Goal: Communication & Community: Answer question/provide support

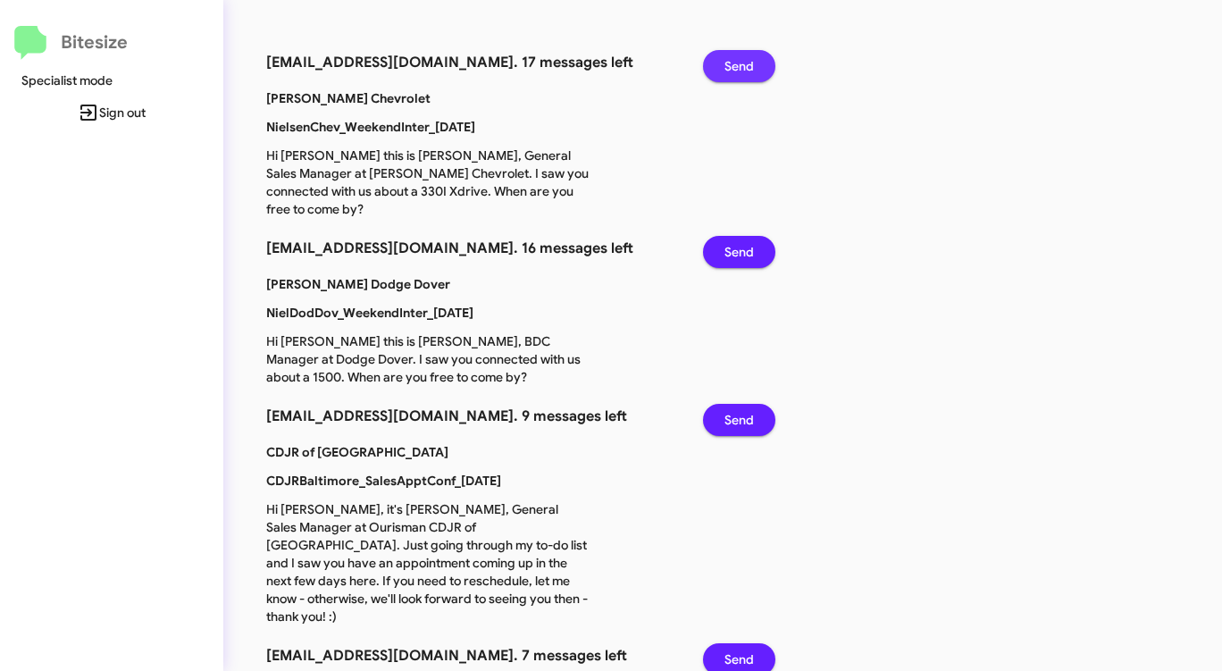
click at [738, 62] on span "Send" at bounding box center [738, 66] width 29 height 32
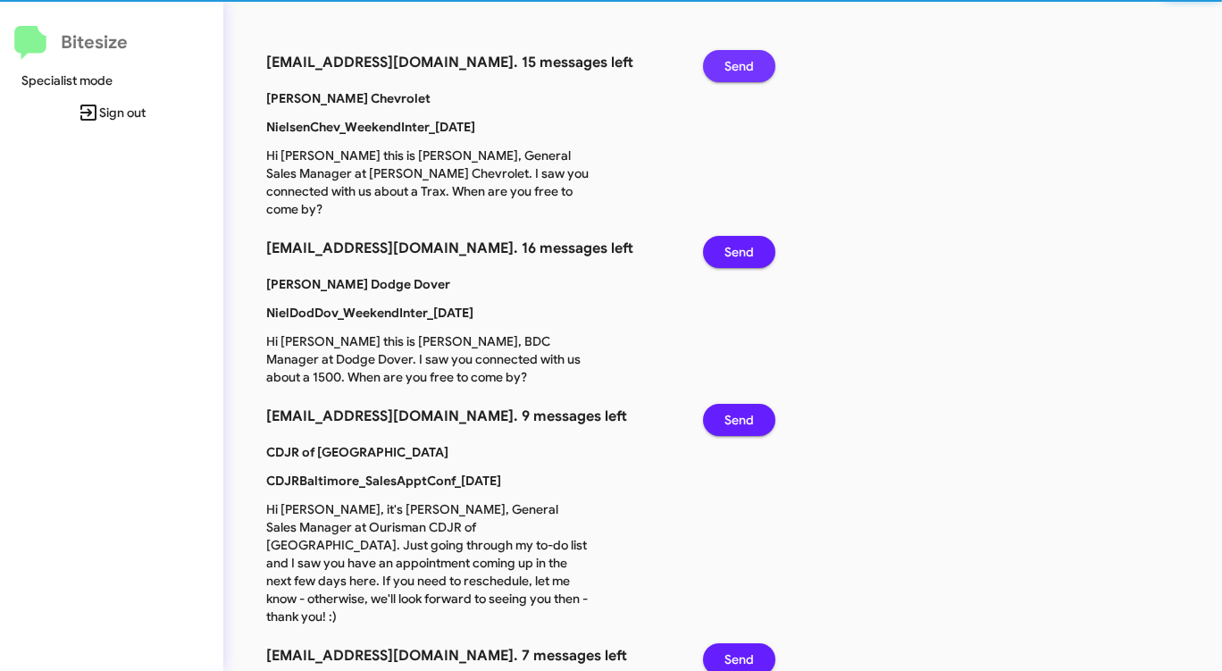
click at [738, 62] on span "Send" at bounding box center [738, 66] width 29 height 32
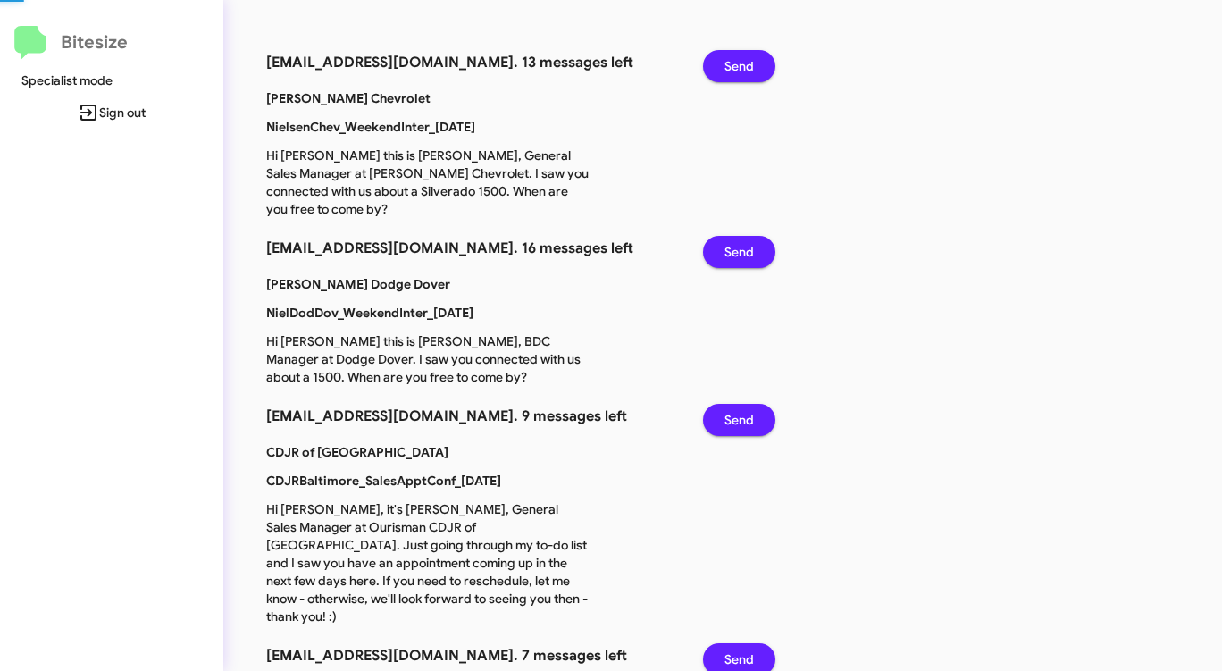
click at [738, 62] on span "Send" at bounding box center [738, 66] width 29 height 32
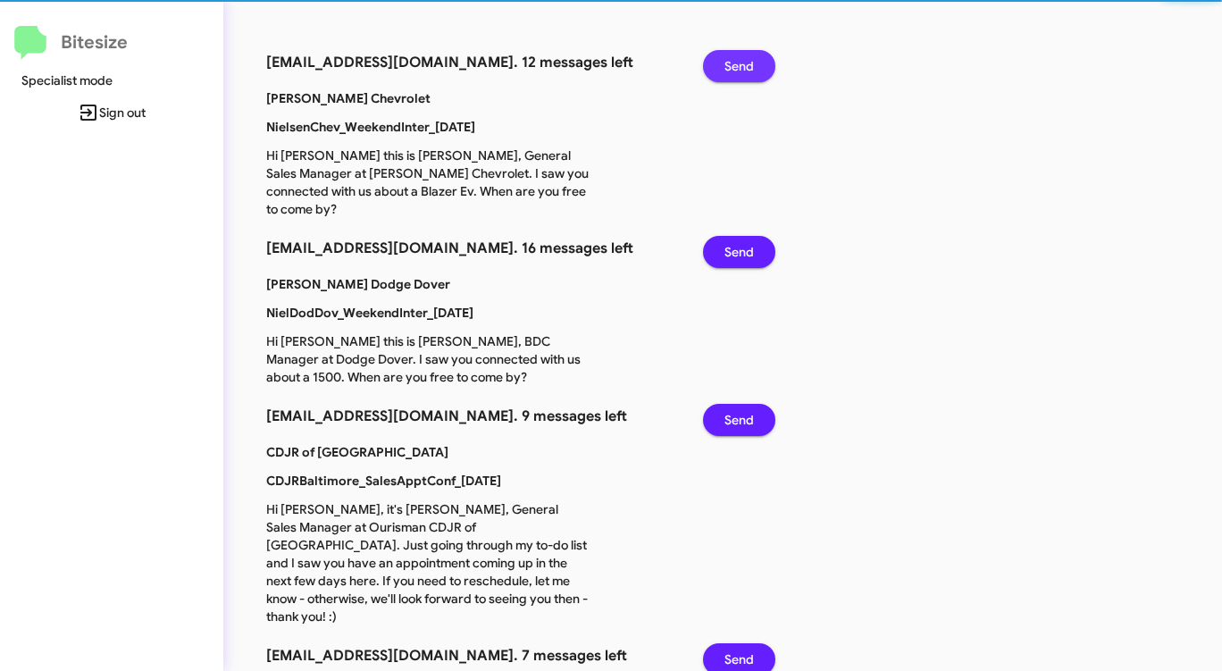
click at [738, 62] on span "Send" at bounding box center [738, 66] width 29 height 32
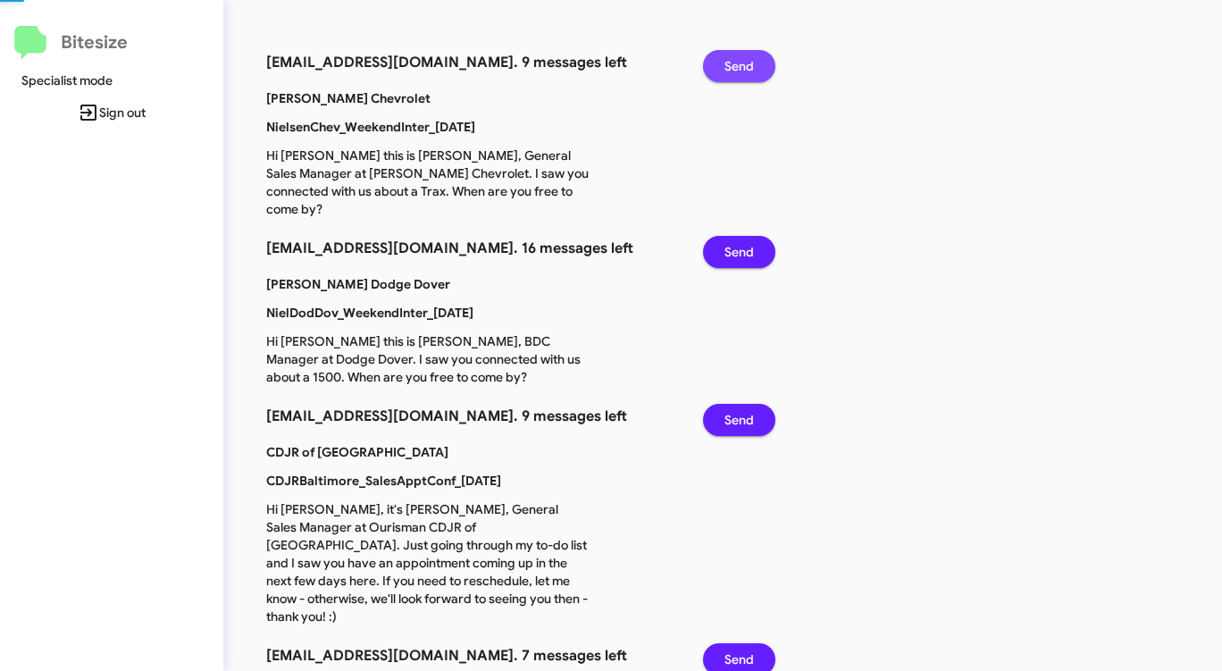
click at [738, 62] on span "Send" at bounding box center [738, 66] width 29 height 32
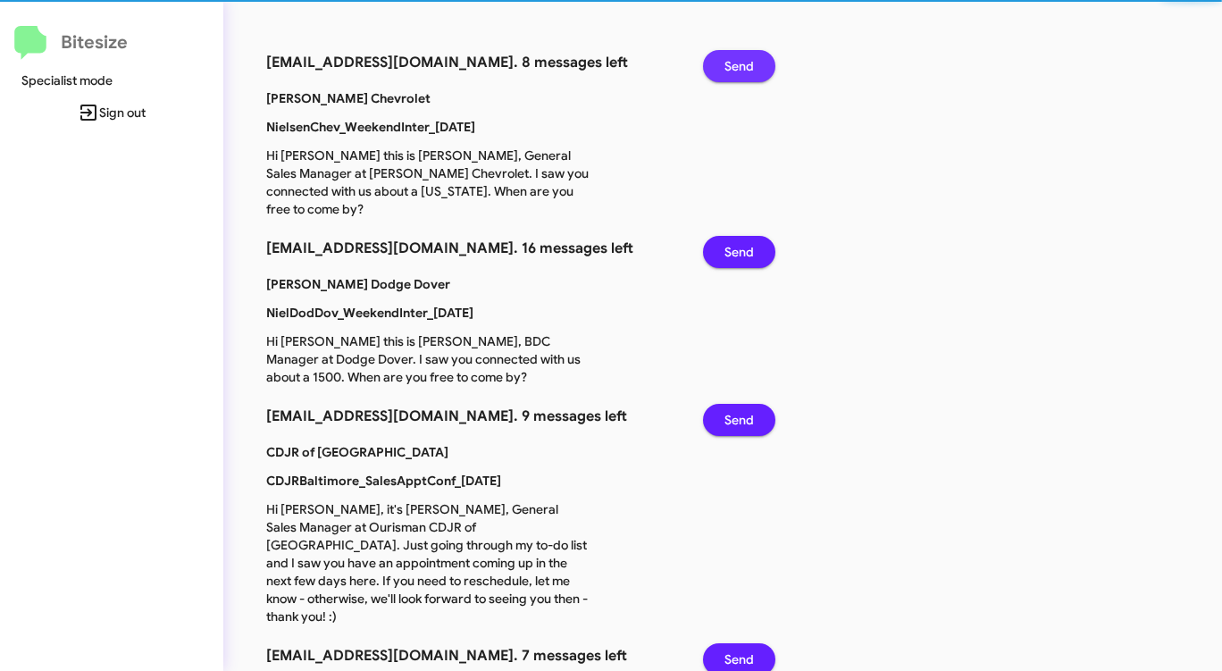
click at [738, 62] on span "Send" at bounding box center [738, 66] width 29 height 32
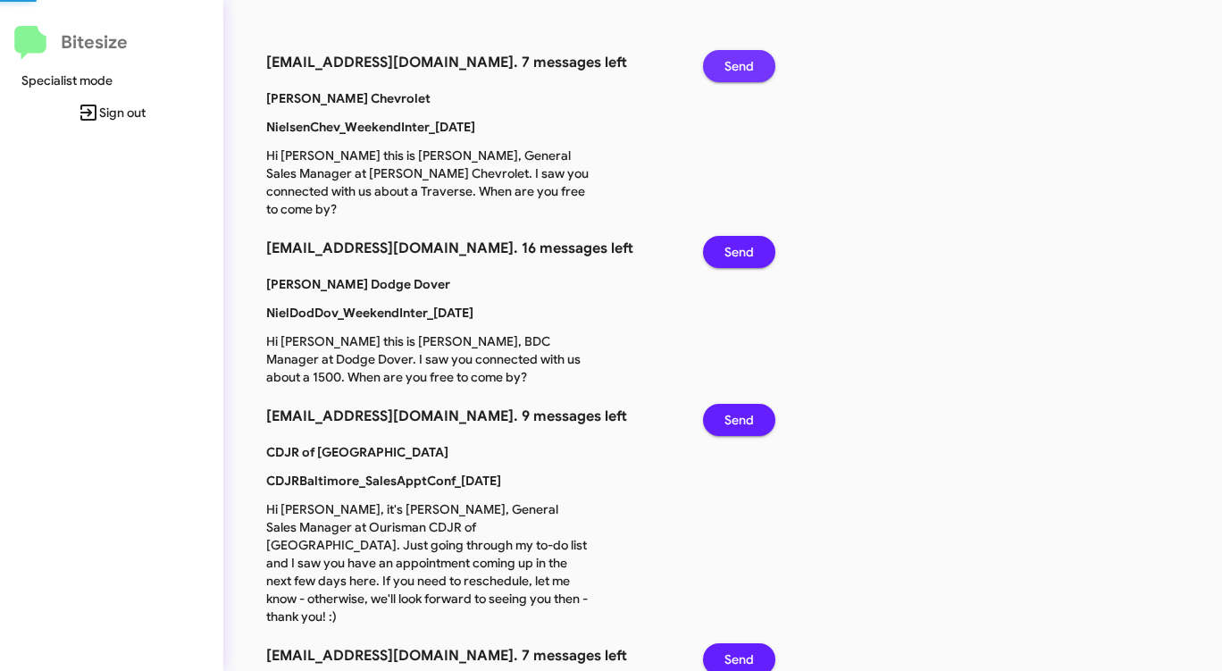
click at [738, 62] on span "Send" at bounding box center [738, 66] width 29 height 32
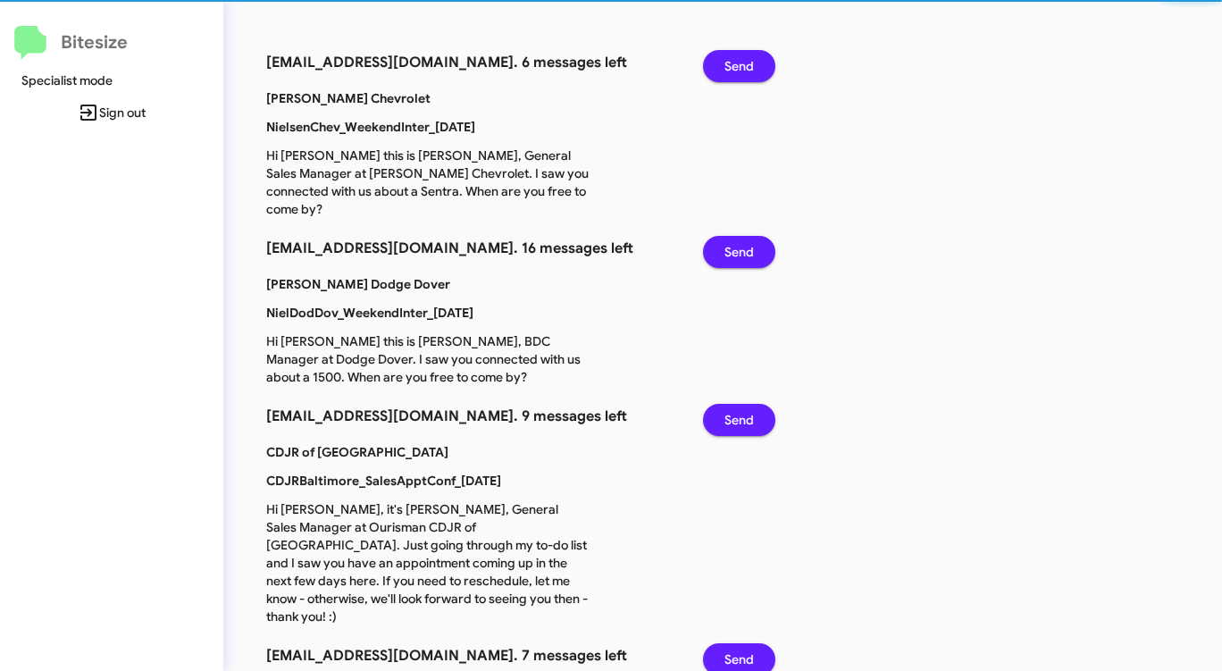
click at [738, 62] on span "Send" at bounding box center [738, 66] width 29 height 32
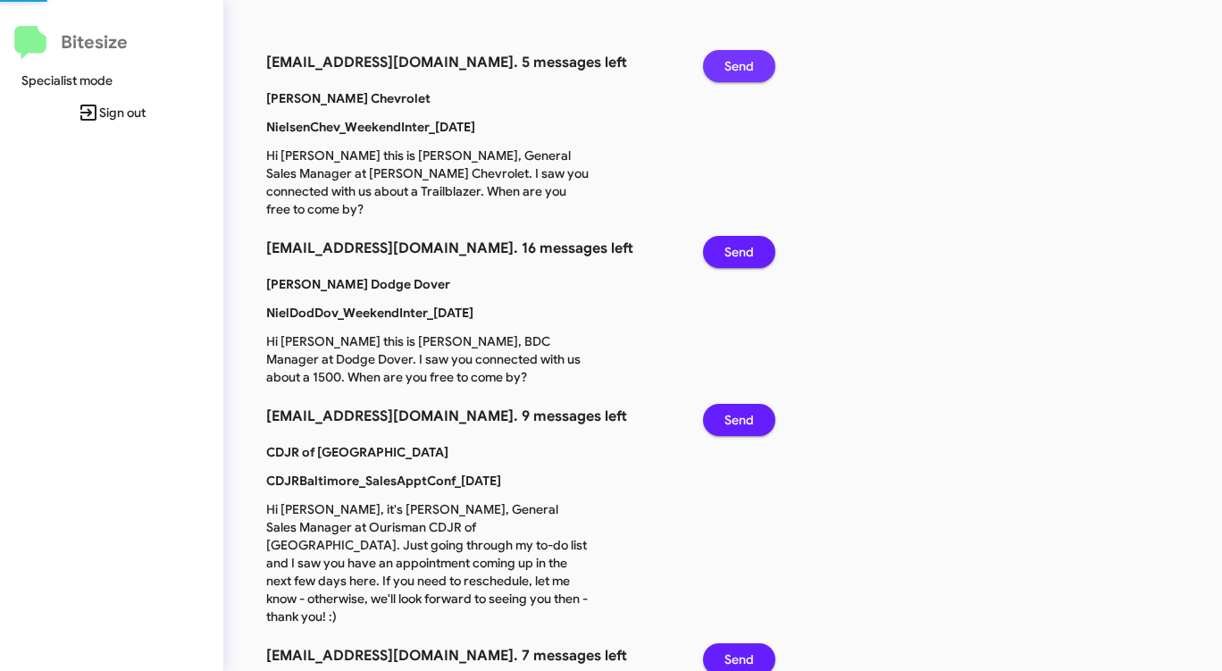
click at [738, 62] on span "Send" at bounding box center [738, 66] width 29 height 32
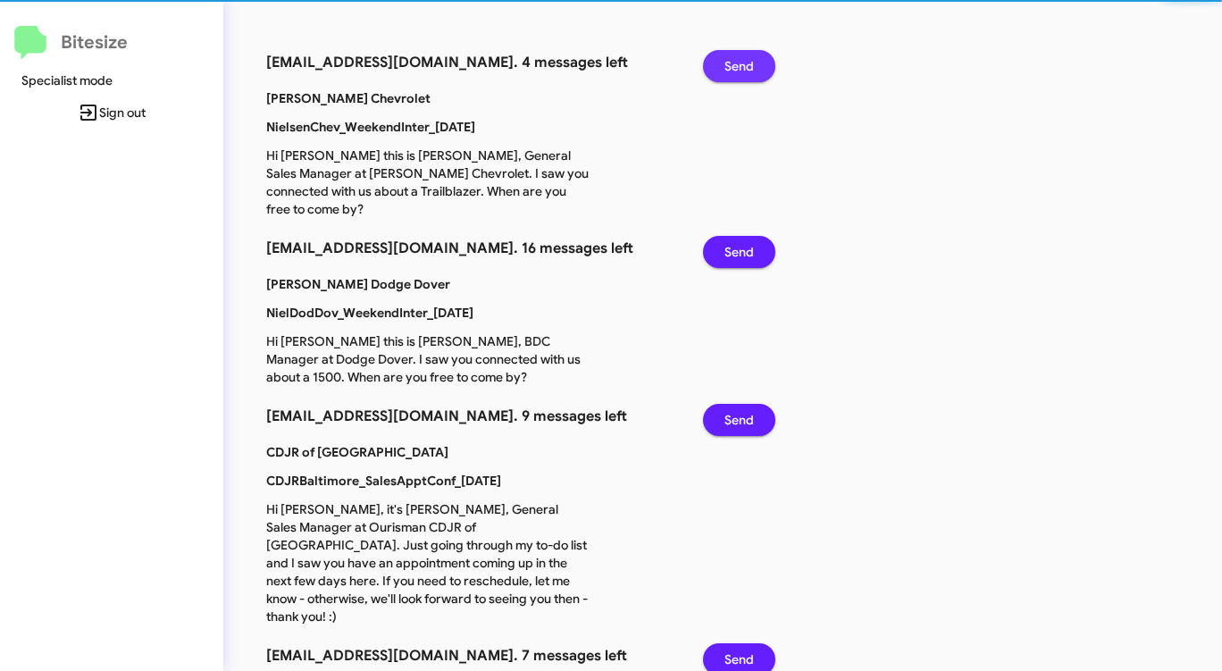
click at [738, 62] on span "Send" at bounding box center [738, 66] width 29 height 32
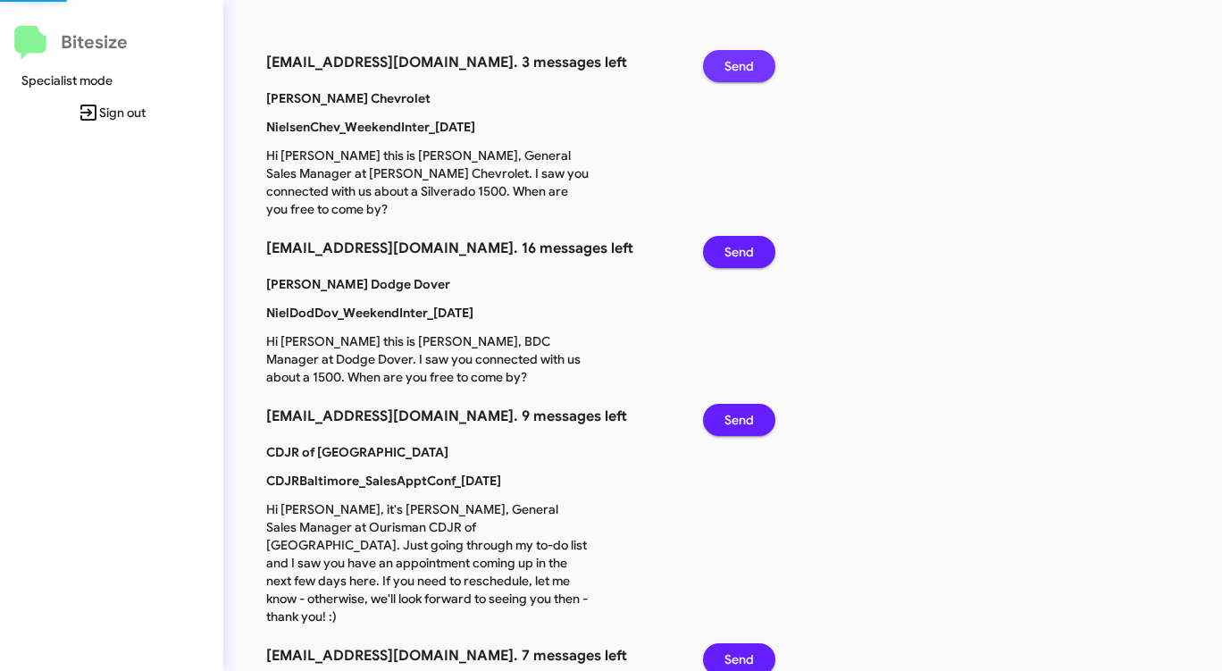
click at [738, 62] on span "Send" at bounding box center [738, 66] width 29 height 32
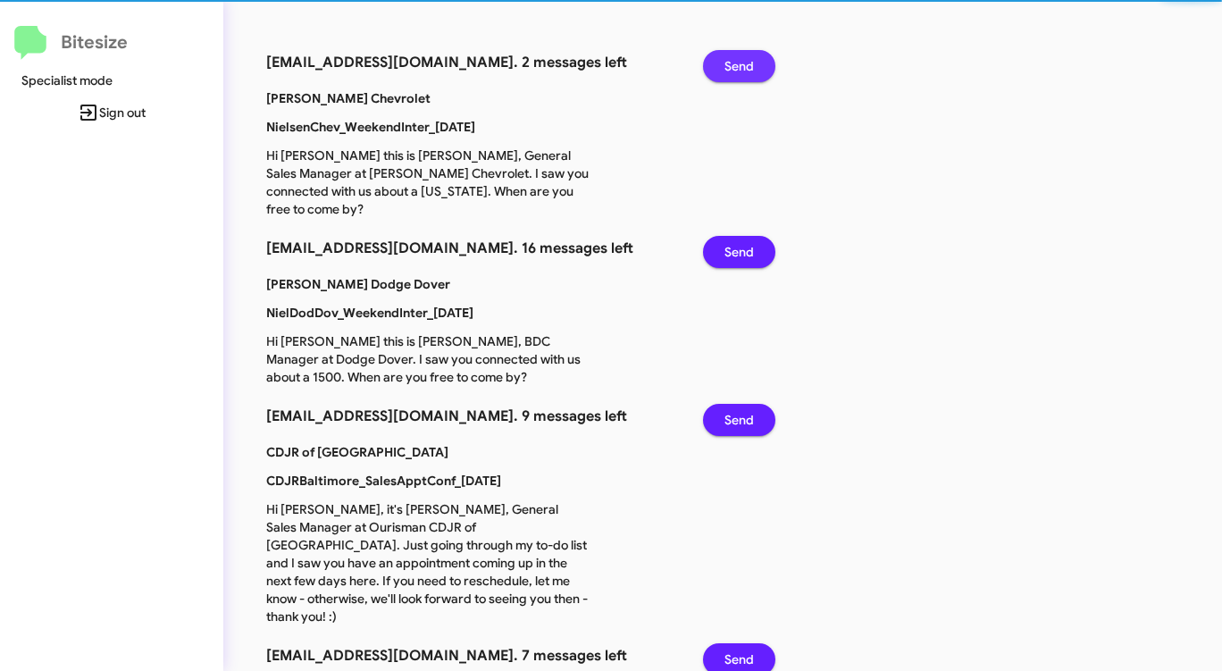
click at [738, 62] on span "Send" at bounding box center [738, 66] width 29 height 32
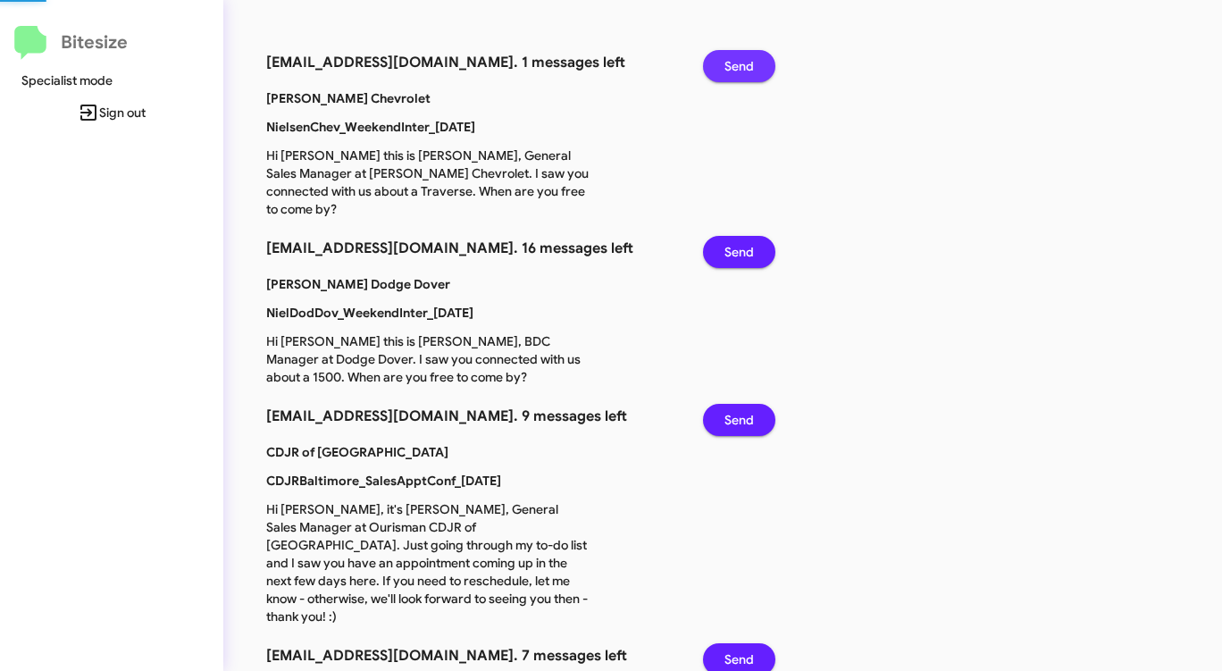
click at [738, 62] on span "Send" at bounding box center [738, 66] width 29 height 32
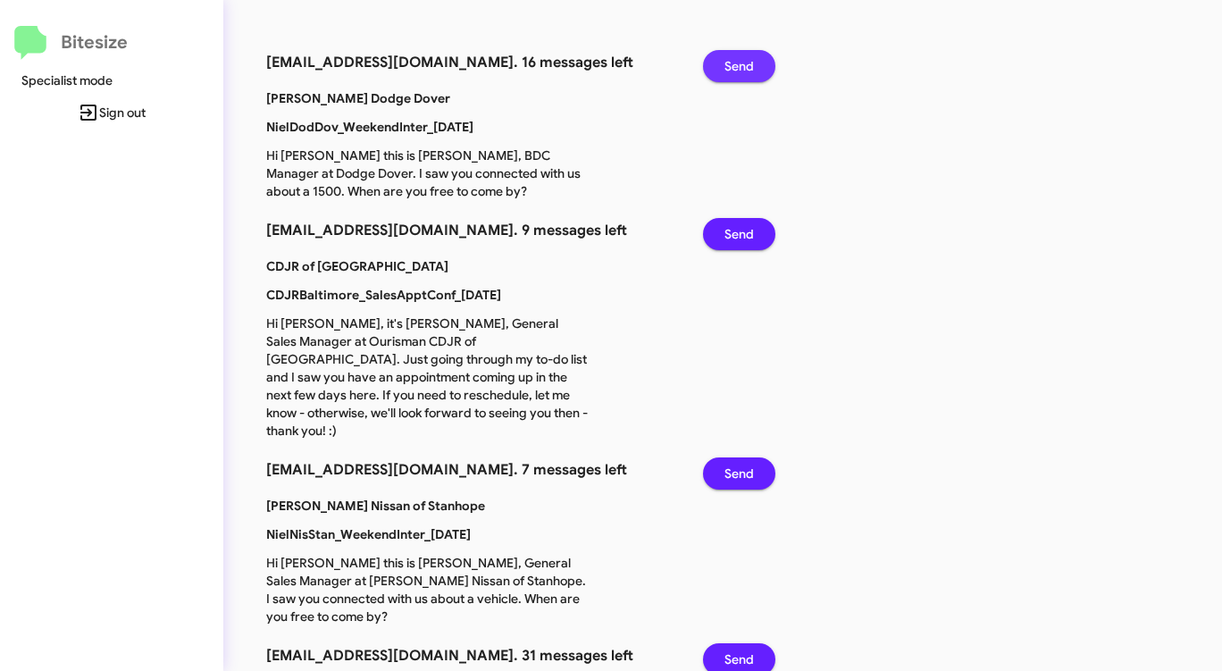
click at [738, 62] on span "Send" at bounding box center [738, 66] width 29 height 32
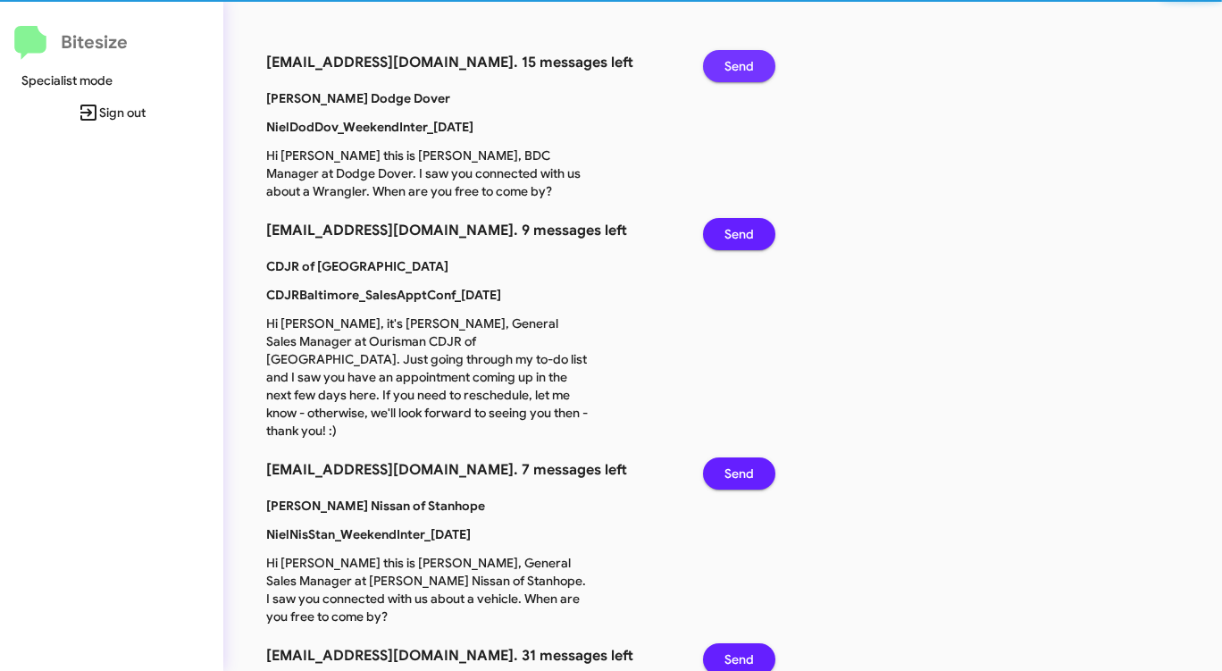
click at [738, 62] on span "Send" at bounding box center [738, 66] width 29 height 32
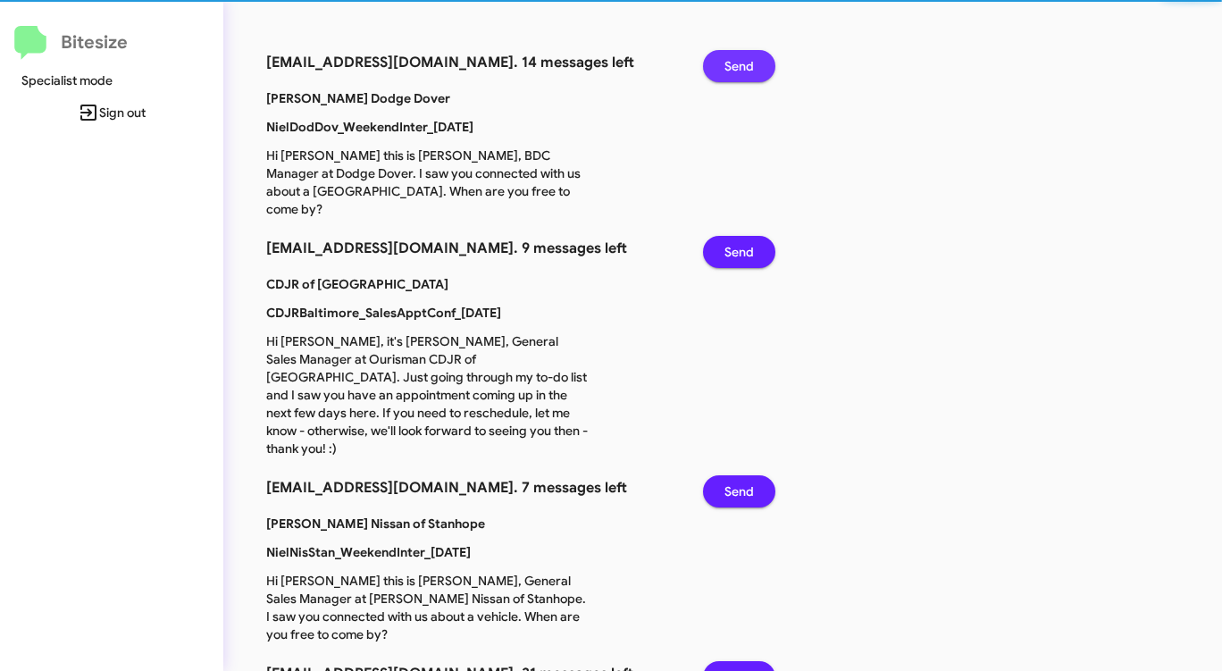
click at [738, 62] on span "Send" at bounding box center [738, 66] width 29 height 32
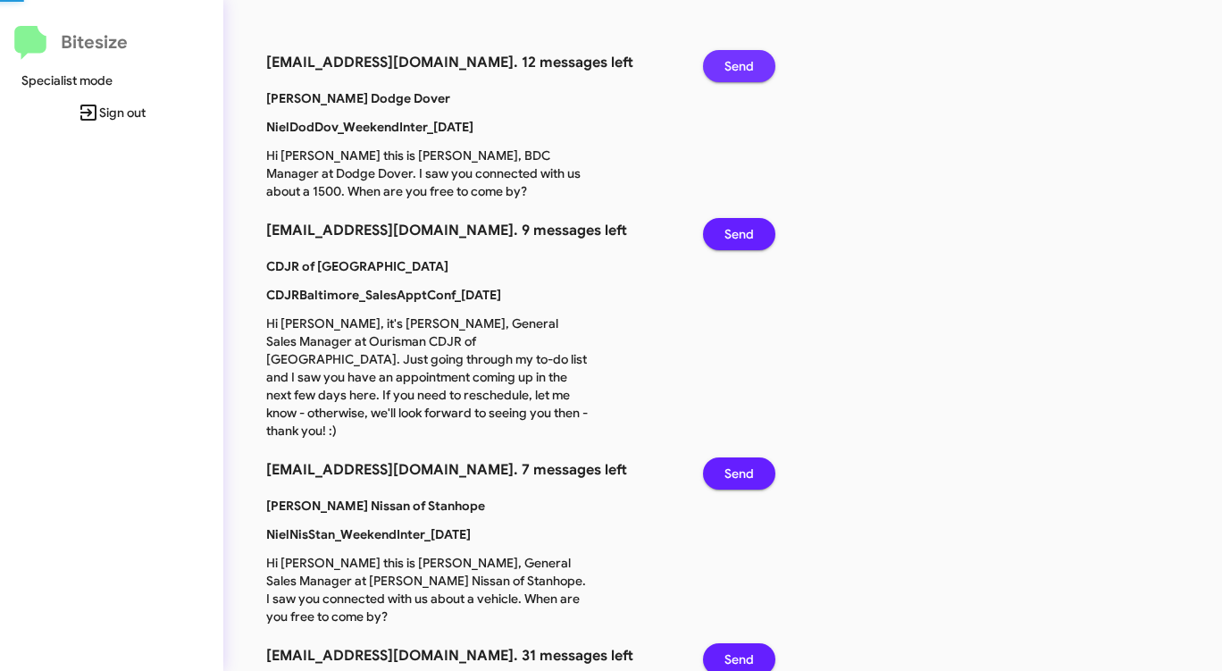
click at [738, 62] on span "Send" at bounding box center [738, 66] width 29 height 32
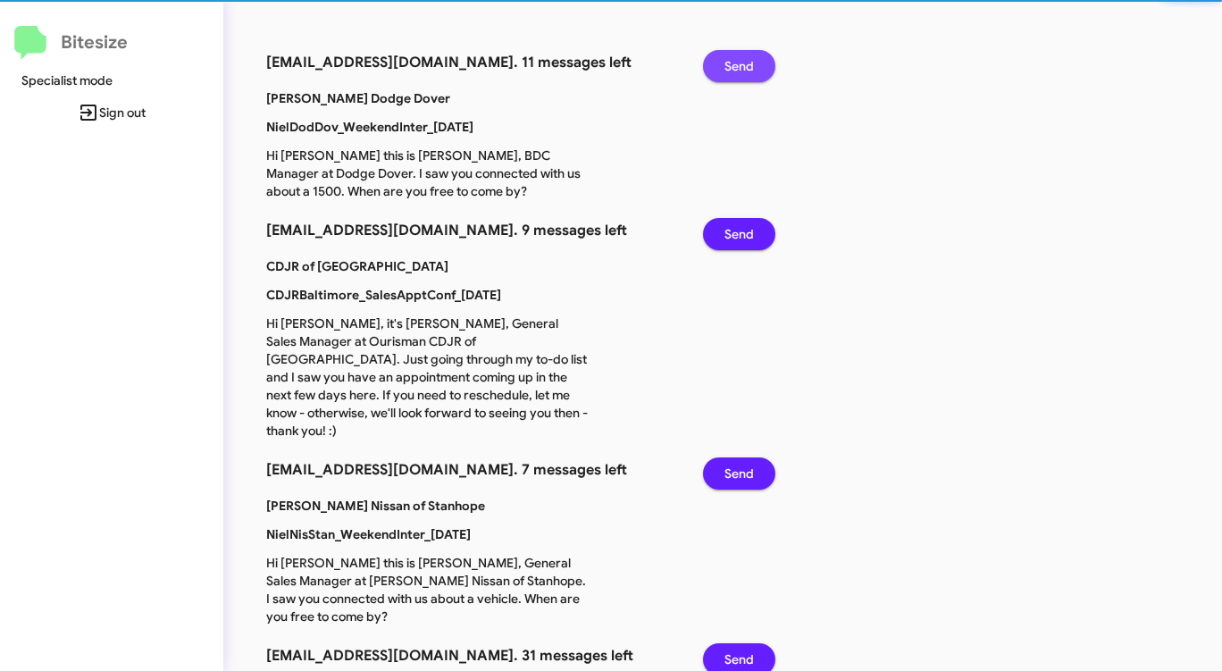
click at [738, 62] on span "Send" at bounding box center [738, 66] width 29 height 32
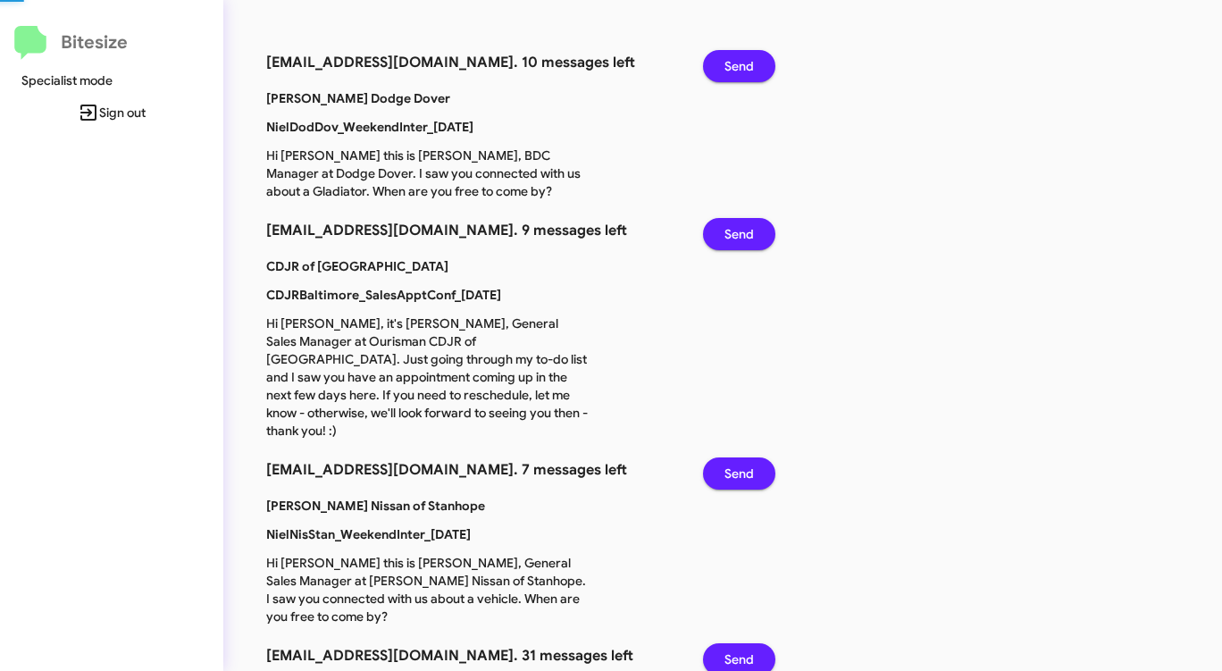
click at [738, 62] on span "Send" at bounding box center [738, 66] width 29 height 32
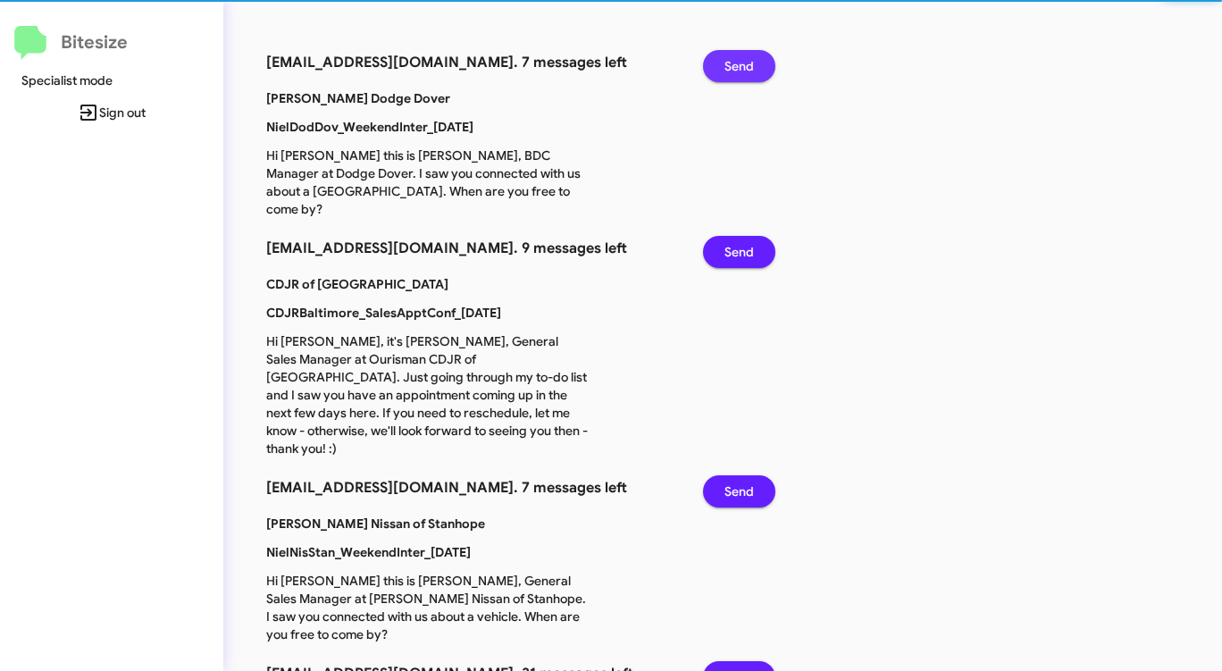
click at [738, 62] on span "Send" at bounding box center [738, 66] width 29 height 32
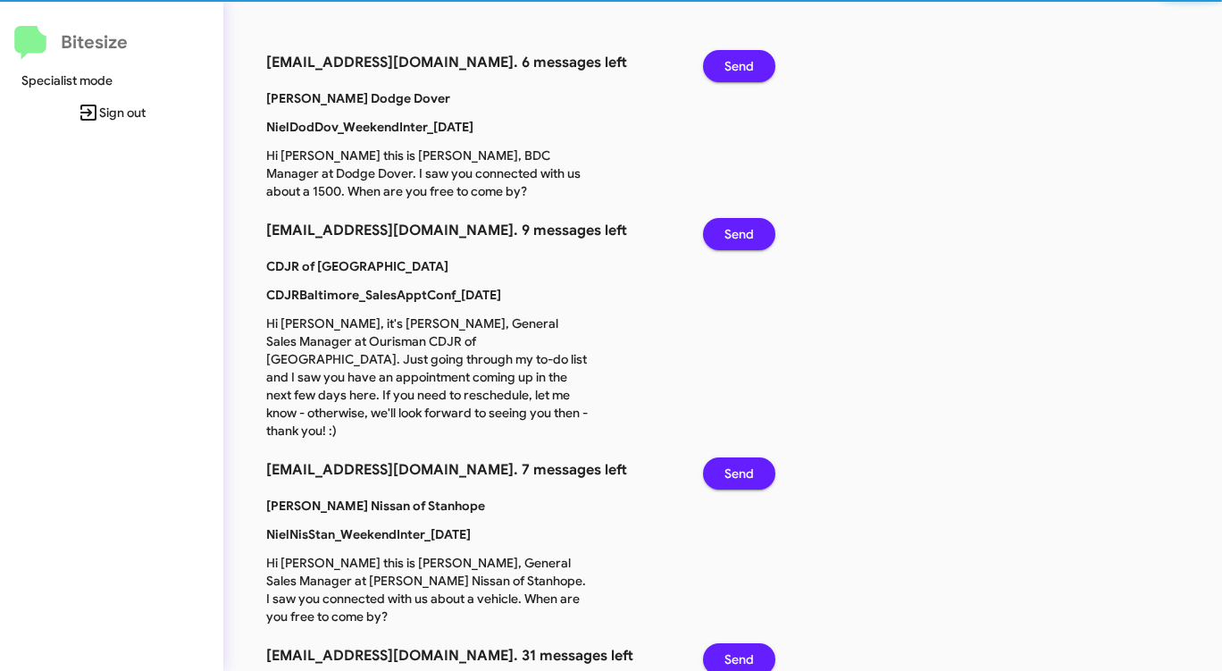
click at [738, 62] on span "Send" at bounding box center [738, 66] width 29 height 32
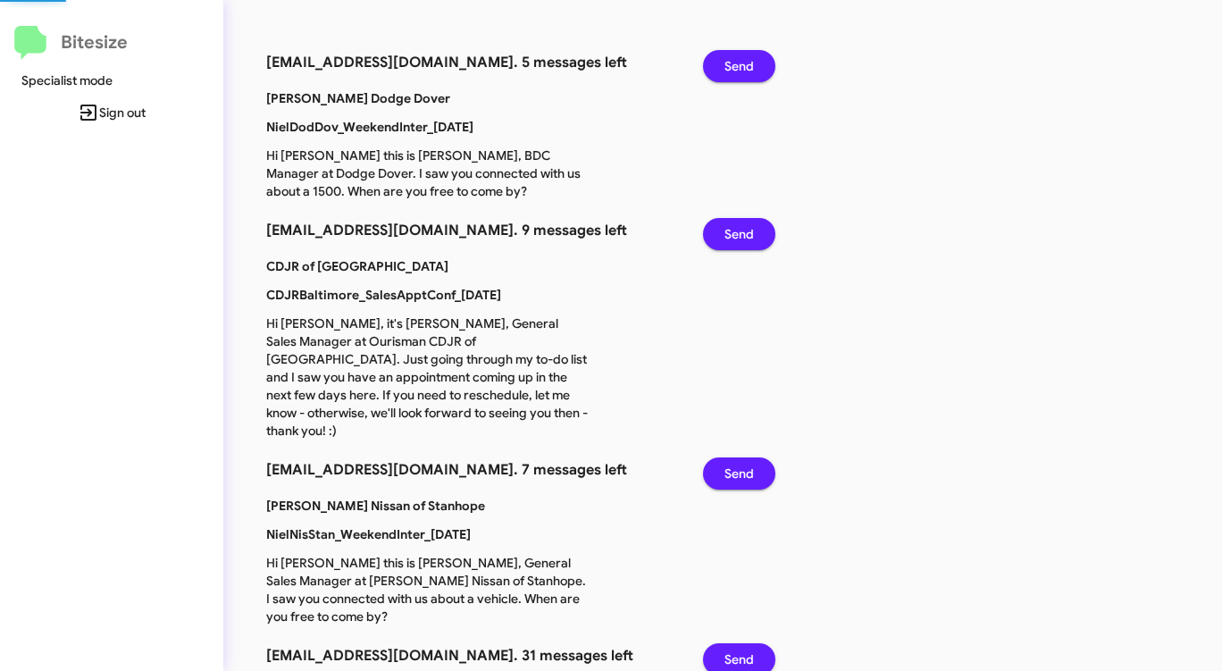
click at [738, 62] on span "Send" at bounding box center [738, 66] width 29 height 32
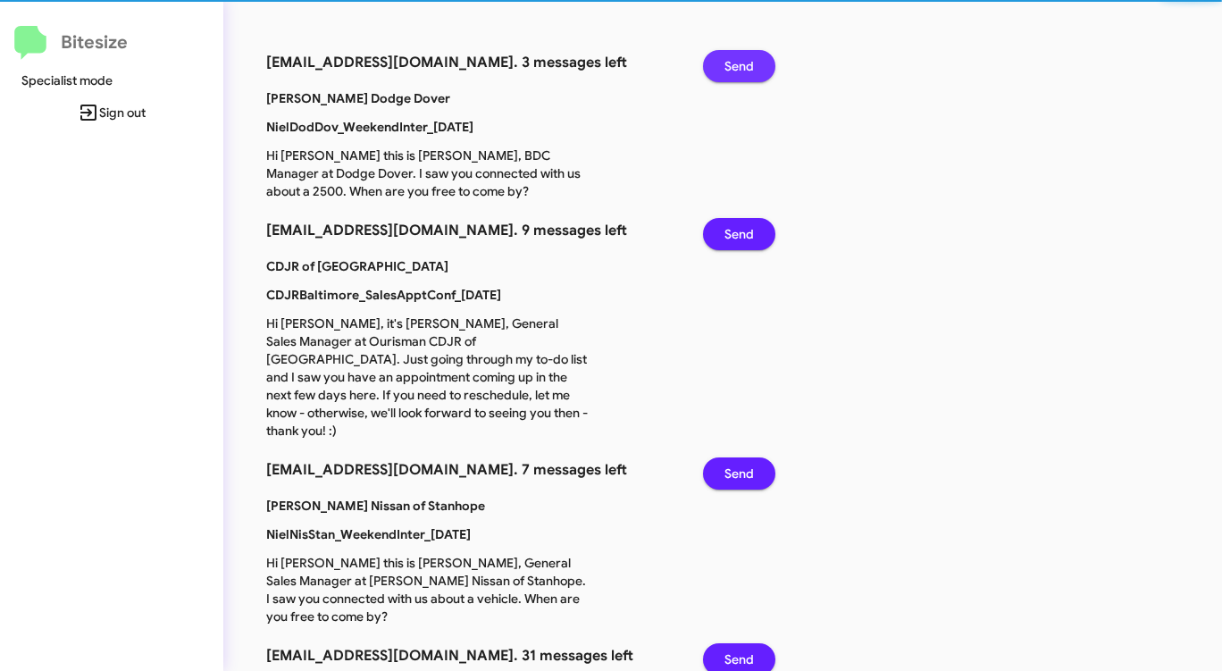
click at [738, 62] on span "Send" at bounding box center [738, 66] width 29 height 32
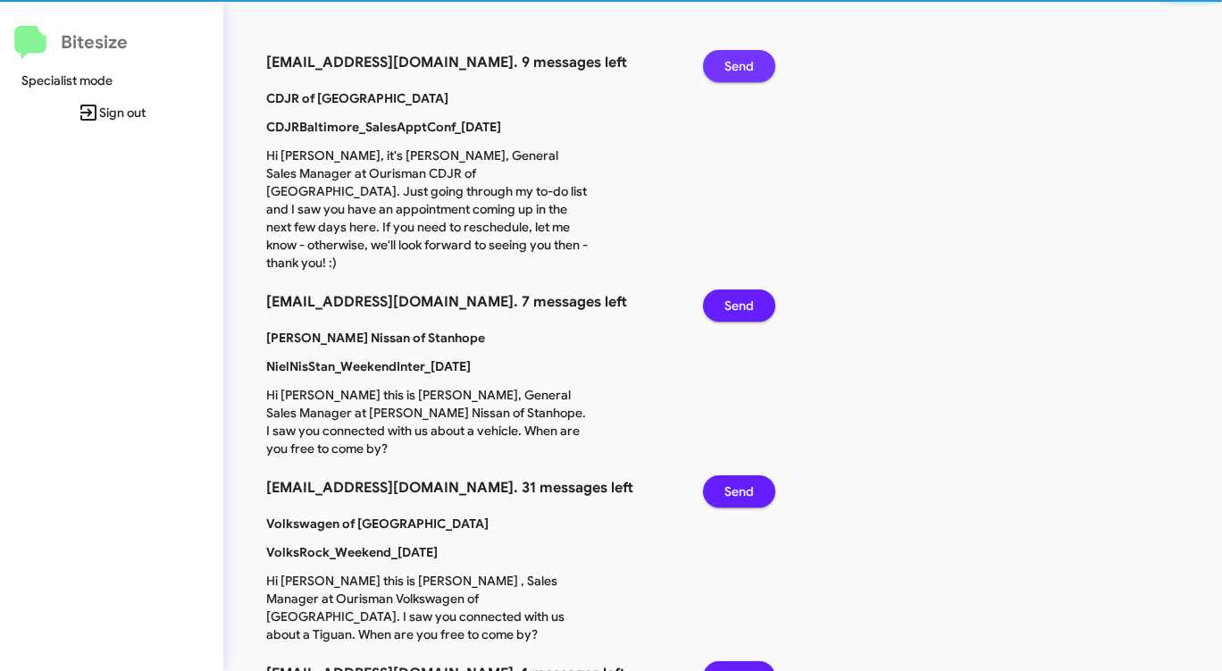
click at [738, 62] on span "Send" at bounding box center [738, 66] width 29 height 32
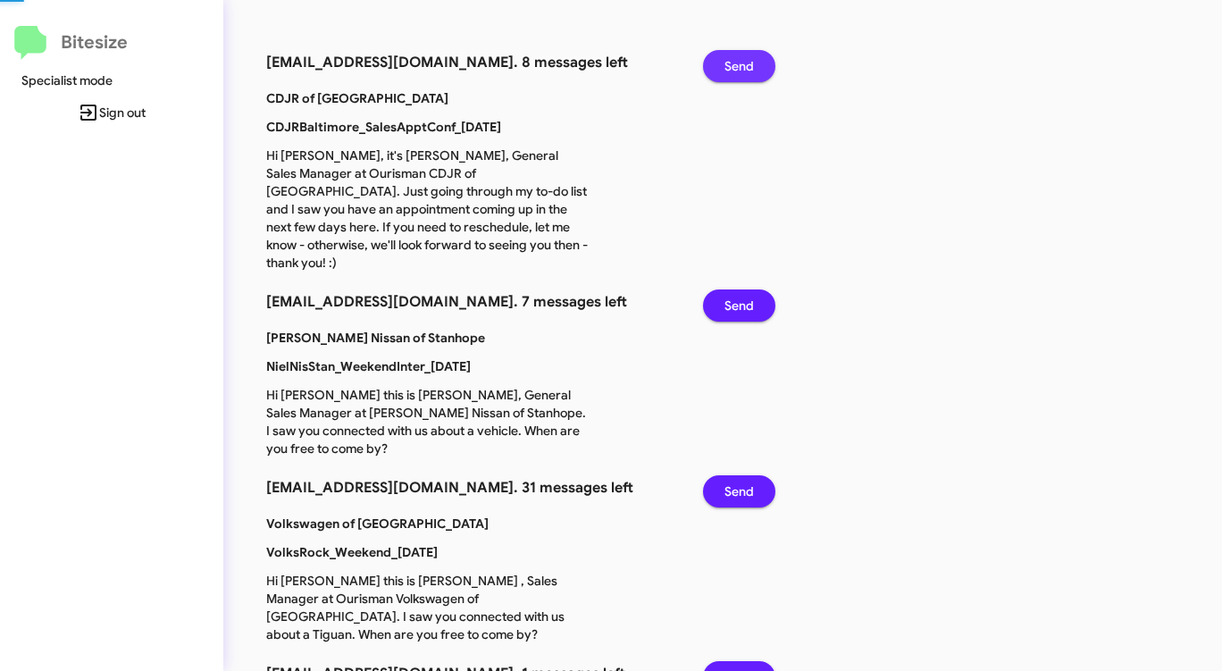
click at [738, 62] on span "Send" at bounding box center [738, 66] width 29 height 32
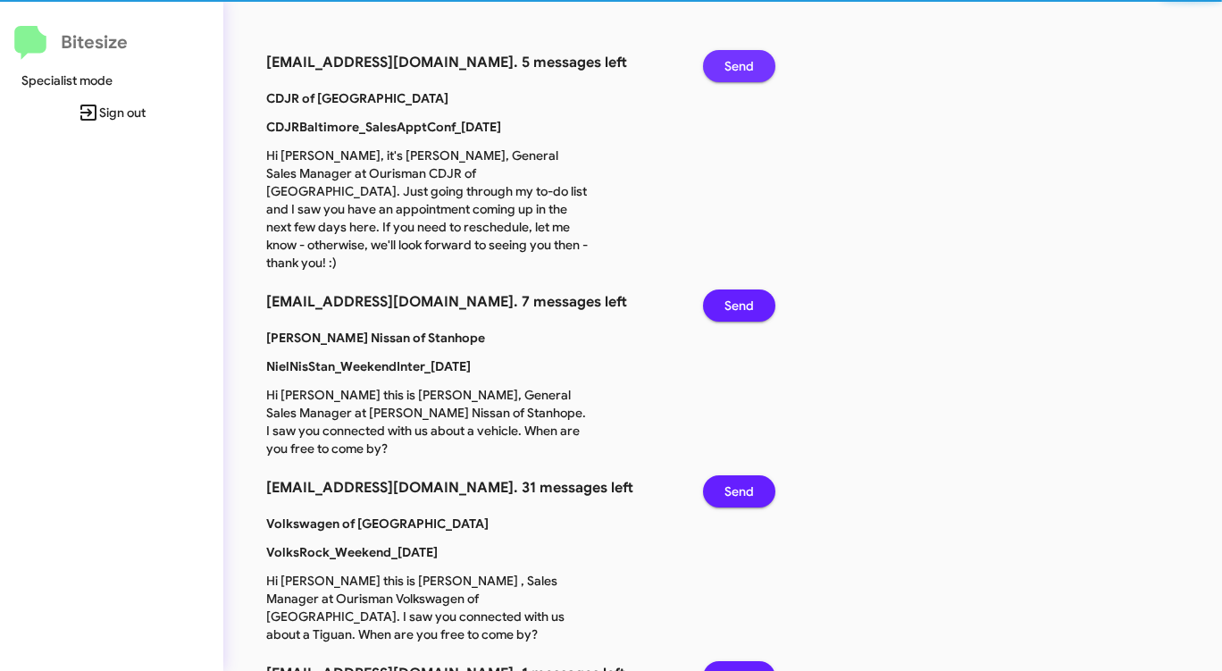
click at [738, 62] on span "Send" at bounding box center [738, 66] width 29 height 32
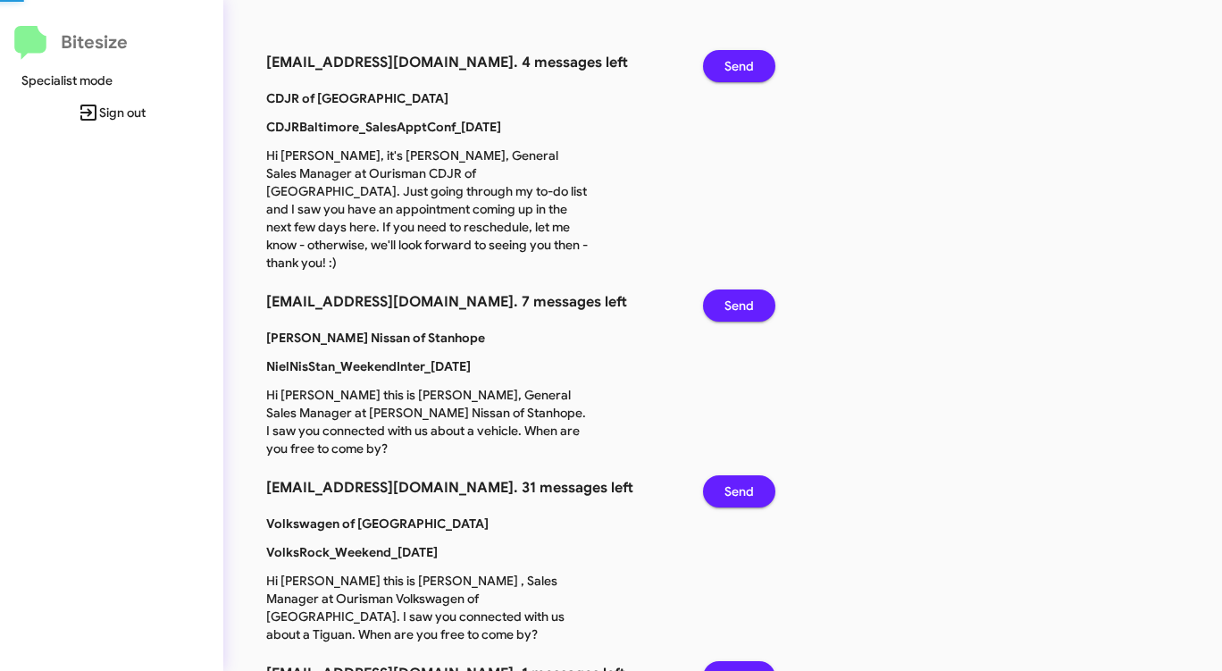
click at [738, 62] on span "Send" at bounding box center [738, 66] width 29 height 32
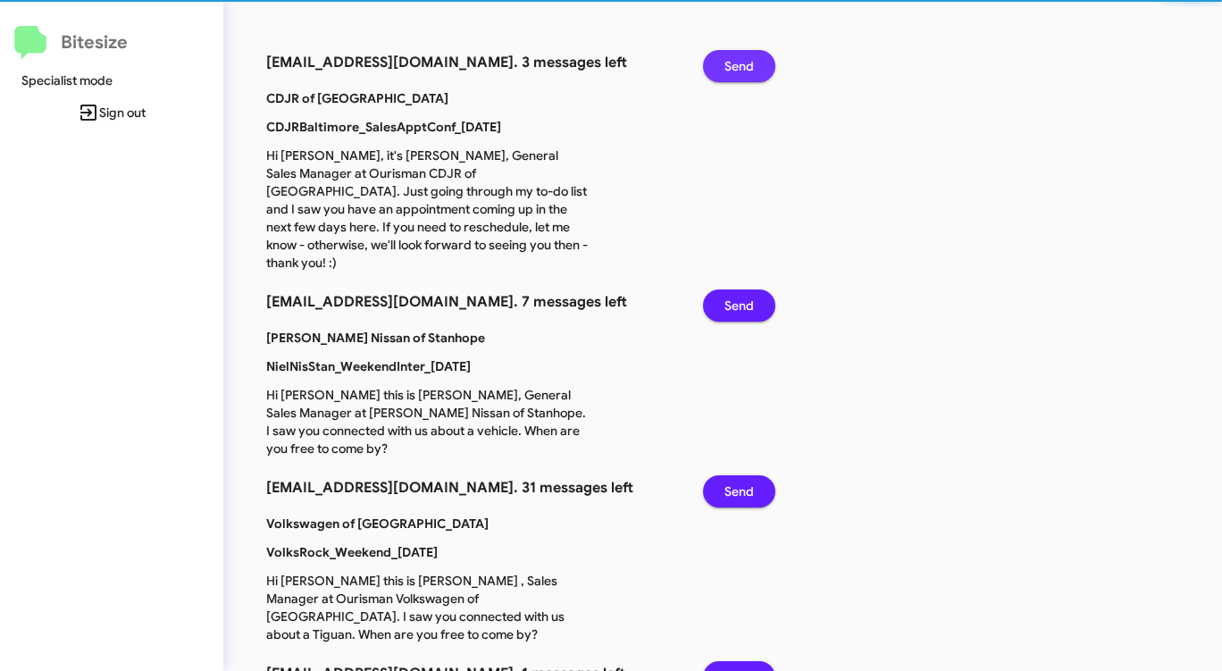
click at [738, 62] on span "Send" at bounding box center [738, 66] width 29 height 32
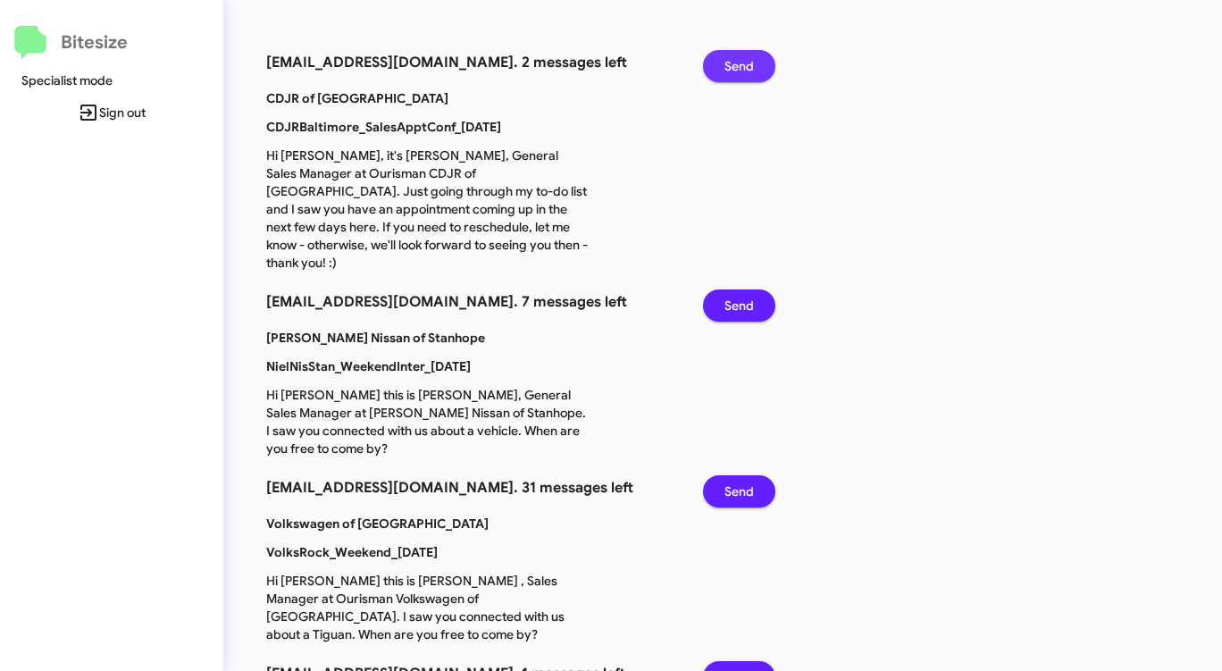
click at [738, 62] on span "Send" at bounding box center [738, 66] width 29 height 32
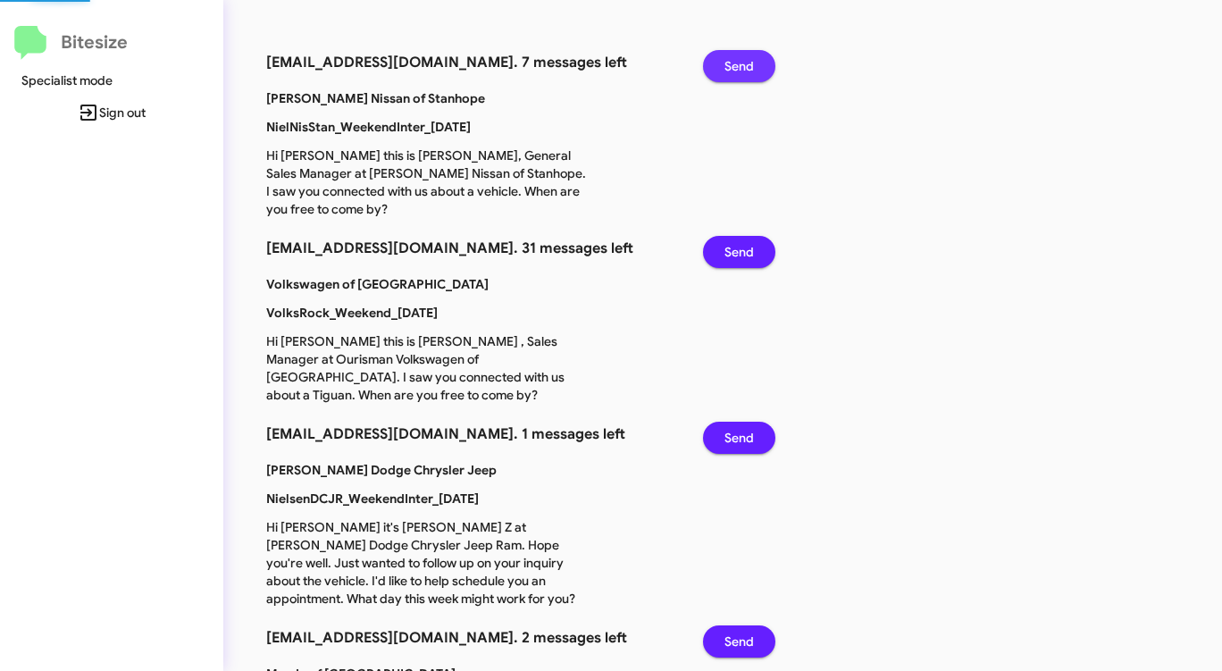
click at [738, 62] on span "Send" at bounding box center [738, 66] width 29 height 32
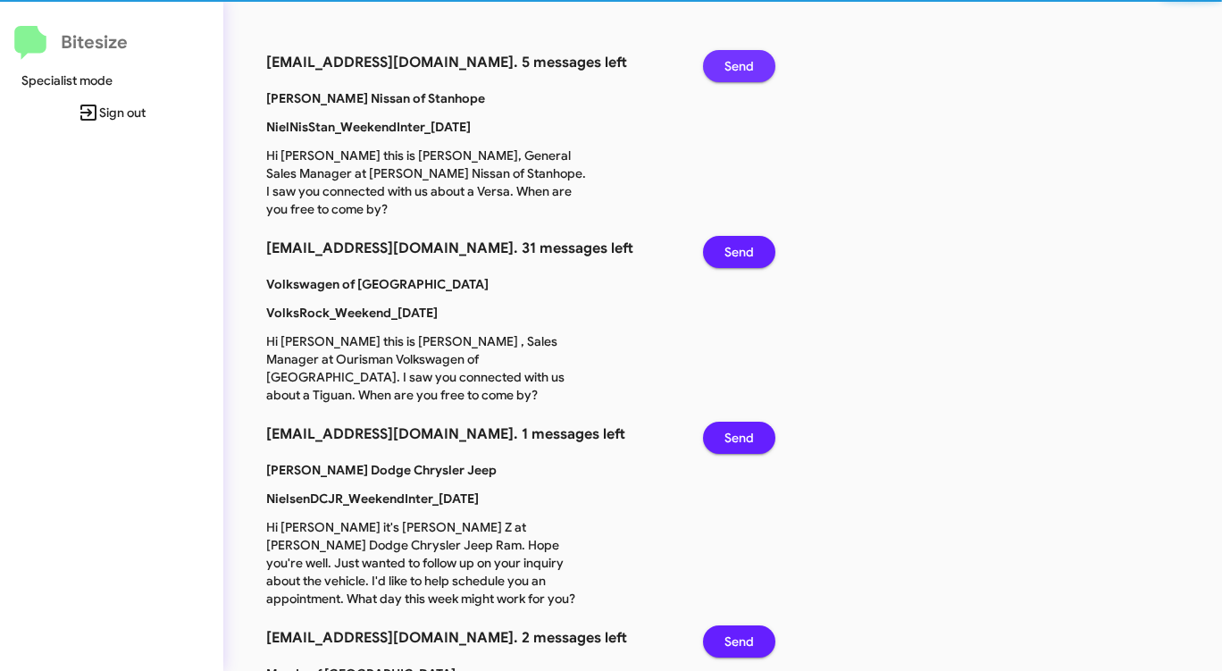
click at [738, 62] on span "Send" at bounding box center [738, 66] width 29 height 32
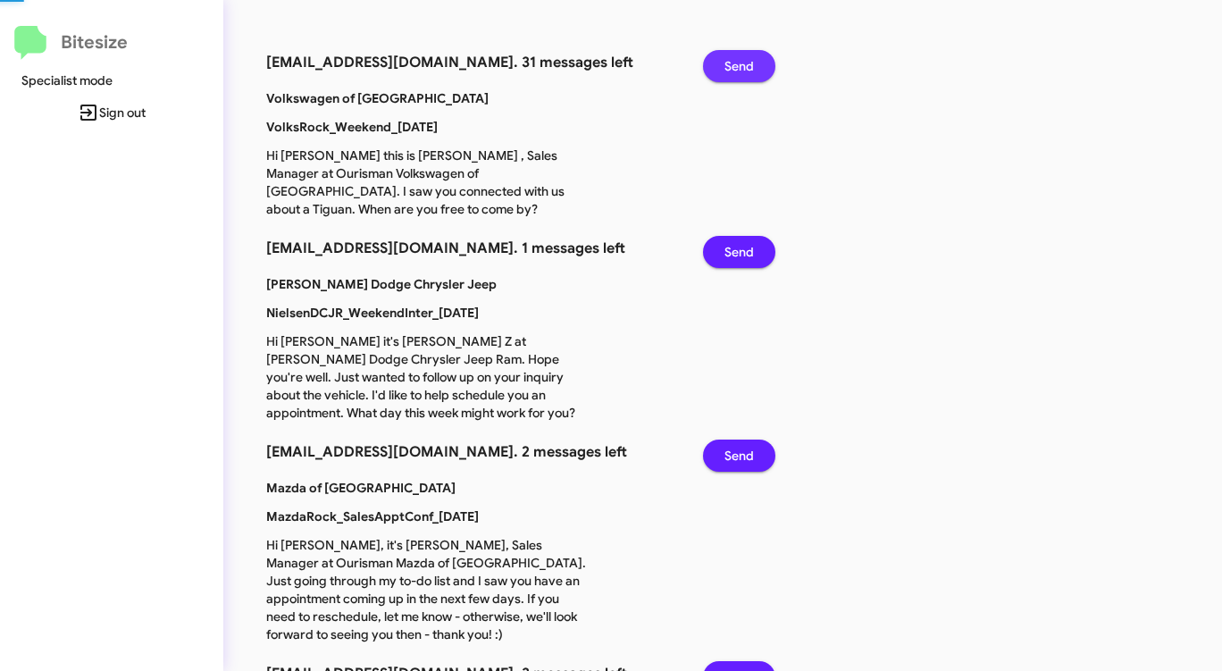
click at [738, 62] on span "Send" at bounding box center [738, 66] width 29 height 32
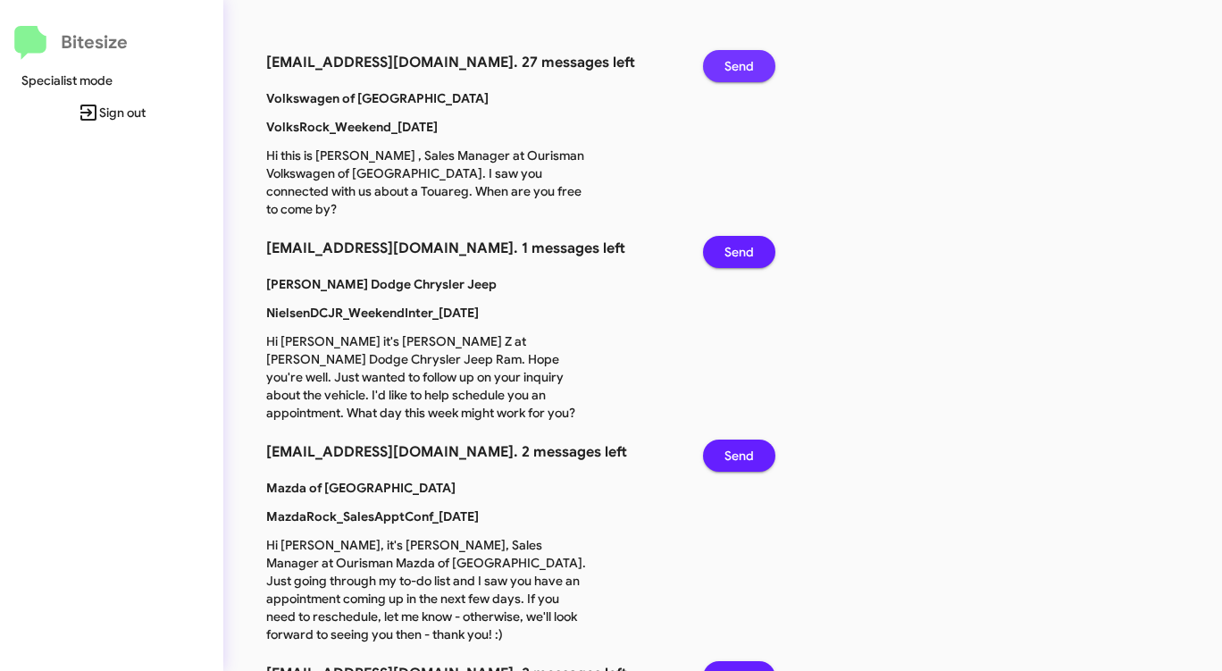
click at [738, 62] on span "Send" at bounding box center [738, 66] width 29 height 32
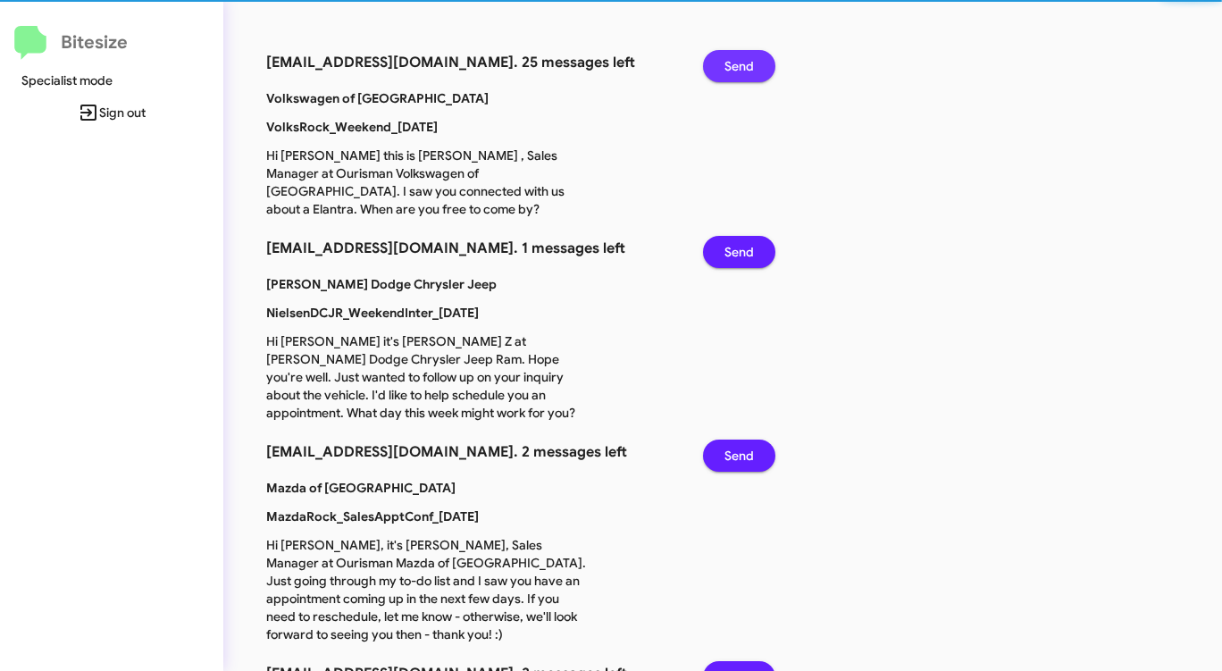
click at [738, 62] on span "Send" at bounding box center [738, 66] width 29 height 32
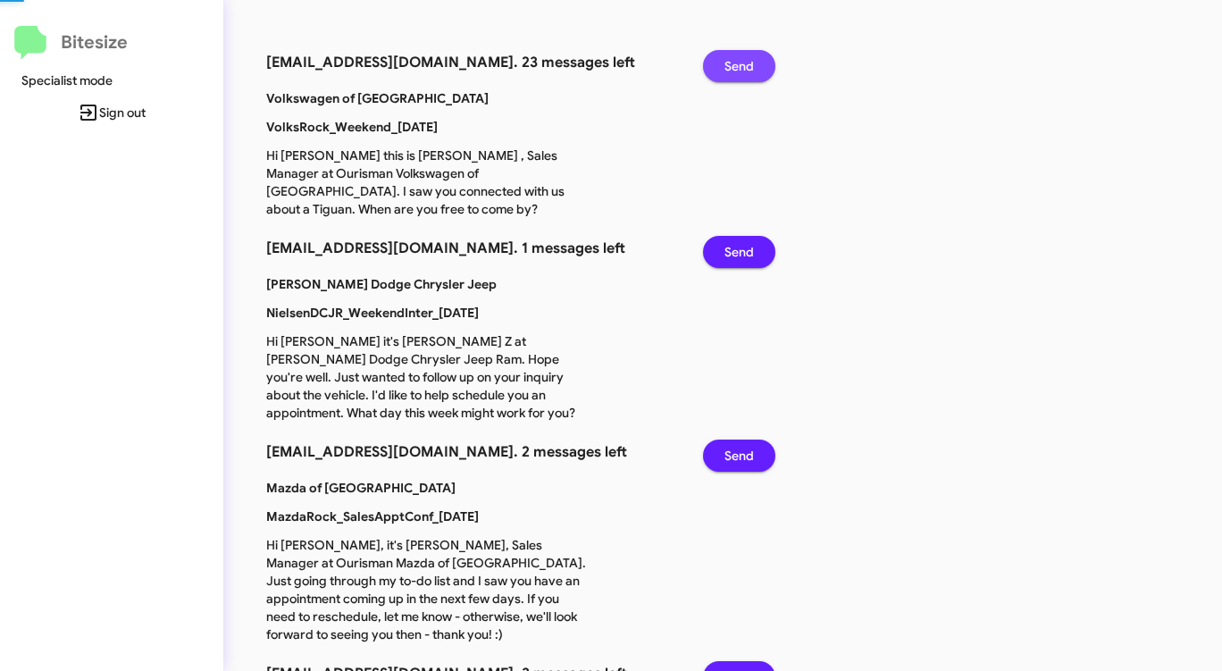
click at [738, 62] on span "Send" at bounding box center [738, 66] width 29 height 32
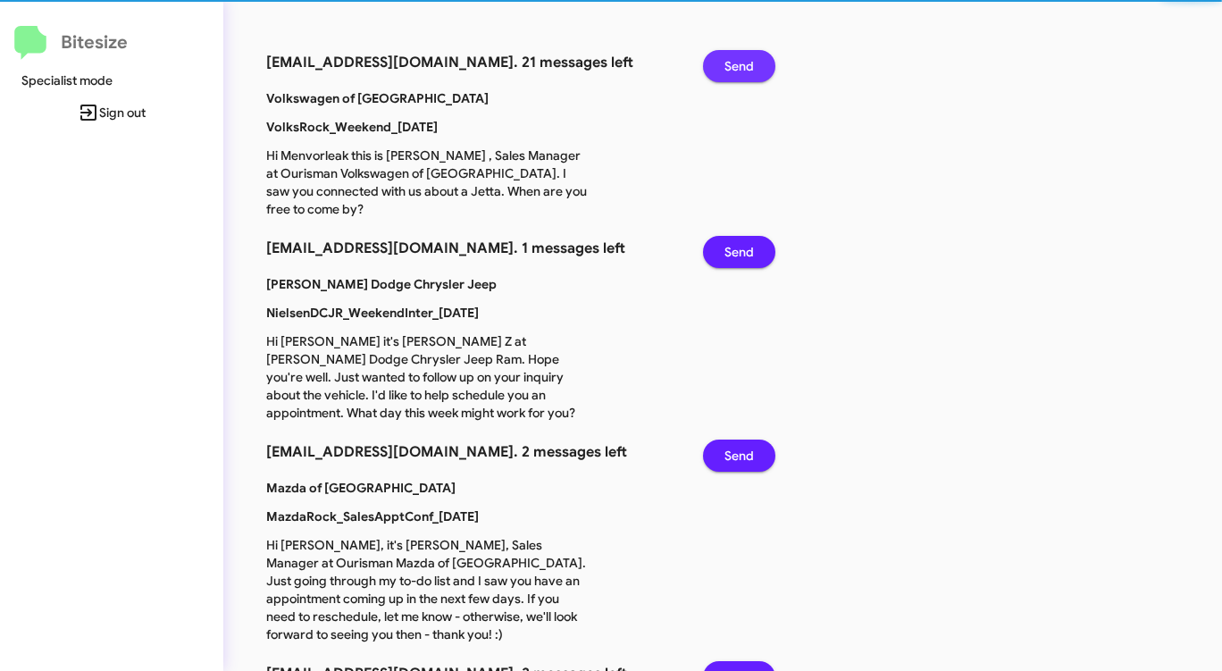
click at [738, 62] on span "Send" at bounding box center [738, 66] width 29 height 32
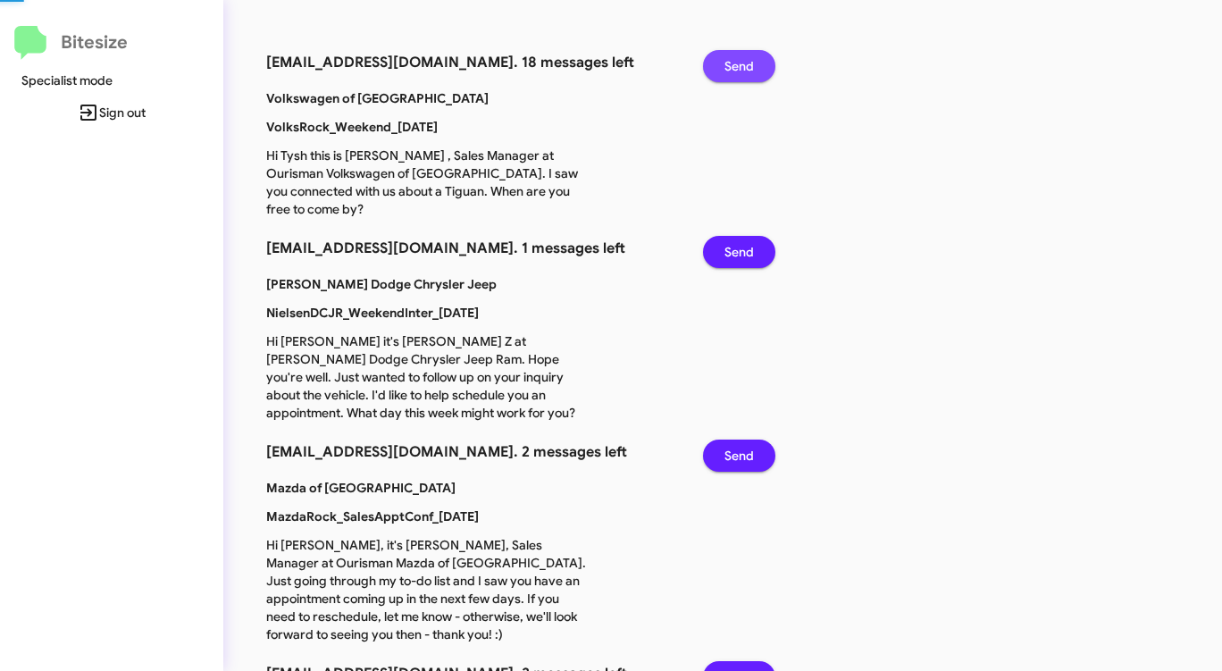
click at [738, 62] on span "Send" at bounding box center [738, 66] width 29 height 32
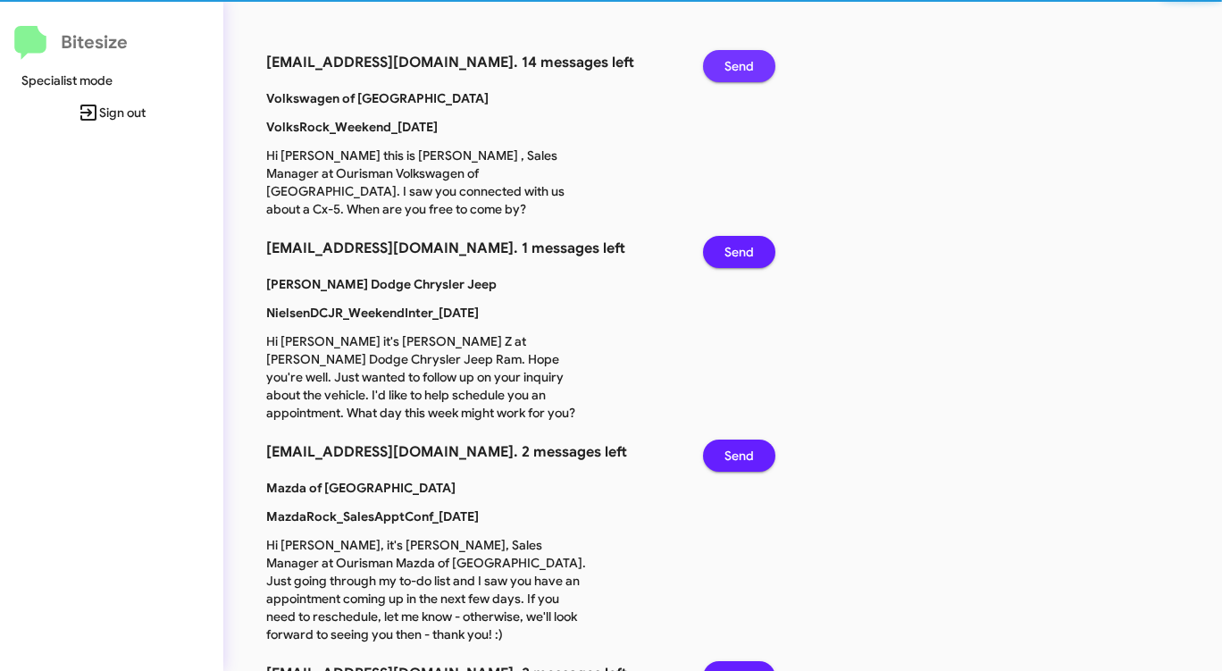
click at [738, 62] on span "Send" at bounding box center [738, 66] width 29 height 32
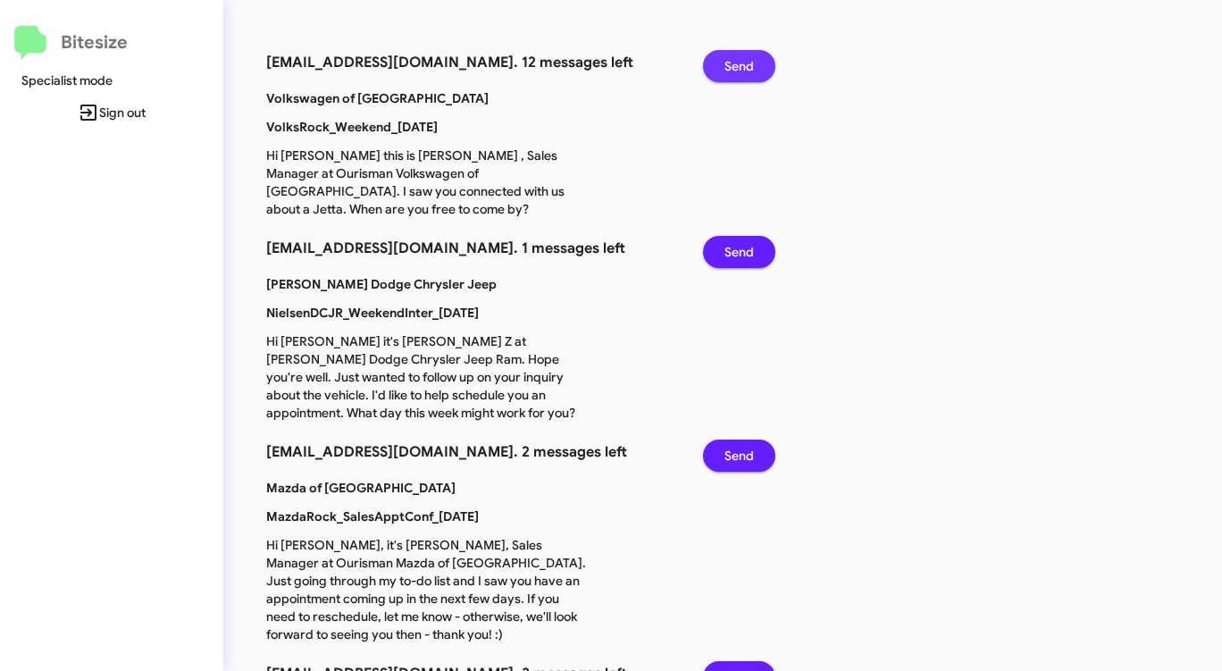
click at [738, 62] on span "Send" at bounding box center [738, 66] width 29 height 32
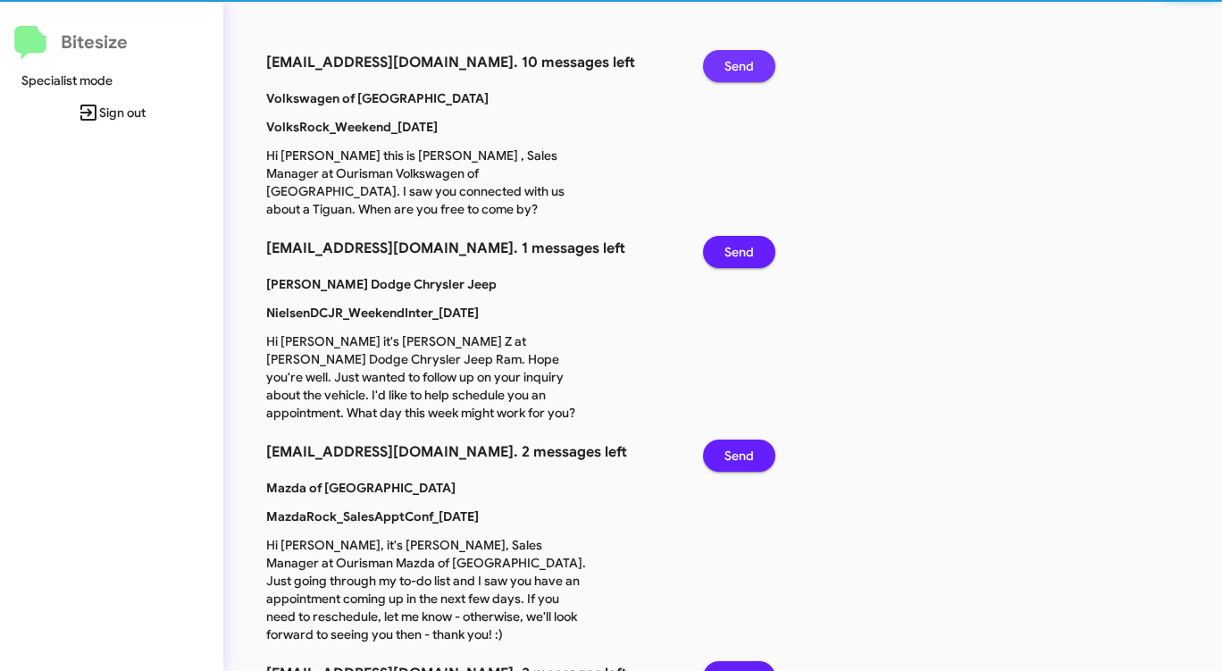
click at [738, 62] on span "Send" at bounding box center [738, 66] width 29 height 32
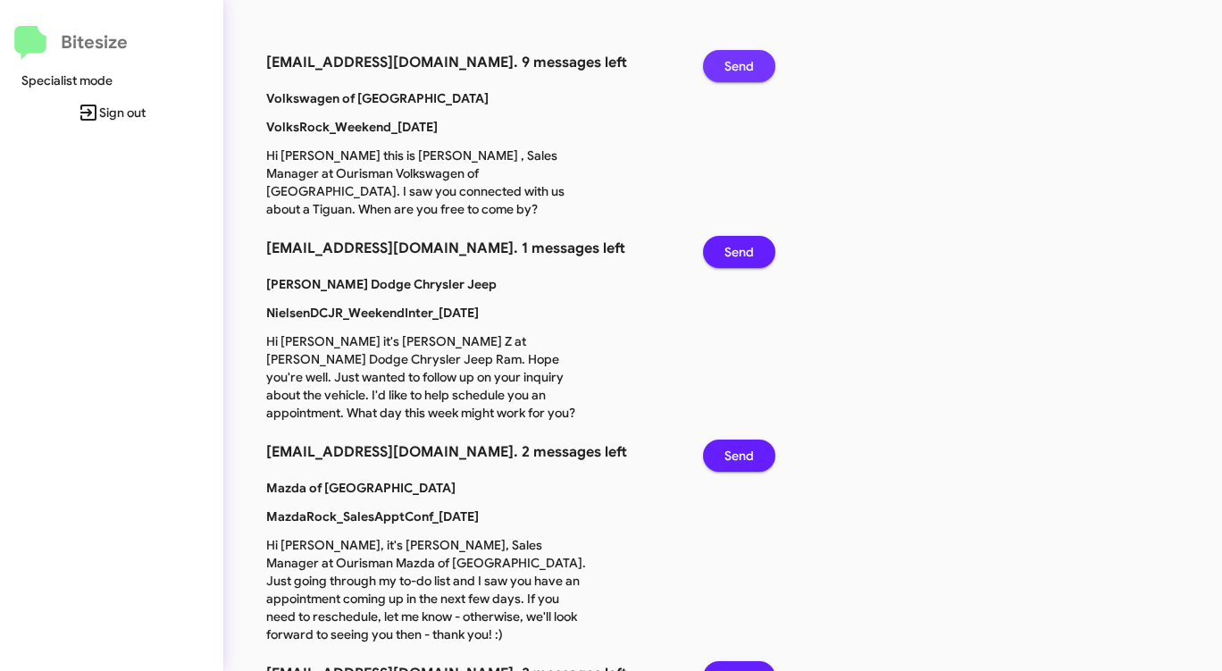
click at [738, 62] on span "Send" at bounding box center [738, 66] width 29 height 32
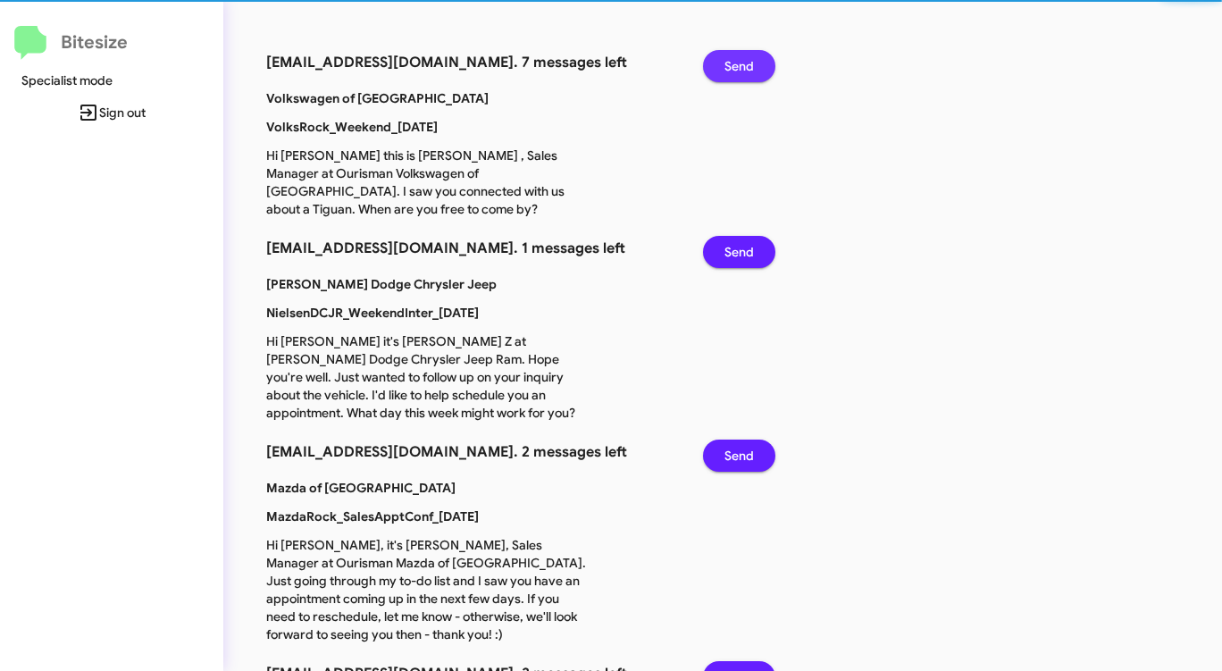
click at [738, 62] on span "Send" at bounding box center [738, 66] width 29 height 32
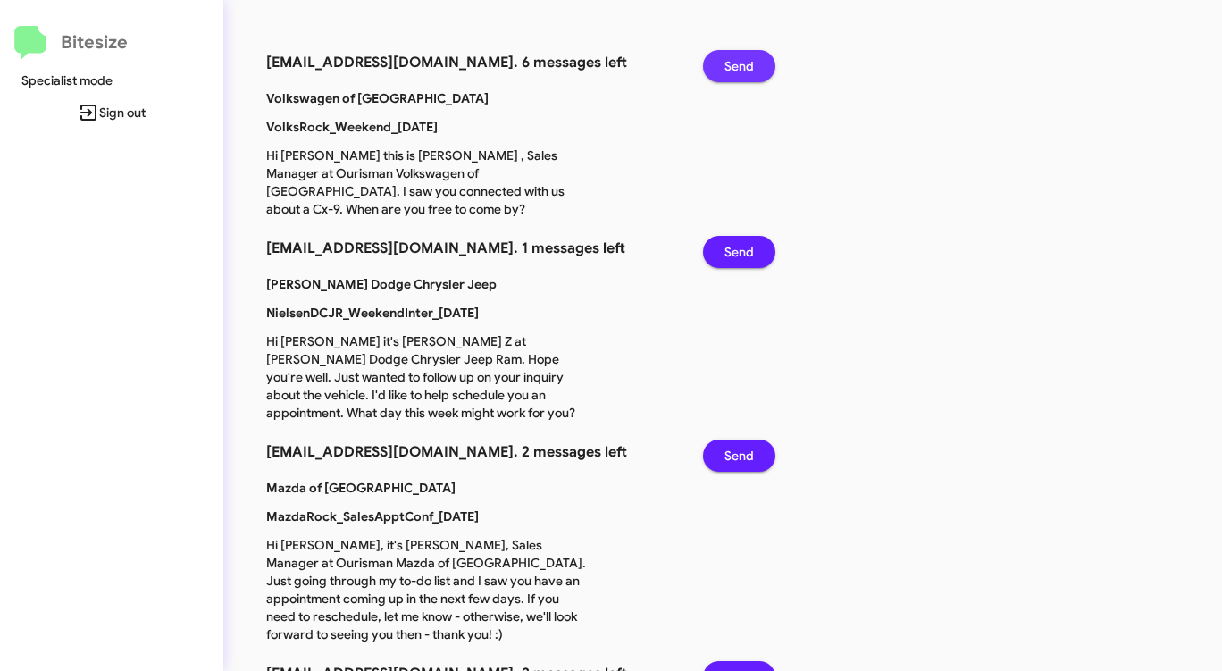
click at [738, 62] on span "Send" at bounding box center [738, 66] width 29 height 32
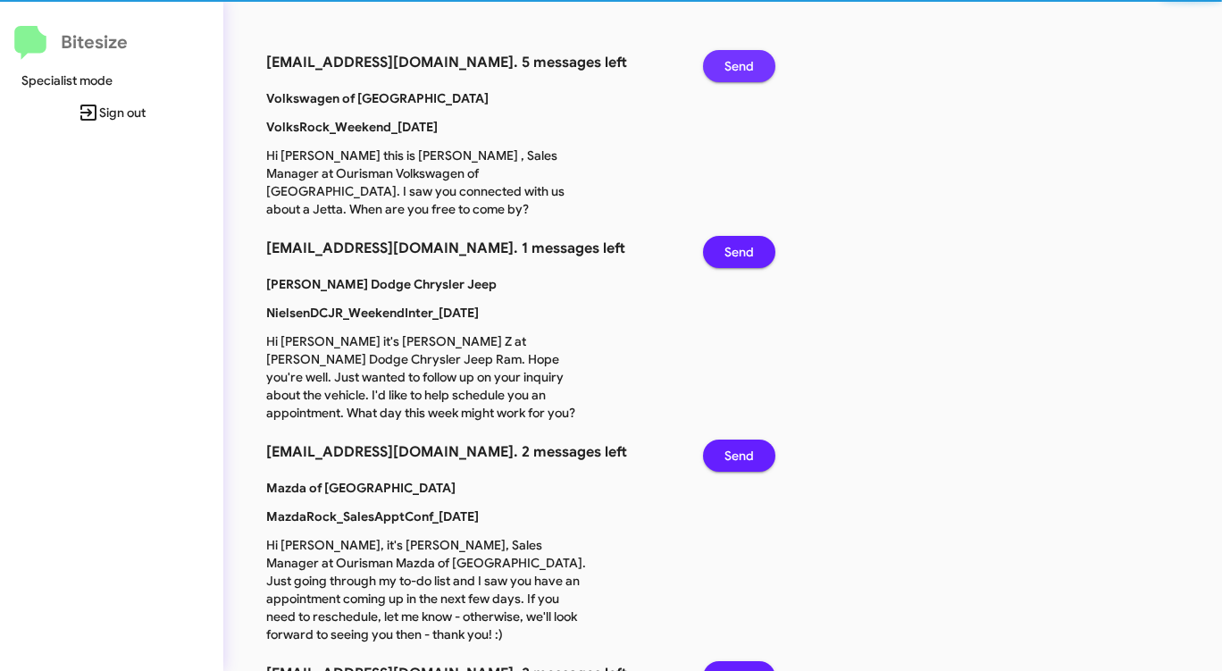
click at [738, 62] on span "Send" at bounding box center [738, 66] width 29 height 32
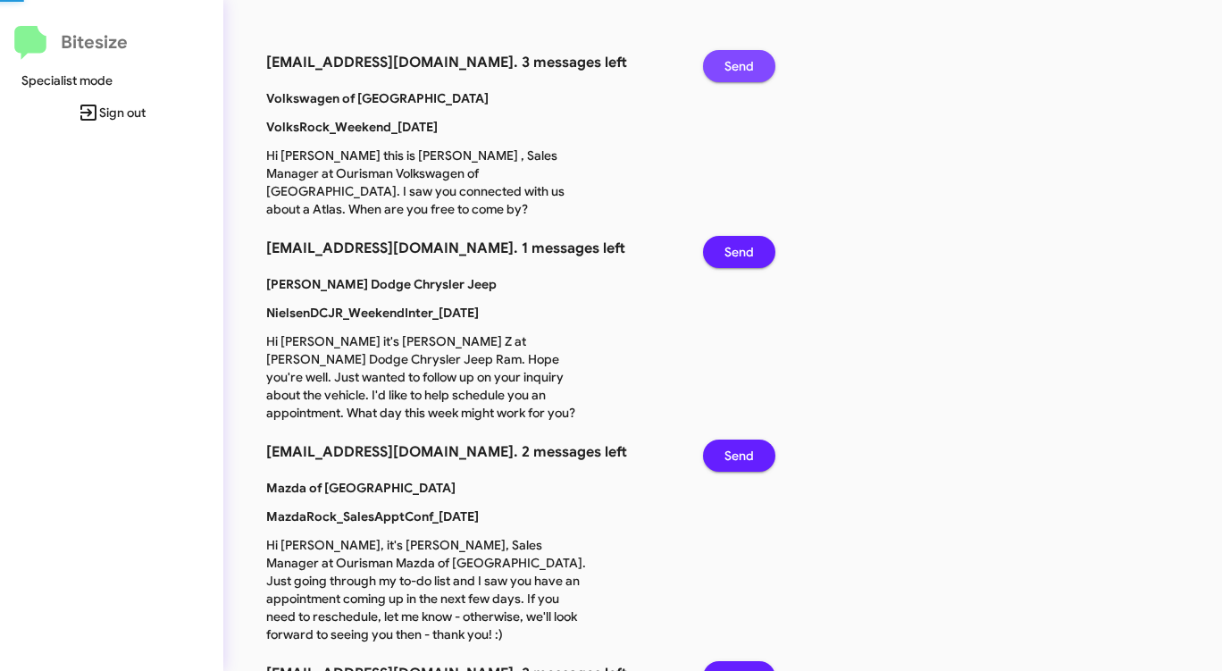
click at [738, 62] on span "Send" at bounding box center [738, 66] width 29 height 32
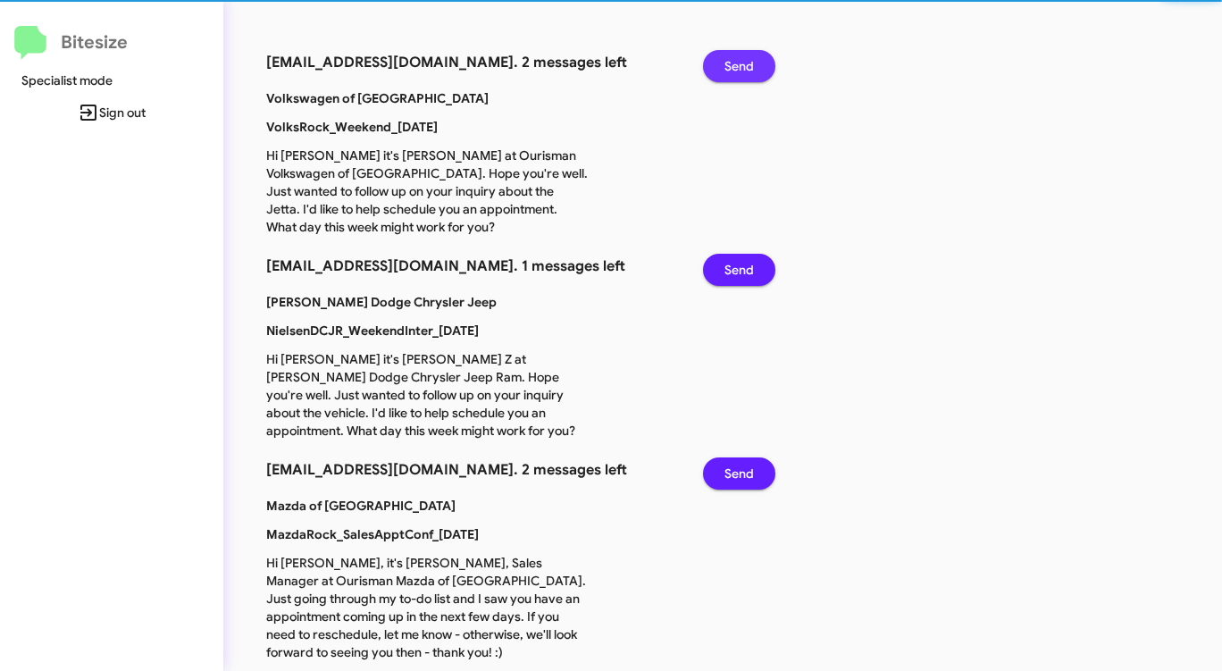
click at [738, 62] on span "Send" at bounding box center [738, 66] width 29 height 32
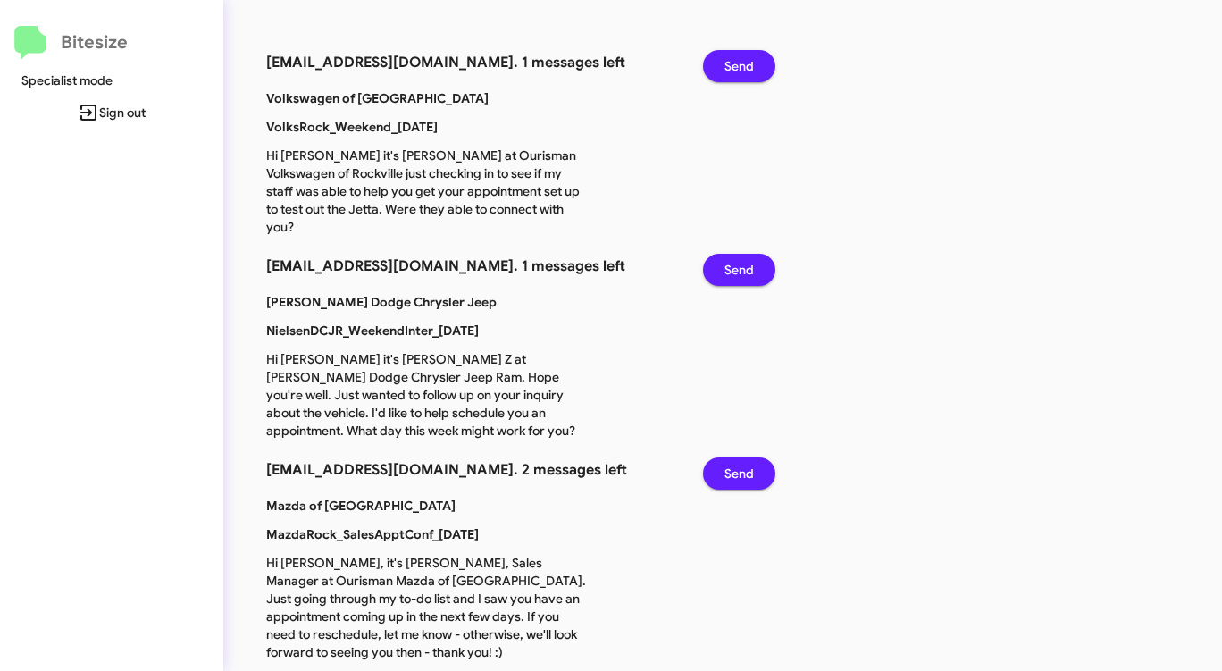
click at [738, 62] on span "Send" at bounding box center [738, 66] width 29 height 32
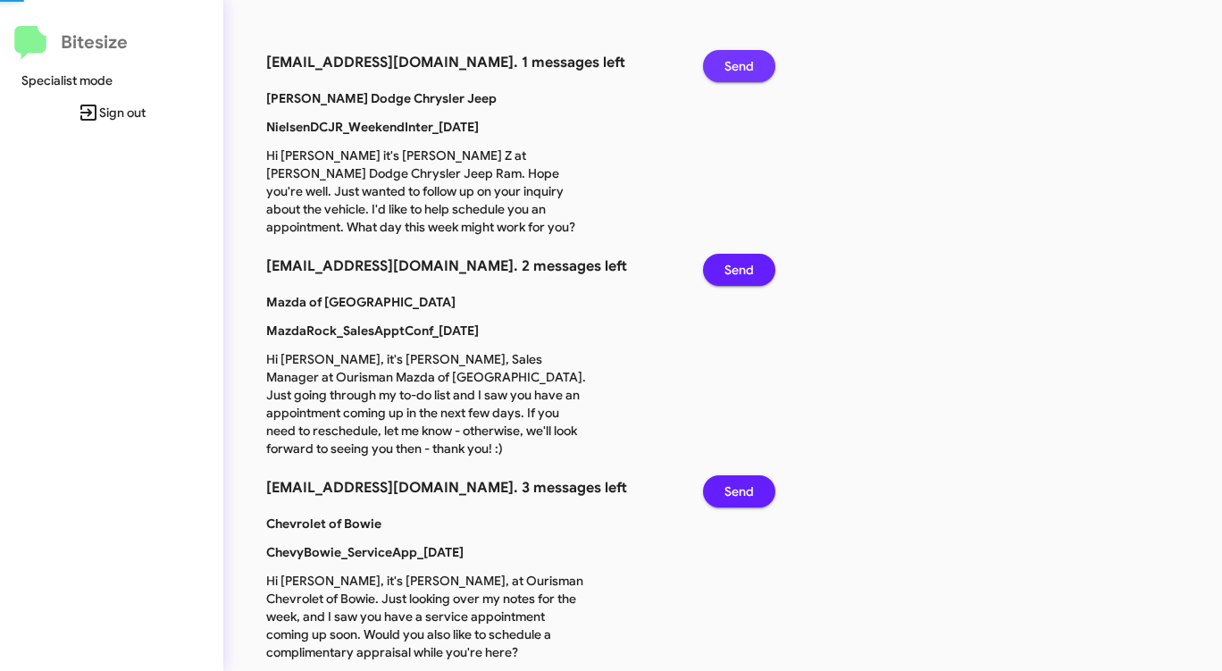
click at [738, 62] on span "Send" at bounding box center [738, 66] width 29 height 32
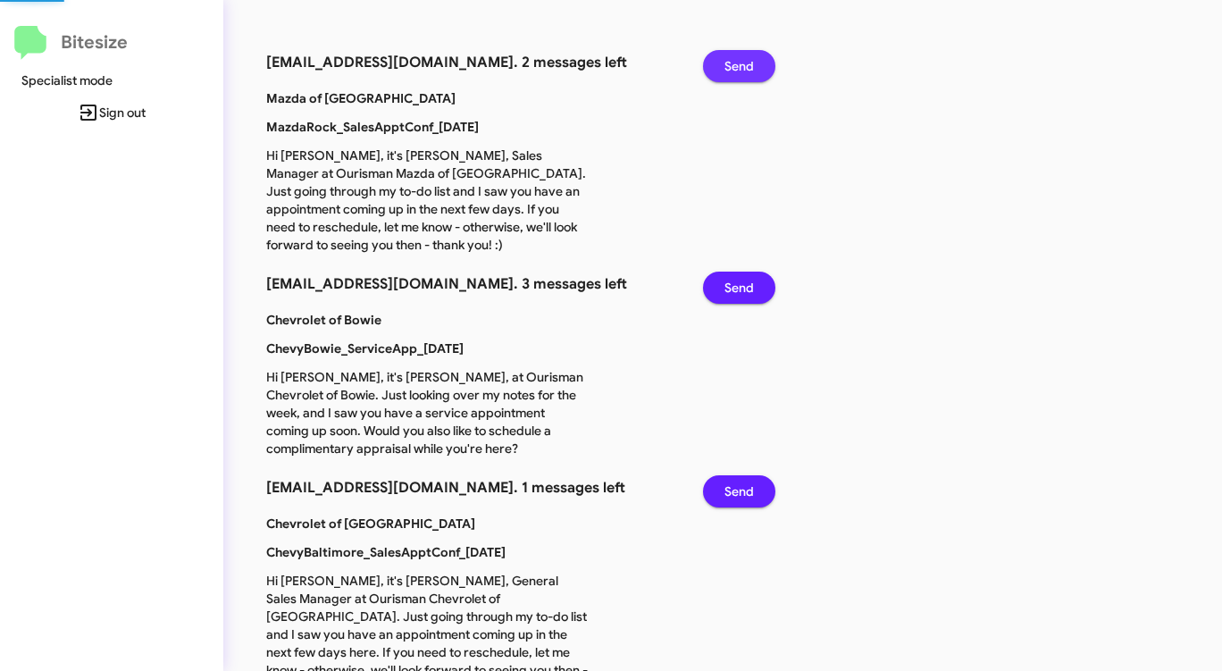
click at [738, 62] on span "Send" at bounding box center [738, 66] width 29 height 32
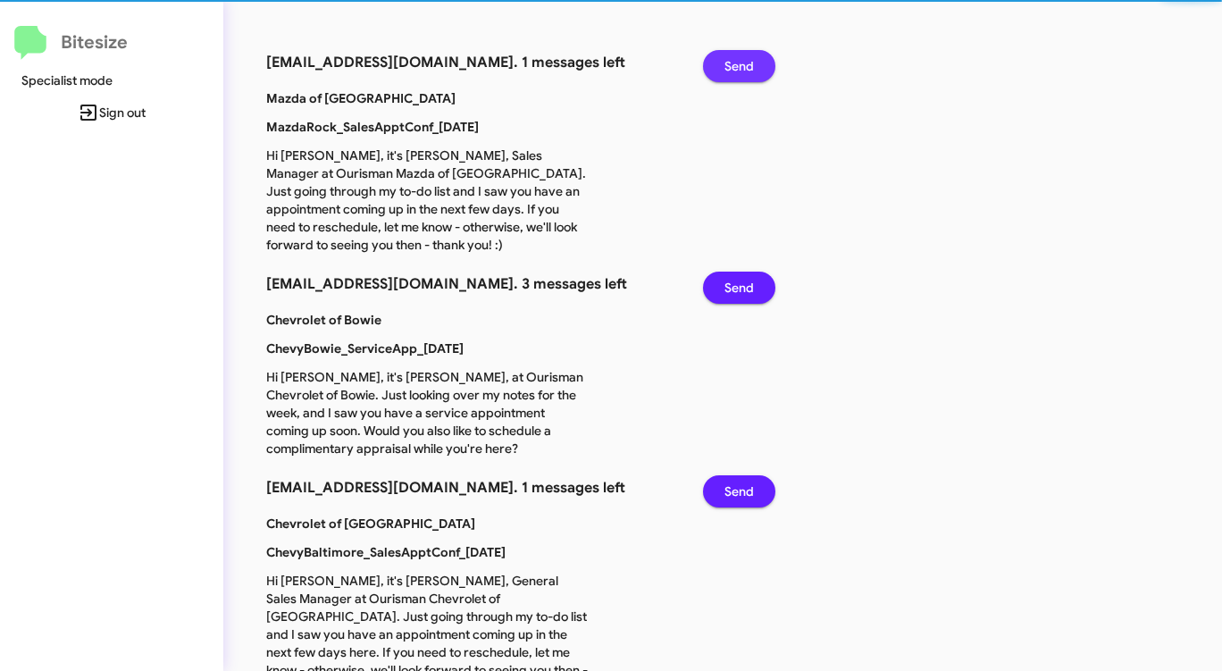
click at [738, 62] on span "Send" at bounding box center [738, 66] width 29 height 32
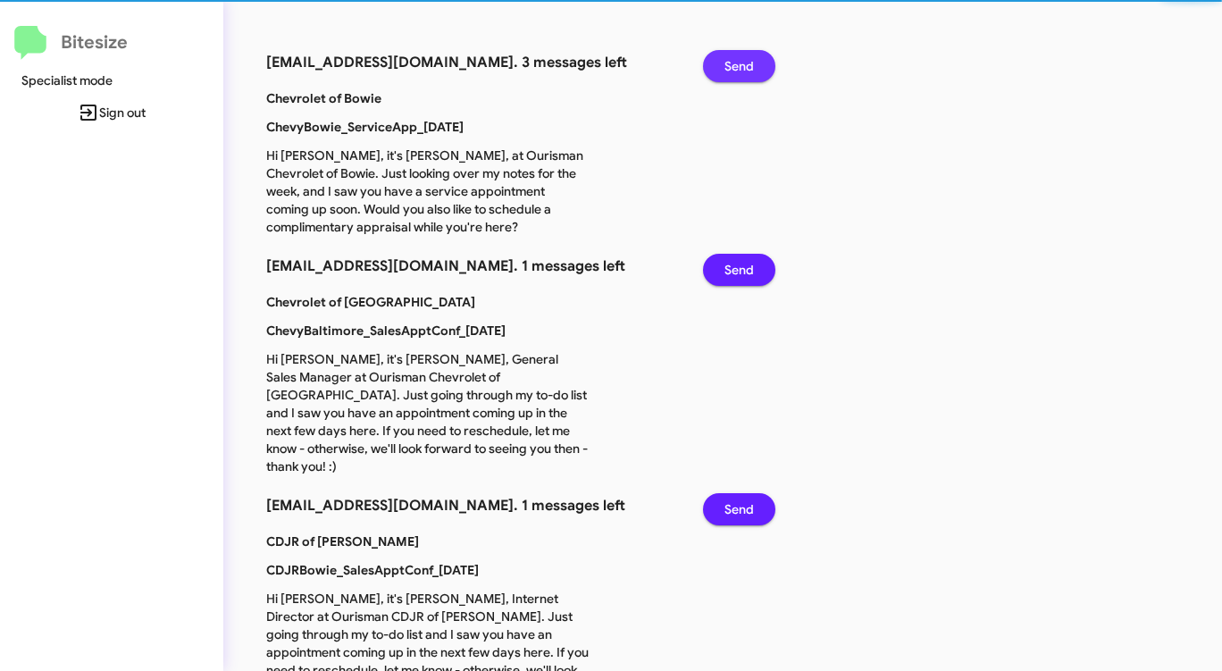
click at [738, 62] on span "Send" at bounding box center [738, 66] width 29 height 32
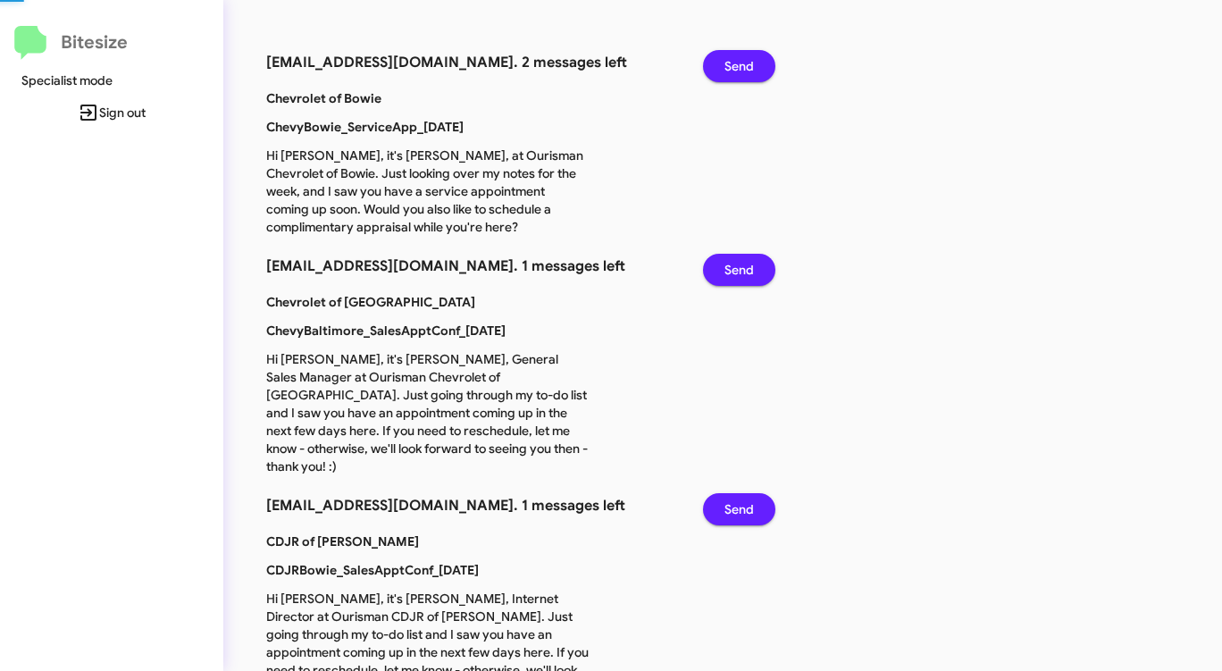
click at [738, 62] on span "Send" at bounding box center [738, 66] width 29 height 32
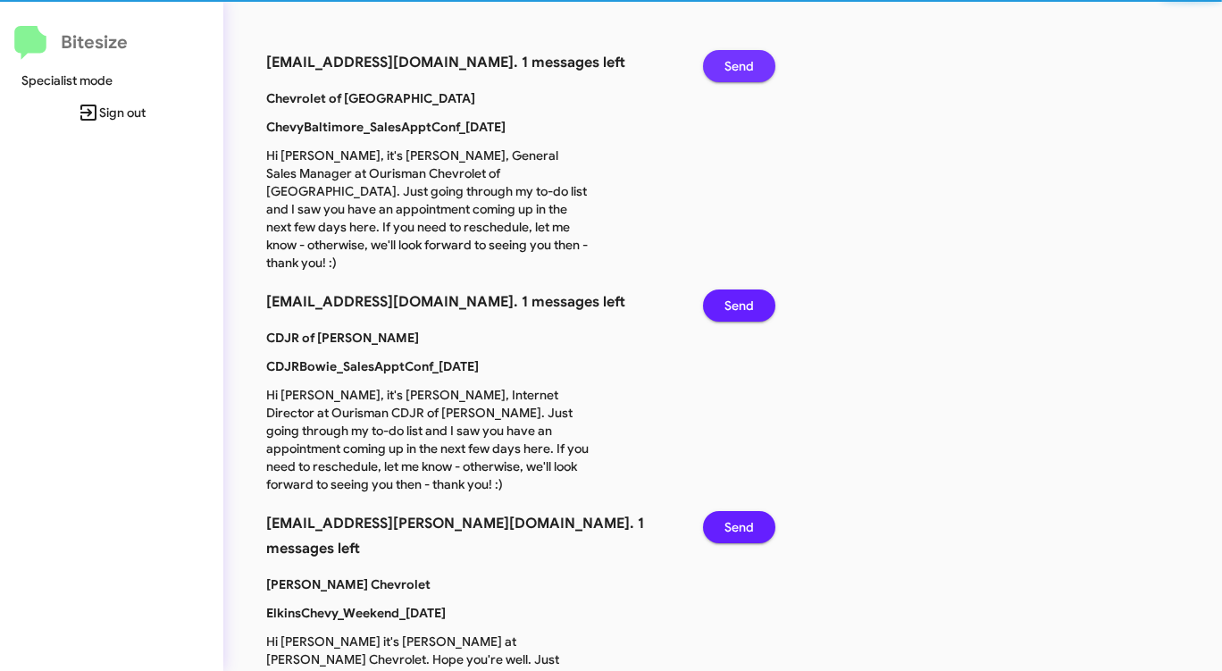
click at [738, 62] on span "Send" at bounding box center [738, 66] width 29 height 32
click at [738, 289] on span "Send" at bounding box center [738, 305] width 29 height 32
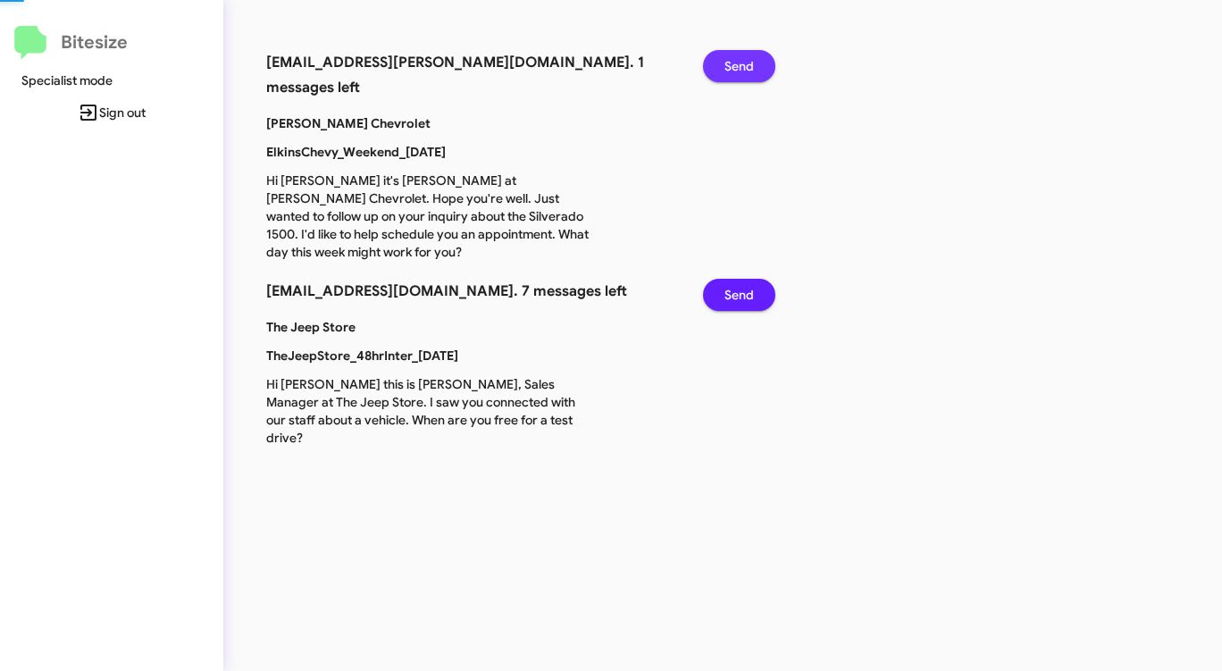
click at [738, 62] on span "Send" at bounding box center [738, 66] width 29 height 32
click at [738, 279] on span "Send" at bounding box center [738, 295] width 29 height 32
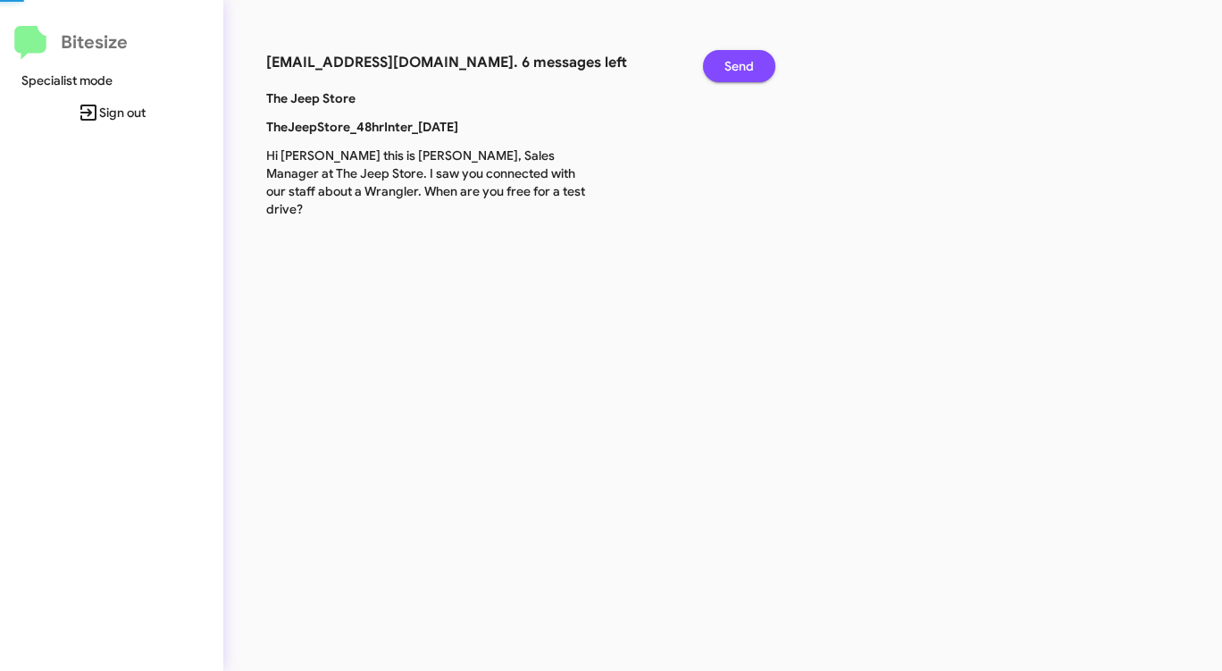
click at [738, 62] on span "Send" at bounding box center [738, 66] width 29 height 32
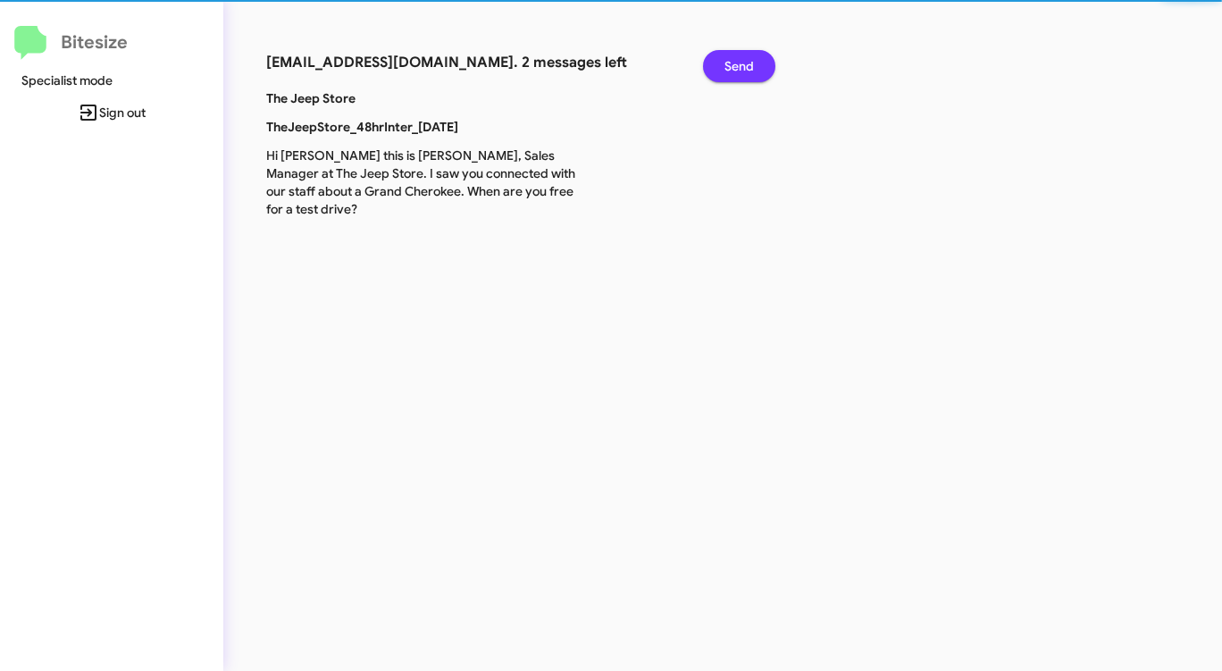
click at [738, 62] on span "Send" at bounding box center [738, 66] width 29 height 32
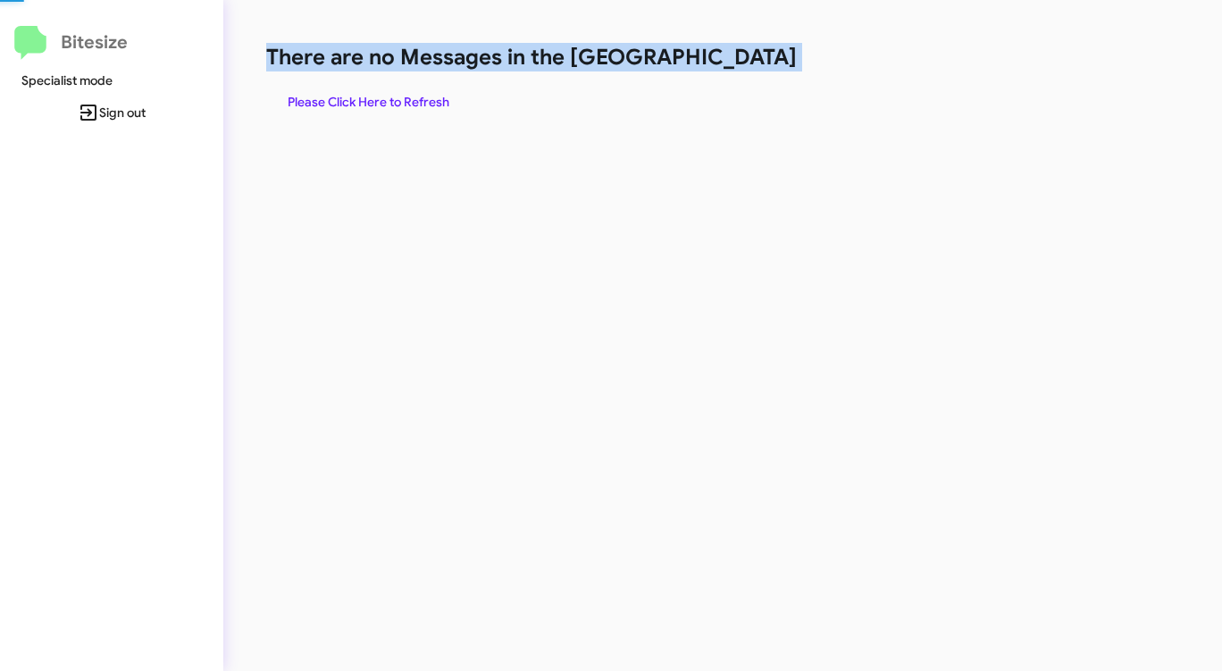
click at [738, 62] on h1 "There are no Messages in the [GEOGRAPHIC_DATA]" at bounding box center [639, 57] width 747 height 29
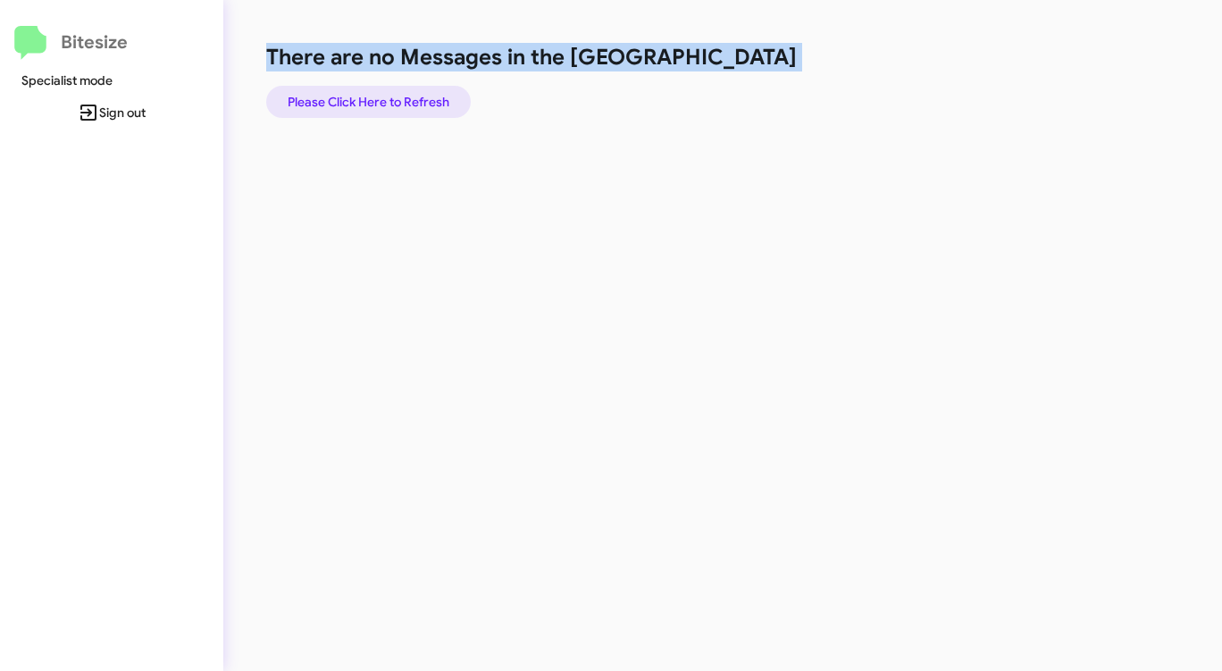
click at [351, 100] on span "Please Click Here to Refresh" at bounding box center [369, 102] width 162 height 32
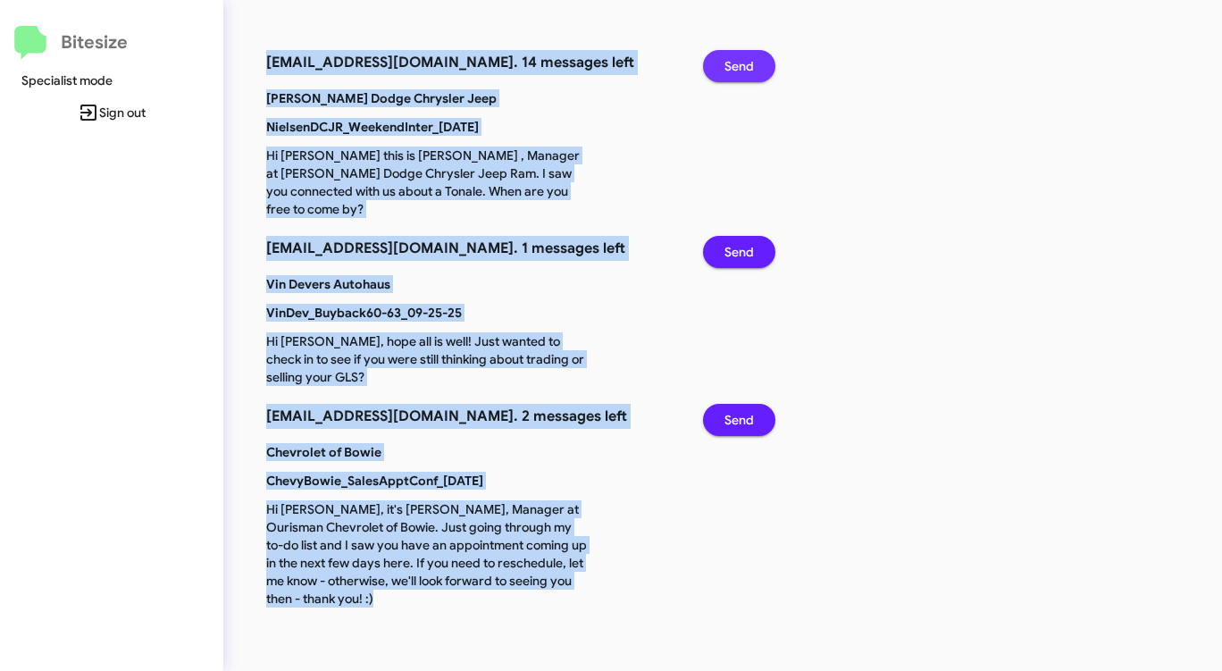
click at [738, 63] on span "Send" at bounding box center [738, 66] width 29 height 32
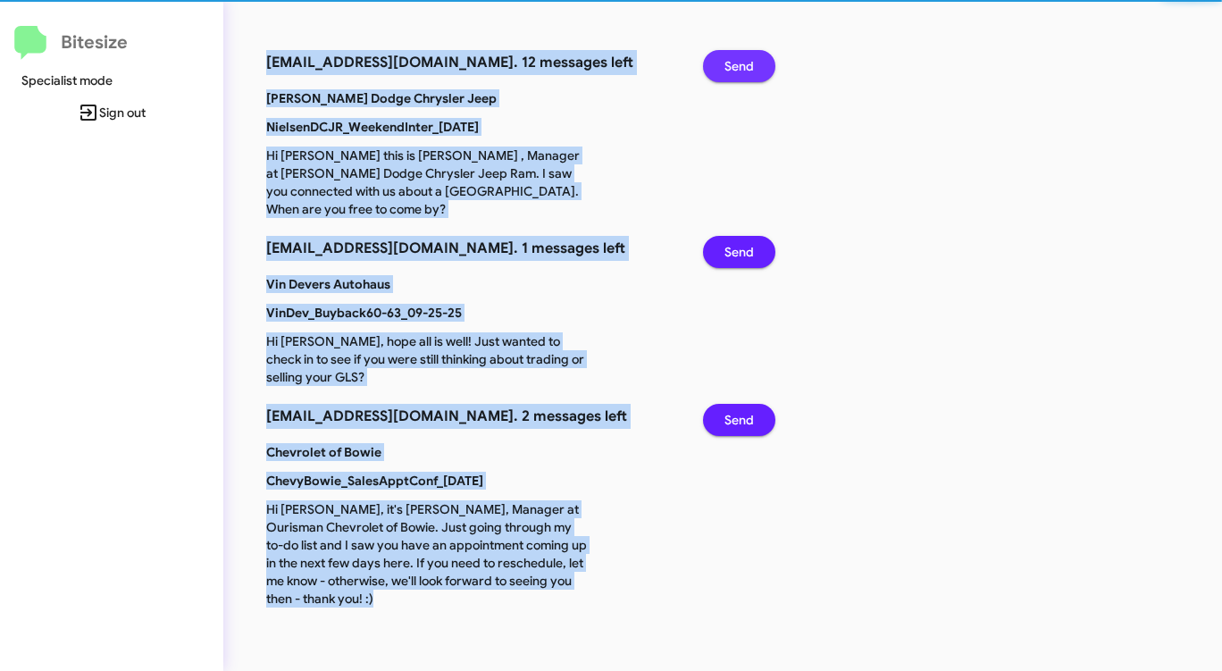
click at [738, 63] on span "Send" at bounding box center [738, 66] width 29 height 32
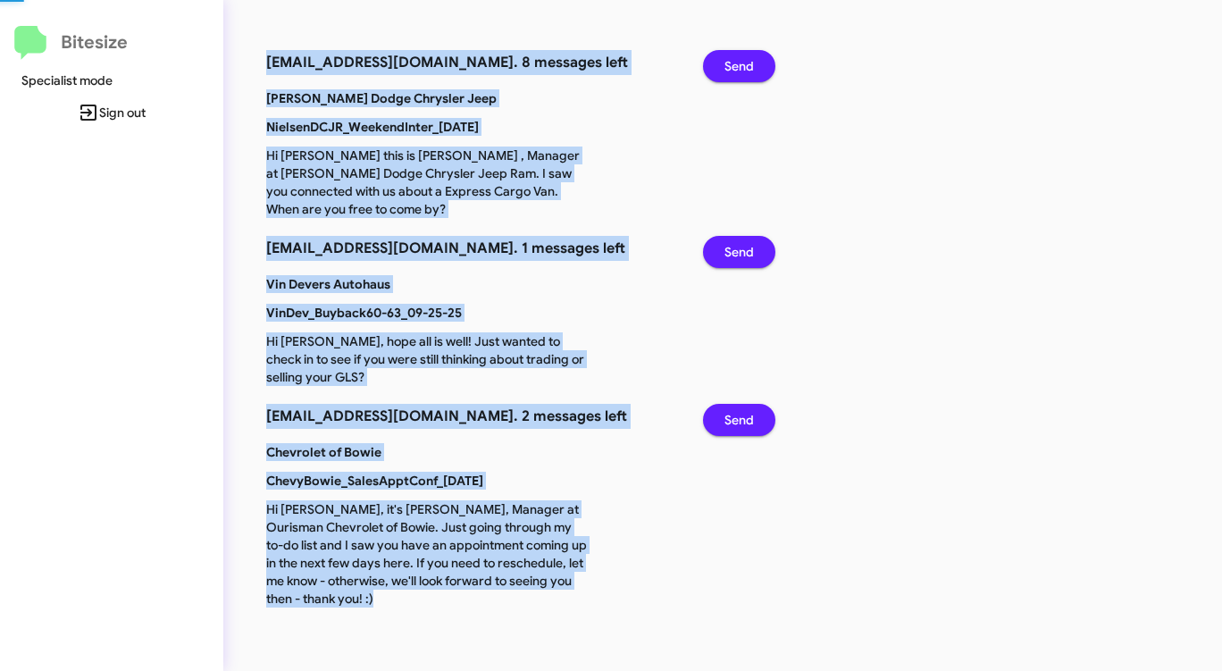
click at [738, 63] on span "Send" at bounding box center [738, 66] width 29 height 32
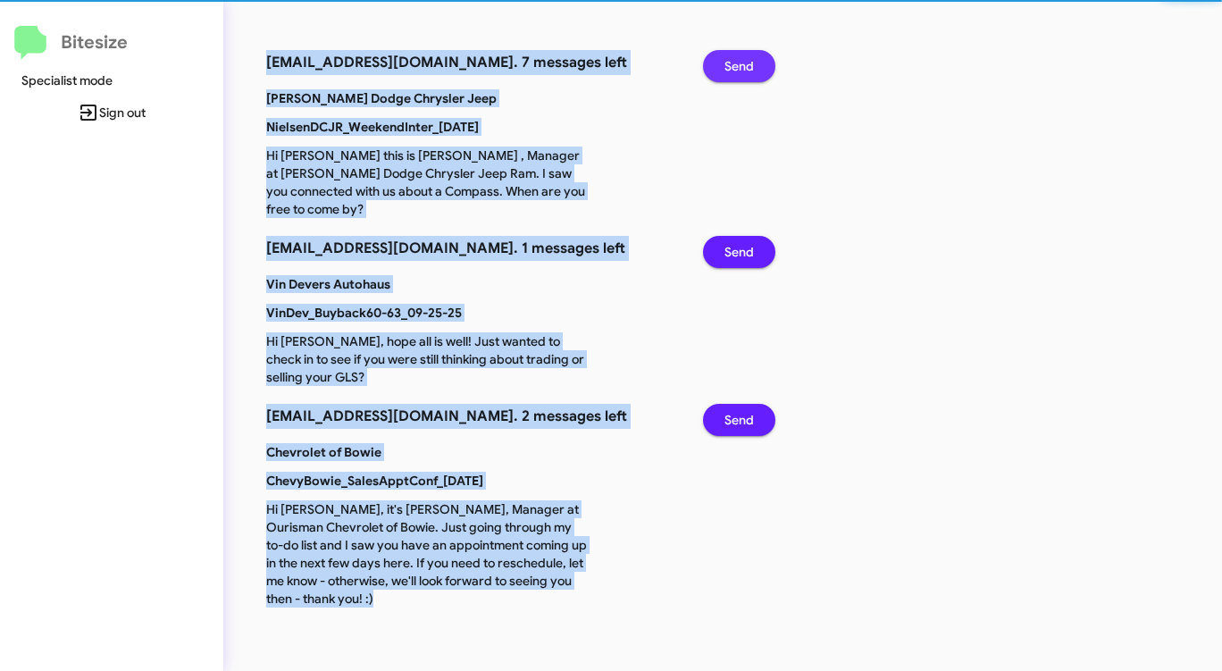
click at [738, 63] on span "Send" at bounding box center [738, 66] width 29 height 32
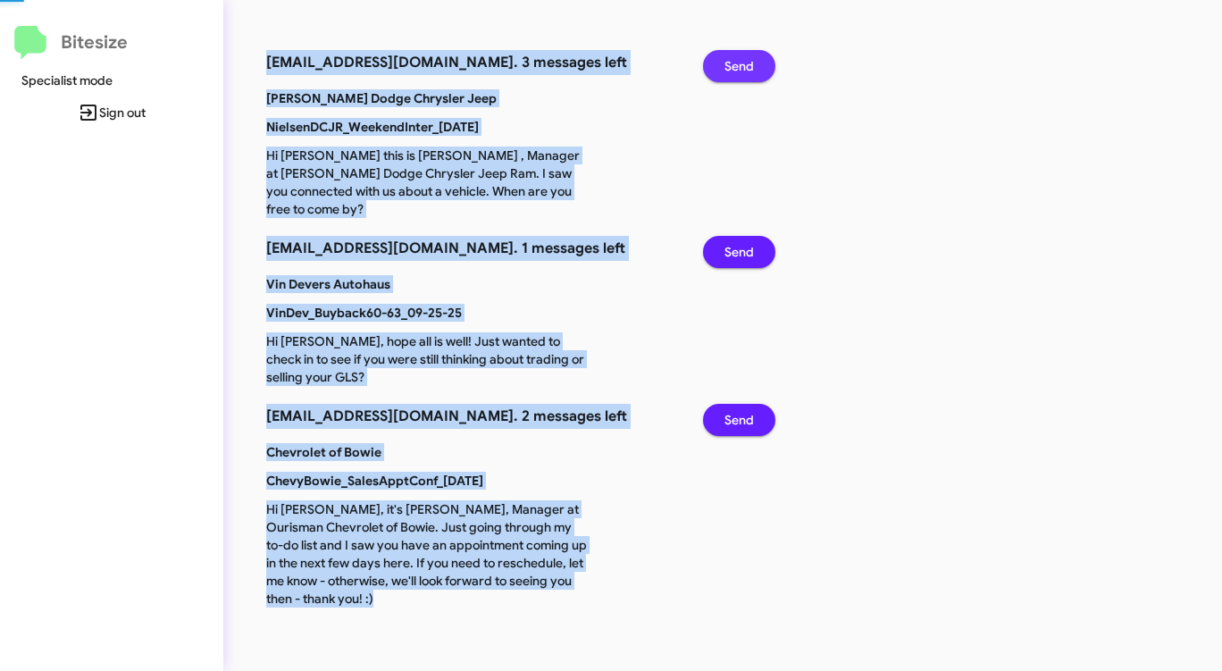
click at [738, 63] on span "Send" at bounding box center [738, 66] width 29 height 32
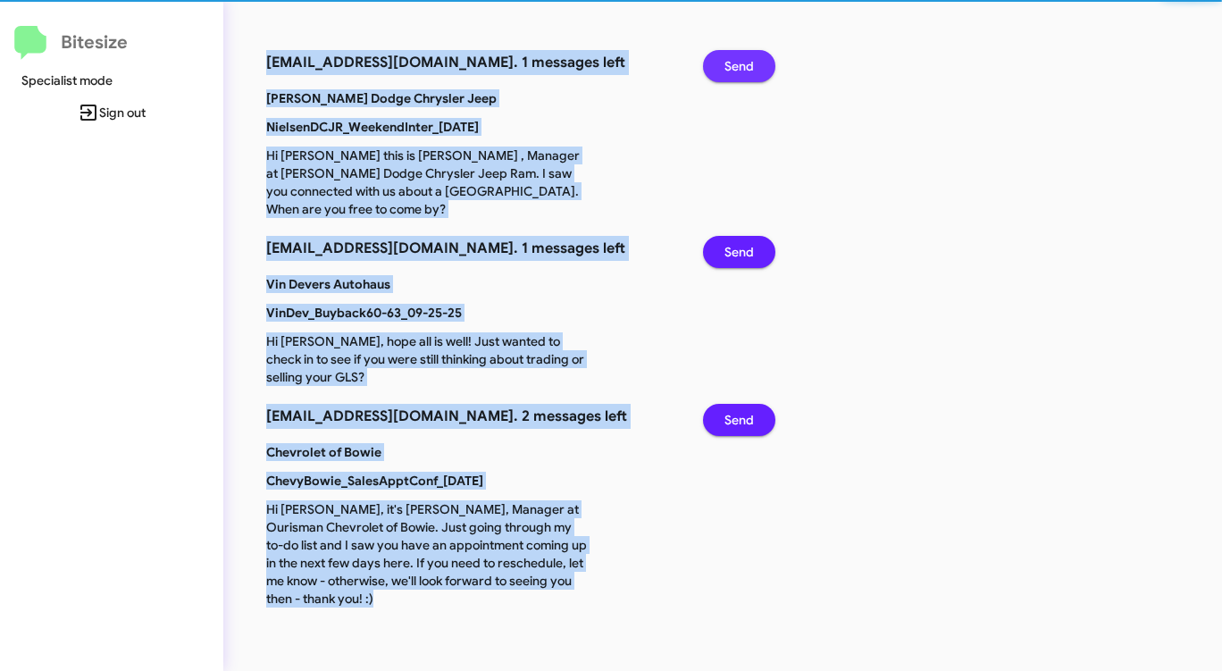
click at [738, 63] on span "Send" at bounding box center [738, 66] width 29 height 32
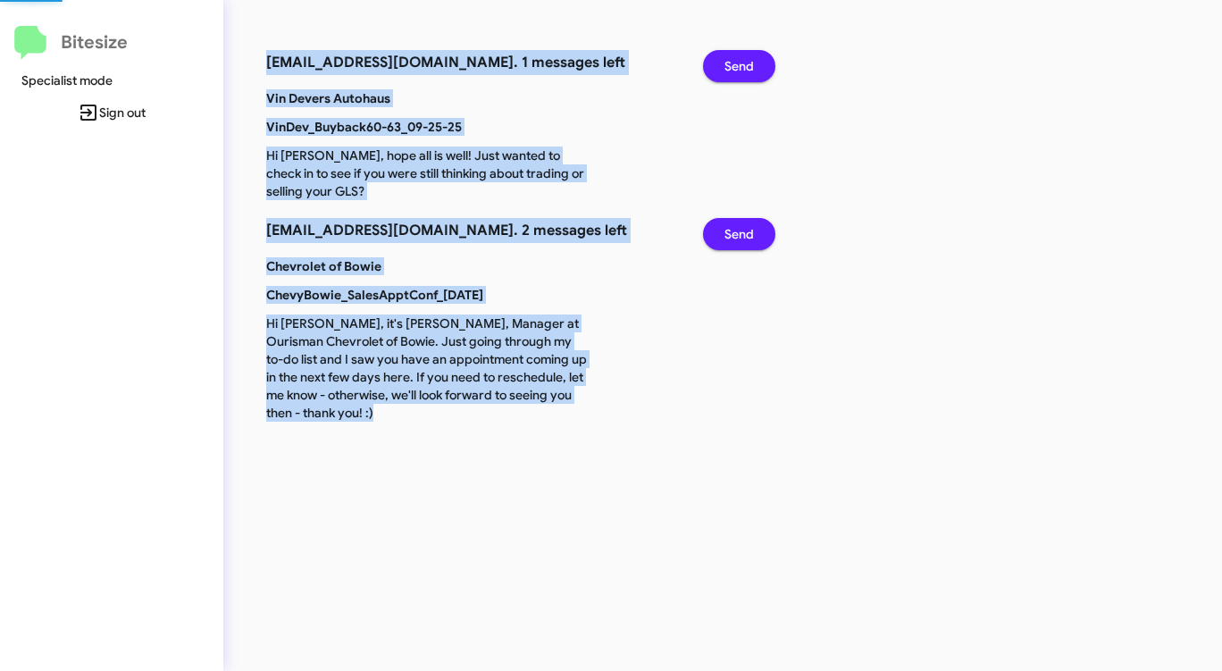
click at [738, 63] on span "Send" at bounding box center [738, 66] width 29 height 32
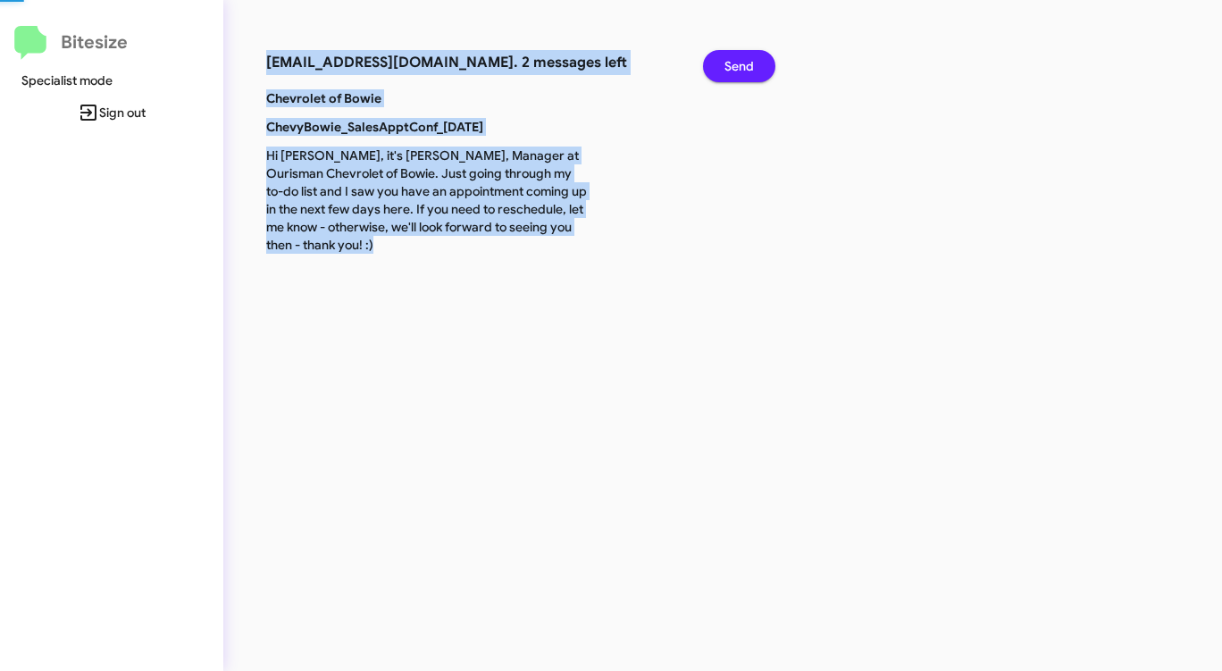
click at [738, 63] on span "Send" at bounding box center [738, 66] width 29 height 32
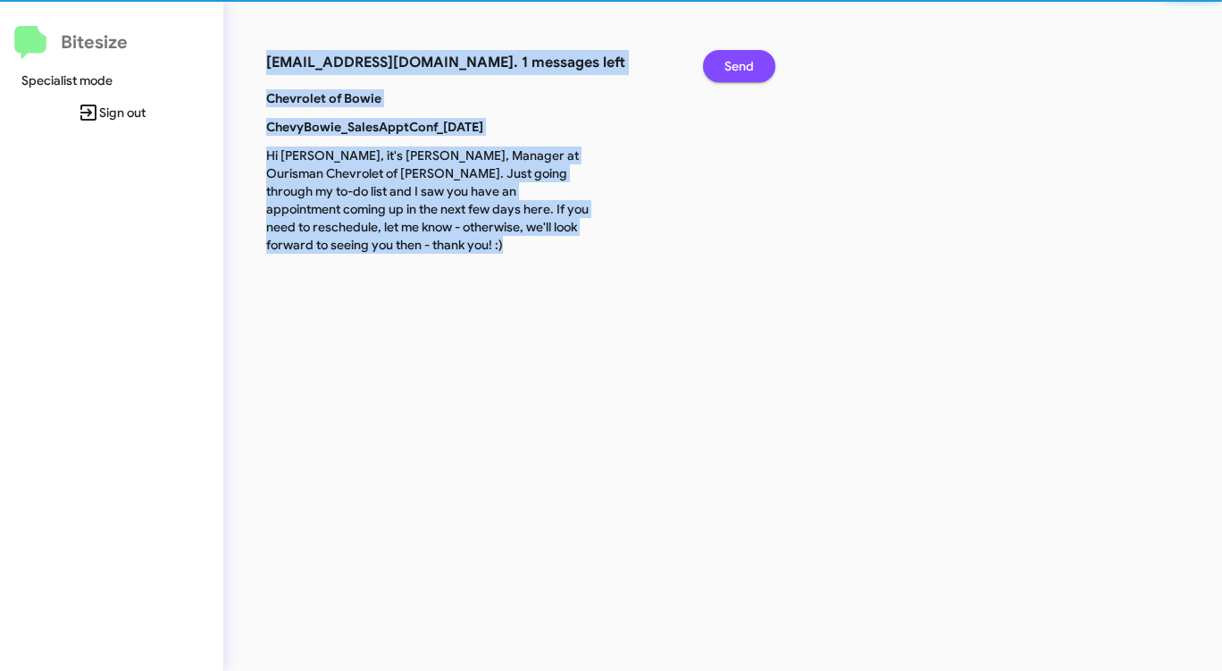
click at [738, 63] on span "Send" at bounding box center [738, 66] width 29 height 32
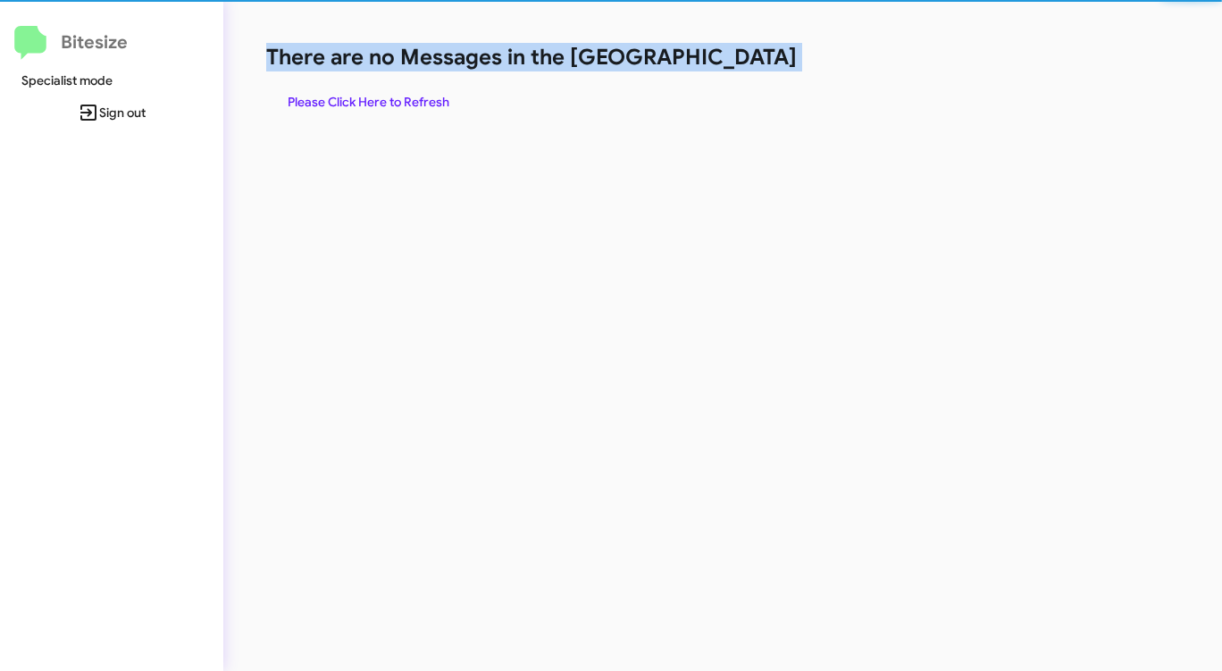
click at [738, 63] on h1 "There are no Messages in the [GEOGRAPHIC_DATA]" at bounding box center [639, 57] width 747 height 29
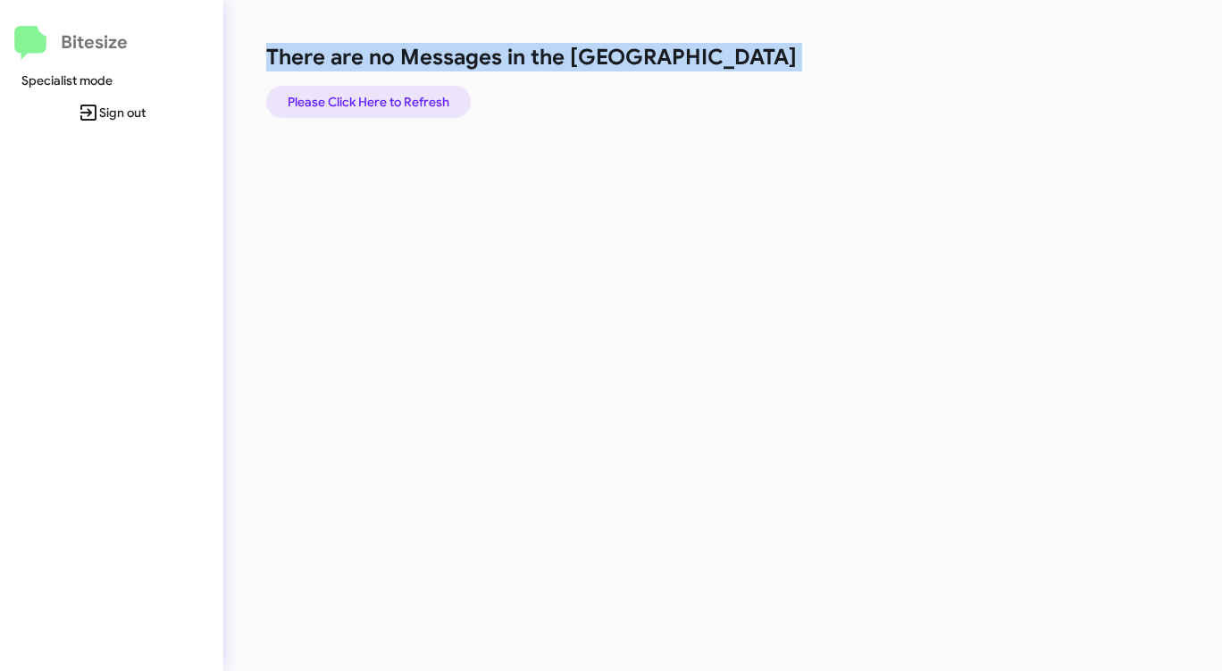
click at [362, 99] on span "Please Click Here to Refresh" at bounding box center [369, 102] width 162 height 32
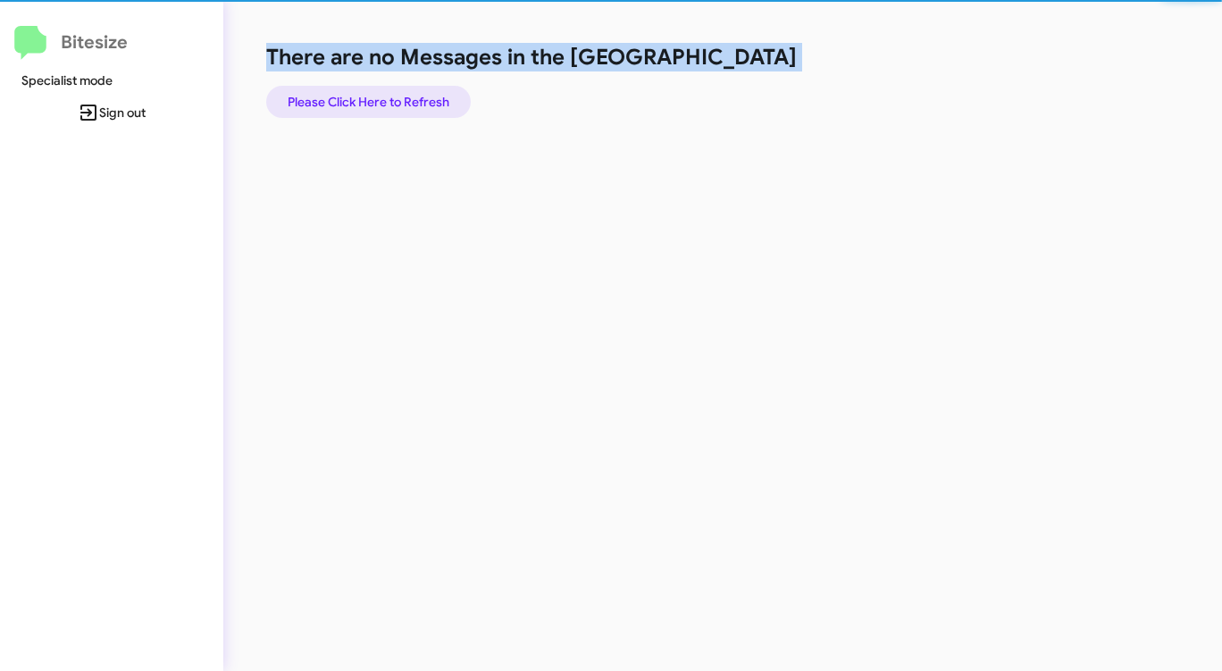
click at [362, 99] on span "Please Click Here to Refresh" at bounding box center [369, 102] width 162 height 32
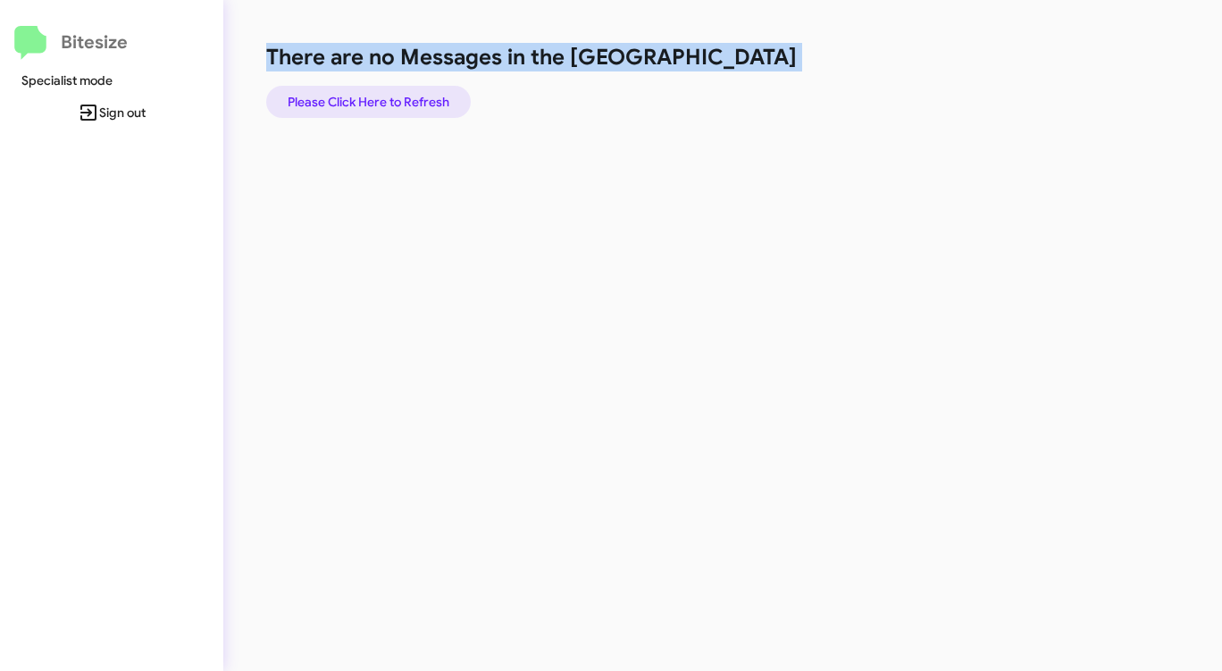
click at [362, 99] on span "Please Click Here to Refresh" at bounding box center [369, 102] width 162 height 32
click at [362, 98] on span "Please Click Here to Refresh" at bounding box center [369, 102] width 162 height 32
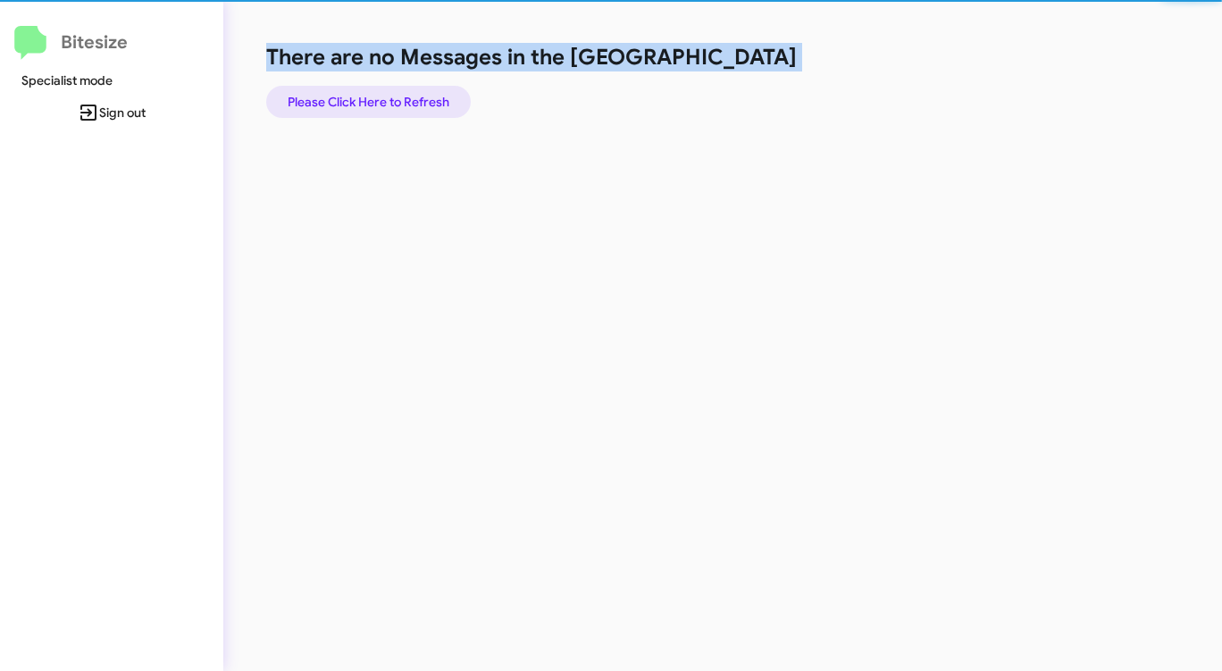
click at [362, 98] on span "Please Click Here to Refresh" at bounding box center [369, 102] width 162 height 32
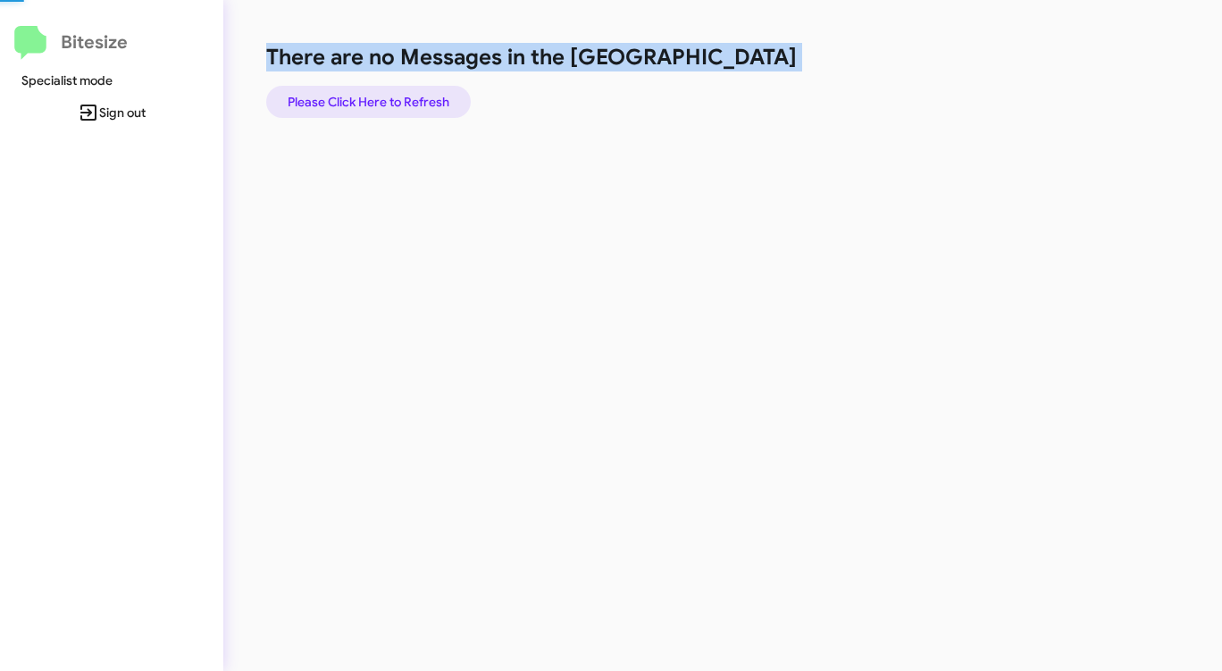
click at [362, 98] on span "Please Click Here to Refresh" at bounding box center [369, 102] width 162 height 32
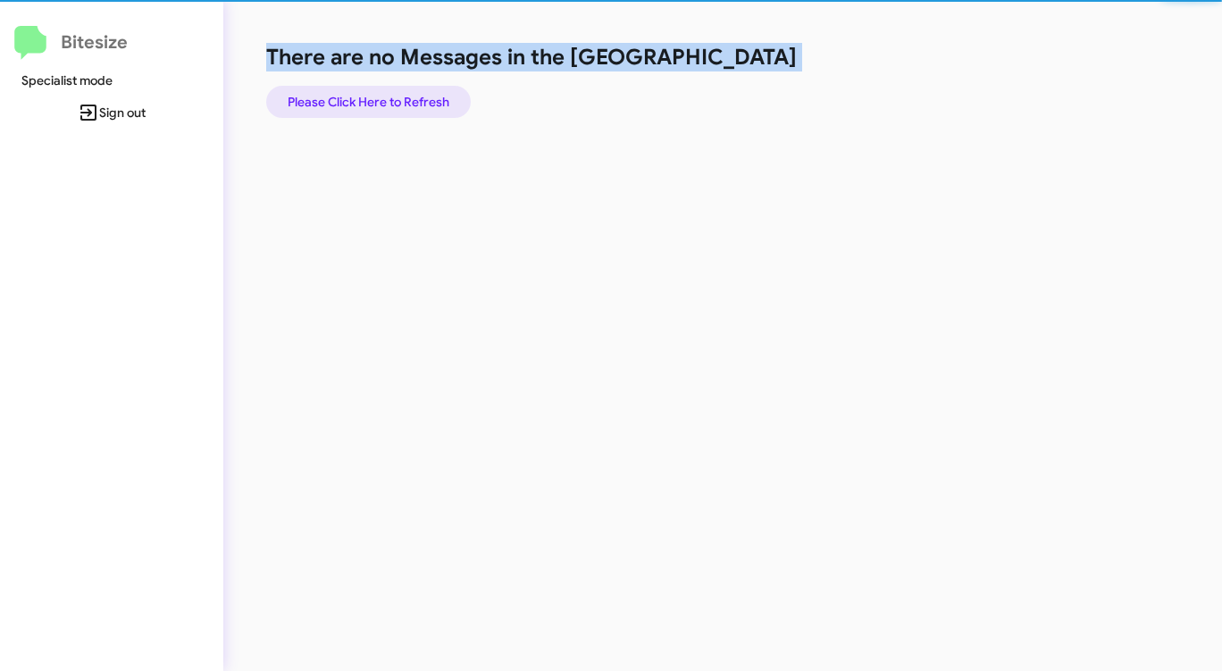
click at [362, 98] on span "Please Click Here to Refresh" at bounding box center [369, 102] width 162 height 32
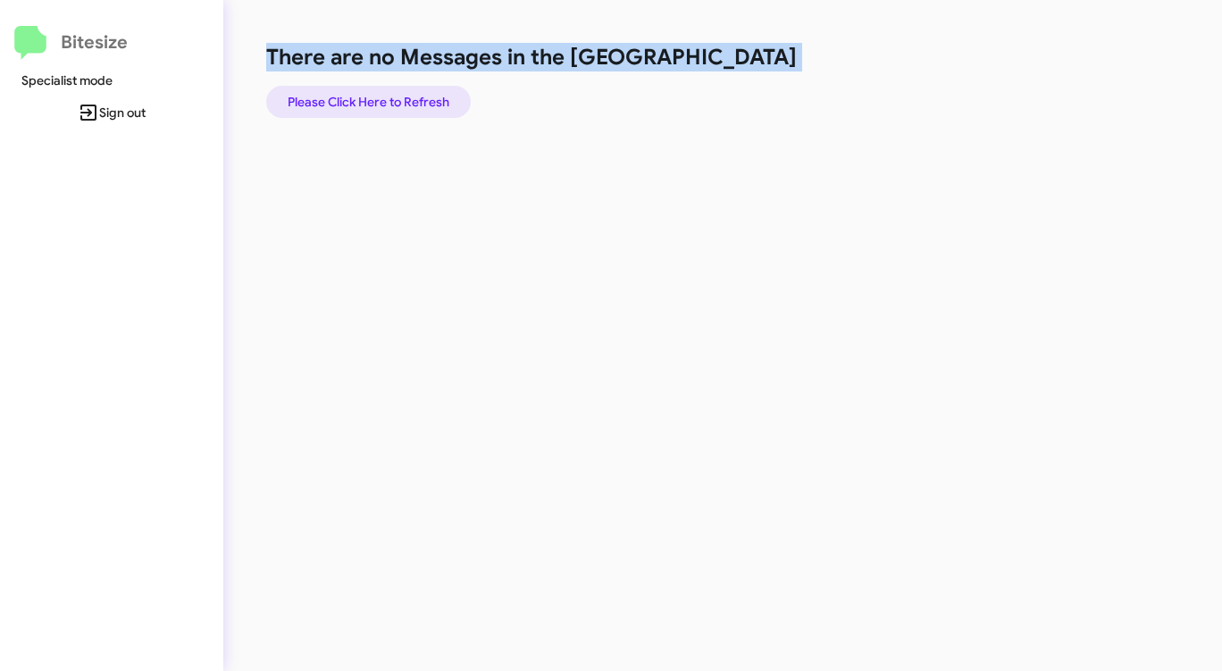
click at [362, 97] on span "Please Click Here to Refresh" at bounding box center [369, 102] width 162 height 32
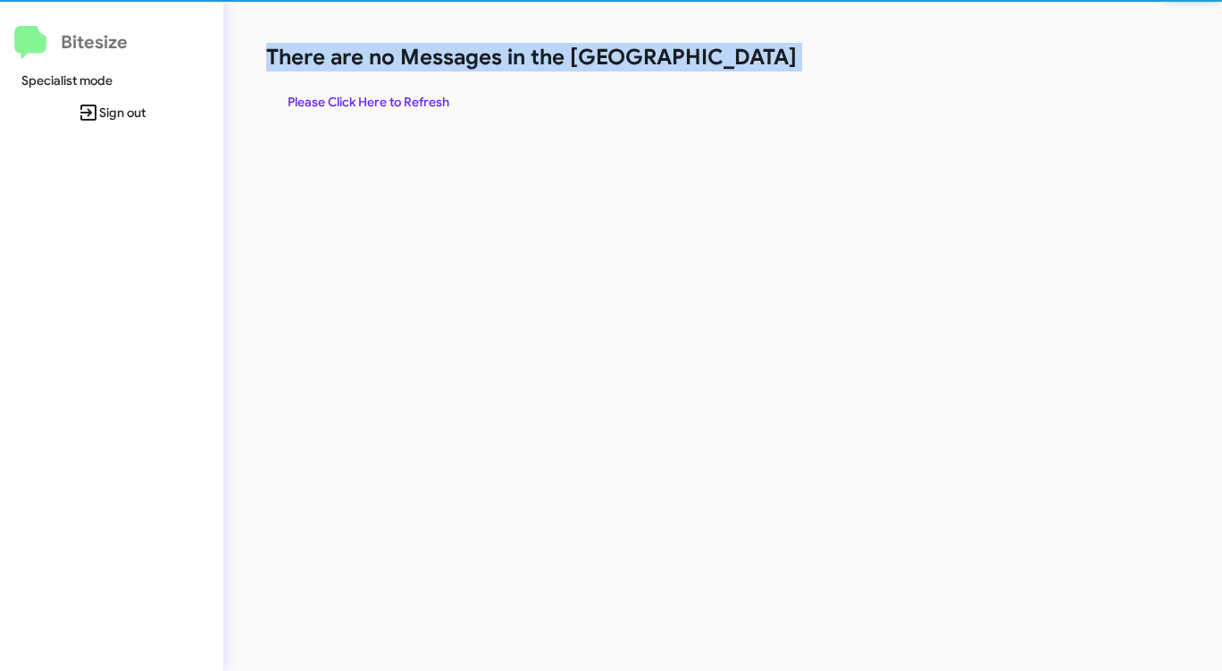
click at [362, 97] on span "Please Click Here to Refresh" at bounding box center [369, 102] width 162 height 32
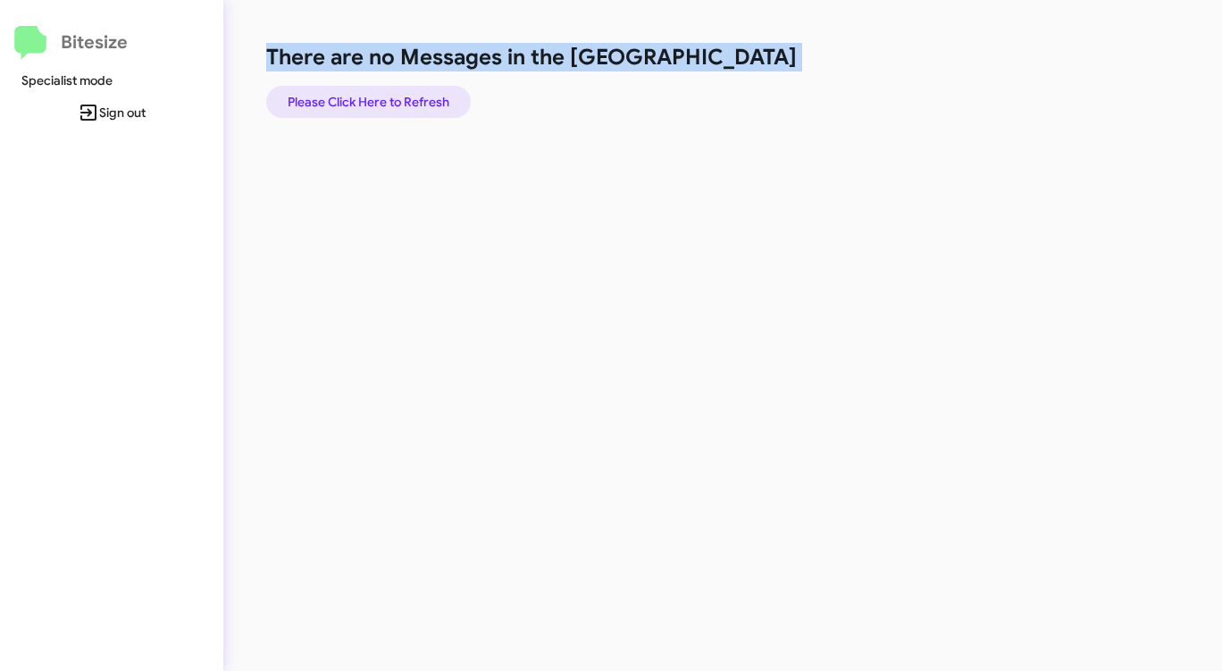
click at [362, 96] on span "Please Click Here to Refresh" at bounding box center [369, 102] width 162 height 32
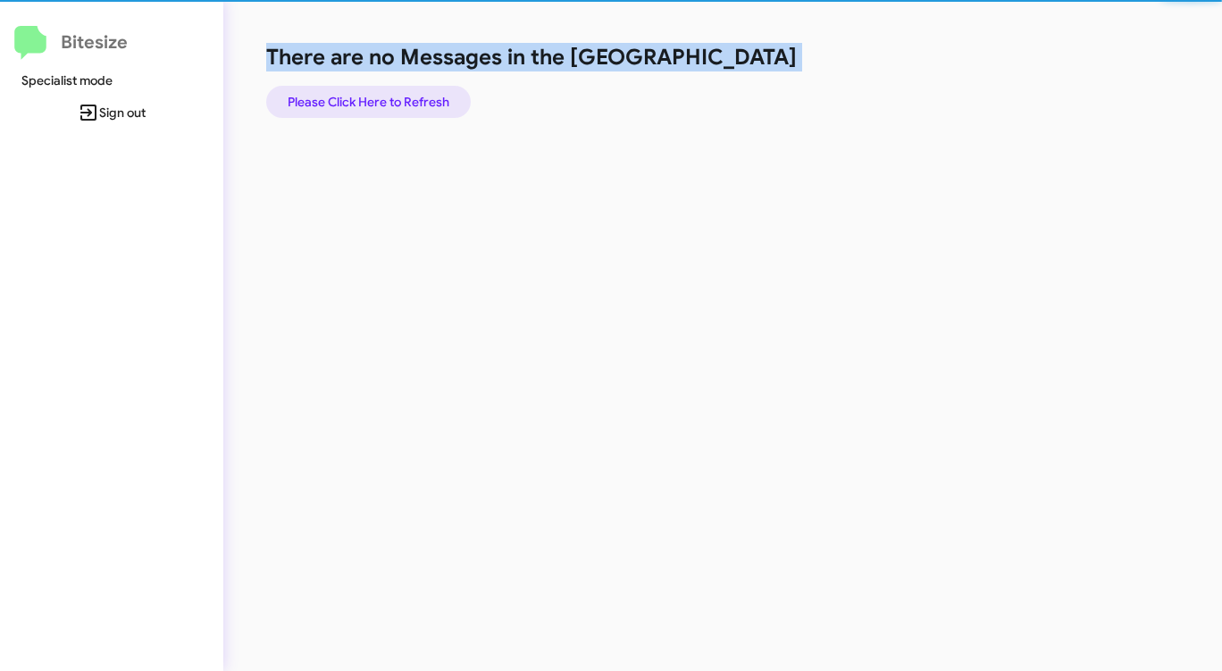
click at [362, 96] on span "Please Click Here to Refresh" at bounding box center [369, 102] width 162 height 32
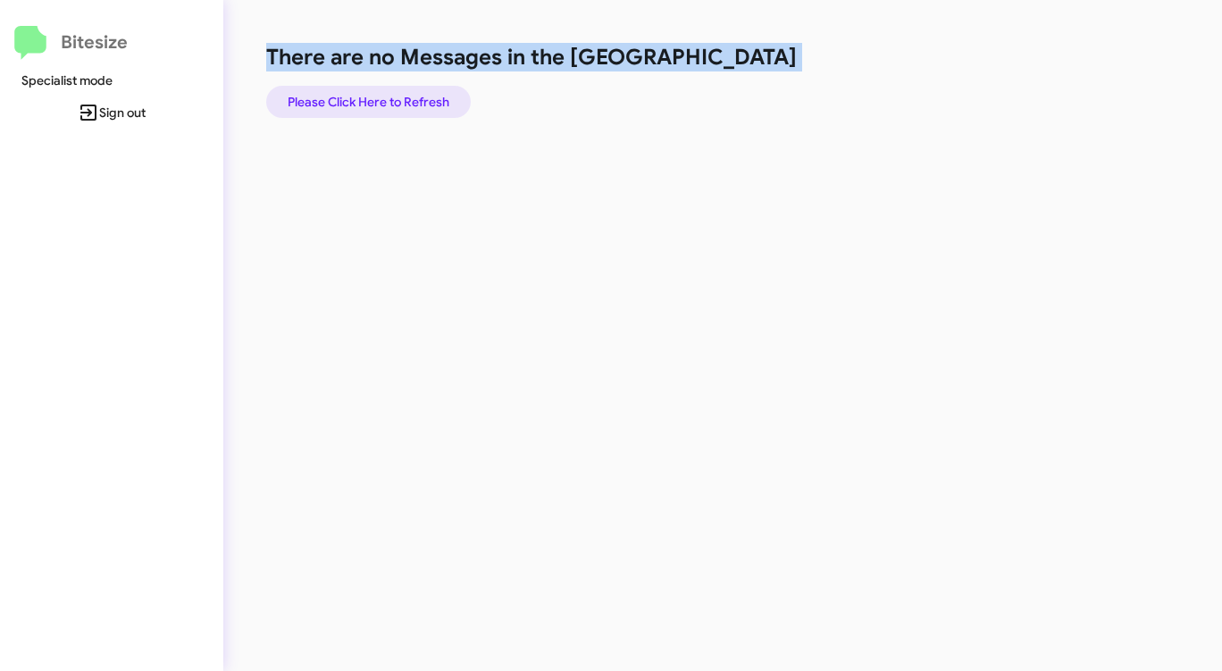
click at [362, 96] on span "Please Click Here to Refresh" at bounding box center [369, 102] width 162 height 32
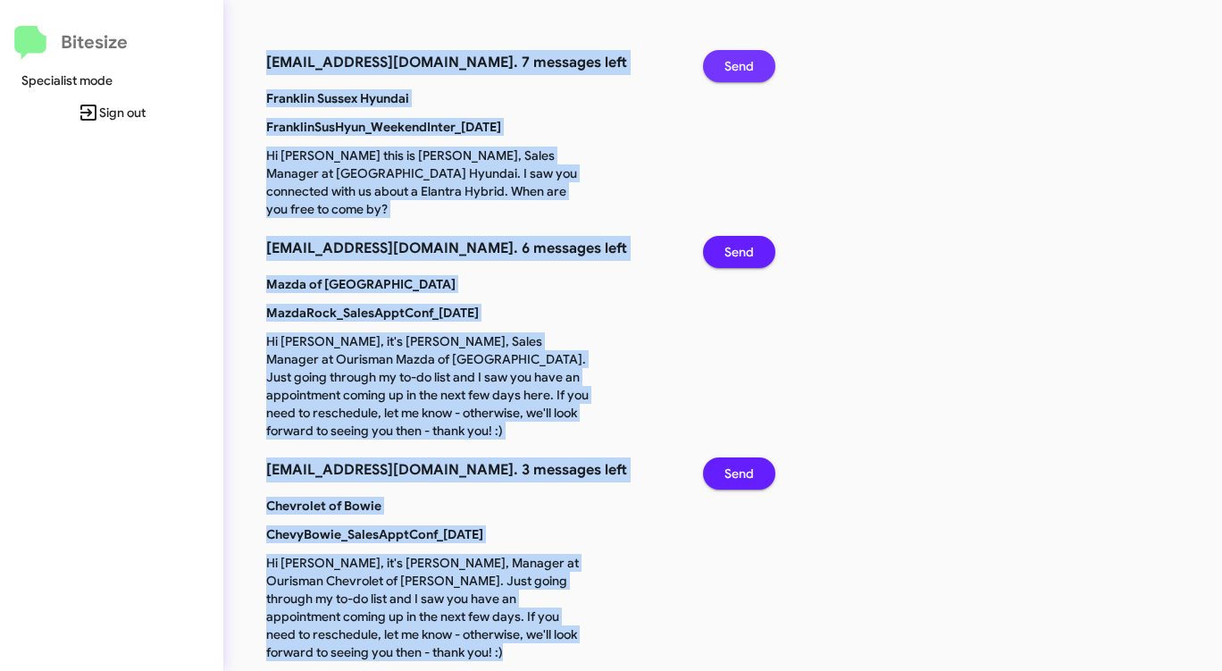
click at [744, 71] on span "Send" at bounding box center [738, 66] width 29 height 32
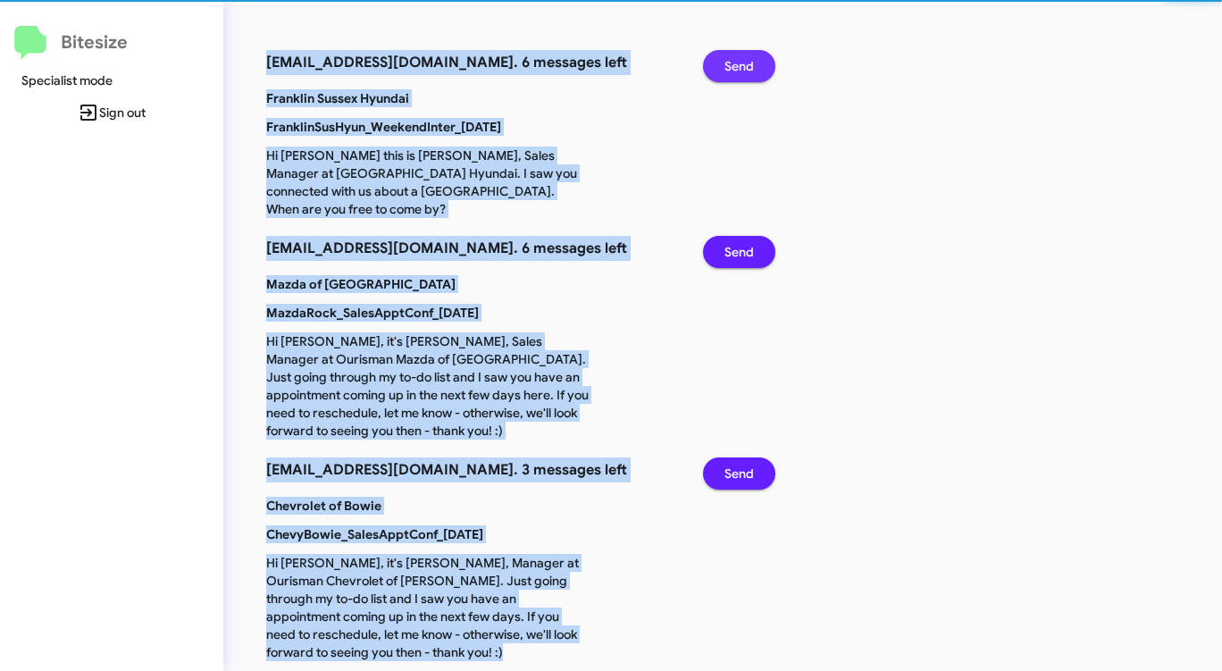
click at [744, 71] on span "Send" at bounding box center [738, 66] width 29 height 32
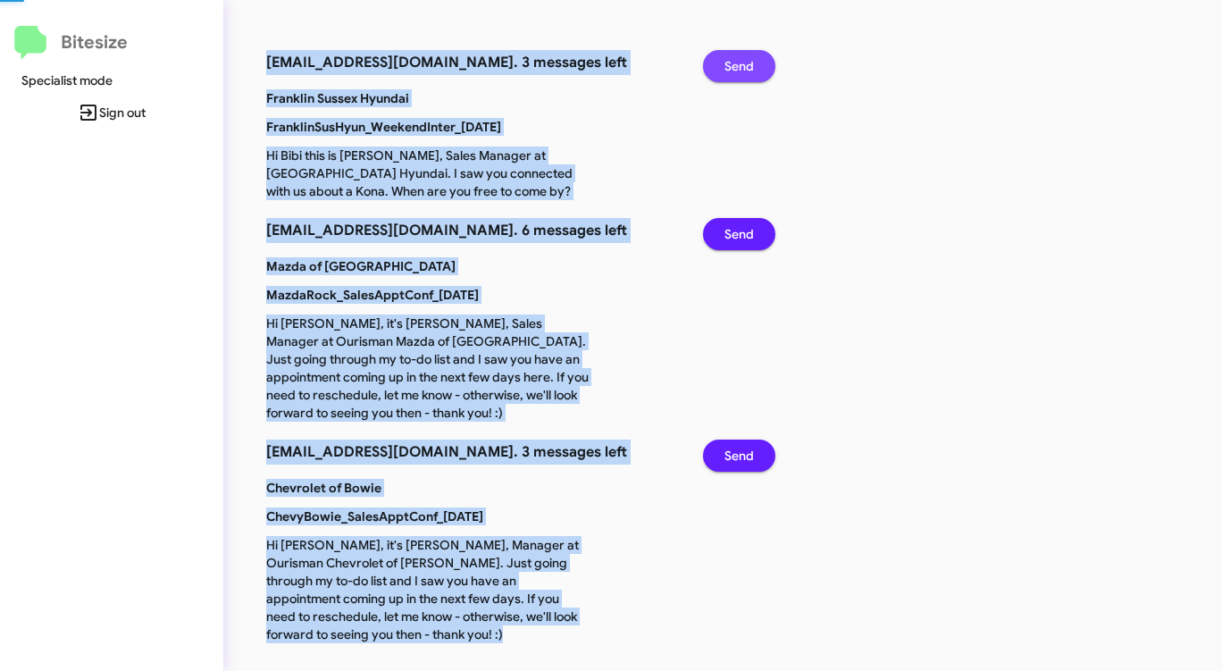
click at [744, 71] on span "Send" at bounding box center [738, 66] width 29 height 32
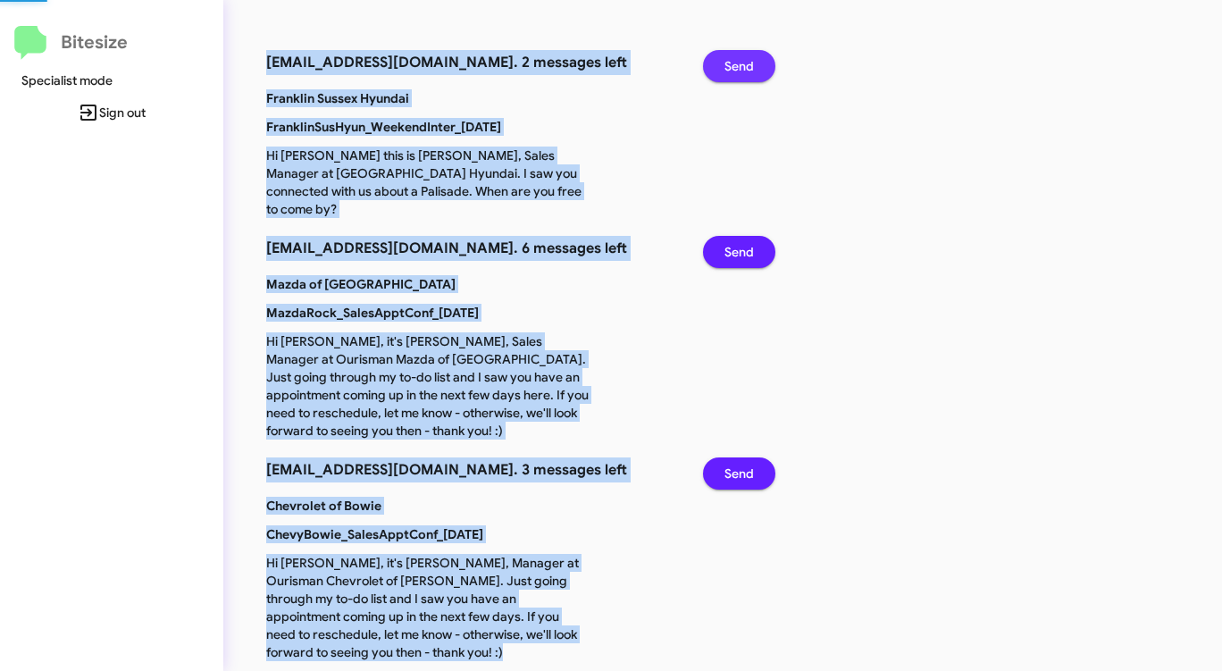
click at [744, 71] on span "Send" at bounding box center [738, 66] width 29 height 32
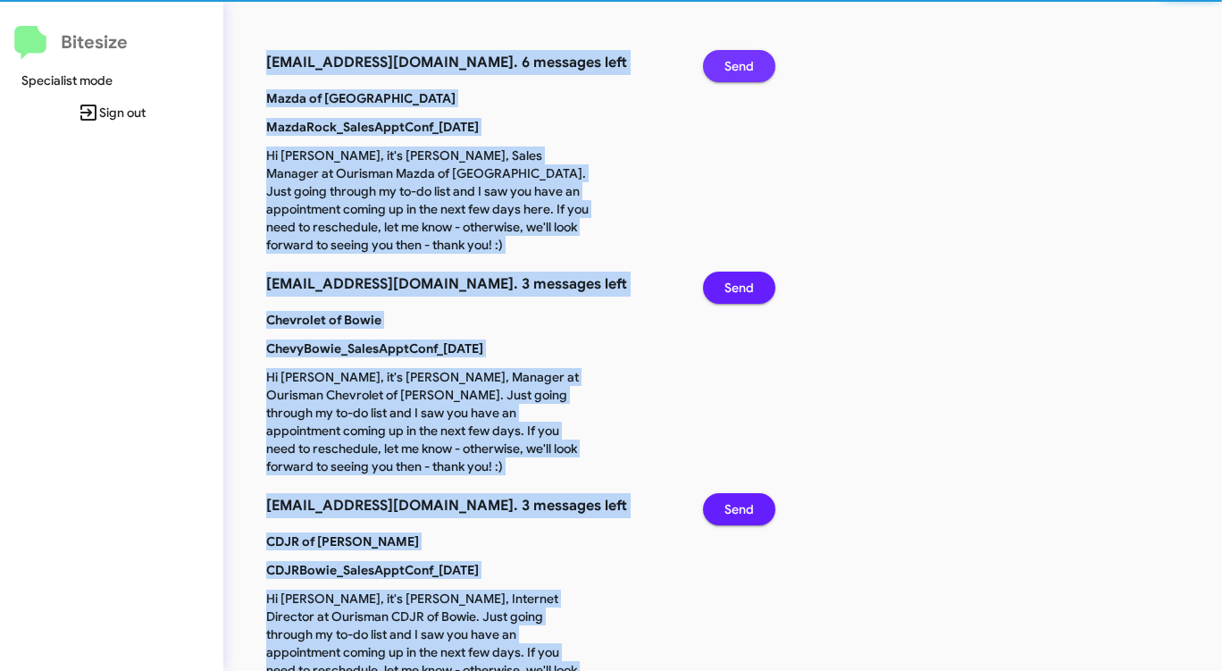
click at [744, 71] on span "Send" at bounding box center [738, 66] width 29 height 32
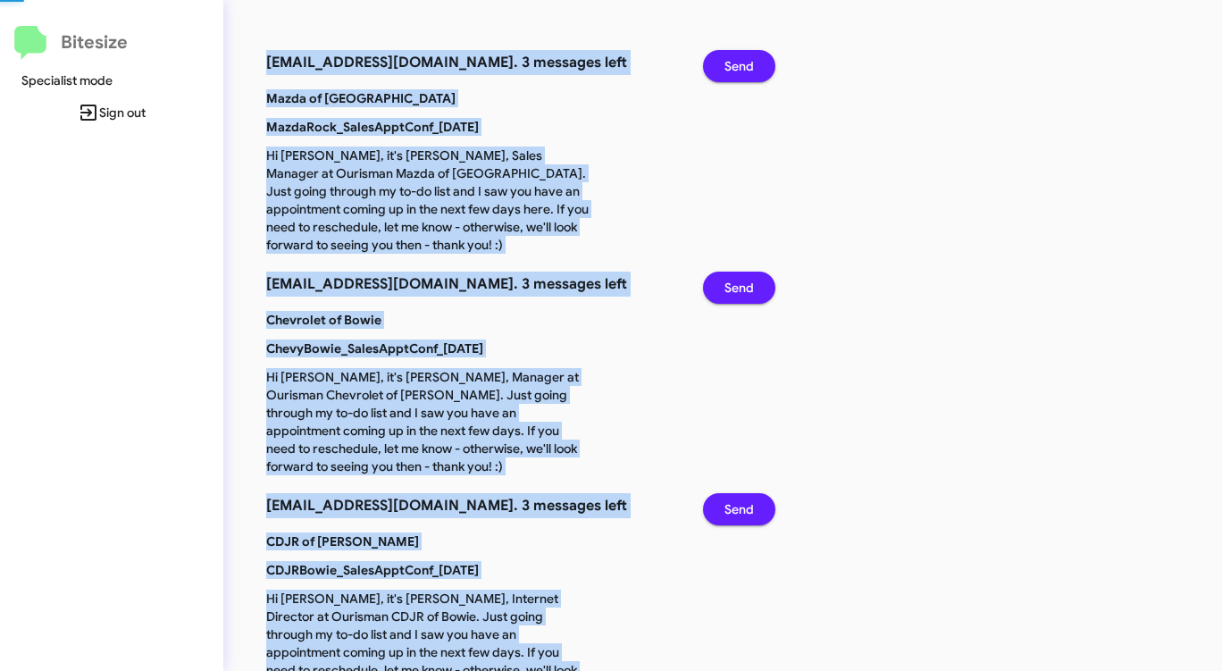
click at [744, 71] on span "Send" at bounding box center [738, 66] width 29 height 32
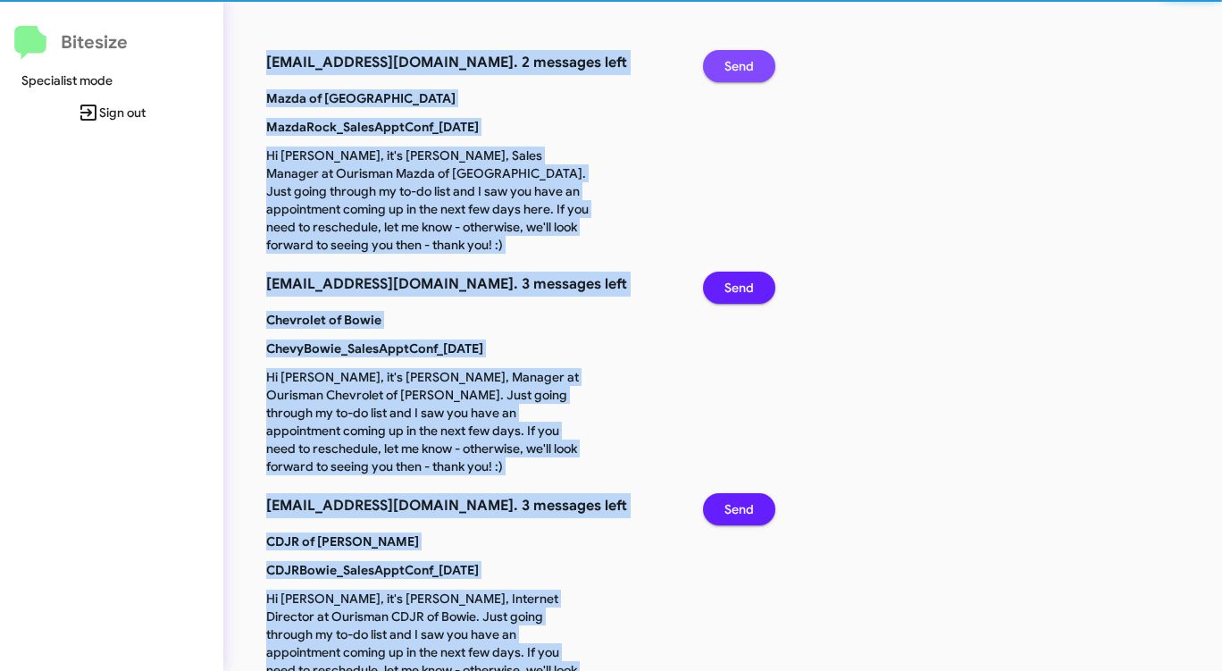
click at [744, 71] on span "Send" at bounding box center [738, 66] width 29 height 32
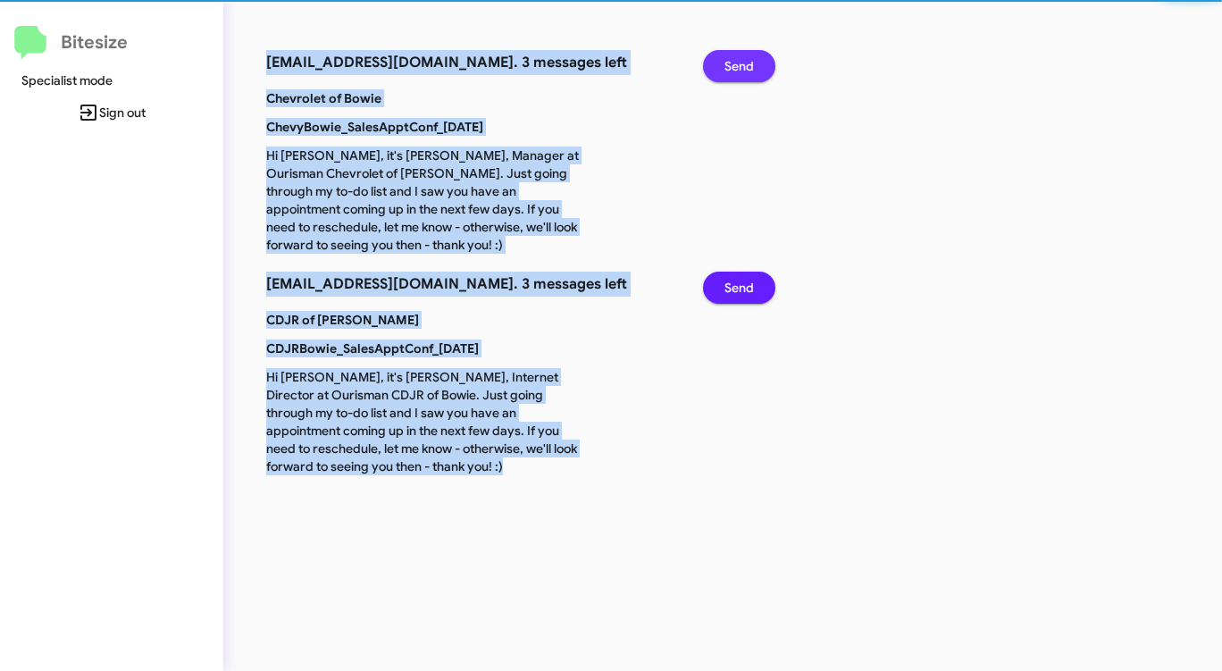
click at [744, 71] on span "Send" at bounding box center [738, 66] width 29 height 32
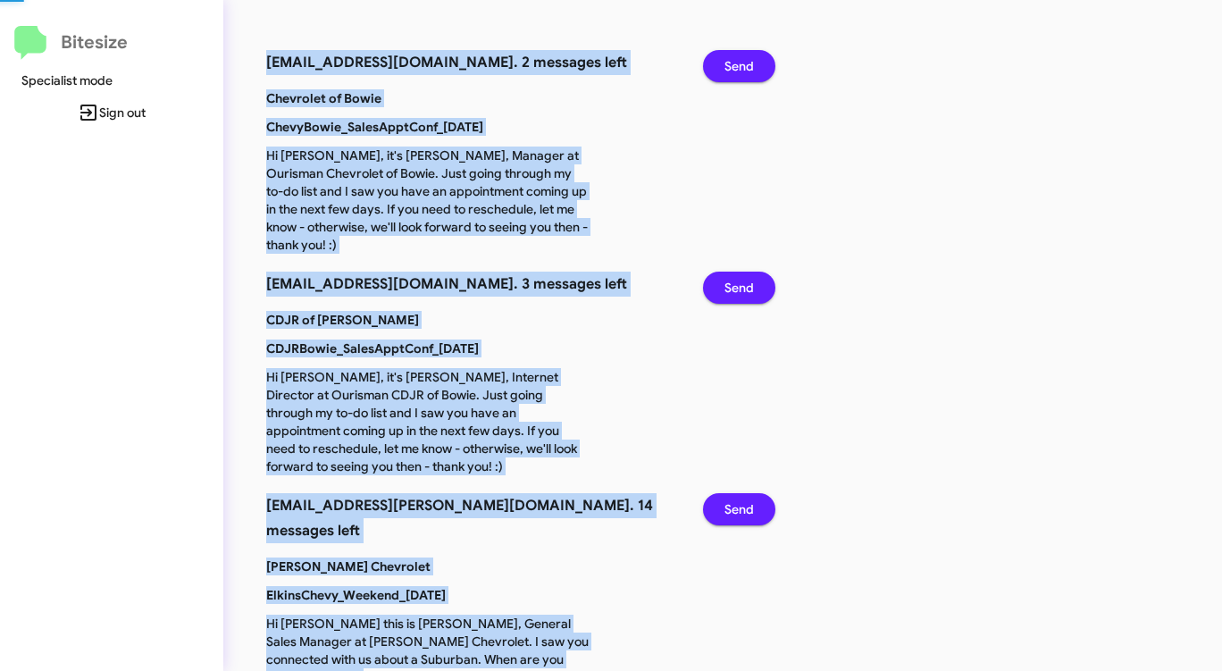
click at [744, 71] on span "Send" at bounding box center [738, 66] width 29 height 32
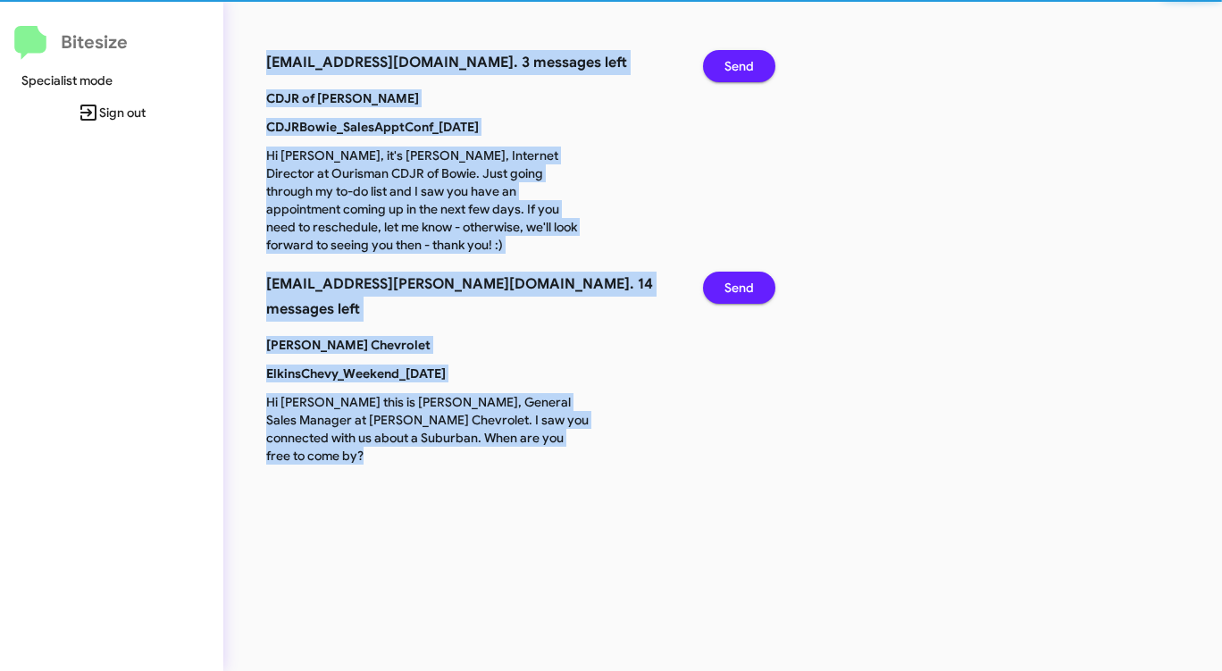
click at [744, 71] on span "Send" at bounding box center [738, 66] width 29 height 32
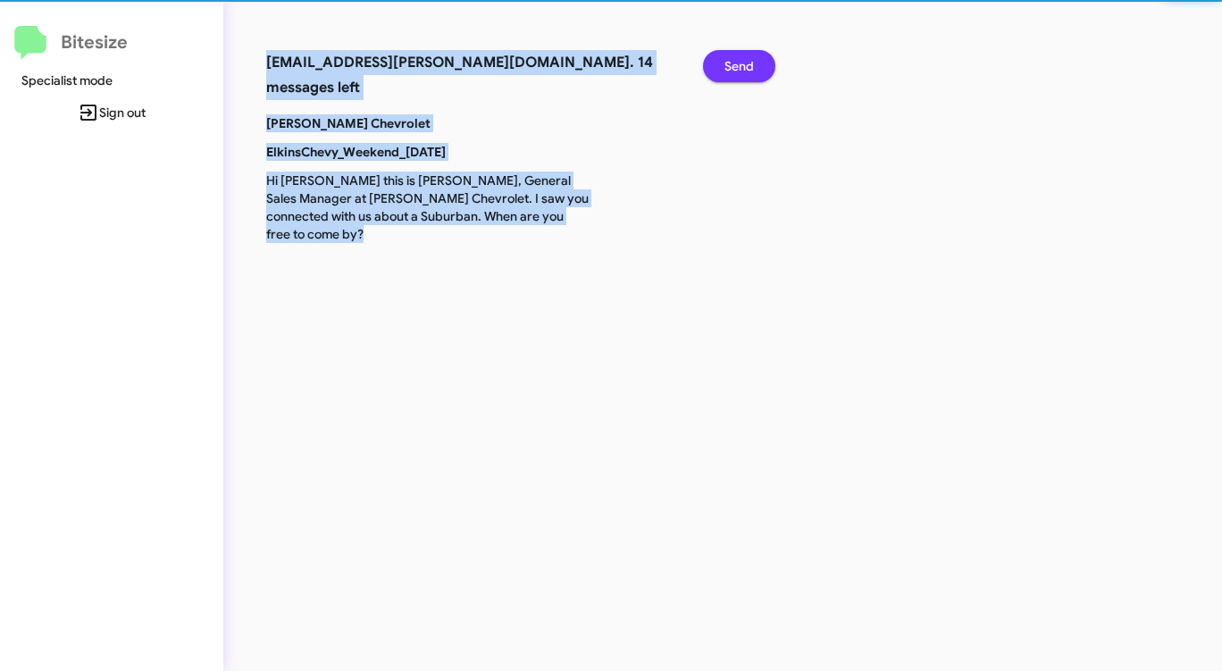
click at [744, 71] on span "Send" at bounding box center [738, 66] width 29 height 32
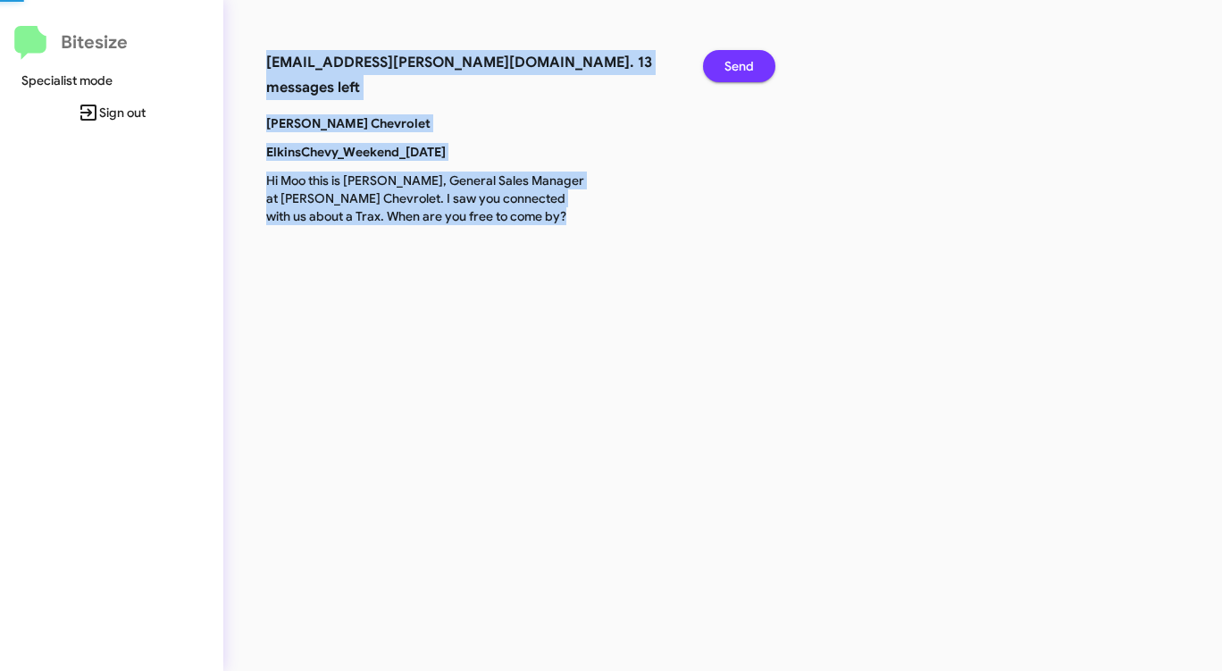
click at [744, 71] on span "Send" at bounding box center [738, 66] width 29 height 32
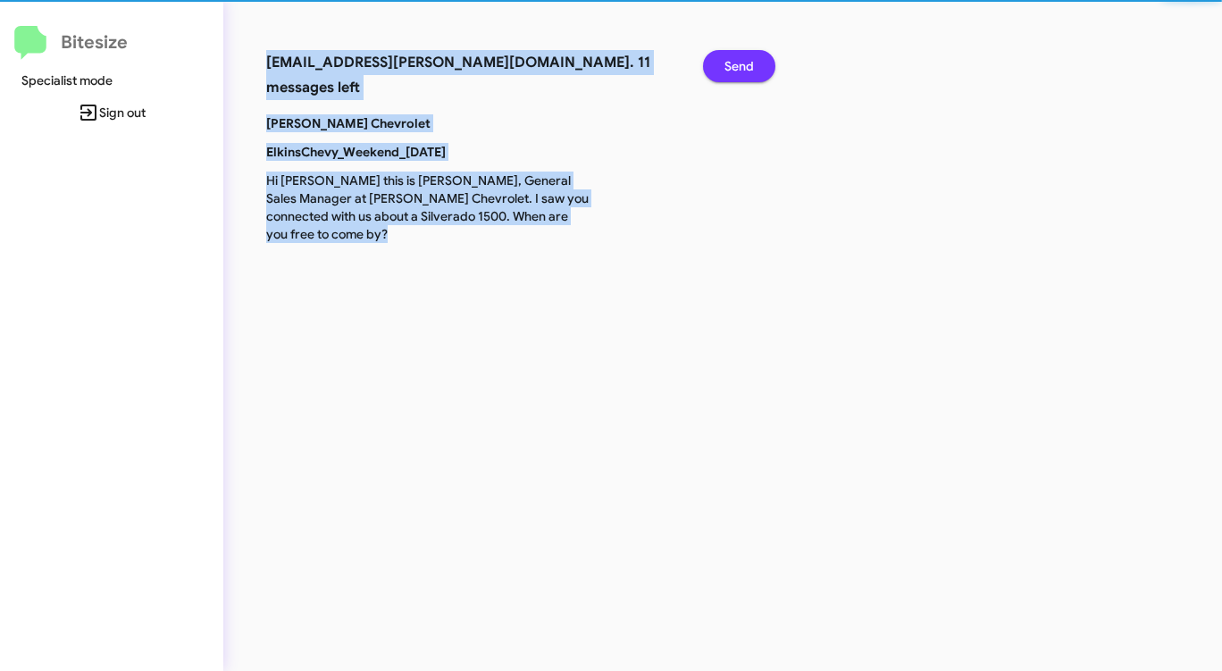
click at [744, 71] on span "Send" at bounding box center [738, 66] width 29 height 32
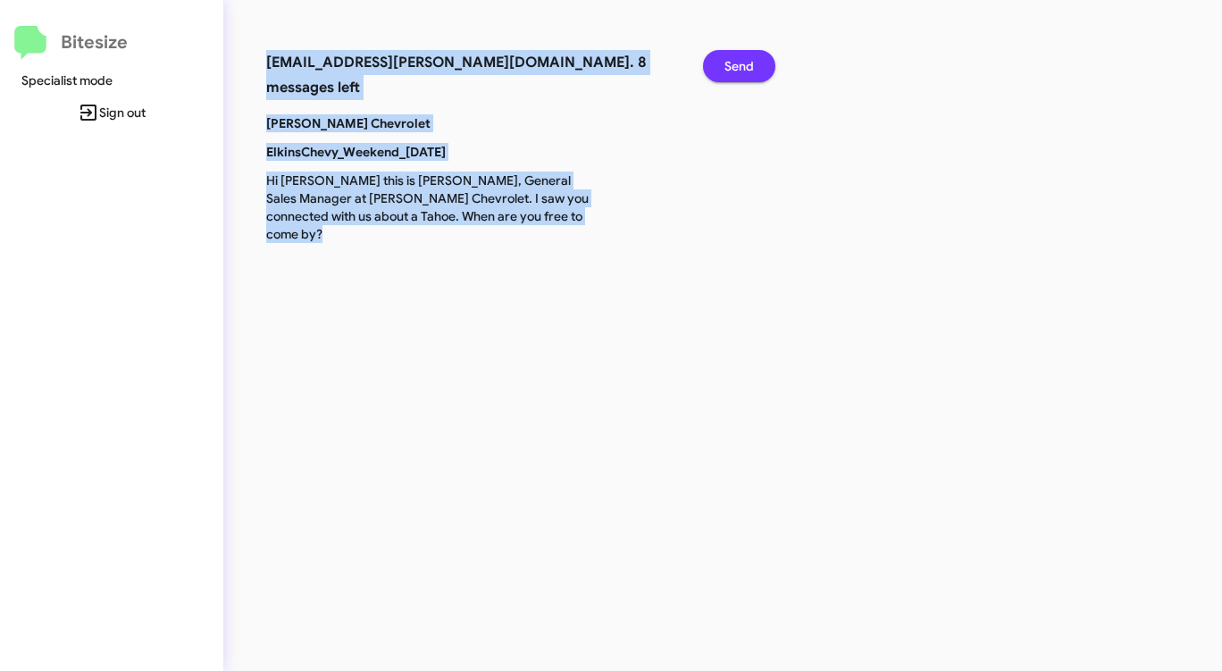
click at [744, 71] on span "Send" at bounding box center [738, 66] width 29 height 32
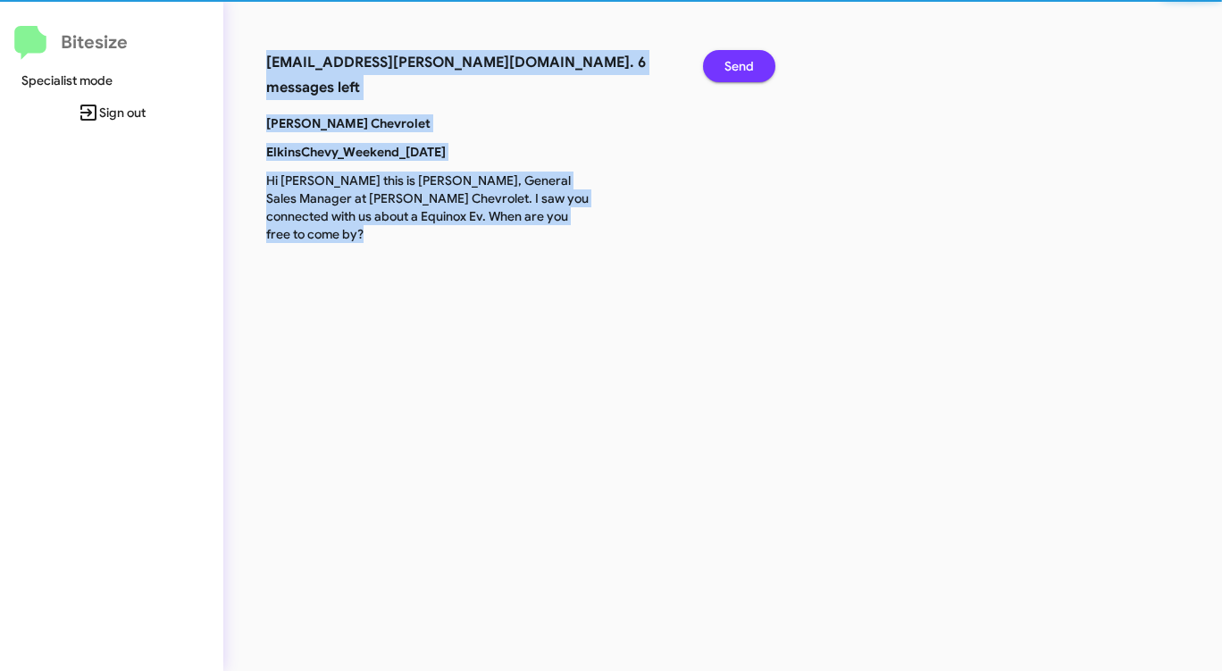
click at [744, 71] on span "Send" at bounding box center [738, 66] width 29 height 32
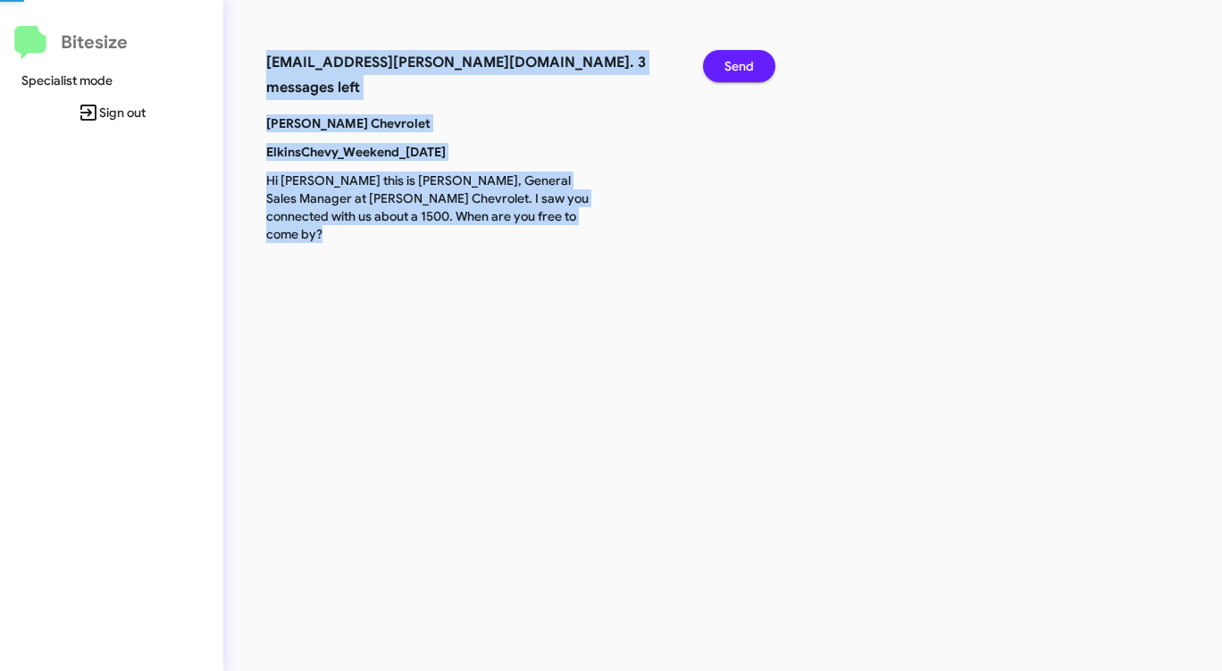
click at [744, 71] on span "Send" at bounding box center [738, 66] width 29 height 32
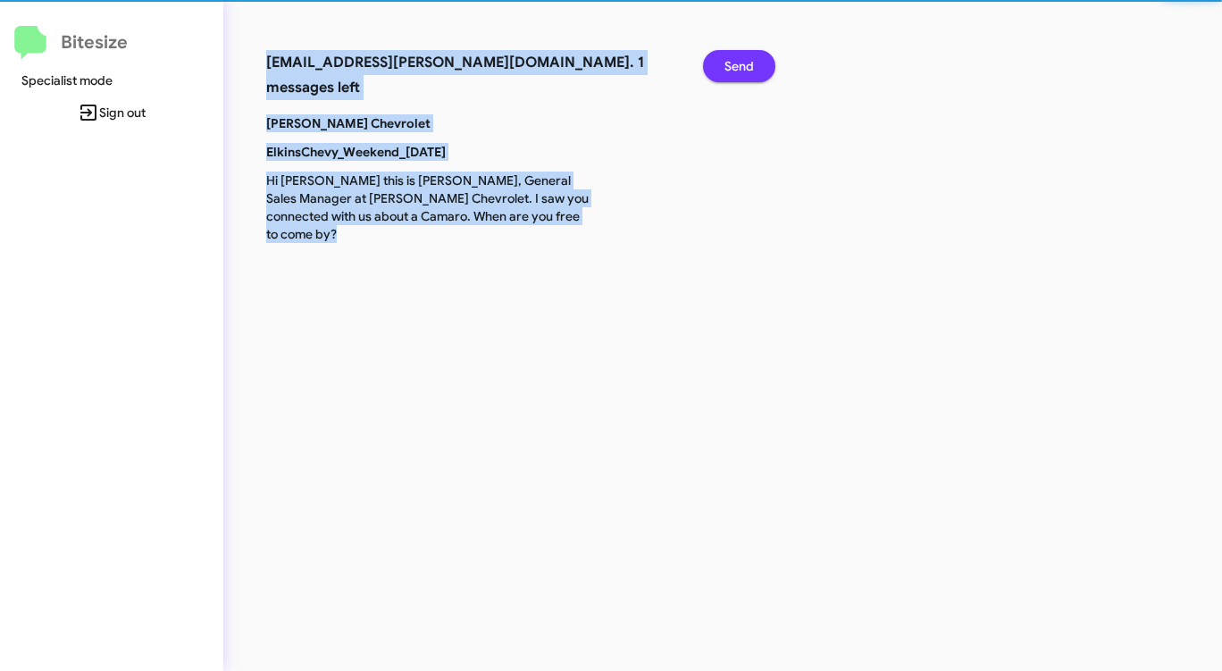
click at [744, 71] on span "Send" at bounding box center [738, 66] width 29 height 32
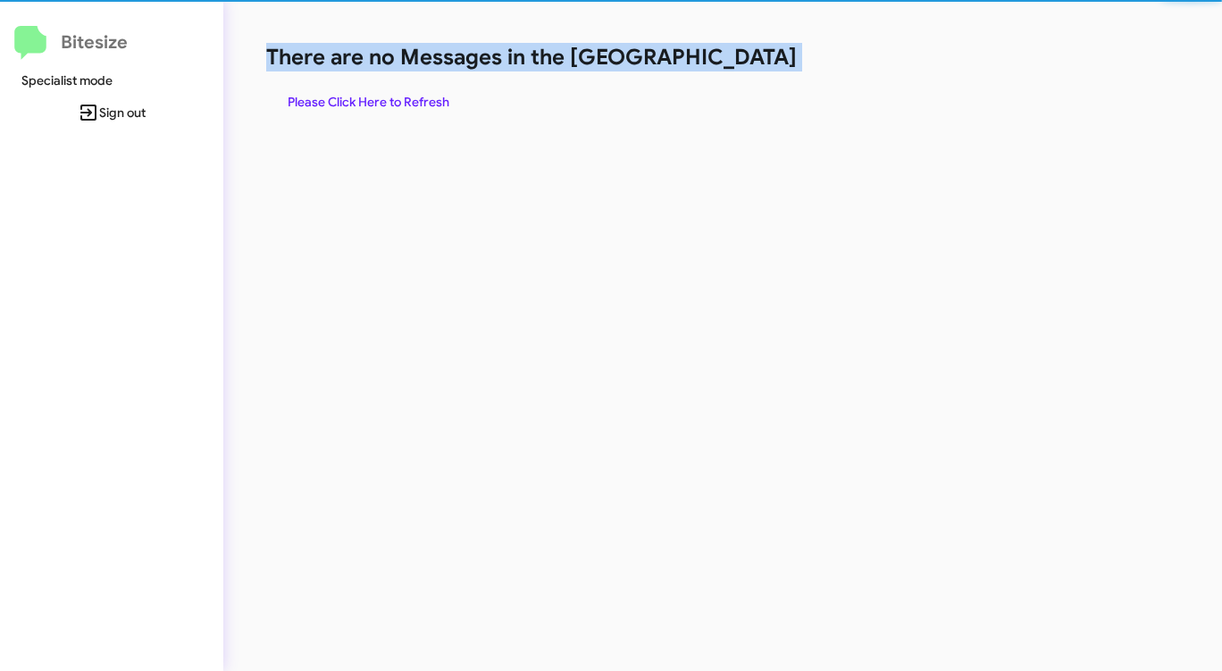
click at [744, 71] on h1 "There are no Messages in the [GEOGRAPHIC_DATA]" at bounding box center [639, 57] width 747 height 29
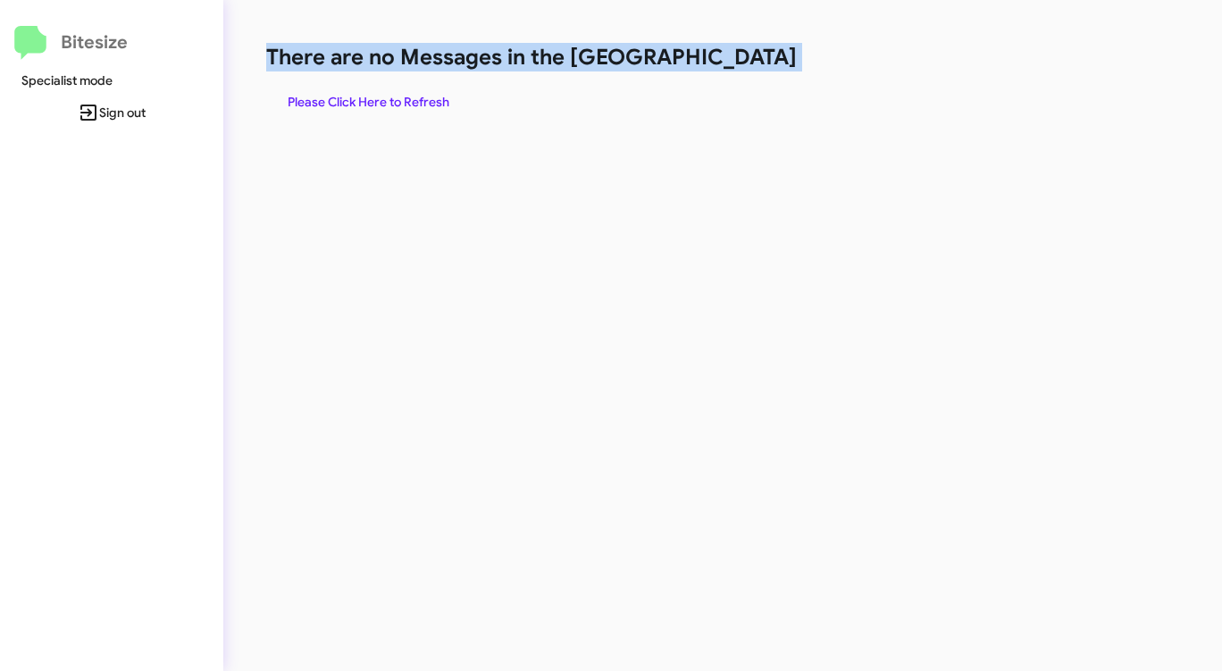
click at [744, 71] on h1 "There are no Messages in the [GEOGRAPHIC_DATA]" at bounding box center [639, 57] width 747 height 29
click at [396, 94] on span "Please Click Here to Refresh" at bounding box center [369, 102] width 162 height 32
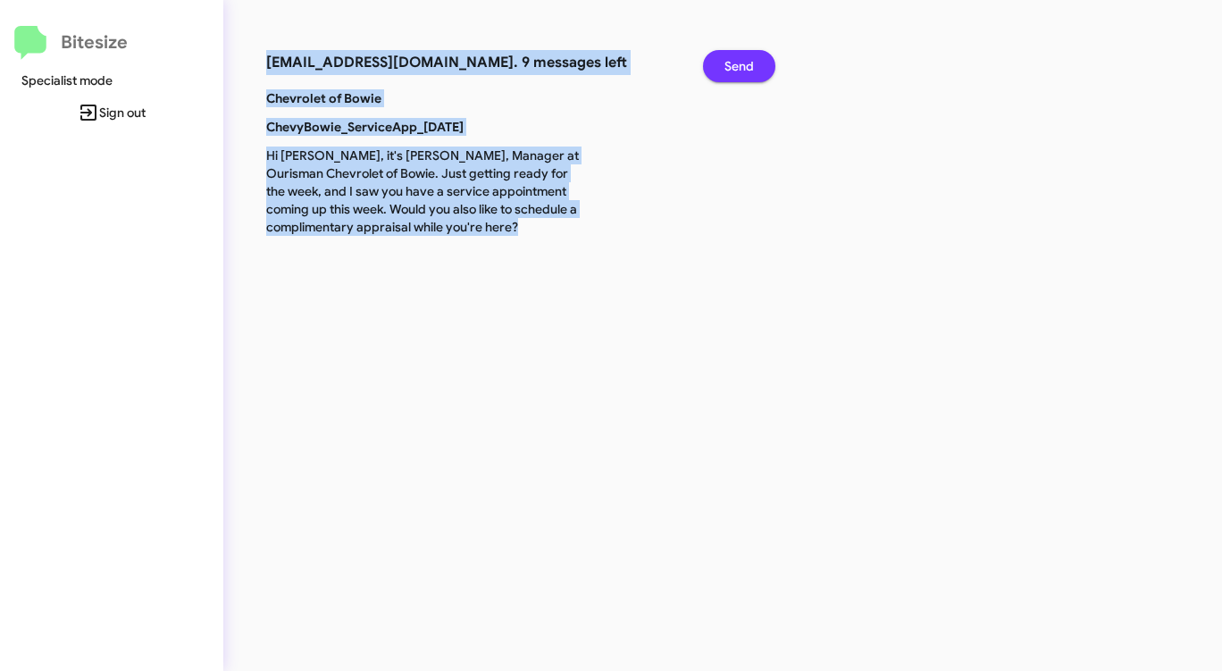
click at [740, 63] on span "Send" at bounding box center [738, 66] width 29 height 32
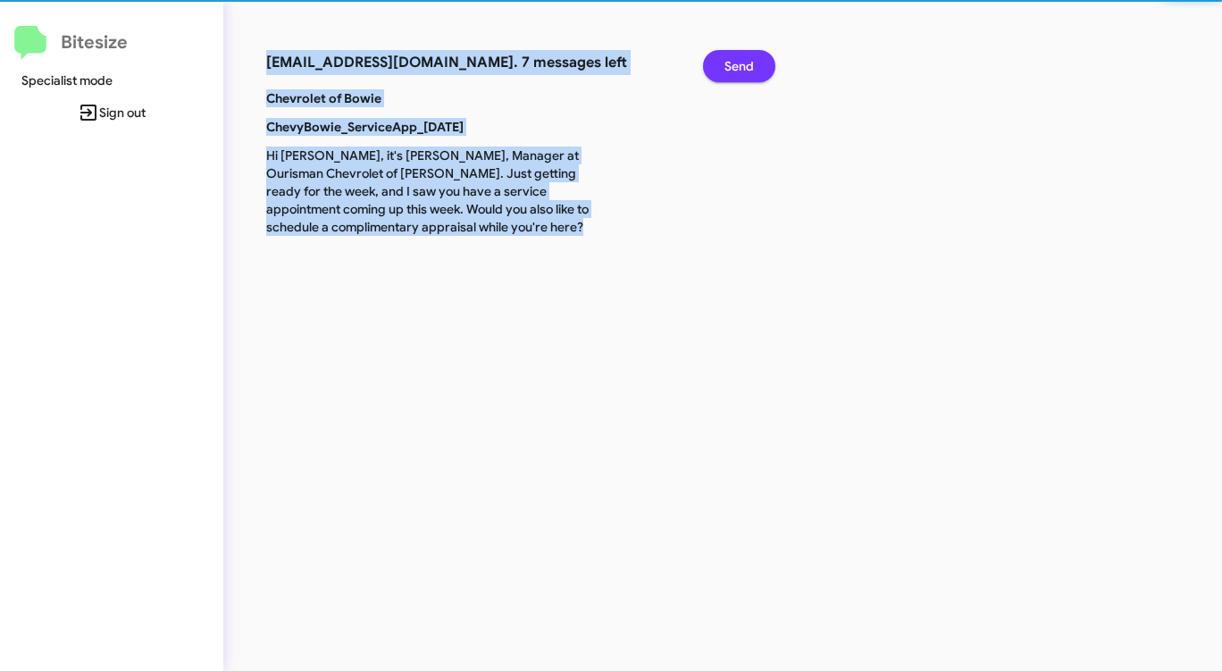
click at [740, 63] on span "Send" at bounding box center [738, 66] width 29 height 32
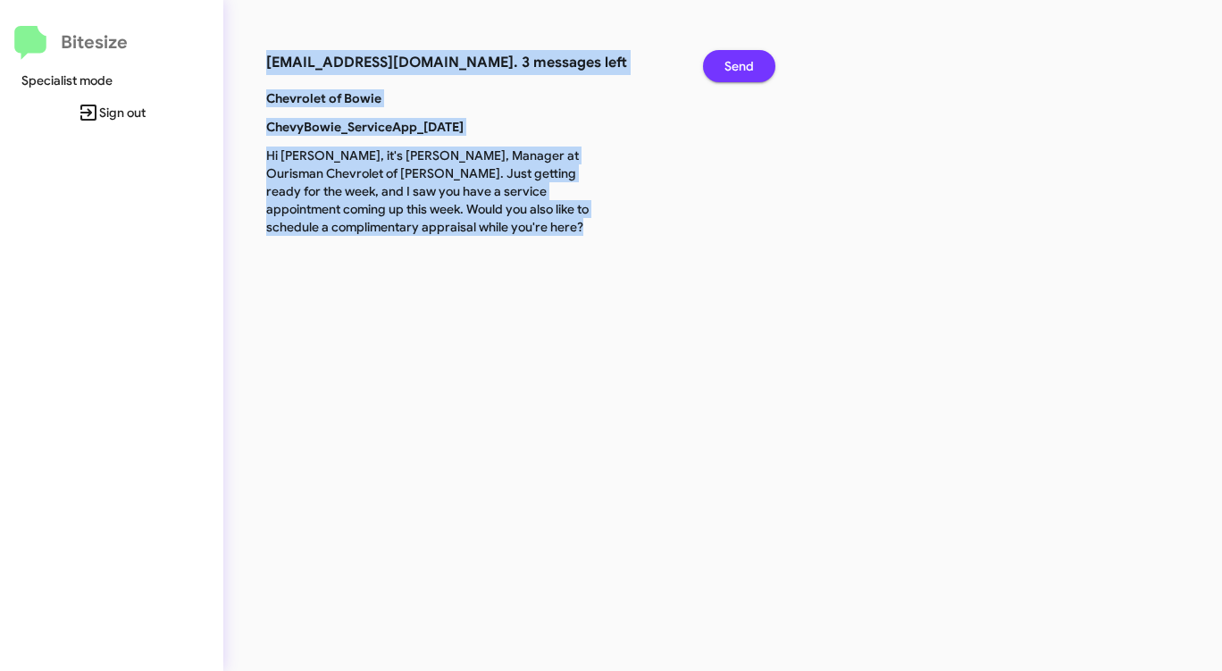
click at [740, 63] on span "Send" at bounding box center [738, 66] width 29 height 32
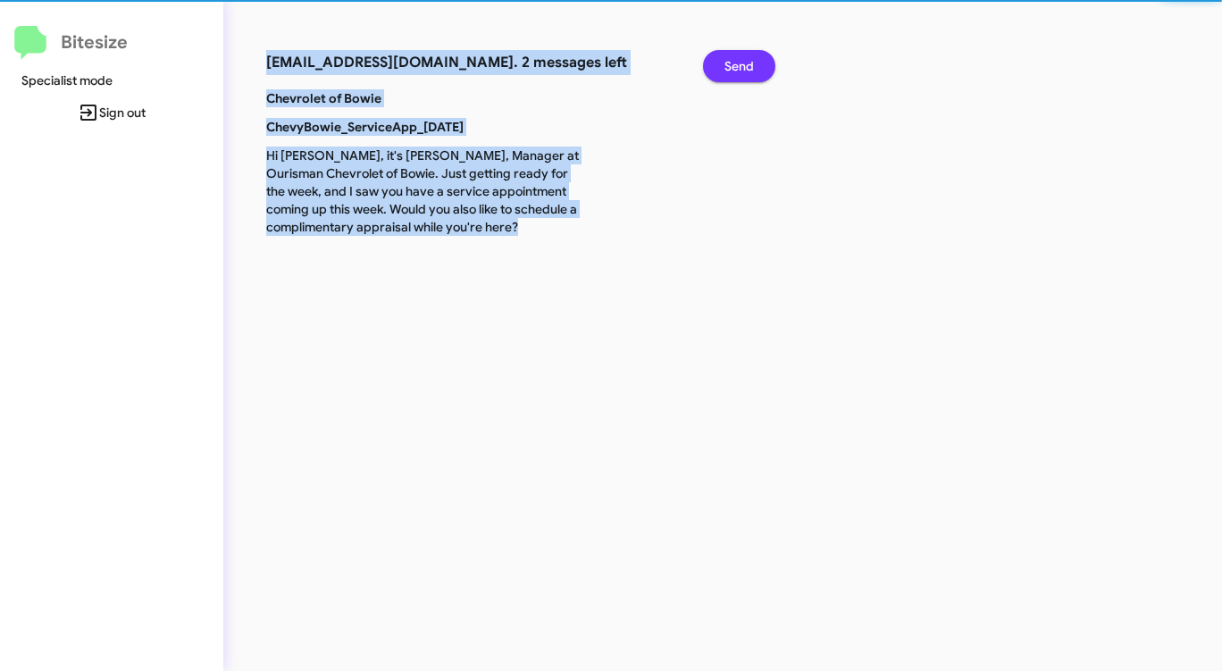
click at [740, 63] on span "Send" at bounding box center [738, 66] width 29 height 32
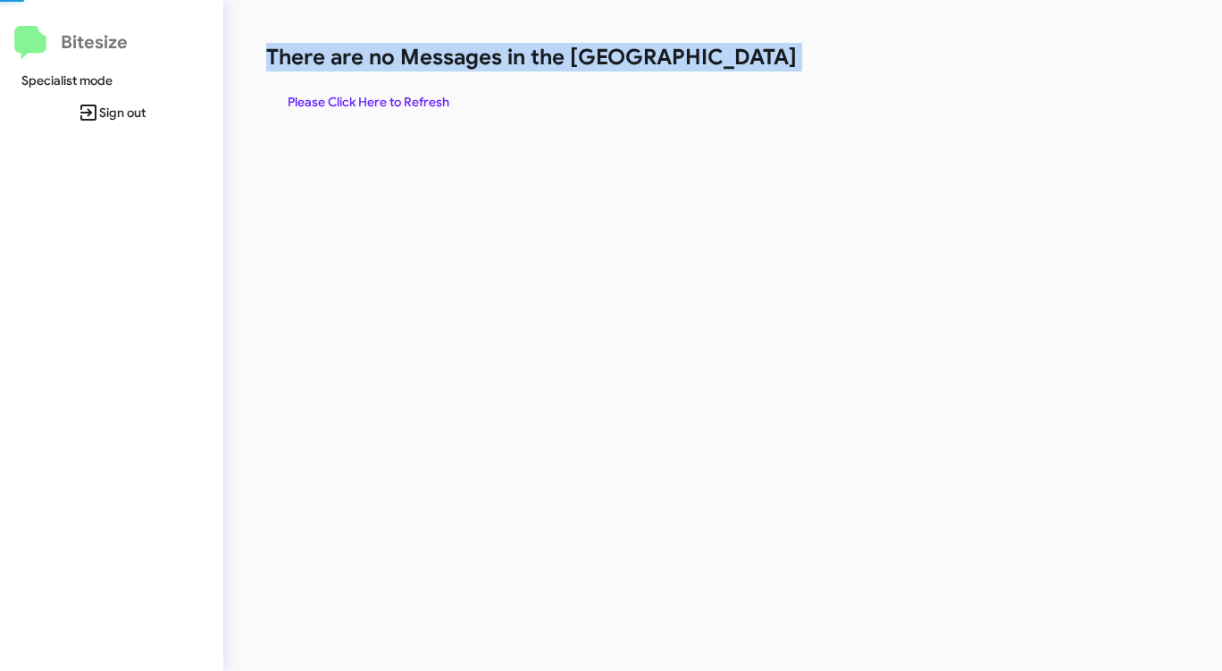
click at [740, 63] on h1 "There are no Messages in the [GEOGRAPHIC_DATA]" at bounding box center [639, 57] width 747 height 29
drag, startPoint x: 740, startPoint y: 63, endPoint x: 646, endPoint y: 86, distance: 97.5
click at [734, 64] on h1 "There are no Messages in the [GEOGRAPHIC_DATA]" at bounding box center [639, 57] width 747 height 29
click at [392, 94] on span "Please Click Here to Refresh" at bounding box center [369, 102] width 162 height 32
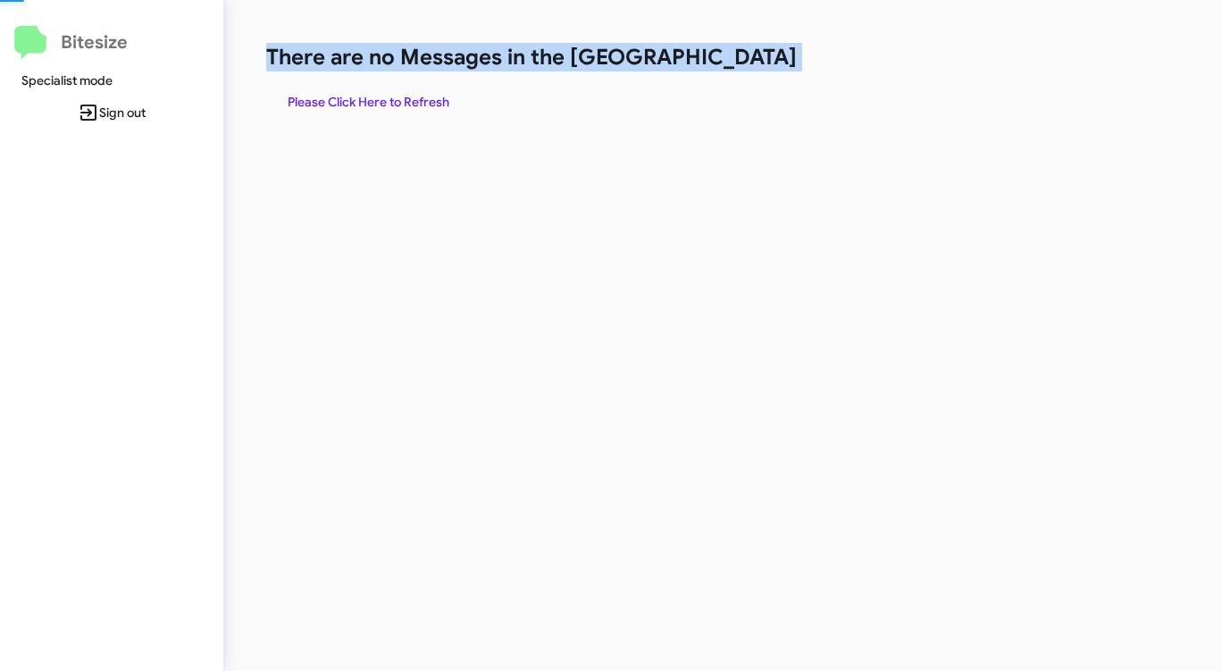
click at [392, 94] on span "Please Click Here to Refresh" at bounding box center [369, 102] width 162 height 32
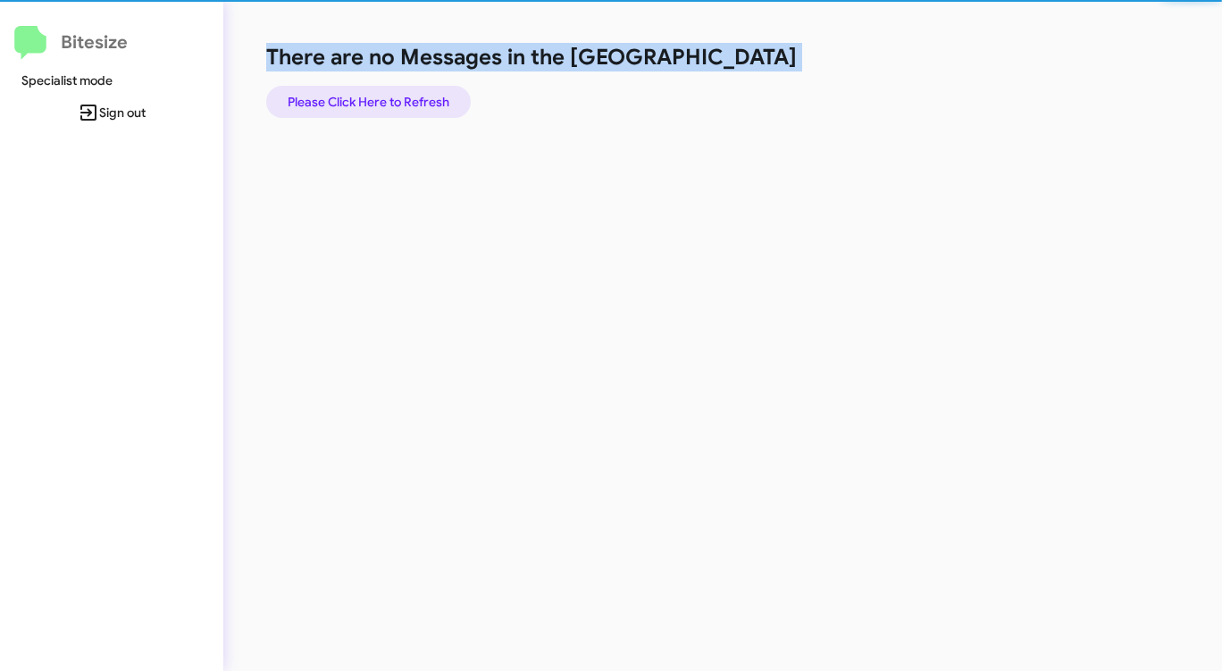
click at [392, 94] on span "Please Click Here to Refresh" at bounding box center [369, 102] width 162 height 32
click at [392, 93] on span "Please Click Here to Refresh" at bounding box center [369, 102] width 162 height 32
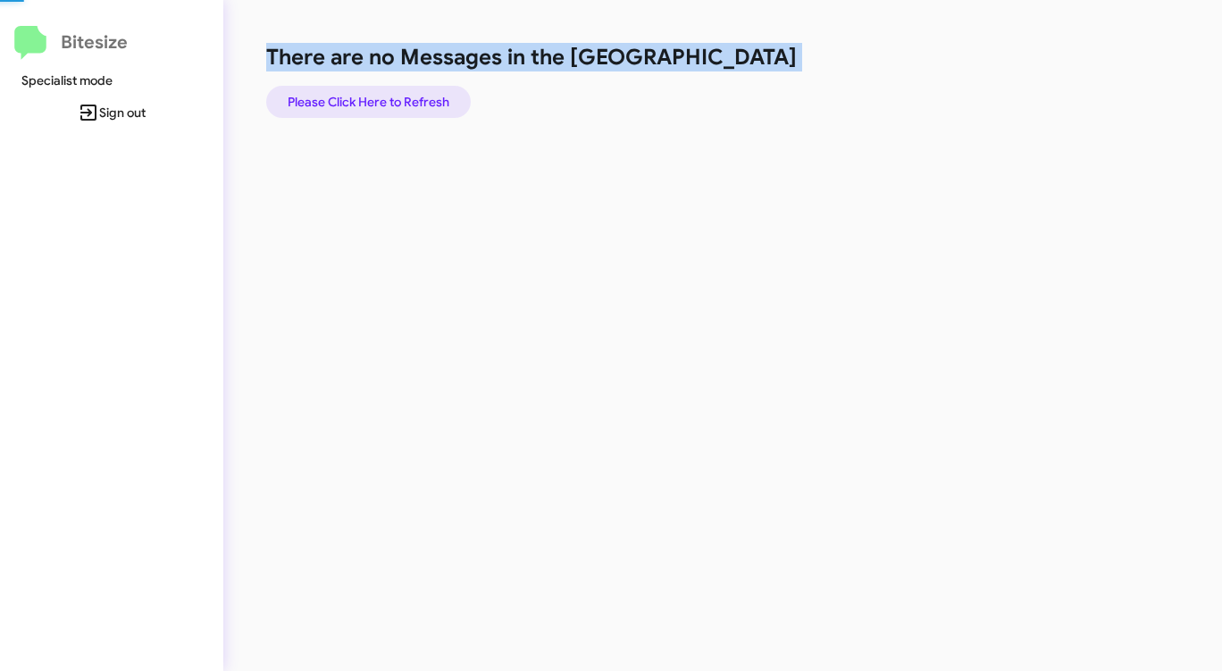
click at [392, 93] on span "Please Click Here to Refresh" at bounding box center [369, 102] width 162 height 32
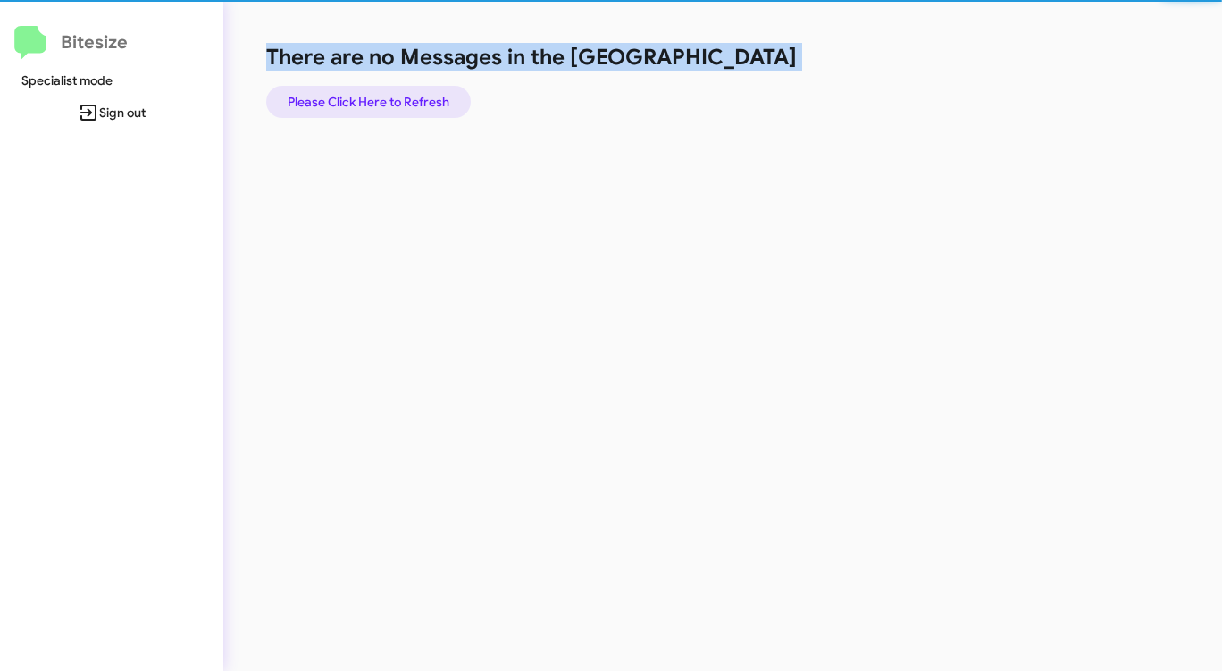
click at [392, 93] on span "Please Click Here to Refresh" at bounding box center [369, 102] width 162 height 32
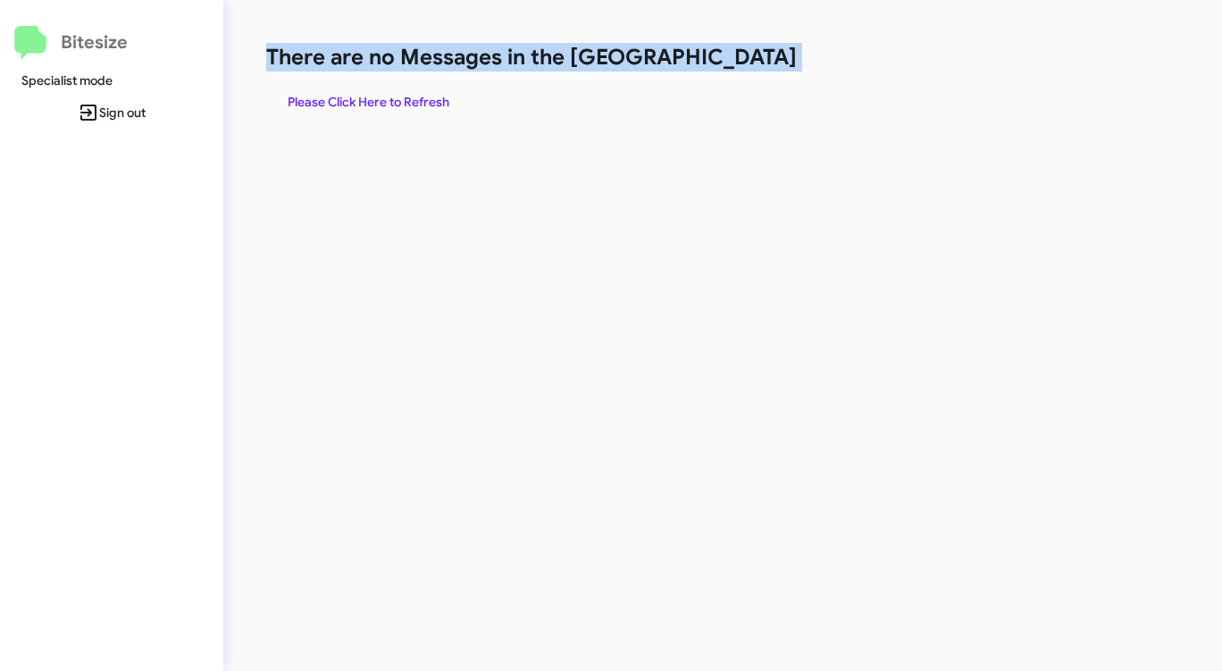
click at [392, 93] on span "Please Click Here to Refresh" at bounding box center [369, 102] width 162 height 32
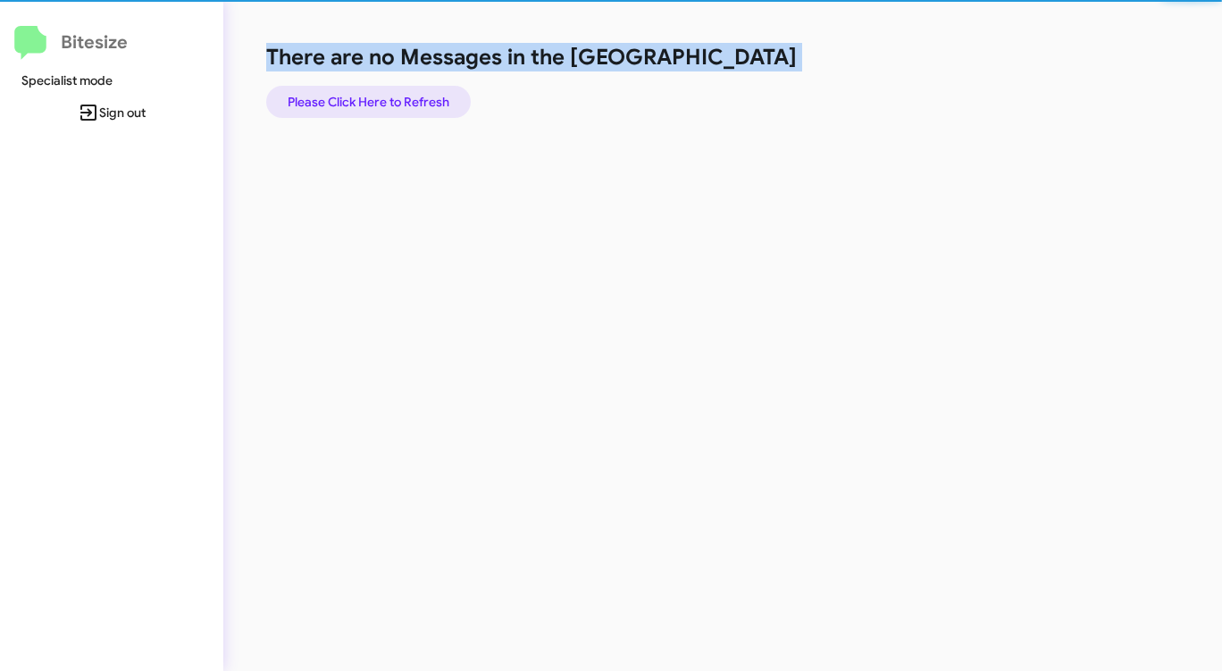
click at [392, 93] on span "Please Click Here to Refresh" at bounding box center [369, 102] width 162 height 32
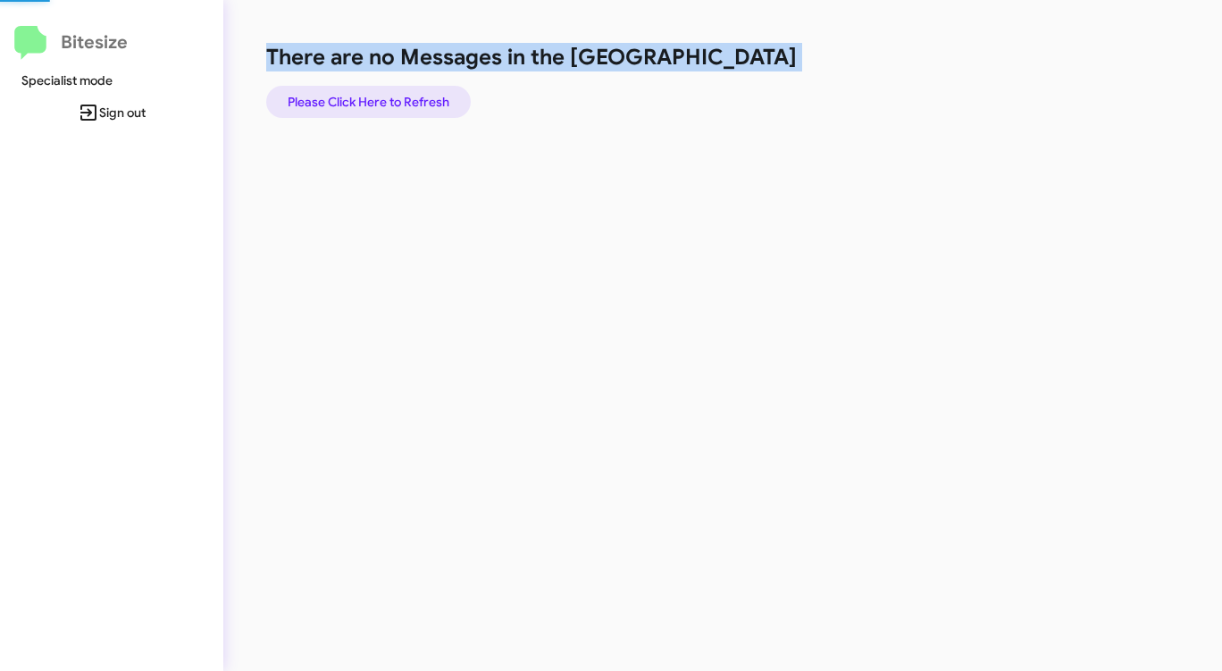
click at [392, 93] on span "Please Click Here to Refresh" at bounding box center [369, 102] width 162 height 32
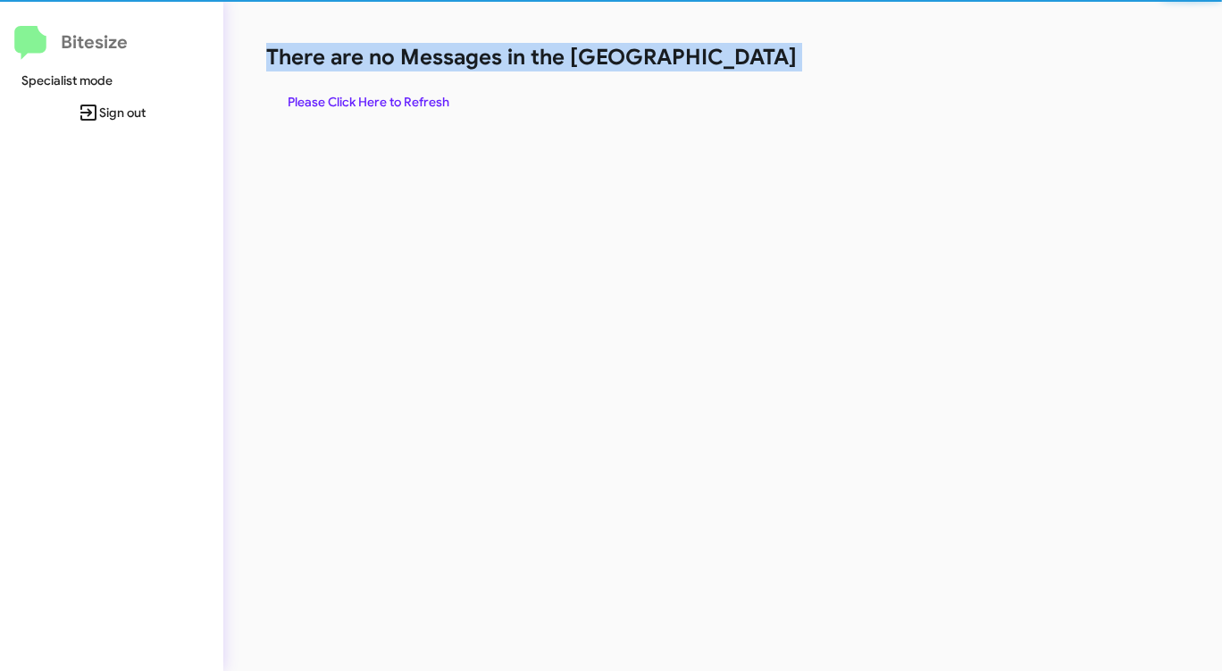
click at [392, 93] on span "Please Click Here to Refresh" at bounding box center [369, 102] width 162 height 32
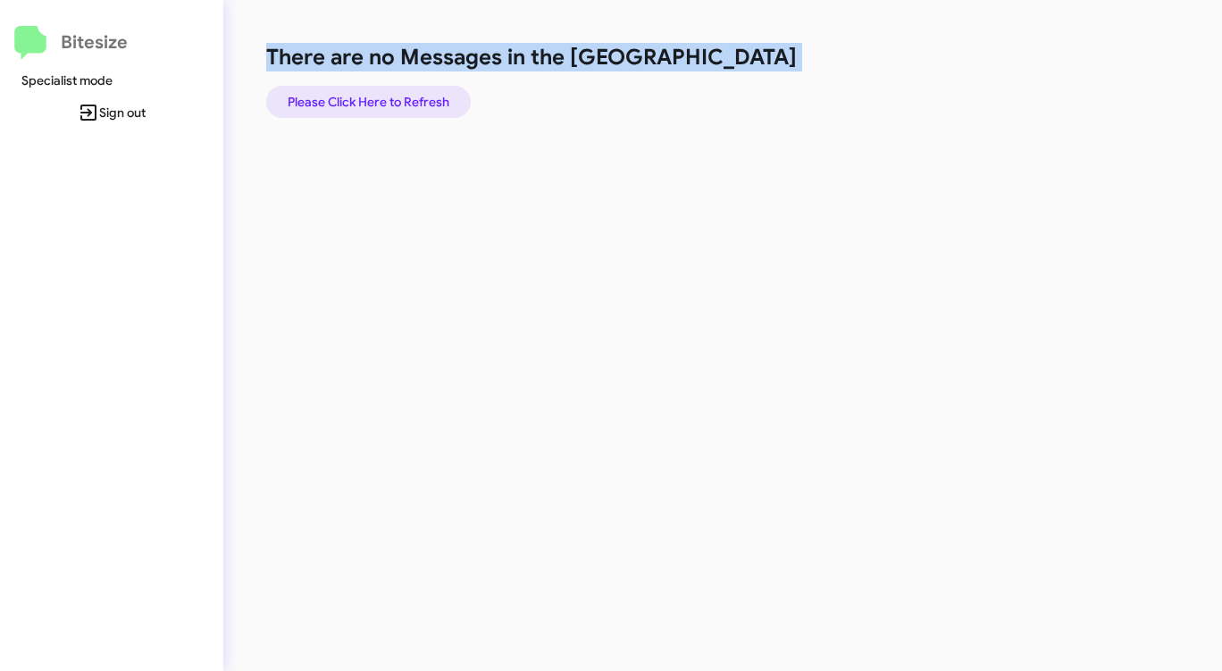
click at [390, 94] on span "Please Click Here to Refresh" at bounding box center [369, 102] width 162 height 32
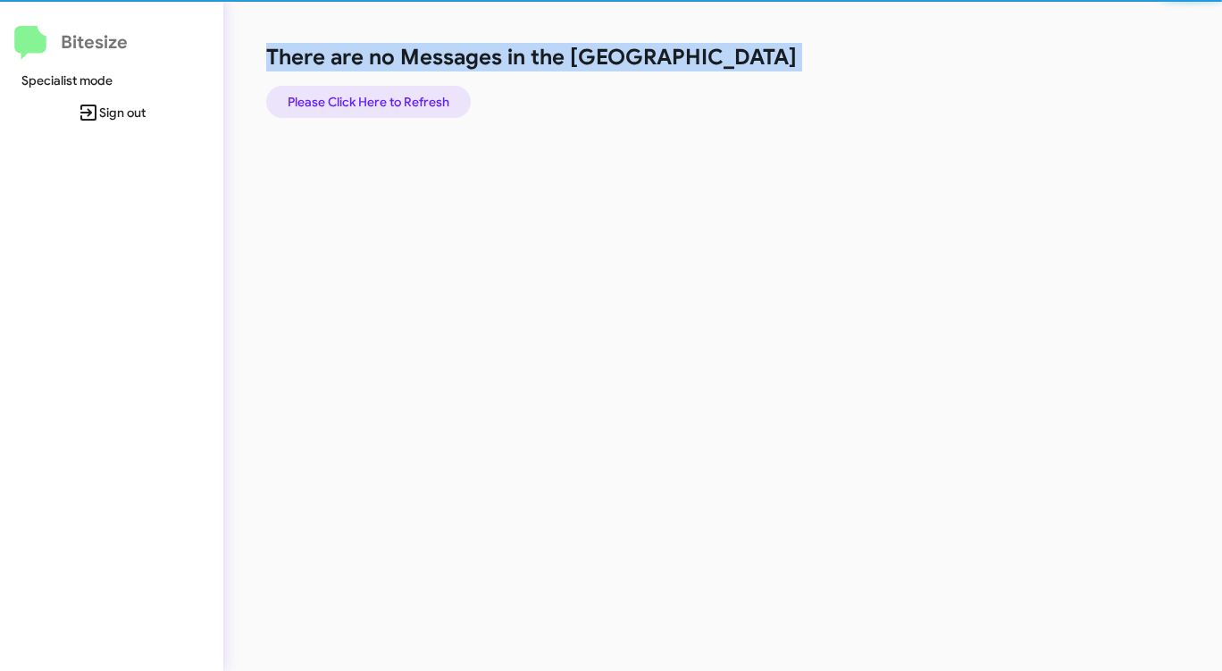
click at [390, 94] on span "Please Click Here to Refresh" at bounding box center [369, 102] width 162 height 32
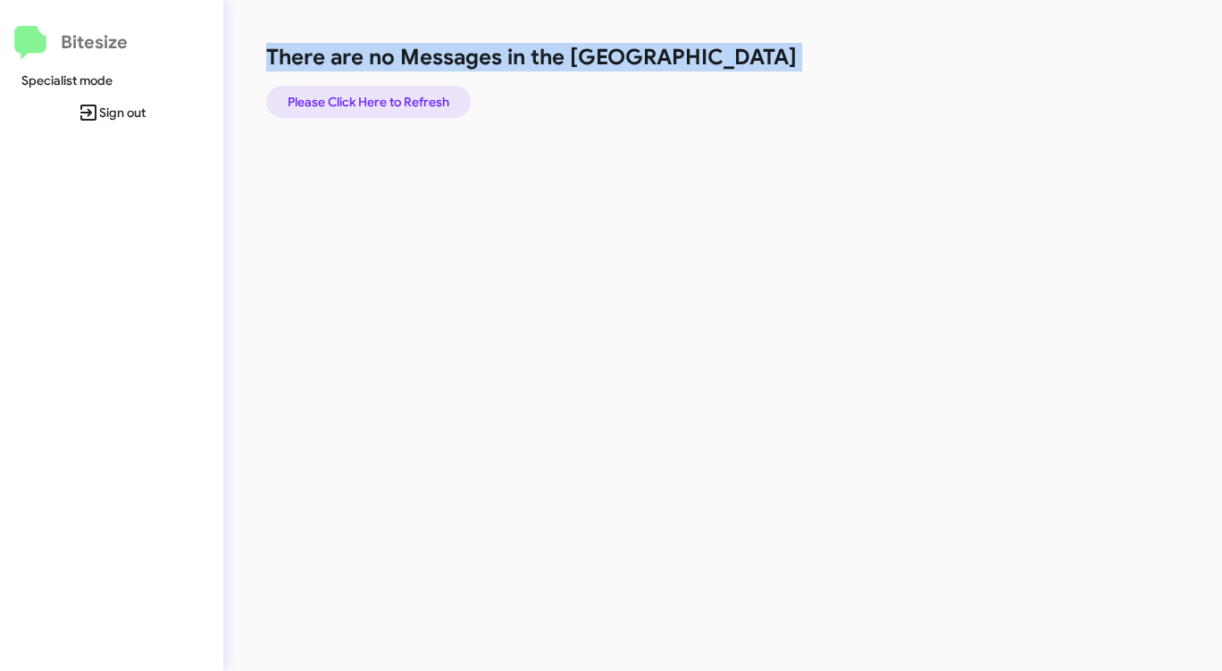
click at [390, 94] on span "Please Click Here to Refresh" at bounding box center [369, 102] width 162 height 32
click at [571, 180] on div "There are no Messages in the Queue Please Click Here to Refresh" at bounding box center [639, 335] width 833 height 671
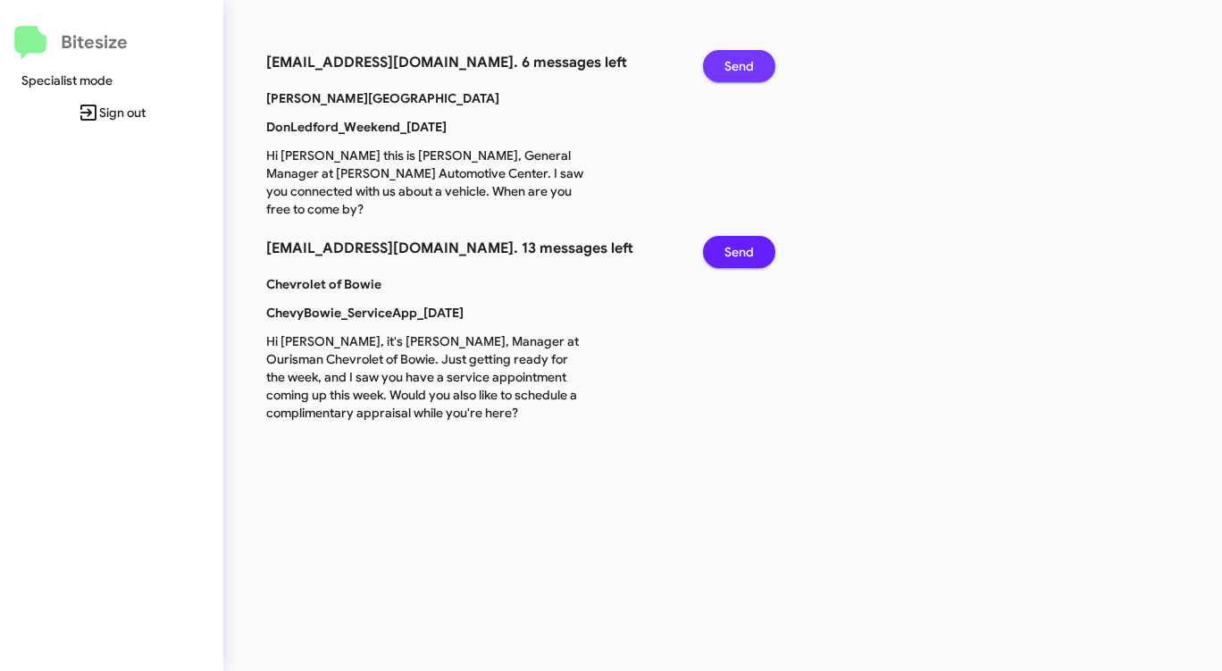
click at [733, 63] on span "Send" at bounding box center [738, 66] width 29 height 32
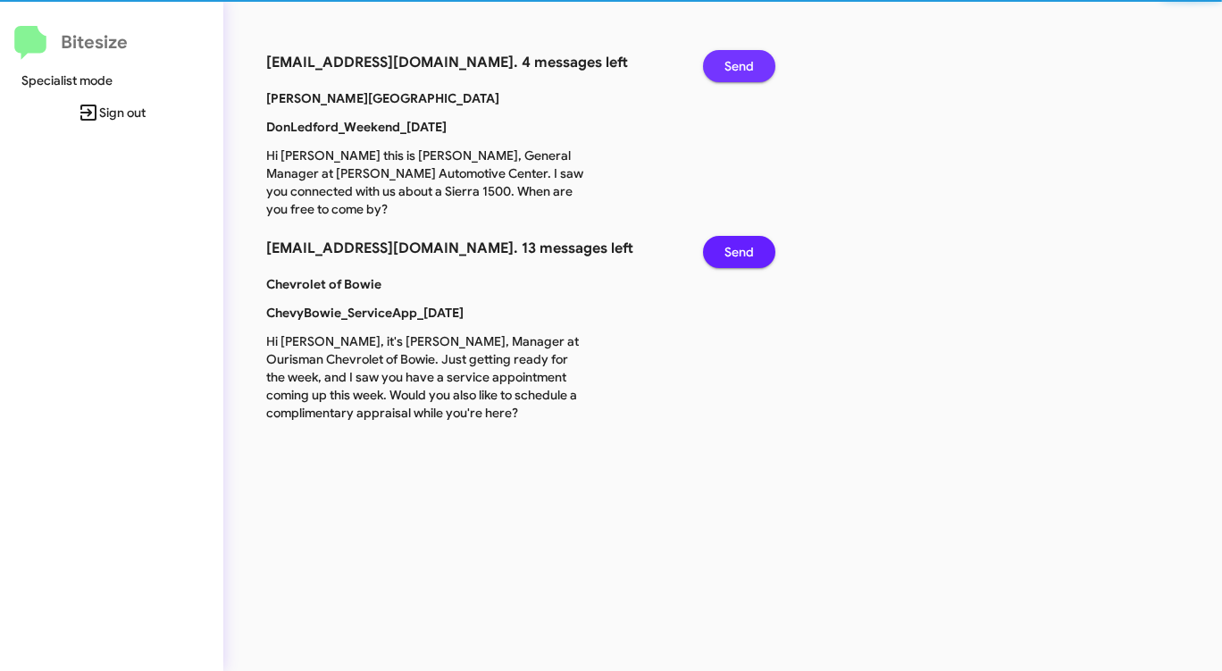
click at [733, 63] on span "Send" at bounding box center [738, 66] width 29 height 32
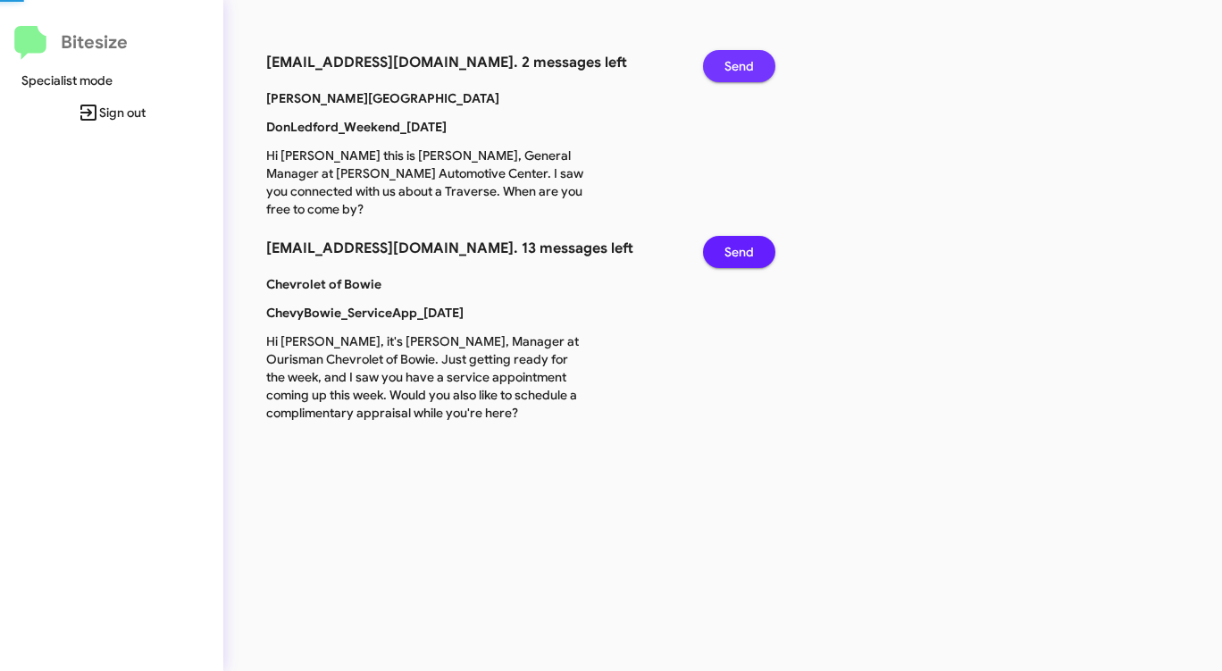
click at [733, 63] on span "Send" at bounding box center [738, 66] width 29 height 32
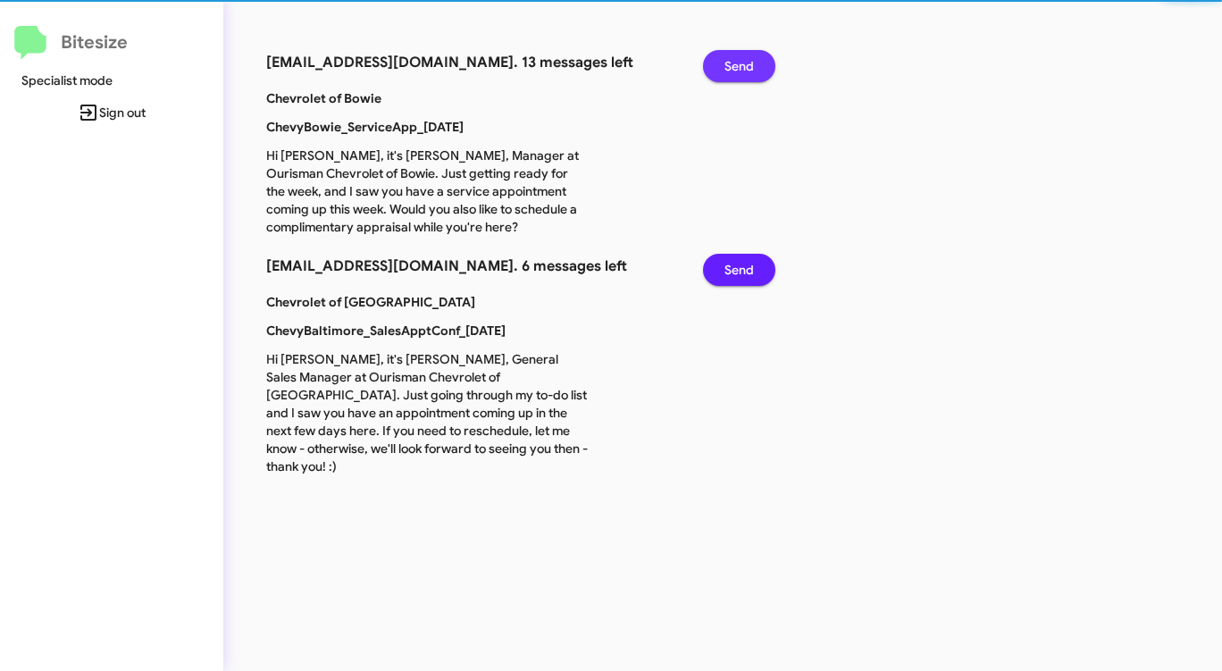
click at [733, 63] on span "Send" at bounding box center [738, 66] width 29 height 32
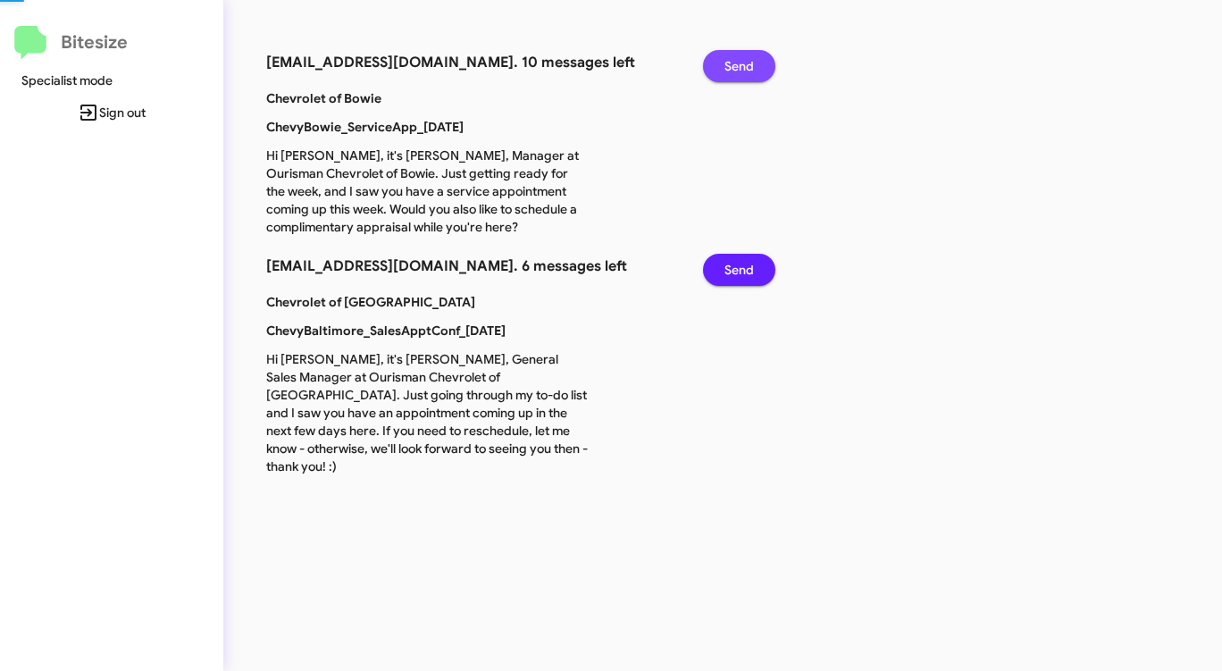
click at [733, 63] on span "Send" at bounding box center [738, 66] width 29 height 32
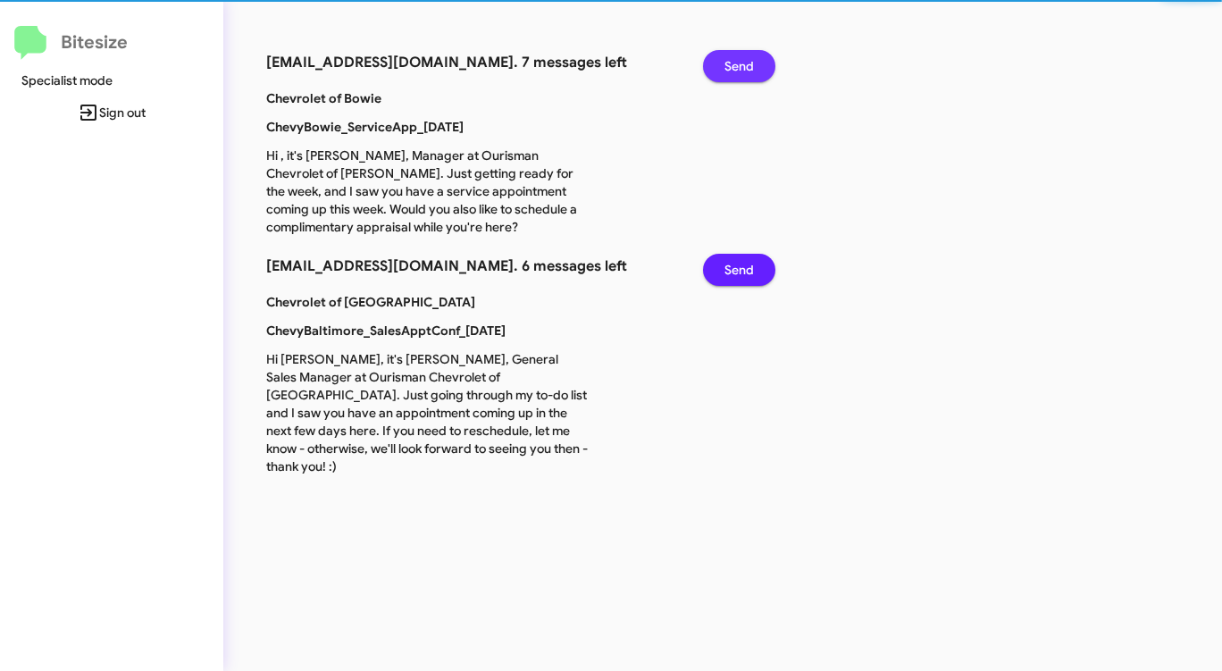
click at [733, 63] on span "Send" at bounding box center [738, 66] width 29 height 32
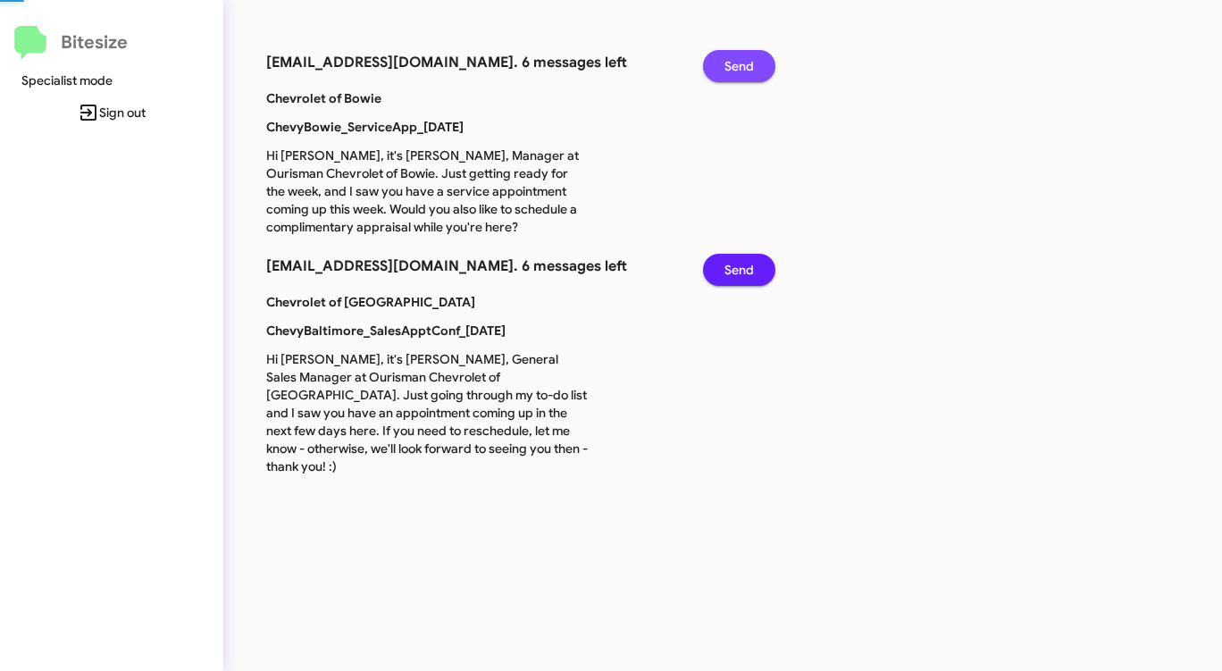
click at [733, 63] on span "Send" at bounding box center [738, 66] width 29 height 32
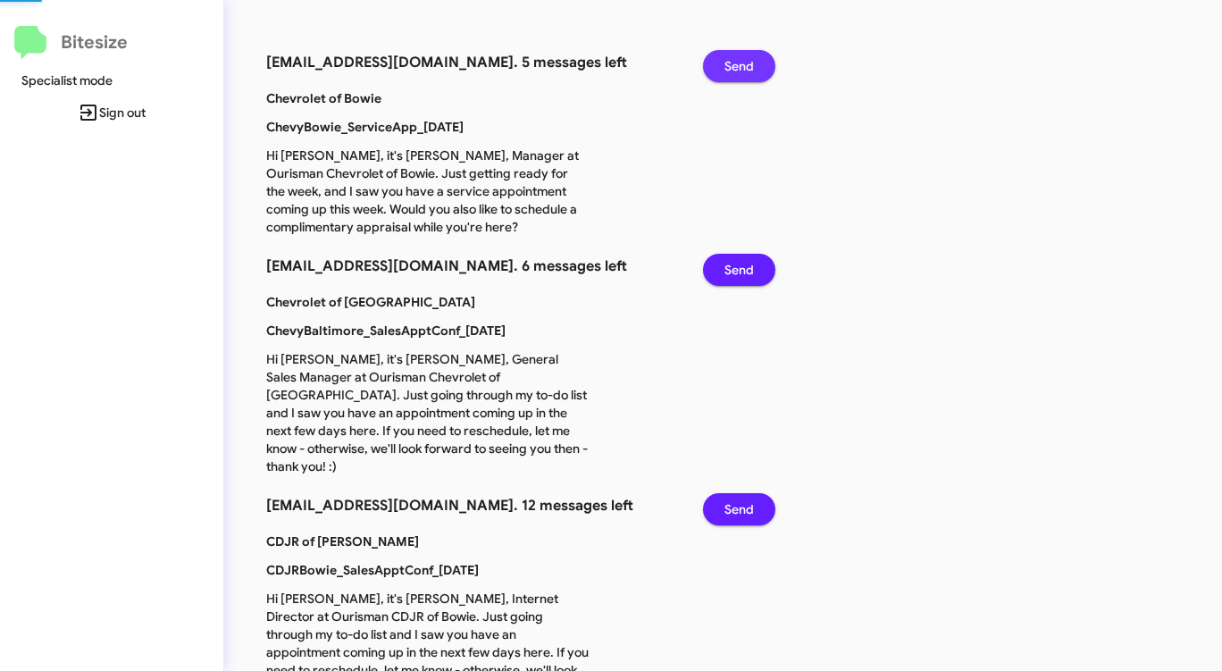
click at [733, 63] on span "Send" at bounding box center [738, 66] width 29 height 32
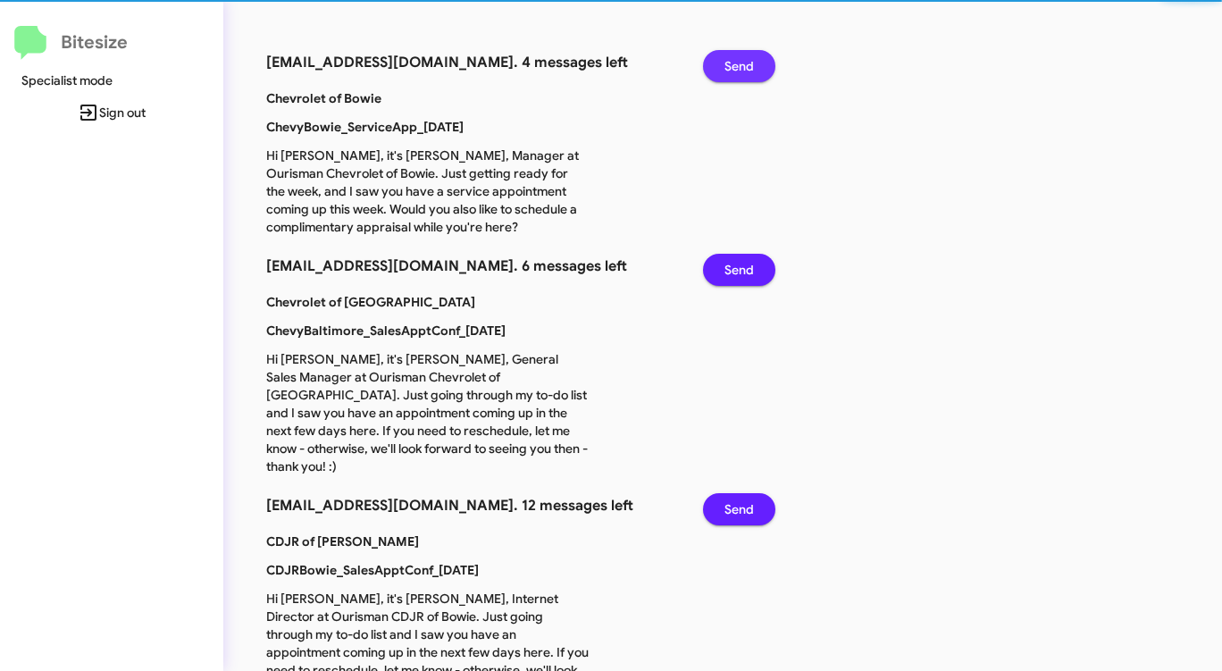
click at [733, 63] on span "Send" at bounding box center [738, 66] width 29 height 32
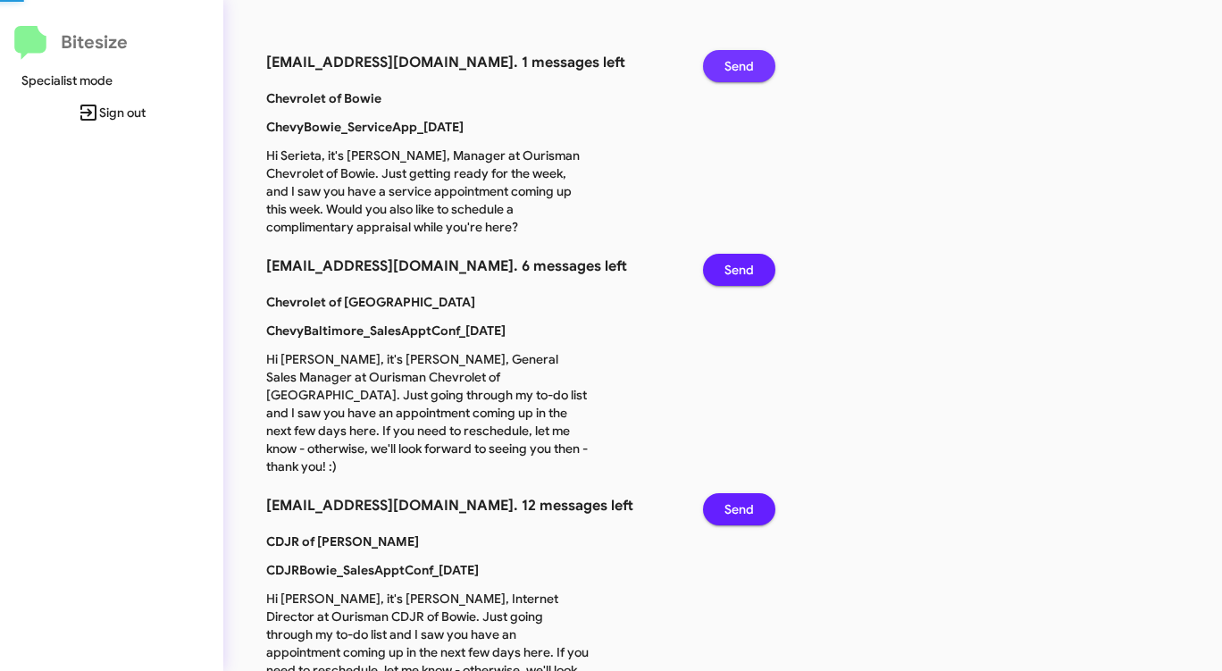
click at [733, 63] on span "Send" at bounding box center [738, 66] width 29 height 32
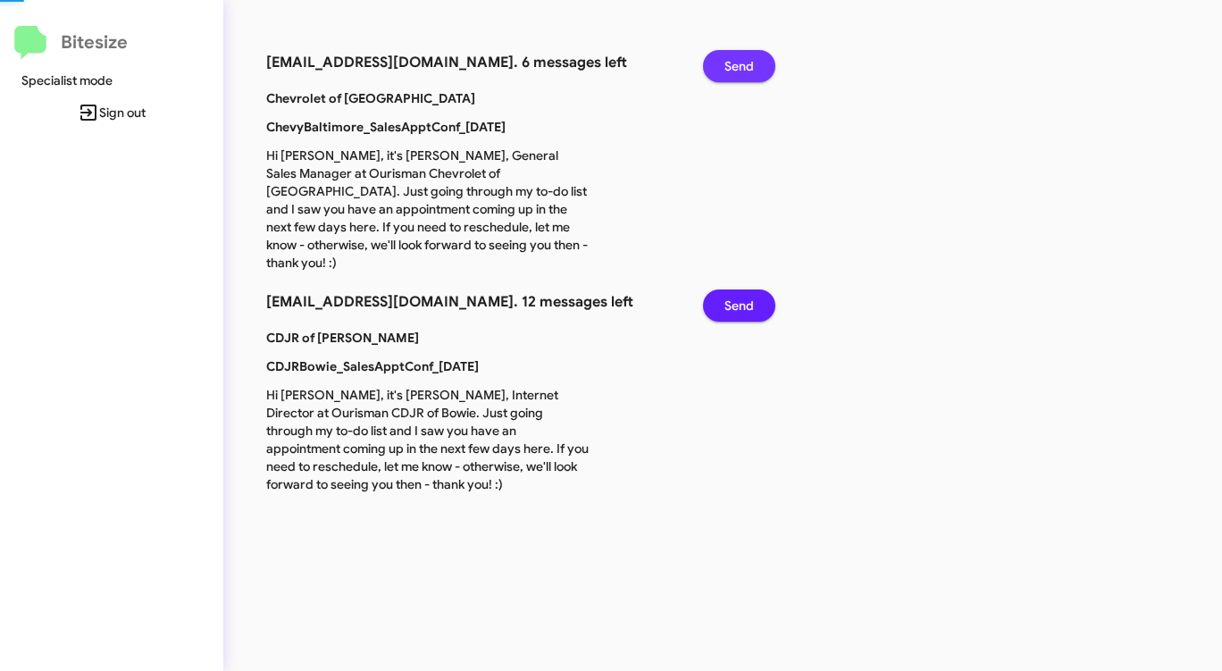
click at [733, 63] on span "Send" at bounding box center [738, 66] width 29 height 32
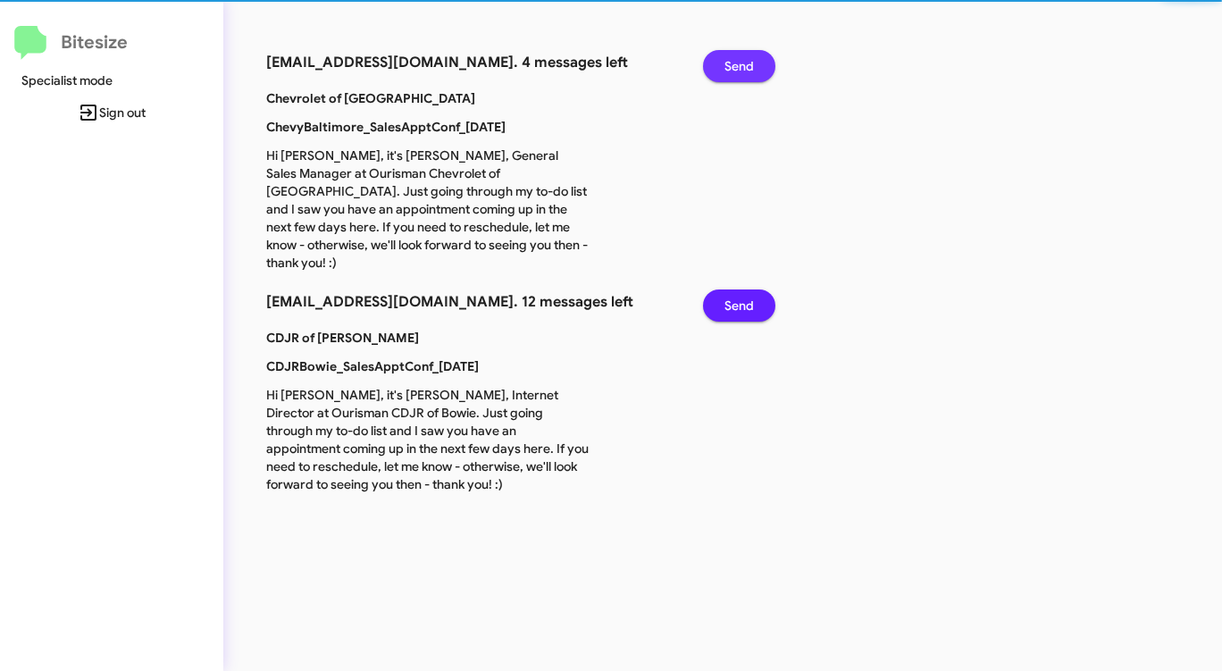
click at [733, 63] on span "Send" at bounding box center [738, 66] width 29 height 32
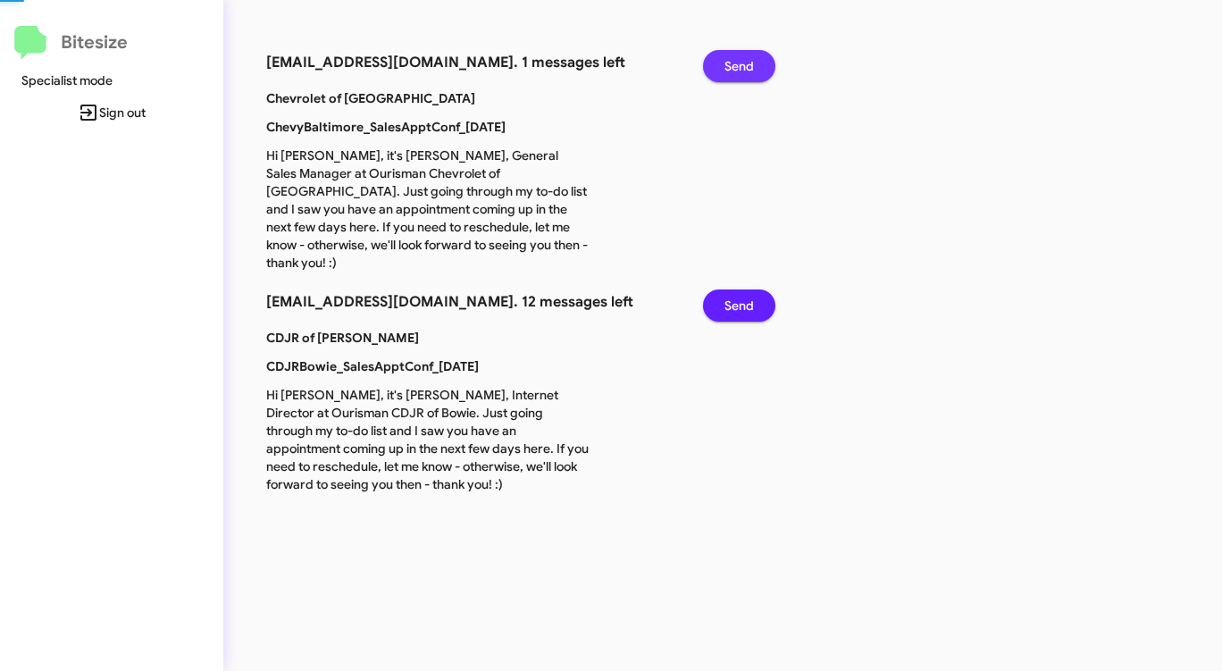
click at [733, 63] on span "Send" at bounding box center [738, 66] width 29 height 32
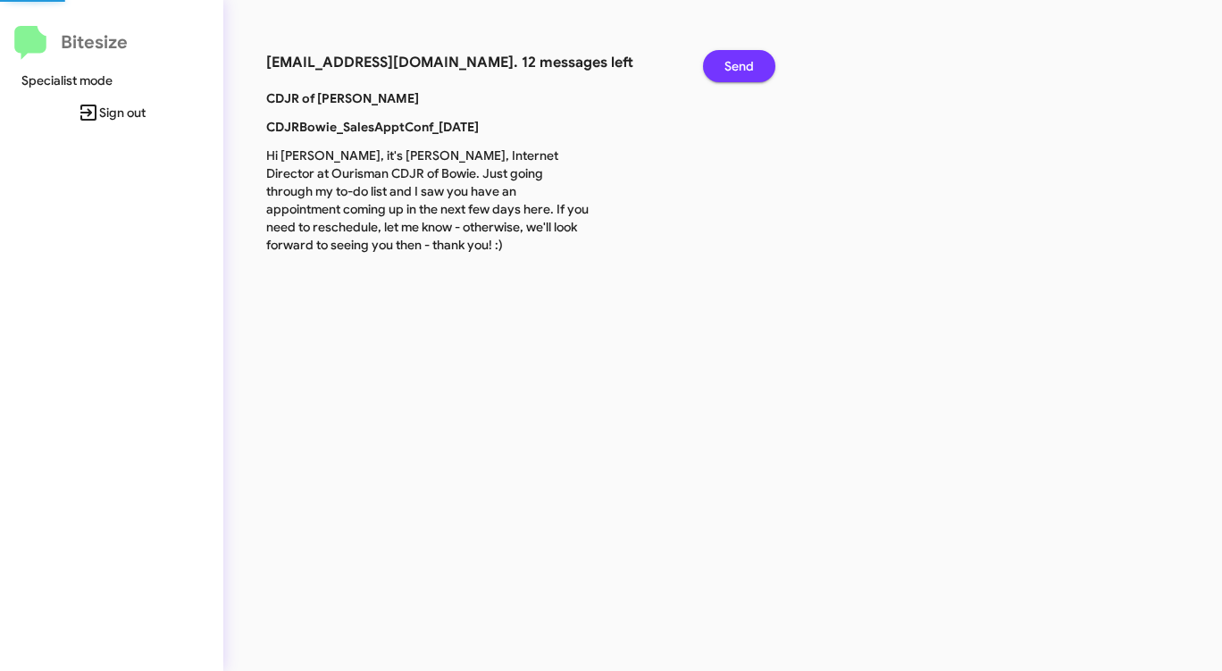
click at [733, 63] on span "Send" at bounding box center [738, 66] width 29 height 32
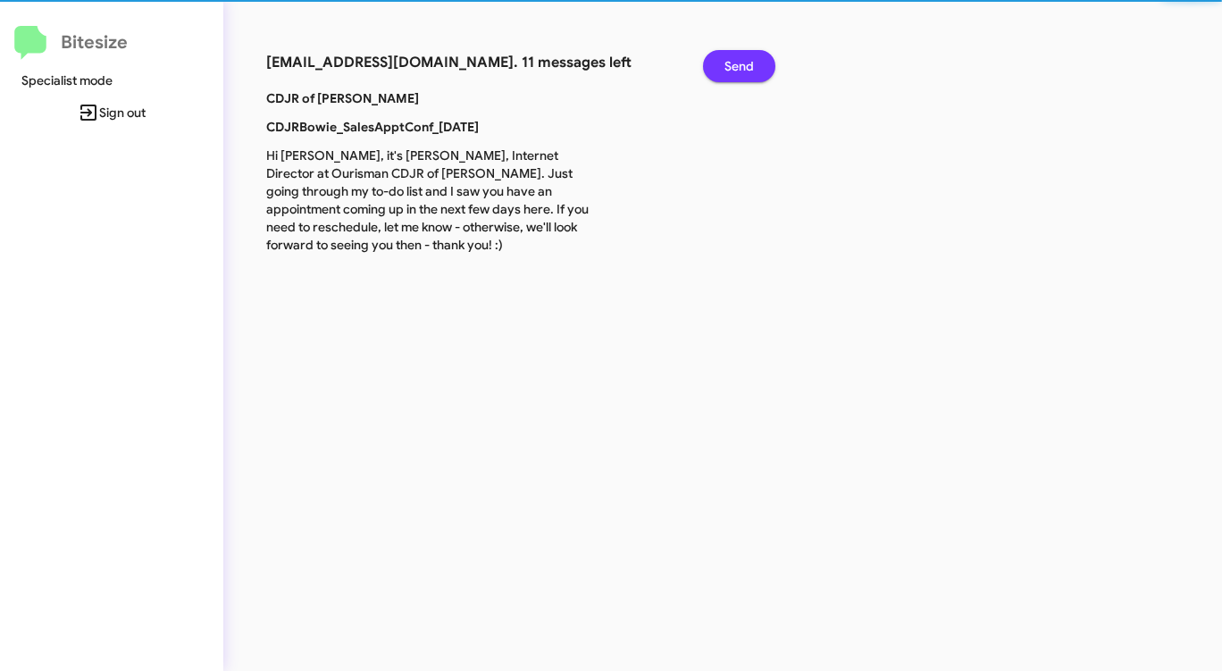
click at [733, 63] on span "Send" at bounding box center [738, 66] width 29 height 32
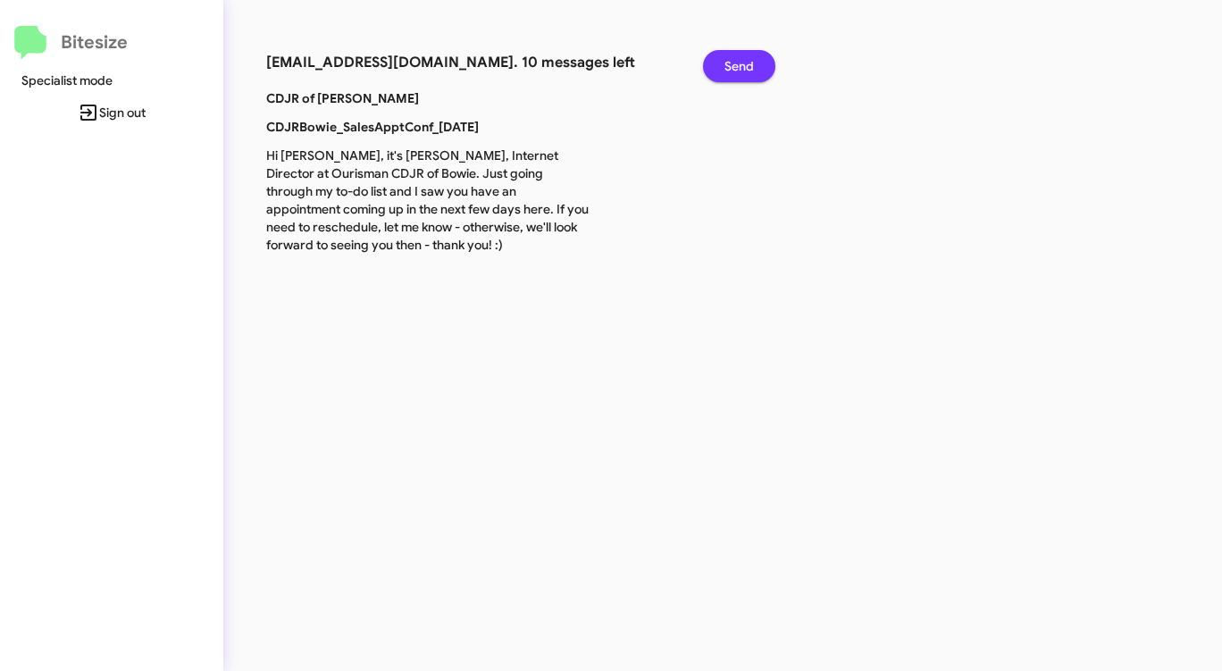
click at [733, 63] on span "Send" at bounding box center [738, 66] width 29 height 32
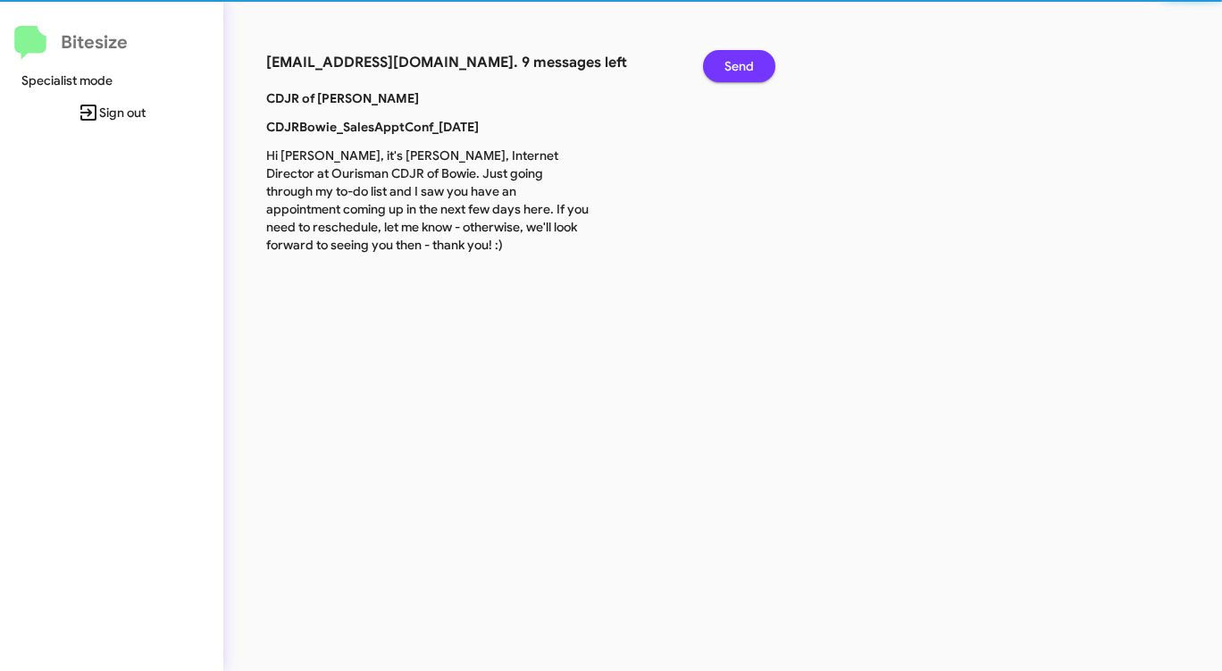
click at [733, 63] on span "Send" at bounding box center [738, 66] width 29 height 32
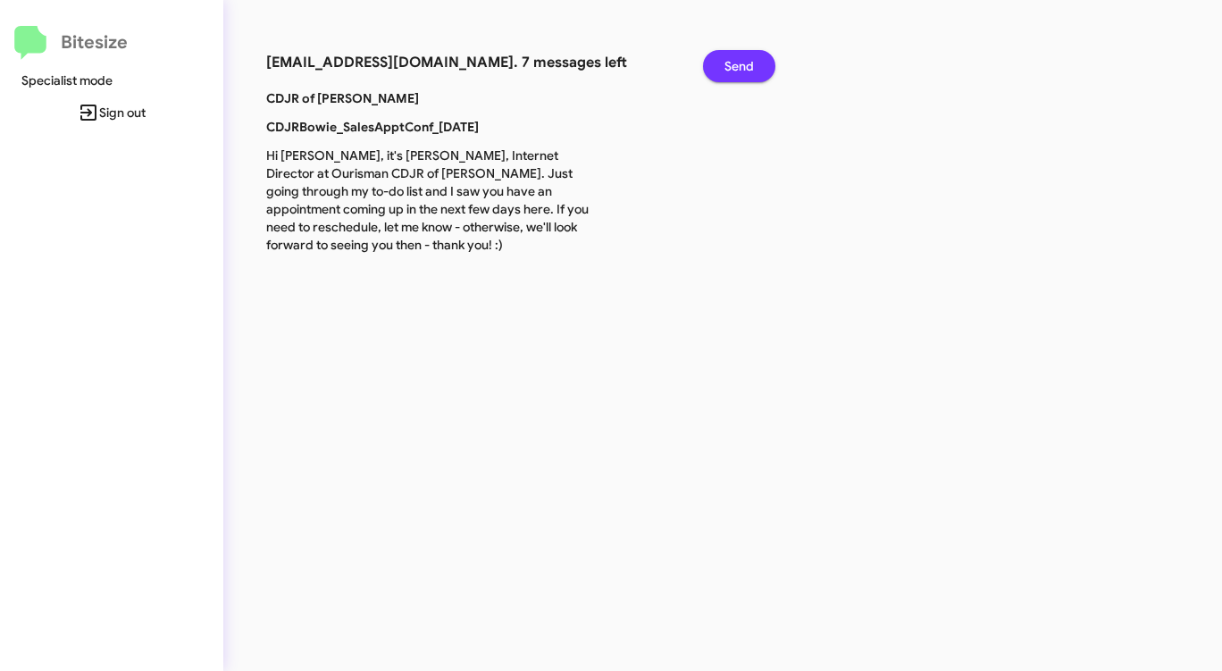
click at [733, 63] on span "Send" at bounding box center [738, 66] width 29 height 32
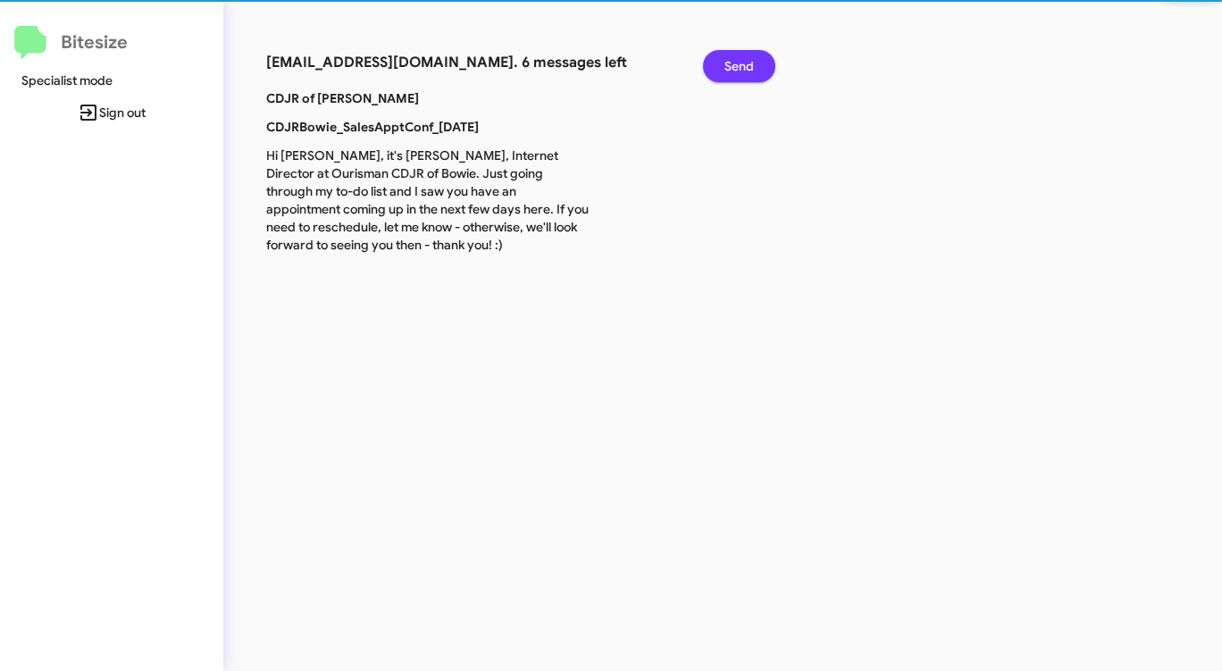
click at [733, 63] on span "Send" at bounding box center [738, 66] width 29 height 32
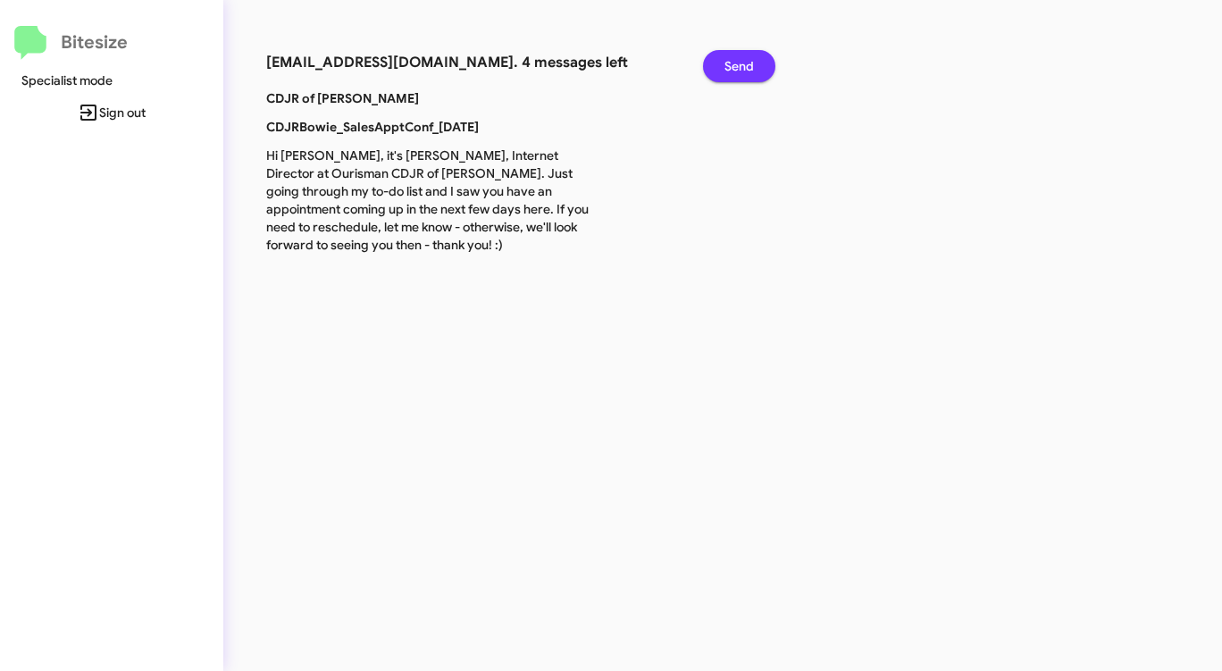
click at [733, 63] on span "Send" at bounding box center [738, 66] width 29 height 32
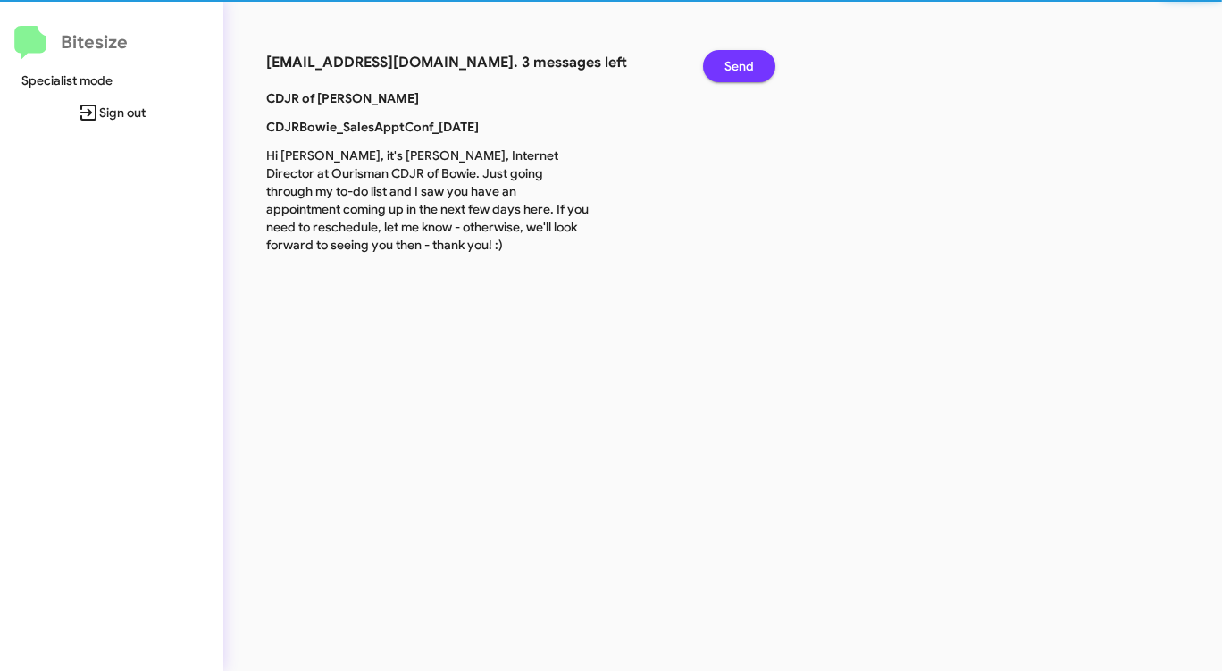
click at [733, 63] on span "Send" at bounding box center [738, 66] width 29 height 32
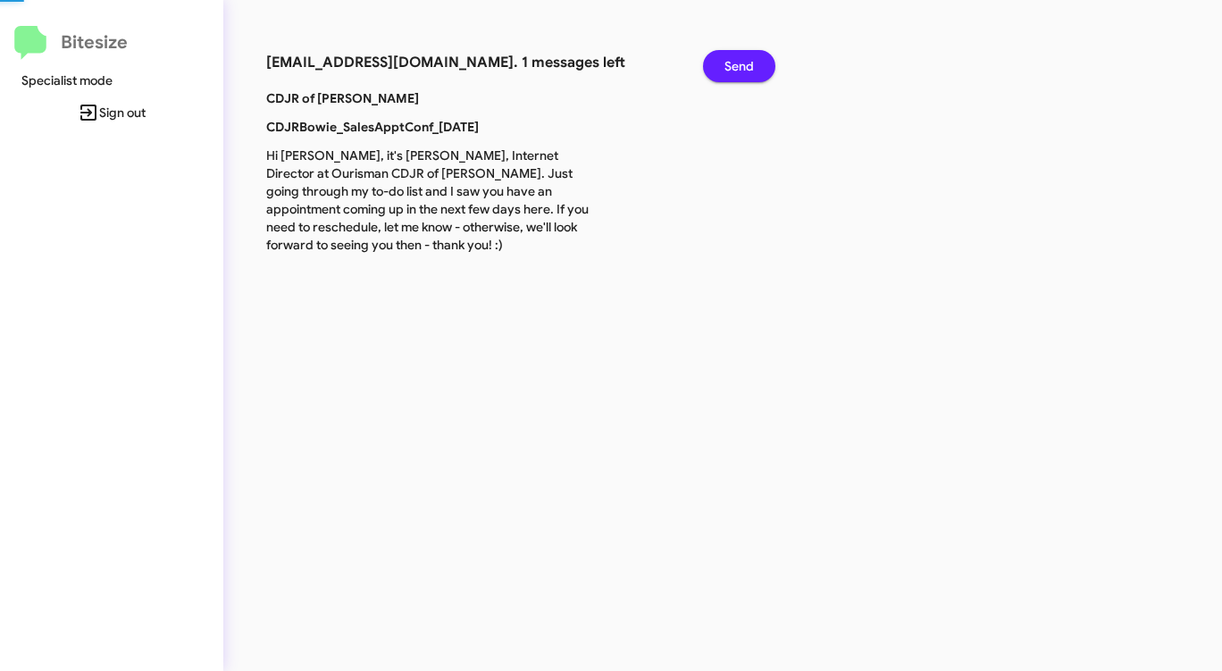
click at [733, 63] on span "Send" at bounding box center [738, 66] width 29 height 32
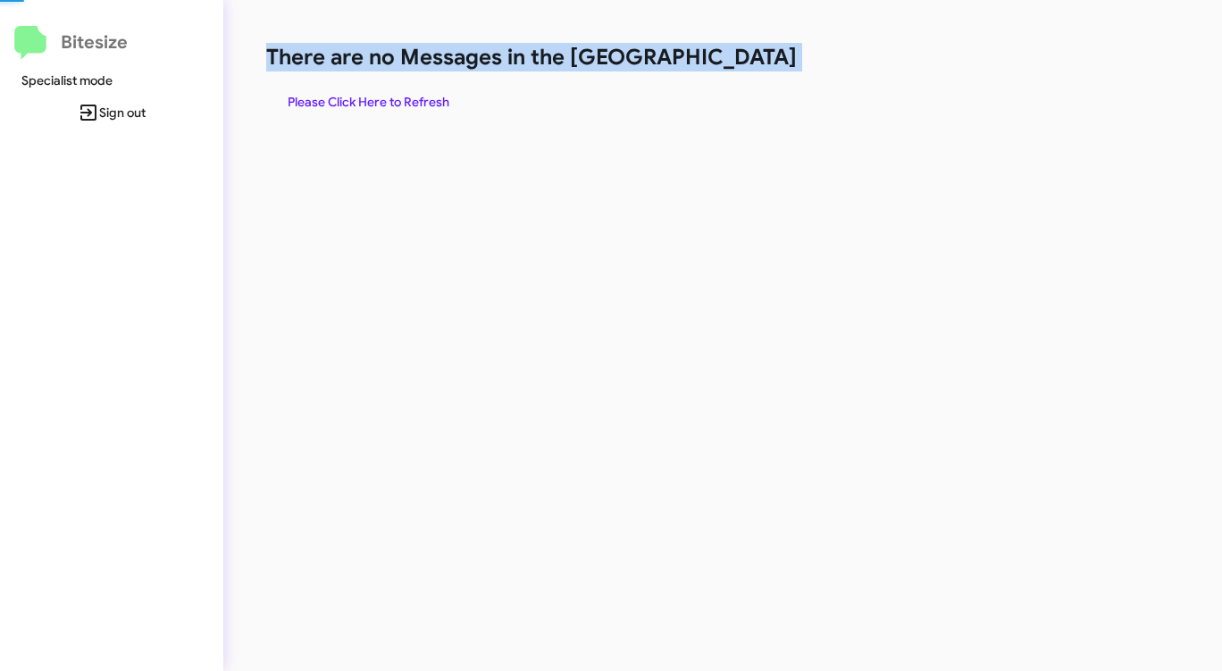
click at [733, 63] on h1 "There are no Messages in the [GEOGRAPHIC_DATA]" at bounding box center [639, 57] width 747 height 29
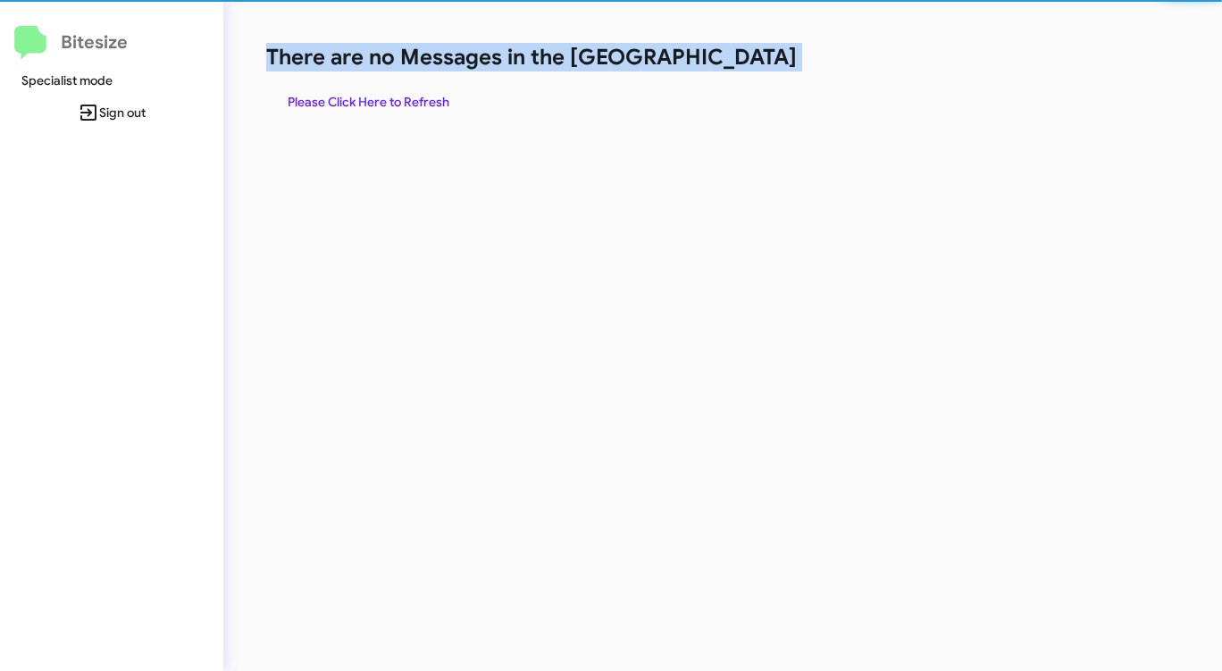
click at [733, 63] on h1 "There are no Messages in the [GEOGRAPHIC_DATA]" at bounding box center [639, 57] width 747 height 29
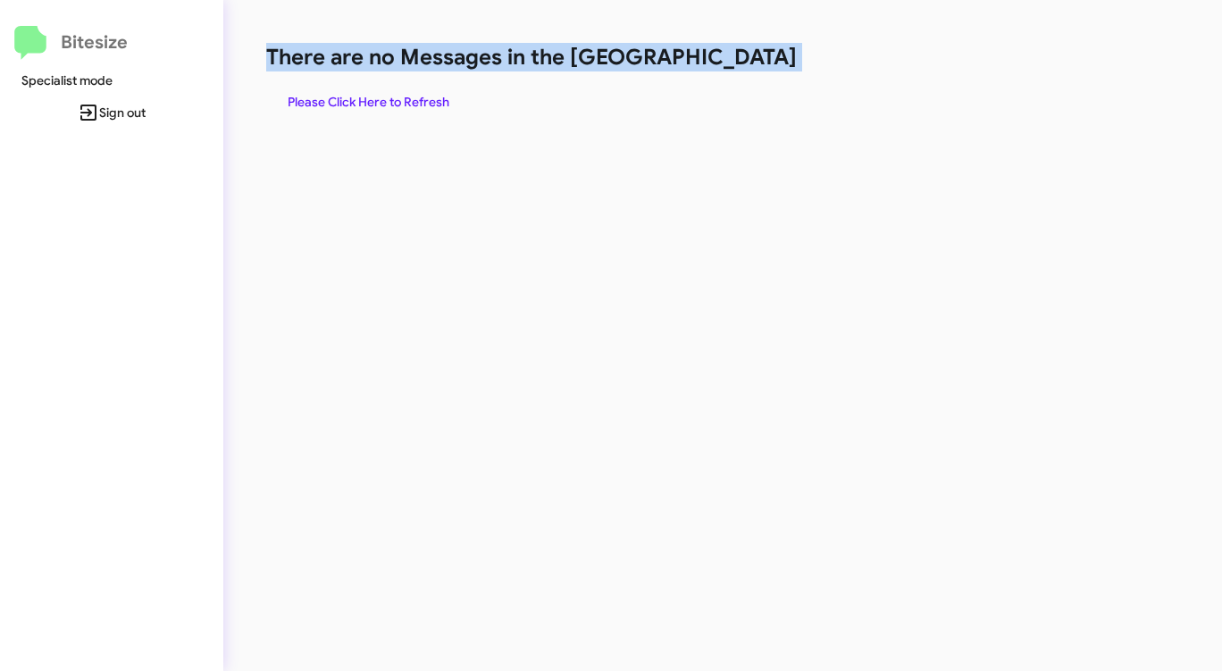
drag, startPoint x: 733, startPoint y: 63, endPoint x: 547, endPoint y: 101, distance: 190.4
click at [732, 63] on h1 "There are no Messages in the [GEOGRAPHIC_DATA]" at bounding box center [639, 57] width 747 height 29
click at [409, 101] on span "Please Click Here to Refresh" at bounding box center [369, 102] width 162 height 32
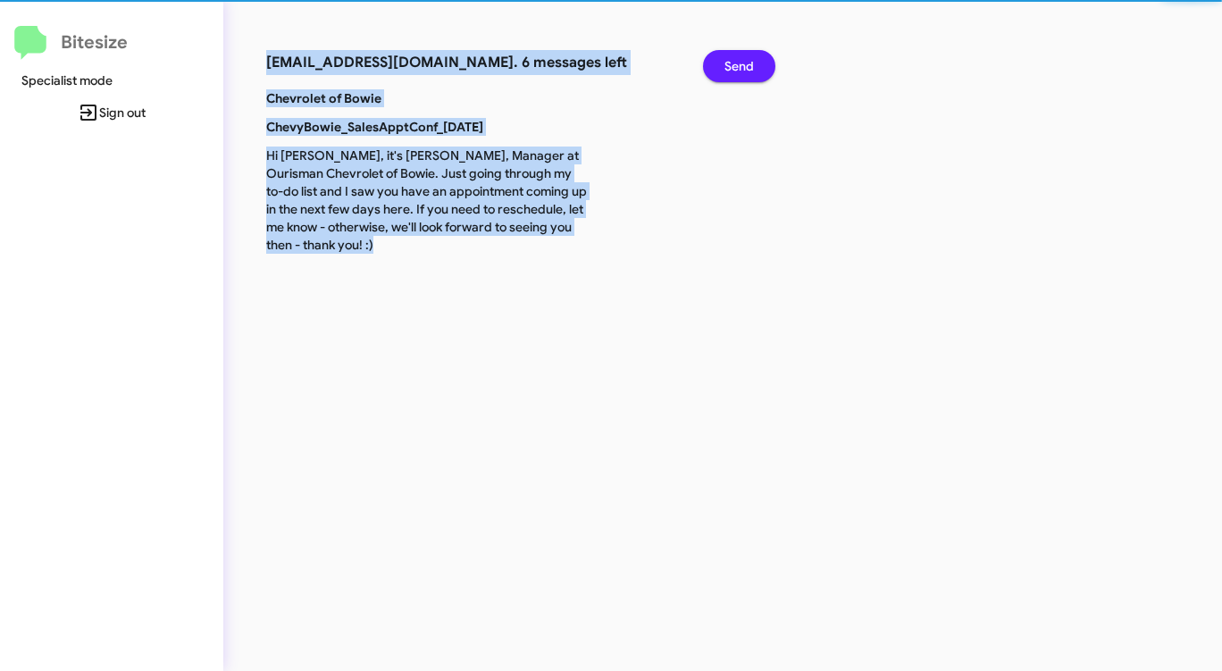
drag, startPoint x: 409, startPoint y: 101, endPoint x: 545, endPoint y: 74, distance: 138.4
click at [411, 100] on p "Chevrolet of Bowie" at bounding box center [427, 98] width 349 height 18
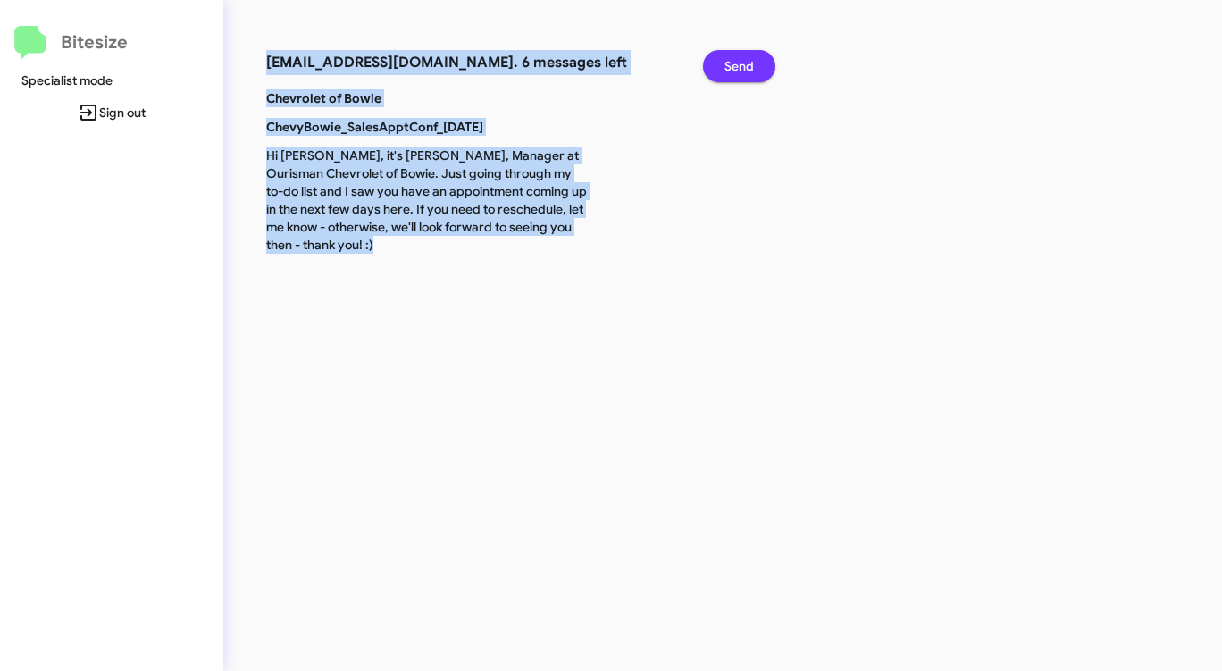
click at [750, 62] on span "Send" at bounding box center [738, 66] width 29 height 32
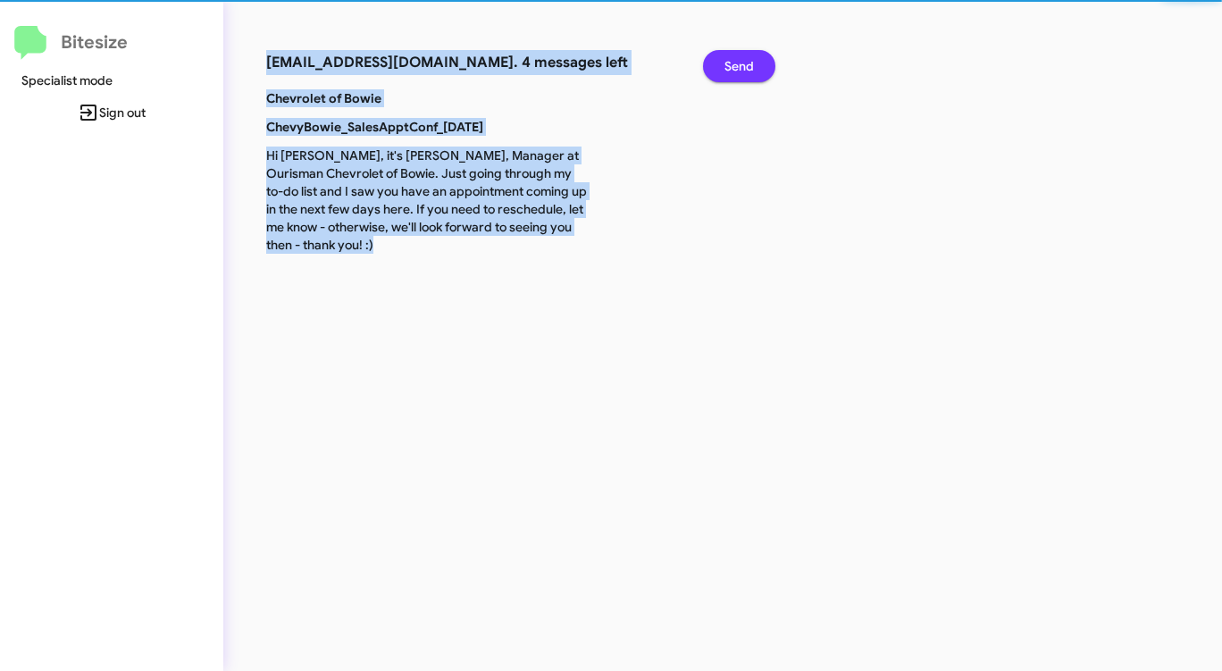
click at [750, 62] on span "Send" at bounding box center [738, 66] width 29 height 32
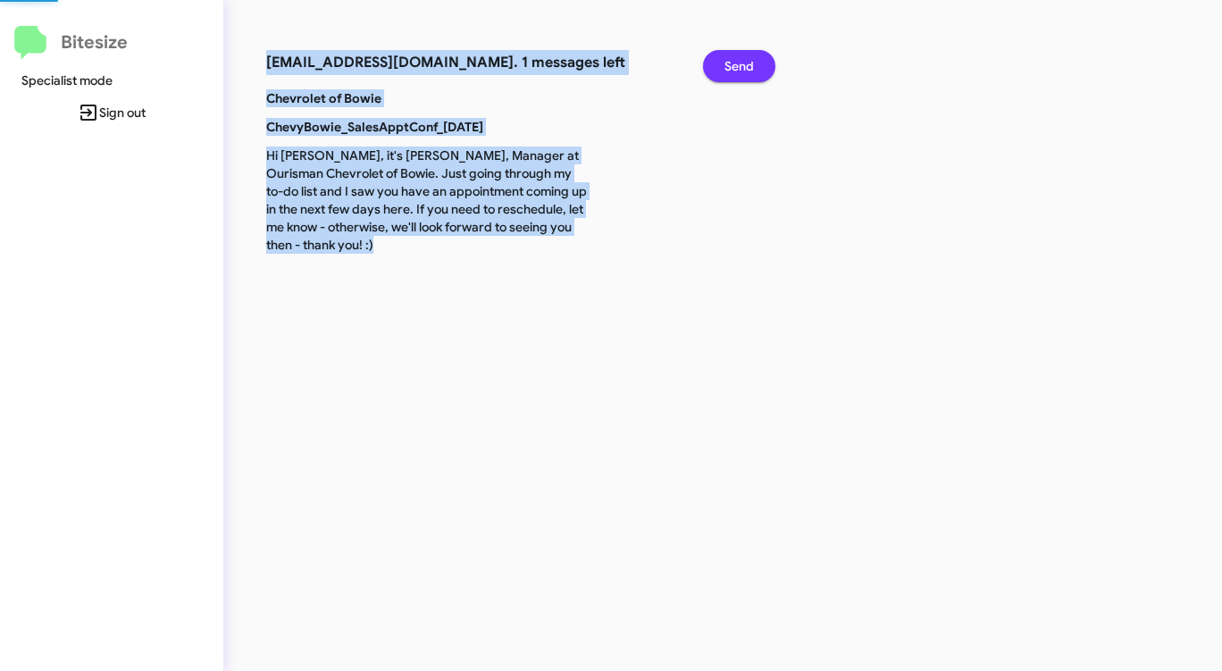
click at [750, 62] on span "Send" at bounding box center [738, 66] width 29 height 32
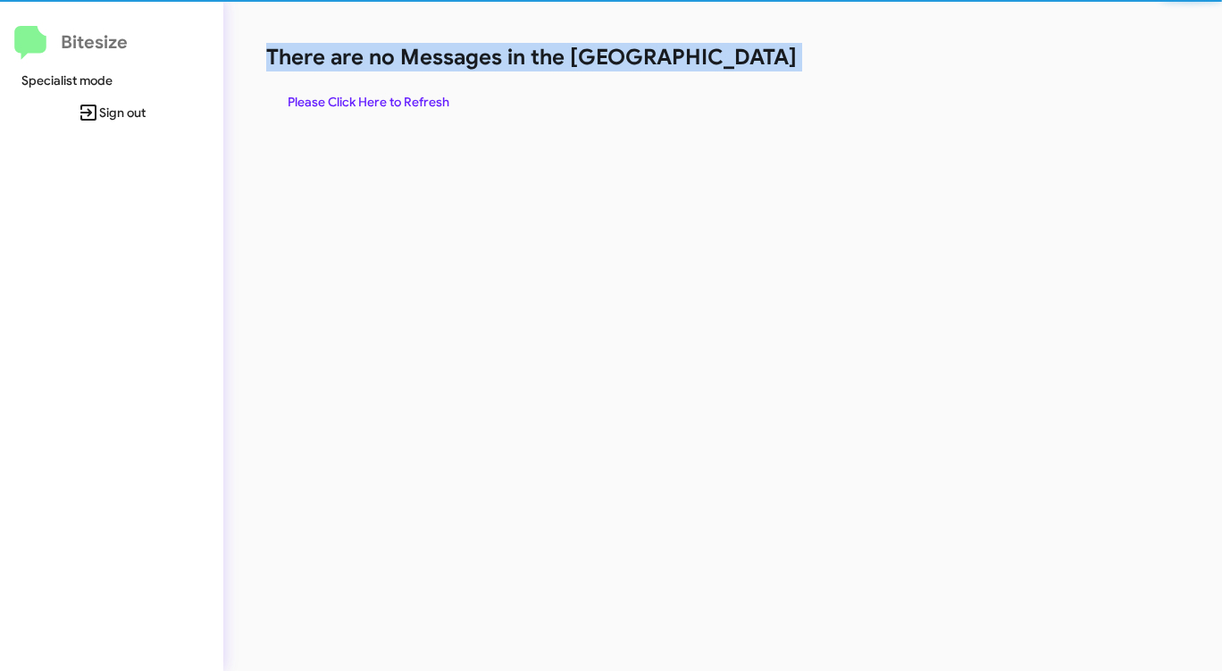
click at [750, 62] on h1 "There are no Messages in the [GEOGRAPHIC_DATA]" at bounding box center [639, 57] width 747 height 29
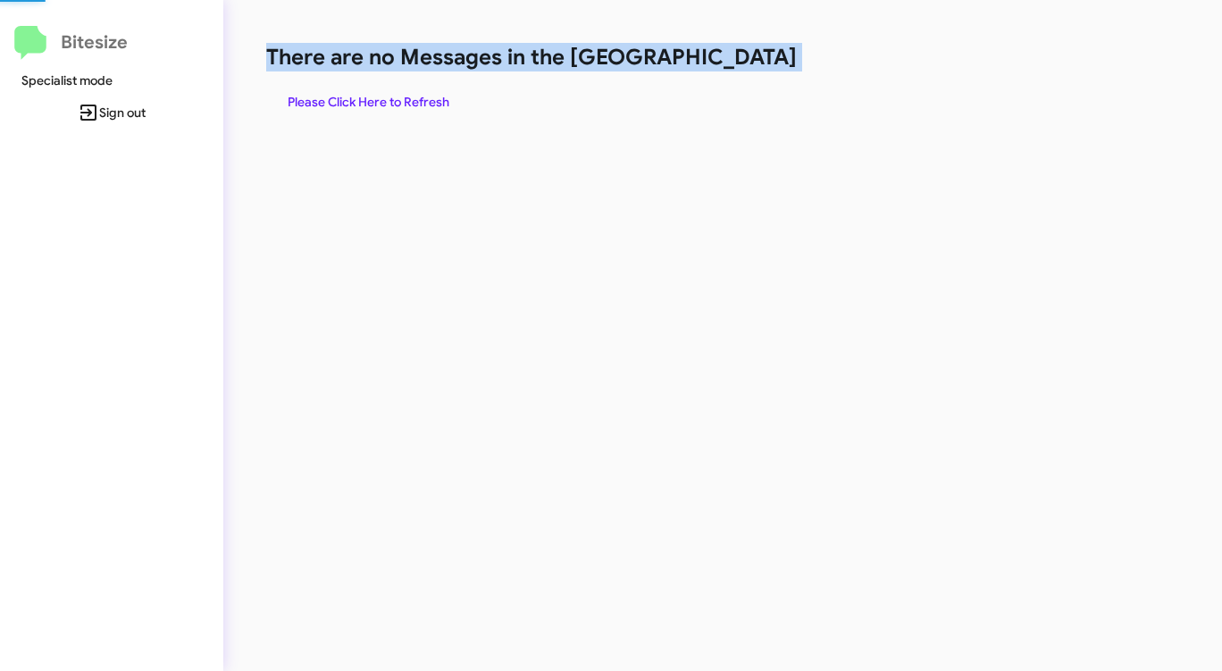
click at [749, 62] on h1 "There are no Messages in the [GEOGRAPHIC_DATA]" at bounding box center [639, 57] width 747 height 29
click at [421, 105] on span "Please Click Here to Refresh" at bounding box center [369, 102] width 162 height 32
click at [421, 104] on span "Please Click Here to Refresh" at bounding box center [369, 102] width 162 height 32
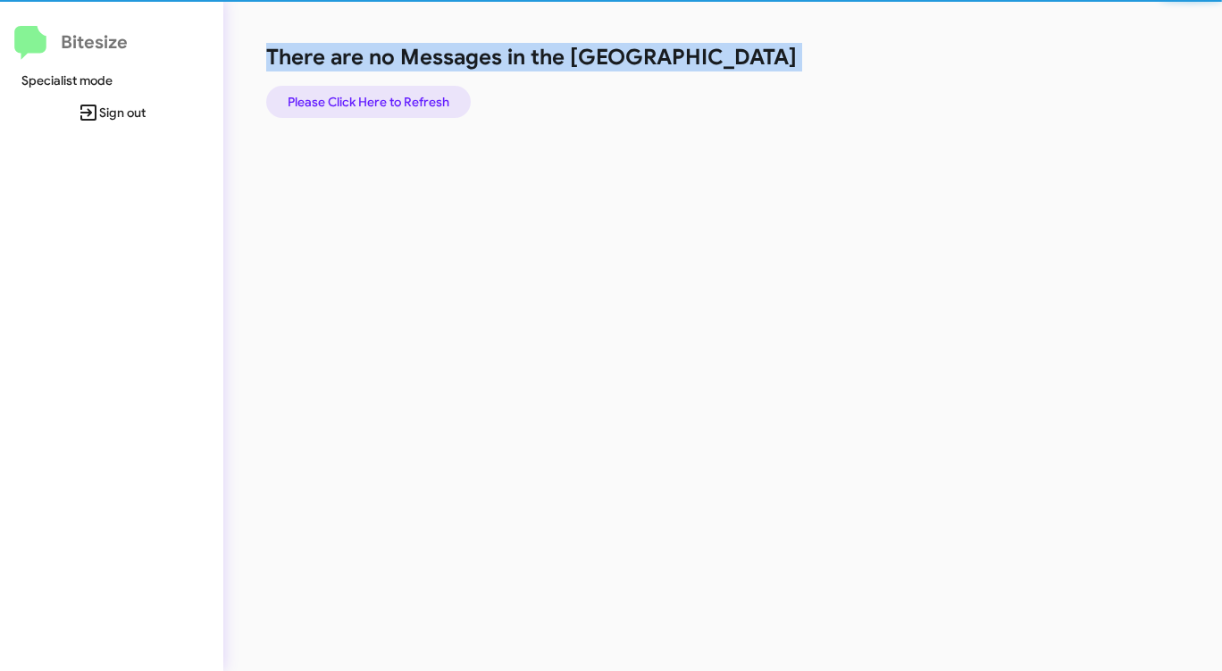
click at [421, 104] on span "Please Click Here to Refresh" at bounding box center [369, 102] width 162 height 32
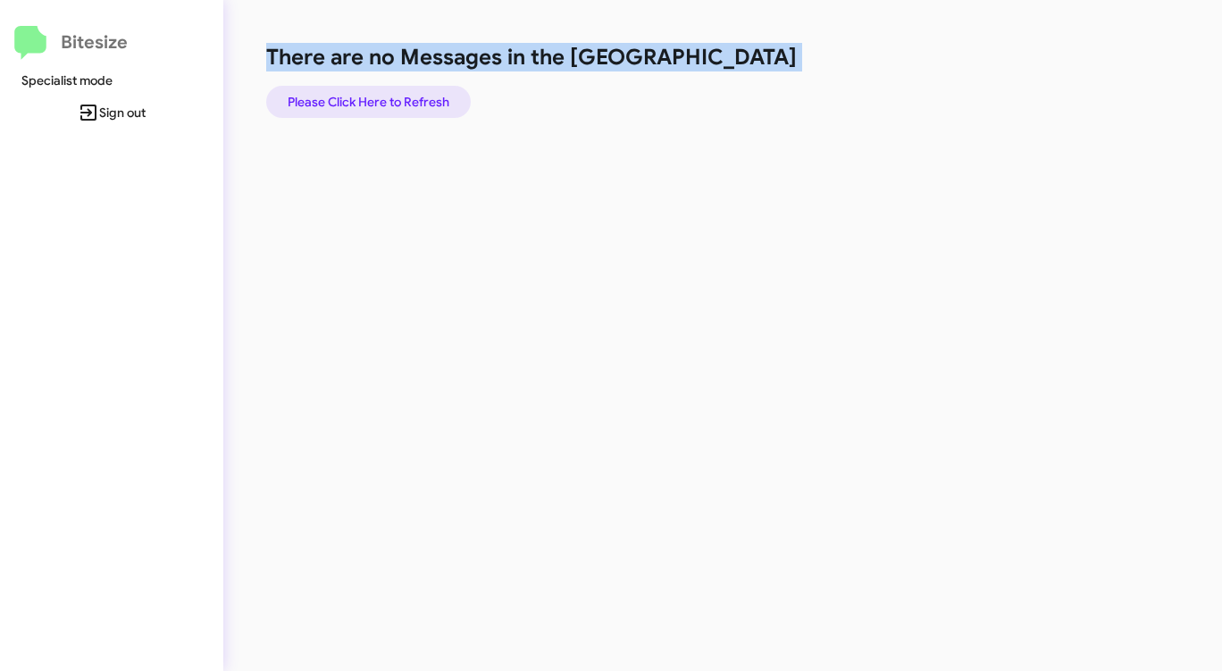
click at [420, 104] on span "Please Click Here to Refresh" at bounding box center [369, 102] width 162 height 32
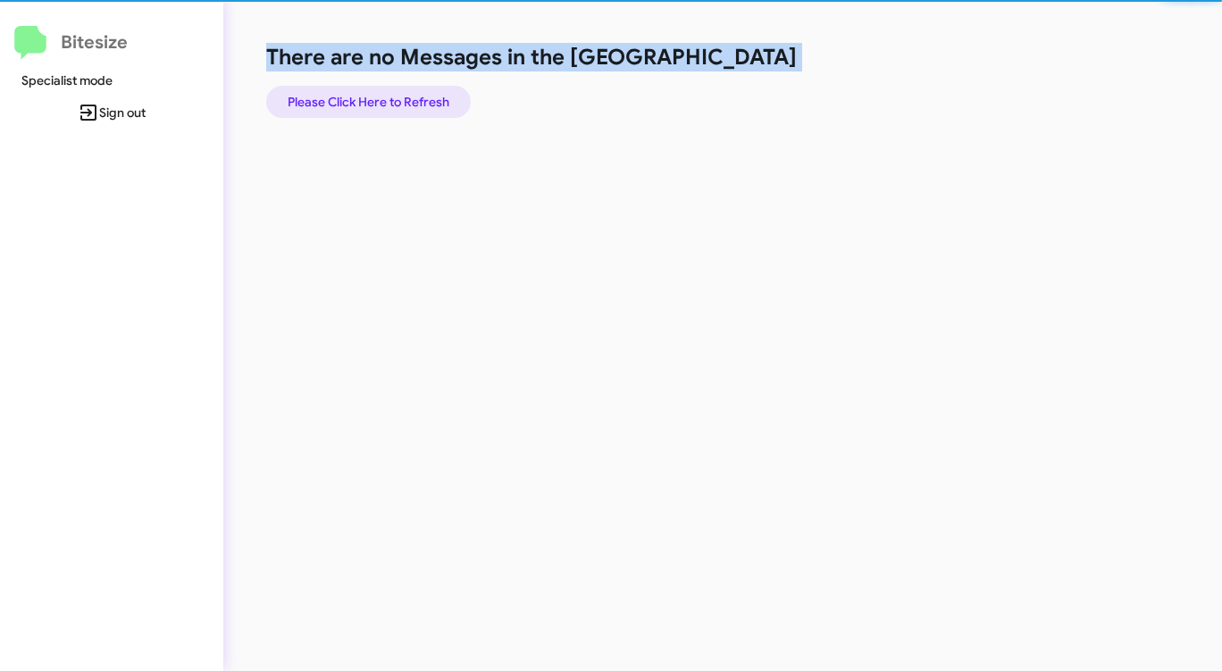
click at [420, 104] on span "Please Click Here to Refresh" at bounding box center [369, 102] width 162 height 32
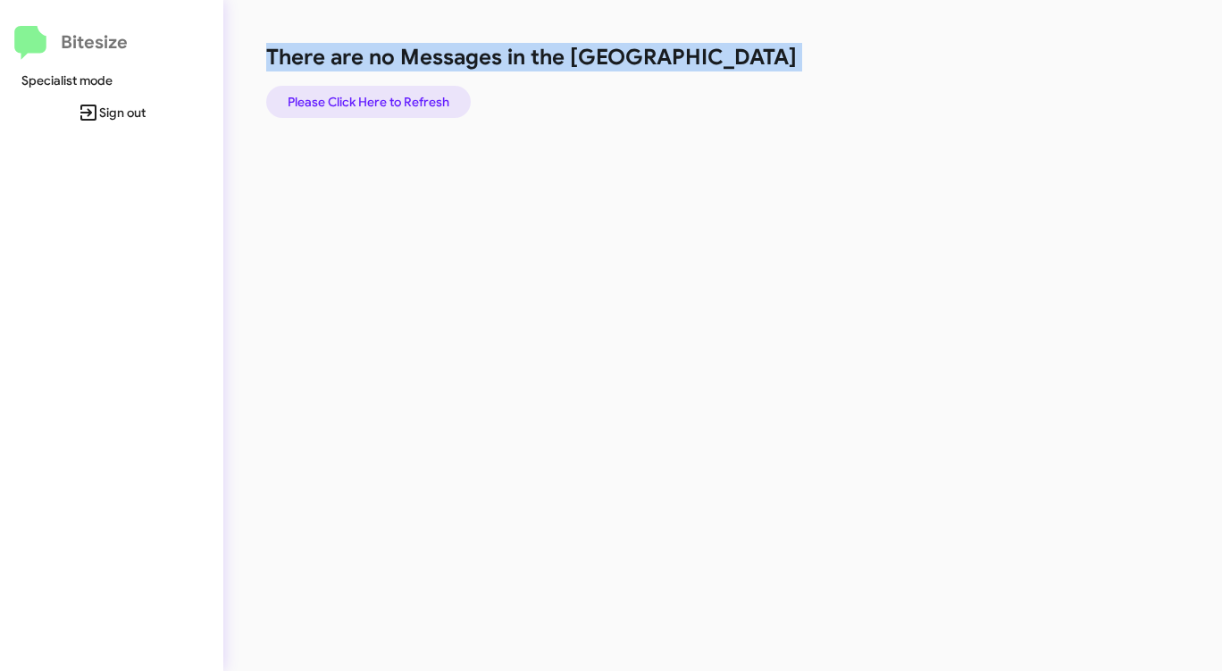
click at [420, 105] on span "Please Click Here to Refresh" at bounding box center [369, 102] width 162 height 32
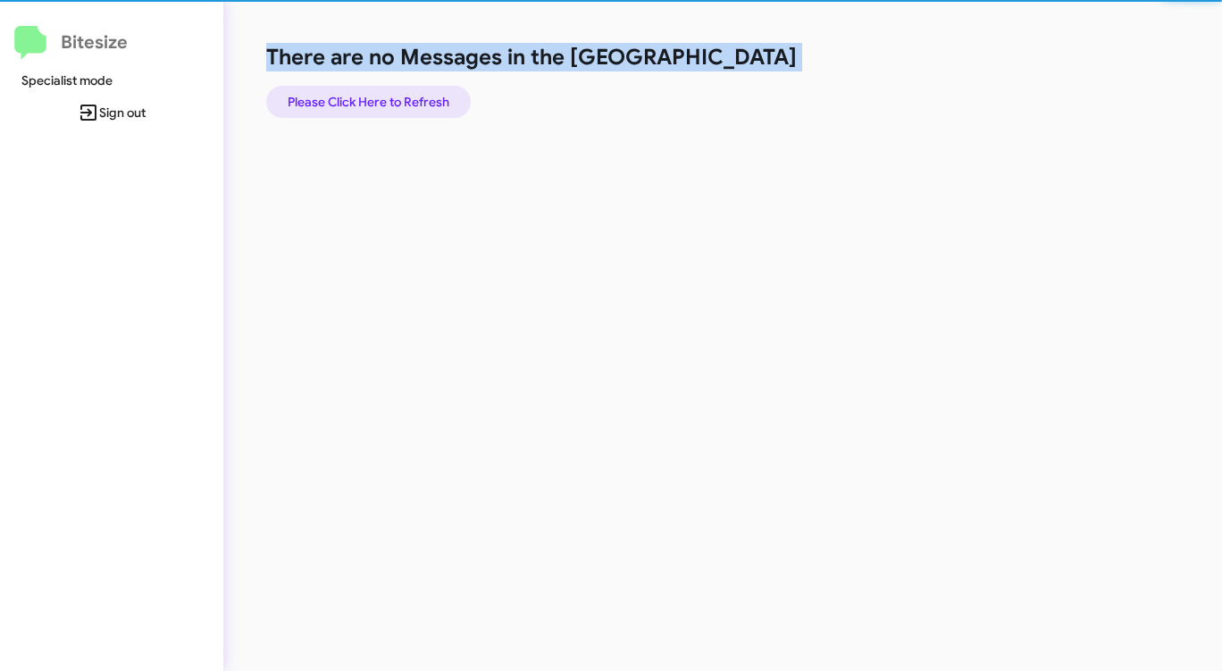
click at [420, 105] on span "Please Click Here to Refresh" at bounding box center [369, 102] width 162 height 32
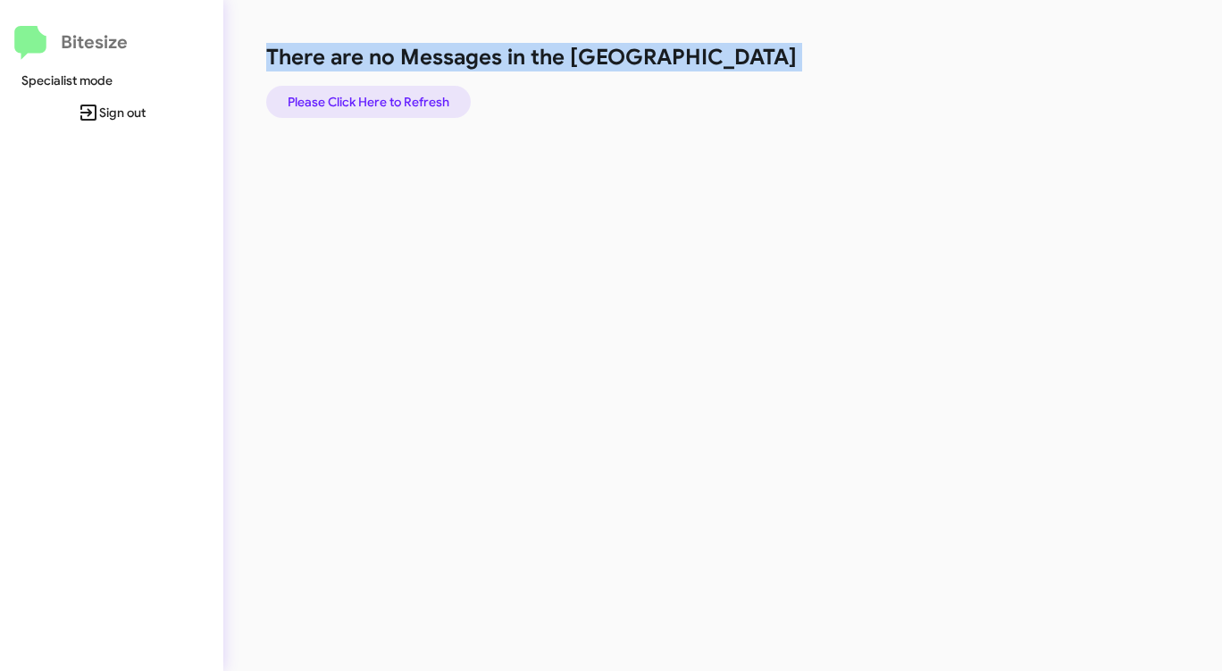
click at [417, 105] on span "Please Click Here to Refresh" at bounding box center [369, 102] width 162 height 32
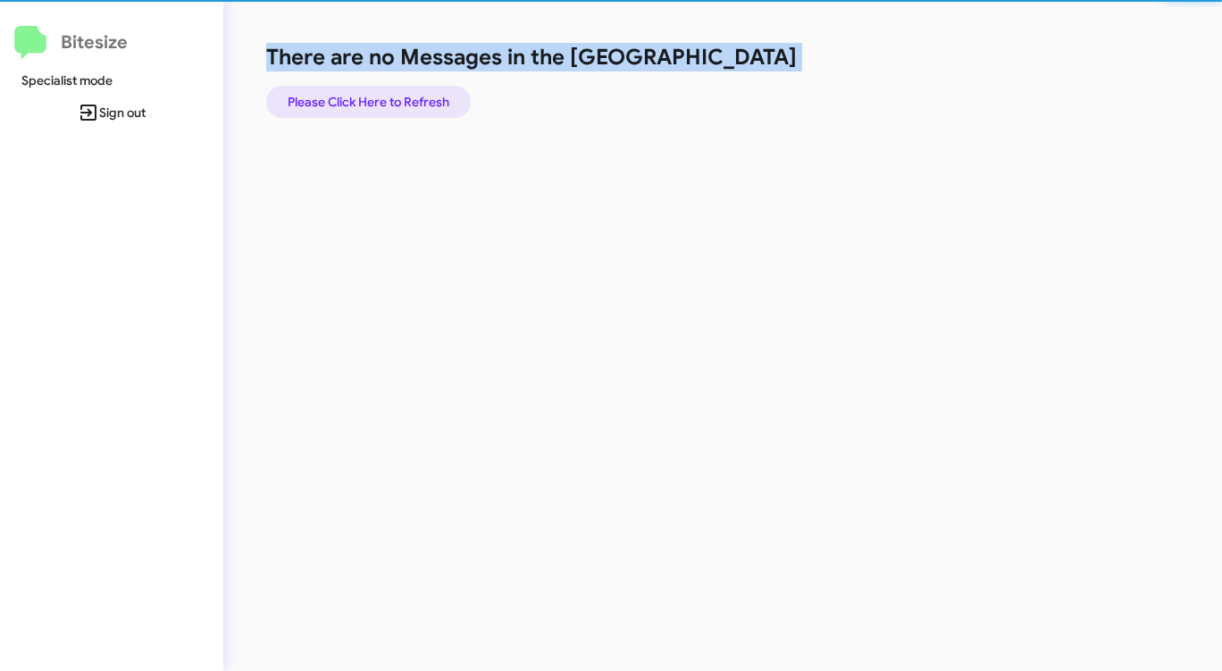
click at [417, 105] on span "Please Click Here to Refresh" at bounding box center [369, 102] width 162 height 32
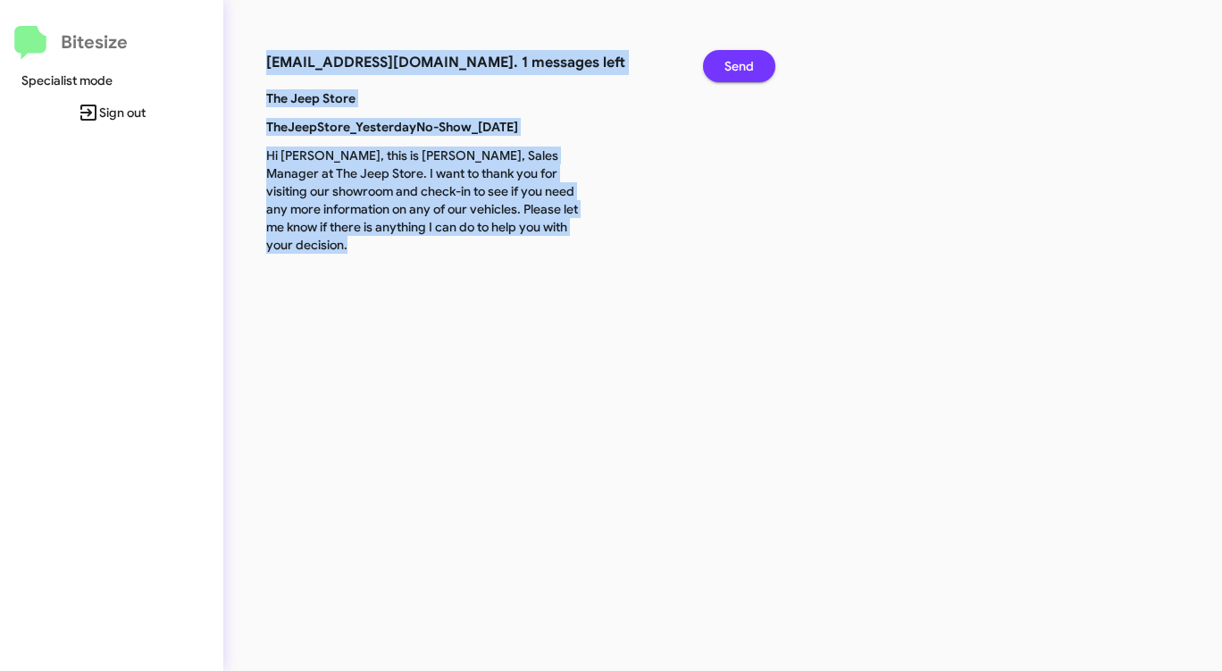
click at [730, 70] on span "Send" at bounding box center [738, 66] width 29 height 32
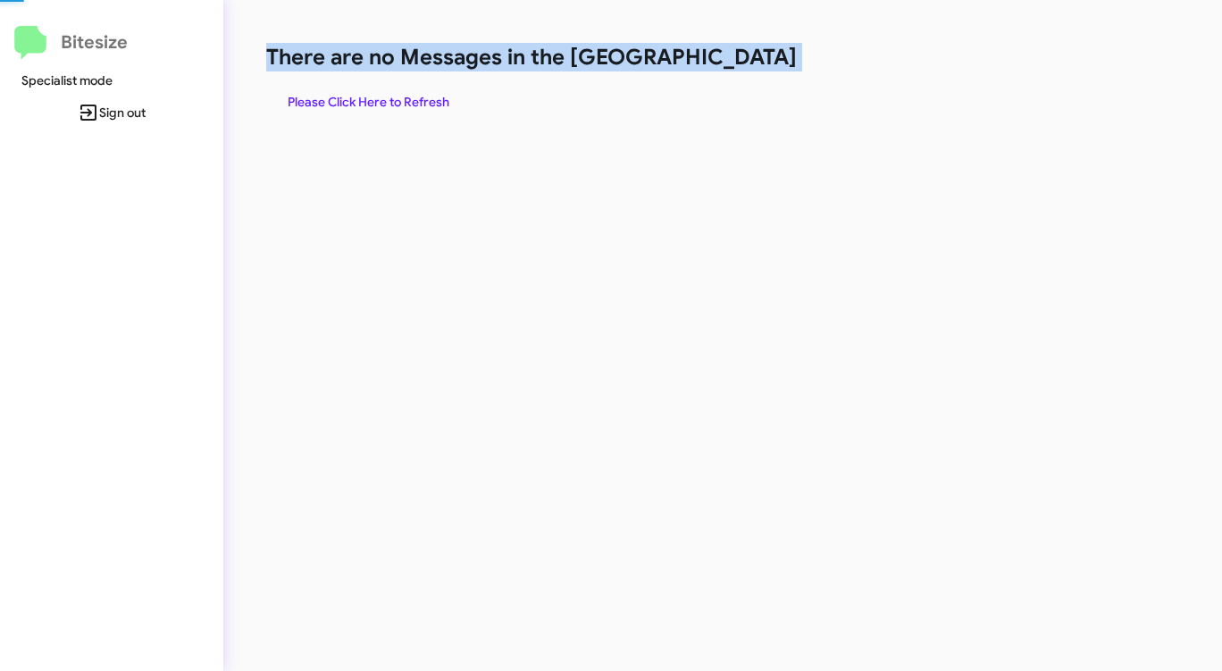
click at [730, 70] on h1 "There are no Messages in the [GEOGRAPHIC_DATA]" at bounding box center [639, 57] width 747 height 29
click at [373, 100] on span "Please Click Here to Refresh" at bounding box center [369, 102] width 162 height 32
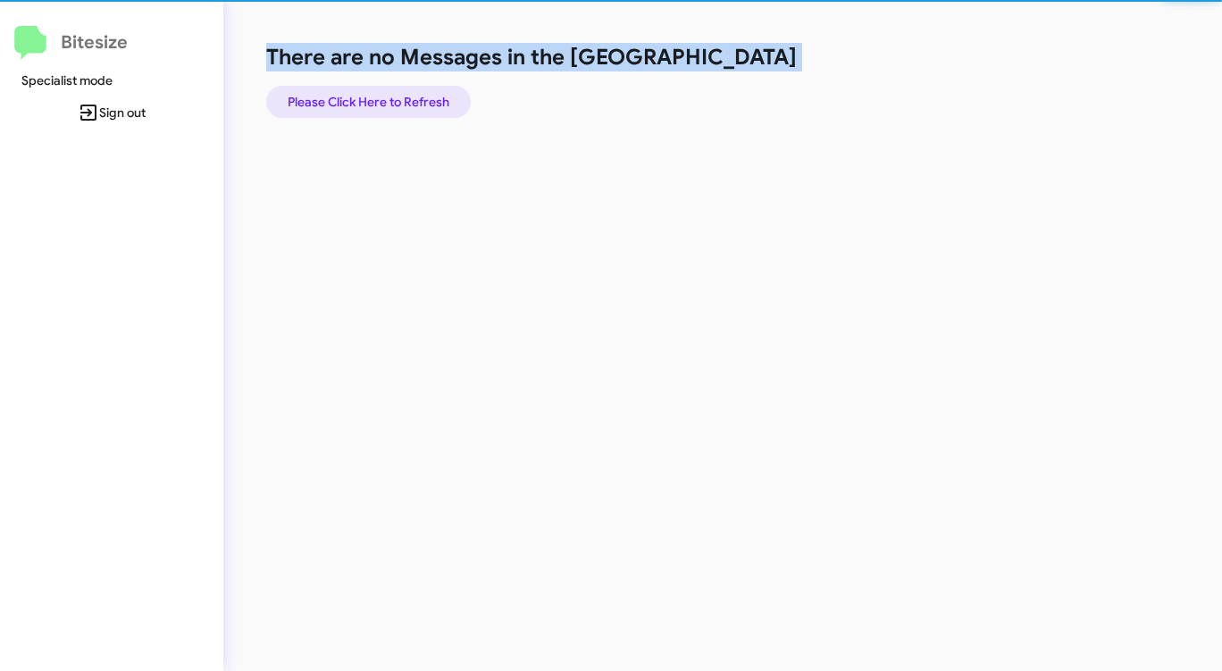
click at [373, 100] on span "Please Click Here to Refresh" at bounding box center [369, 102] width 162 height 32
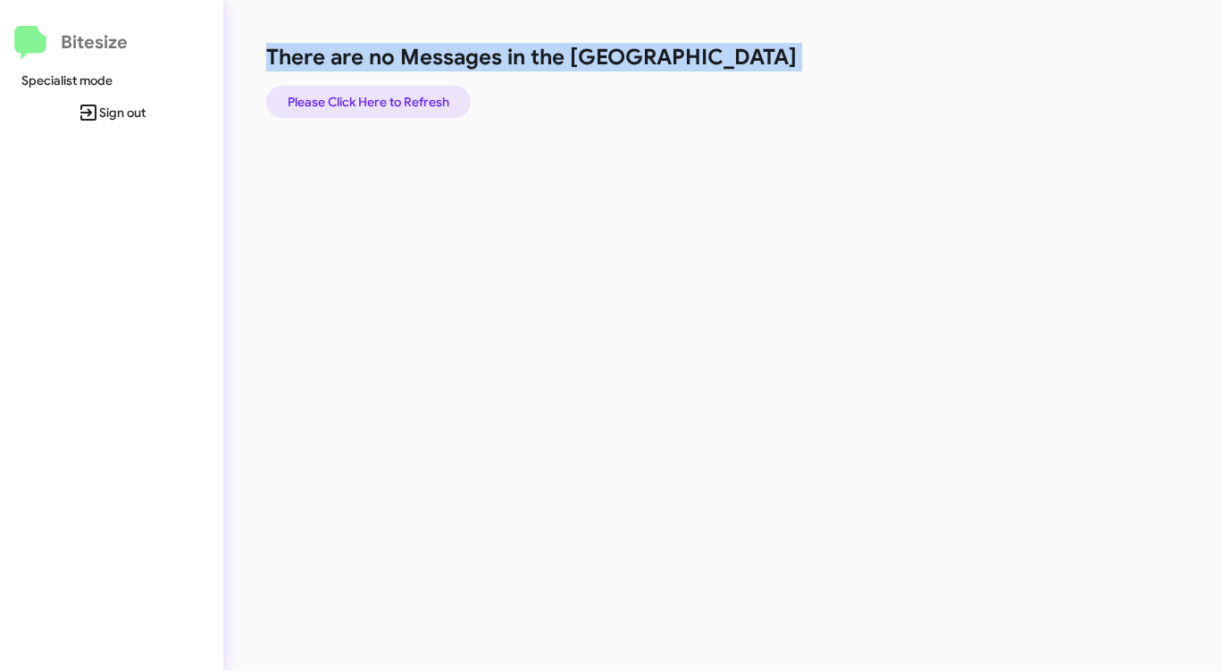
click at [357, 102] on span "Please Click Here to Refresh" at bounding box center [369, 102] width 162 height 32
click at [372, 85] on div "There are no Messages in the Queue Please Click Here to Refresh" at bounding box center [639, 80] width 747 height 75
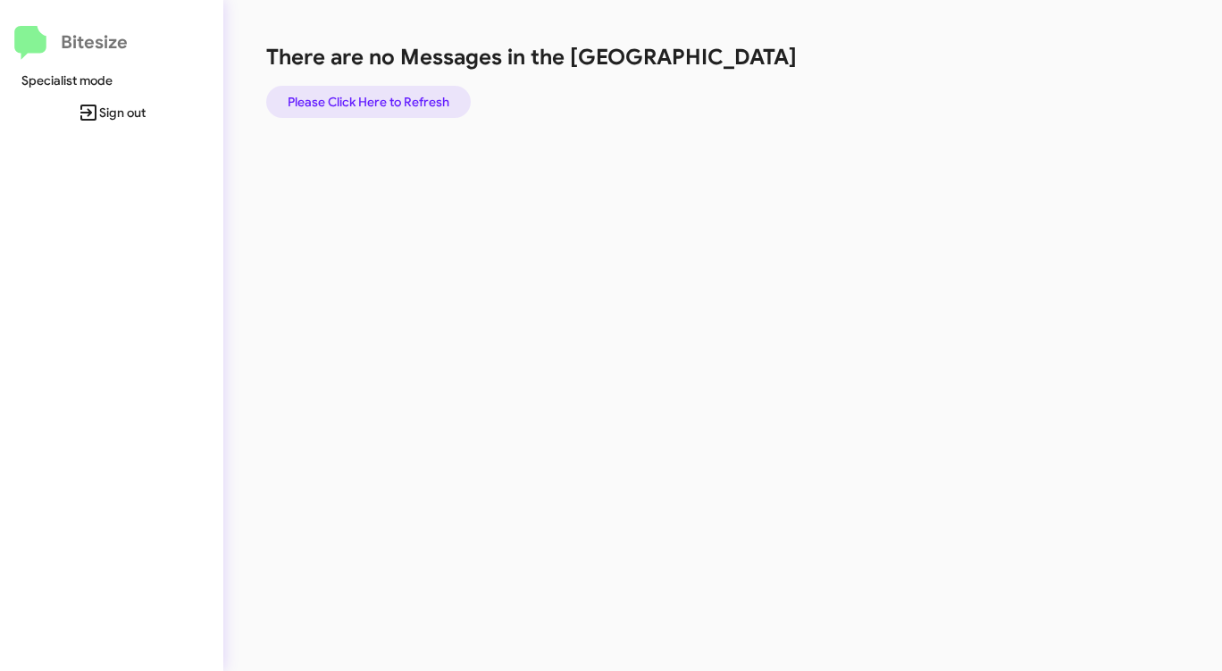
click at [372, 109] on span "Please Click Here to Refresh" at bounding box center [369, 102] width 162 height 32
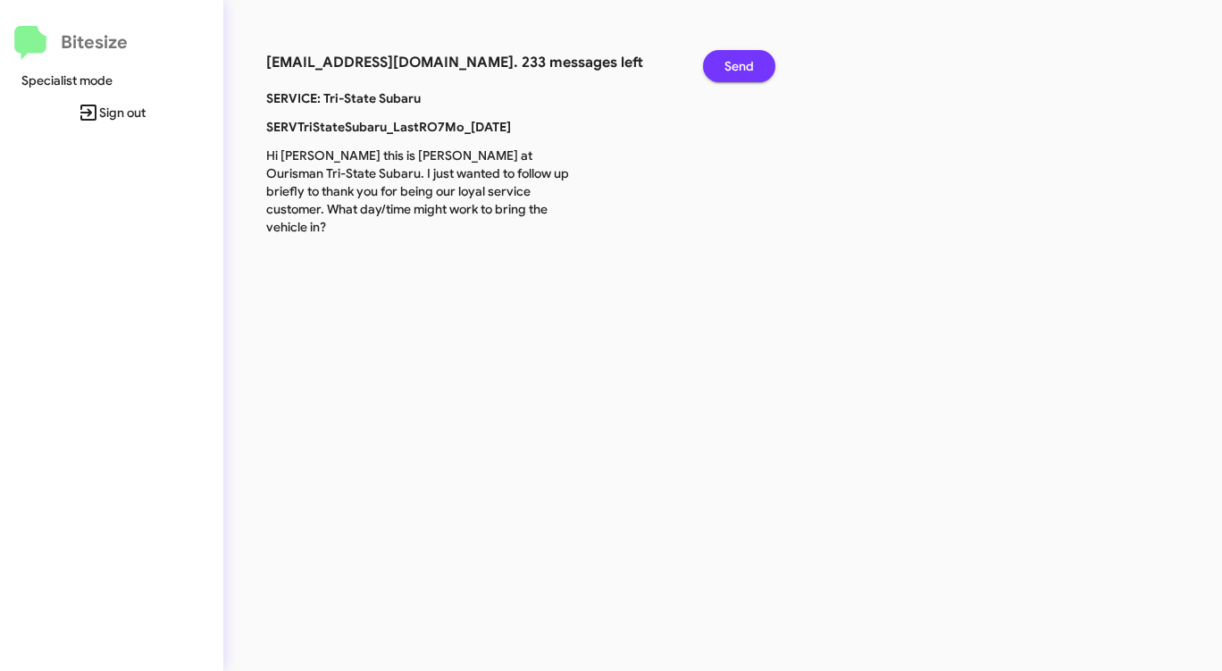
click at [725, 69] on span "Send" at bounding box center [738, 66] width 29 height 32
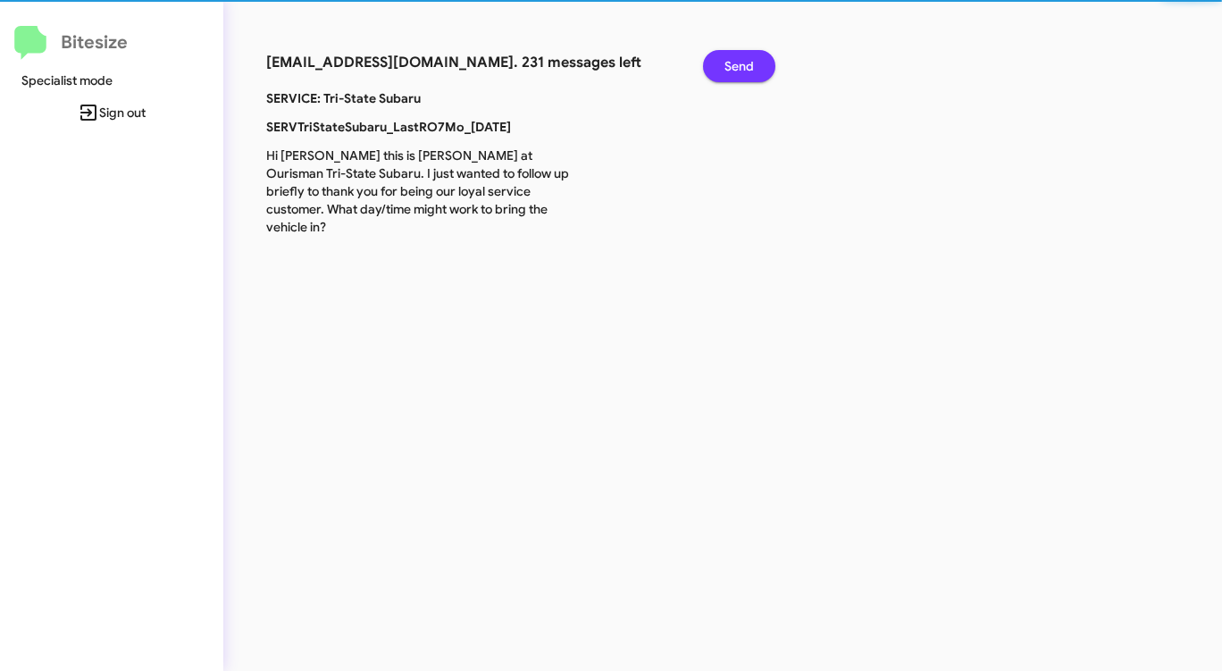
click at [725, 69] on span "Send" at bounding box center [738, 66] width 29 height 32
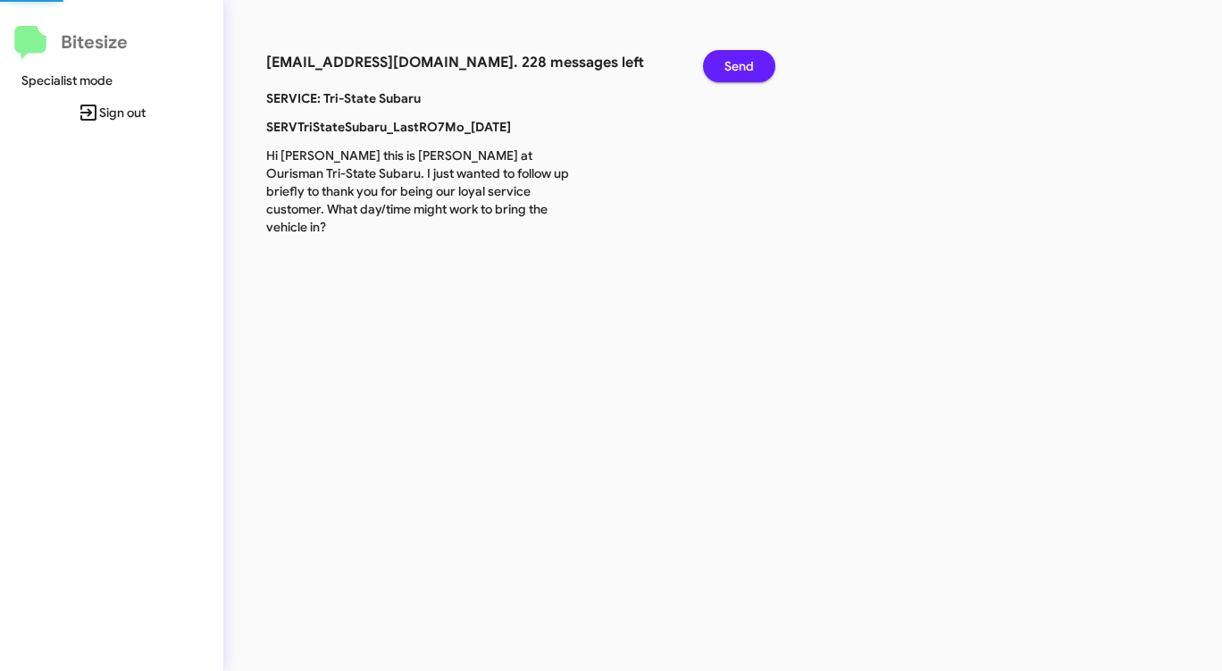
click at [725, 69] on span "Send" at bounding box center [738, 66] width 29 height 32
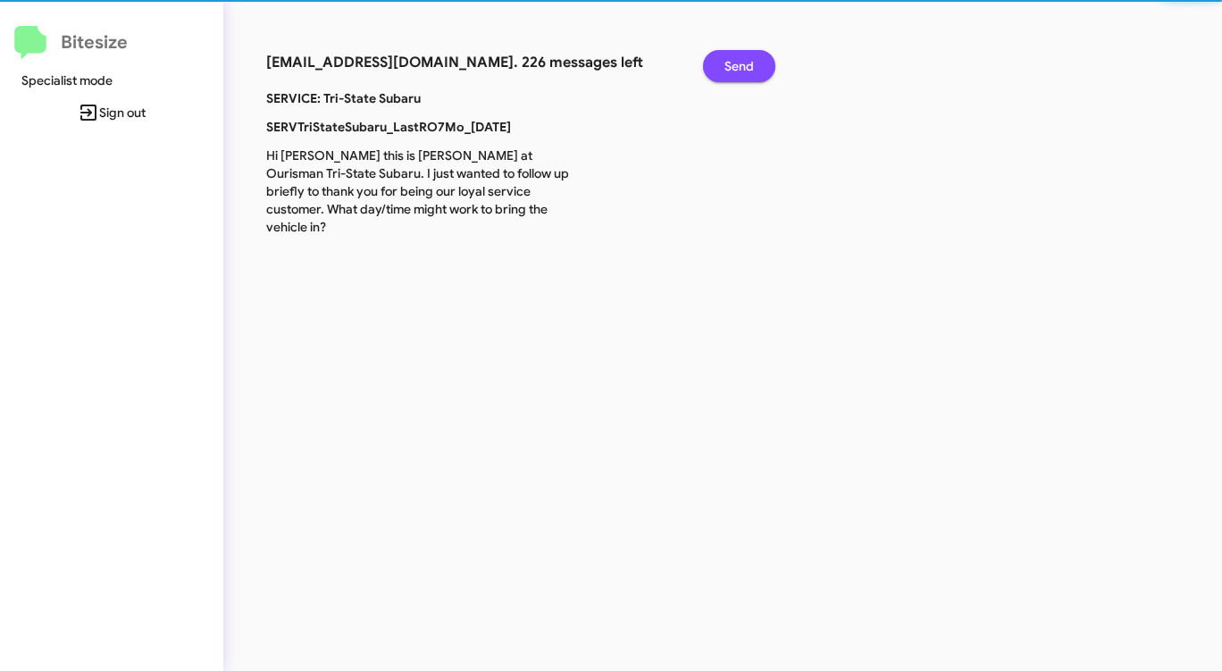
click at [725, 69] on span "Send" at bounding box center [738, 66] width 29 height 32
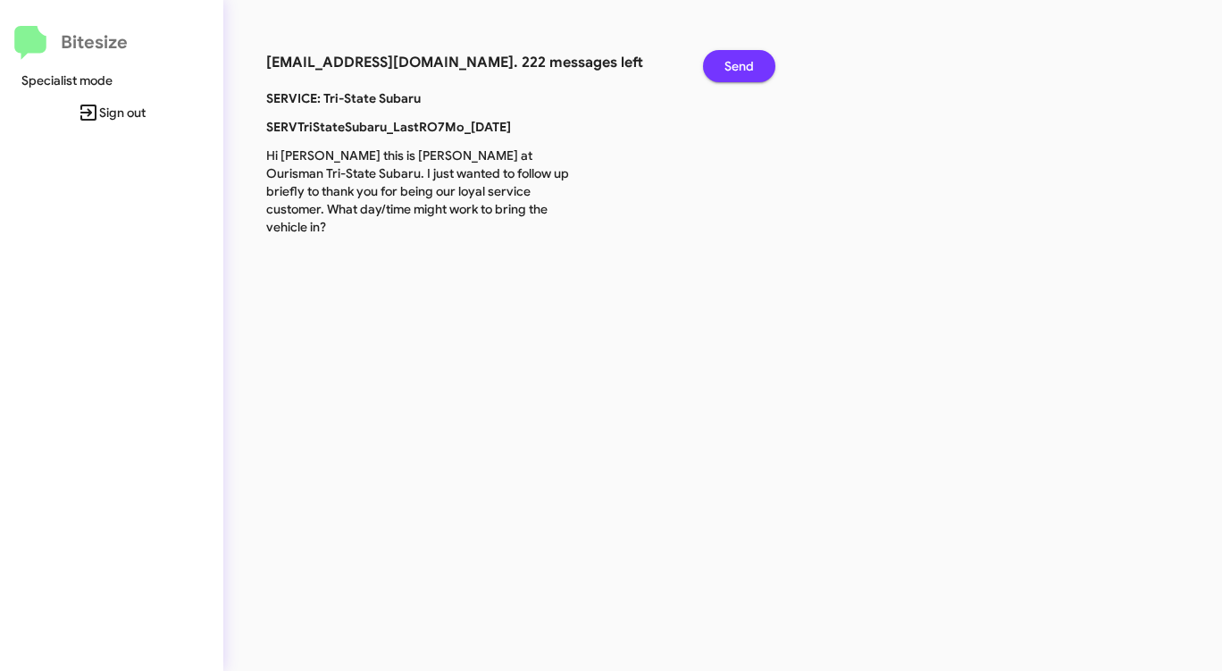
click at [725, 69] on span "Send" at bounding box center [738, 66] width 29 height 32
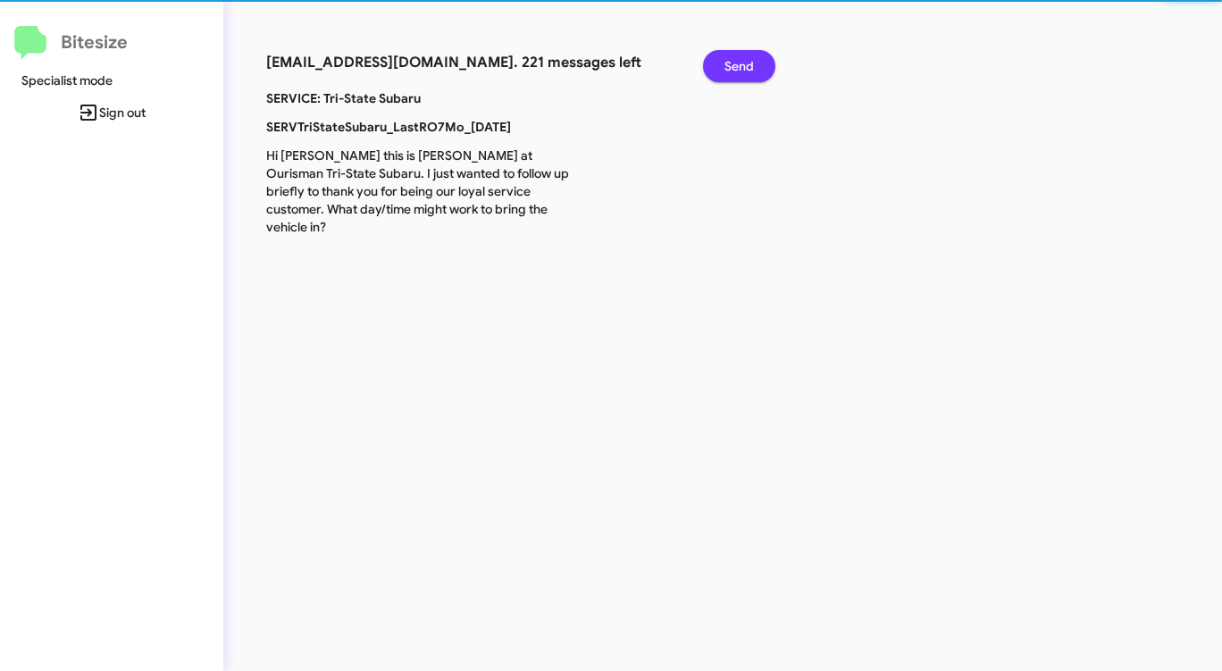
click at [725, 69] on span "Send" at bounding box center [738, 66] width 29 height 32
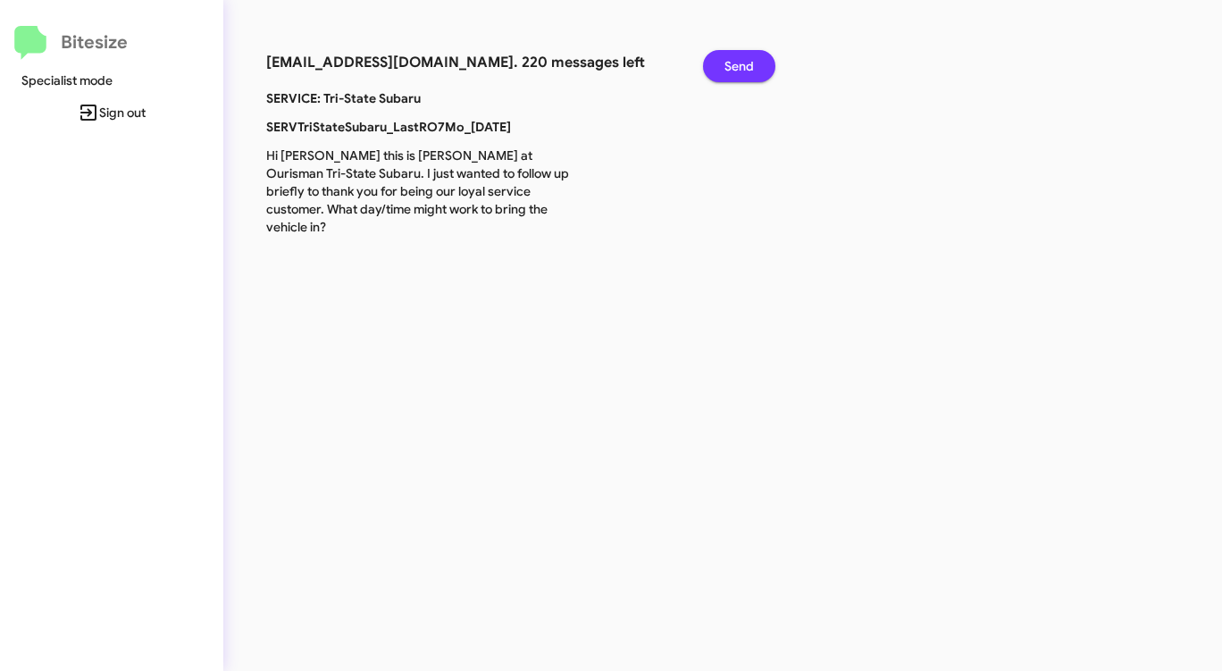
click at [725, 69] on span "Send" at bounding box center [738, 66] width 29 height 32
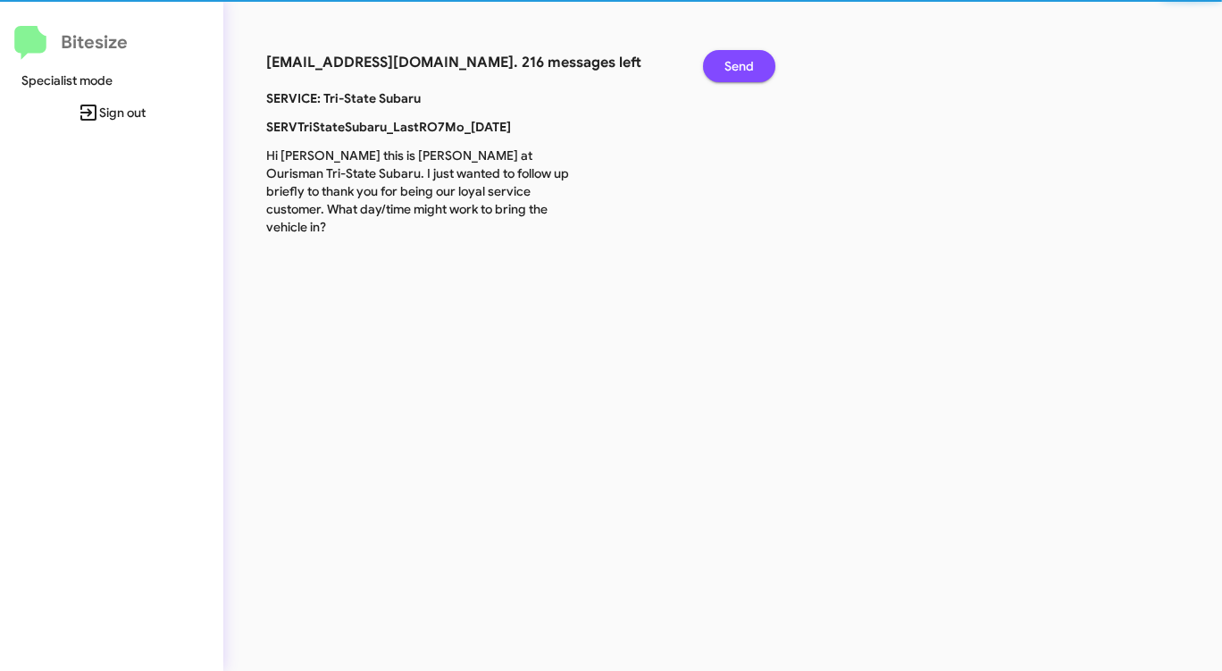
click at [725, 69] on span "Send" at bounding box center [738, 66] width 29 height 32
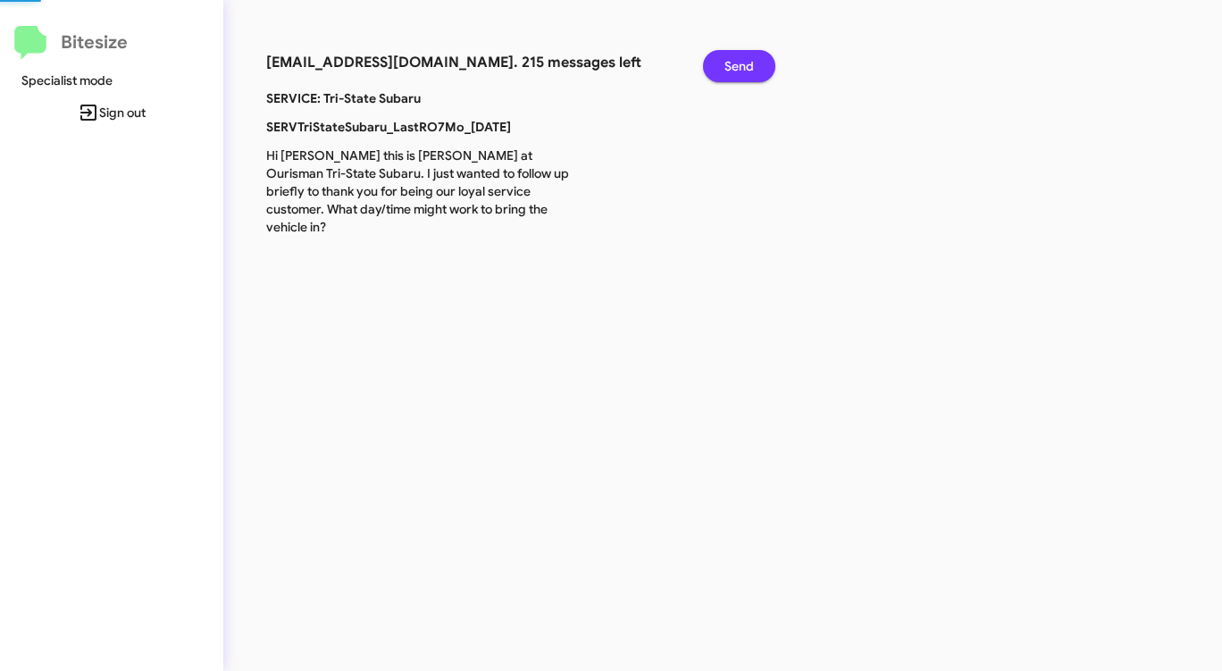
click at [725, 69] on span "Send" at bounding box center [738, 66] width 29 height 32
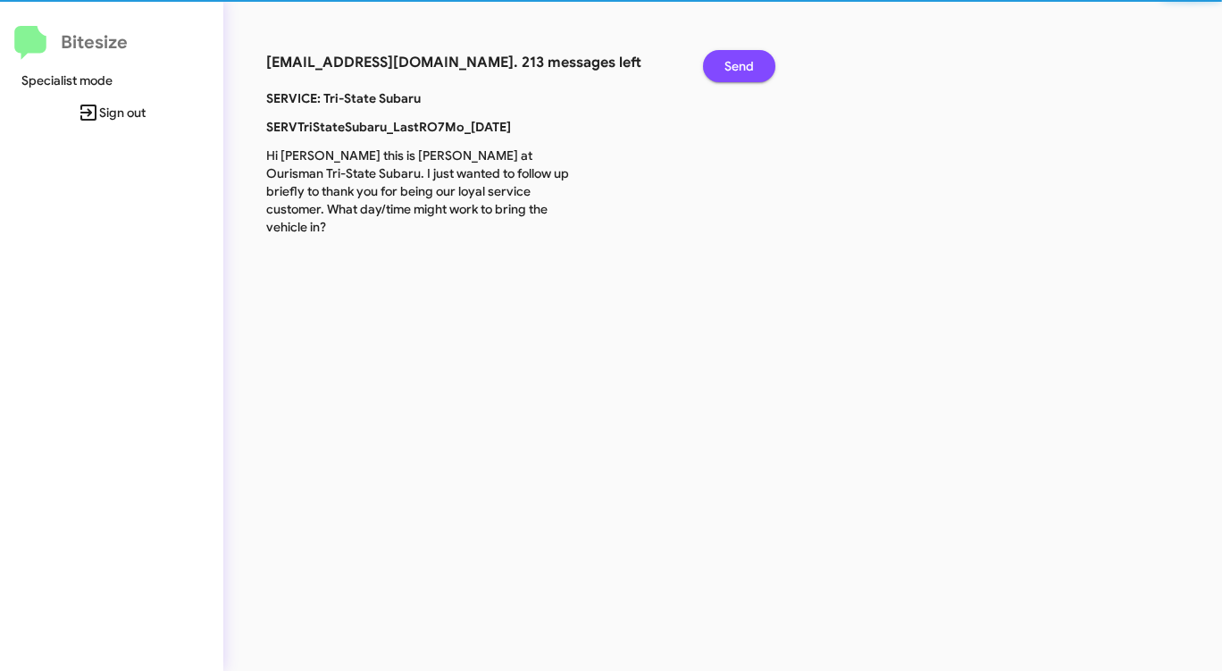
click at [725, 69] on span "Send" at bounding box center [738, 66] width 29 height 32
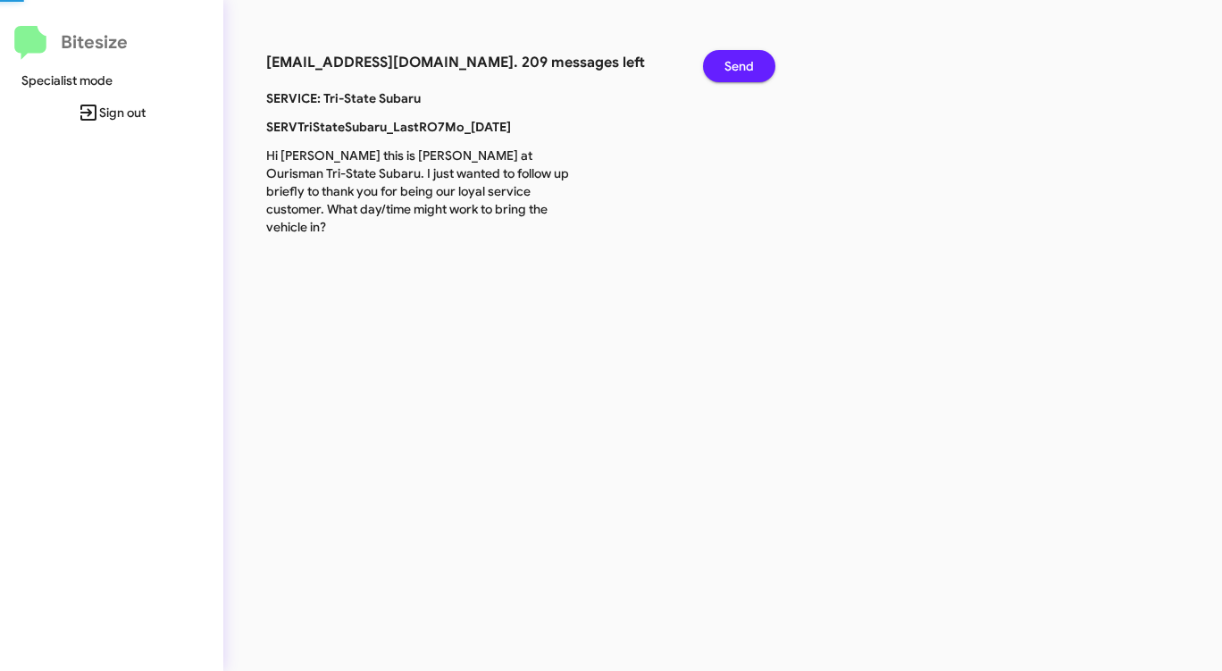
click at [725, 69] on span "Send" at bounding box center [738, 66] width 29 height 32
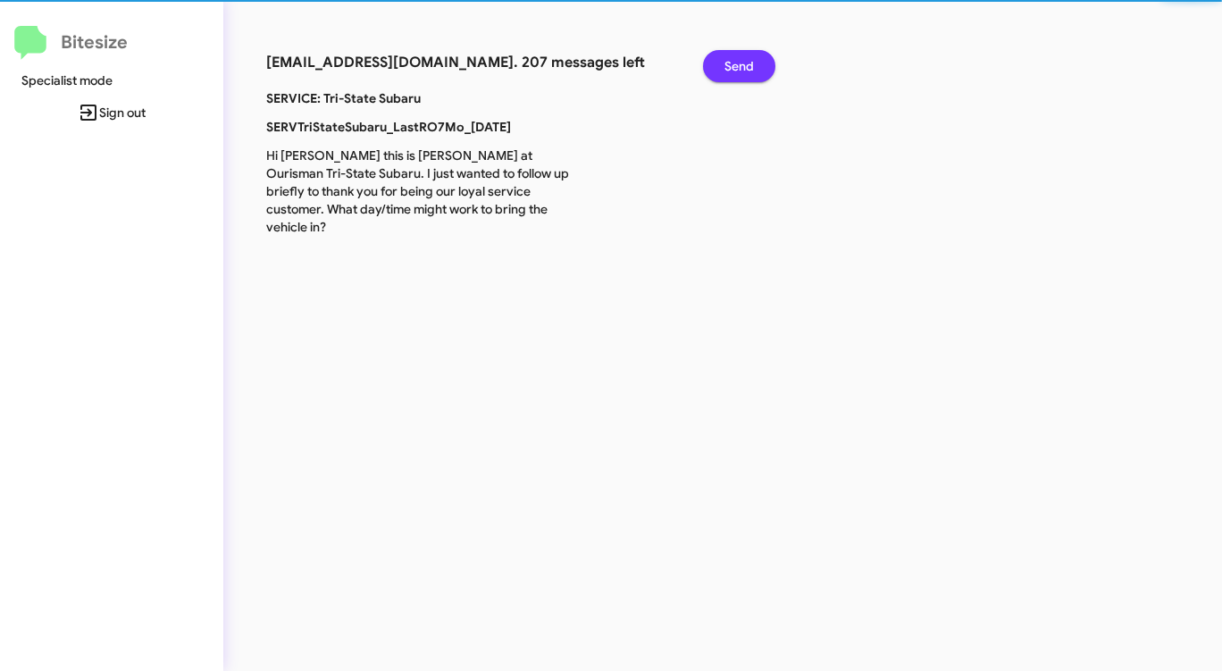
click at [725, 69] on span "Send" at bounding box center [738, 66] width 29 height 32
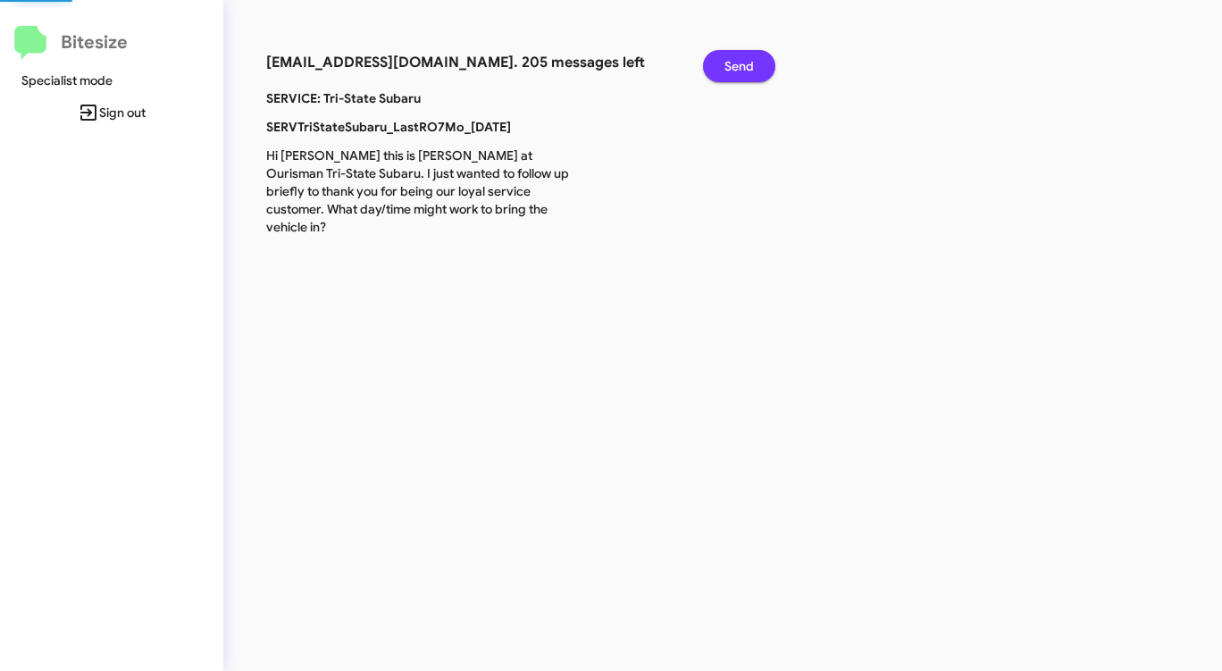
click at [725, 69] on span "Send" at bounding box center [738, 66] width 29 height 32
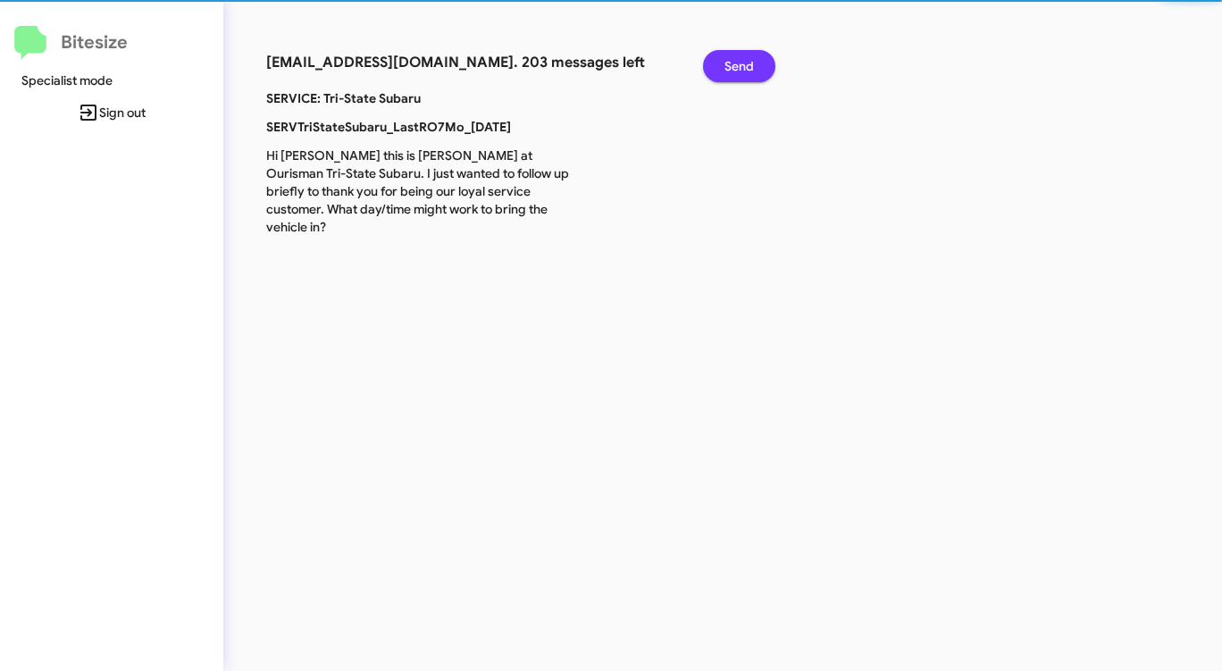
click at [725, 69] on span "Send" at bounding box center [738, 66] width 29 height 32
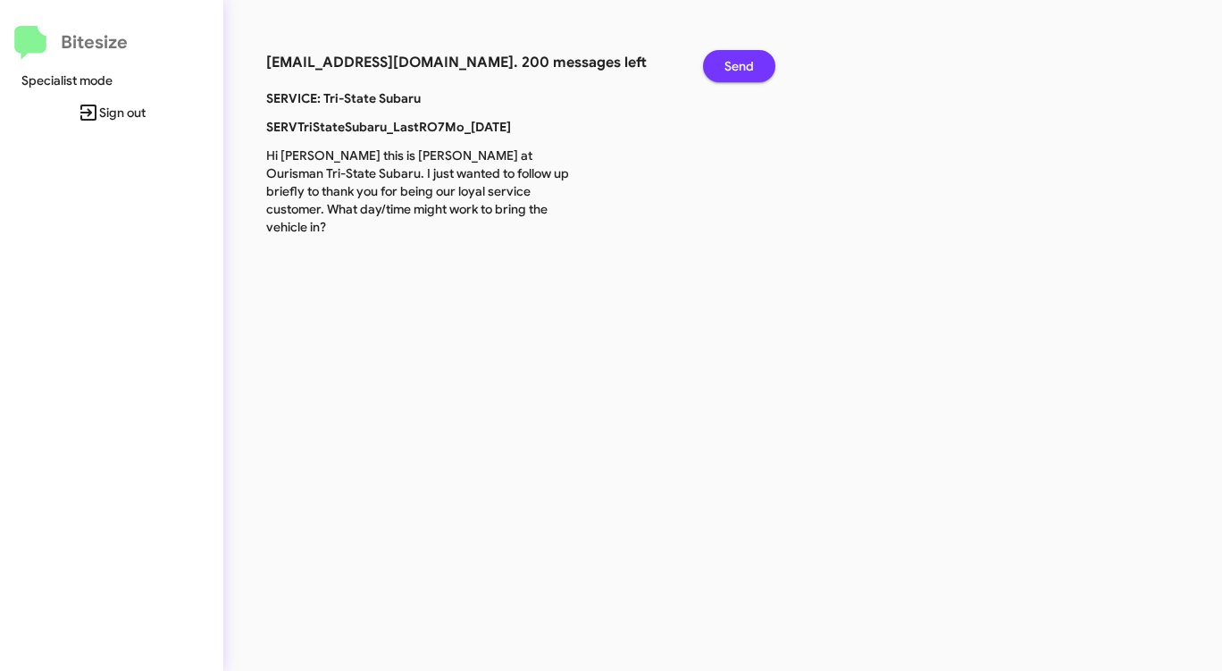
click at [725, 69] on span "Send" at bounding box center [738, 66] width 29 height 32
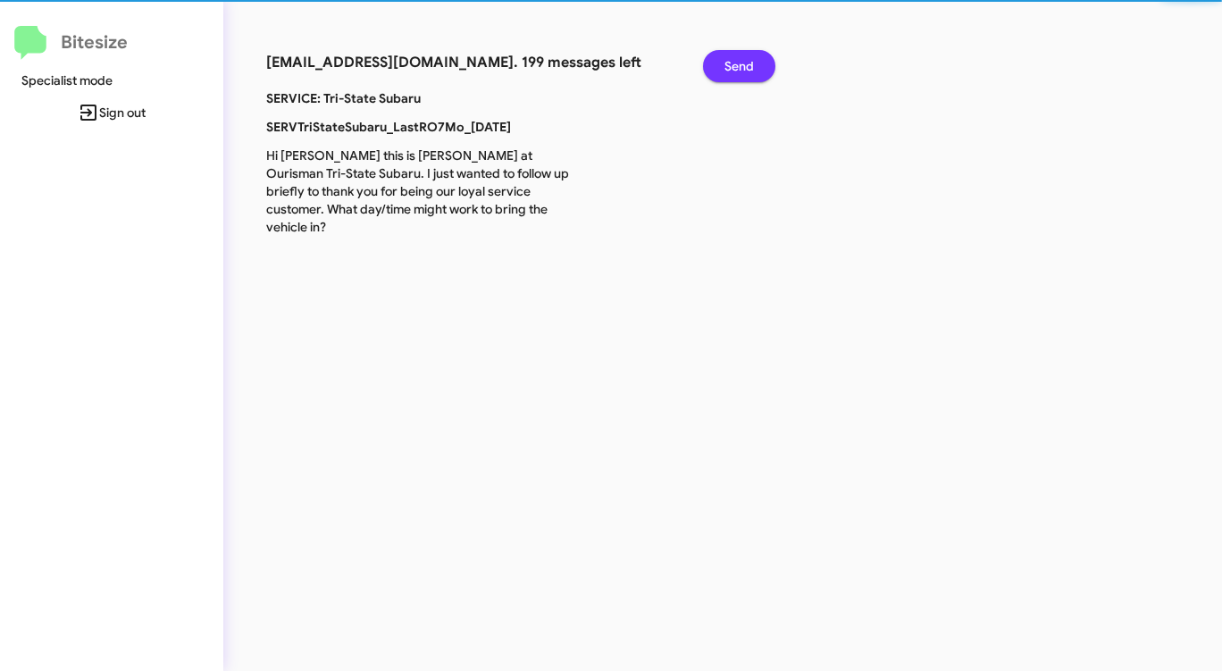
click at [725, 69] on span "Send" at bounding box center [738, 66] width 29 height 32
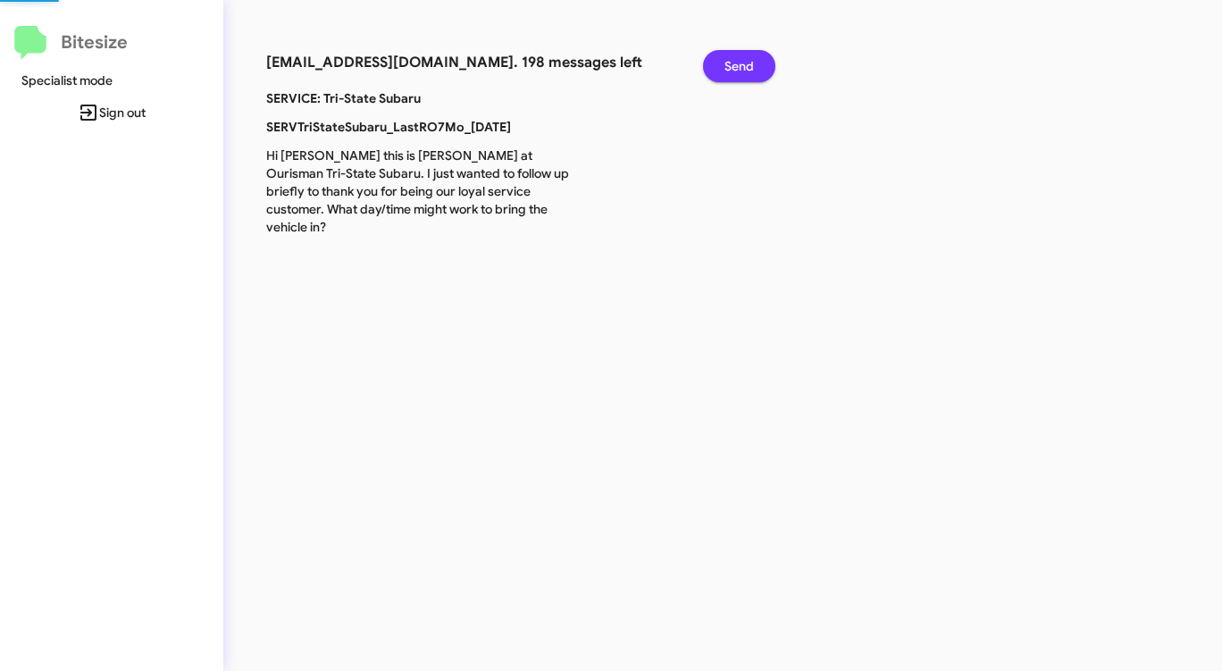
click at [725, 69] on span "Send" at bounding box center [738, 66] width 29 height 32
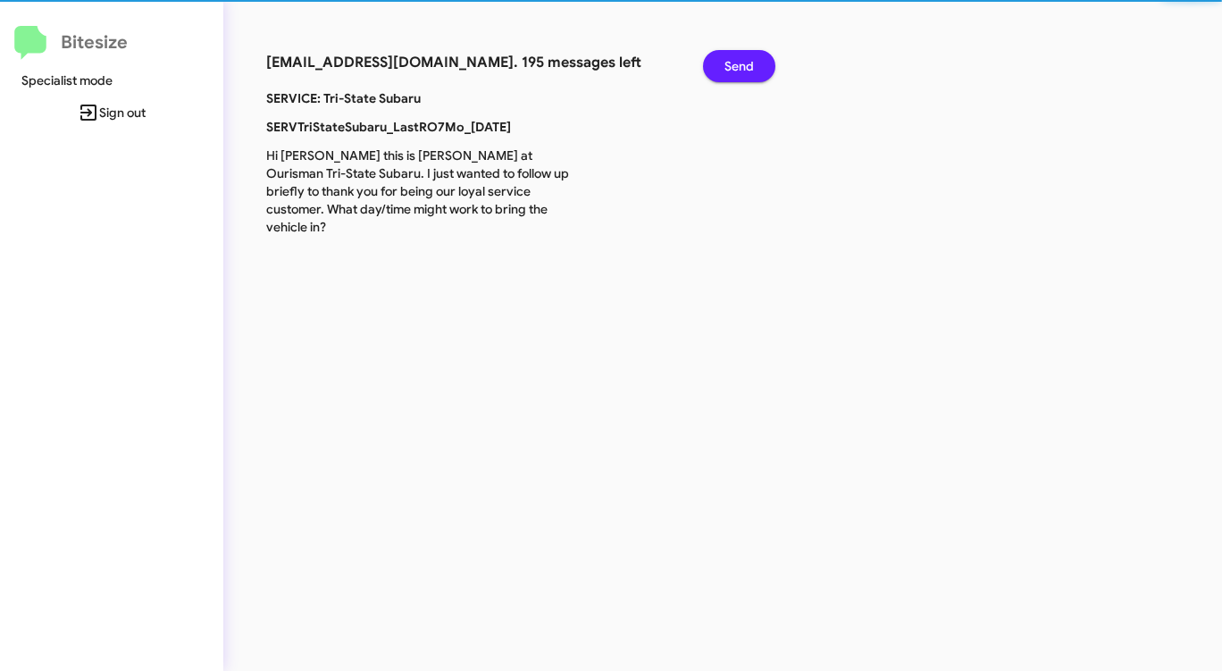
click at [725, 69] on span "Send" at bounding box center [738, 66] width 29 height 32
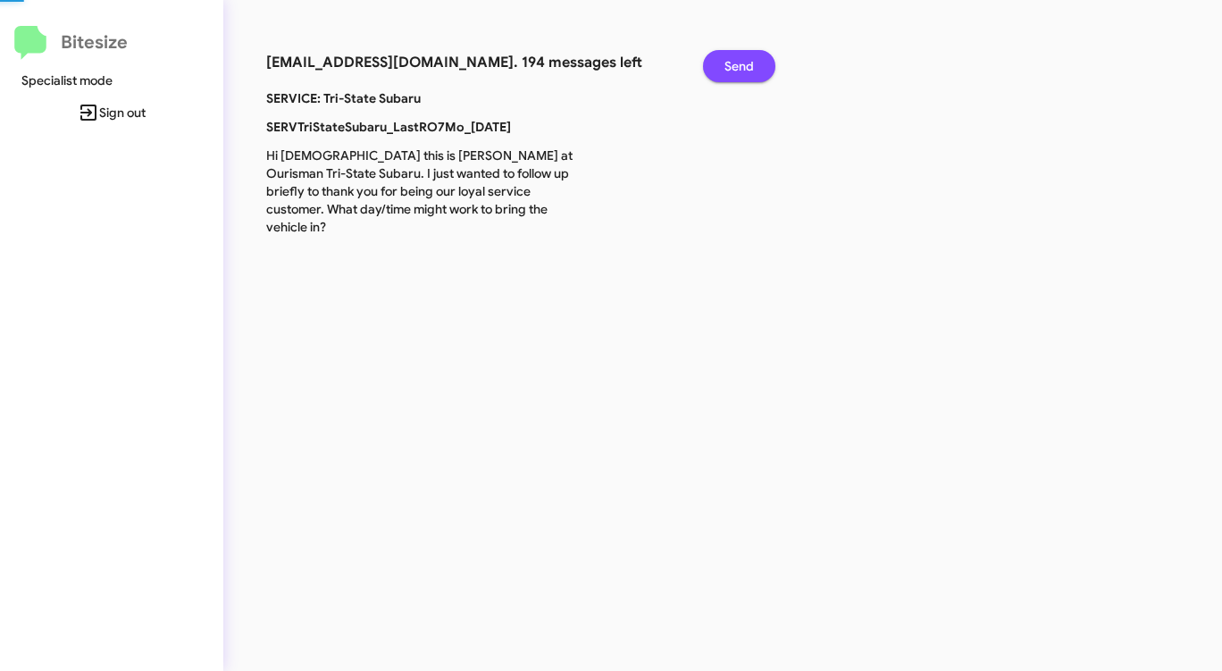
click at [725, 69] on span "Send" at bounding box center [738, 66] width 29 height 32
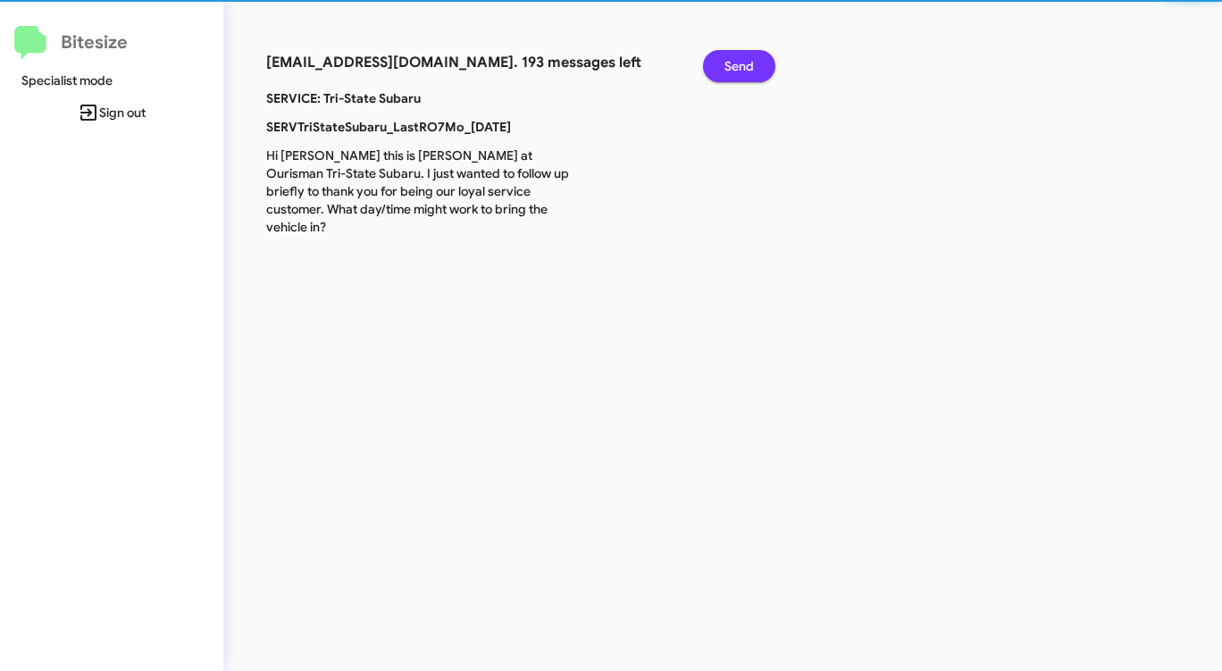
click at [725, 69] on span "Send" at bounding box center [738, 66] width 29 height 32
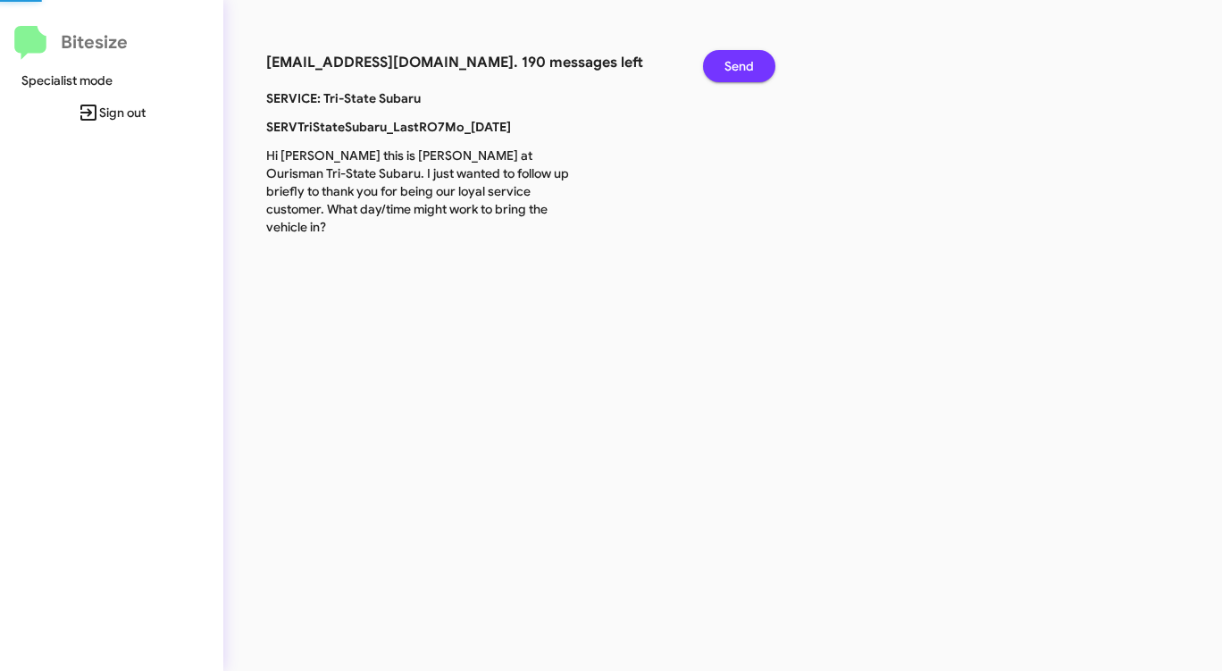
click at [725, 69] on span "Send" at bounding box center [738, 66] width 29 height 32
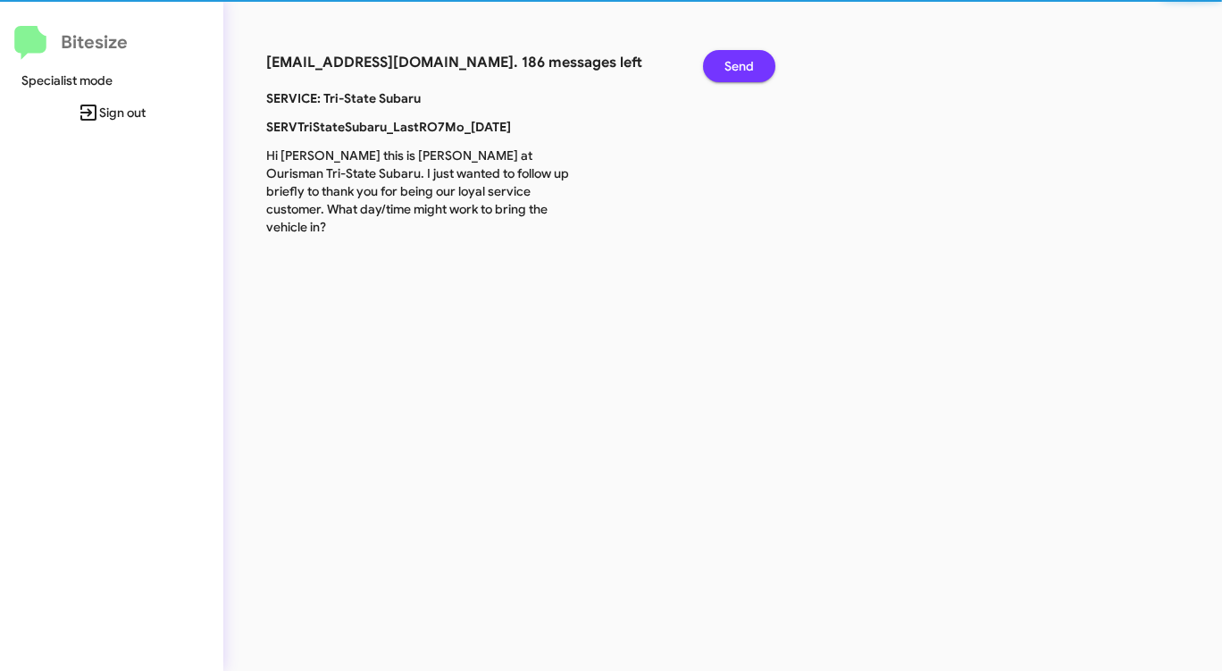
click at [725, 69] on span "Send" at bounding box center [738, 66] width 29 height 32
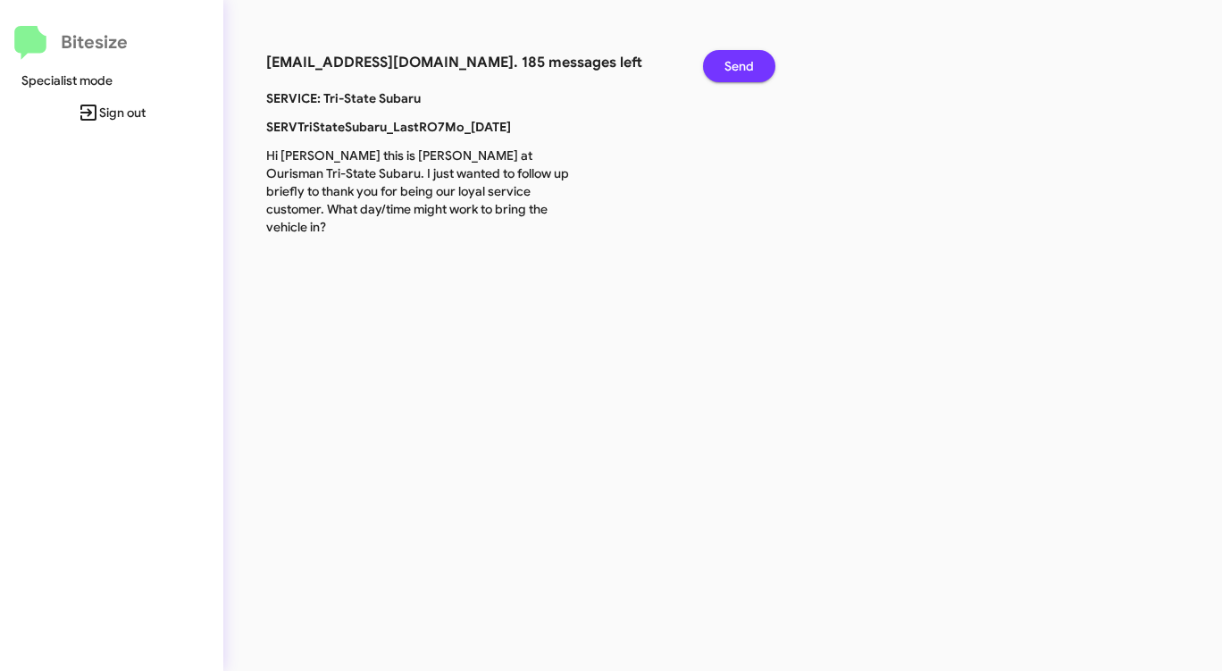
click at [725, 69] on span "Send" at bounding box center [738, 66] width 29 height 32
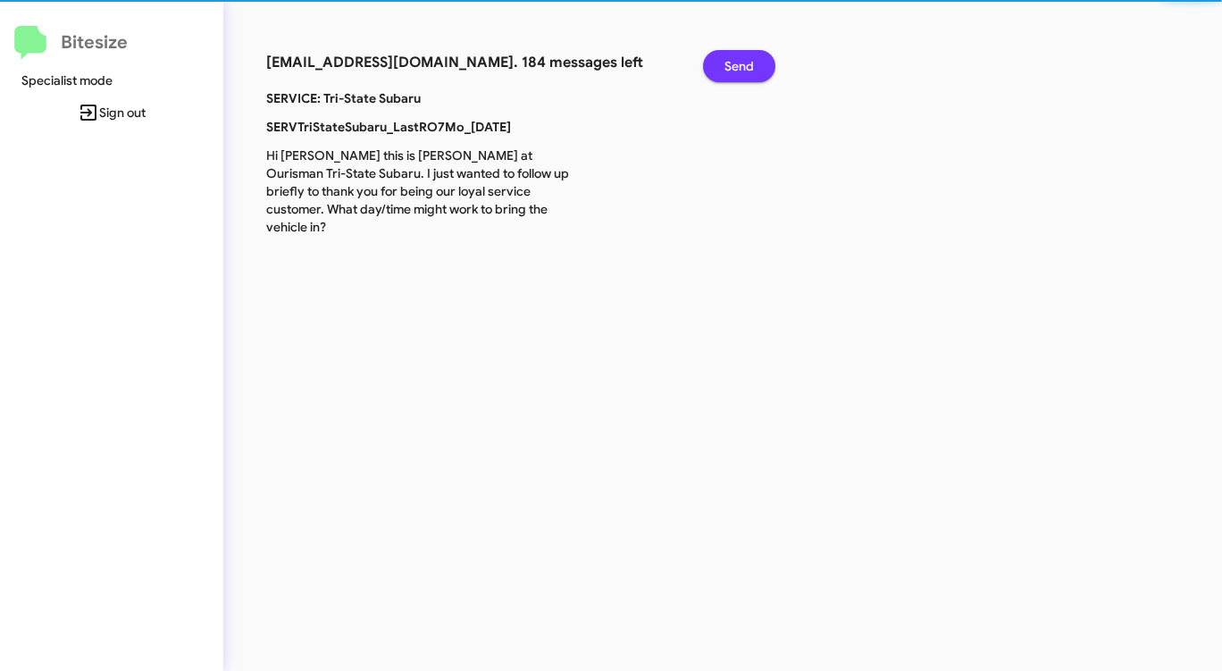
click at [725, 69] on span "Send" at bounding box center [738, 66] width 29 height 32
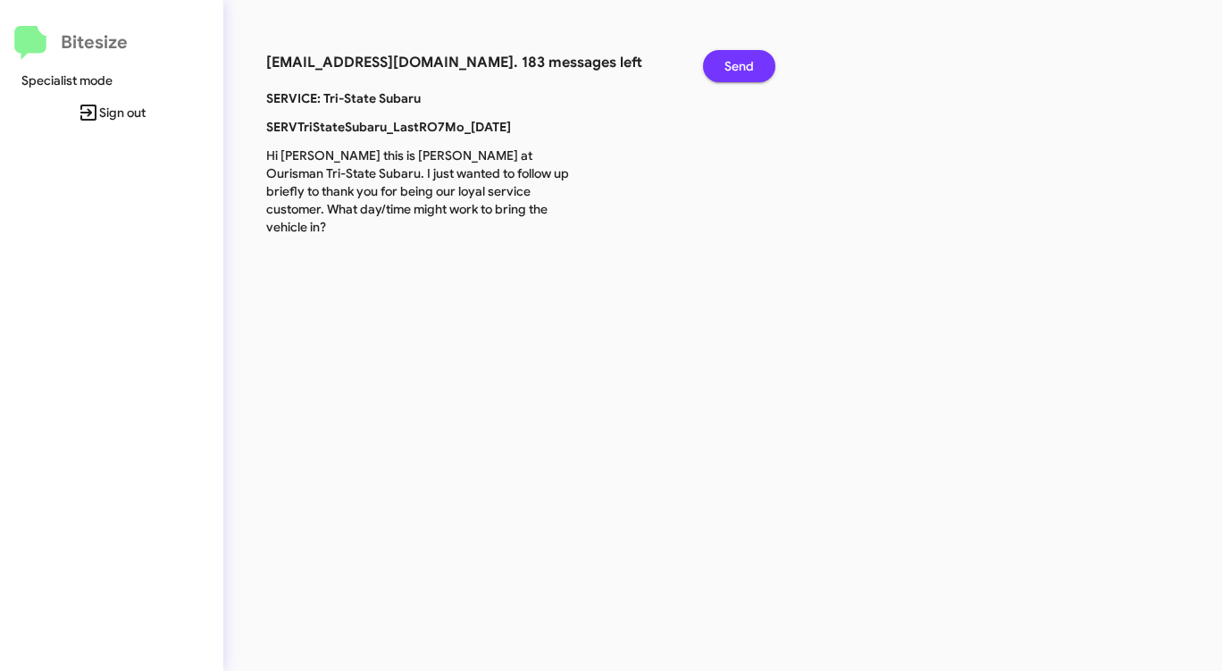
click at [725, 69] on span "Send" at bounding box center [738, 66] width 29 height 32
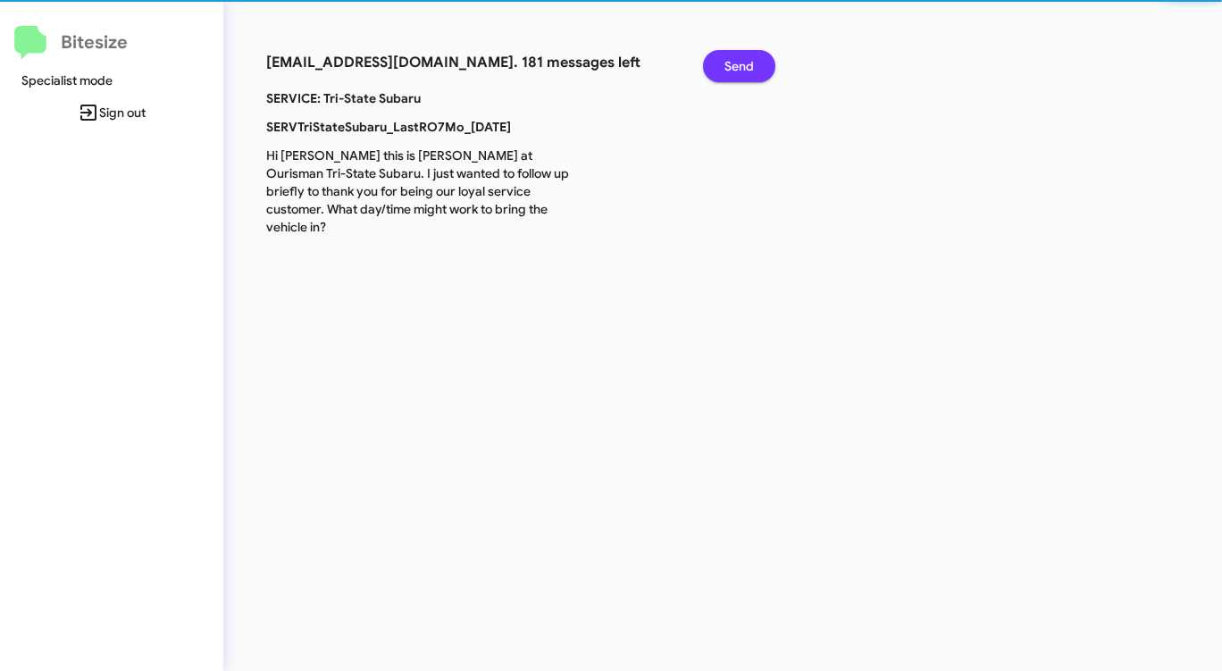
click at [725, 69] on span "Send" at bounding box center [738, 66] width 29 height 32
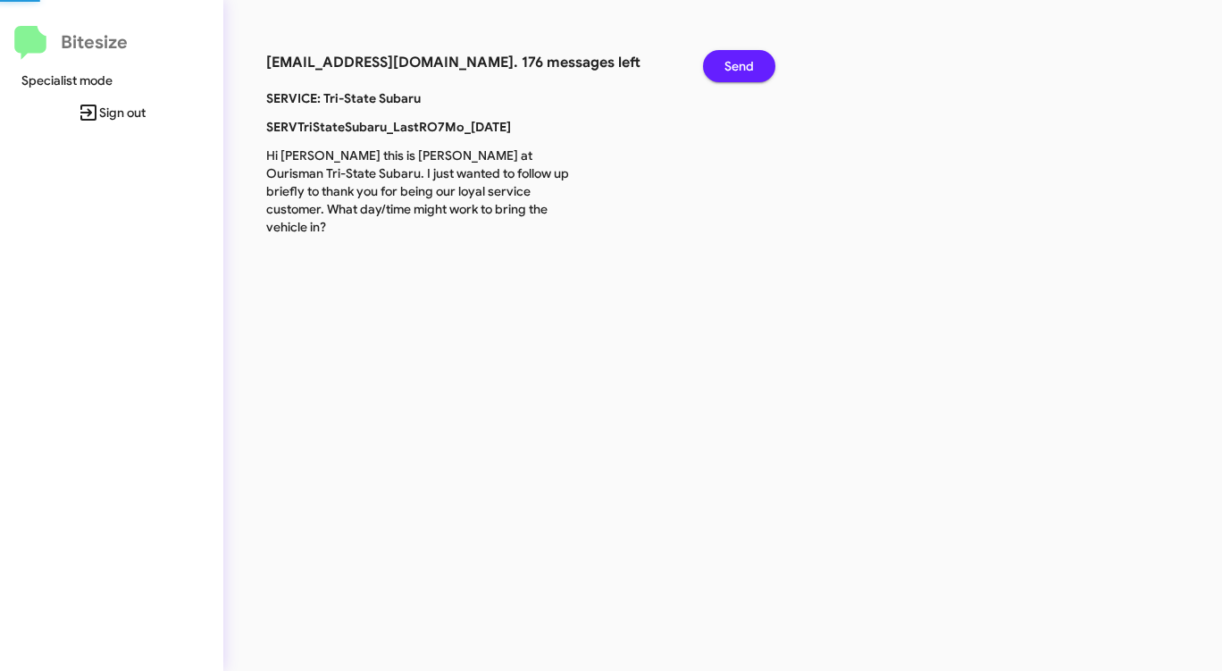
click at [725, 69] on span "Send" at bounding box center [738, 66] width 29 height 32
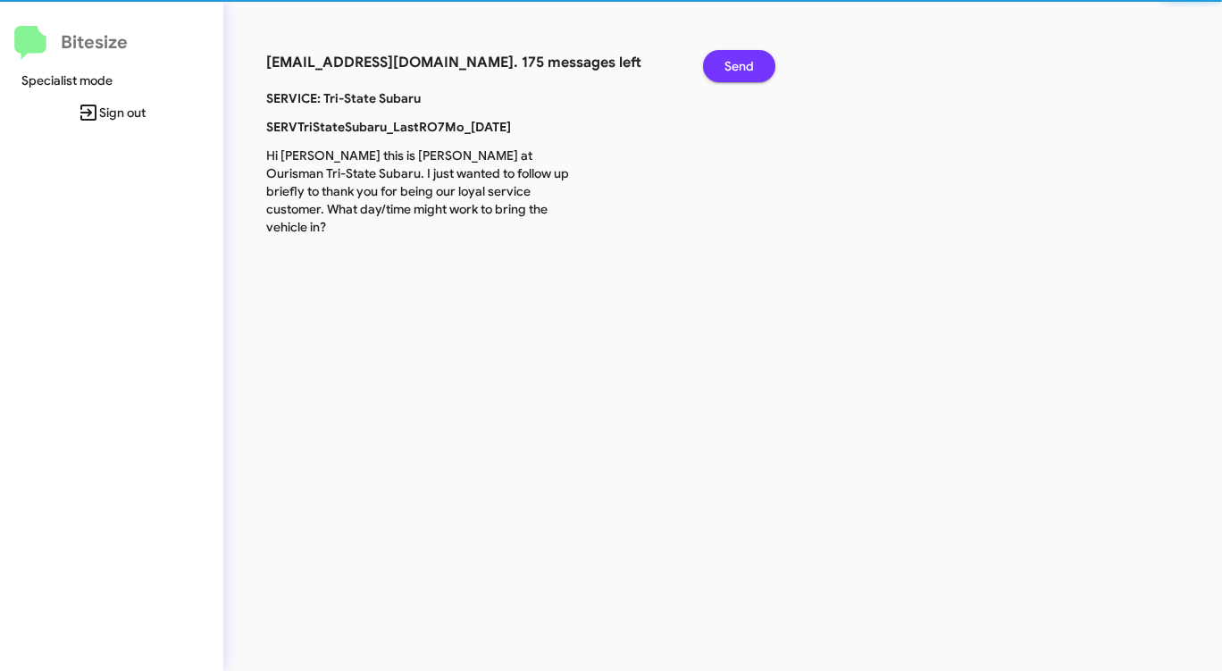
click at [725, 69] on span "Send" at bounding box center [738, 66] width 29 height 32
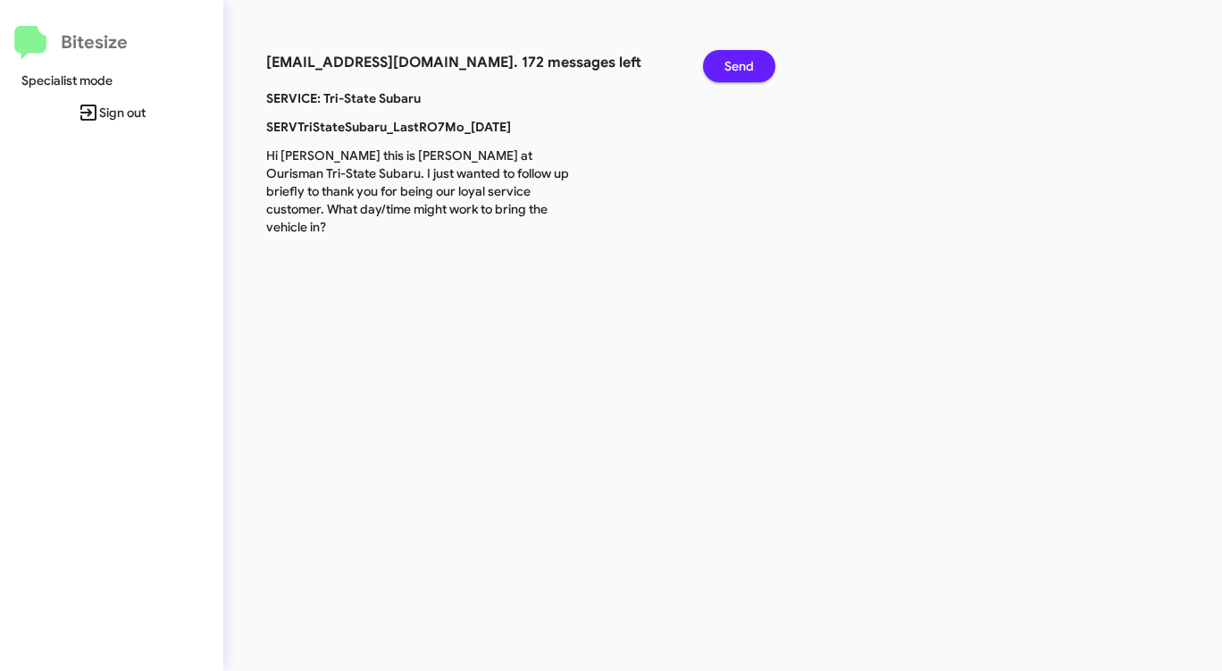
click at [725, 69] on span "Send" at bounding box center [738, 66] width 29 height 32
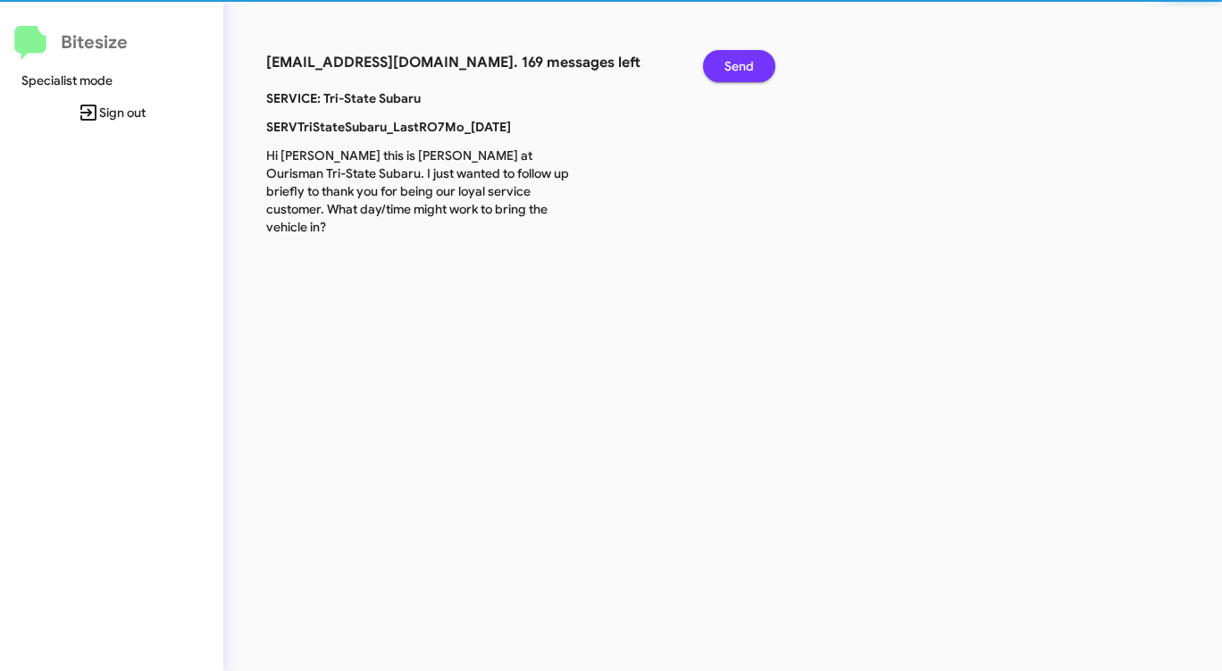
click at [725, 69] on span "Send" at bounding box center [738, 66] width 29 height 32
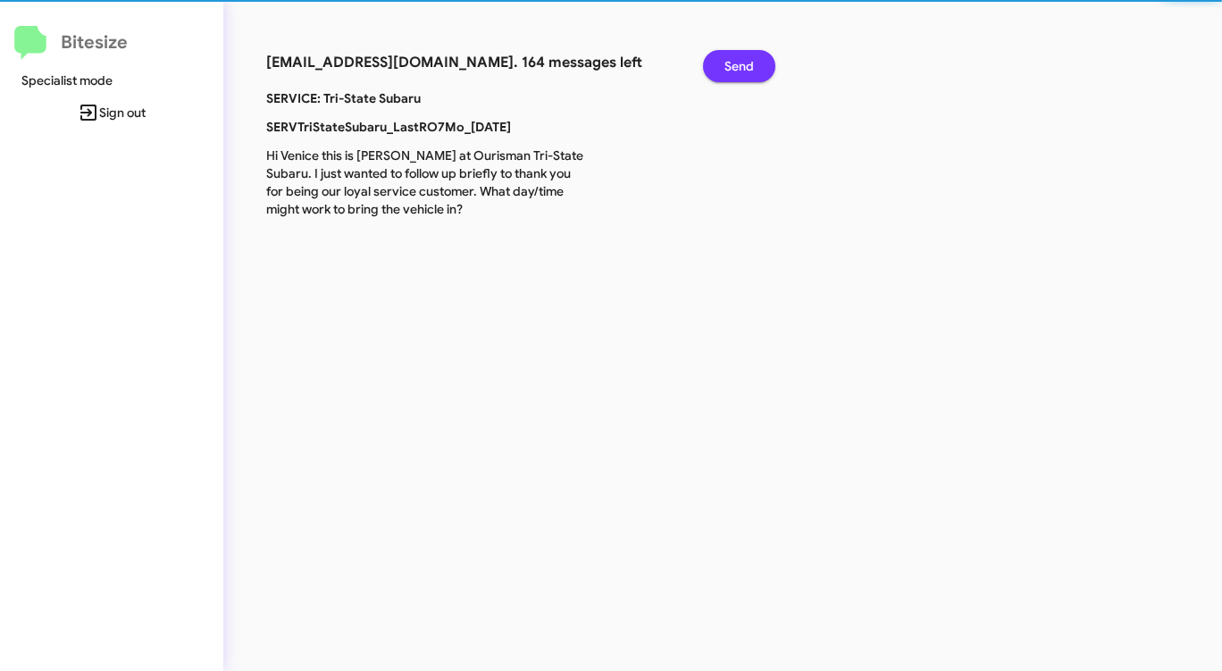
click at [725, 69] on span "Send" at bounding box center [738, 66] width 29 height 32
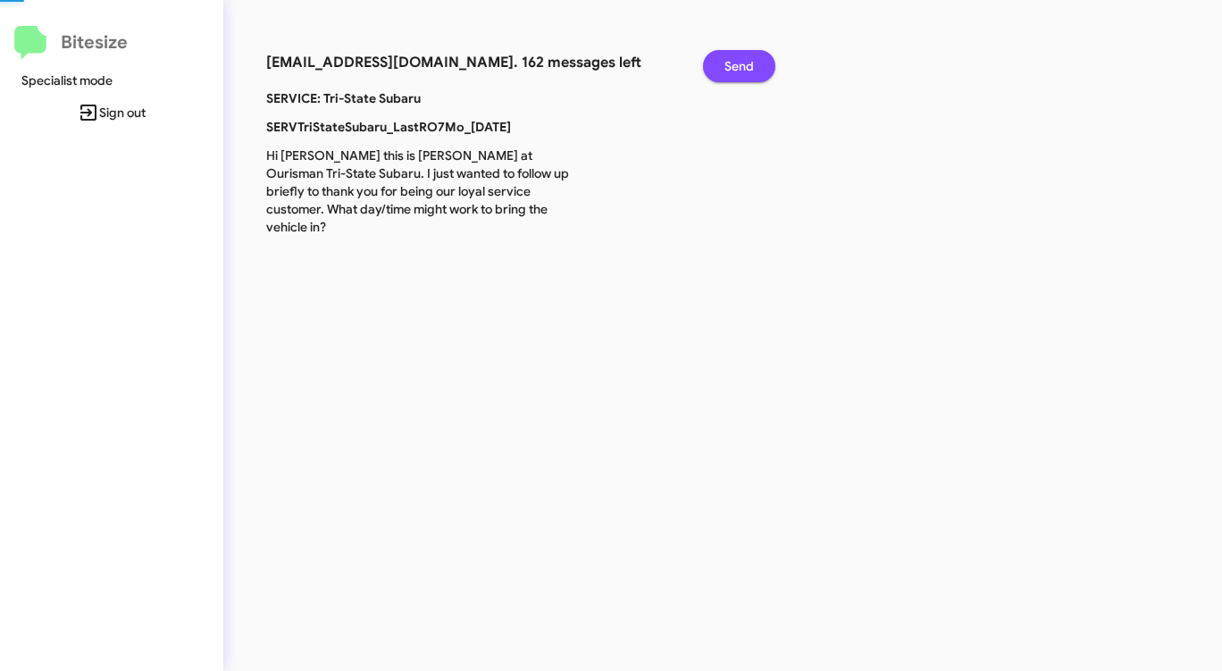
click at [725, 69] on span "Send" at bounding box center [738, 66] width 29 height 32
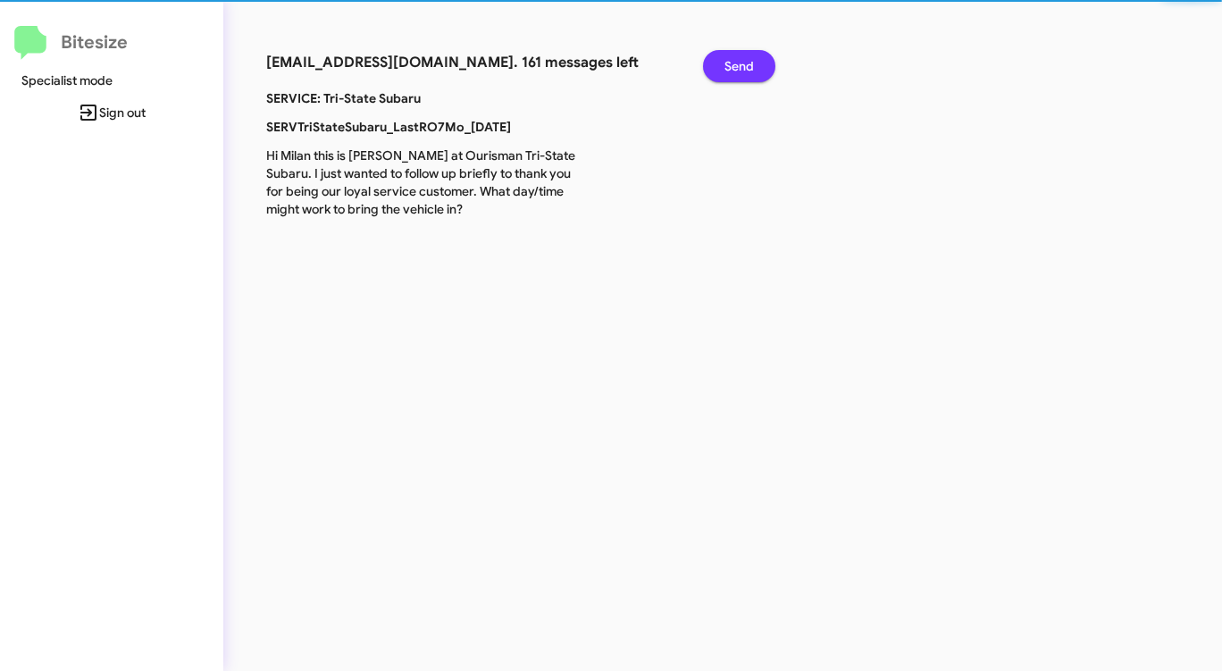
click at [725, 69] on span "Send" at bounding box center [738, 66] width 29 height 32
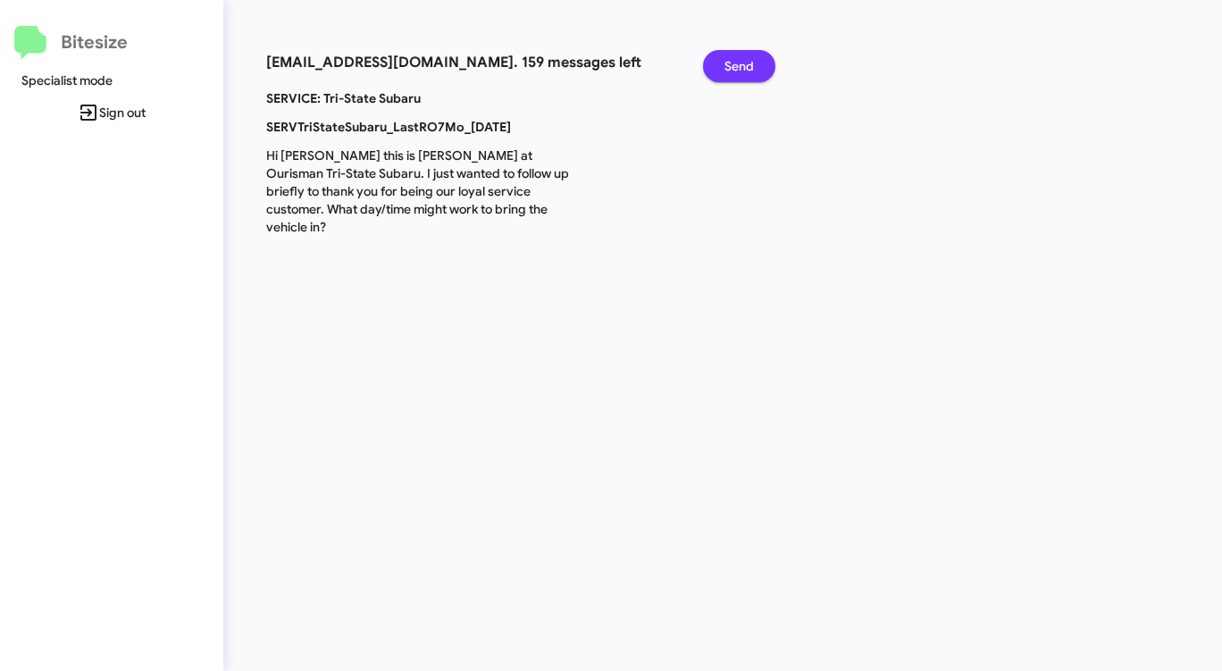
click at [725, 69] on span "Send" at bounding box center [738, 66] width 29 height 32
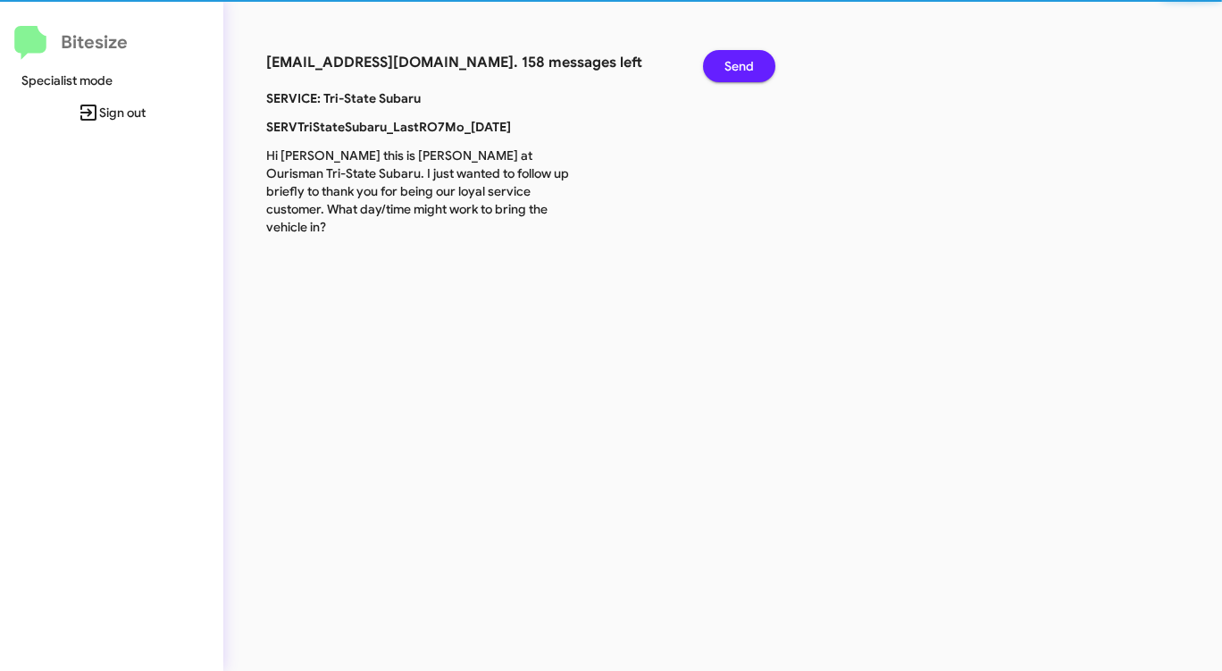
click at [725, 69] on span "Send" at bounding box center [738, 66] width 29 height 32
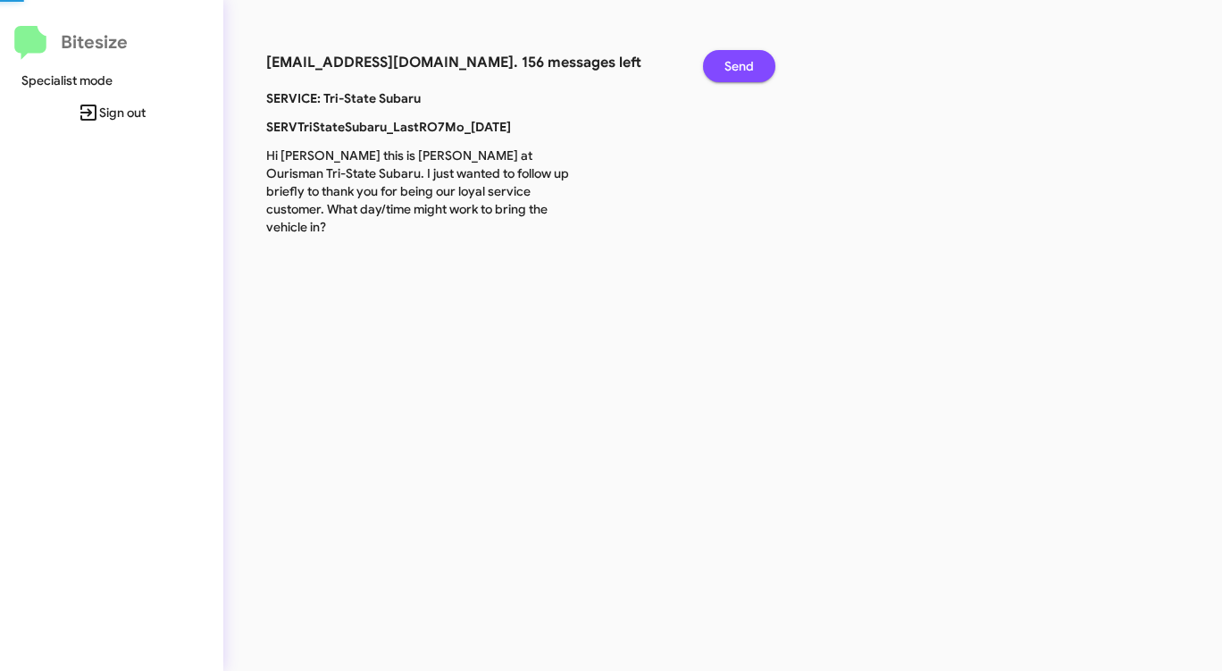
click at [725, 69] on span "Send" at bounding box center [738, 66] width 29 height 32
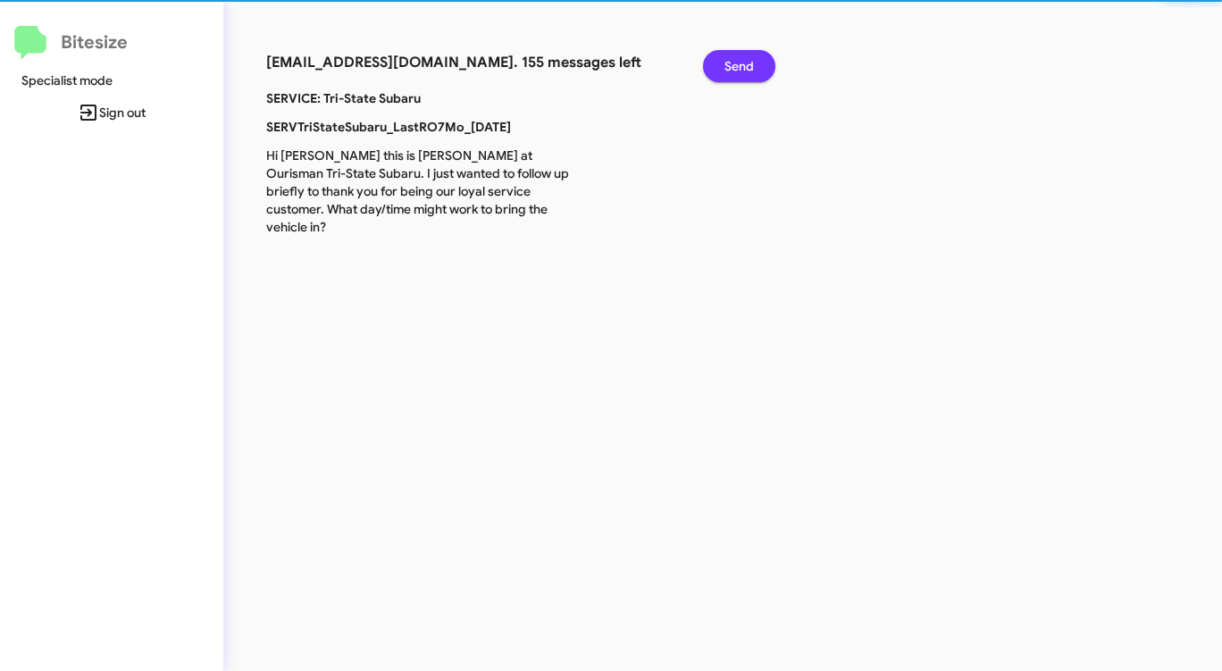
click at [725, 69] on span "Send" at bounding box center [738, 66] width 29 height 32
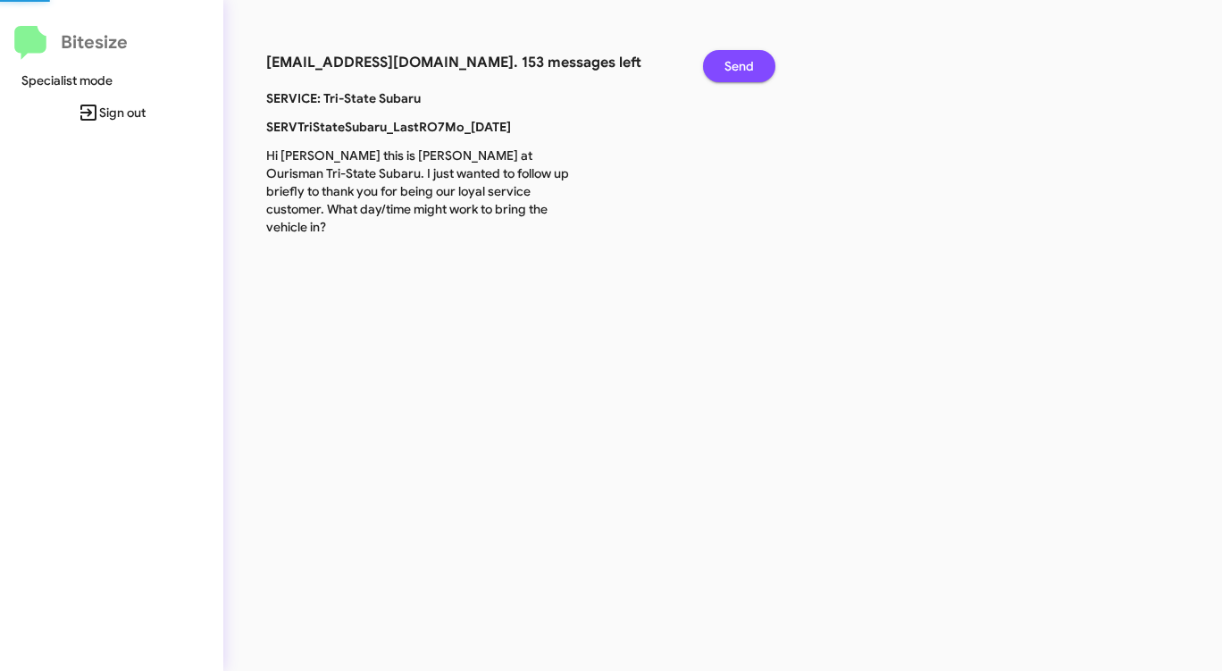
click at [725, 69] on span "Send" at bounding box center [738, 66] width 29 height 32
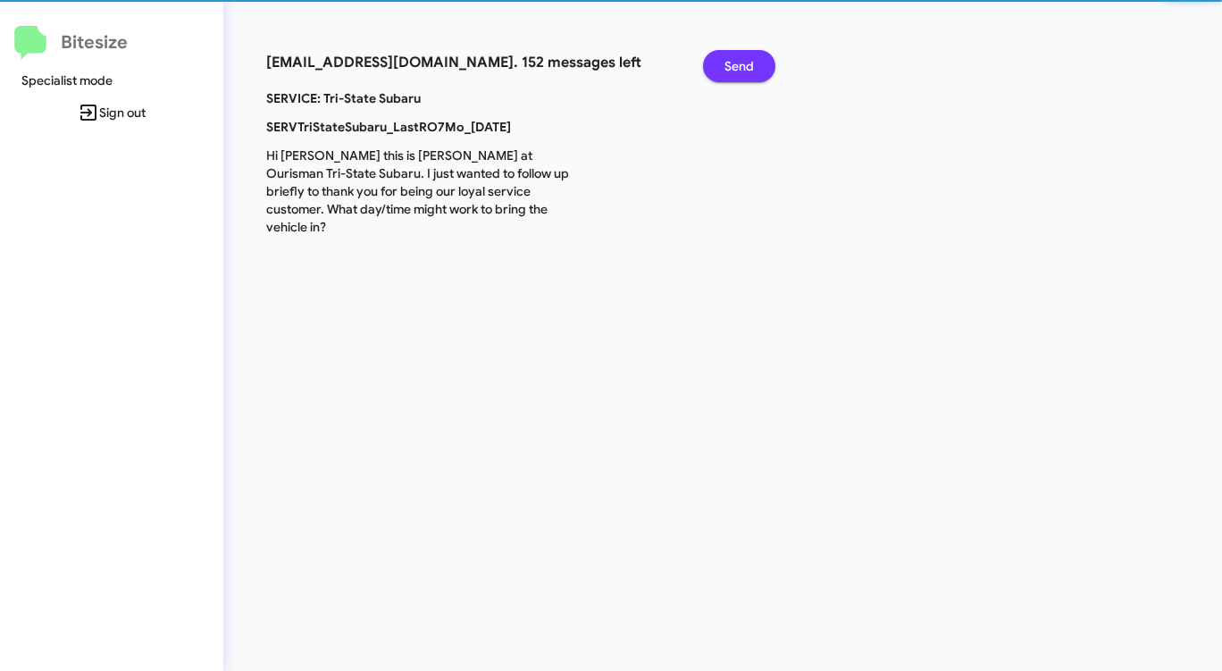
click at [725, 69] on span "Send" at bounding box center [738, 66] width 29 height 32
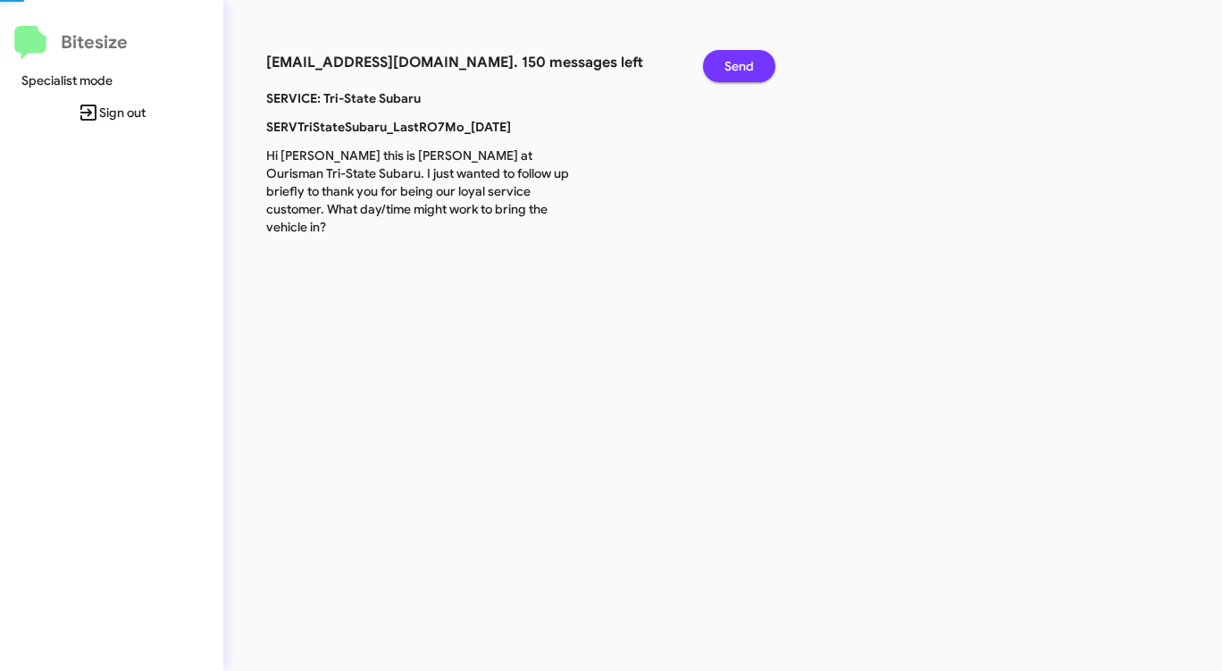
click at [725, 69] on span "Send" at bounding box center [738, 66] width 29 height 32
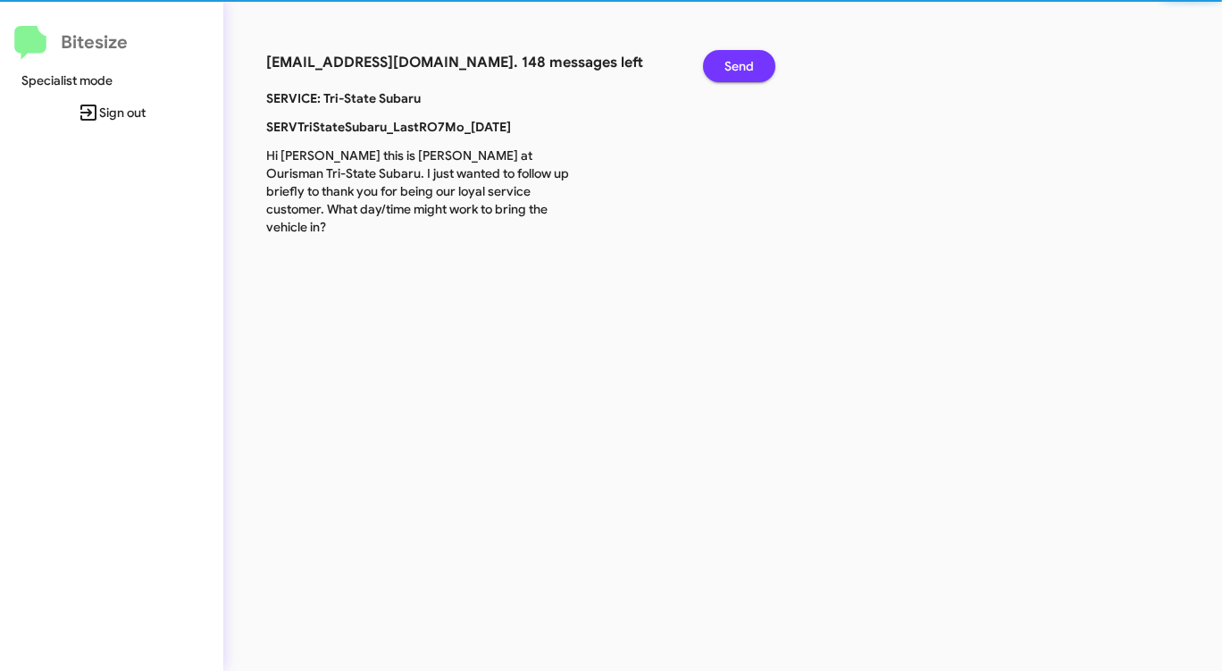
click at [725, 69] on span "Send" at bounding box center [738, 66] width 29 height 32
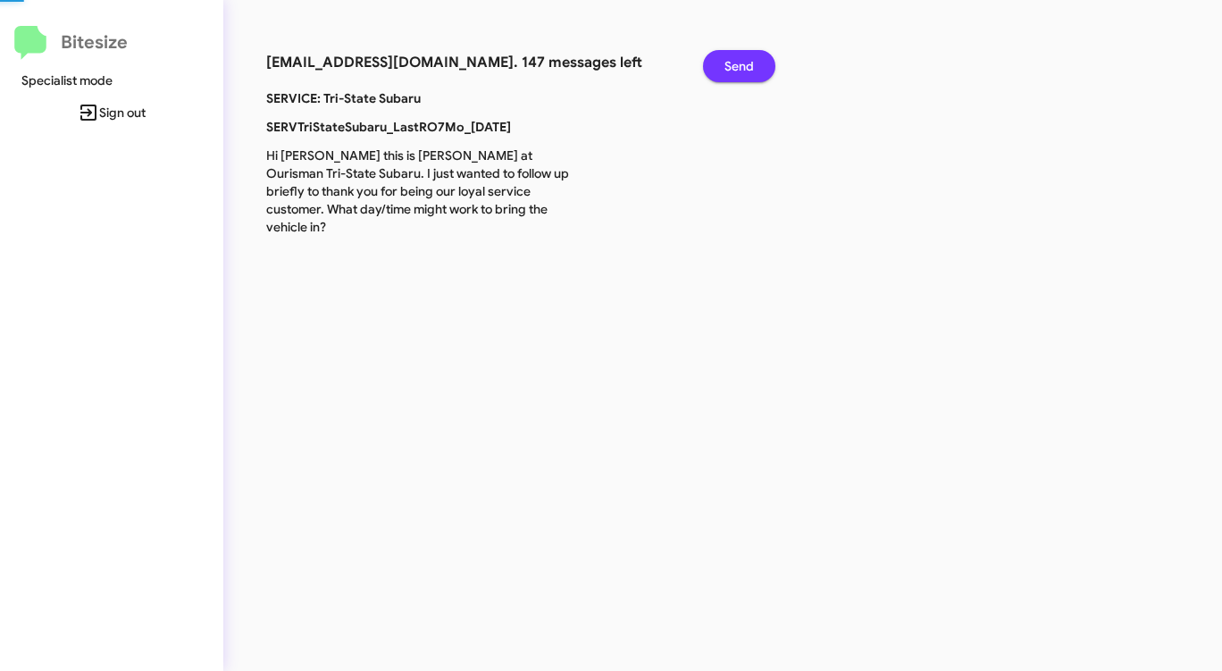
click at [725, 69] on span "Send" at bounding box center [738, 66] width 29 height 32
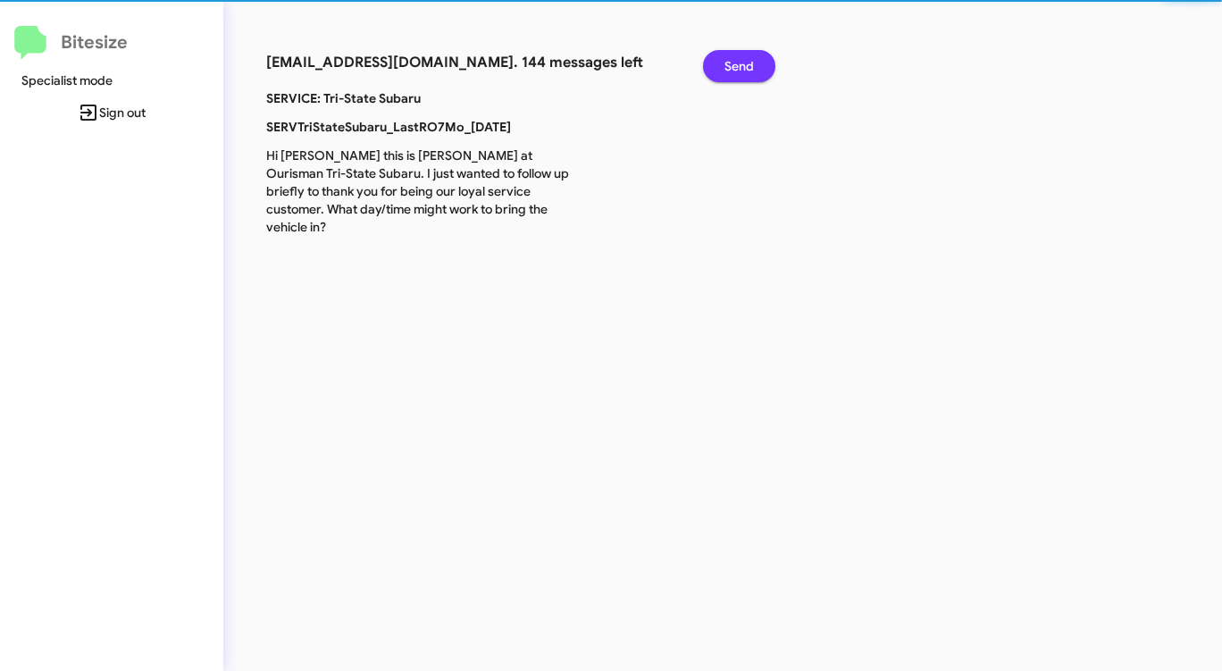
click at [725, 69] on span "Send" at bounding box center [738, 66] width 29 height 32
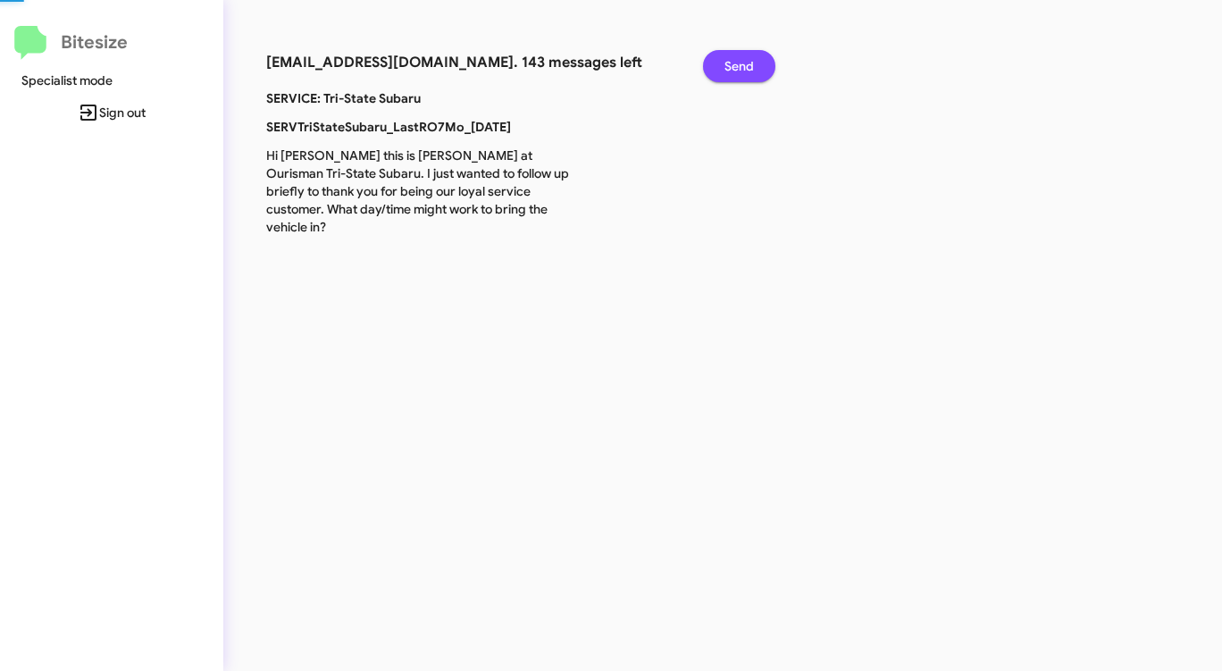
click at [725, 69] on span "Send" at bounding box center [738, 66] width 29 height 32
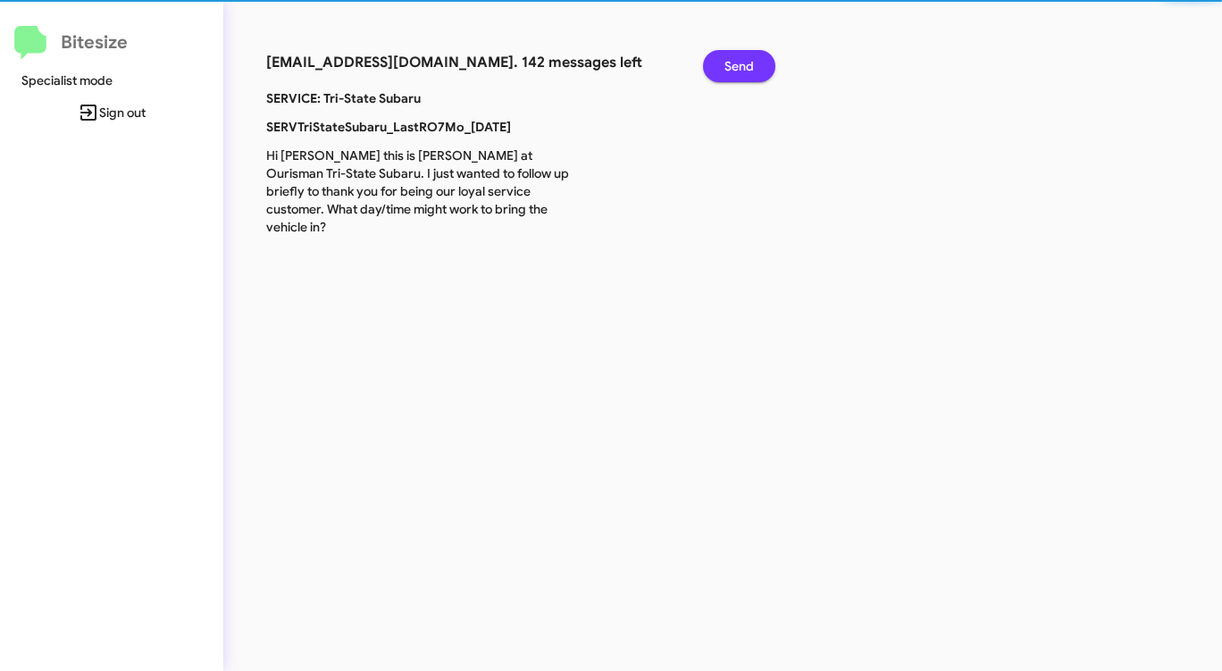
click at [725, 69] on span "Send" at bounding box center [738, 66] width 29 height 32
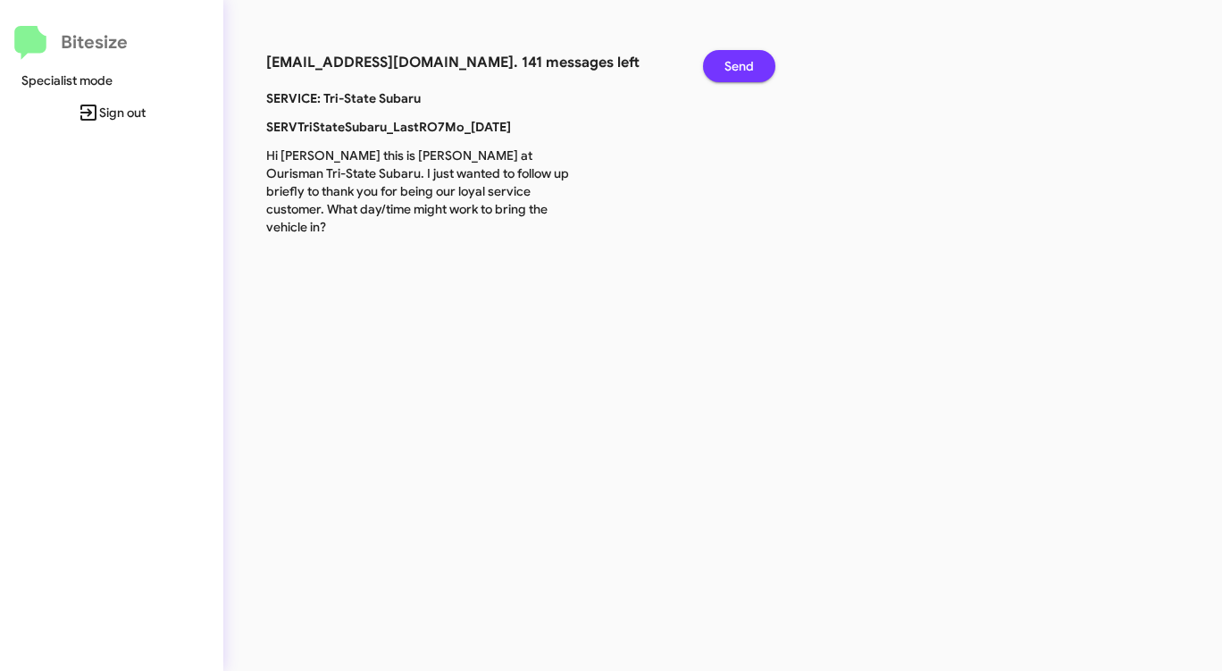
click at [725, 69] on span "Send" at bounding box center [738, 66] width 29 height 32
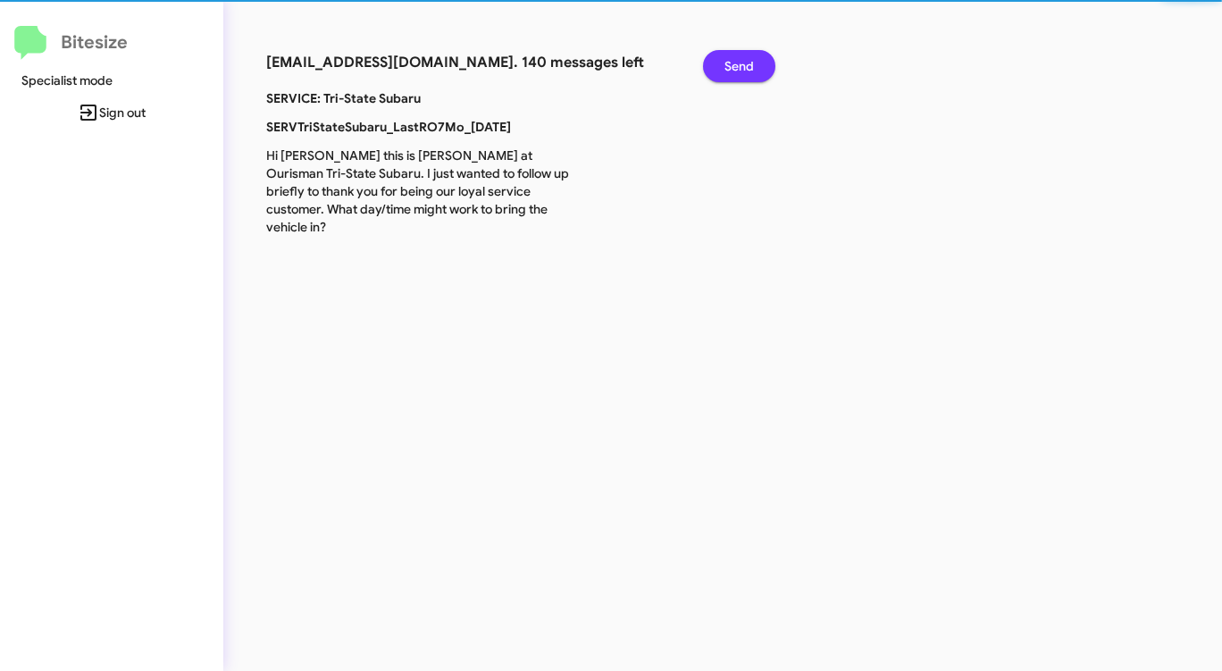
click at [725, 69] on span "Send" at bounding box center [738, 66] width 29 height 32
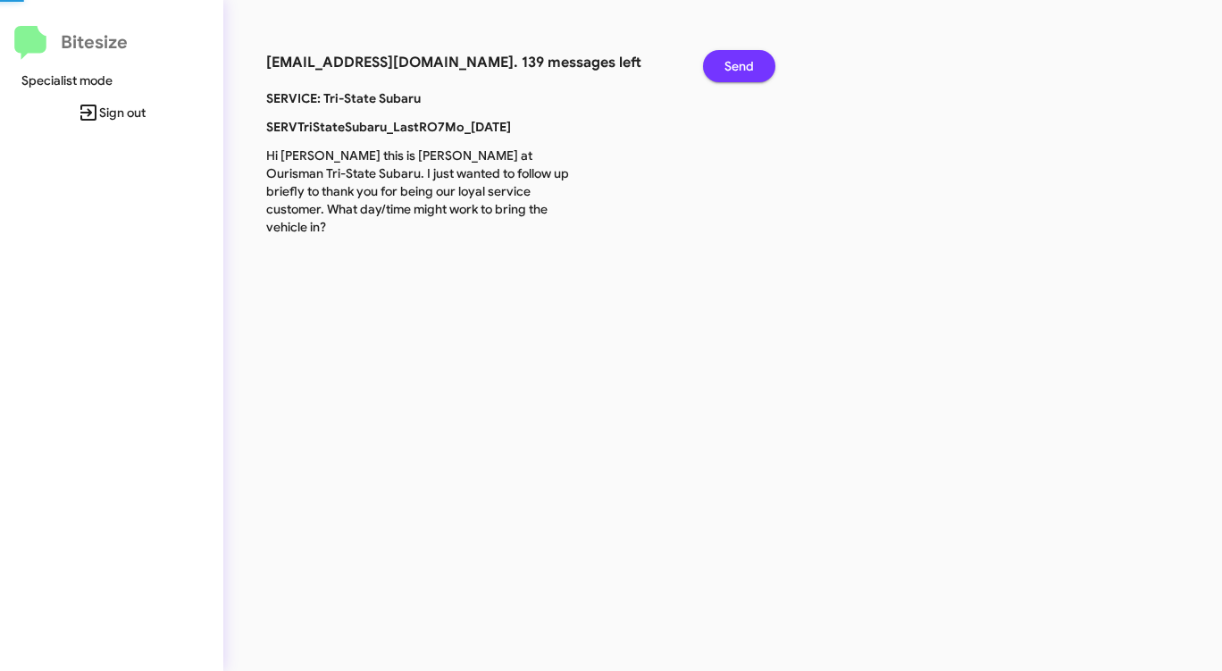
click at [725, 69] on span "Send" at bounding box center [738, 66] width 29 height 32
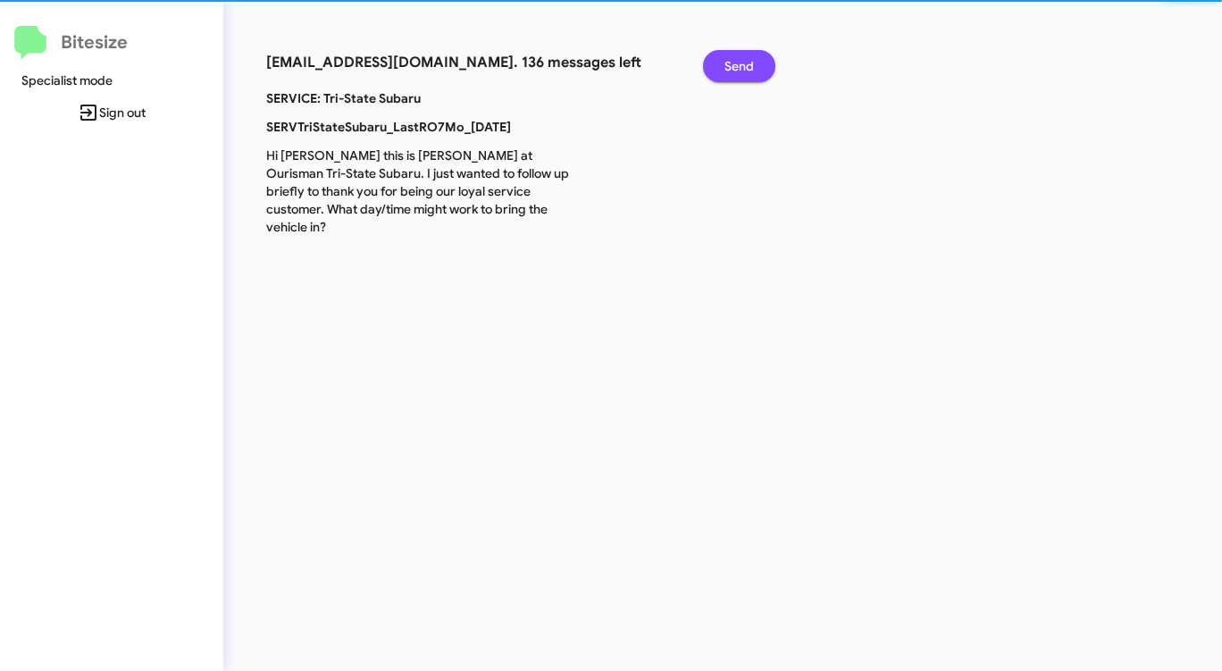
click at [725, 69] on span "Send" at bounding box center [738, 66] width 29 height 32
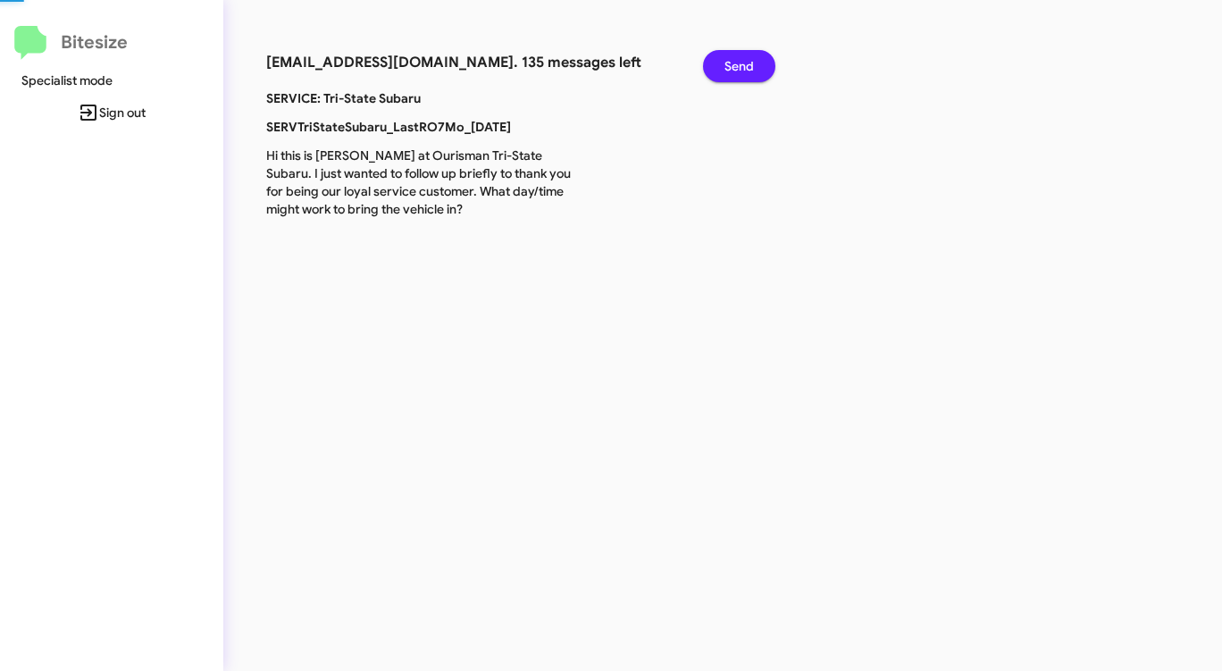
click at [725, 69] on span "Send" at bounding box center [738, 66] width 29 height 32
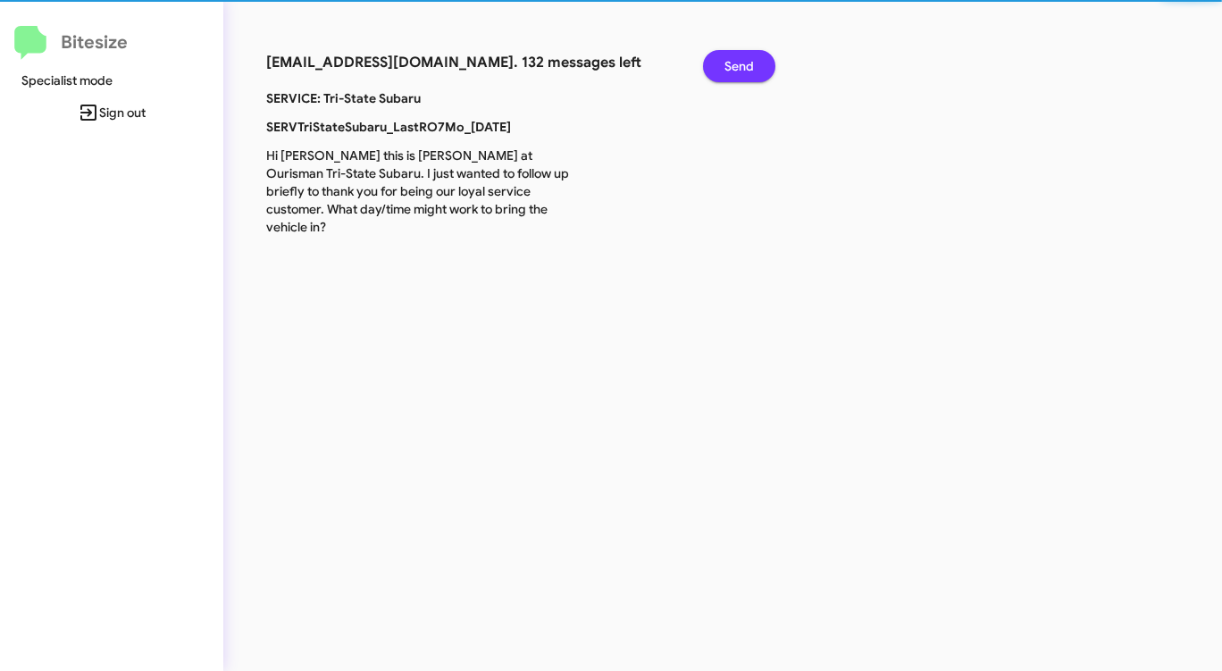
click at [725, 69] on span "Send" at bounding box center [738, 66] width 29 height 32
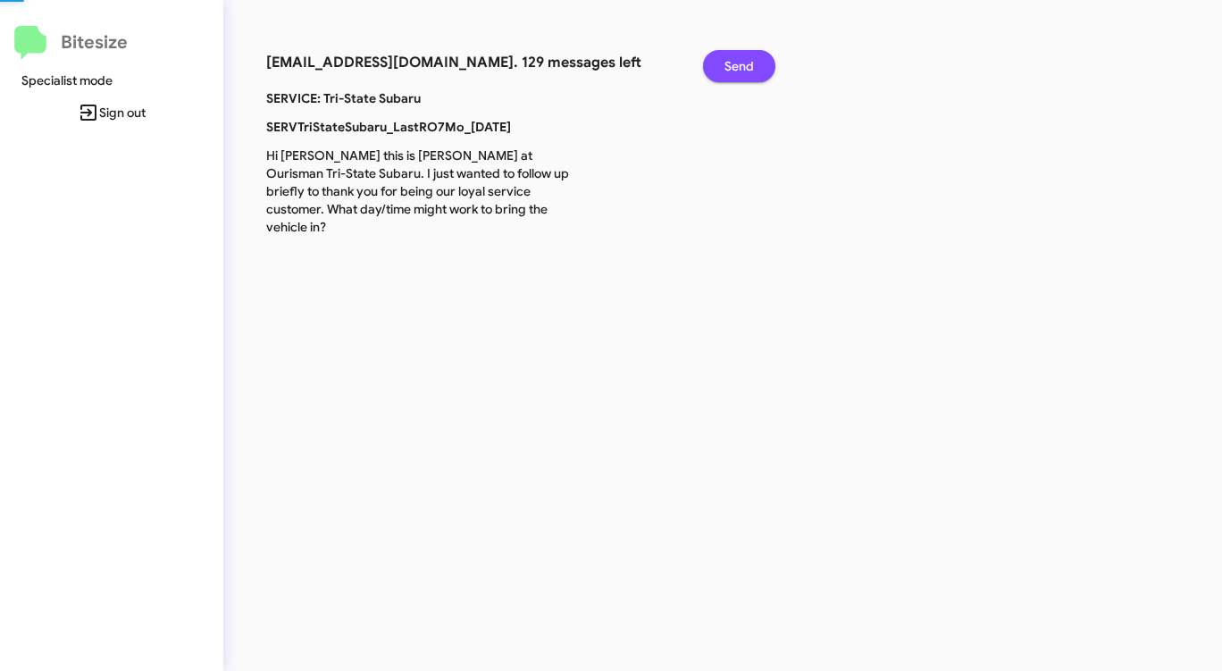
click at [725, 69] on span "Send" at bounding box center [738, 66] width 29 height 32
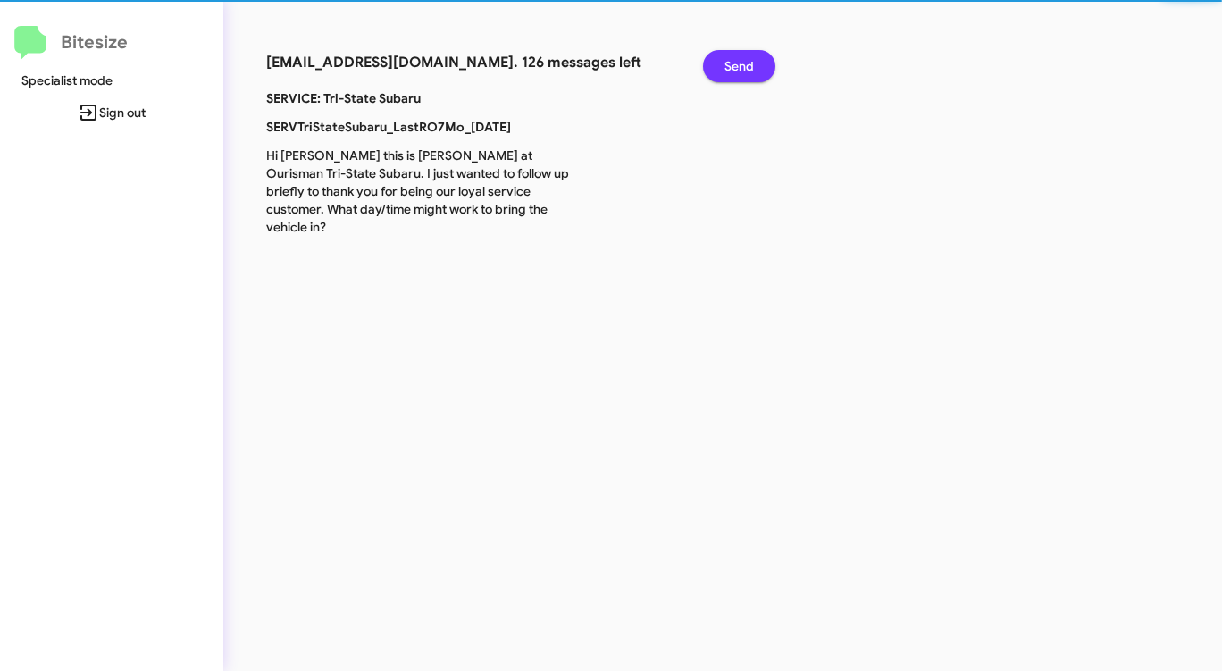
click at [724, 69] on span "Send" at bounding box center [738, 66] width 29 height 32
click at [724, 71] on button "Send" at bounding box center [739, 66] width 72 height 32
click at [720, 72] on button "Send" at bounding box center [739, 66] width 72 height 32
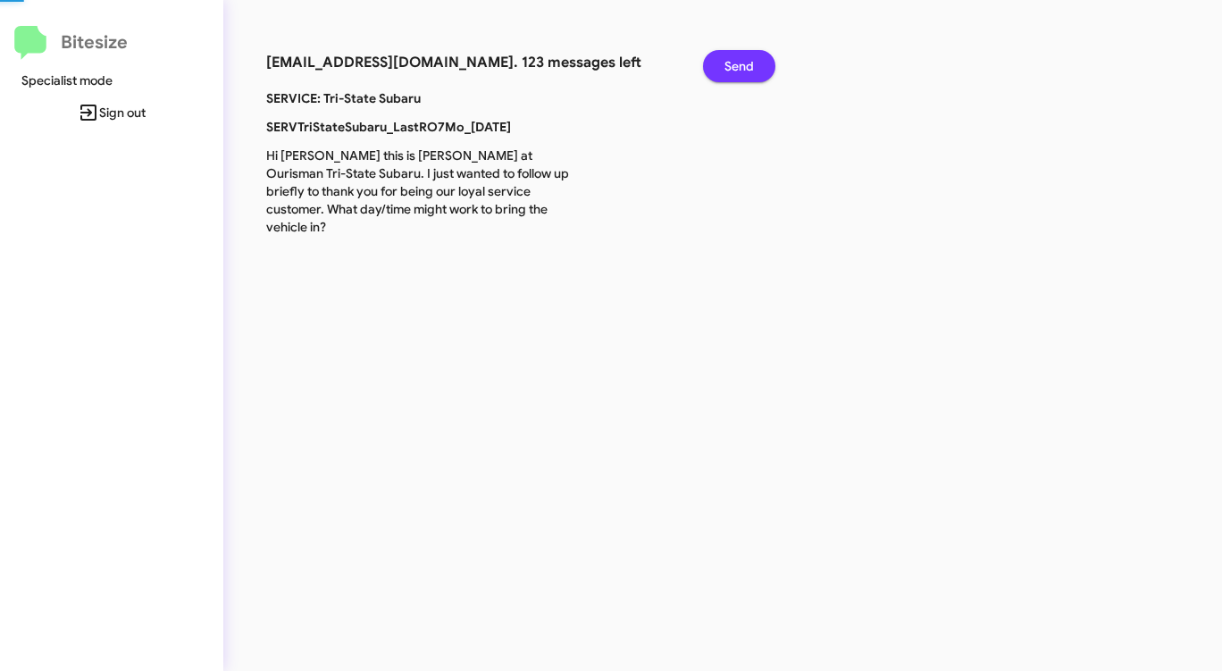
click at [717, 75] on button "Send" at bounding box center [739, 66] width 72 height 32
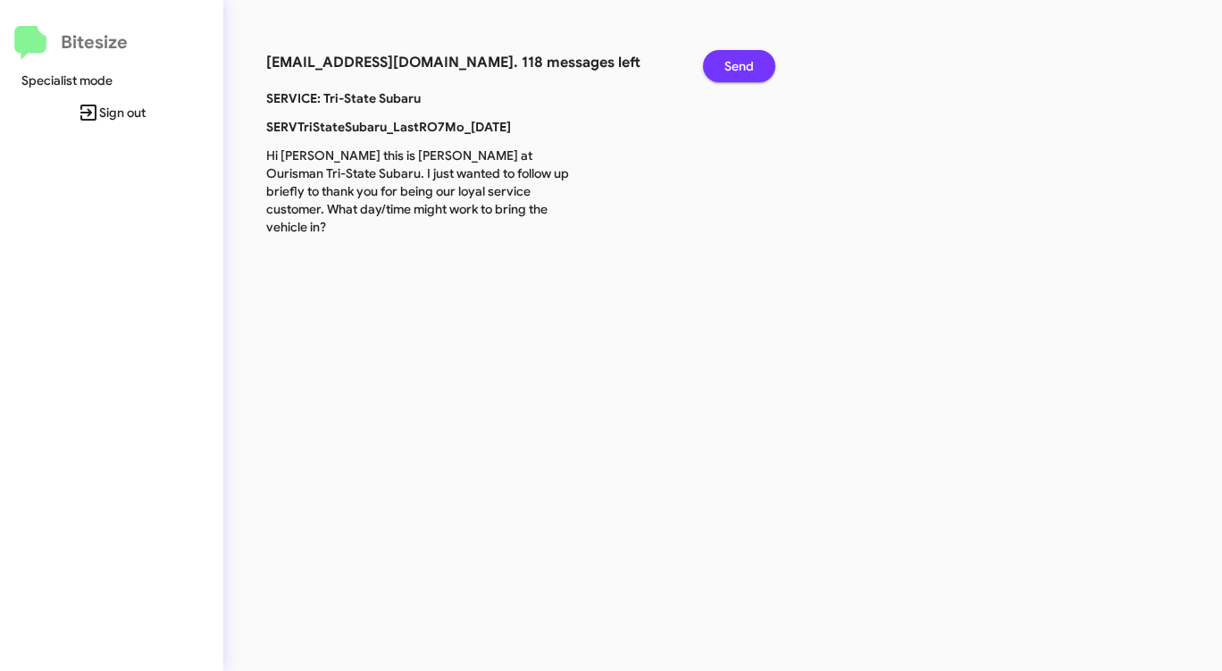
click at [717, 75] on button "Send" at bounding box center [739, 66] width 72 height 32
click at [720, 72] on button "Send" at bounding box center [739, 66] width 72 height 32
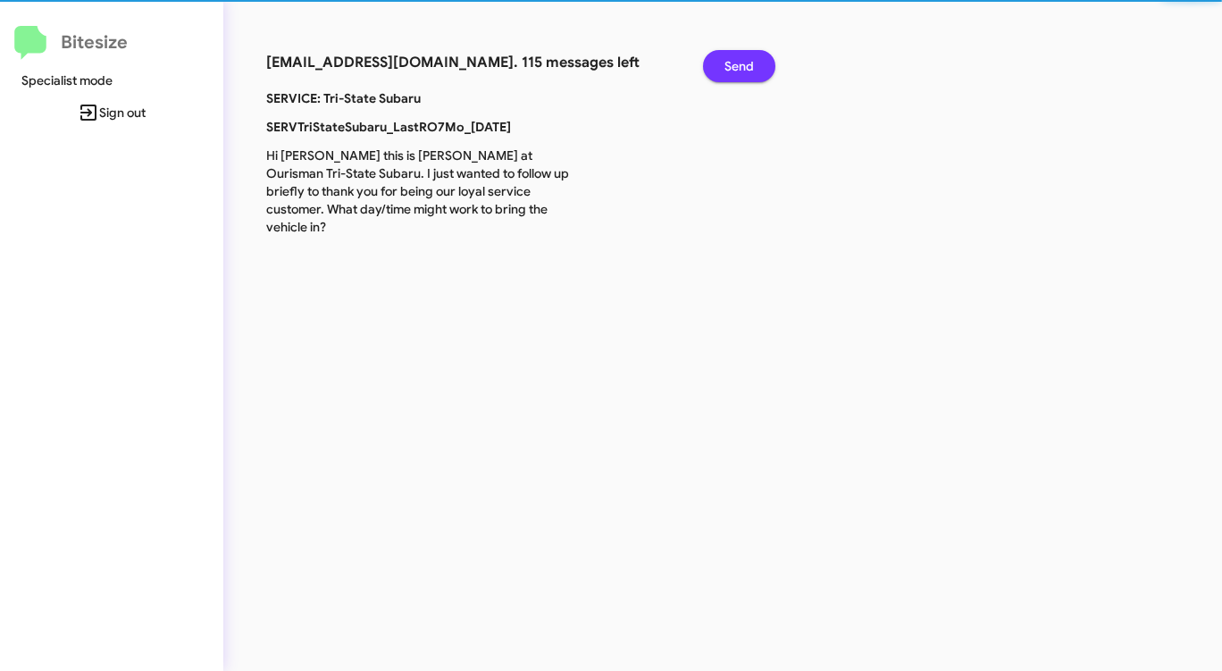
click at [720, 72] on button "Send" at bounding box center [739, 66] width 72 height 32
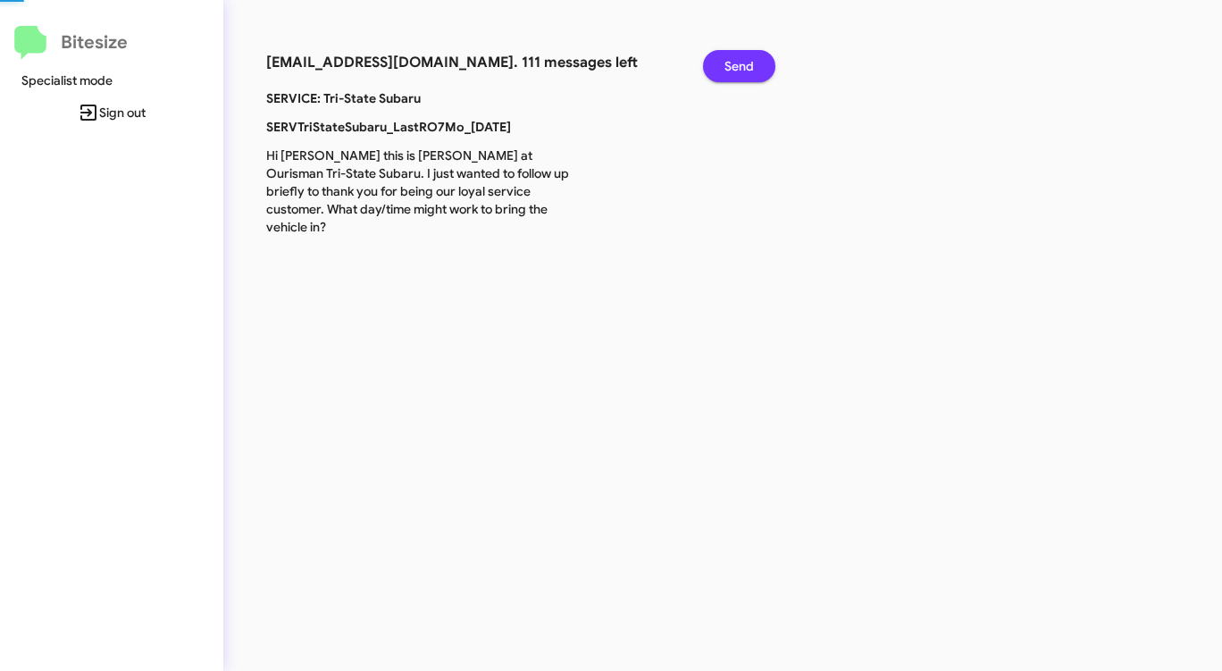
click at [720, 72] on button "Send" at bounding box center [739, 66] width 72 height 32
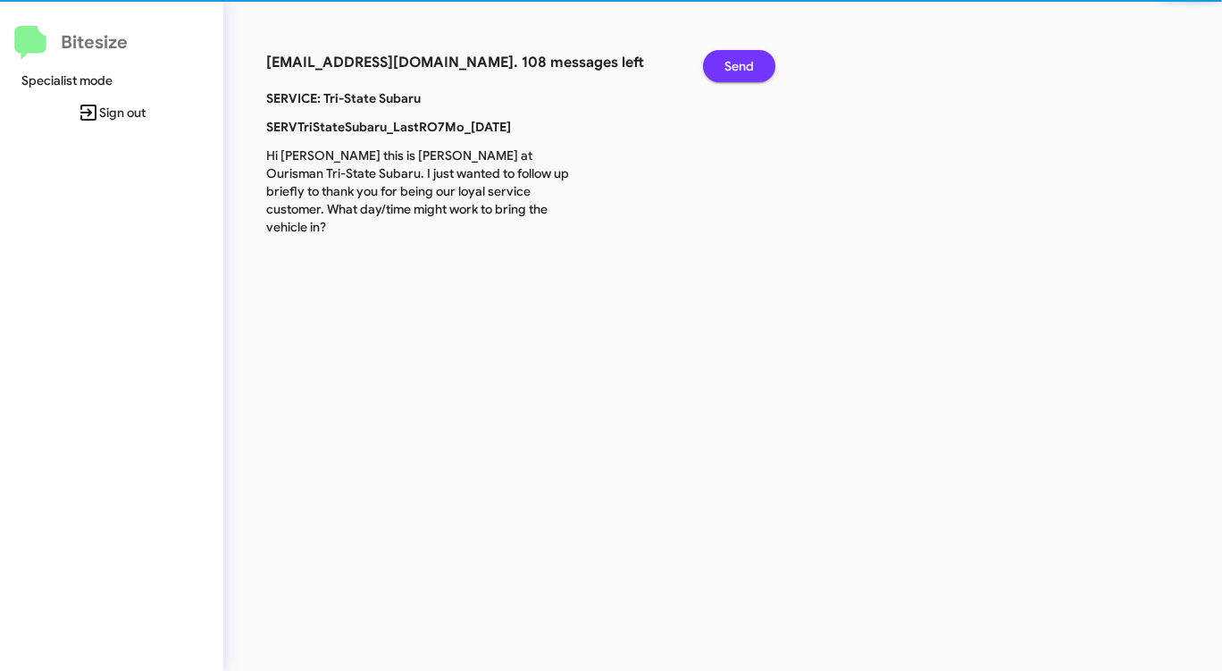
click at [720, 72] on button "Send" at bounding box center [739, 66] width 72 height 32
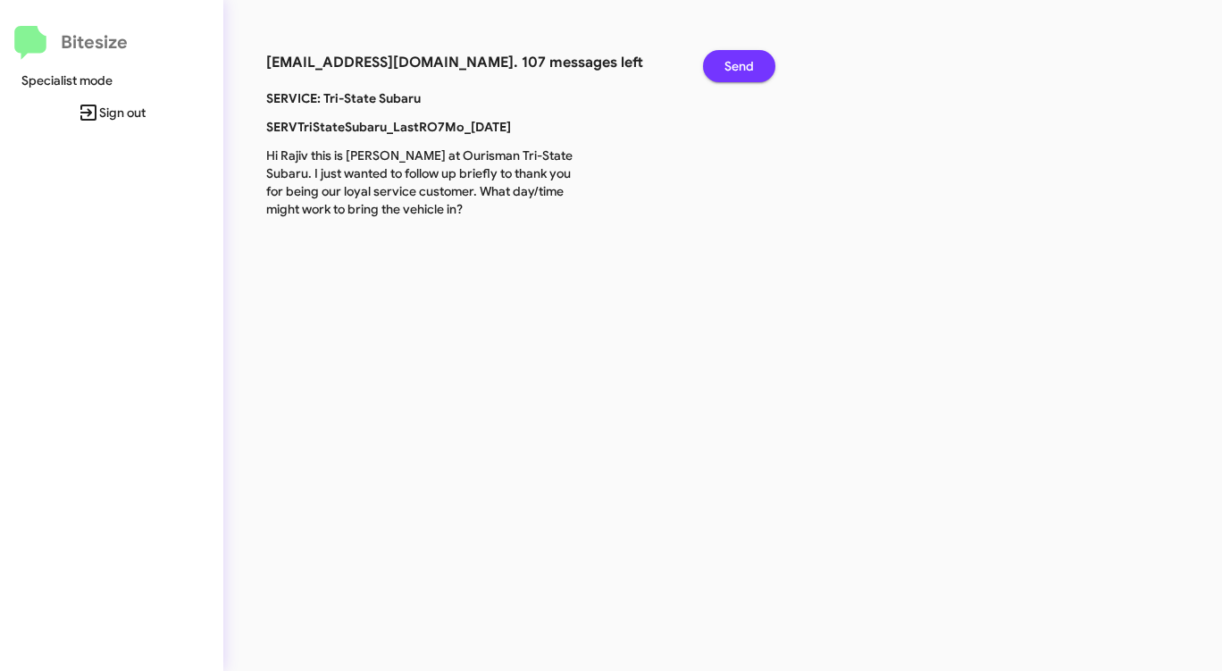
click at [720, 72] on button "Send" at bounding box center [739, 66] width 72 height 32
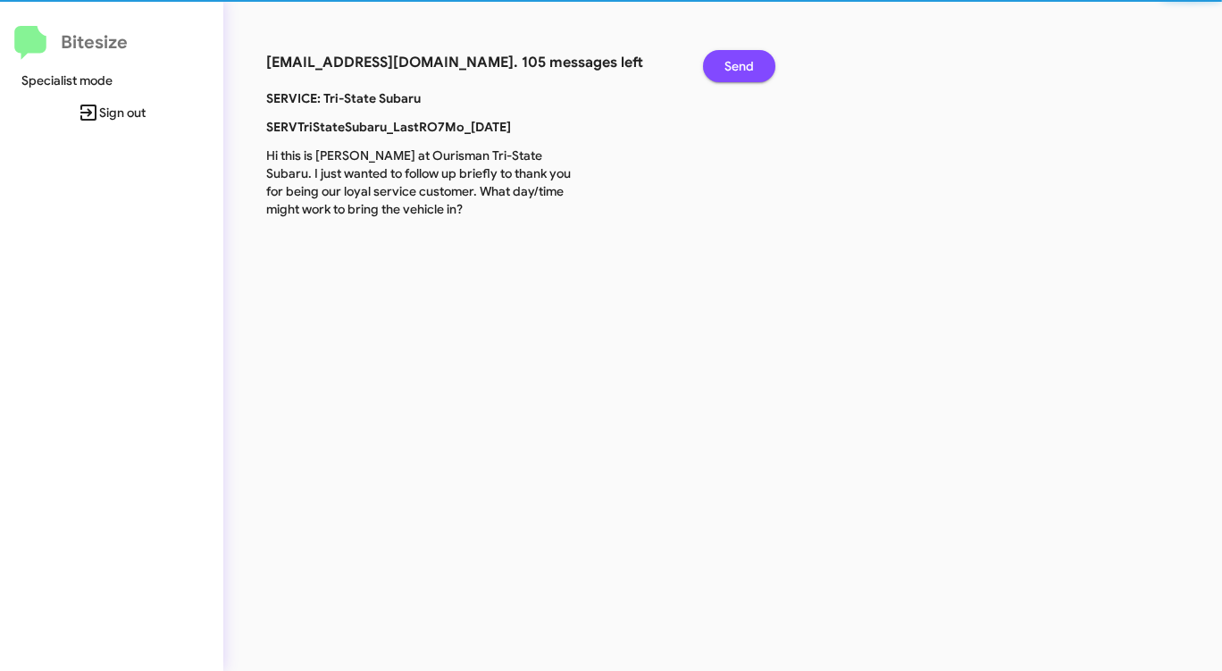
click at [720, 72] on button "Send" at bounding box center [739, 66] width 72 height 32
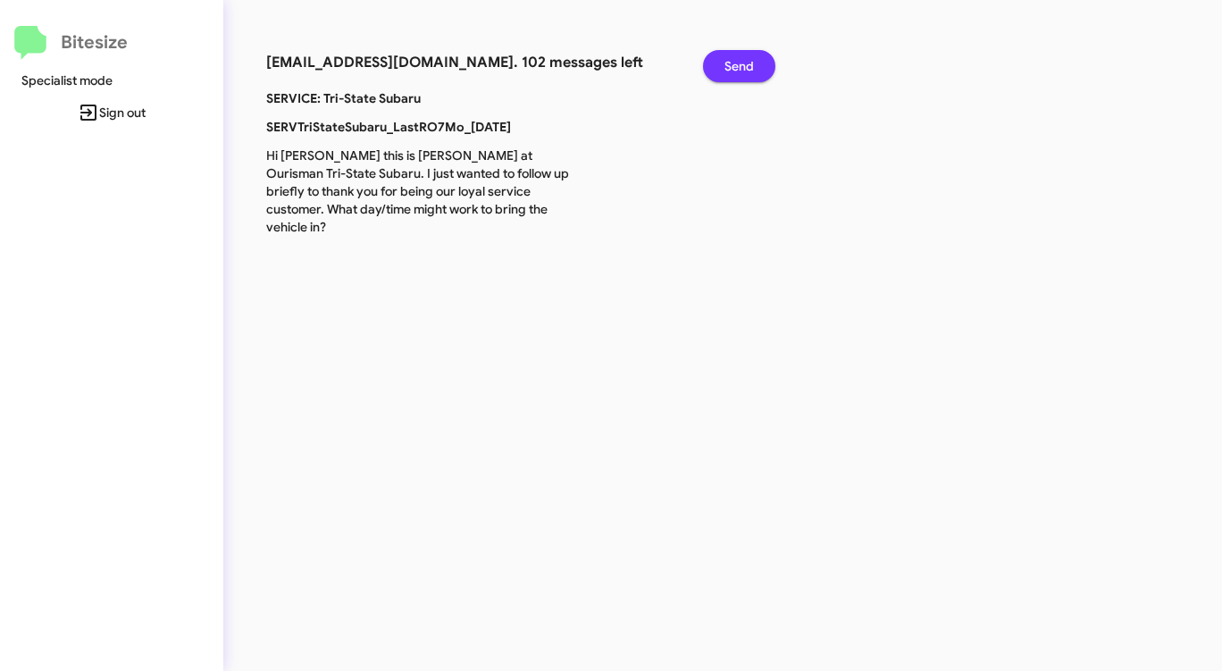
click at [720, 72] on button "Send" at bounding box center [739, 66] width 72 height 32
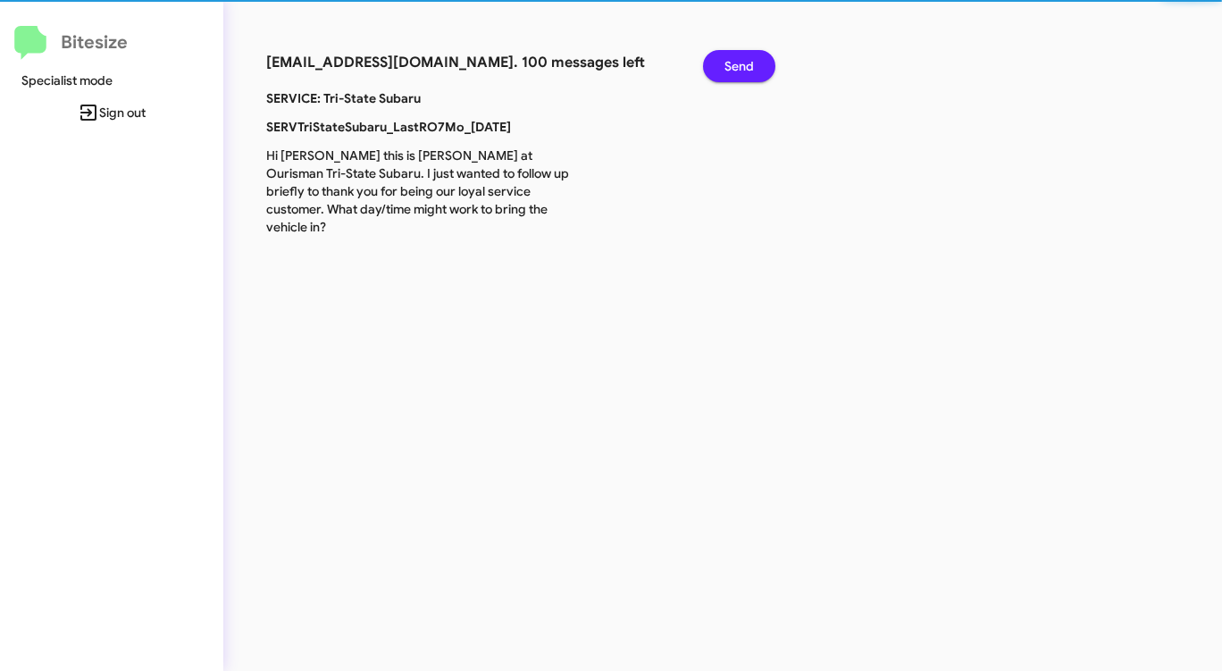
click at [720, 72] on button "Send" at bounding box center [739, 66] width 72 height 32
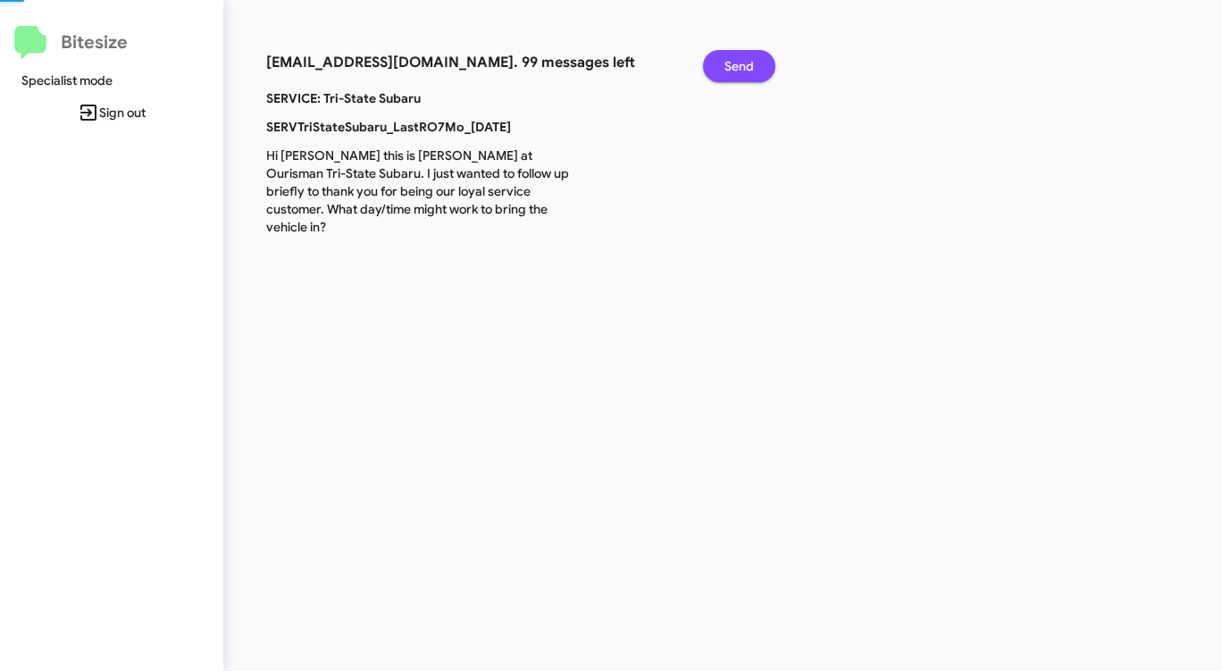
click at [720, 72] on button "Send" at bounding box center [739, 66] width 72 height 32
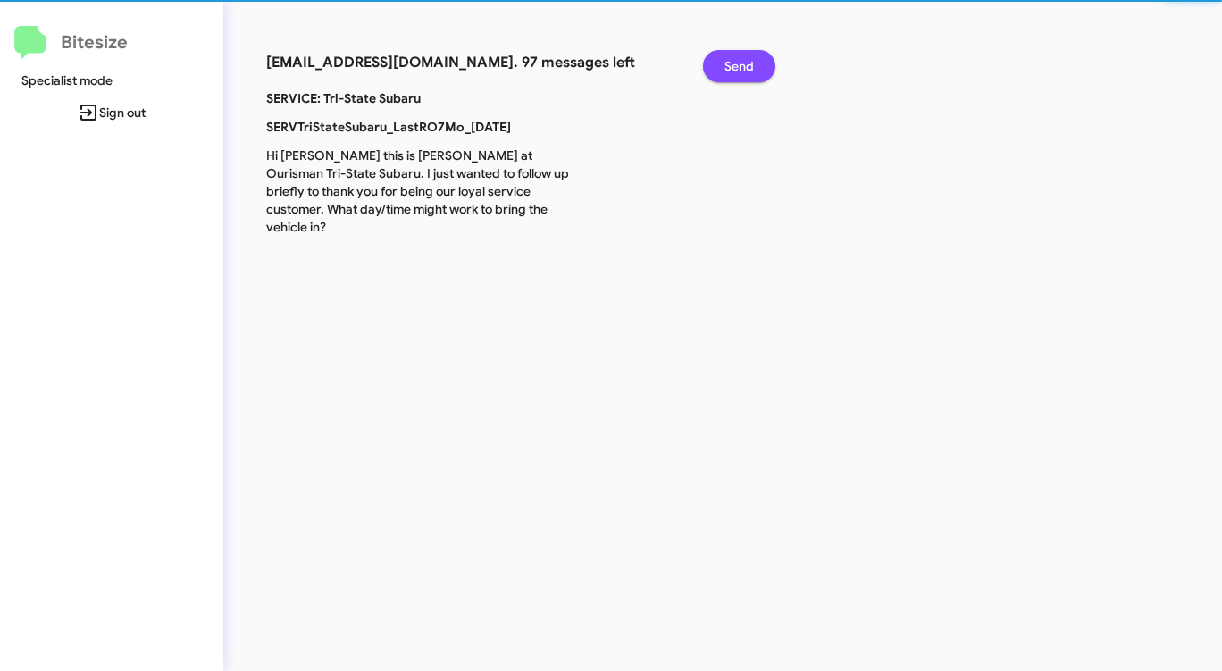
click at [720, 72] on button "Send" at bounding box center [739, 66] width 72 height 32
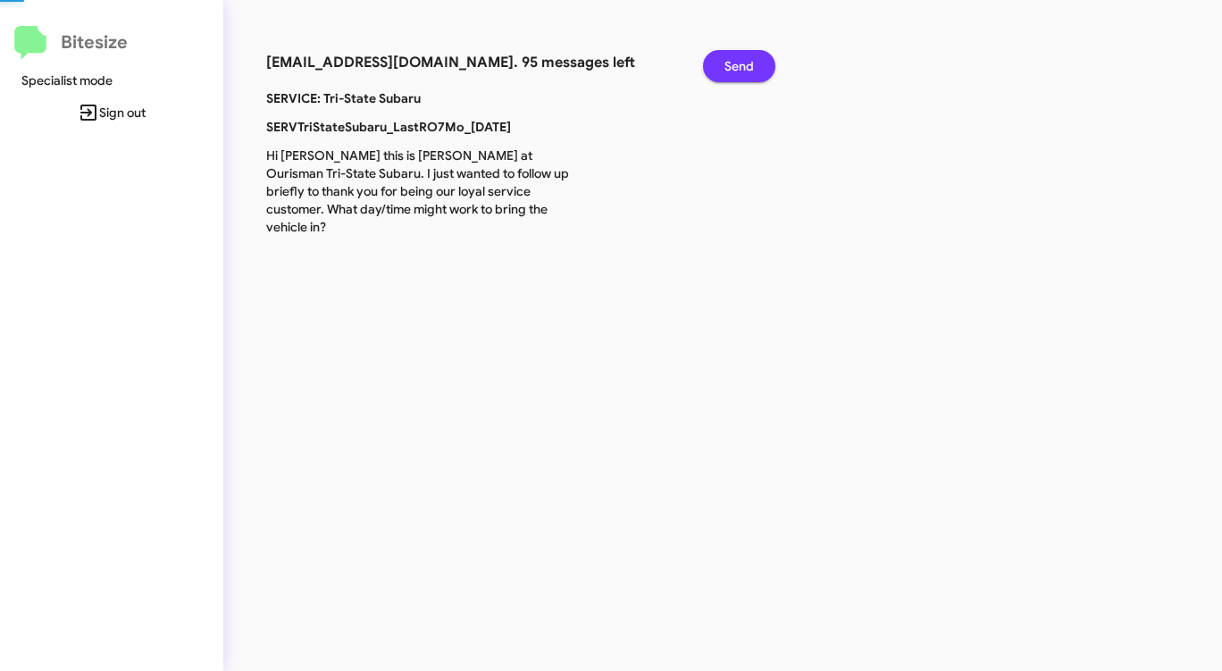
click at [720, 72] on button "Send" at bounding box center [739, 66] width 72 height 32
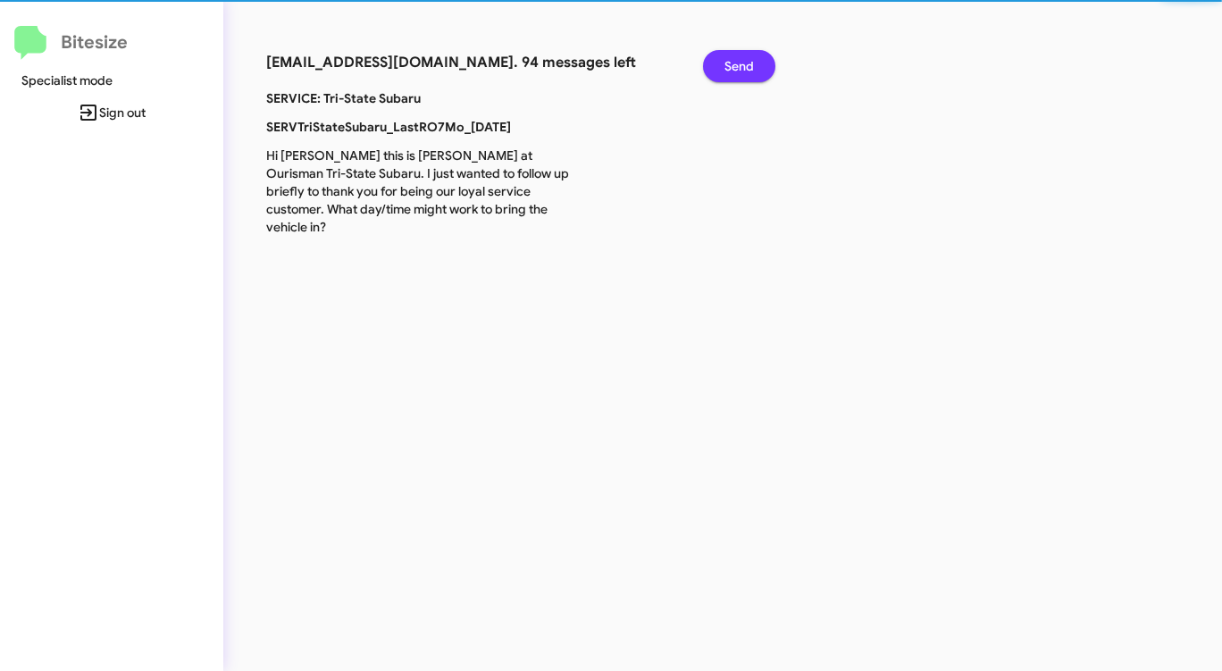
click at [720, 72] on button "Send" at bounding box center [739, 66] width 72 height 32
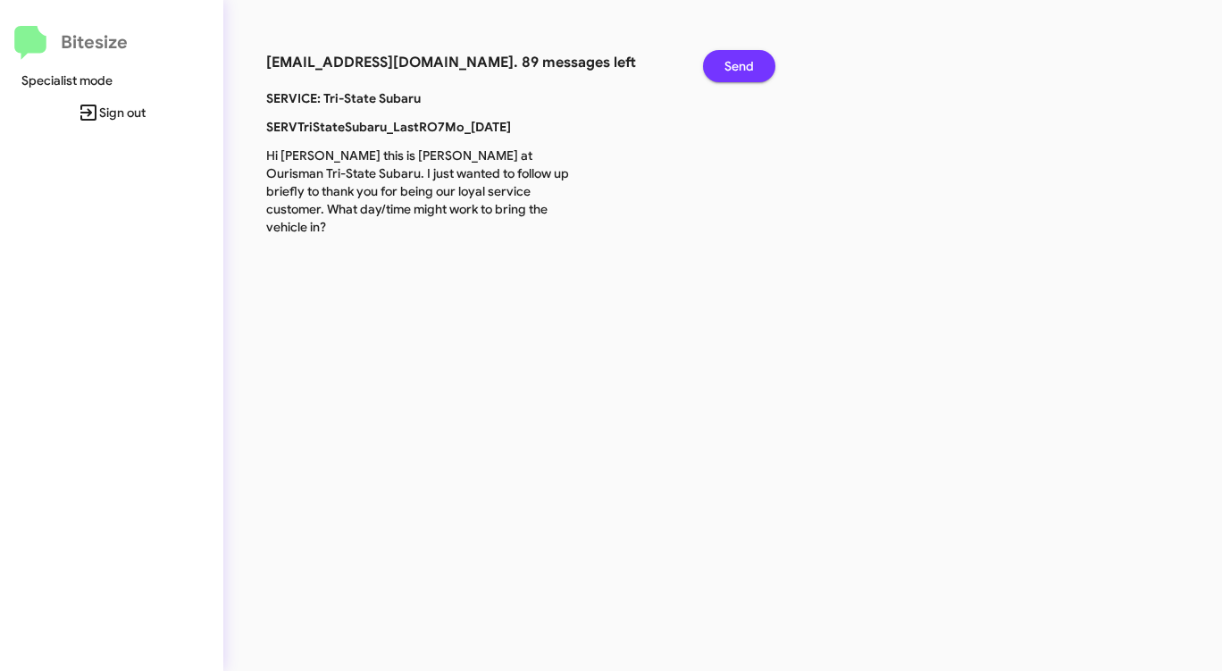
click at [720, 72] on button "Send" at bounding box center [739, 66] width 72 height 32
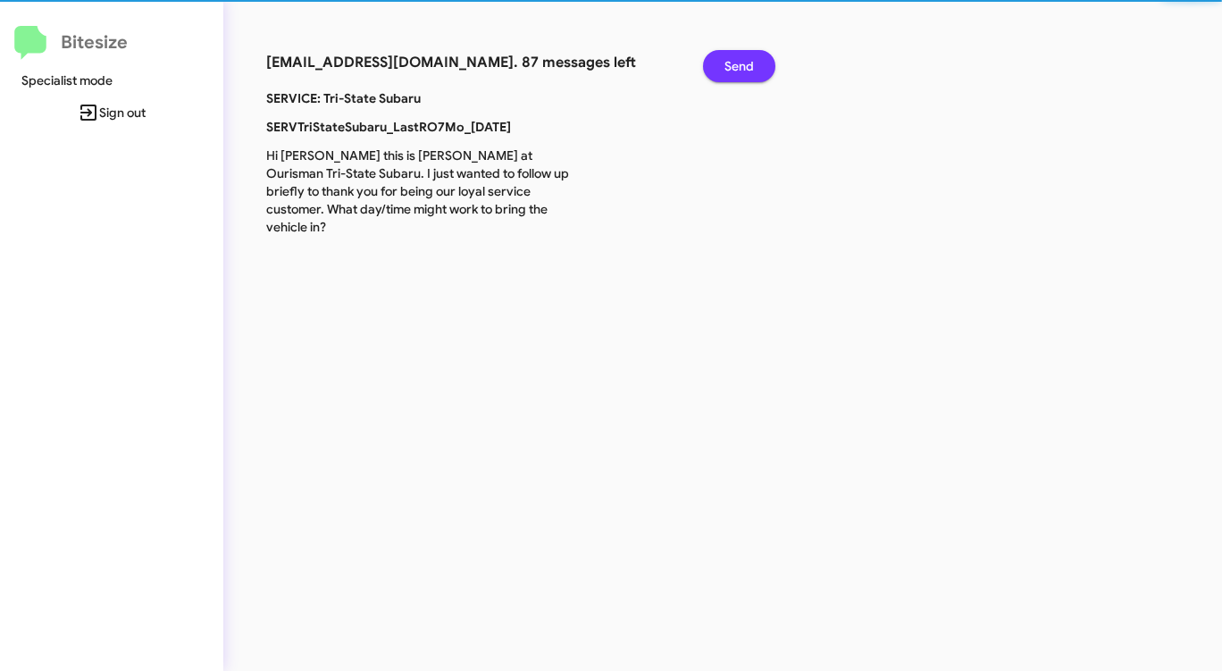
click at [720, 72] on button "Send" at bounding box center [739, 66] width 72 height 32
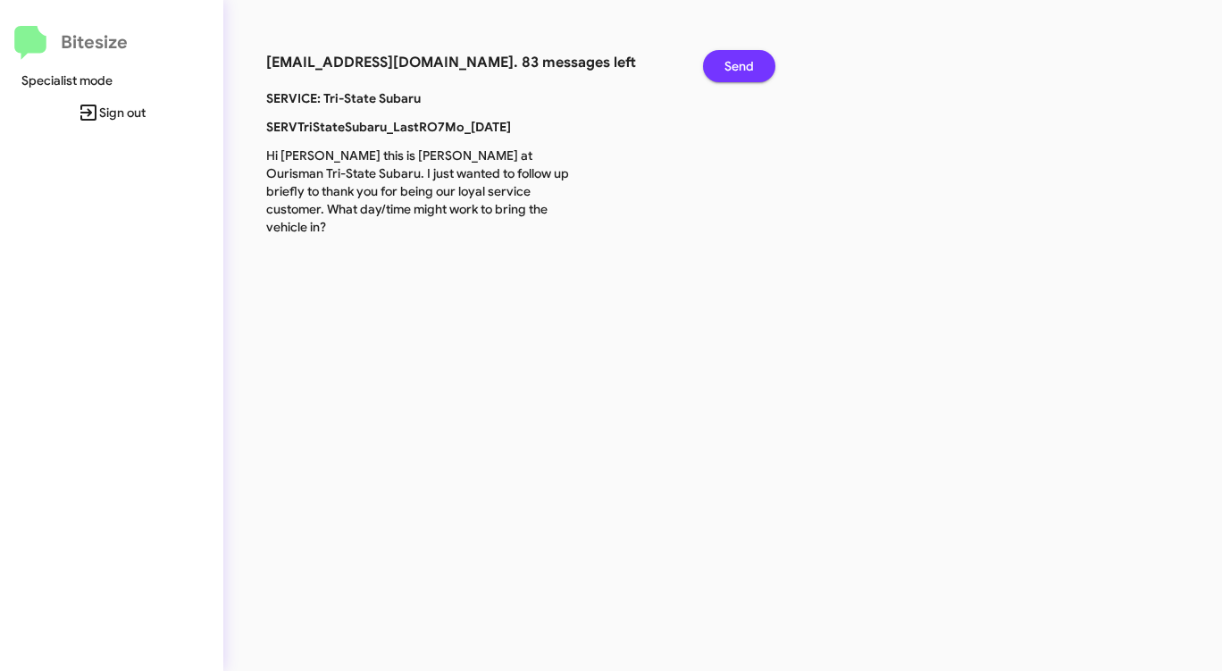
click at [720, 72] on button "Send" at bounding box center [739, 66] width 72 height 32
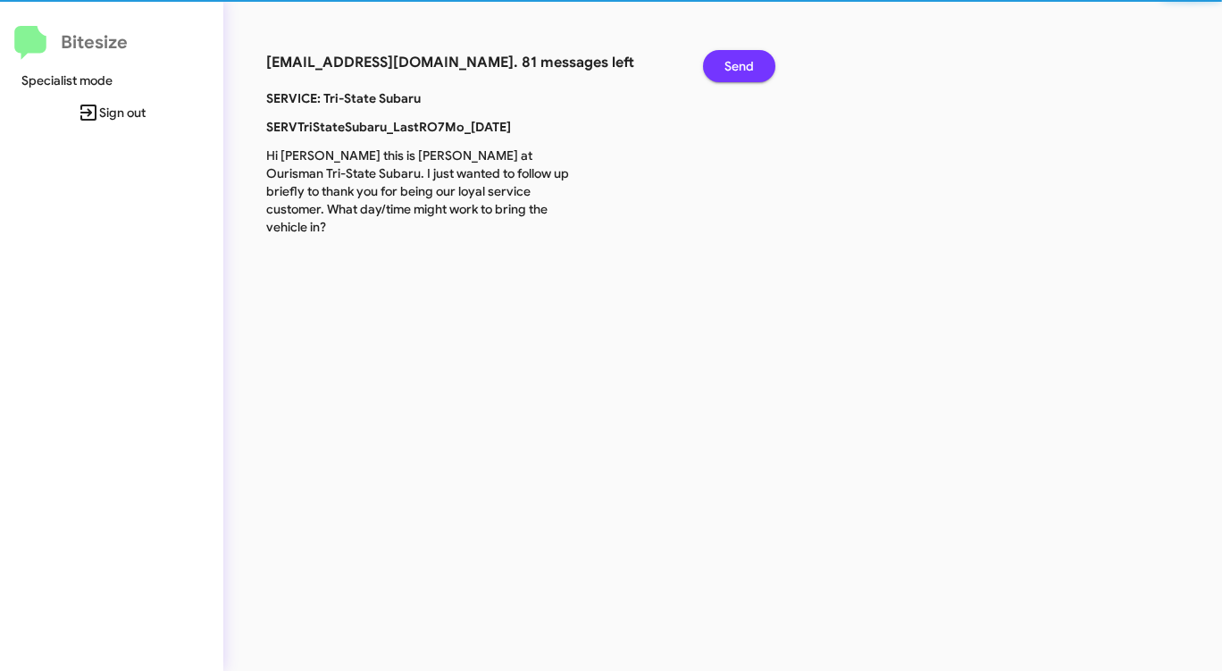
click at [720, 72] on button "Send" at bounding box center [739, 66] width 72 height 32
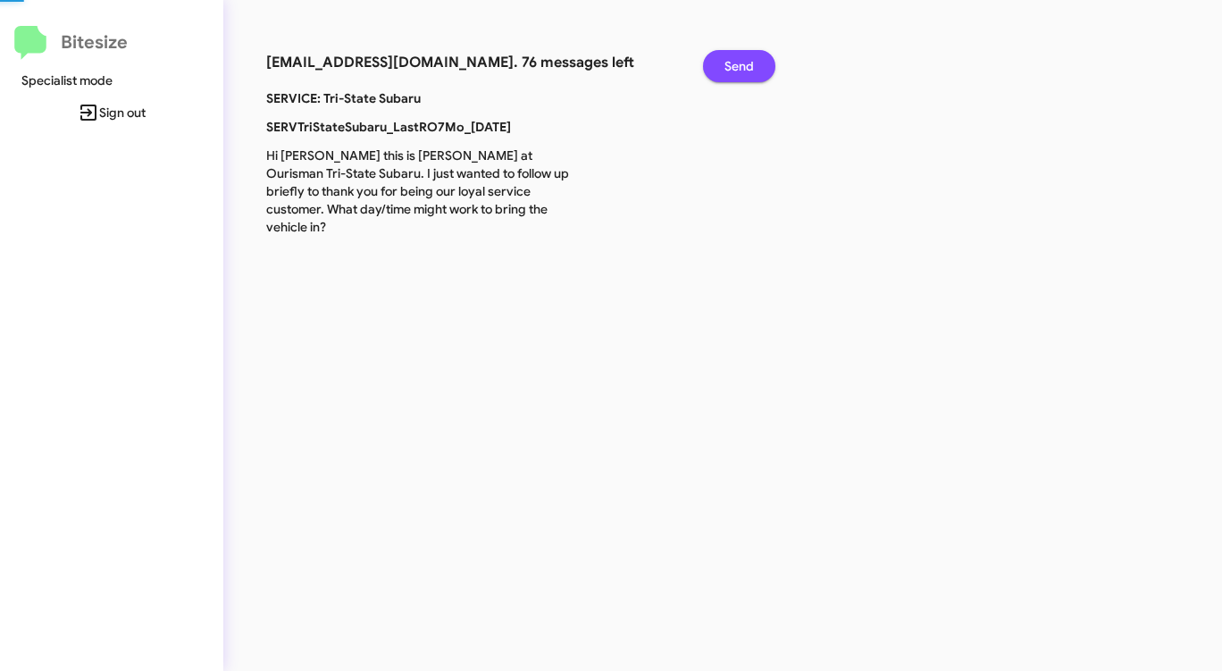
click at [720, 72] on button "Send" at bounding box center [739, 66] width 72 height 32
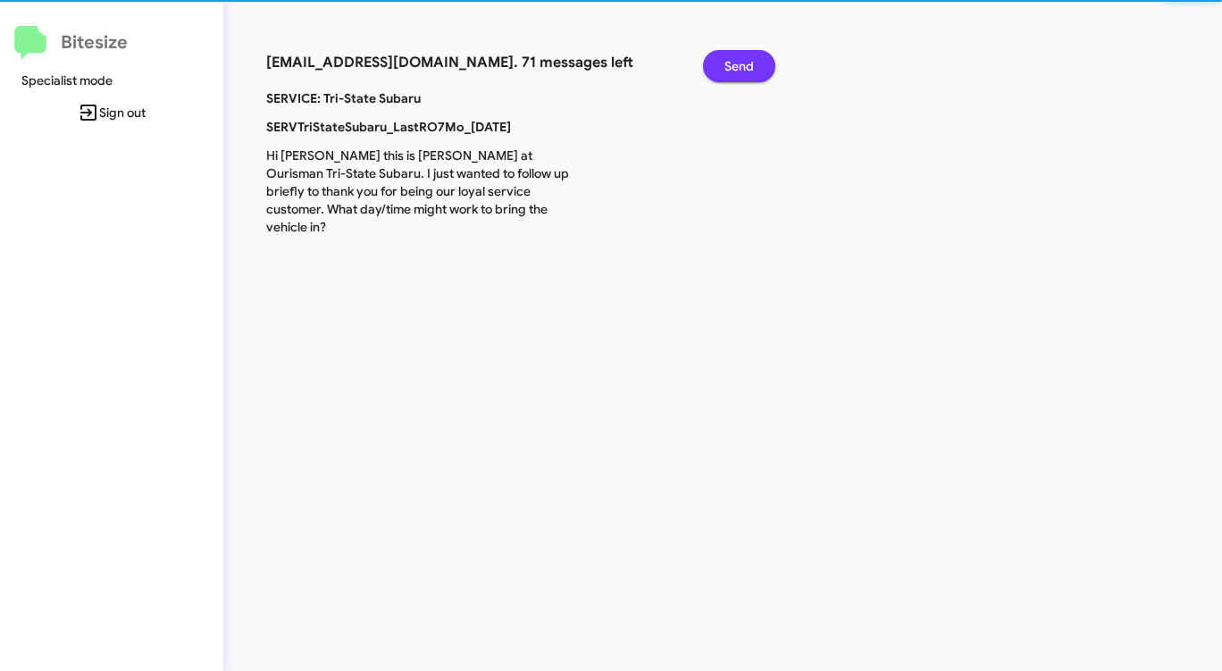
click at [720, 72] on button "Send" at bounding box center [739, 66] width 72 height 32
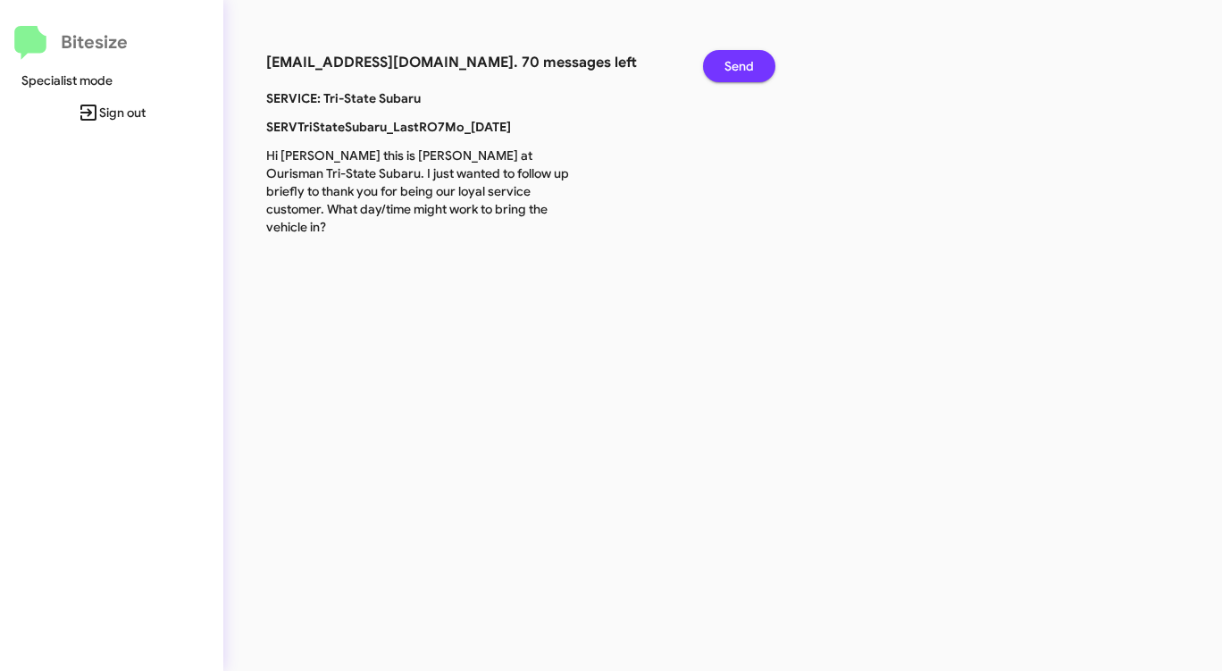
click at [720, 72] on button "Send" at bounding box center [739, 66] width 72 height 32
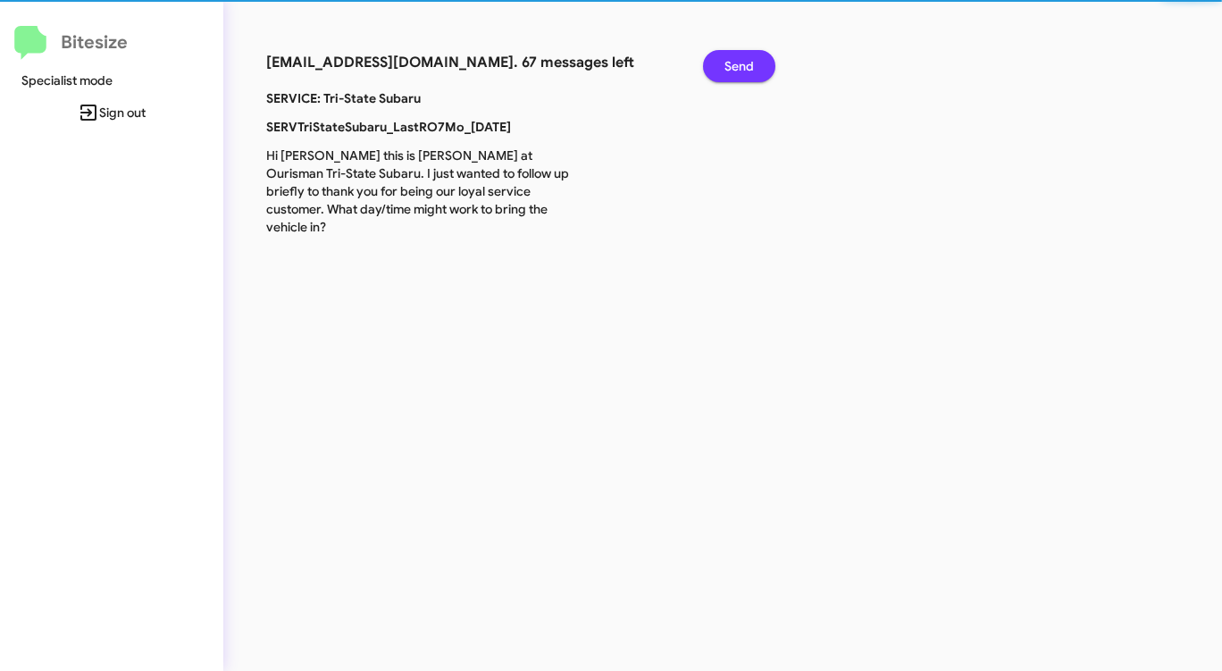
click at [720, 72] on button "Send" at bounding box center [739, 66] width 72 height 32
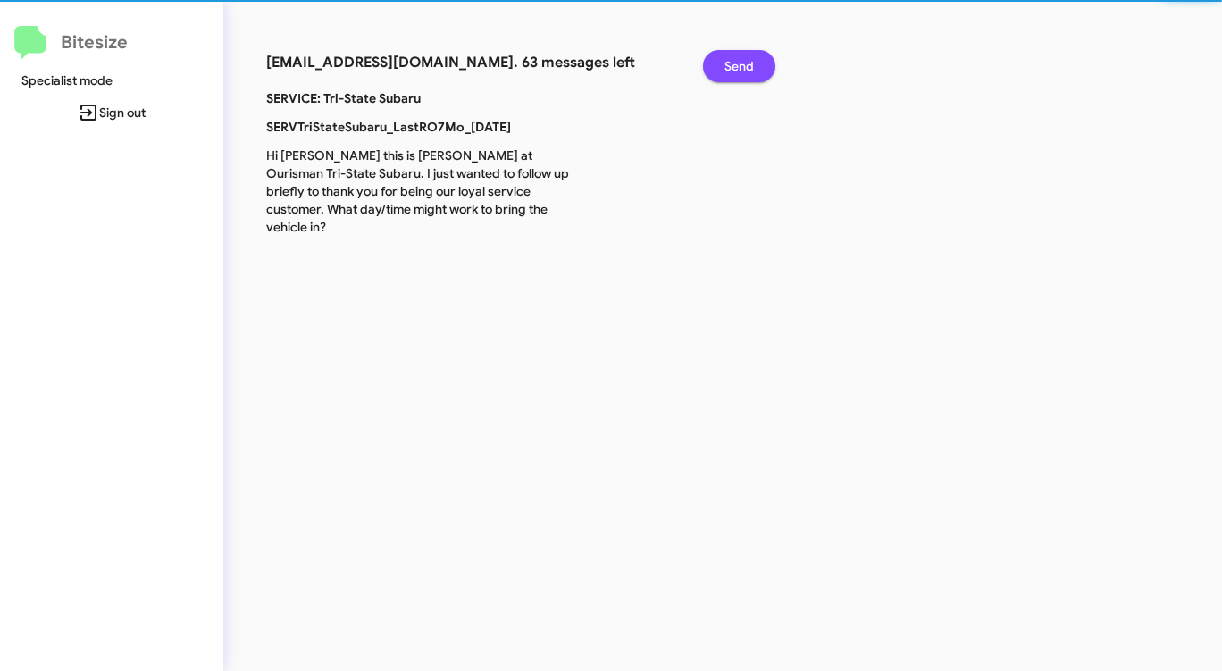
click at [720, 72] on button "Send" at bounding box center [739, 66] width 72 height 32
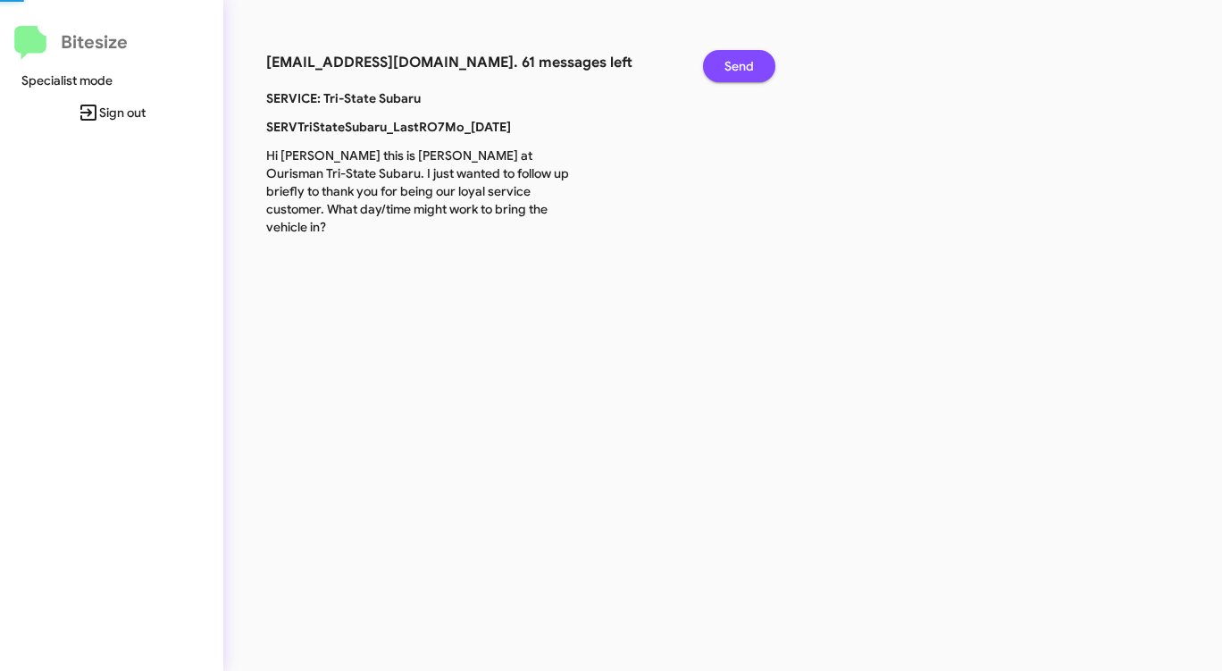
click at [720, 72] on button "Send" at bounding box center [739, 66] width 72 height 32
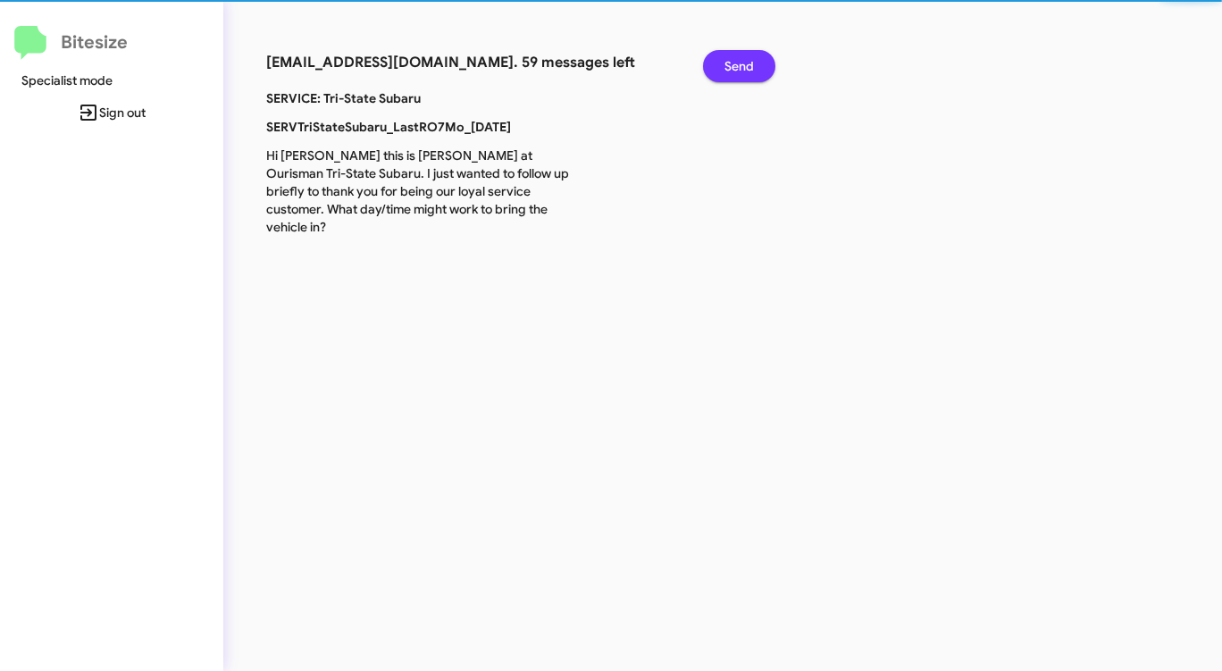
click at [720, 72] on button "Send" at bounding box center [739, 66] width 72 height 32
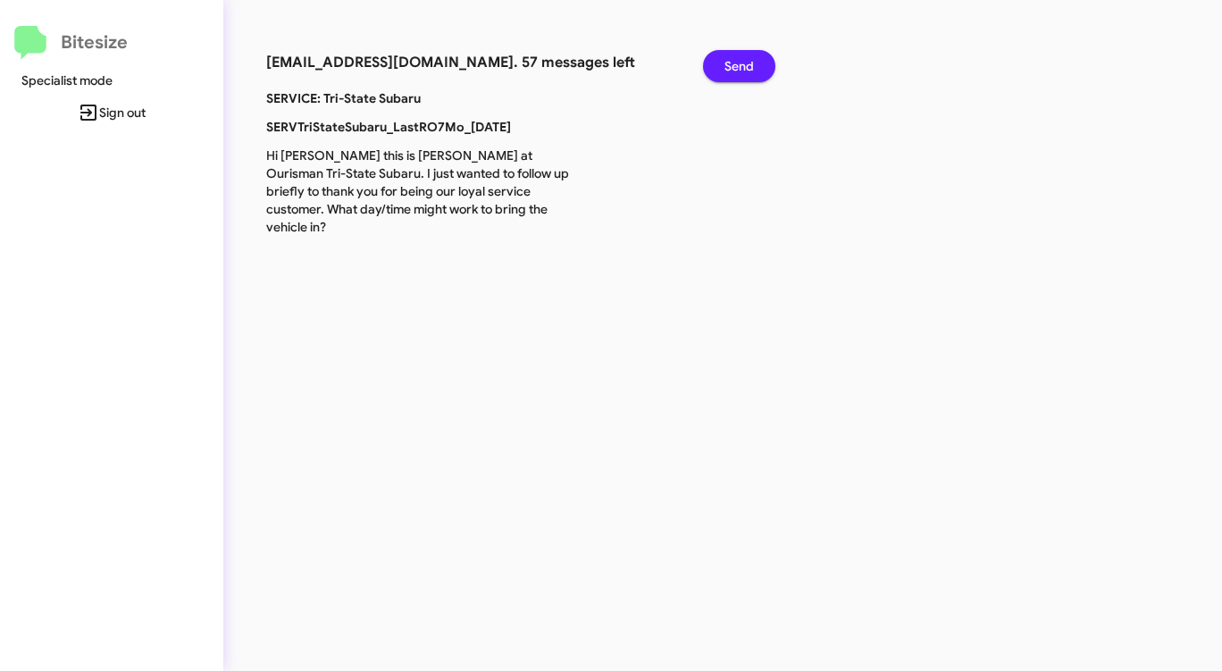
click at [720, 72] on button "Send" at bounding box center [739, 66] width 72 height 32
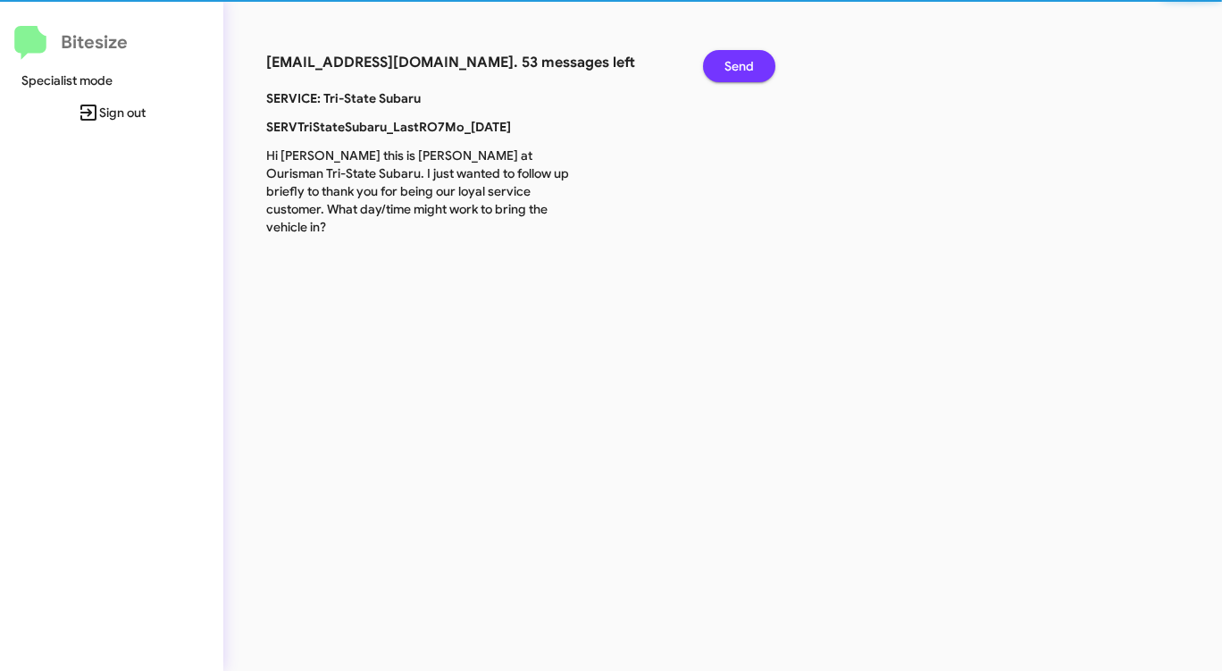
click at [720, 72] on button "Send" at bounding box center [739, 66] width 72 height 32
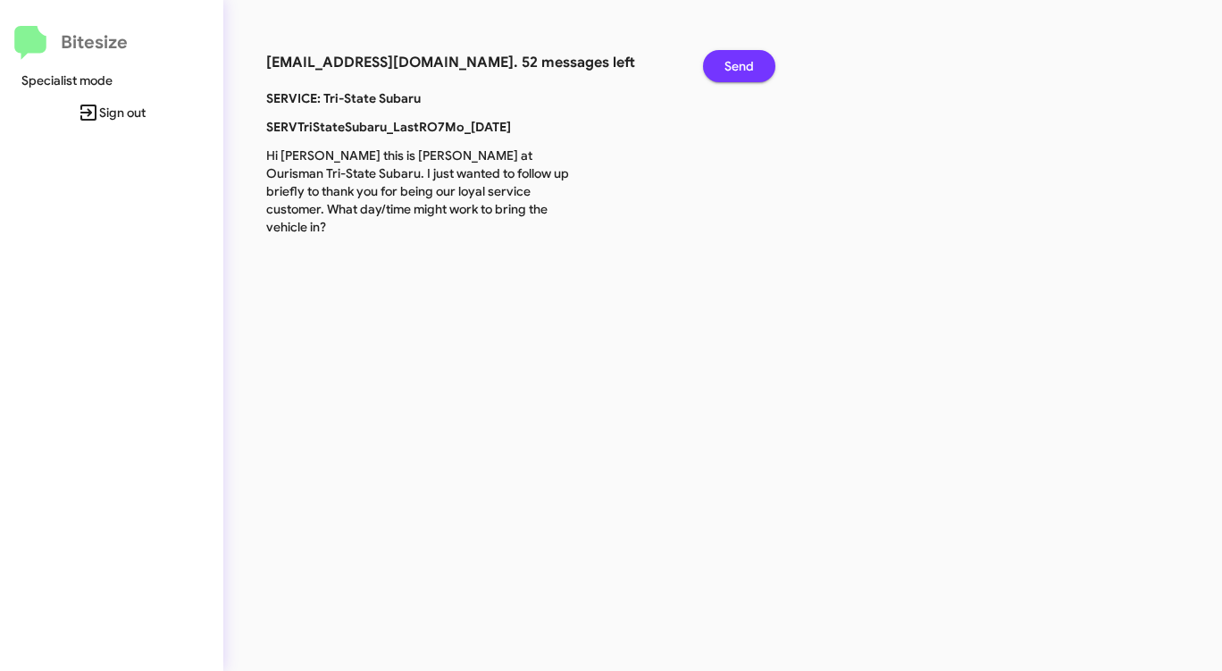
click at [720, 72] on button "Send" at bounding box center [739, 66] width 72 height 32
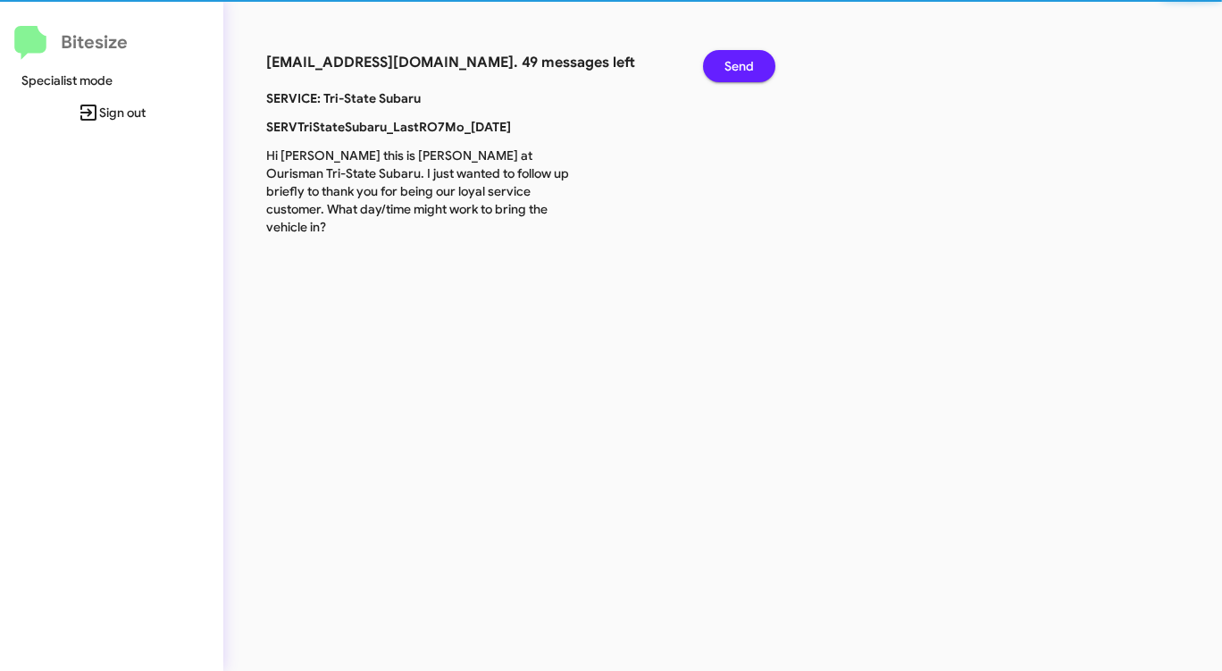
click at [720, 72] on button "Send" at bounding box center [739, 66] width 72 height 32
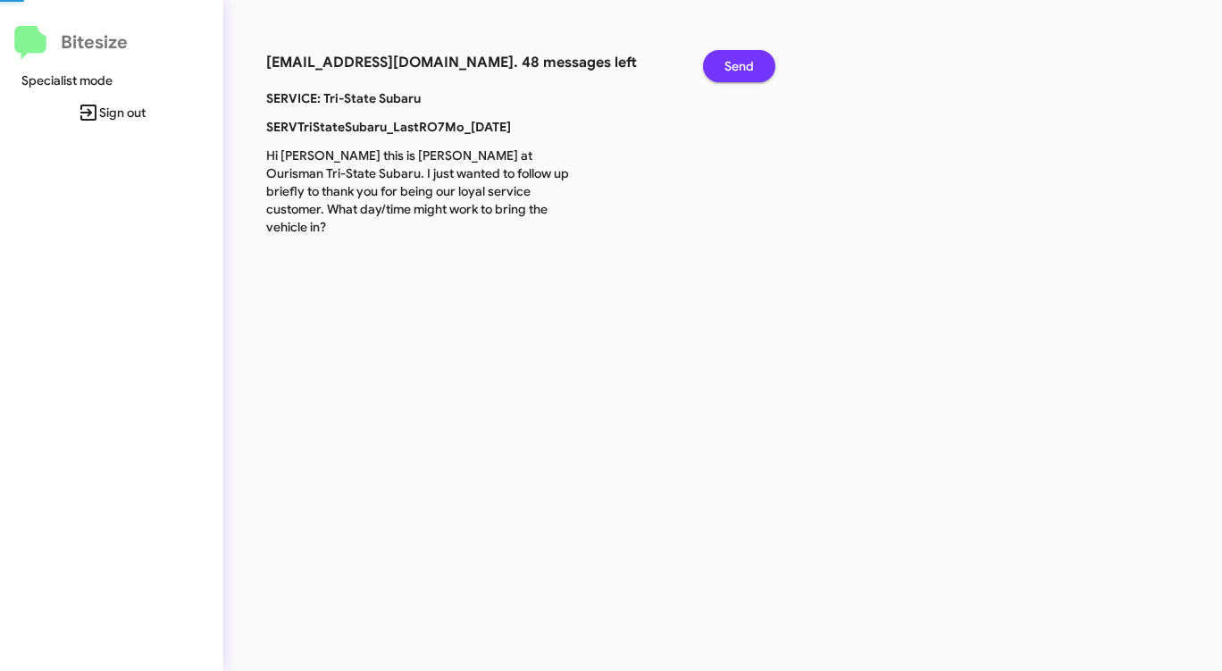
click at [720, 72] on button "Send" at bounding box center [739, 66] width 72 height 32
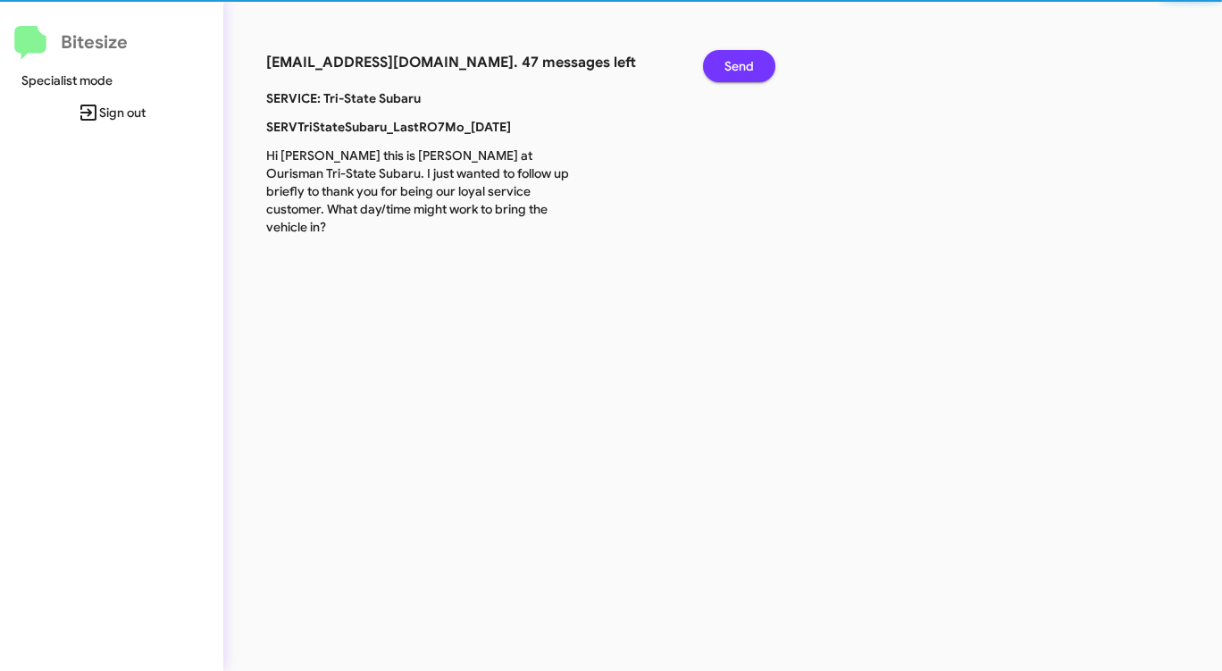
click at [720, 72] on button "Send" at bounding box center [739, 66] width 72 height 32
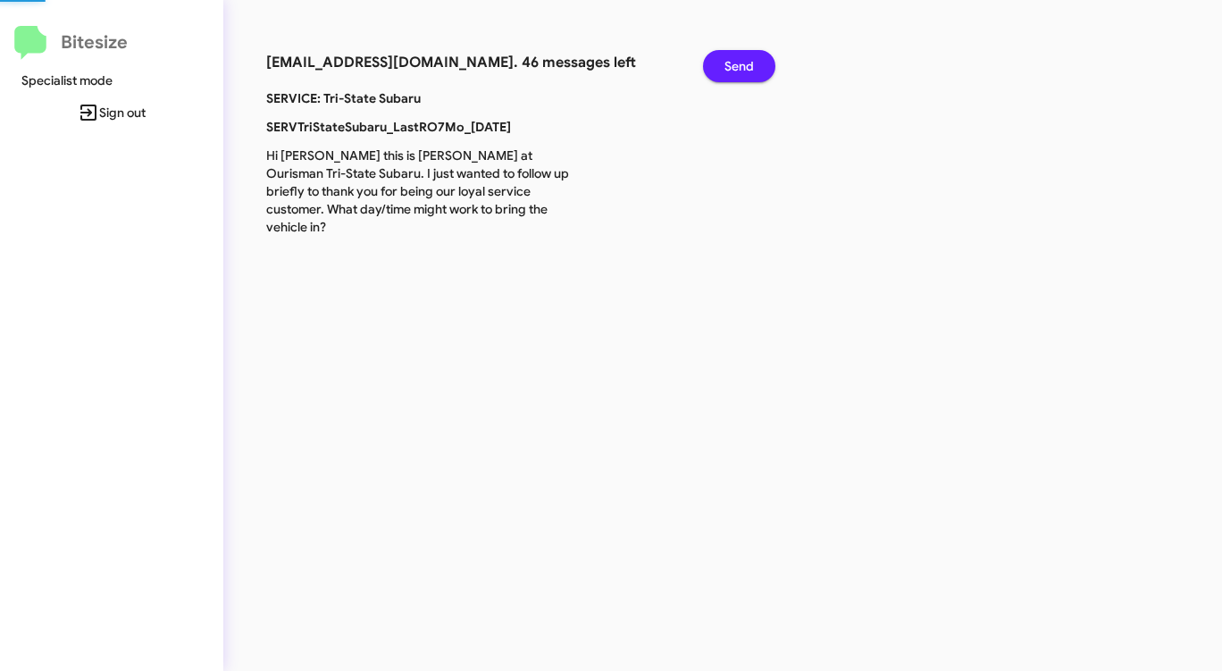
click at [720, 72] on button "Send" at bounding box center [739, 66] width 72 height 32
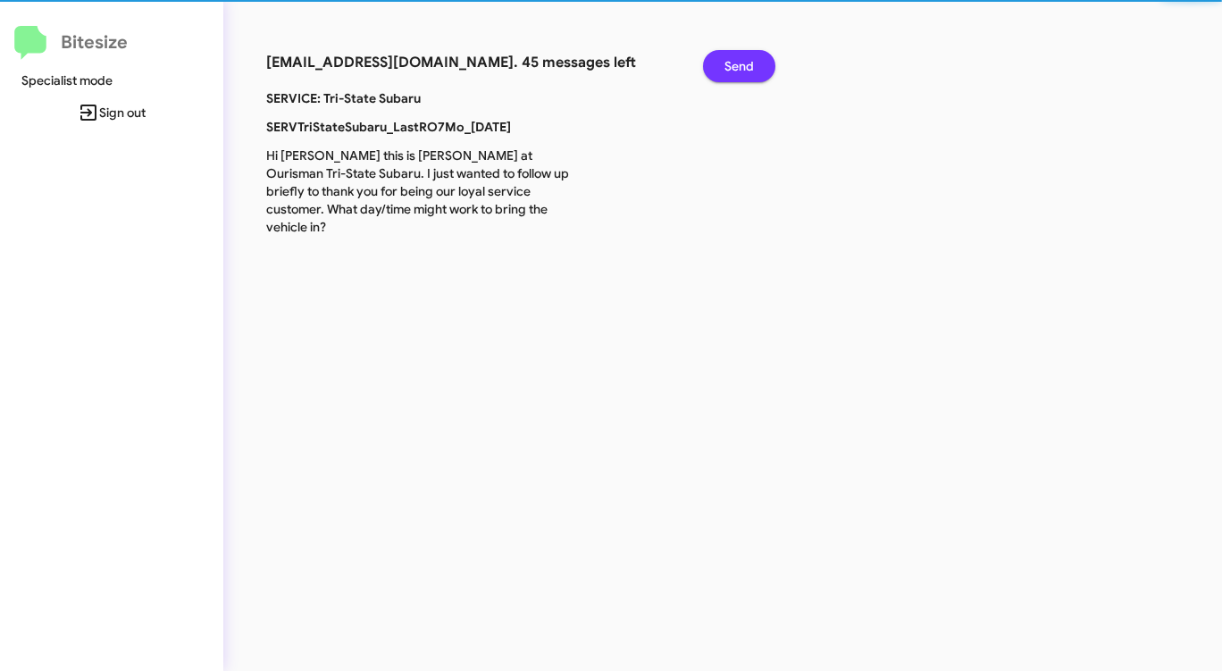
click at [720, 72] on button "Send" at bounding box center [739, 66] width 72 height 32
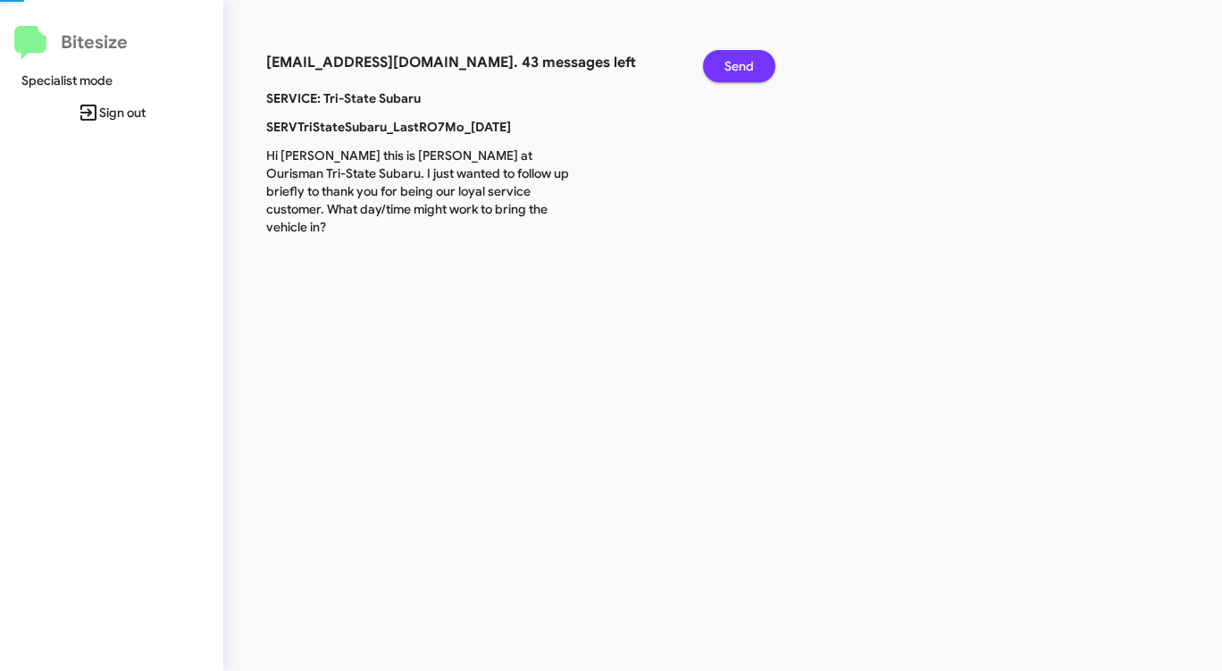
click at [720, 72] on button "Send" at bounding box center [739, 66] width 72 height 32
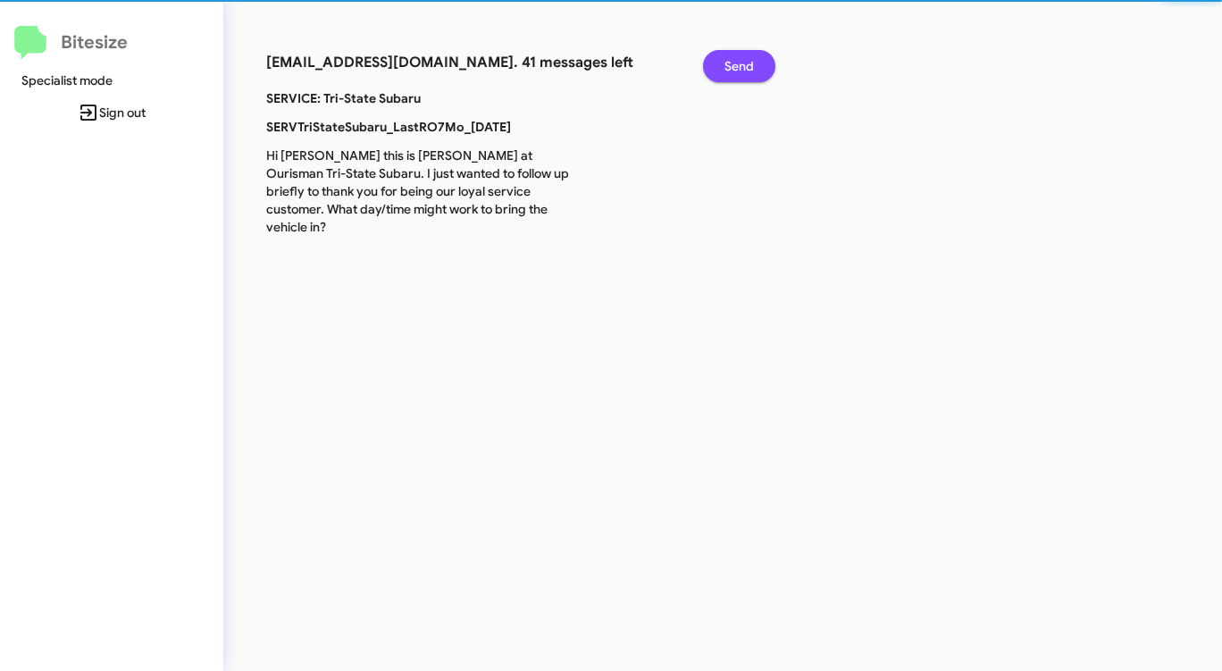
click at [720, 72] on button "Send" at bounding box center [739, 66] width 72 height 32
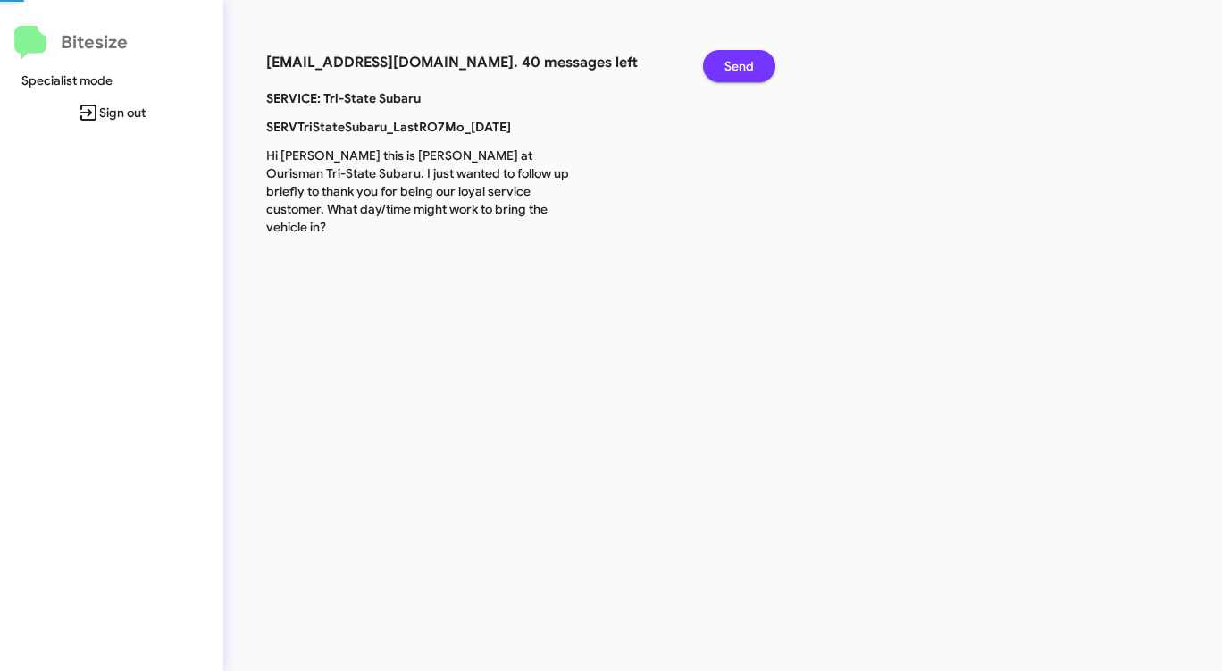
click at [720, 72] on button "Send" at bounding box center [739, 66] width 72 height 32
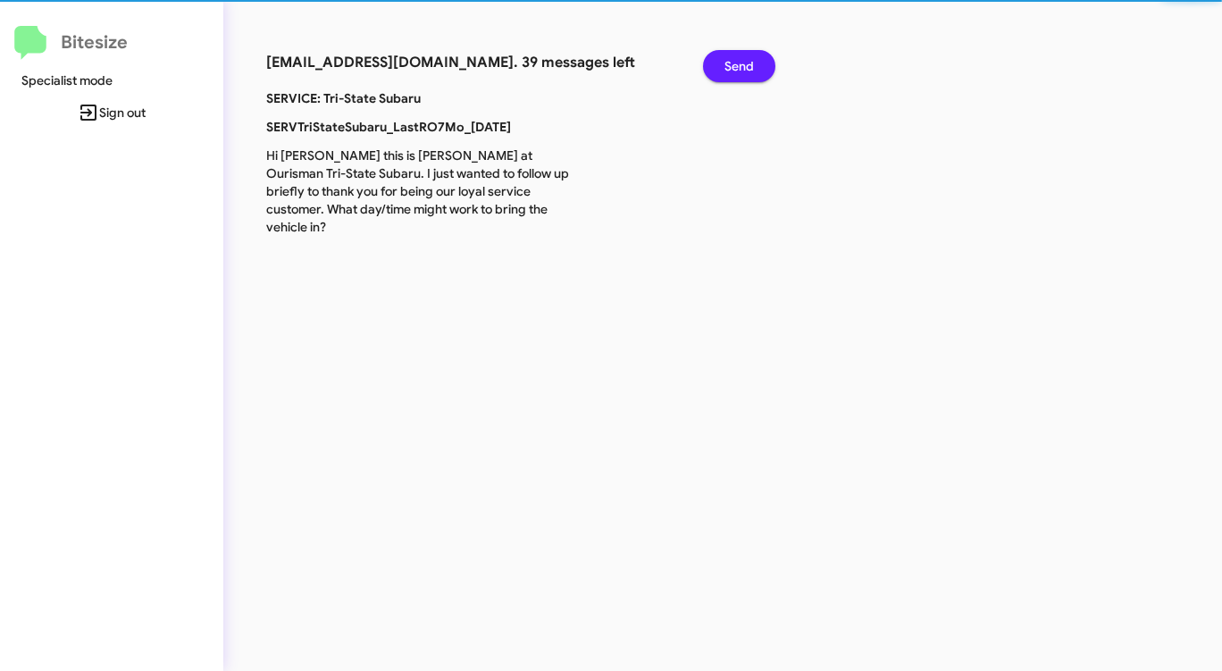
click at [720, 72] on button "Send" at bounding box center [739, 66] width 72 height 32
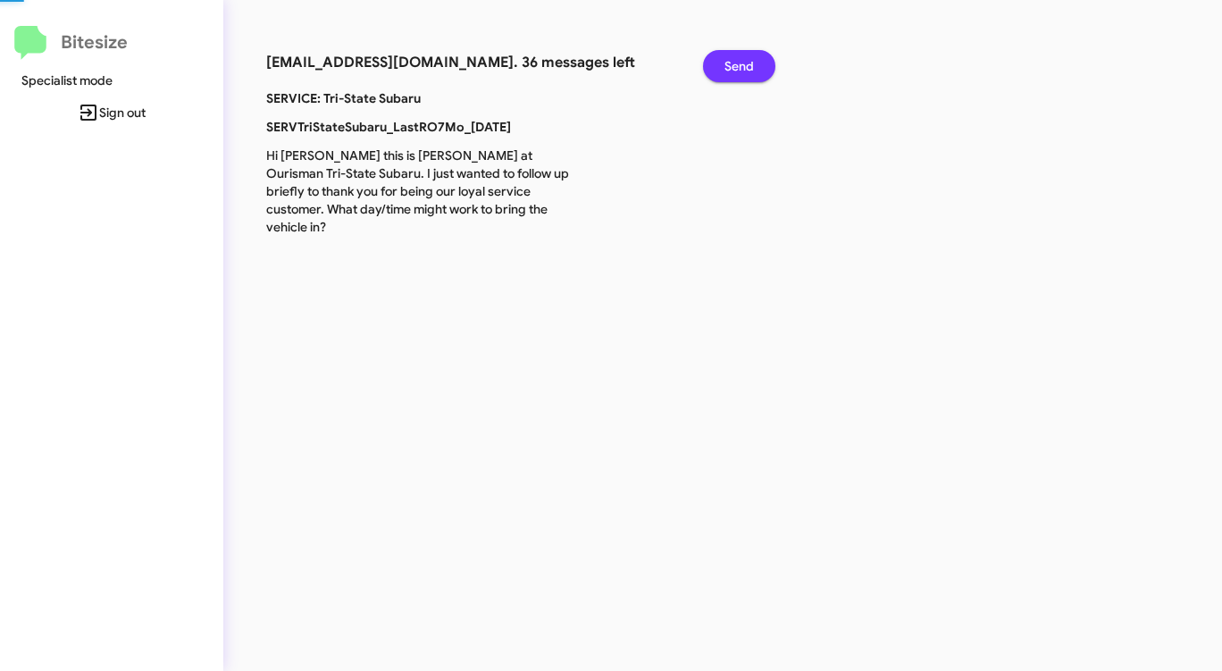
click at [720, 72] on button "Send" at bounding box center [739, 66] width 72 height 32
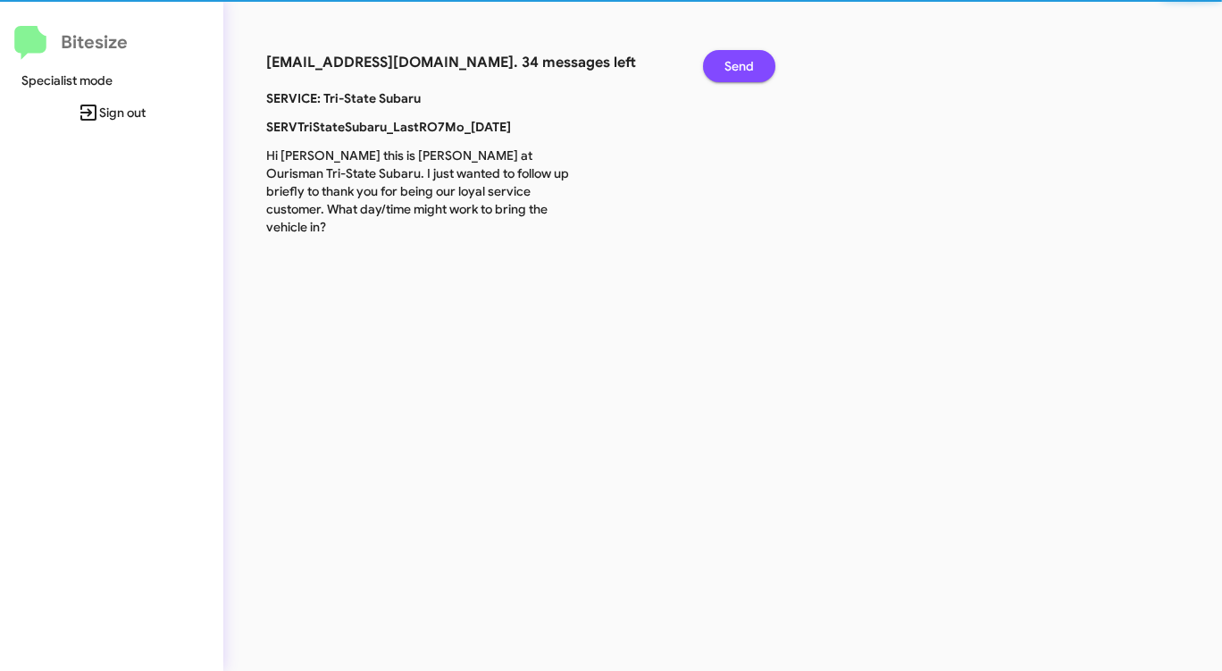
click at [720, 72] on button "Send" at bounding box center [739, 66] width 72 height 32
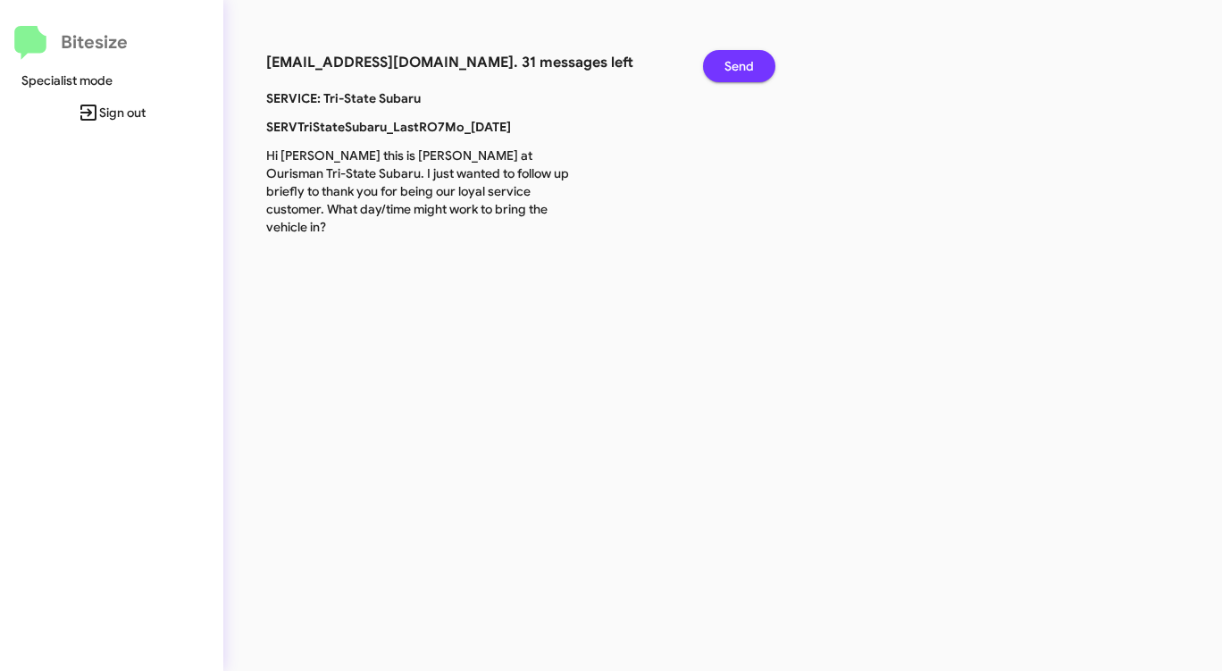
click at [720, 72] on button "Send" at bounding box center [739, 66] width 72 height 32
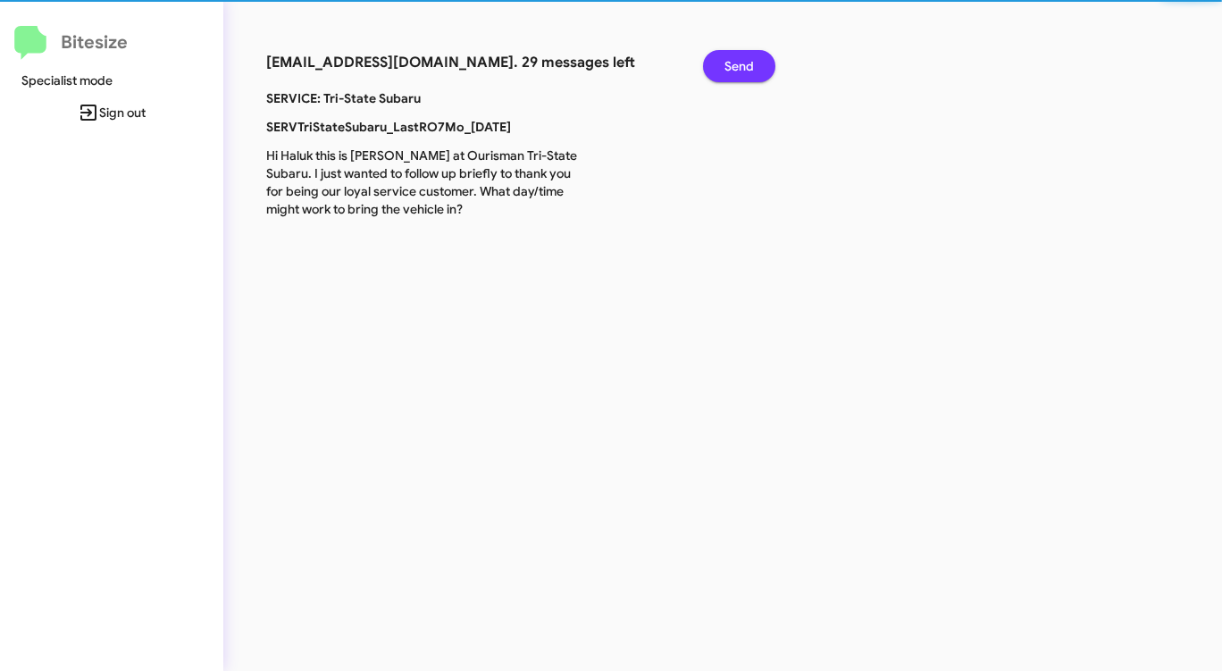
click at [720, 72] on button "Send" at bounding box center [739, 66] width 72 height 32
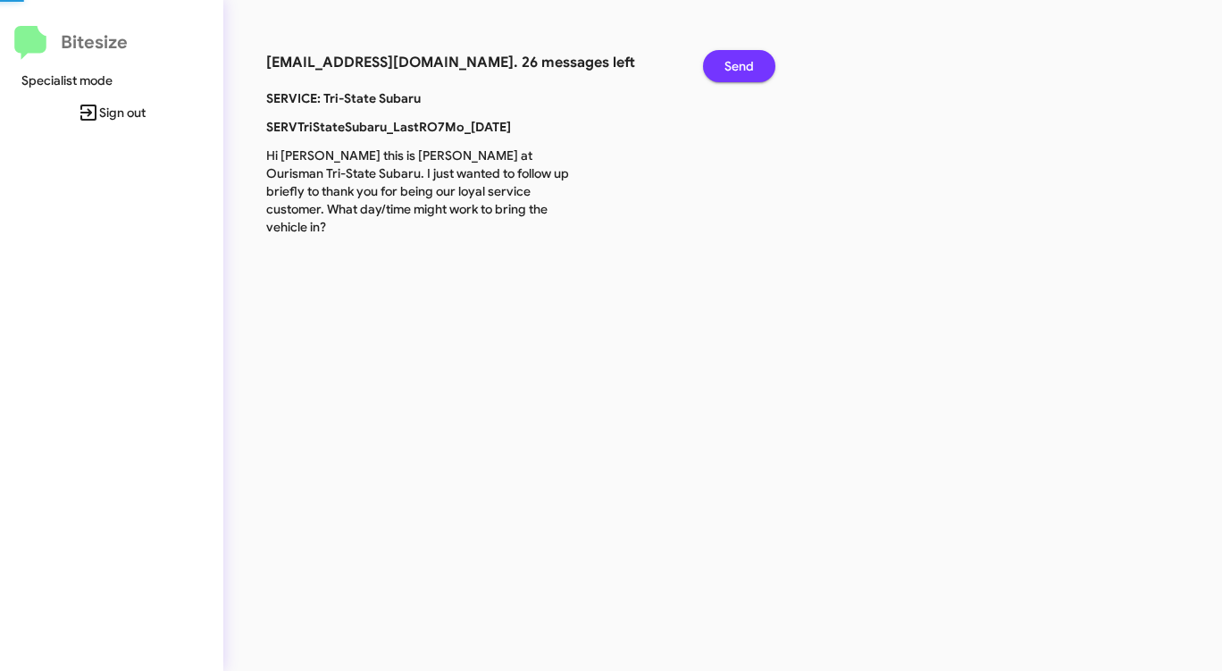
click at [720, 72] on button "Send" at bounding box center [739, 66] width 72 height 32
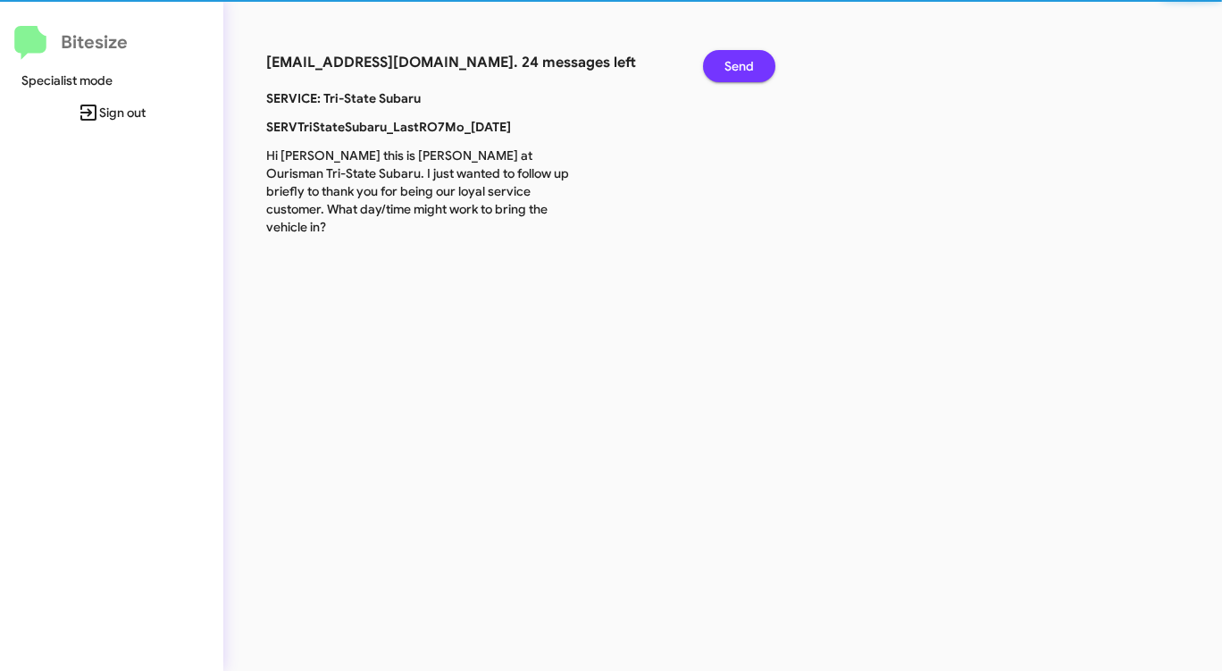
click at [720, 72] on button "Send" at bounding box center [739, 66] width 72 height 32
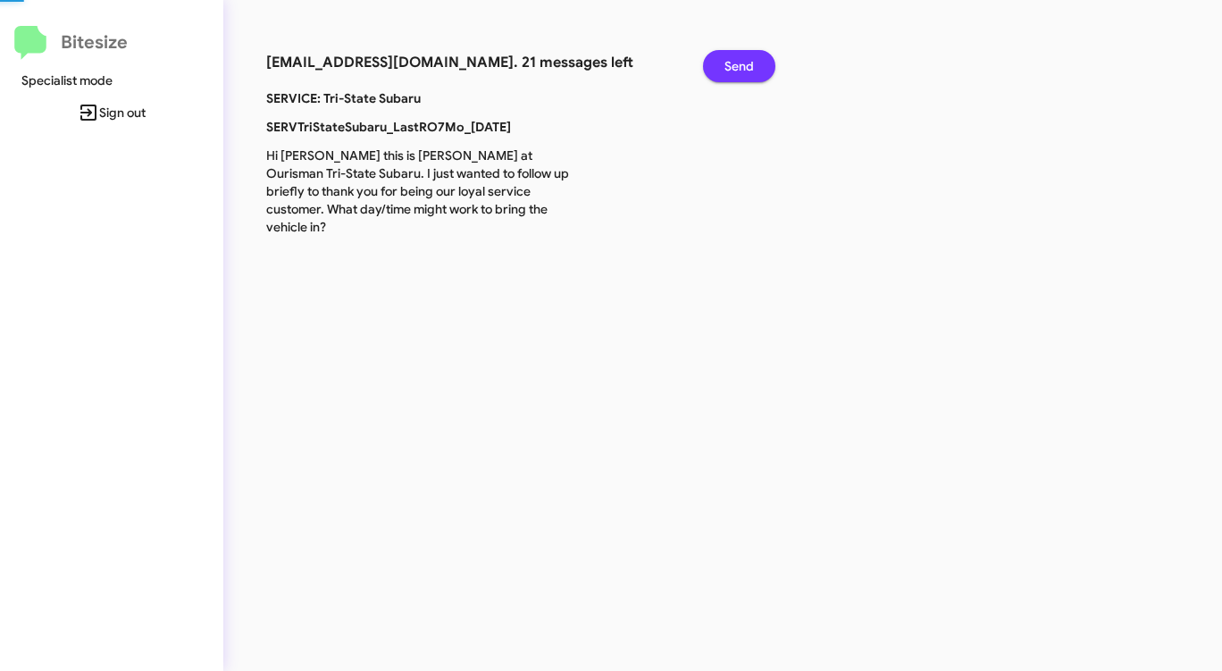
click at [720, 72] on button "Send" at bounding box center [739, 66] width 72 height 32
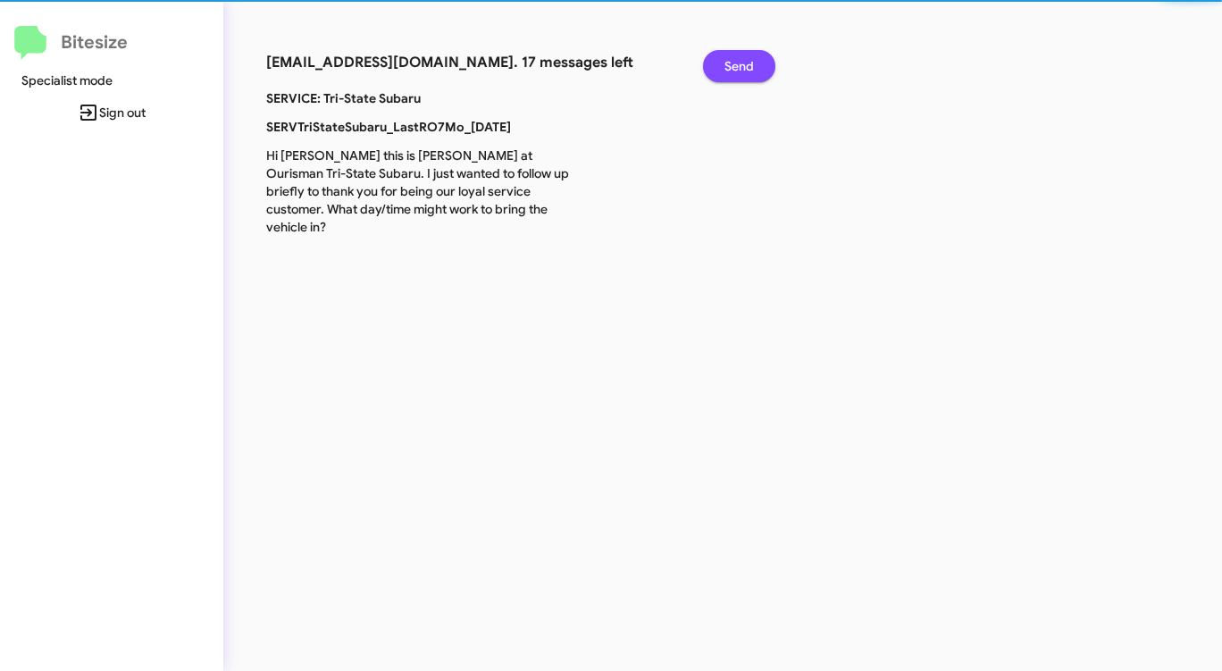
click at [720, 72] on button "Send" at bounding box center [739, 66] width 72 height 32
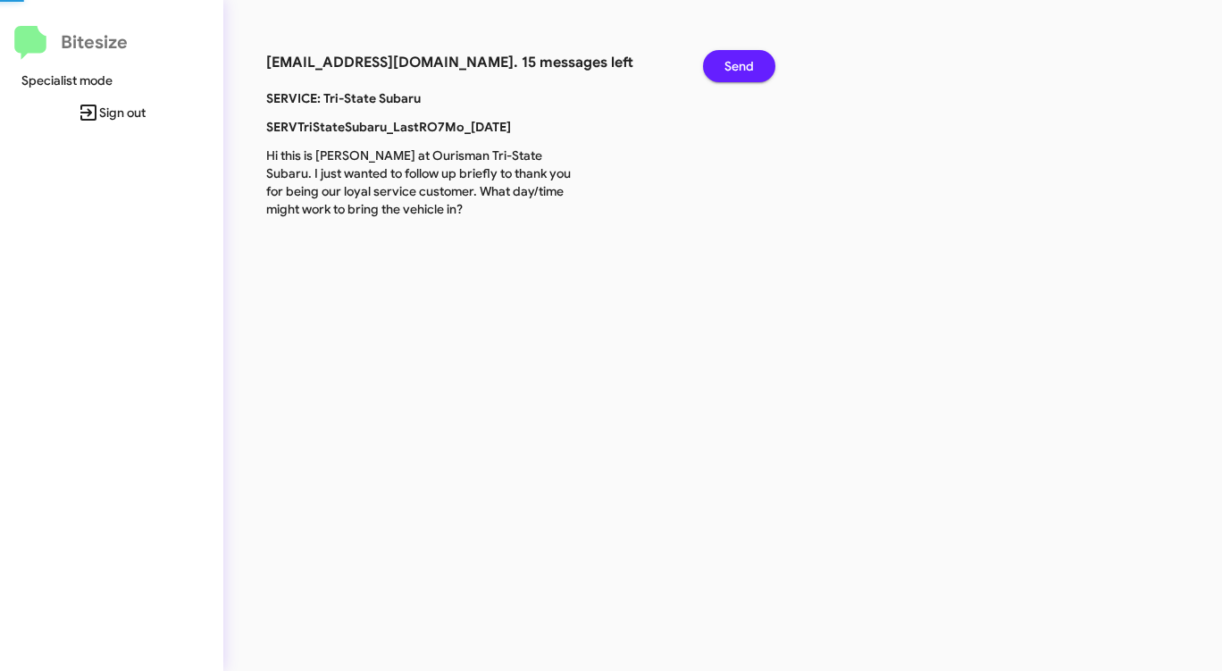
click at [720, 72] on button "Send" at bounding box center [739, 66] width 72 height 32
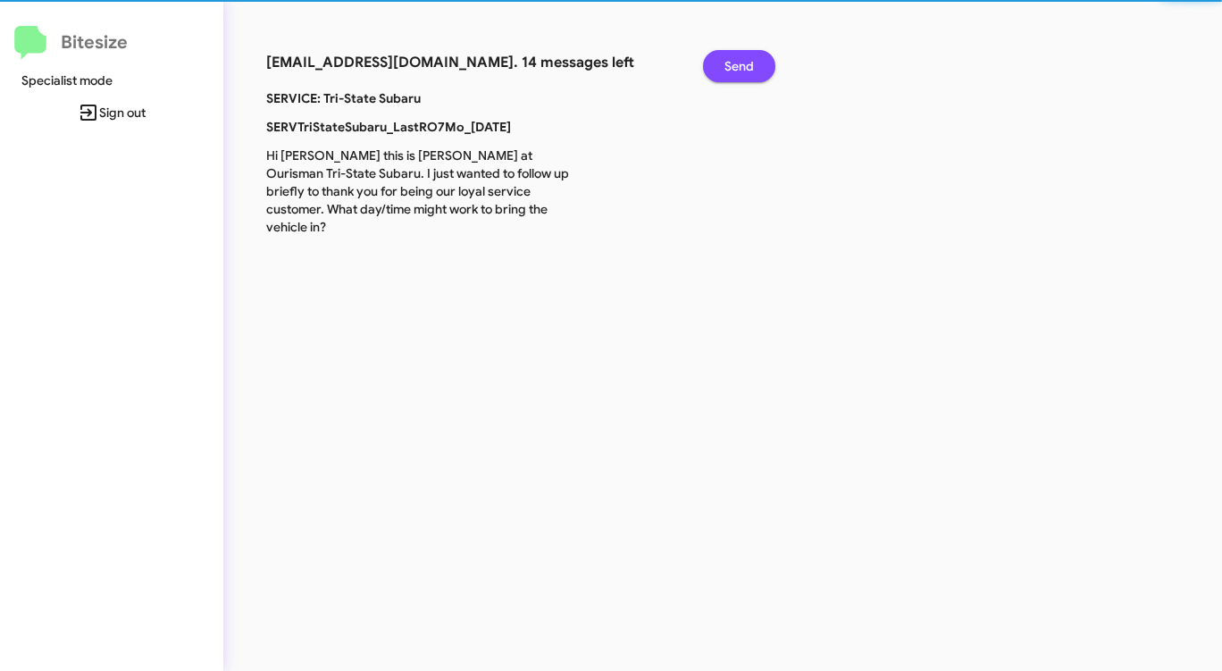
click at [720, 72] on button "Send" at bounding box center [739, 66] width 72 height 32
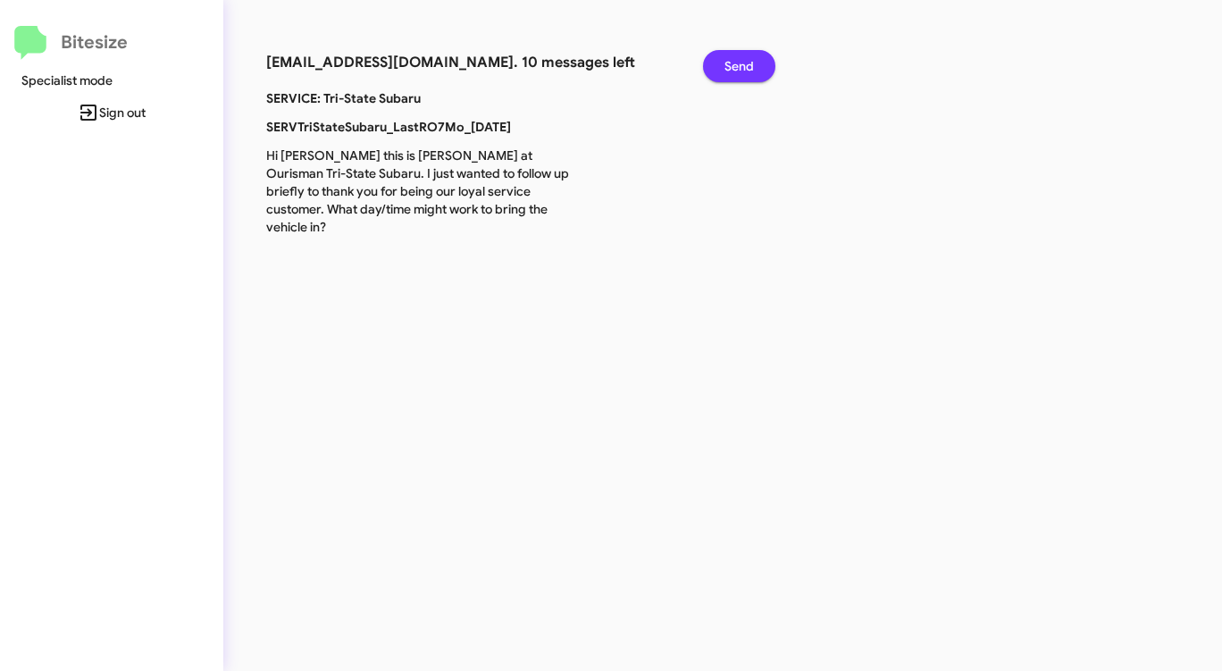
click at [720, 72] on button "Send" at bounding box center [739, 66] width 72 height 32
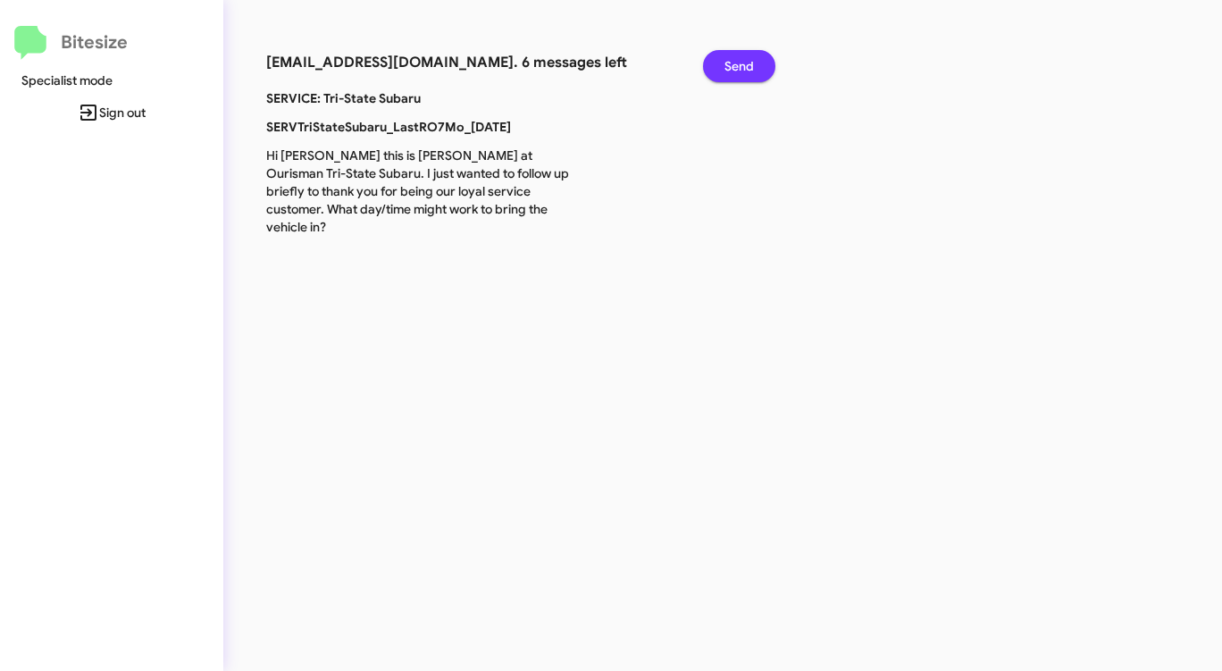
click at [720, 72] on button "Send" at bounding box center [739, 66] width 72 height 32
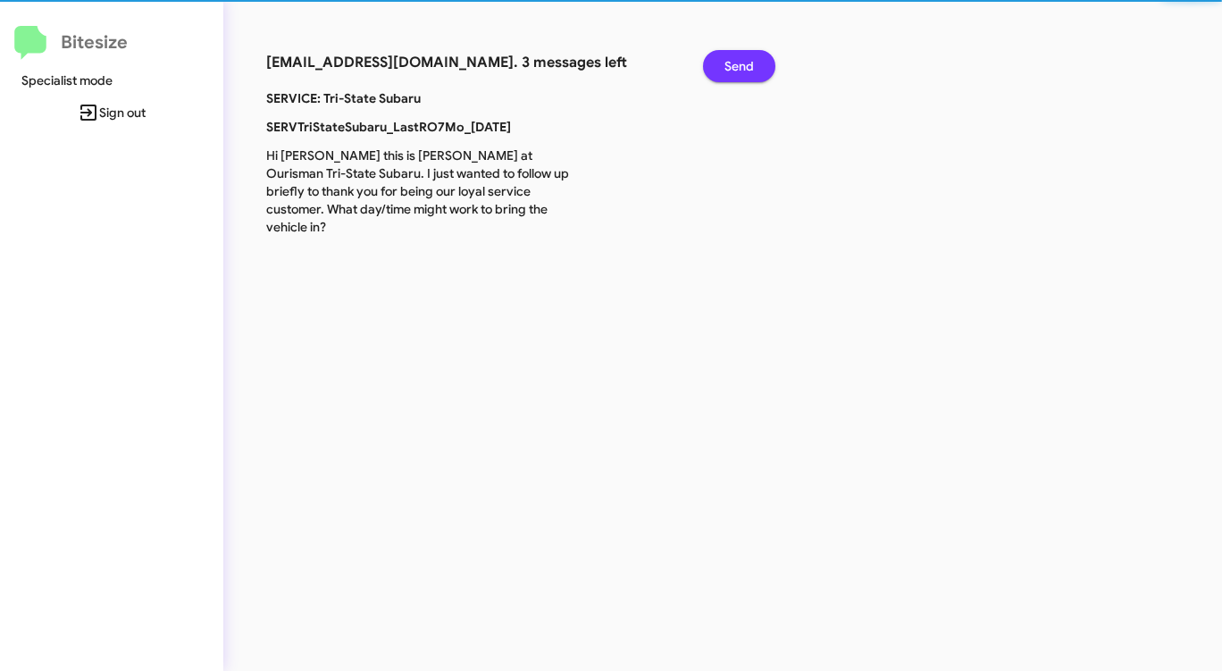
click at [720, 72] on button "Send" at bounding box center [739, 66] width 72 height 32
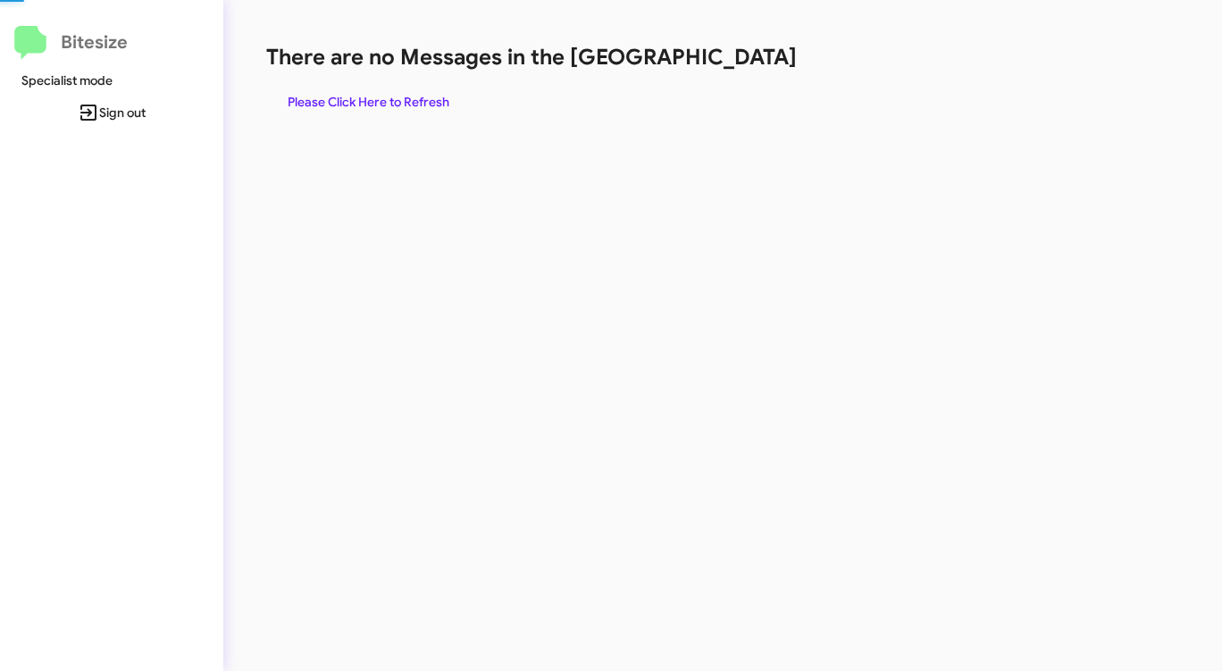
click at [720, 72] on div "There are no Messages in the Queue Please Click Here to Refresh" at bounding box center [639, 80] width 747 height 75
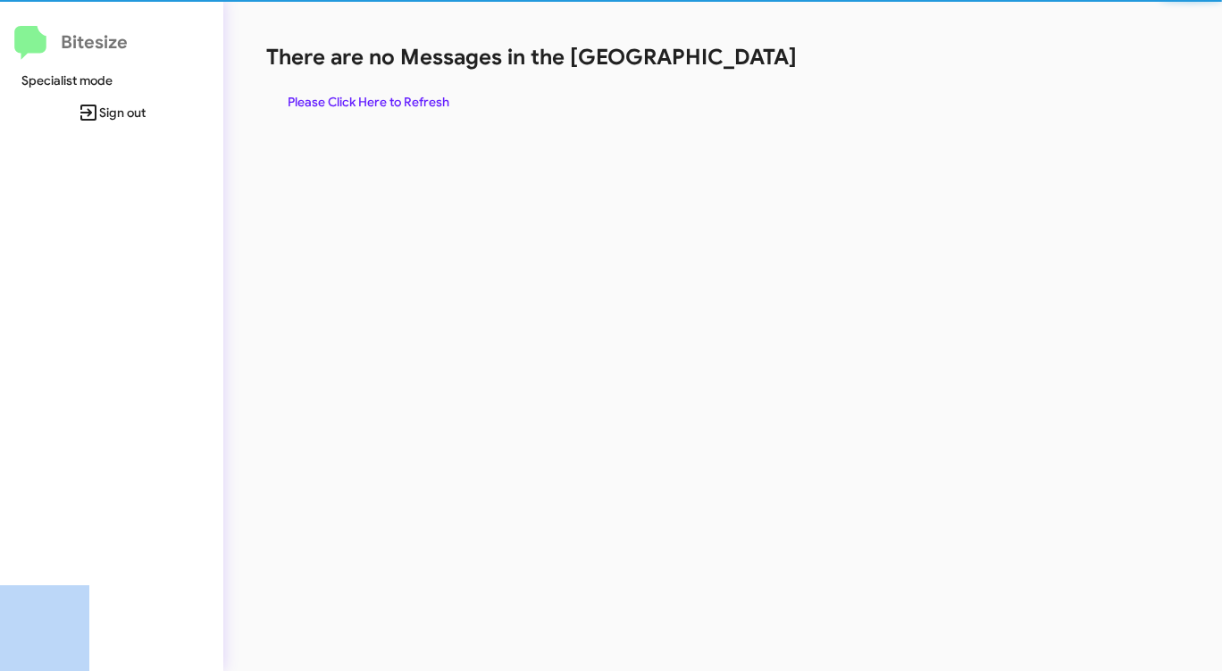
click at [720, 72] on div "There are no Messages in the Queue Please Click Here to Refresh" at bounding box center [639, 80] width 747 height 75
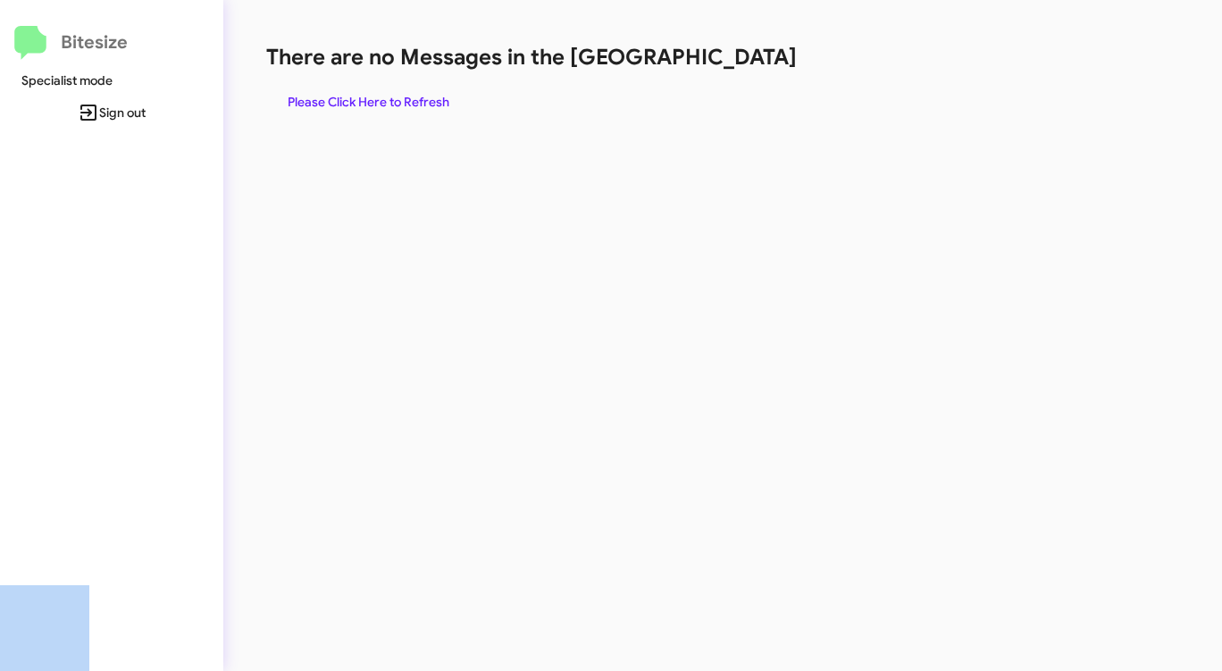
click at [720, 72] on div "There are no Messages in the Queue Please Click Here to Refresh" at bounding box center [639, 80] width 747 height 75
click at [355, 105] on span "Please Click Here to Refresh" at bounding box center [369, 102] width 162 height 32
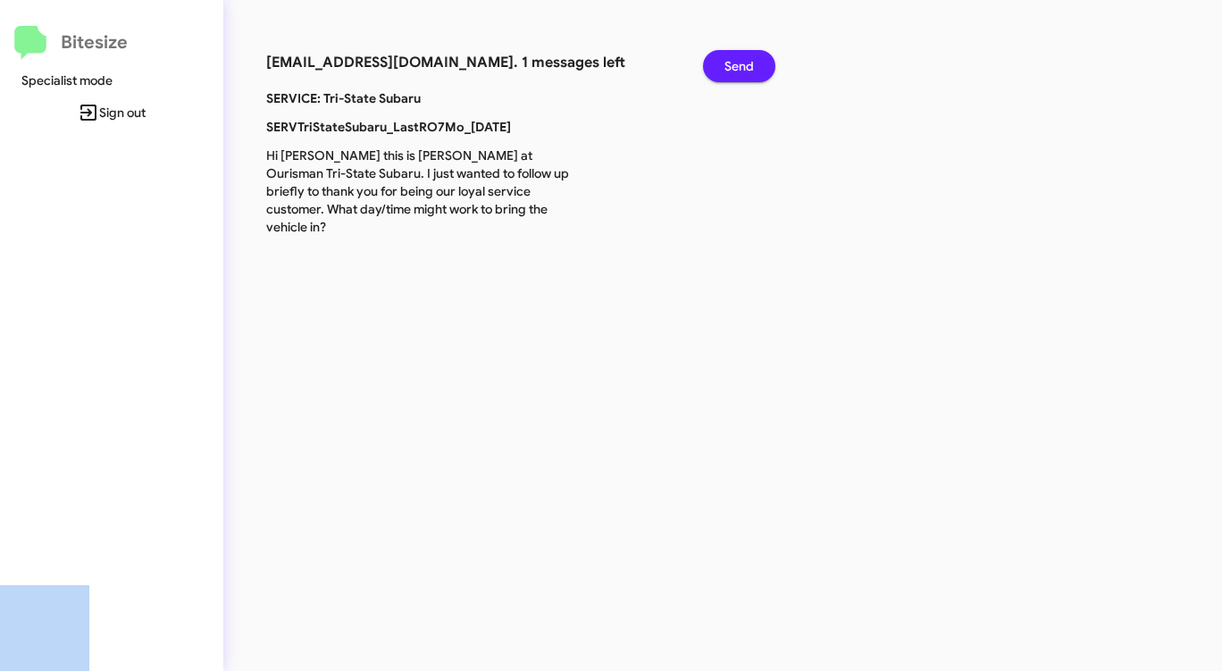
click at [735, 71] on span "Send" at bounding box center [738, 66] width 29 height 32
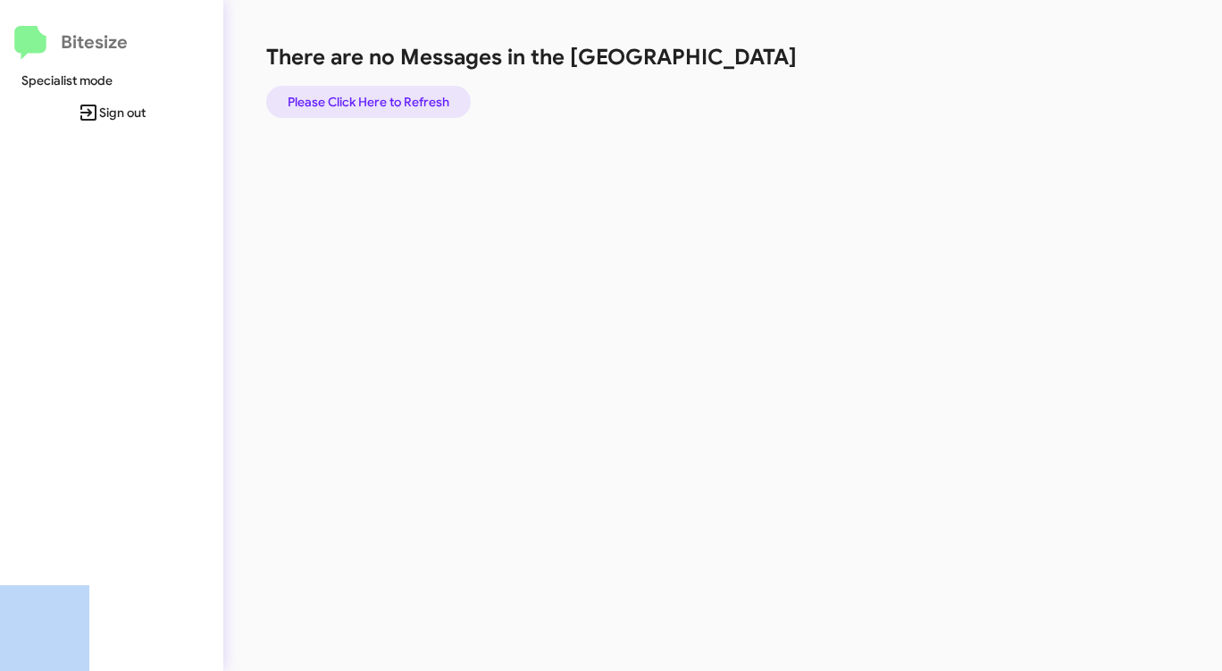
click at [402, 98] on span "Please Click Here to Refresh" at bounding box center [369, 102] width 162 height 32
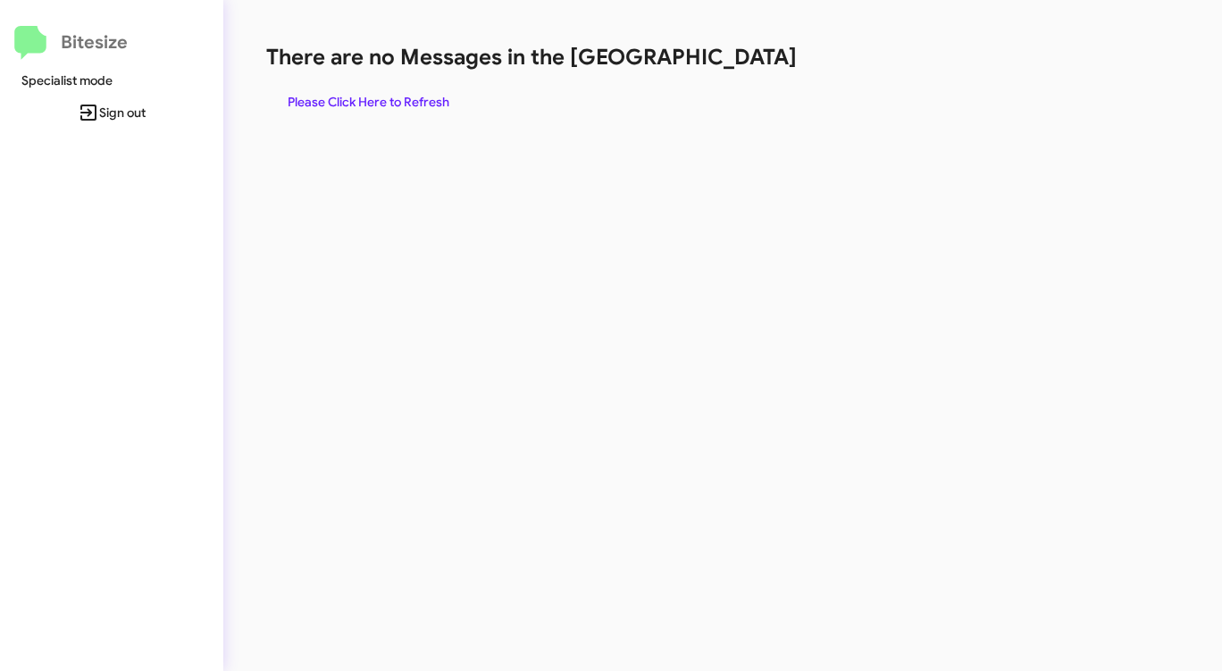
click at [719, 72] on div "There are no Messages in the Queue Please Click Here to Refresh" at bounding box center [639, 80] width 747 height 75
click at [740, 58] on h1 "There are no Messages in the [GEOGRAPHIC_DATA]" at bounding box center [639, 57] width 747 height 29
click at [366, 105] on span "Please Click Here to Refresh" at bounding box center [369, 102] width 162 height 32
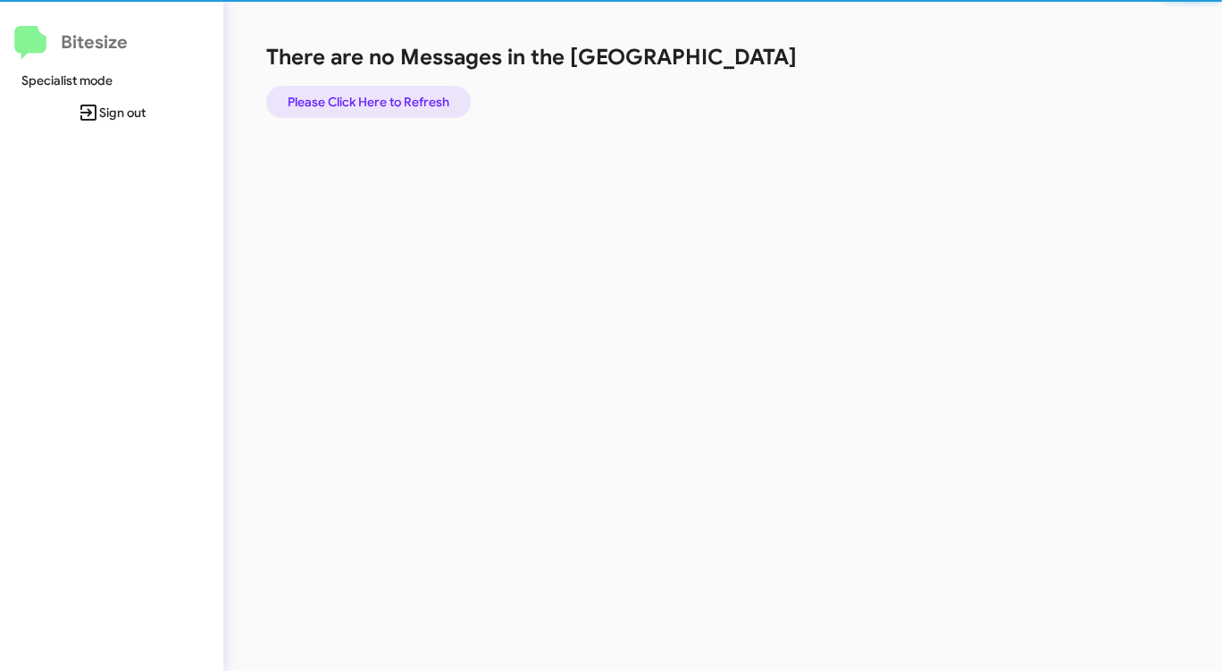
click at [366, 105] on span "Please Click Here to Refresh" at bounding box center [369, 102] width 162 height 32
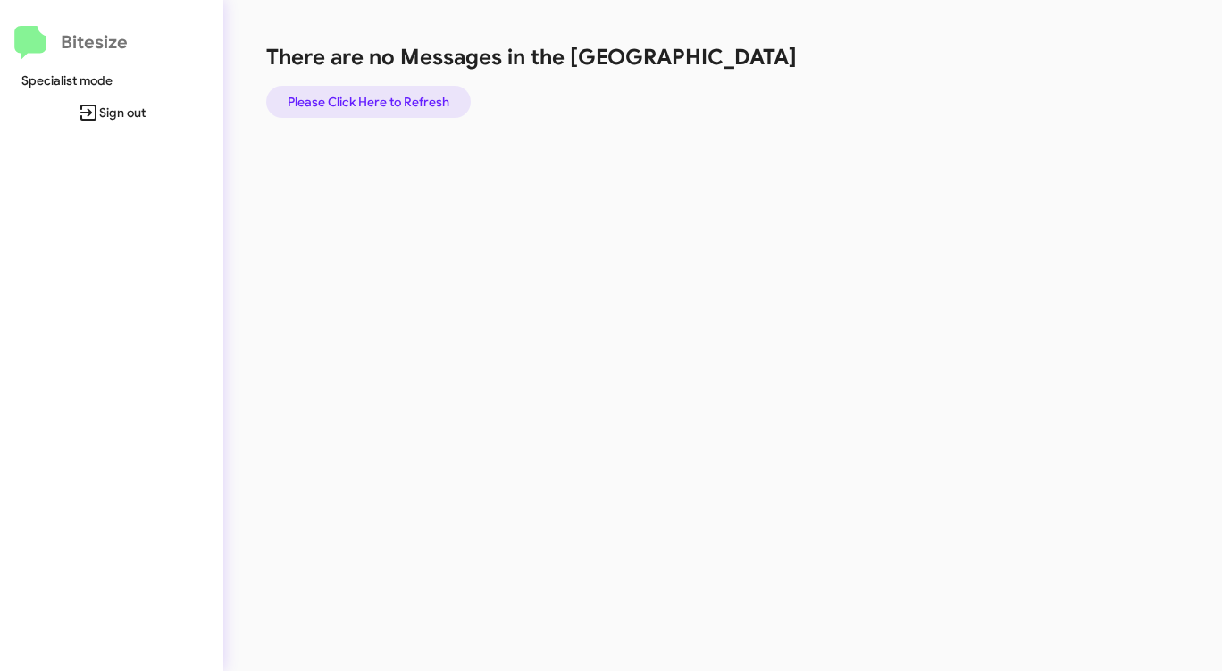
click at [366, 105] on span "Please Click Here to Refresh" at bounding box center [369, 102] width 162 height 32
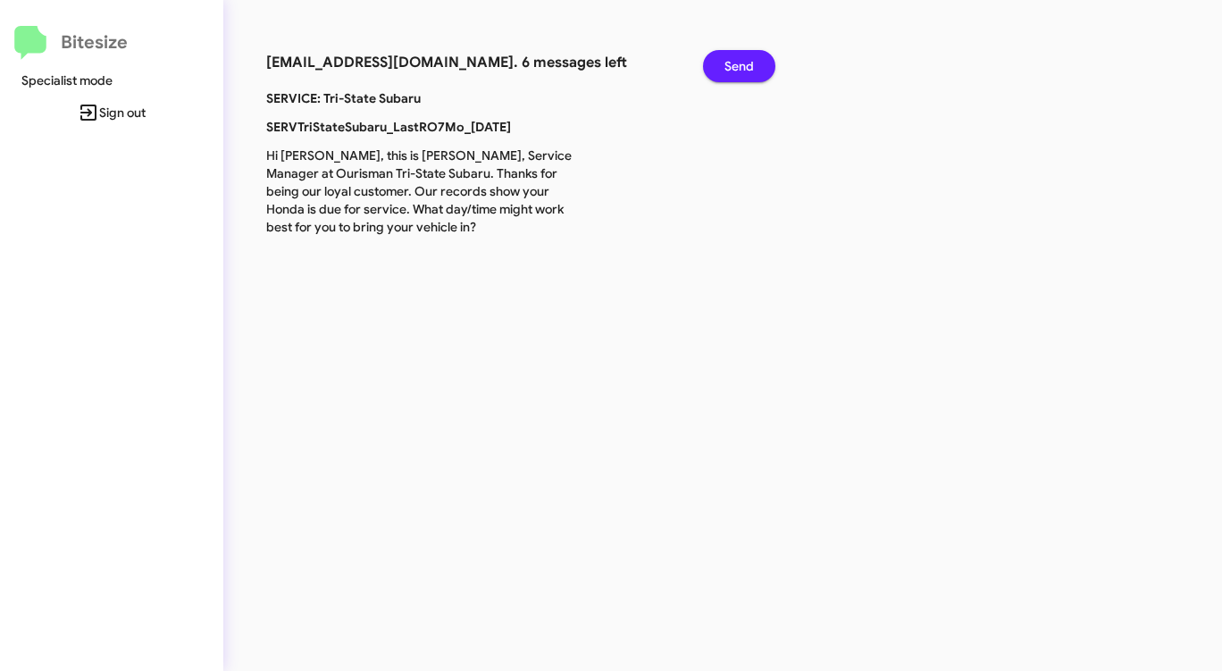
click at [725, 74] on span "Send" at bounding box center [738, 66] width 29 height 32
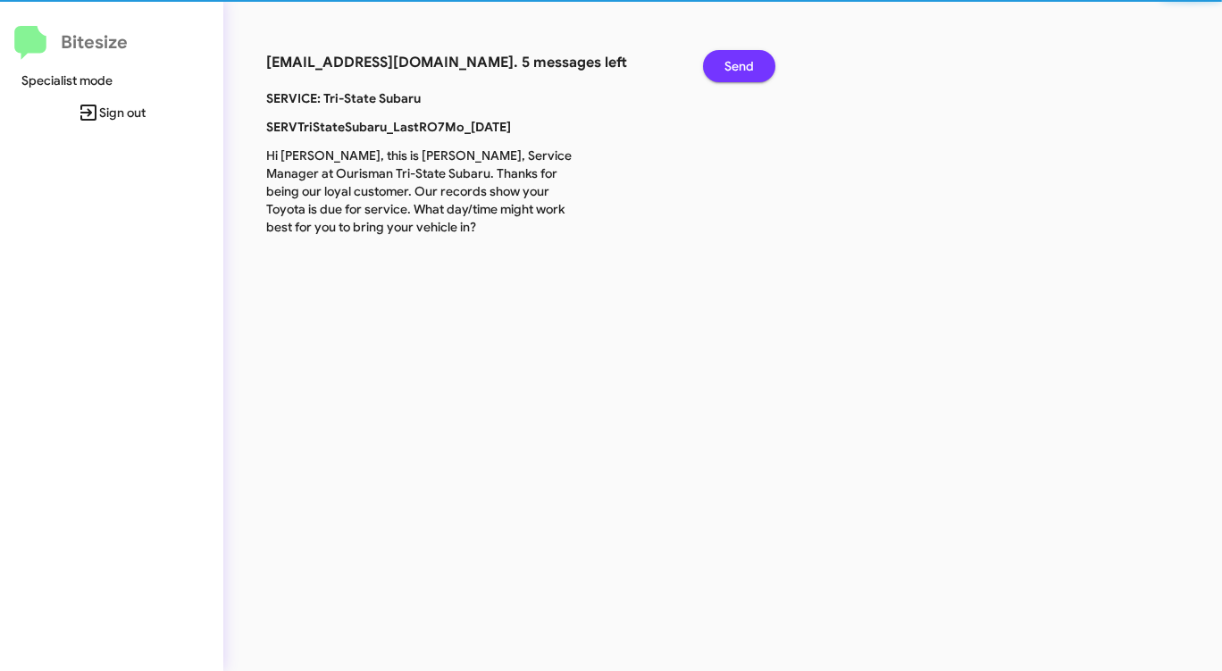
click at [725, 74] on span "Send" at bounding box center [738, 66] width 29 height 32
click at [725, 73] on span "Send" at bounding box center [738, 66] width 29 height 32
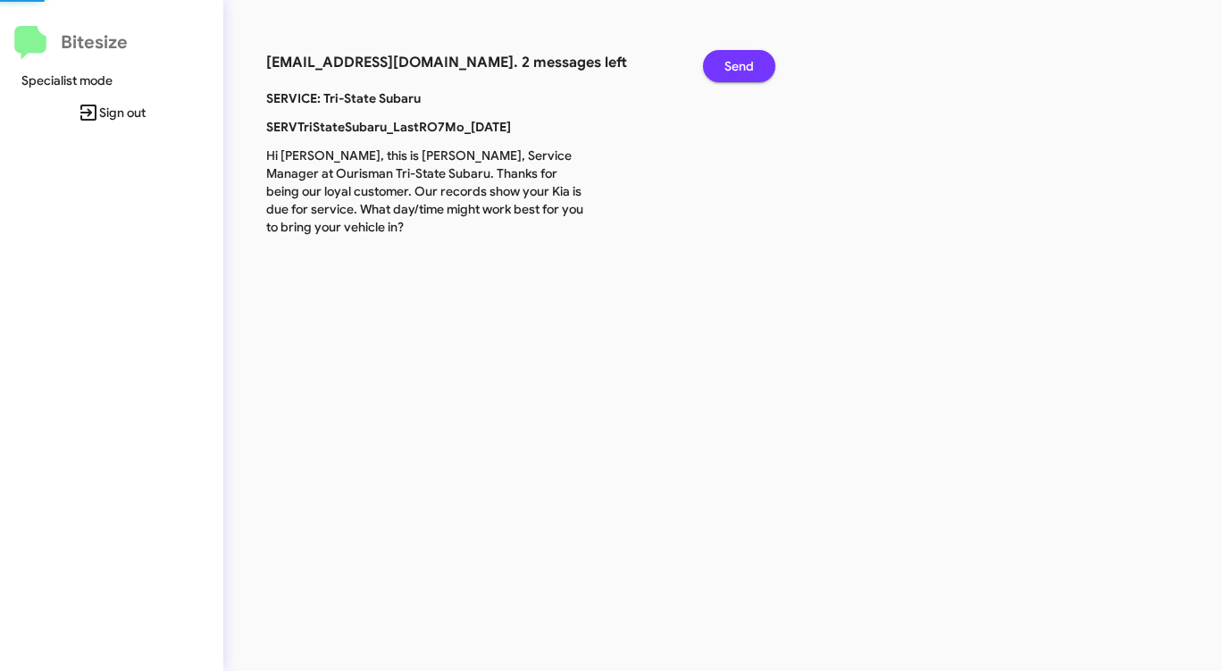
click at [725, 73] on span "Send" at bounding box center [738, 66] width 29 height 32
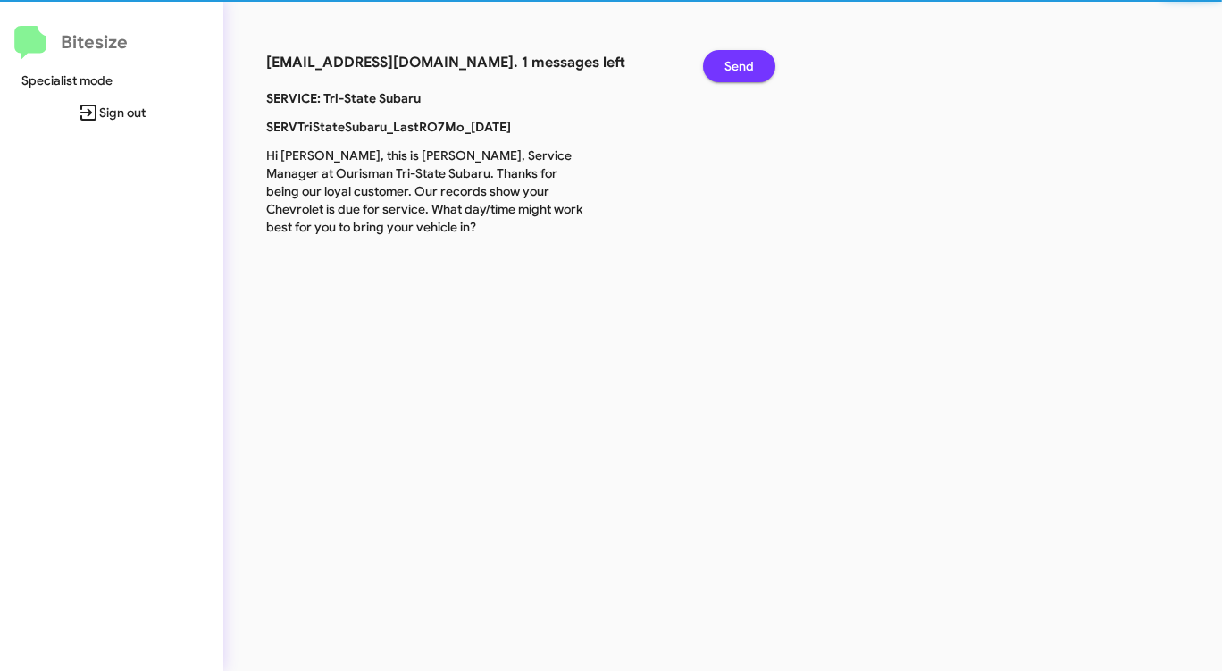
click at [725, 73] on span "Send" at bounding box center [738, 66] width 29 height 32
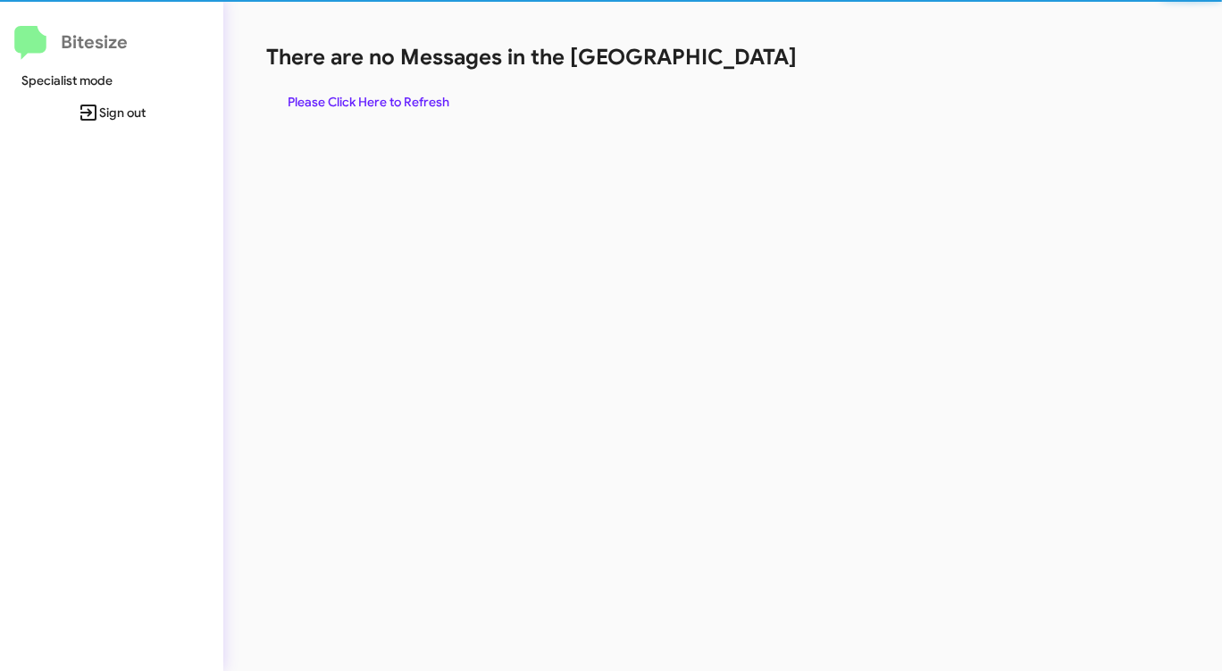
click at [725, 73] on div "There are no Messages in the Queue Please Click Here to Refresh" at bounding box center [639, 80] width 747 height 75
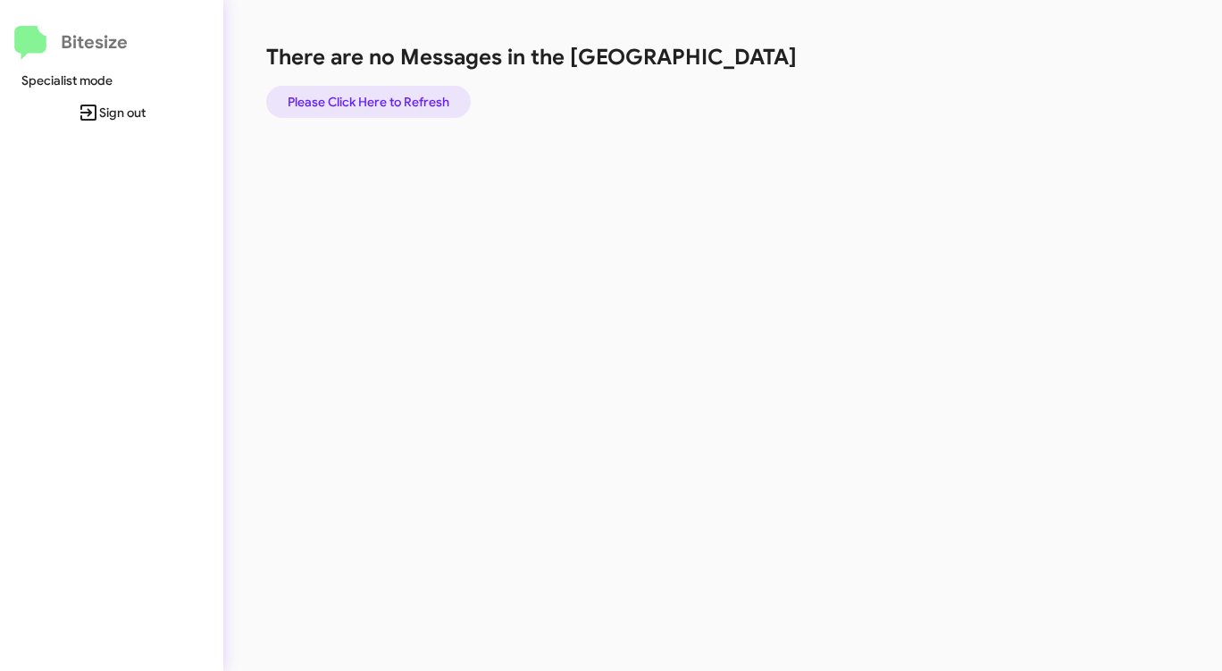
click at [343, 98] on span "Please Click Here to Refresh" at bounding box center [369, 102] width 162 height 32
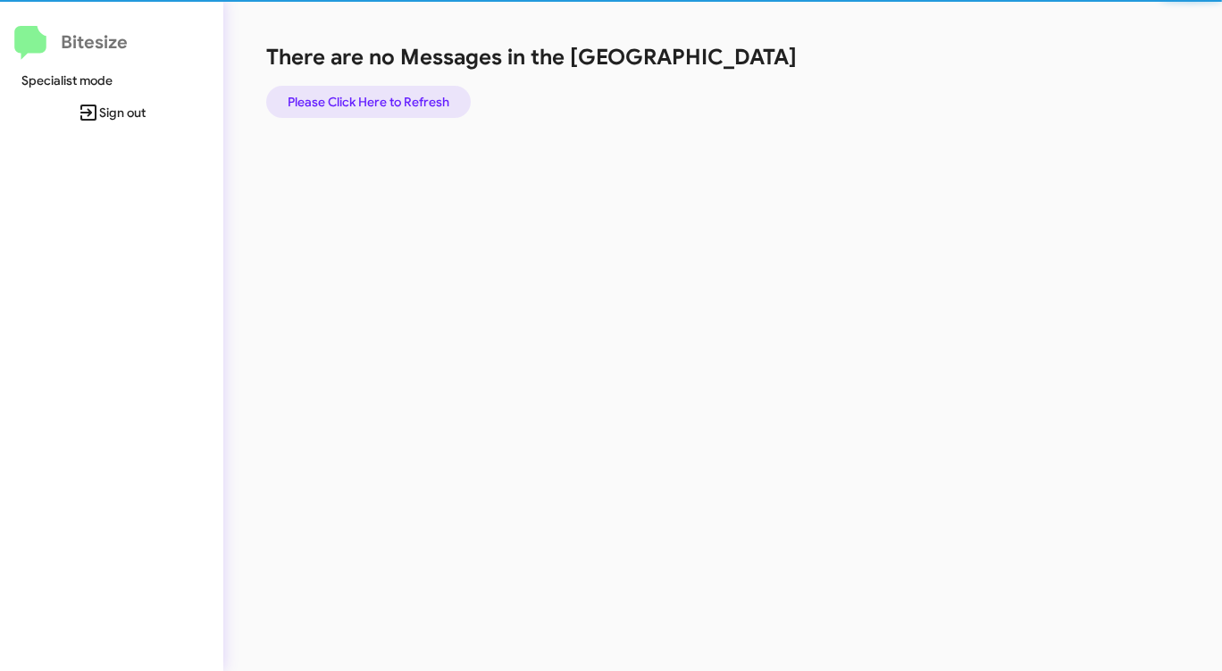
click at [343, 98] on span "Please Click Here to Refresh" at bounding box center [369, 102] width 162 height 32
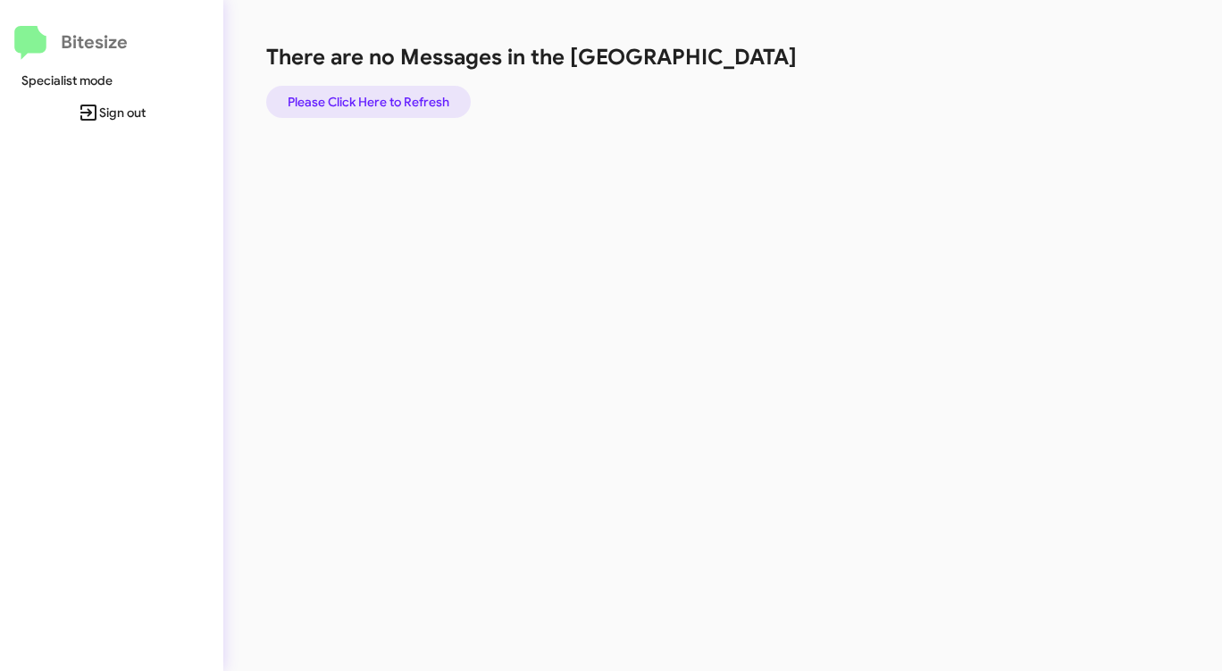
click at [392, 100] on span "Please Click Here to Refresh" at bounding box center [369, 102] width 162 height 32
click at [392, 99] on span "Please Click Here to Refresh" at bounding box center [369, 102] width 162 height 32
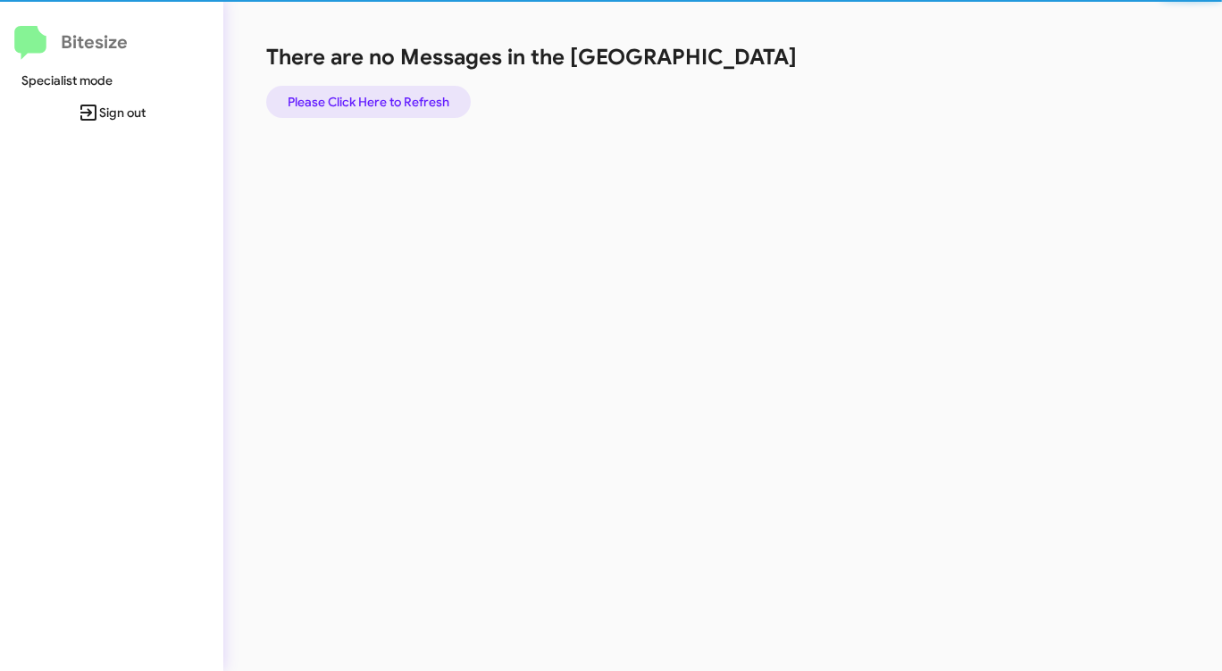
click at [392, 99] on span "Please Click Here to Refresh" at bounding box center [369, 102] width 162 height 32
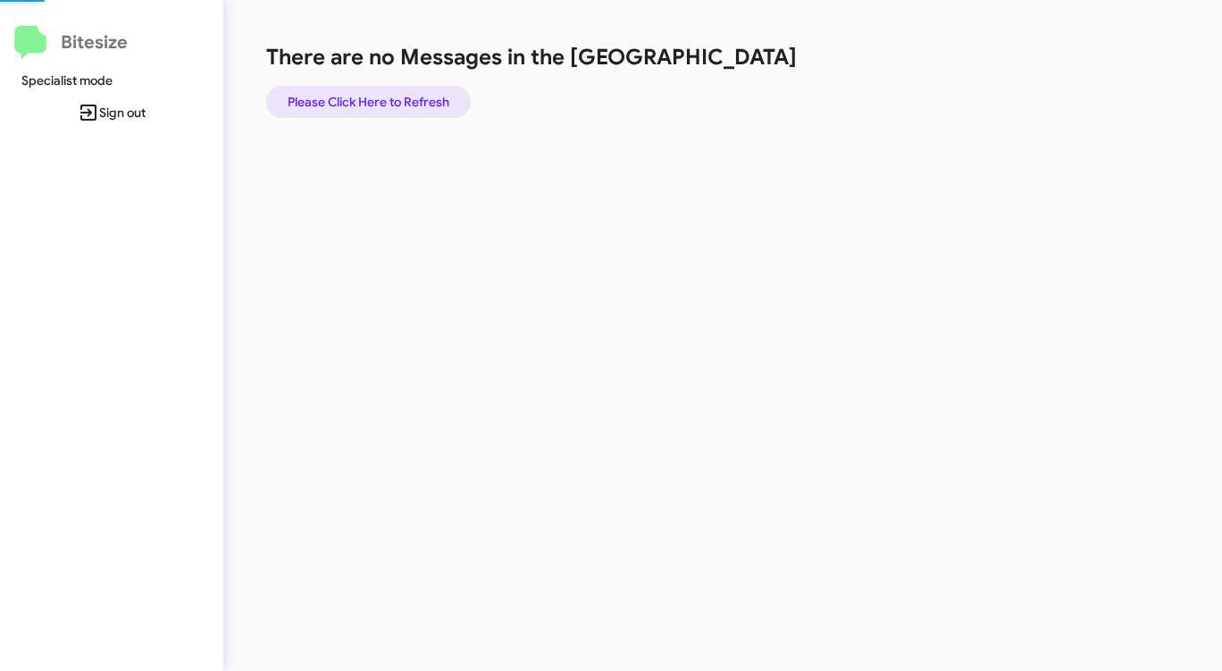
click at [392, 99] on span "Please Click Here to Refresh" at bounding box center [369, 102] width 162 height 32
click at [392, 98] on span "Please Click Here to Refresh" at bounding box center [369, 102] width 162 height 32
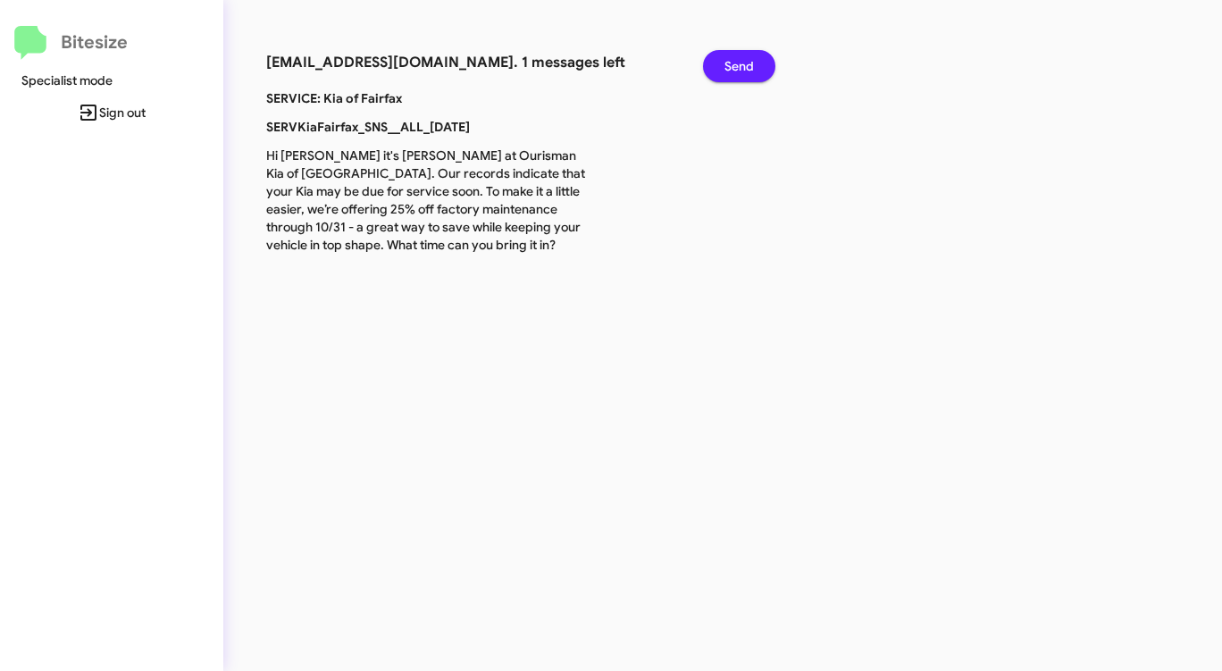
click at [749, 60] on span "Send" at bounding box center [738, 66] width 29 height 32
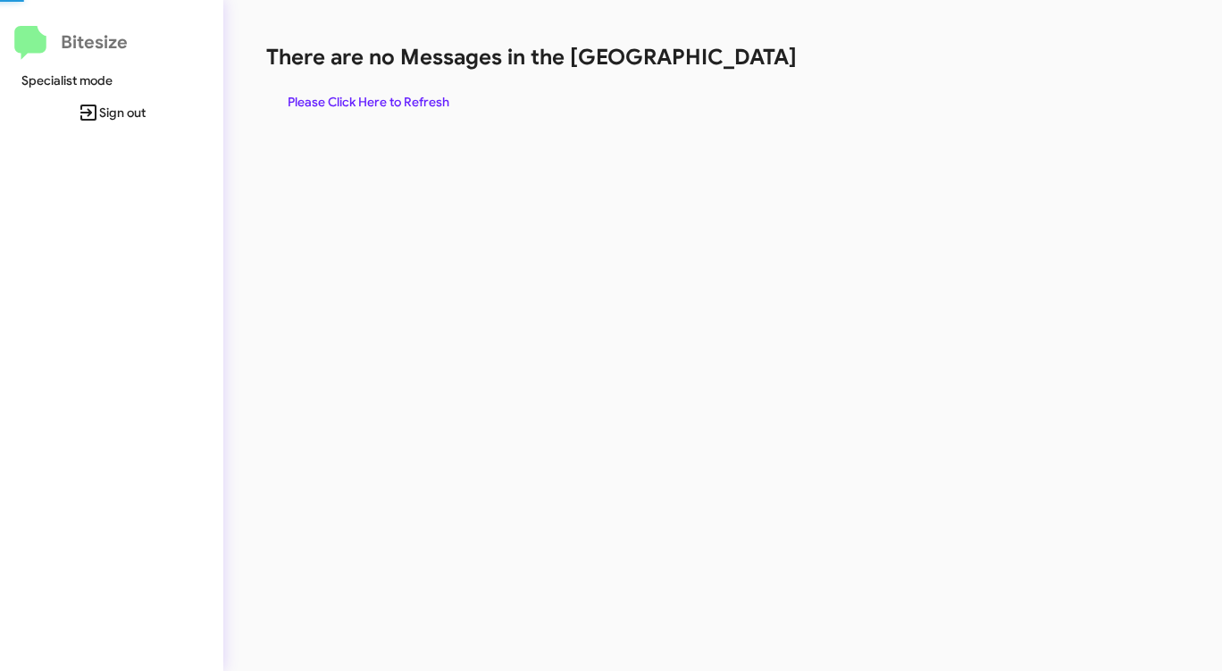
click at [749, 60] on h1 "There are no Messages in the [GEOGRAPHIC_DATA]" at bounding box center [639, 57] width 747 height 29
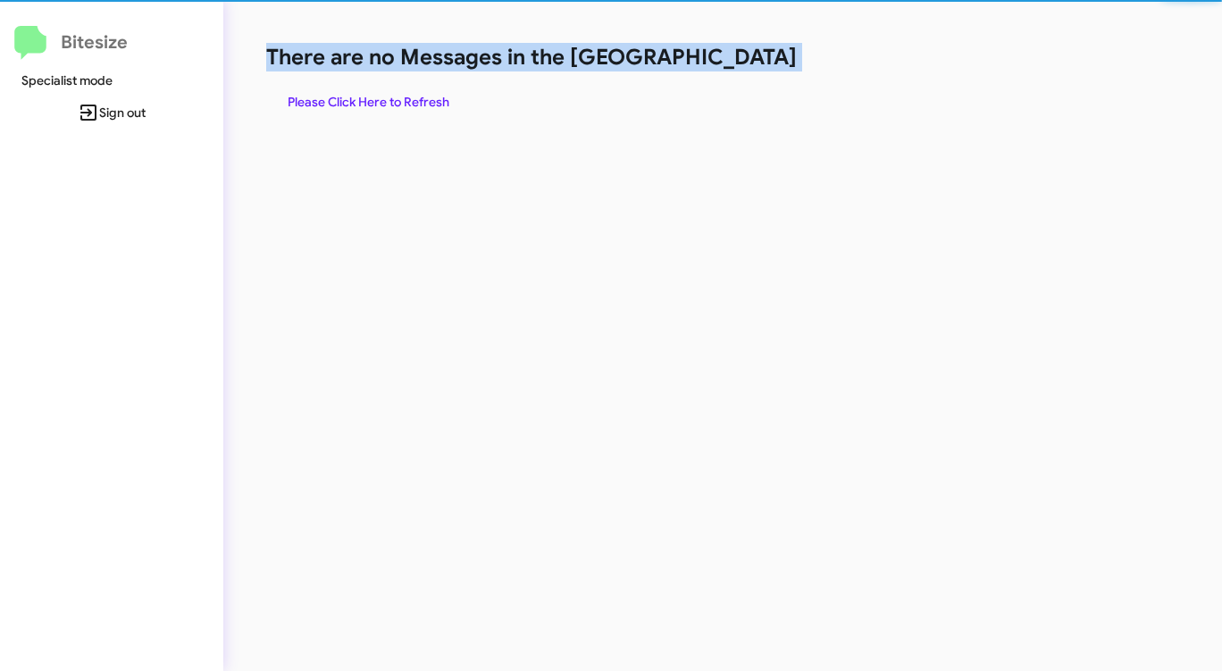
click at [749, 60] on h1 "There are no Messages in the [GEOGRAPHIC_DATA]" at bounding box center [639, 57] width 747 height 29
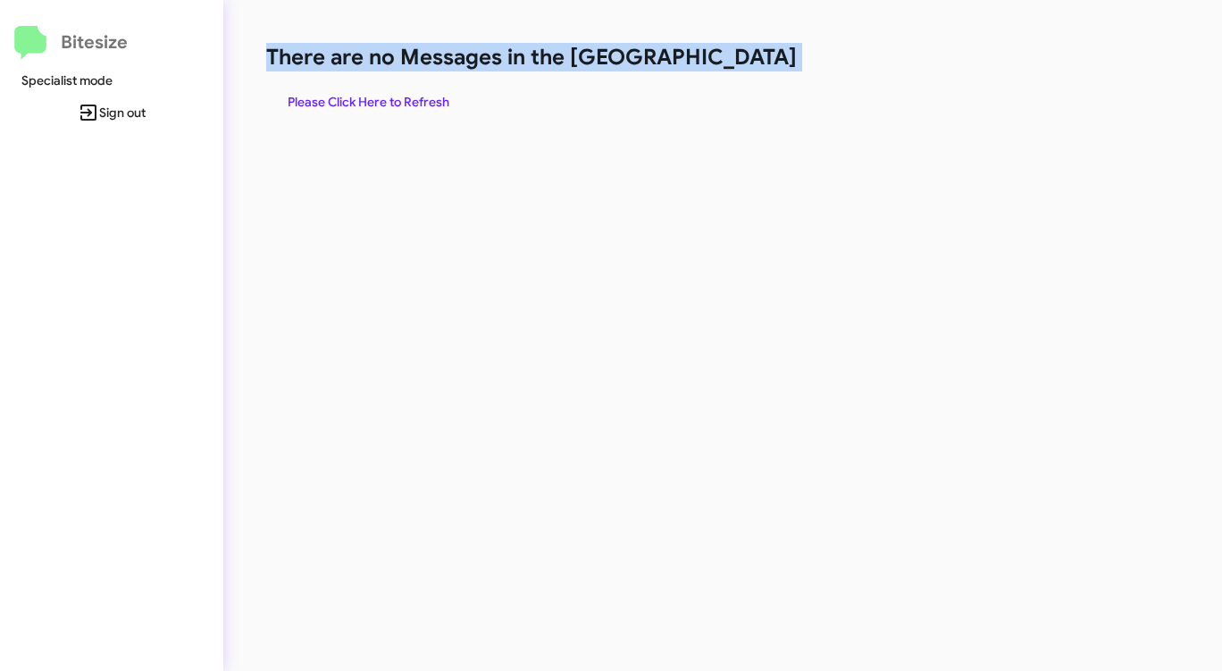
click at [749, 60] on h1 "There are no Messages in the [GEOGRAPHIC_DATA]" at bounding box center [639, 57] width 747 height 29
click at [366, 107] on span "Please Click Here to Refresh" at bounding box center [369, 102] width 162 height 32
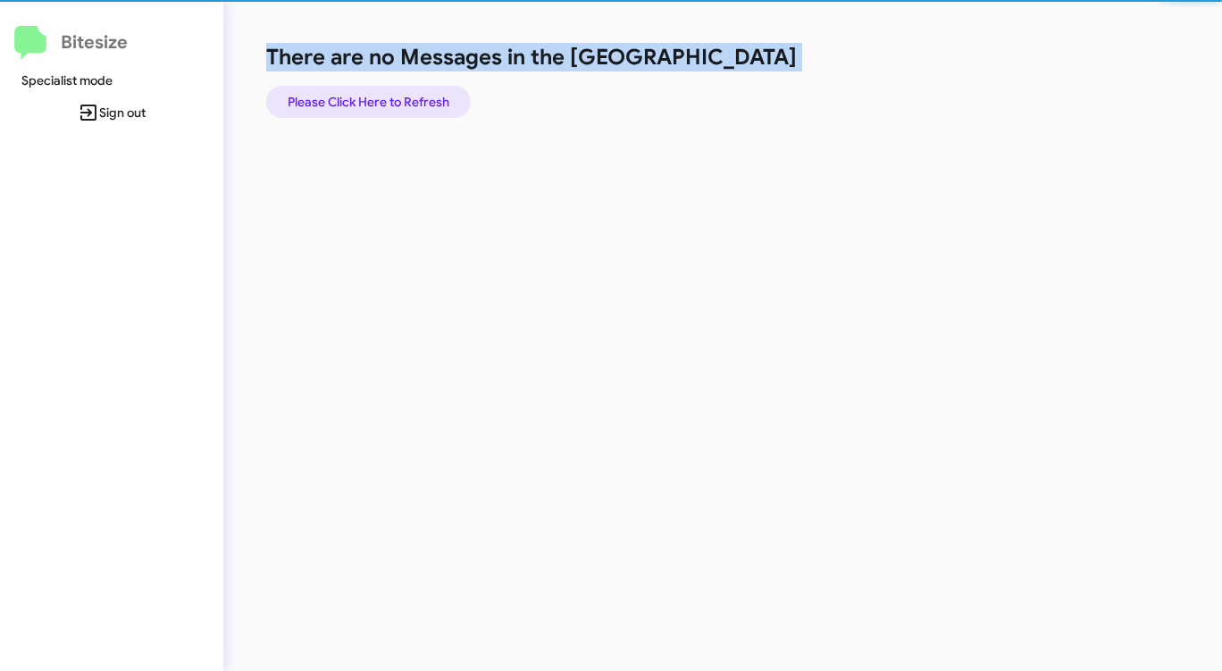
click at [366, 107] on span "Please Click Here to Refresh" at bounding box center [369, 102] width 162 height 32
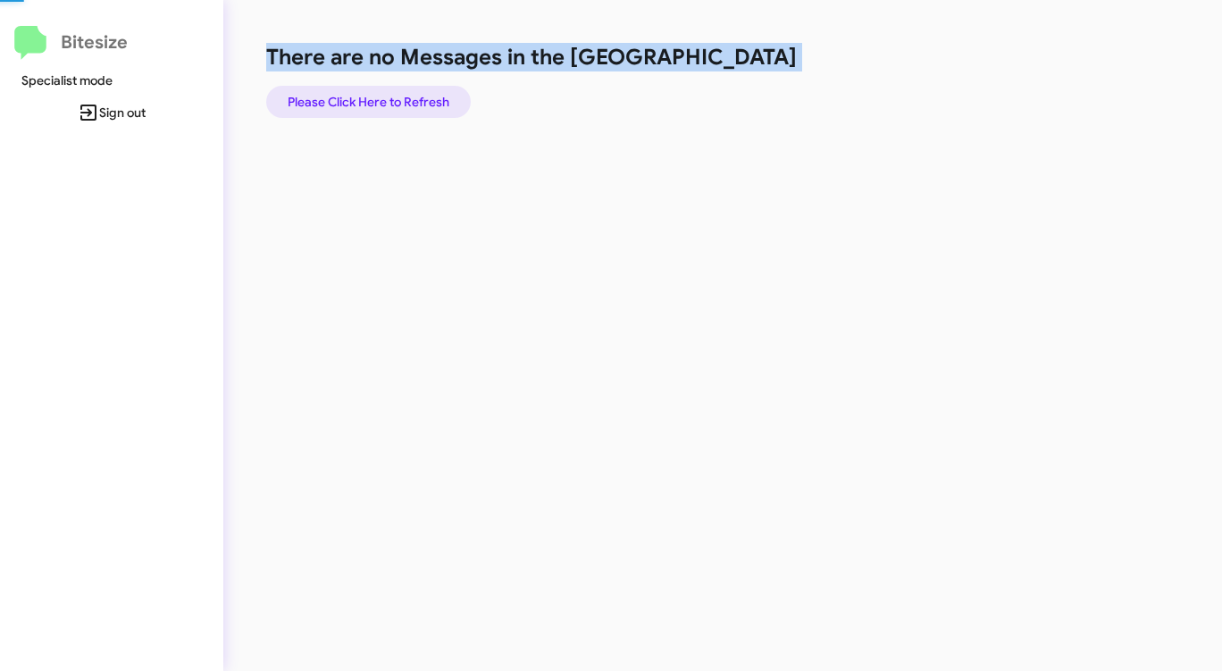
click at [366, 107] on span "Please Click Here to Refresh" at bounding box center [369, 102] width 162 height 32
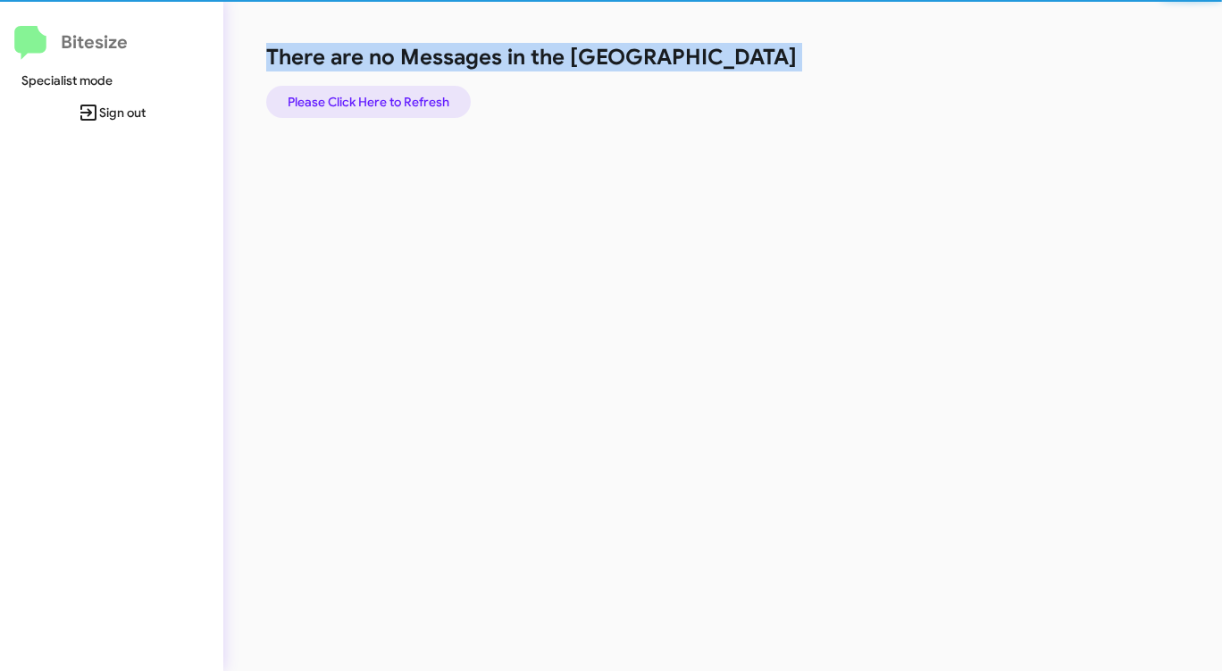
click at [366, 106] on span "Please Click Here to Refresh" at bounding box center [369, 102] width 162 height 32
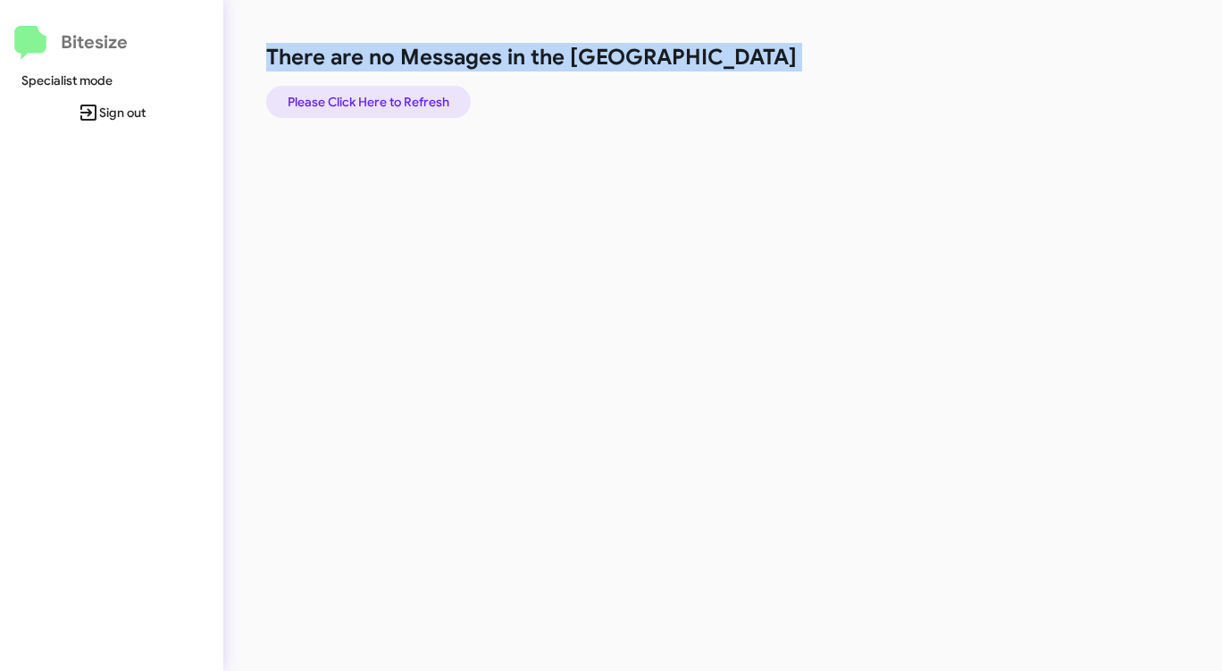
click at [366, 106] on span "Please Click Here to Refresh" at bounding box center [369, 102] width 162 height 32
click at [386, 97] on span "Please Click Here to Refresh" at bounding box center [369, 102] width 162 height 32
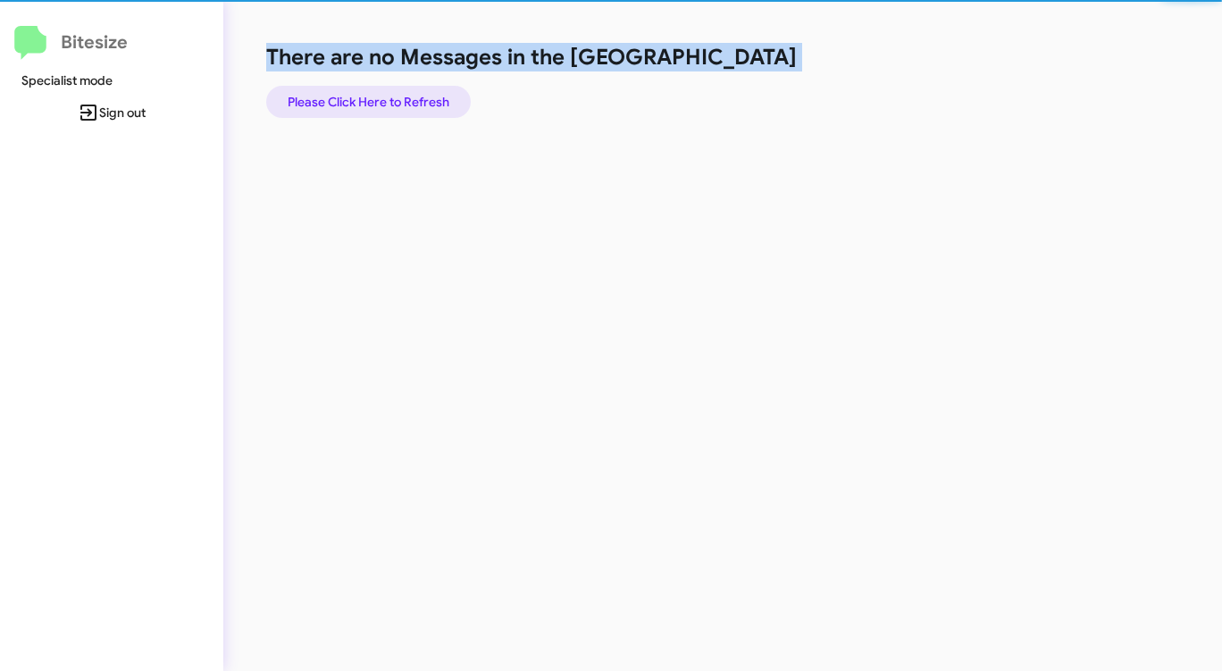
click at [386, 97] on span "Please Click Here to Refresh" at bounding box center [369, 102] width 162 height 32
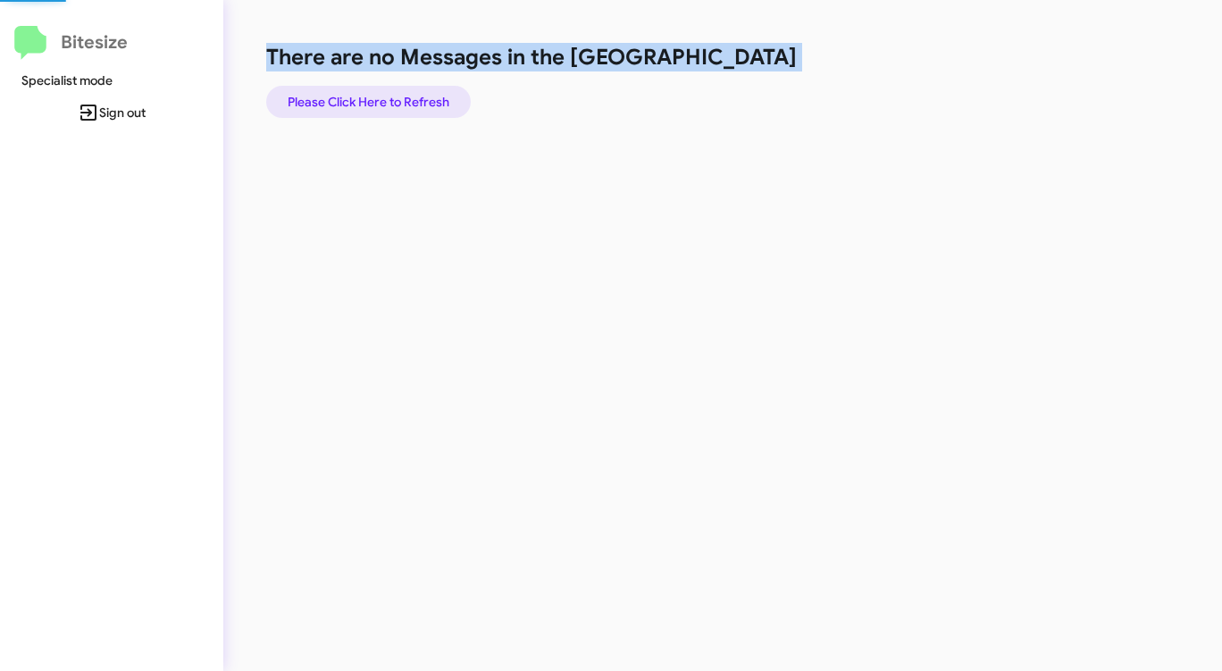
click at [386, 97] on span "Please Click Here to Refresh" at bounding box center [369, 102] width 162 height 32
click at [386, 98] on span "Please Click Here to Refresh" at bounding box center [369, 102] width 162 height 32
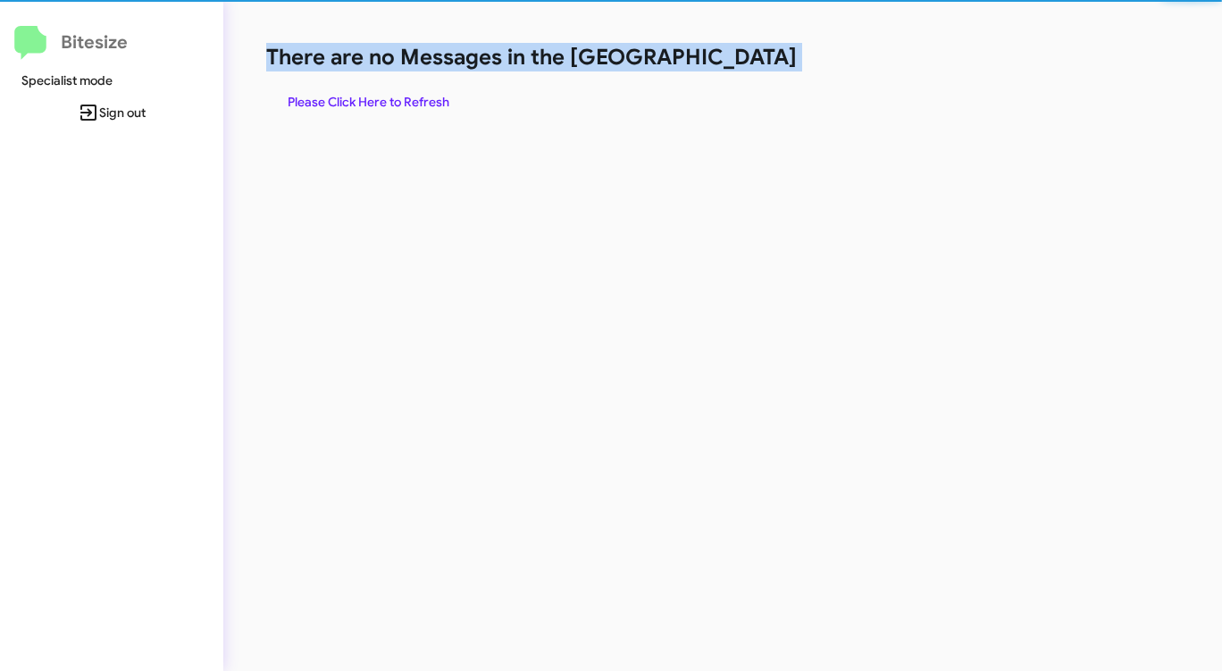
click at [386, 98] on span "Please Click Here to Refresh" at bounding box center [369, 102] width 162 height 32
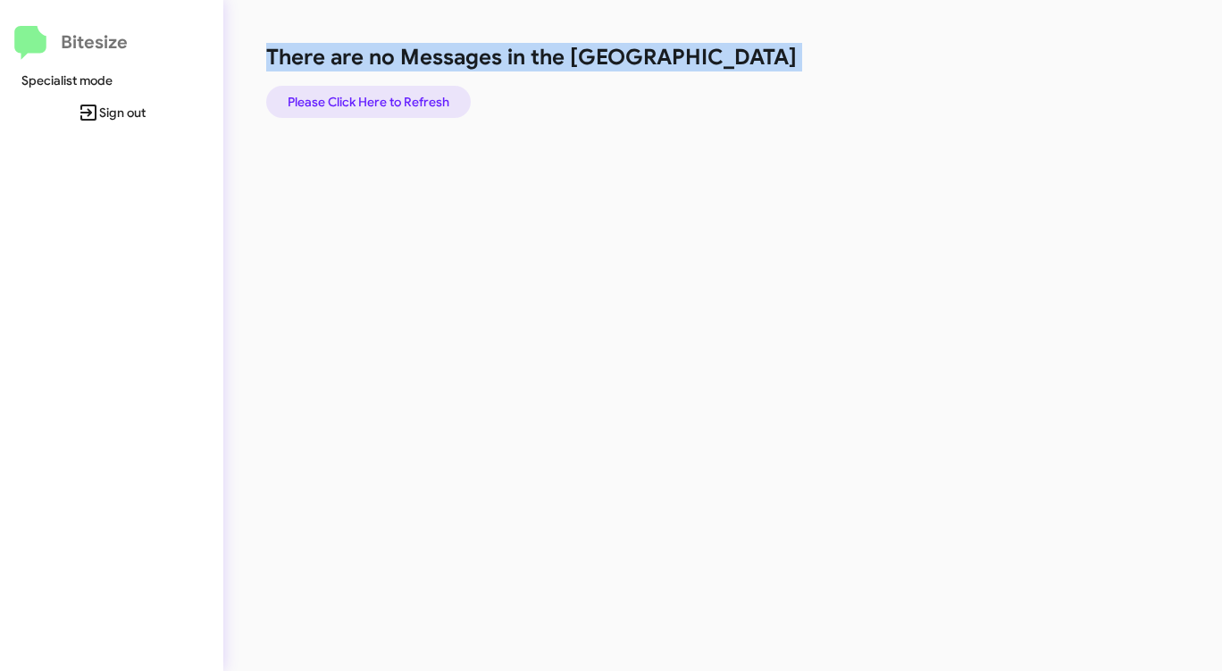
click at [386, 97] on span "Please Click Here to Refresh" at bounding box center [369, 102] width 162 height 32
click at [389, 96] on span "Please Click Here to Refresh" at bounding box center [369, 102] width 162 height 32
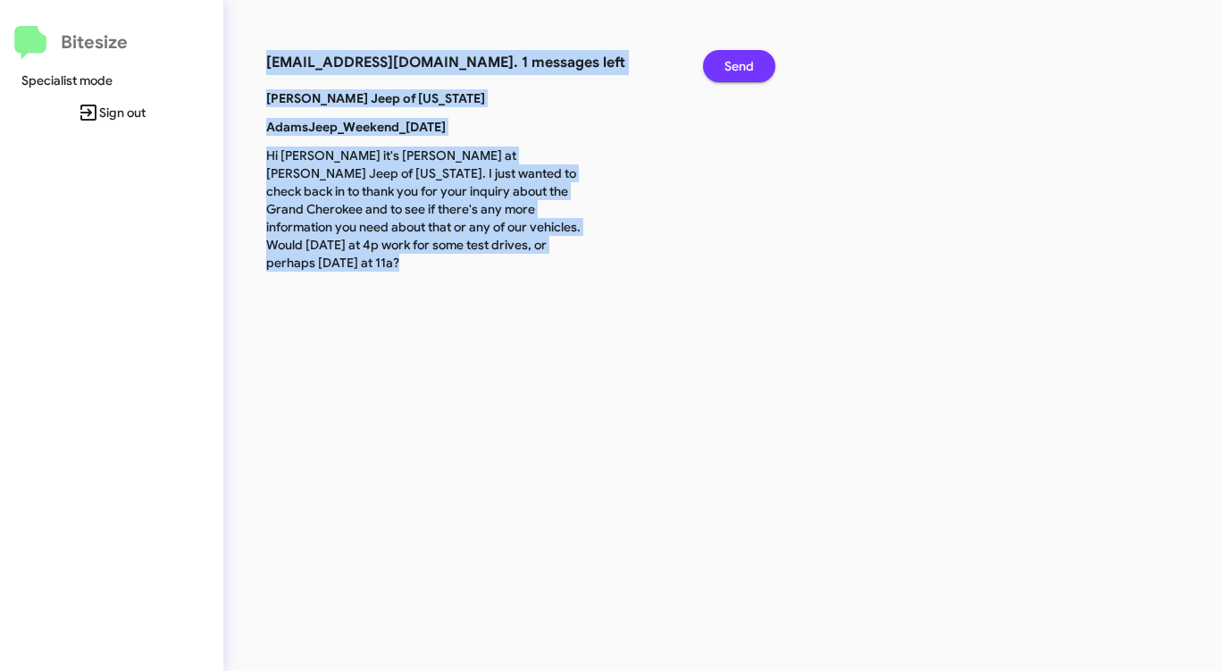
click at [738, 62] on span "Send" at bounding box center [738, 66] width 29 height 32
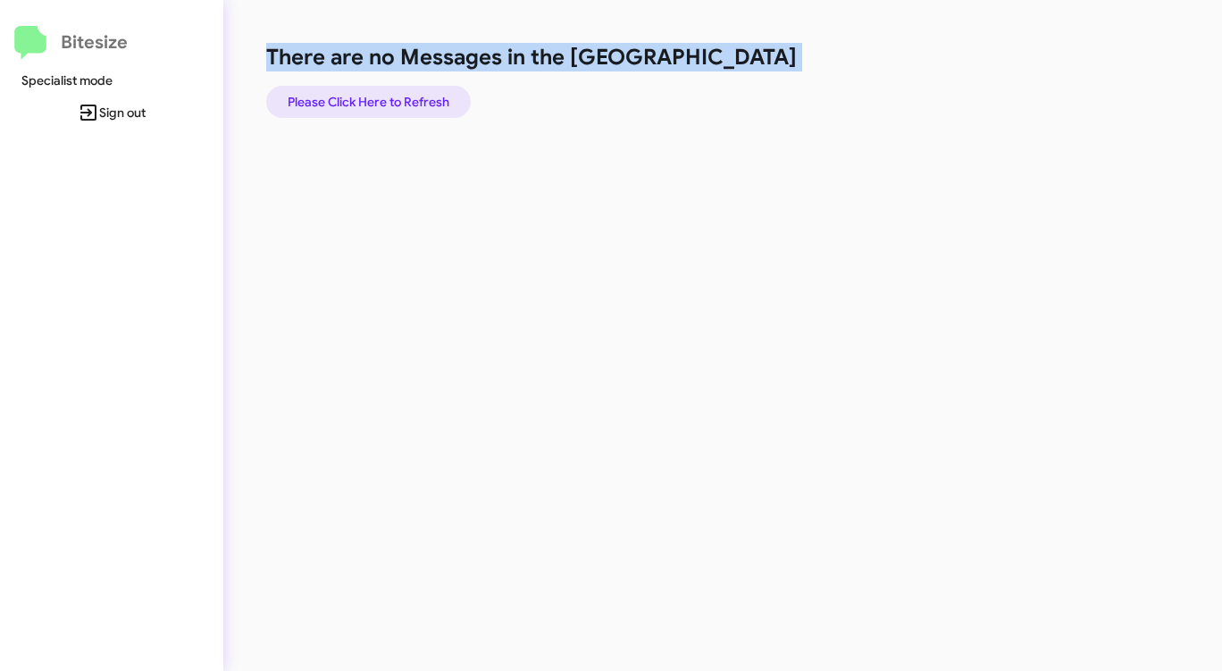
click at [347, 97] on span "Please Click Here to Refresh" at bounding box center [369, 102] width 162 height 32
click at [347, 96] on span "Please Click Here to Refresh" at bounding box center [369, 102] width 162 height 32
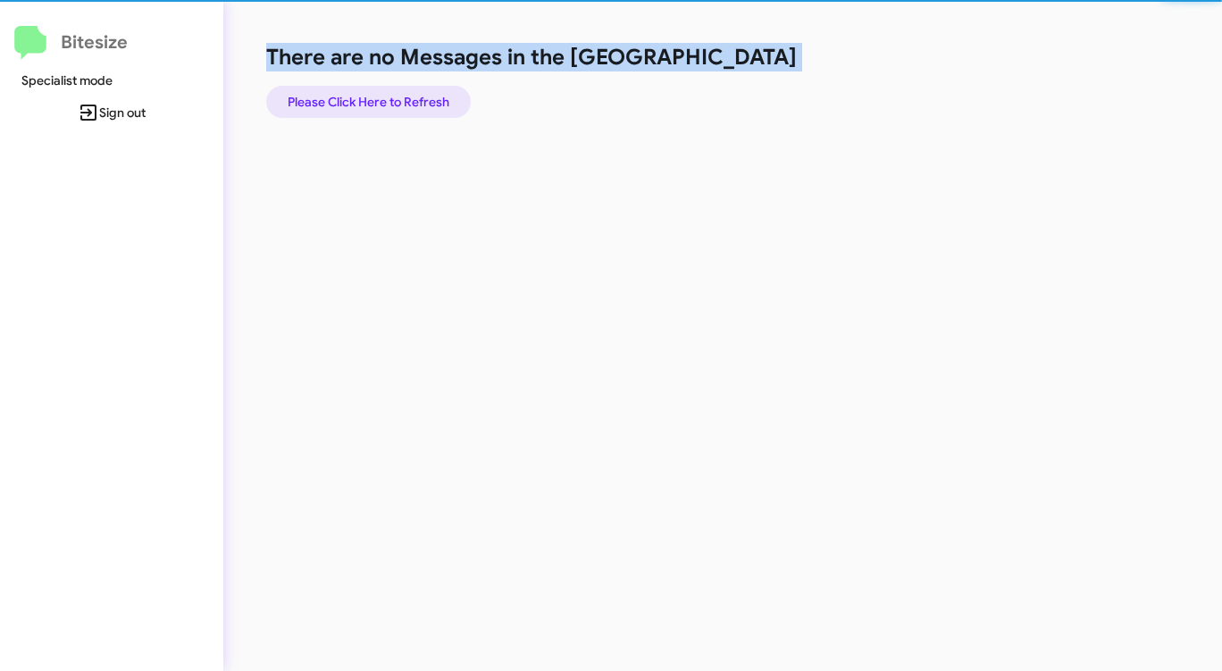
click at [347, 96] on span "Please Click Here to Refresh" at bounding box center [369, 102] width 162 height 32
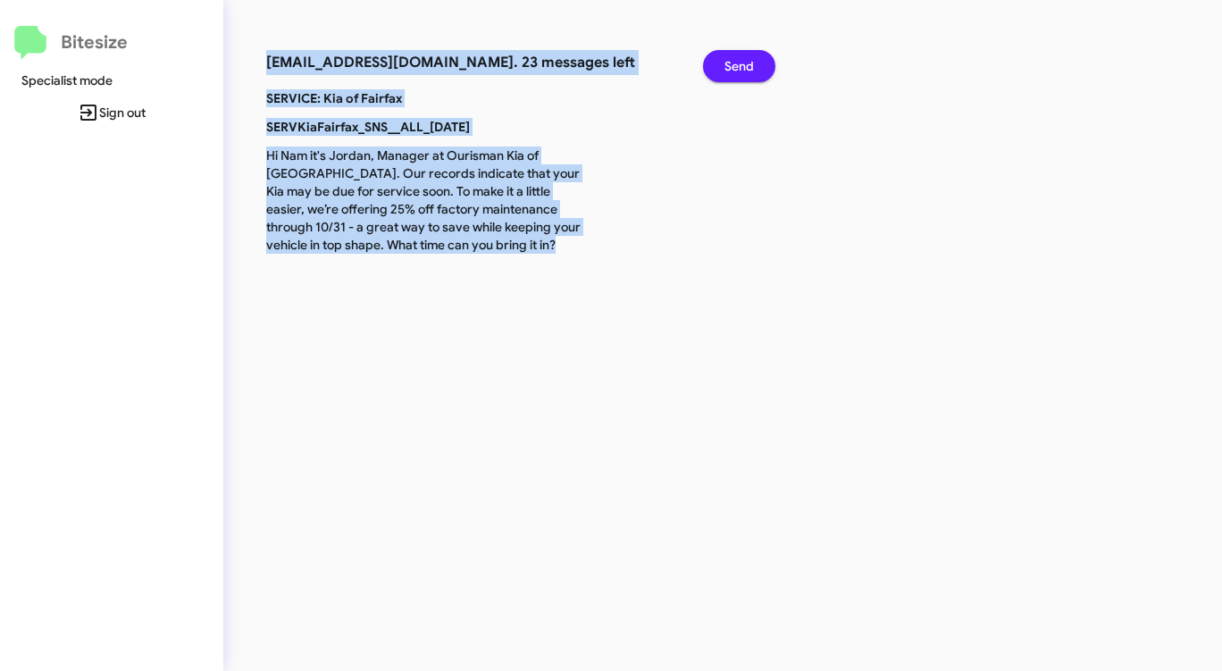
click at [746, 68] on span "Send" at bounding box center [738, 66] width 29 height 32
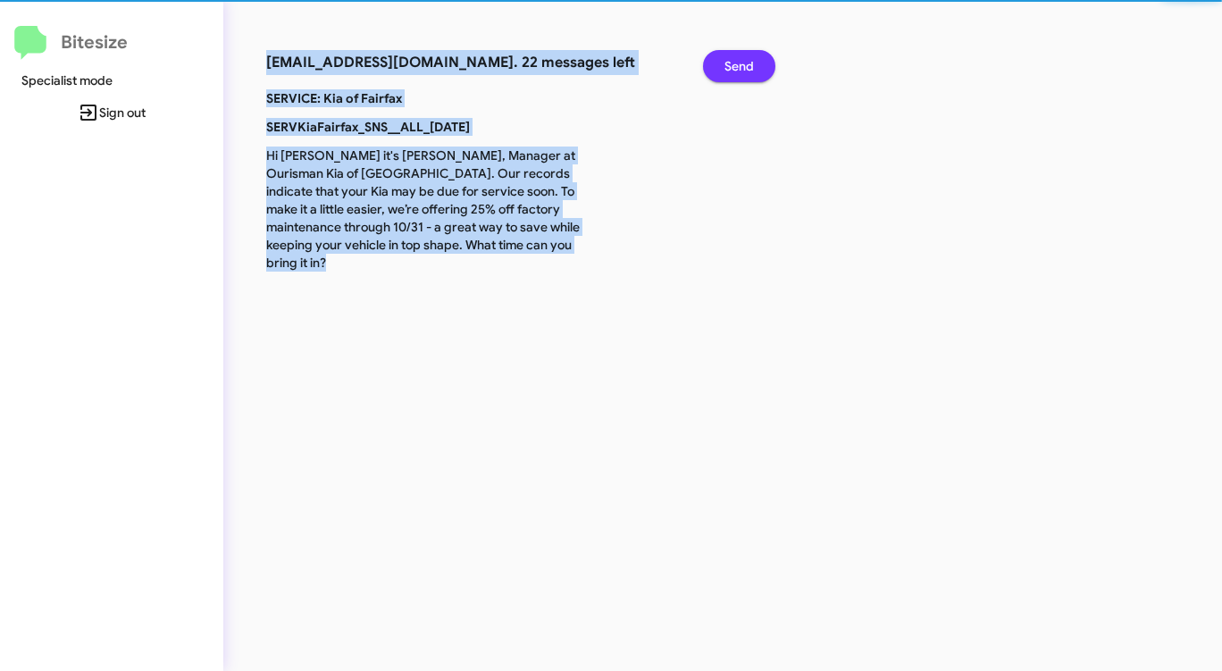
click at [746, 68] on span "Send" at bounding box center [738, 66] width 29 height 32
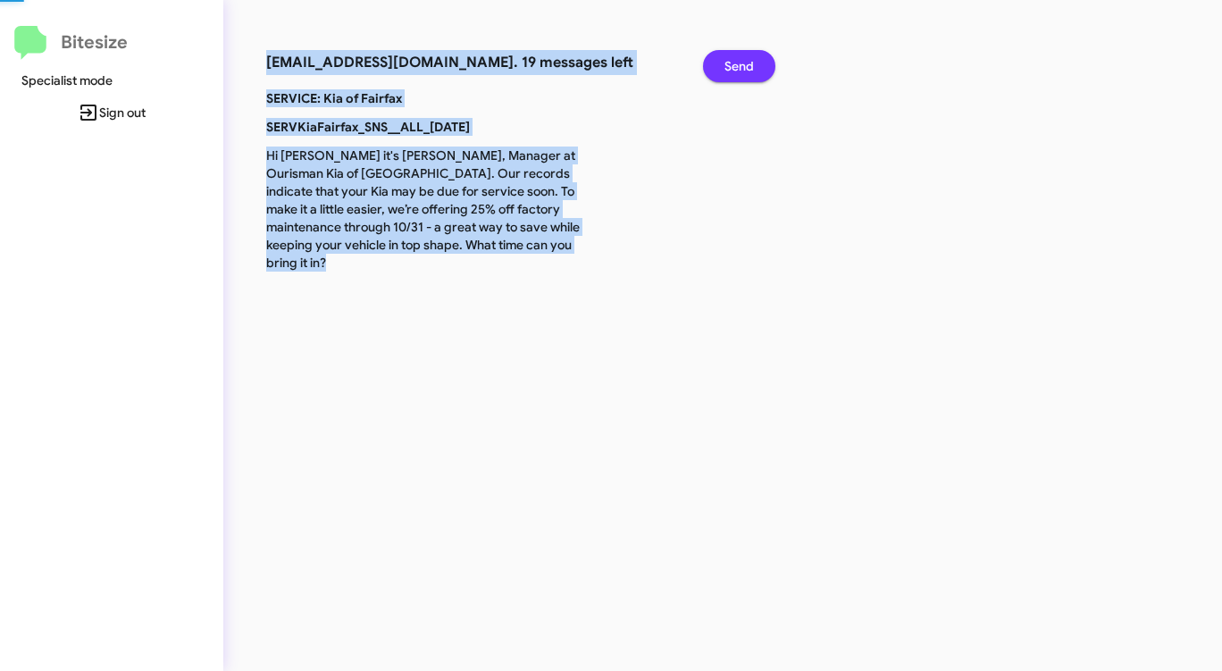
click at [746, 68] on span "Send" at bounding box center [738, 66] width 29 height 32
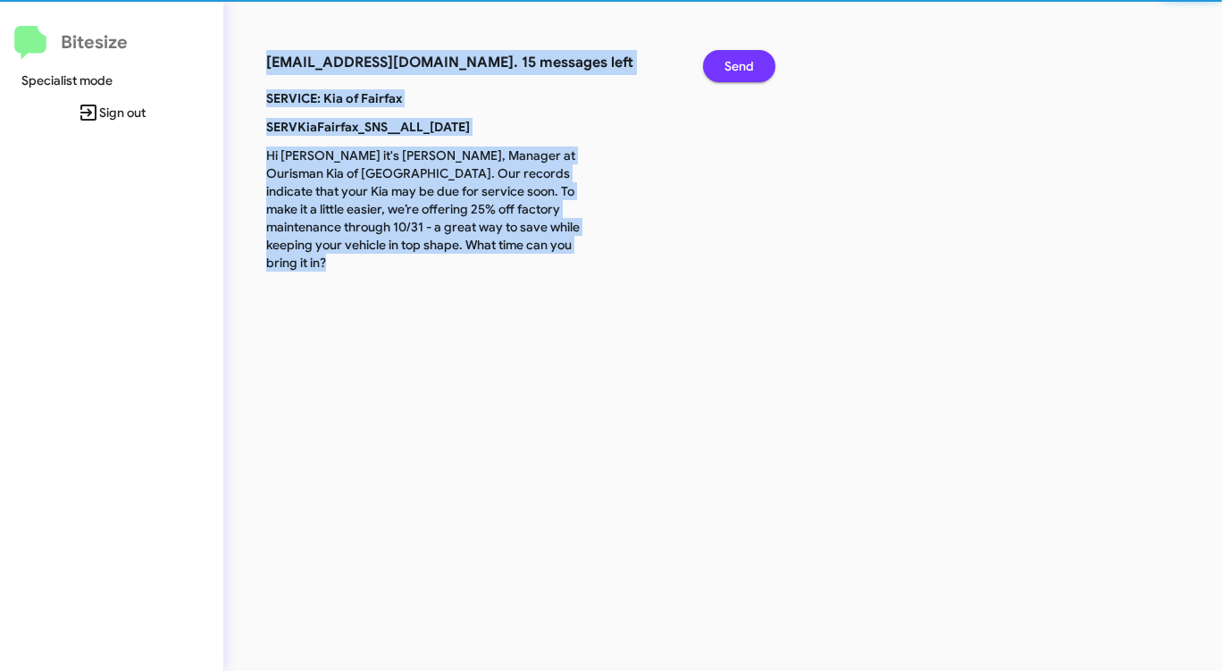
click at [746, 68] on span "Send" at bounding box center [738, 66] width 29 height 32
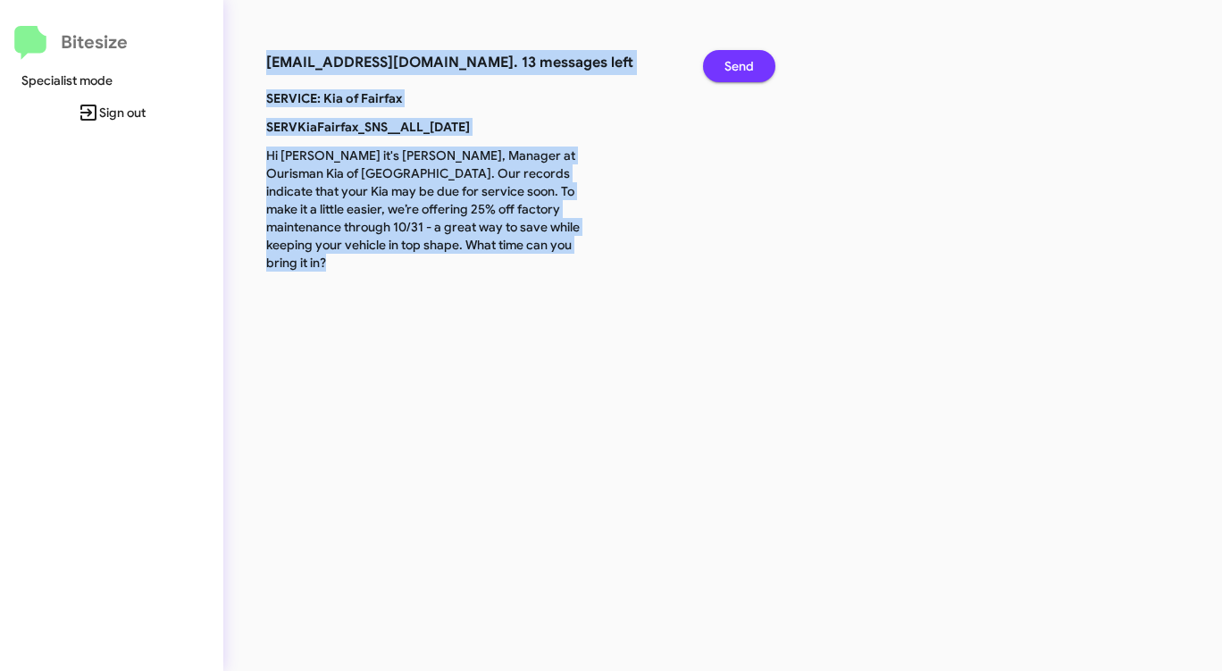
click at [746, 68] on span "Send" at bounding box center [738, 66] width 29 height 32
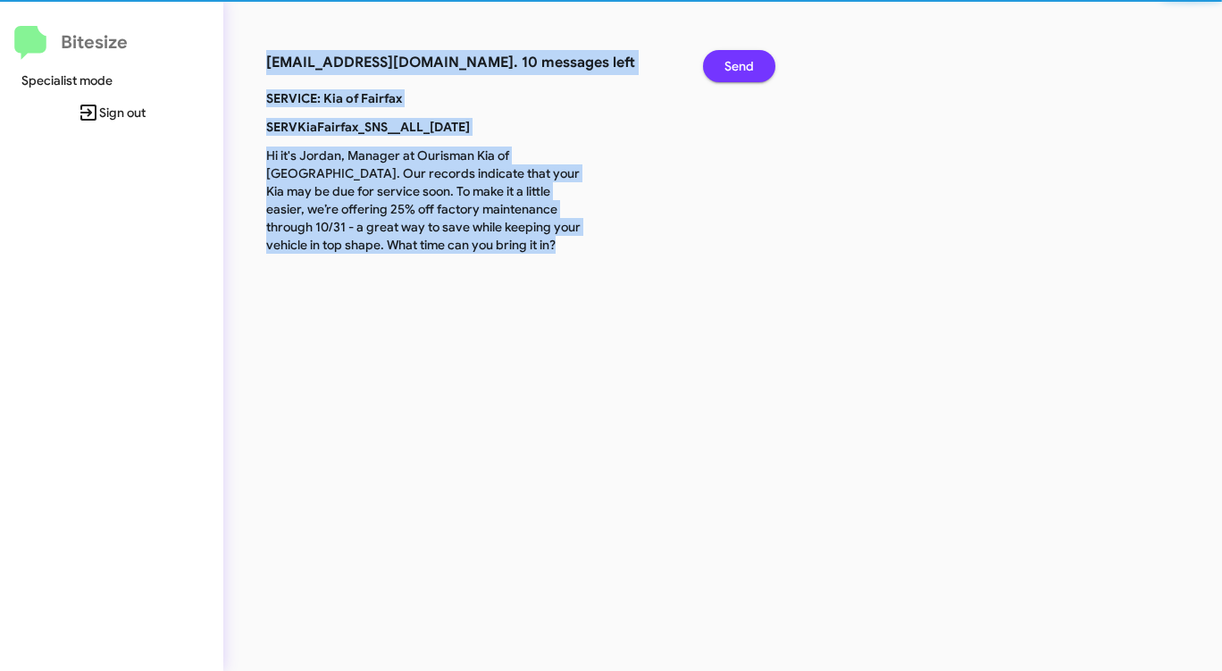
click at [746, 68] on span "Send" at bounding box center [738, 66] width 29 height 32
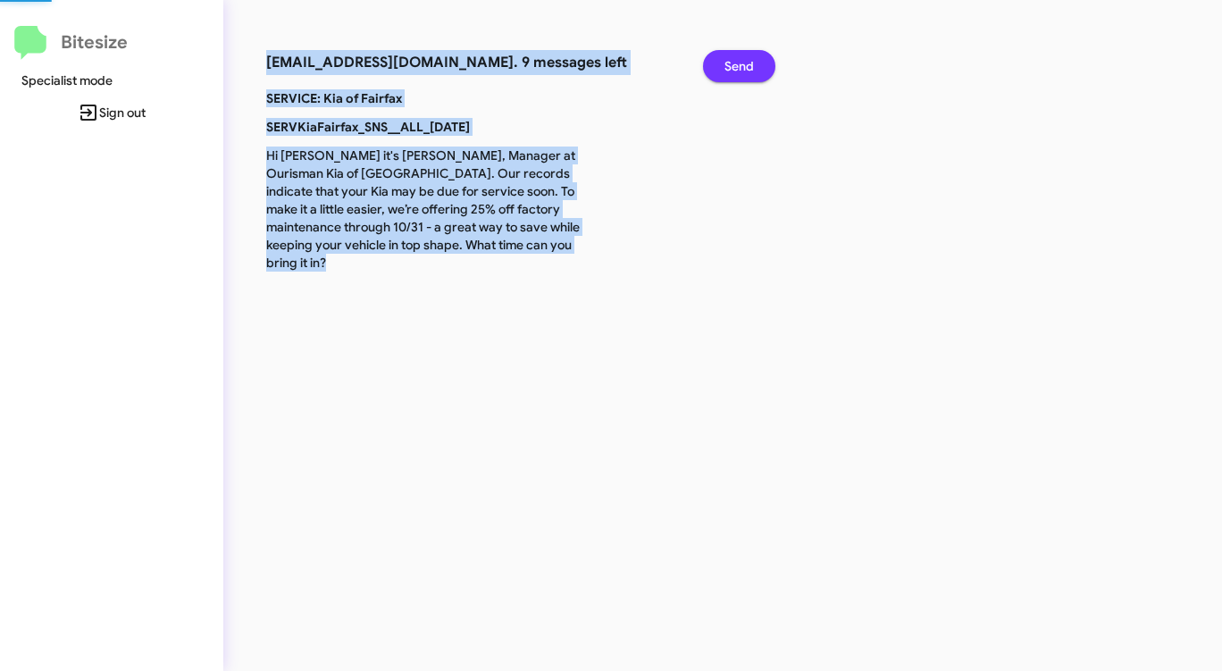
click at [746, 68] on span "Send" at bounding box center [738, 66] width 29 height 32
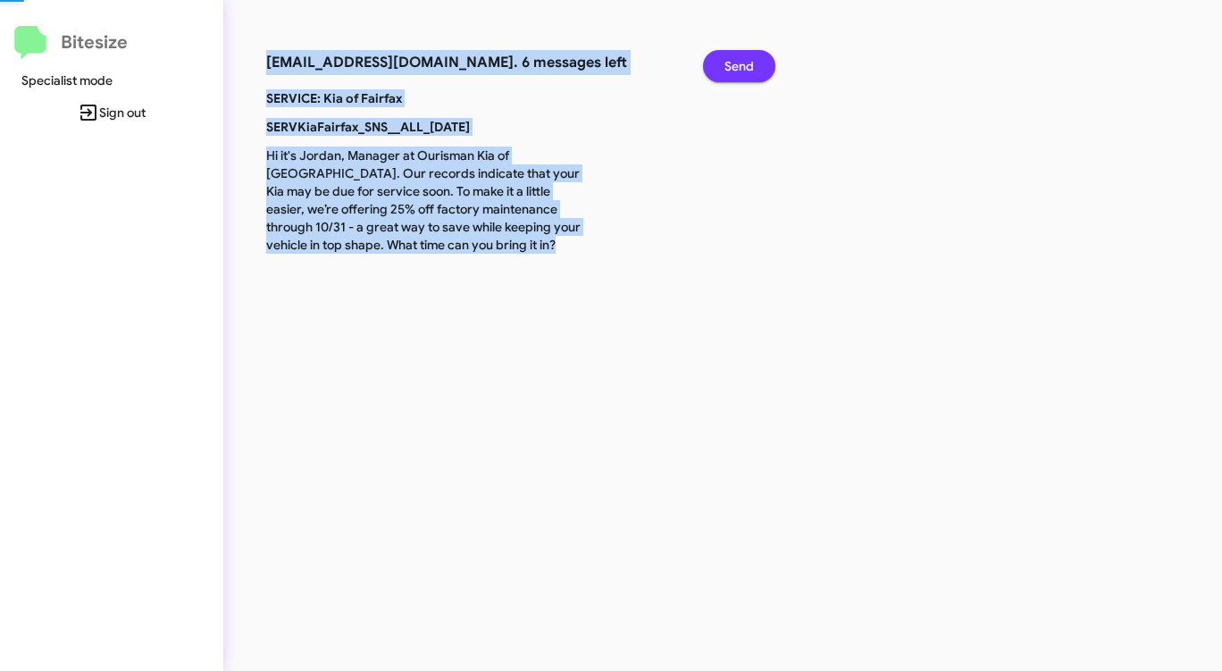
click at [746, 68] on span "Send" at bounding box center [738, 66] width 29 height 32
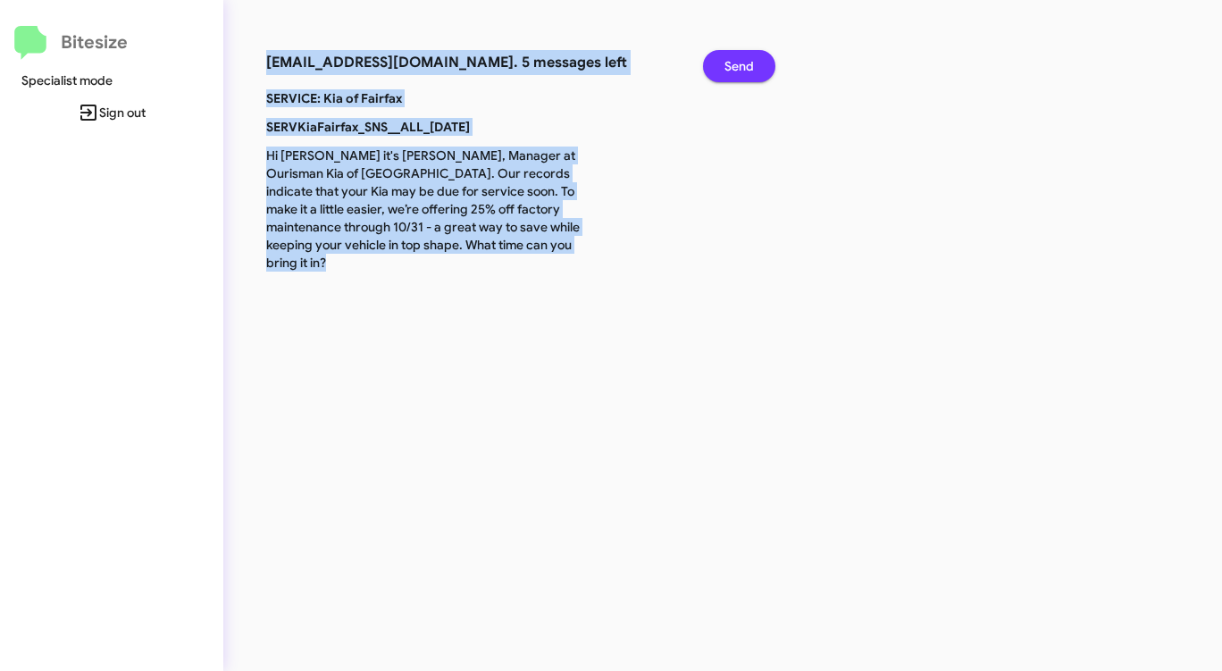
click at [746, 68] on span "Send" at bounding box center [738, 66] width 29 height 32
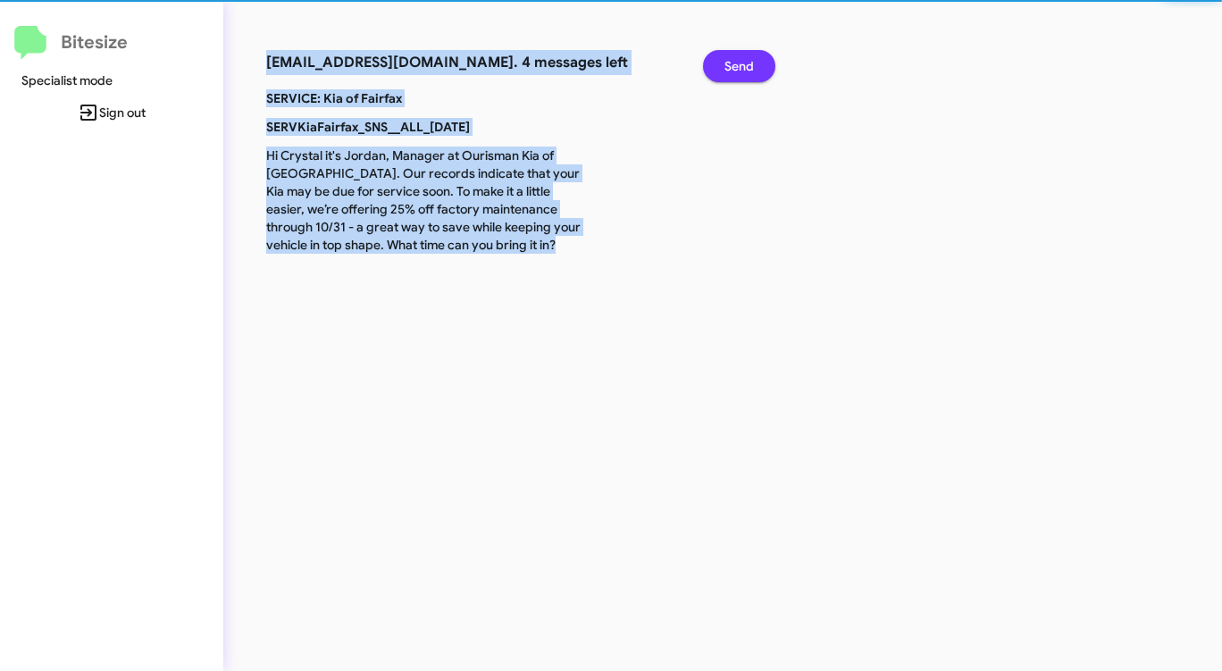
click at [746, 68] on span "Send" at bounding box center [738, 66] width 29 height 32
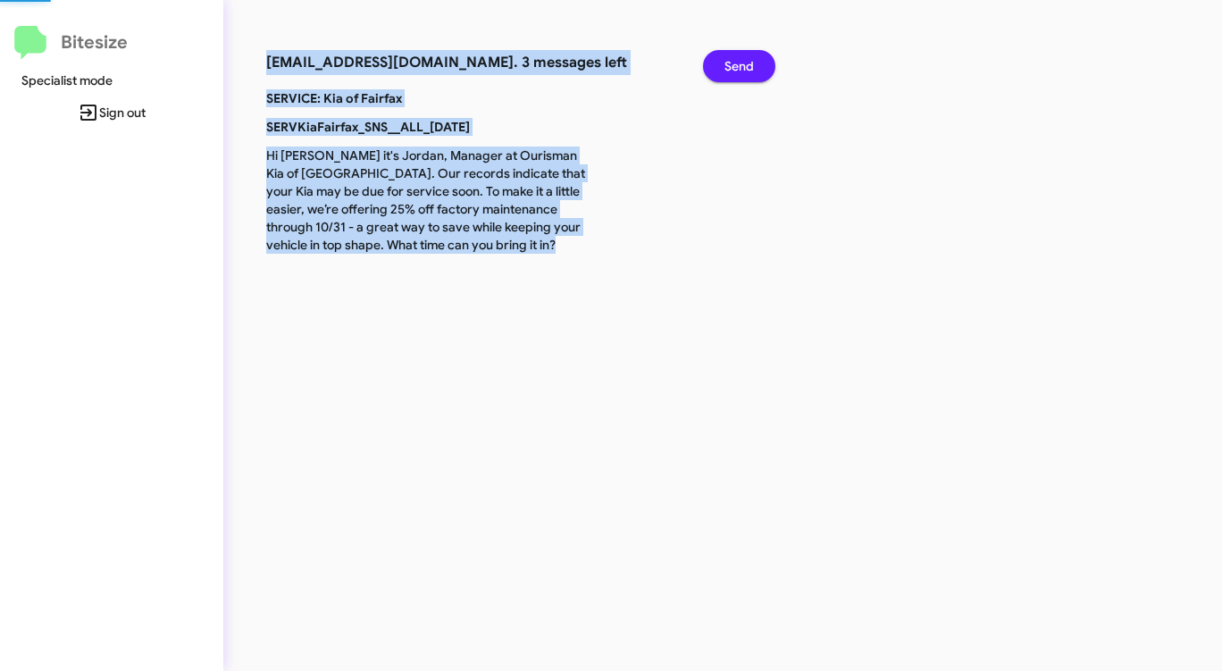
click at [746, 68] on span "Send" at bounding box center [738, 66] width 29 height 32
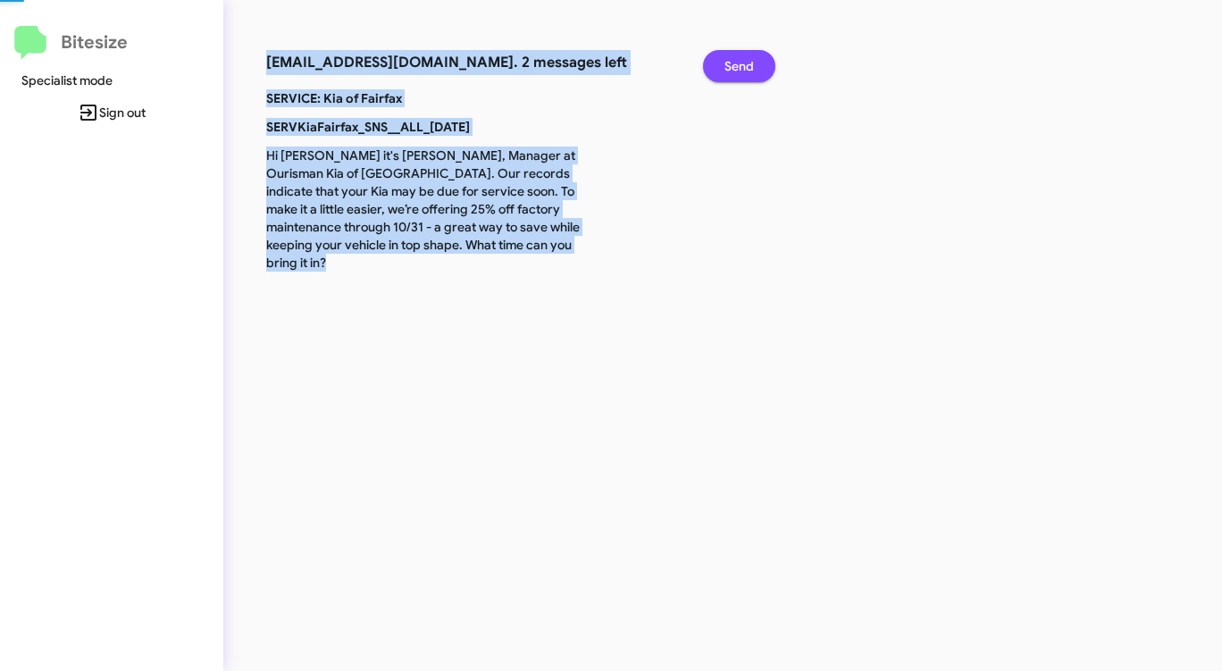
click at [746, 68] on span "Send" at bounding box center [738, 66] width 29 height 32
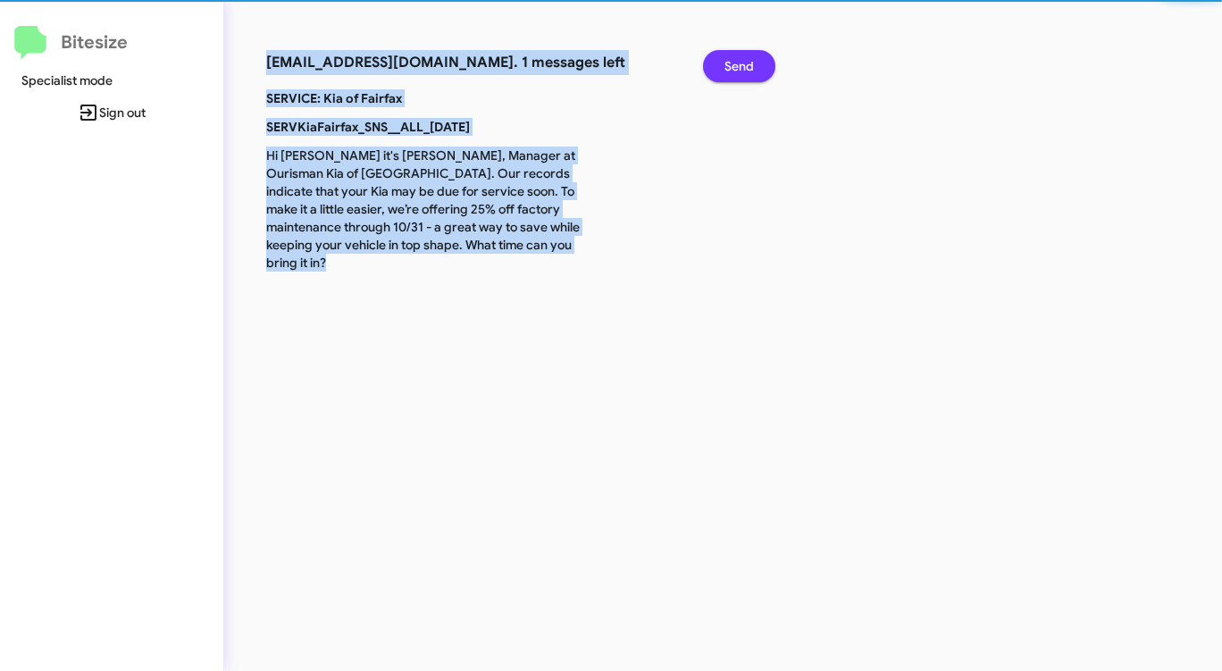
click at [746, 68] on span "Send" at bounding box center [738, 66] width 29 height 32
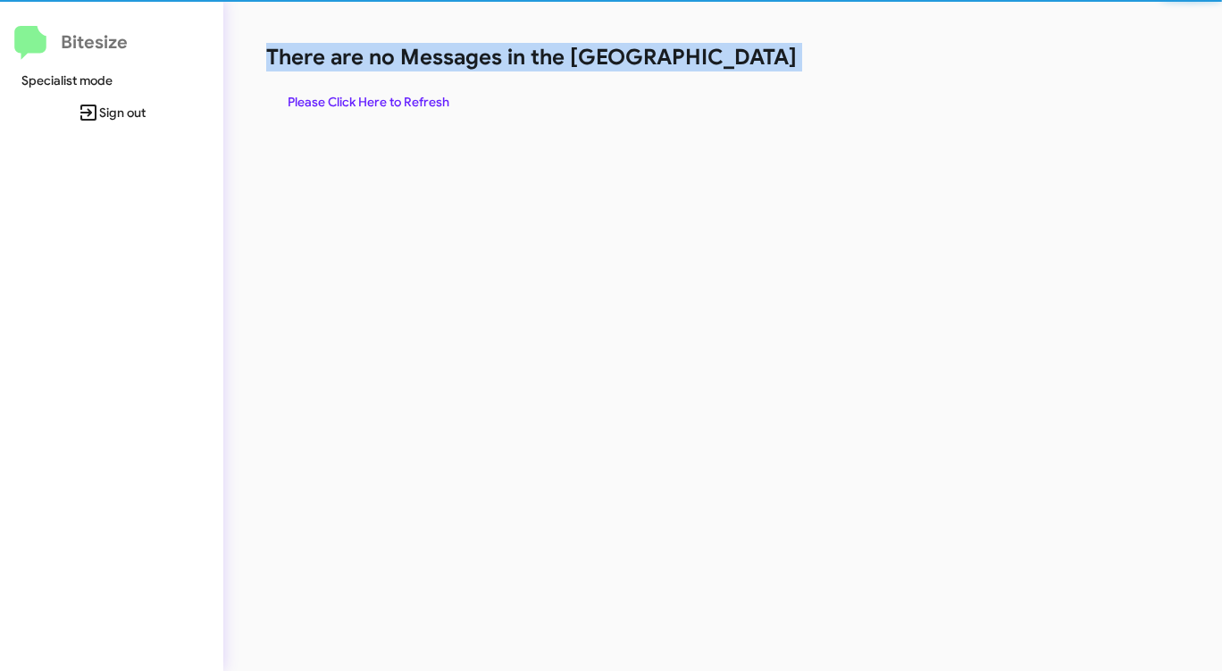
click at [746, 68] on h1 "There are no Messages in the [GEOGRAPHIC_DATA]" at bounding box center [639, 57] width 747 height 29
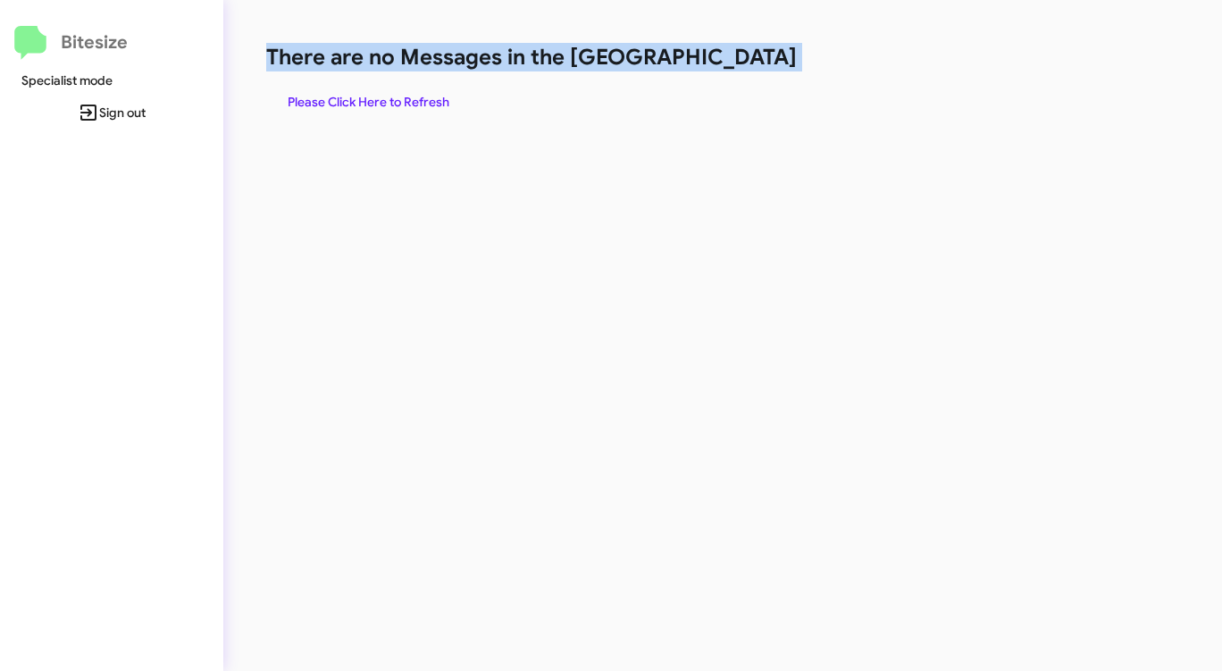
click at [746, 68] on h1 "There are no Messages in the [GEOGRAPHIC_DATA]" at bounding box center [639, 57] width 747 height 29
click at [444, 104] on span "Please Click Here to Refresh" at bounding box center [369, 102] width 162 height 32
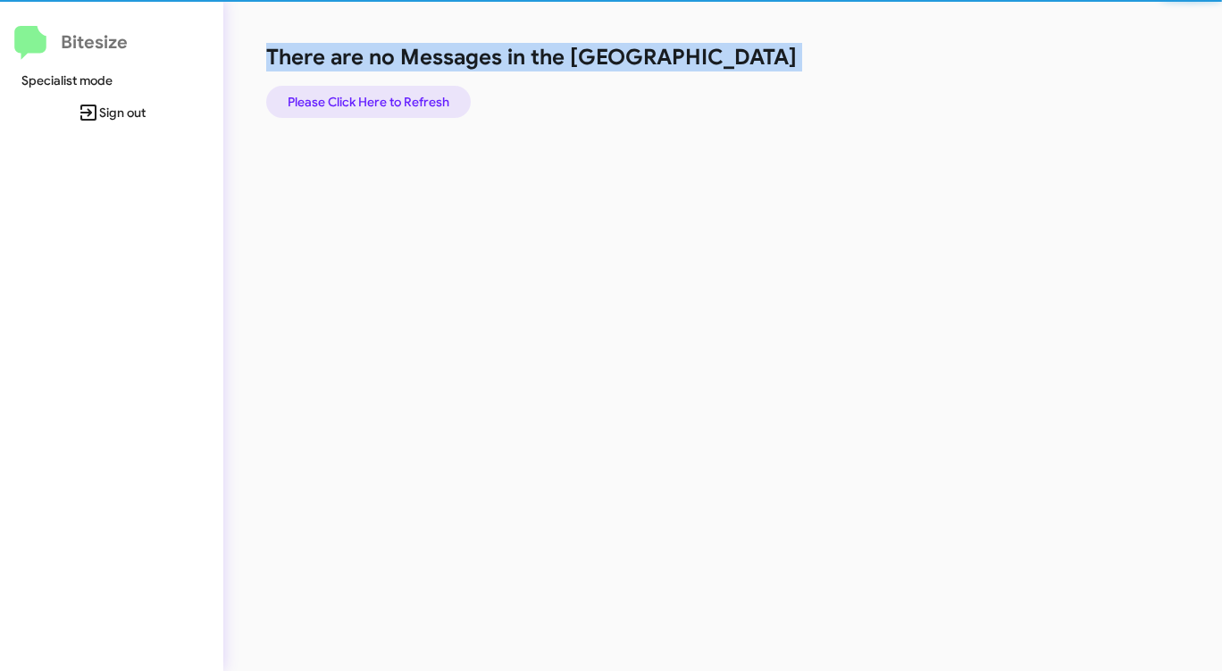
click at [444, 104] on span "Please Click Here to Refresh" at bounding box center [369, 102] width 162 height 32
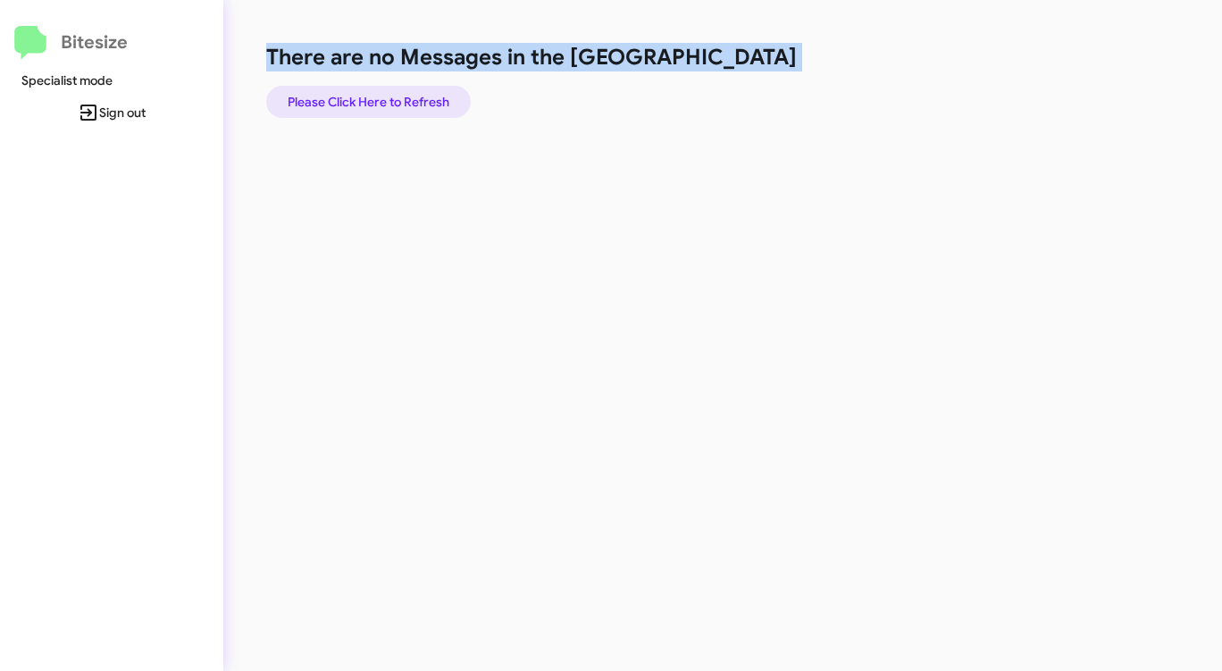
click at [433, 104] on span "Please Click Here to Refresh" at bounding box center [369, 102] width 162 height 32
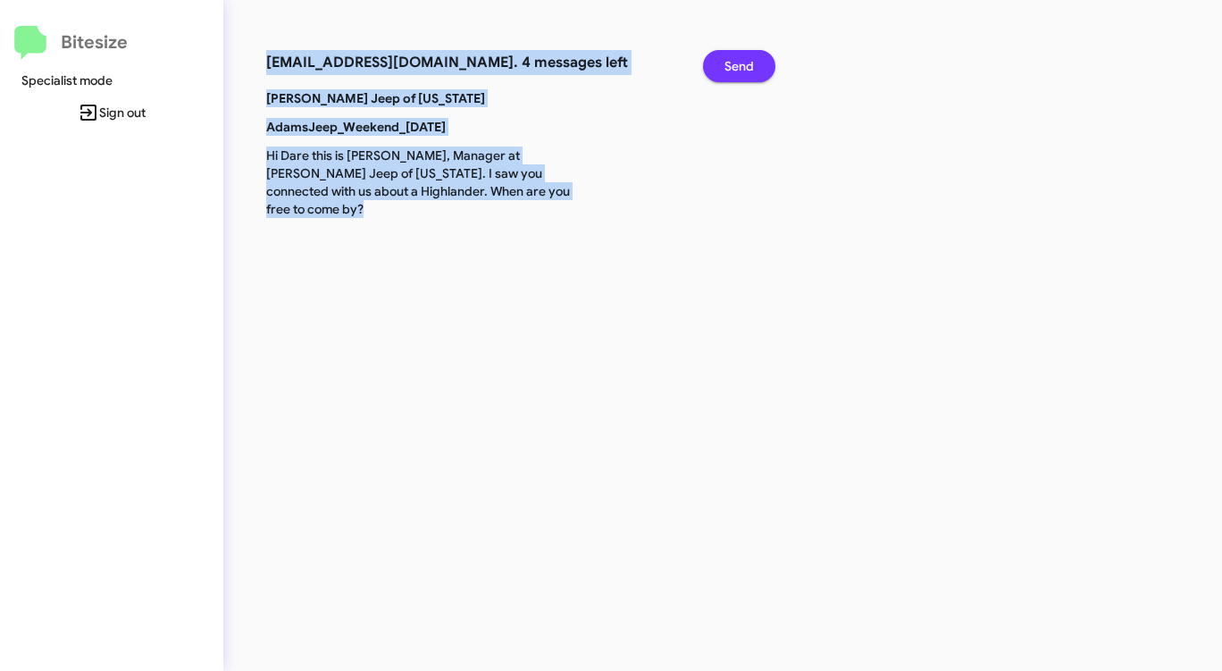
click at [729, 59] on span "Send" at bounding box center [738, 66] width 29 height 32
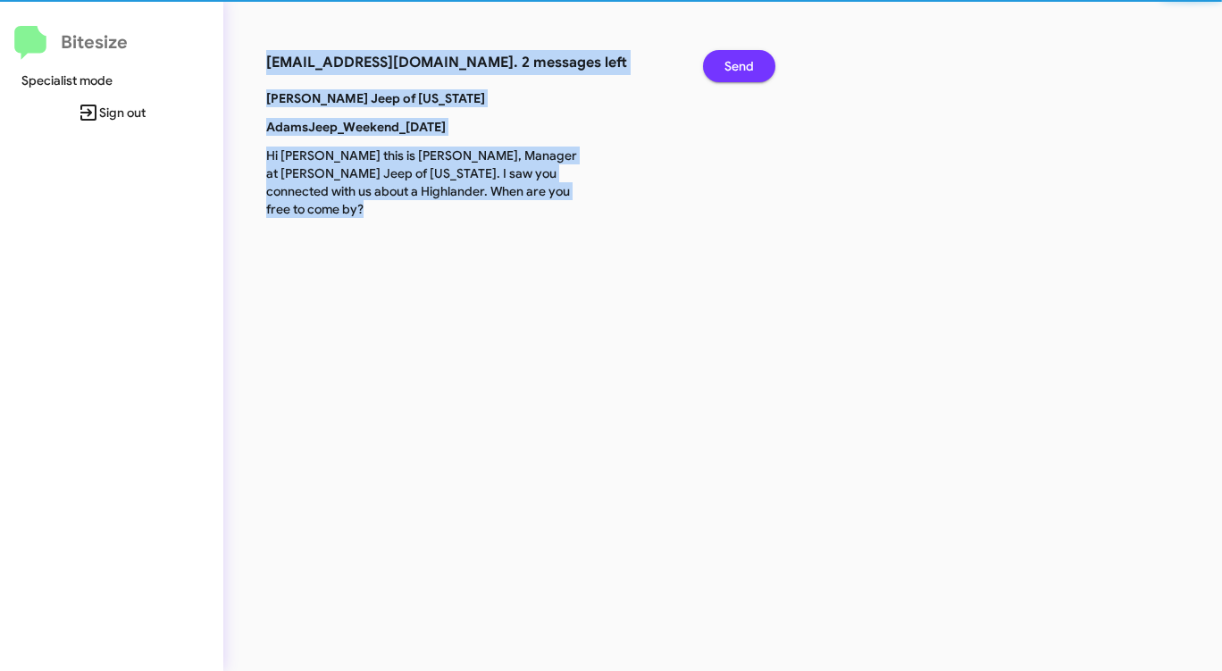
click at [729, 59] on span "Send" at bounding box center [738, 66] width 29 height 32
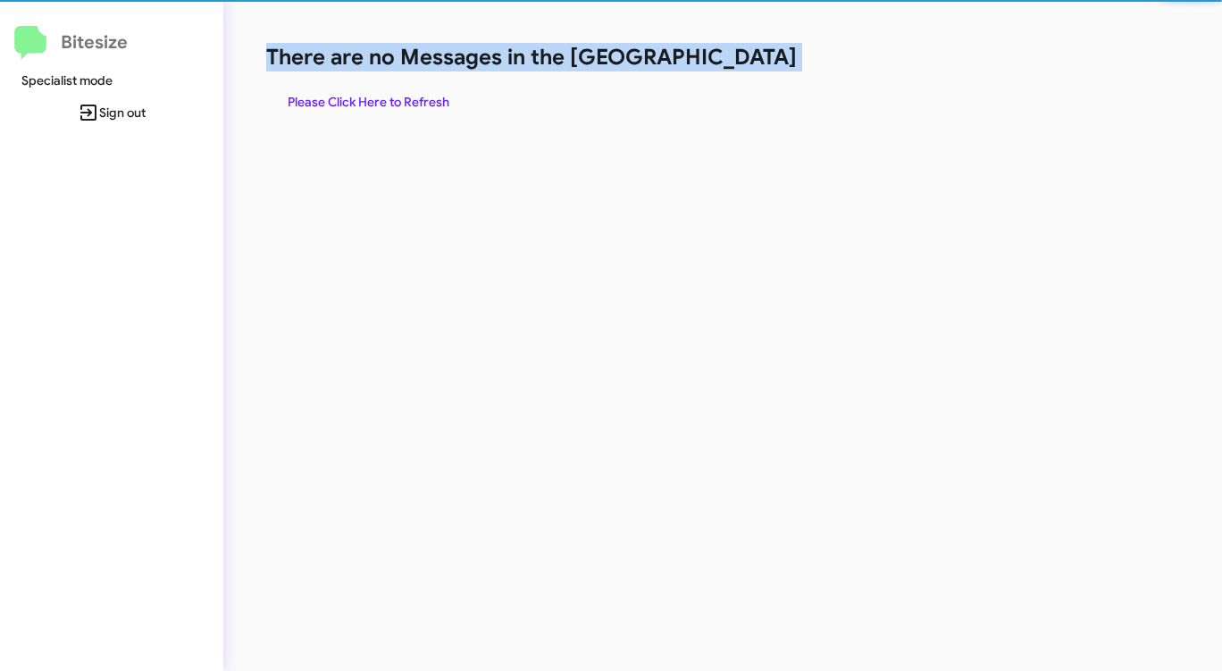
click at [729, 59] on h1 "There are no Messages in the [GEOGRAPHIC_DATA]" at bounding box center [639, 57] width 747 height 29
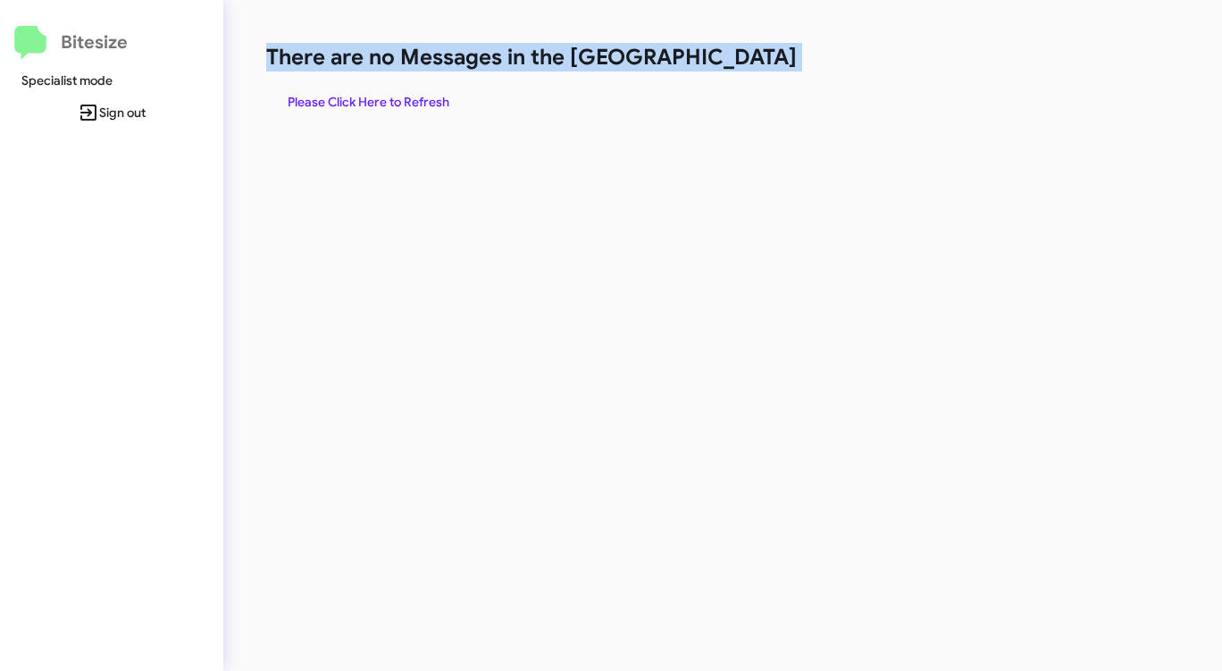
click at [729, 59] on h1 "There are no Messages in the [GEOGRAPHIC_DATA]" at bounding box center [639, 57] width 747 height 29
click at [403, 103] on span "Please Click Here to Refresh" at bounding box center [369, 102] width 162 height 32
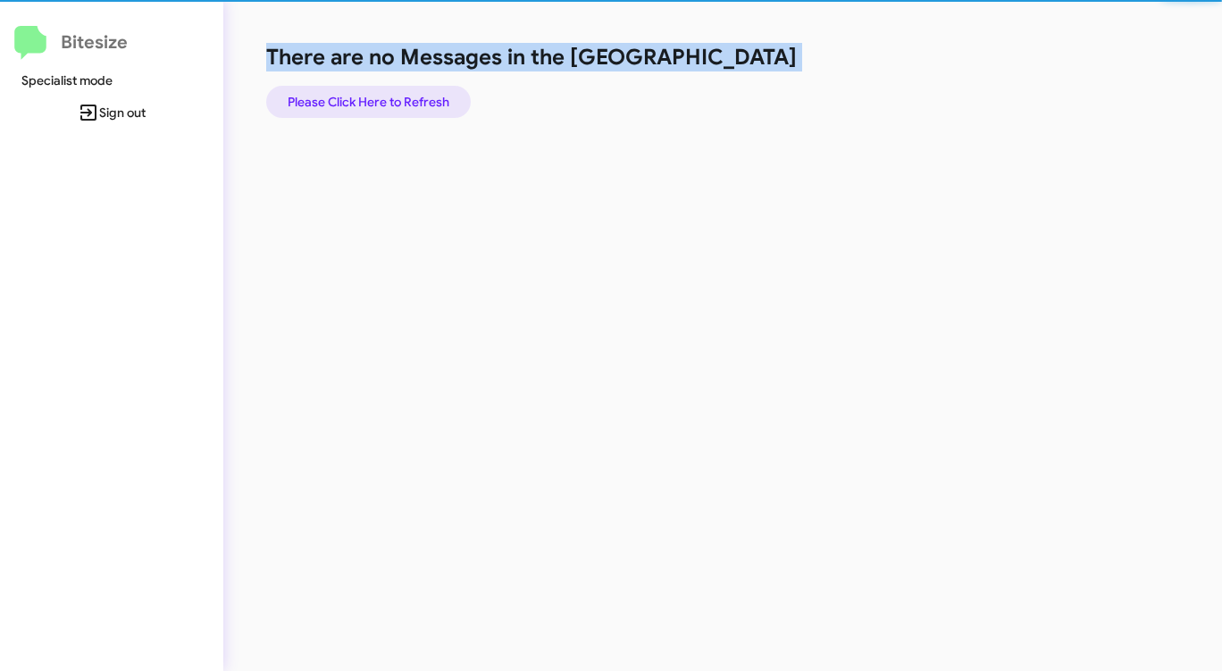
click at [403, 103] on span "Please Click Here to Refresh" at bounding box center [369, 102] width 162 height 32
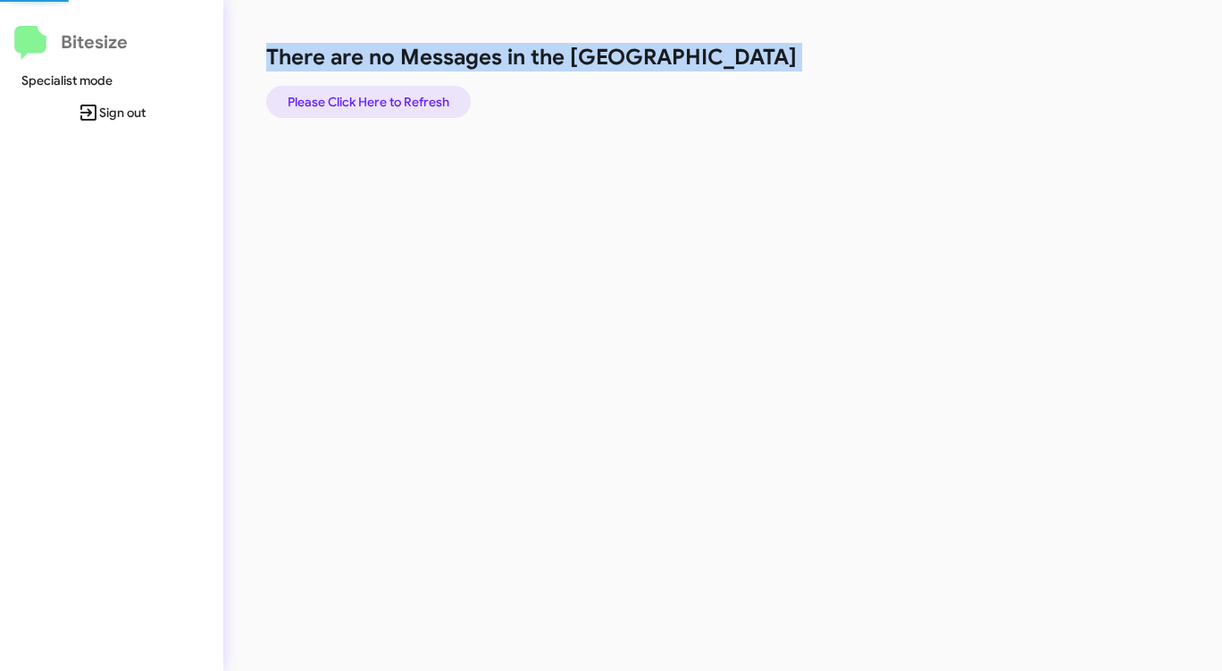
click at [403, 103] on span "Please Click Here to Refresh" at bounding box center [369, 102] width 162 height 32
click at [404, 101] on span "Please Click Here to Refresh" at bounding box center [369, 102] width 162 height 32
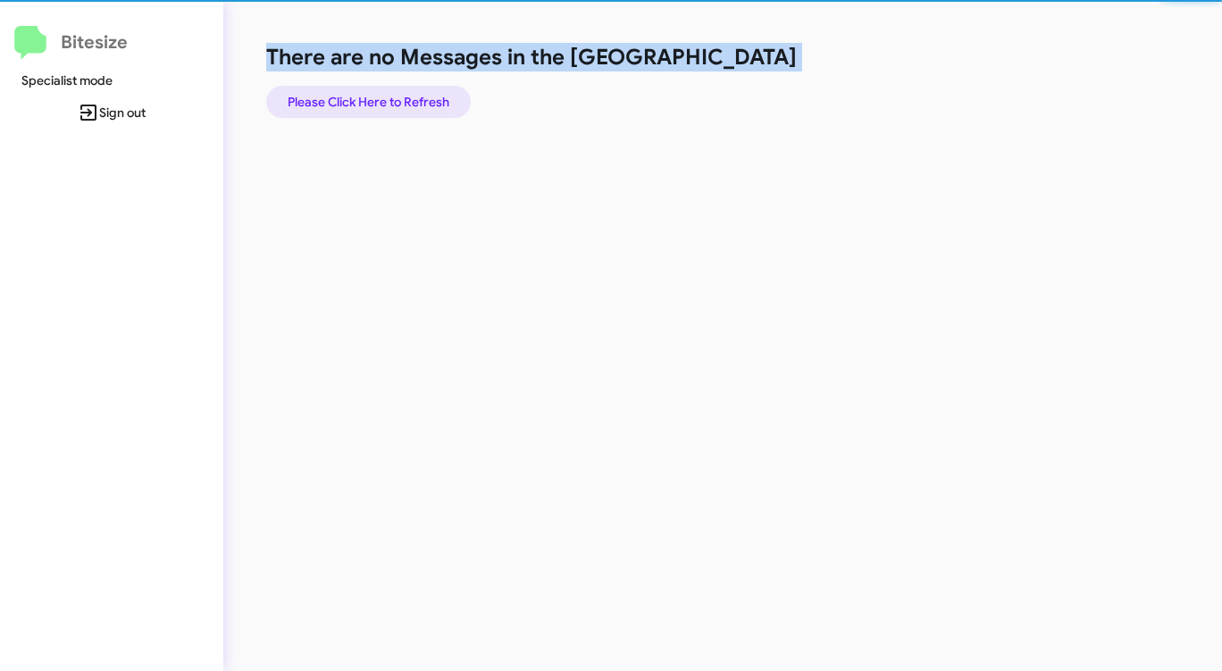
click at [404, 101] on span "Please Click Here to Refresh" at bounding box center [369, 102] width 162 height 32
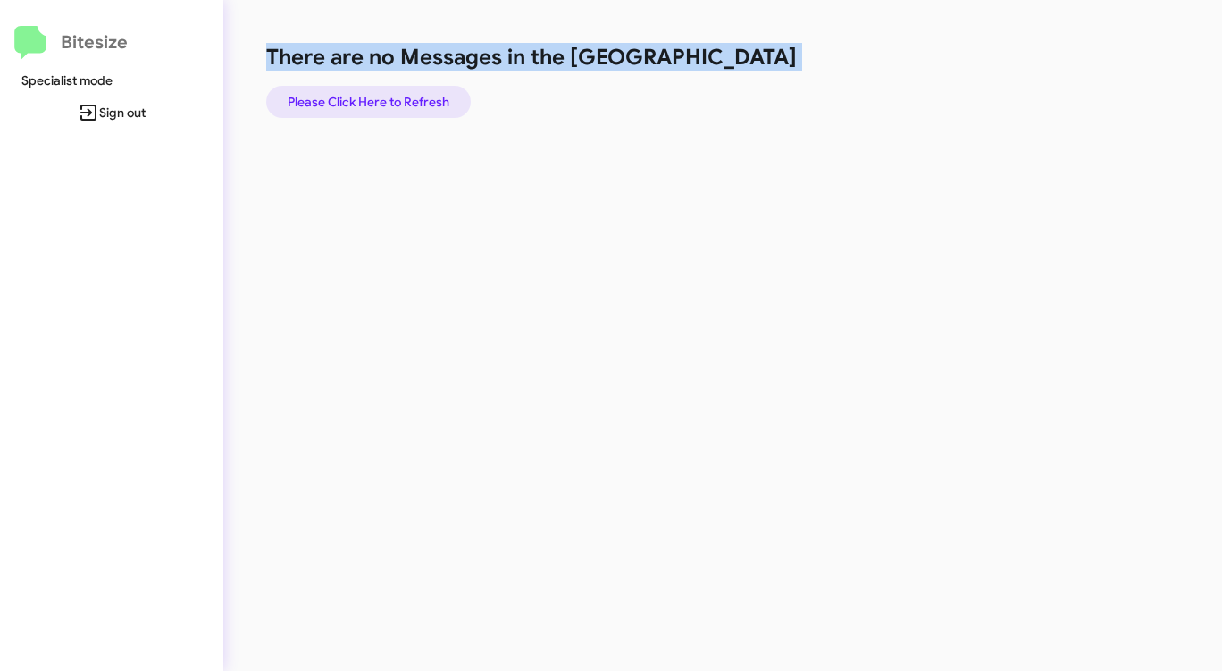
click at [404, 101] on span "Please Click Here to Refresh" at bounding box center [369, 102] width 162 height 32
click at [403, 101] on span "Please Click Here to Refresh" at bounding box center [369, 102] width 162 height 32
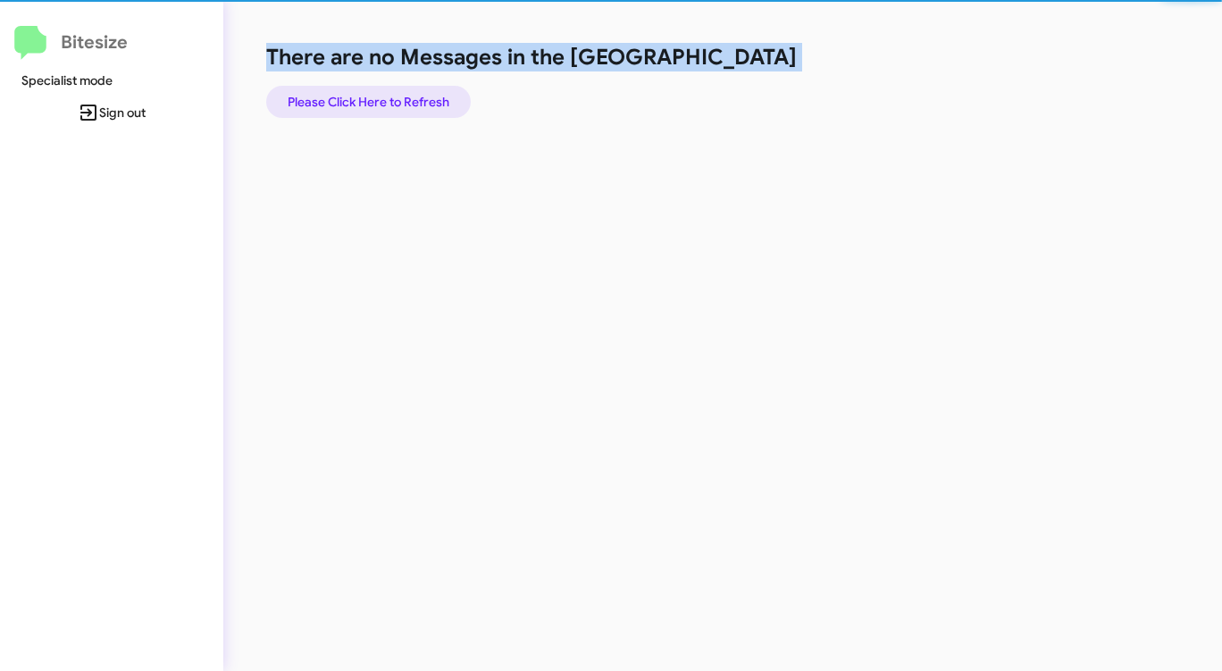
click at [403, 101] on span "Please Click Here to Refresh" at bounding box center [369, 102] width 162 height 32
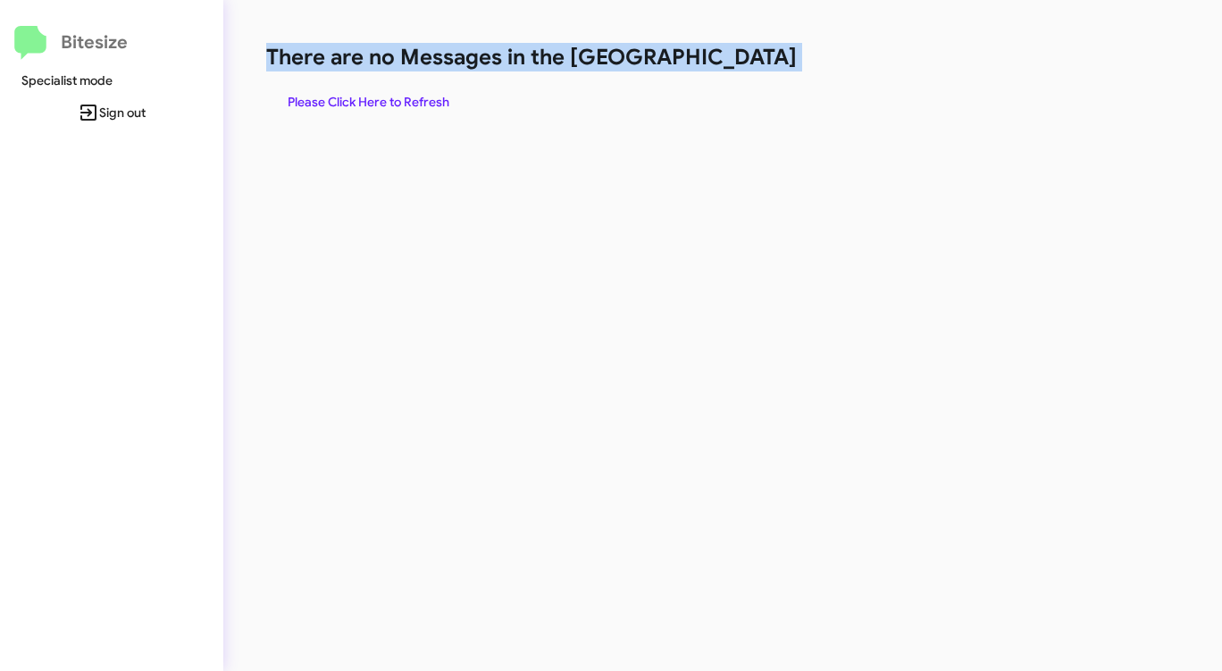
click at [403, 101] on span "Please Click Here to Refresh" at bounding box center [369, 102] width 162 height 32
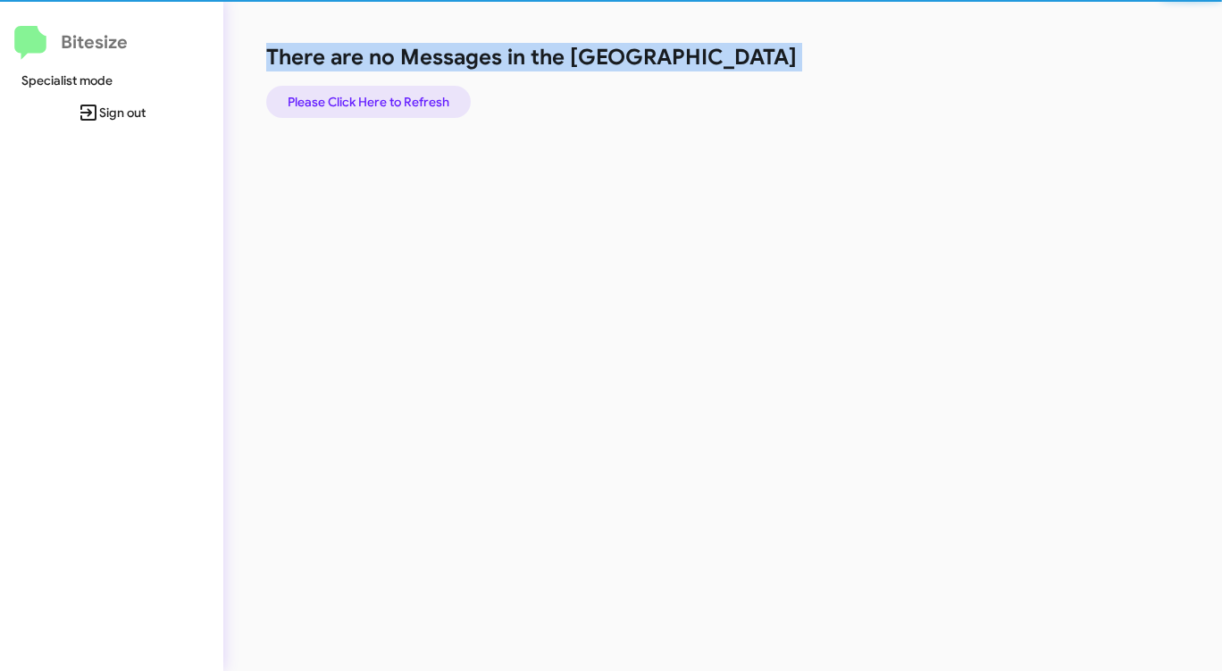
click at [403, 101] on span "Please Click Here to Refresh" at bounding box center [369, 102] width 162 height 32
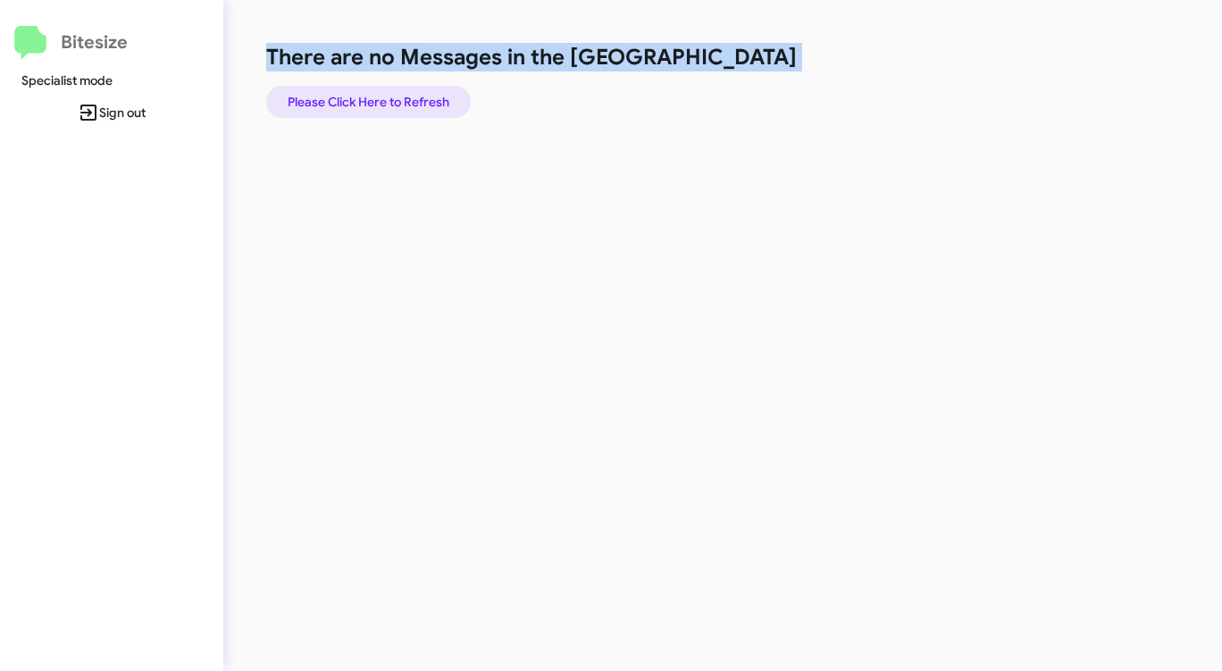
click at [406, 100] on span "Please Click Here to Refresh" at bounding box center [369, 102] width 162 height 32
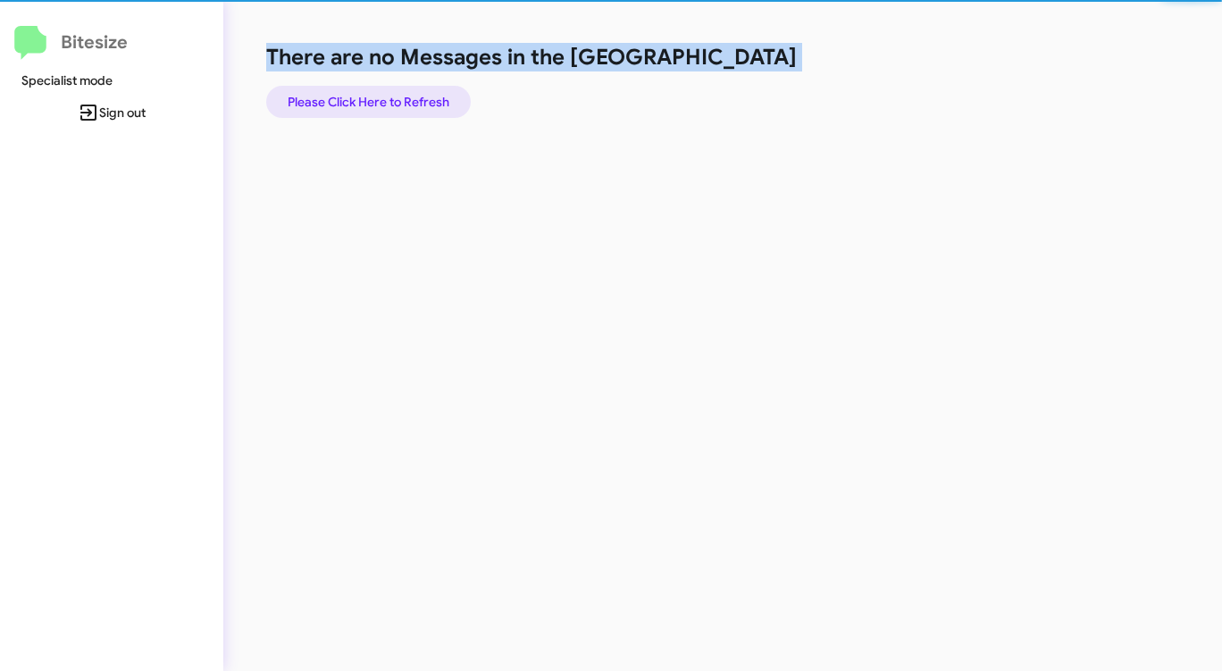
click at [406, 100] on span "Please Click Here to Refresh" at bounding box center [369, 102] width 162 height 32
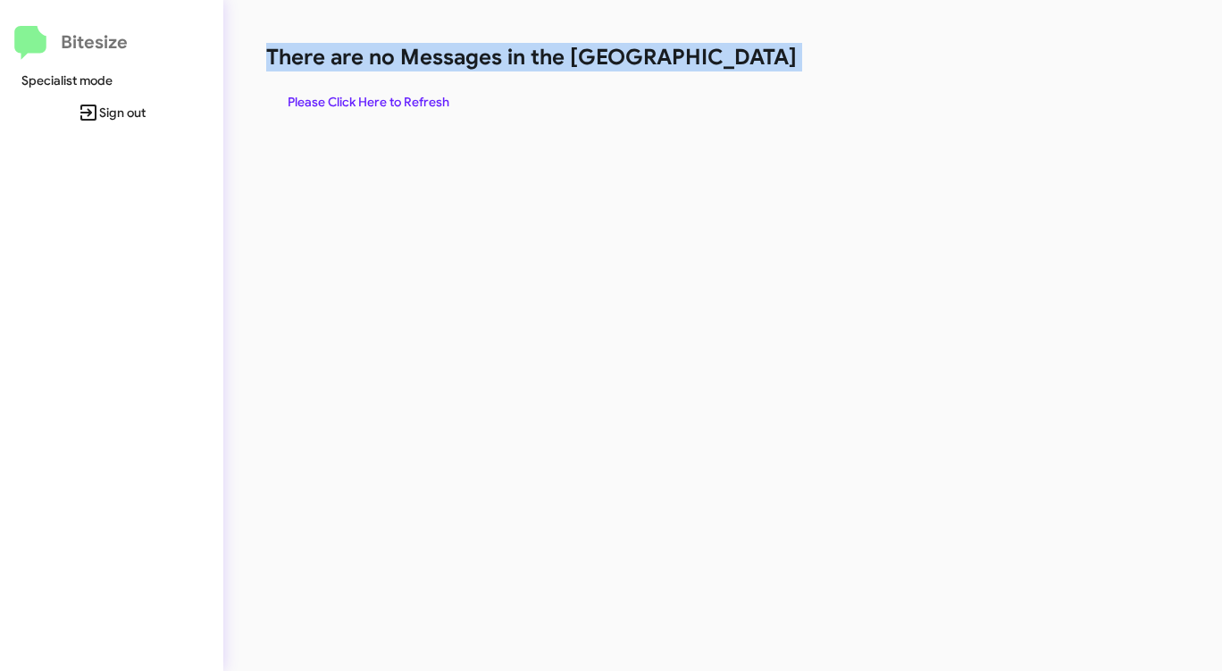
click at [399, 103] on span "Please Click Here to Refresh" at bounding box center [369, 102] width 162 height 32
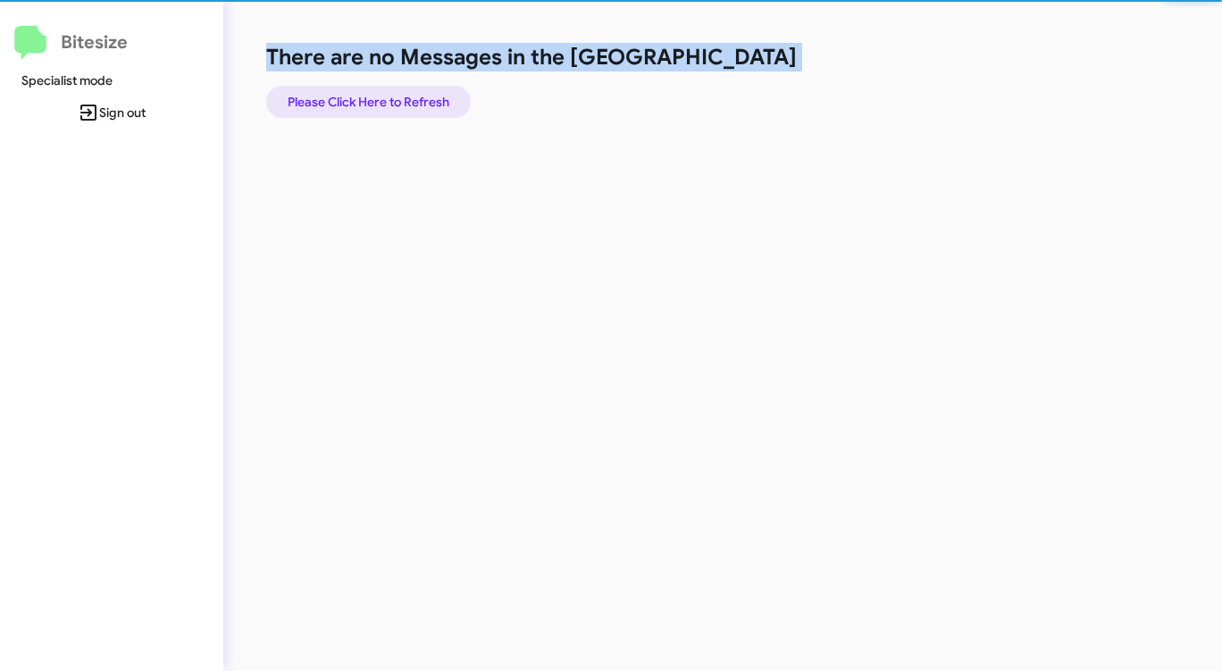
click at [399, 103] on span "Please Click Here to Refresh" at bounding box center [369, 102] width 162 height 32
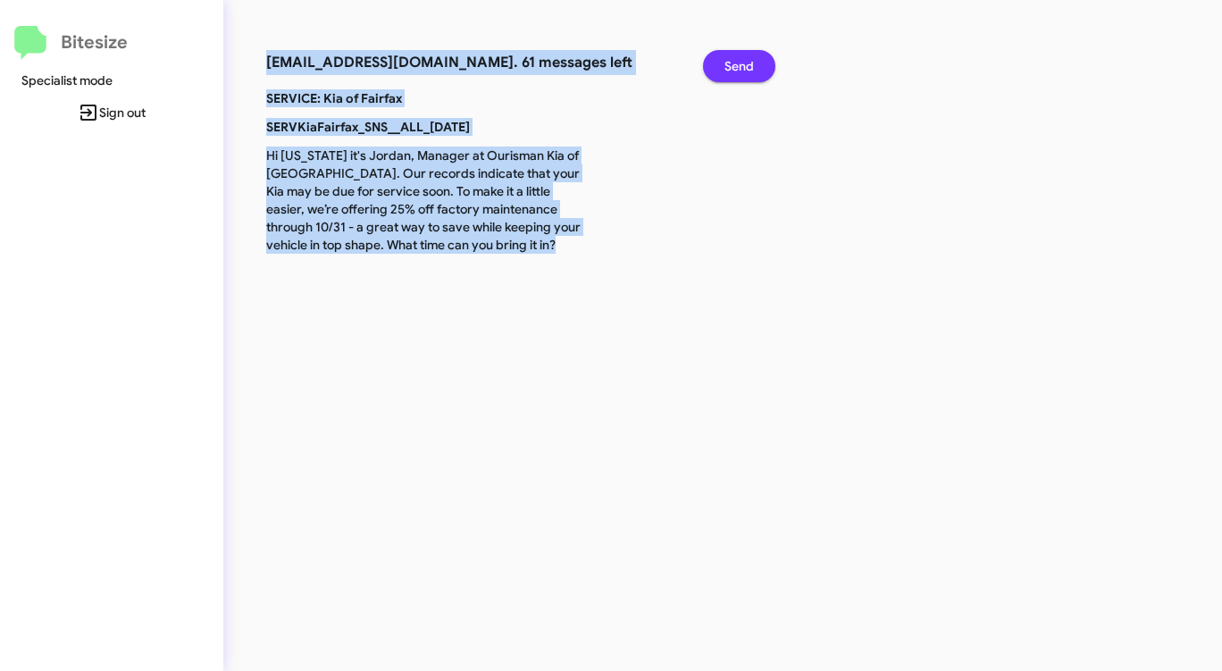
click at [727, 63] on span "Send" at bounding box center [738, 66] width 29 height 32
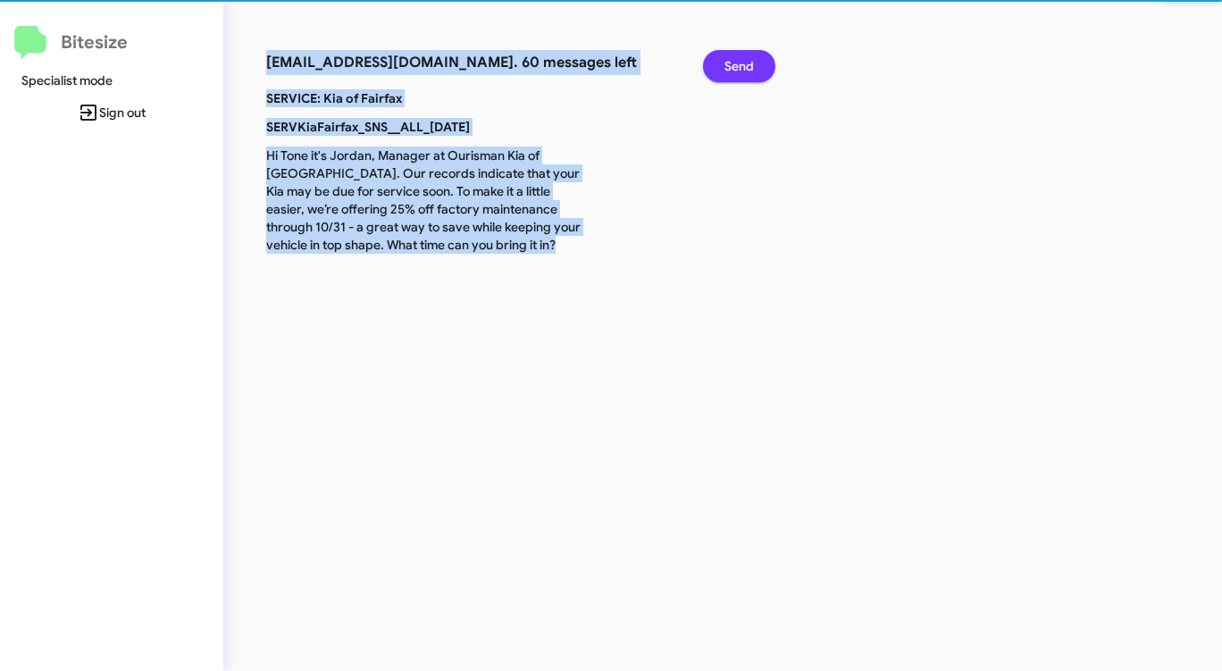
click at [727, 63] on span "Send" at bounding box center [738, 66] width 29 height 32
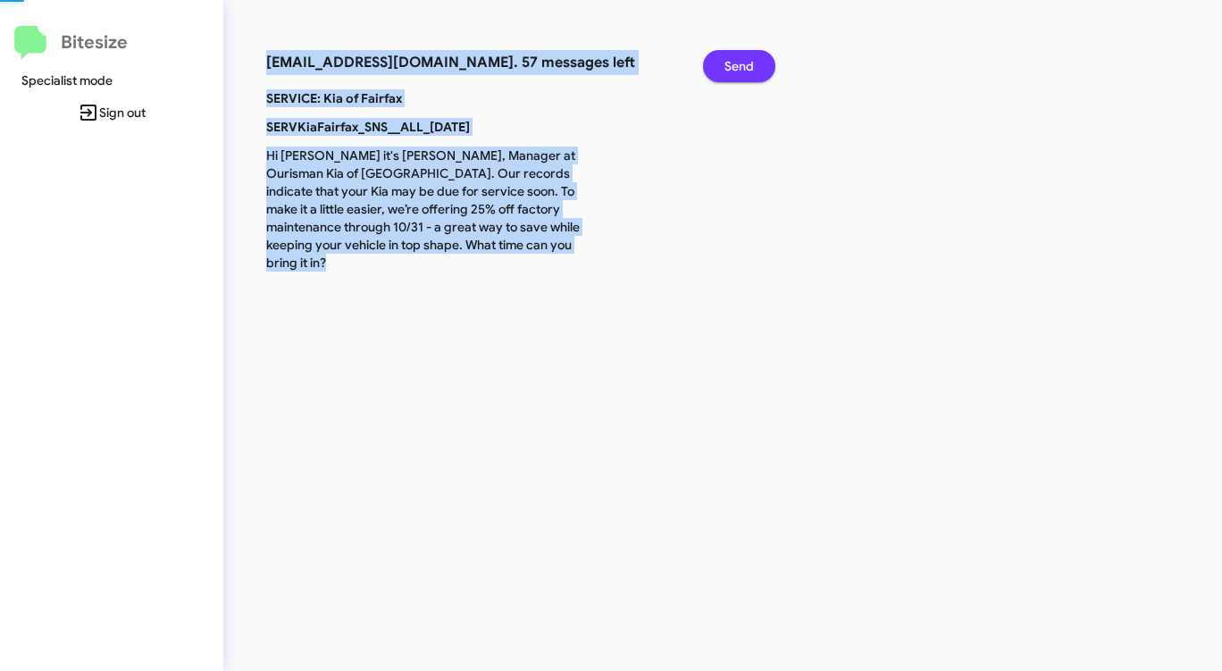
click at [727, 63] on span "Send" at bounding box center [738, 66] width 29 height 32
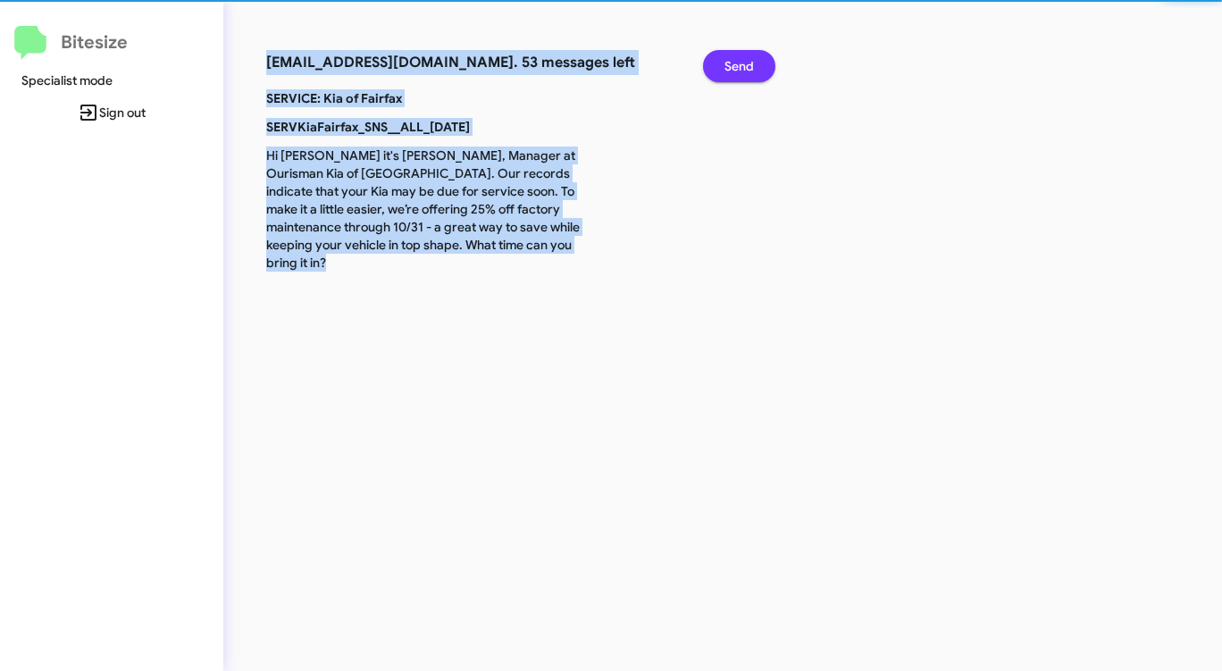
click at [727, 63] on span "Send" at bounding box center [738, 66] width 29 height 32
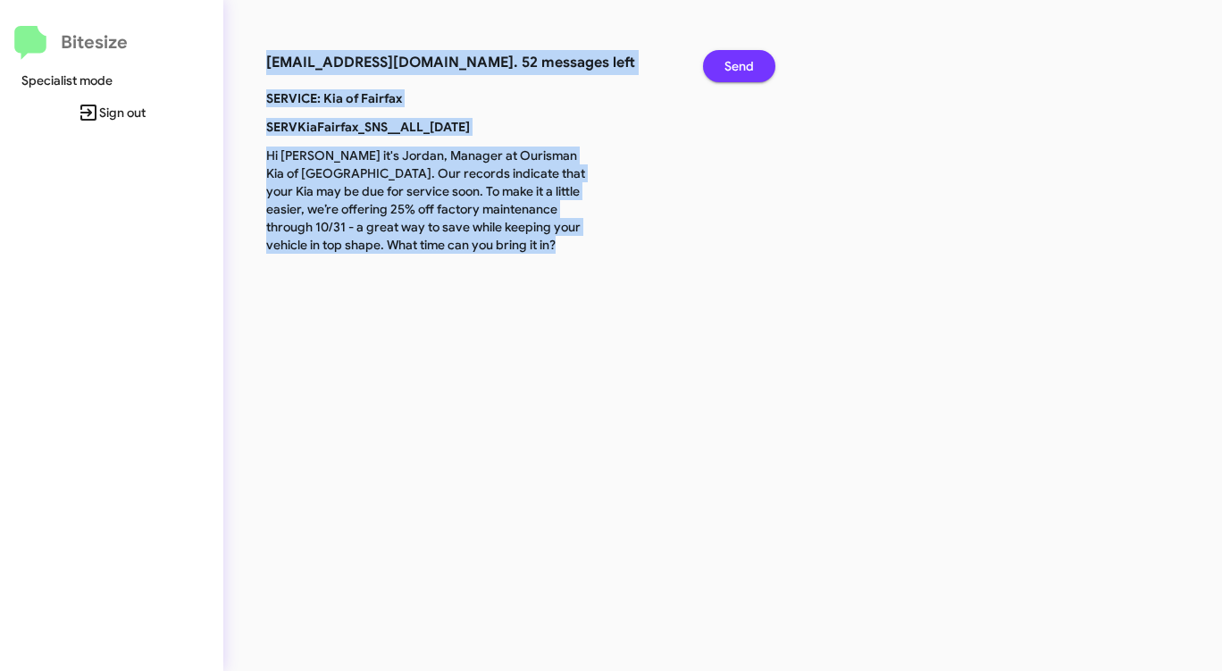
click at [727, 63] on span "Send" at bounding box center [738, 66] width 29 height 32
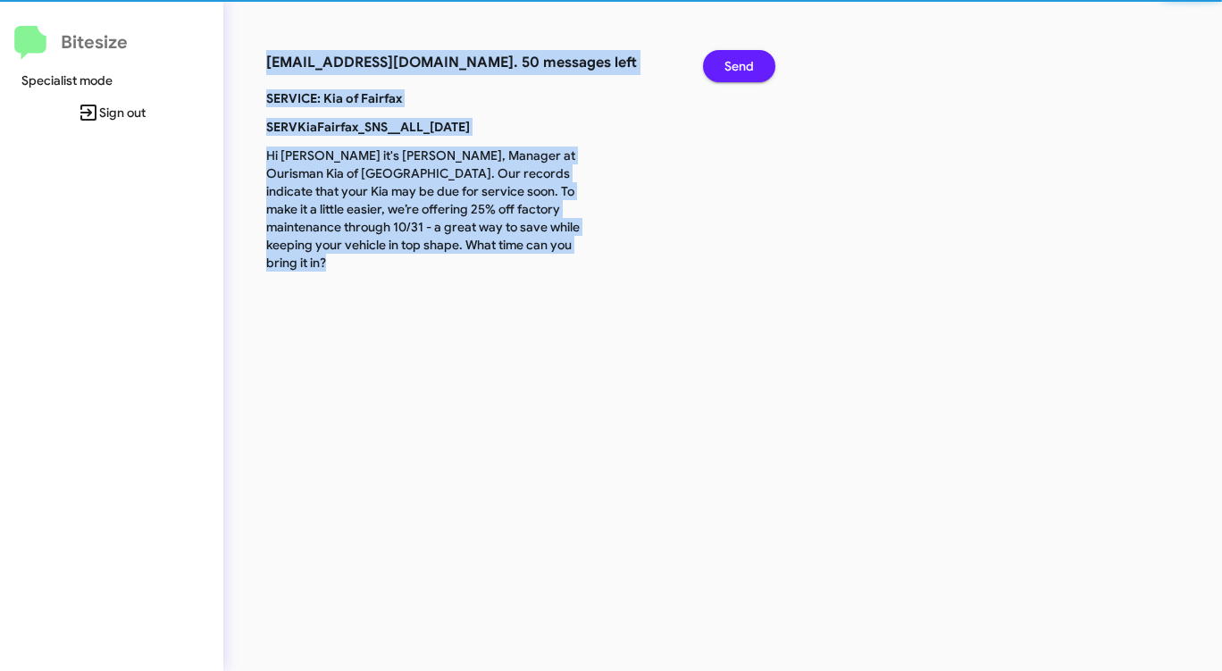
click at [727, 63] on span "Send" at bounding box center [738, 66] width 29 height 32
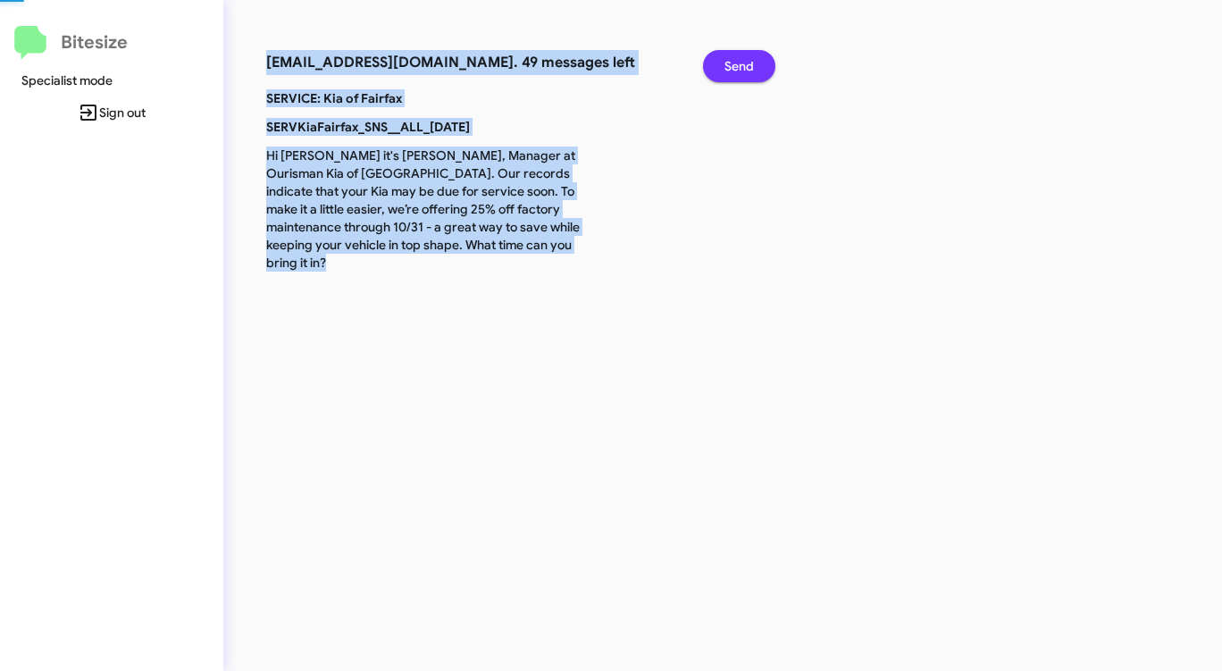
click at [727, 63] on span "Send" at bounding box center [738, 66] width 29 height 32
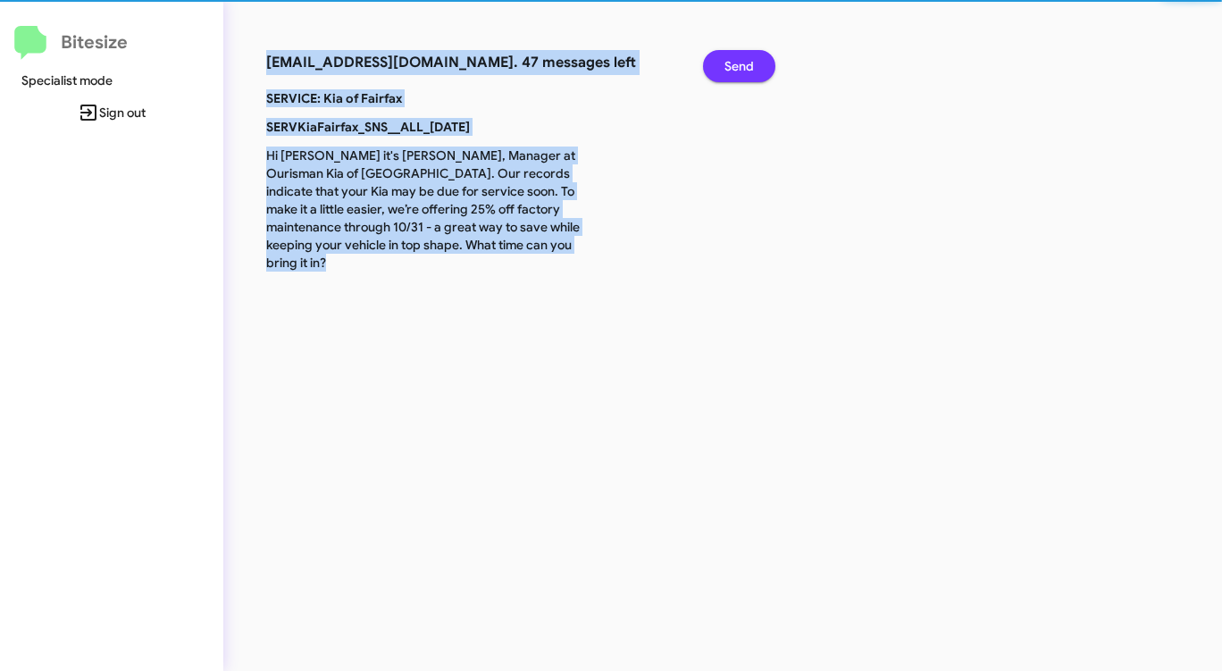
click at [727, 63] on span "Send" at bounding box center [738, 66] width 29 height 32
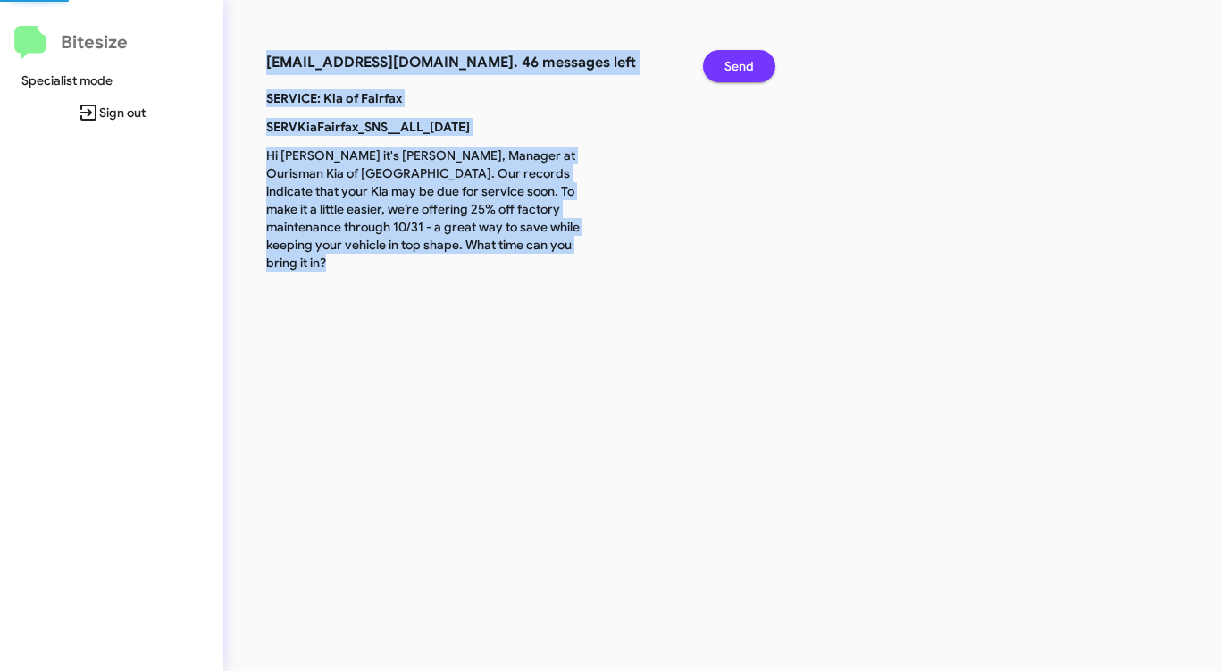
click at [727, 63] on span "Send" at bounding box center [738, 66] width 29 height 32
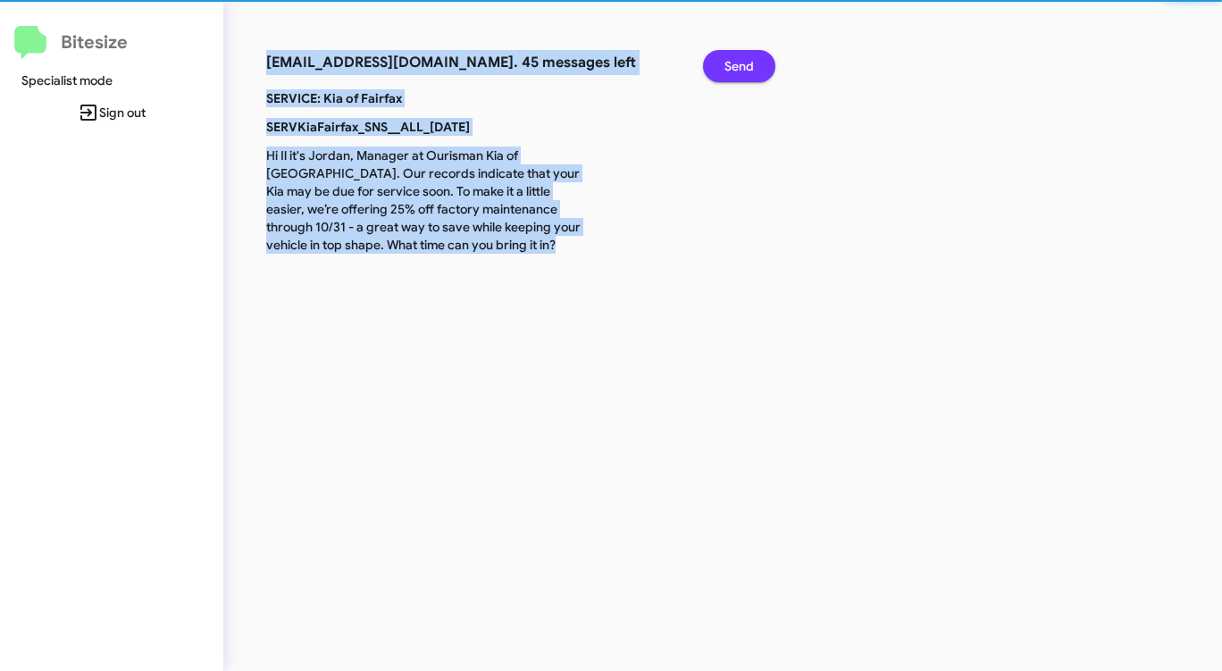
click at [727, 63] on span "Send" at bounding box center [738, 66] width 29 height 32
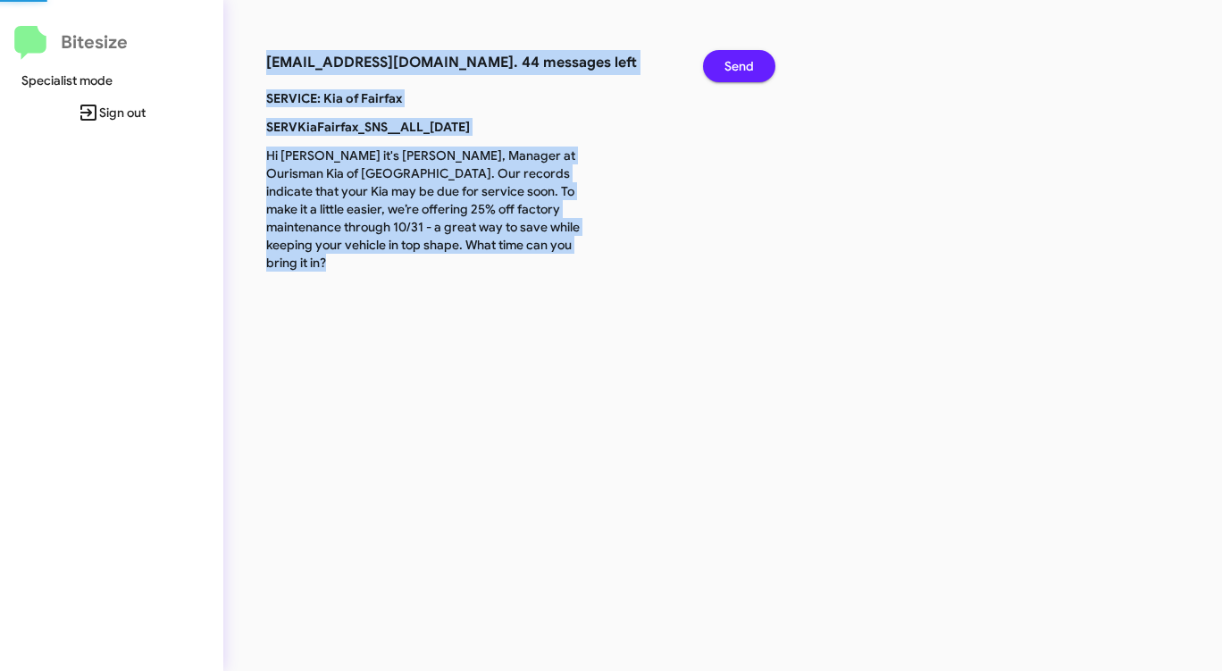
click at [727, 63] on span "Send" at bounding box center [738, 66] width 29 height 32
click at [722, 64] on button "Send" at bounding box center [739, 66] width 72 height 32
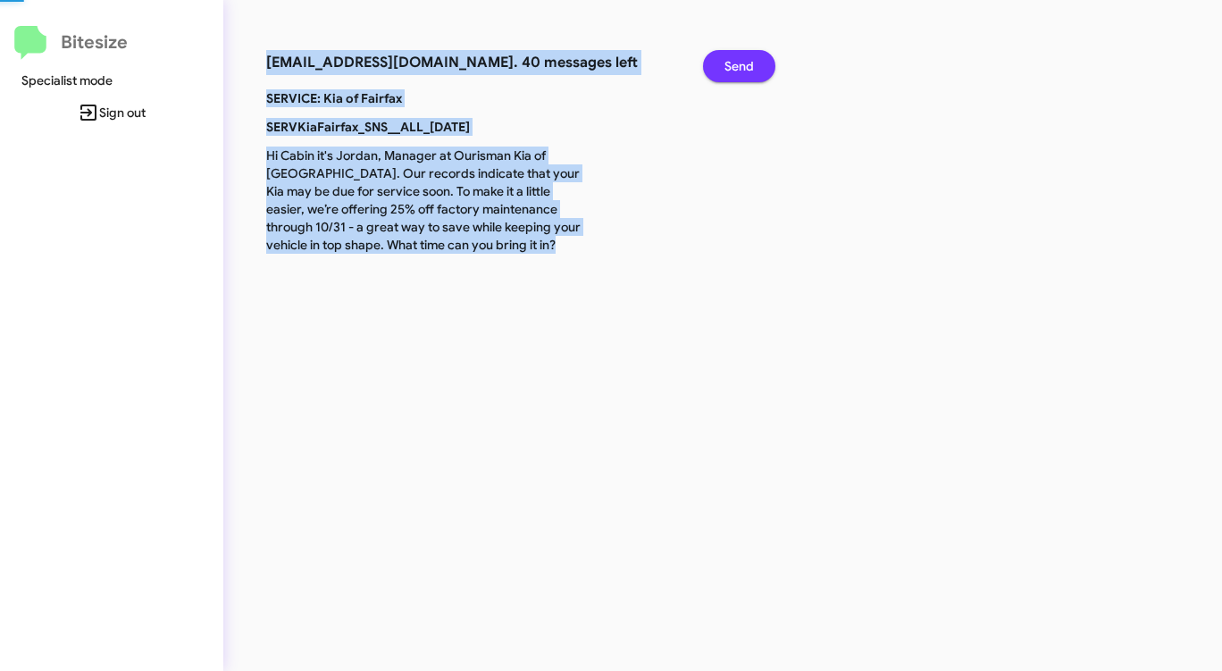
click at [722, 64] on button "Send" at bounding box center [739, 66] width 72 height 32
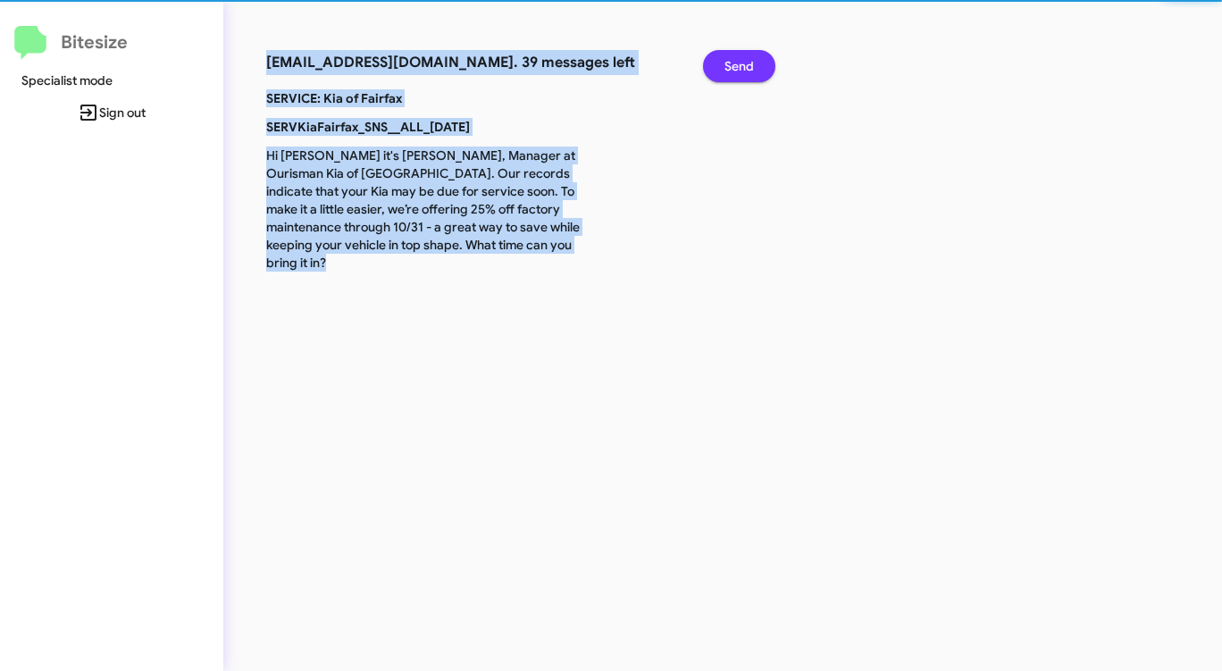
click at [722, 64] on button "Send" at bounding box center [739, 66] width 72 height 32
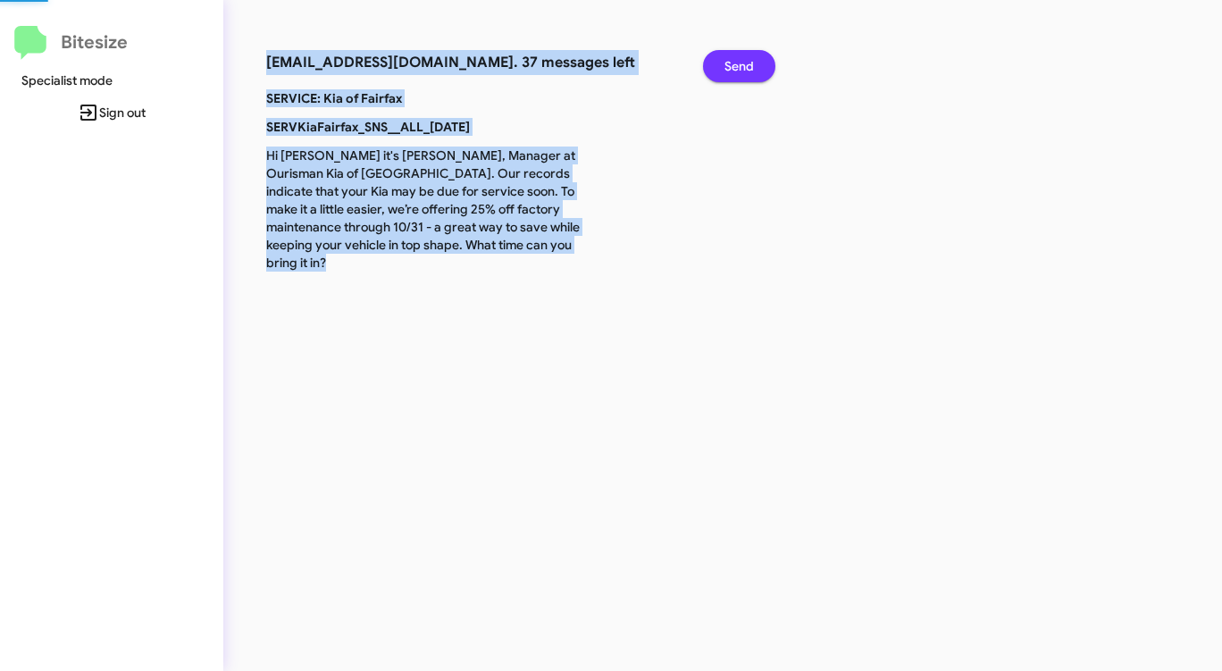
click at [722, 64] on button "Send" at bounding box center [739, 66] width 72 height 32
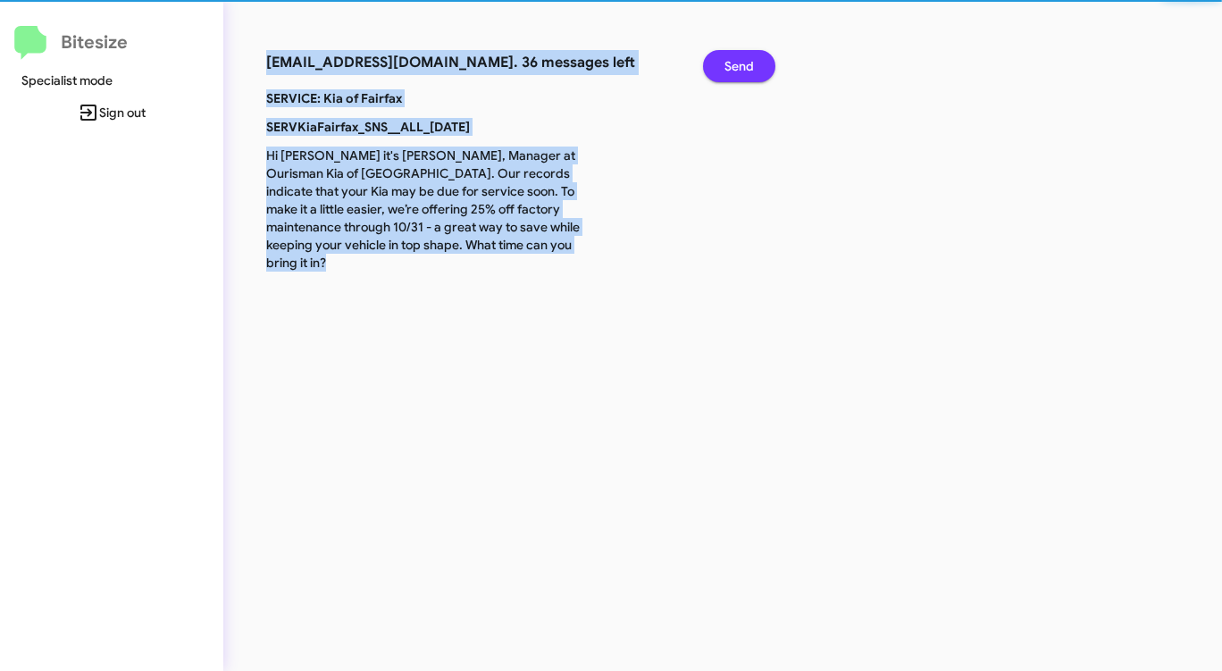
click at [722, 64] on button "Send" at bounding box center [739, 66] width 72 height 32
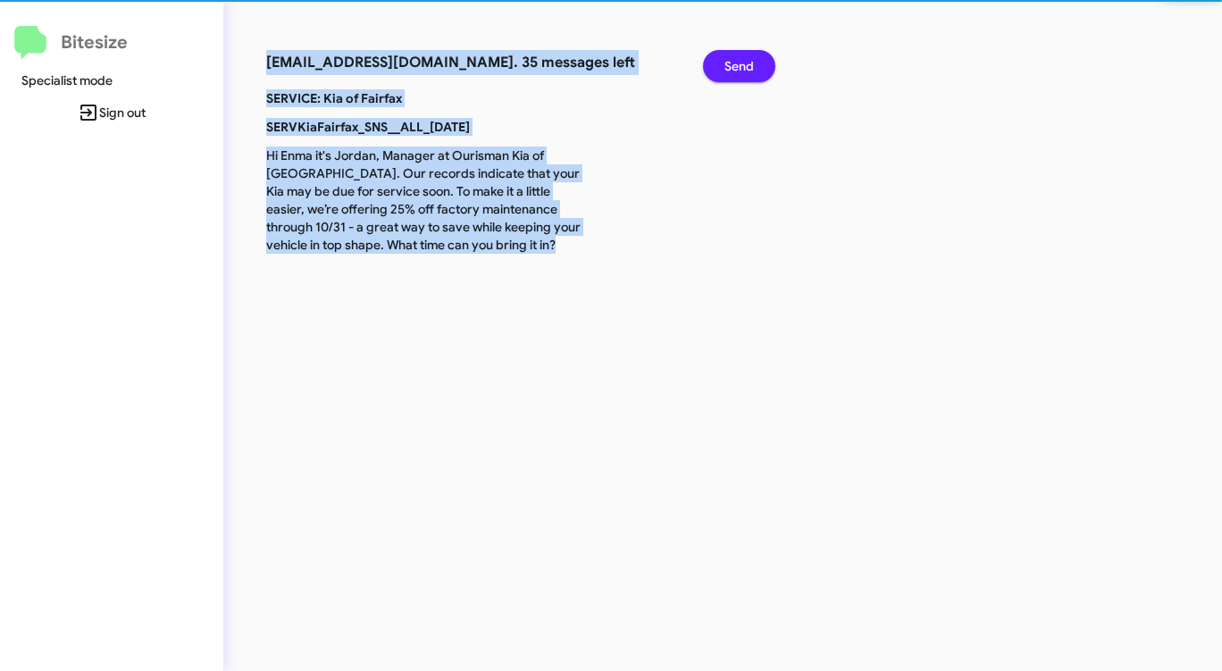
click at [722, 64] on button "Send" at bounding box center [739, 66] width 72 height 32
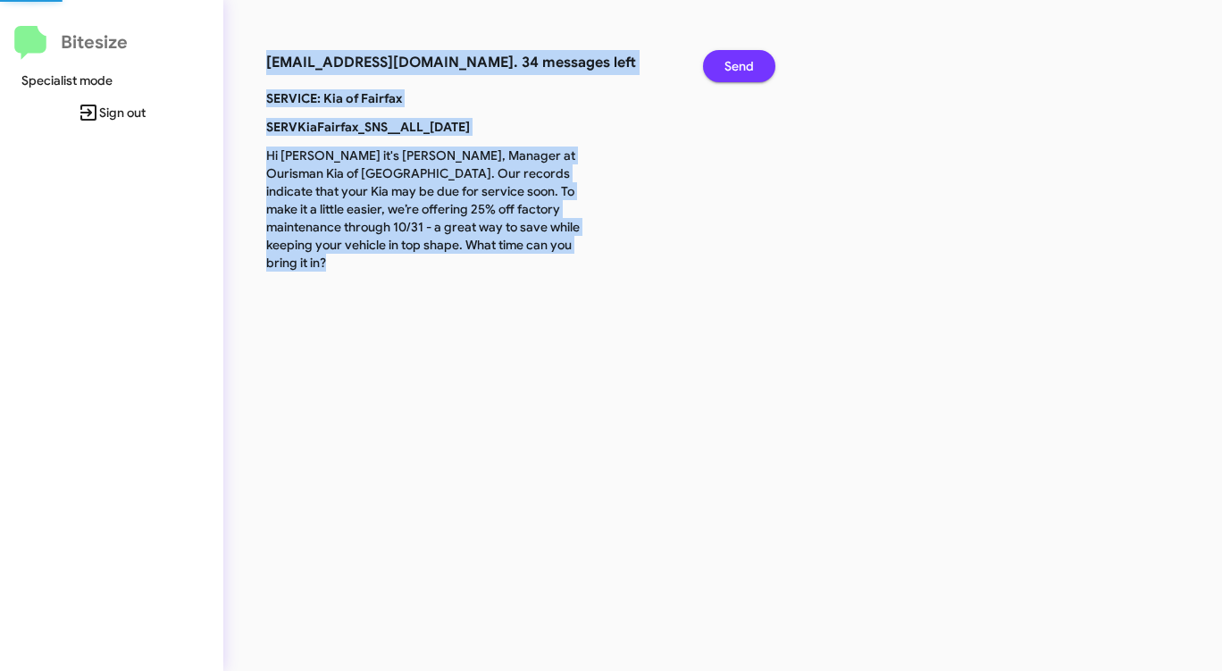
click at [722, 64] on button "Send" at bounding box center [739, 66] width 72 height 32
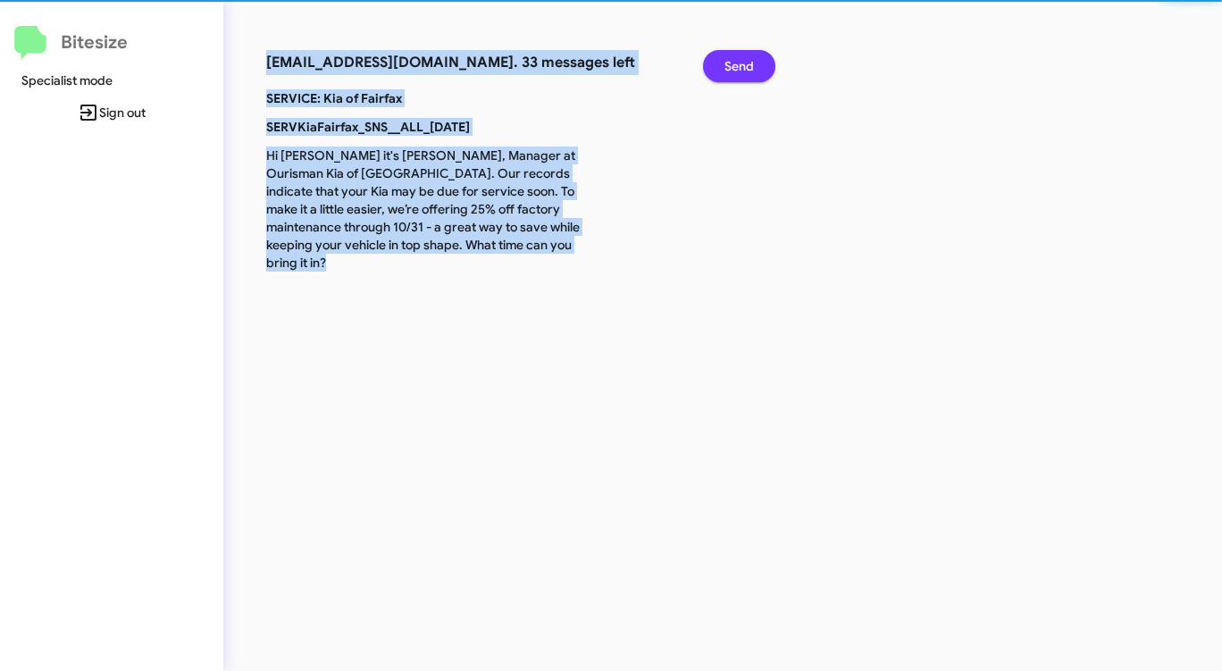
click at [722, 64] on button "Send" at bounding box center [739, 66] width 72 height 32
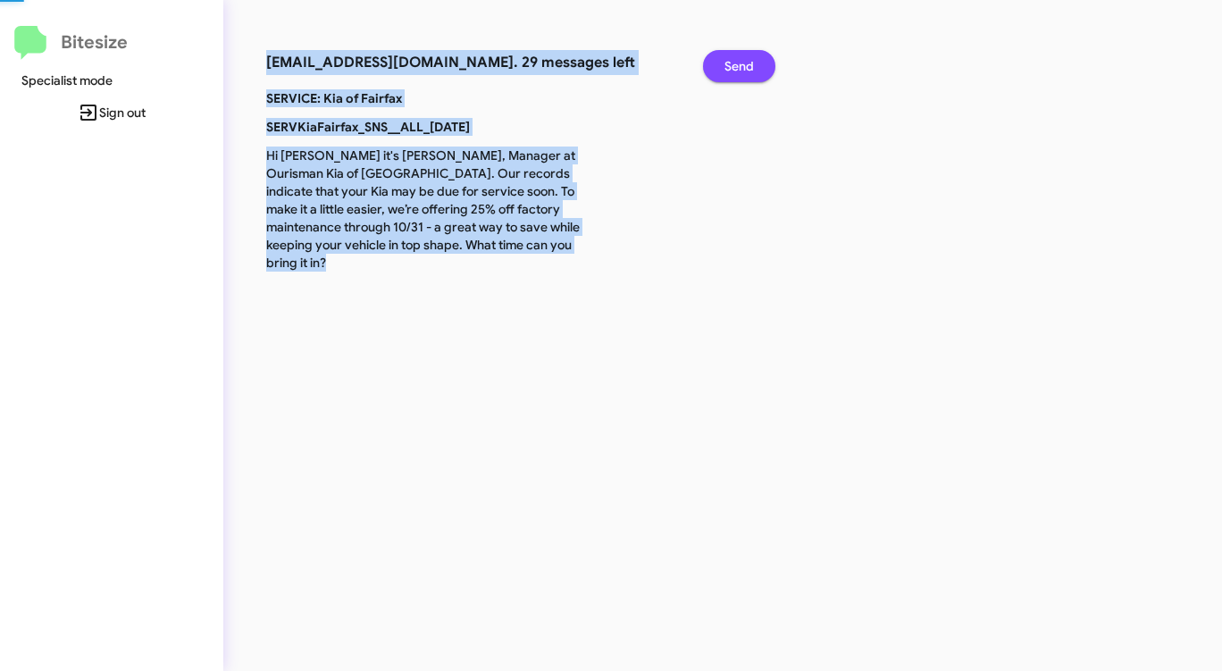
click at [722, 64] on button "Send" at bounding box center [739, 66] width 72 height 32
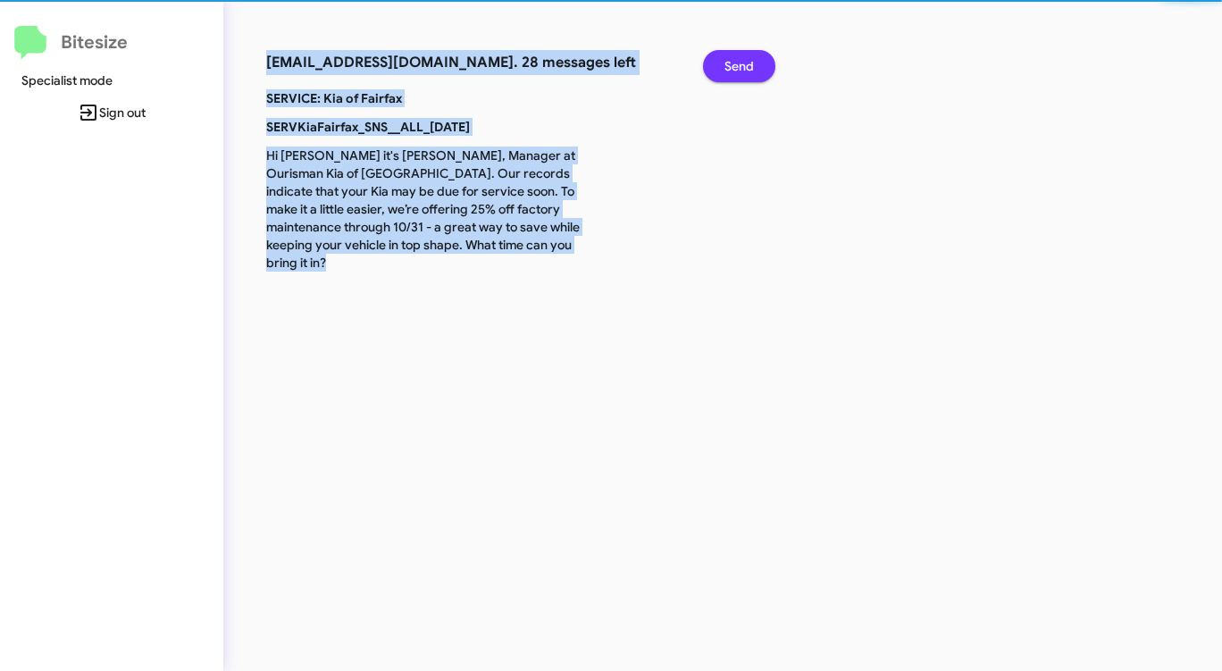
click at [722, 64] on button "Send" at bounding box center [739, 66] width 72 height 32
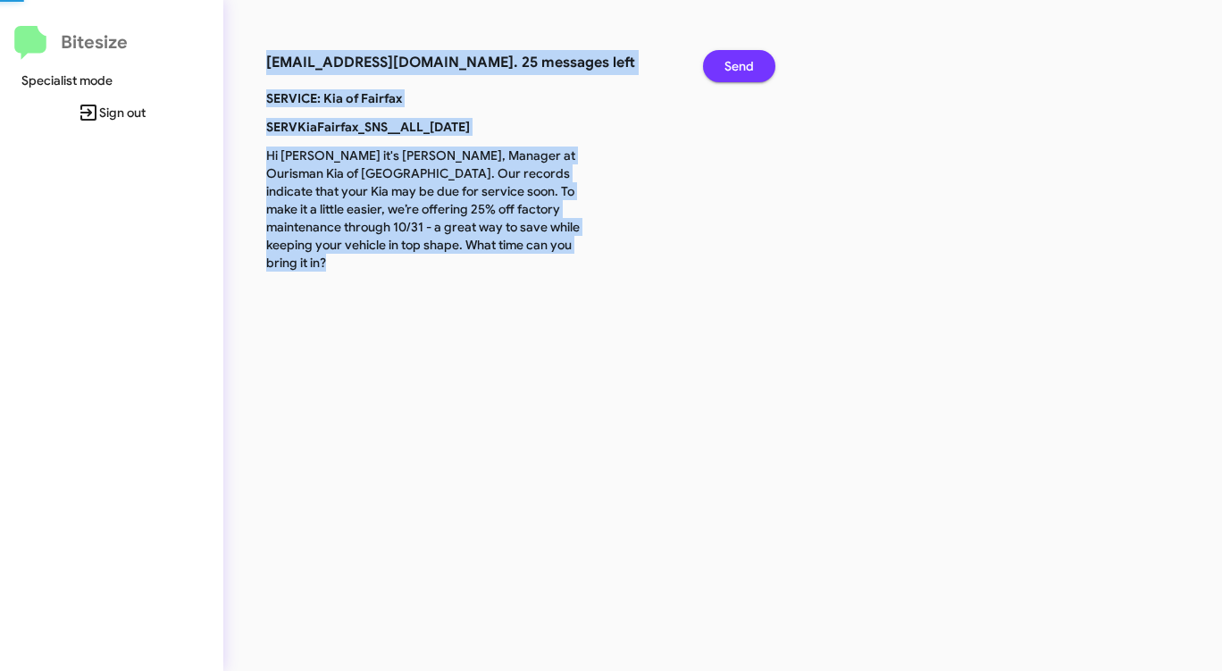
click at [722, 64] on button "Send" at bounding box center [739, 66] width 72 height 32
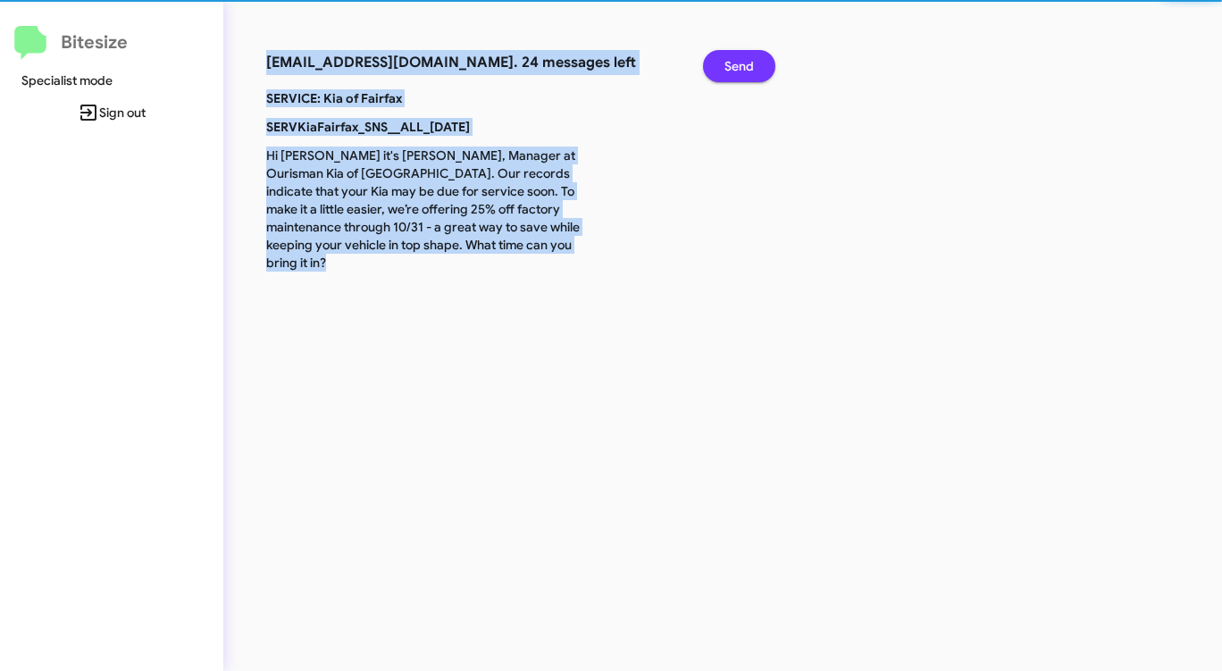
click at [722, 64] on button "Send" at bounding box center [739, 66] width 72 height 32
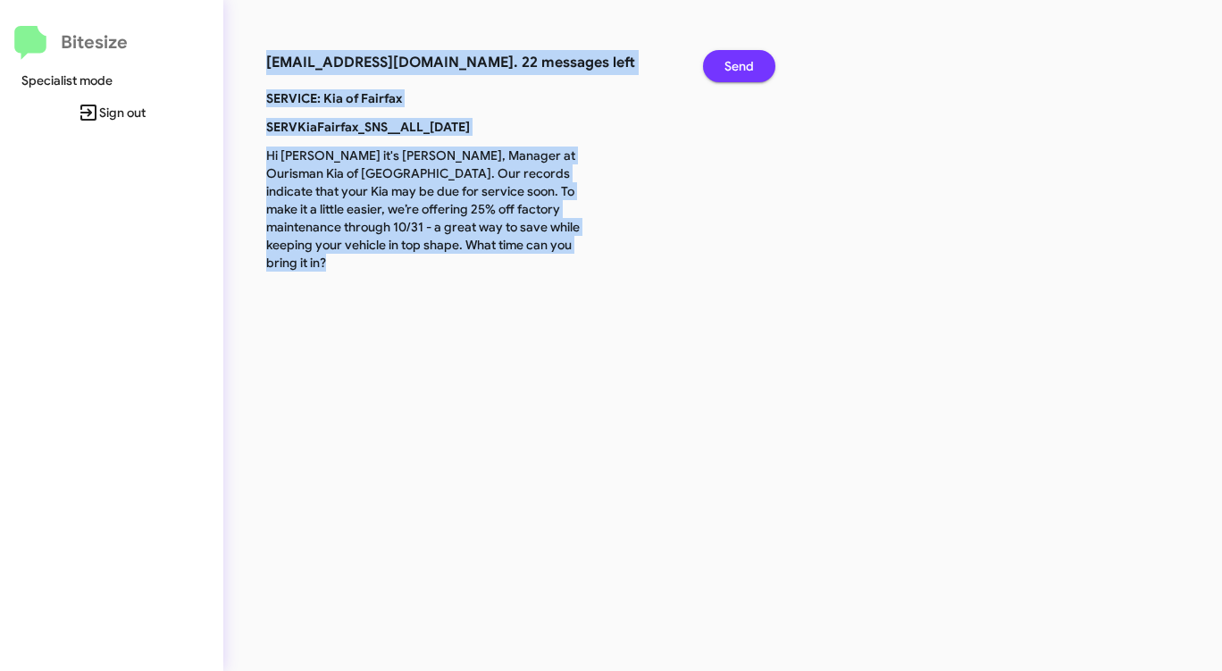
click at [722, 64] on button "Send" at bounding box center [739, 66] width 72 height 32
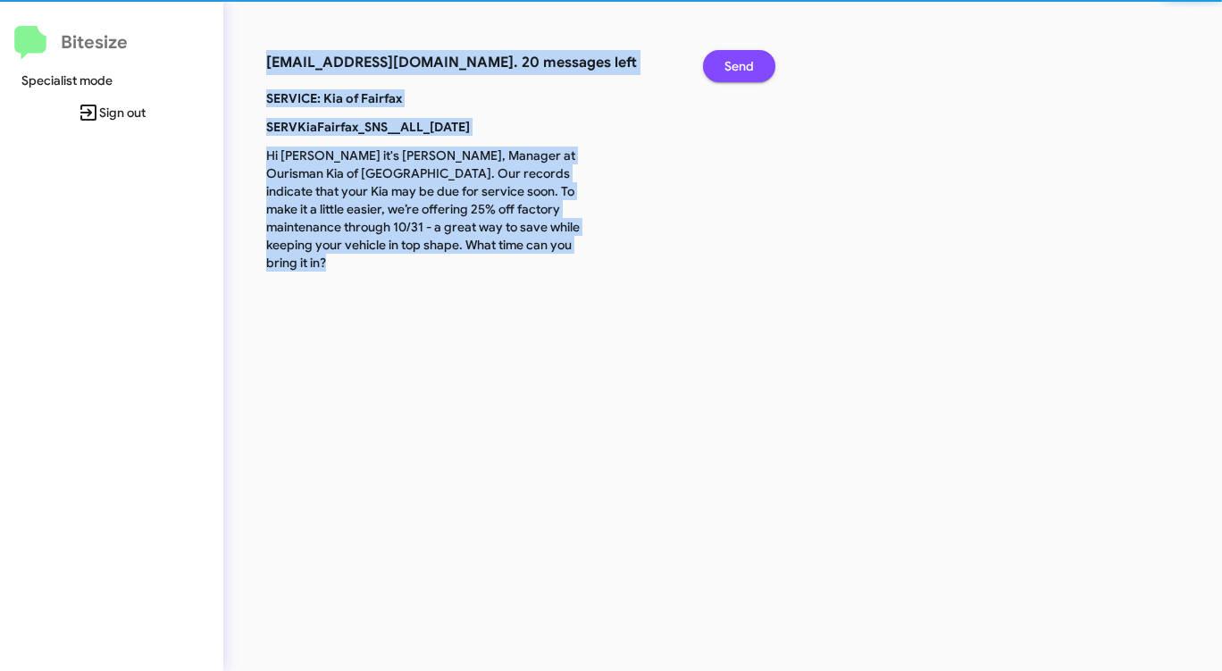
click at [722, 64] on button "Send" at bounding box center [739, 66] width 72 height 32
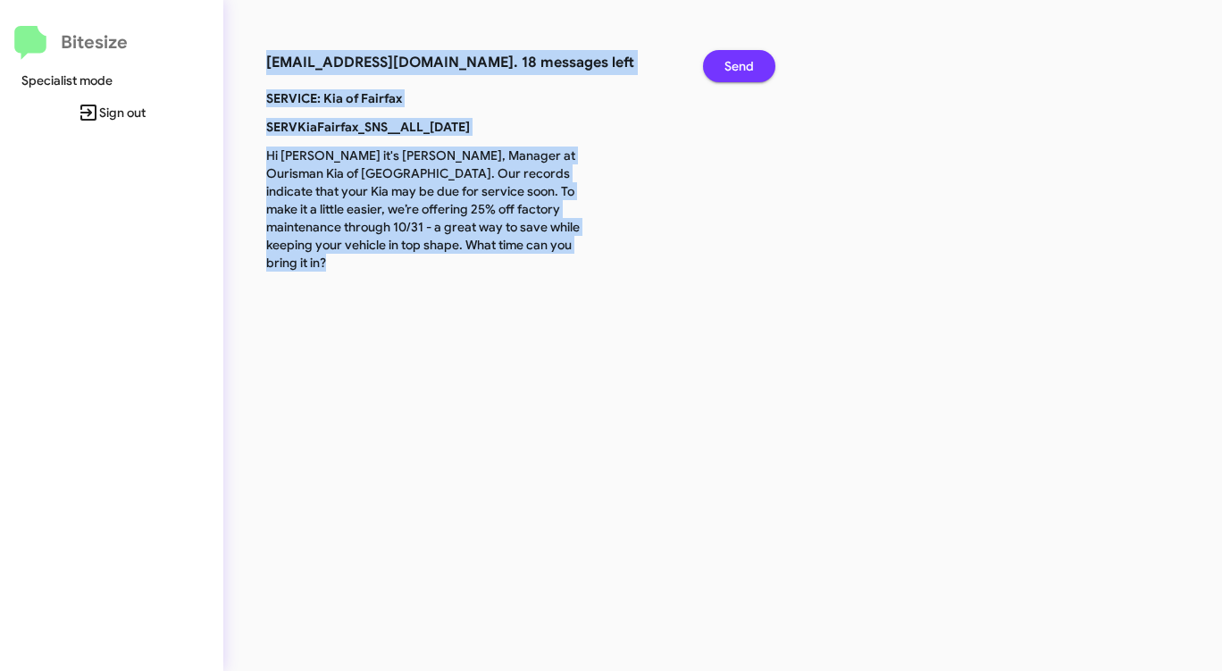
click at [722, 64] on button "Send" at bounding box center [739, 66] width 72 height 32
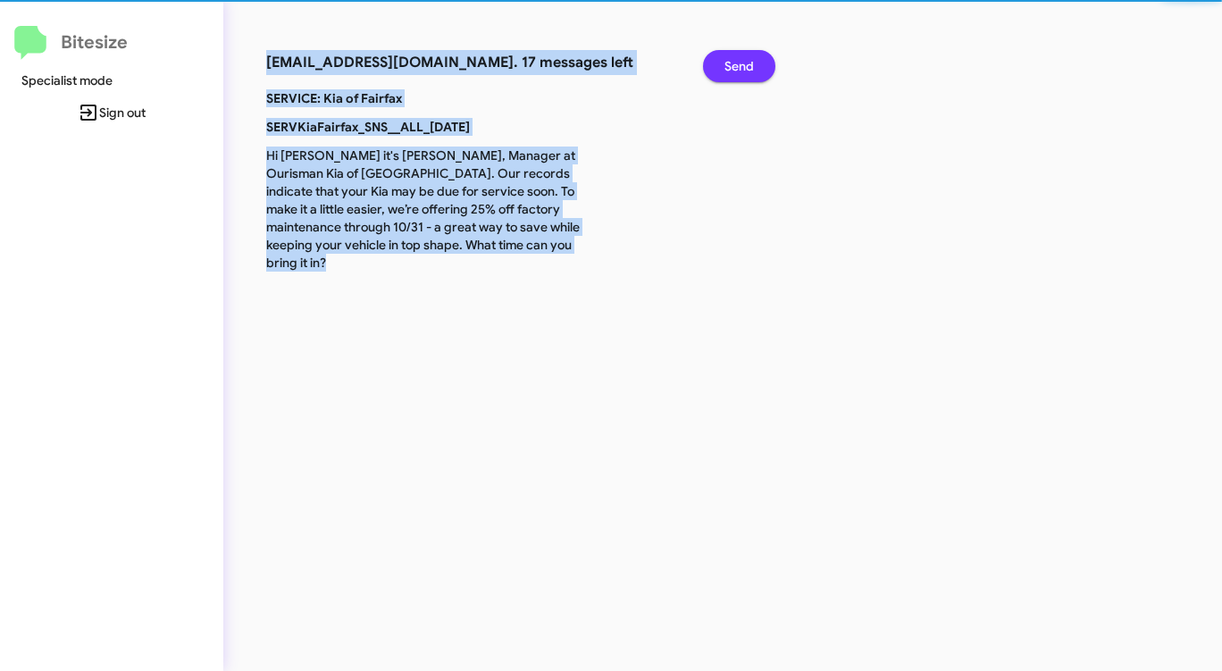
click at [722, 64] on button "Send" at bounding box center [739, 66] width 72 height 32
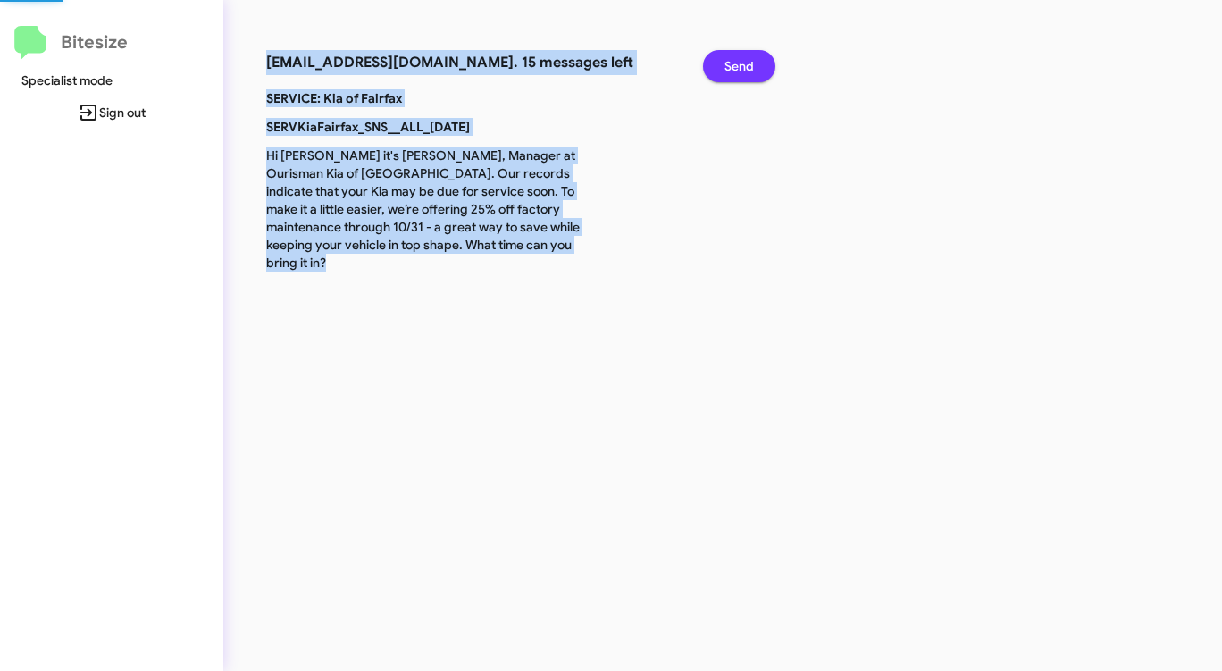
click at [722, 64] on button "Send" at bounding box center [739, 66] width 72 height 32
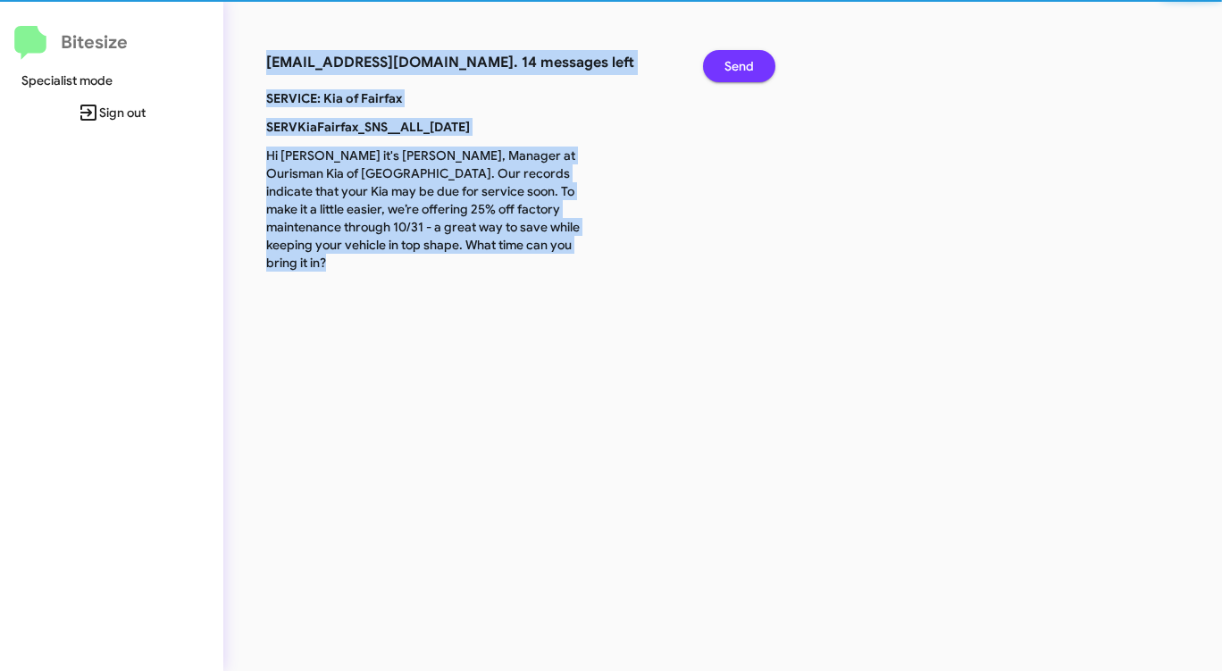
click at [722, 64] on button "Send" at bounding box center [739, 66] width 72 height 32
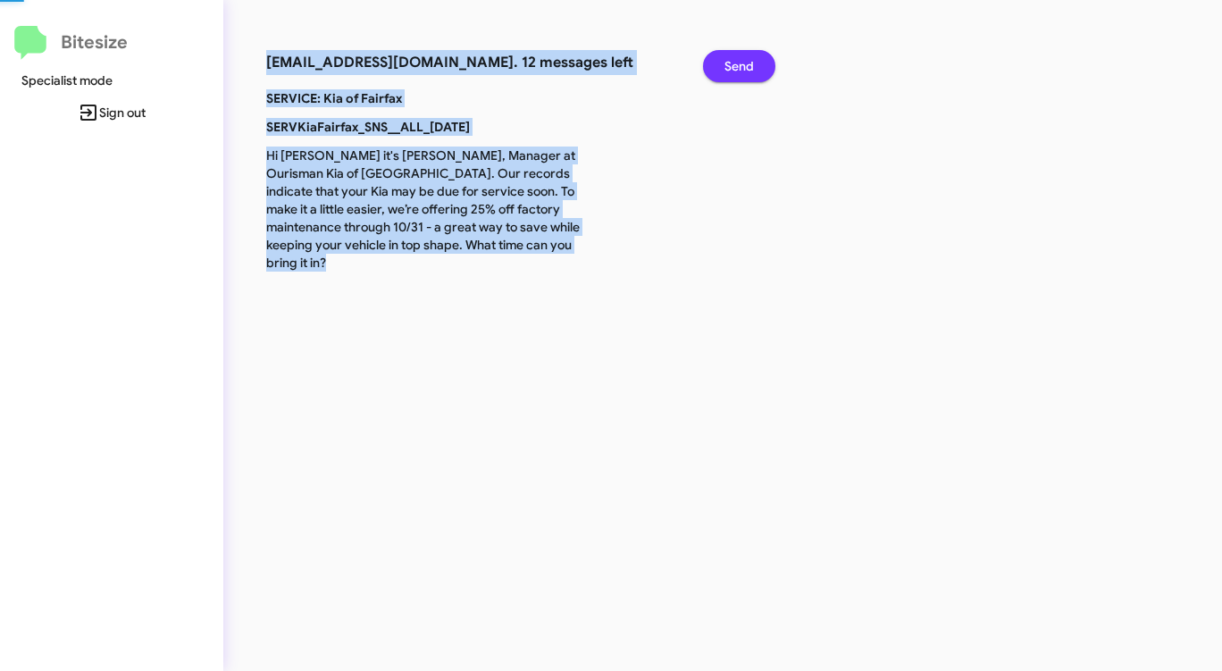
click at [722, 64] on button "Send" at bounding box center [739, 66] width 72 height 32
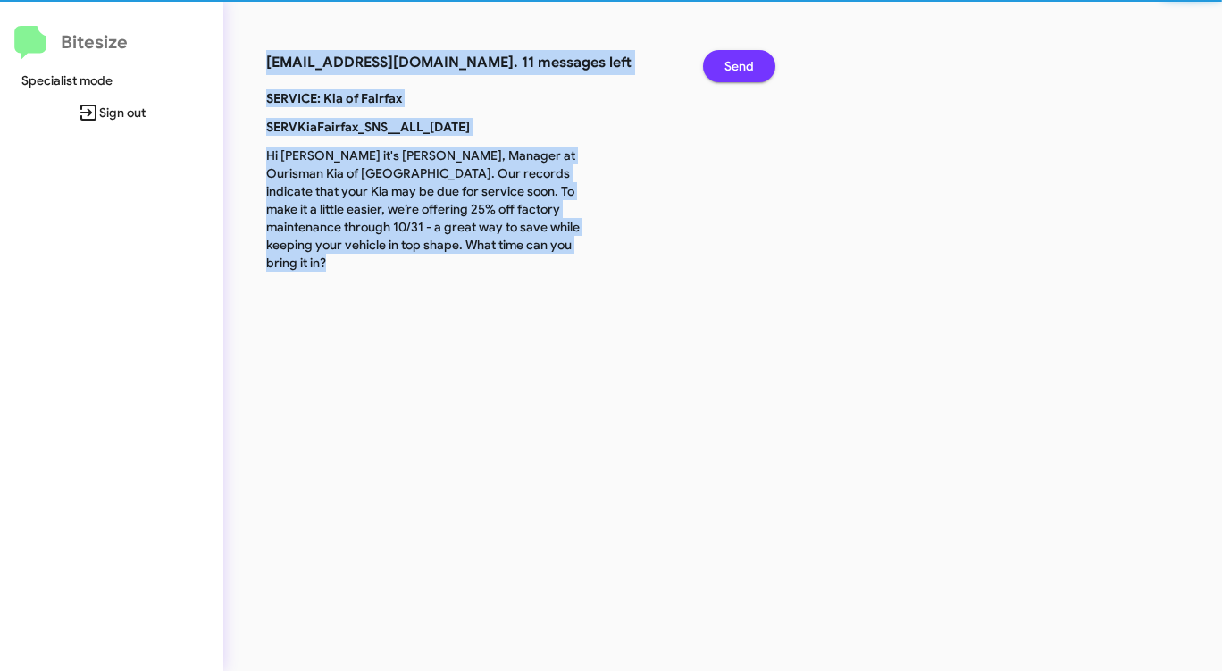
click at [722, 64] on button "Send" at bounding box center [739, 66] width 72 height 32
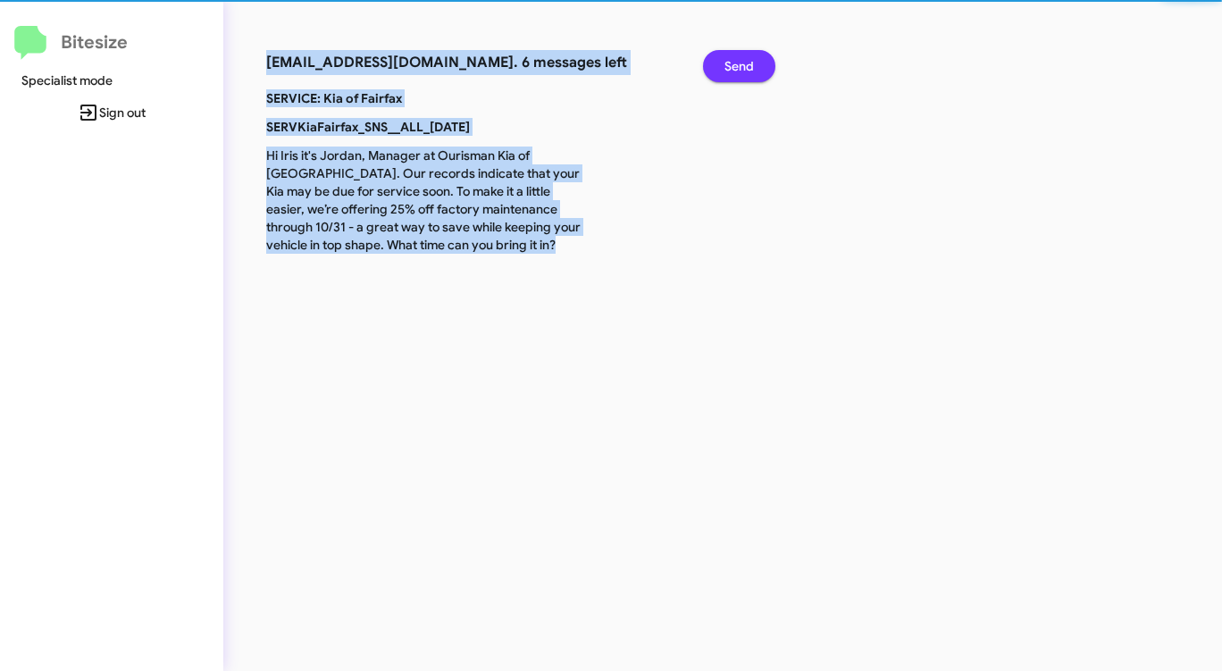
click at [722, 64] on button "Send" at bounding box center [739, 66] width 72 height 32
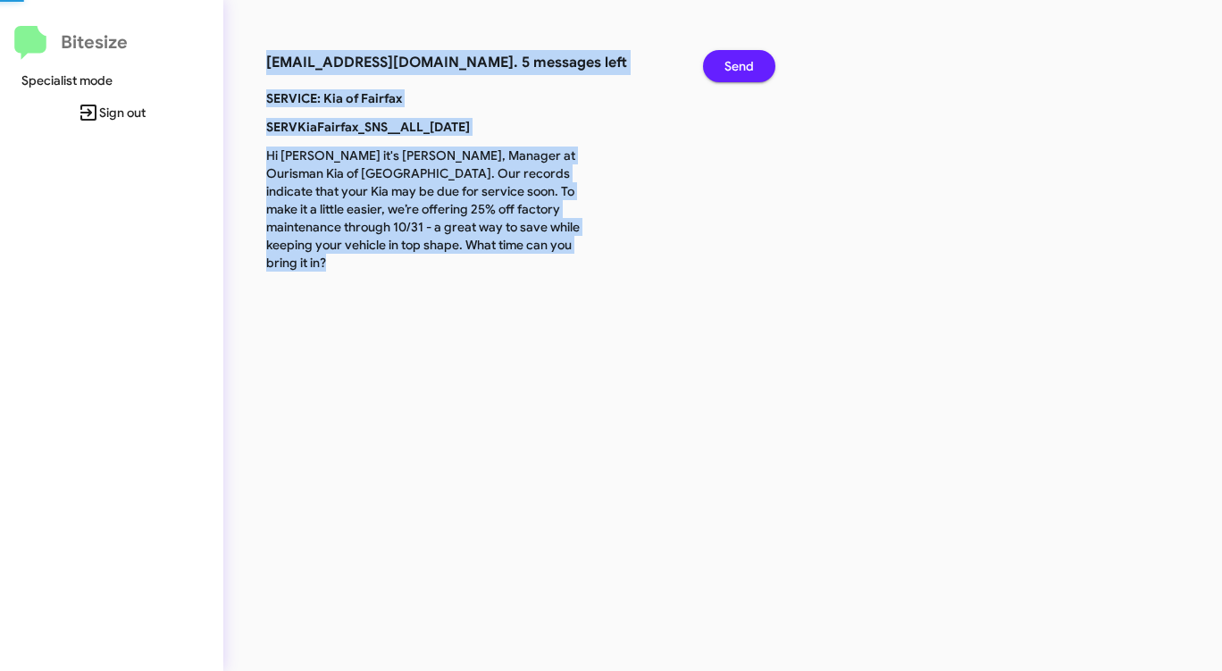
click at [722, 64] on button "Send" at bounding box center [739, 66] width 72 height 32
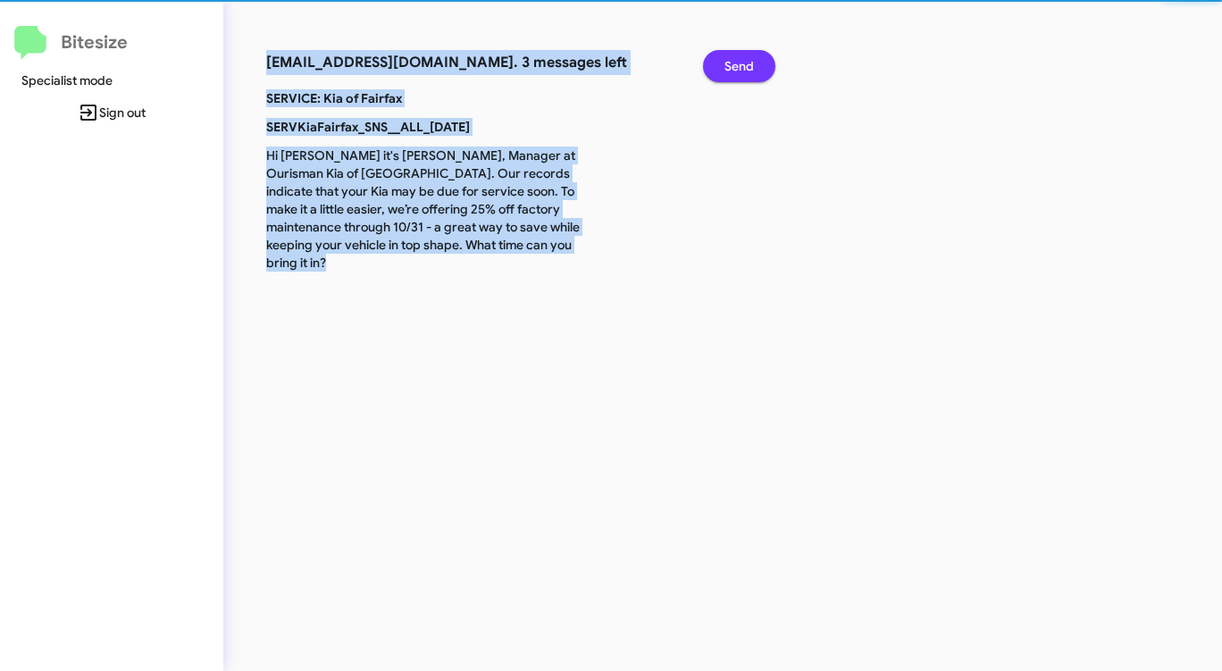
click at [722, 64] on button "Send" at bounding box center [739, 66] width 72 height 32
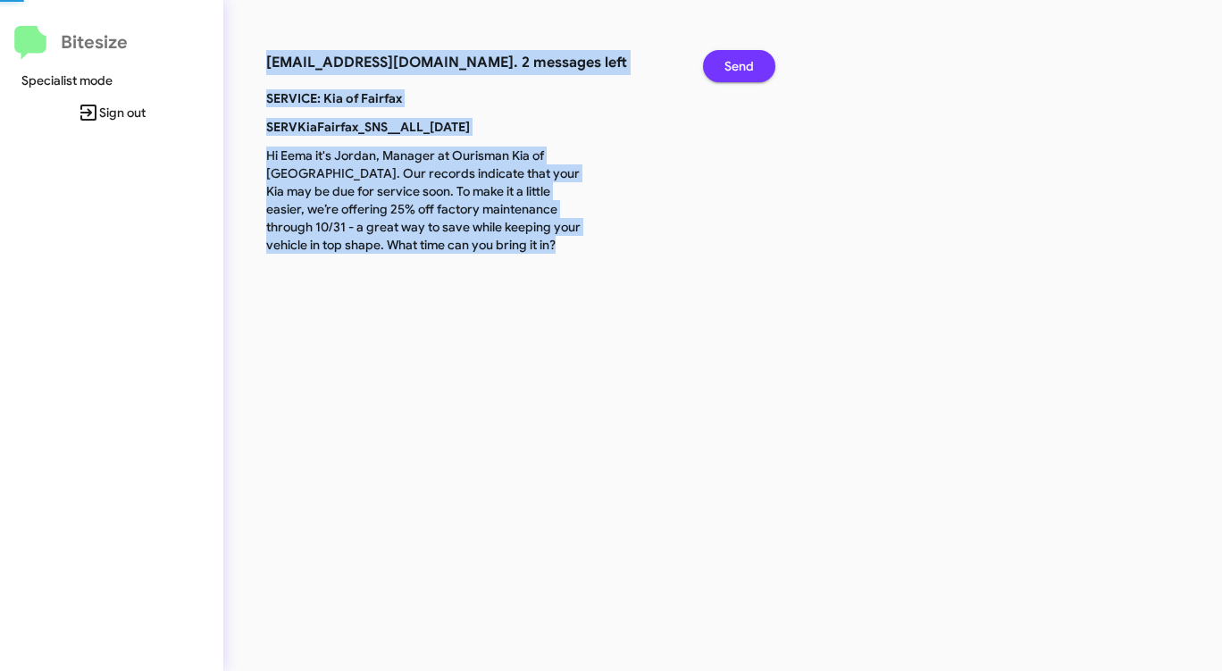
click at [722, 64] on button "Send" at bounding box center [739, 66] width 72 height 32
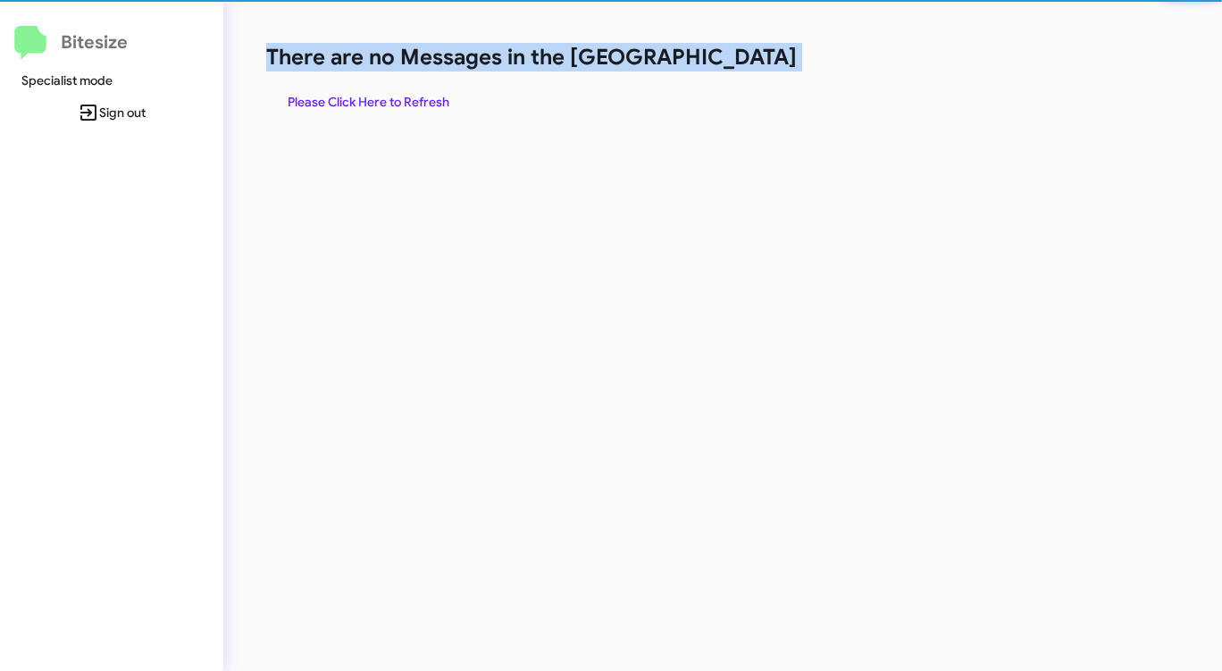
click at [722, 64] on h1 "There are no Messages in the [GEOGRAPHIC_DATA]" at bounding box center [639, 57] width 747 height 29
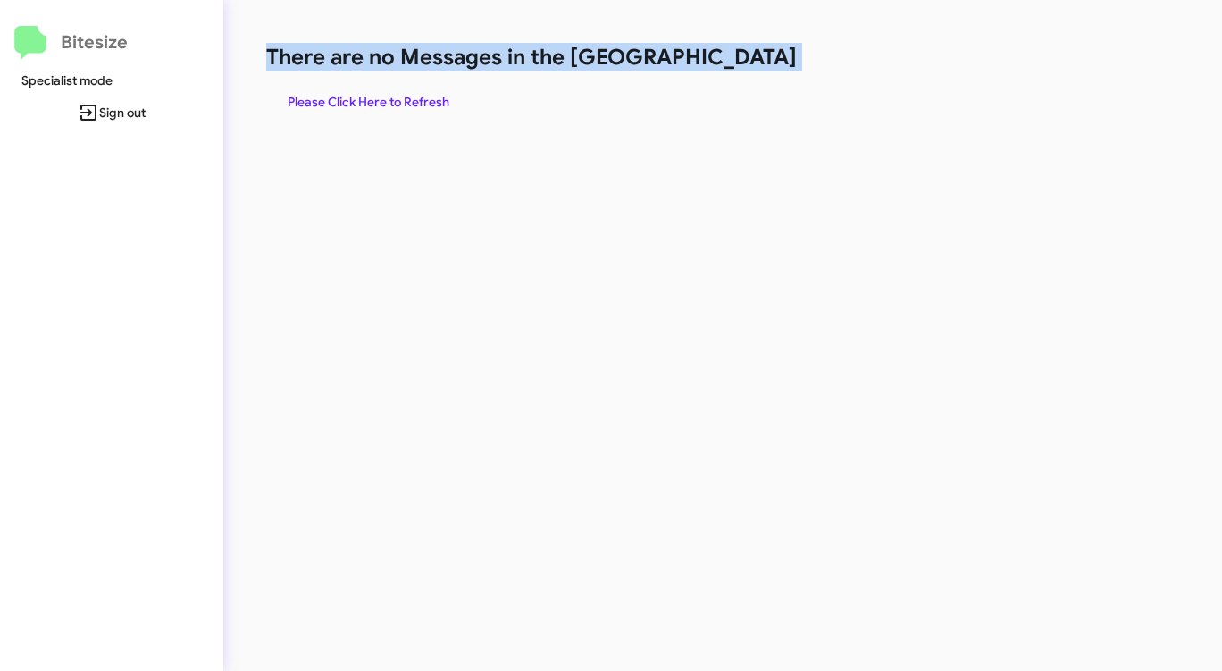
click at [722, 64] on h1 "There are no Messages in the [GEOGRAPHIC_DATA]" at bounding box center [639, 57] width 747 height 29
click at [365, 96] on span "Please Click Here to Refresh" at bounding box center [369, 102] width 162 height 32
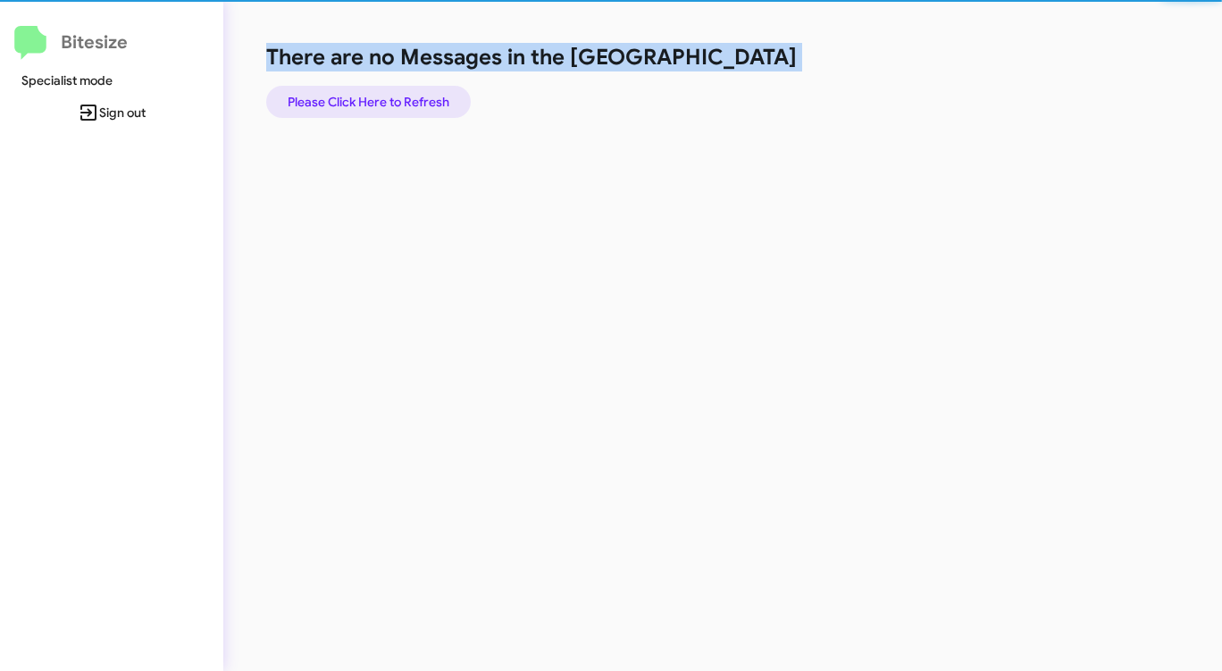
click at [365, 96] on span "Please Click Here to Refresh" at bounding box center [369, 102] width 162 height 32
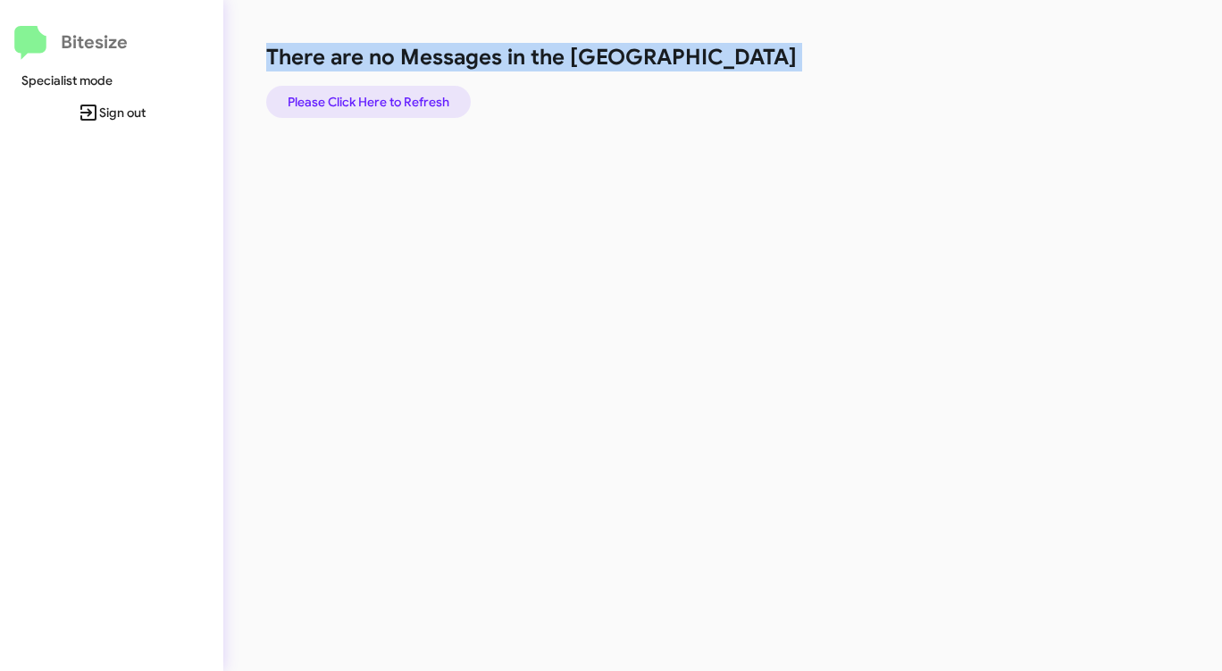
click at [365, 96] on span "Please Click Here to Refresh" at bounding box center [369, 102] width 162 height 32
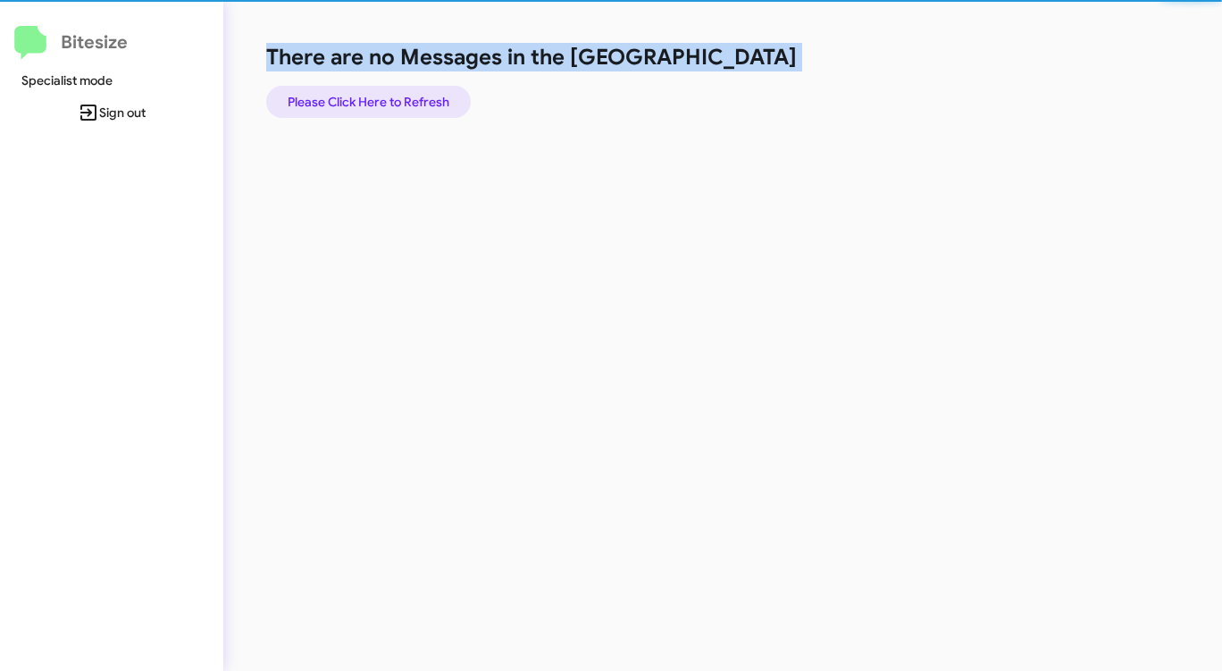
click at [365, 96] on span "Please Click Here to Refresh" at bounding box center [369, 102] width 162 height 32
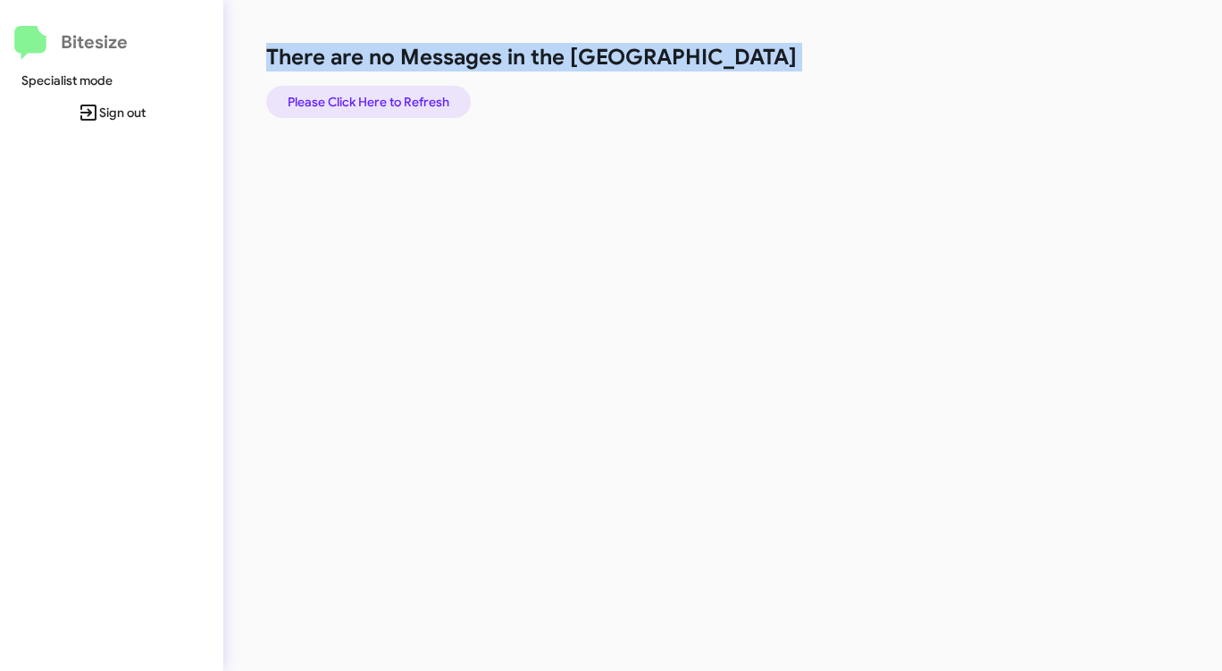
click at [365, 96] on span "Please Click Here to Refresh" at bounding box center [369, 102] width 162 height 32
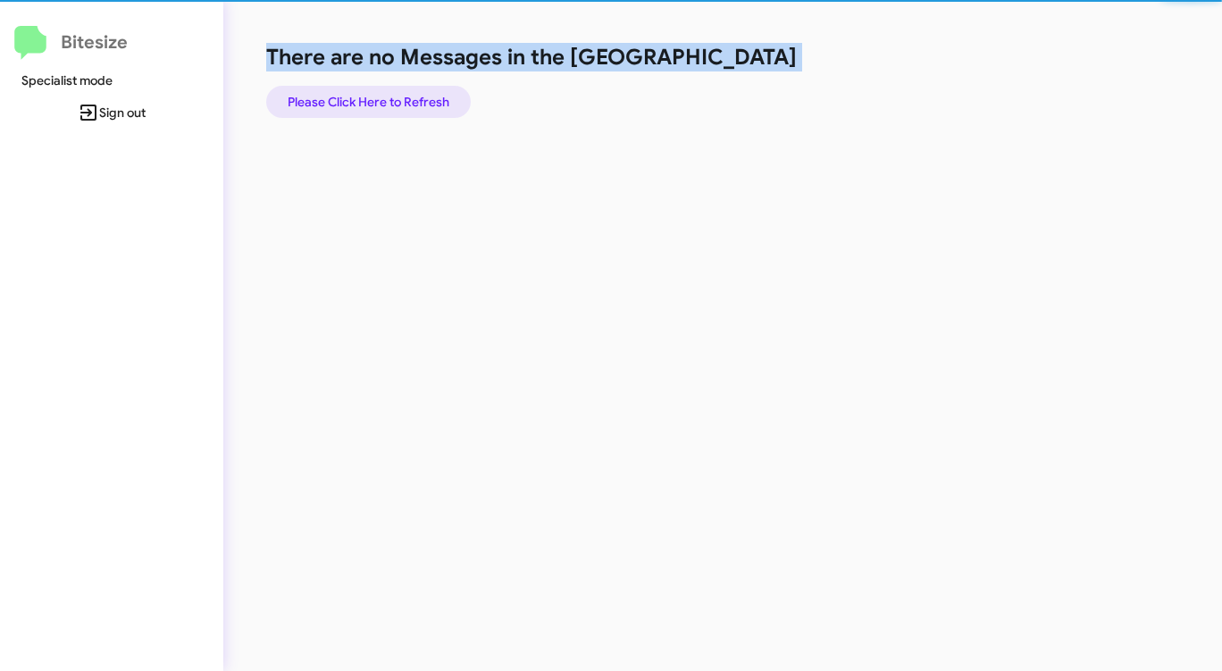
click at [365, 96] on span "Please Click Here to Refresh" at bounding box center [369, 102] width 162 height 32
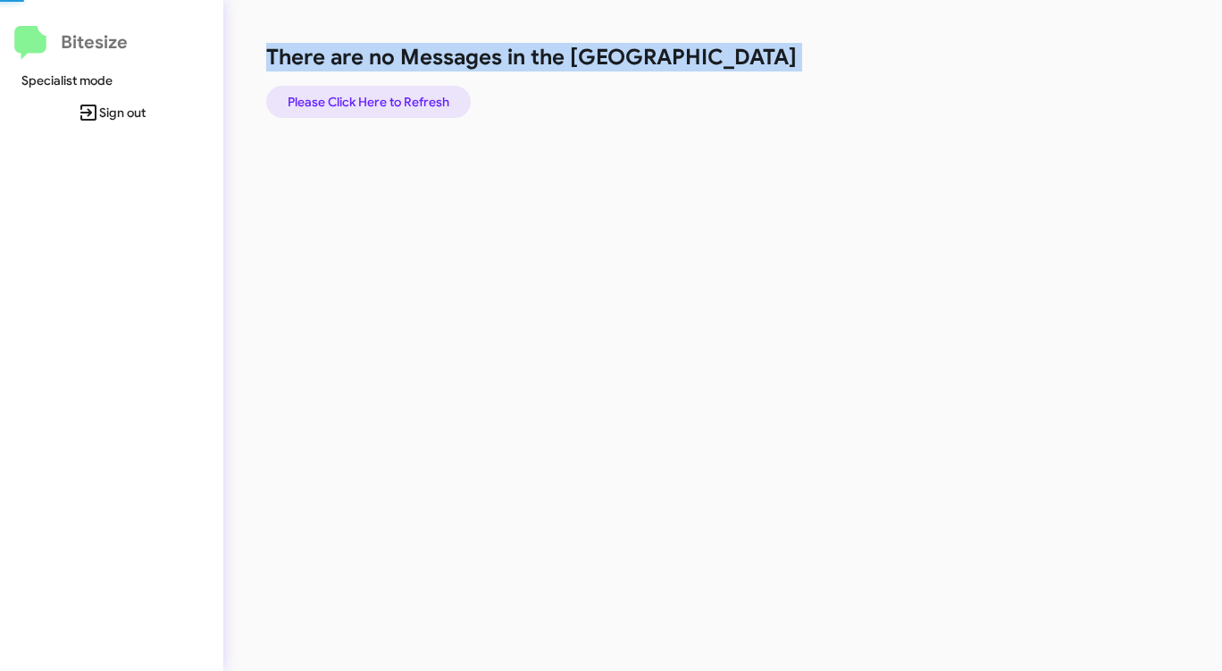
click at [365, 96] on span "Please Click Here to Refresh" at bounding box center [369, 102] width 162 height 32
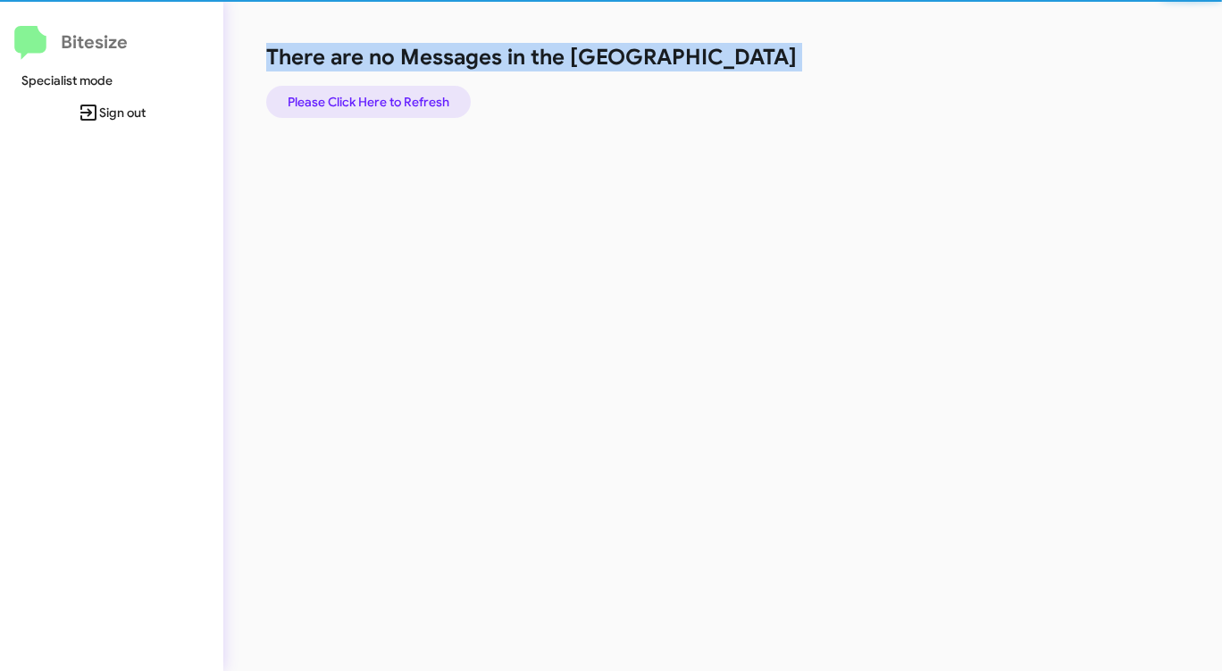
click at [365, 96] on span "Please Click Here to Refresh" at bounding box center [369, 102] width 162 height 32
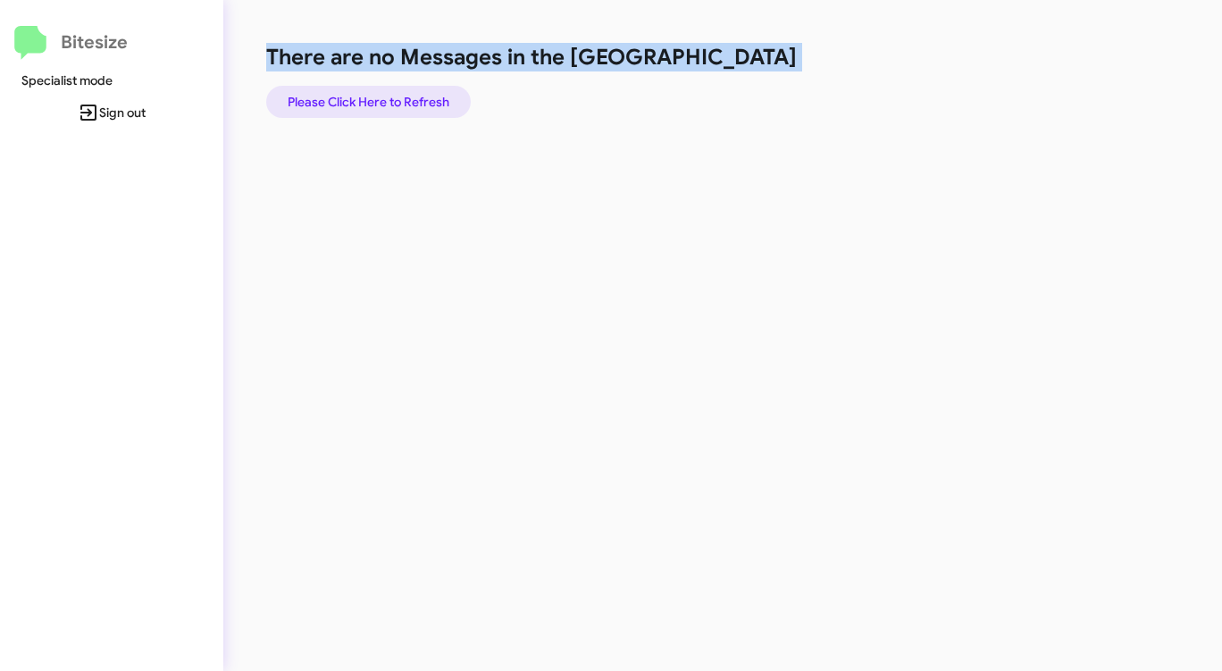
click at [365, 96] on span "Please Click Here to Refresh" at bounding box center [369, 102] width 162 height 32
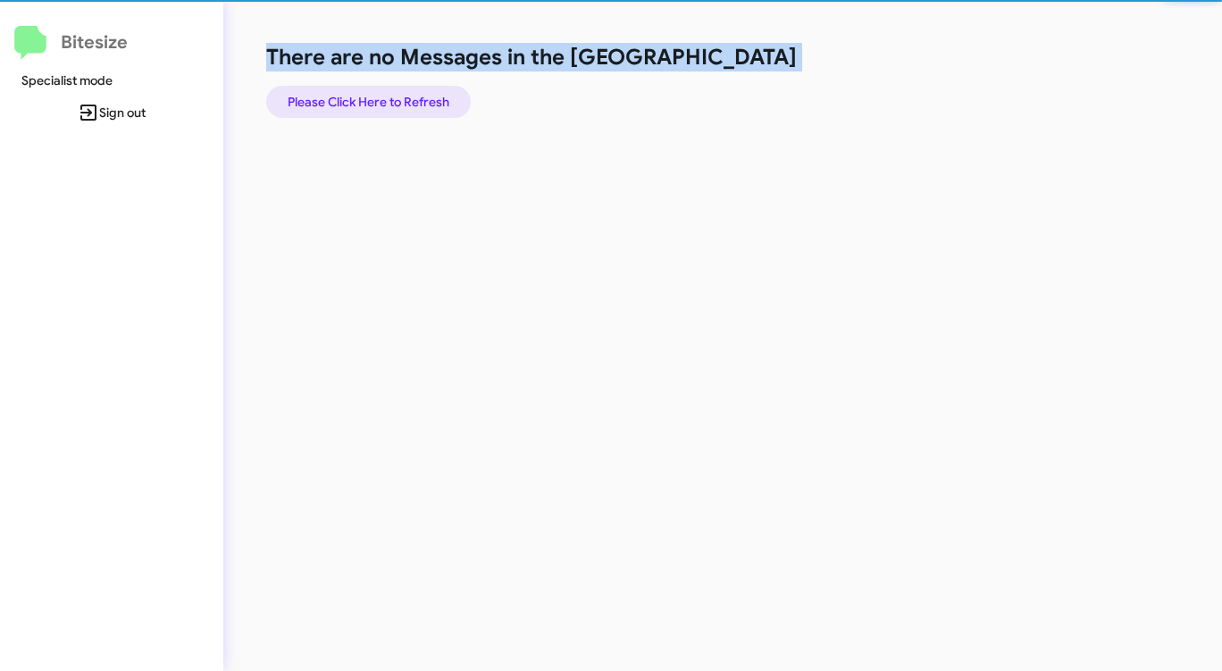
click at [365, 96] on span "Please Click Here to Refresh" at bounding box center [369, 102] width 162 height 32
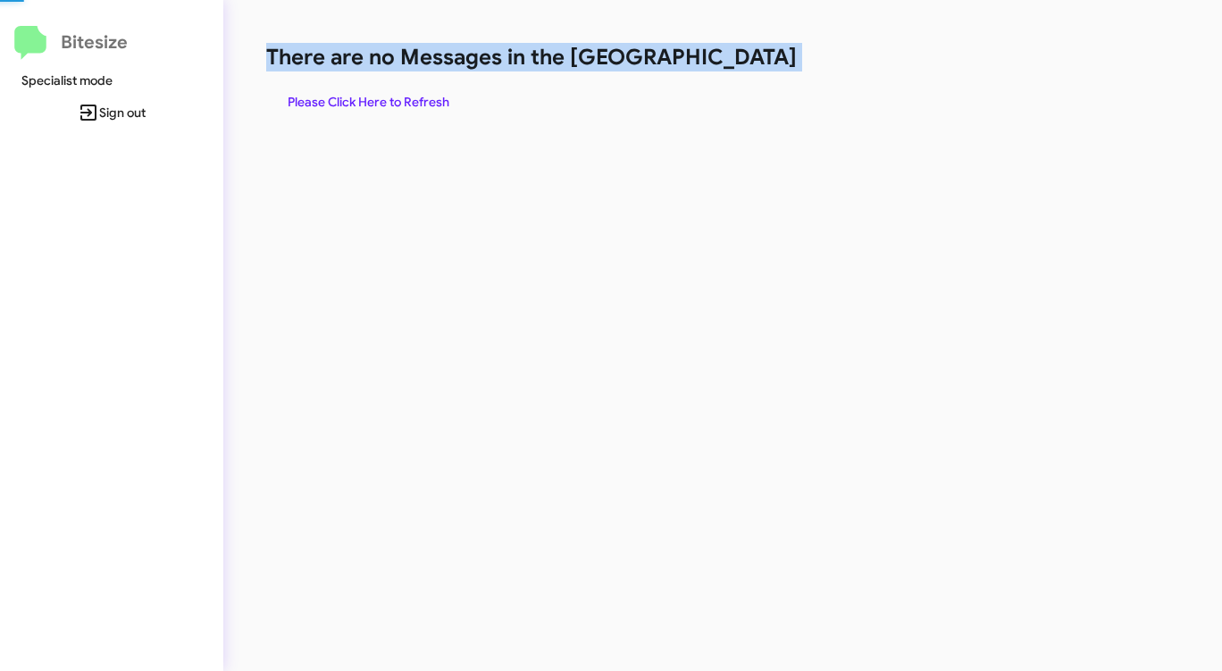
click at [365, 96] on span "Please Click Here to Refresh" at bounding box center [369, 102] width 162 height 32
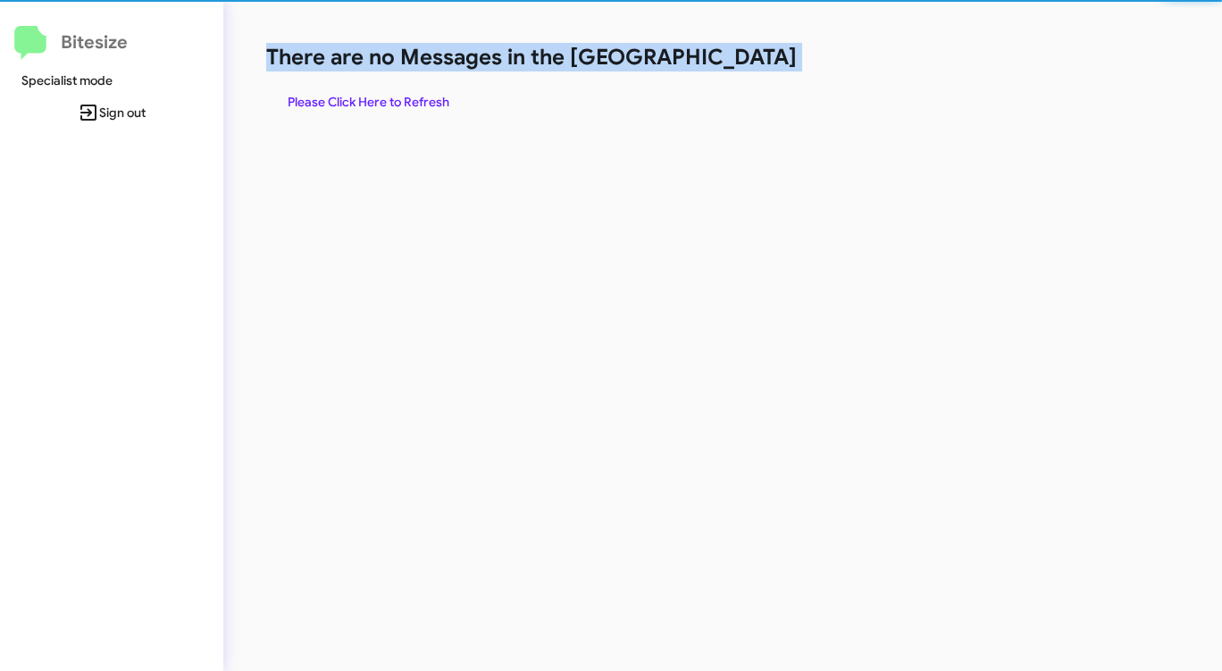
click at [365, 96] on span "Please Click Here to Refresh" at bounding box center [369, 102] width 162 height 32
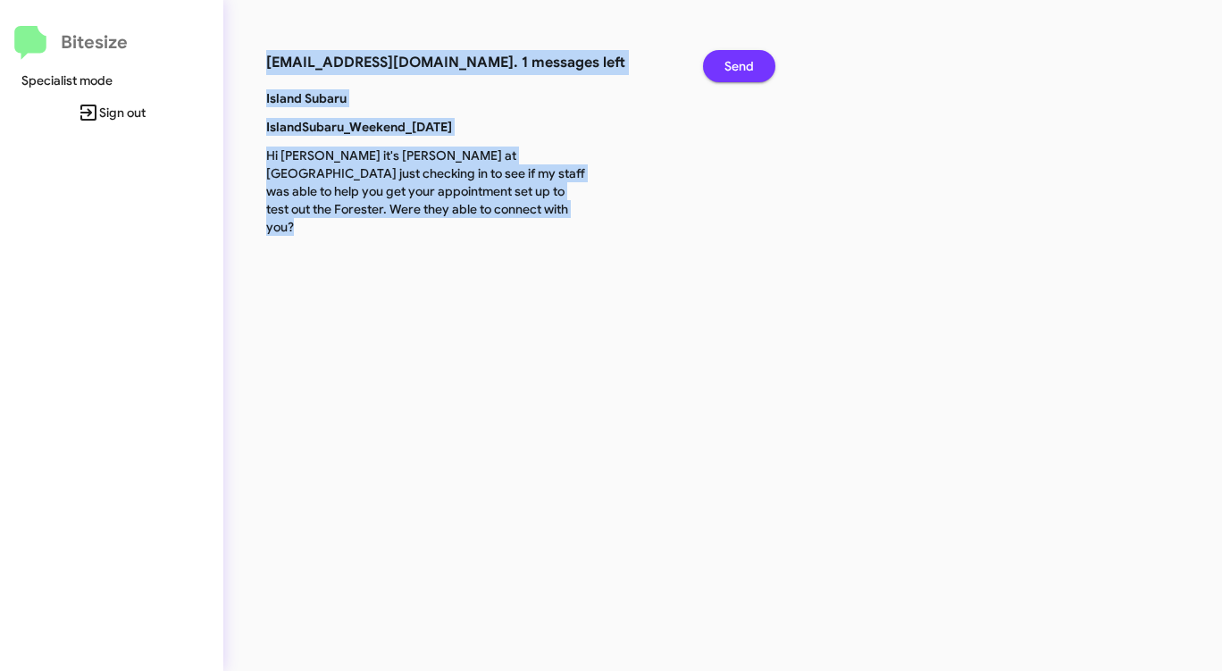
click at [749, 64] on span "Send" at bounding box center [738, 66] width 29 height 32
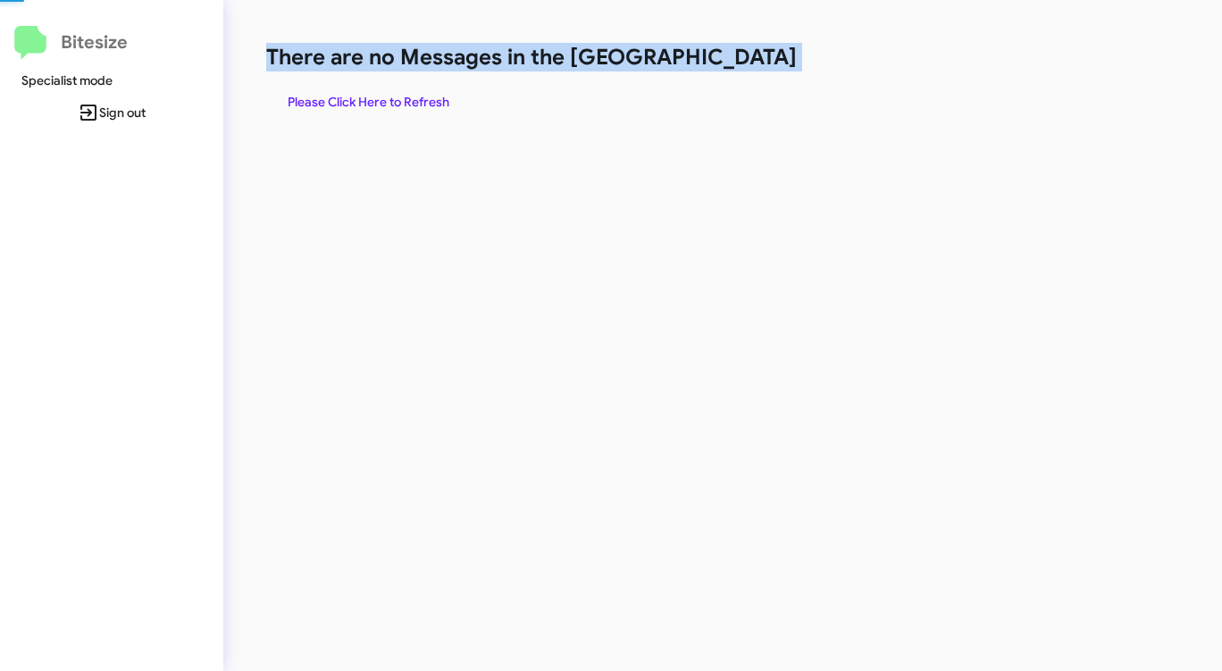
click at [749, 64] on h1 "There are no Messages in the [GEOGRAPHIC_DATA]" at bounding box center [639, 57] width 747 height 29
click at [336, 103] on span "Please Click Here to Refresh" at bounding box center [369, 102] width 162 height 32
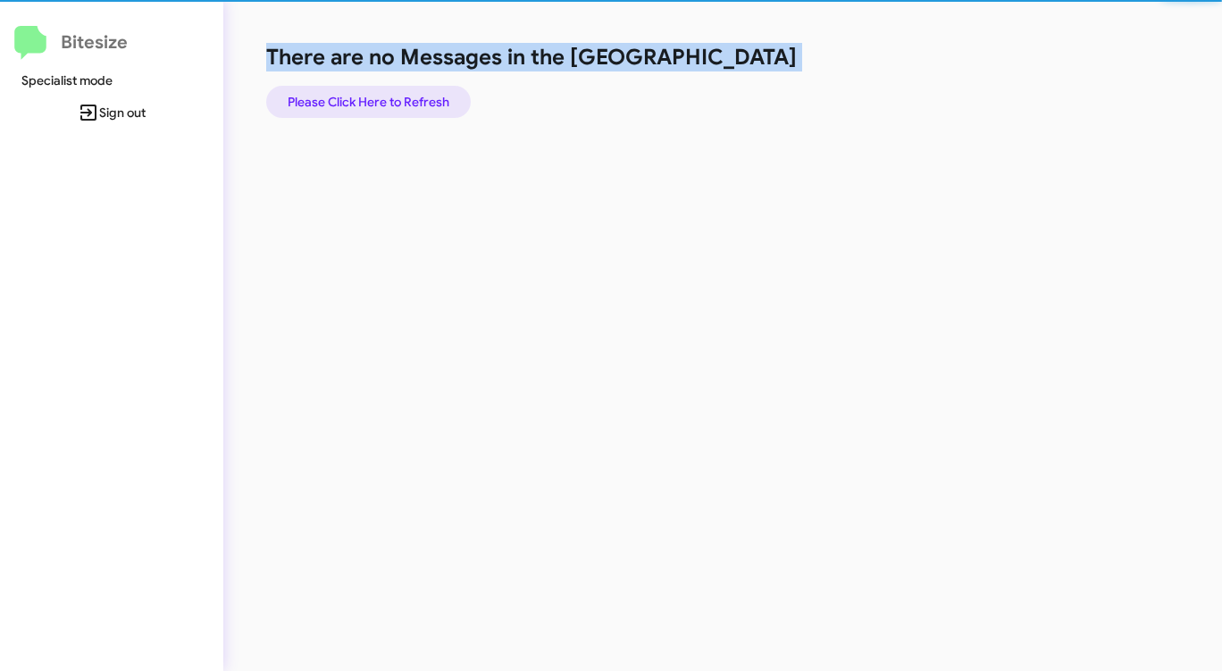
click at [336, 103] on span "Please Click Here to Refresh" at bounding box center [369, 102] width 162 height 32
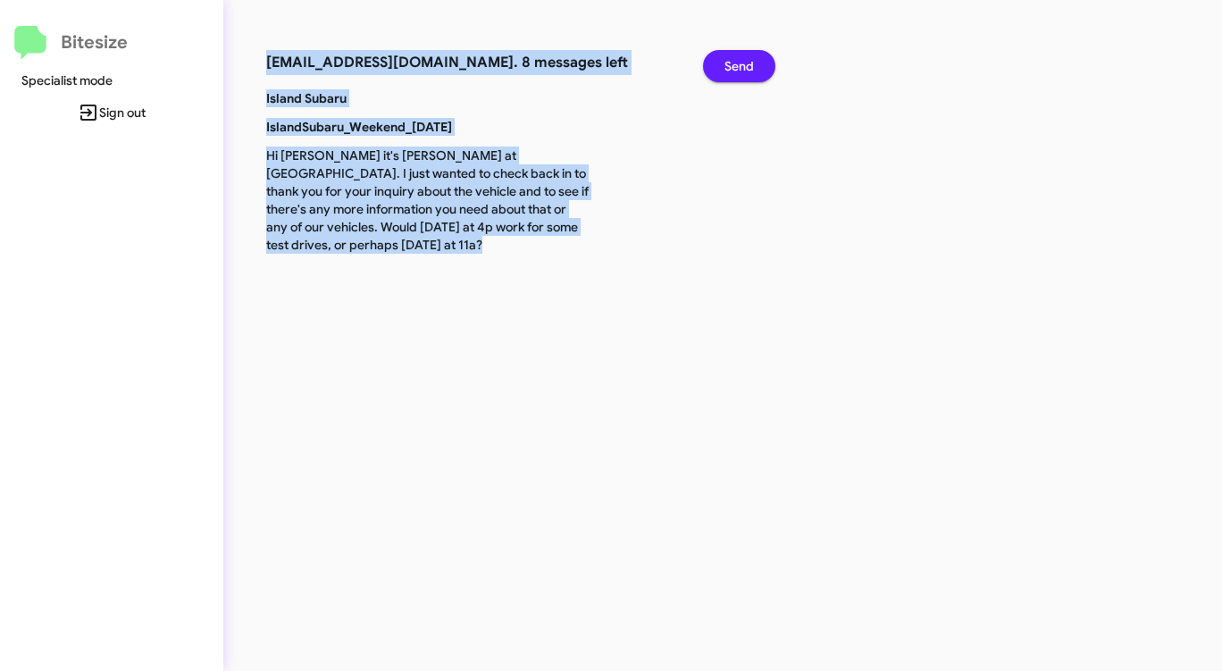
click at [740, 58] on span "Send" at bounding box center [738, 66] width 29 height 32
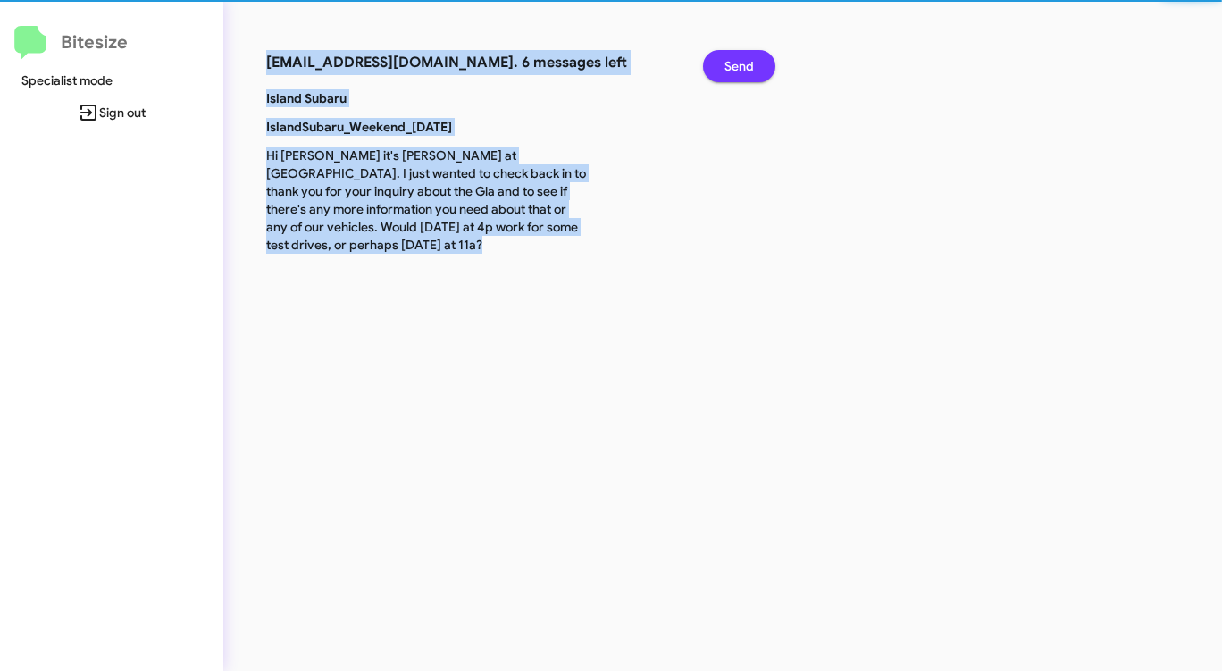
click at [740, 58] on span "Send" at bounding box center [738, 66] width 29 height 32
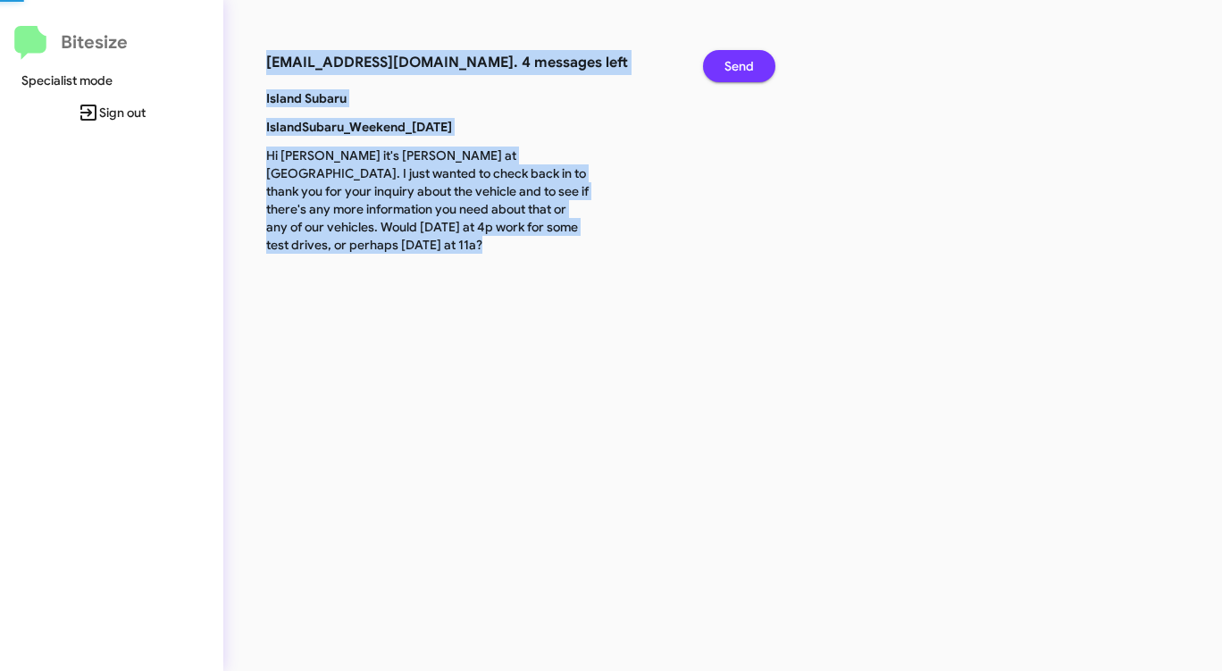
click at [740, 58] on span "Send" at bounding box center [738, 66] width 29 height 32
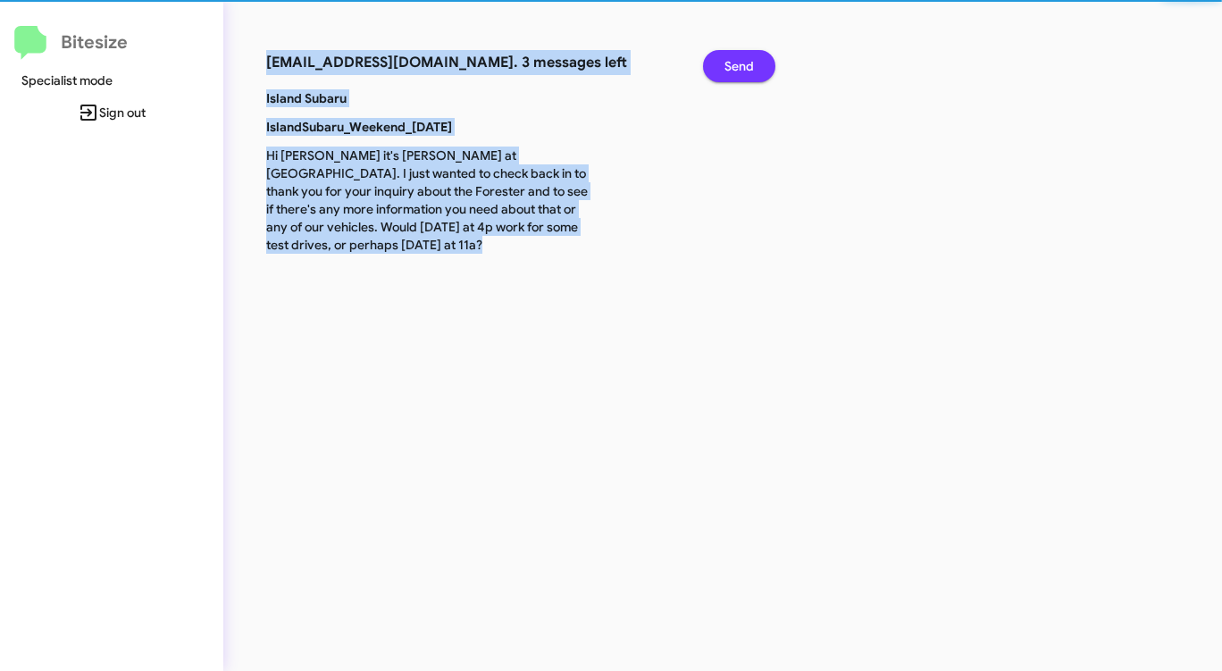
click at [740, 58] on span "Send" at bounding box center [738, 66] width 29 height 32
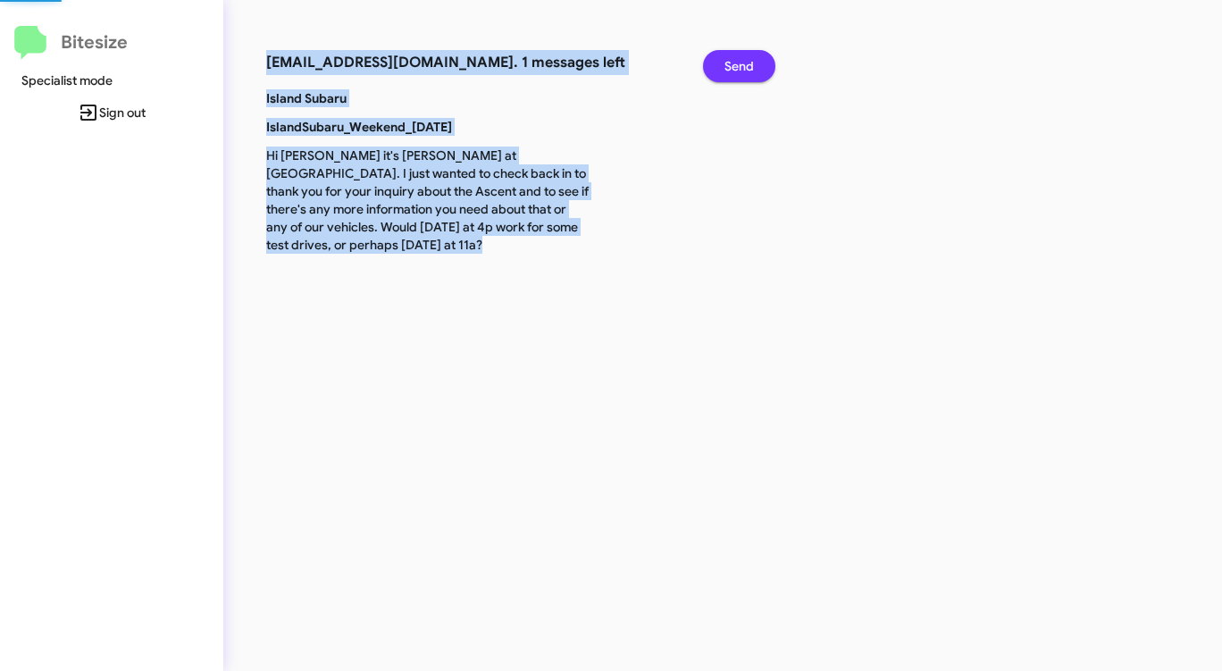
click at [740, 58] on span "Send" at bounding box center [738, 66] width 29 height 32
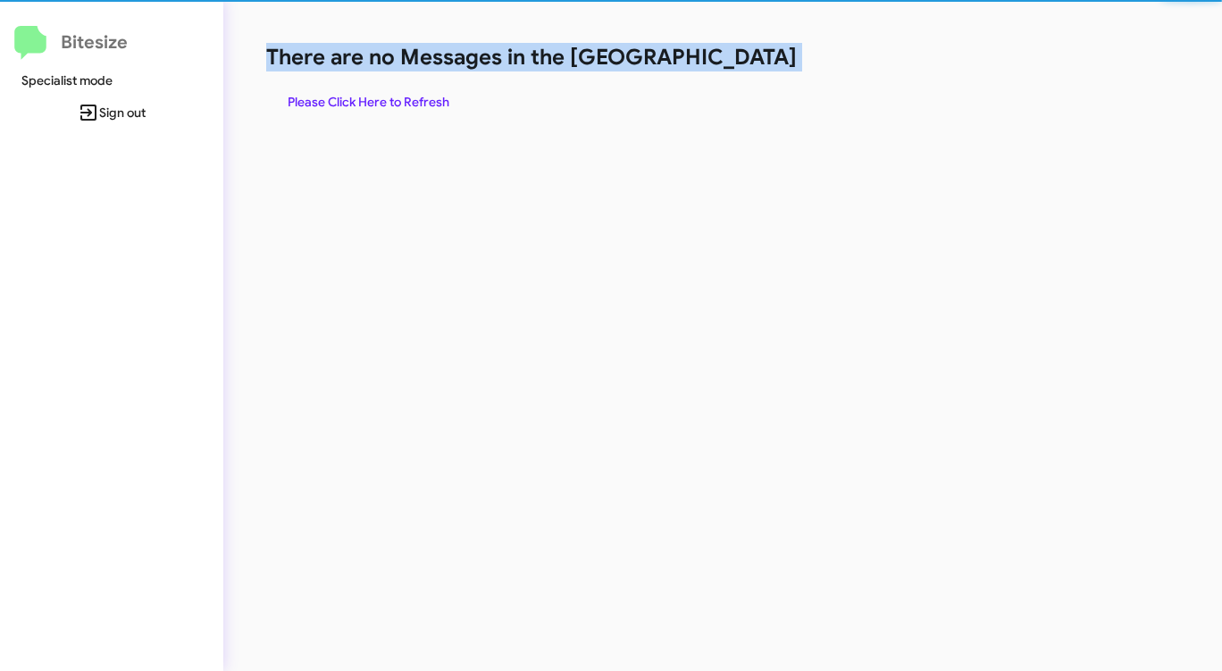
click at [740, 58] on h1 "There are no Messages in the [GEOGRAPHIC_DATA]" at bounding box center [639, 57] width 747 height 29
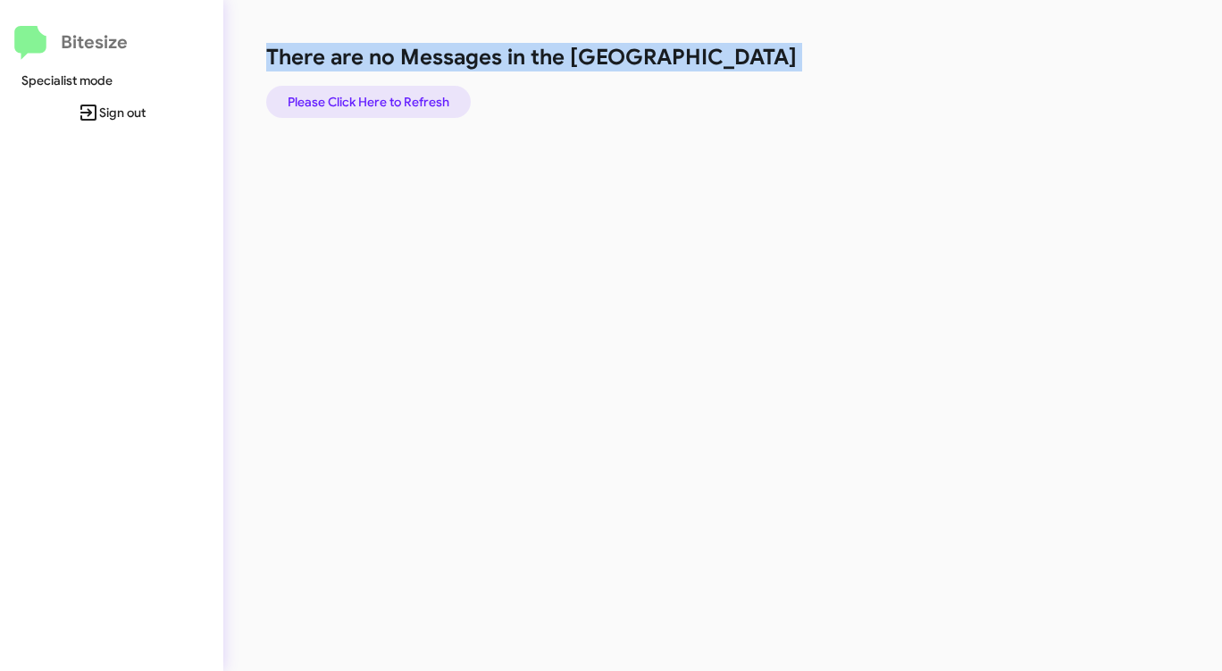
click at [378, 105] on span "Please Click Here to Refresh" at bounding box center [369, 102] width 162 height 32
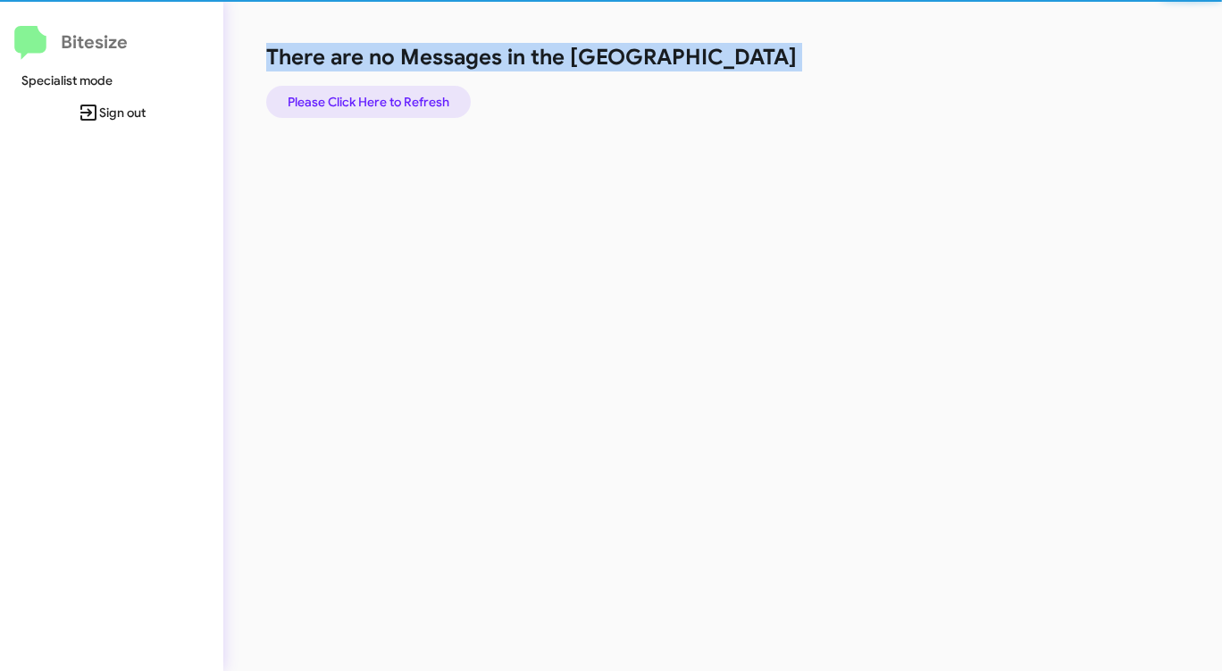
click at [378, 105] on span "Please Click Here to Refresh" at bounding box center [369, 102] width 162 height 32
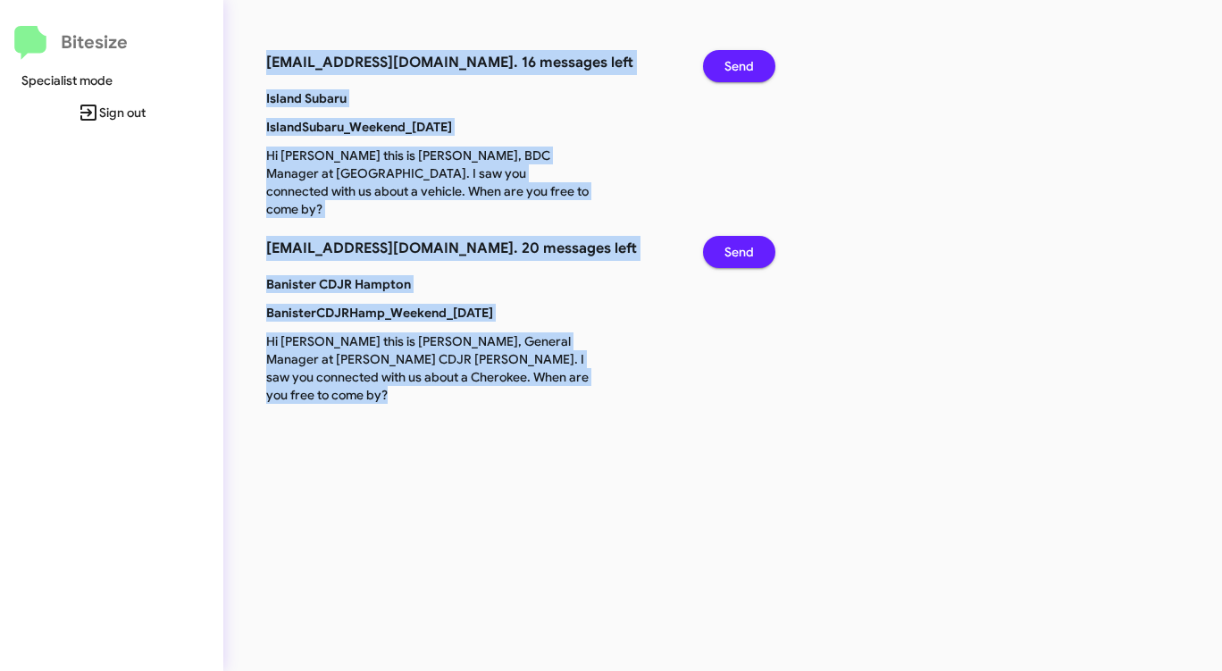
click at [738, 63] on span "Send" at bounding box center [738, 66] width 29 height 32
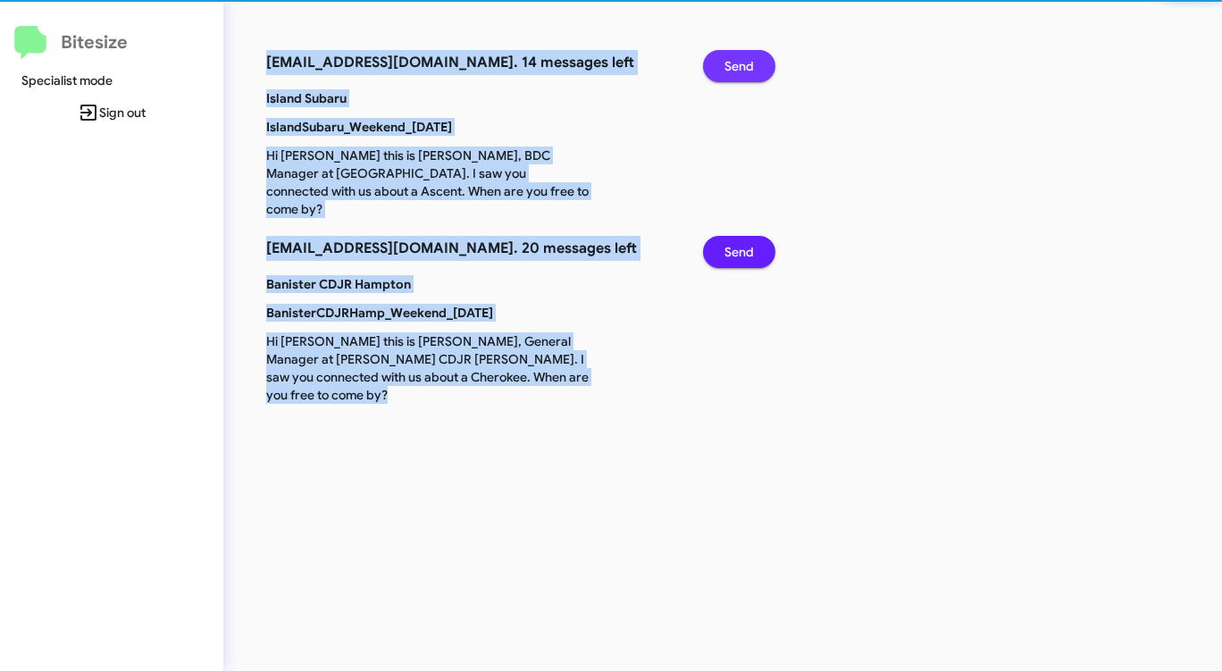
click at [738, 63] on span "Send" at bounding box center [738, 66] width 29 height 32
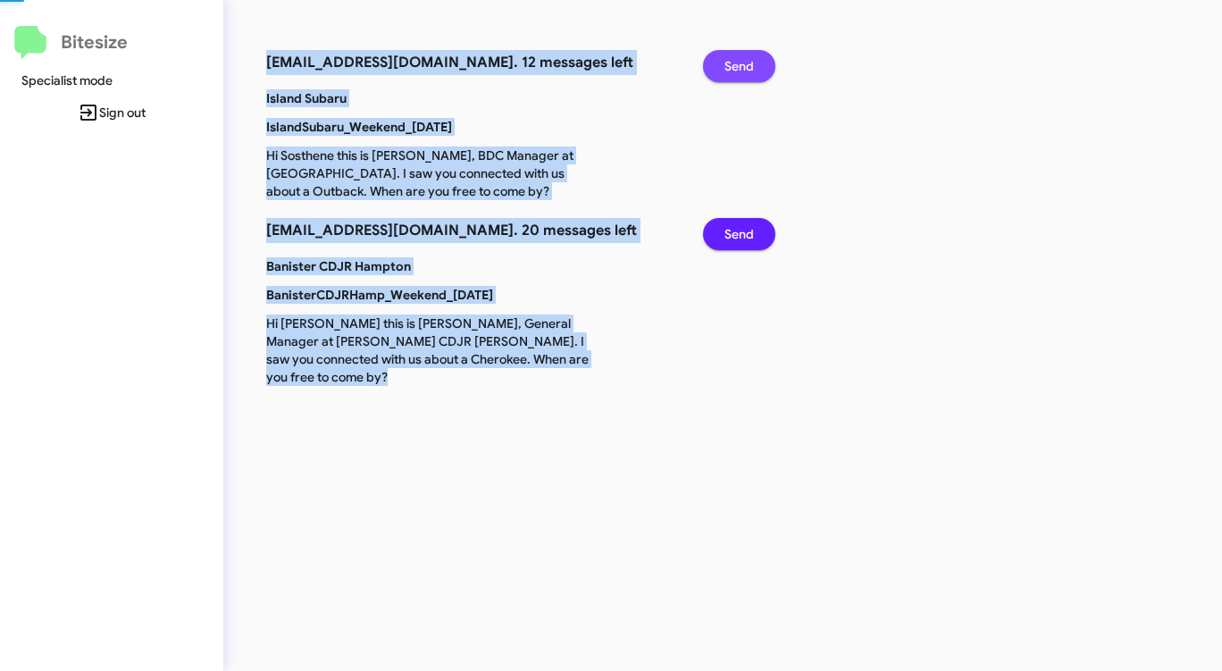
click at [738, 63] on span "Send" at bounding box center [738, 66] width 29 height 32
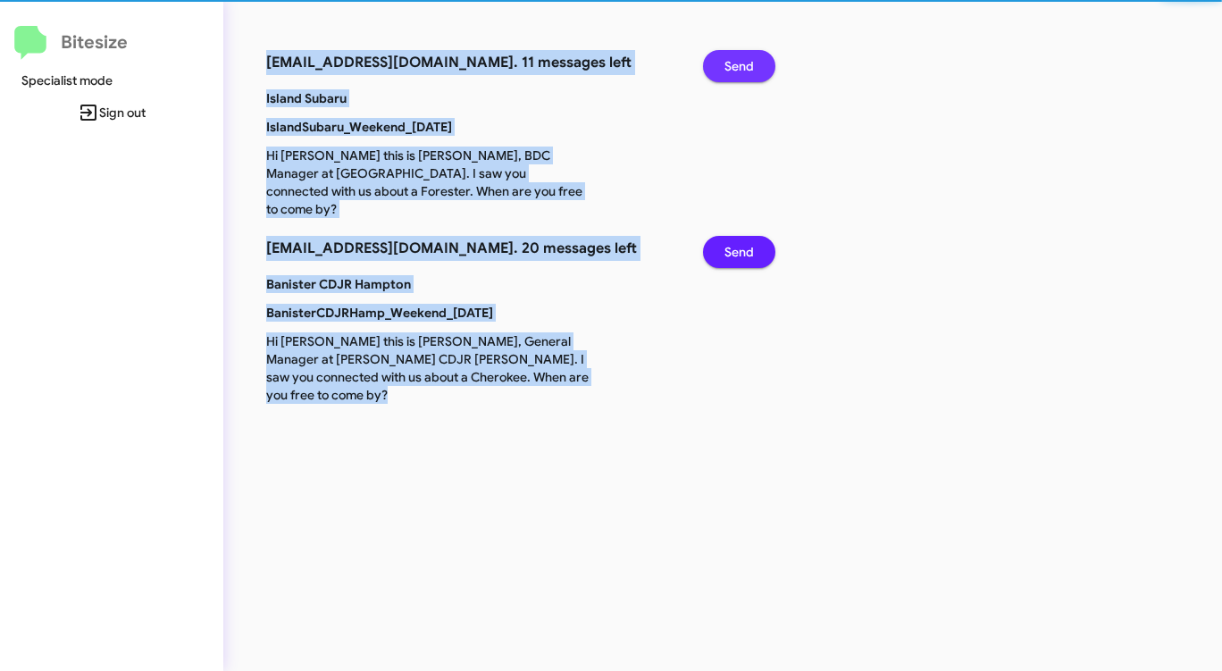
click at [738, 63] on span "Send" at bounding box center [738, 66] width 29 height 32
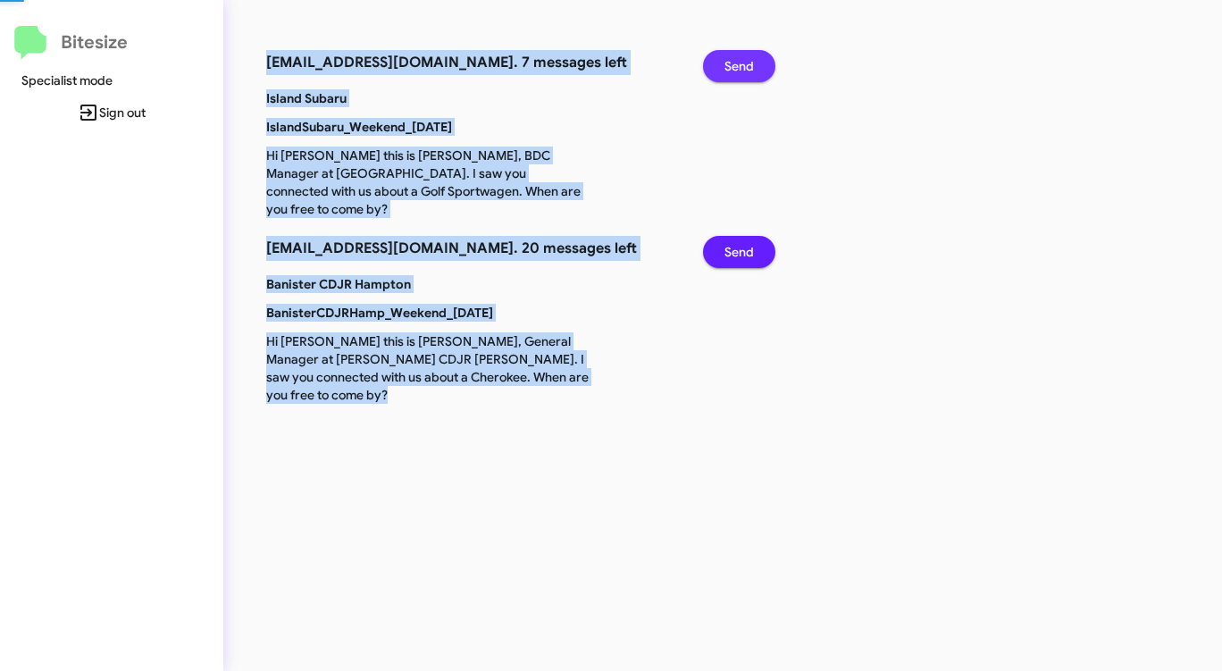
click at [738, 63] on span "Send" at bounding box center [738, 66] width 29 height 32
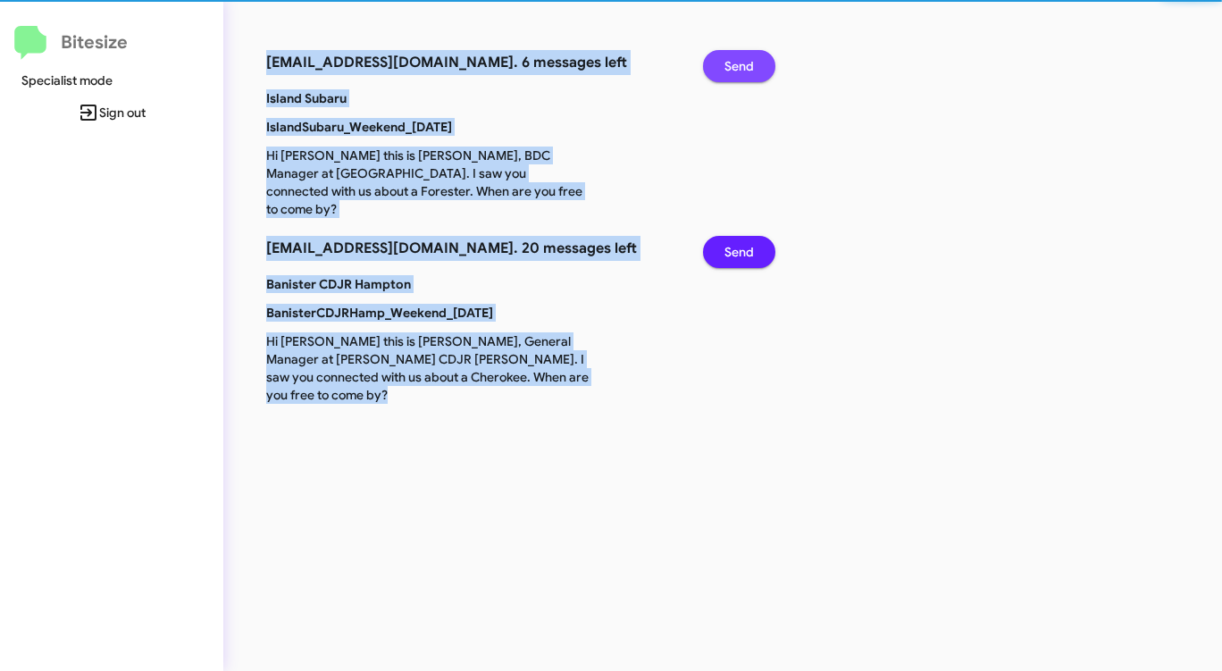
click at [738, 63] on span "Send" at bounding box center [738, 66] width 29 height 32
click
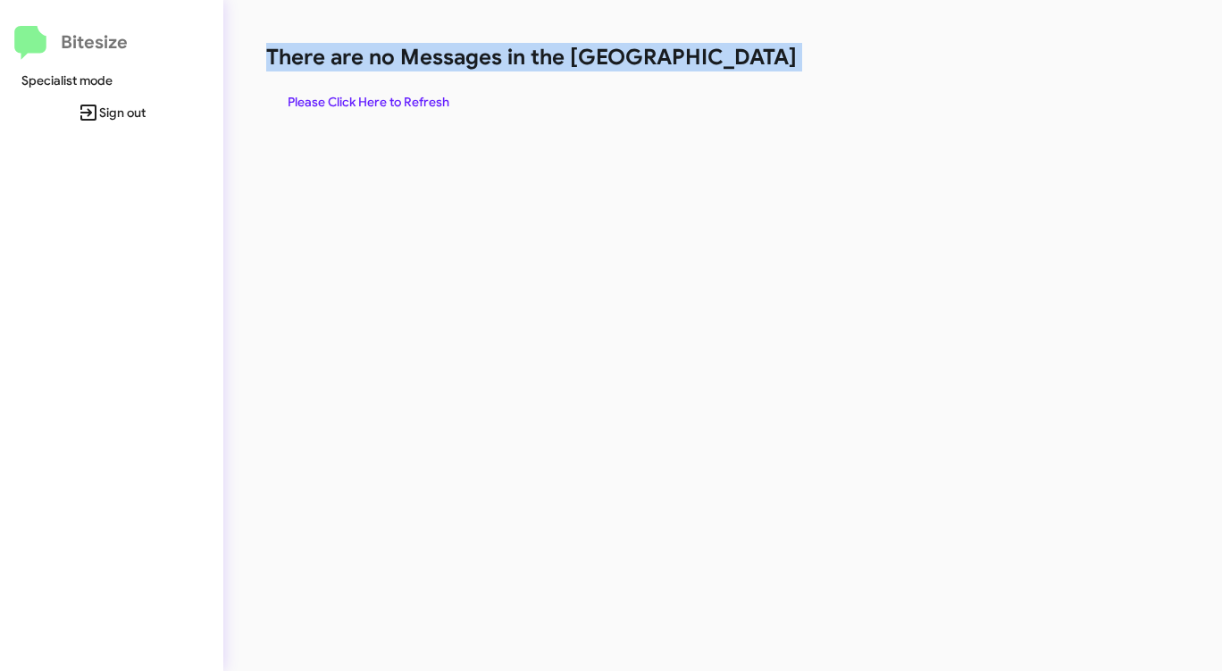
drag, startPoint x: 745, startPoint y: 59, endPoint x: 728, endPoint y: 59, distance: 17.0
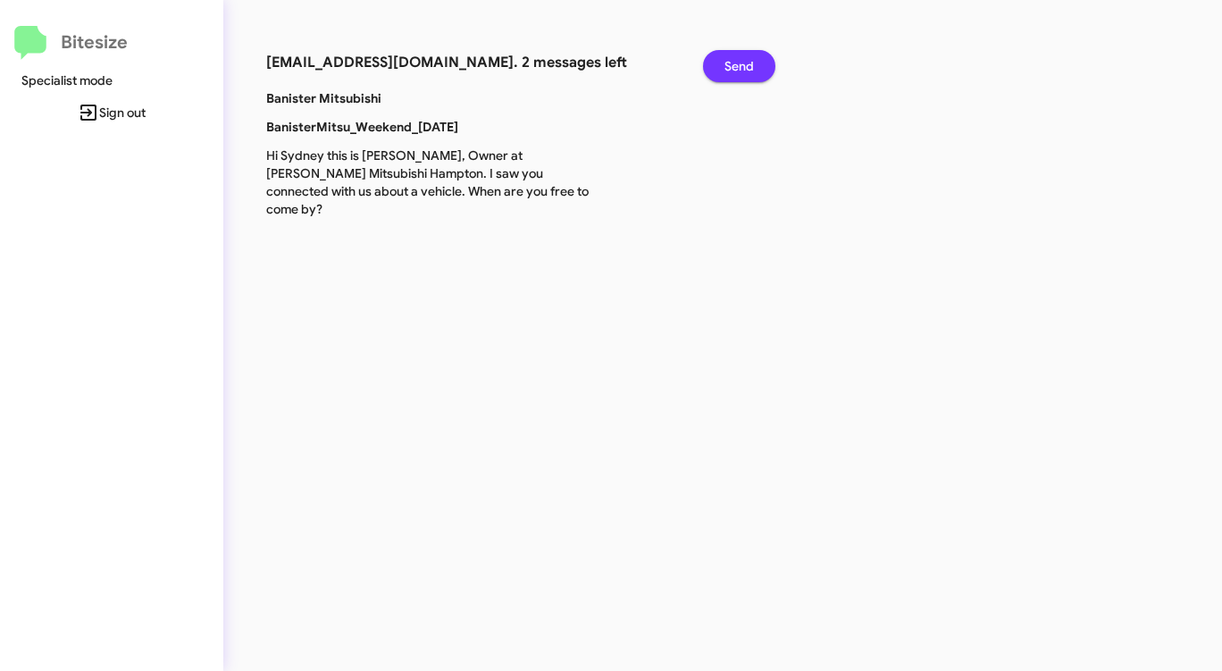
click at [720, 59] on button "Send" at bounding box center [739, 66] width 72 height 32
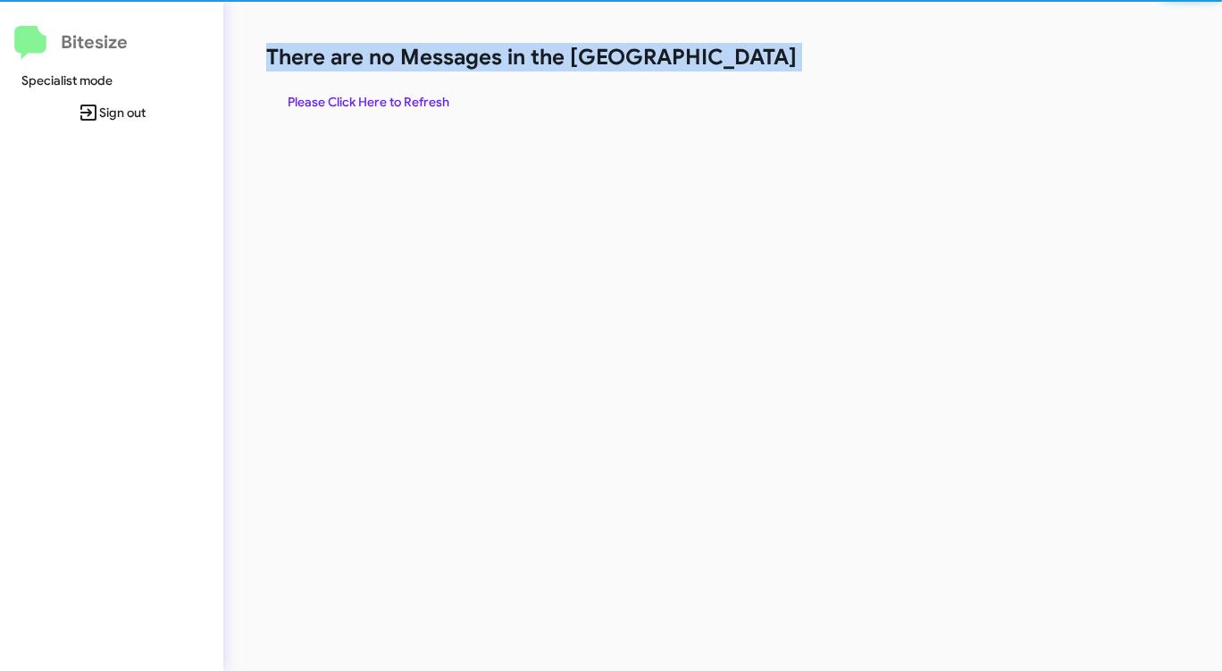
click at [720, 59] on h1 "There are no Messages in the [GEOGRAPHIC_DATA]" at bounding box center [639, 57] width 747 height 29
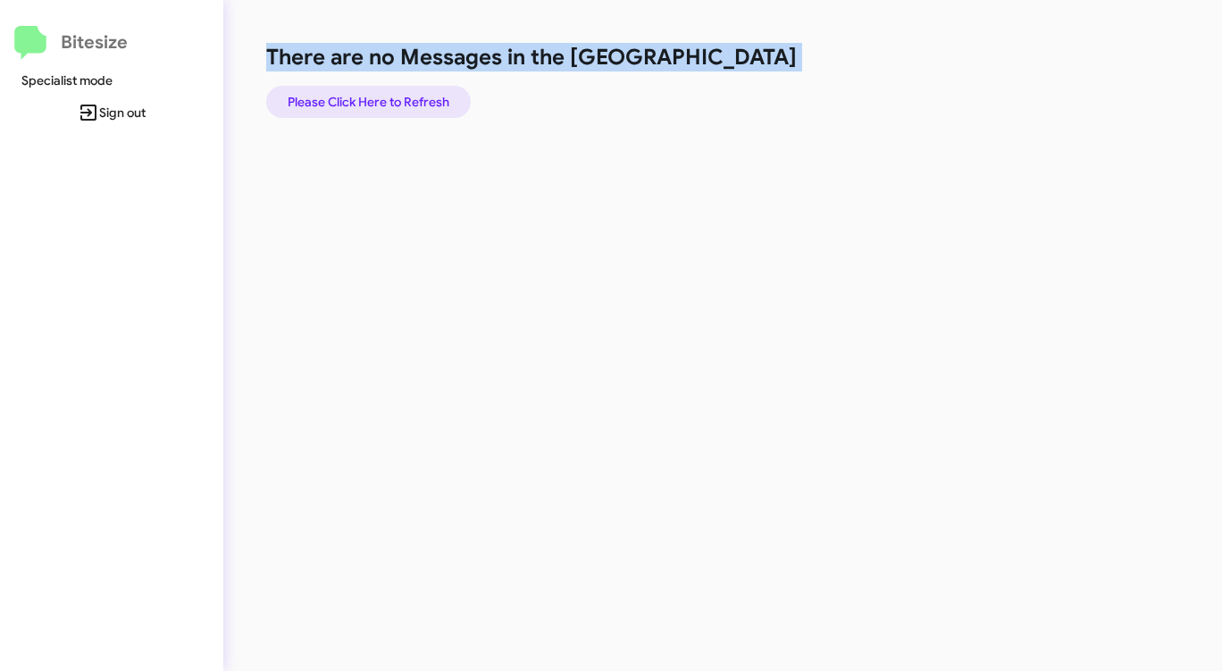
click at [392, 103] on span "Please Click Here to Refresh" at bounding box center [369, 102] width 162 height 32
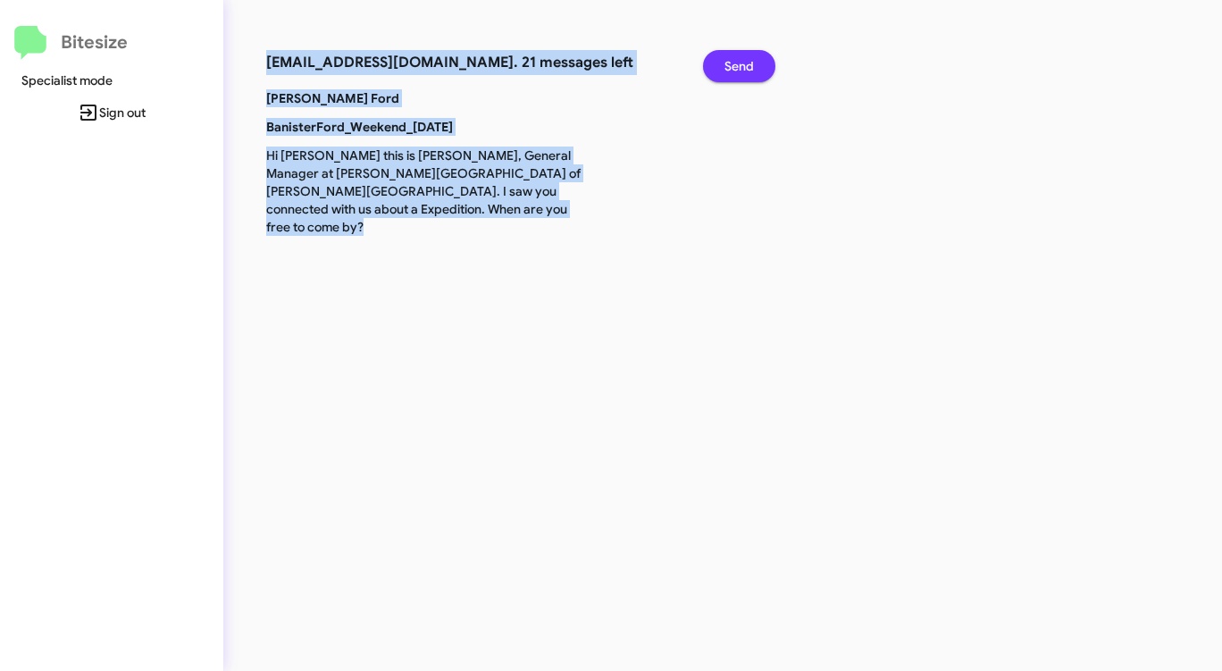
click at [722, 65] on button "Send" at bounding box center [739, 66] width 72 height 32
click at [722, 64] on button "Send" at bounding box center [739, 66] width 72 height 32
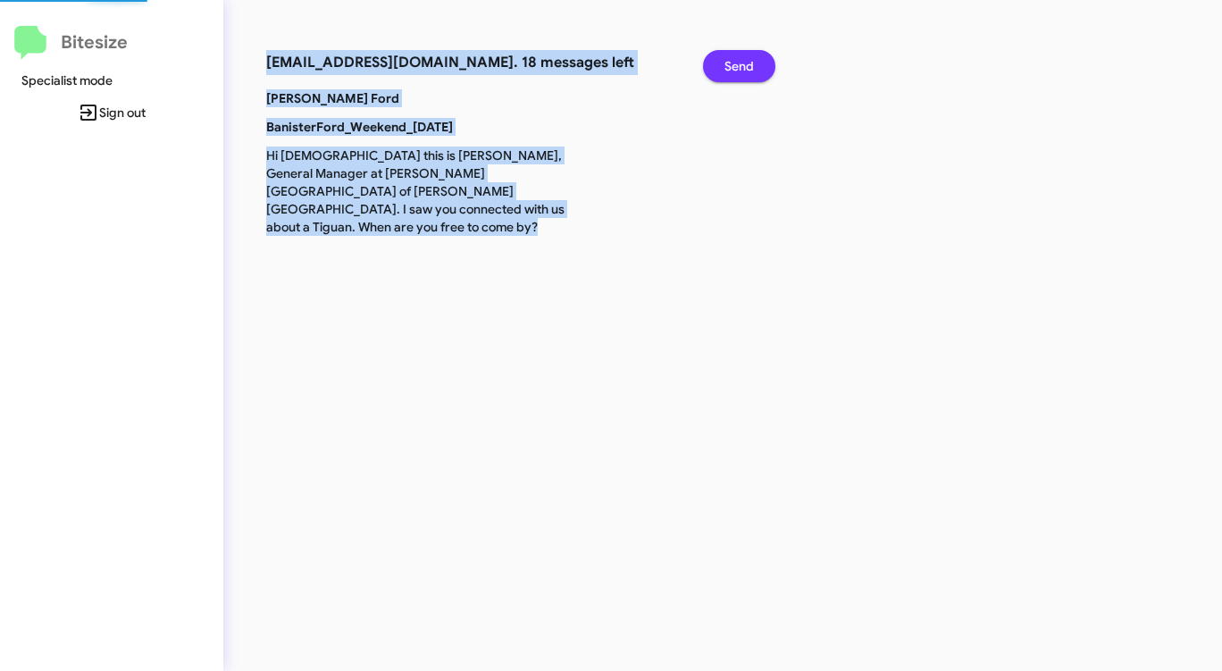
click at [722, 64] on button "Send" at bounding box center [739, 66] width 72 height 32
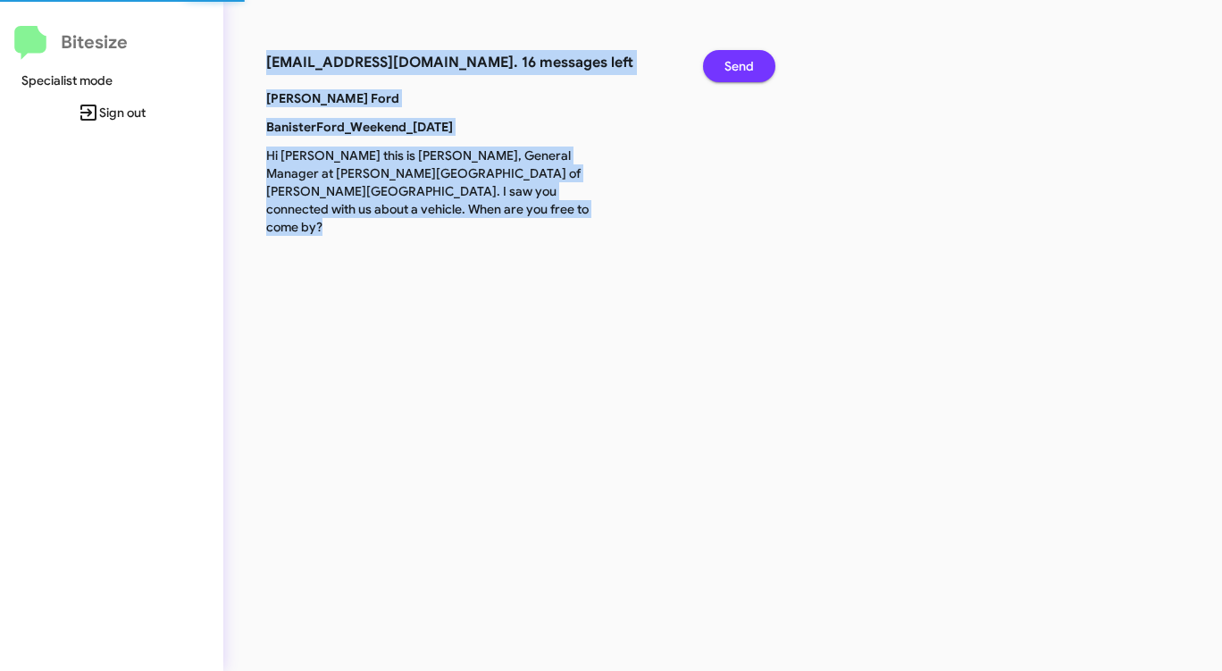
click at [722, 64] on button "Send" at bounding box center [739, 66] width 72 height 32
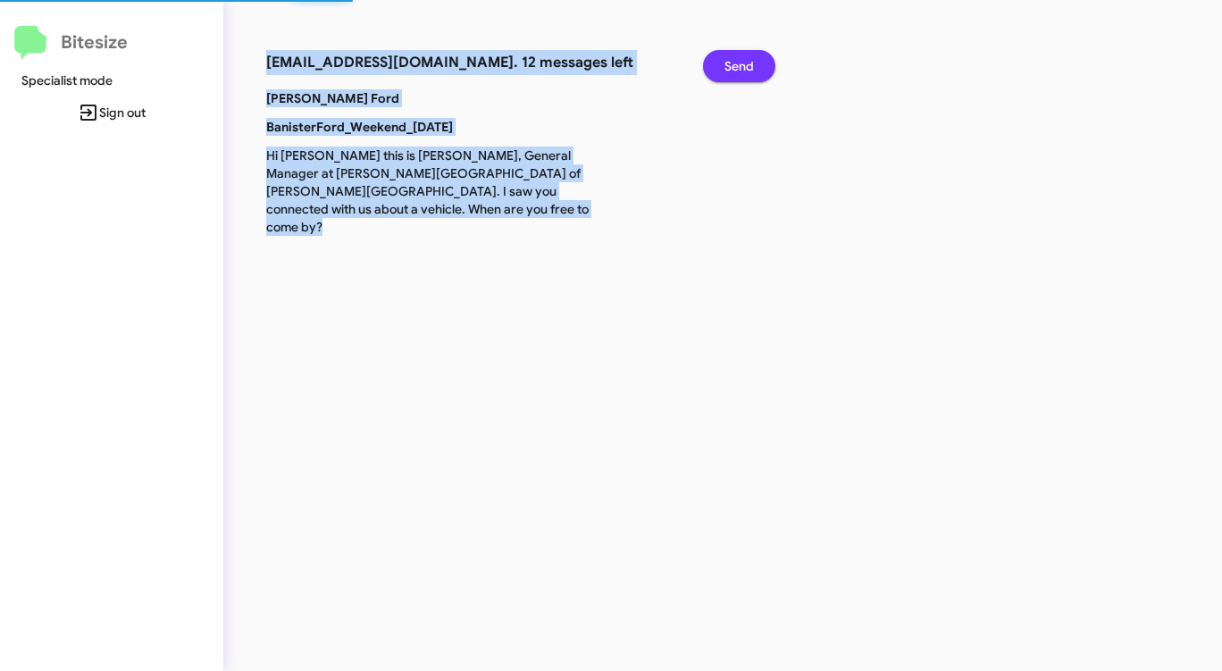
click at [722, 64] on button "Send" at bounding box center [739, 66] width 72 height 32
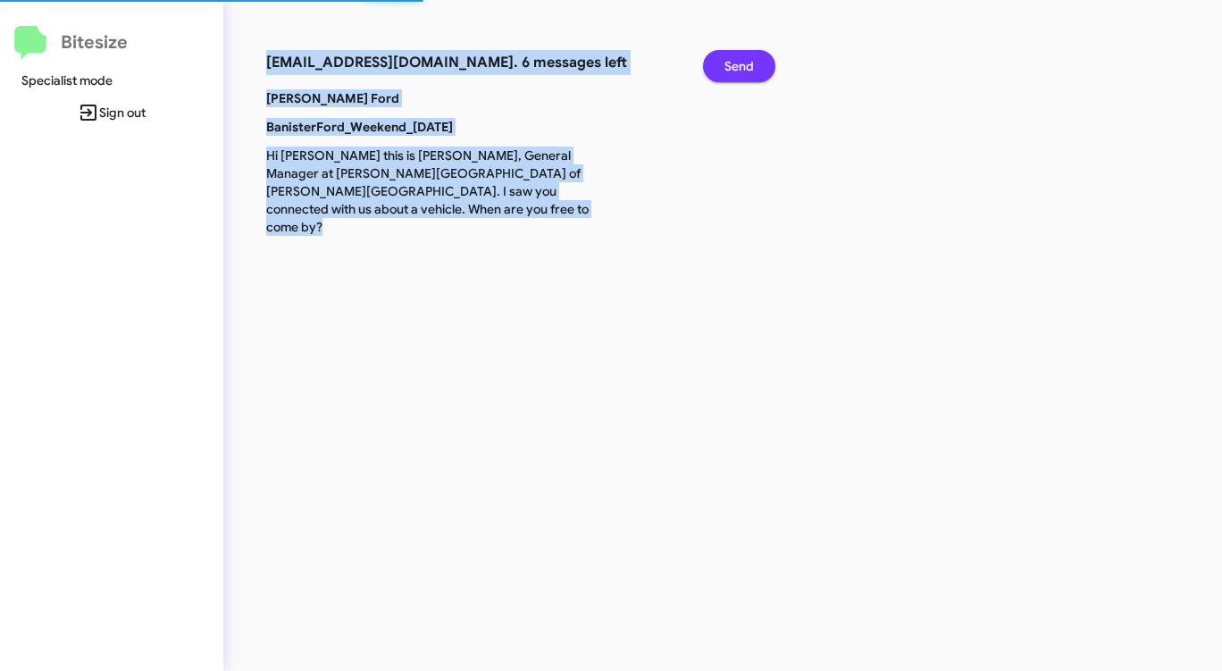
click at [722, 64] on button "Send" at bounding box center [739, 66] width 72 height 32
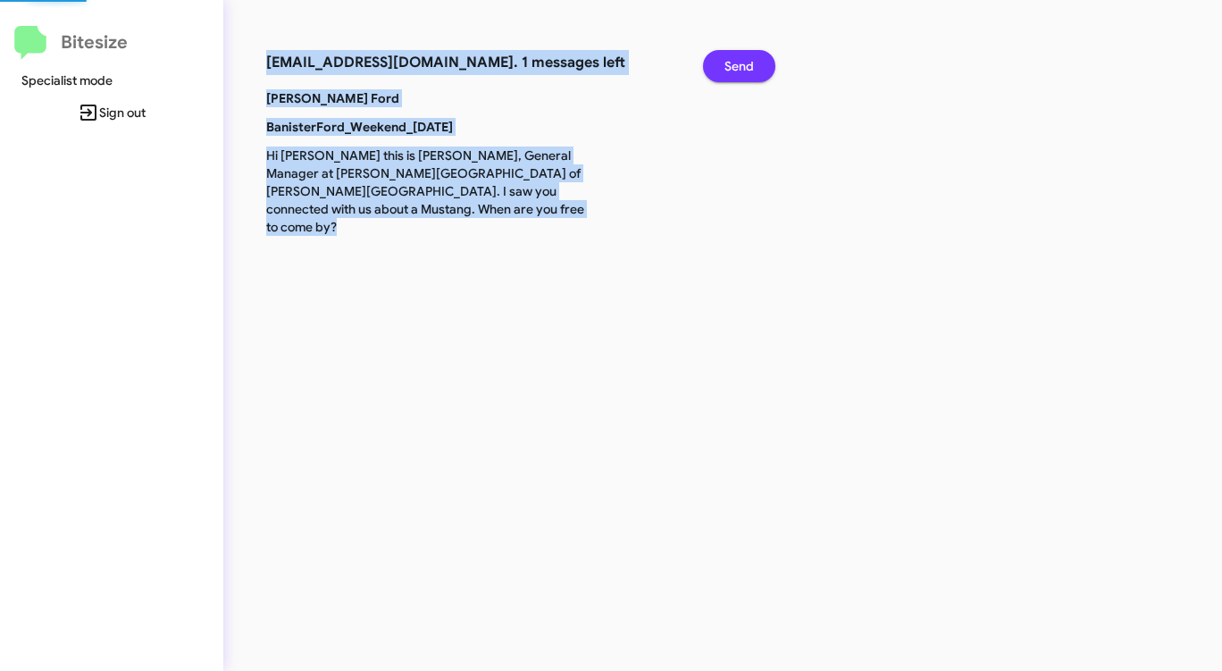
click at [722, 64] on button "Send" at bounding box center [739, 66] width 72 height 32
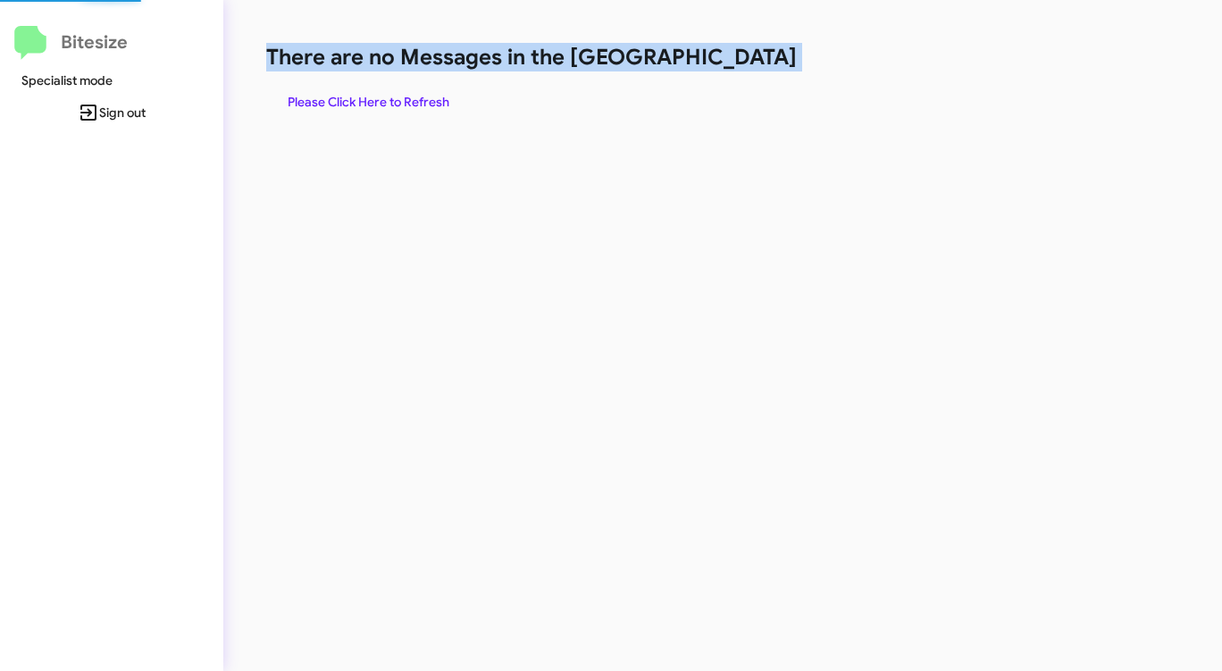
click at [722, 64] on h1 "There are no Messages in the [GEOGRAPHIC_DATA]" at bounding box center [639, 57] width 747 height 29
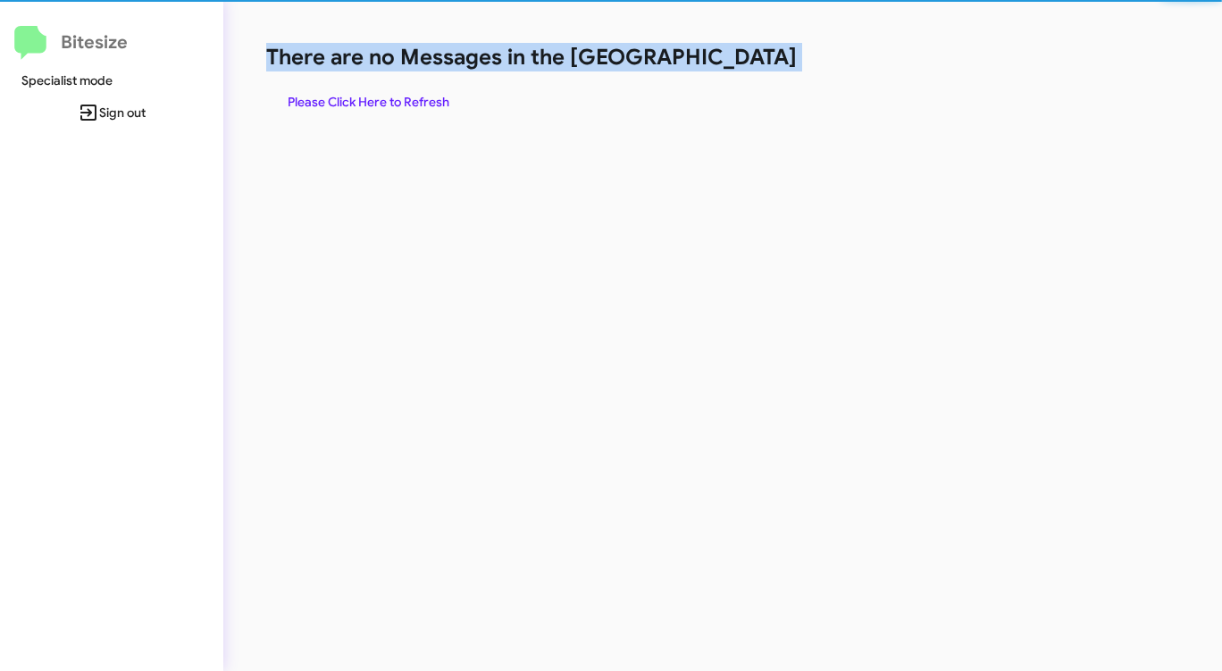
click at [722, 64] on h1 "There are no Messages in the [GEOGRAPHIC_DATA]" at bounding box center [639, 57] width 747 height 29
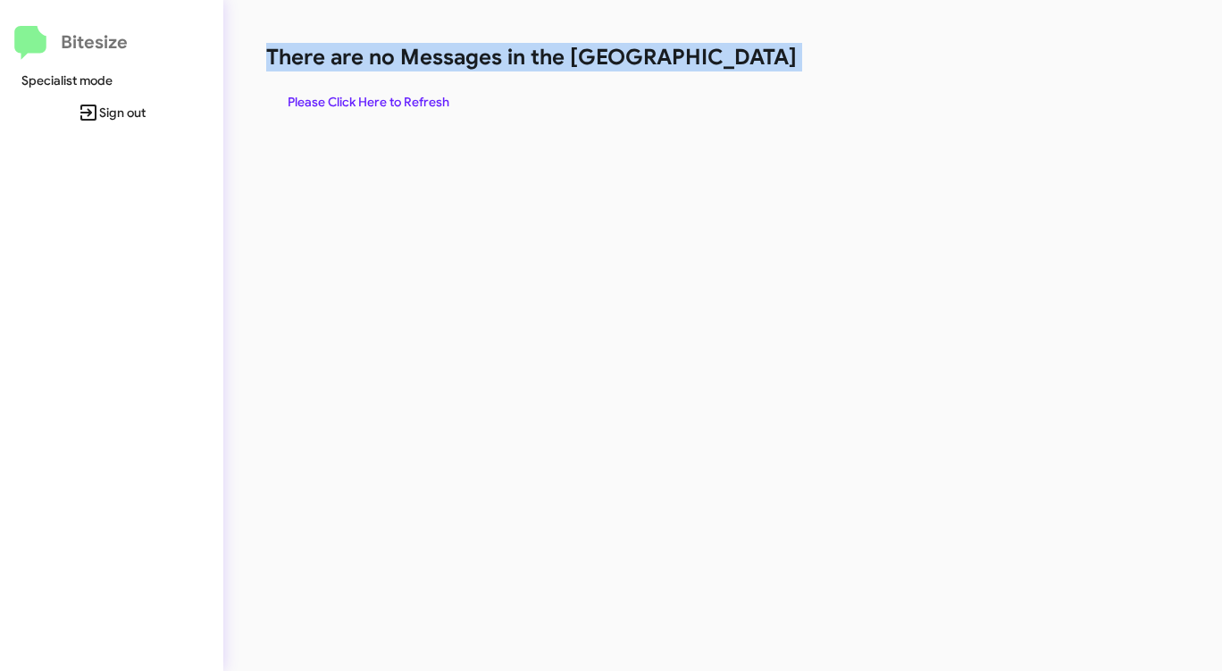
click at [722, 64] on h1 "There are no Messages in the [GEOGRAPHIC_DATA]" at bounding box center [639, 57] width 747 height 29
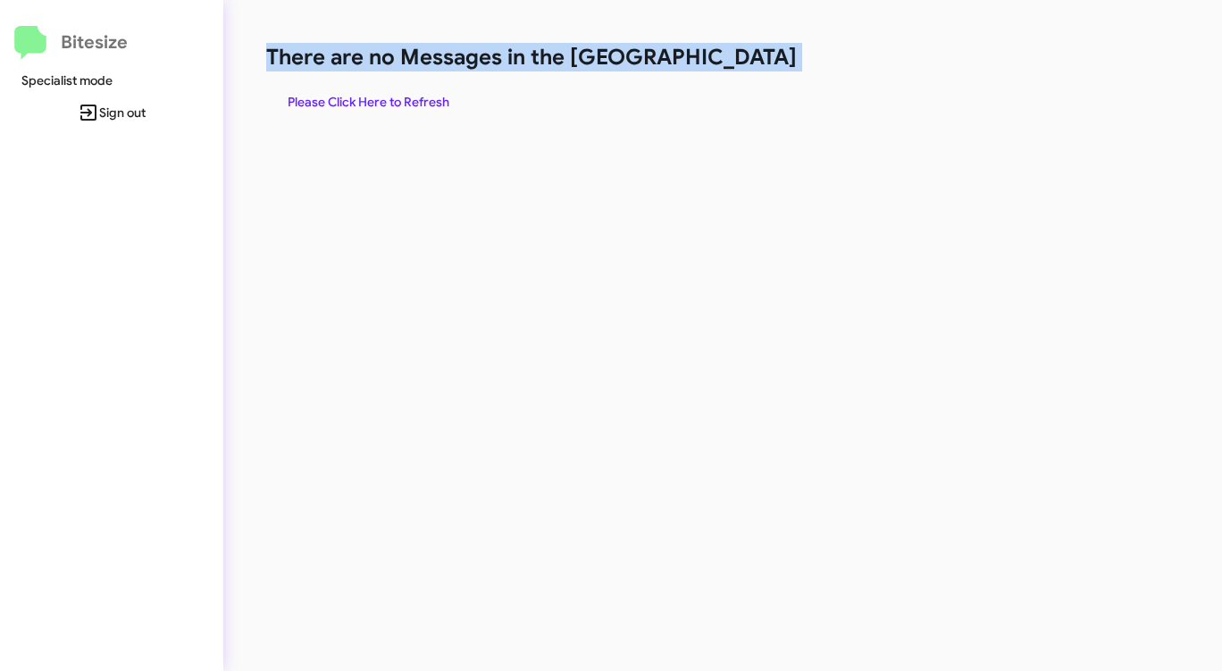
click at [722, 64] on h1 "There are no Messages in the [GEOGRAPHIC_DATA]" at bounding box center [639, 57] width 747 height 29
click at [398, 101] on span "Please Click Here to Refresh" at bounding box center [369, 102] width 162 height 32
click at [399, 101] on span "Please Click Here to Refresh" at bounding box center [369, 102] width 162 height 32
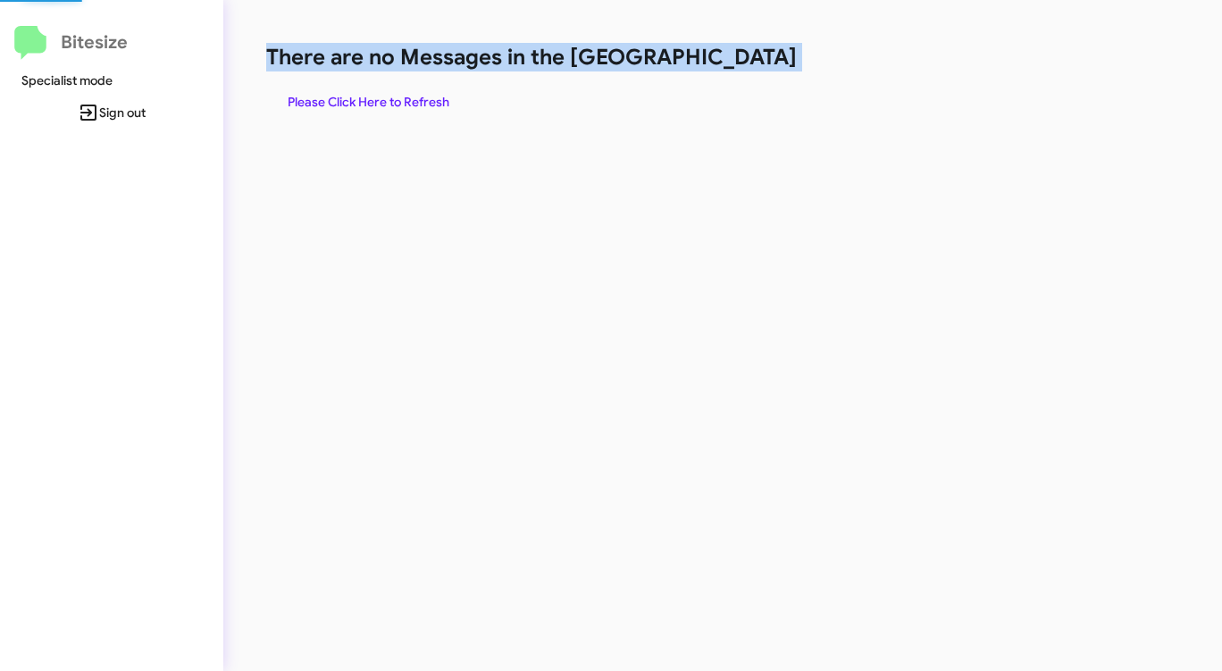
click at [399, 101] on span "Please Click Here to Refresh" at bounding box center [369, 102] width 162 height 32
click at [402, 100] on span "Please Click Here to Refresh" at bounding box center [369, 102] width 162 height 32
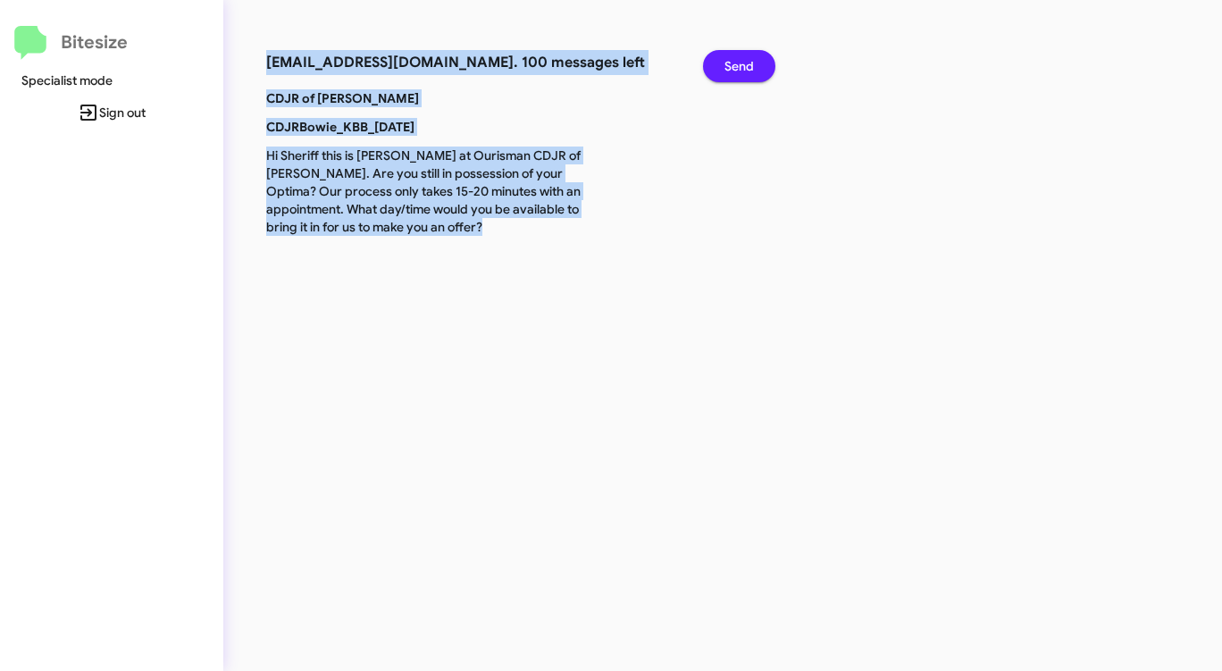
click at [756, 73] on button "Send" at bounding box center [739, 66] width 72 height 32
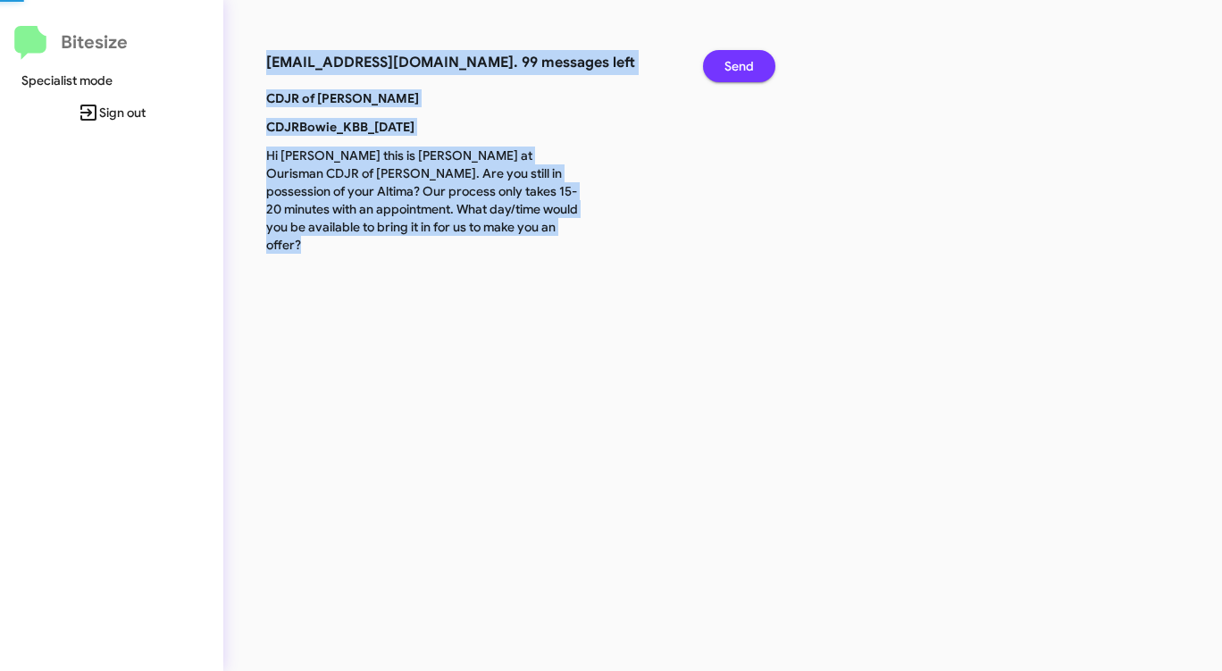
click at [756, 73] on button "Send" at bounding box center [739, 66] width 72 height 32
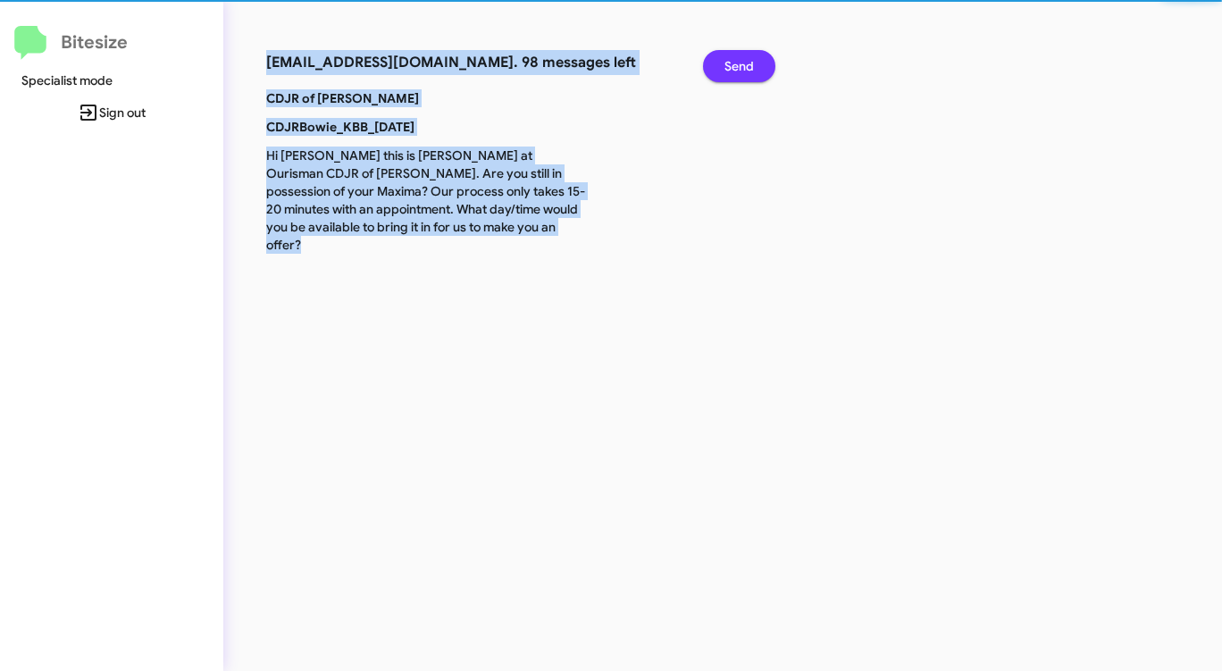
click at [756, 73] on button "Send" at bounding box center [739, 66] width 72 height 32
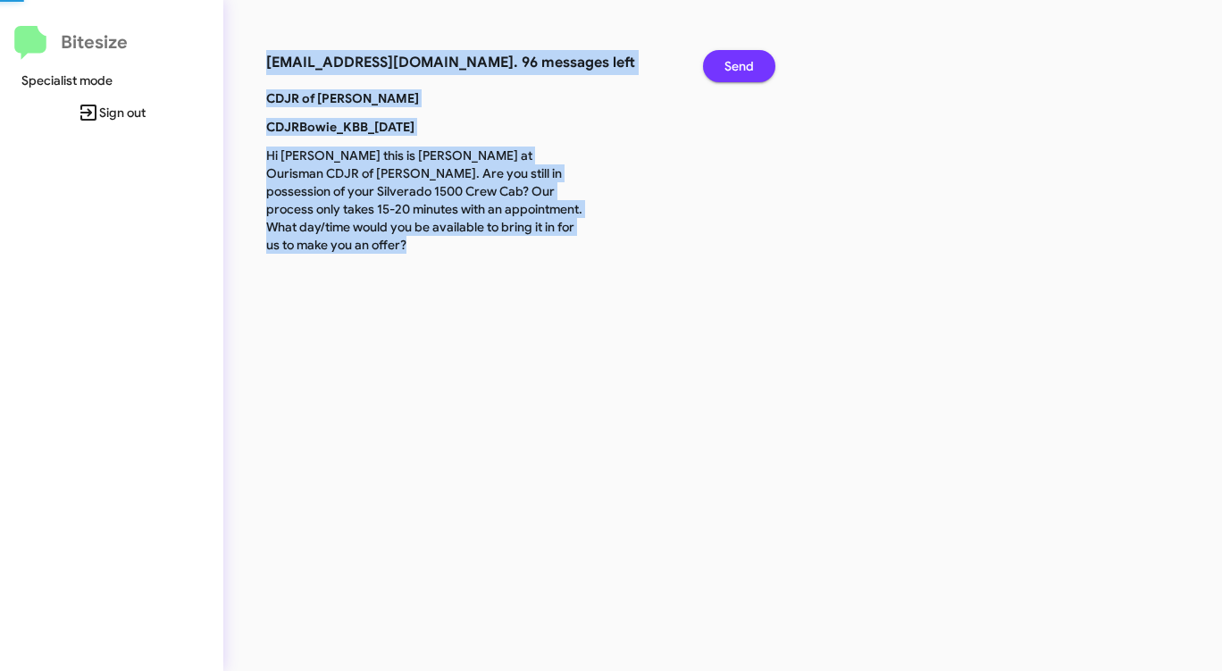
click at [756, 73] on button "Send" at bounding box center [739, 66] width 72 height 32
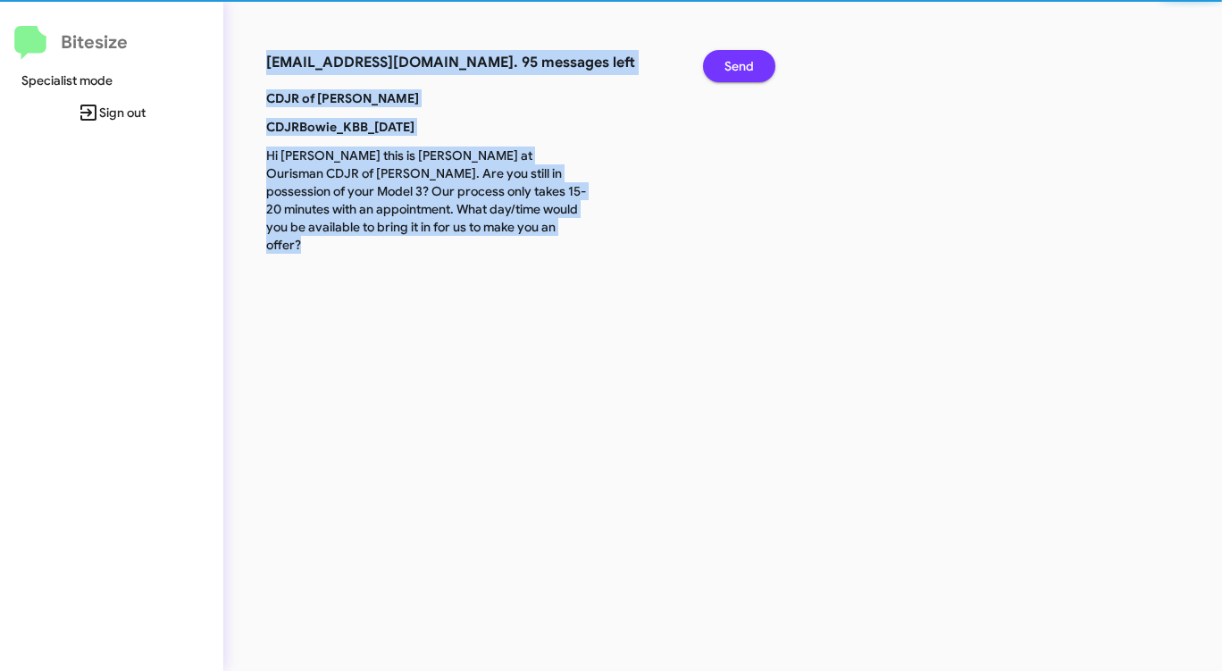
click at [756, 73] on button "Send" at bounding box center [739, 66] width 72 height 32
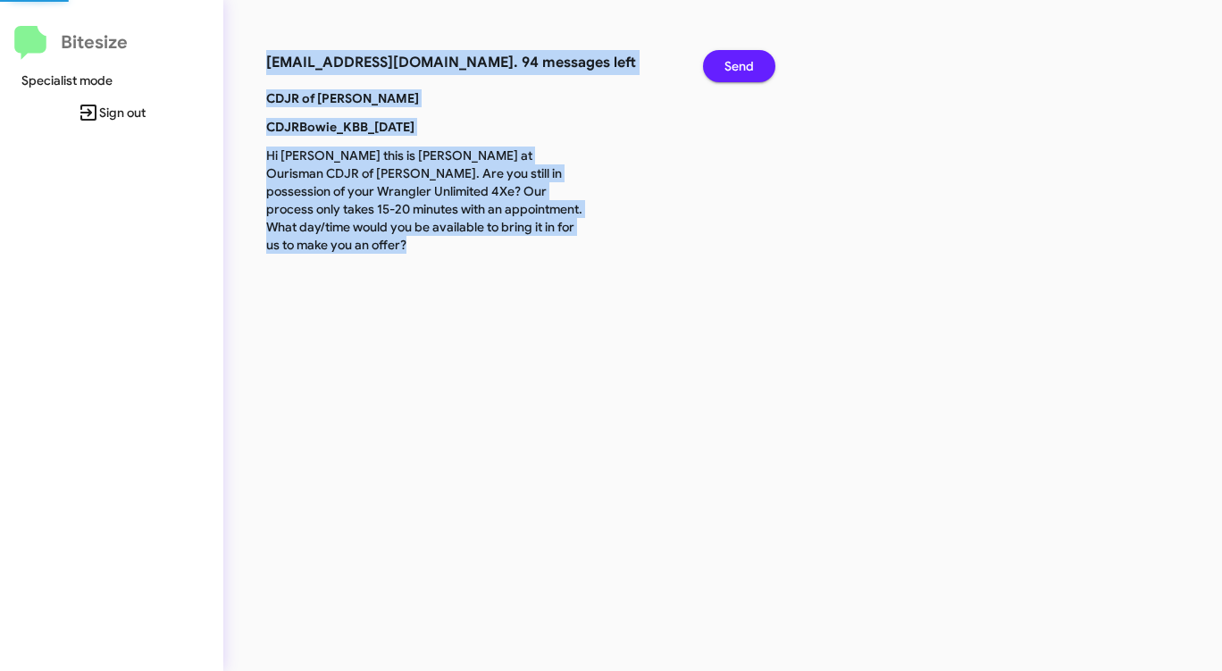
click at [756, 73] on button "Send" at bounding box center [739, 66] width 72 height 32
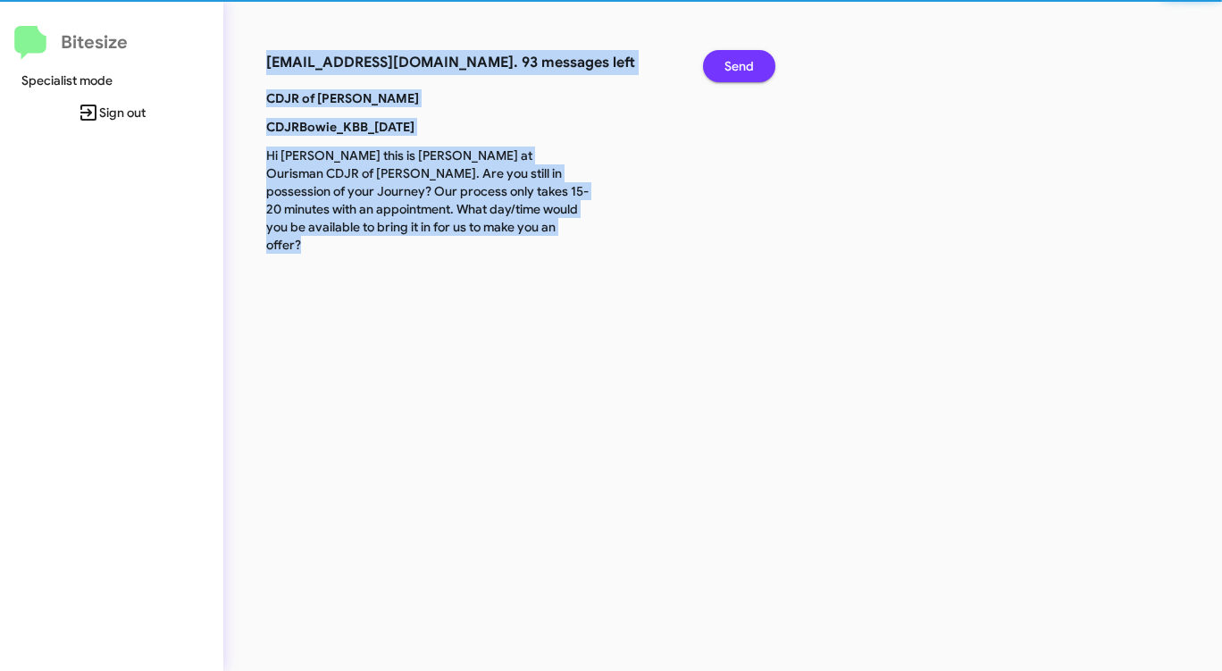
click at [756, 73] on button "Send" at bounding box center [739, 66] width 72 height 32
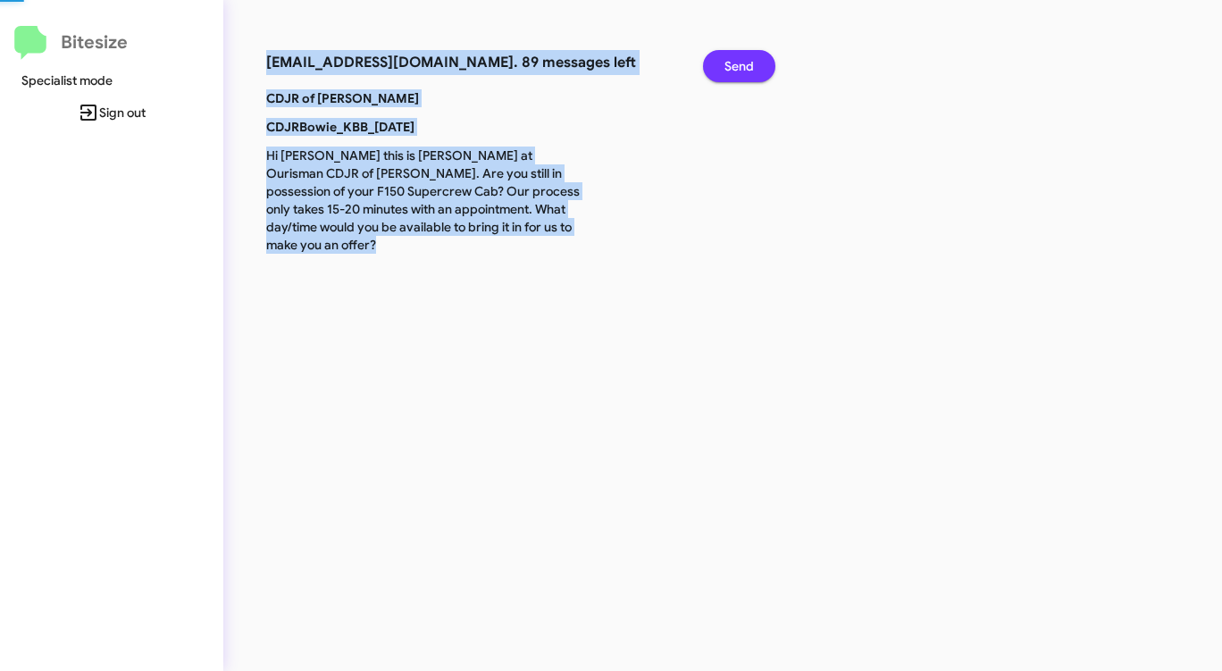
click at [756, 73] on button "Send" at bounding box center [739, 66] width 72 height 32
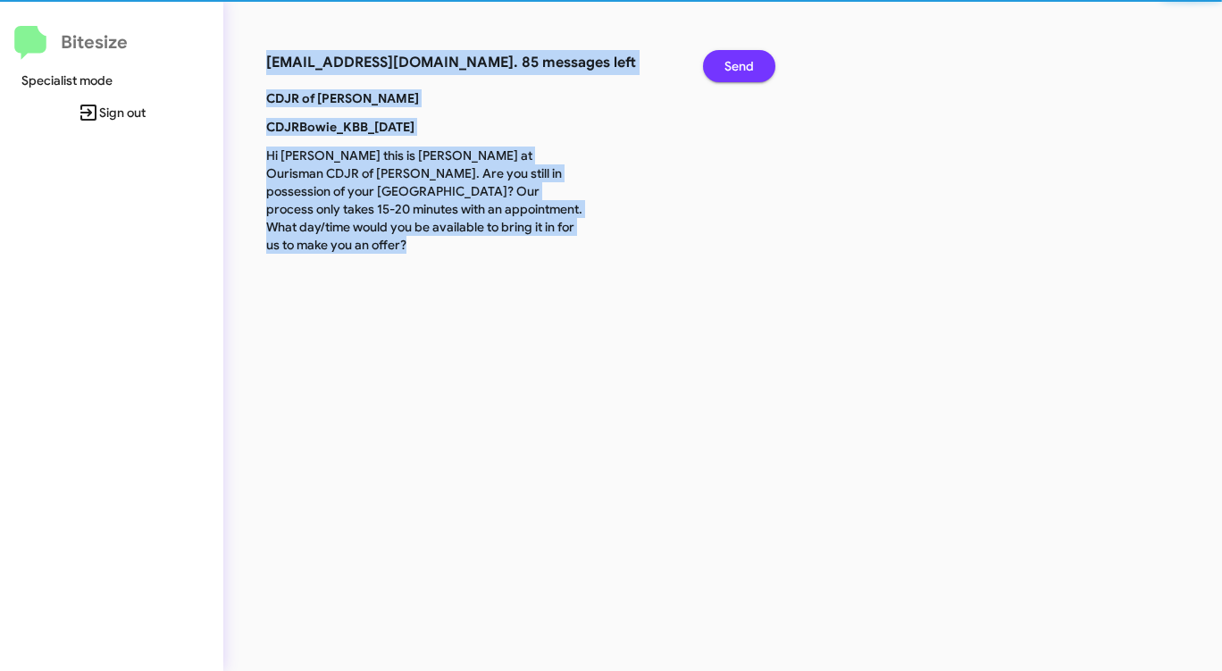
click at [755, 73] on button "Send" at bounding box center [739, 66] width 72 height 32
click at [754, 73] on button "Send" at bounding box center [739, 66] width 72 height 32
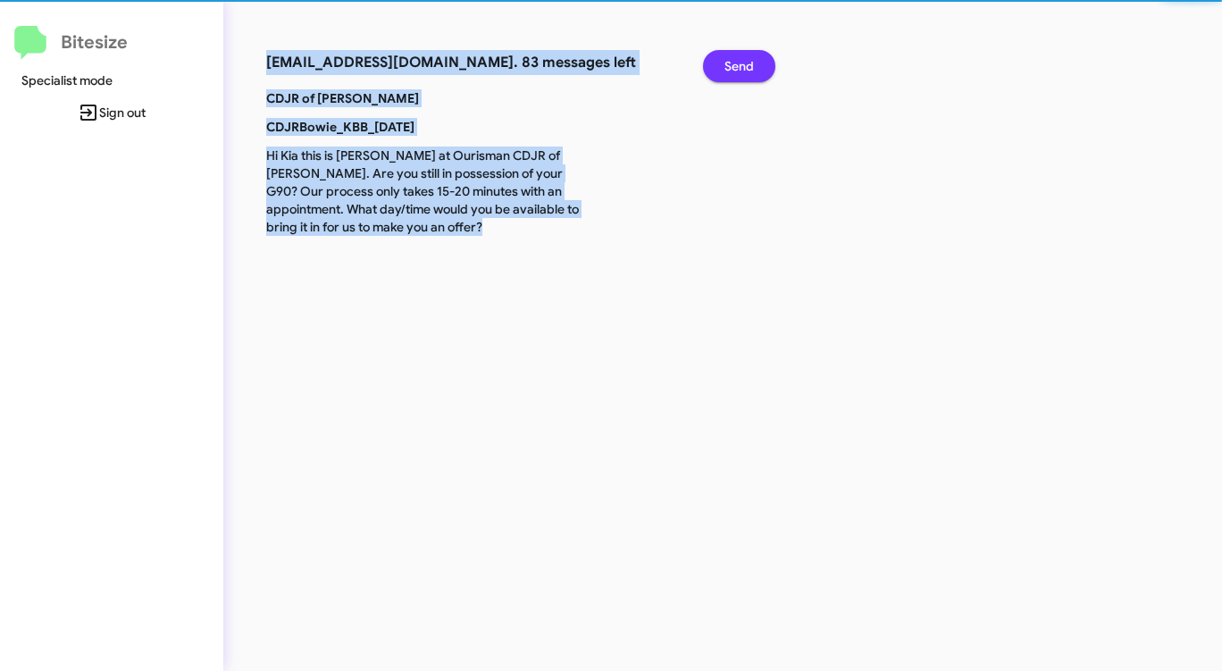
click at [753, 73] on span "Send" at bounding box center [738, 66] width 29 height 32
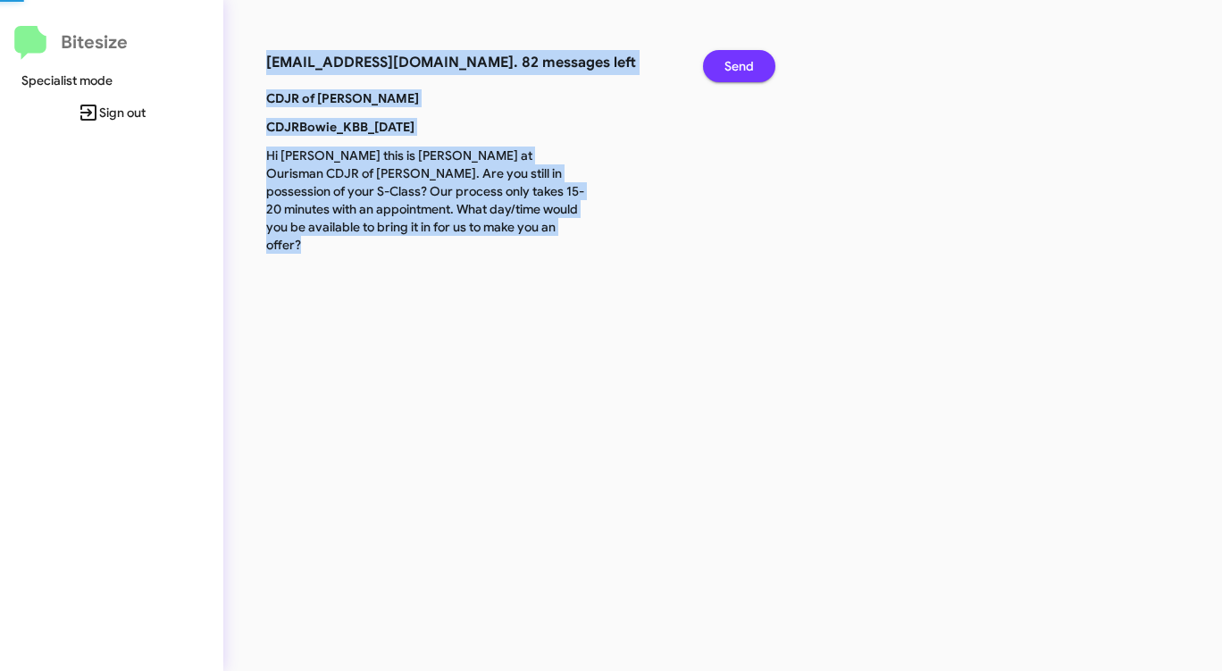
click at [752, 73] on span "Send" at bounding box center [738, 66] width 29 height 32
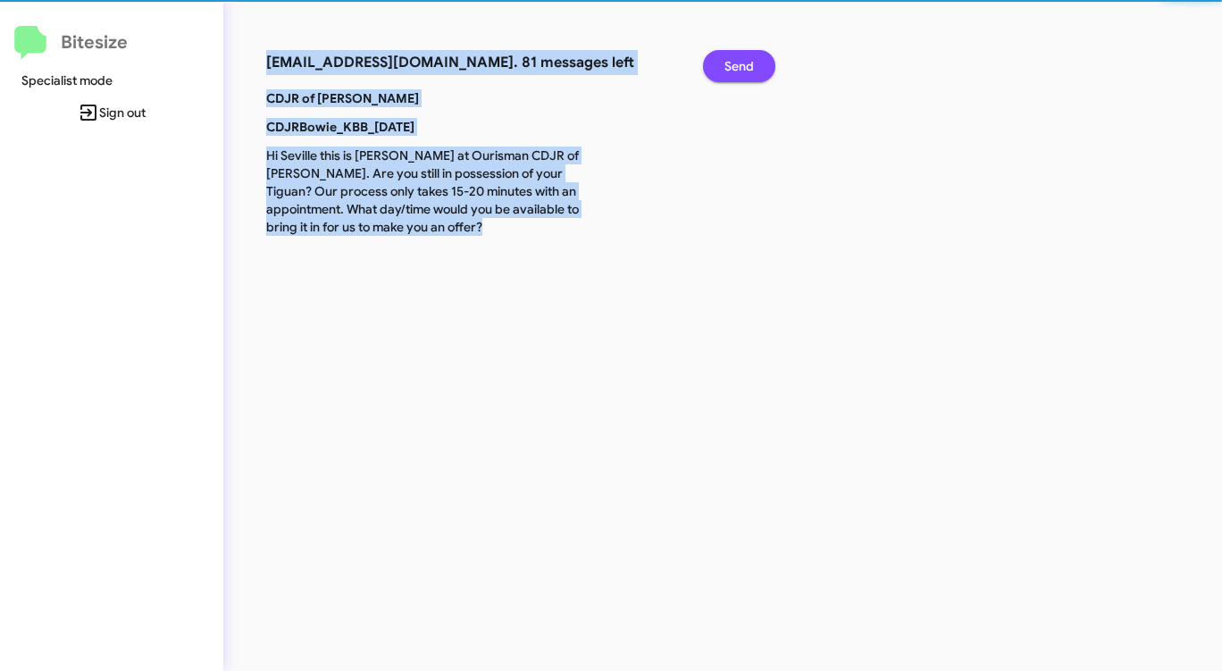
click at [749, 73] on span "Send" at bounding box center [738, 66] width 29 height 32
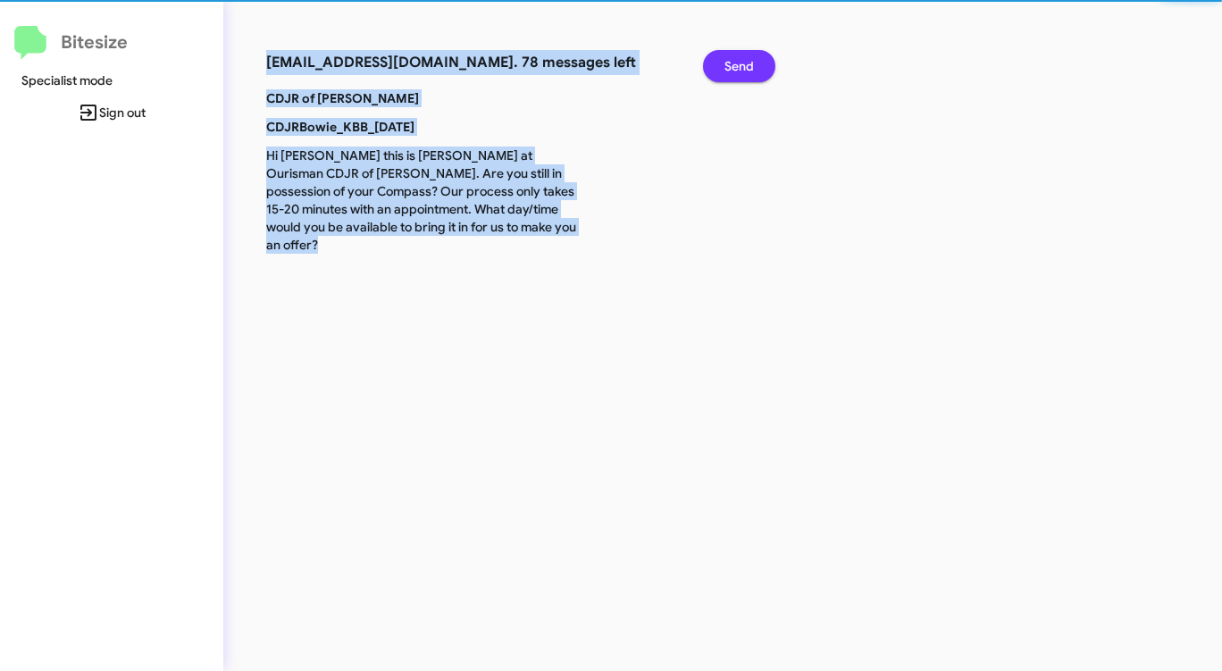
click at [748, 73] on span "Send" at bounding box center [738, 66] width 29 height 32
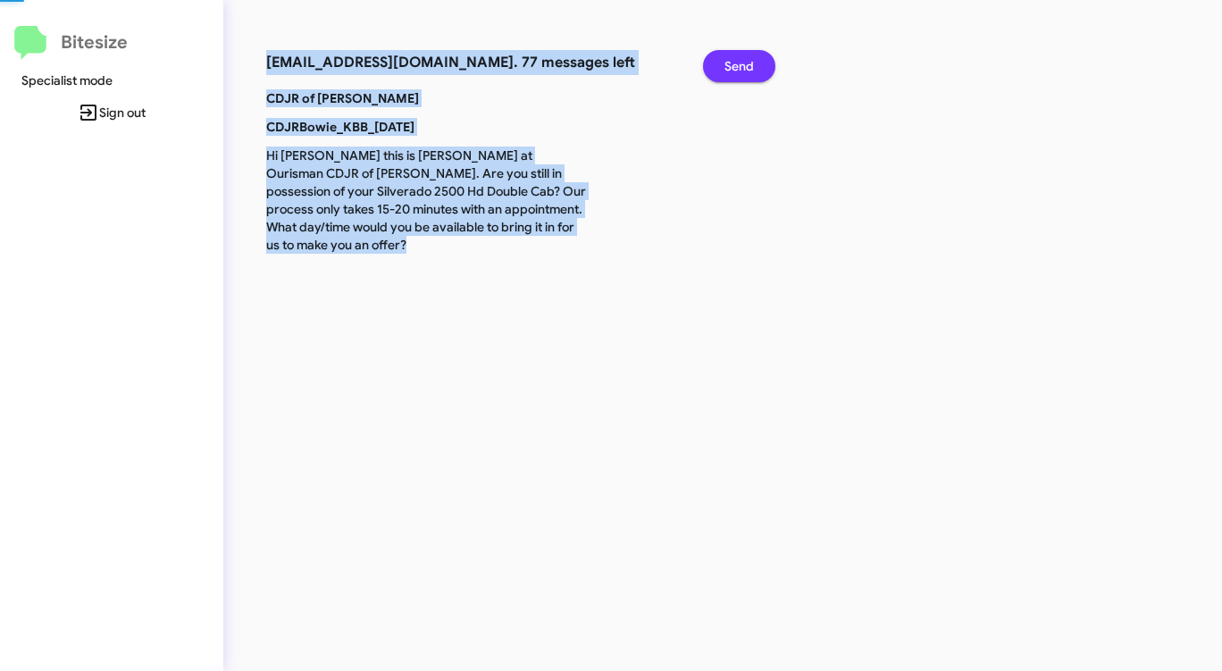
click at [748, 73] on span "Send" at bounding box center [738, 66] width 29 height 32
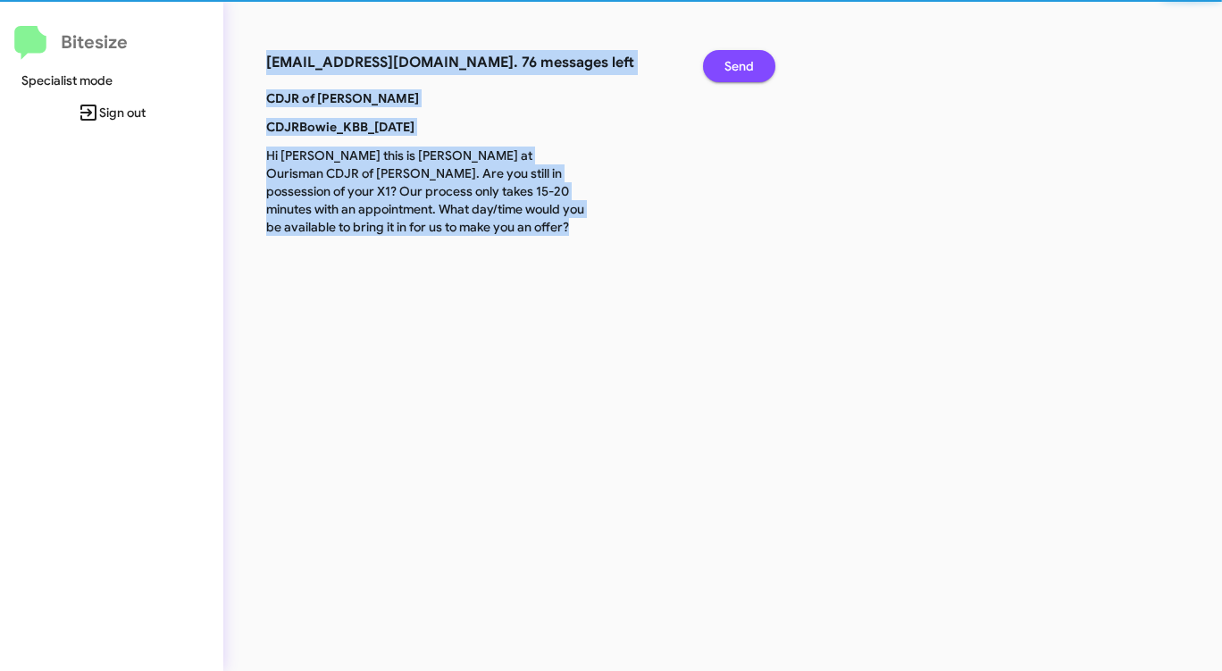
click at [746, 74] on span "Send" at bounding box center [738, 66] width 29 height 32
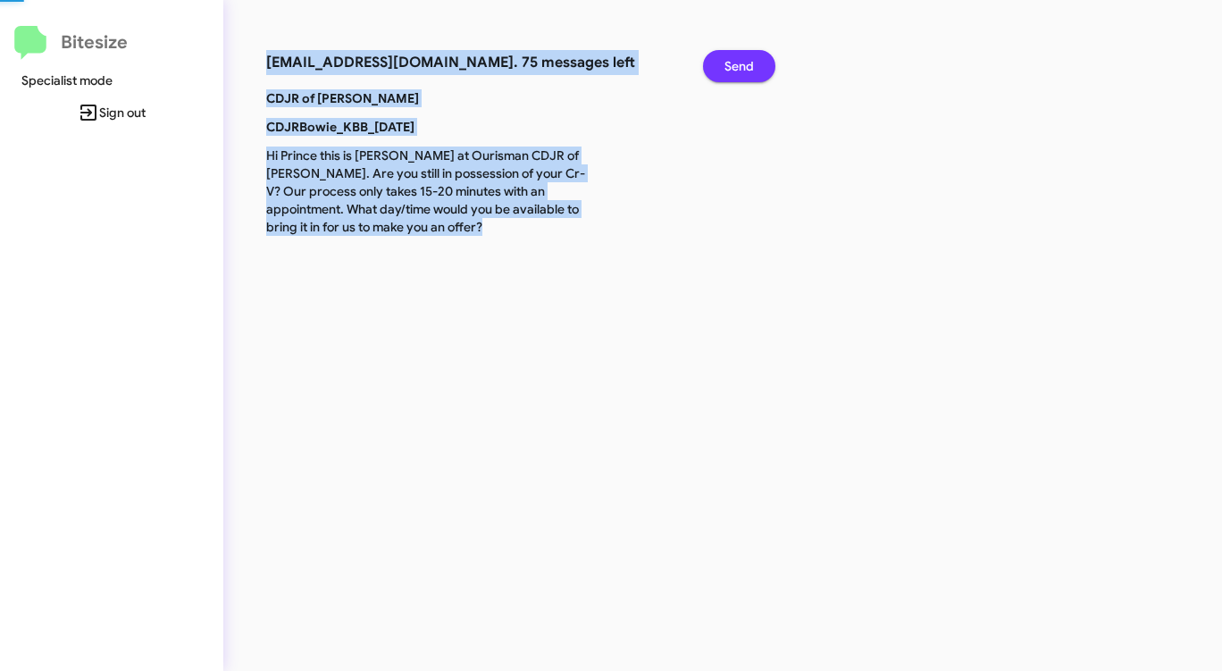
click at [745, 74] on span "Send" at bounding box center [738, 66] width 29 height 32
click at [741, 74] on span "Send" at bounding box center [738, 66] width 29 height 32
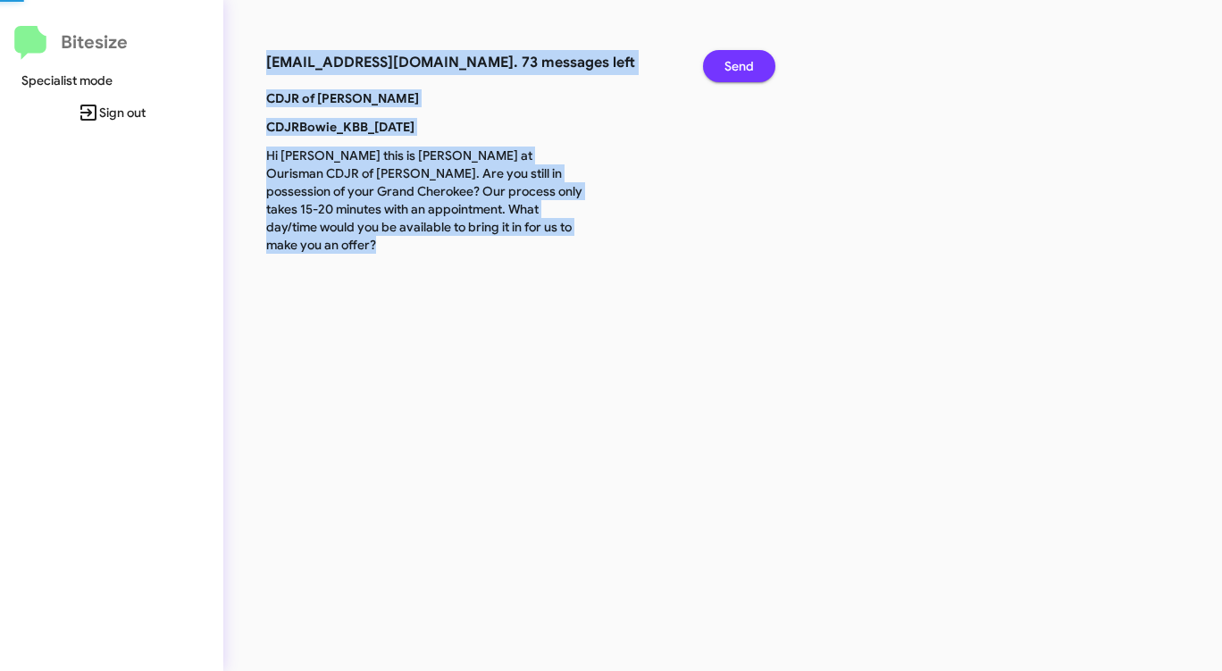
click at [741, 74] on span "Send" at bounding box center [738, 66] width 29 height 32
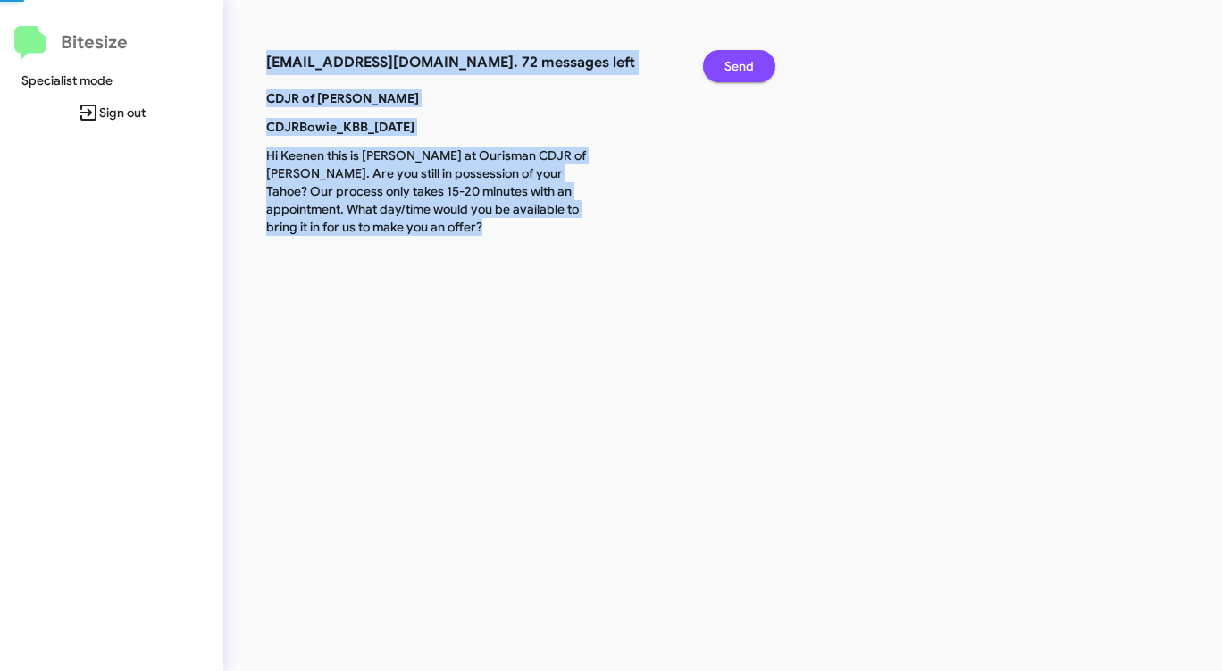
click at [741, 74] on span "Send" at bounding box center [738, 66] width 29 height 32
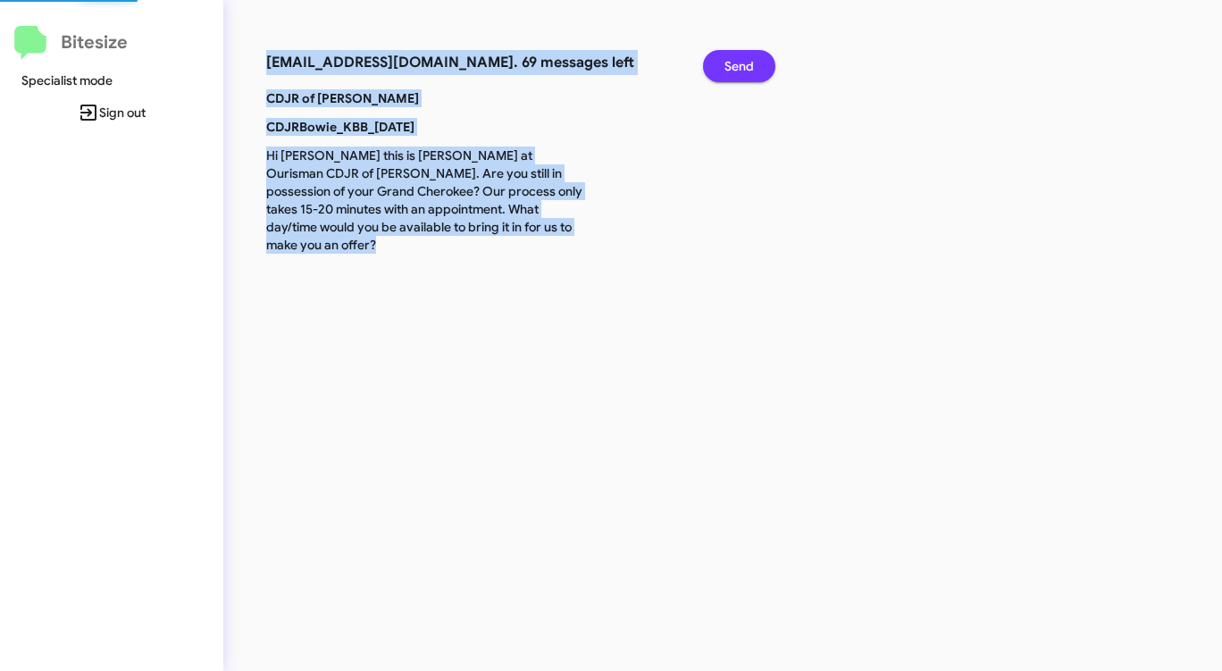
click at [741, 74] on span "Send" at bounding box center [738, 66] width 29 height 32
drag, startPoint x: 741, startPoint y: 74, endPoint x: 727, endPoint y: 79, distance: 15.3
click at [727, 79] on span "Send" at bounding box center [738, 66] width 29 height 32
click at [726, 79] on span "Send" at bounding box center [738, 66] width 29 height 32
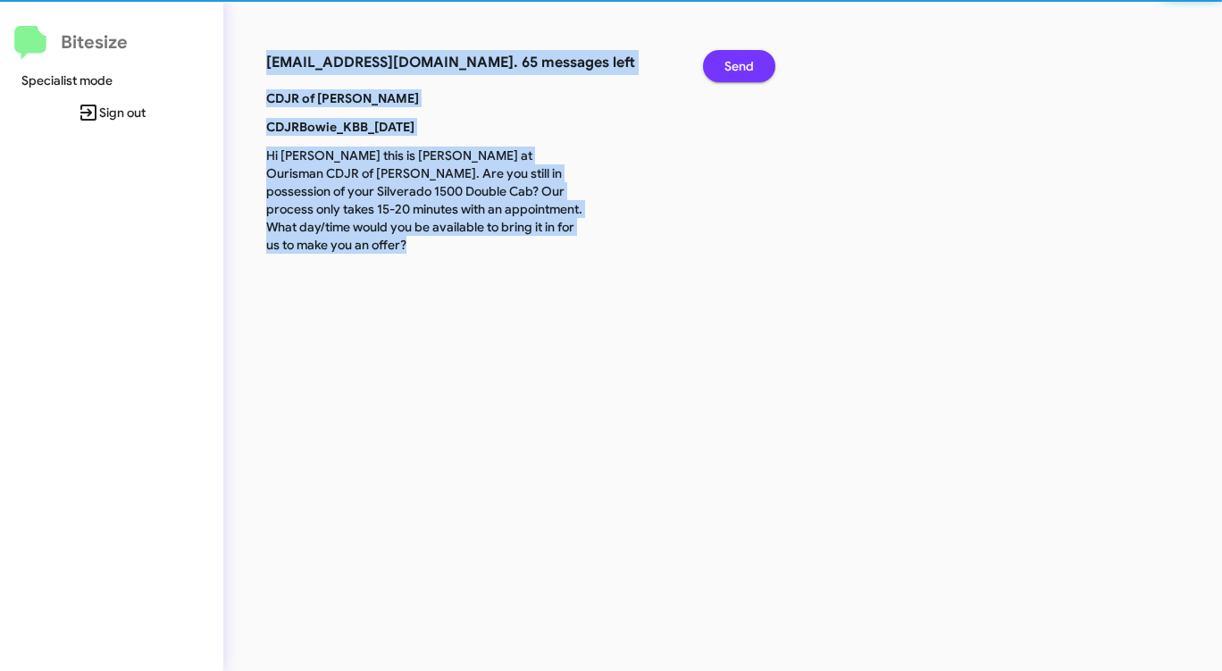
click at [726, 79] on span "Send" at bounding box center [738, 66] width 29 height 32
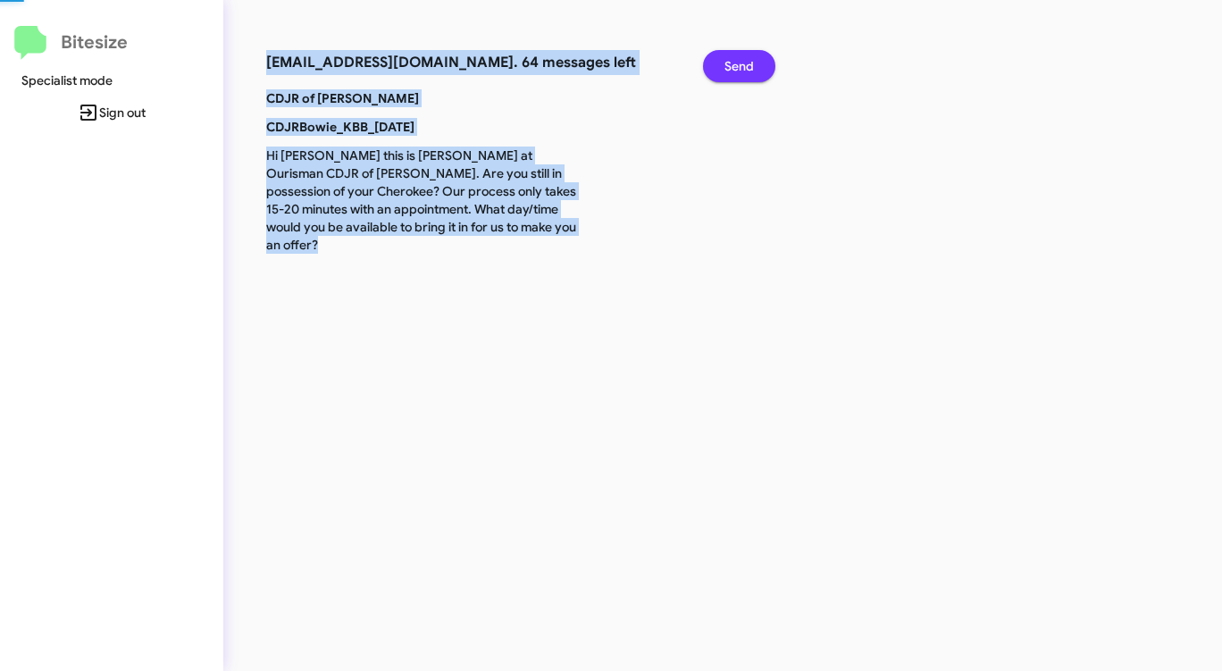
click at [726, 79] on span "Send" at bounding box center [738, 66] width 29 height 32
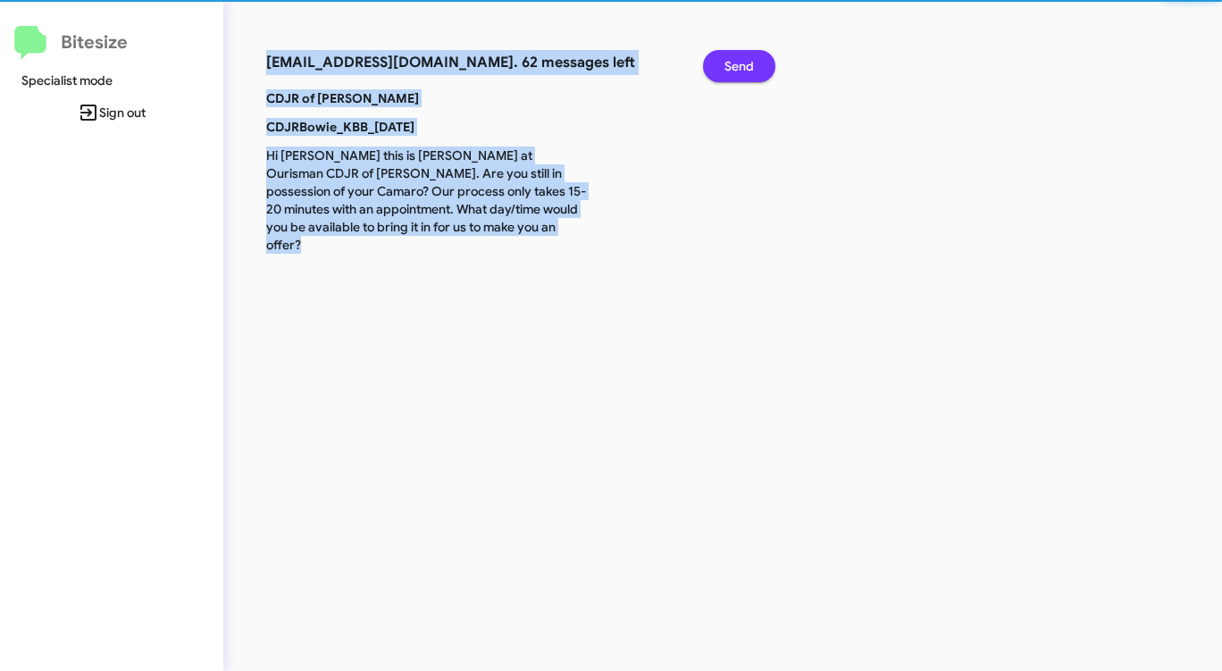
click at [726, 79] on span "Send" at bounding box center [738, 66] width 29 height 32
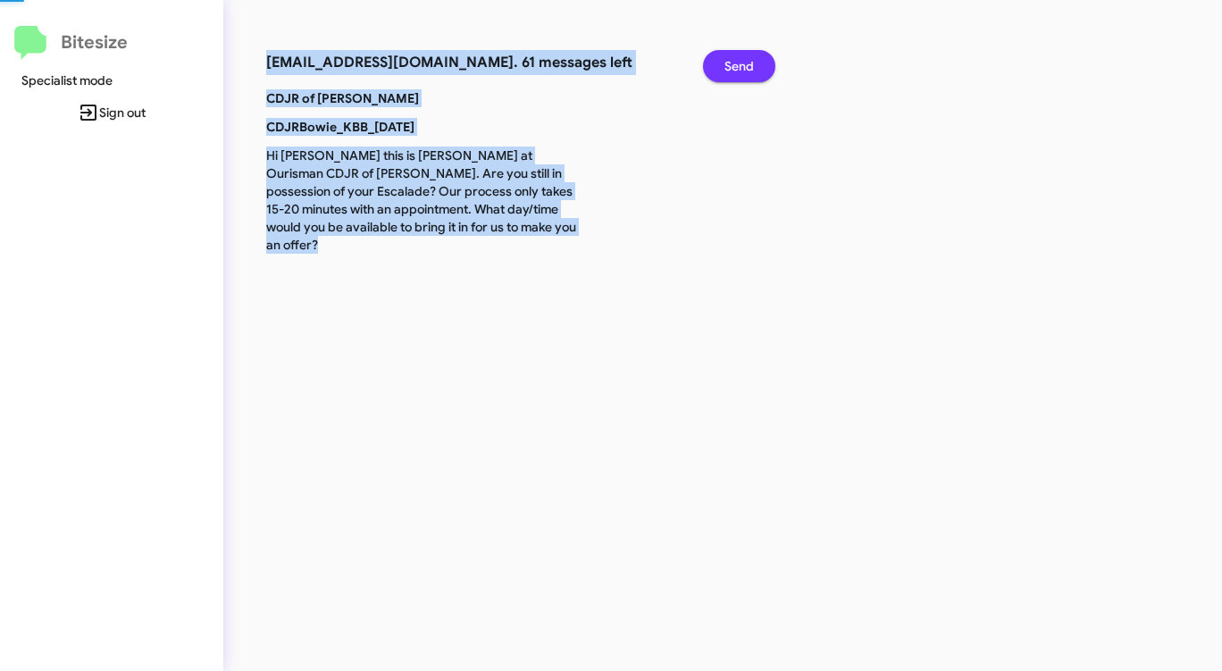
click at [726, 79] on span "Send" at bounding box center [738, 66] width 29 height 32
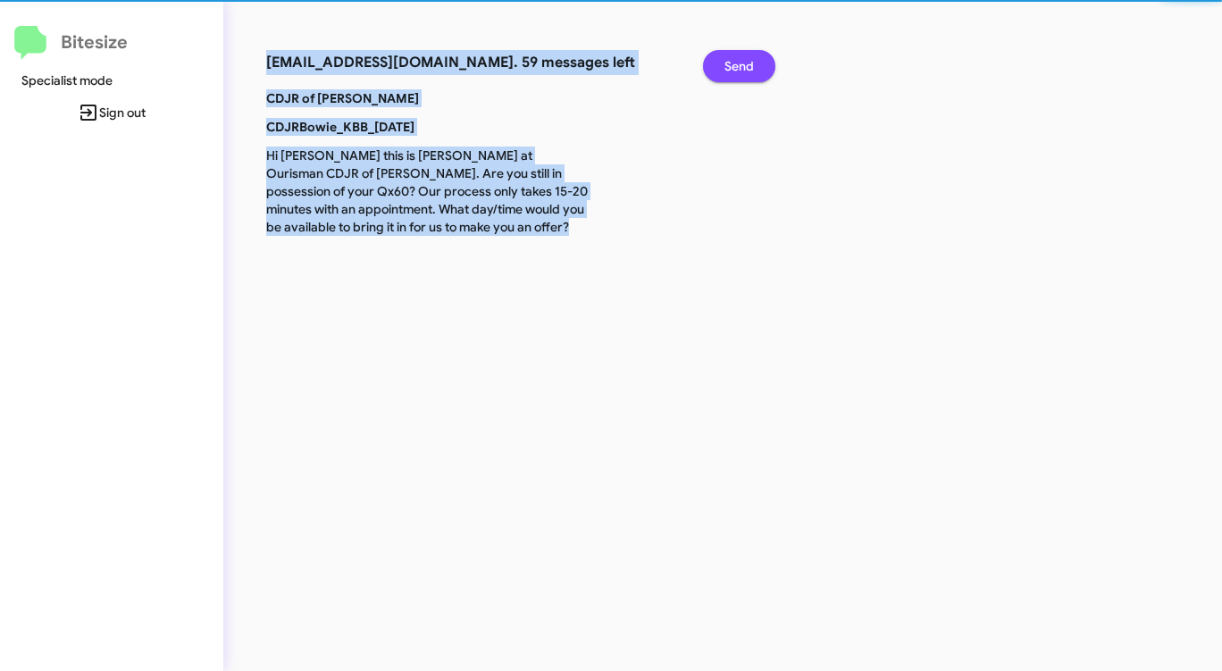
click at [726, 79] on span "Send" at bounding box center [738, 66] width 29 height 32
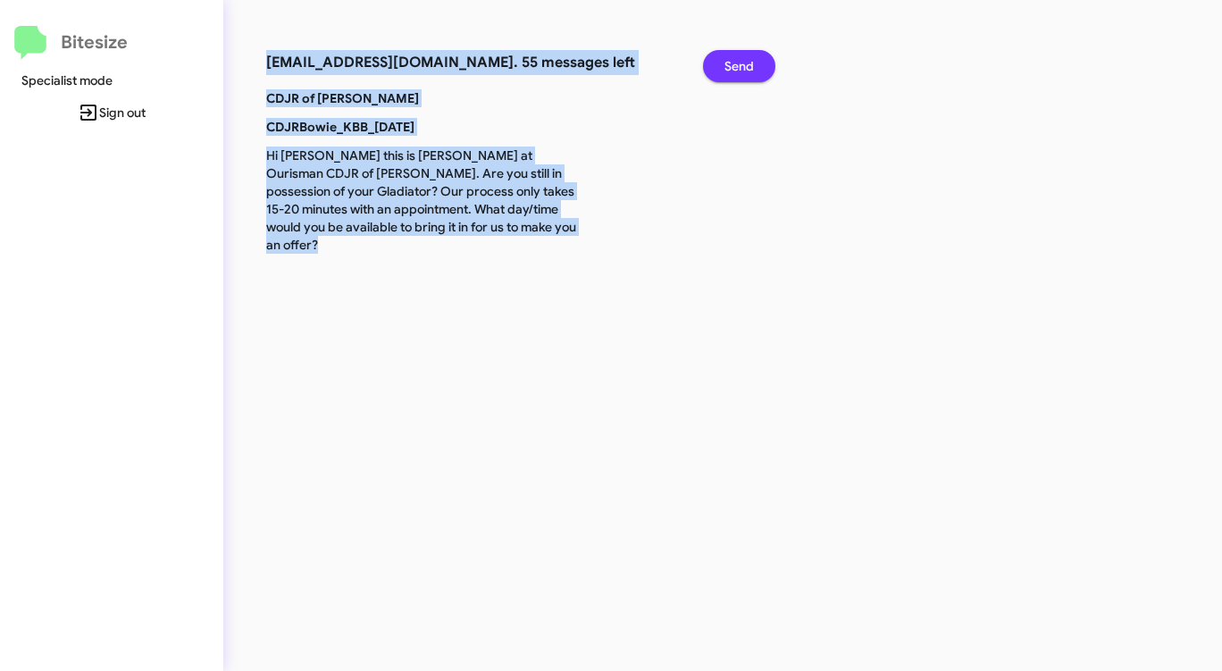
click at [726, 79] on span "Send" at bounding box center [738, 66] width 29 height 32
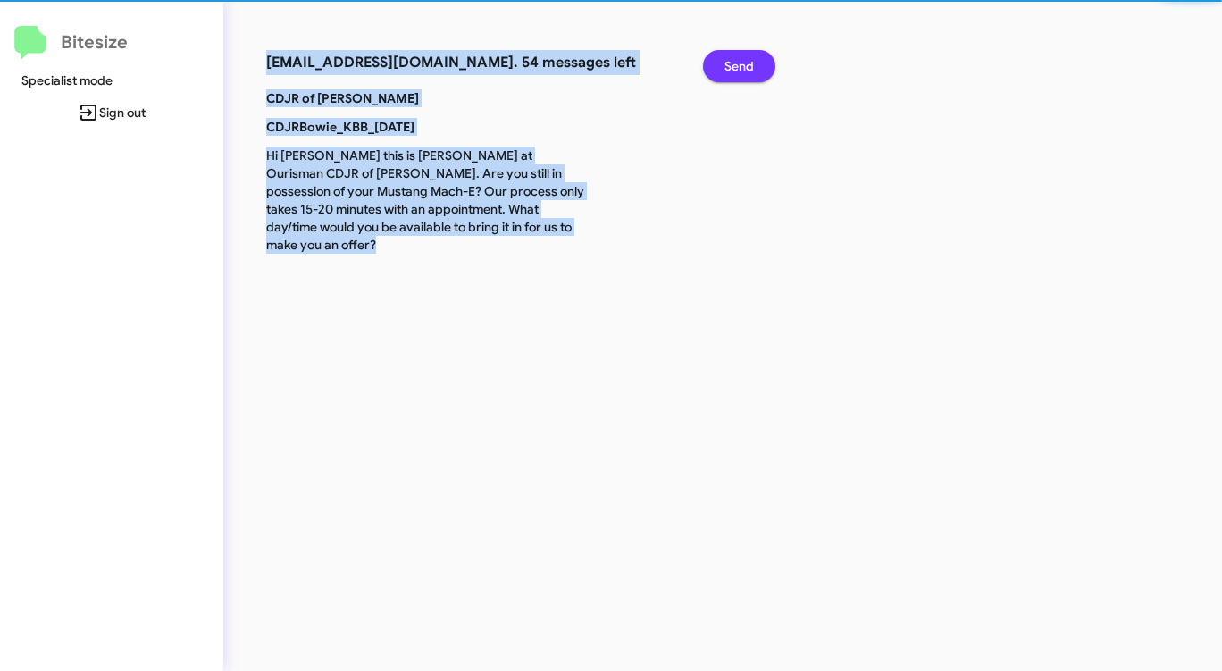
click at [724, 79] on span "Send" at bounding box center [738, 66] width 29 height 32
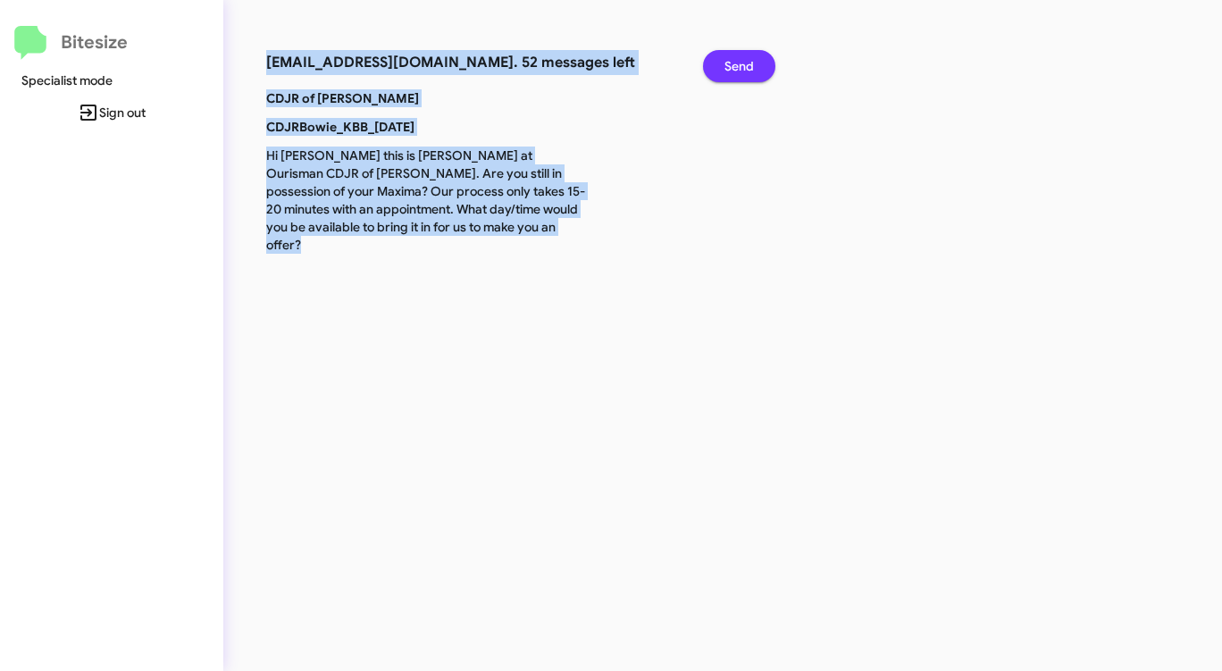
click at [724, 79] on button "Send" at bounding box center [739, 66] width 72 height 32
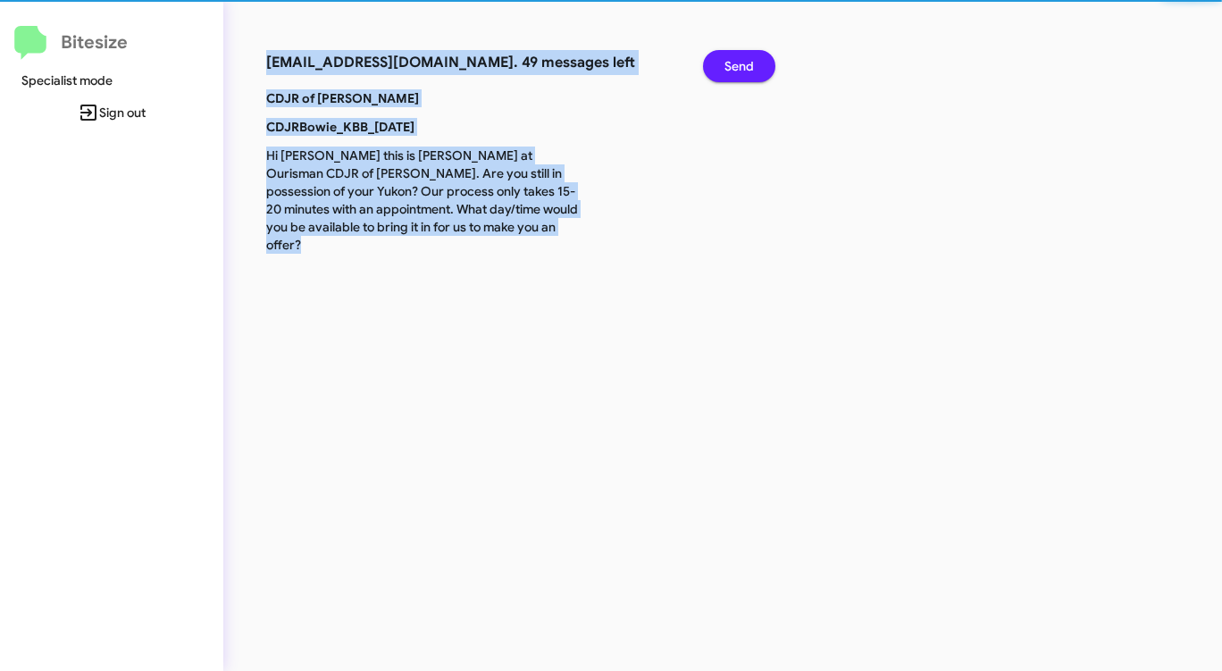
click at [724, 79] on button "Send" at bounding box center [739, 66] width 72 height 32
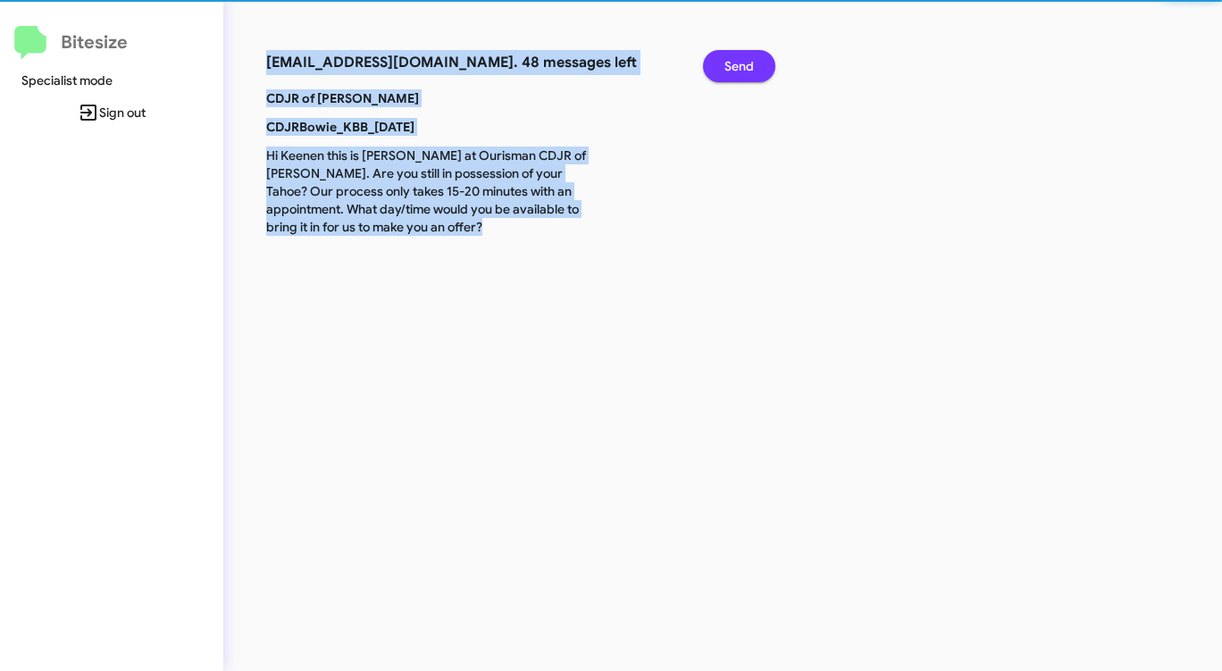
click at [723, 78] on button "Send" at bounding box center [739, 66] width 72 height 32
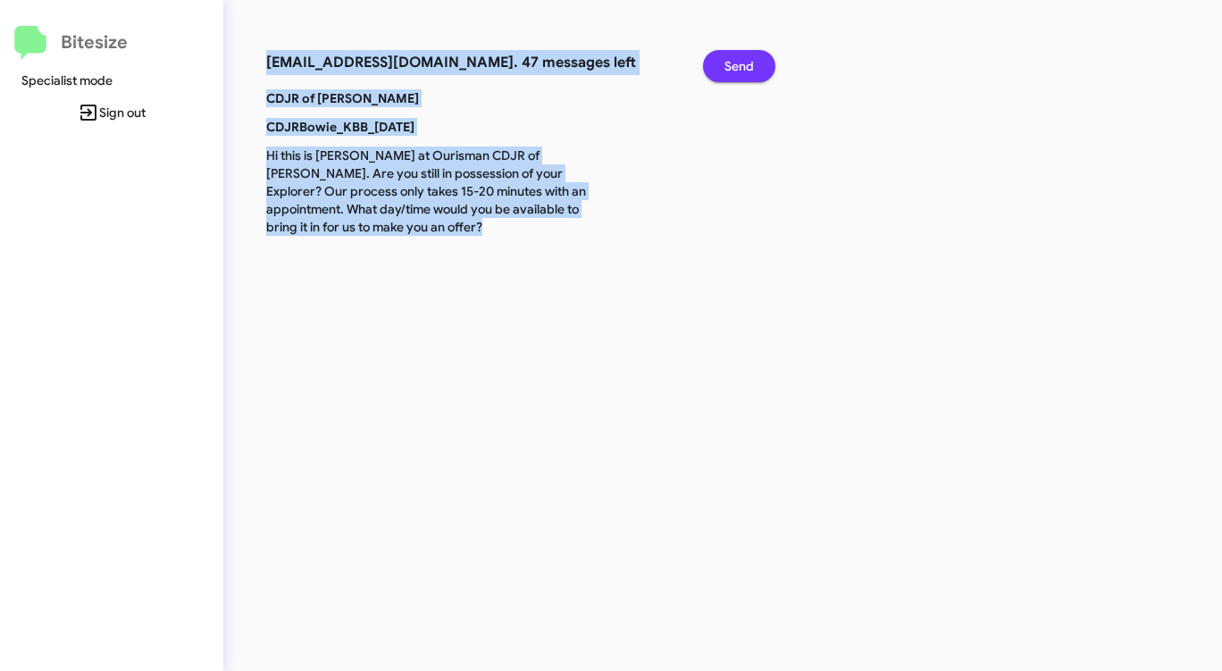
click at [723, 71] on button "Send" at bounding box center [739, 66] width 72 height 32
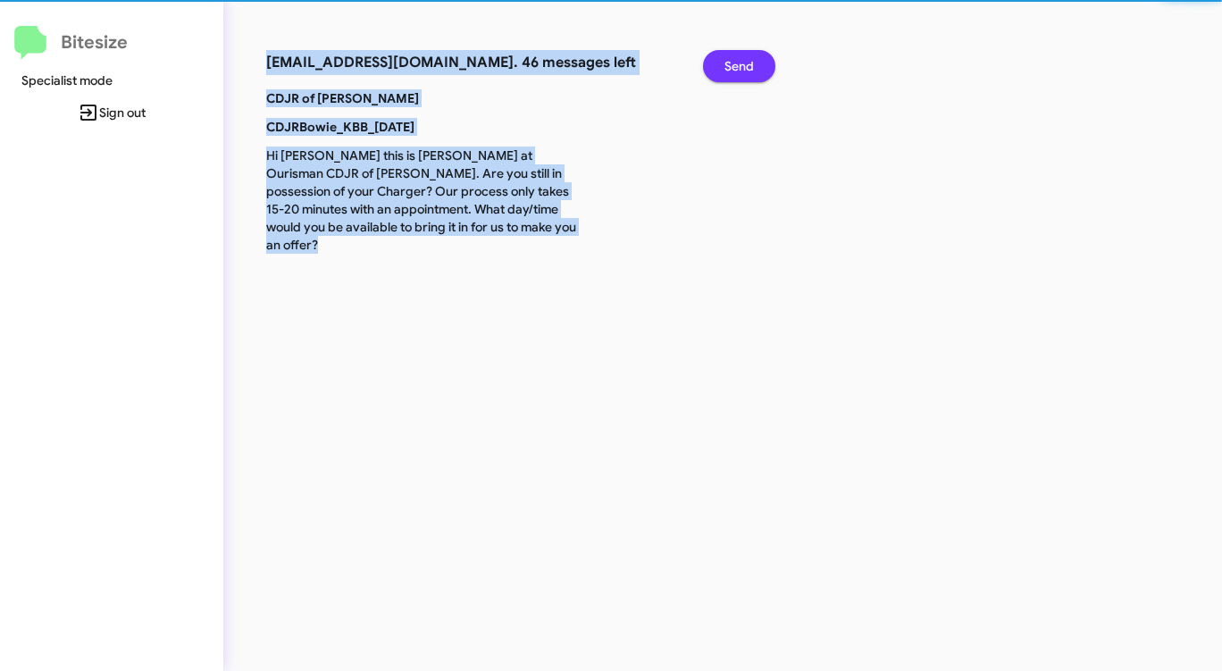
click at [723, 71] on button "Send" at bounding box center [739, 66] width 72 height 32
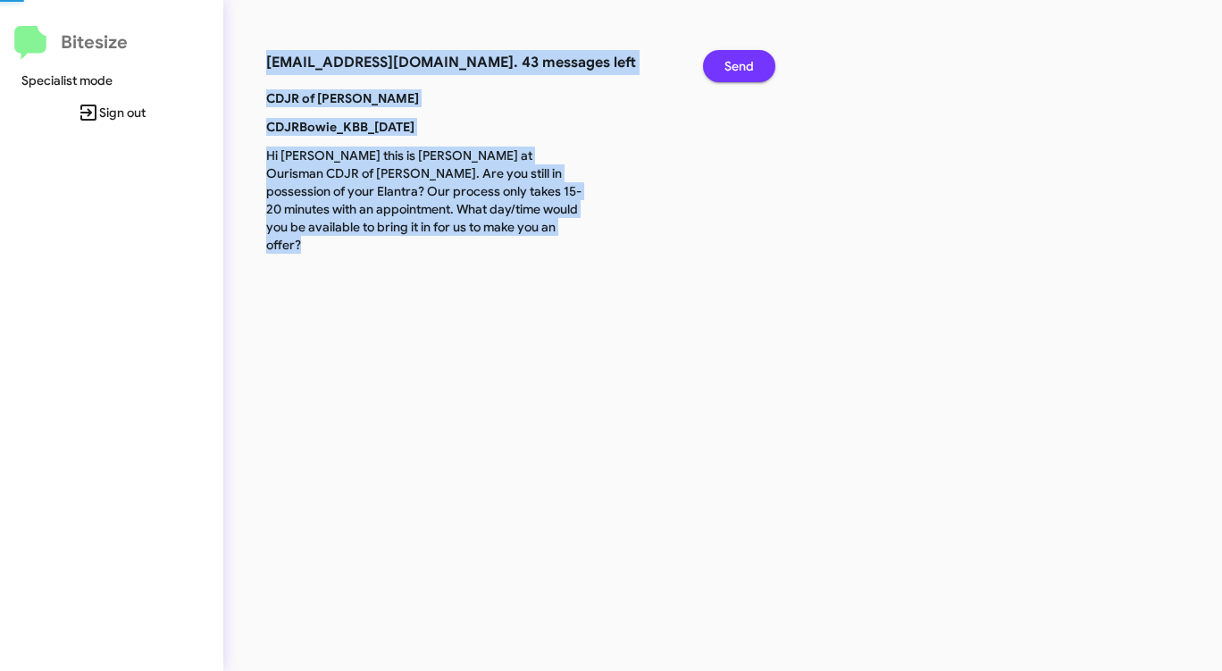
click at [723, 71] on button "Send" at bounding box center [739, 66] width 72 height 32
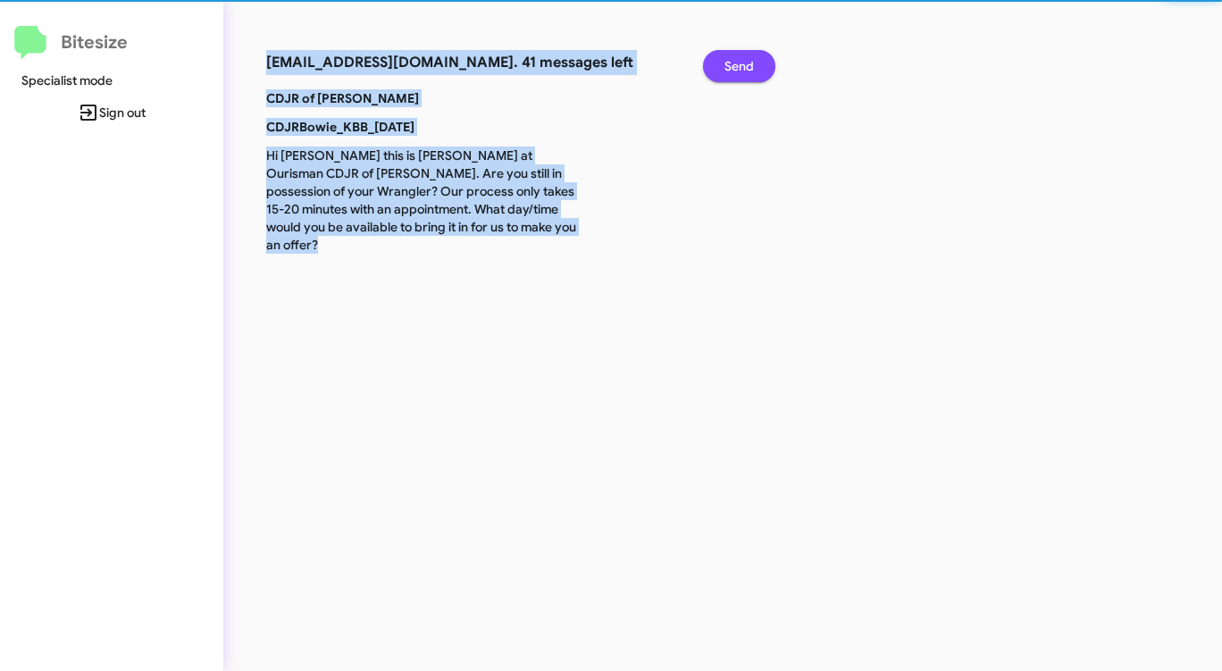
click at [723, 71] on button "Send" at bounding box center [739, 66] width 72 height 32
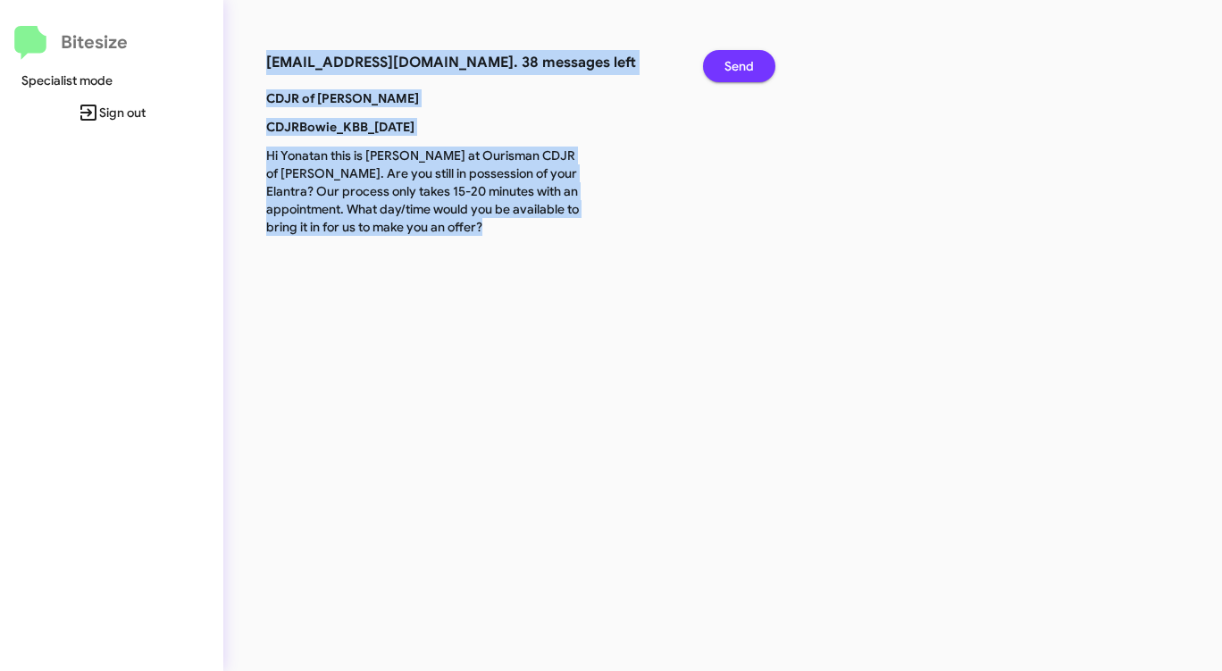
click at [723, 71] on button "Send" at bounding box center [739, 66] width 72 height 32
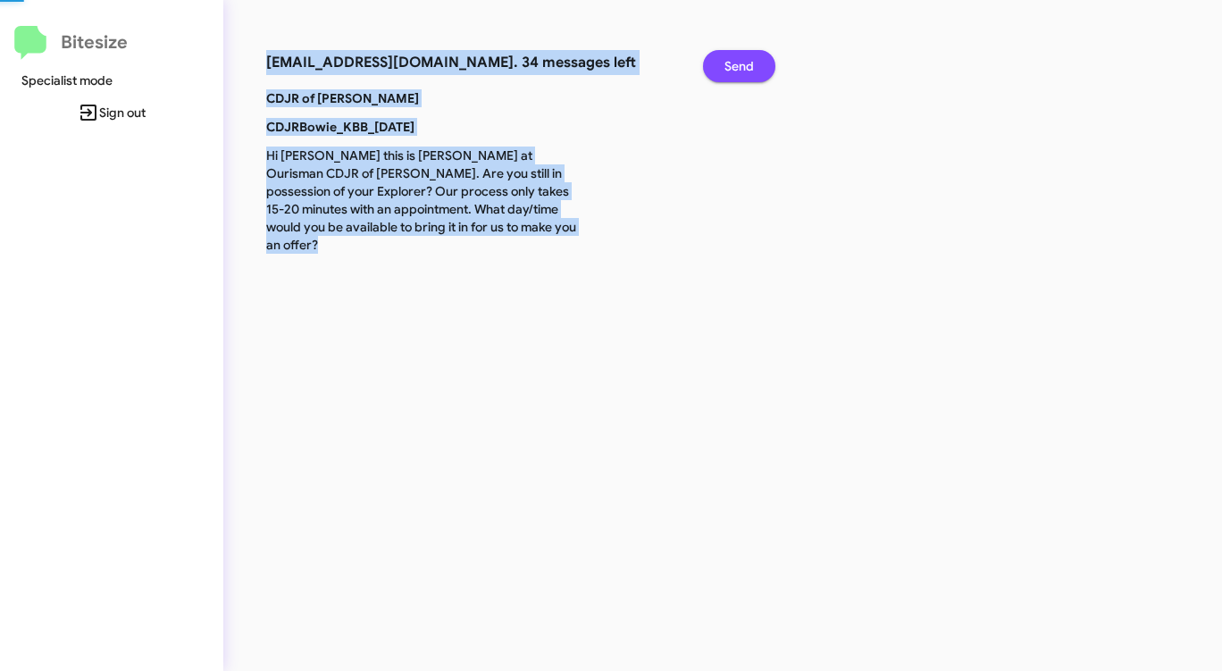
click at [723, 71] on button "Send" at bounding box center [739, 66] width 72 height 32
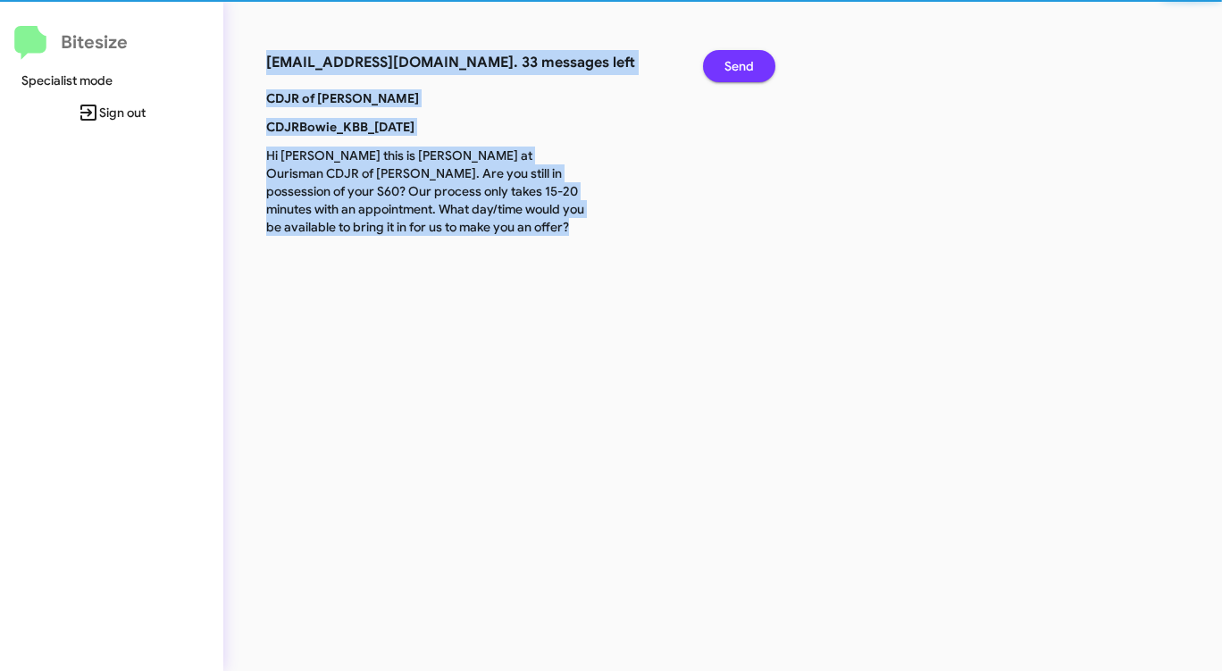
click at [723, 71] on button "Send" at bounding box center [739, 66] width 72 height 32
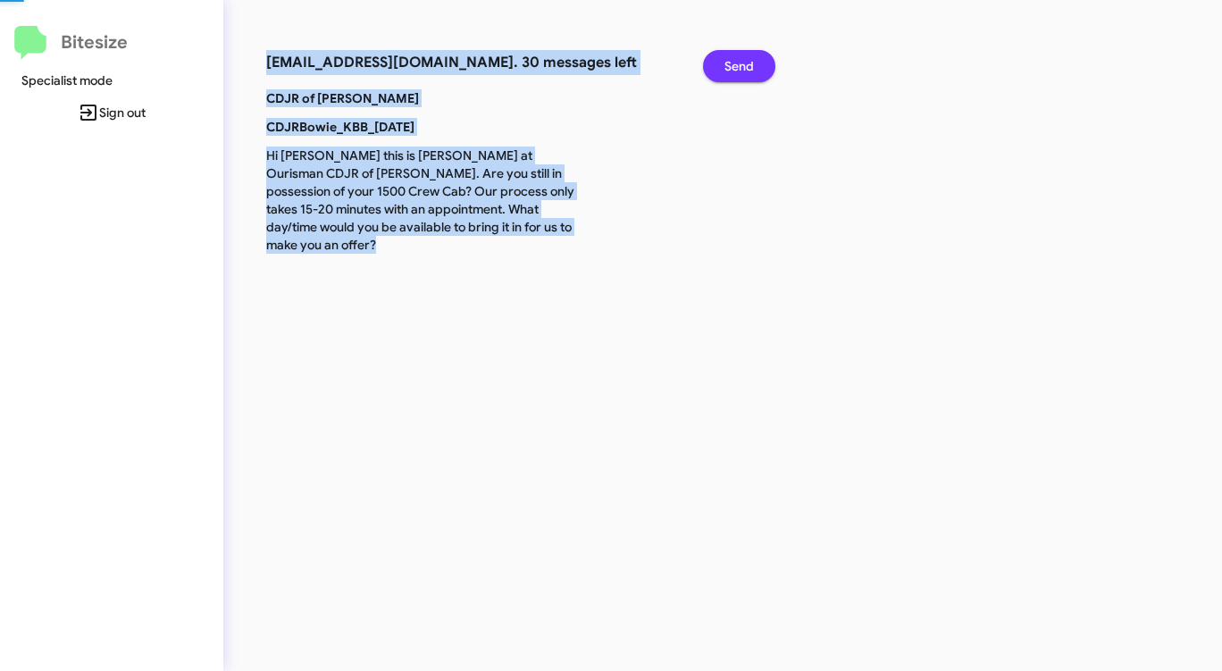
click at [723, 71] on button "Send" at bounding box center [739, 66] width 72 height 32
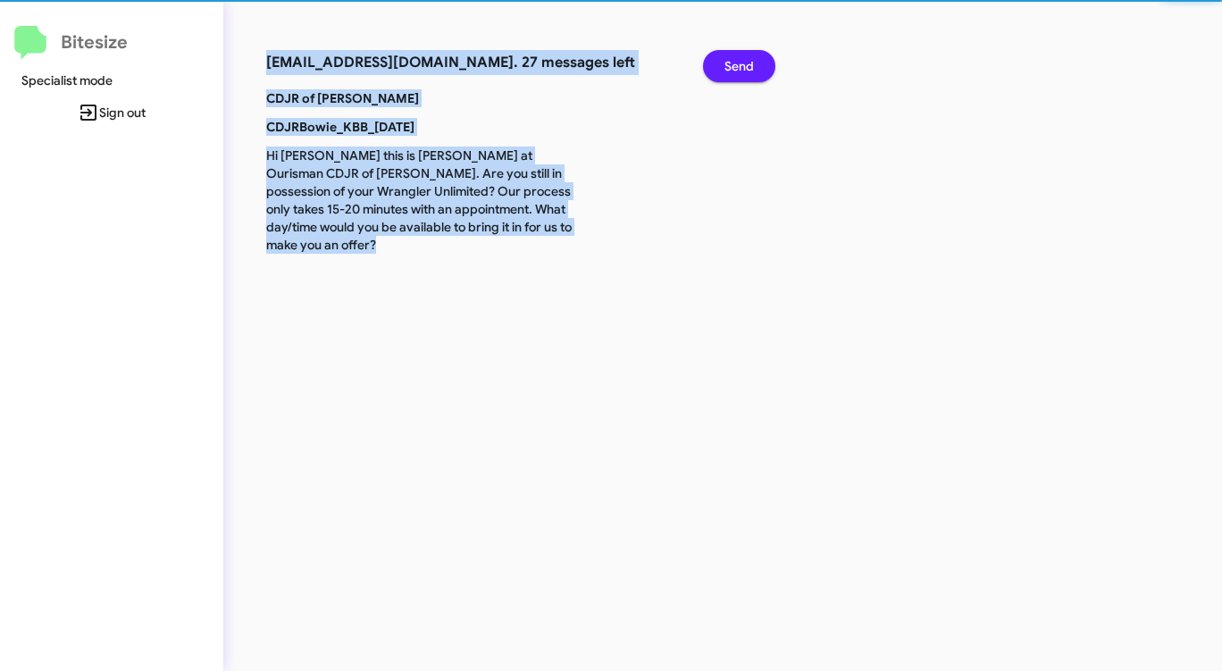
click at [723, 71] on button "Send" at bounding box center [739, 66] width 72 height 32
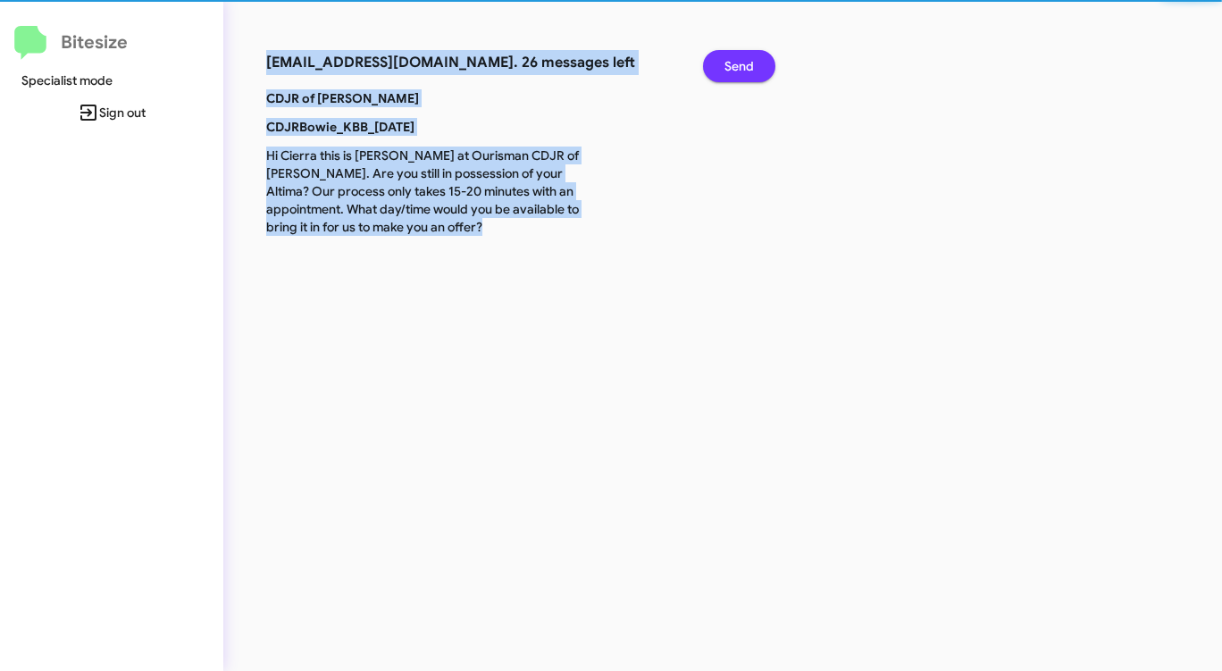
click at [723, 71] on button "Send" at bounding box center [739, 66] width 72 height 32
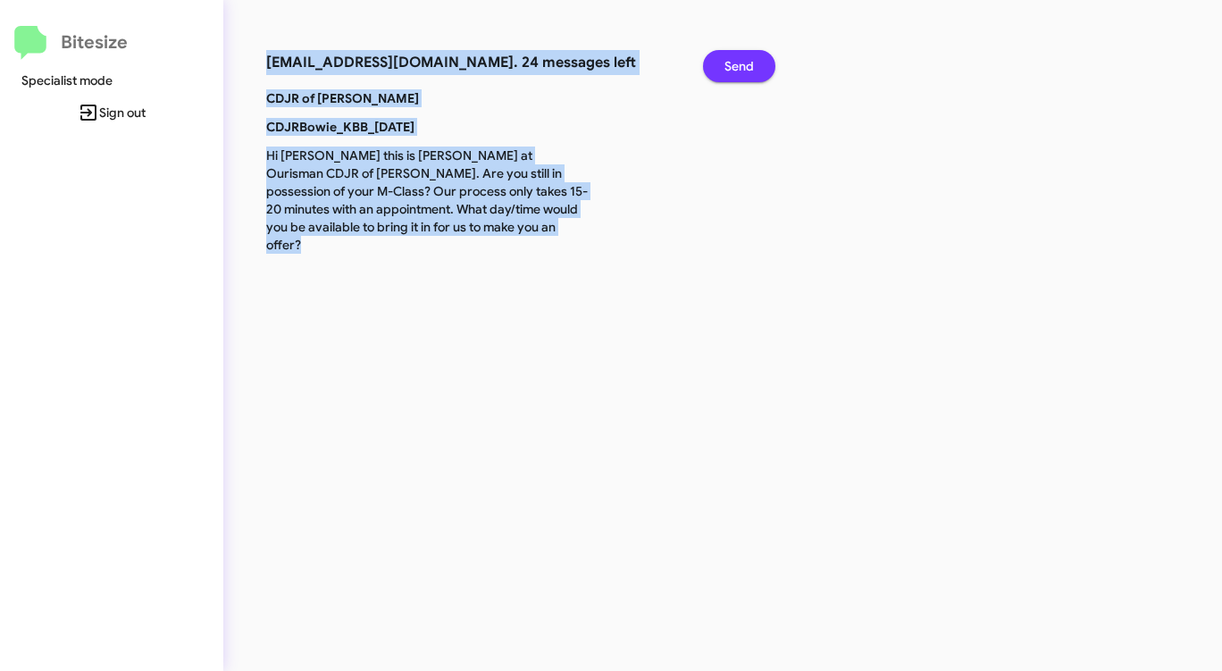
click at [723, 71] on button "Send" at bounding box center [739, 66] width 72 height 32
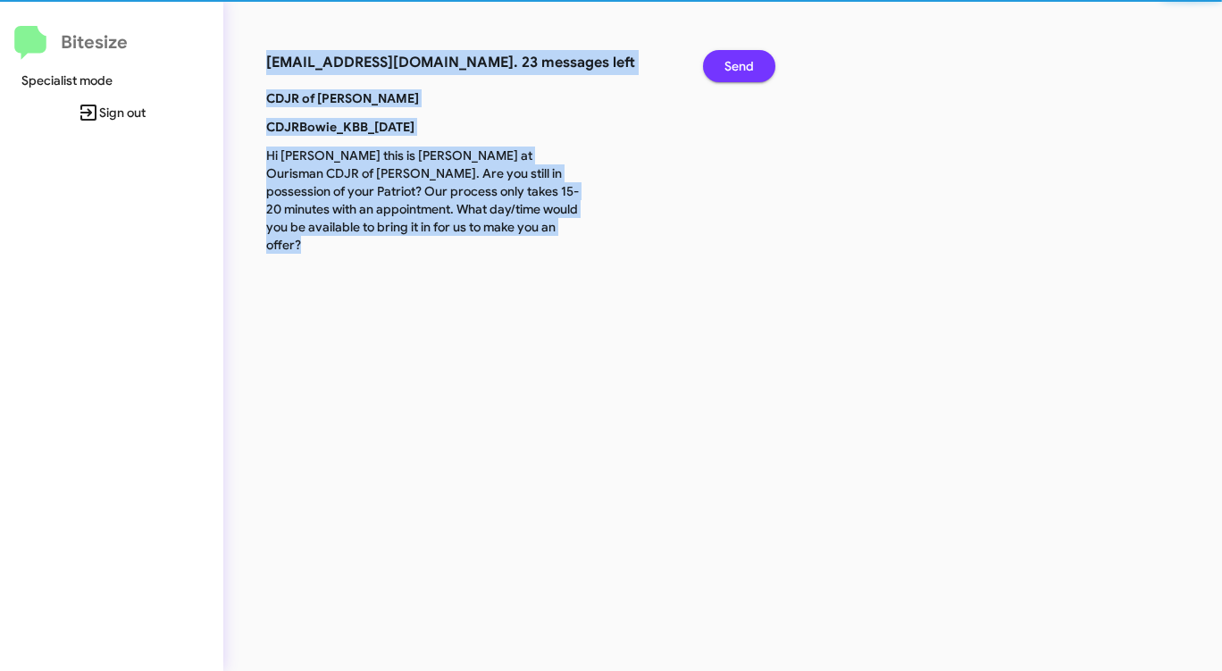
click at [723, 71] on button "Send" at bounding box center [739, 66] width 72 height 32
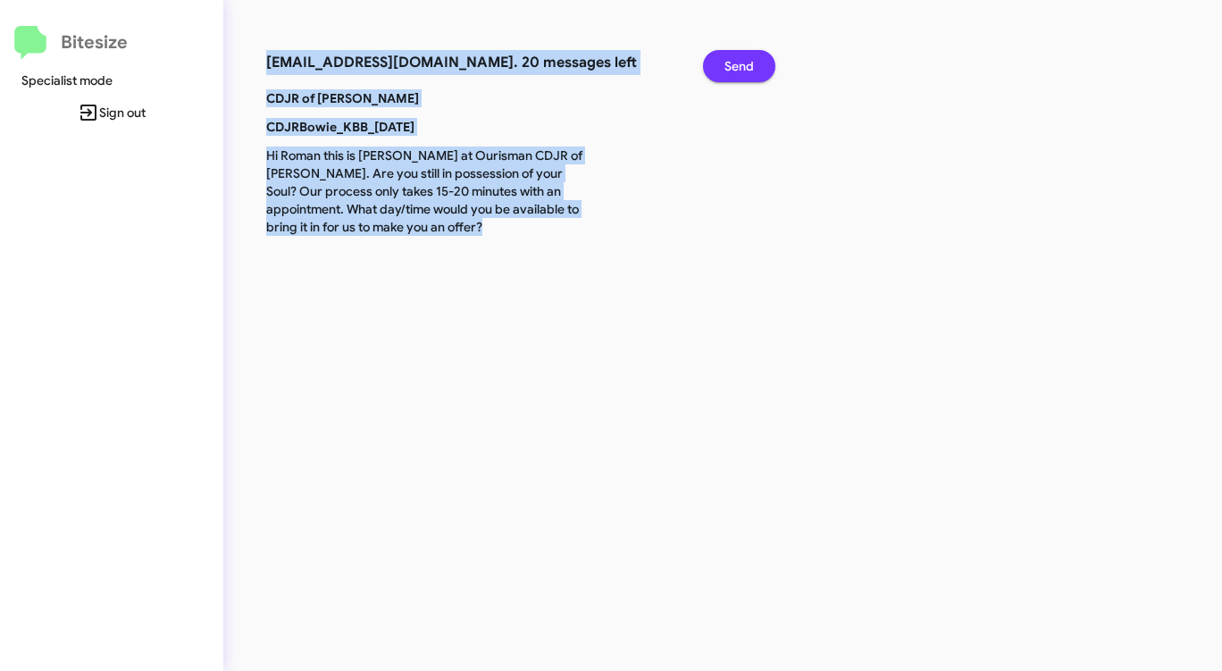
click at [723, 71] on button "Send" at bounding box center [739, 66] width 72 height 32
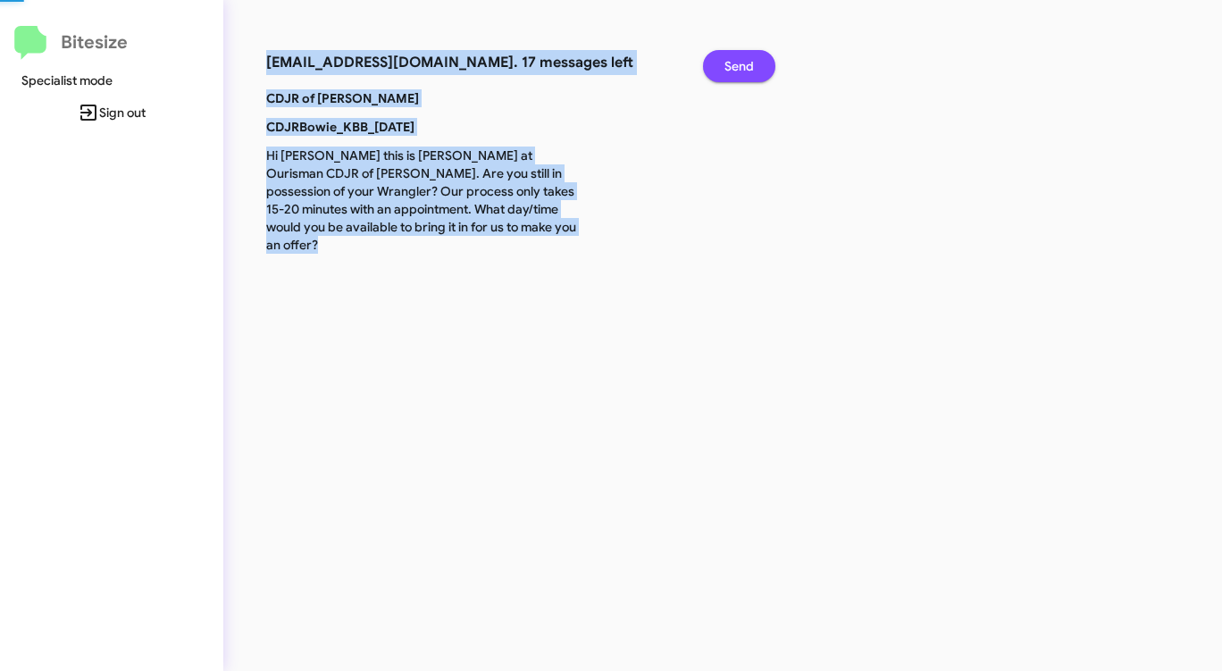
click at [723, 71] on button "Send" at bounding box center [739, 66] width 72 height 32
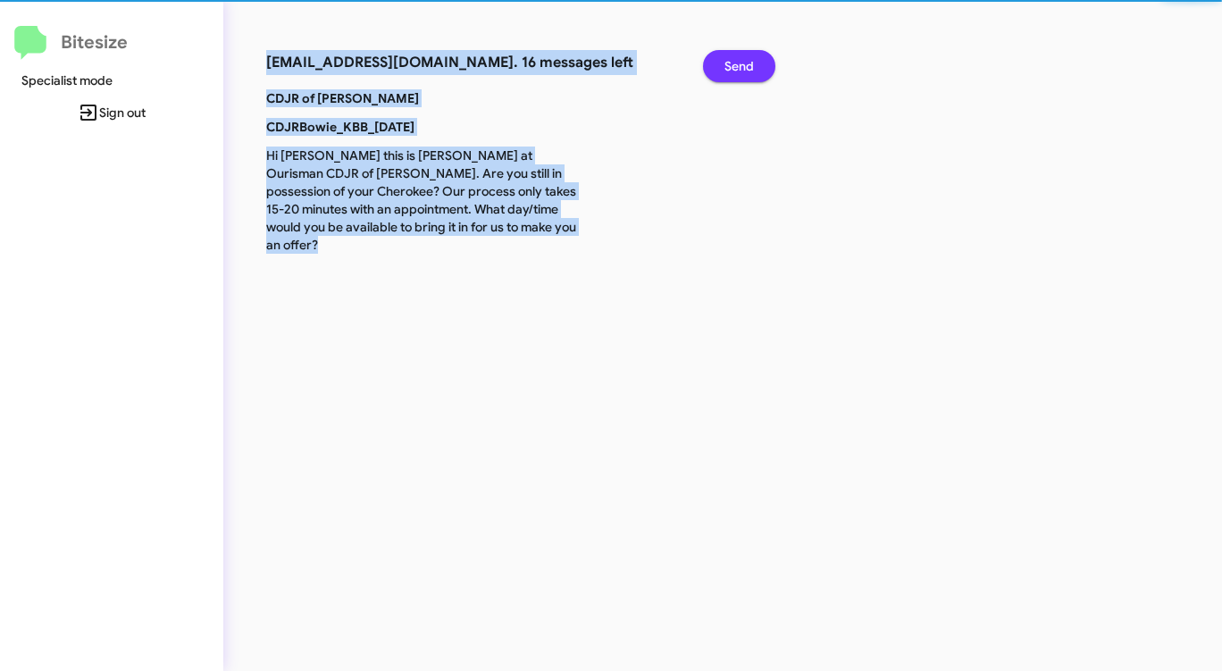
click at [723, 71] on button "Send" at bounding box center [739, 66] width 72 height 32
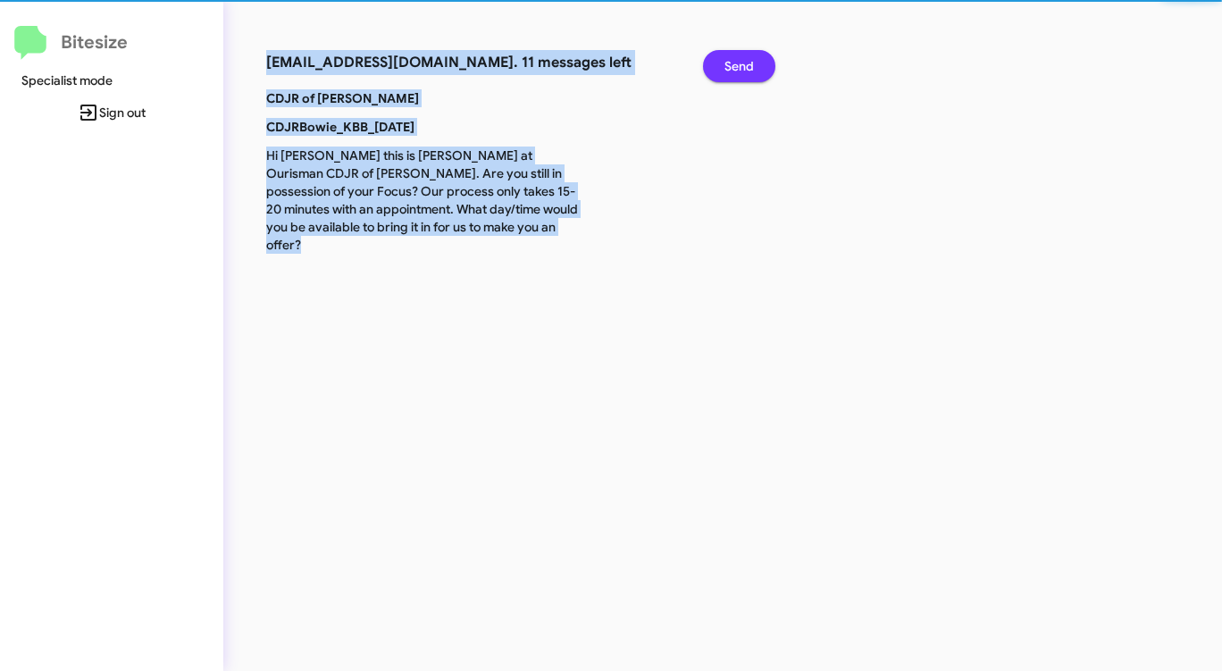
click at [723, 71] on button "Send" at bounding box center [739, 66] width 72 height 32
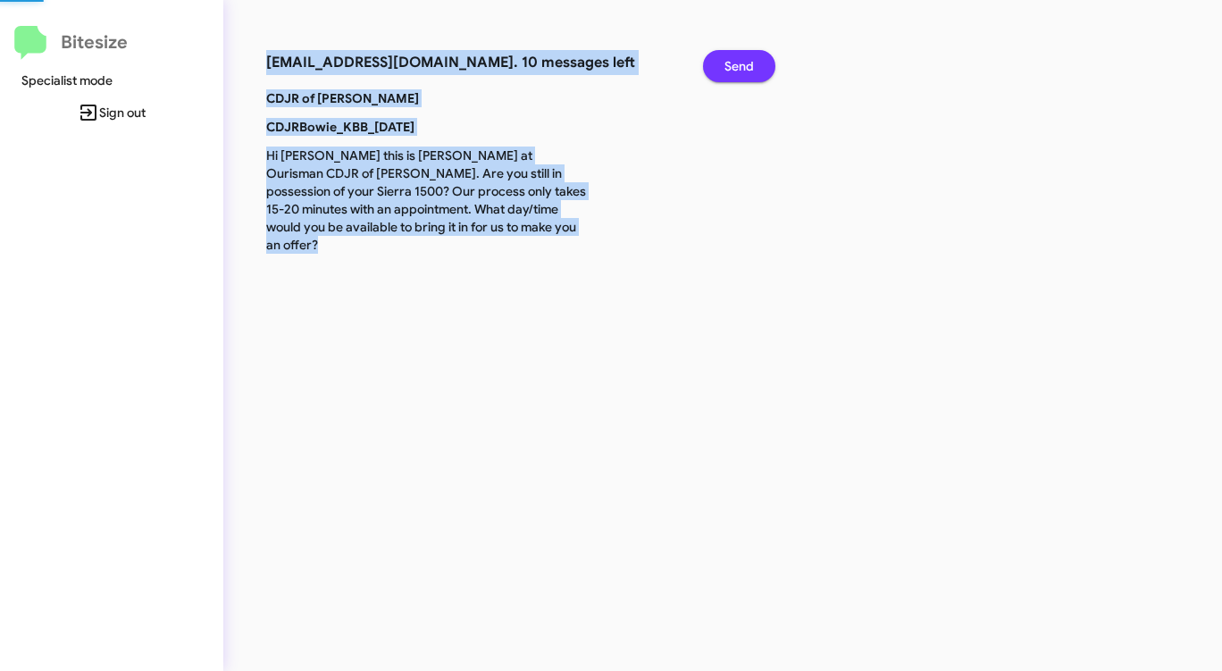
click at [723, 71] on button "Send" at bounding box center [739, 66] width 72 height 32
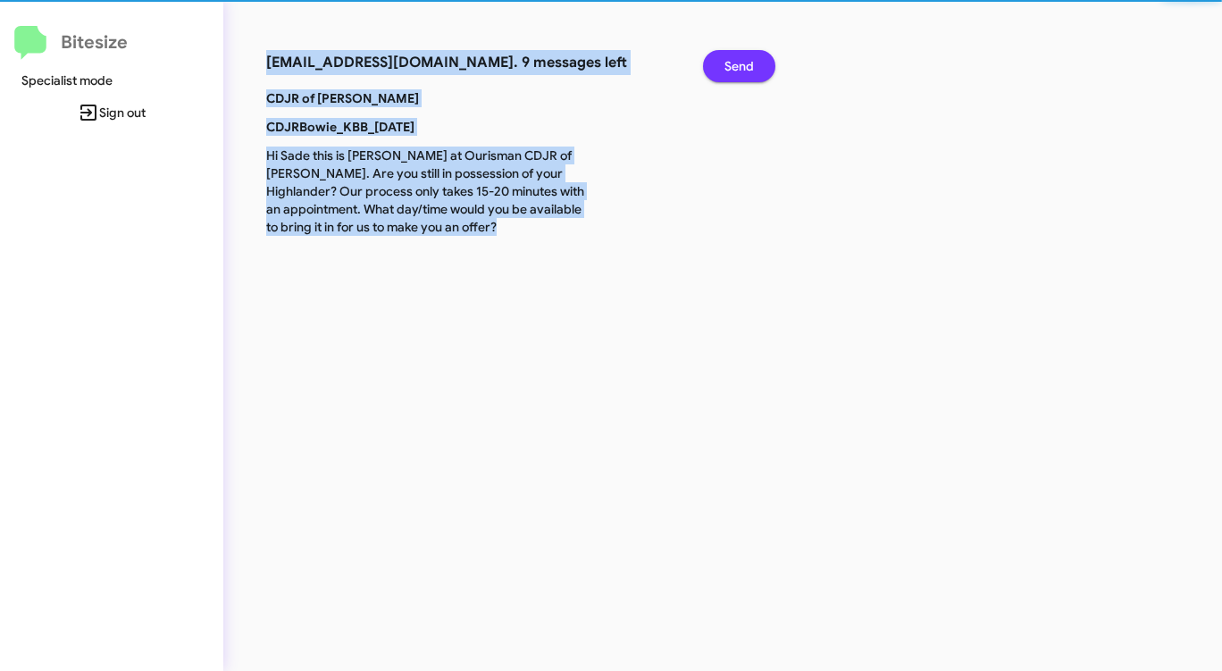
click at [723, 71] on button "Send" at bounding box center [739, 66] width 72 height 32
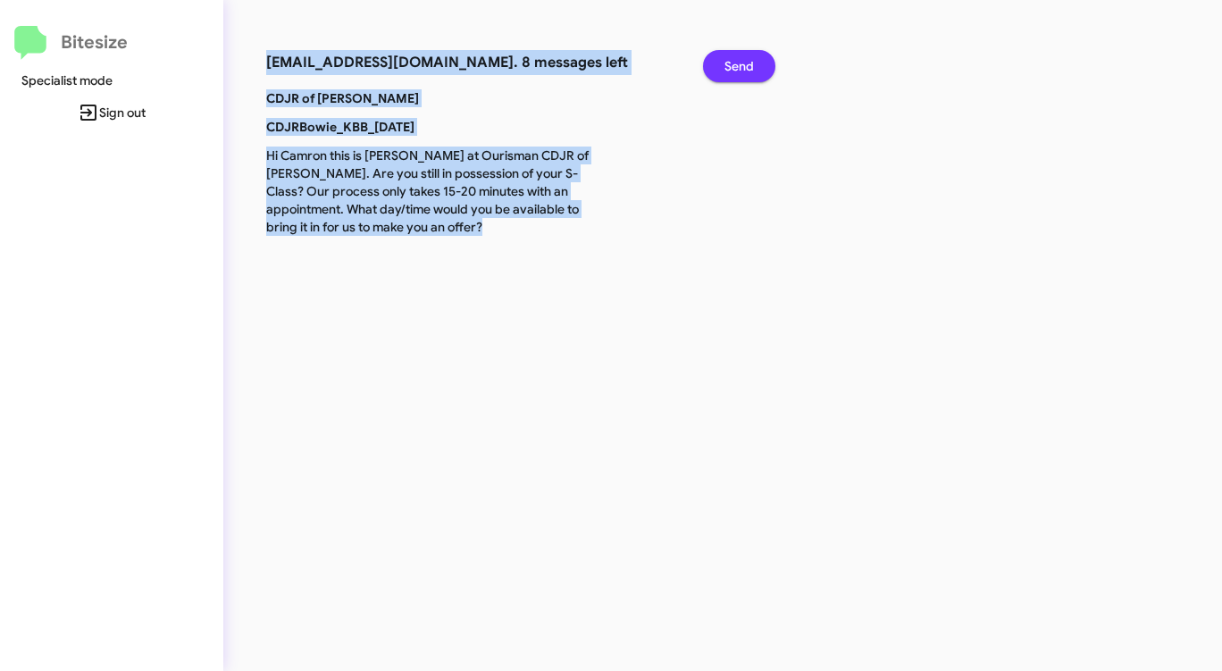
click at [723, 71] on button "Send" at bounding box center [739, 66] width 72 height 32
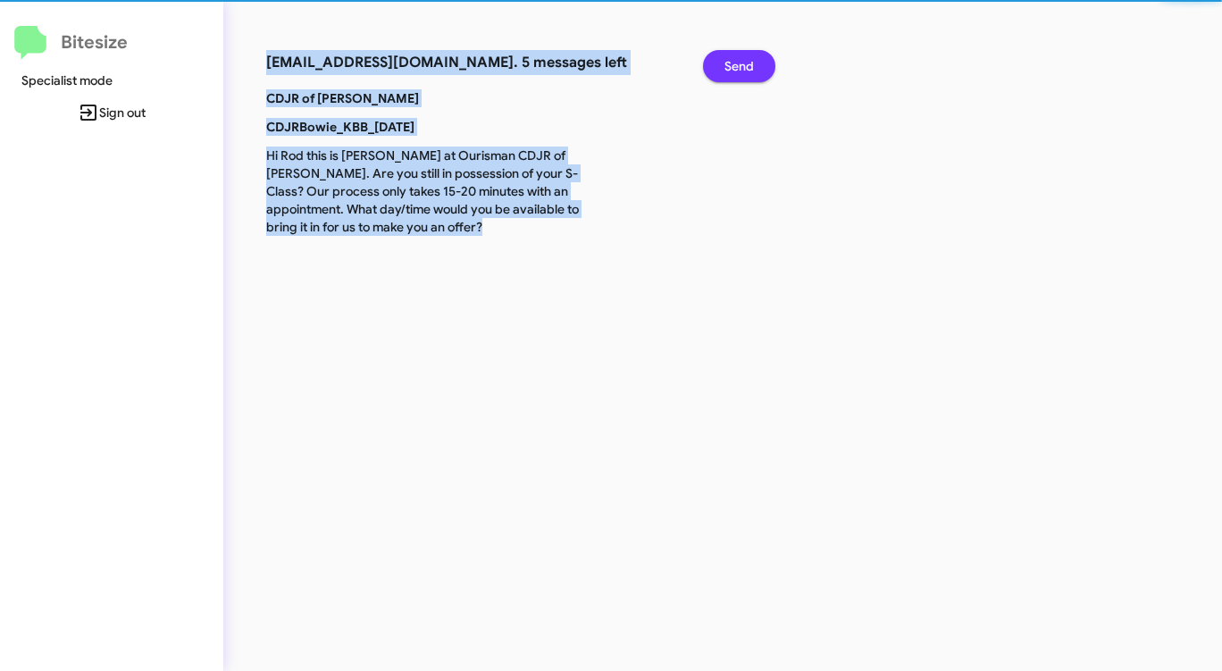
click at [723, 71] on button "Send" at bounding box center [739, 66] width 72 height 32
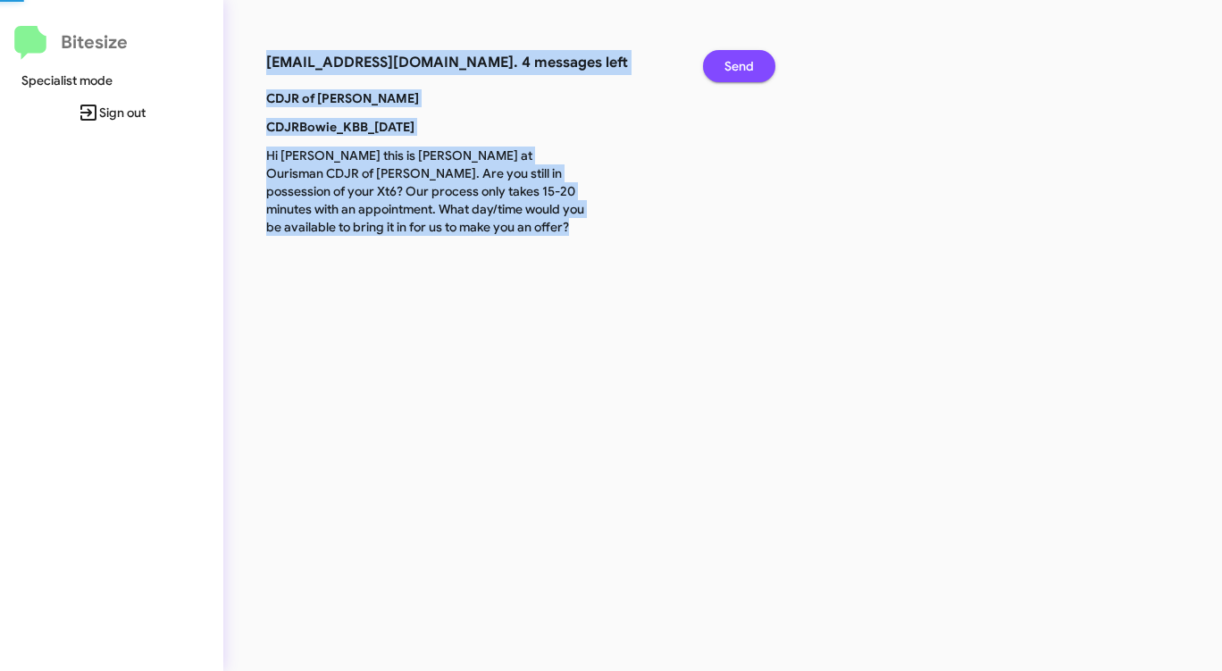
click at [723, 71] on button "Send" at bounding box center [739, 66] width 72 height 32
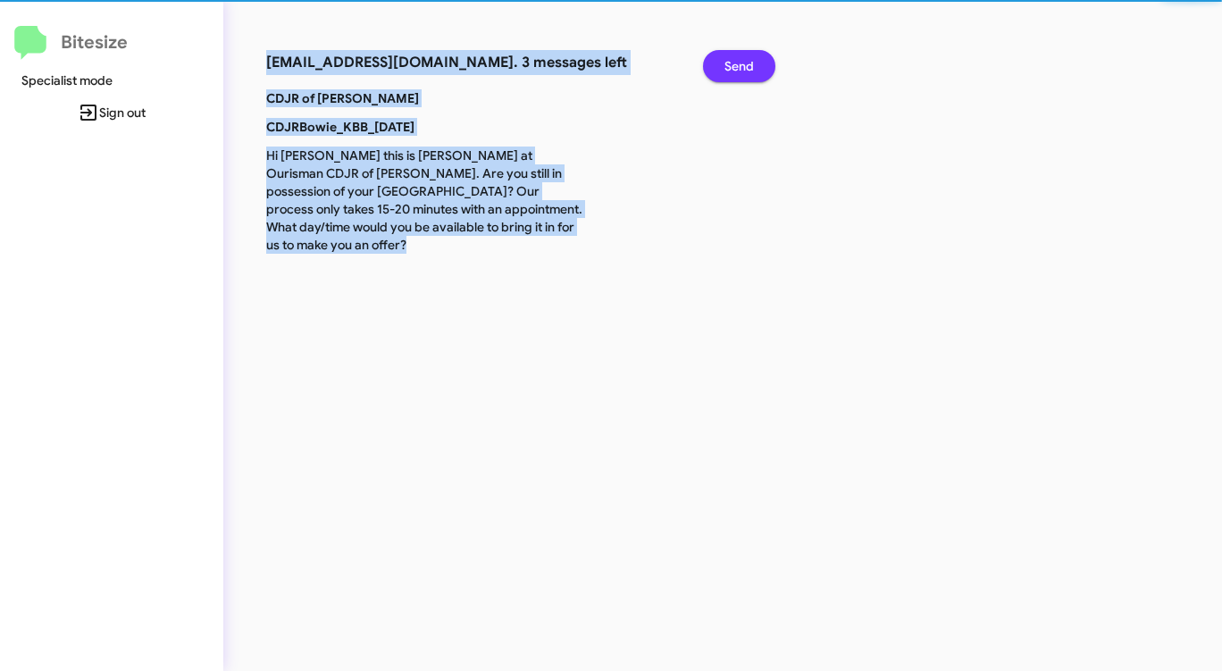
click at [723, 71] on button "Send" at bounding box center [739, 66] width 72 height 32
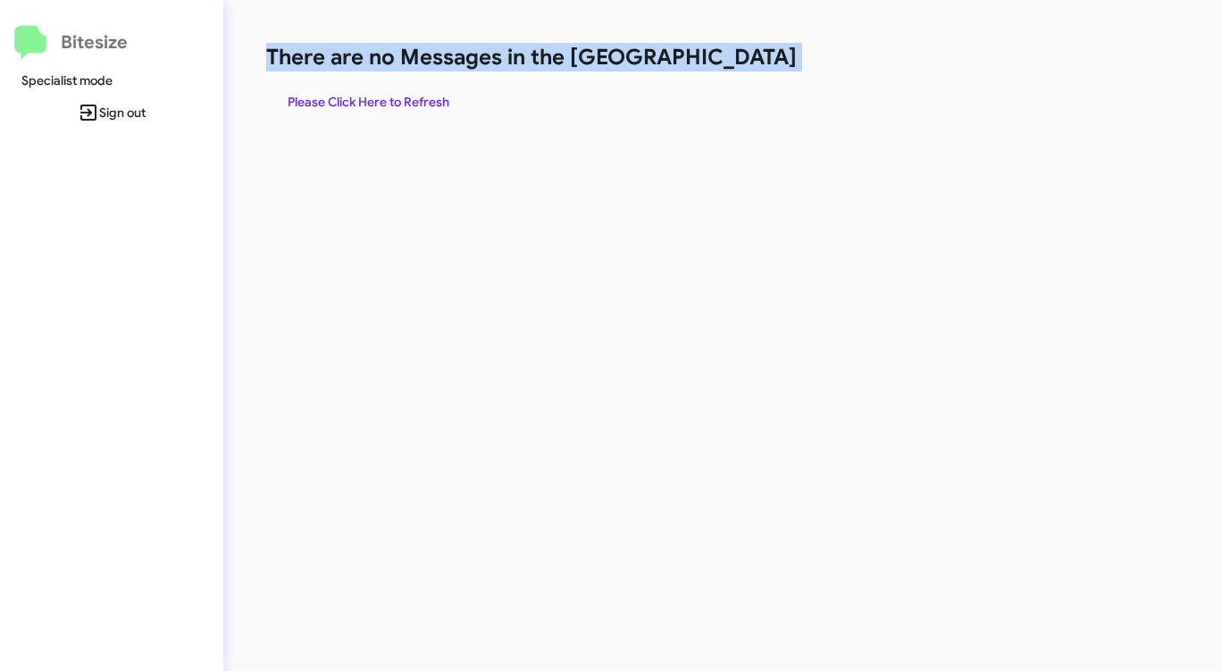
click at [723, 71] on h1 "There are no Messages in the [GEOGRAPHIC_DATA]" at bounding box center [639, 57] width 747 height 29
click at [439, 99] on span "Please Click Here to Refresh" at bounding box center [369, 102] width 162 height 32
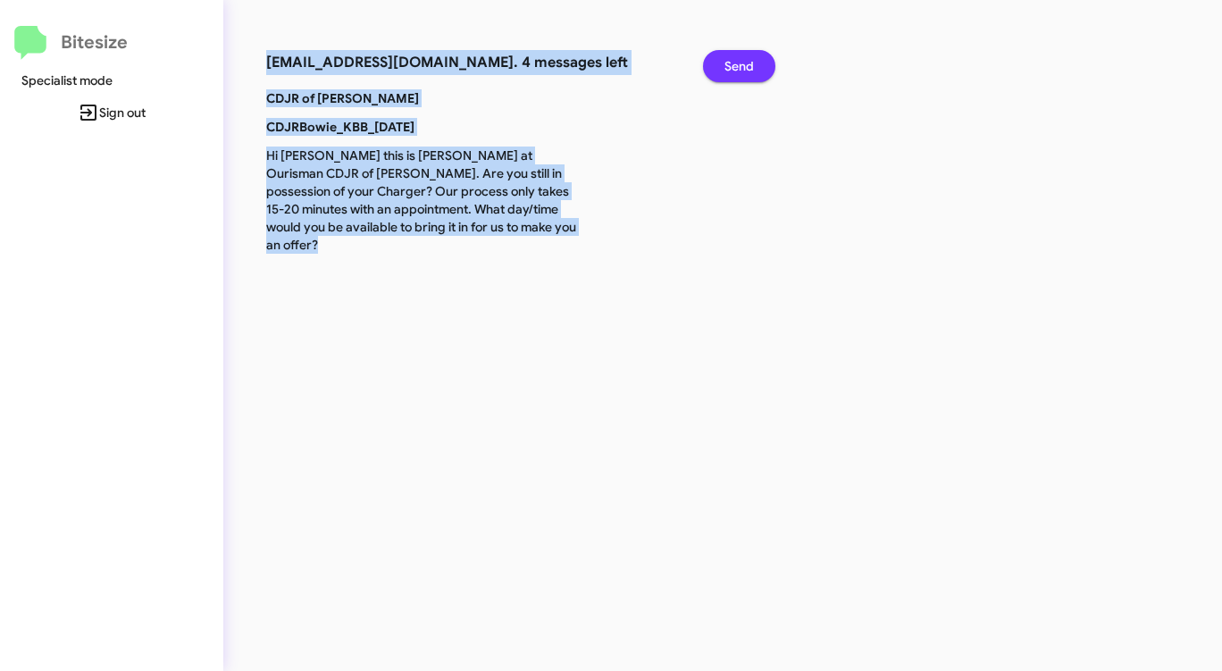
click at [749, 58] on span "Send" at bounding box center [738, 66] width 29 height 32
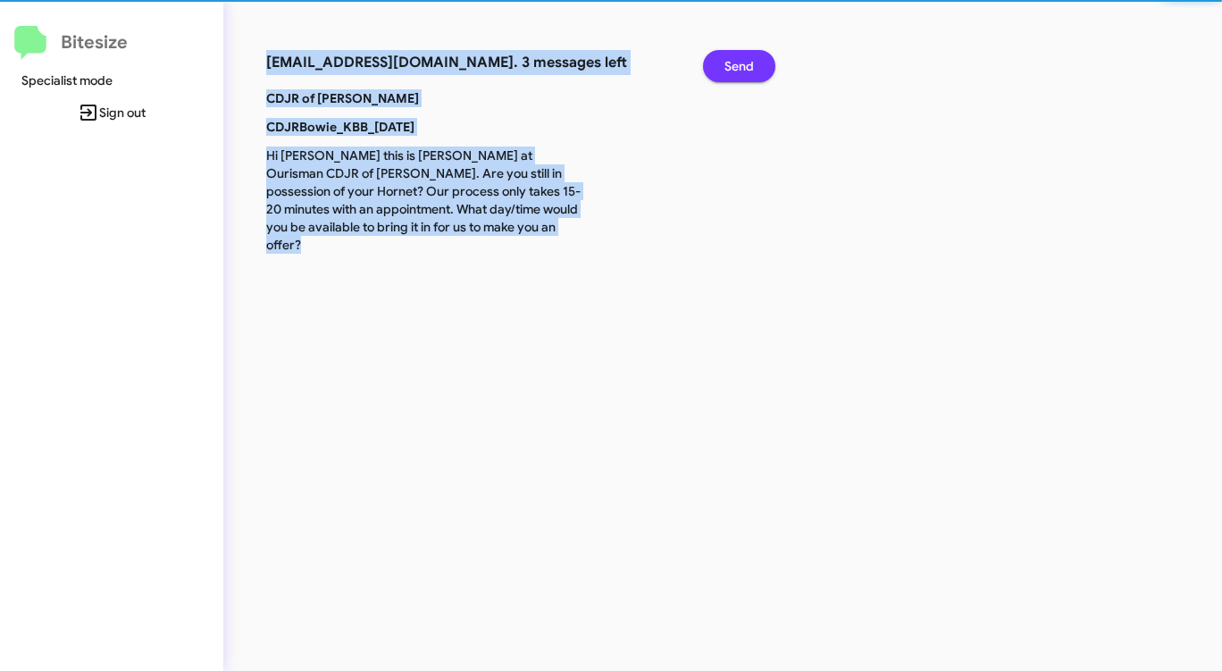
click at [749, 58] on span "Send" at bounding box center [738, 66] width 29 height 32
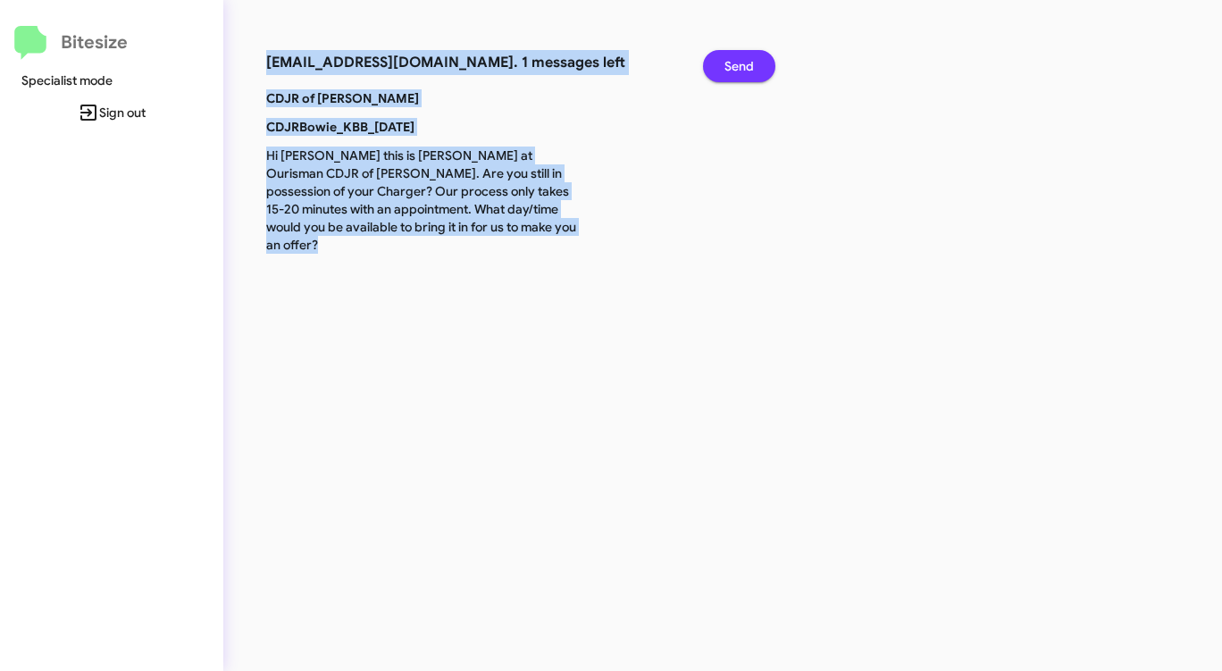
click at [749, 58] on span "Send" at bounding box center [738, 66] width 29 height 32
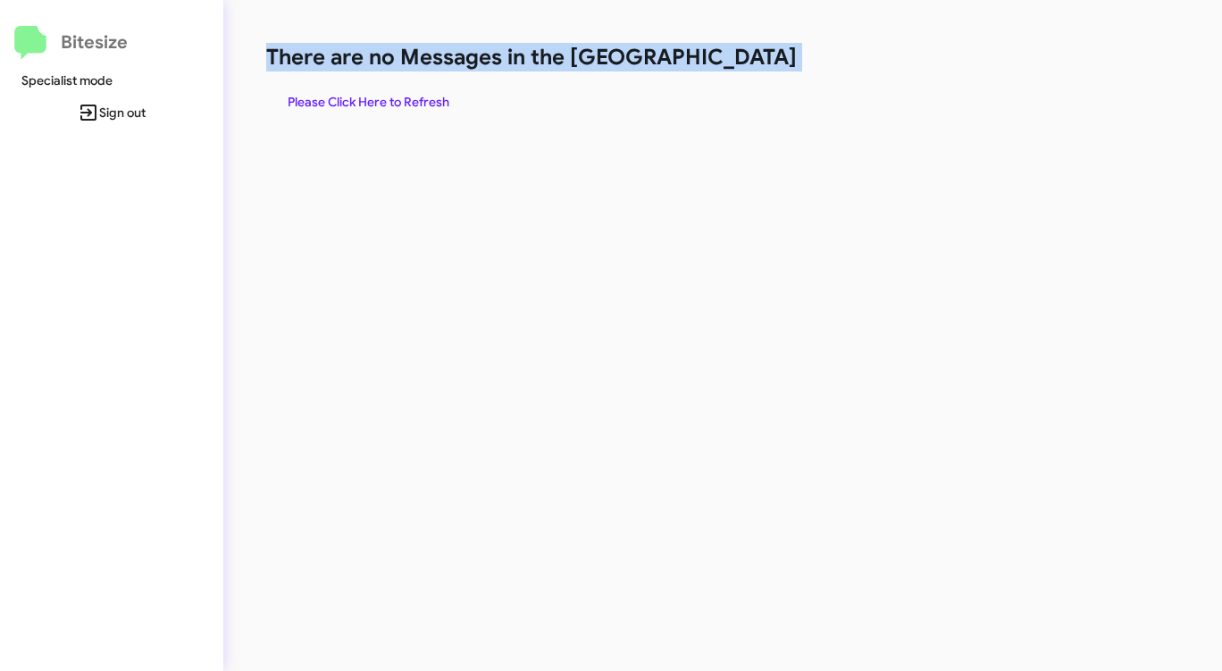
click at [749, 58] on h1 "There are no Messages in the [GEOGRAPHIC_DATA]" at bounding box center [639, 57] width 747 height 29
click at [387, 84] on div "There are no Messages in the Queue Please Click Here to Refresh" at bounding box center [639, 80] width 747 height 75
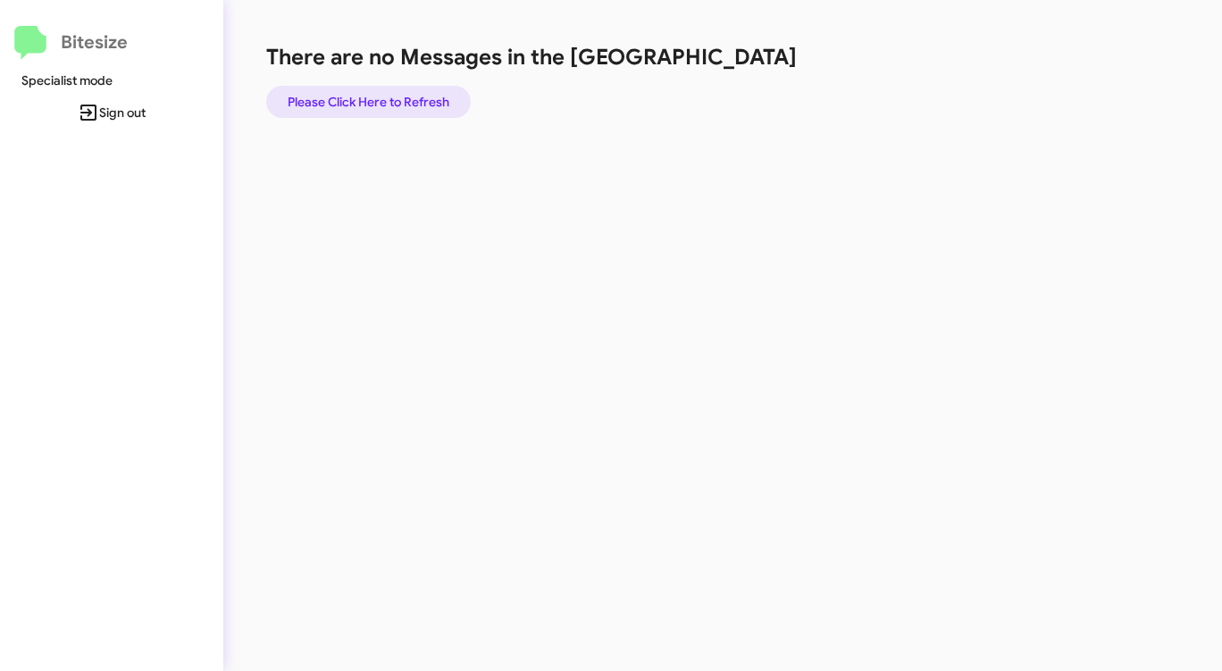
click at [391, 96] on span "Please Click Here to Refresh" at bounding box center [369, 102] width 162 height 32
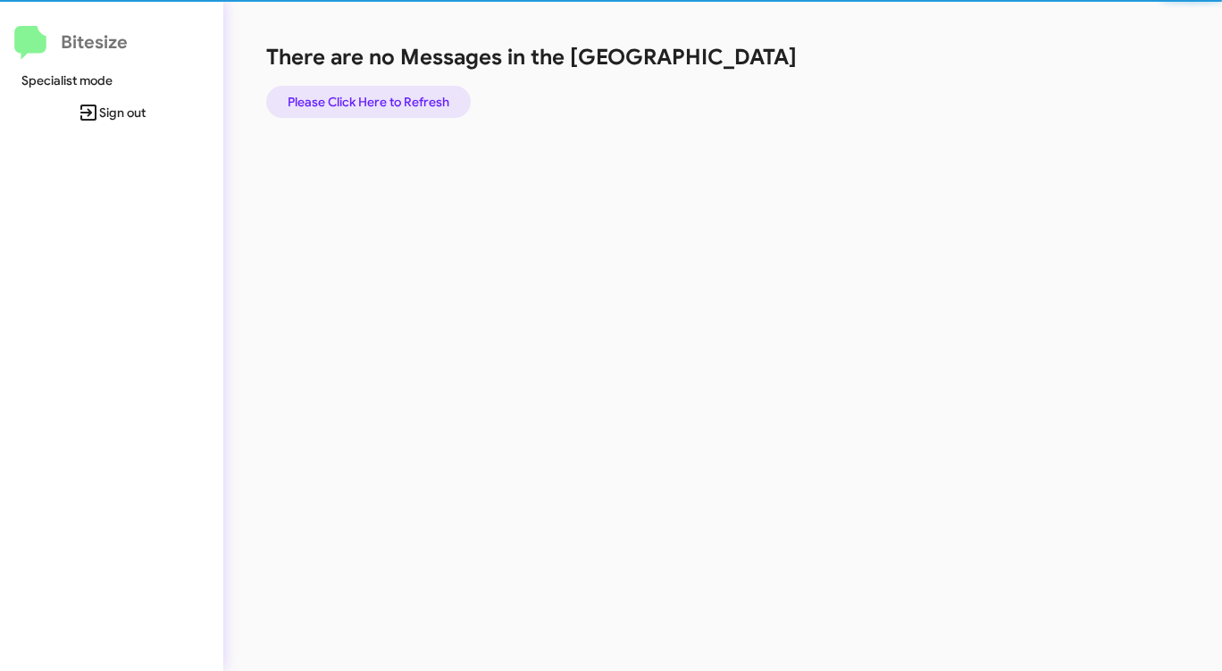
click at [391, 96] on span "Please Click Here to Refresh" at bounding box center [369, 102] width 162 height 32
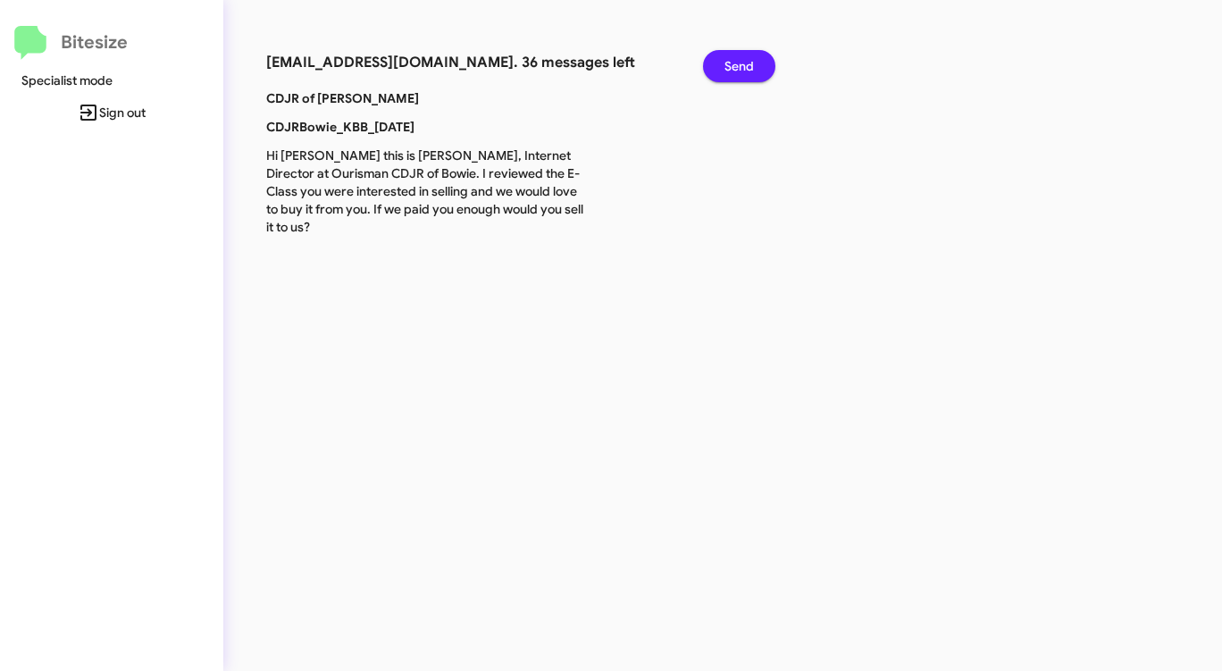
click at [727, 59] on span "Send" at bounding box center [738, 66] width 29 height 32
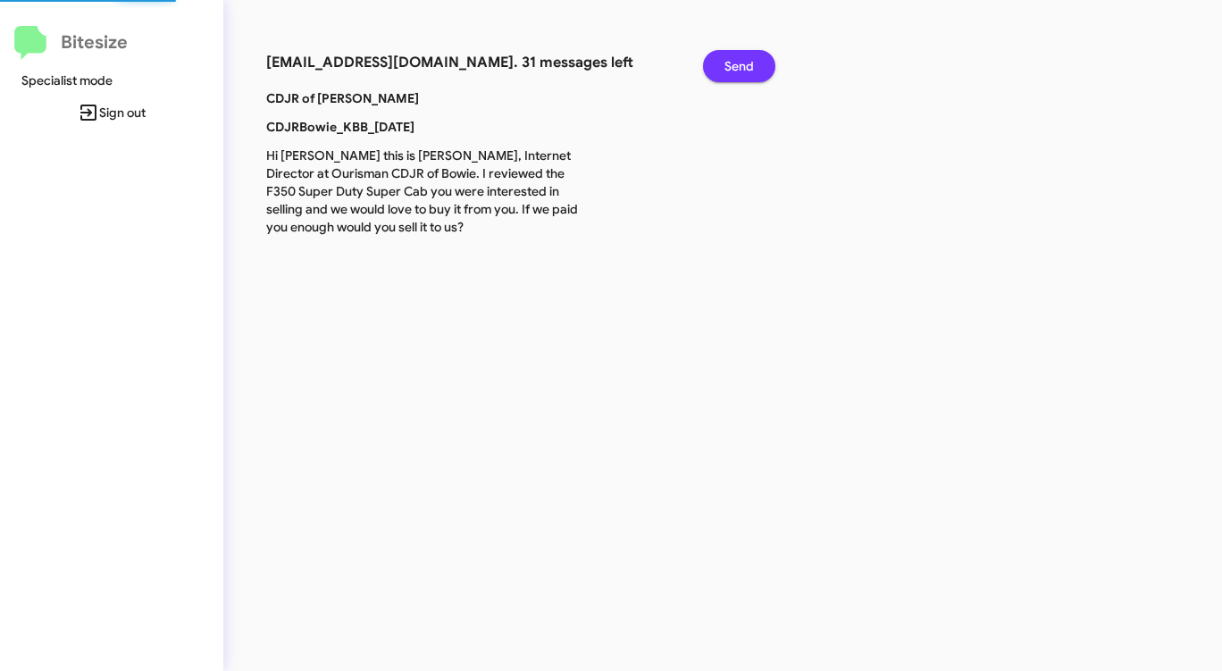
click at [727, 59] on span "Send" at bounding box center [738, 66] width 29 height 32
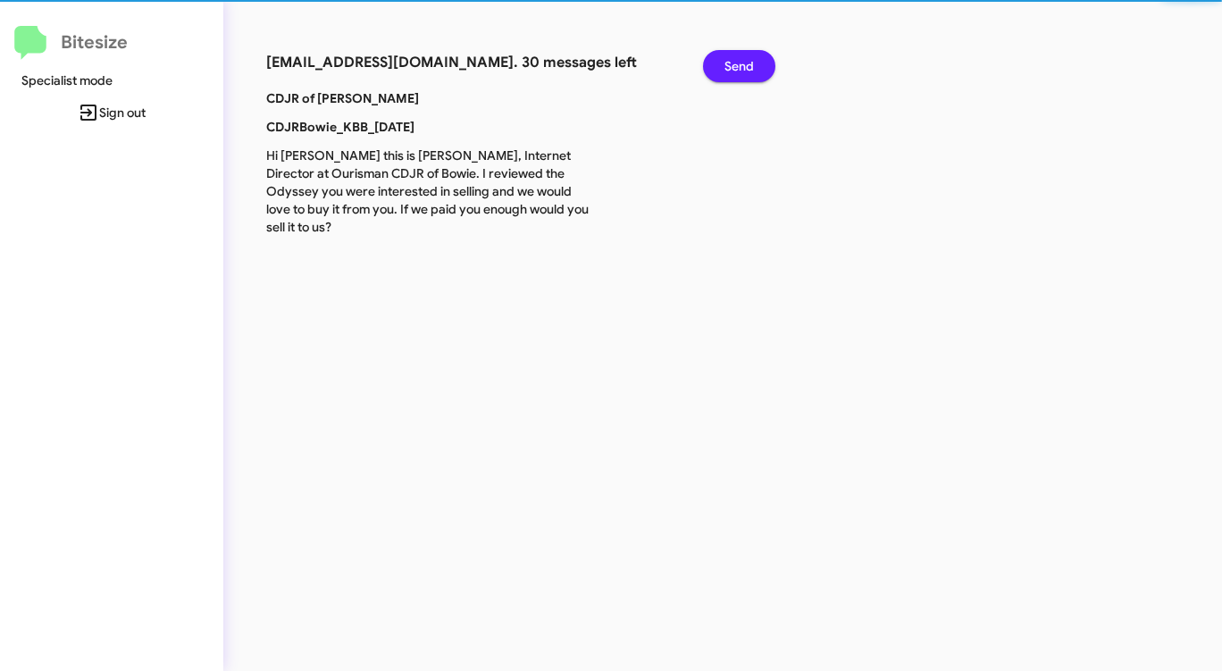
click at [725, 61] on span "Send" at bounding box center [738, 66] width 29 height 32
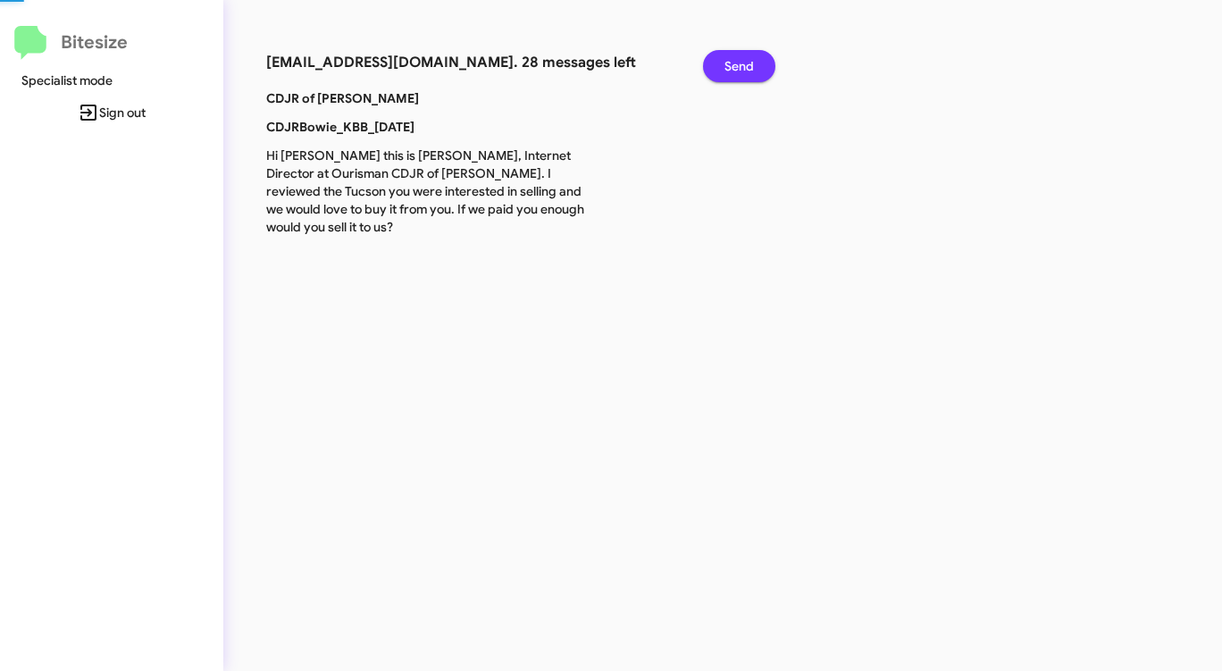
click at [725, 61] on span "Send" at bounding box center [738, 66] width 29 height 32
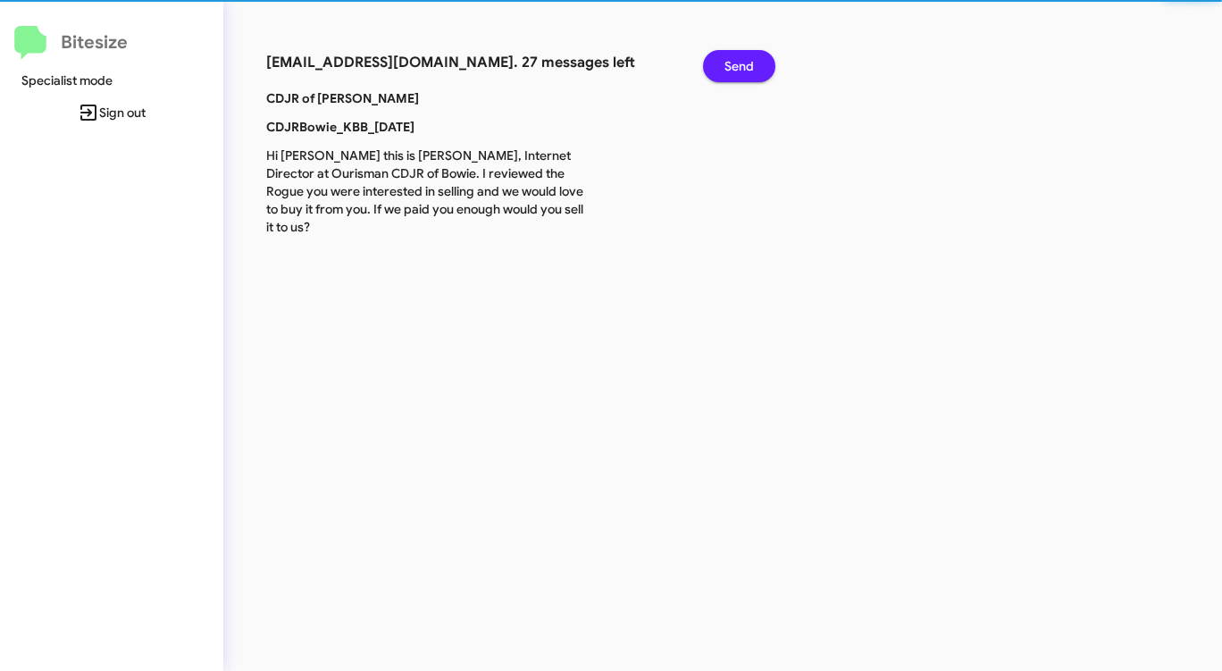
click at [724, 61] on span "Send" at bounding box center [738, 66] width 29 height 32
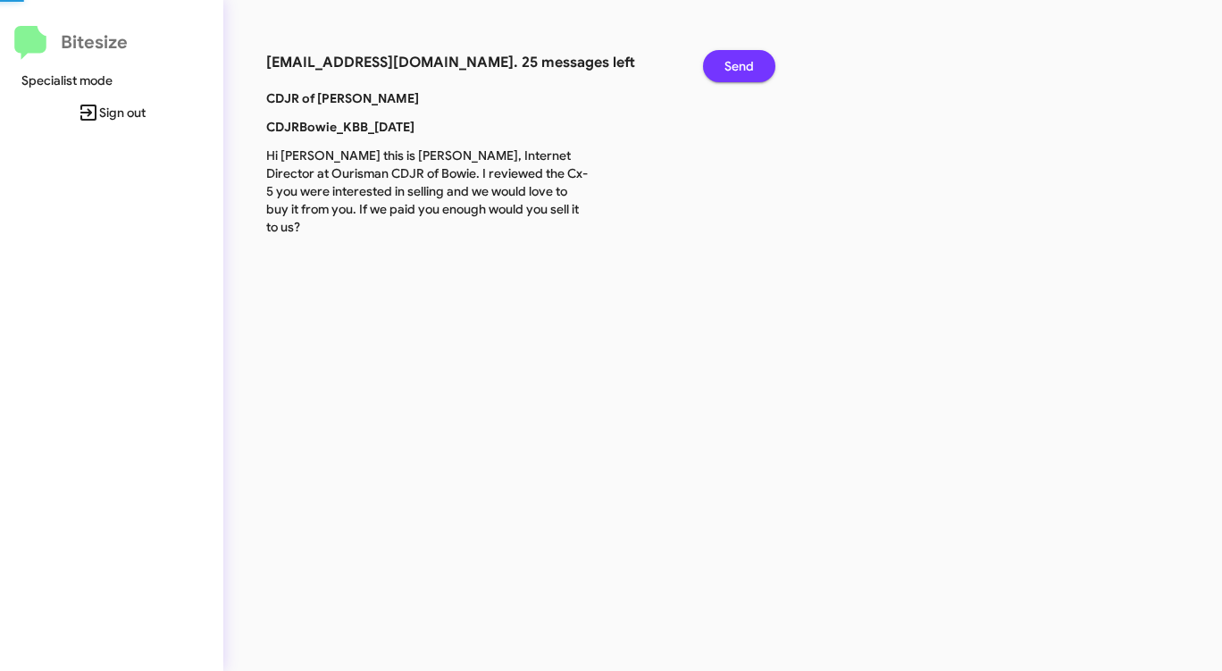
click at [724, 61] on span "Send" at bounding box center [738, 66] width 29 height 32
click at [724, 61] on button "Send" at bounding box center [739, 66] width 72 height 32
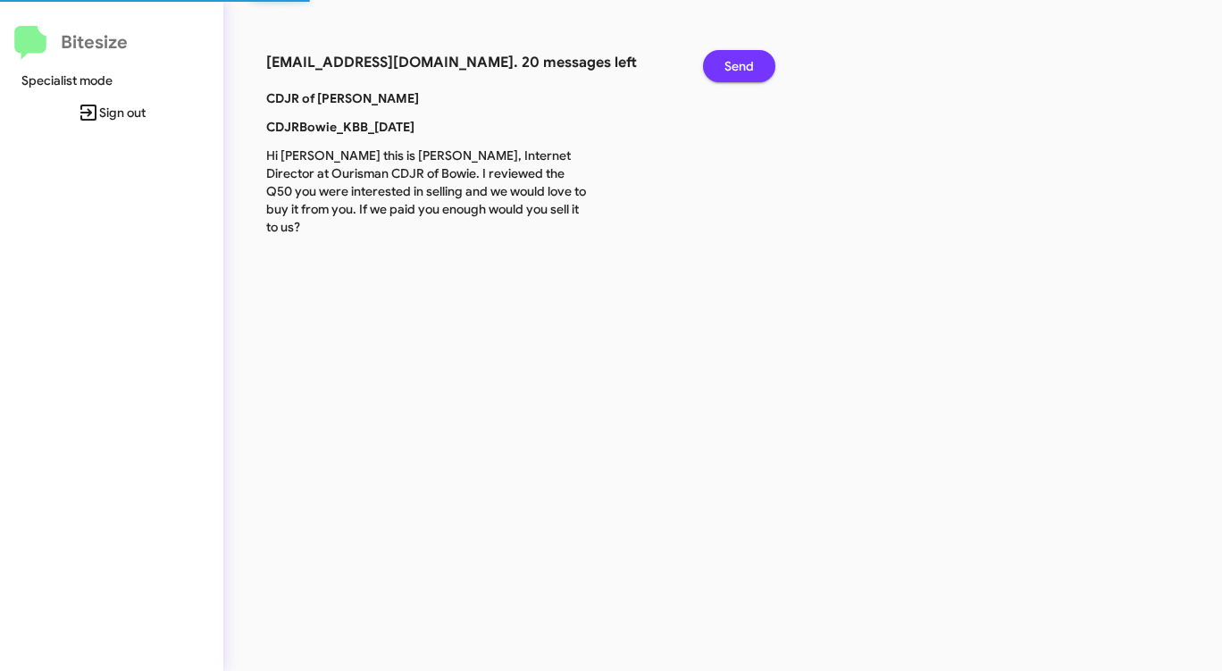
click at [723, 61] on button "Send" at bounding box center [739, 66] width 72 height 32
click at [717, 61] on button "Send" at bounding box center [739, 66] width 72 height 32
click at [716, 61] on button "Send" at bounding box center [739, 66] width 72 height 32
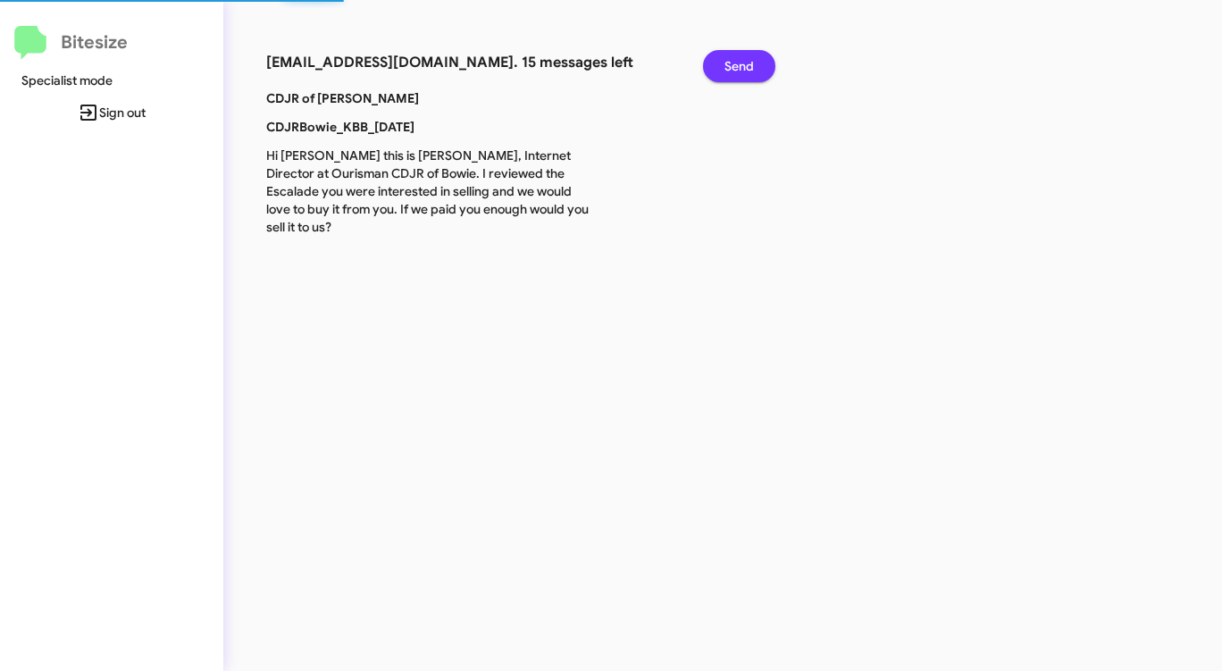
click at [716, 61] on button "Send" at bounding box center [739, 66] width 72 height 32
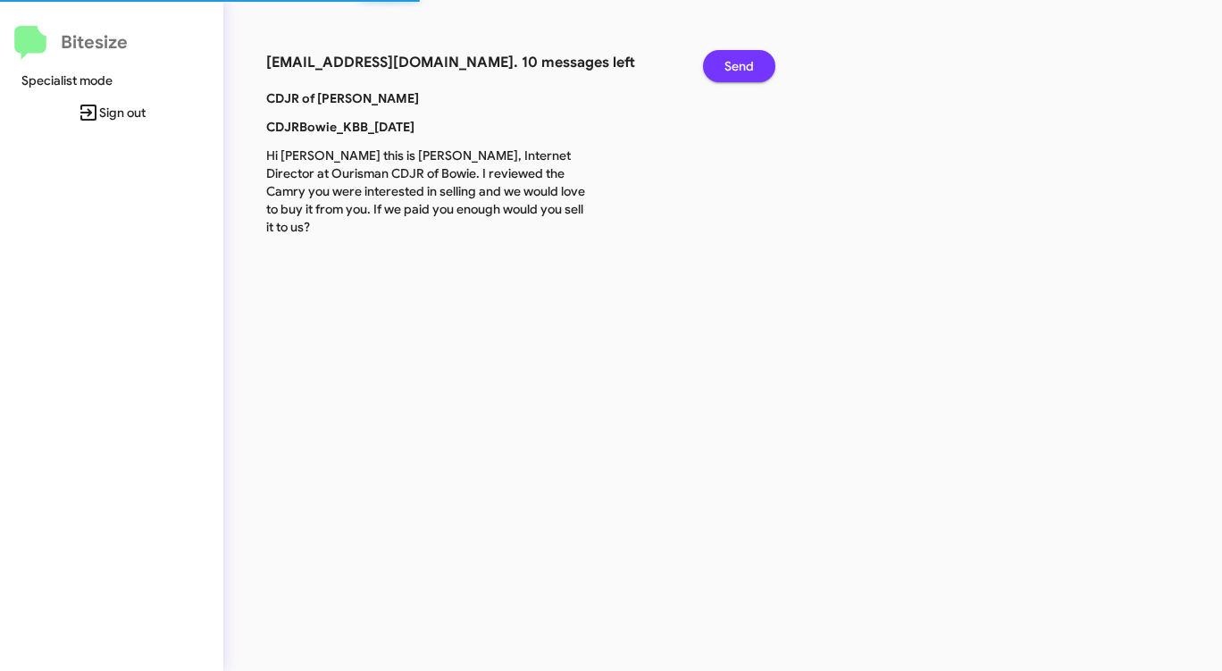
click at [716, 61] on button "Send" at bounding box center [739, 66] width 72 height 32
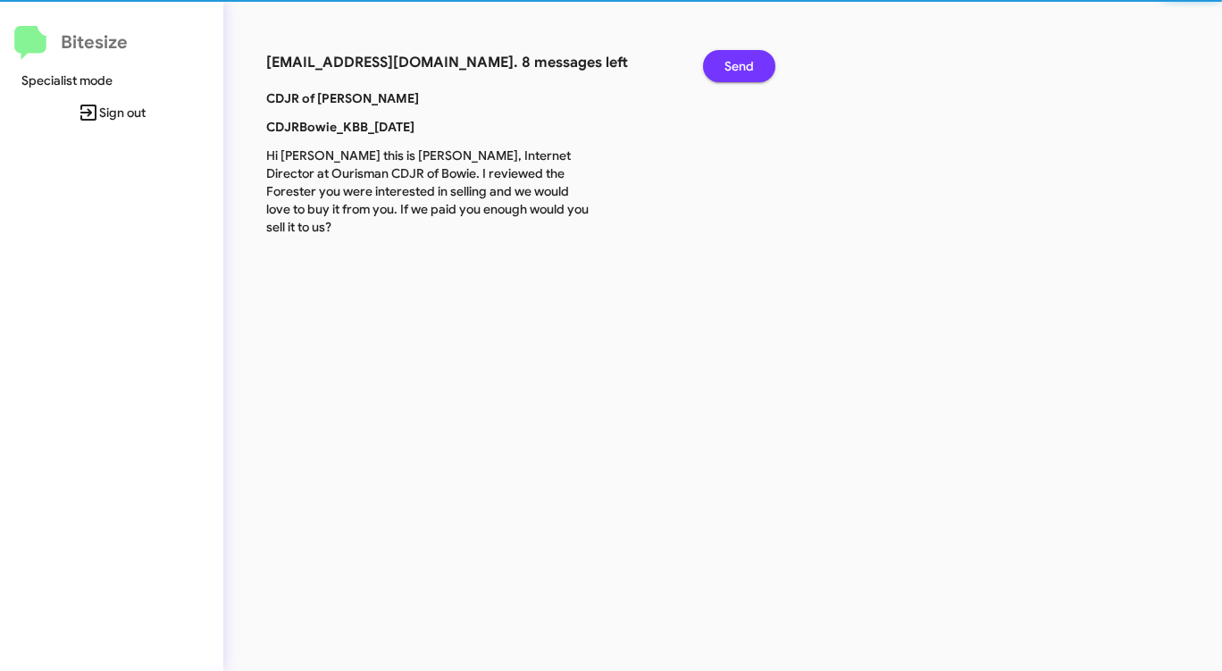
click at [715, 61] on button "Send" at bounding box center [739, 66] width 72 height 32
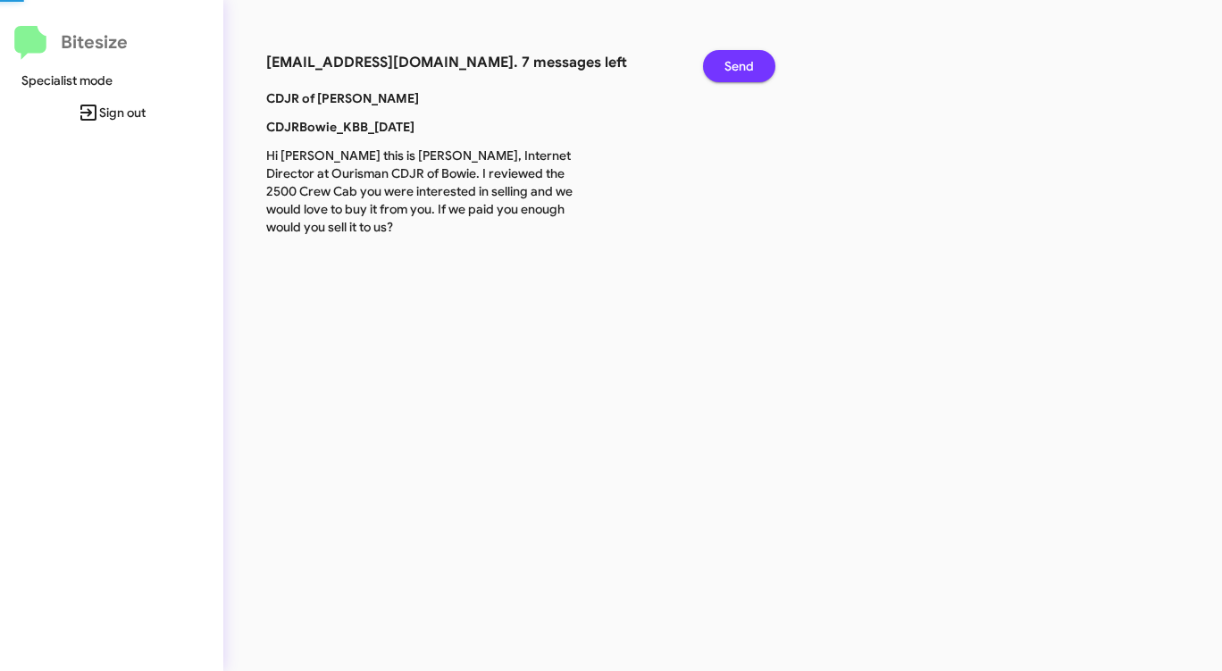
click at [715, 61] on button "Send" at bounding box center [739, 66] width 72 height 32
click at [714, 62] on button "Send" at bounding box center [739, 66] width 72 height 32
click at [713, 62] on button "Send" at bounding box center [739, 66] width 72 height 32
click at [712, 63] on button "Send" at bounding box center [739, 66] width 72 height 32
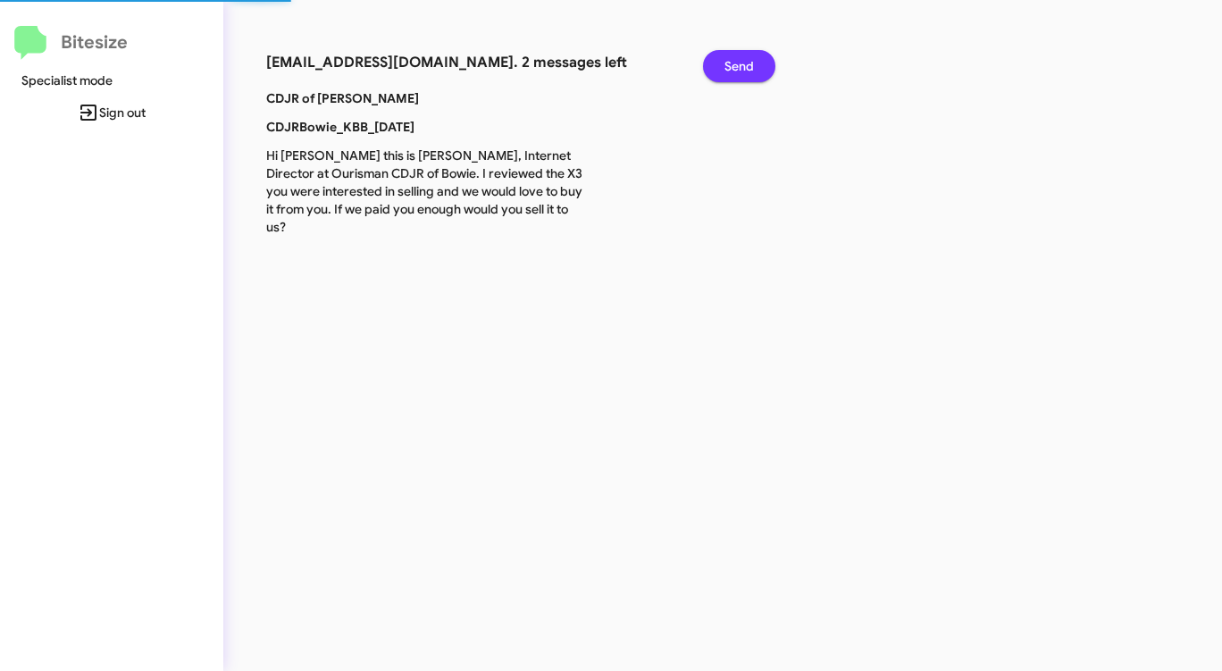
click at [712, 63] on button "Send" at bounding box center [739, 66] width 72 height 32
click at [709, 63] on button "Send" at bounding box center [739, 66] width 72 height 32
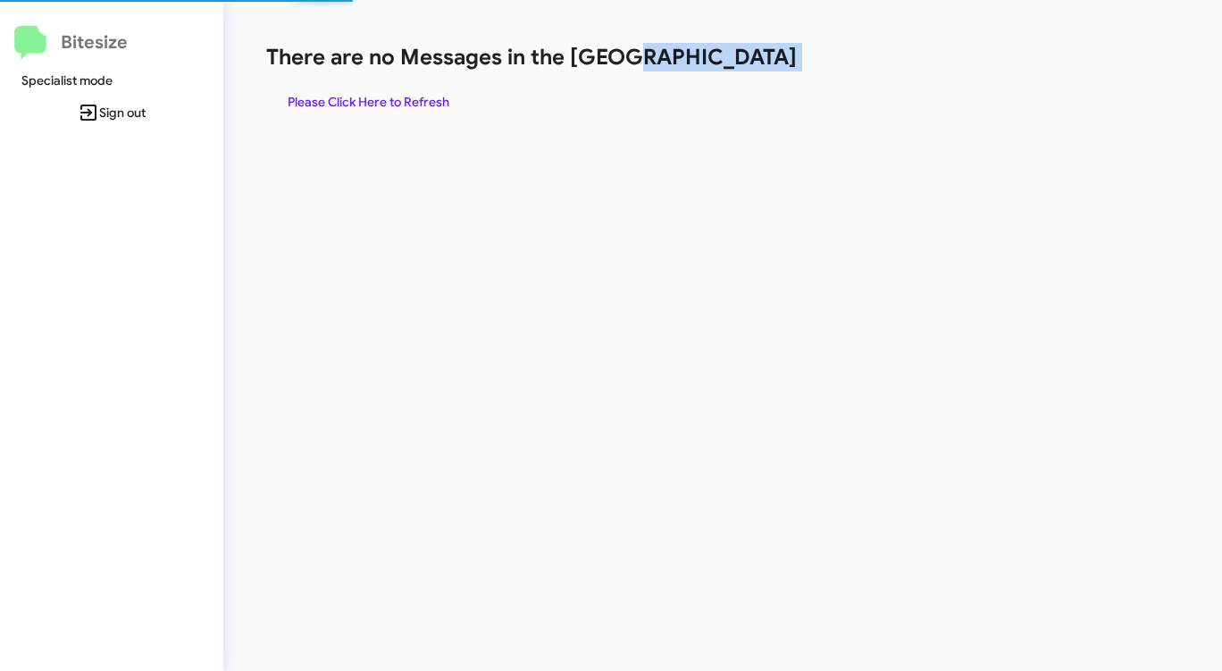
click at [709, 63] on h1 "There are no Messages in the [GEOGRAPHIC_DATA]" at bounding box center [639, 57] width 747 height 29
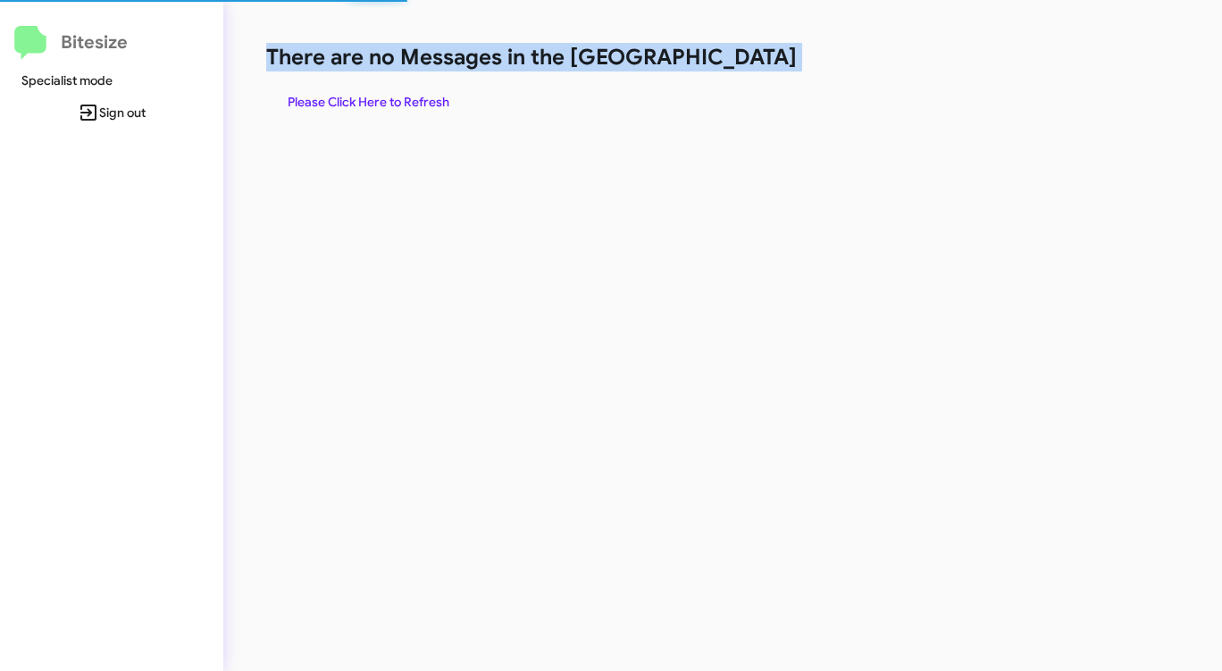
click at [708, 63] on h1 "There are no Messages in the [GEOGRAPHIC_DATA]" at bounding box center [639, 57] width 747 height 29
drag, startPoint x: 708, startPoint y: 63, endPoint x: 666, endPoint y: 88, distance: 48.9
click at [674, 86] on div "There are no Messages in the Queue Please Click Here to Refresh" at bounding box center [639, 80] width 747 height 75
click at [374, 96] on span "Please Click Here to Refresh" at bounding box center [369, 102] width 162 height 32
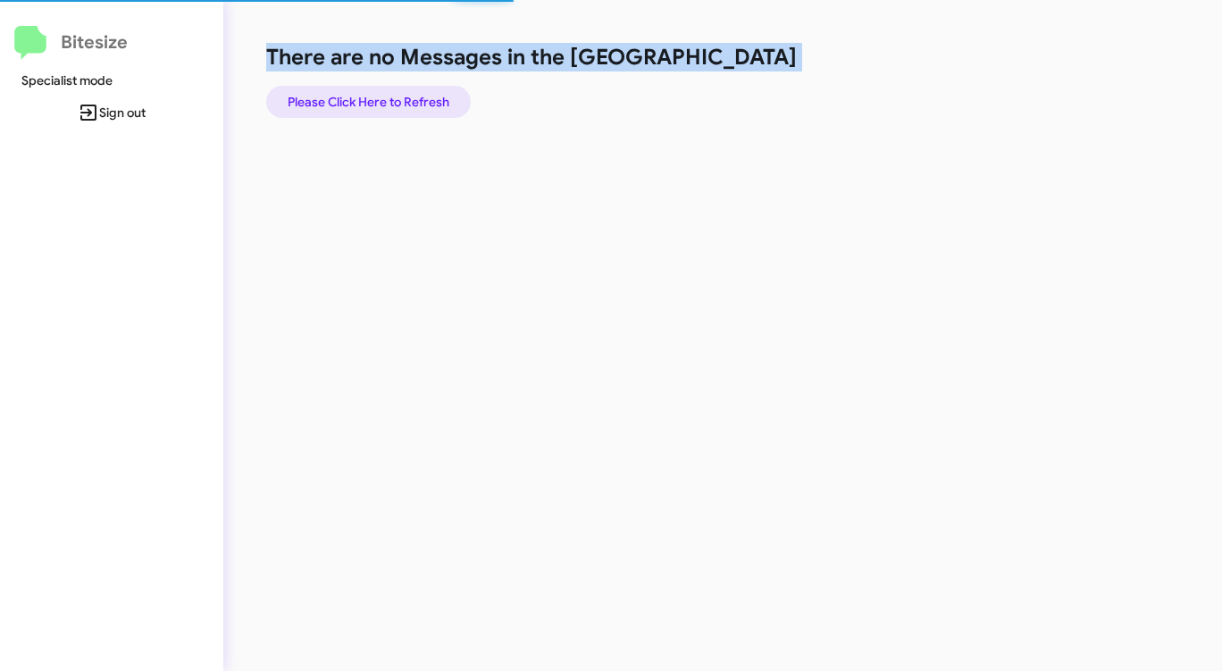
click at [374, 96] on span "Please Click Here to Refresh" at bounding box center [369, 102] width 162 height 32
click at [373, 96] on span "Please Click Here to Refresh" at bounding box center [369, 102] width 162 height 32
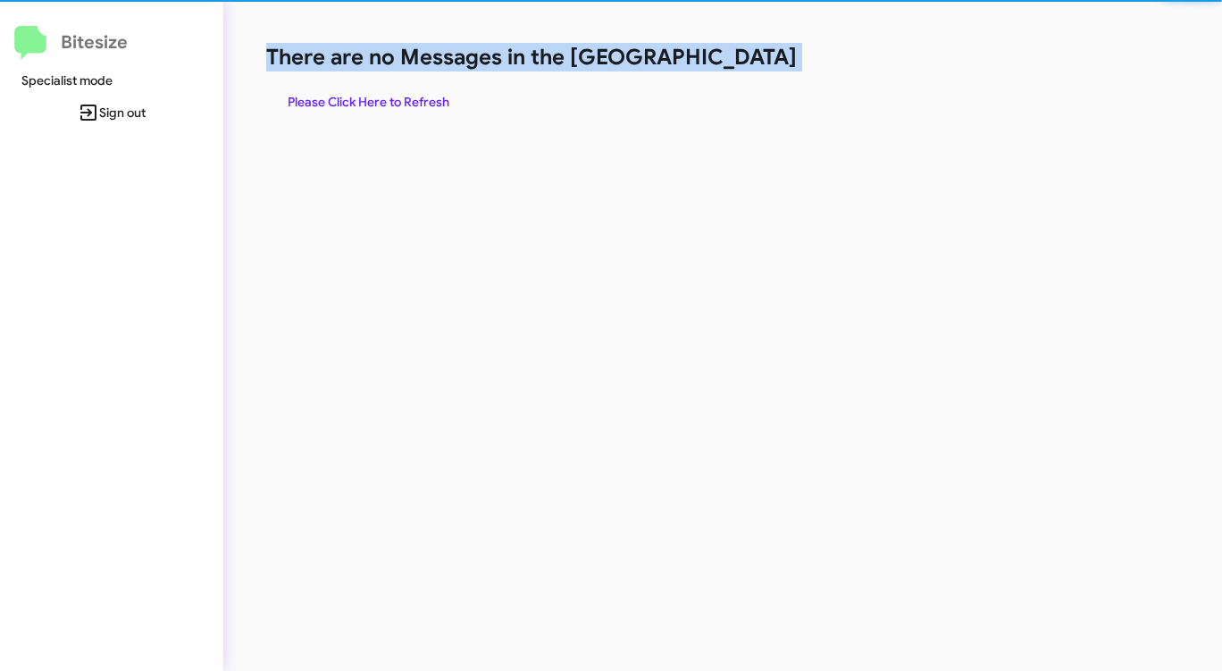
click at [373, 96] on span "Please Click Here to Refresh" at bounding box center [369, 102] width 162 height 32
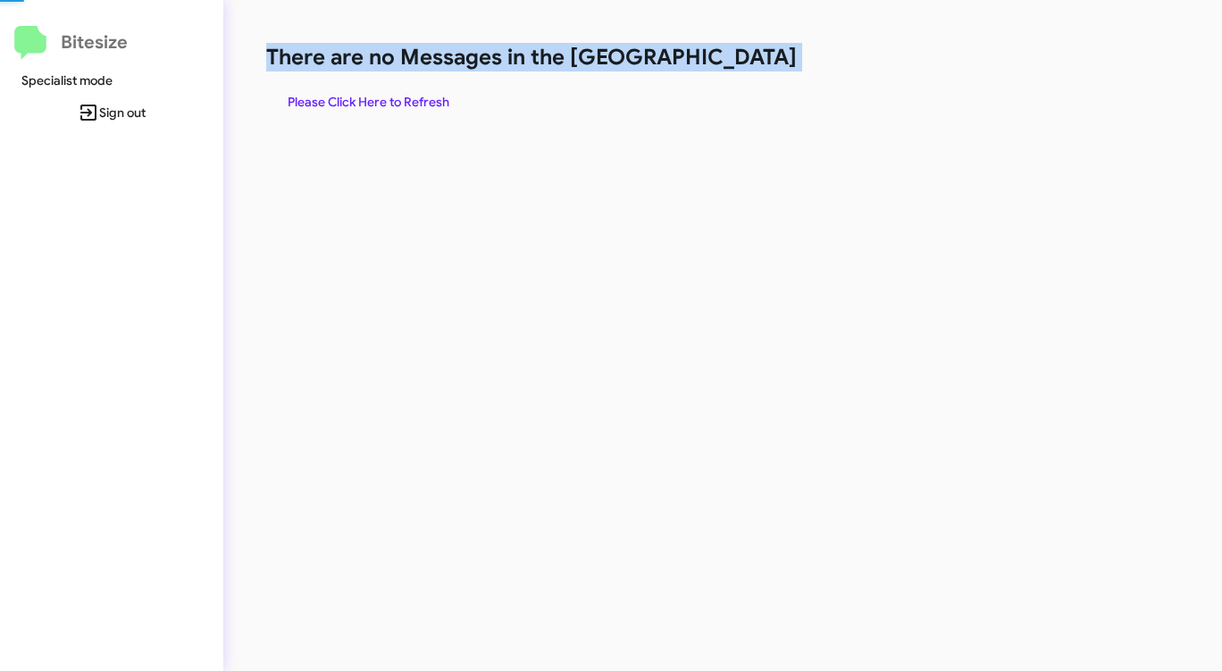
click at [373, 96] on span "Please Click Here to Refresh" at bounding box center [369, 102] width 162 height 32
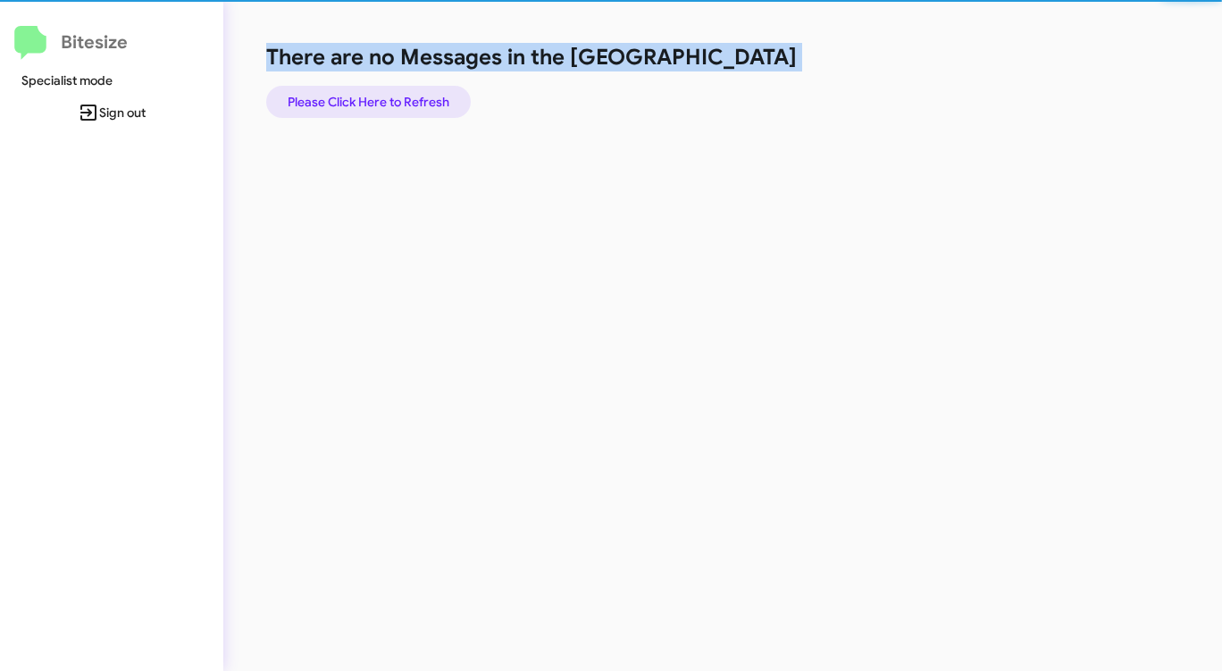
click at [373, 96] on span "Please Click Here to Refresh" at bounding box center [369, 102] width 162 height 32
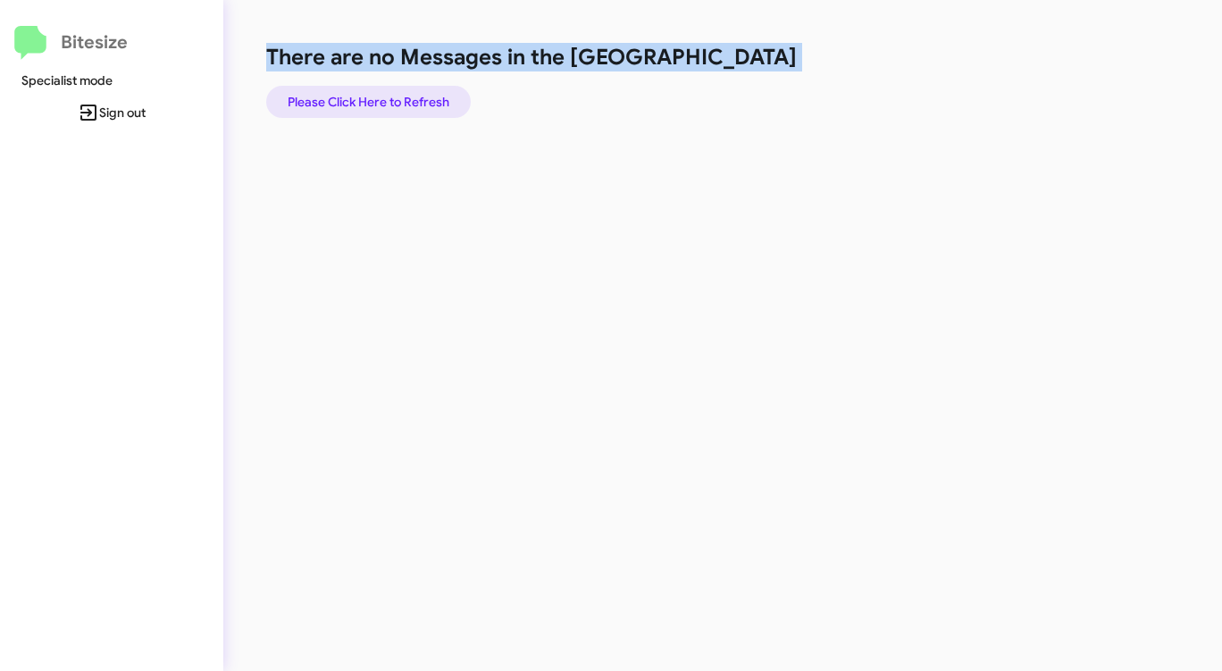
click at [347, 90] on span "Please Click Here to Refresh" at bounding box center [369, 102] width 162 height 32
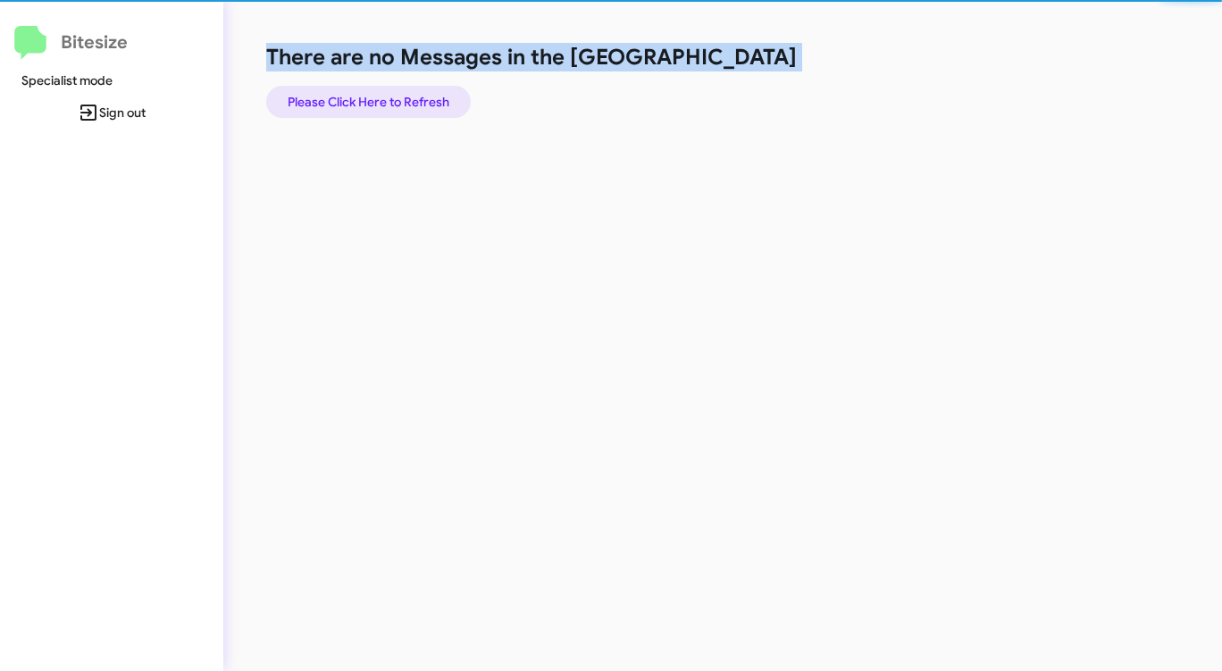
click at [347, 90] on span "Please Click Here to Refresh" at bounding box center [369, 102] width 162 height 32
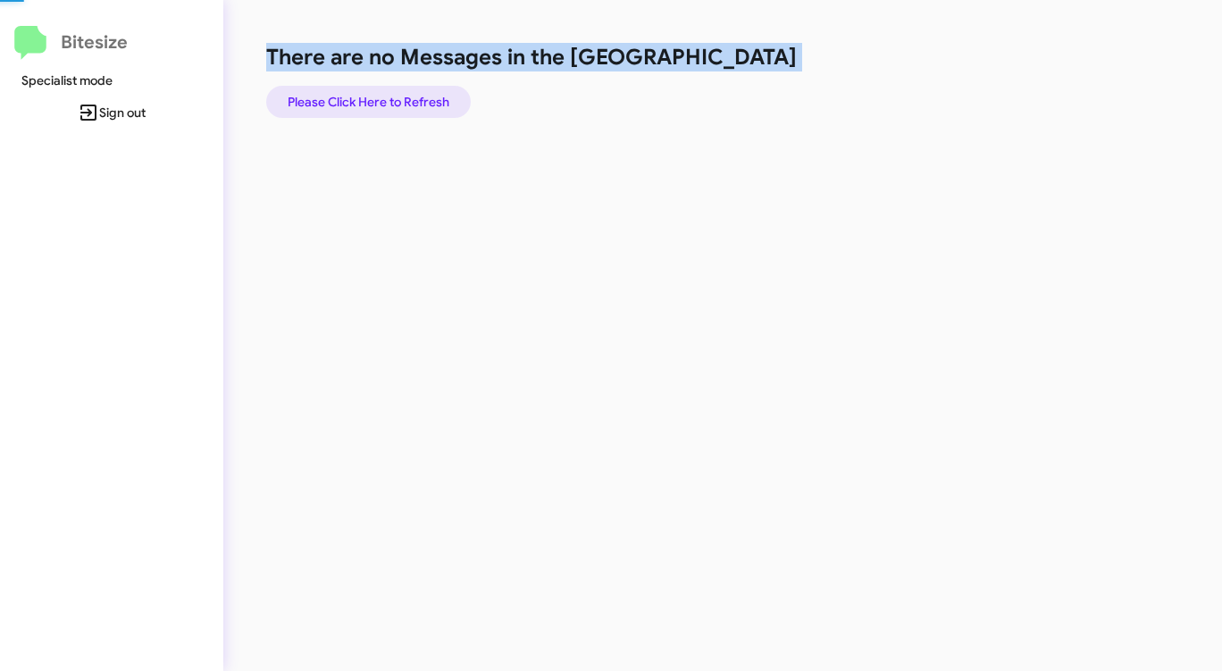
click at [347, 90] on span "Please Click Here to Refresh" at bounding box center [369, 102] width 162 height 32
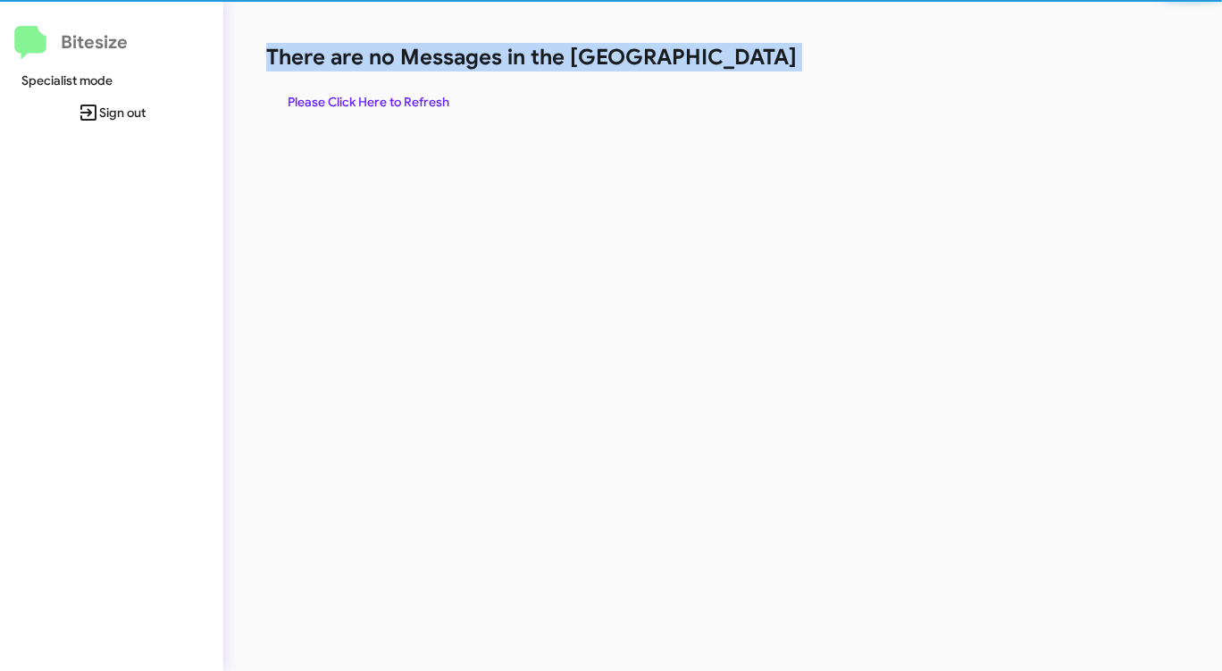
click at [347, 90] on span "Please Click Here to Refresh" at bounding box center [369, 102] width 162 height 32
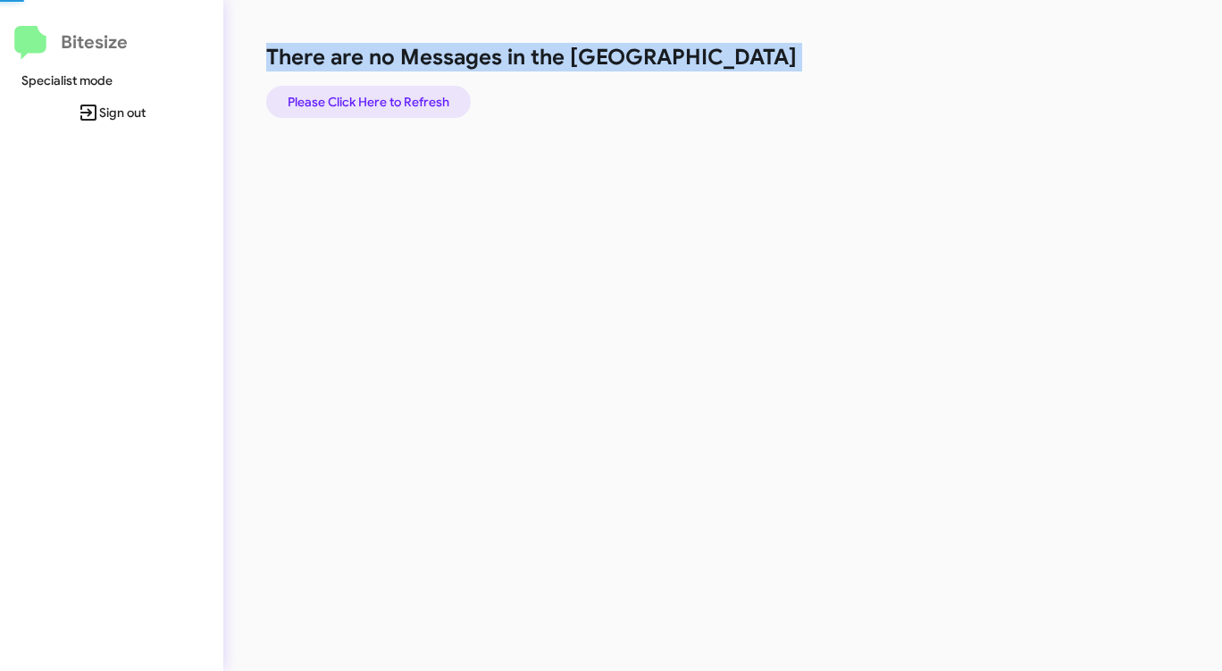
click at [347, 90] on span "Please Click Here to Refresh" at bounding box center [369, 102] width 162 height 32
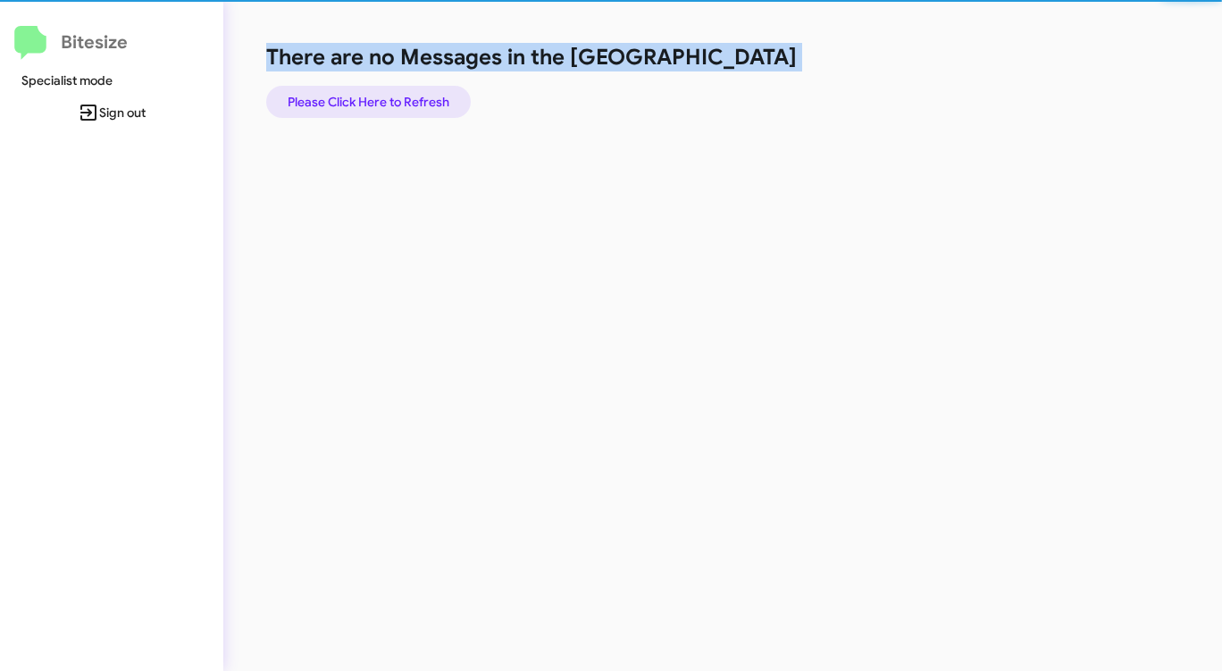
click at [347, 90] on span "Please Click Here to Refresh" at bounding box center [369, 102] width 162 height 32
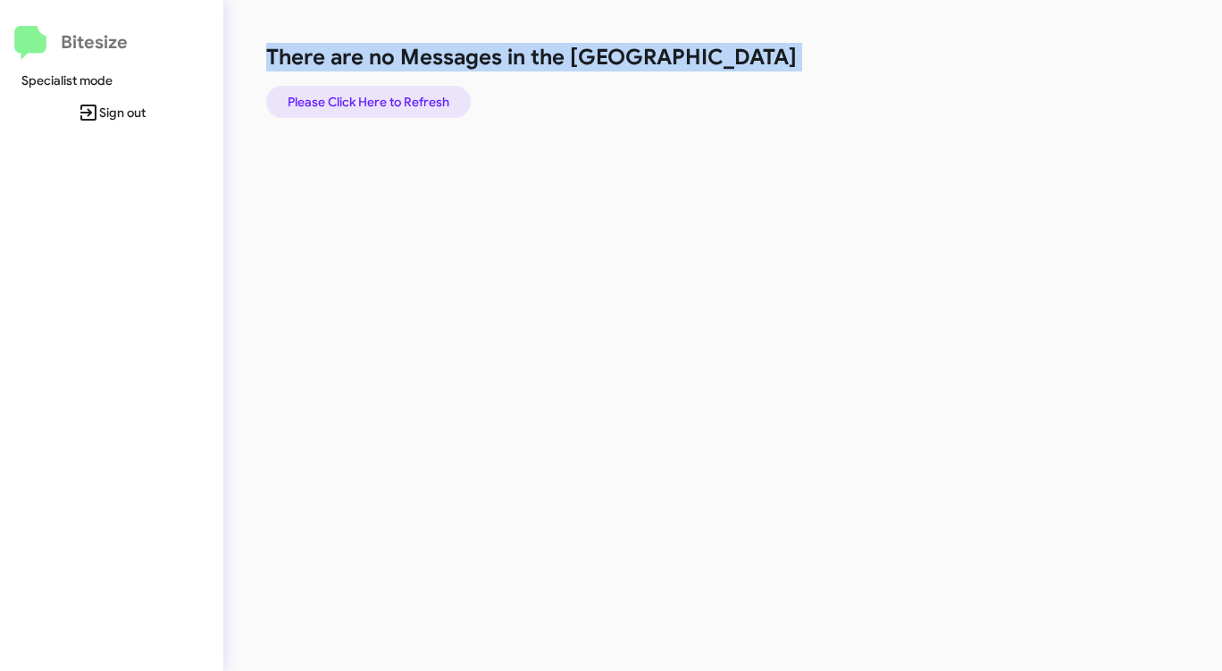
click at [347, 90] on span "Please Click Here to Refresh" at bounding box center [369, 102] width 162 height 32
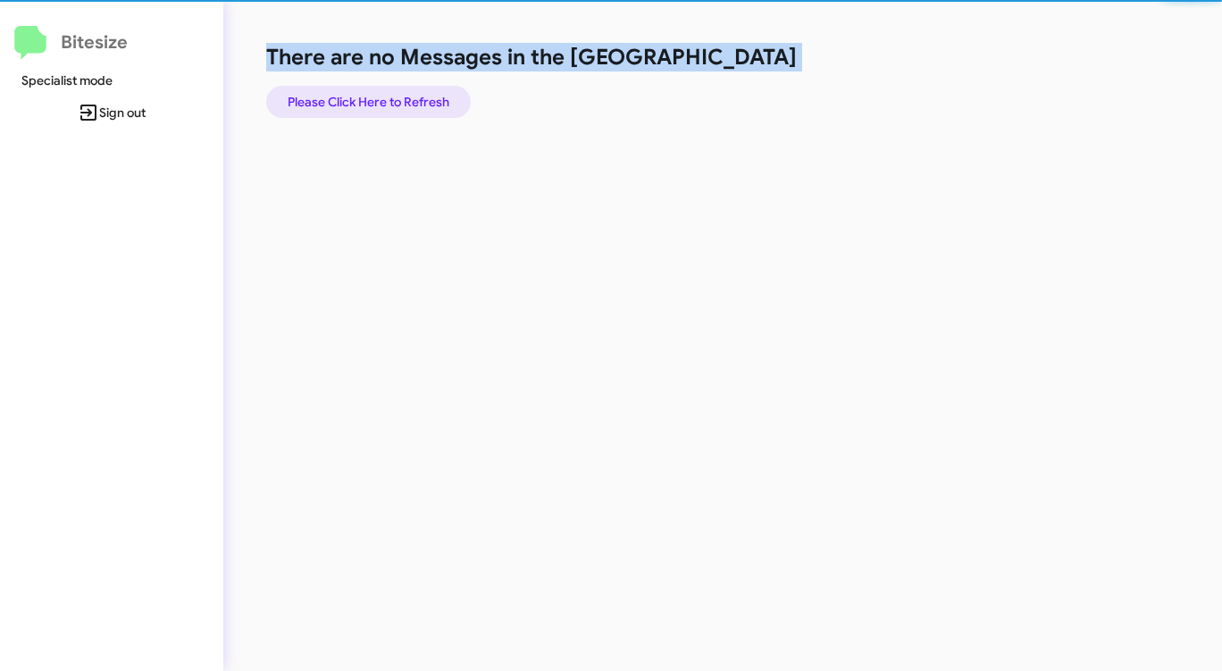
click at [347, 90] on span "Please Click Here to Refresh" at bounding box center [369, 102] width 162 height 32
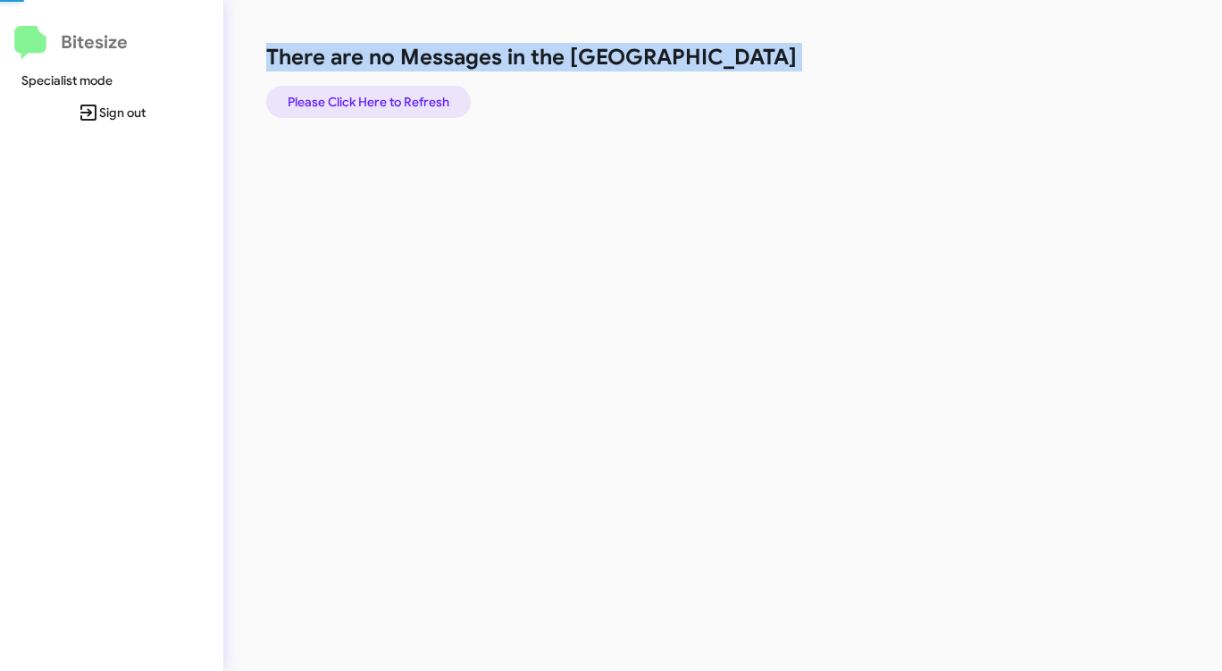
click at [347, 90] on span "Please Click Here to Refresh" at bounding box center [369, 102] width 162 height 32
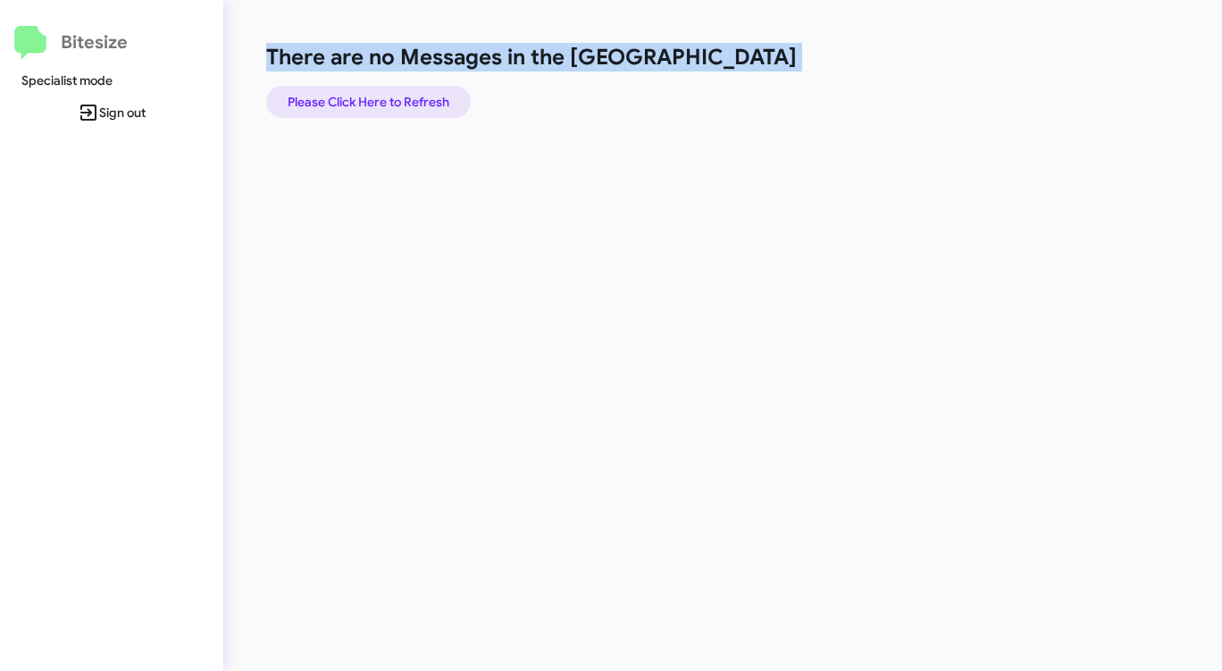
click at [403, 103] on span "Please Click Here to Refresh" at bounding box center [369, 102] width 162 height 32
click at [403, 102] on span "Please Click Here to Refresh" at bounding box center [369, 102] width 162 height 32
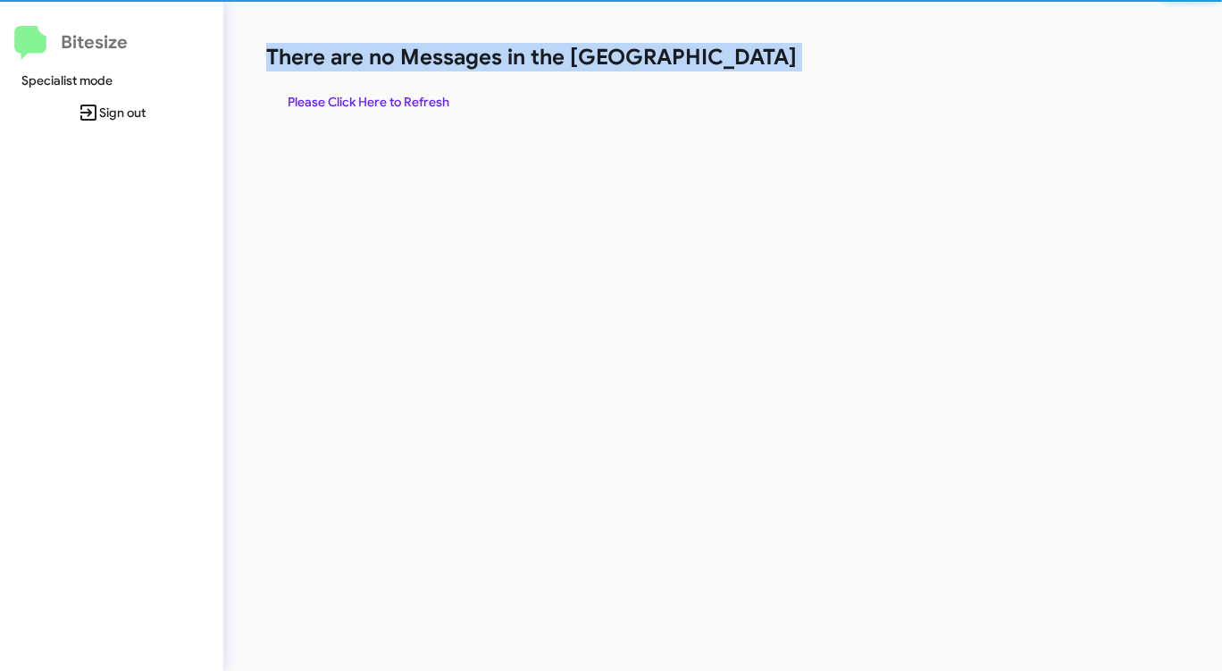
click at [403, 102] on span "Please Click Here to Refresh" at bounding box center [369, 102] width 162 height 32
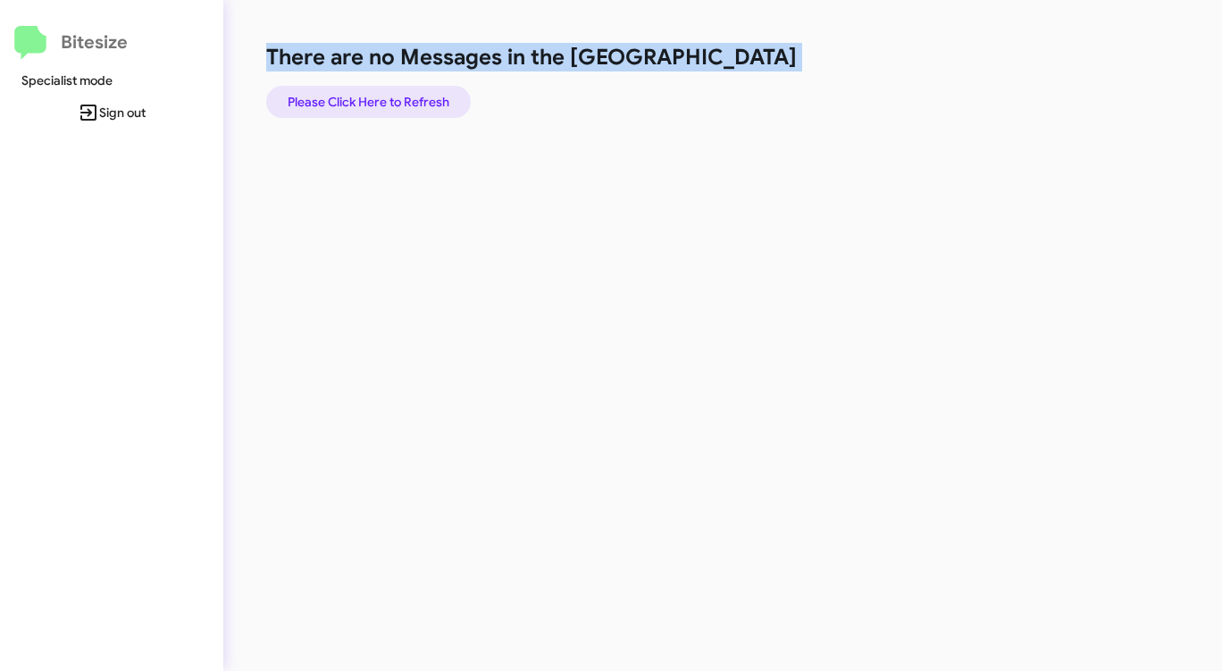
click at [402, 102] on span "Please Click Here to Refresh" at bounding box center [369, 102] width 162 height 32
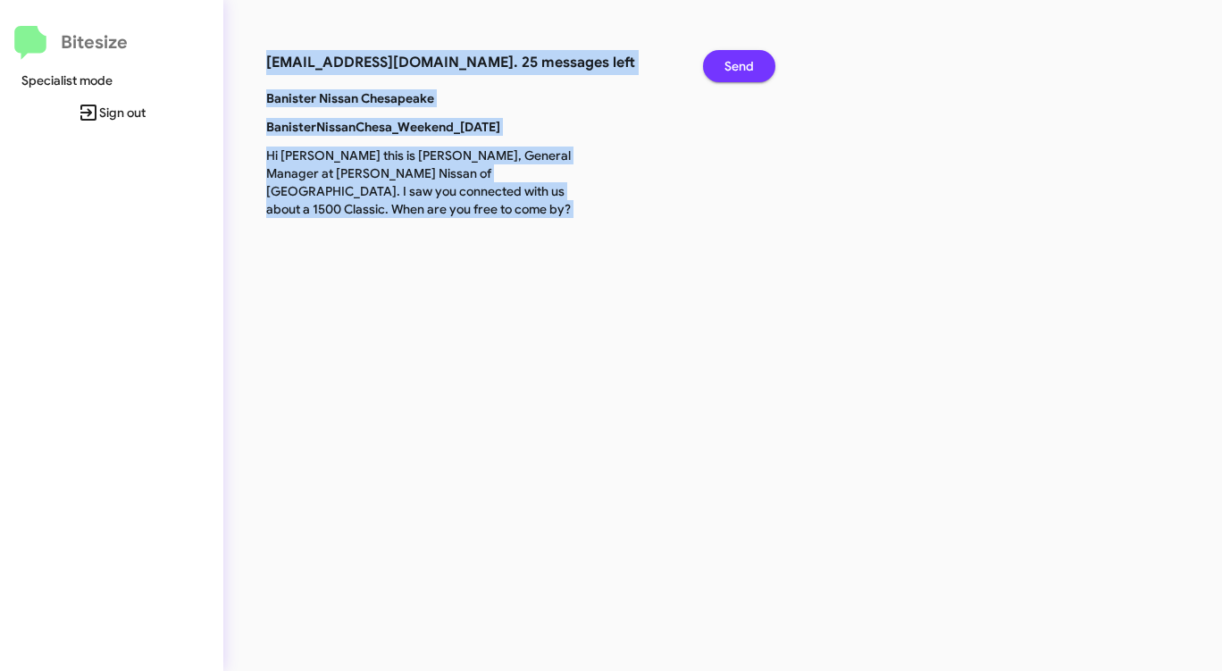
click at [740, 70] on span "Send" at bounding box center [738, 66] width 29 height 32
click at [740, 69] on span "Send" at bounding box center [738, 66] width 29 height 32
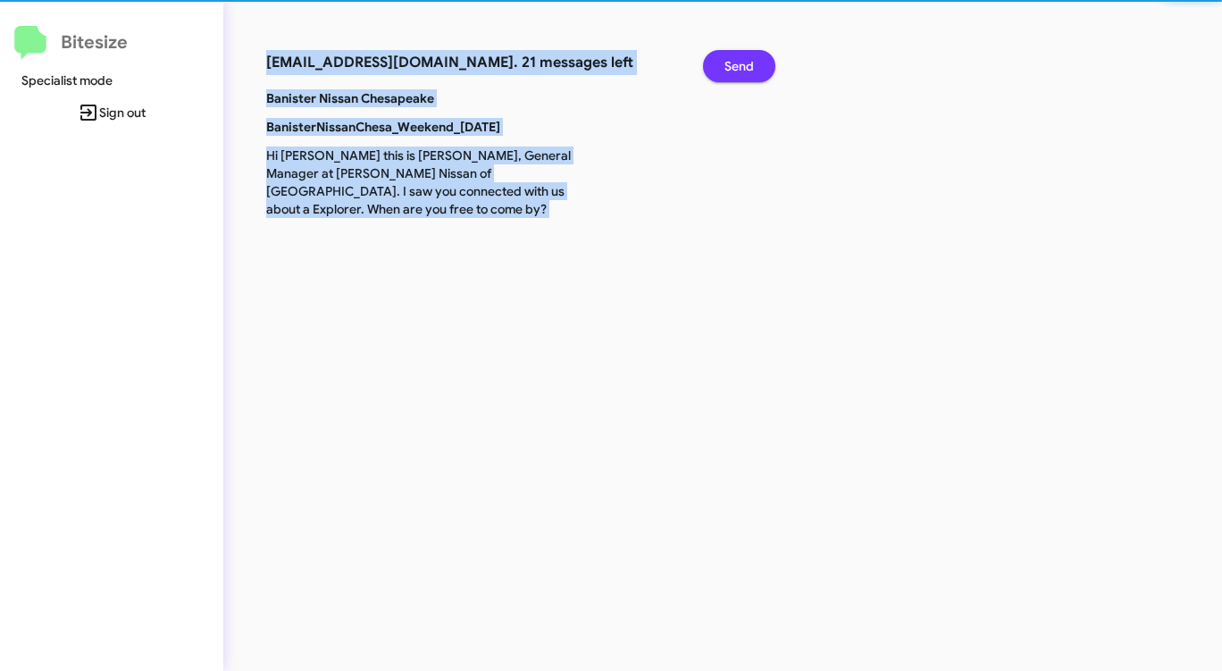
click at [740, 69] on span "Send" at bounding box center [738, 66] width 29 height 32
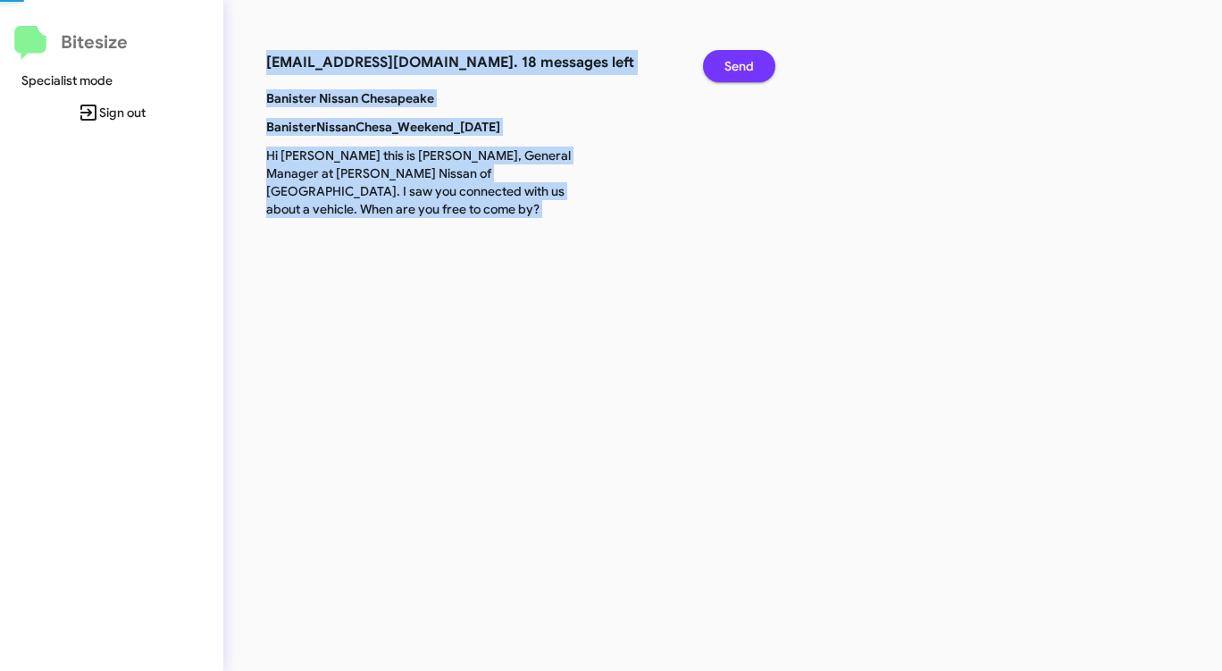
click at [740, 69] on span "Send" at bounding box center [738, 66] width 29 height 32
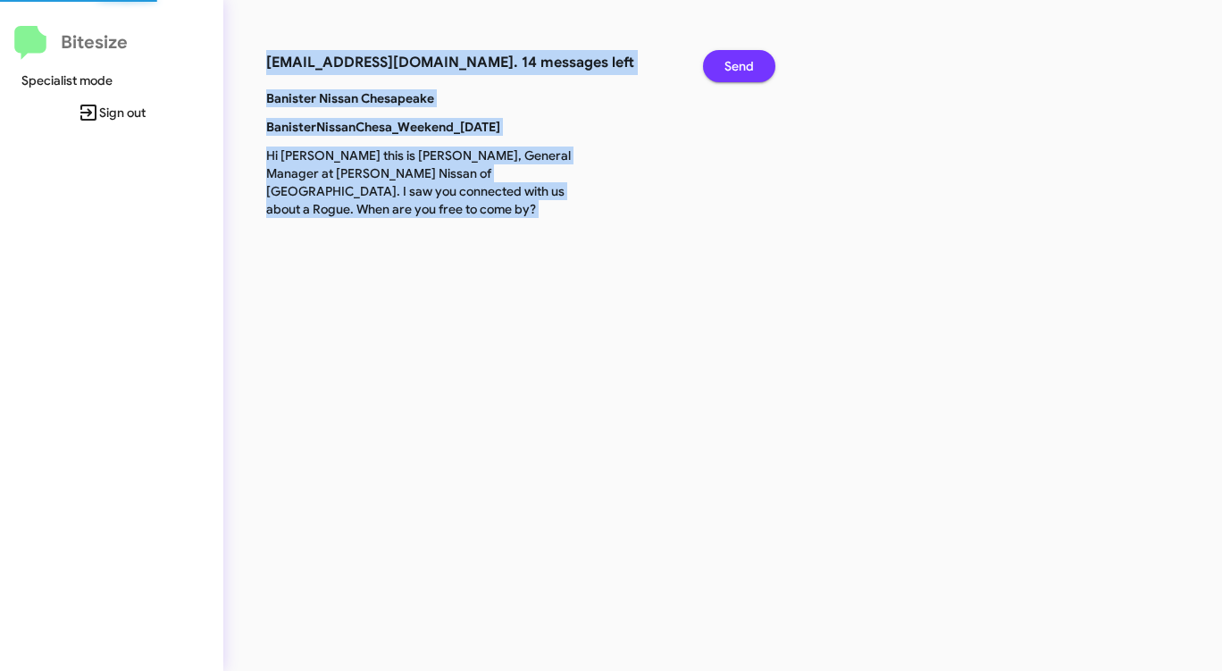
click at [740, 69] on span "Send" at bounding box center [738, 66] width 29 height 32
click at [739, 69] on span "Send" at bounding box center [738, 66] width 29 height 32
click at [738, 69] on span "Send" at bounding box center [738, 66] width 29 height 32
click at [735, 69] on span "Send" at bounding box center [738, 66] width 29 height 32
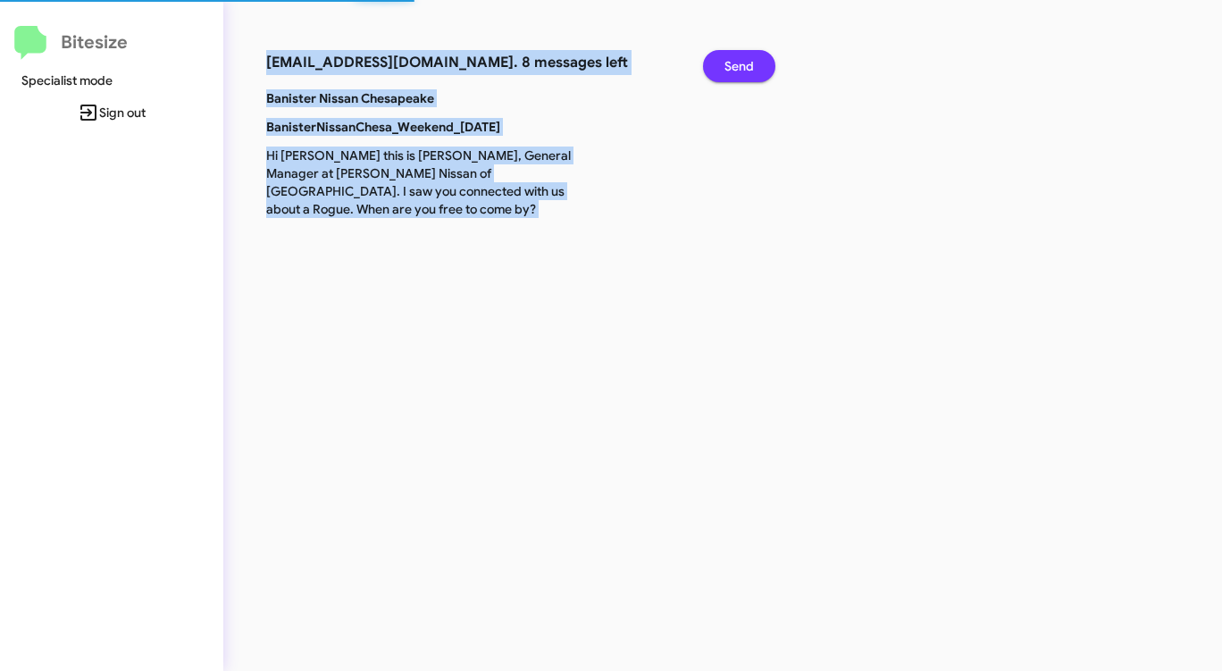
click at [733, 69] on span "Send" at bounding box center [738, 66] width 29 height 32
click at [732, 69] on span "Send" at bounding box center [738, 66] width 29 height 32
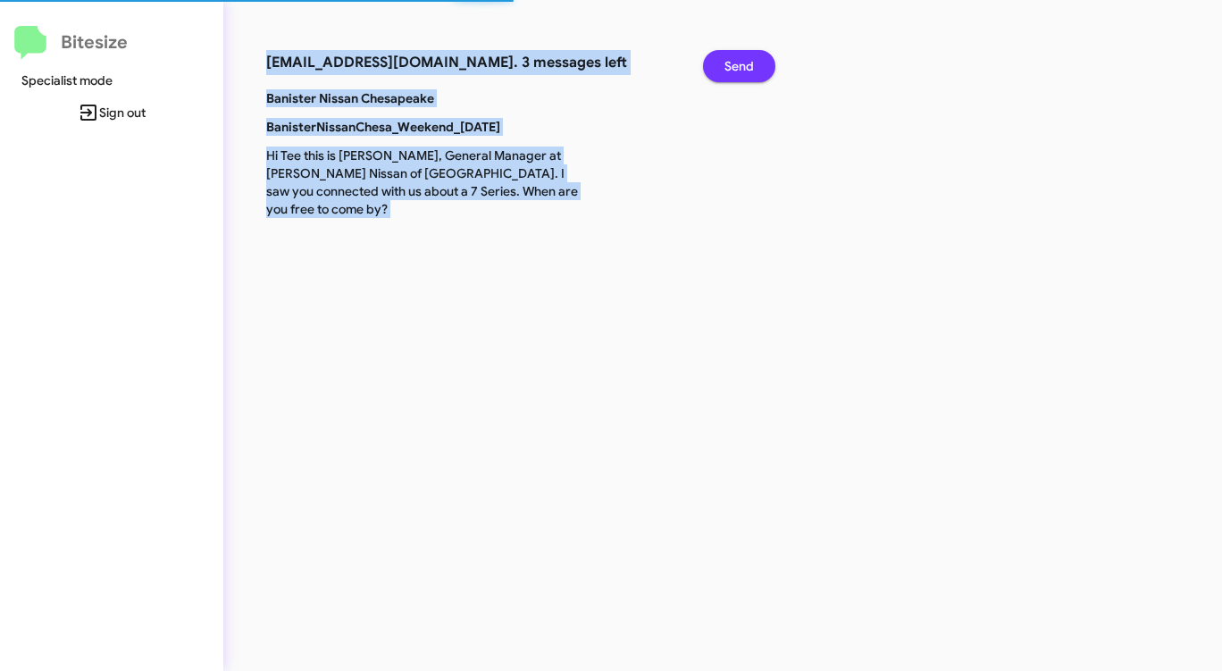
click at [732, 69] on span "Send" at bounding box center [738, 66] width 29 height 32
click at [731, 69] on span "Send" at bounding box center [738, 66] width 29 height 32
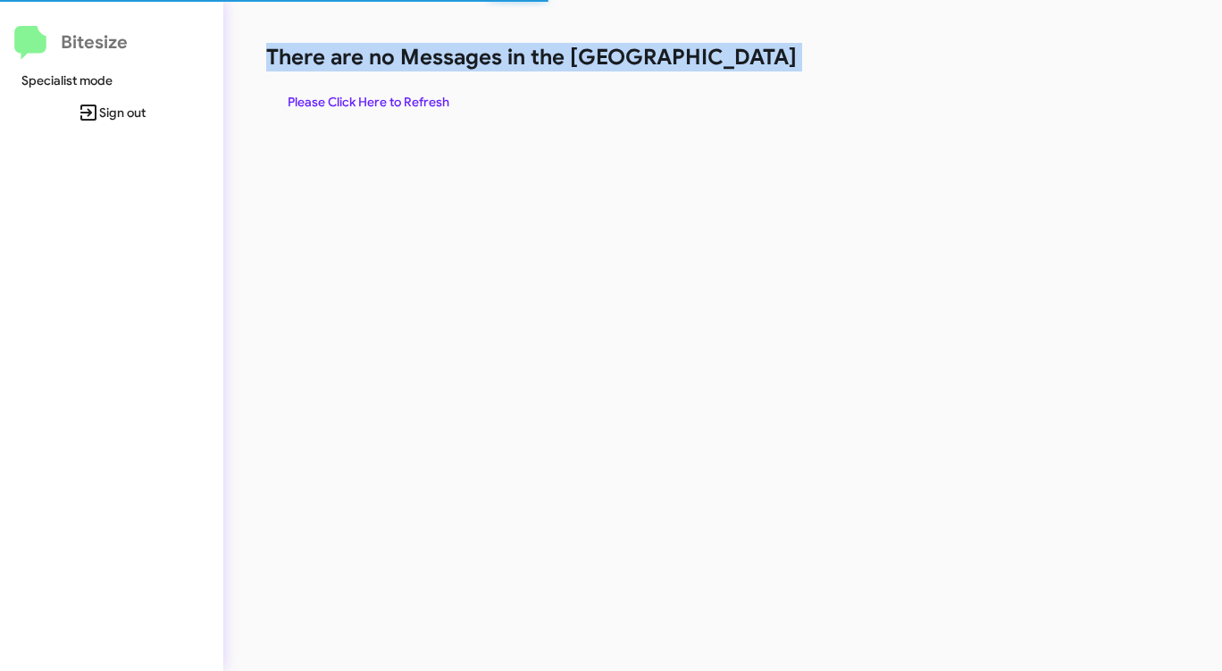
click at [731, 69] on h1 "There are no Messages in the [GEOGRAPHIC_DATA]" at bounding box center [639, 57] width 747 height 29
click at [728, 70] on h1 "There are no Messages in the [GEOGRAPHIC_DATA]" at bounding box center [639, 57] width 747 height 29
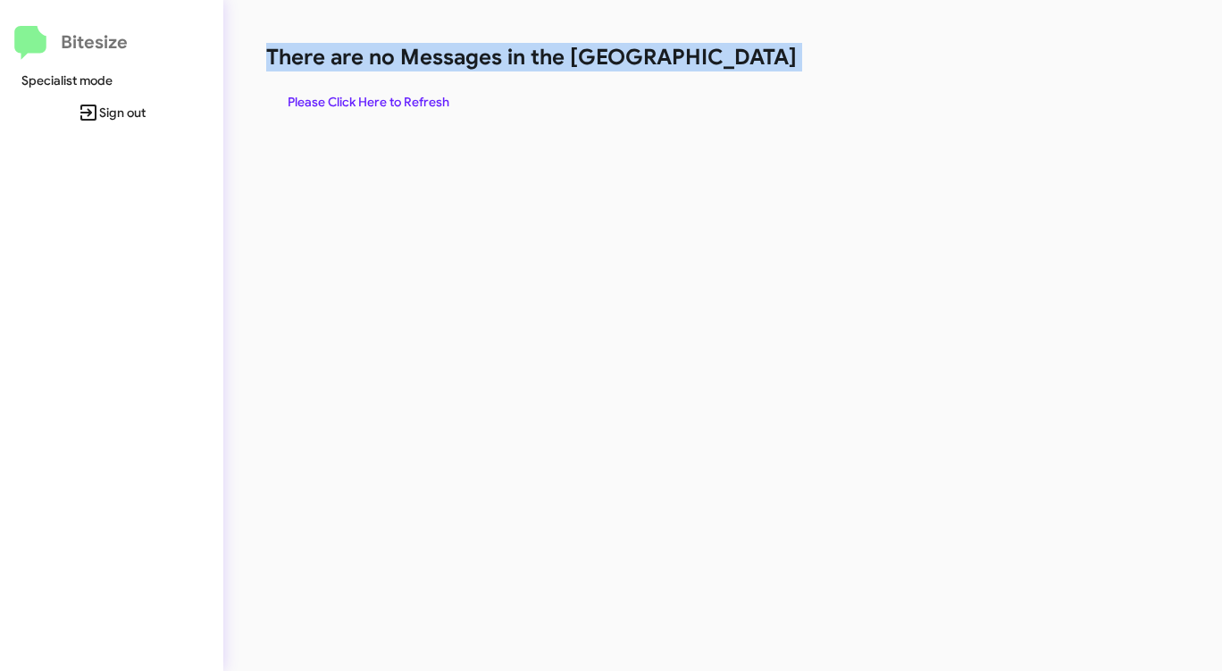
click at [728, 70] on h1 "There are no Messages in the [GEOGRAPHIC_DATA]" at bounding box center [639, 57] width 747 height 29
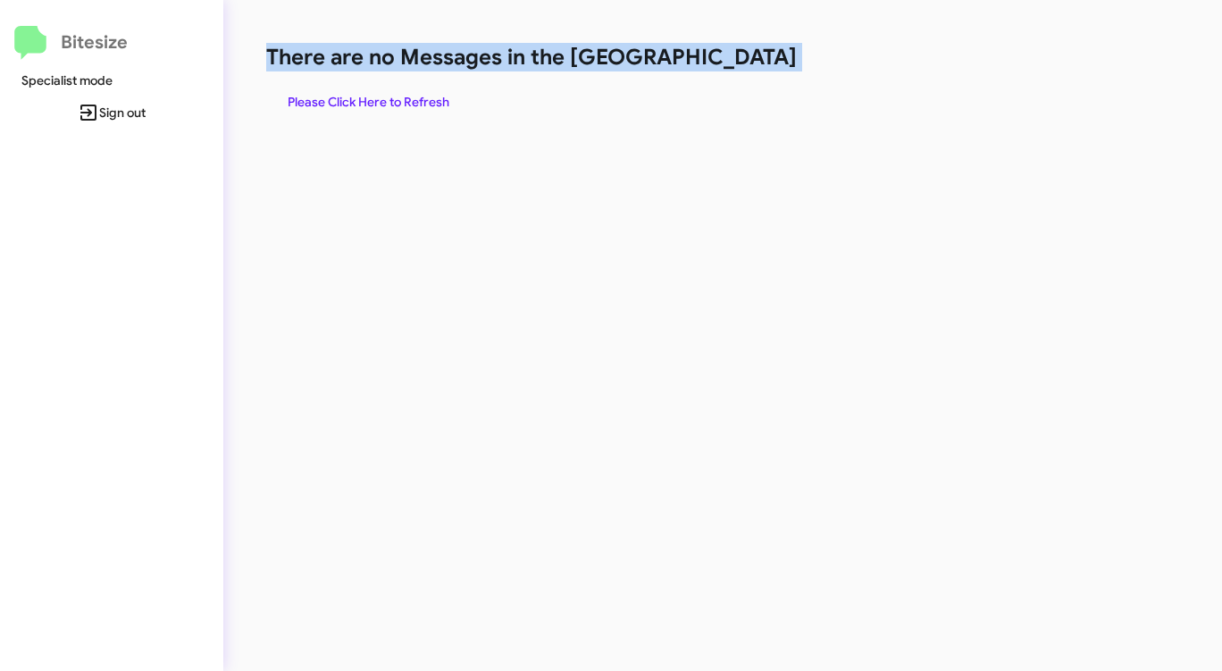
click at [728, 70] on h1 "There are no Messages in the [GEOGRAPHIC_DATA]" at bounding box center [639, 57] width 747 height 29
click at [389, 98] on span "Please Click Here to Refresh" at bounding box center [369, 102] width 162 height 32
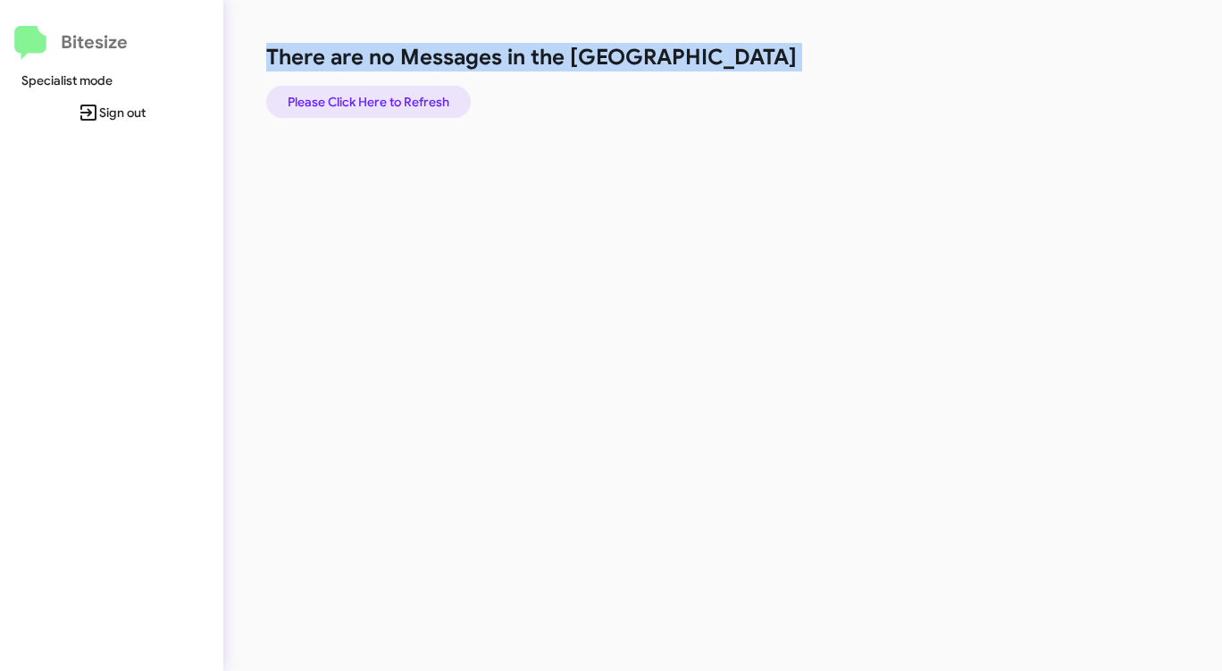
click at [386, 99] on span "Please Click Here to Refresh" at bounding box center [369, 102] width 162 height 32
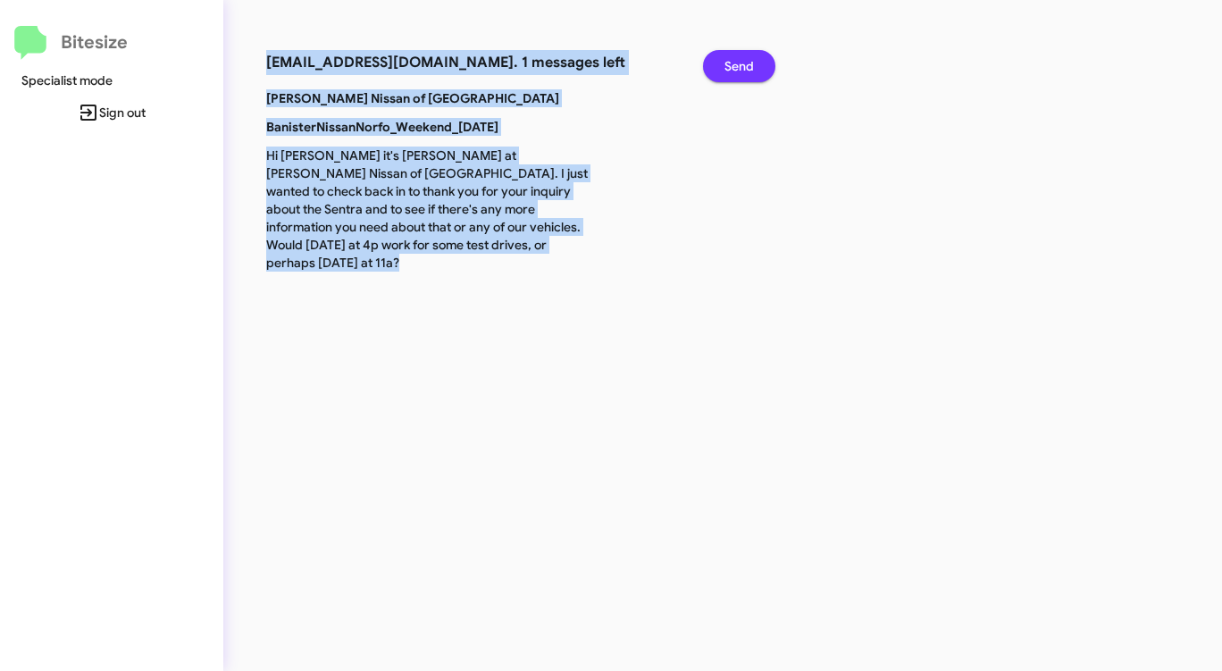
click at [748, 54] on span "Send" at bounding box center [738, 66] width 29 height 32
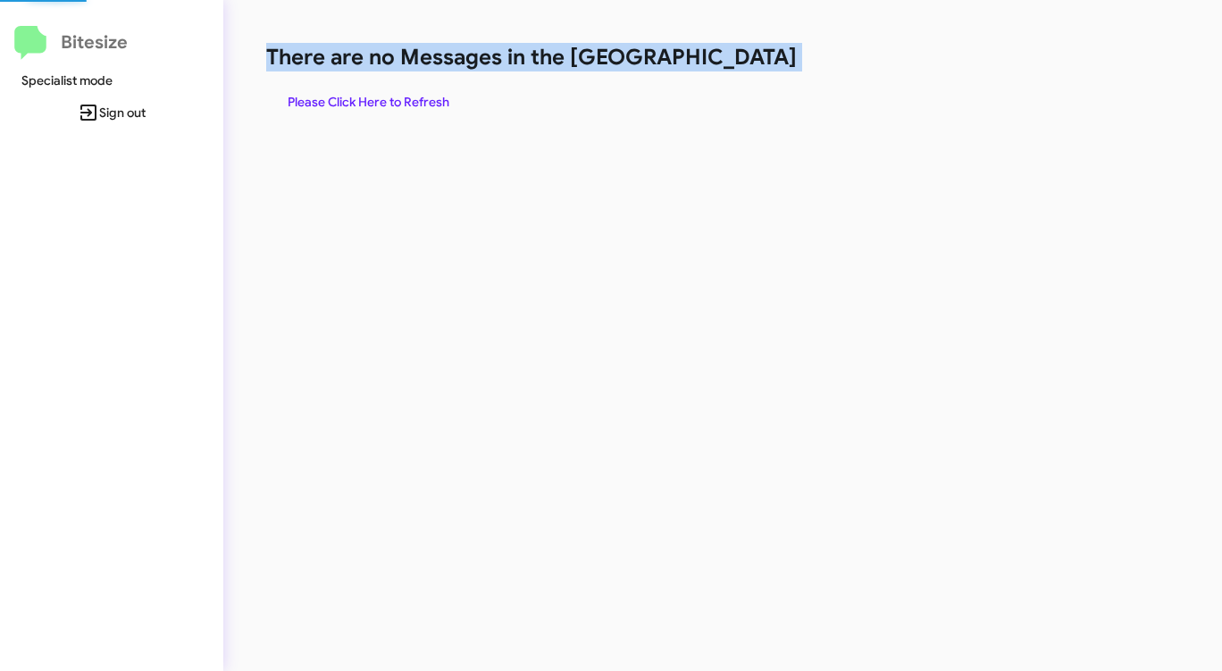
click at [748, 54] on h1 "There are no Messages in the [GEOGRAPHIC_DATA]" at bounding box center [639, 57] width 747 height 29
click at [336, 105] on span "Please Click Here to Refresh" at bounding box center [369, 102] width 162 height 32
click at [349, 98] on span "Please Click Here to Refresh" at bounding box center [369, 102] width 162 height 32
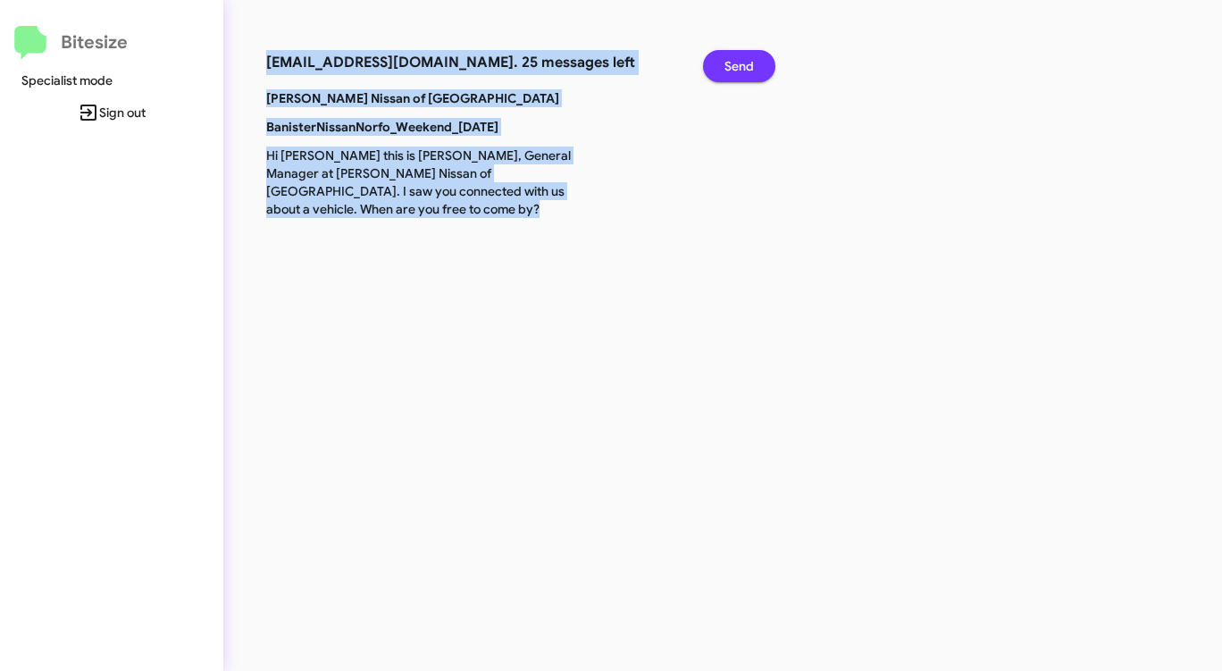
click at [740, 71] on span "Send" at bounding box center [738, 66] width 29 height 32
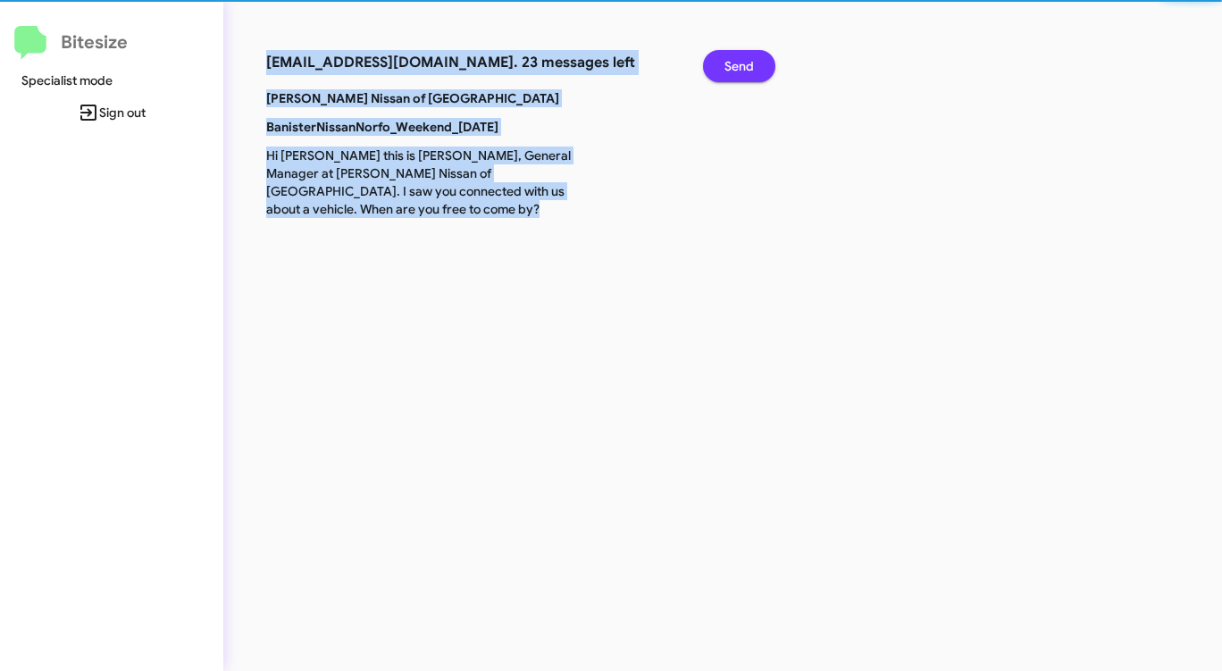
click at [740, 71] on span "Send" at bounding box center [738, 66] width 29 height 32
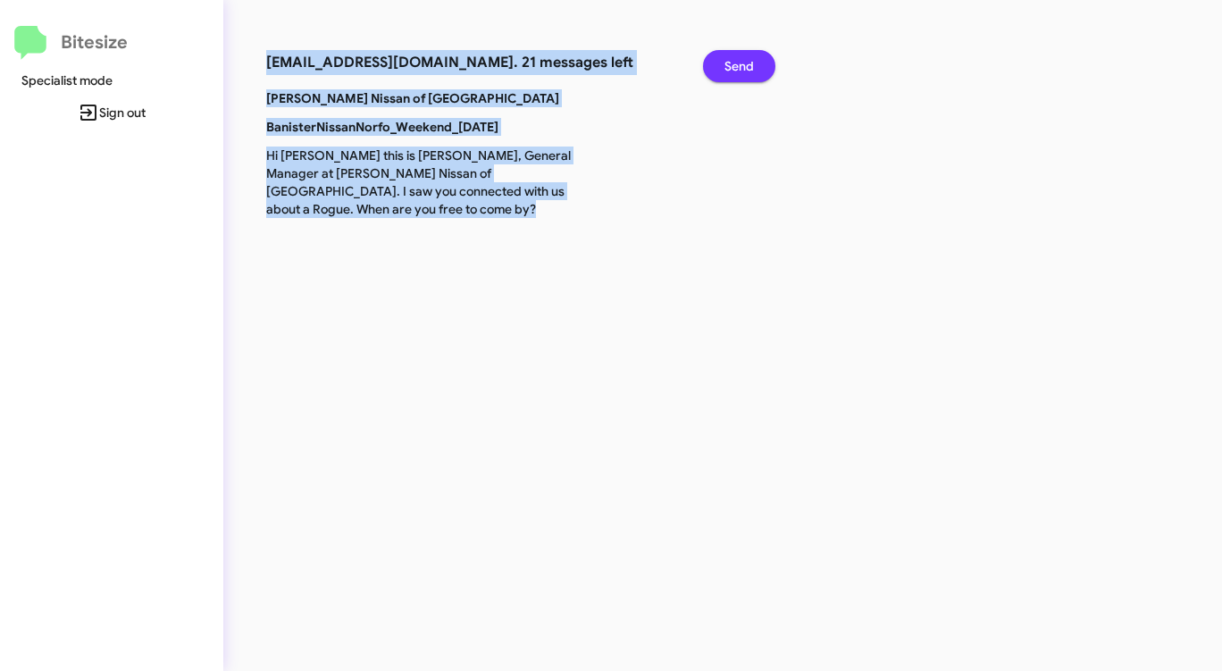
click at [740, 71] on span "Send" at bounding box center [738, 66] width 29 height 32
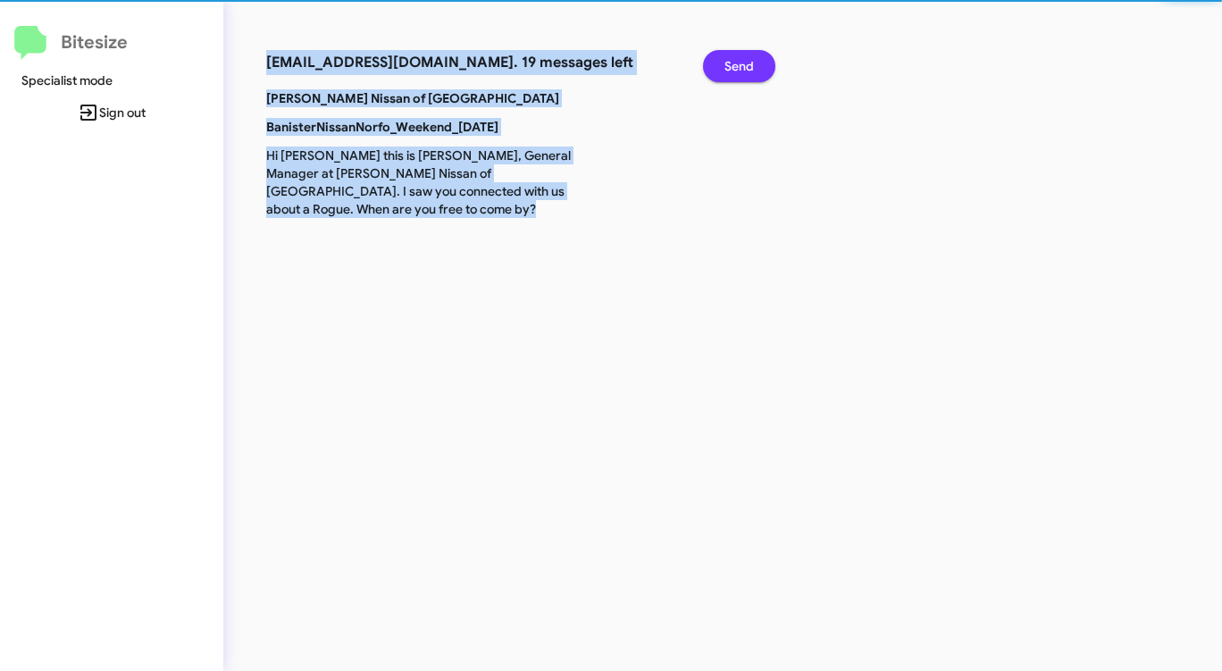
click at [740, 71] on span "Send" at bounding box center [738, 66] width 29 height 32
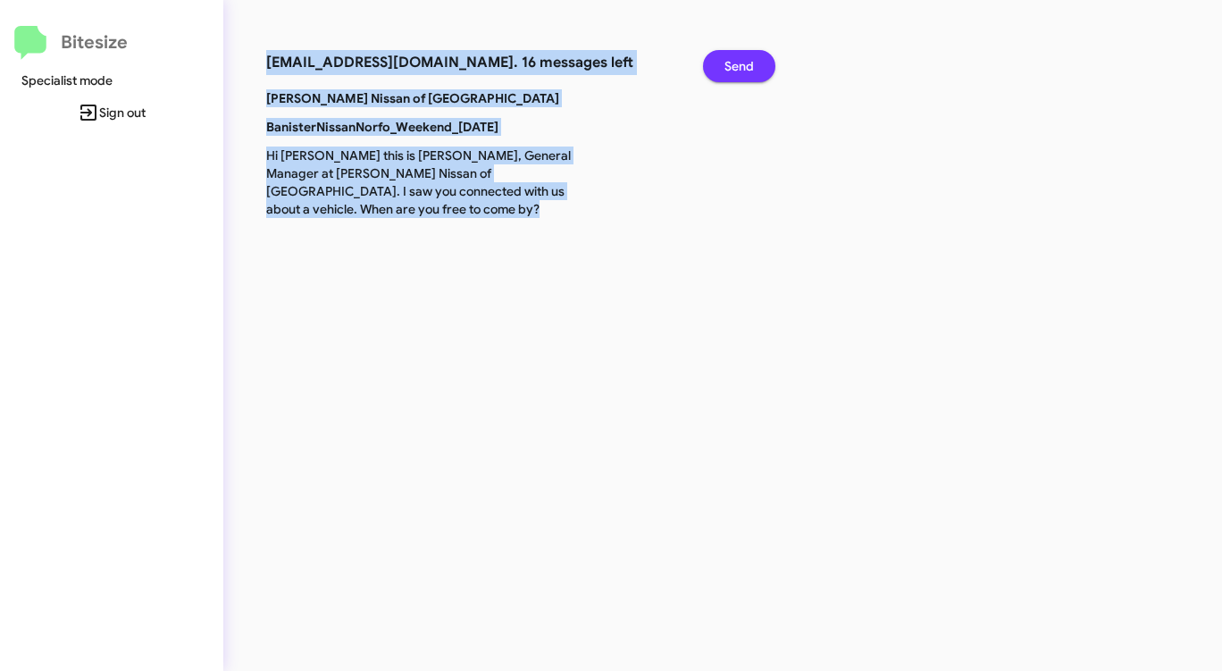
click at [740, 71] on span "Send" at bounding box center [738, 66] width 29 height 32
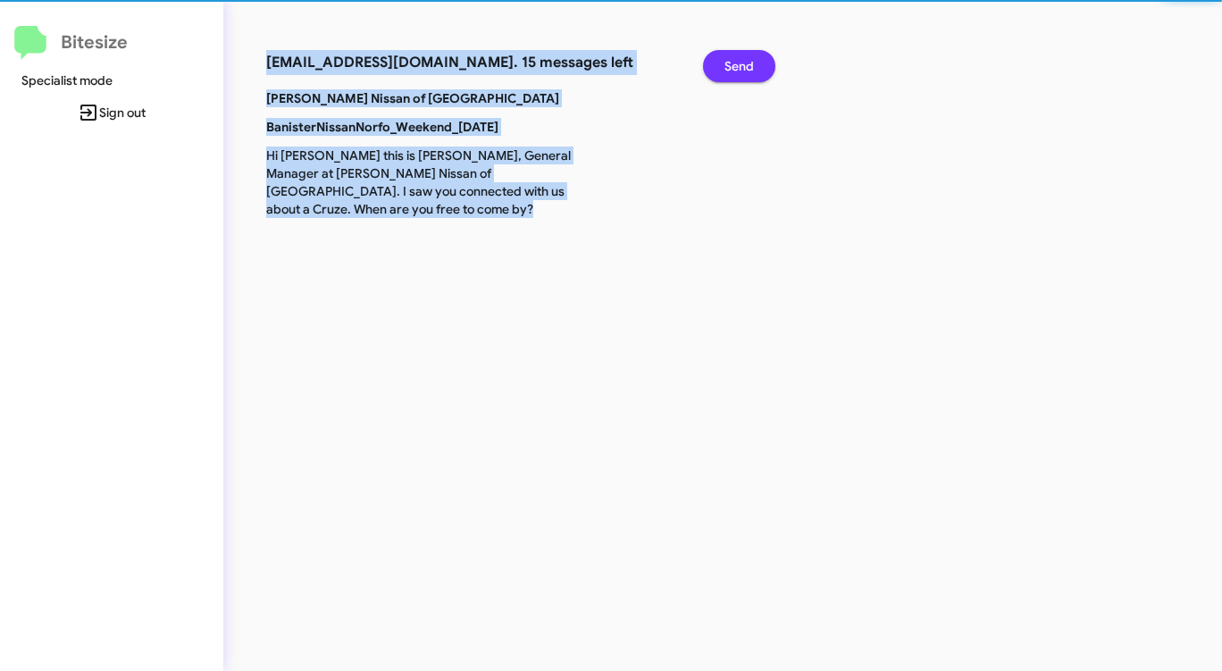
click at [740, 71] on span "Send" at bounding box center [738, 66] width 29 height 32
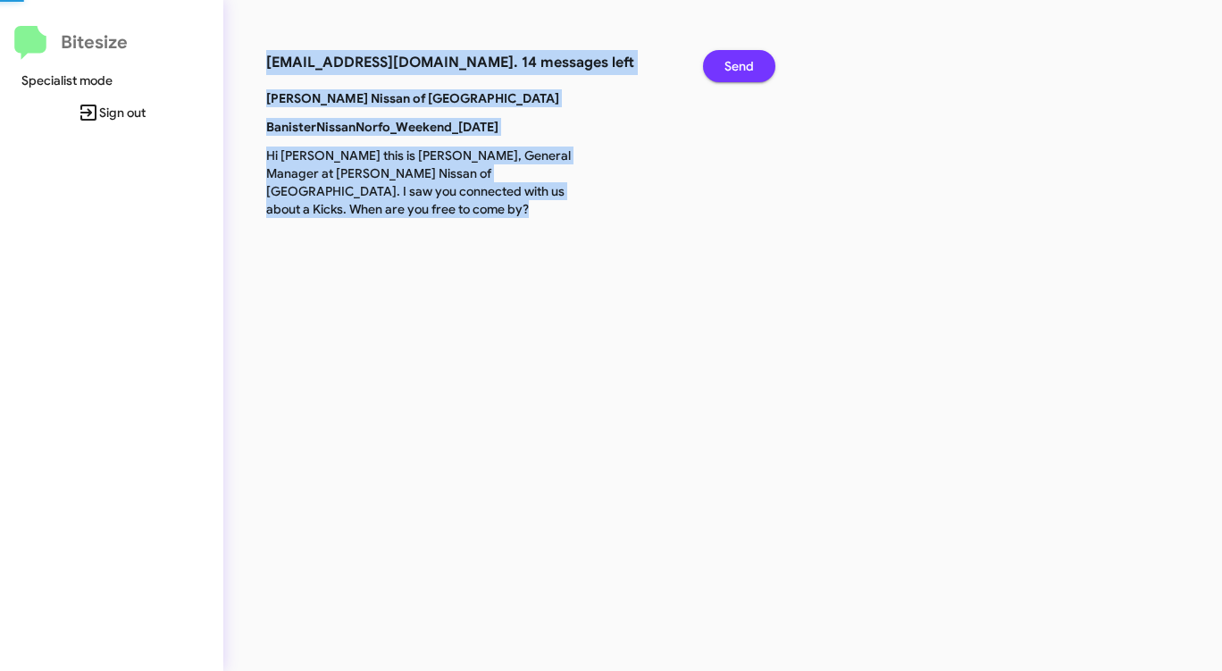
click at [740, 71] on span "Send" at bounding box center [738, 66] width 29 height 32
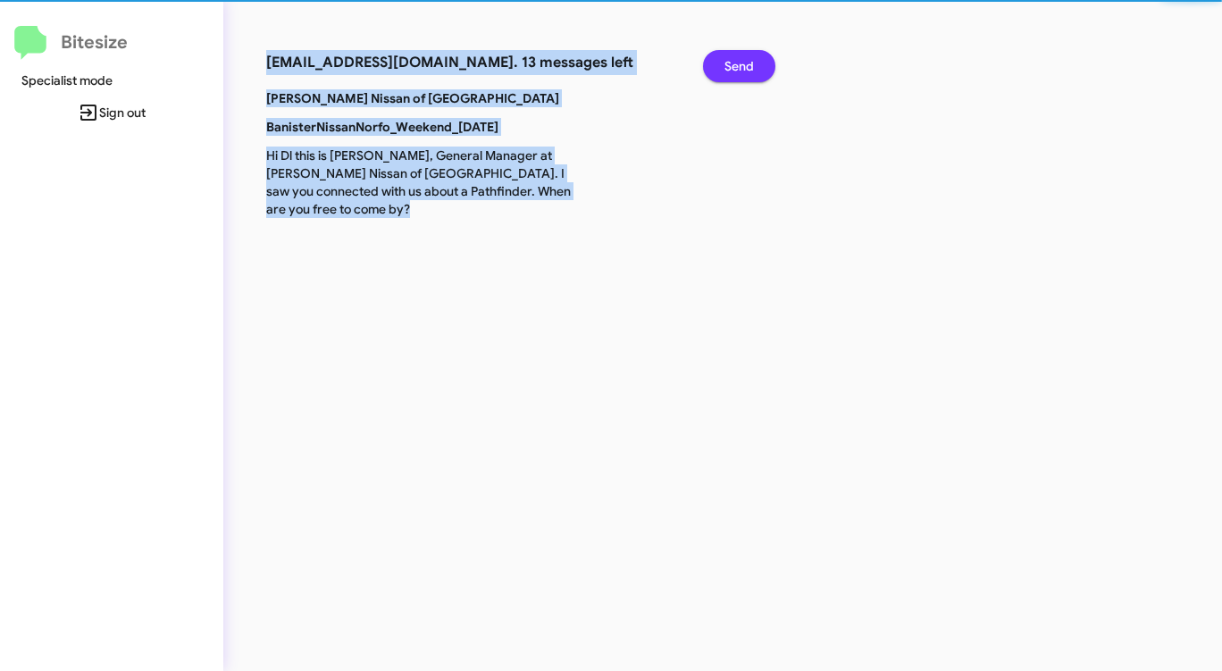
click at [740, 71] on span "Send" at bounding box center [738, 66] width 29 height 32
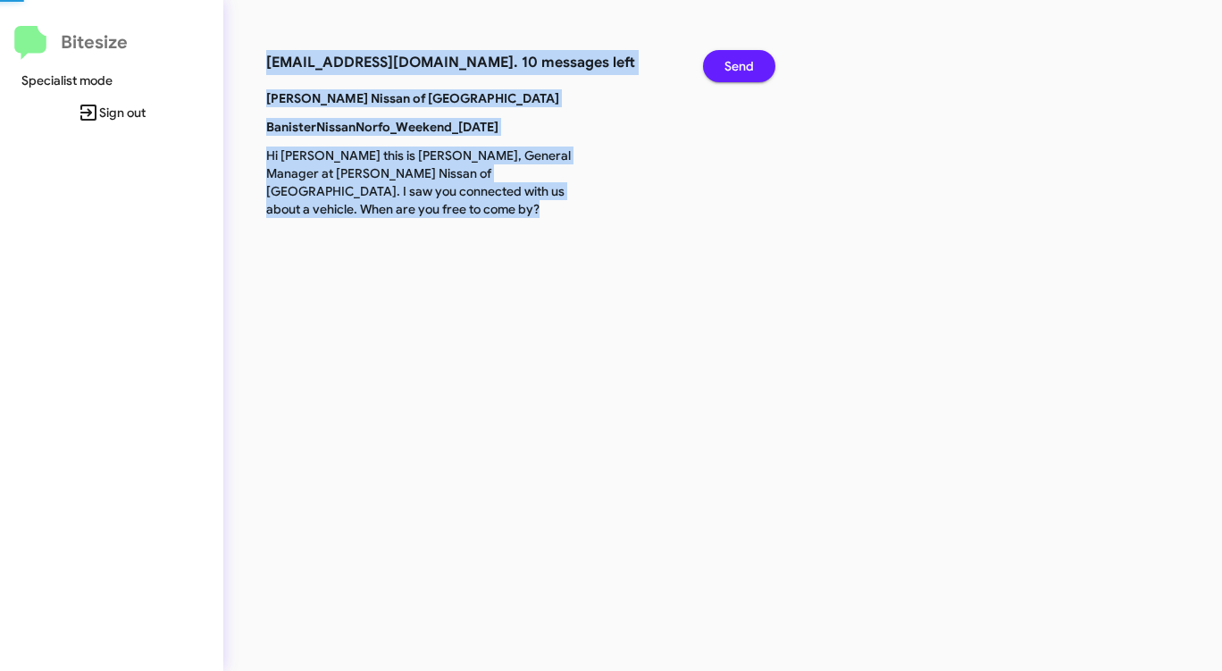
click at [740, 71] on span "Send" at bounding box center [738, 66] width 29 height 32
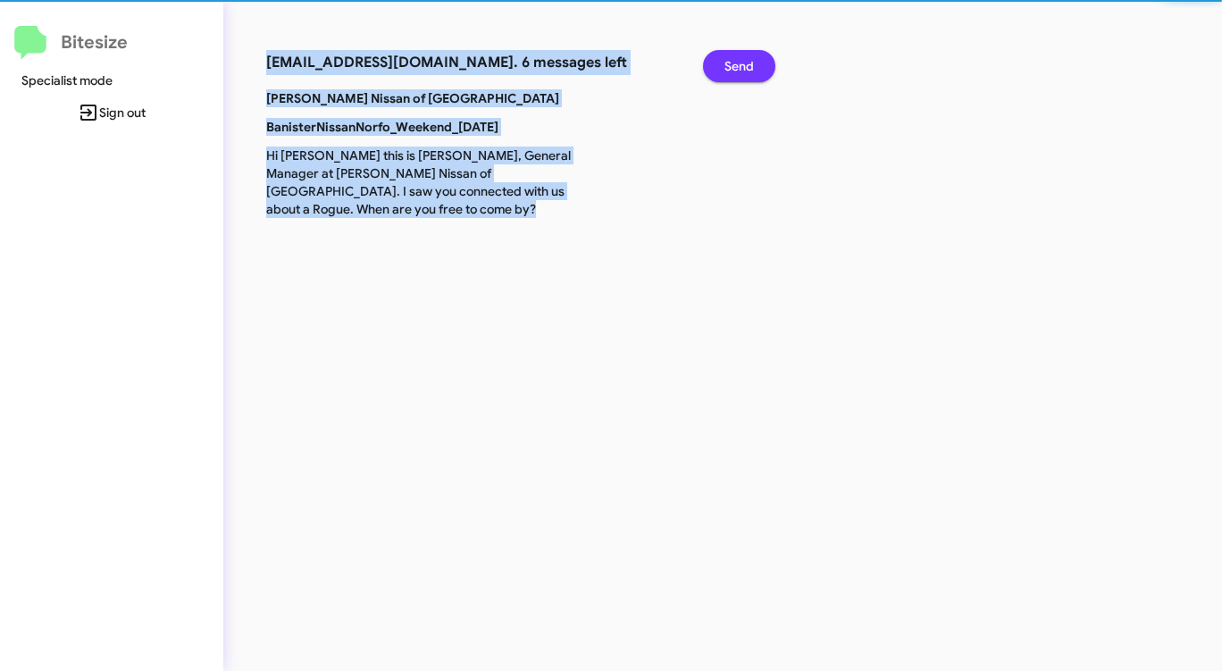
click at [740, 71] on span "Send" at bounding box center [738, 66] width 29 height 32
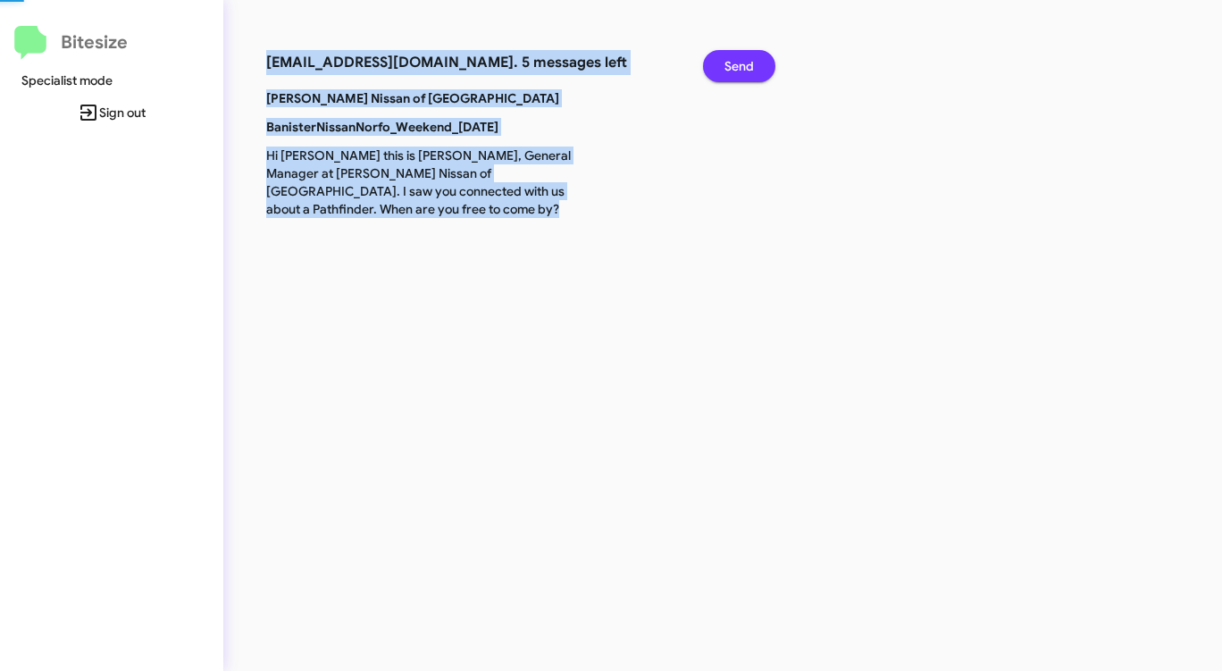
click at [740, 71] on span "Send" at bounding box center [738, 66] width 29 height 32
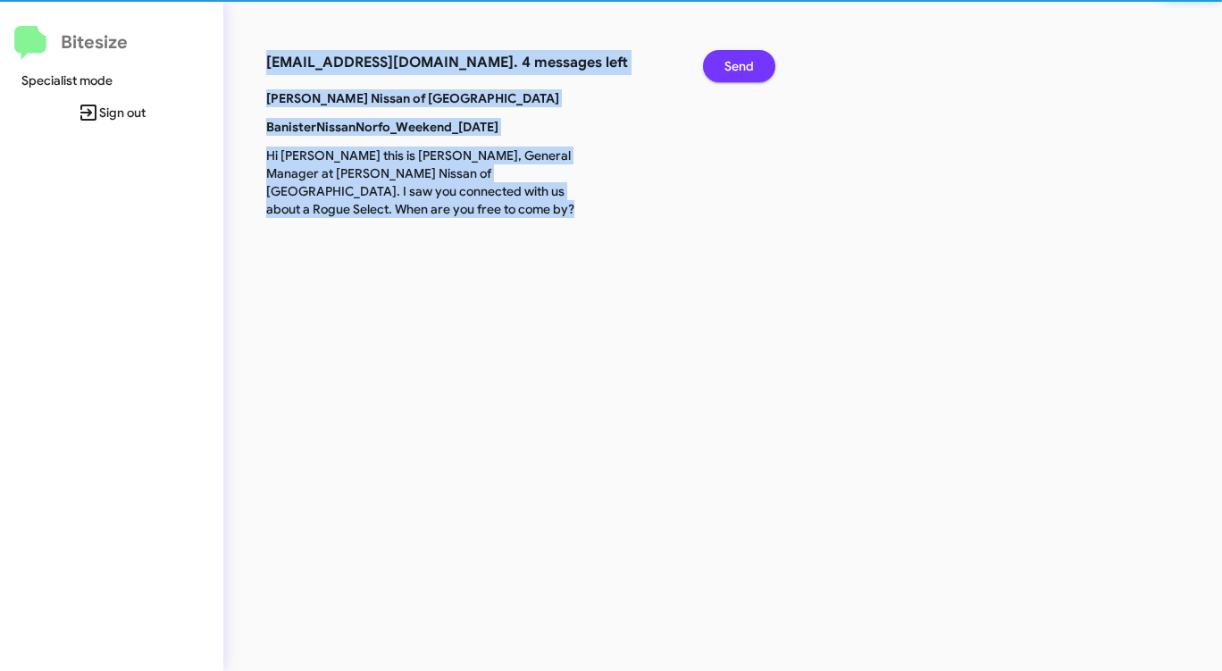
click at [740, 71] on span "Send" at bounding box center [738, 66] width 29 height 32
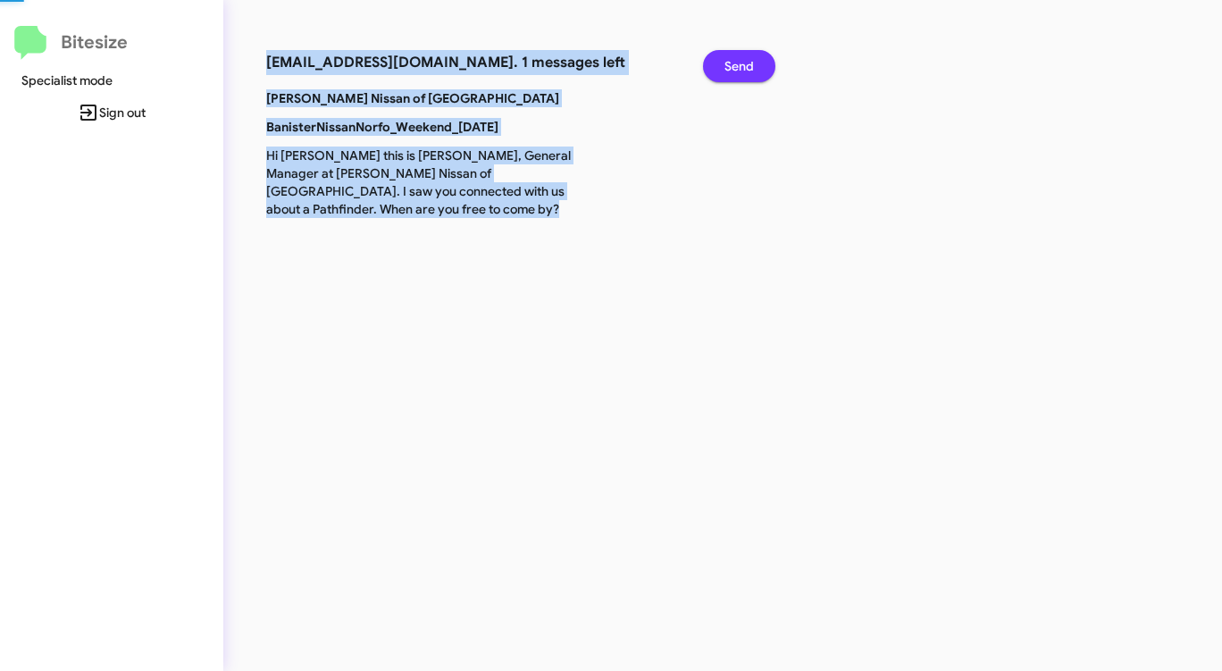
click at [740, 71] on span "Send" at bounding box center [738, 66] width 29 height 32
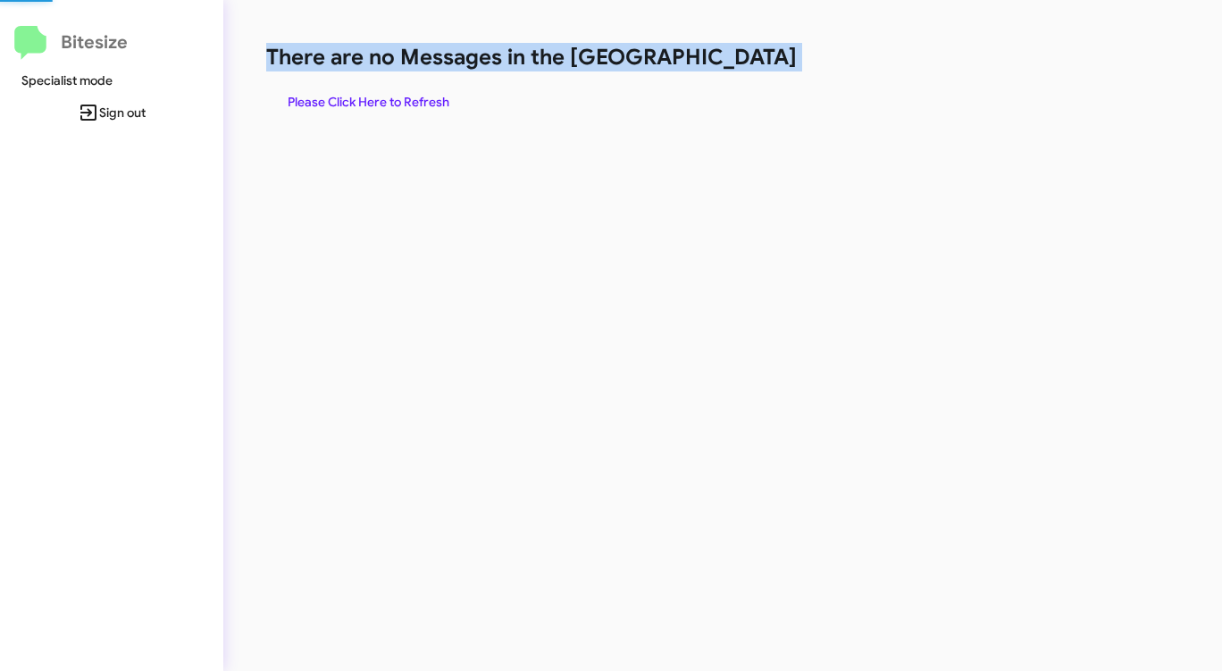
click at [740, 71] on h1 "There are no Messages in the [GEOGRAPHIC_DATA]" at bounding box center [639, 57] width 747 height 29
click at [373, 110] on span "Please Click Here to Refresh" at bounding box center [369, 102] width 162 height 32
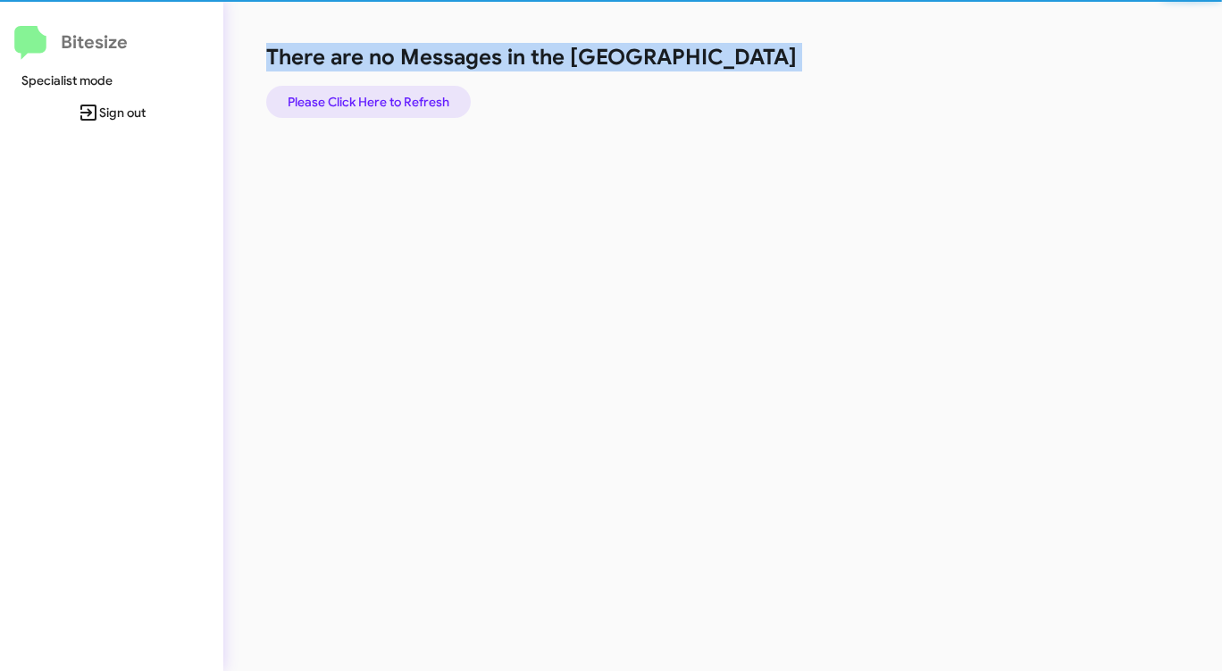
click at [373, 110] on span "Please Click Here to Refresh" at bounding box center [369, 102] width 162 height 32
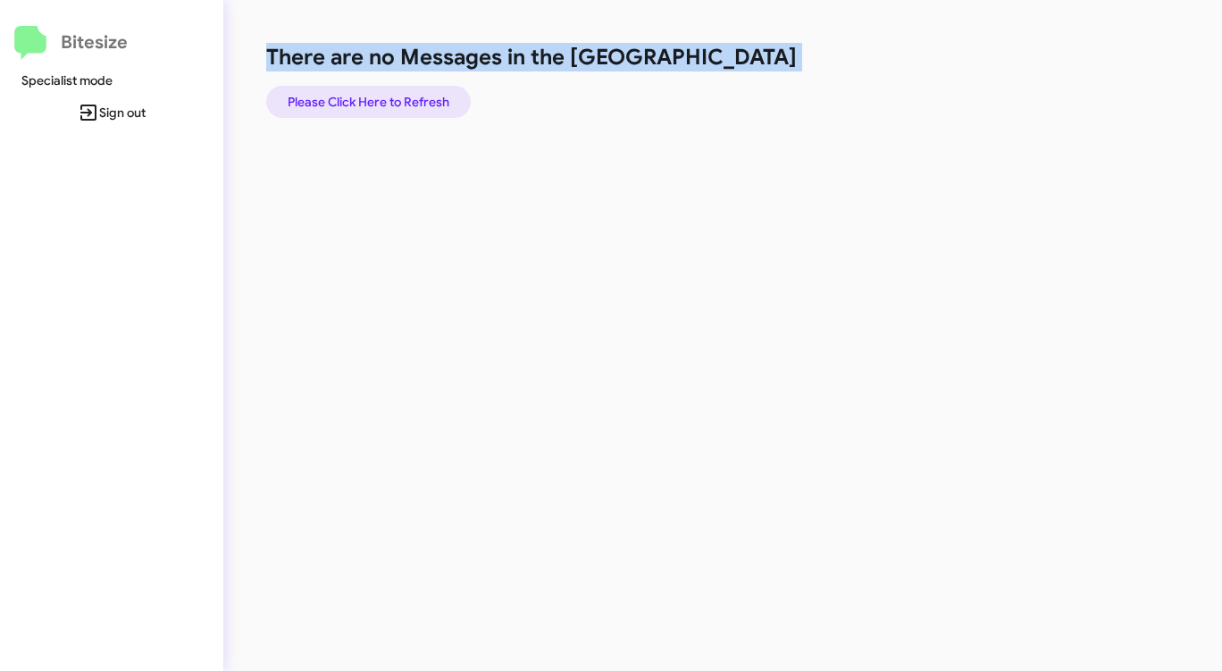
click at [406, 95] on span "Please Click Here to Refresh" at bounding box center [369, 102] width 162 height 32
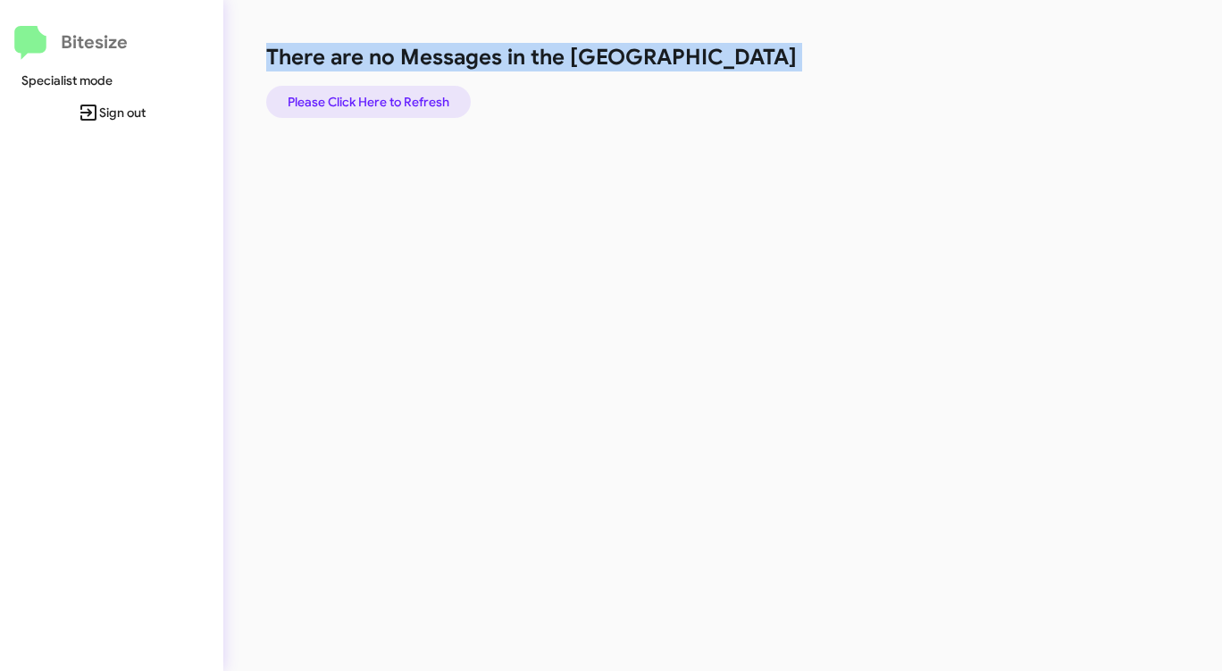
click at [406, 95] on span "Please Click Here to Refresh" at bounding box center [369, 102] width 162 height 32
click at [395, 91] on span "Please Click Here to Refresh" at bounding box center [369, 102] width 162 height 32
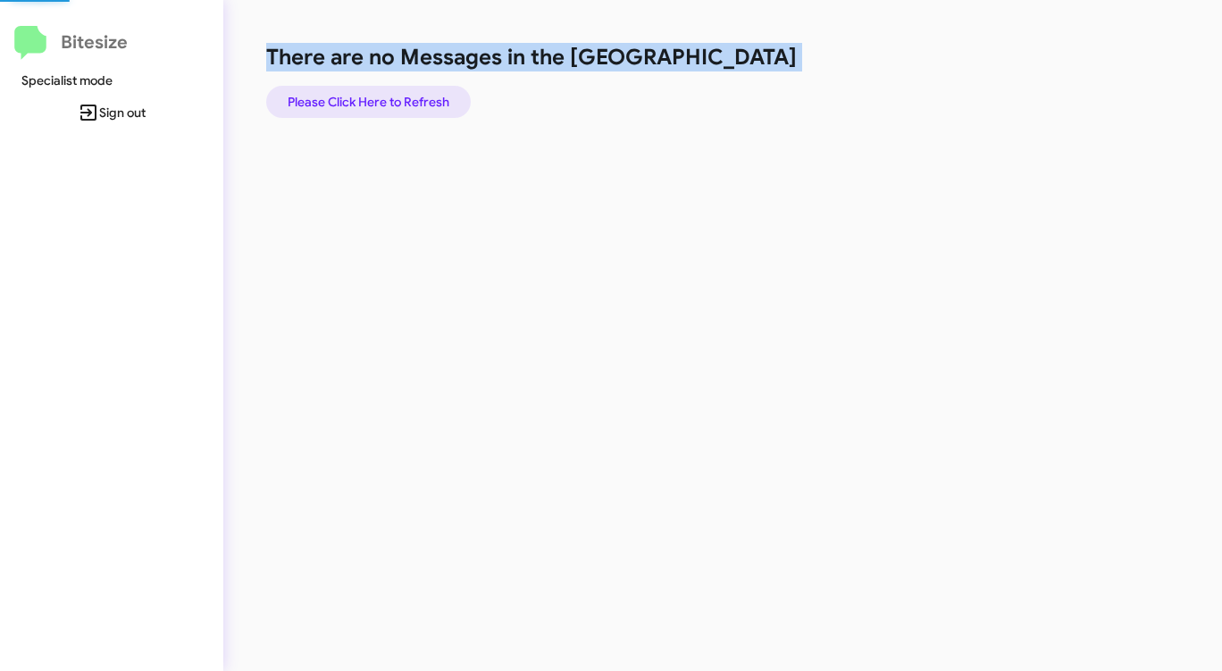
click at [395, 91] on span "Please Click Here to Refresh" at bounding box center [369, 102] width 162 height 32
click at [395, 90] on span "Please Click Here to Refresh" at bounding box center [369, 102] width 162 height 32
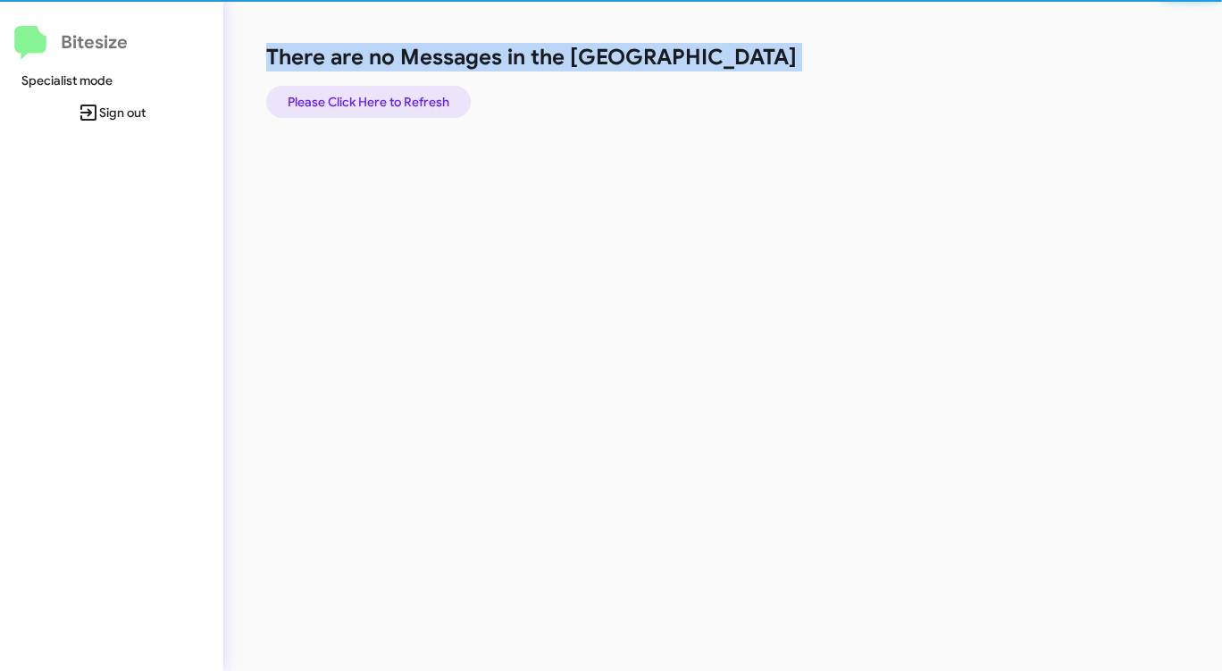
click at [389, 108] on span "Please Click Here to Refresh" at bounding box center [369, 102] width 162 height 32
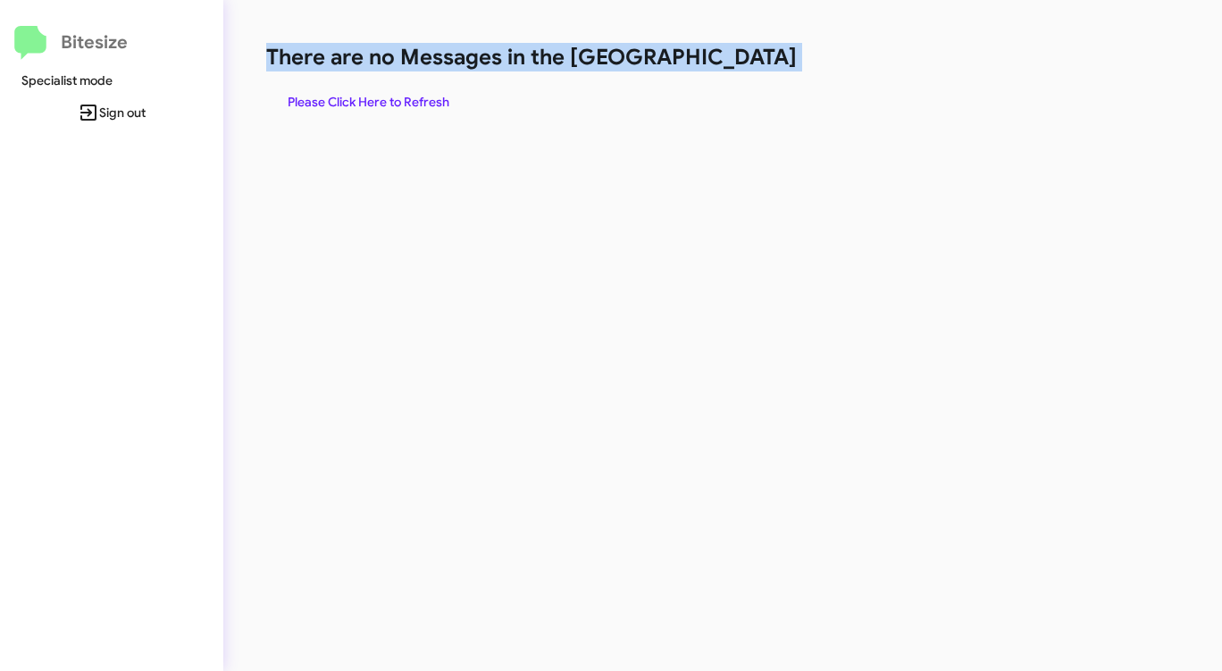
click at [392, 109] on span "Please Click Here to Refresh" at bounding box center [369, 102] width 162 height 32
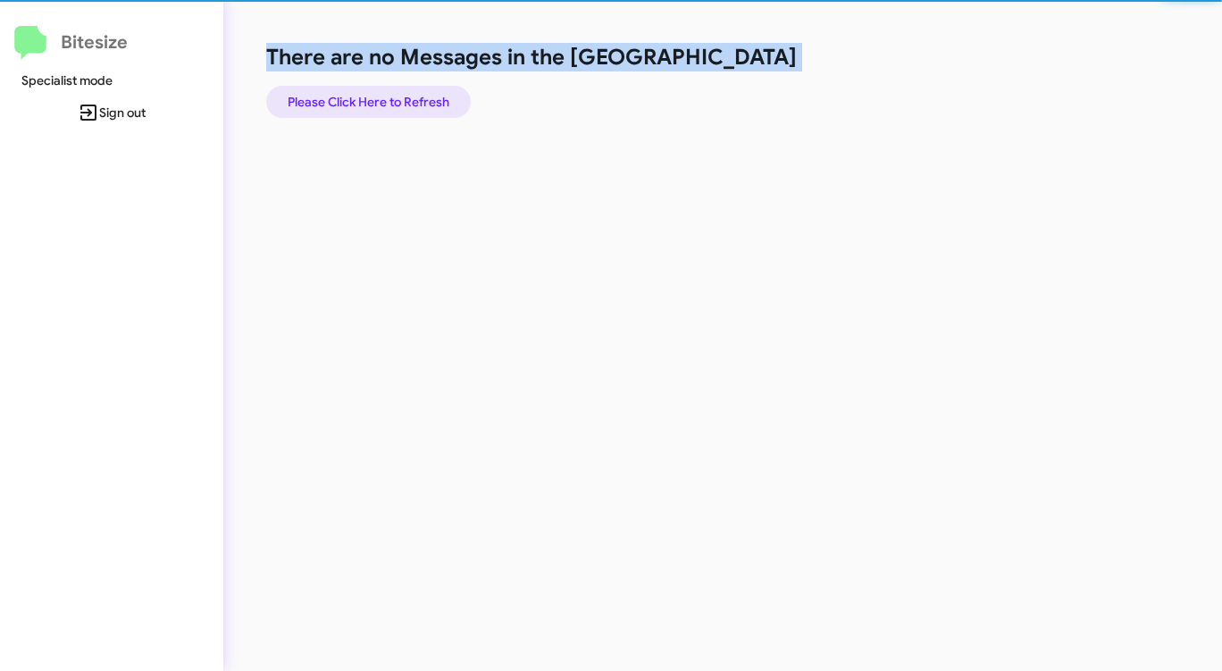
click at [392, 109] on span "Please Click Here to Refresh" at bounding box center [369, 102] width 162 height 32
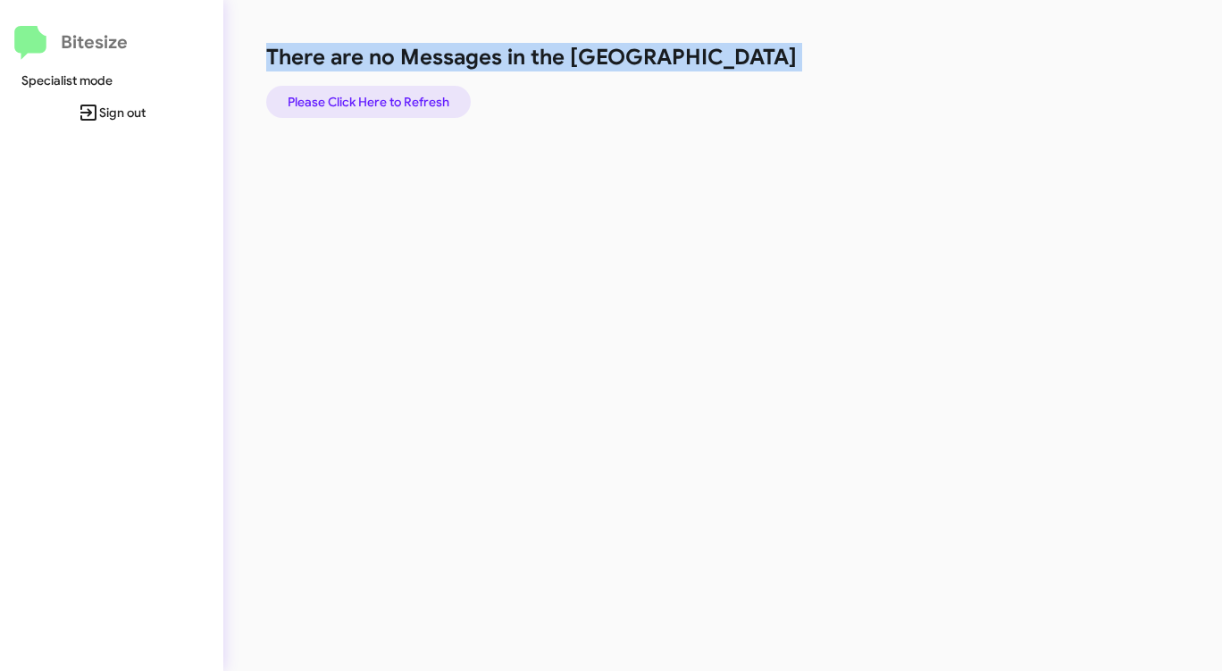
click at [381, 88] on span "Please Click Here to Refresh" at bounding box center [369, 102] width 162 height 32
click at [378, 91] on span "Please Click Here to Refresh" at bounding box center [369, 102] width 162 height 32
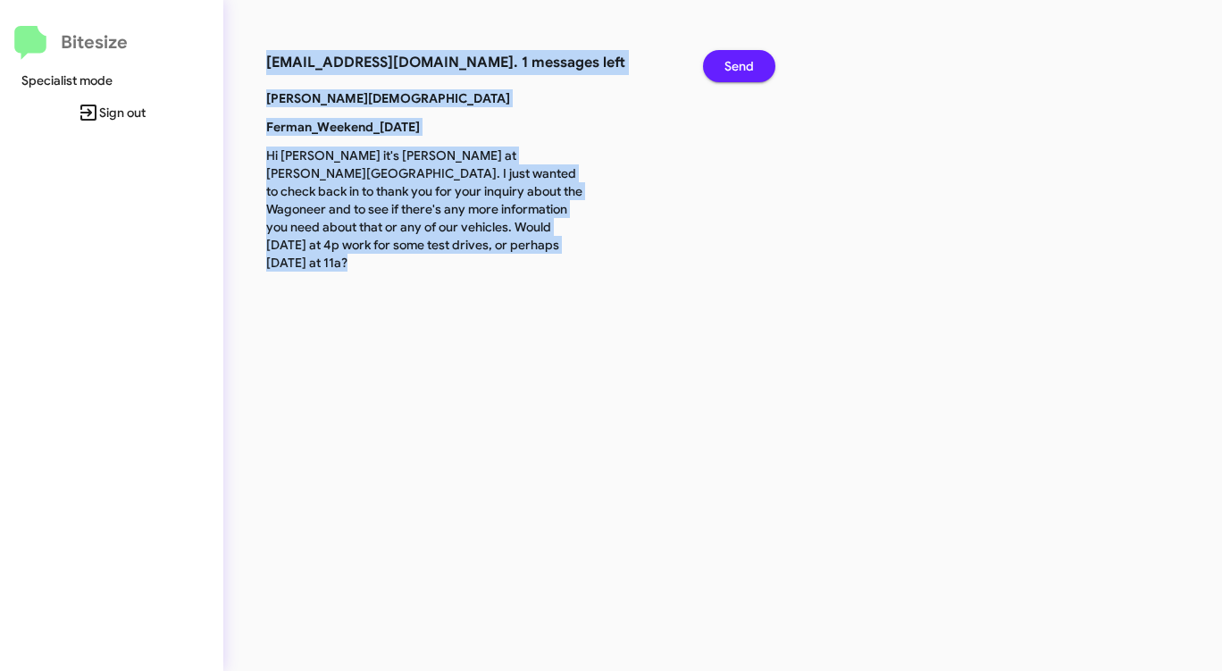
click at [739, 62] on span "Send" at bounding box center [738, 66] width 29 height 32
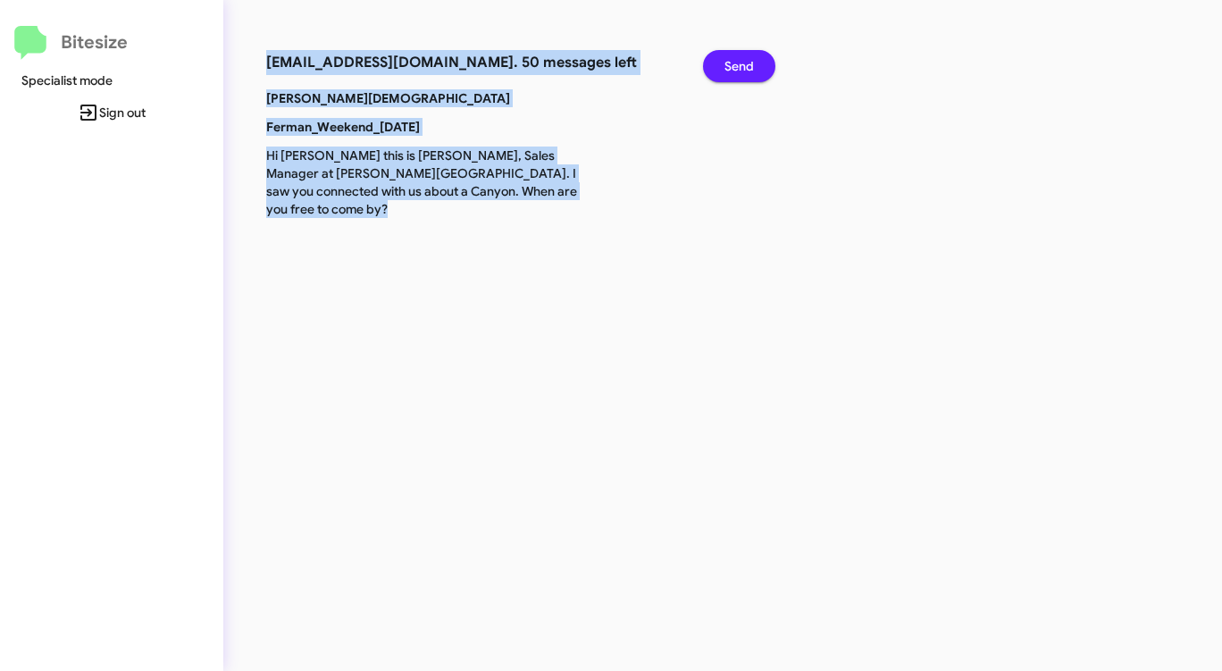
click at [749, 63] on span "Send" at bounding box center [738, 66] width 29 height 32
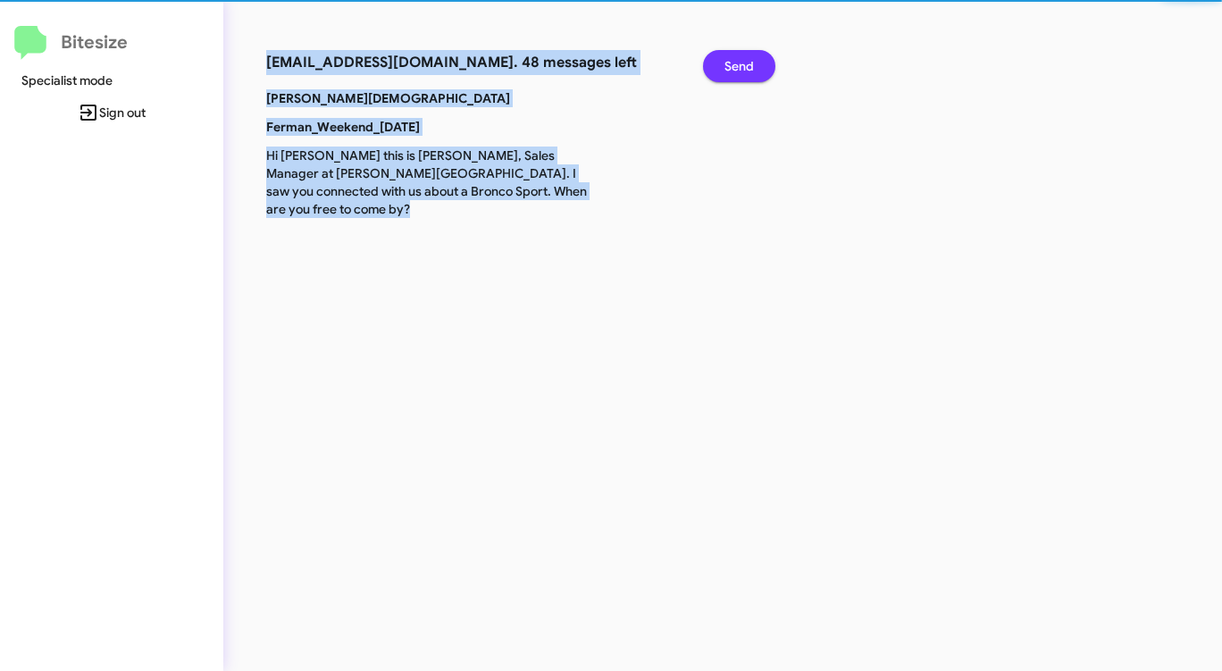
click at [749, 63] on span "Send" at bounding box center [738, 66] width 29 height 32
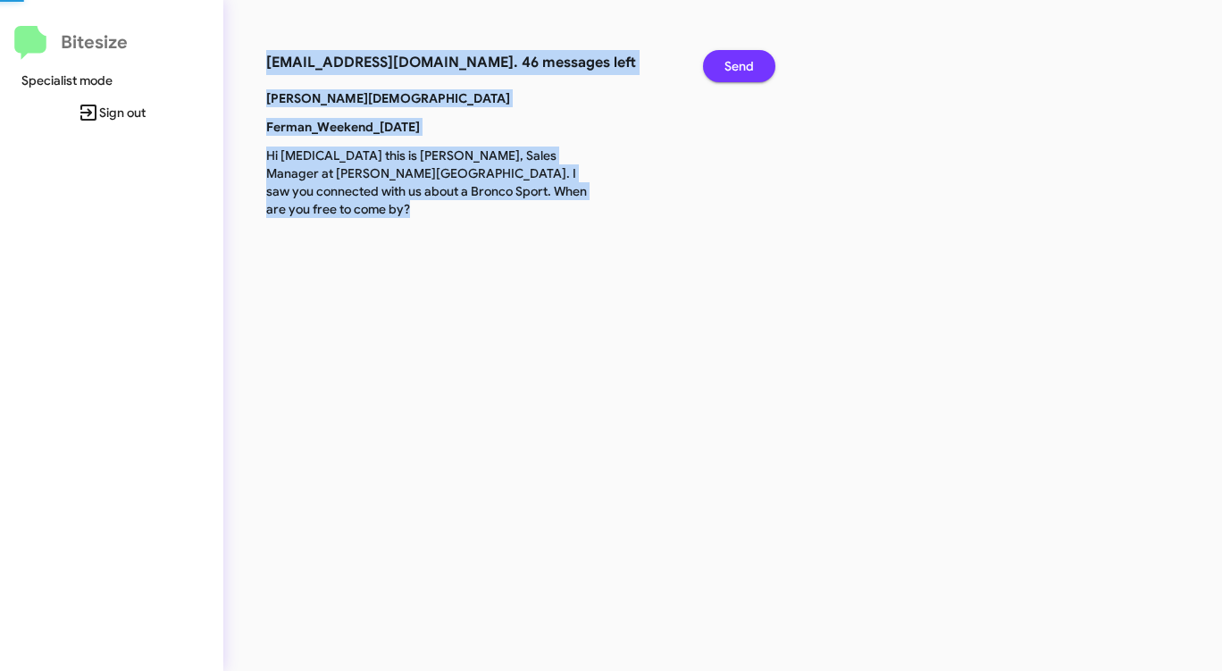
click at [749, 63] on span "Send" at bounding box center [738, 66] width 29 height 32
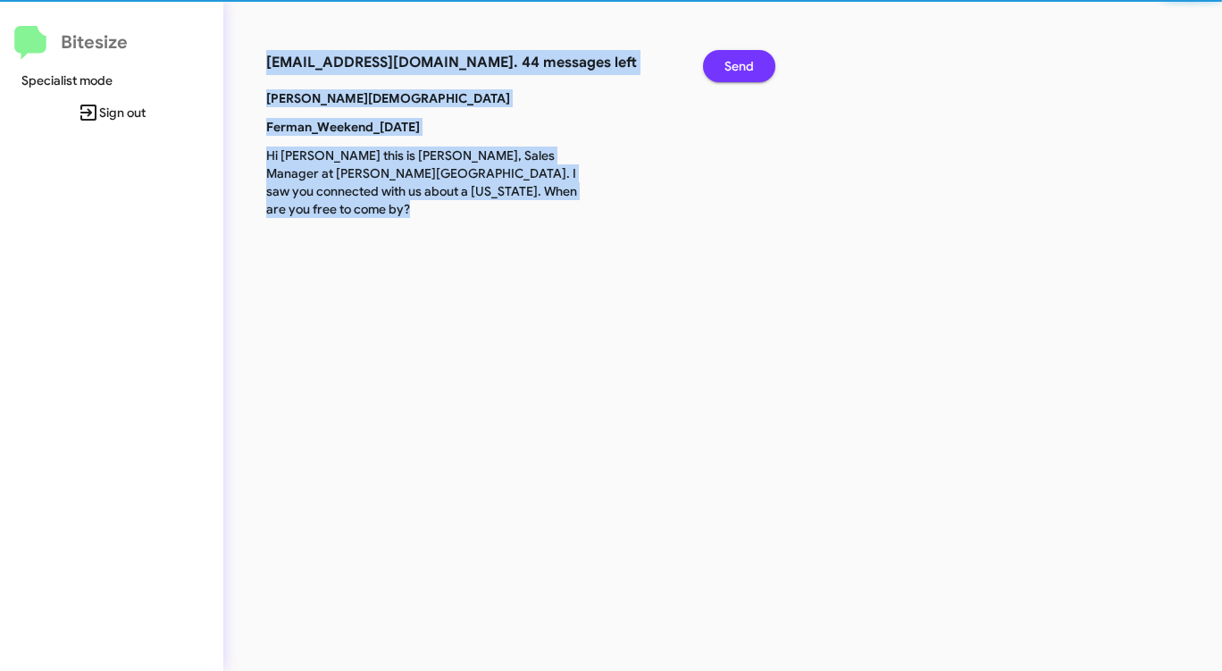
click at [749, 63] on span "Send" at bounding box center [738, 66] width 29 height 32
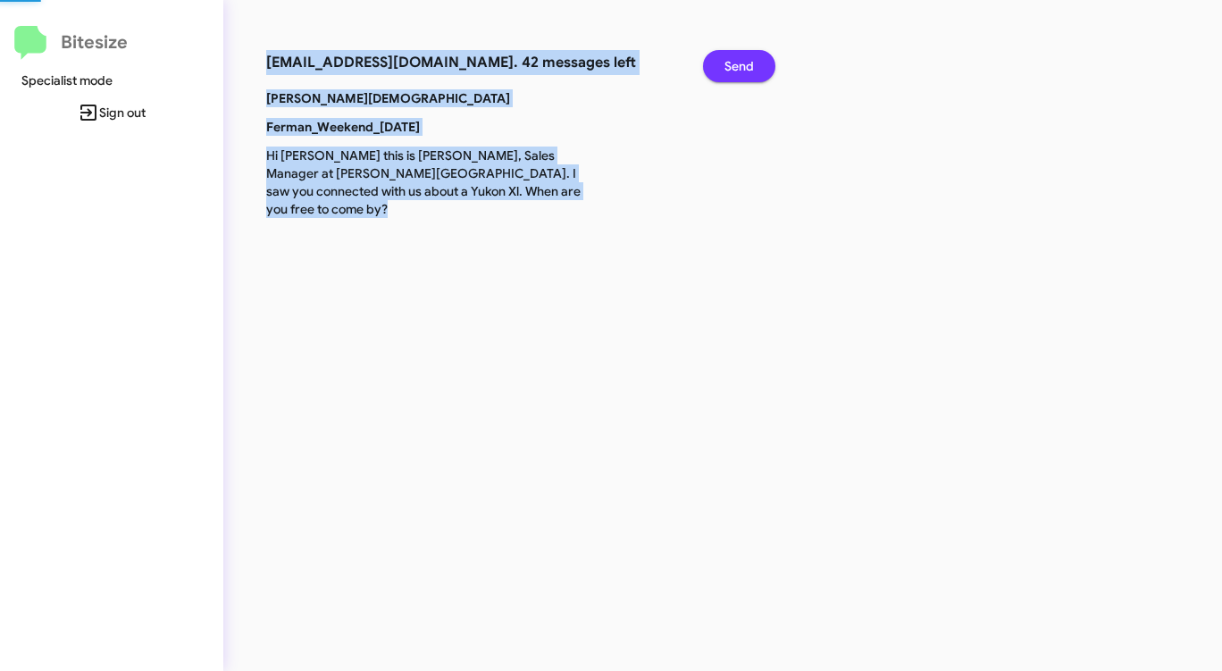
click at [749, 63] on span "Send" at bounding box center [738, 66] width 29 height 32
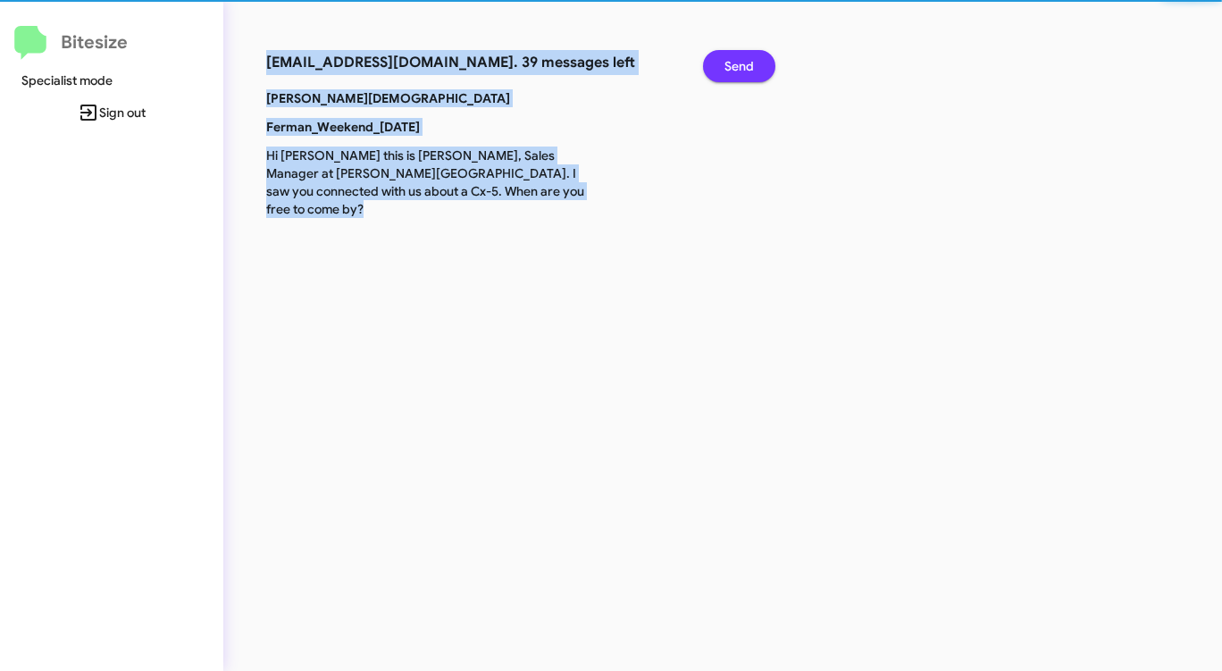
click at [749, 63] on span "Send" at bounding box center [738, 66] width 29 height 32
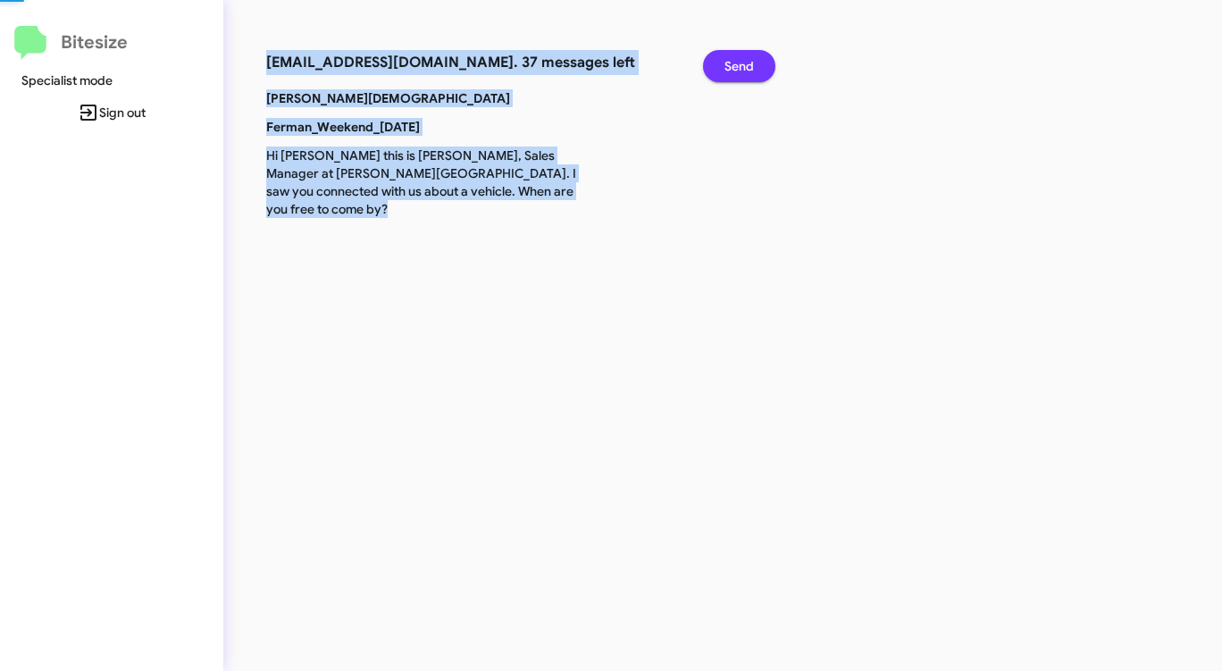
click at [749, 63] on span "Send" at bounding box center [738, 66] width 29 height 32
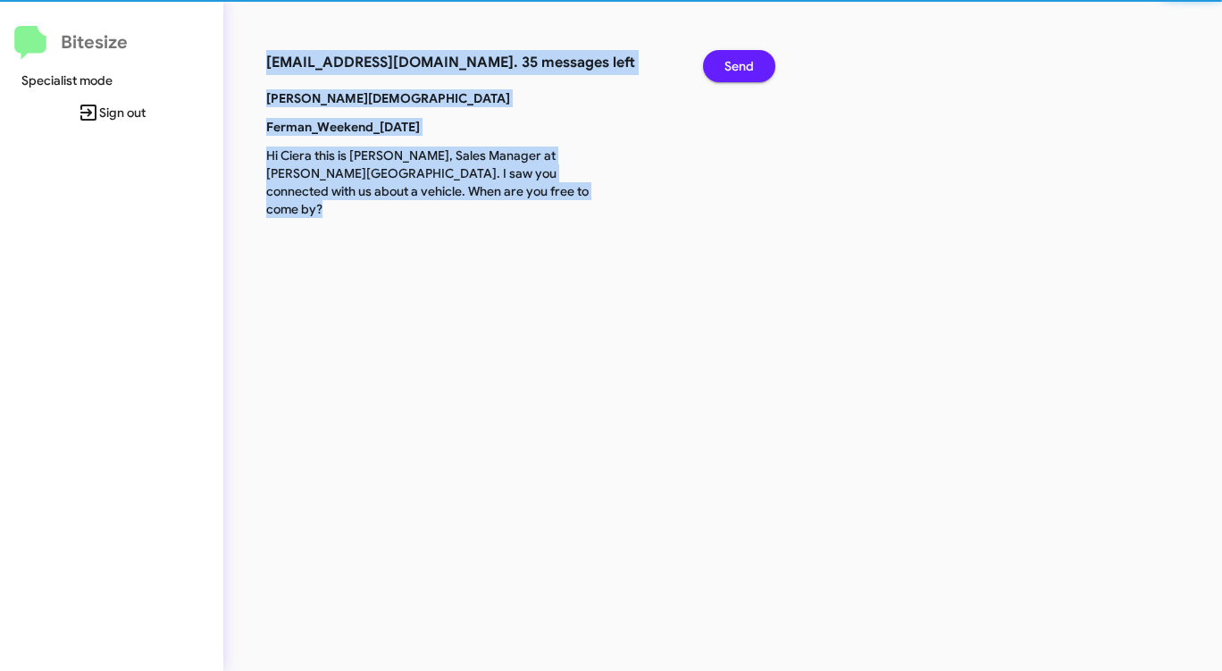
click at [749, 63] on span "Send" at bounding box center [738, 66] width 29 height 32
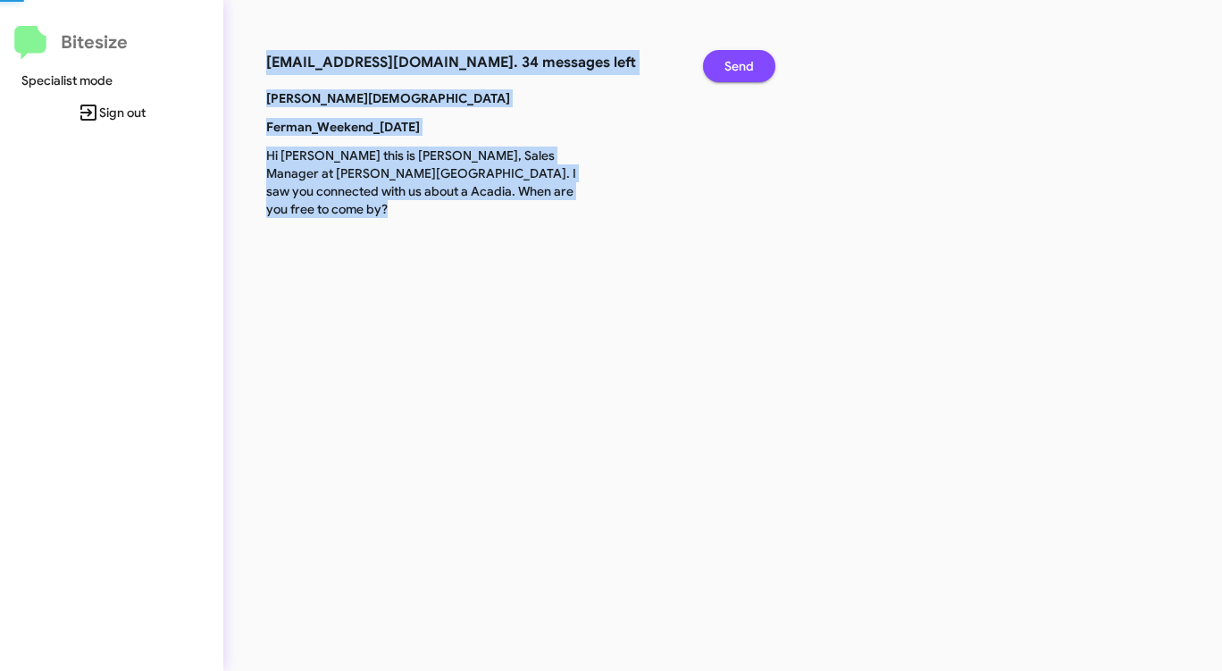
click at [749, 63] on span "Send" at bounding box center [738, 66] width 29 height 32
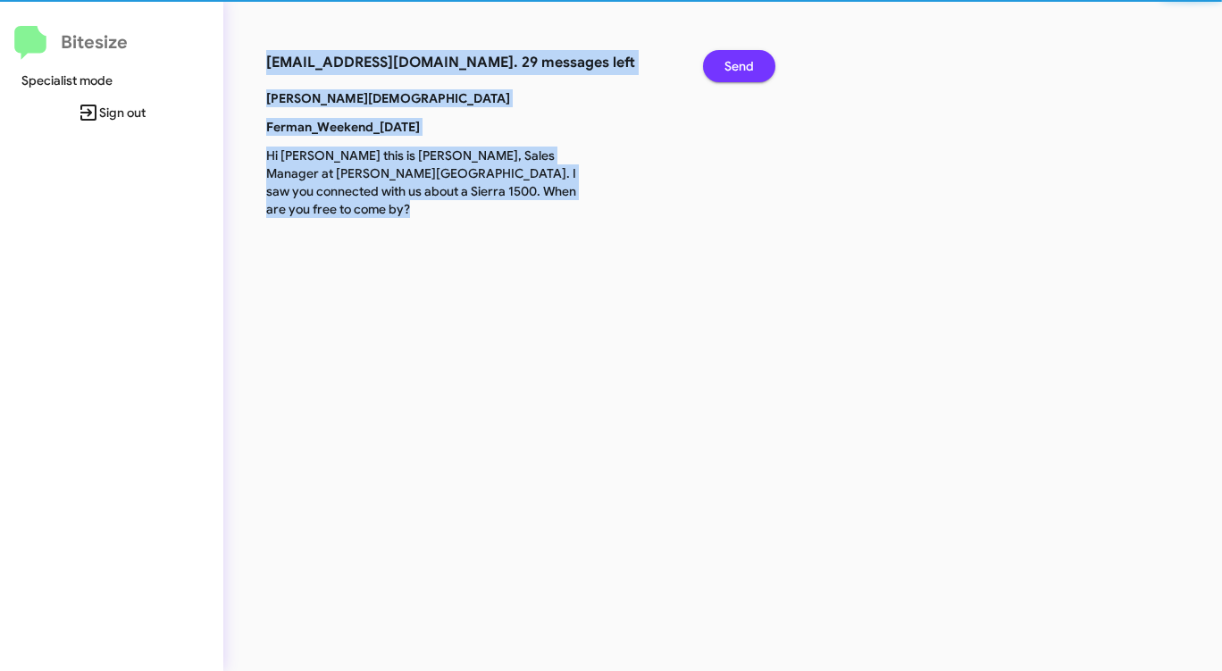
click at [749, 63] on span "Send" at bounding box center [738, 66] width 29 height 32
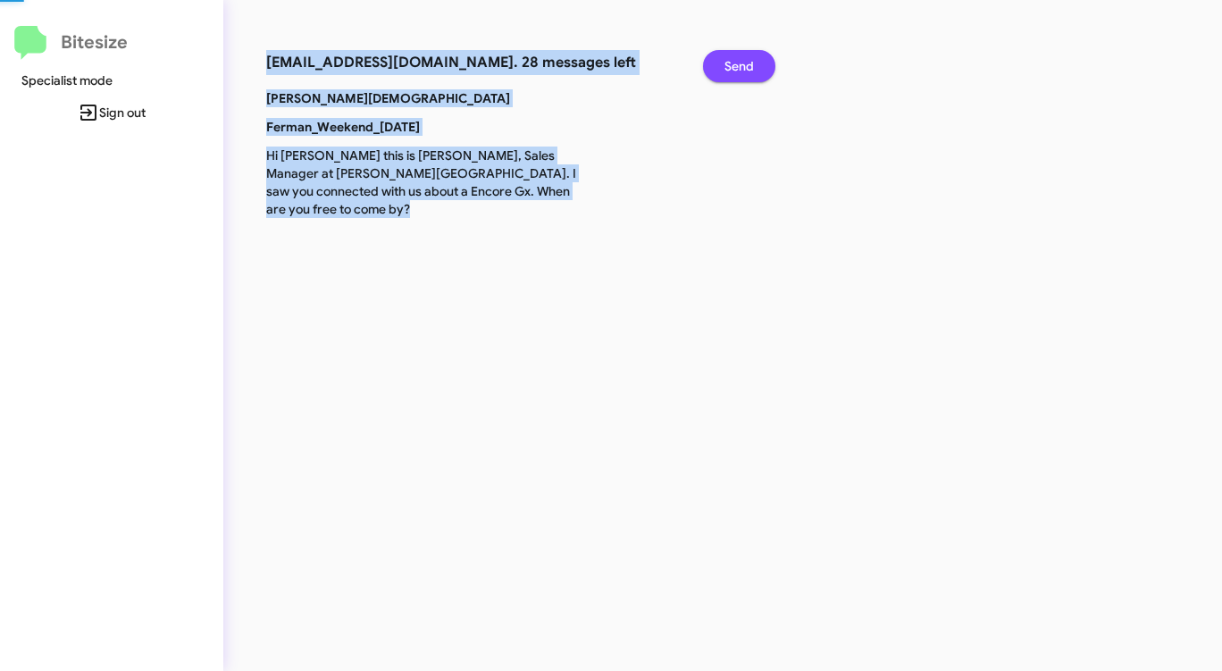
click at [749, 63] on span "Send" at bounding box center [738, 66] width 29 height 32
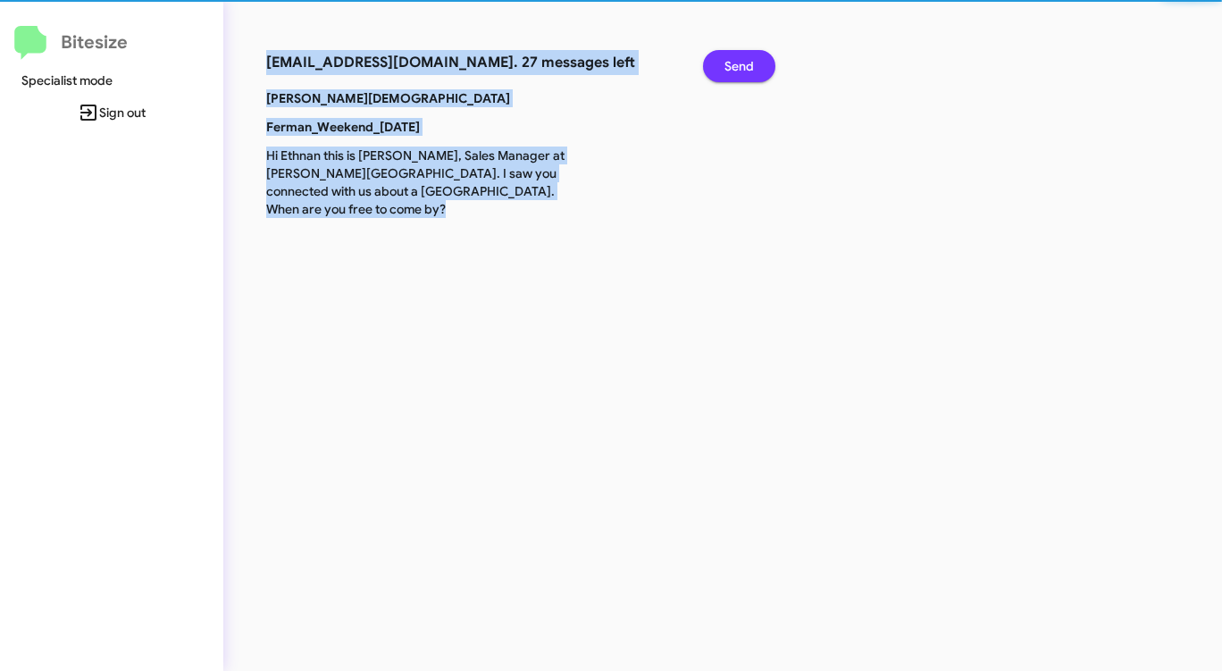
click at [749, 63] on span "Send" at bounding box center [738, 66] width 29 height 32
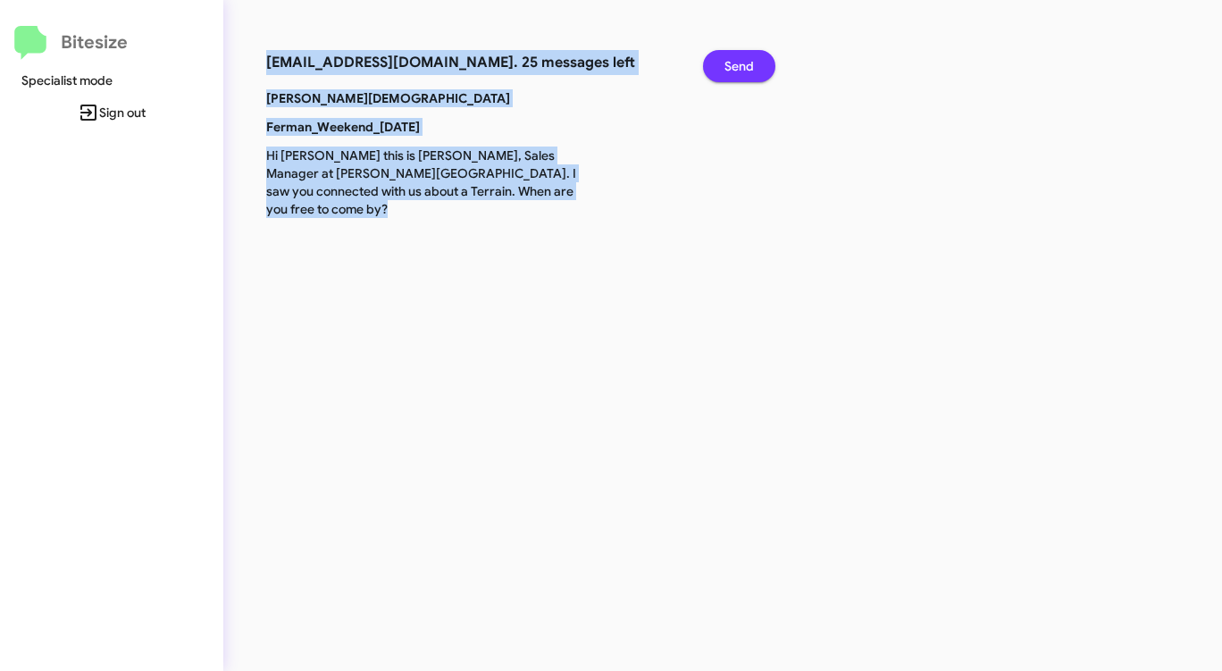
click at [749, 63] on span "Send" at bounding box center [738, 66] width 29 height 32
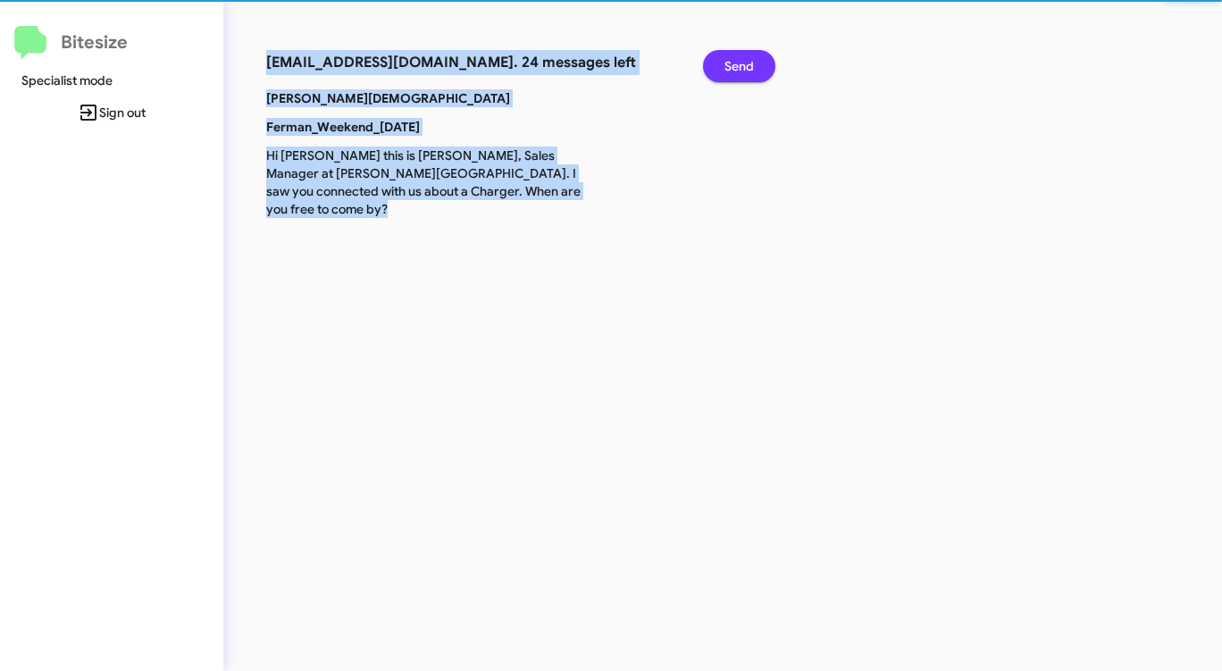
click at [749, 63] on span "Send" at bounding box center [738, 66] width 29 height 32
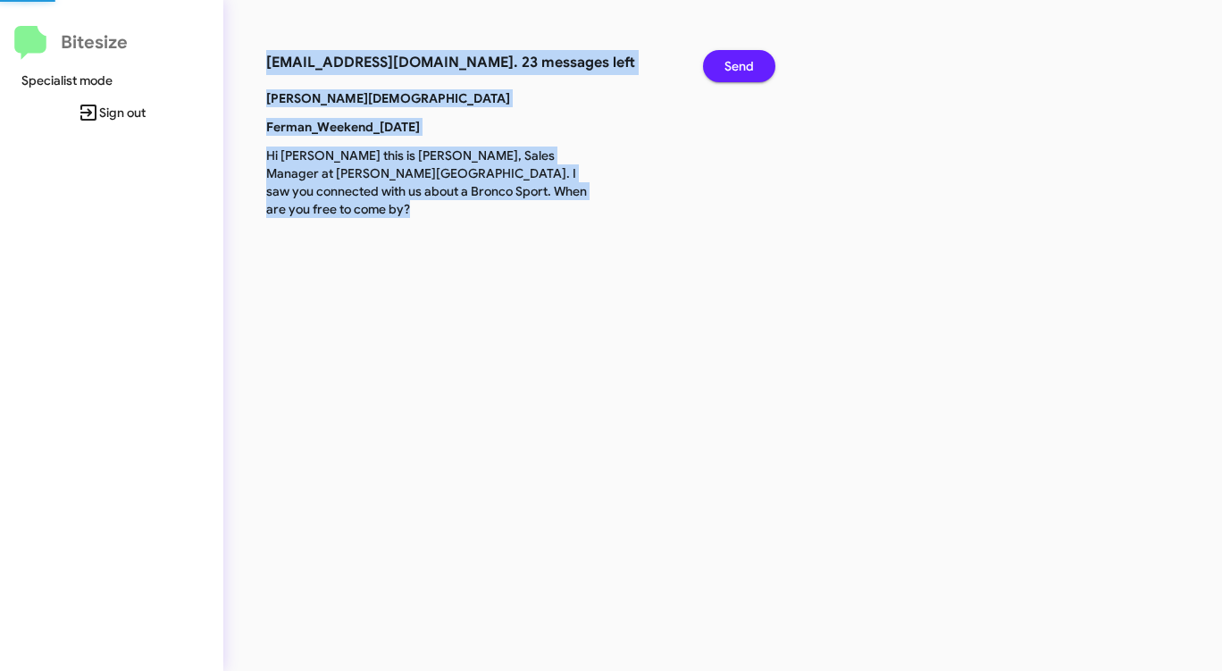
click at [749, 63] on span "Send" at bounding box center [738, 66] width 29 height 32
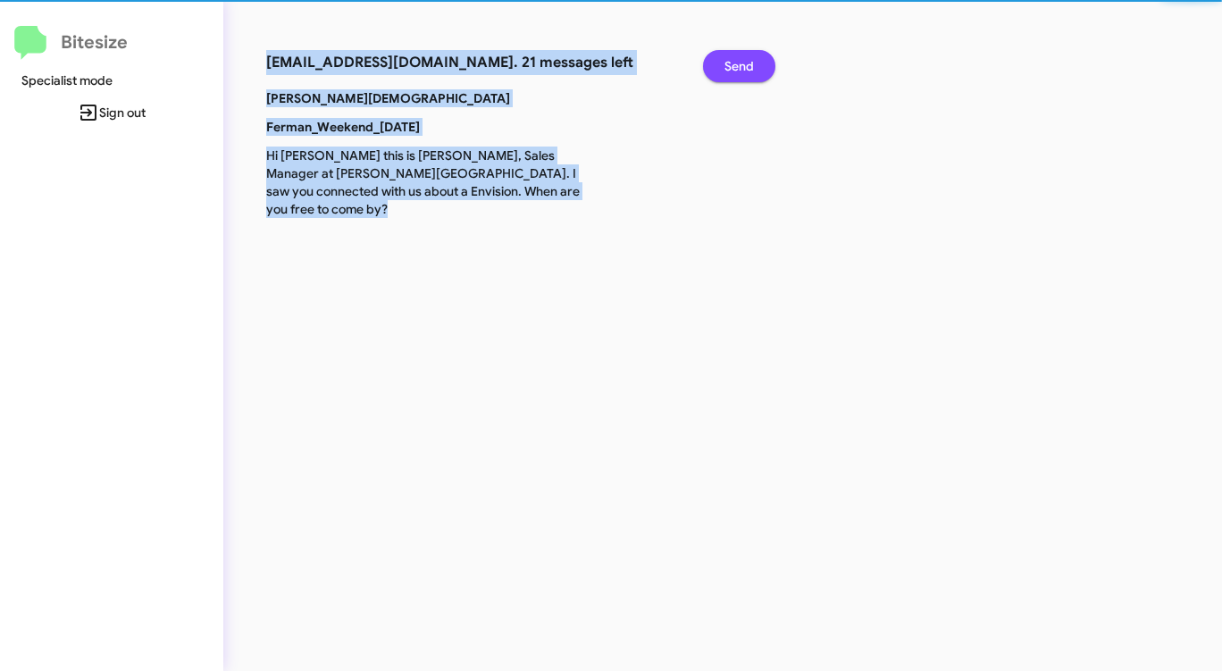
click at [749, 63] on span "Send" at bounding box center [738, 66] width 29 height 32
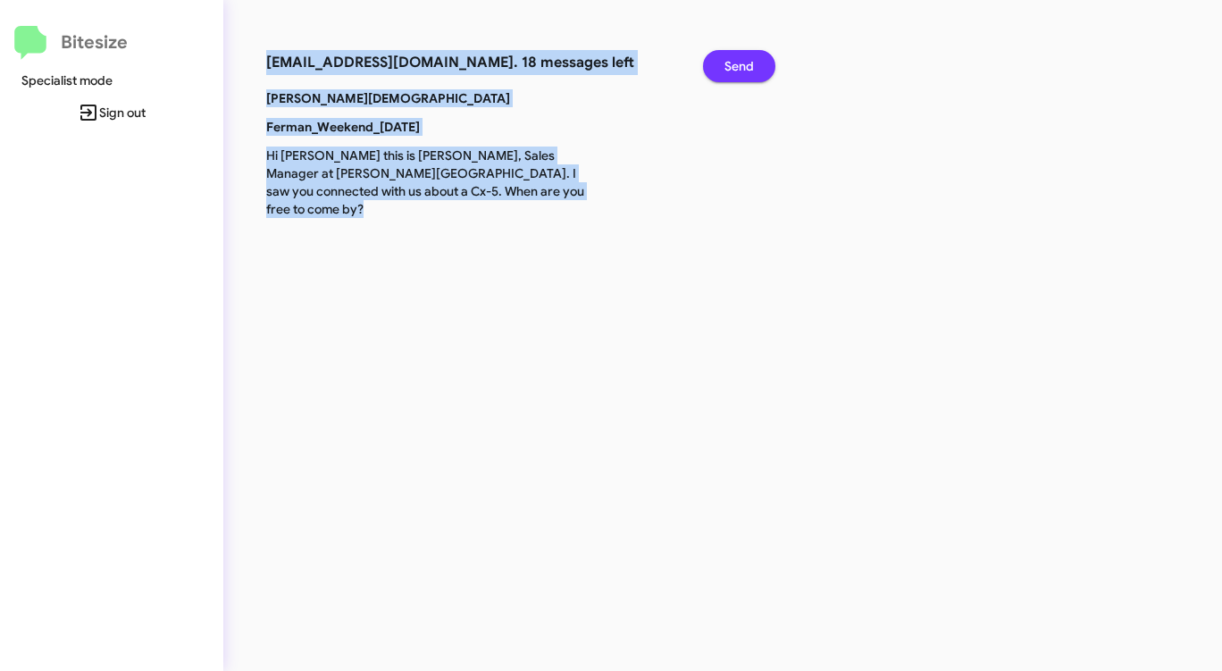
click at [749, 63] on span "Send" at bounding box center [738, 66] width 29 height 32
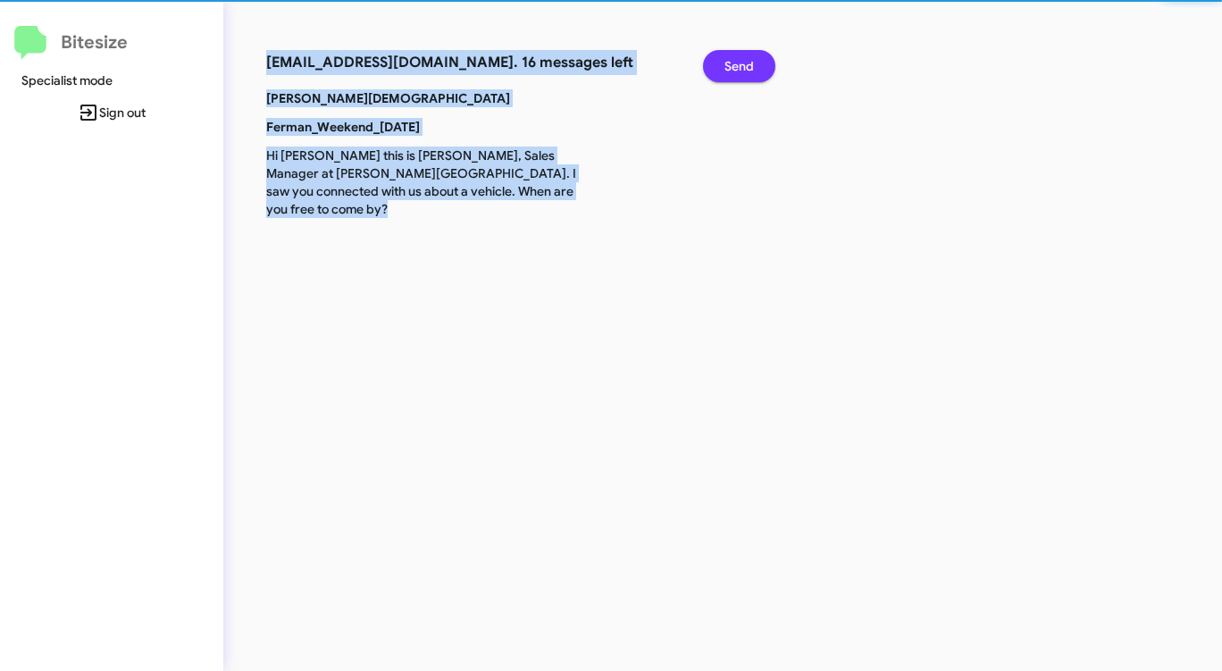
click at [749, 63] on span "Send" at bounding box center [738, 66] width 29 height 32
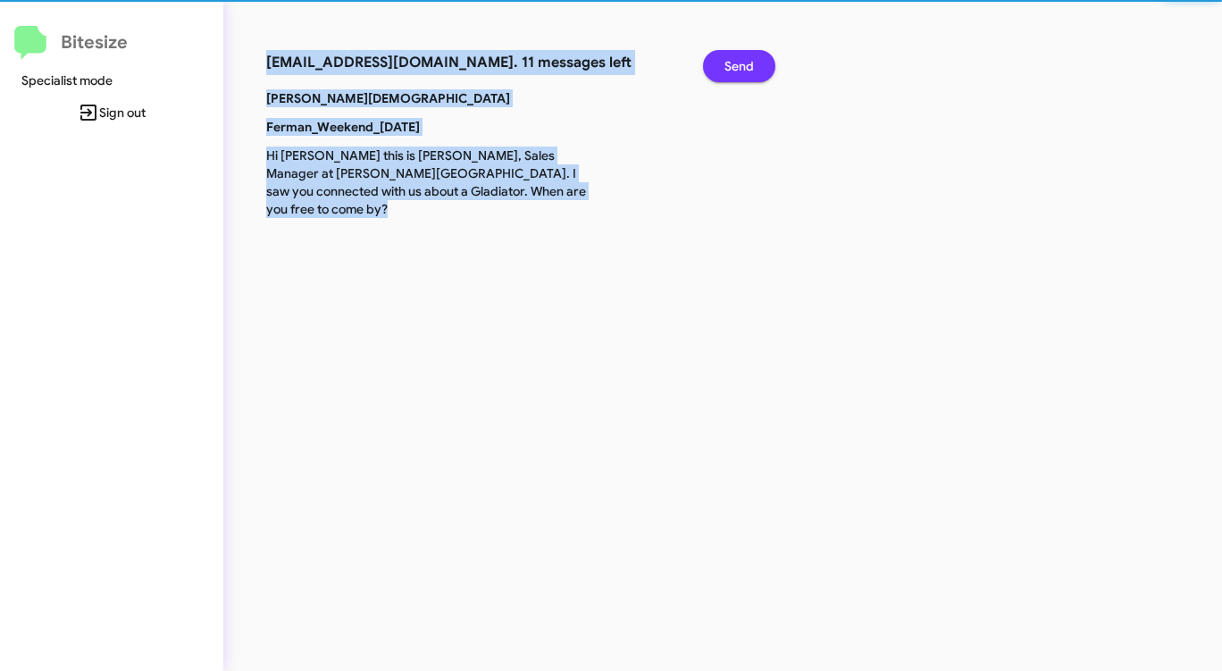
click at [749, 63] on span "Send" at bounding box center [738, 66] width 29 height 32
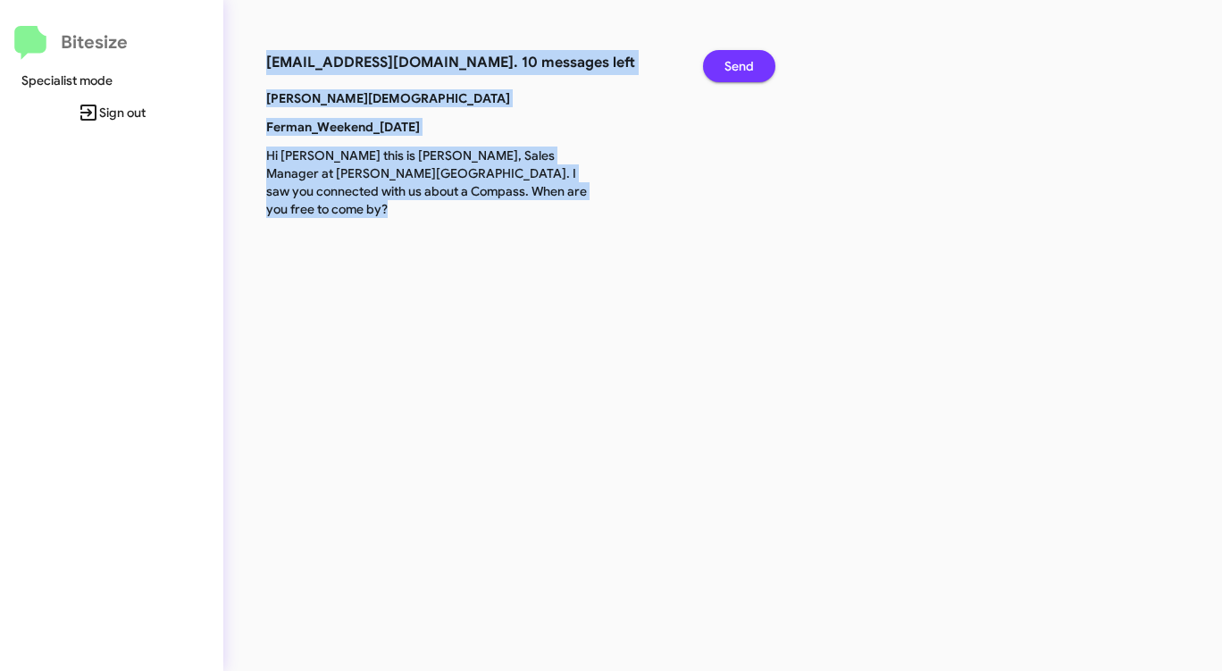
click at [749, 63] on span "Send" at bounding box center [738, 66] width 29 height 32
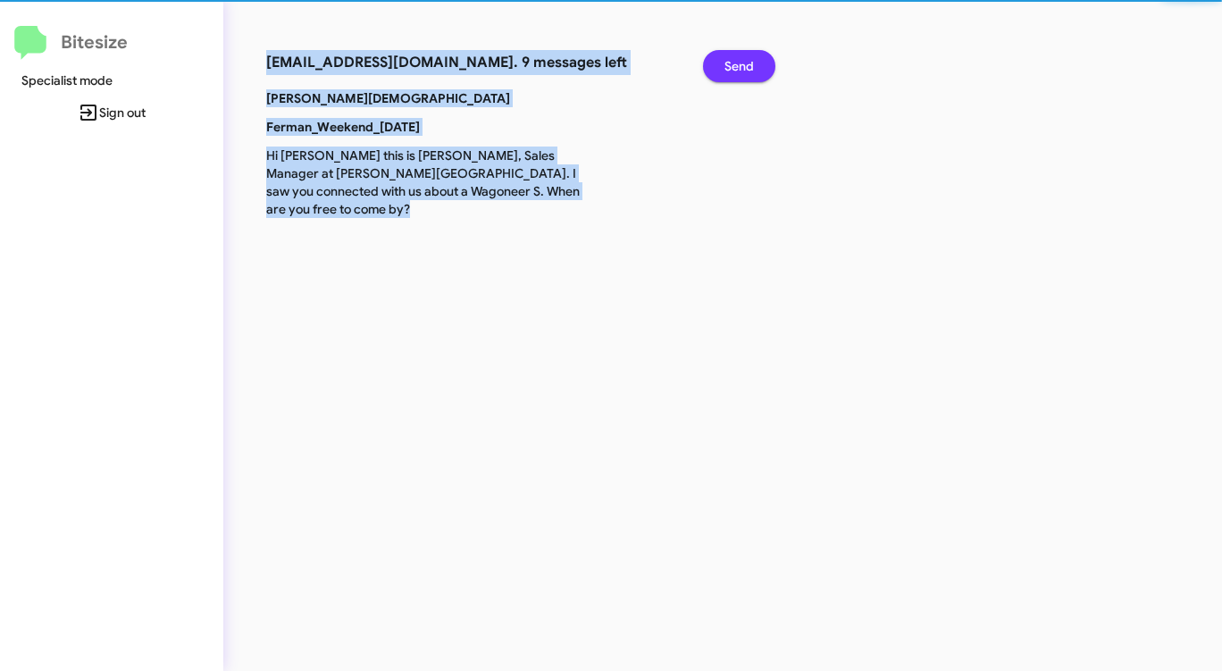
click at [749, 63] on span "Send" at bounding box center [738, 66] width 29 height 32
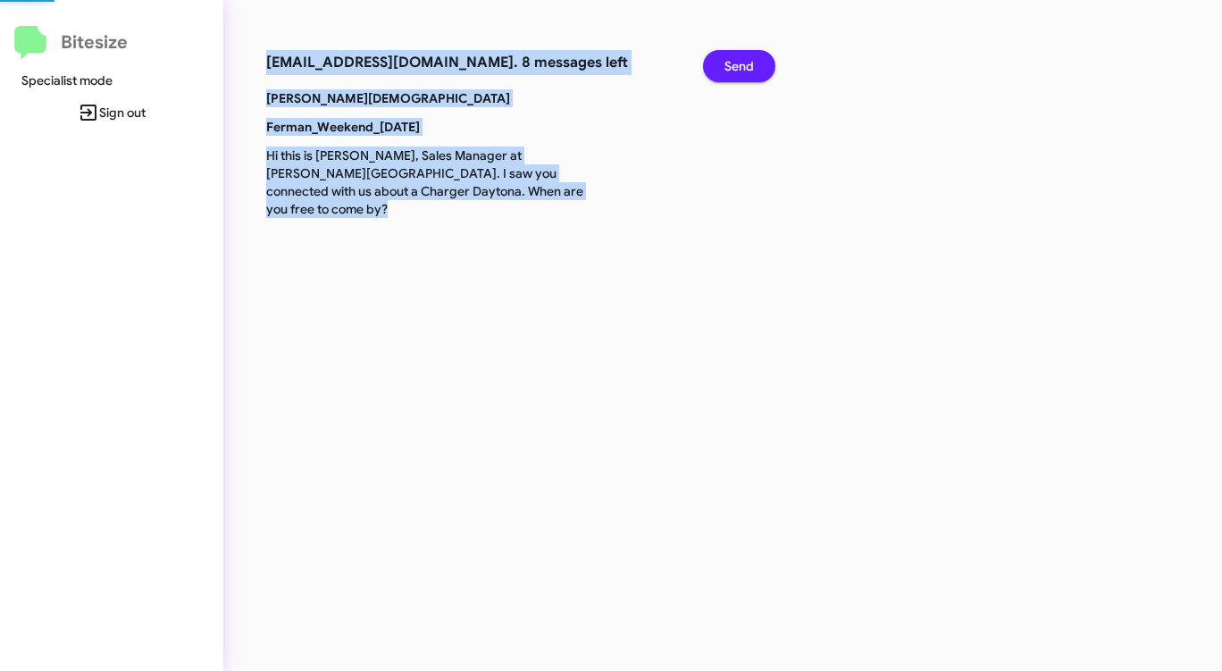
click at [749, 63] on span "Send" at bounding box center [738, 66] width 29 height 32
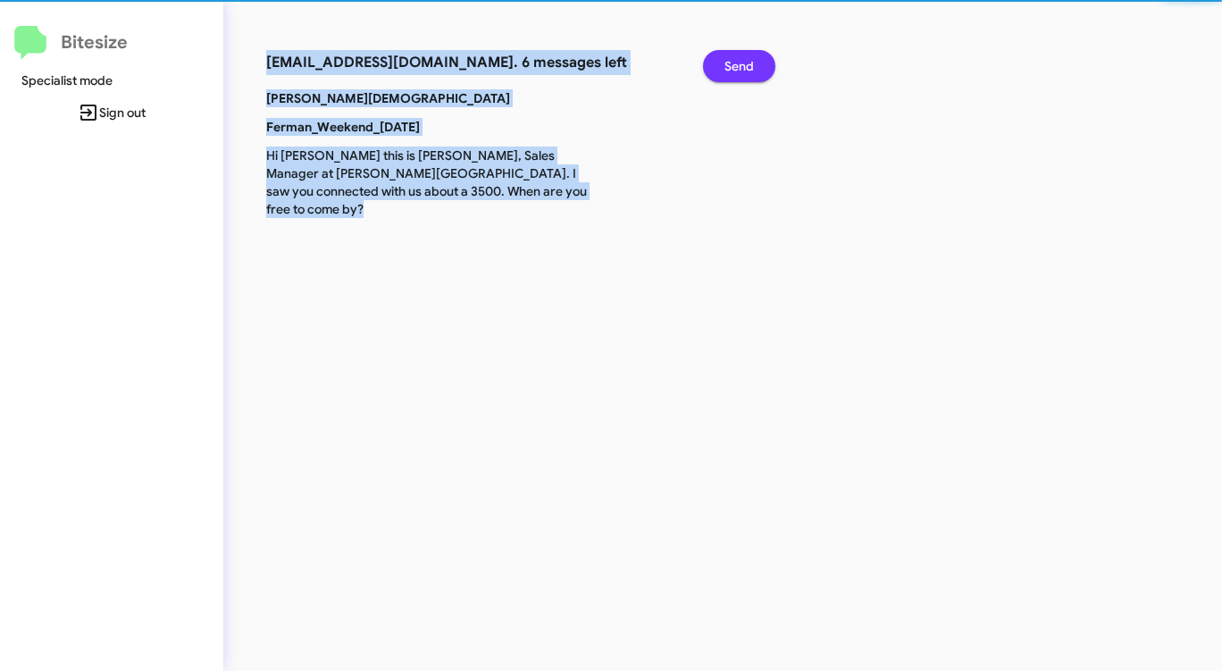
click at [749, 63] on span "Send" at bounding box center [738, 66] width 29 height 32
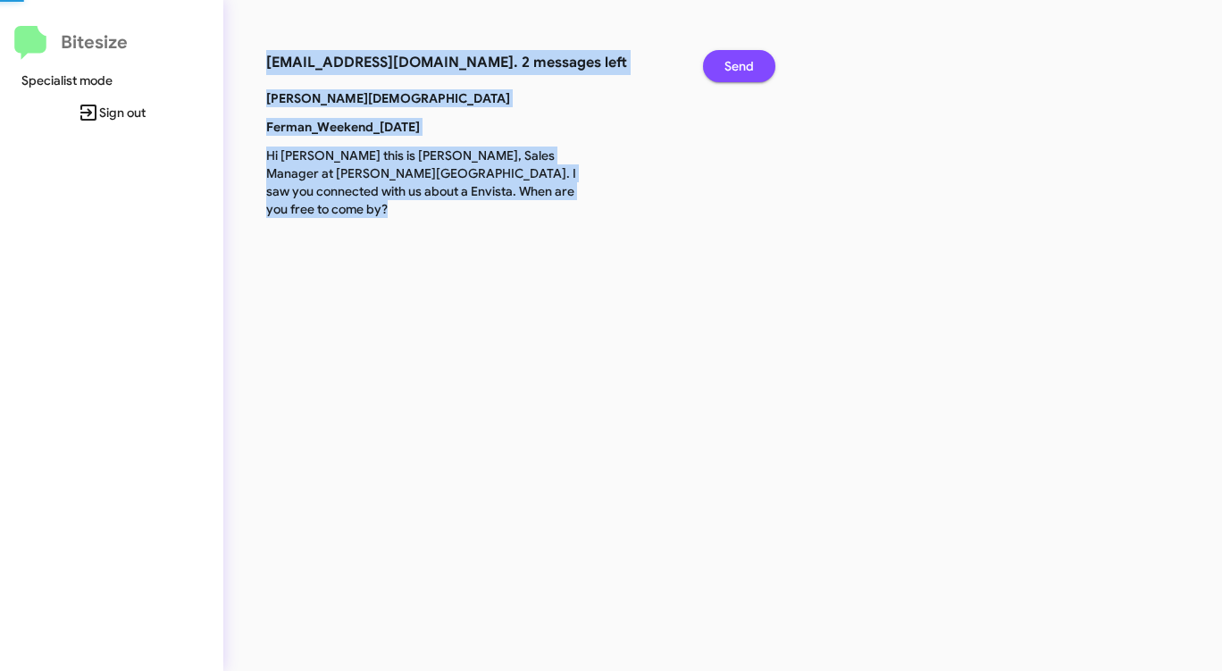
click at [749, 63] on span "Send" at bounding box center [738, 66] width 29 height 32
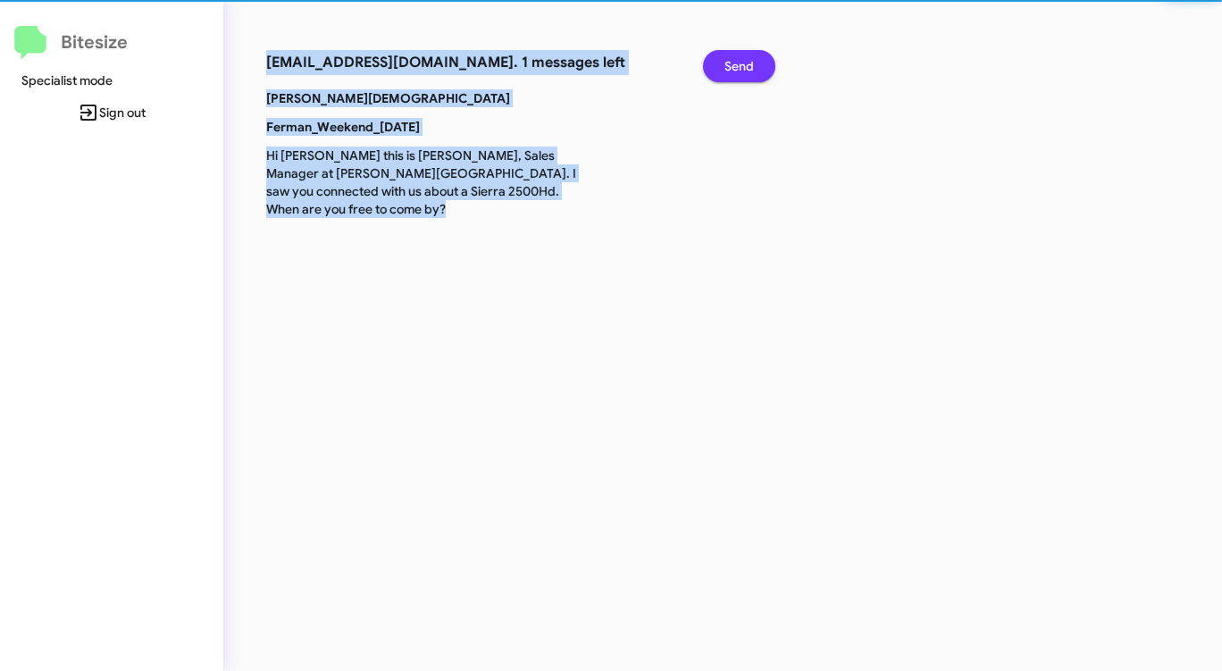
click at [749, 63] on span "Send" at bounding box center [738, 66] width 29 height 32
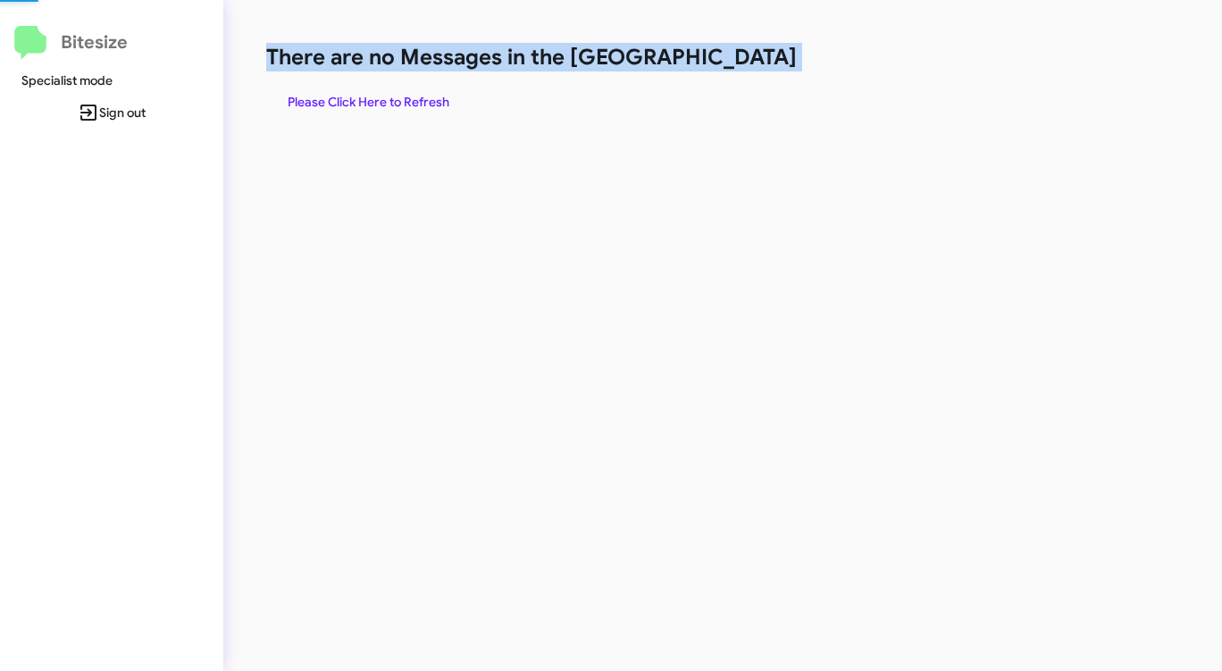
click at [749, 63] on h1 "There are no Messages in the [GEOGRAPHIC_DATA]" at bounding box center [639, 57] width 747 height 29
click at [384, 104] on span "Please Click Here to Refresh" at bounding box center [369, 102] width 162 height 32
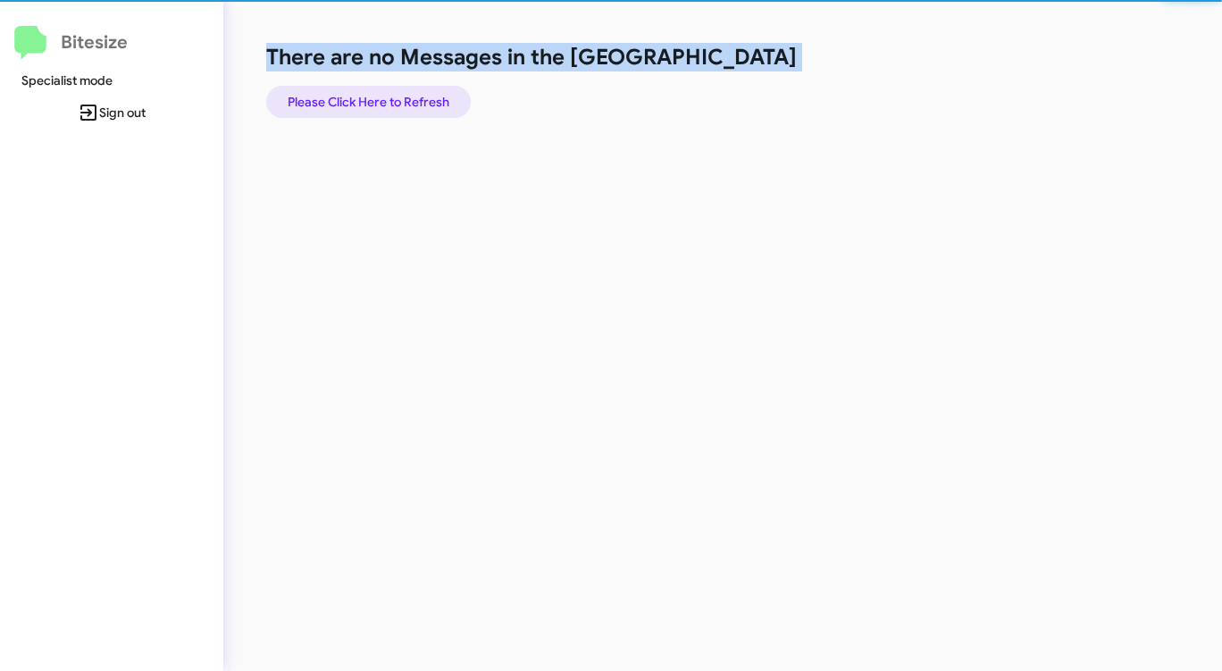
click at [384, 104] on span "Please Click Here to Refresh" at bounding box center [369, 102] width 162 height 32
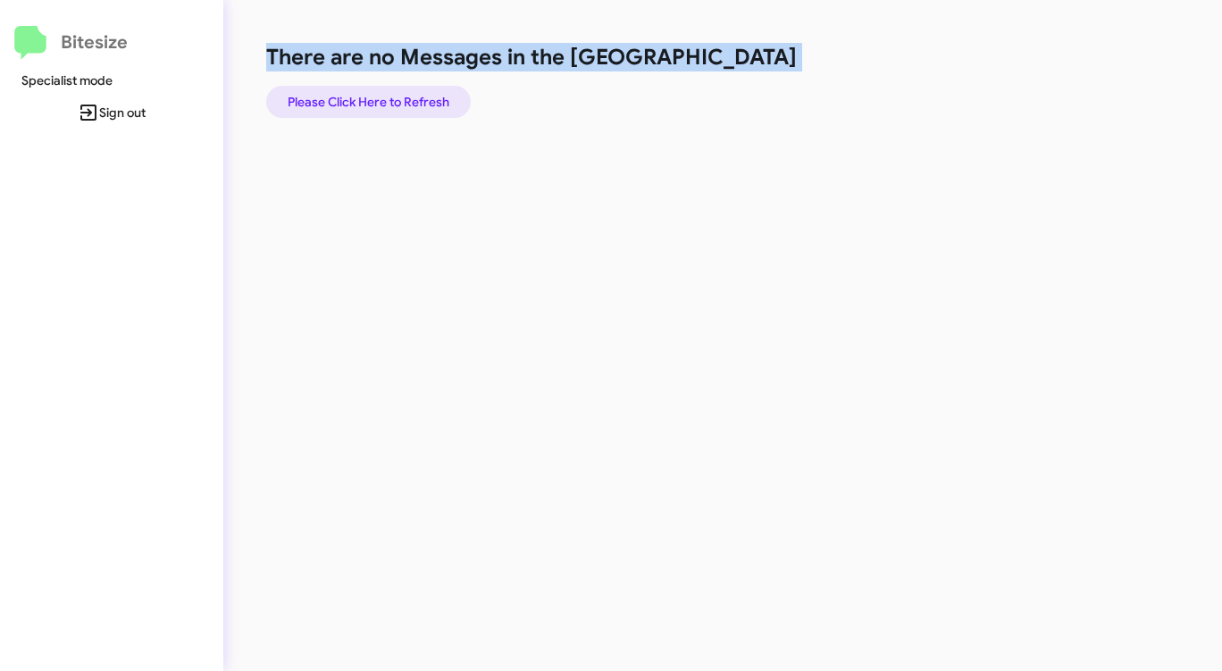
click at [384, 104] on span "Please Click Here to Refresh" at bounding box center [369, 102] width 162 height 32
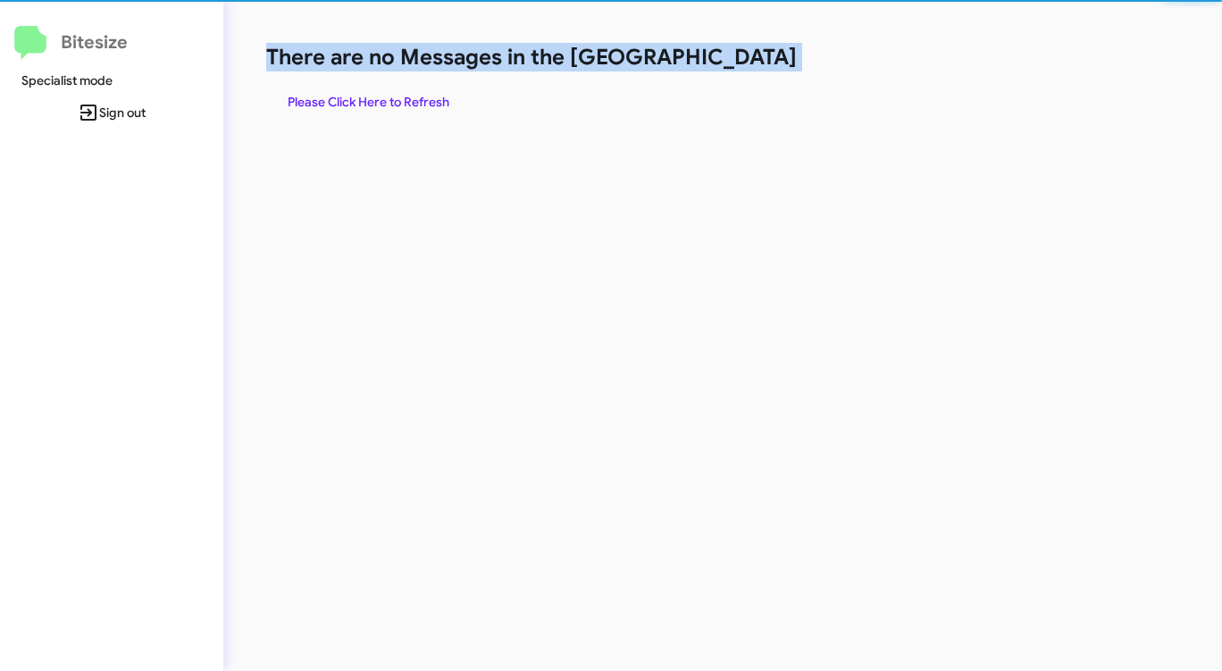
click at [384, 104] on span "Please Click Here to Refresh" at bounding box center [369, 102] width 162 height 32
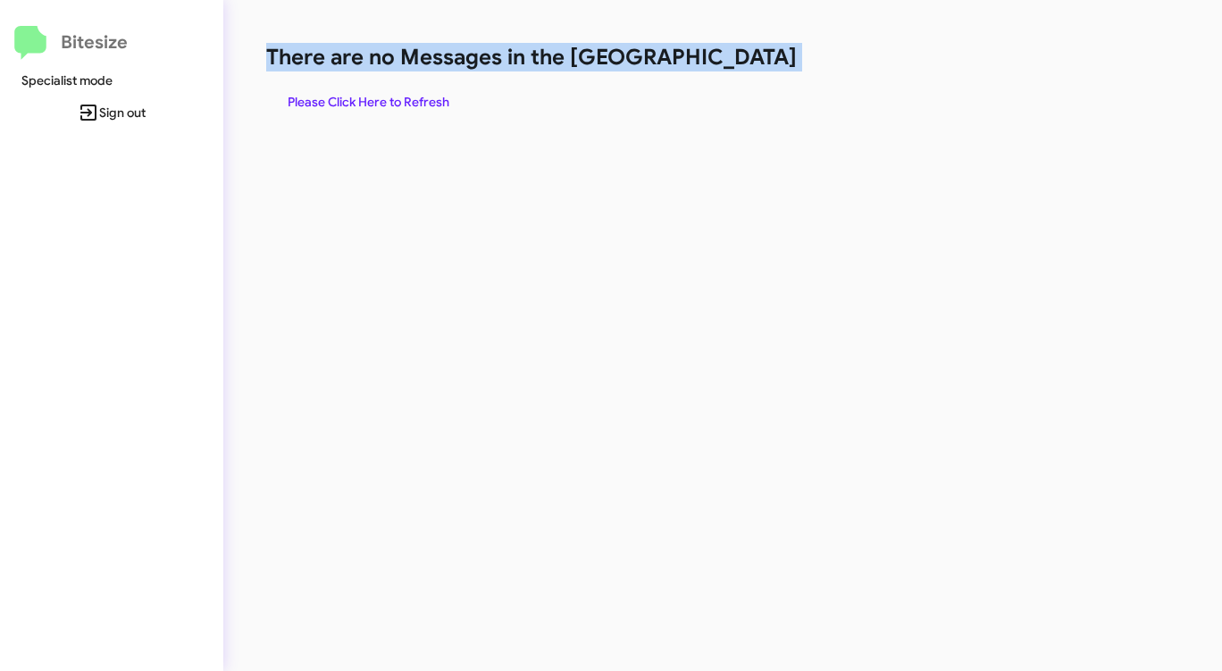
click at [395, 98] on span "Please Click Here to Refresh" at bounding box center [369, 102] width 162 height 32
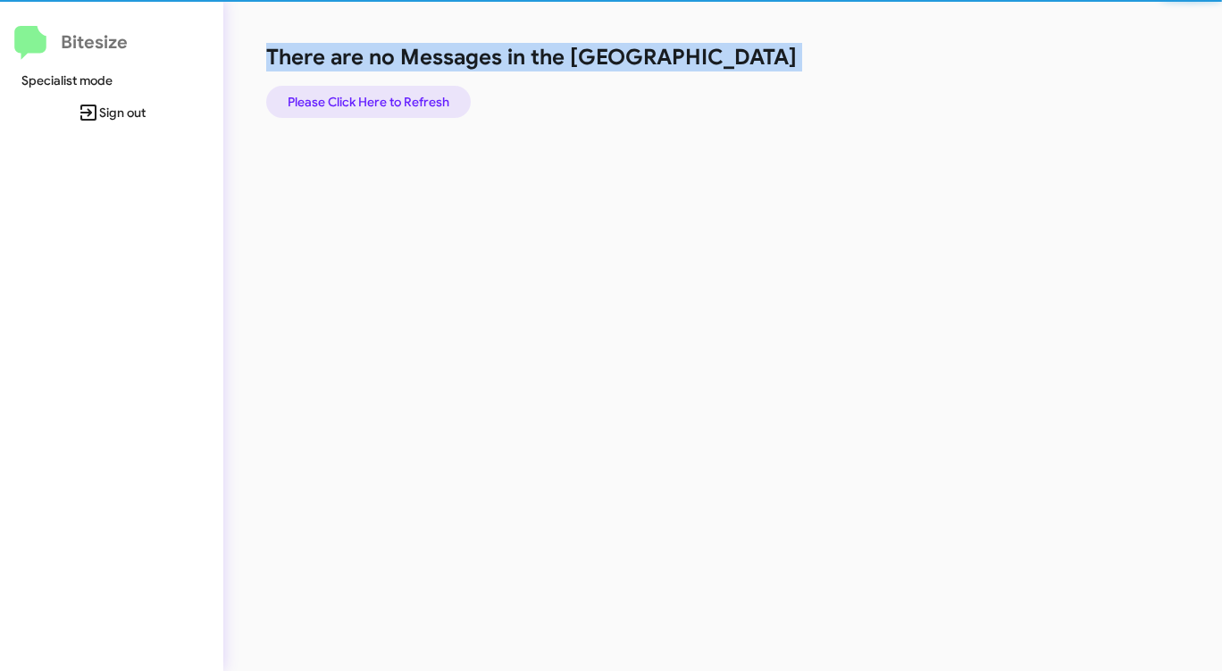
click at [395, 98] on span "Please Click Here to Refresh" at bounding box center [369, 102] width 162 height 32
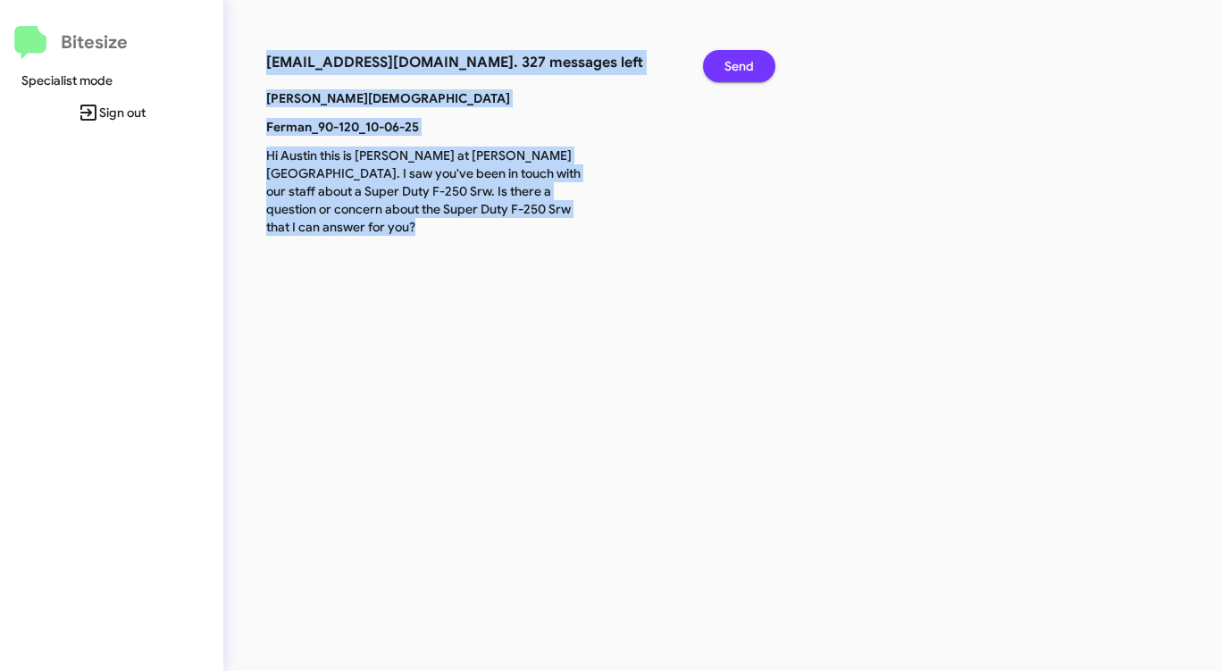
click at [723, 57] on button "Send" at bounding box center [739, 66] width 72 height 32
click at [720, 58] on button "Send" at bounding box center [739, 66] width 72 height 32
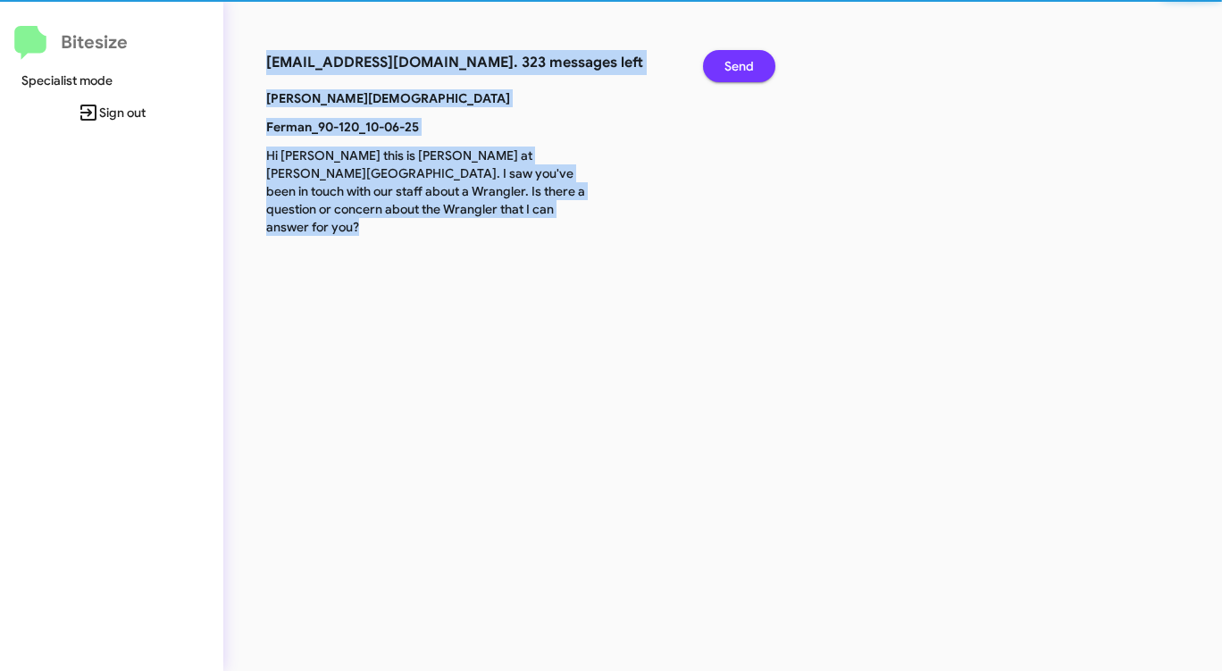
click at [717, 60] on button "Send" at bounding box center [739, 66] width 72 height 32
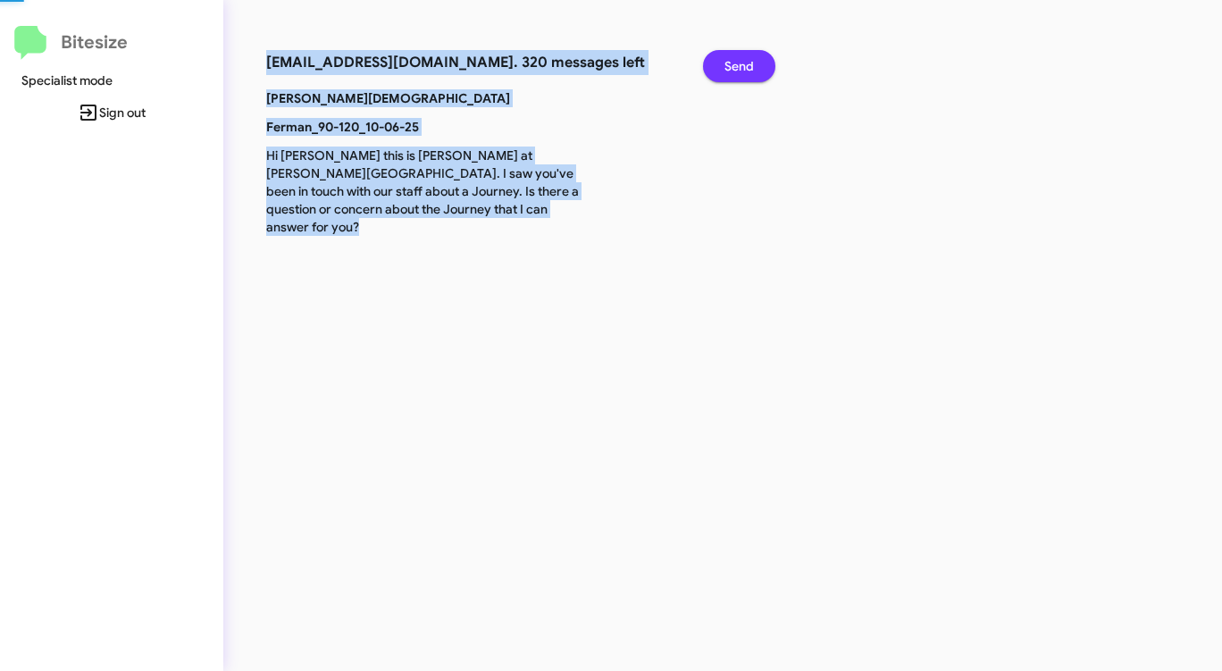
click at [717, 60] on button "Send" at bounding box center [739, 66] width 72 height 32
click at [715, 61] on button "Send" at bounding box center [739, 66] width 72 height 32
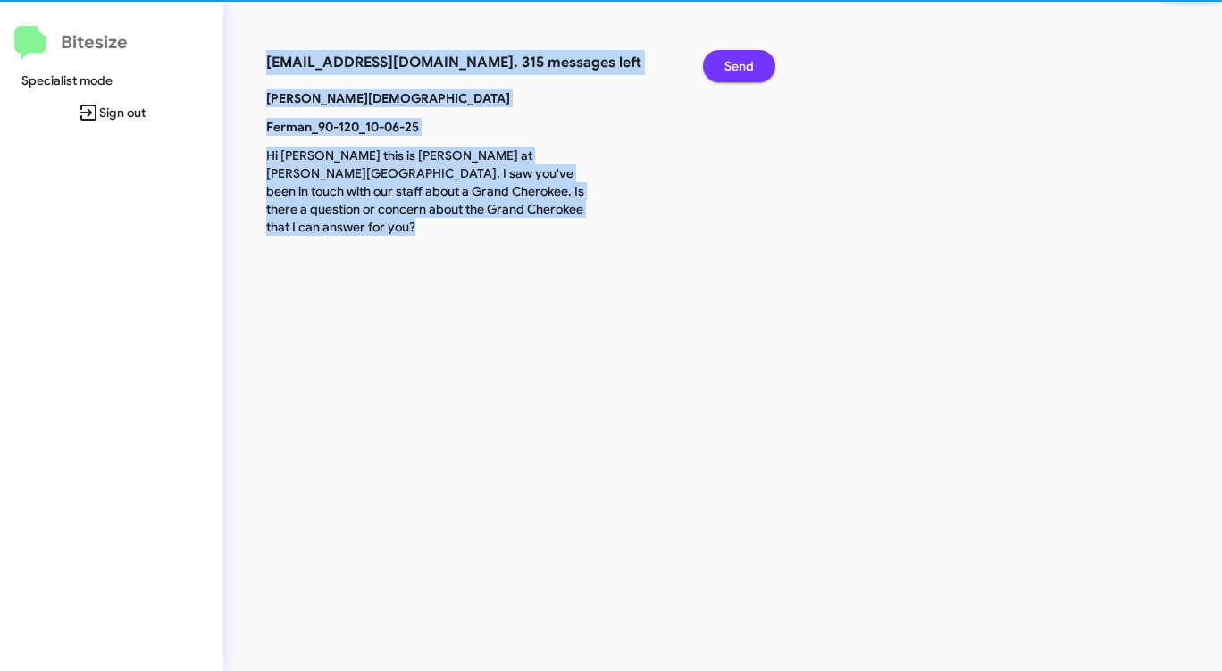
click at [715, 61] on button "Send" at bounding box center [739, 66] width 72 height 32
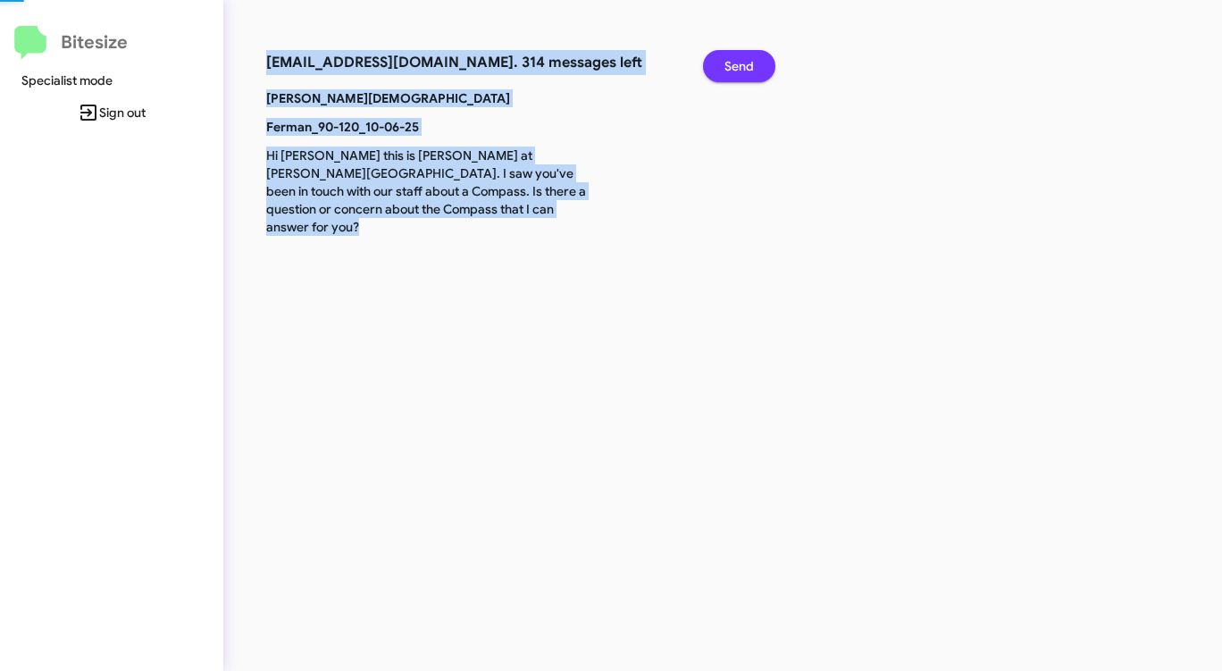
click at [715, 61] on button "Send" at bounding box center [739, 66] width 72 height 32
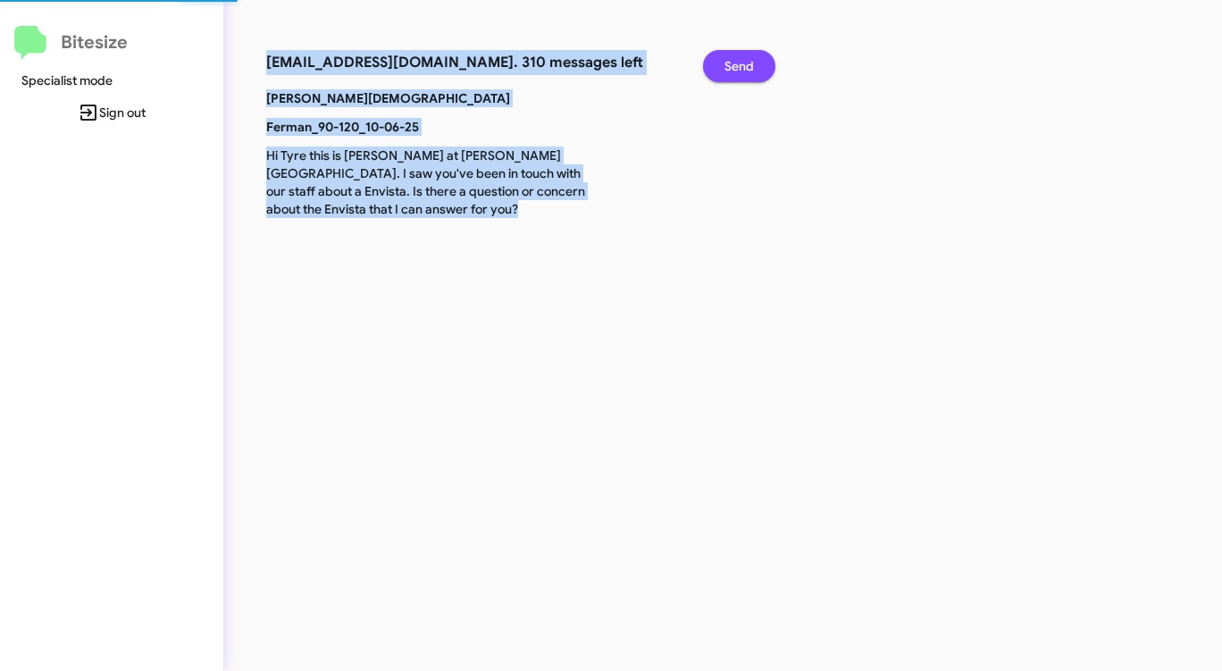
click at [715, 62] on button "Send" at bounding box center [739, 66] width 72 height 32
drag, startPoint x: 715, startPoint y: 62, endPoint x: 702, endPoint y: 69, distance: 14.4
click at [709, 65] on button "Send" at bounding box center [739, 66] width 72 height 32
click at [702, 69] on div "Send" at bounding box center [734, 69] width 88 height 39
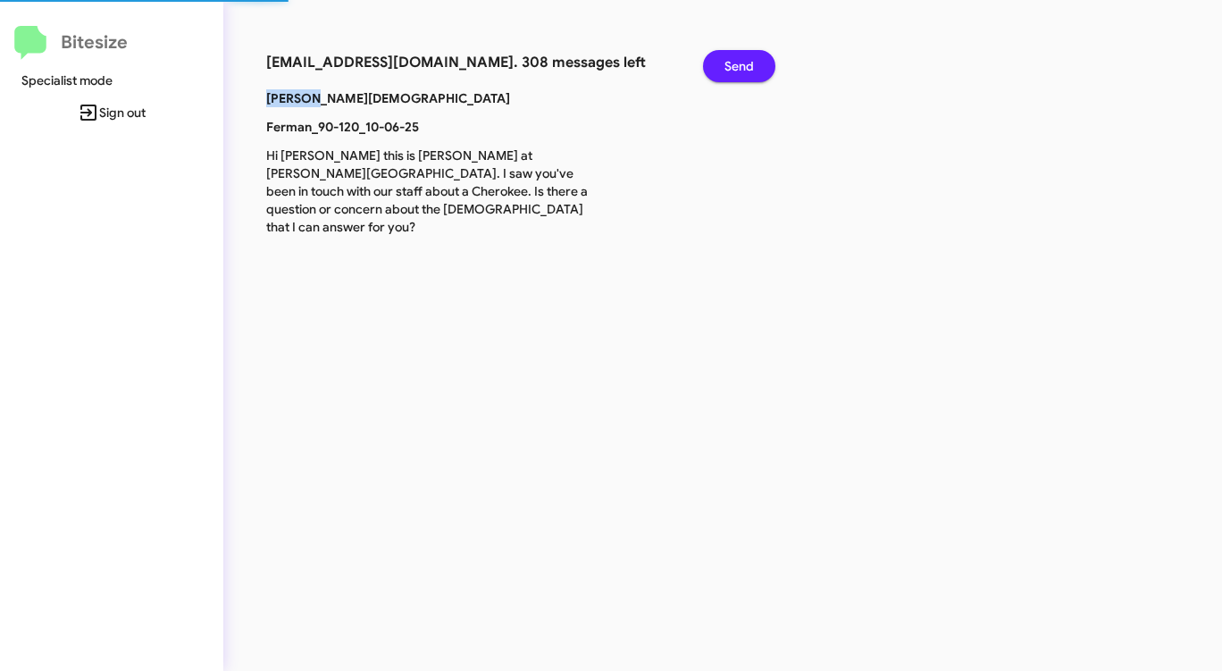
click at [702, 69] on div "Send" at bounding box center [734, 69] width 88 height 39
click at [736, 60] on span "Send" at bounding box center [738, 66] width 29 height 32
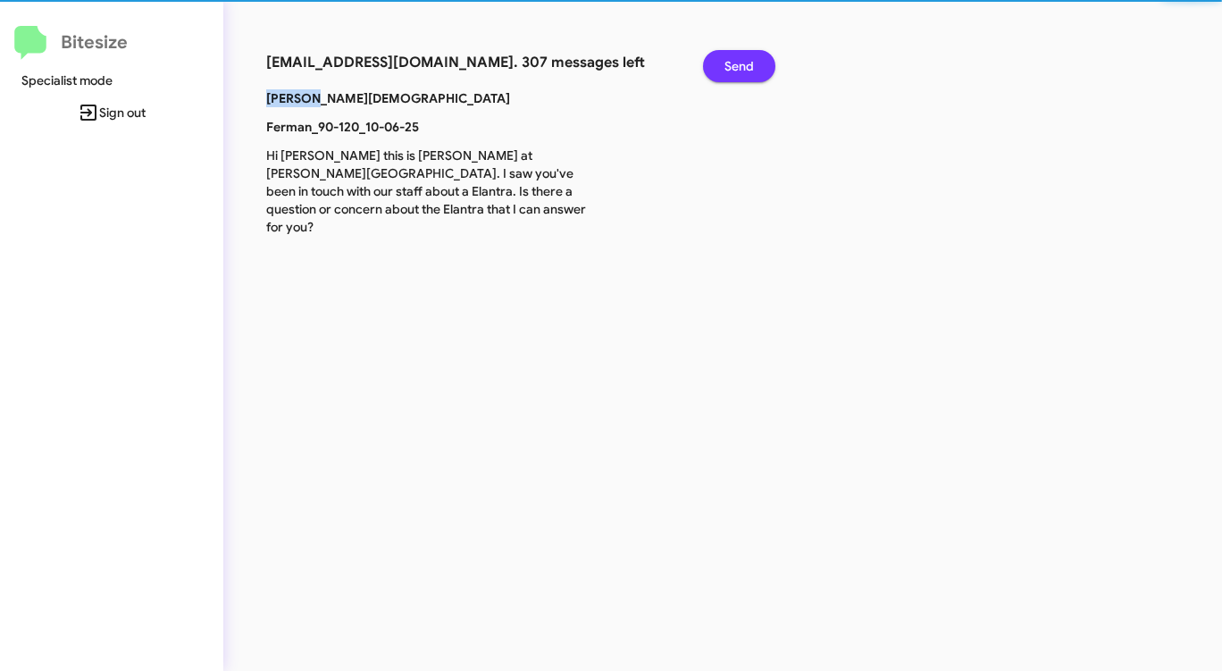
click at [736, 60] on span "Send" at bounding box center [738, 66] width 29 height 32
click at [735, 61] on span "Send" at bounding box center [738, 66] width 29 height 32
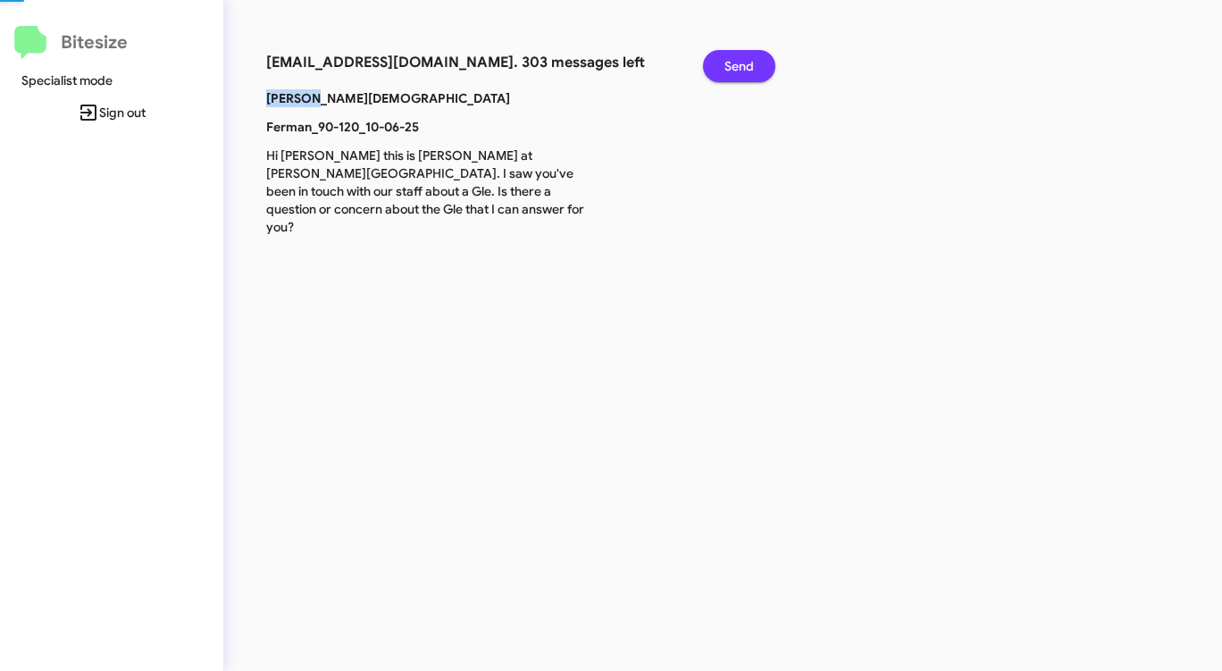
click at [733, 62] on span "Send" at bounding box center [738, 66] width 29 height 32
click at [732, 63] on span "Send" at bounding box center [738, 66] width 29 height 32
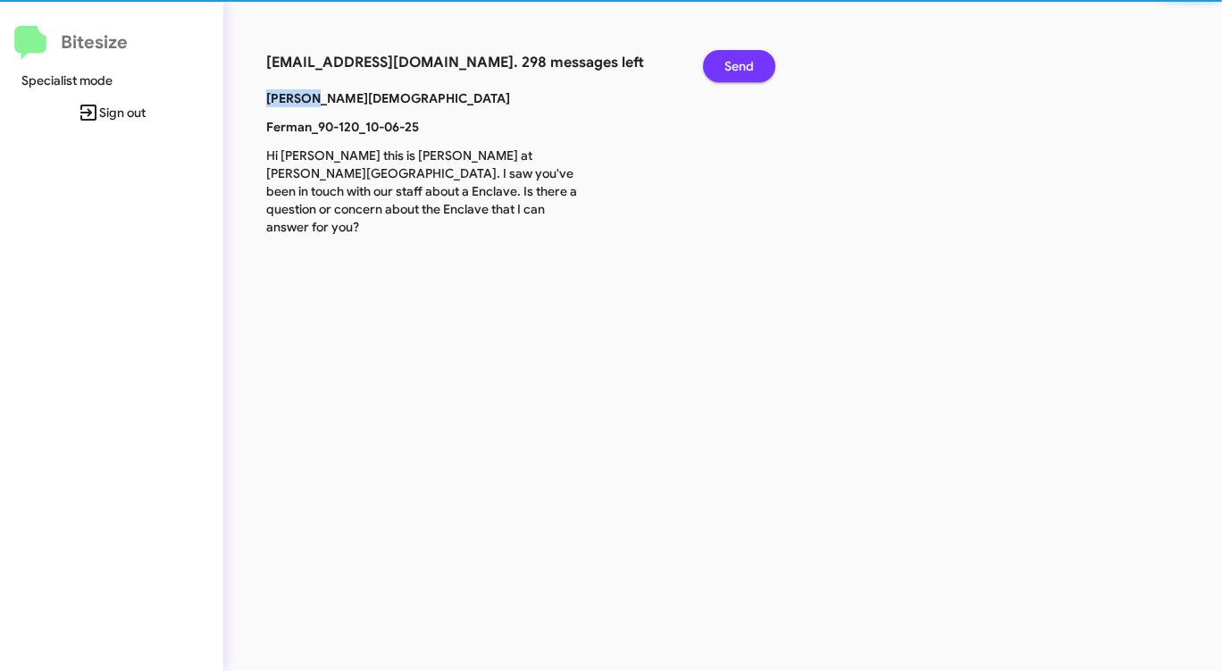
click at [732, 63] on span "Send" at bounding box center [738, 66] width 29 height 32
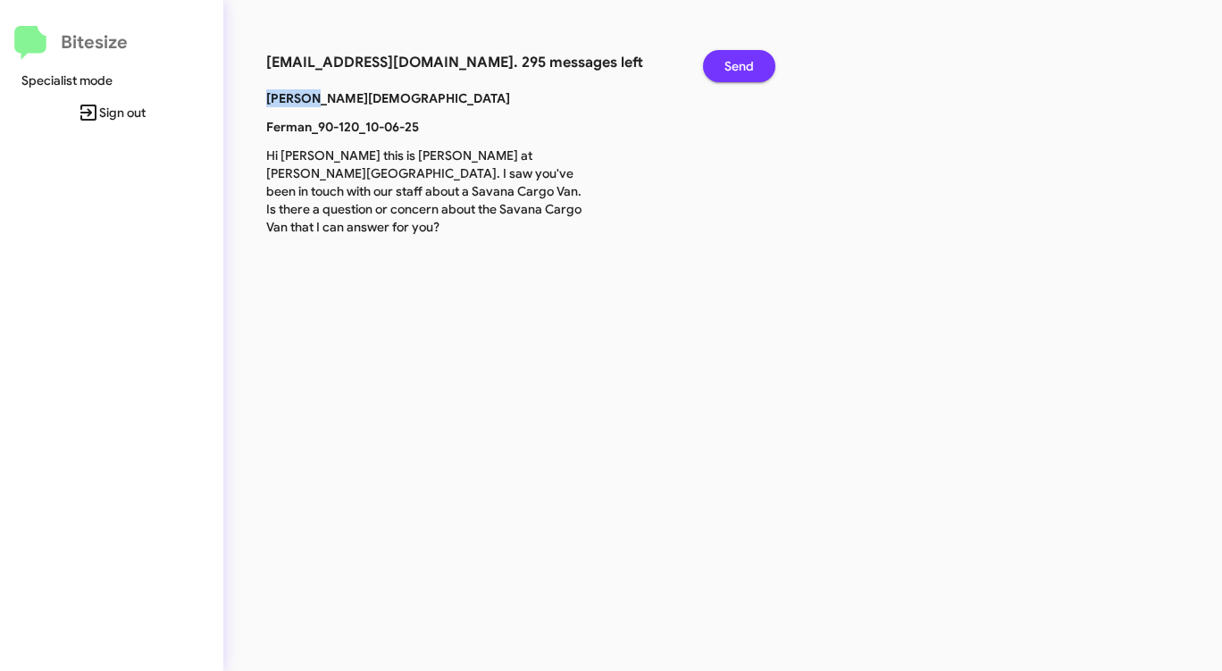
click at [732, 63] on span "Send" at bounding box center [738, 66] width 29 height 32
click at [731, 64] on span "Send" at bounding box center [738, 66] width 29 height 32
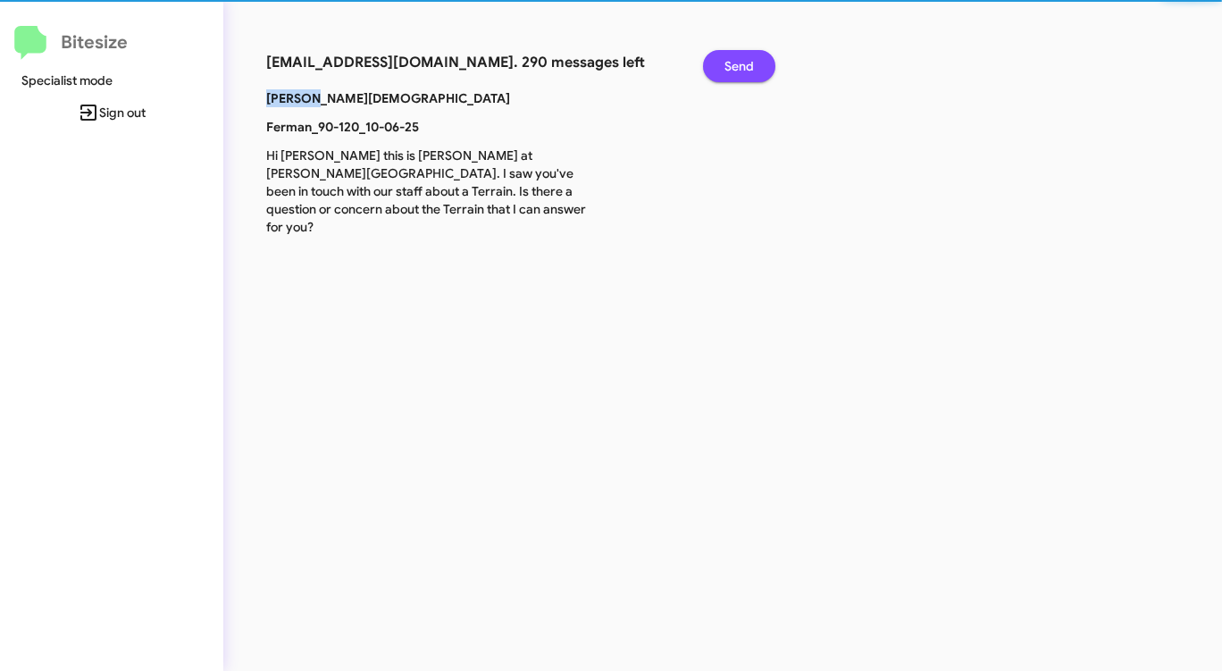
click at [731, 64] on span "Send" at bounding box center [738, 66] width 29 height 32
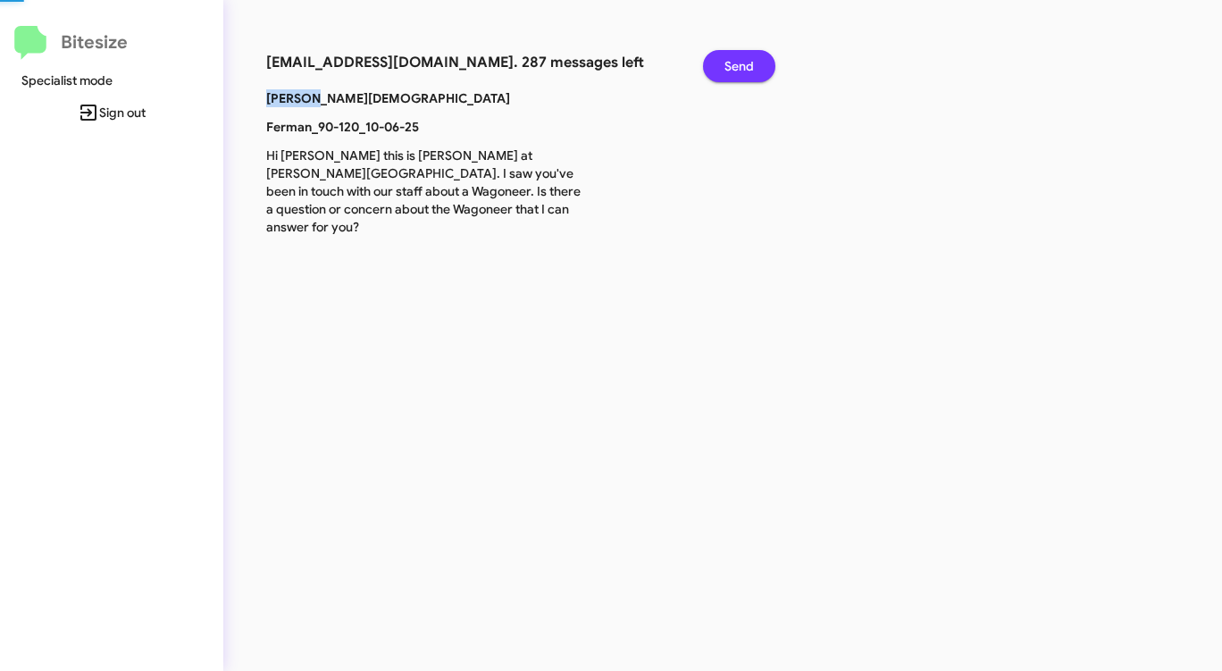
click at [731, 64] on span "Send" at bounding box center [738, 66] width 29 height 32
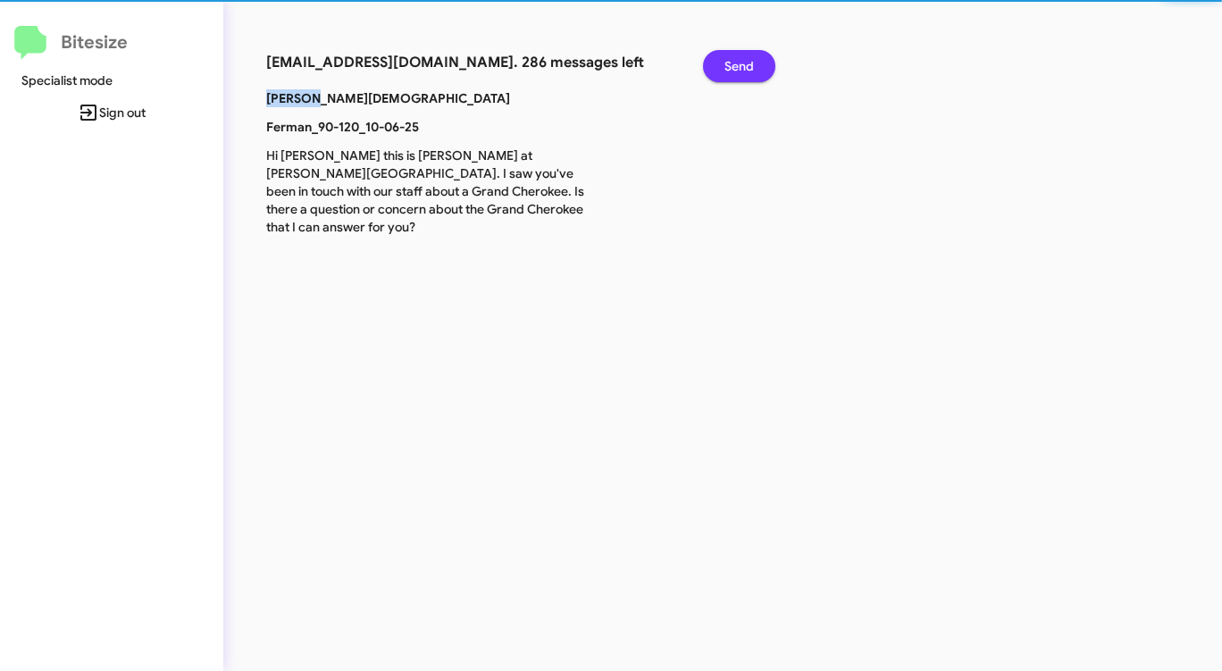
click at [731, 64] on span "Send" at bounding box center [738, 66] width 29 height 32
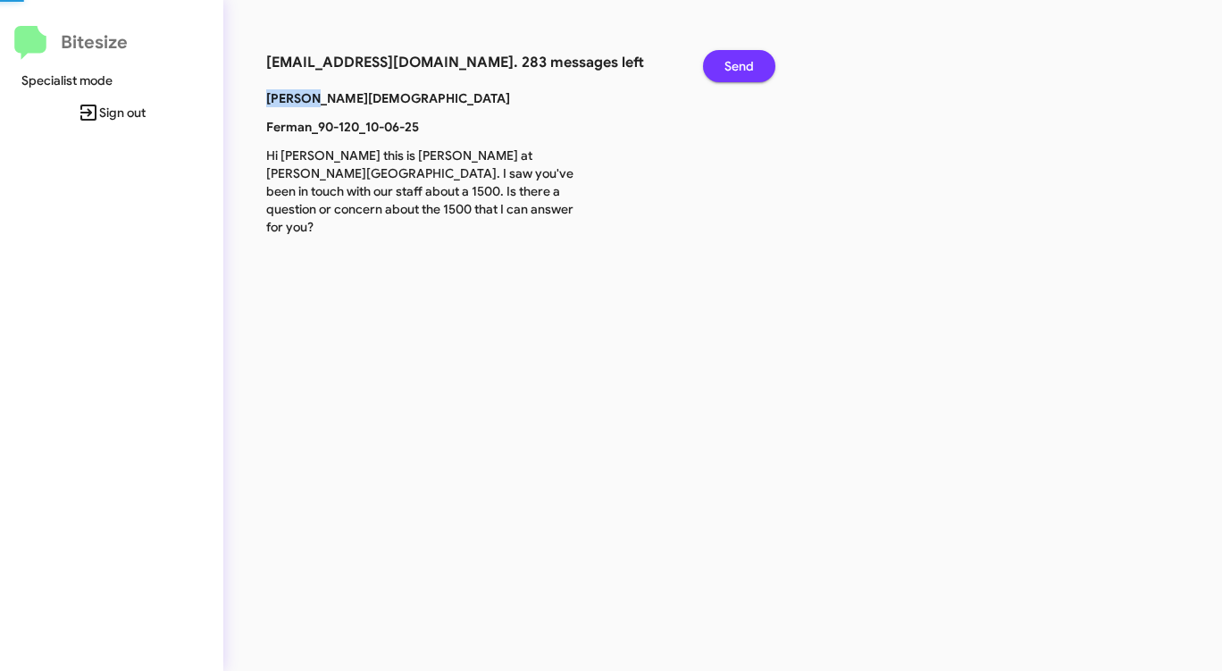
click at [731, 64] on span "Send" at bounding box center [738, 66] width 29 height 32
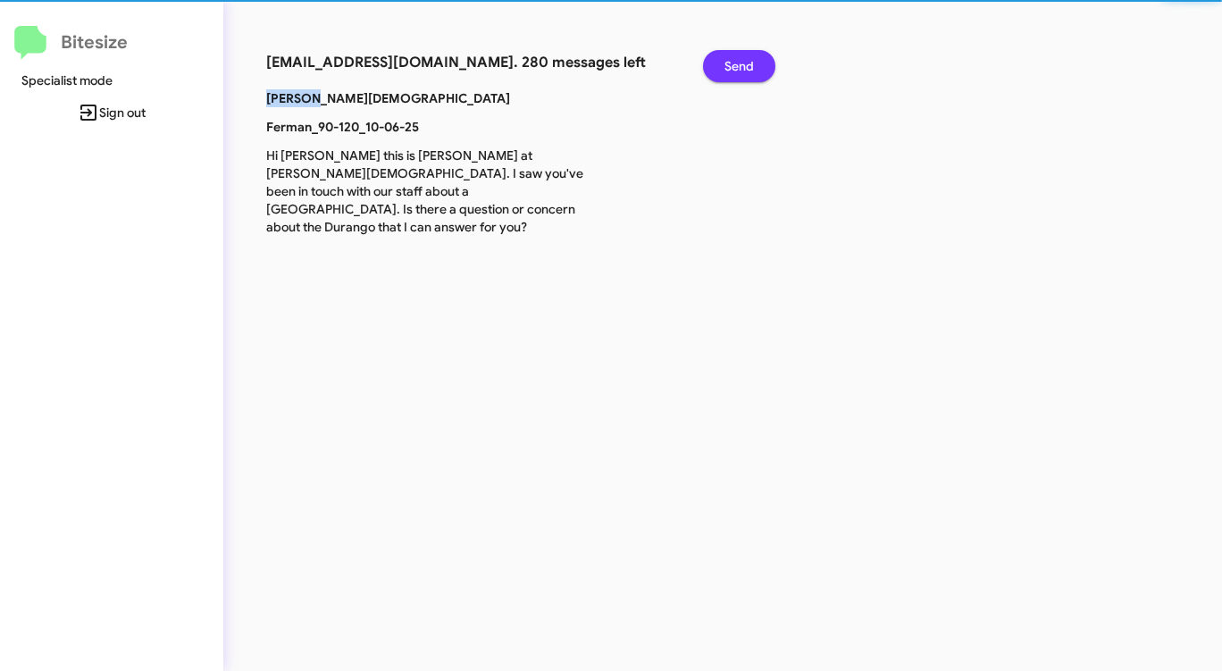
click at [731, 64] on span "Send" at bounding box center [738, 66] width 29 height 32
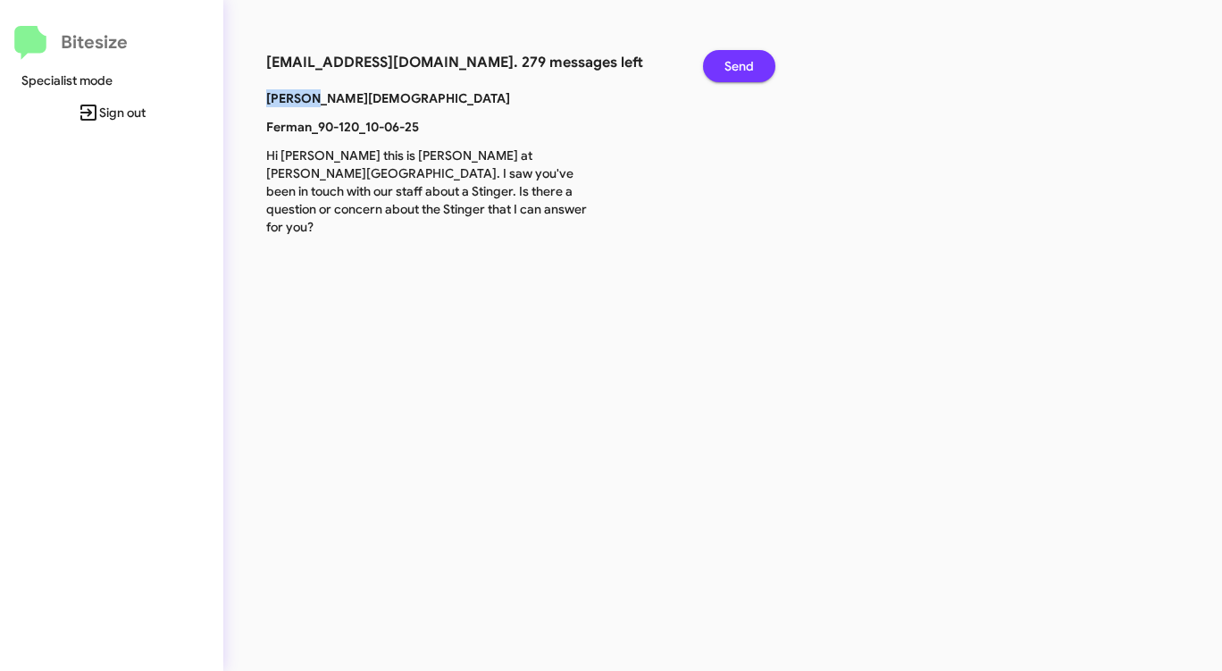
click at [731, 64] on span "Send" at bounding box center [738, 66] width 29 height 32
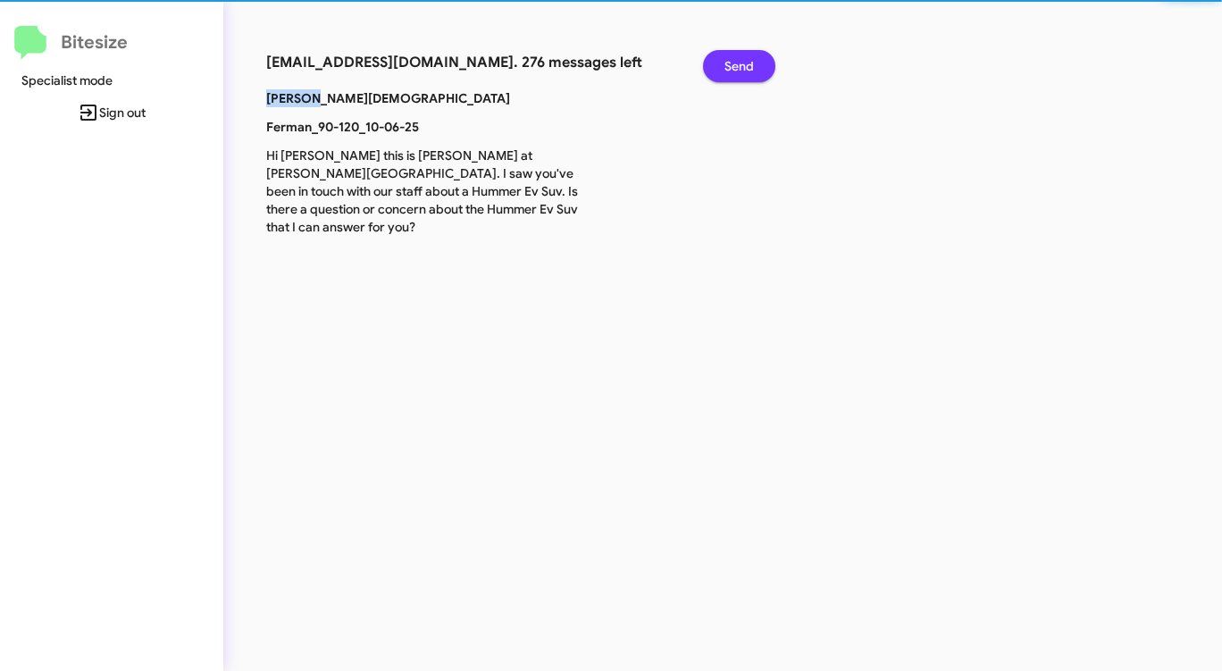
click at [731, 64] on span "Send" at bounding box center [738, 66] width 29 height 32
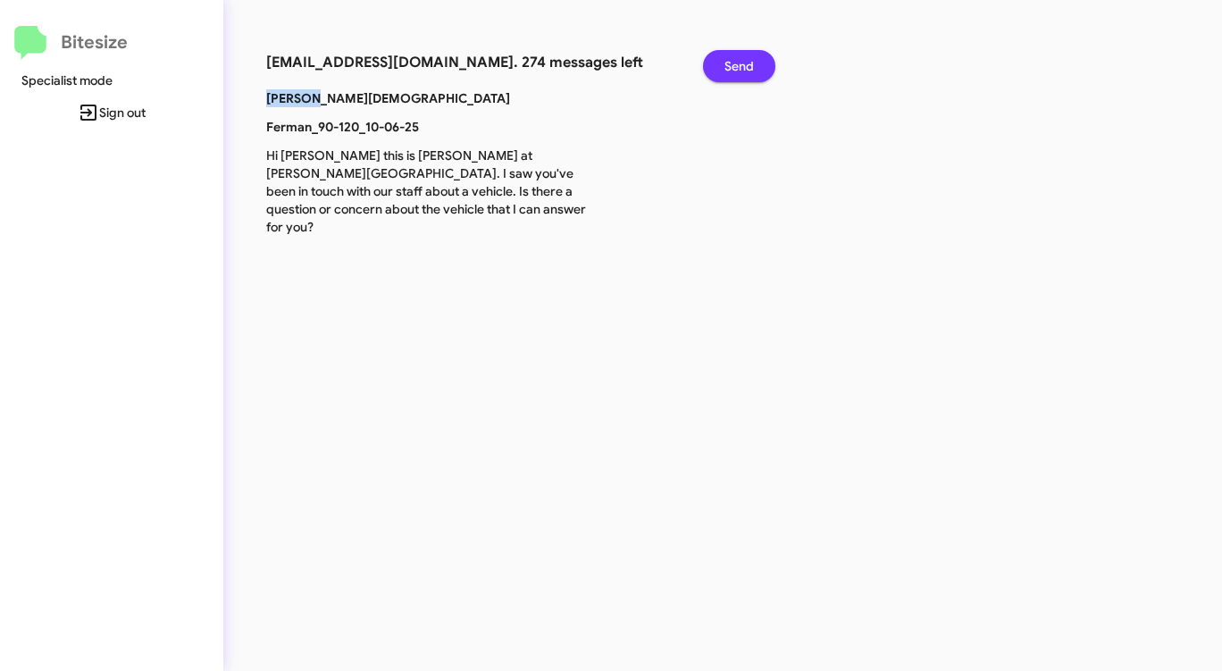
click at [731, 64] on span "Send" at bounding box center [738, 66] width 29 height 32
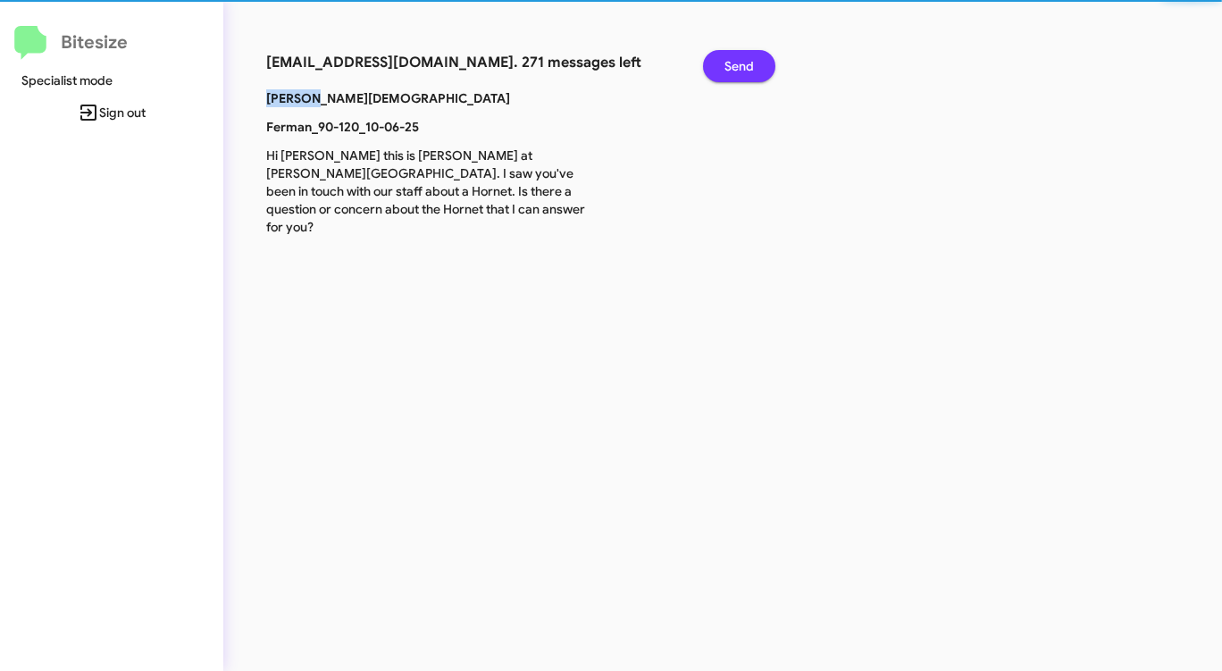
click at [731, 64] on span "Send" at bounding box center [738, 66] width 29 height 32
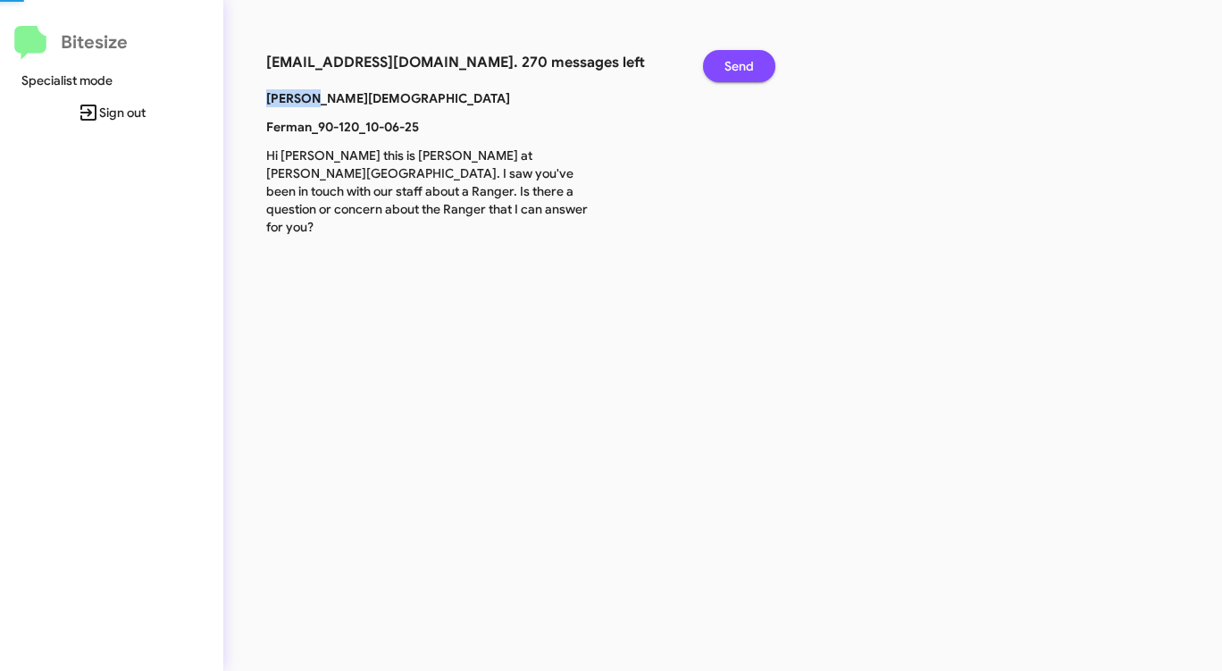
click at [731, 64] on span "Send" at bounding box center [738, 66] width 29 height 32
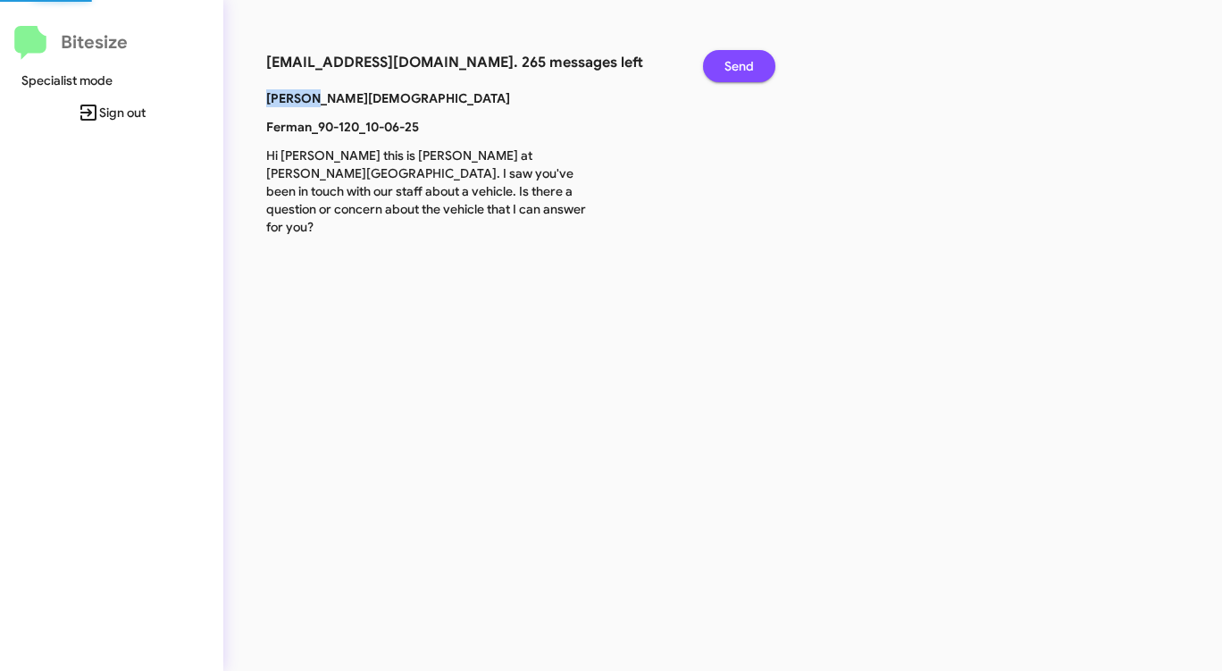
click at [731, 64] on span "Send" at bounding box center [738, 66] width 29 height 32
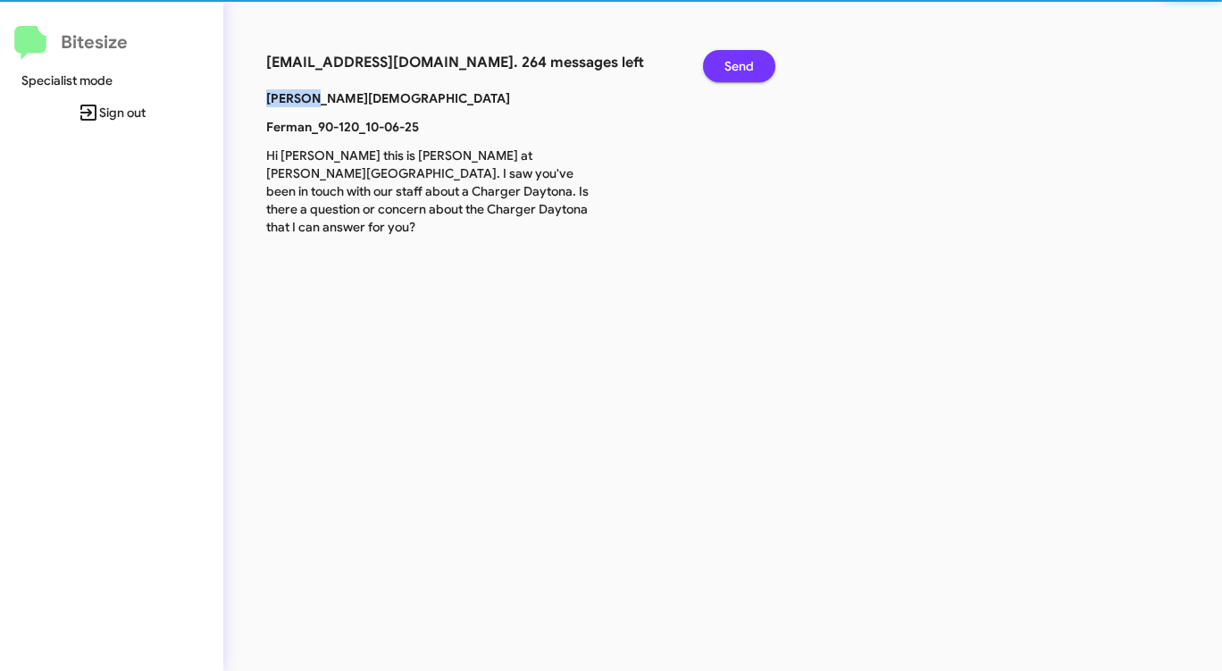
click at [731, 64] on span "Send" at bounding box center [738, 66] width 29 height 32
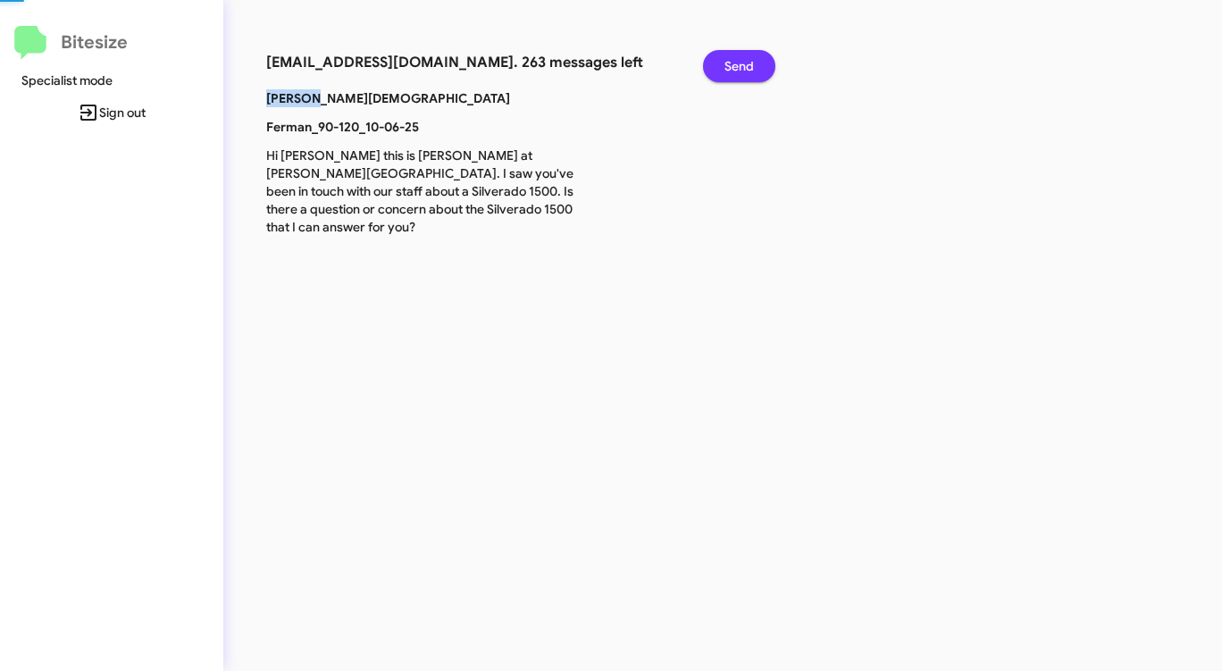
click at [731, 64] on span "Send" at bounding box center [738, 66] width 29 height 32
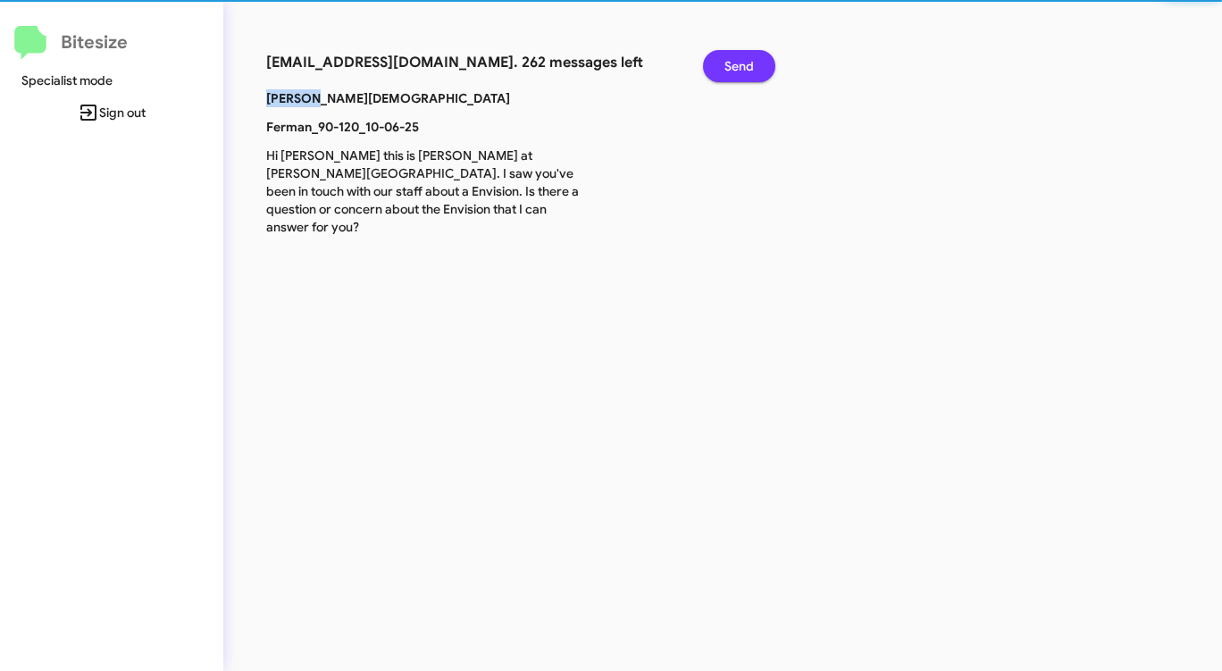
click at [731, 64] on span "Send" at bounding box center [738, 66] width 29 height 32
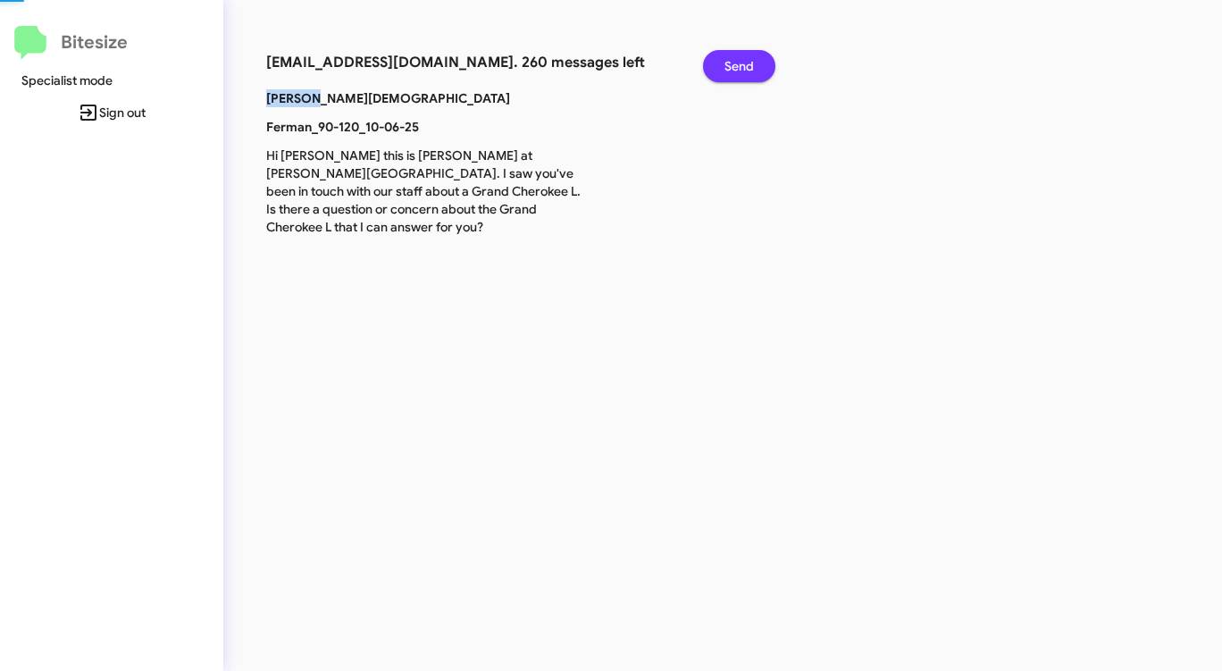
click at [731, 64] on span "Send" at bounding box center [738, 66] width 29 height 32
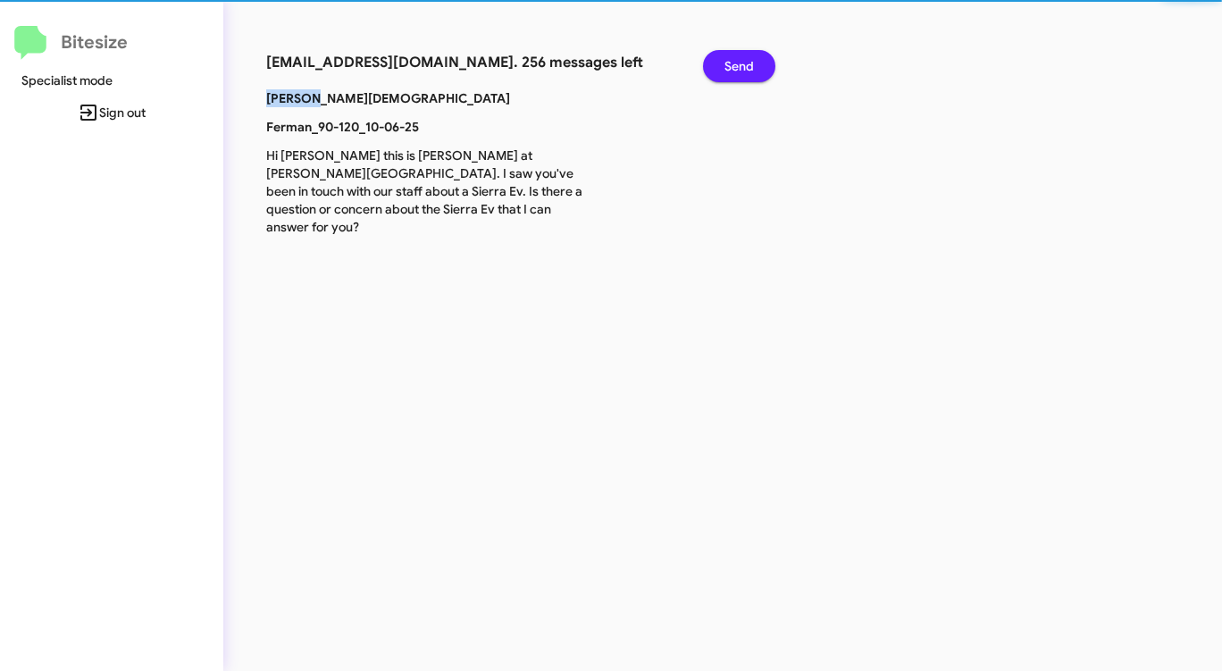
click at [731, 64] on span "Send" at bounding box center [738, 66] width 29 height 32
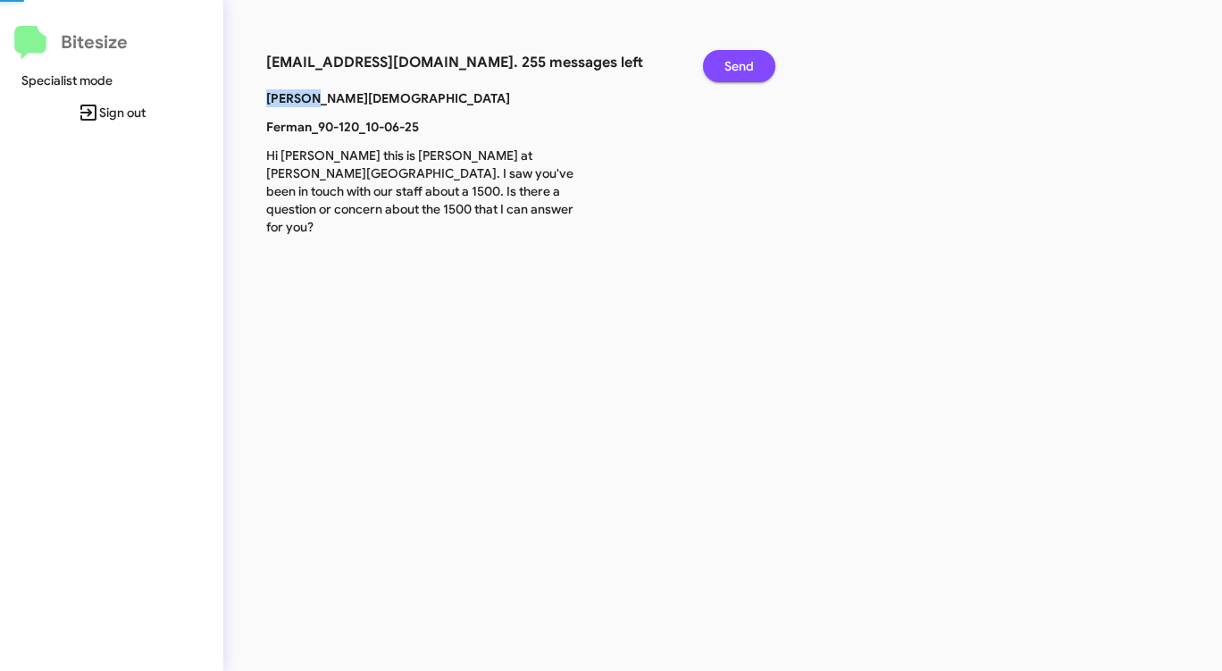
click at [731, 64] on span "Send" at bounding box center [738, 66] width 29 height 32
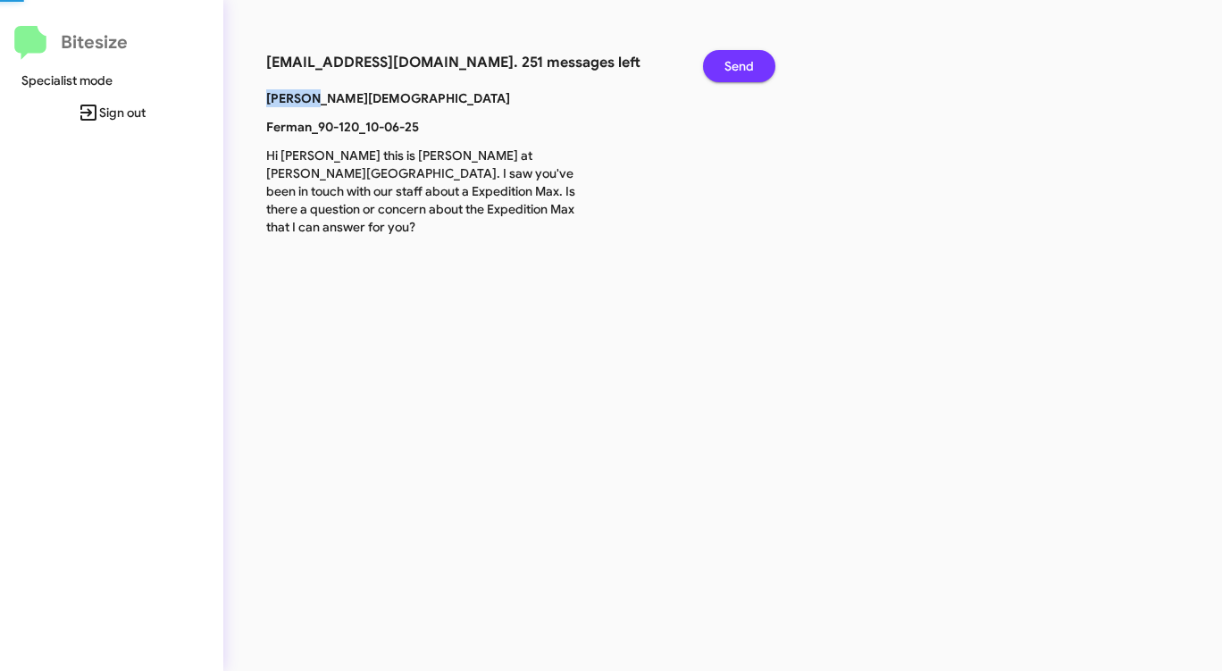
click at [731, 64] on span "Send" at bounding box center [738, 66] width 29 height 32
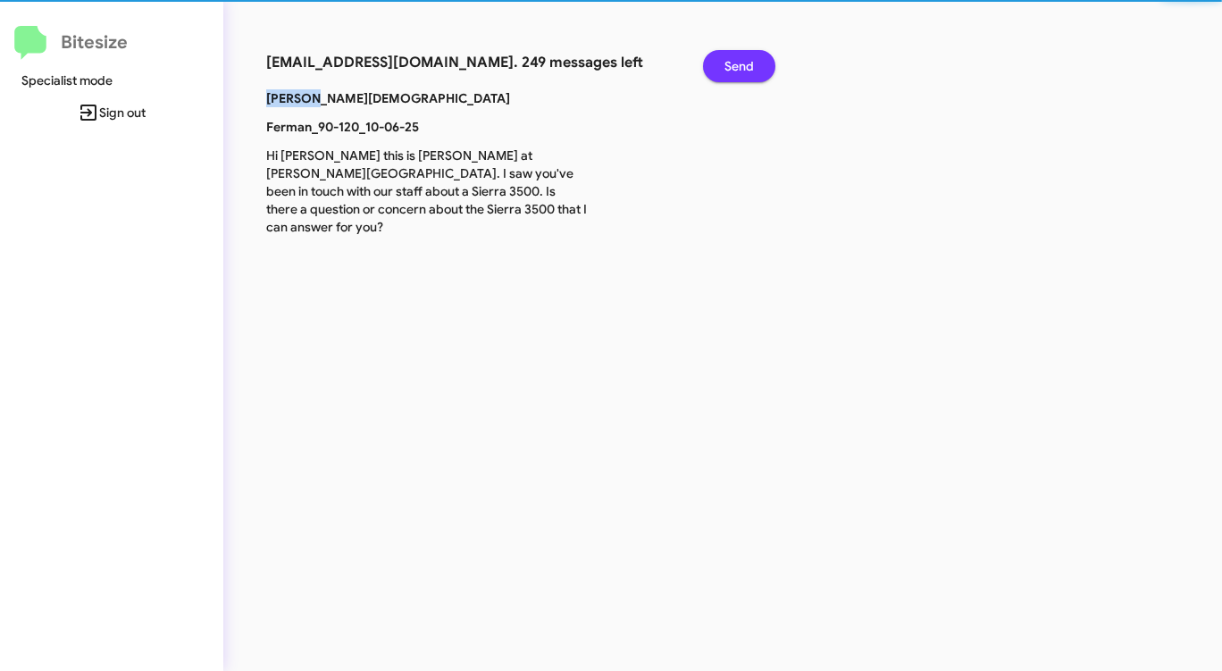
click at [731, 64] on span "Send" at bounding box center [738, 66] width 29 height 32
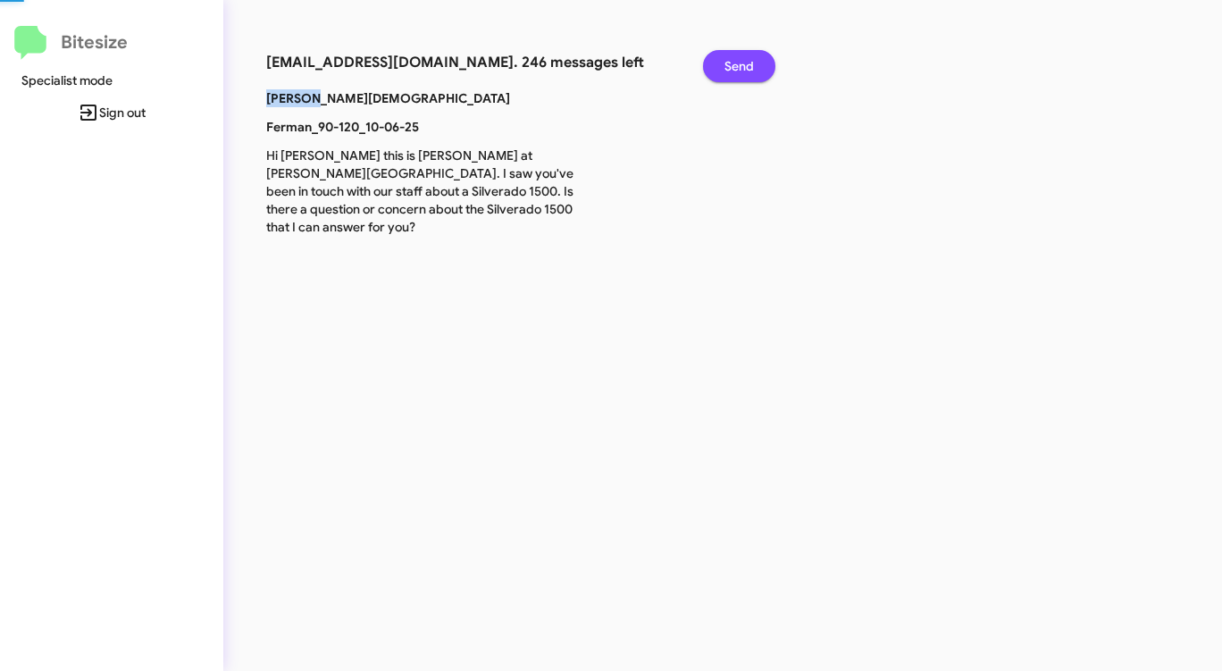
click at [731, 64] on span "Send" at bounding box center [738, 66] width 29 height 32
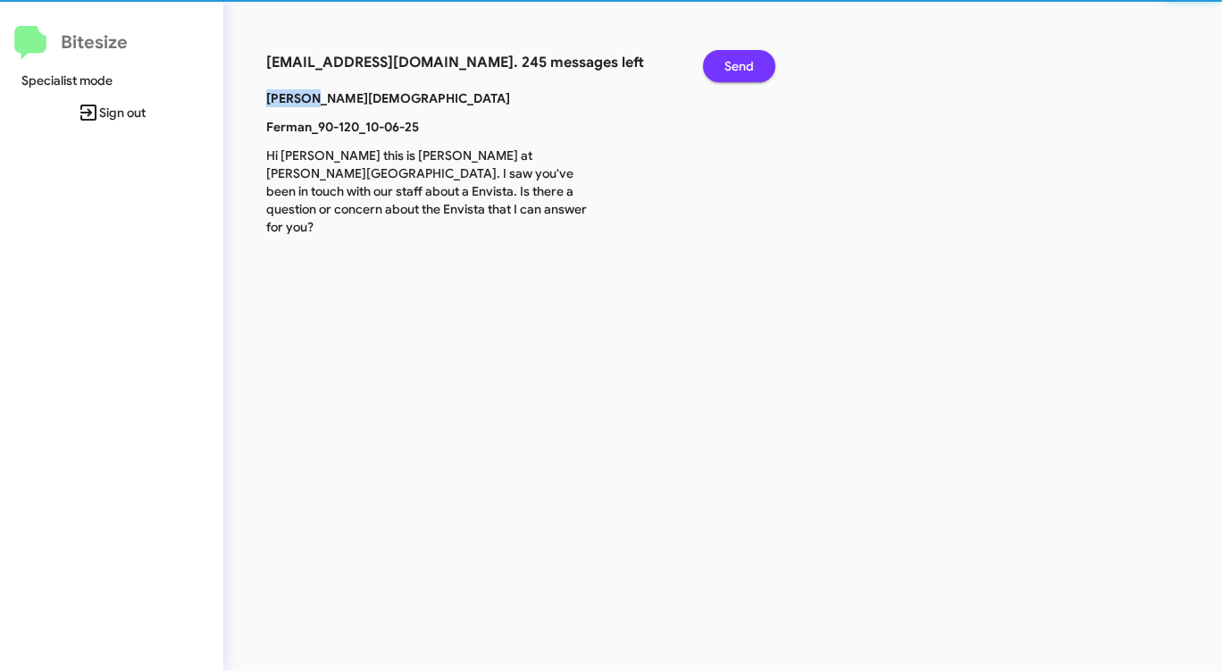
click at [731, 64] on span "Send" at bounding box center [738, 66] width 29 height 32
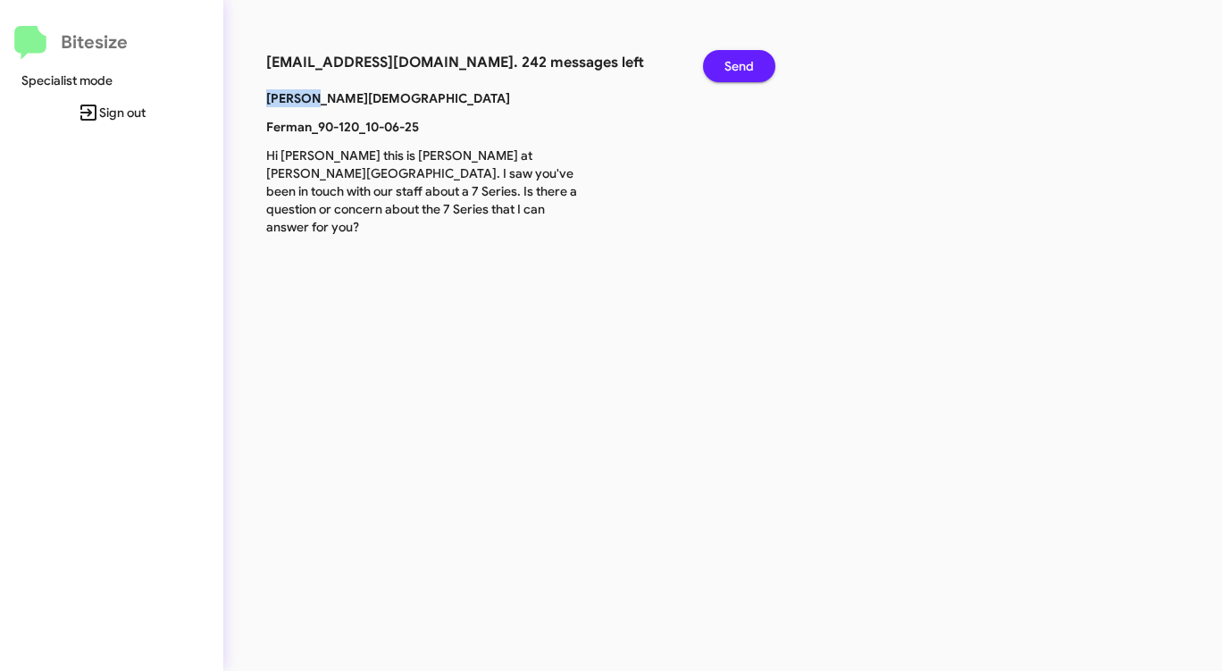
click at [731, 64] on span "Send" at bounding box center [738, 66] width 29 height 32
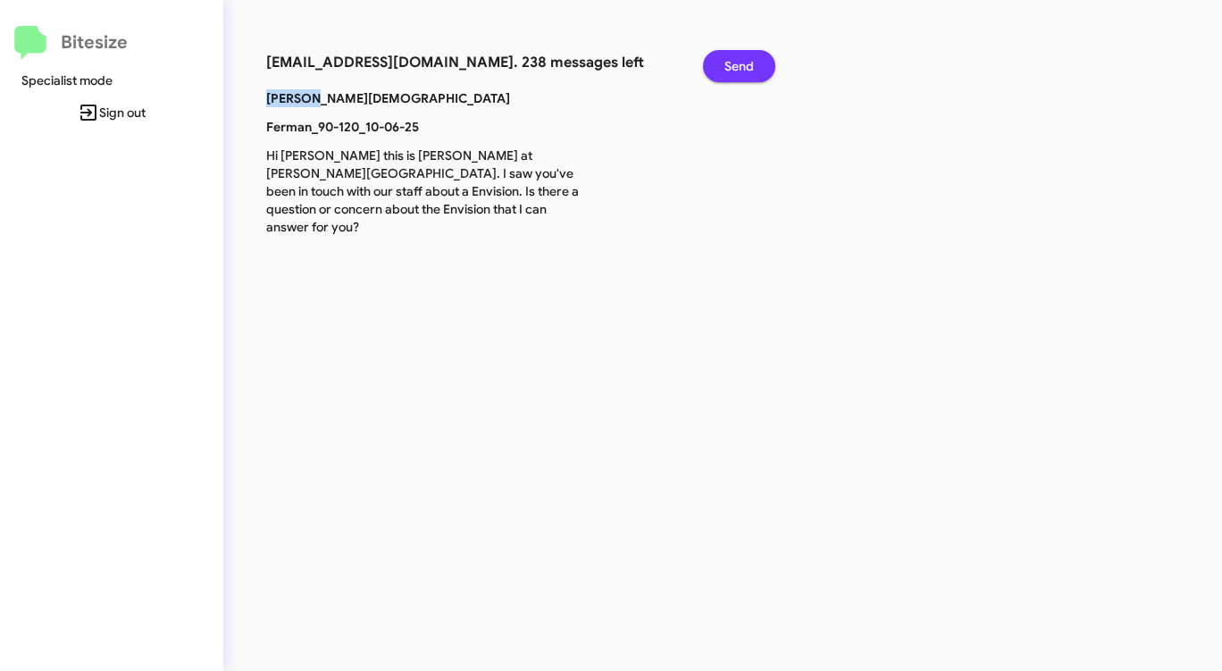
click at [731, 64] on span "Send" at bounding box center [738, 66] width 29 height 32
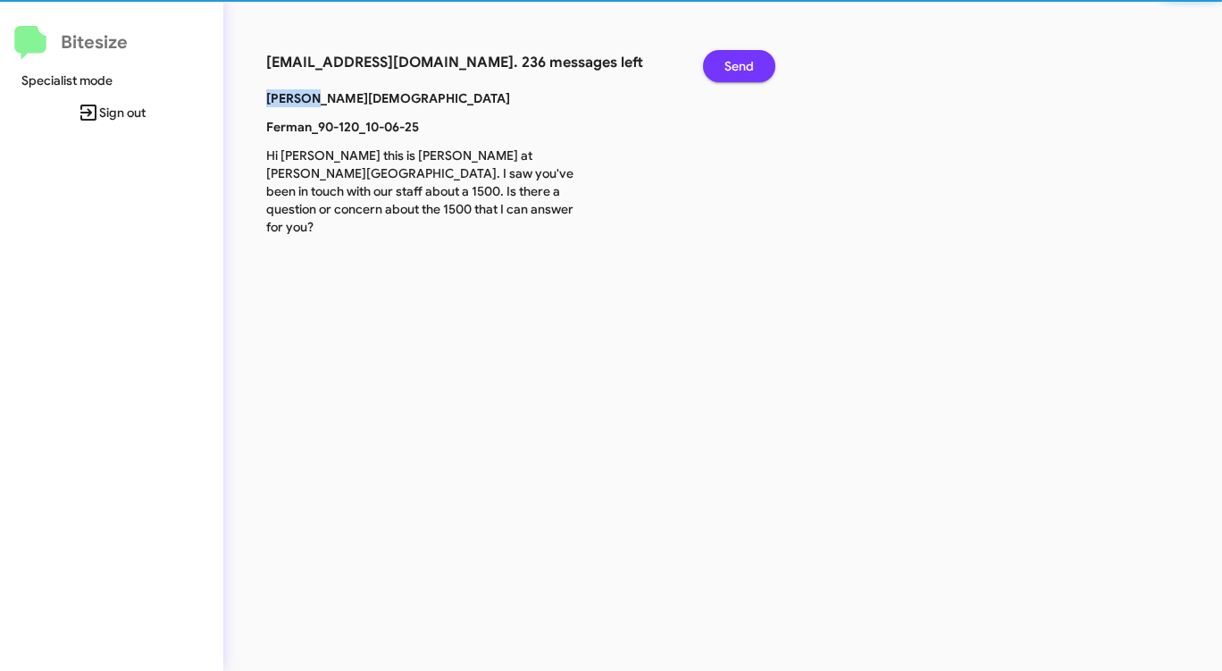
click at [731, 64] on span "Send" at bounding box center [738, 66] width 29 height 32
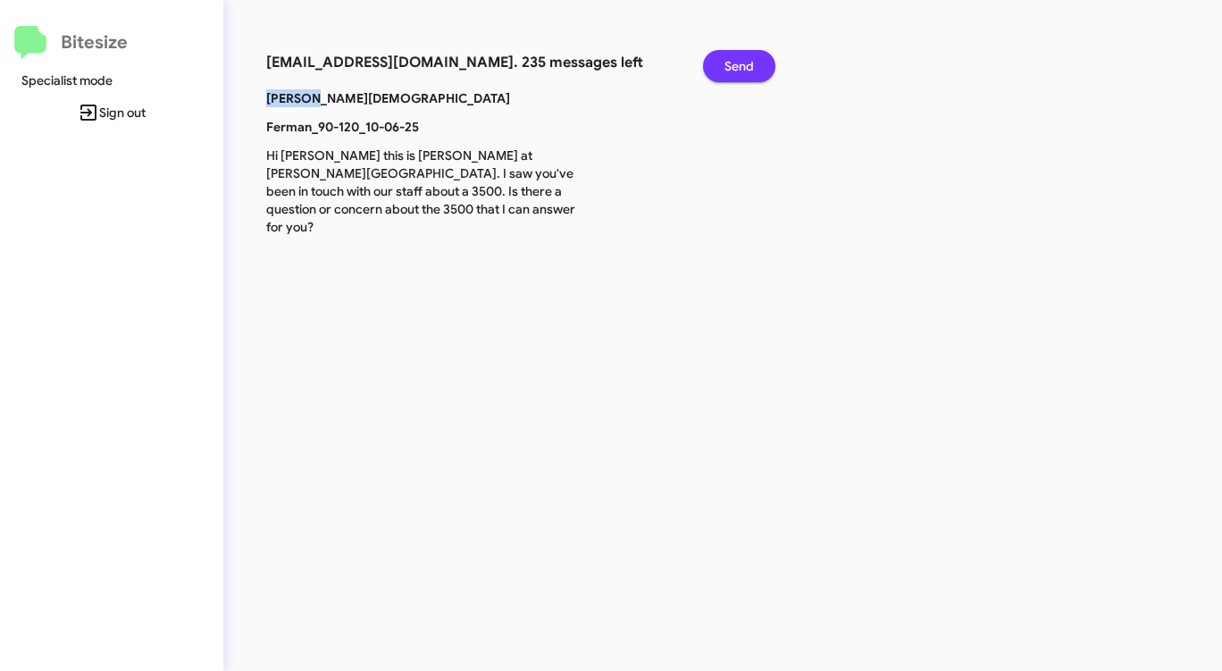
click at [731, 64] on span "Send" at bounding box center [738, 66] width 29 height 32
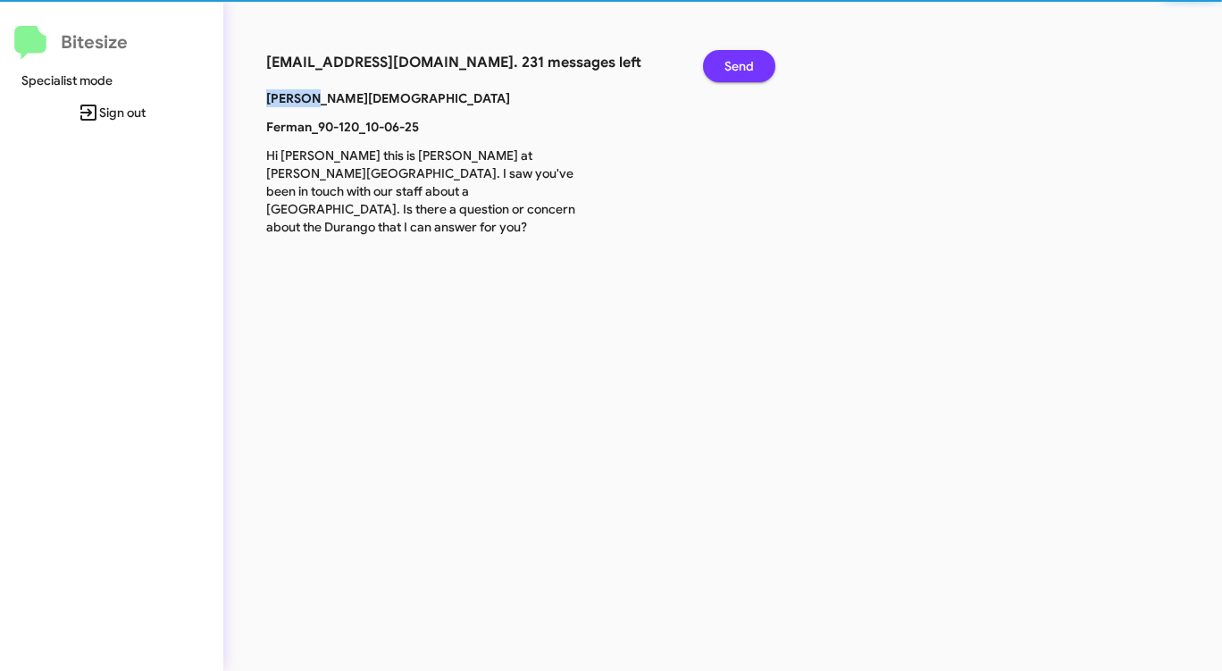
click at [731, 64] on span "Send" at bounding box center [738, 66] width 29 height 32
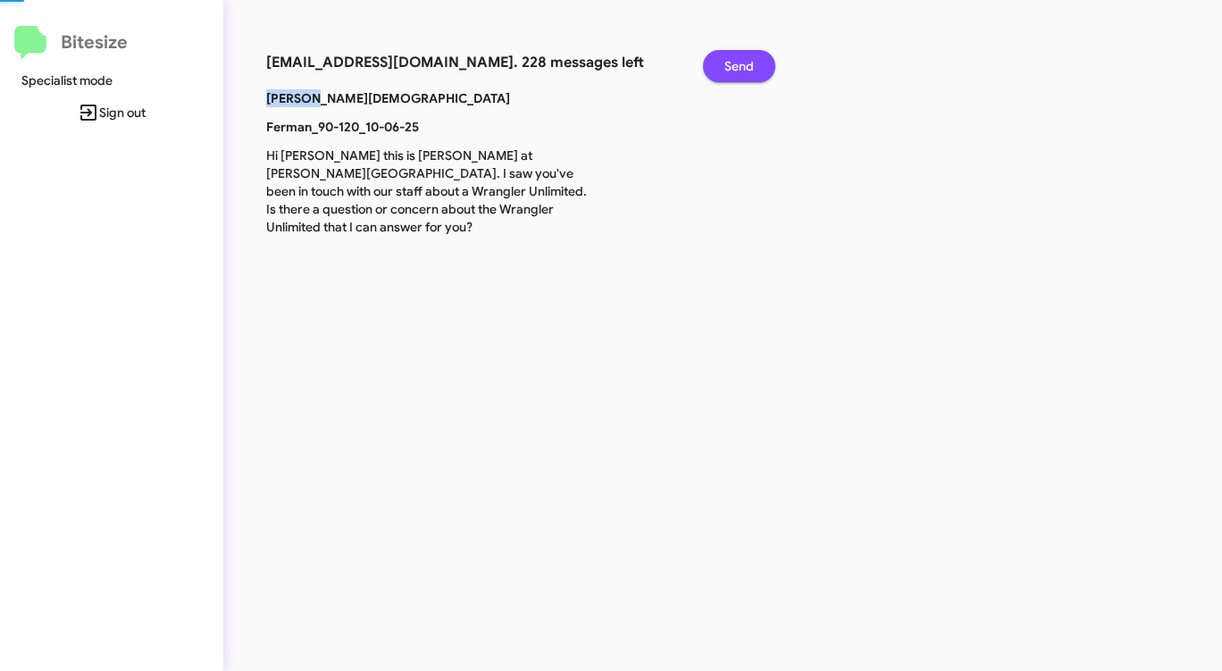
click at [731, 64] on span "Send" at bounding box center [738, 66] width 29 height 32
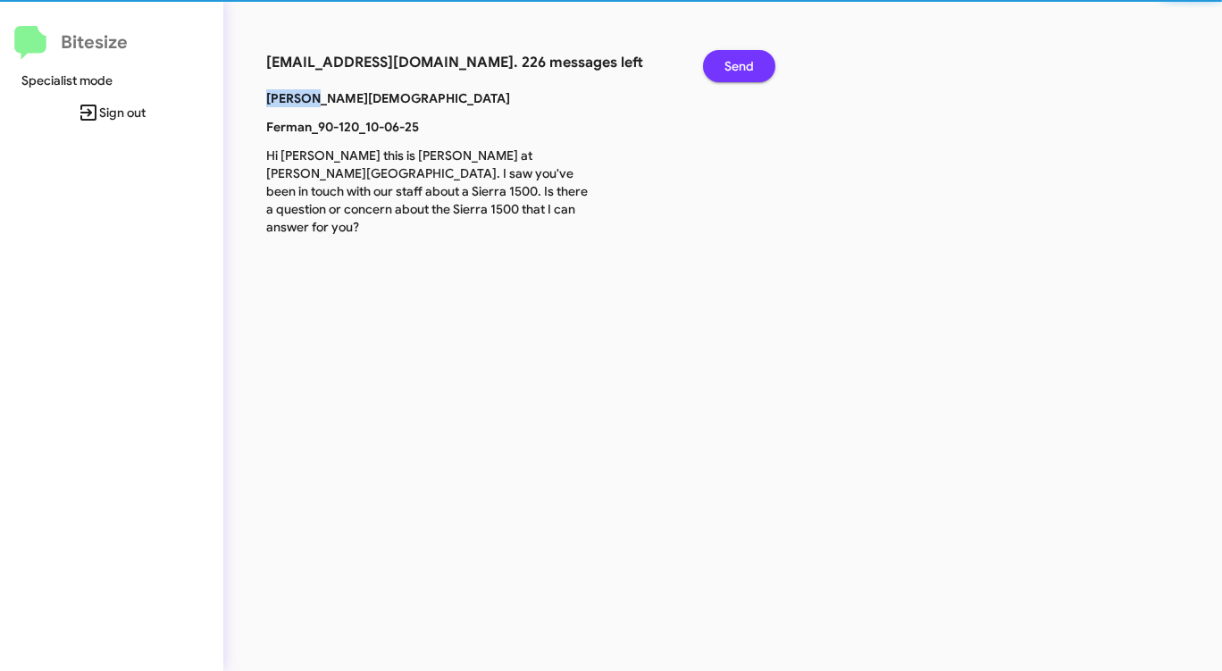
click at [731, 64] on span "Send" at bounding box center [738, 66] width 29 height 32
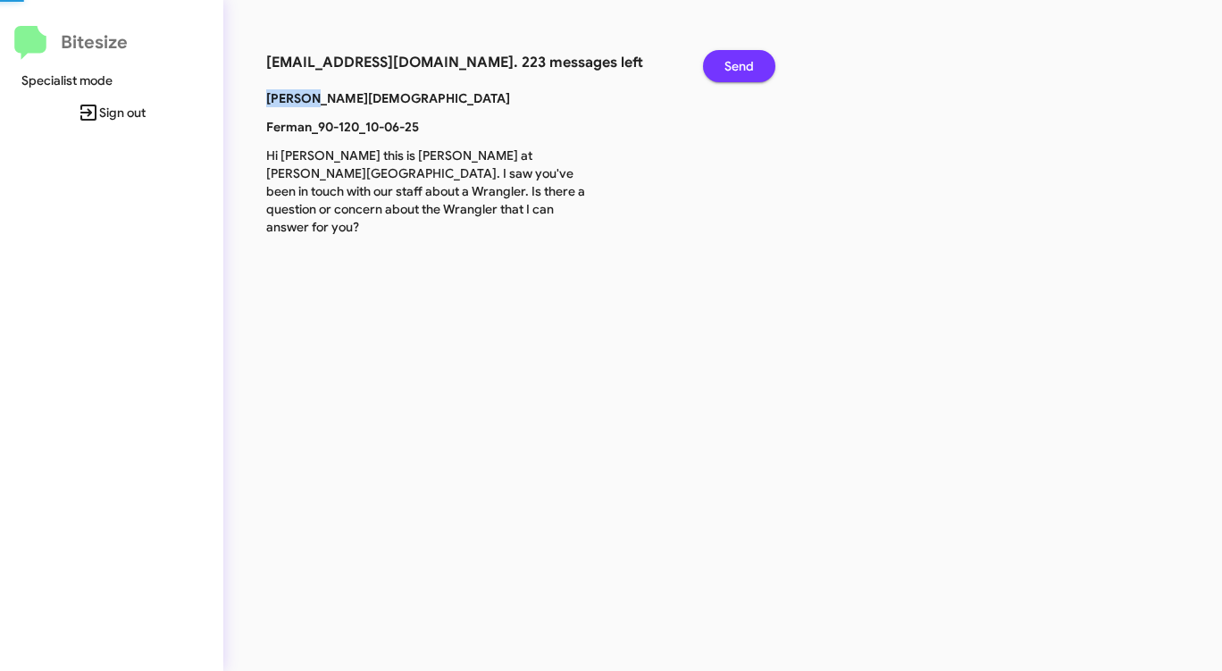
click at [731, 64] on span "Send" at bounding box center [738, 66] width 29 height 32
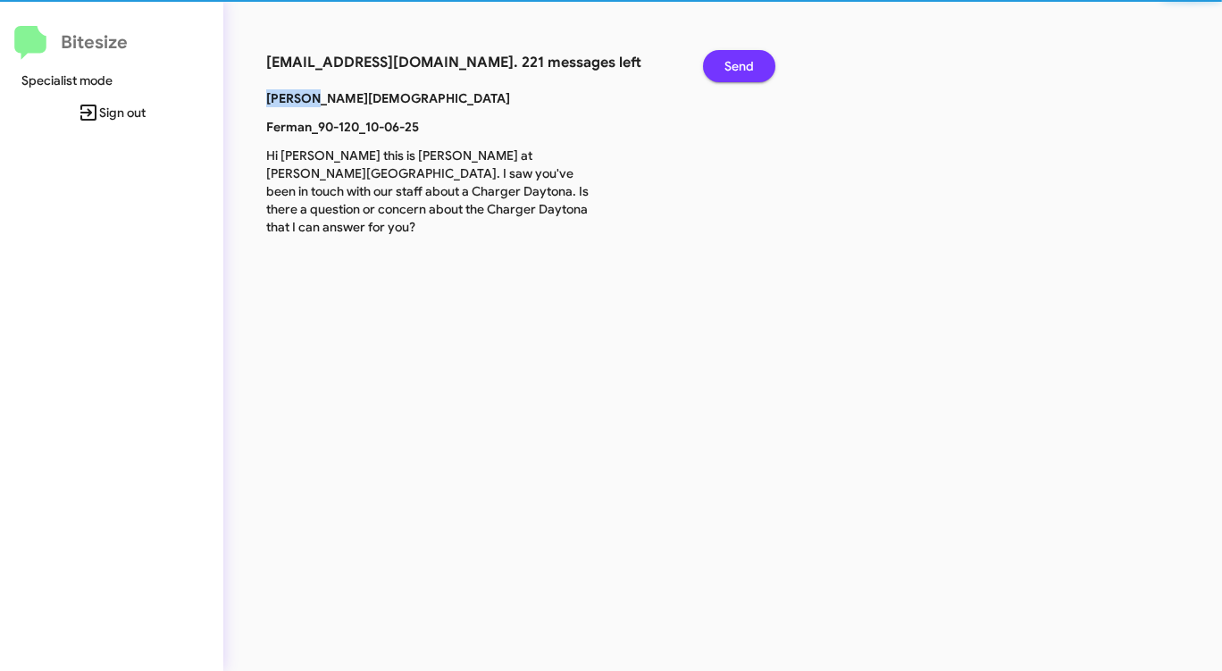
click at [731, 64] on span "Send" at bounding box center [738, 66] width 29 height 32
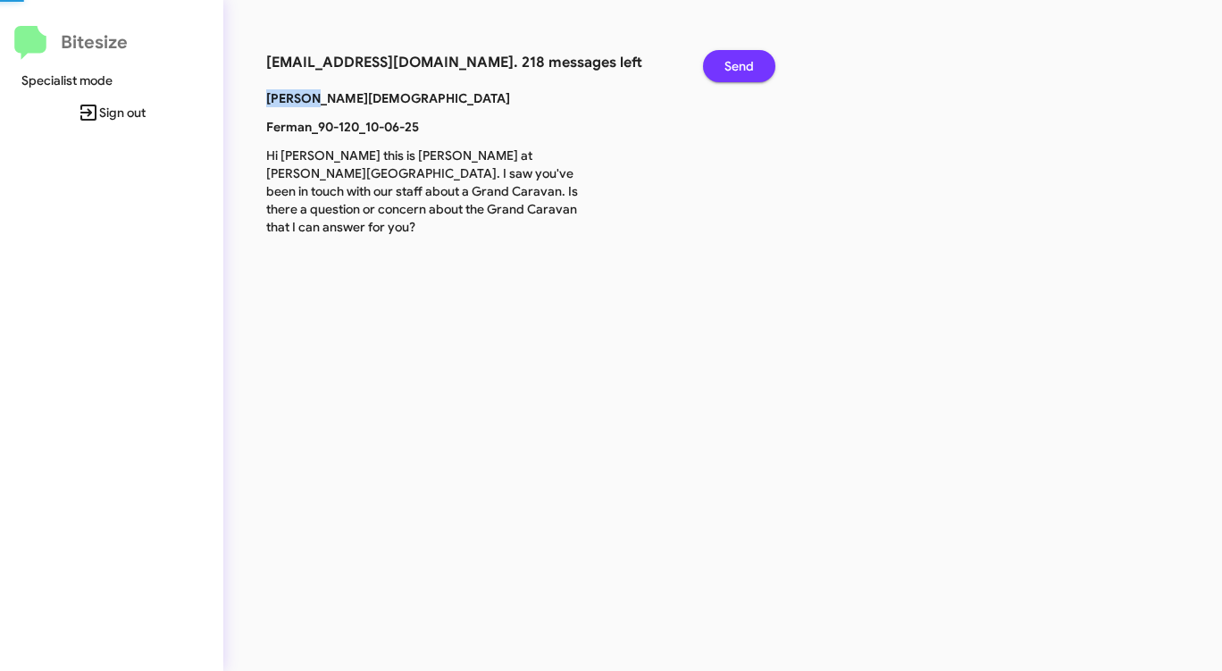
click at [731, 64] on span "Send" at bounding box center [738, 66] width 29 height 32
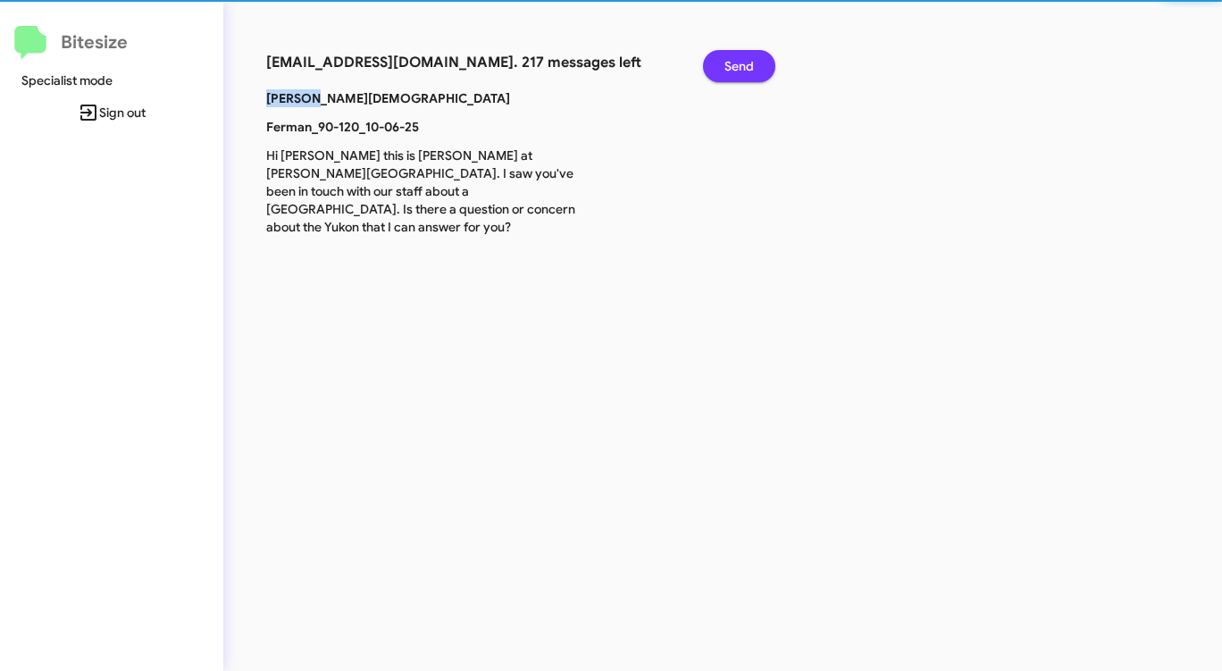
click at [731, 64] on span "Send" at bounding box center [738, 66] width 29 height 32
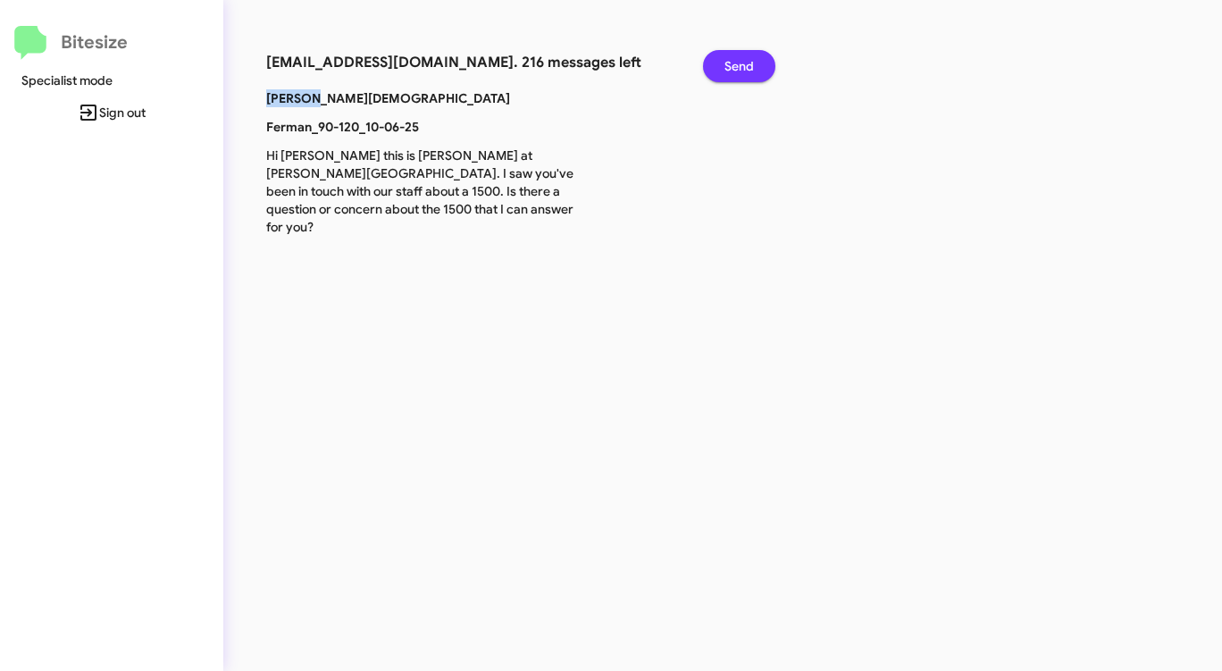
click at [731, 64] on span "Send" at bounding box center [738, 66] width 29 height 32
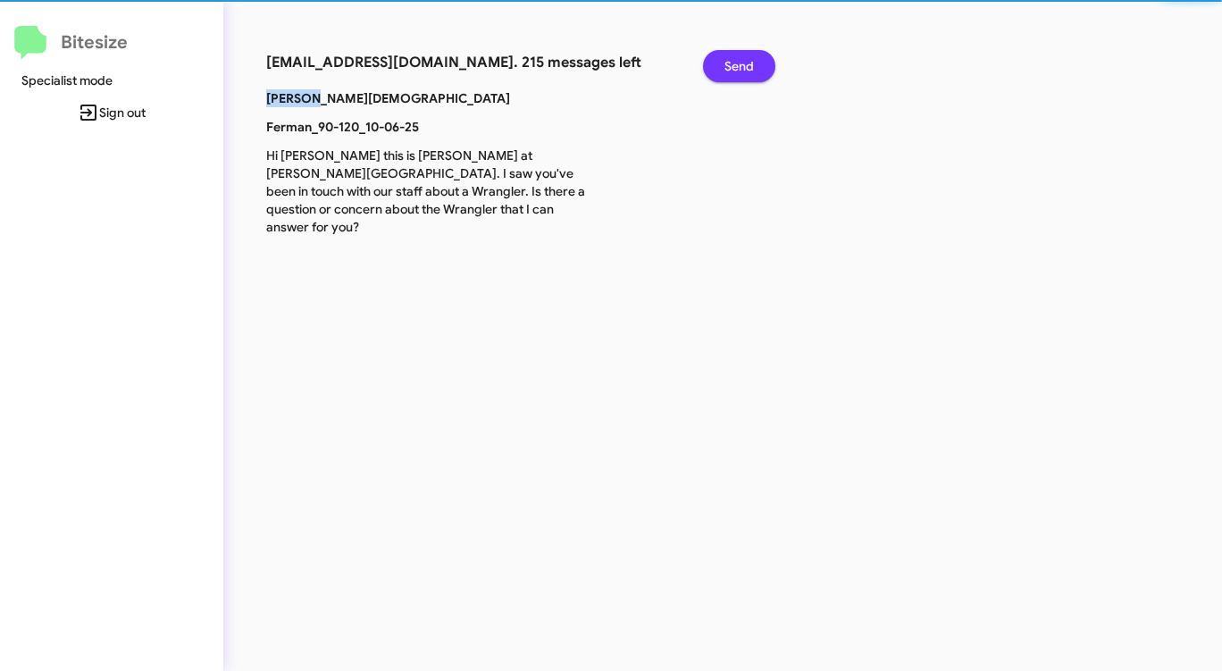
click at [731, 64] on span "Send" at bounding box center [738, 66] width 29 height 32
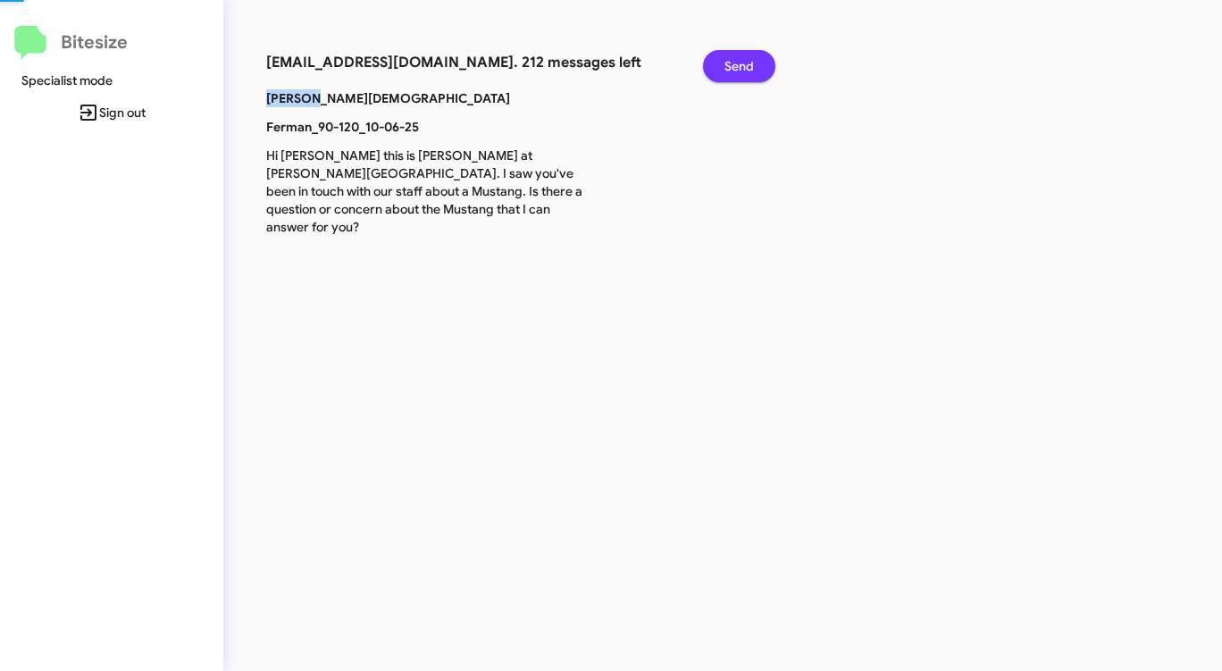
click at [731, 64] on span "Send" at bounding box center [738, 66] width 29 height 32
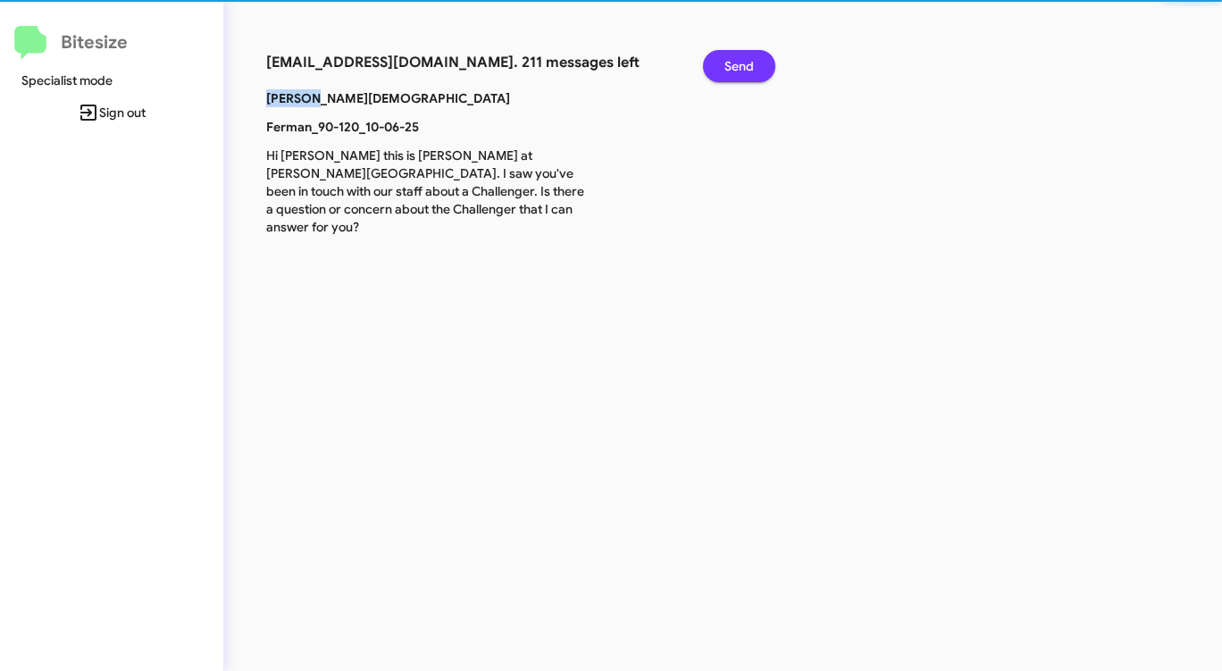
click at [731, 64] on span "Send" at bounding box center [738, 66] width 29 height 32
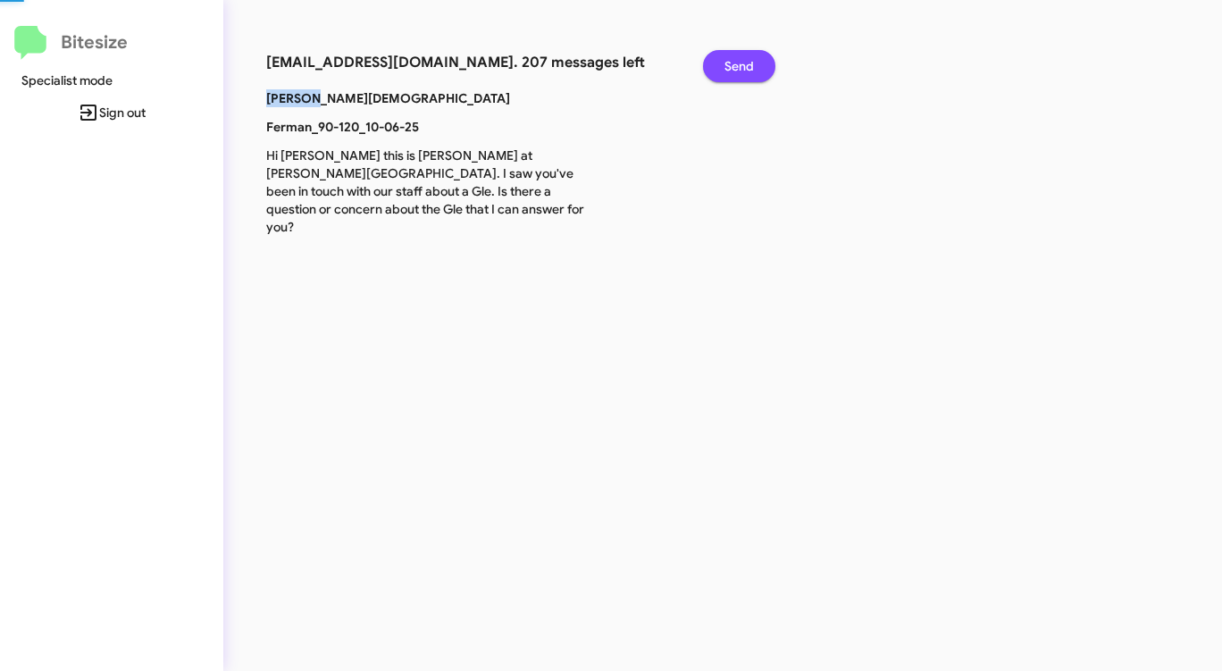
click at [731, 64] on span "Send" at bounding box center [738, 66] width 29 height 32
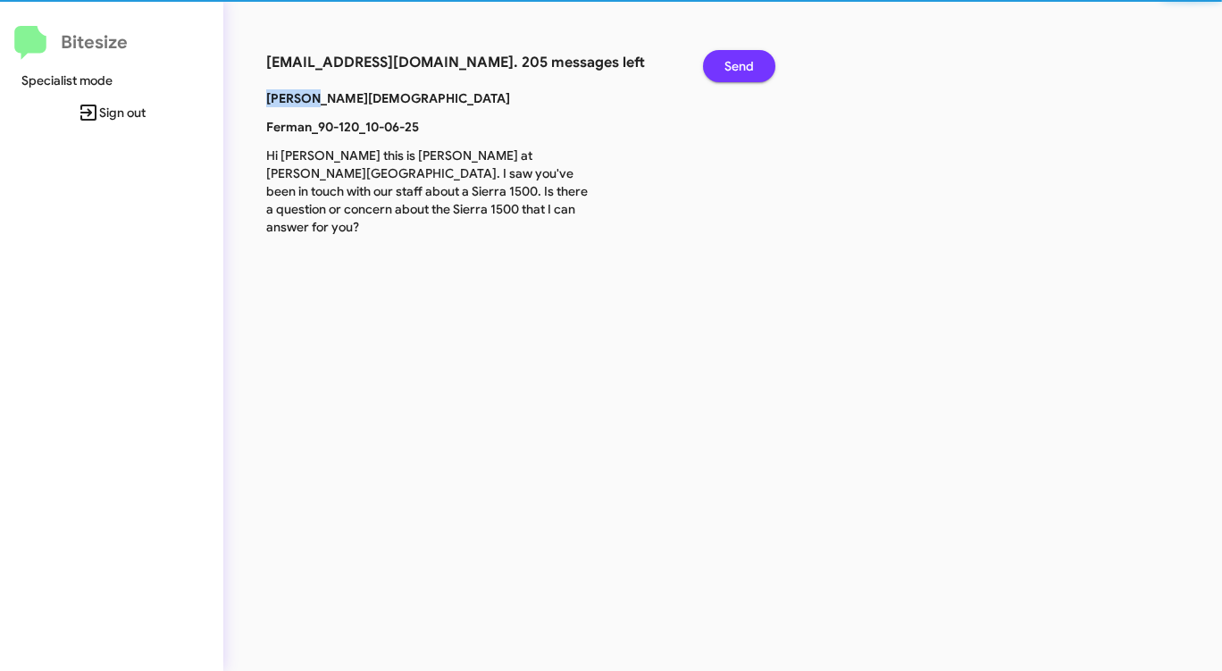
click at [731, 64] on span "Send" at bounding box center [738, 66] width 29 height 32
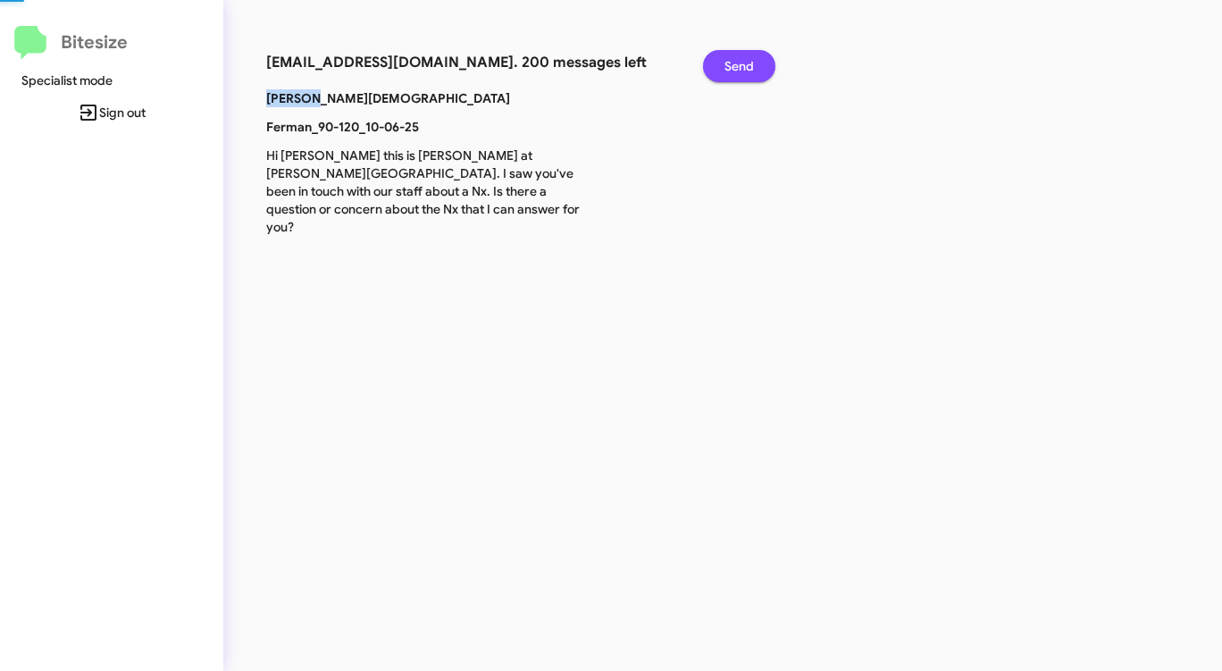
click at [731, 64] on span "Send" at bounding box center [738, 66] width 29 height 32
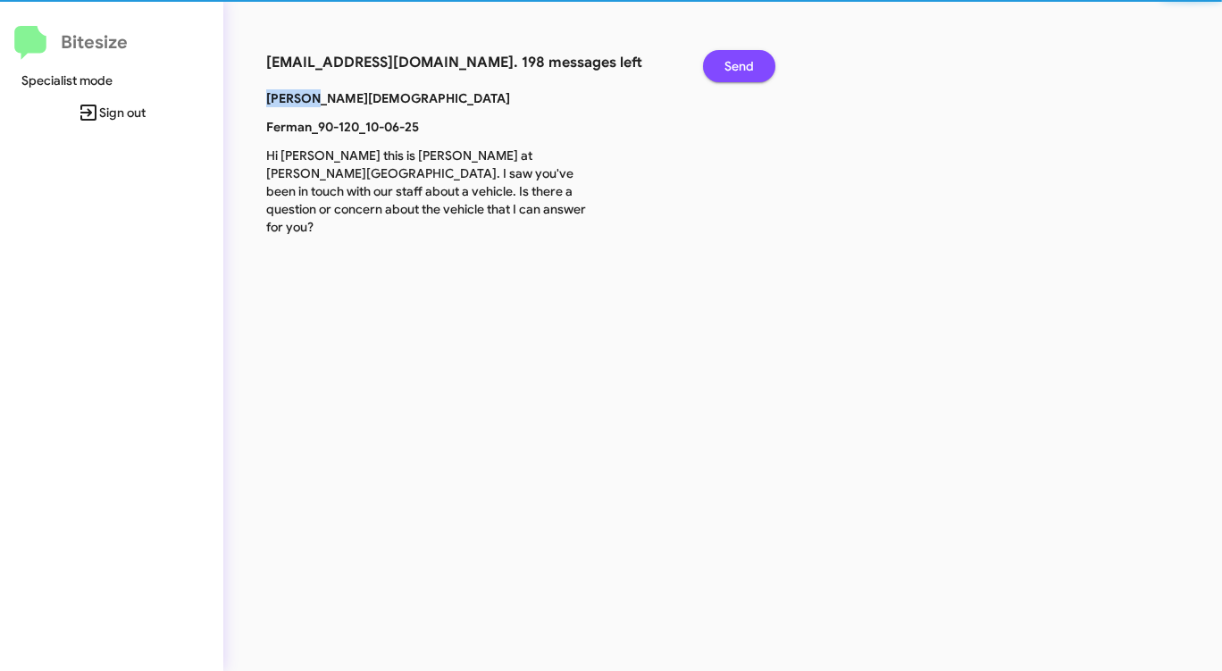
click at [731, 64] on span "Send" at bounding box center [738, 66] width 29 height 32
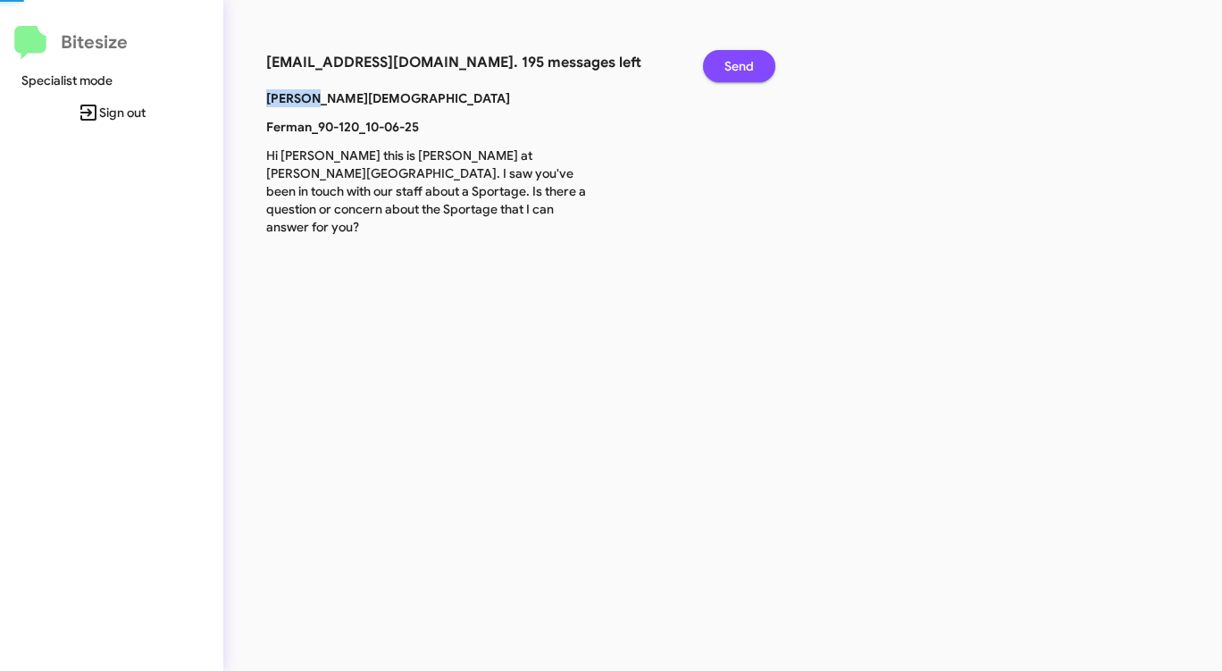
click at [731, 64] on span "Send" at bounding box center [738, 66] width 29 height 32
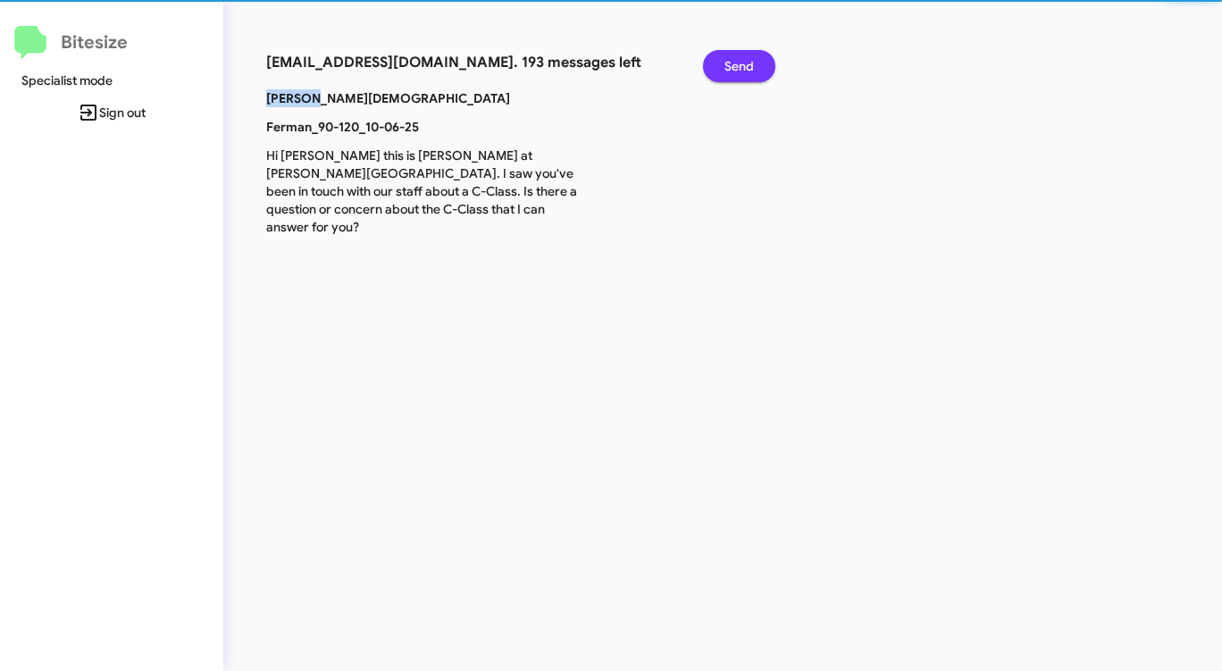
click at [731, 64] on span "Send" at bounding box center [738, 66] width 29 height 32
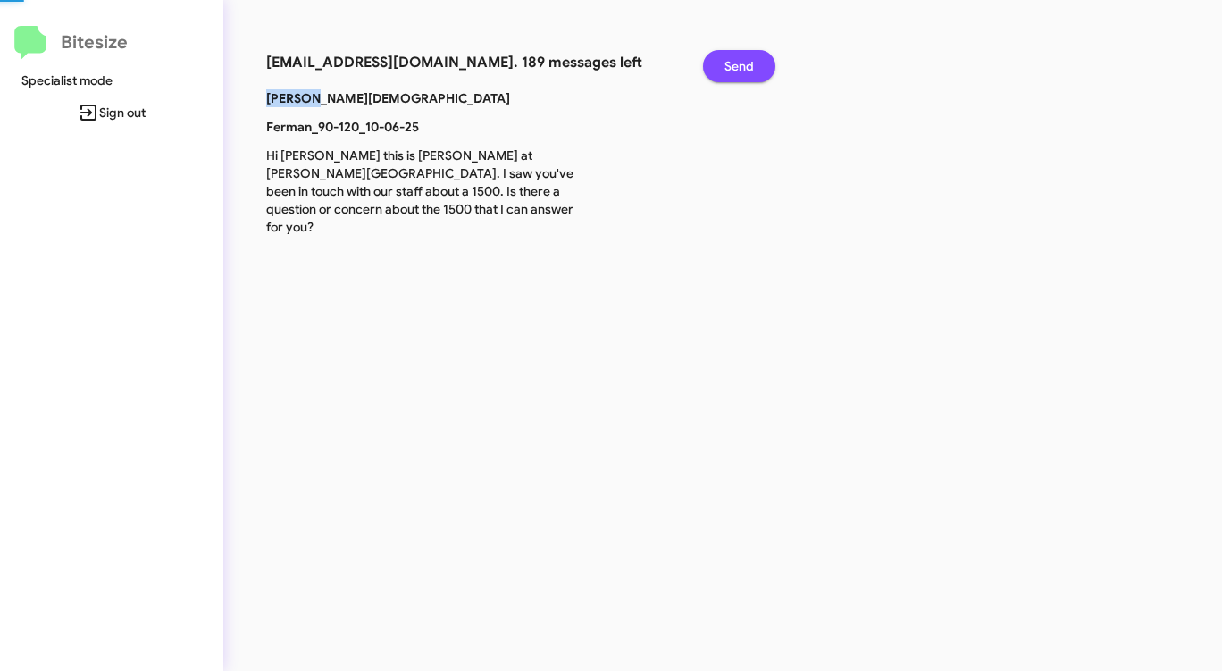
click at [731, 64] on span "Send" at bounding box center [738, 66] width 29 height 32
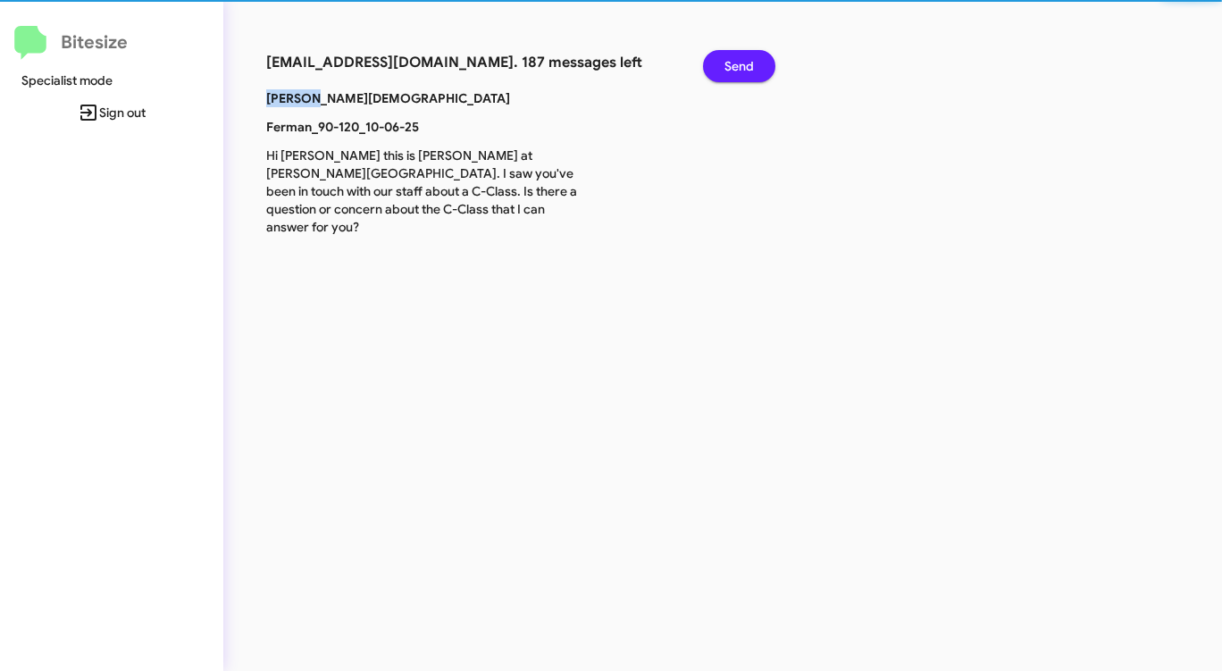
click at [731, 64] on span "Send" at bounding box center [738, 66] width 29 height 32
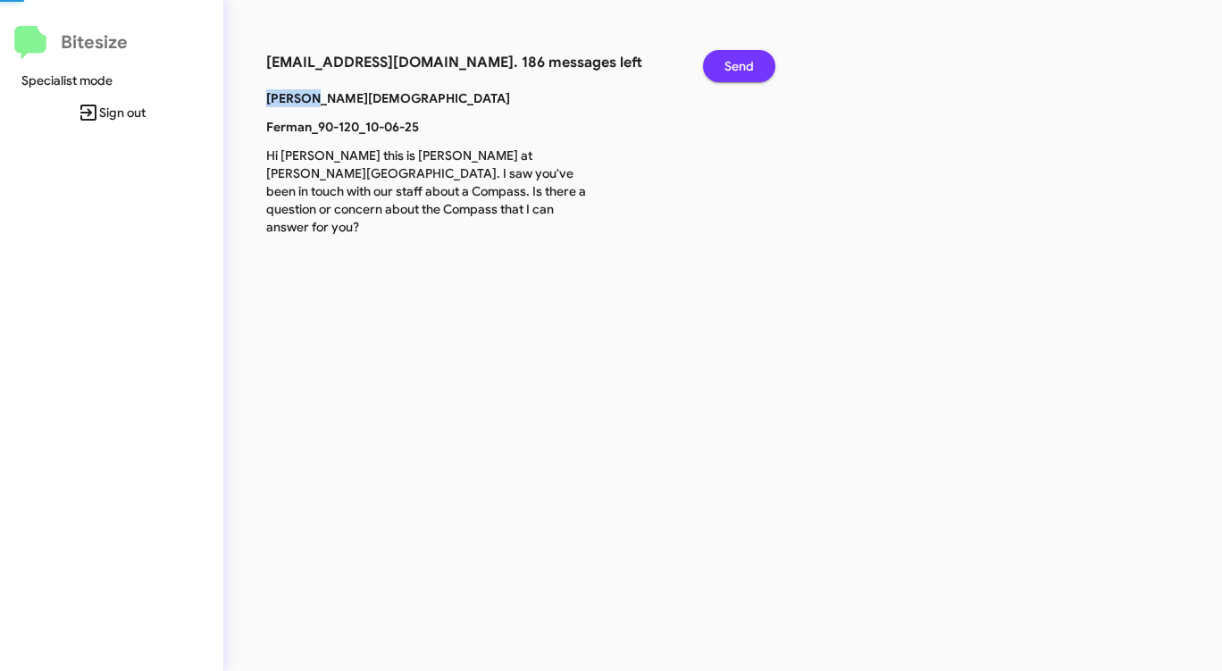
click at [731, 64] on span "Send" at bounding box center [738, 66] width 29 height 32
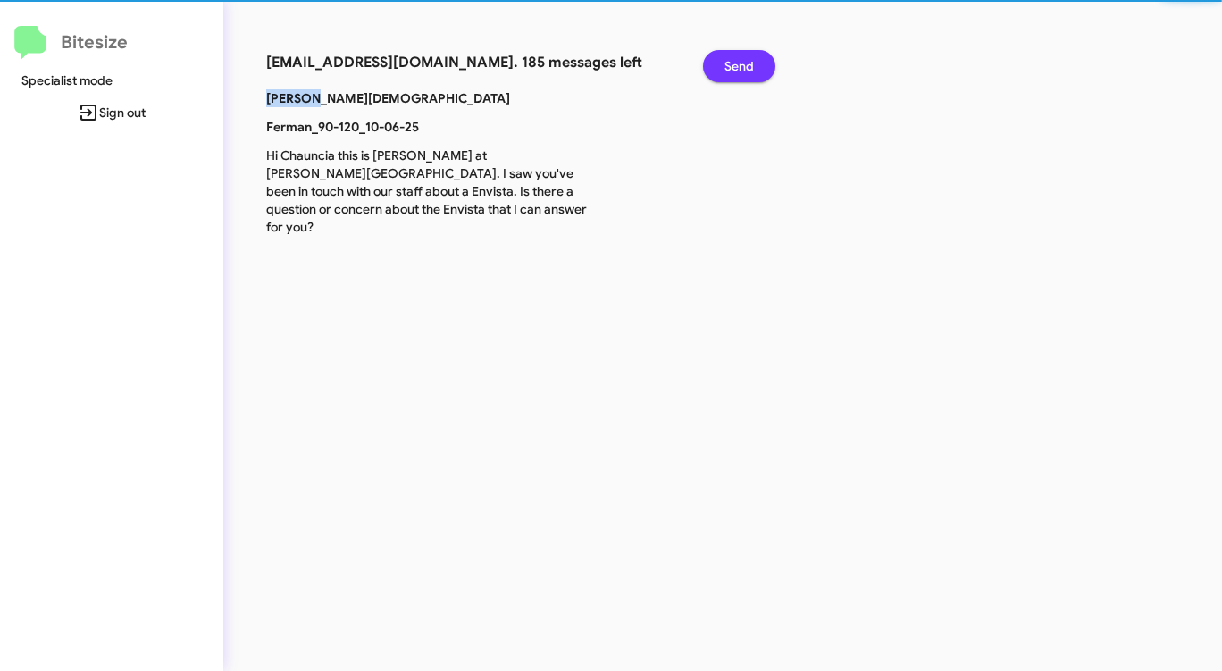
click at [731, 64] on span "Send" at bounding box center [738, 66] width 29 height 32
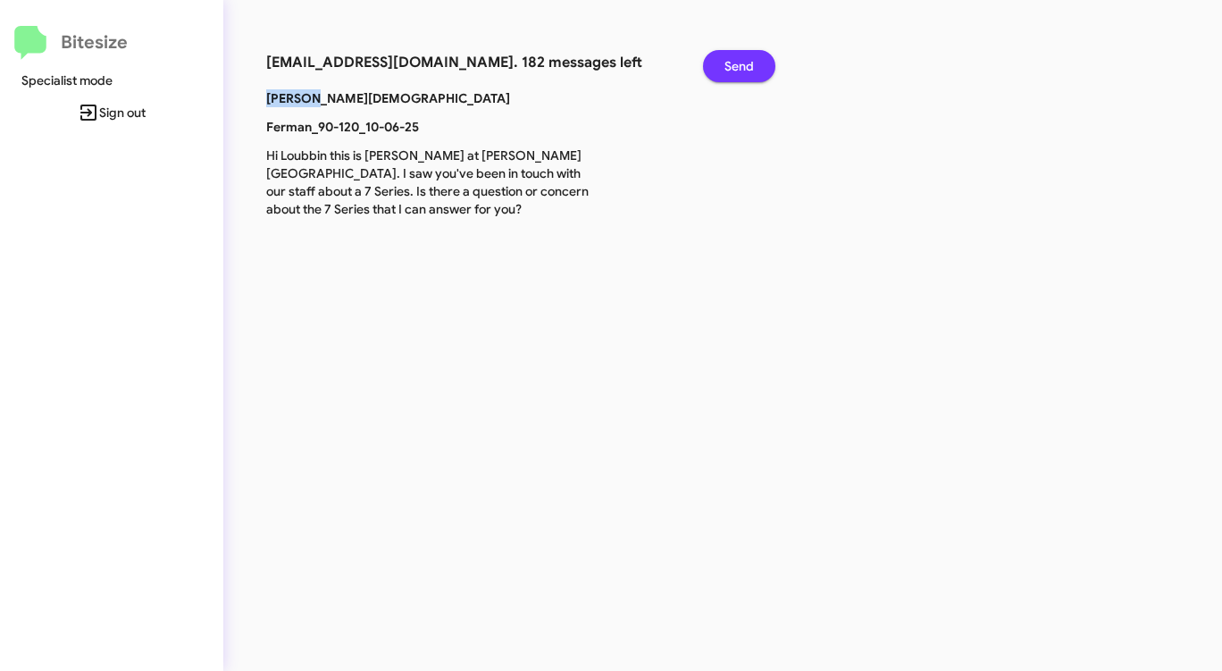
click at [731, 64] on span "Send" at bounding box center [738, 66] width 29 height 32
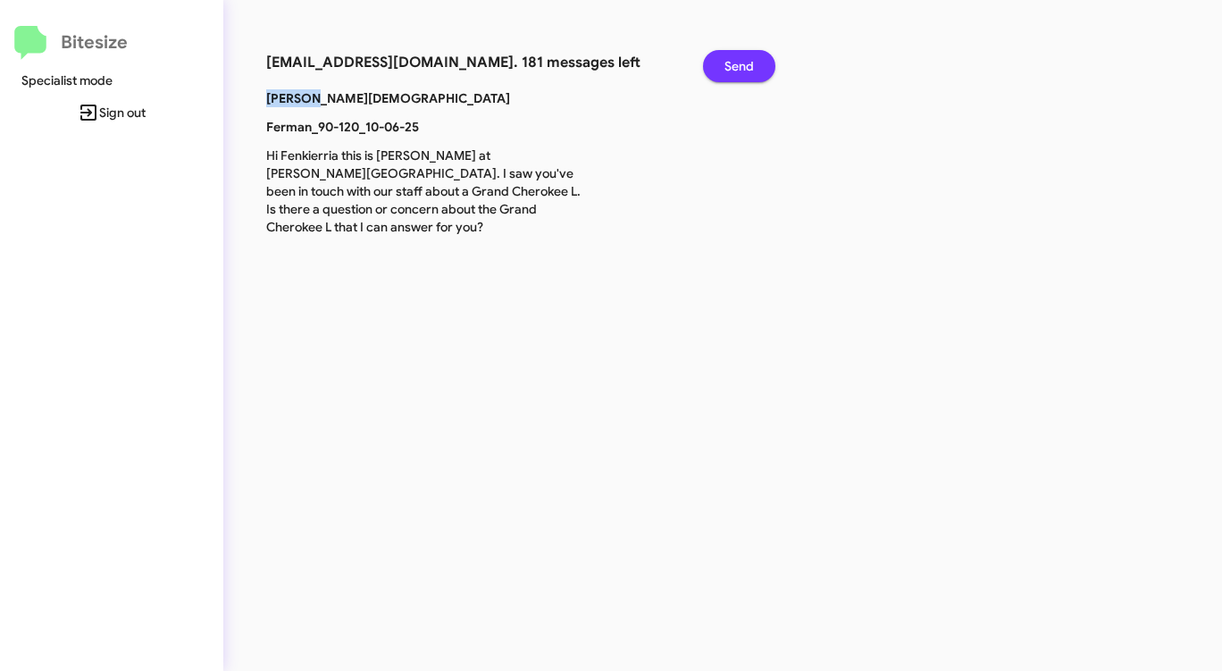
click at [731, 64] on span "Send" at bounding box center [738, 66] width 29 height 32
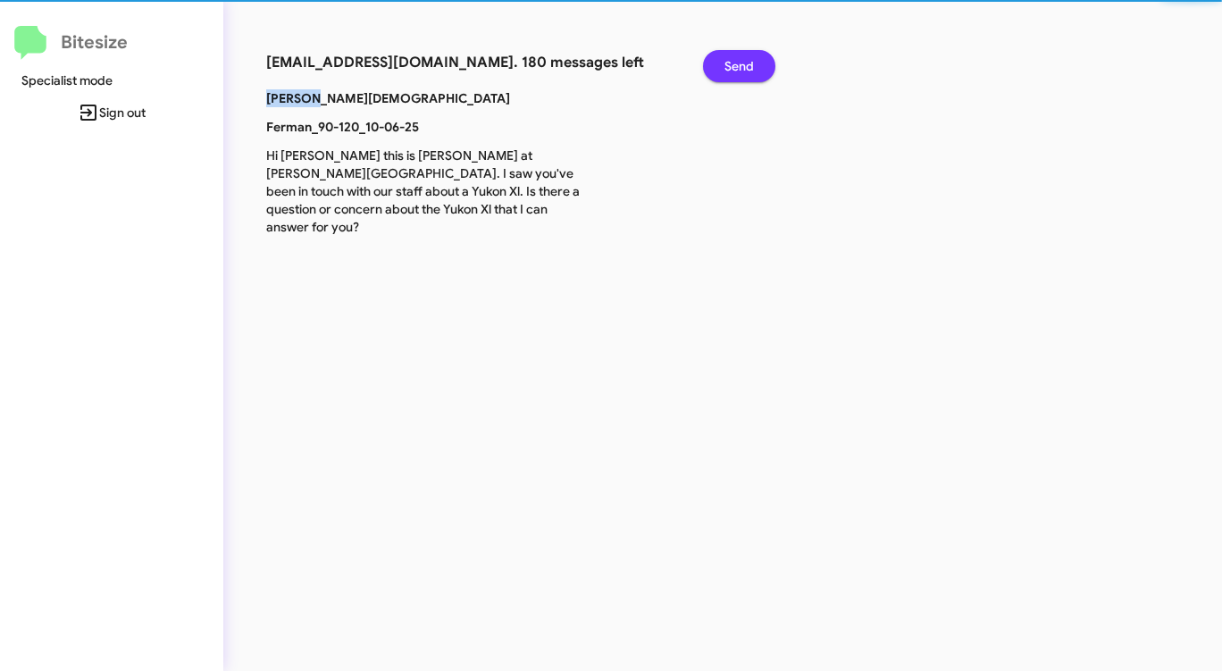
click at [731, 64] on span "Send" at bounding box center [738, 66] width 29 height 32
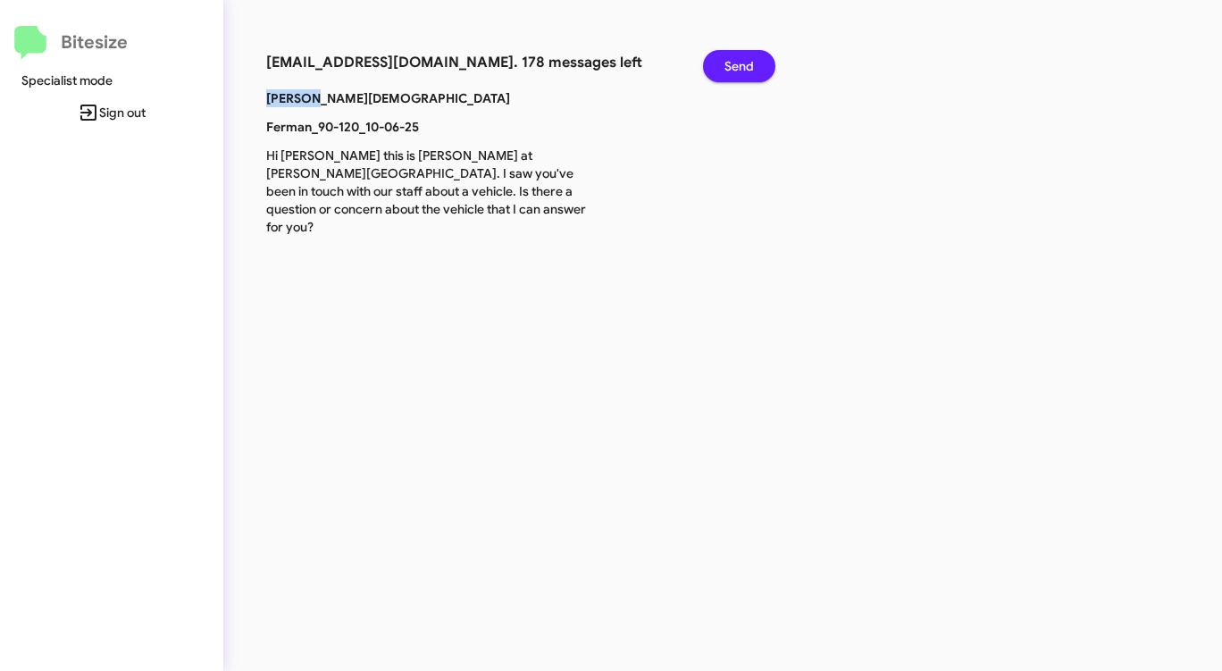
click at [731, 64] on span "Send" at bounding box center [738, 66] width 29 height 32
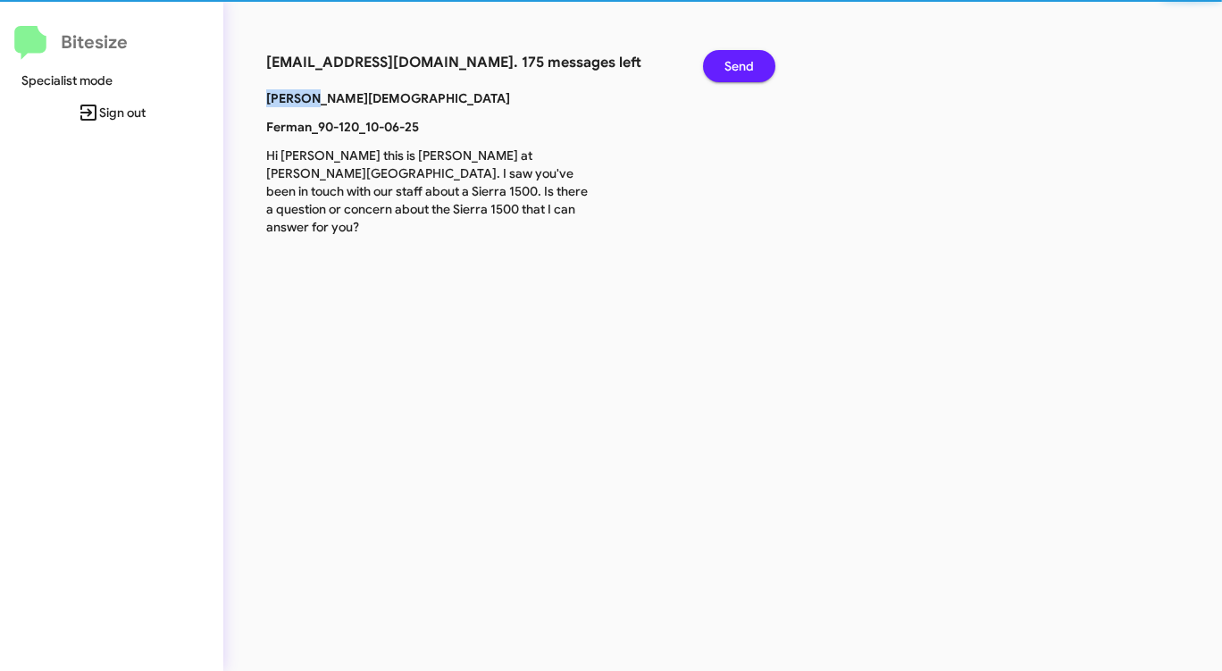
click at [731, 64] on span "Send" at bounding box center [738, 66] width 29 height 32
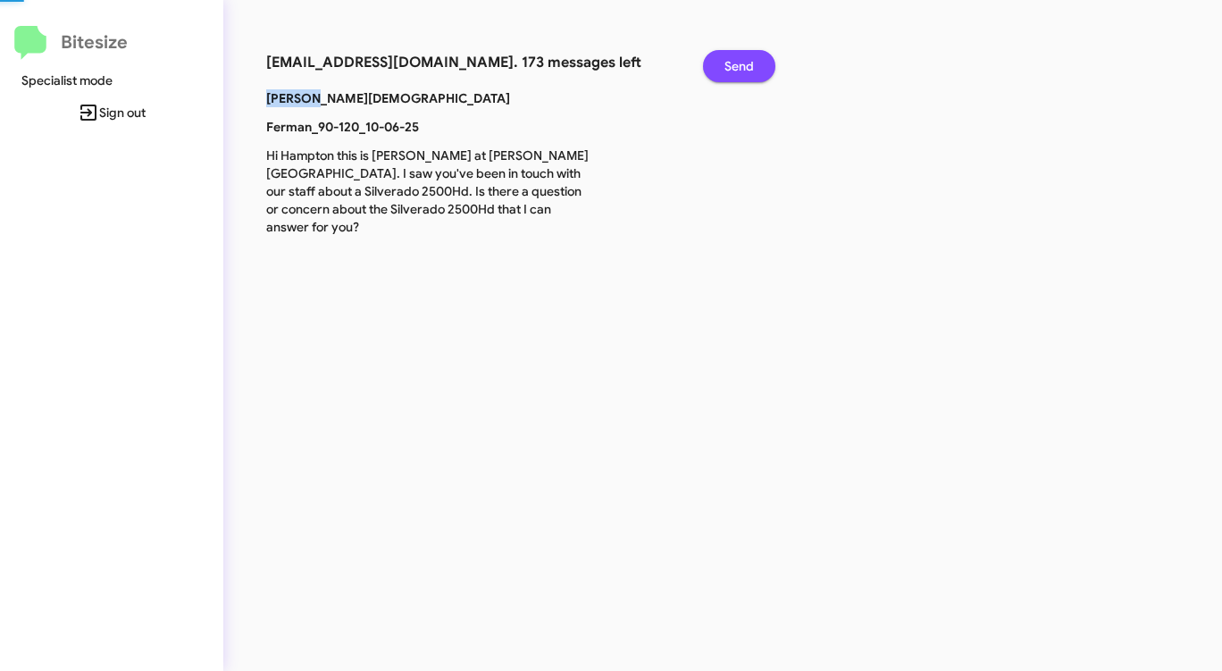
click at [731, 64] on span "Send" at bounding box center [738, 66] width 29 height 32
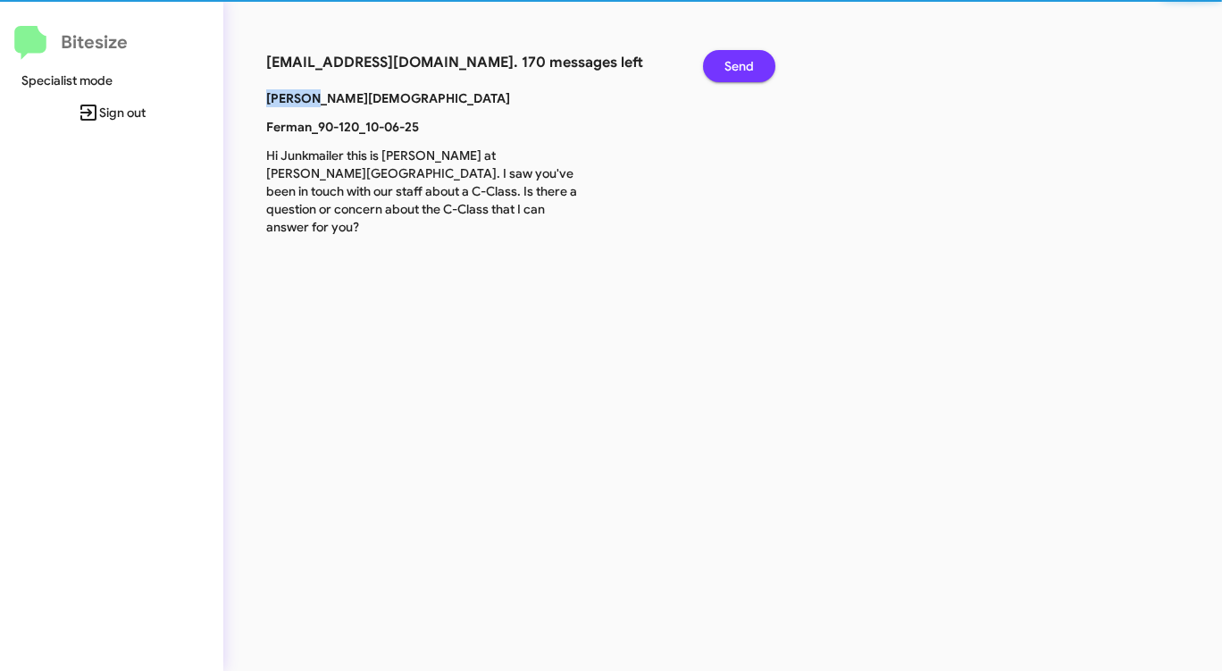
click at [731, 64] on span "Send" at bounding box center [738, 66] width 29 height 32
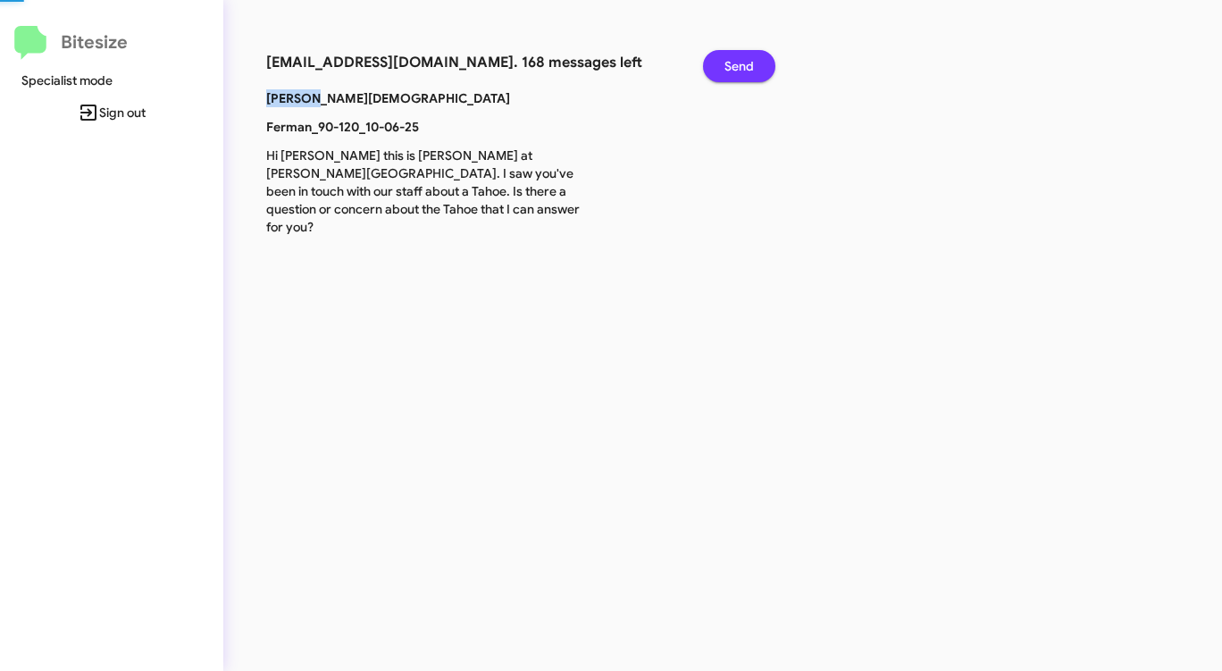
click at [731, 64] on span "Send" at bounding box center [738, 66] width 29 height 32
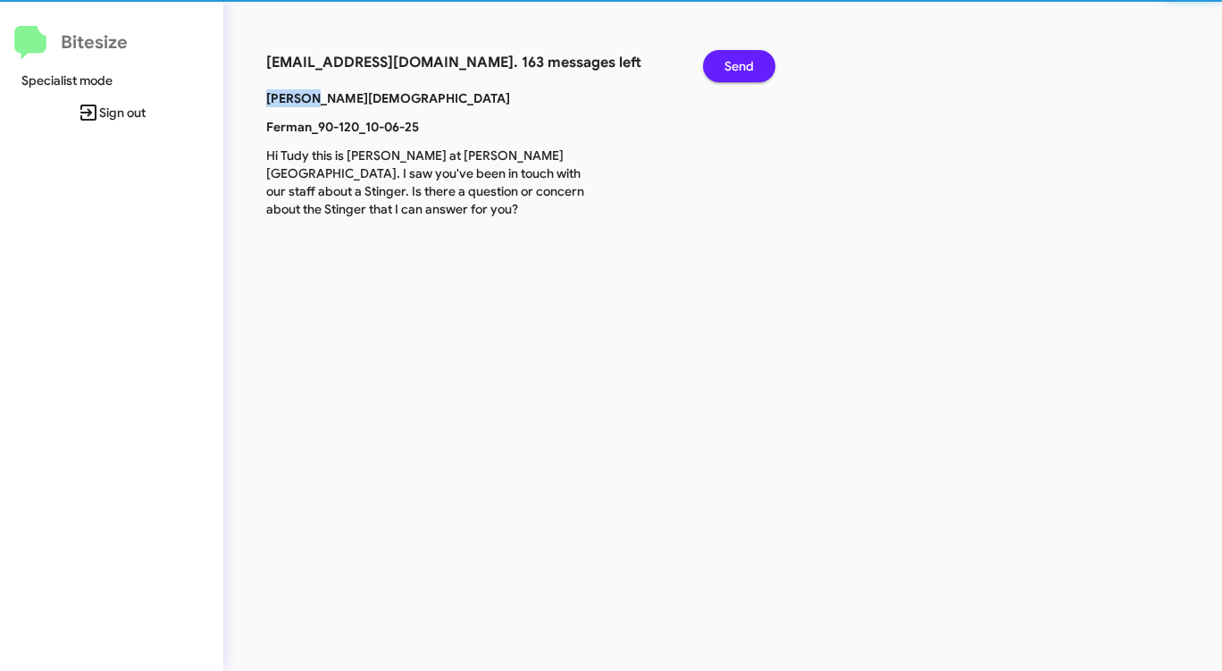
click at [731, 64] on span "Send" at bounding box center [738, 66] width 29 height 32
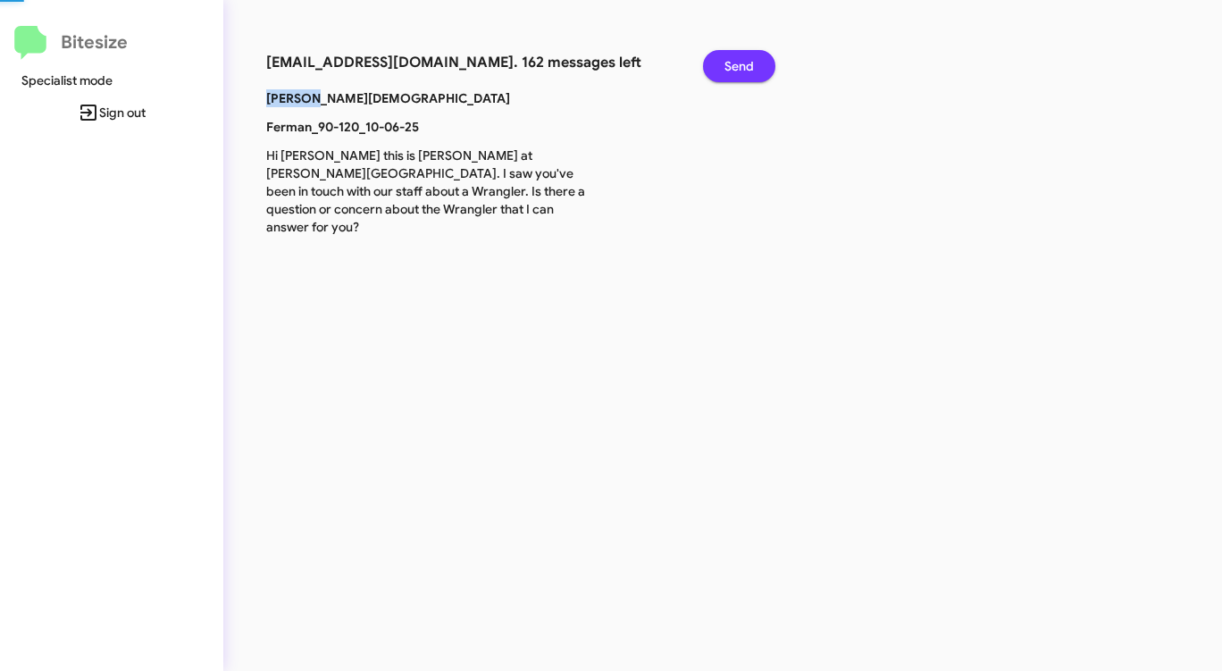
click at [731, 64] on span "Send" at bounding box center [738, 66] width 29 height 32
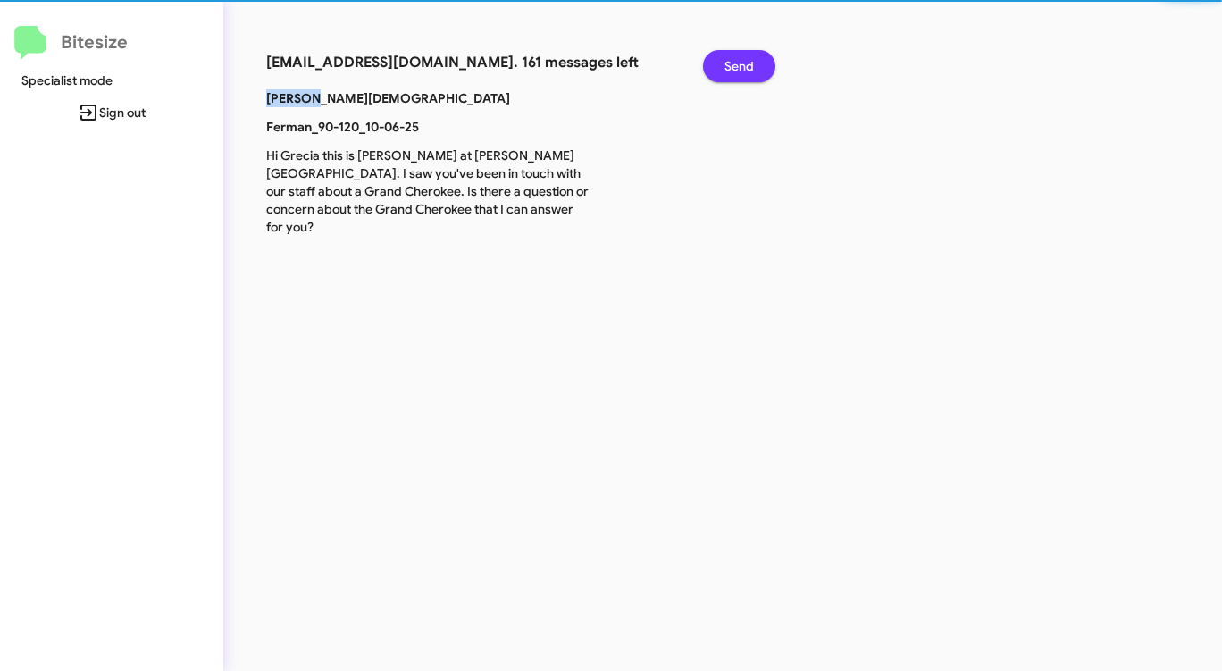
click at [731, 64] on span "Send" at bounding box center [738, 66] width 29 height 32
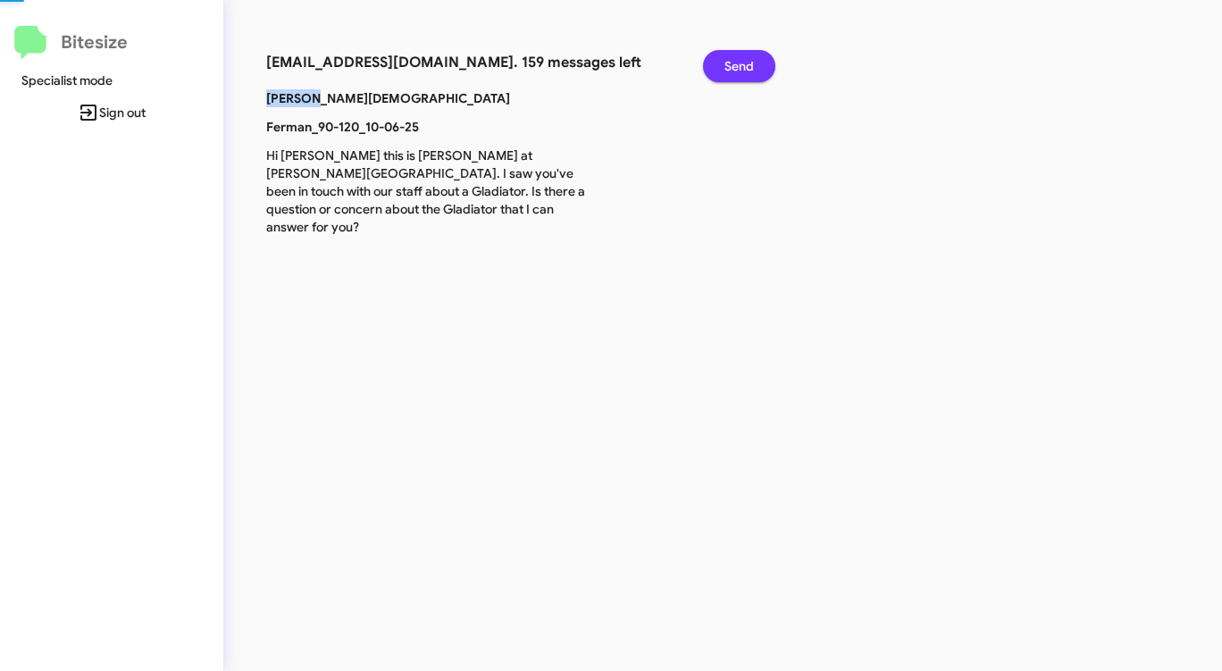
click at [731, 64] on span "Send" at bounding box center [738, 66] width 29 height 32
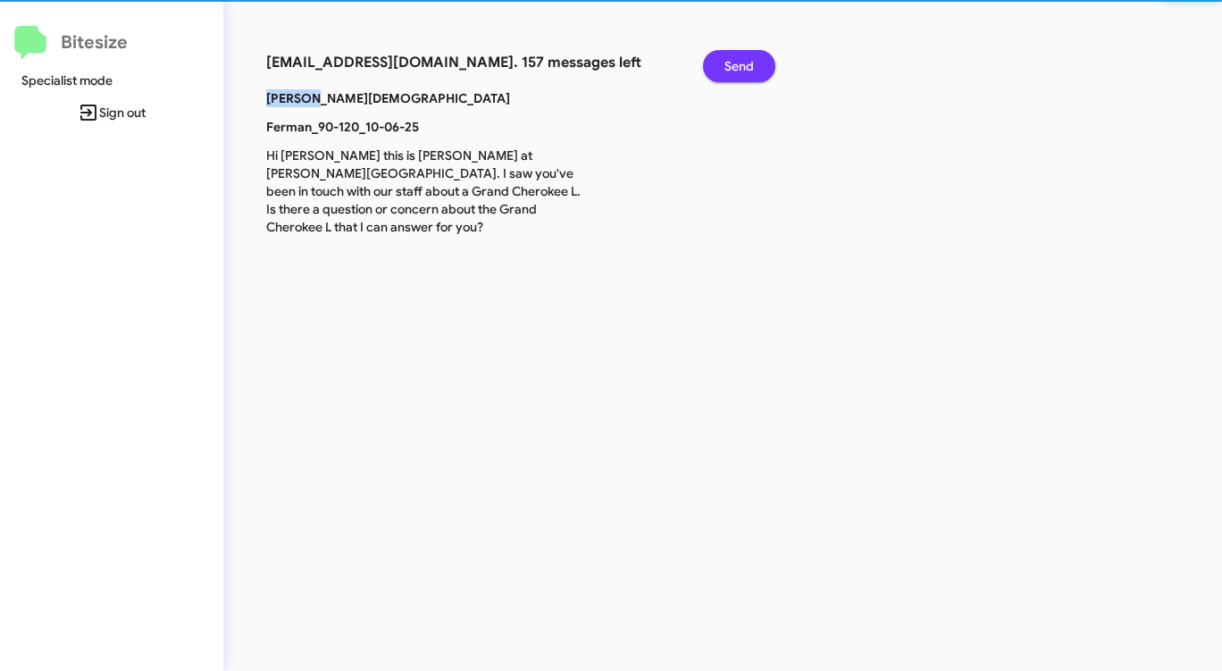
click at [731, 64] on span "Send" at bounding box center [738, 66] width 29 height 32
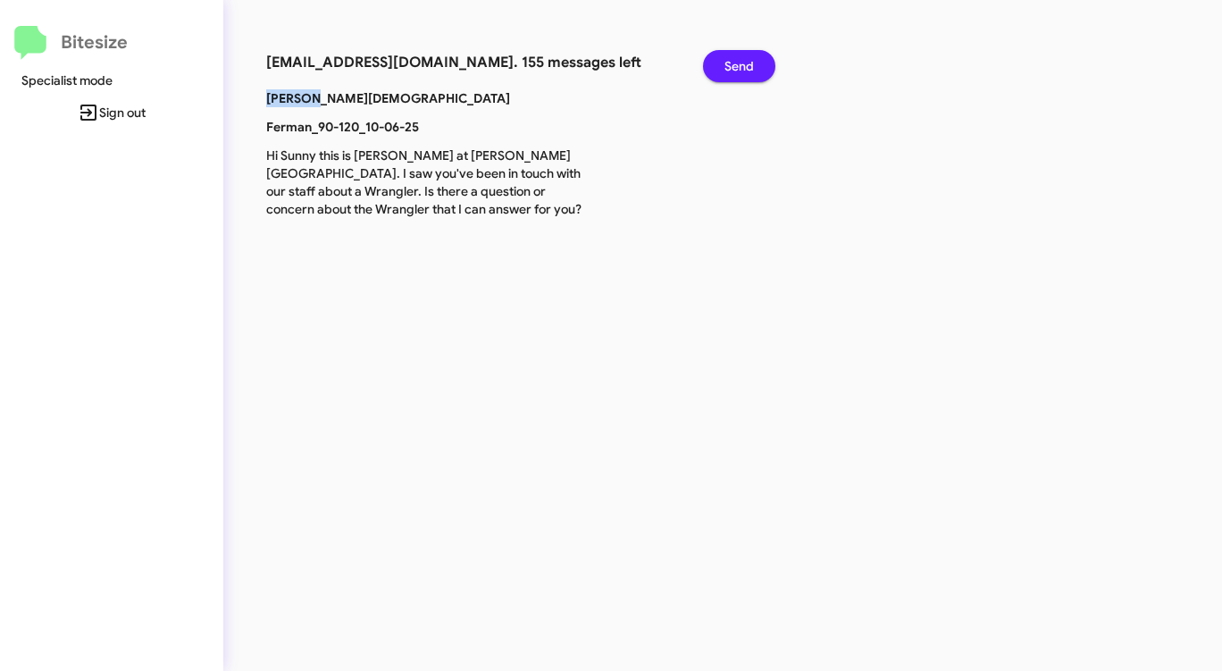
click at [731, 64] on span "Send" at bounding box center [738, 66] width 29 height 32
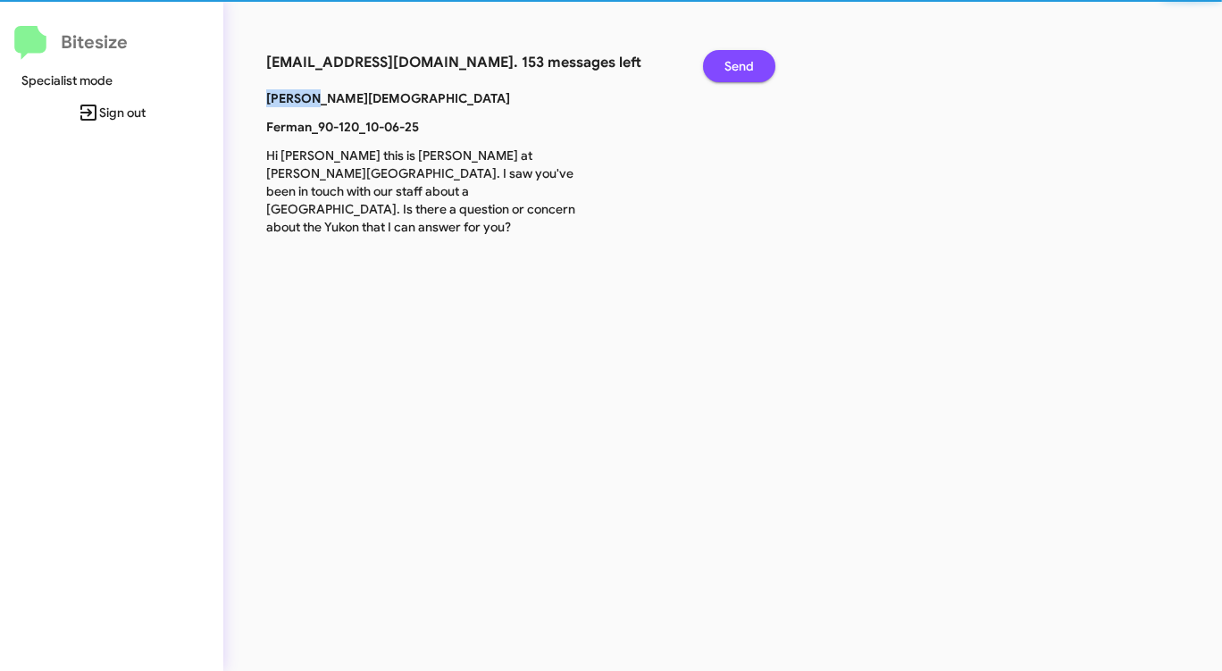
click at [731, 64] on span "Send" at bounding box center [738, 66] width 29 height 32
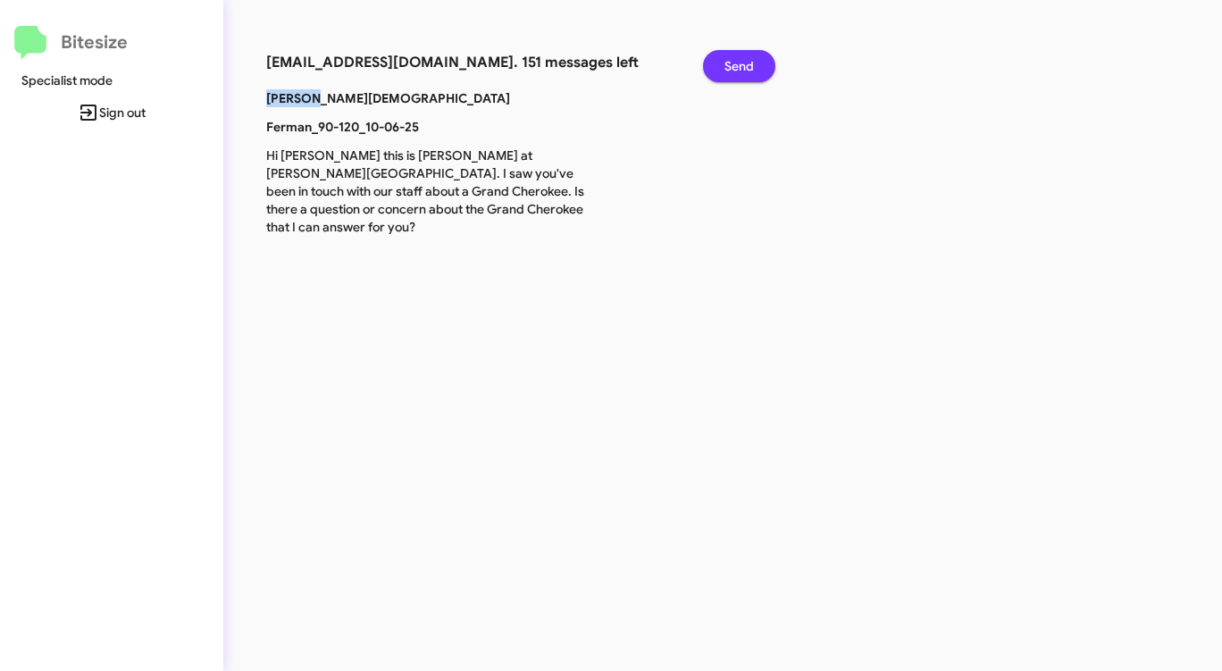
click at [731, 64] on span "Send" at bounding box center [738, 66] width 29 height 32
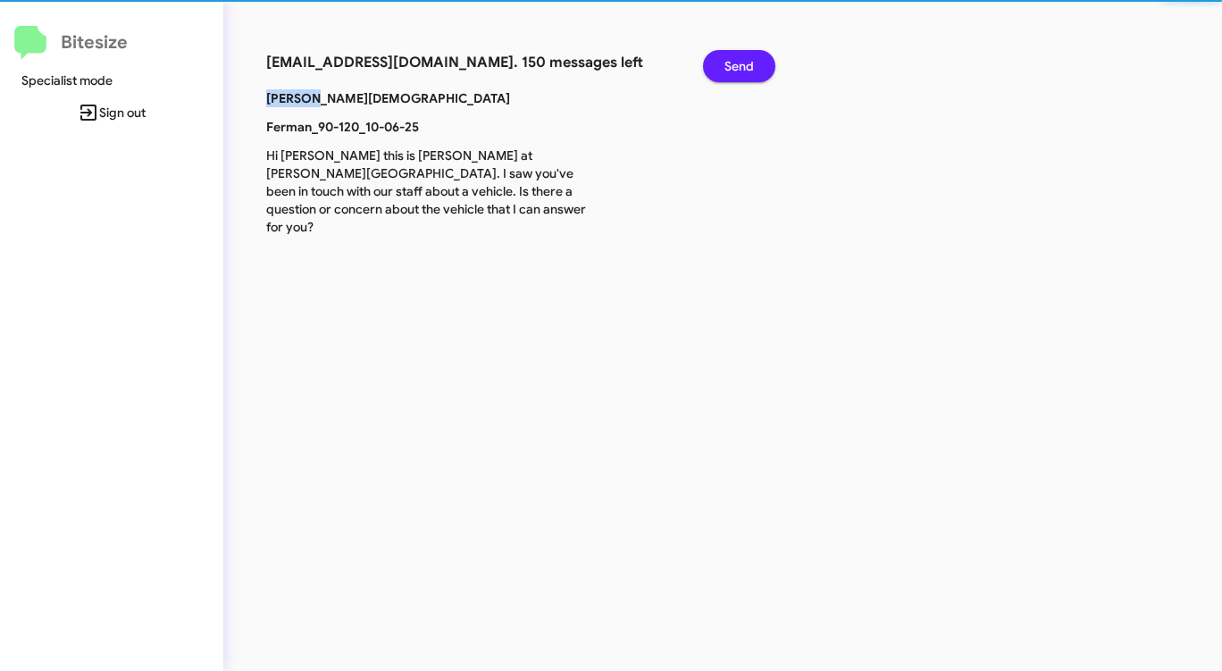
click at [731, 64] on span "Send" at bounding box center [738, 66] width 29 height 32
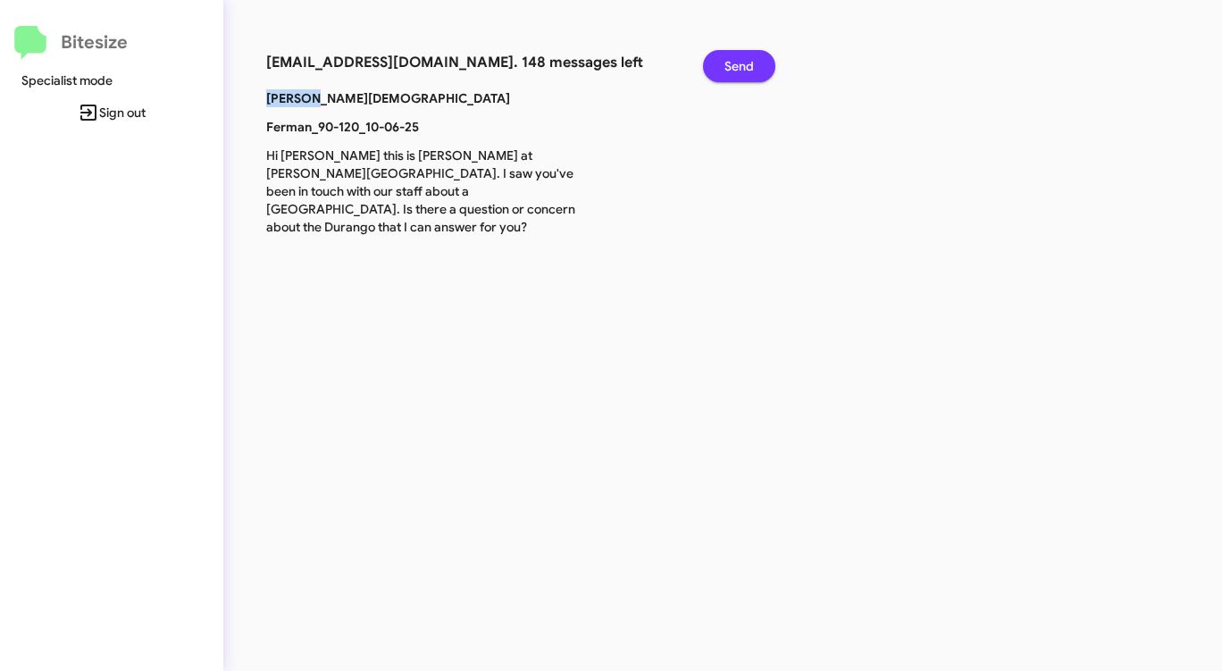
click at [731, 64] on span "Send" at bounding box center [738, 66] width 29 height 32
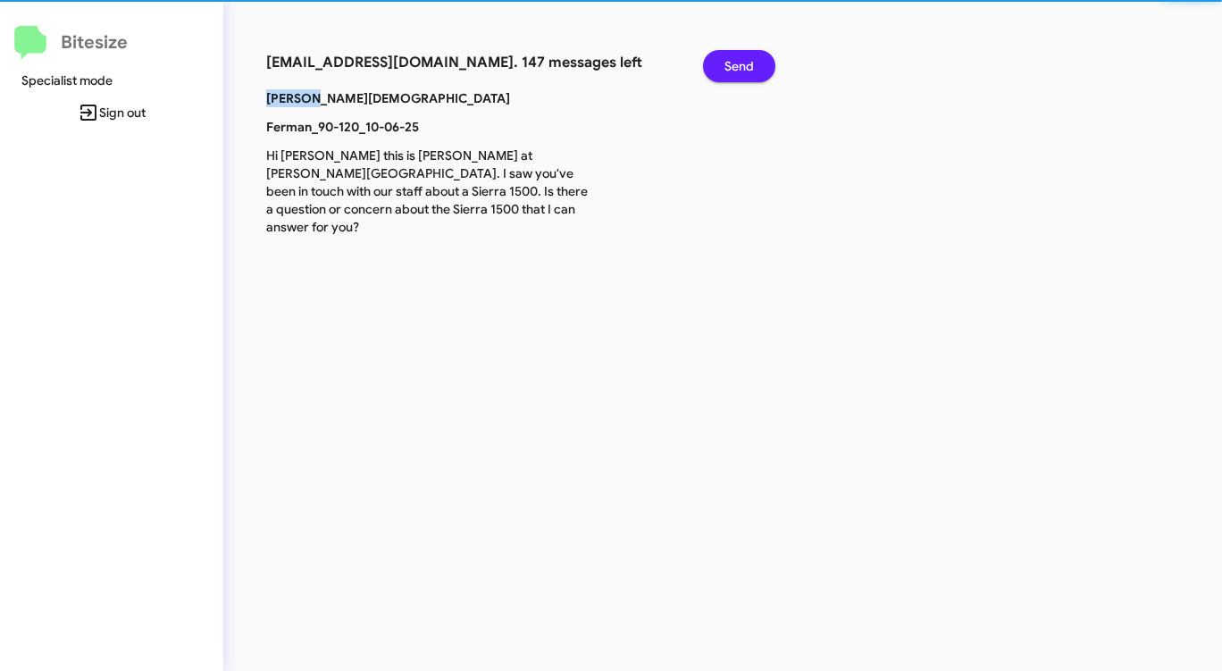
click at [731, 64] on span "Send" at bounding box center [738, 66] width 29 height 32
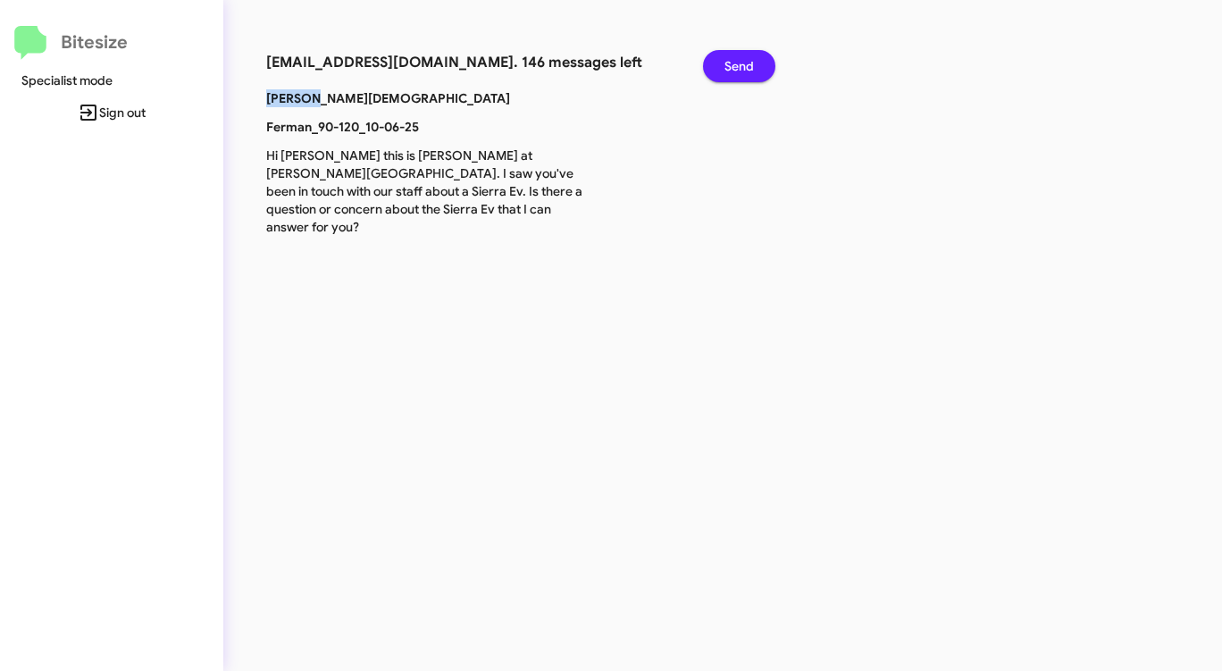
click at [731, 64] on span "Send" at bounding box center [738, 66] width 29 height 32
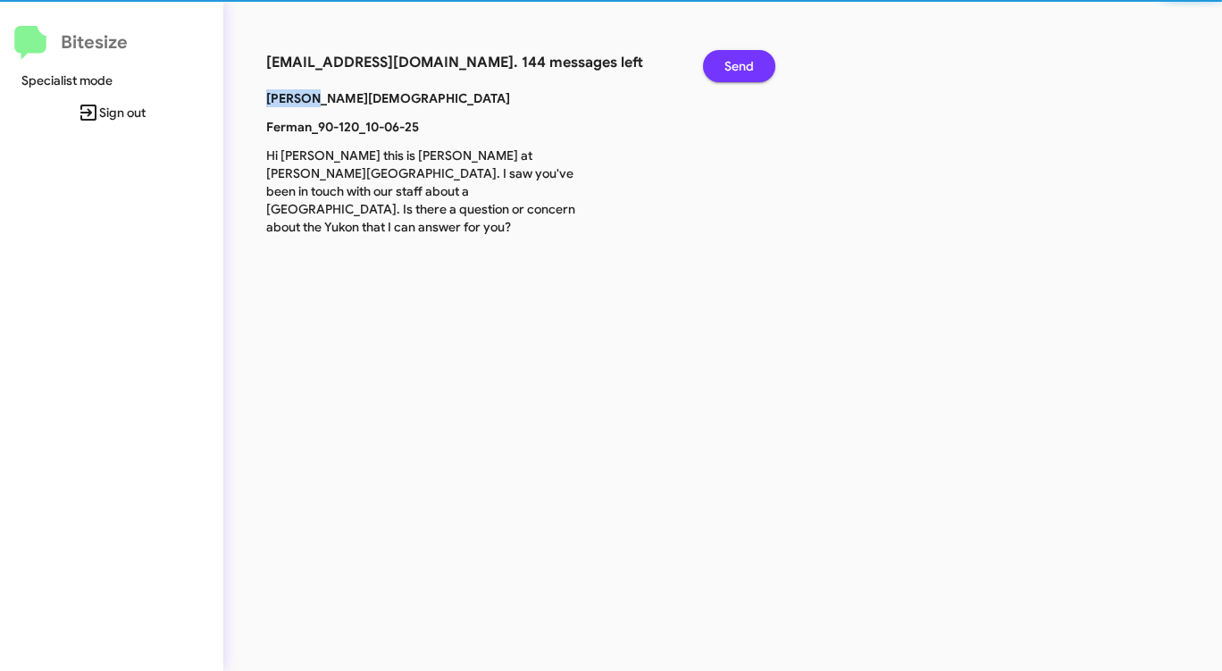
click at [731, 64] on span "Send" at bounding box center [738, 66] width 29 height 32
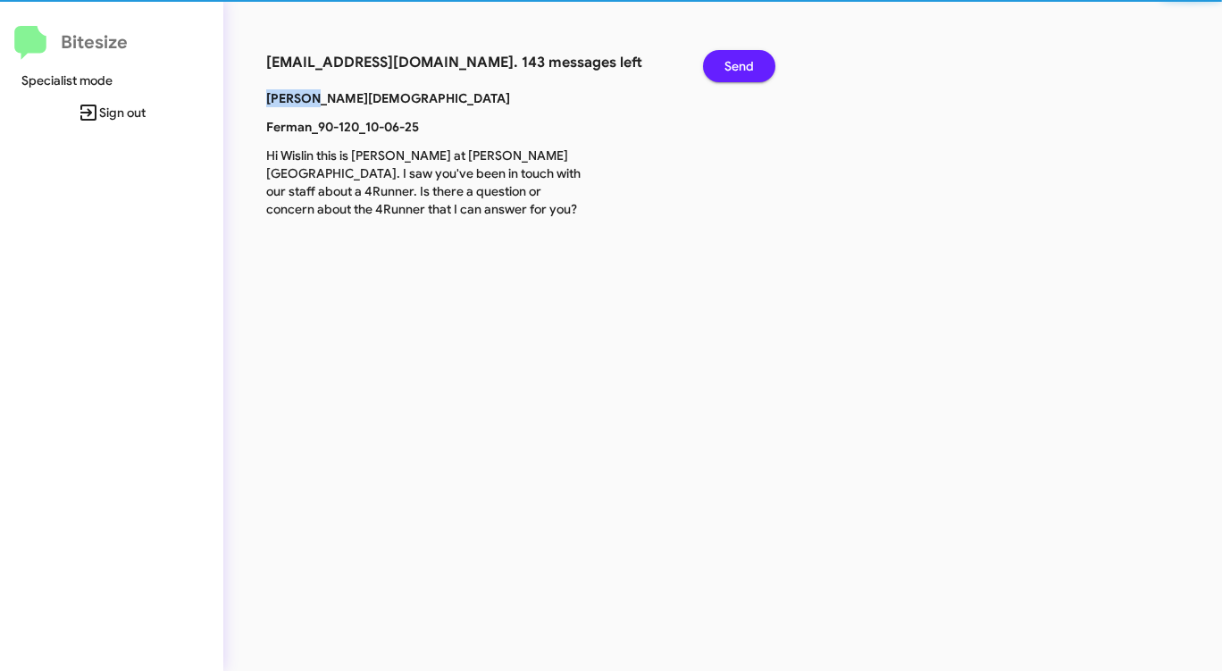
click at [731, 64] on span "Send" at bounding box center [738, 66] width 29 height 32
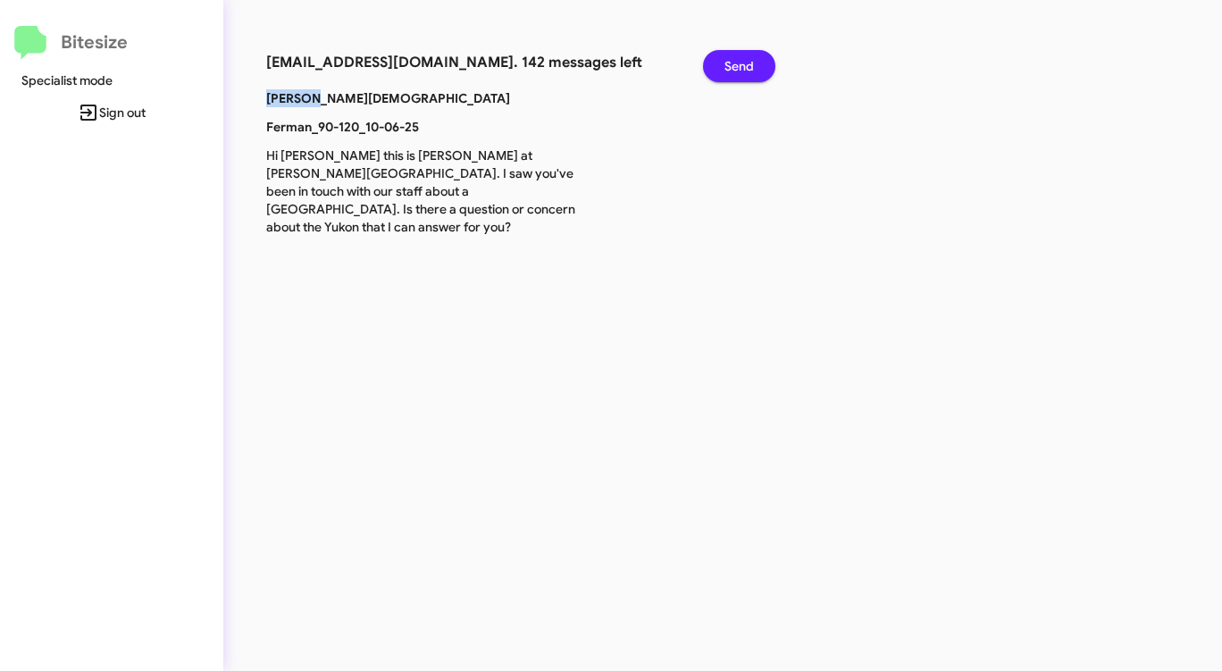
click at [731, 64] on span "Send" at bounding box center [738, 66] width 29 height 32
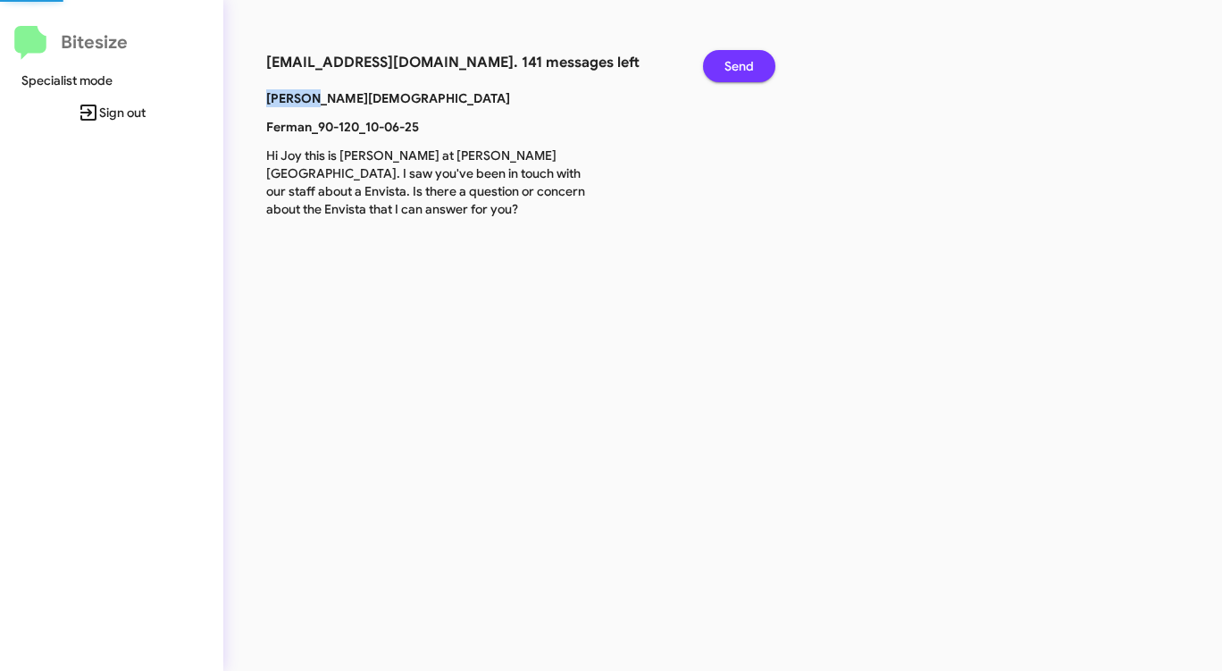
click at [731, 64] on span "Send" at bounding box center [738, 66] width 29 height 32
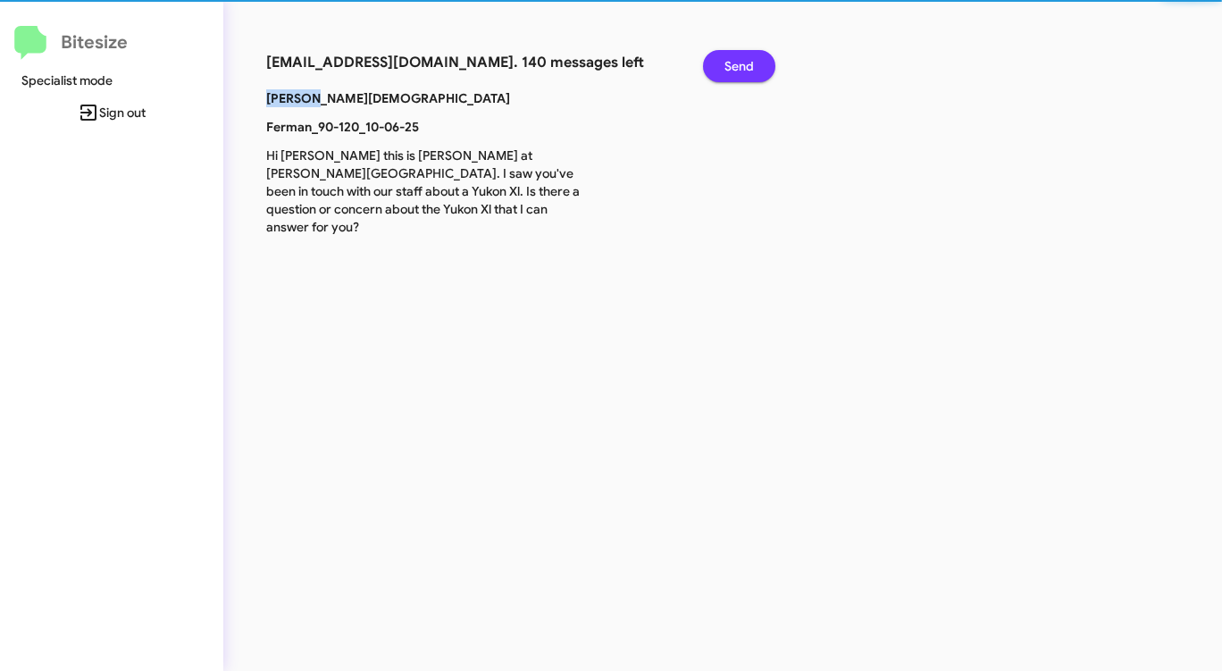
click at [730, 64] on span "Send" at bounding box center [738, 66] width 29 height 32
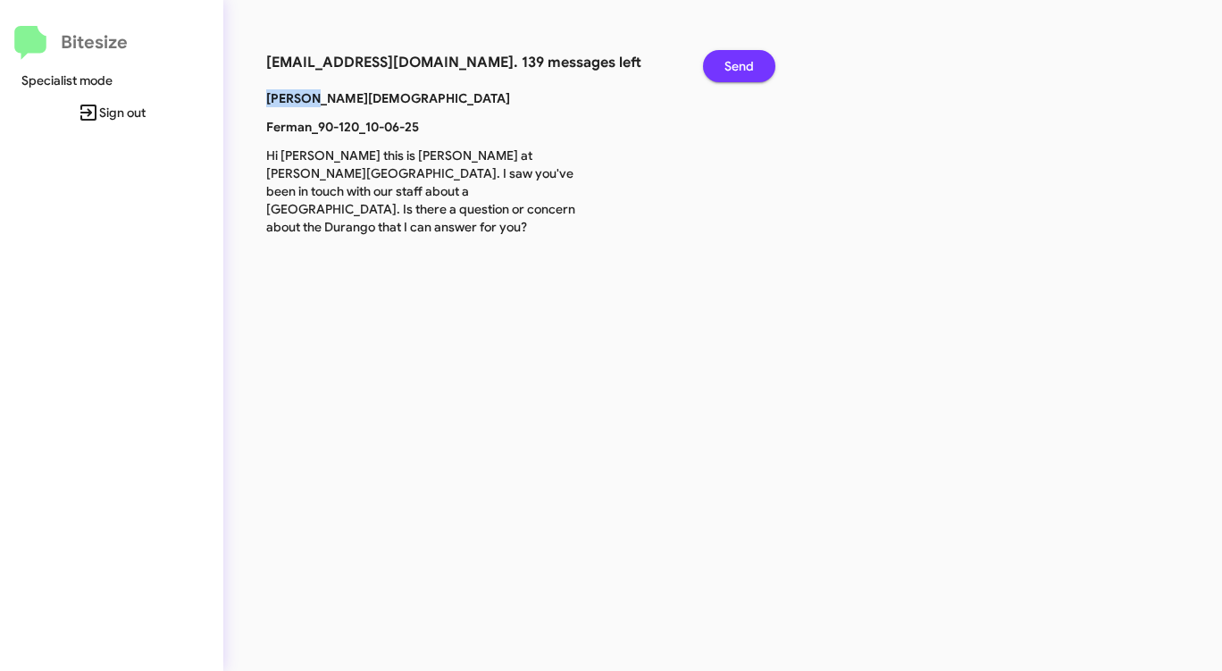
click at [730, 64] on span "Send" at bounding box center [738, 66] width 29 height 32
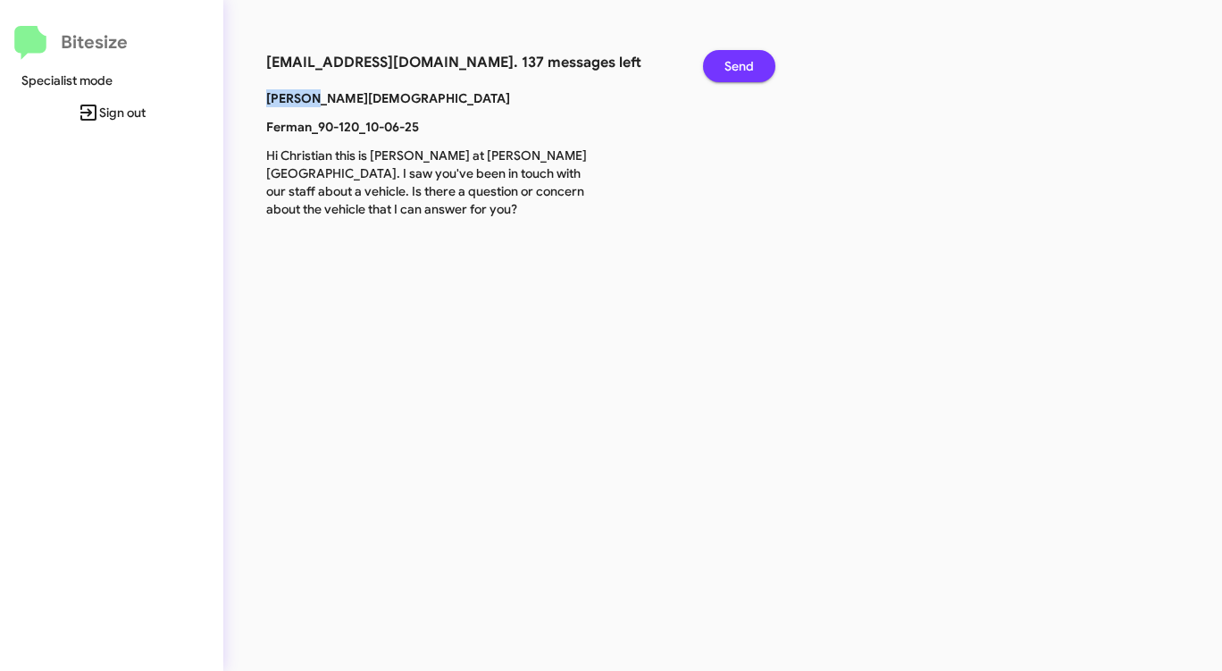
click at [730, 64] on span "Send" at bounding box center [738, 66] width 29 height 32
click at [723, 68] on button "Send" at bounding box center [739, 66] width 72 height 32
click at [724, 67] on button "Send" at bounding box center [739, 66] width 72 height 32
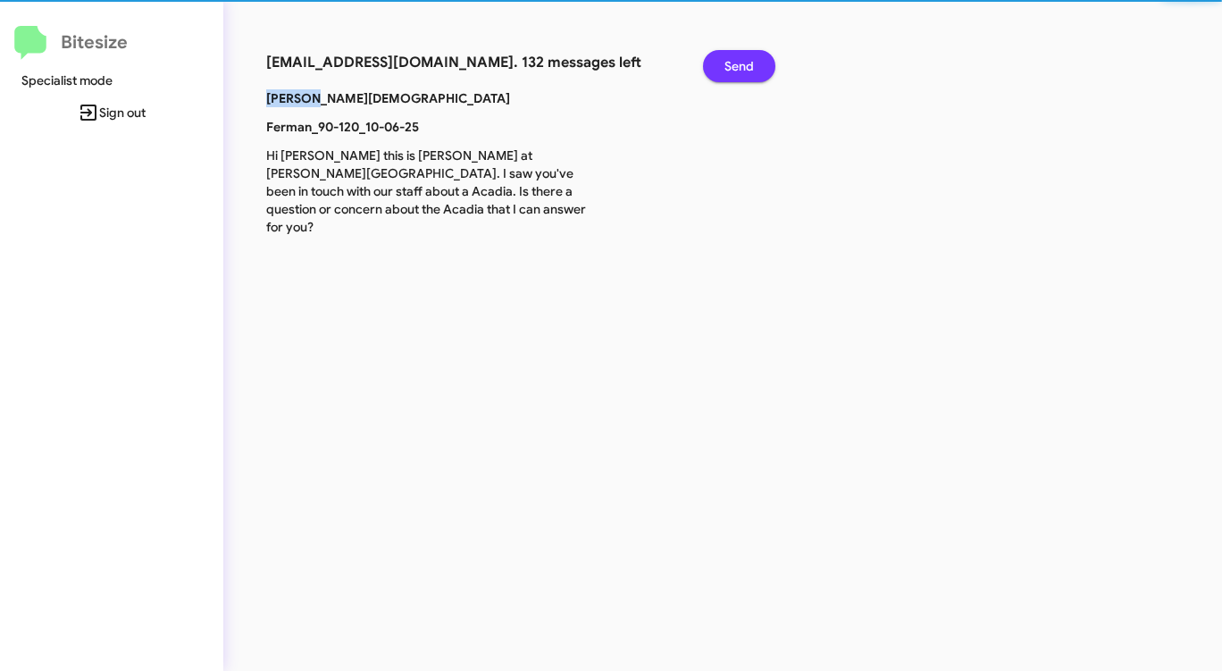
click at [724, 67] on button "Send" at bounding box center [739, 66] width 72 height 32
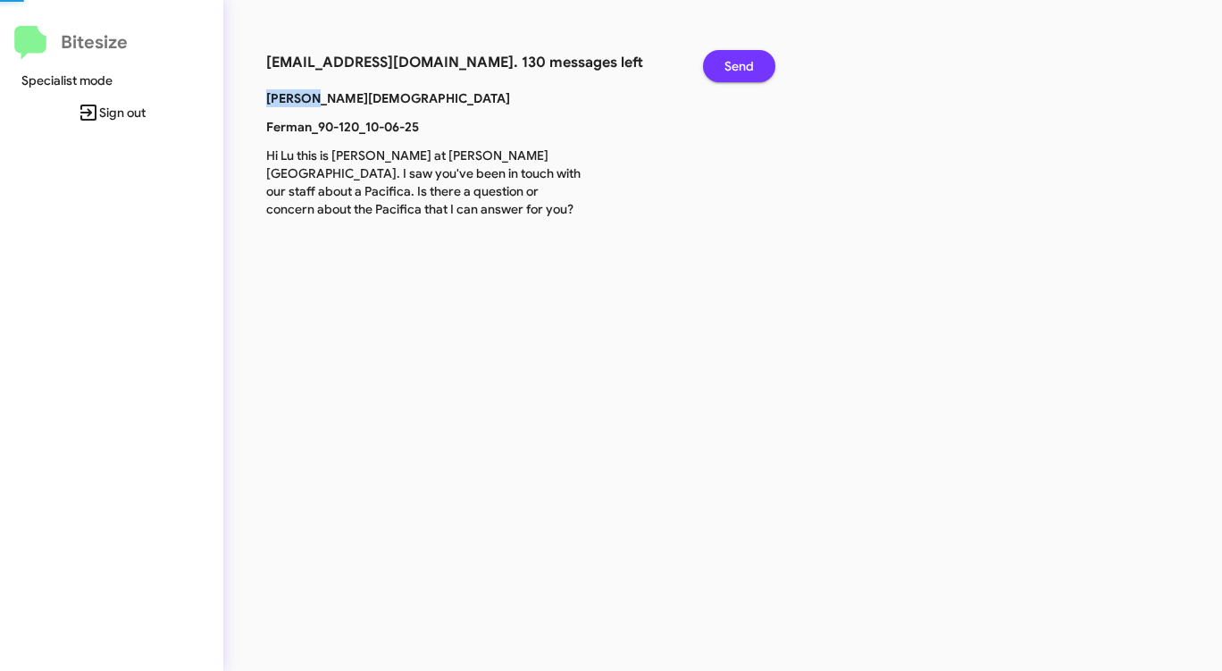
click at [724, 67] on button "Send" at bounding box center [739, 66] width 72 height 32
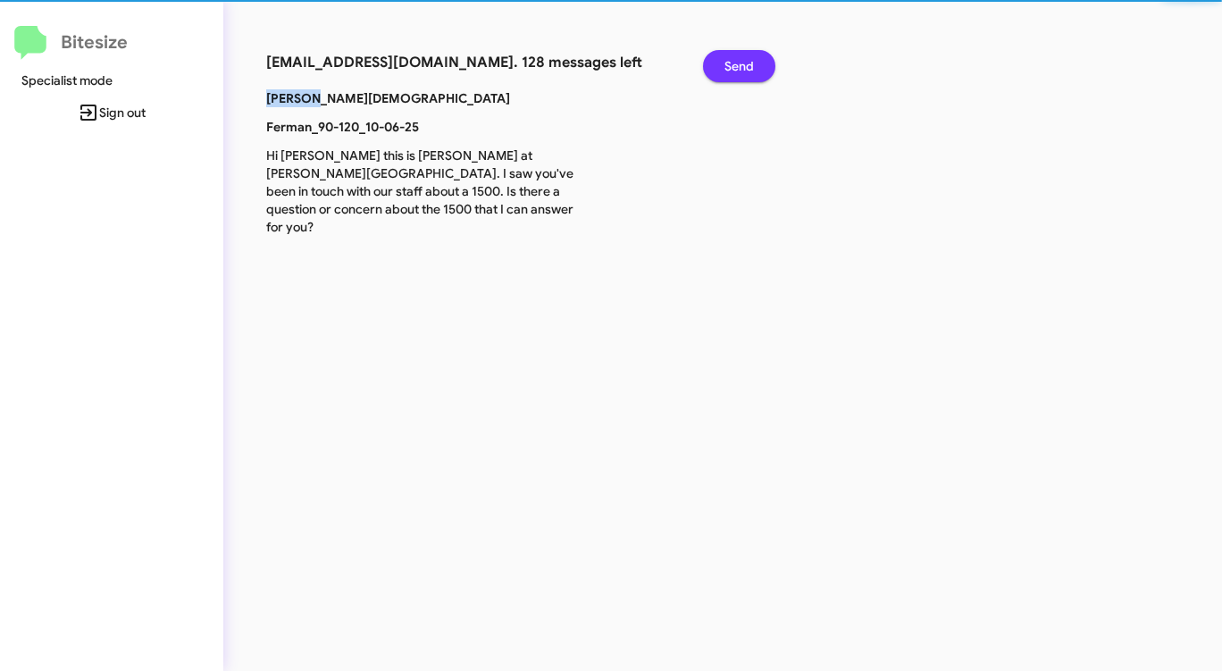
click at [724, 67] on button "Send" at bounding box center [739, 66] width 72 height 32
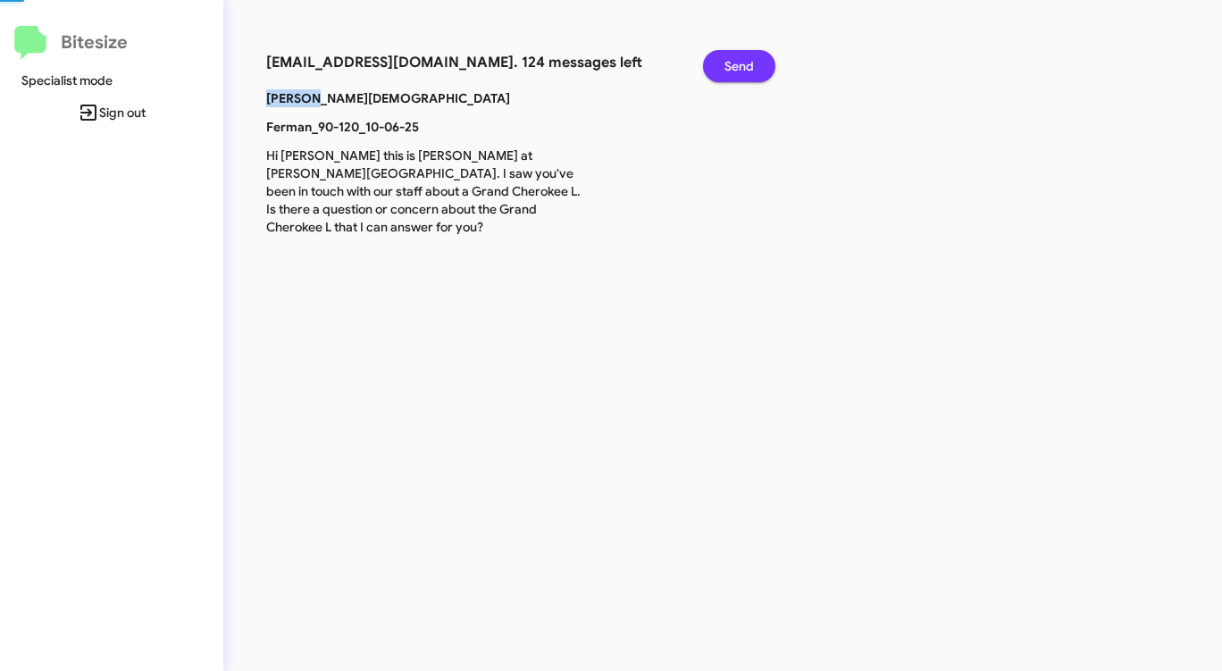
click at [724, 67] on button "Send" at bounding box center [739, 66] width 72 height 32
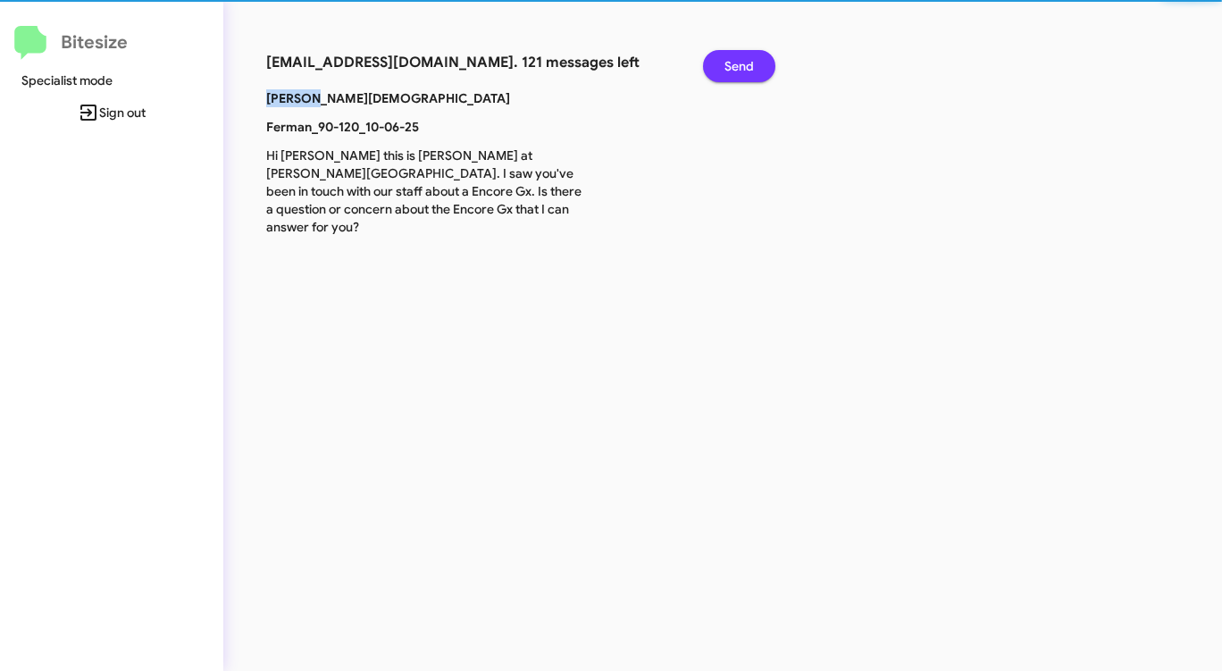
click at [724, 67] on button "Send" at bounding box center [739, 66] width 72 height 32
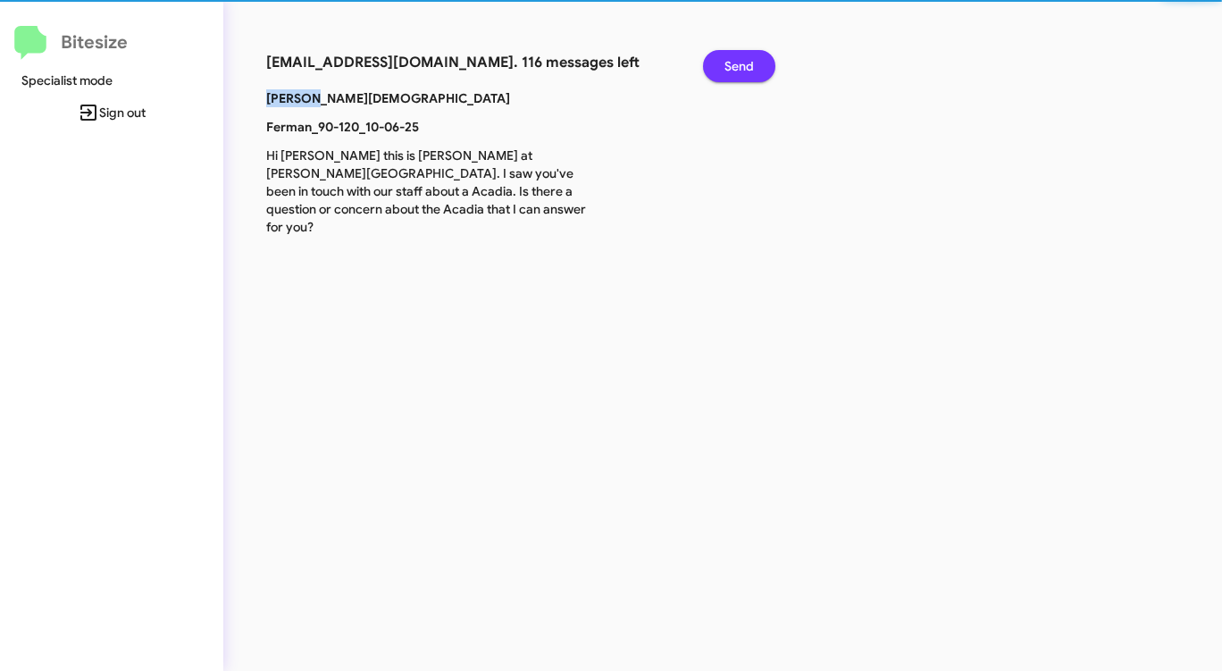
click at [724, 67] on button "Send" at bounding box center [739, 66] width 72 height 32
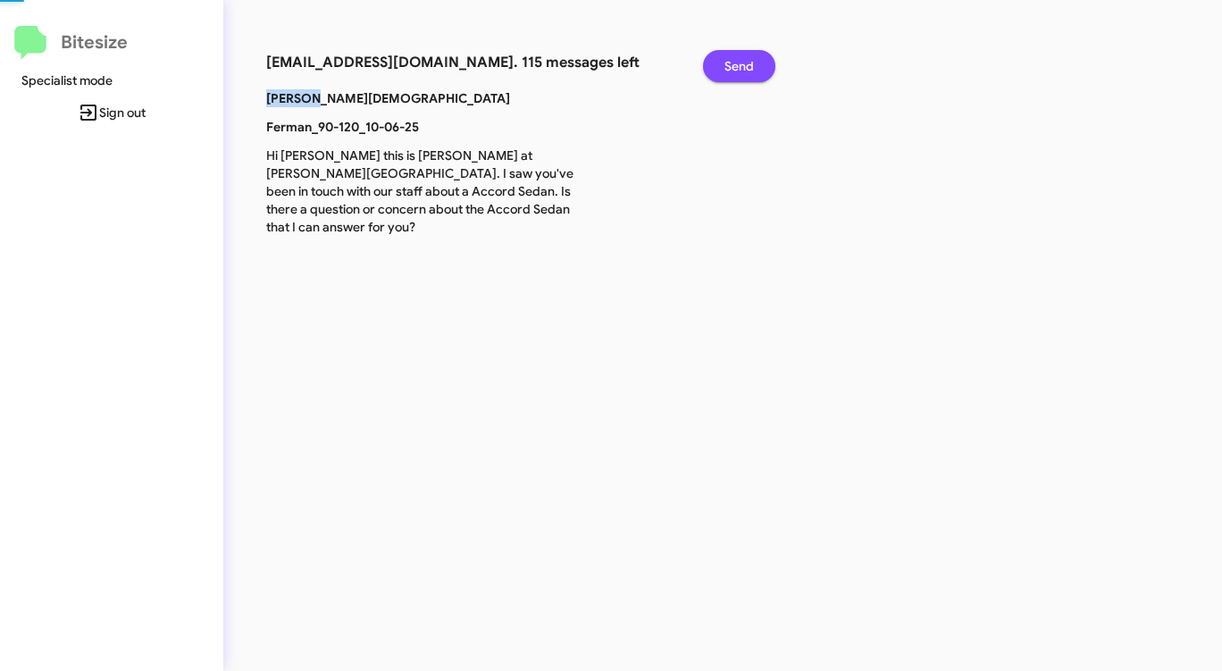
click at [724, 67] on button "Send" at bounding box center [739, 66] width 72 height 32
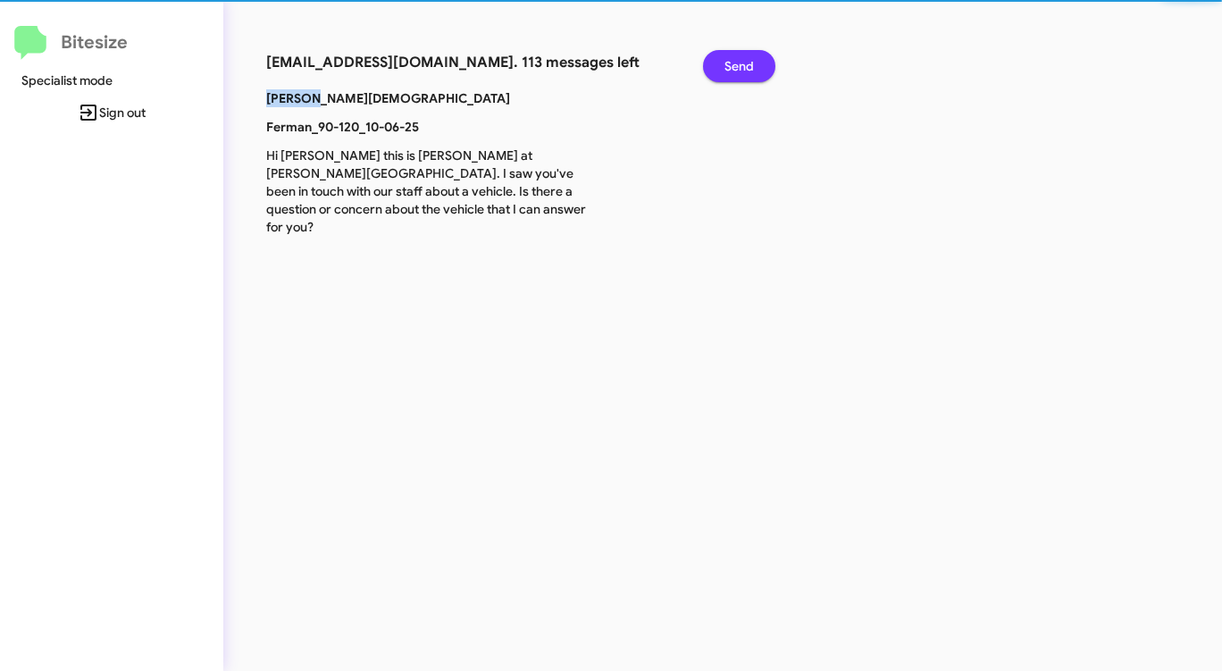
click at [724, 67] on button "Send" at bounding box center [739, 66] width 72 height 32
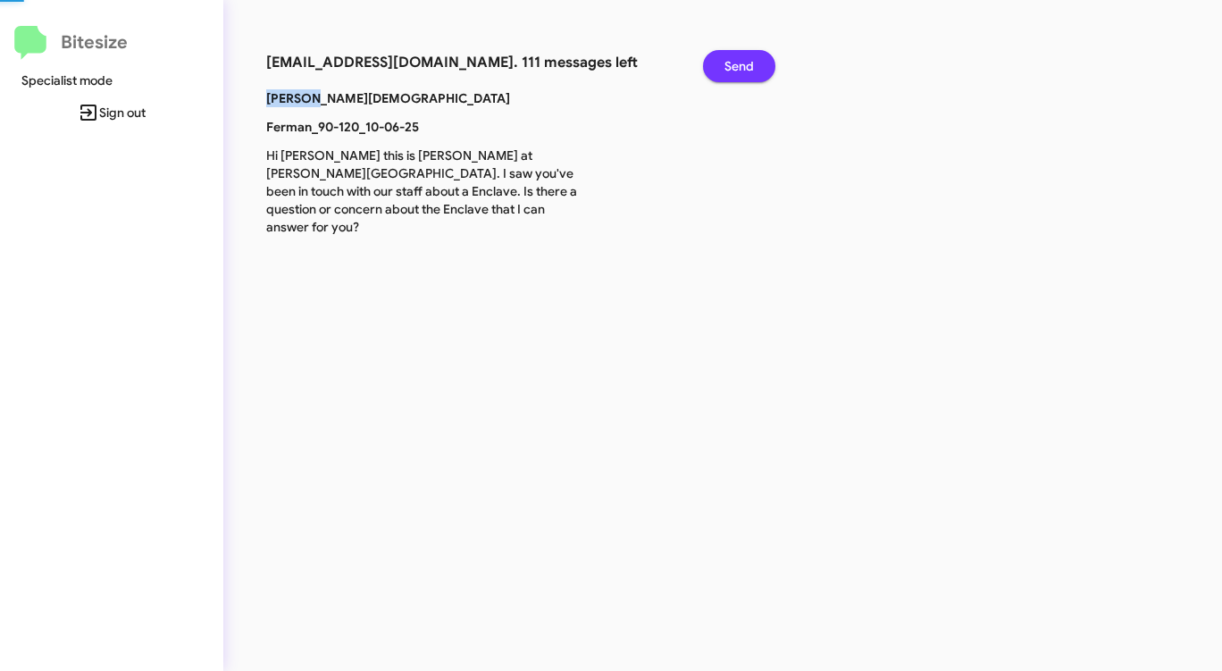
click at [724, 67] on button "Send" at bounding box center [739, 66] width 72 height 32
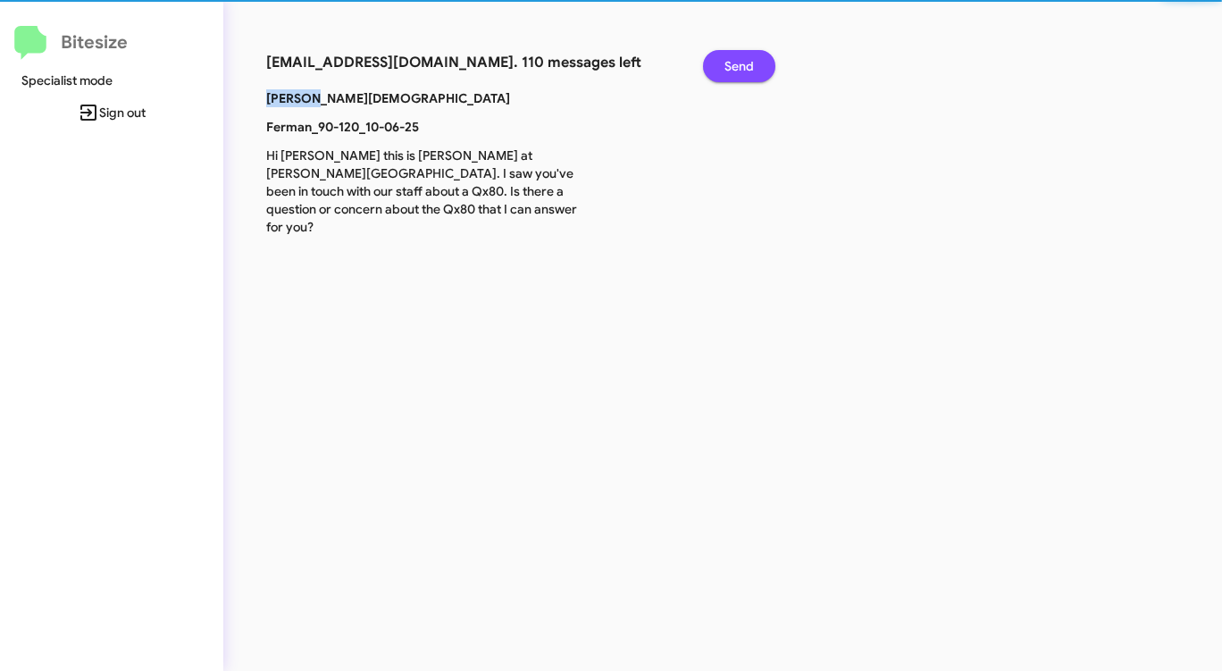
click at [724, 67] on button "Send" at bounding box center [739, 66] width 72 height 32
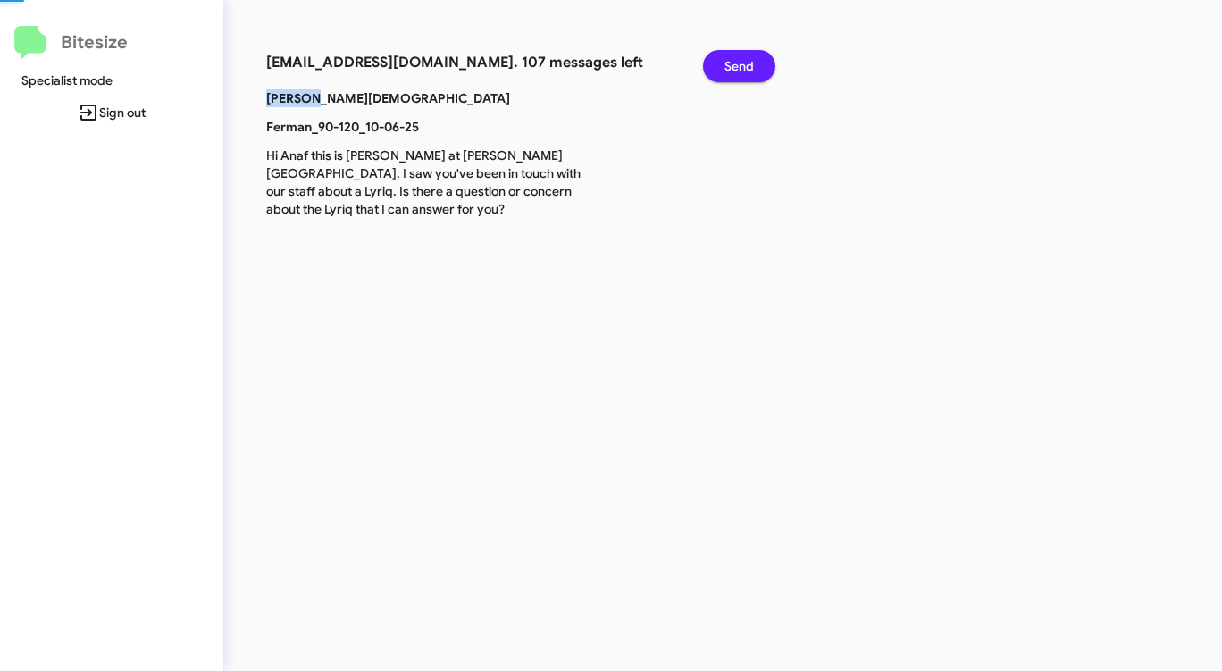
click at [724, 67] on button "Send" at bounding box center [739, 66] width 72 height 32
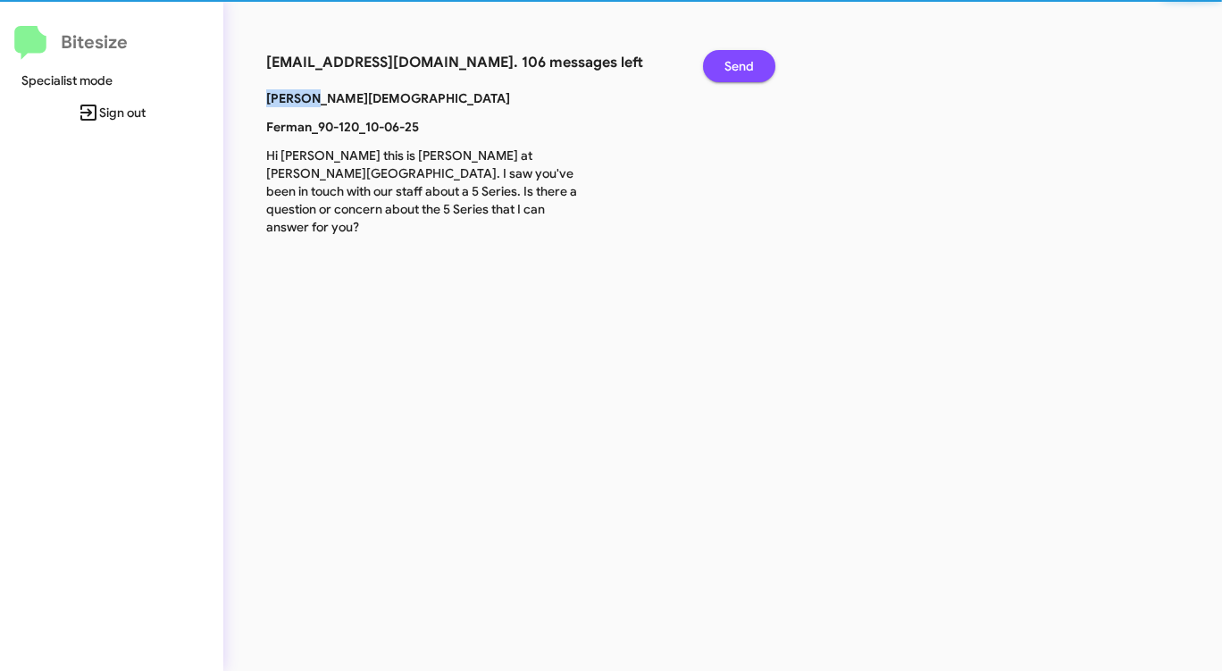
click at [724, 67] on button "Send" at bounding box center [739, 66] width 72 height 32
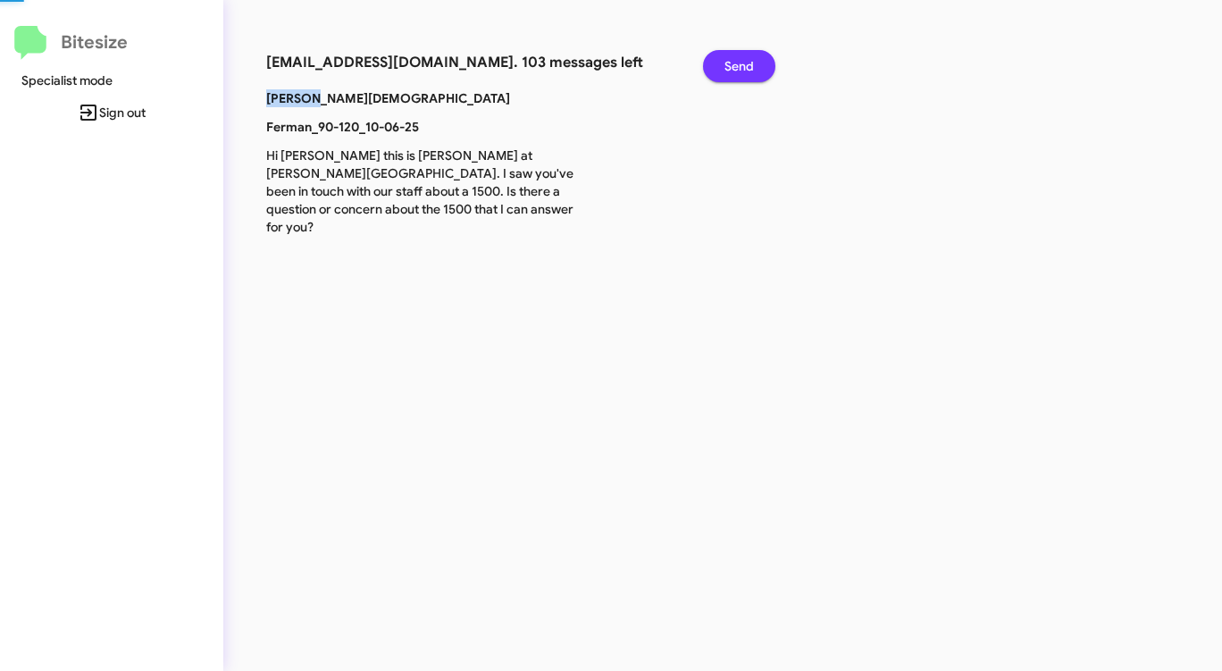
click at [724, 67] on button "Send" at bounding box center [739, 66] width 72 height 32
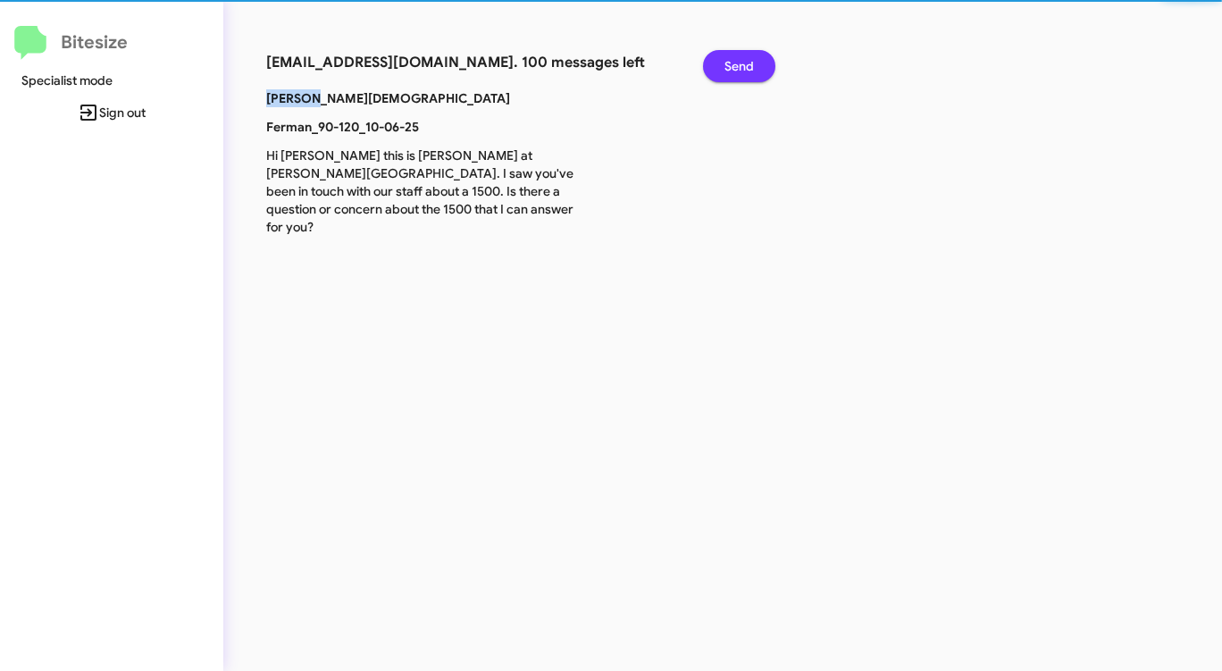
click at [724, 67] on button "Send" at bounding box center [739, 66] width 72 height 32
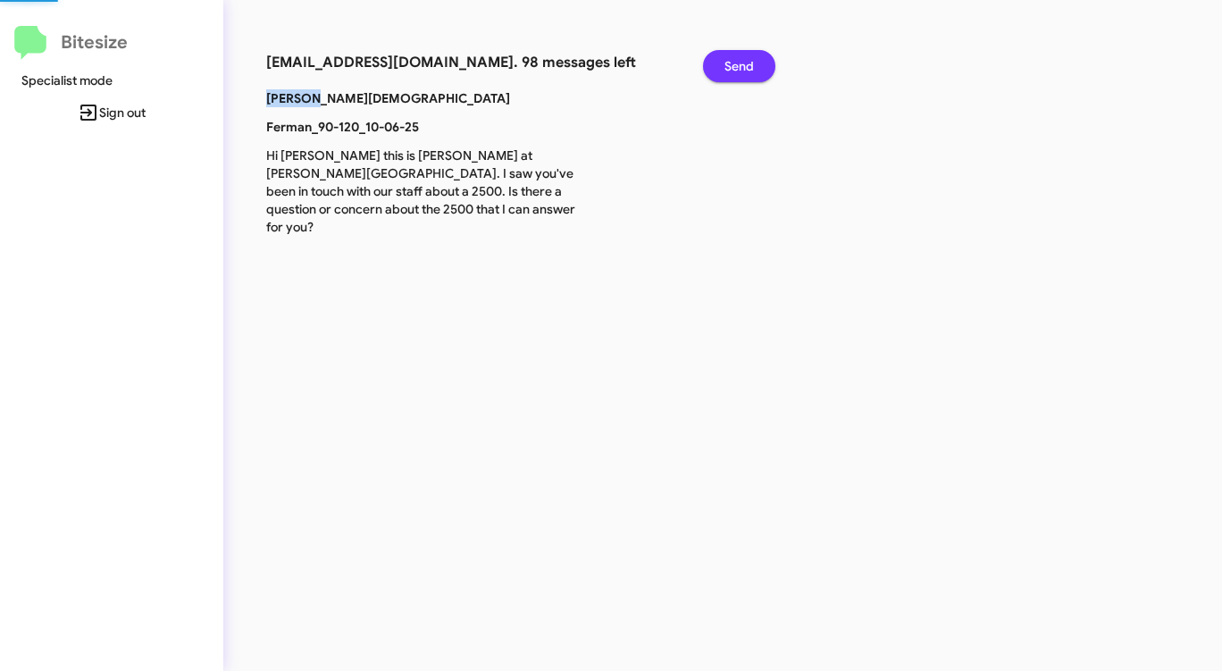
click at [724, 67] on button "Send" at bounding box center [739, 66] width 72 height 32
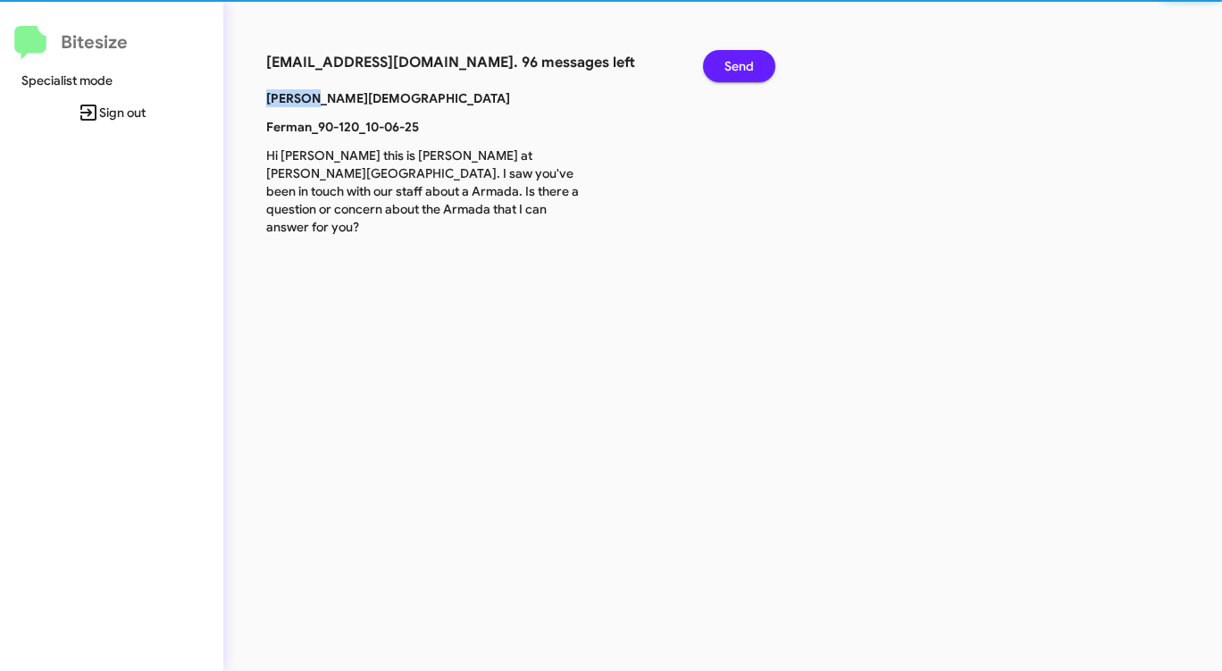
click at [724, 67] on button "Send" at bounding box center [739, 66] width 72 height 32
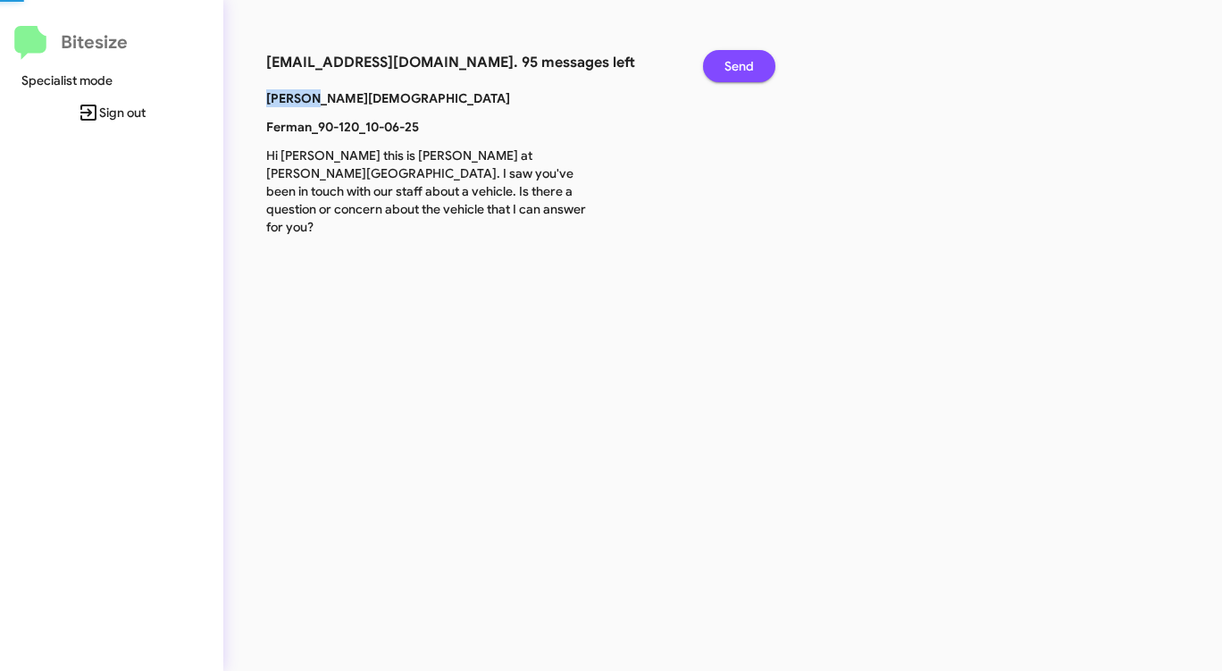
click at [724, 67] on button "Send" at bounding box center [739, 66] width 72 height 32
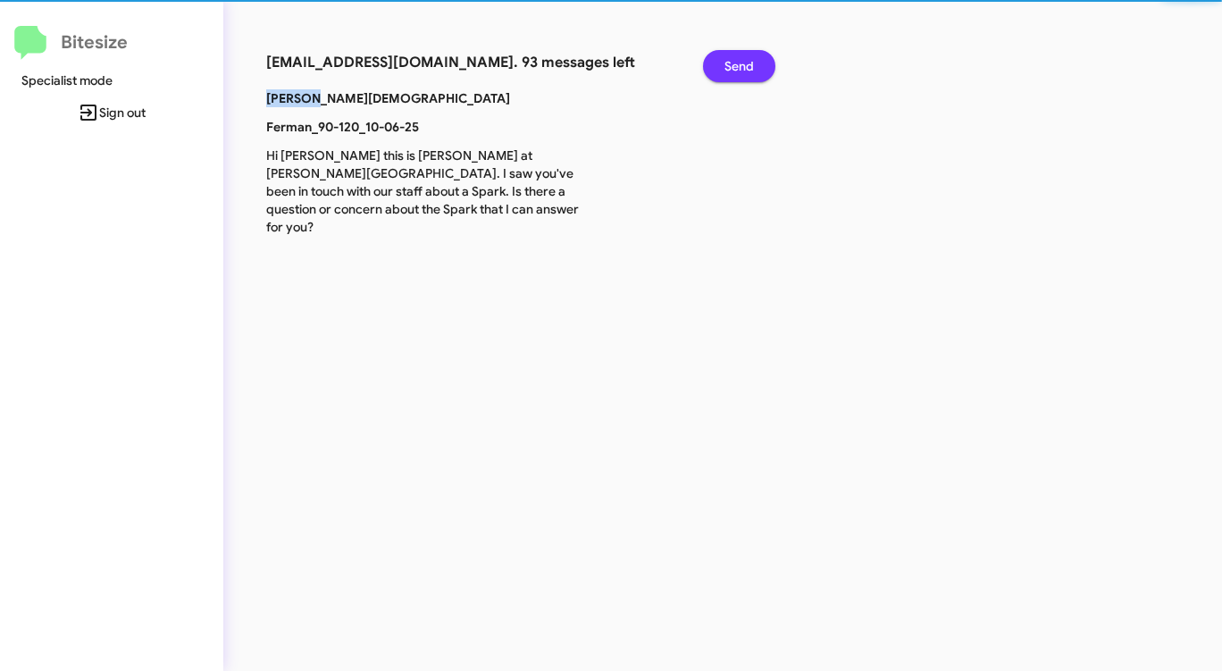
click at [724, 67] on button "Send" at bounding box center [739, 66] width 72 height 32
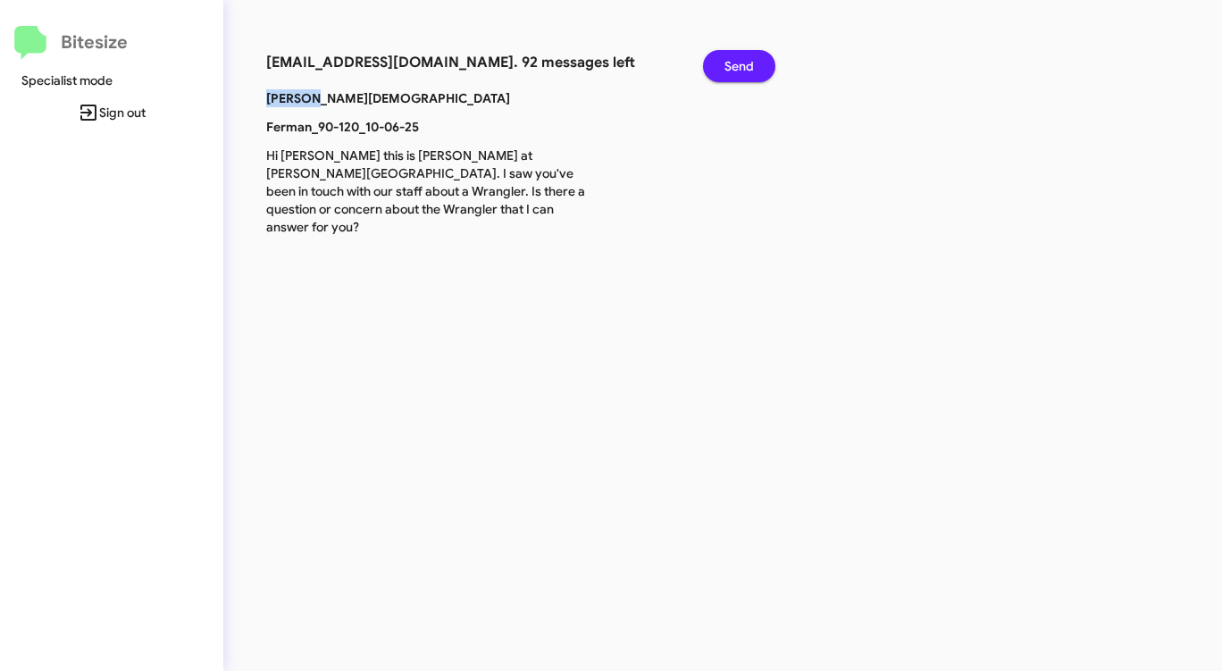
click at [724, 67] on button "Send" at bounding box center [739, 66] width 72 height 32
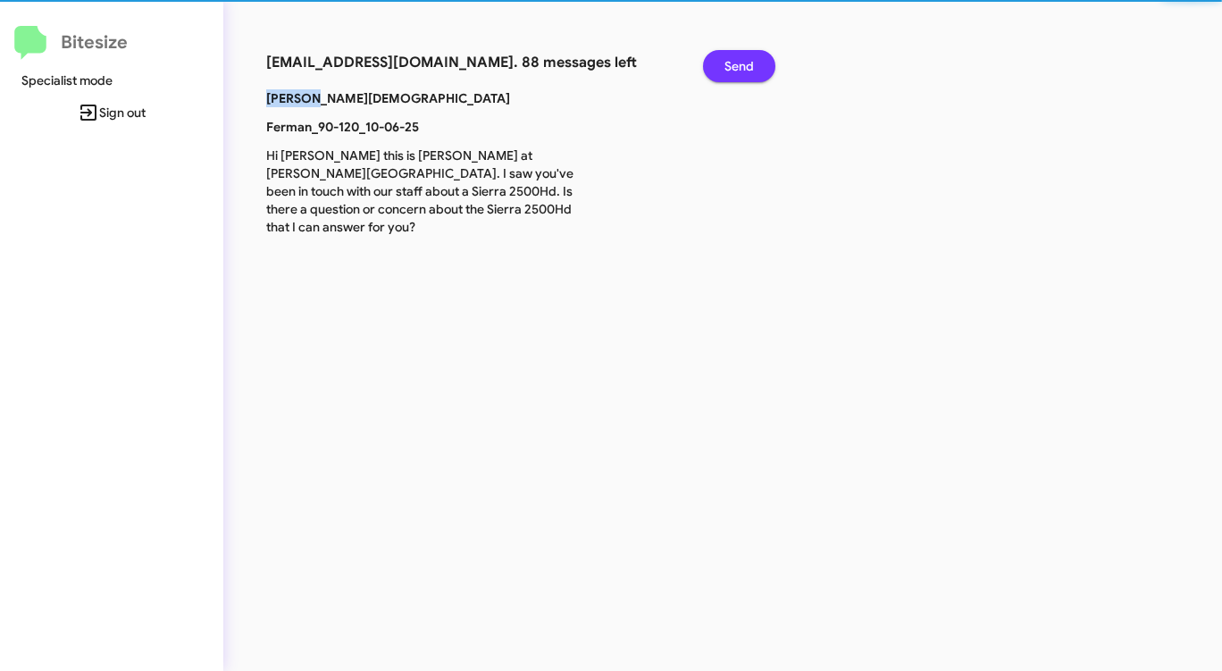
click at [724, 67] on button "Send" at bounding box center [739, 66] width 72 height 32
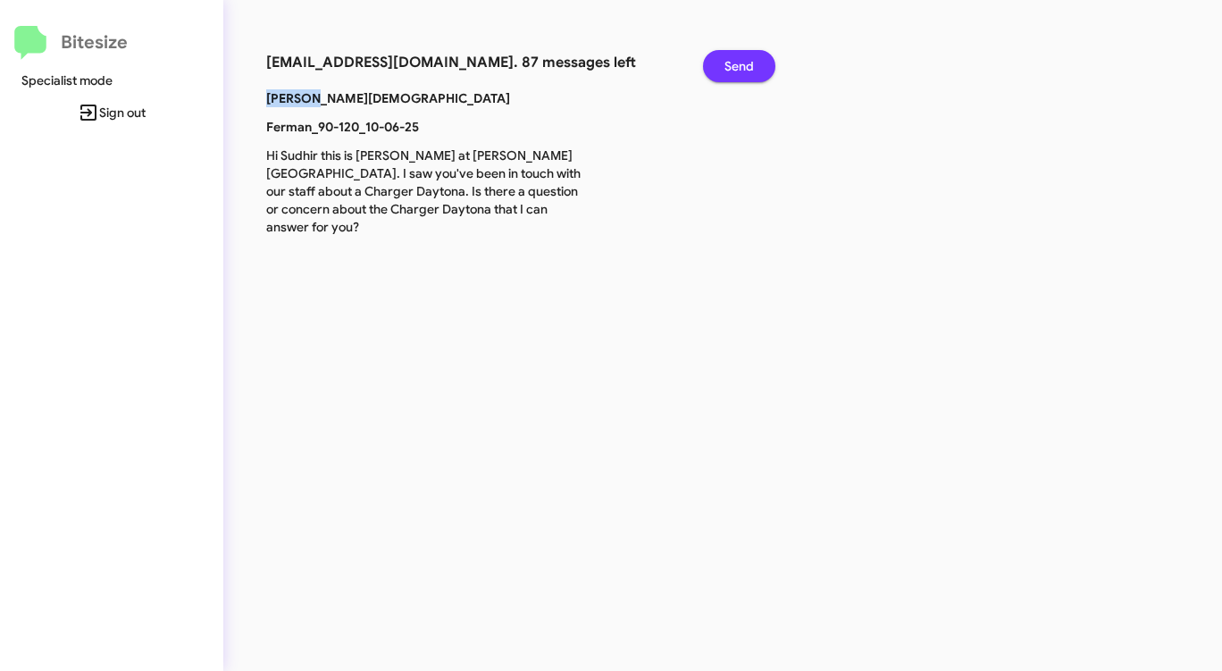
click at [724, 67] on button "Send" at bounding box center [739, 66] width 72 height 32
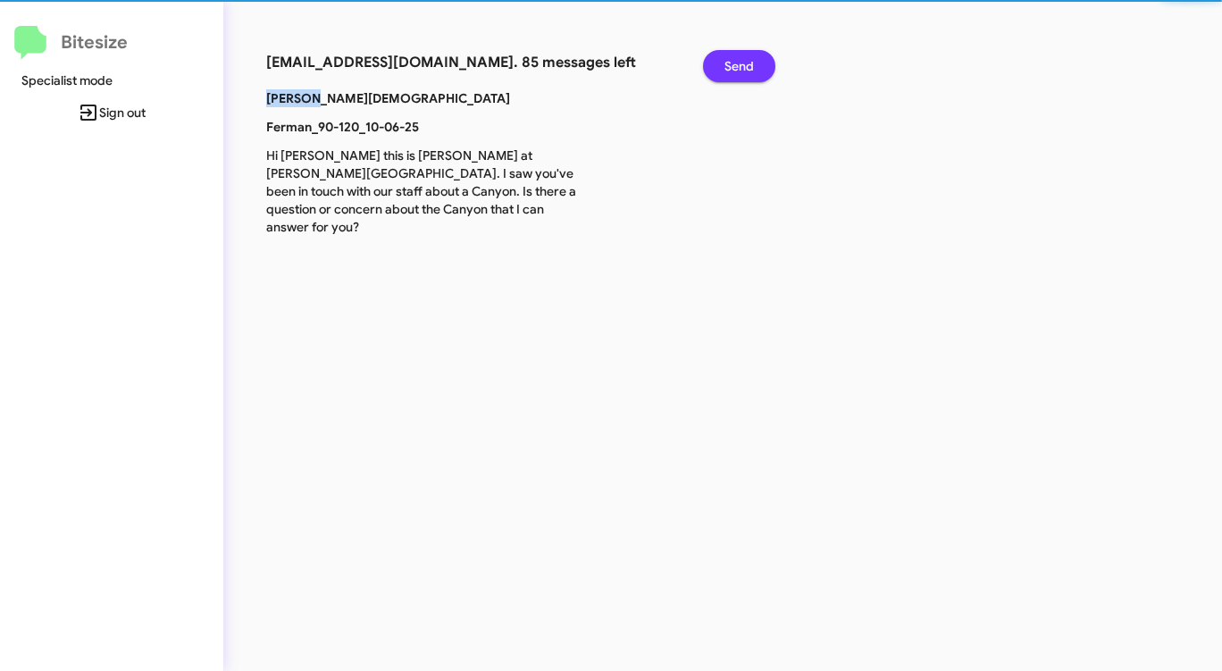
click at [724, 67] on button "Send" at bounding box center [739, 66] width 72 height 32
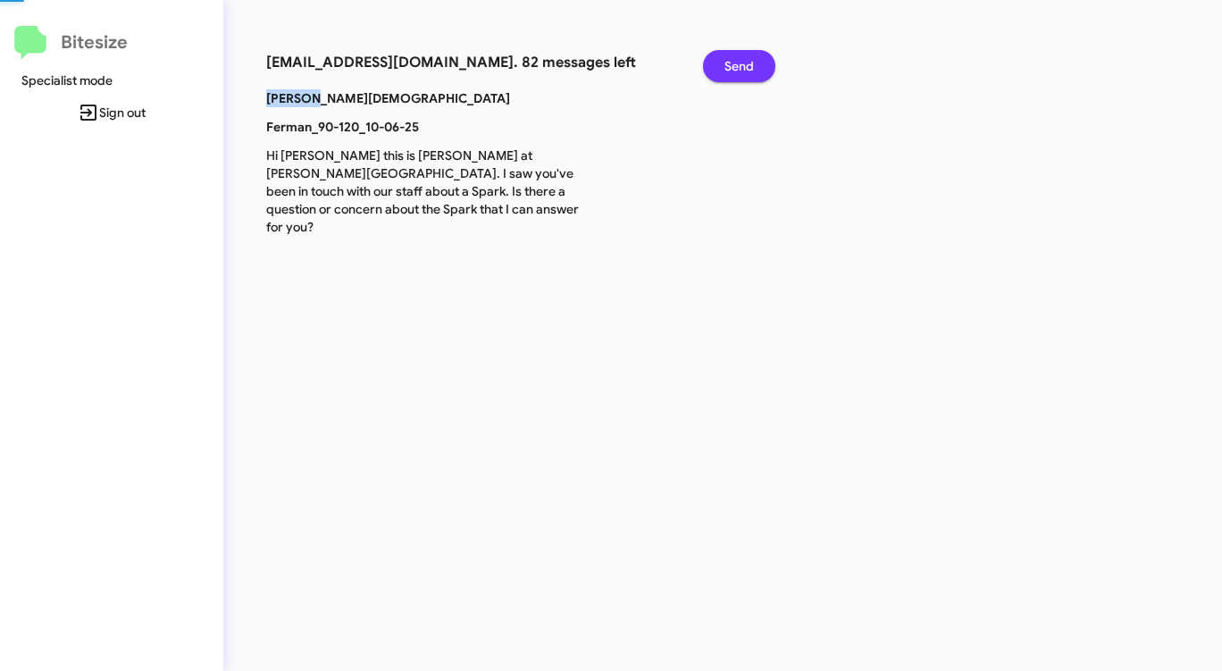
click at [724, 67] on button "Send" at bounding box center [739, 66] width 72 height 32
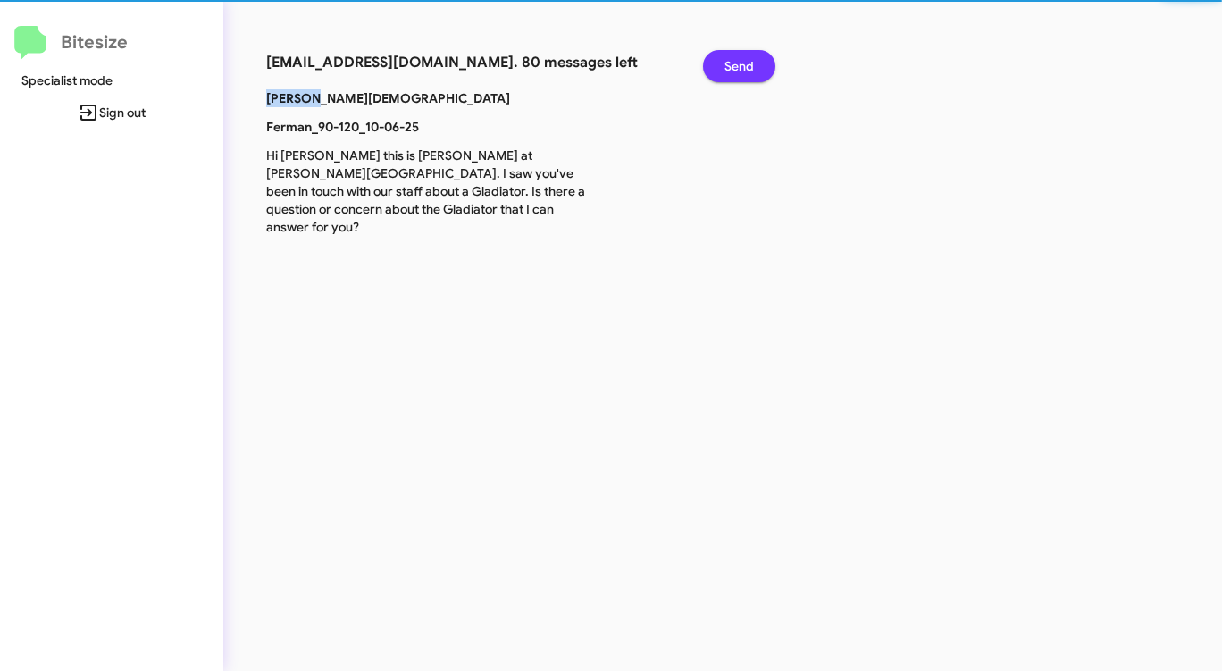
click at [724, 67] on button "Send" at bounding box center [739, 66] width 72 height 32
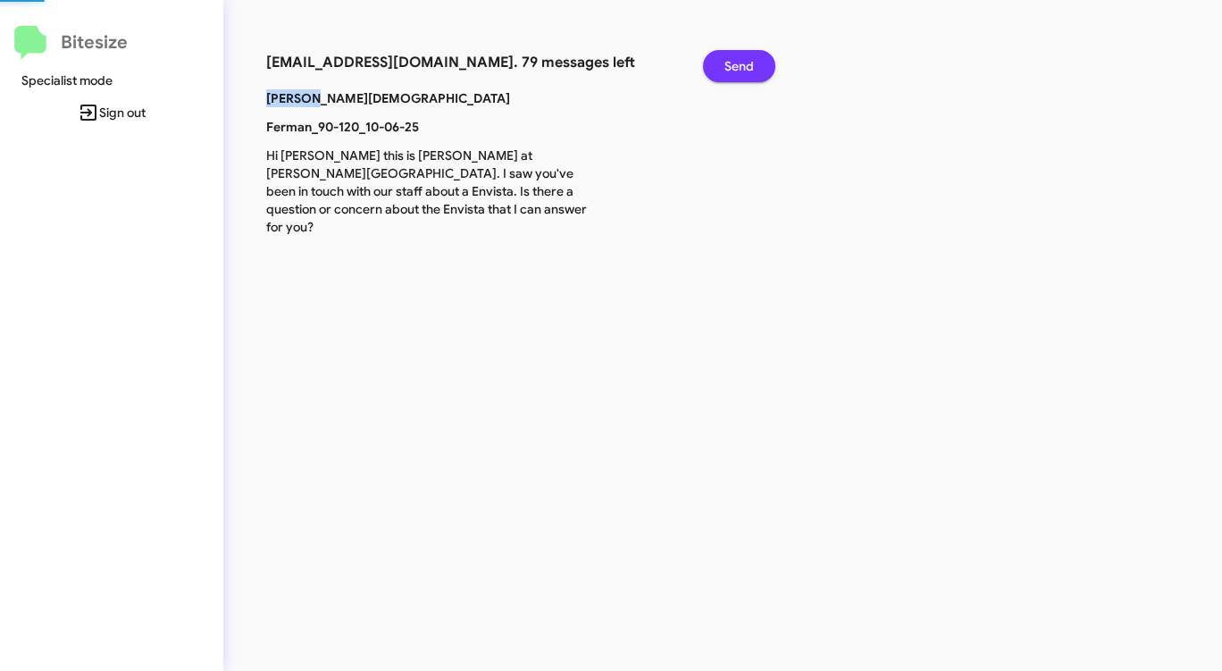
click at [724, 67] on button "Send" at bounding box center [739, 66] width 72 height 32
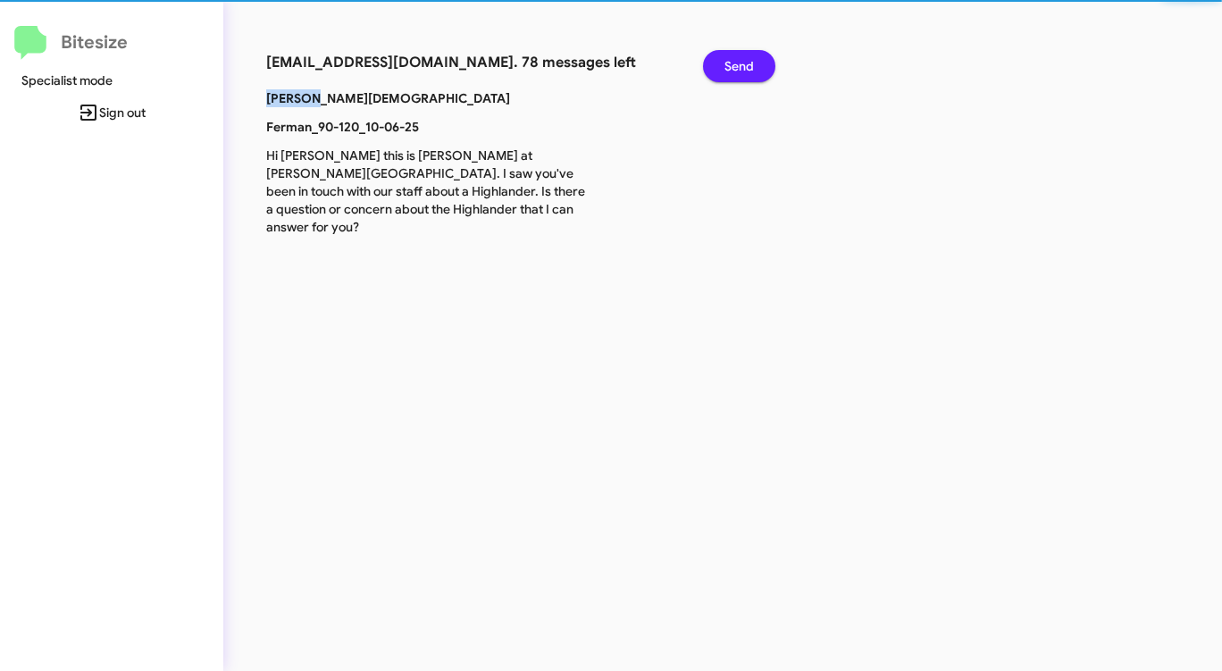
click at [724, 67] on button "Send" at bounding box center [739, 66] width 72 height 32
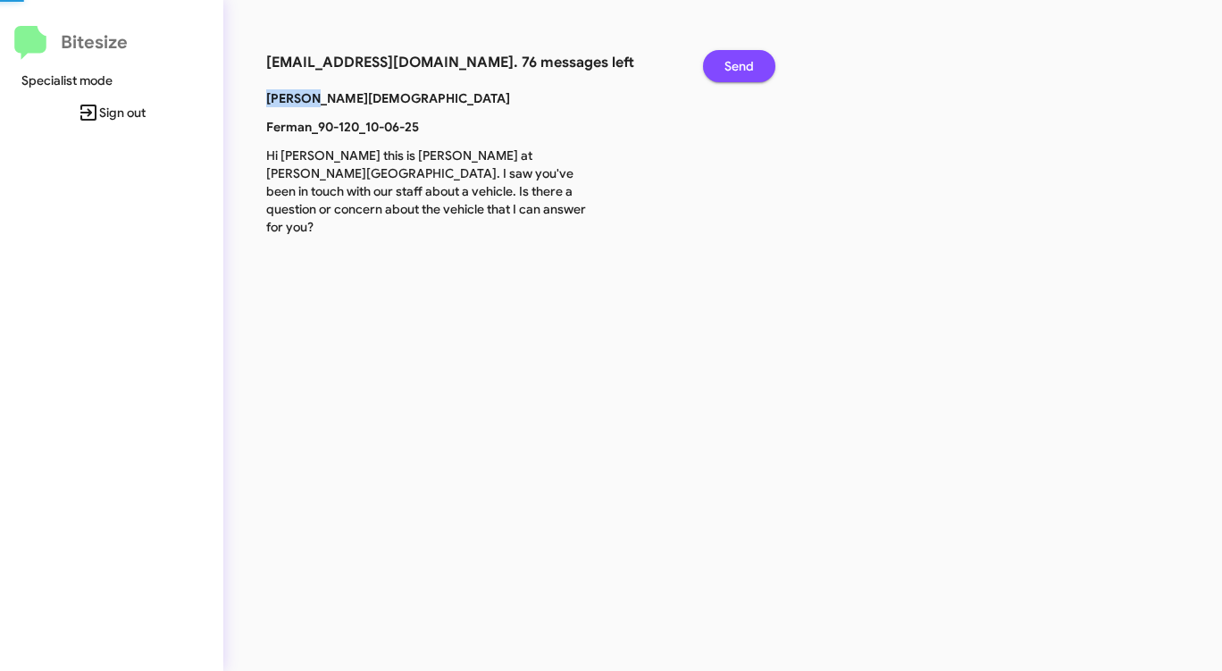
click at [724, 67] on button "Send" at bounding box center [739, 66] width 72 height 32
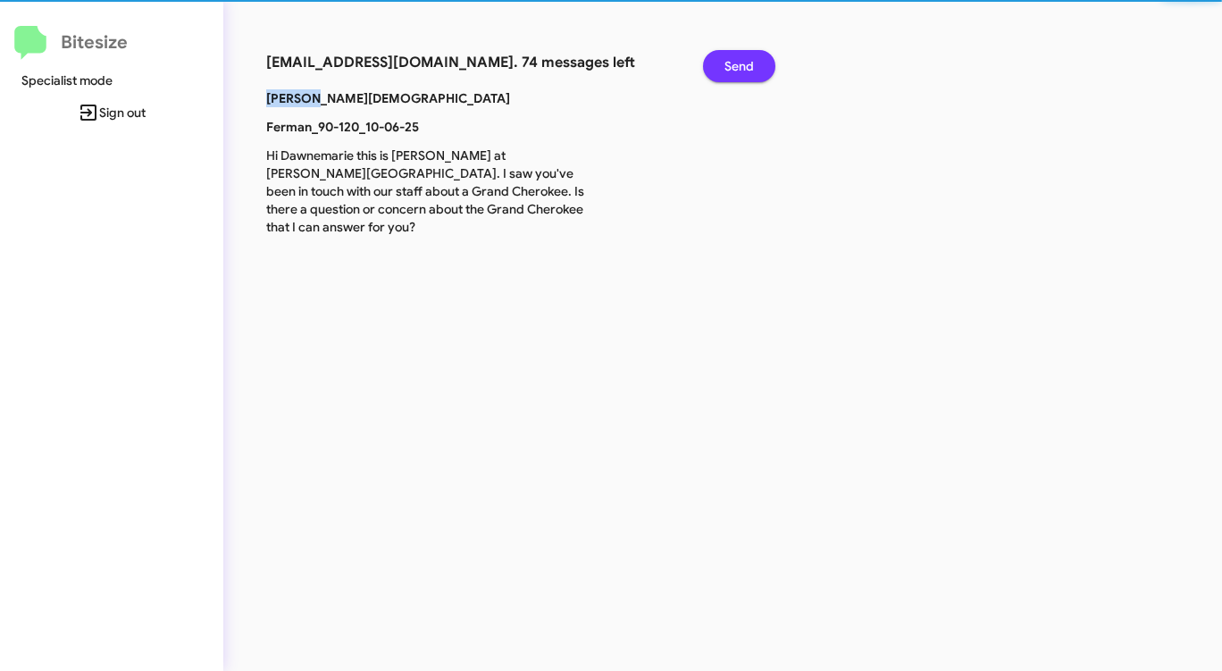
click at [724, 67] on button "Send" at bounding box center [739, 66] width 72 height 32
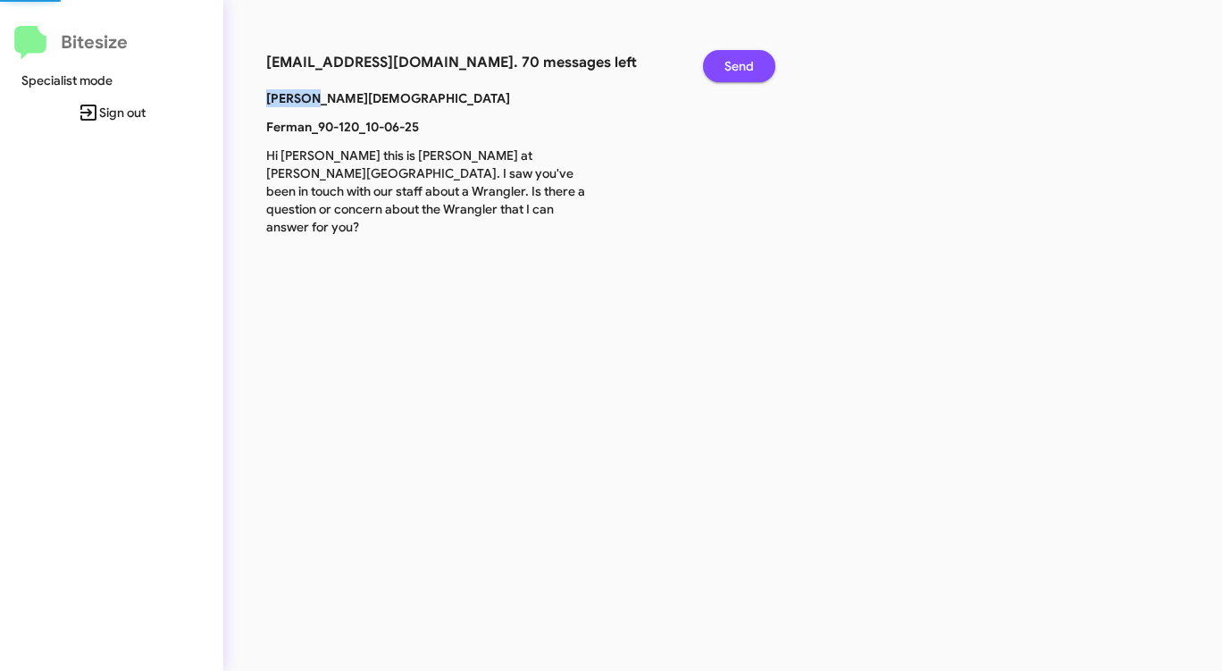
click at [724, 67] on button "Send" at bounding box center [739, 66] width 72 height 32
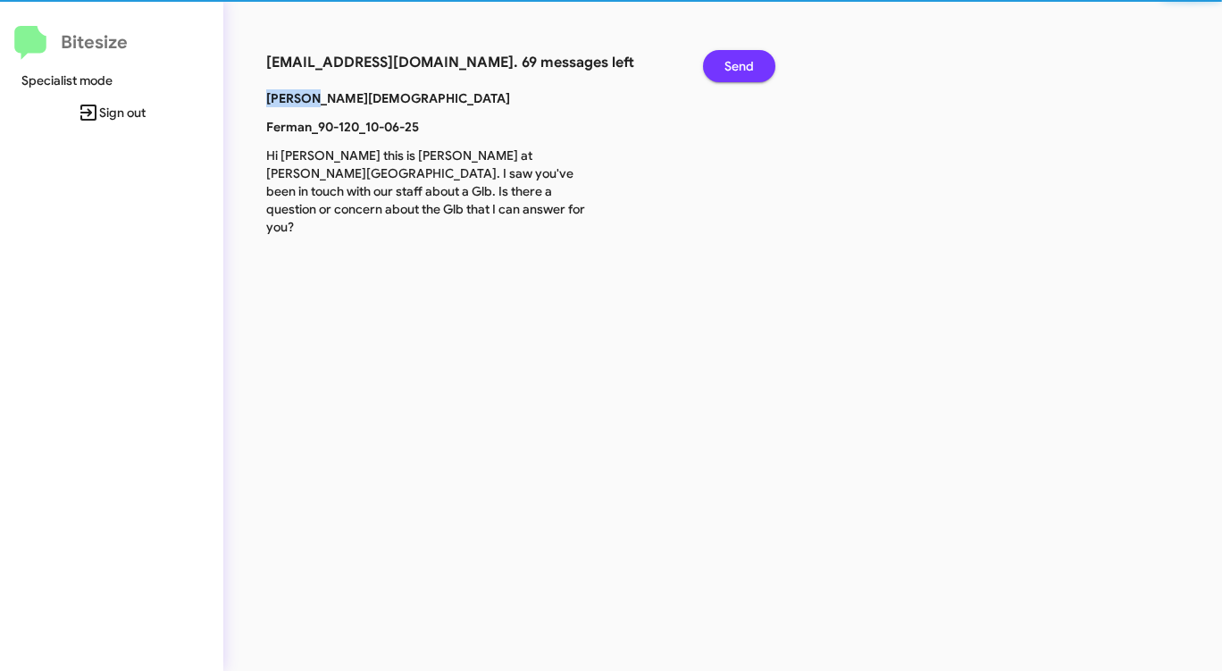
click at [724, 67] on button "Send" at bounding box center [739, 66] width 72 height 32
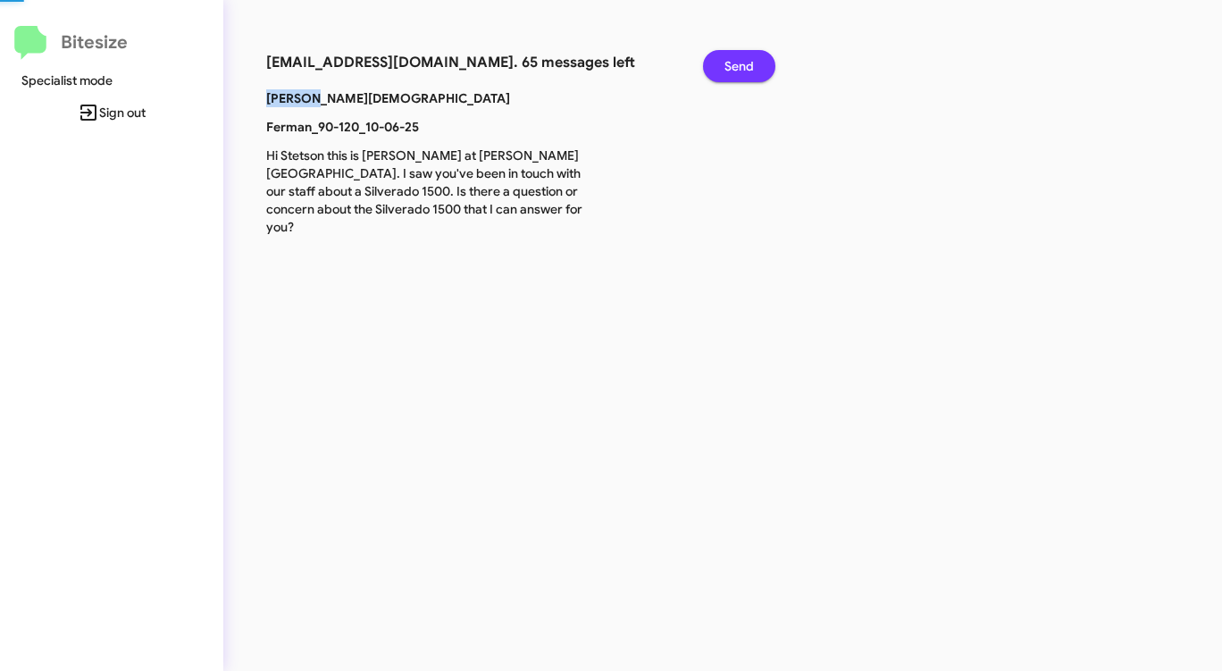
click at [724, 67] on button "Send" at bounding box center [739, 66] width 72 height 32
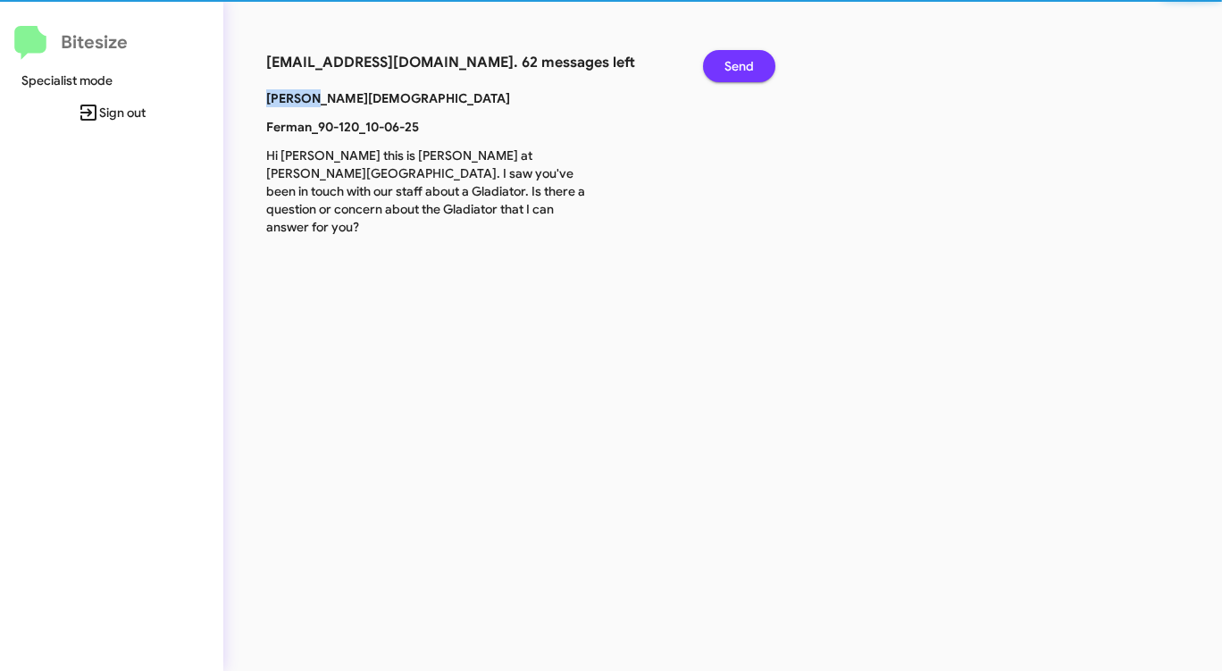
click at [724, 67] on button "Send" at bounding box center [739, 66] width 72 height 32
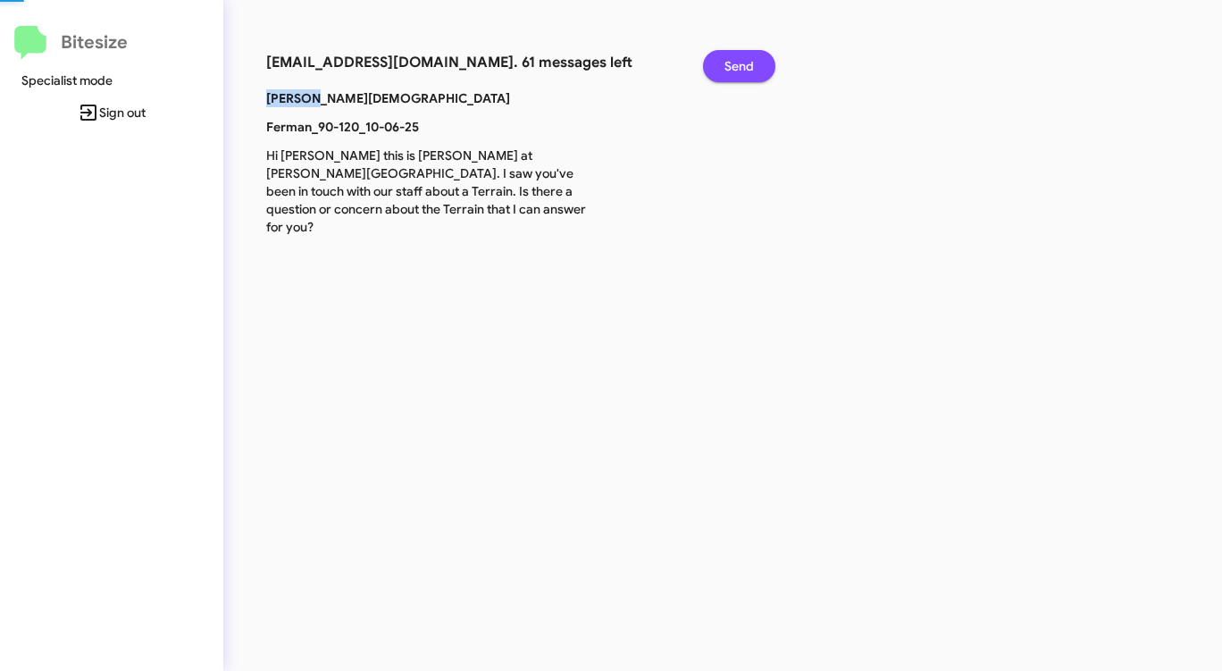
click at [724, 67] on button "Send" at bounding box center [739, 66] width 72 height 32
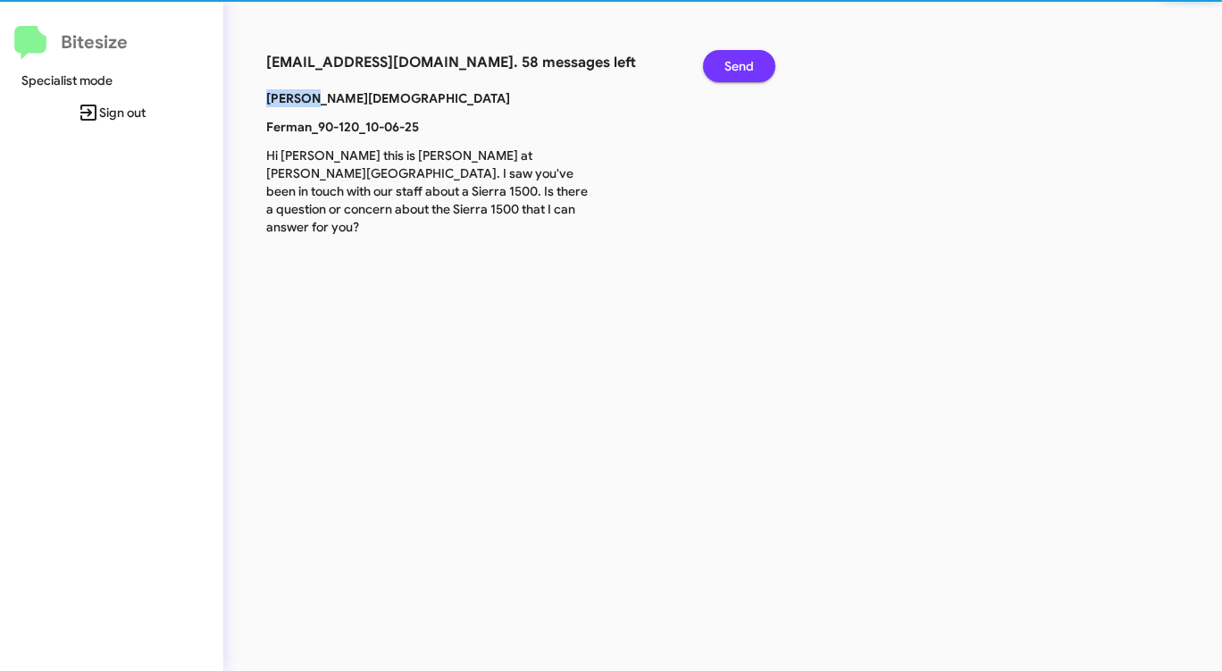
click at [724, 67] on button "Send" at bounding box center [739, 66] width 72 height 32
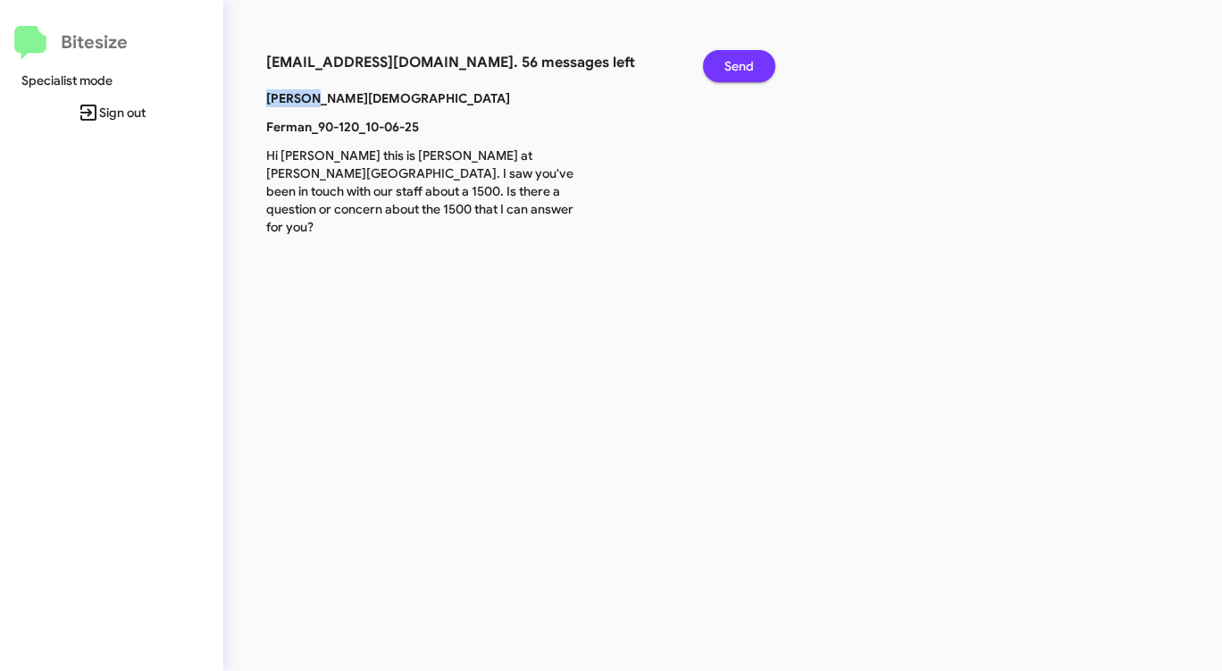
click at [724, 67] on button "Send" at bounding box center [739, 66] width 72 height 32
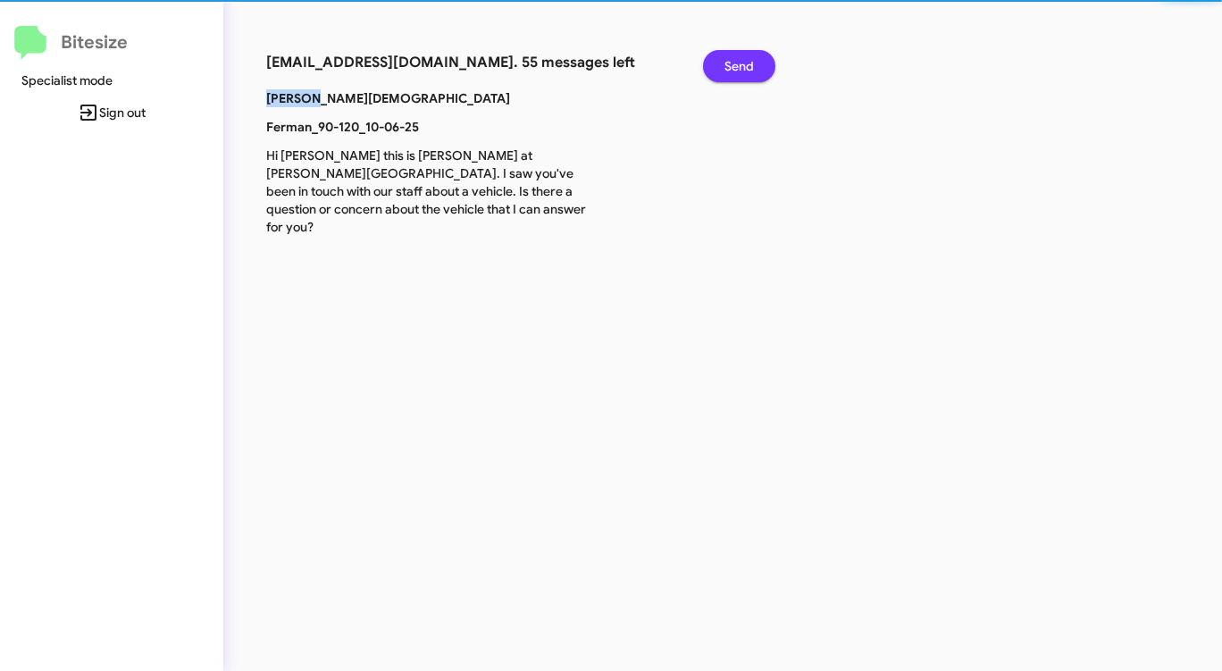
click at [724, 67] on button "Send" at bounding box center [739, 66] width 72 height 32
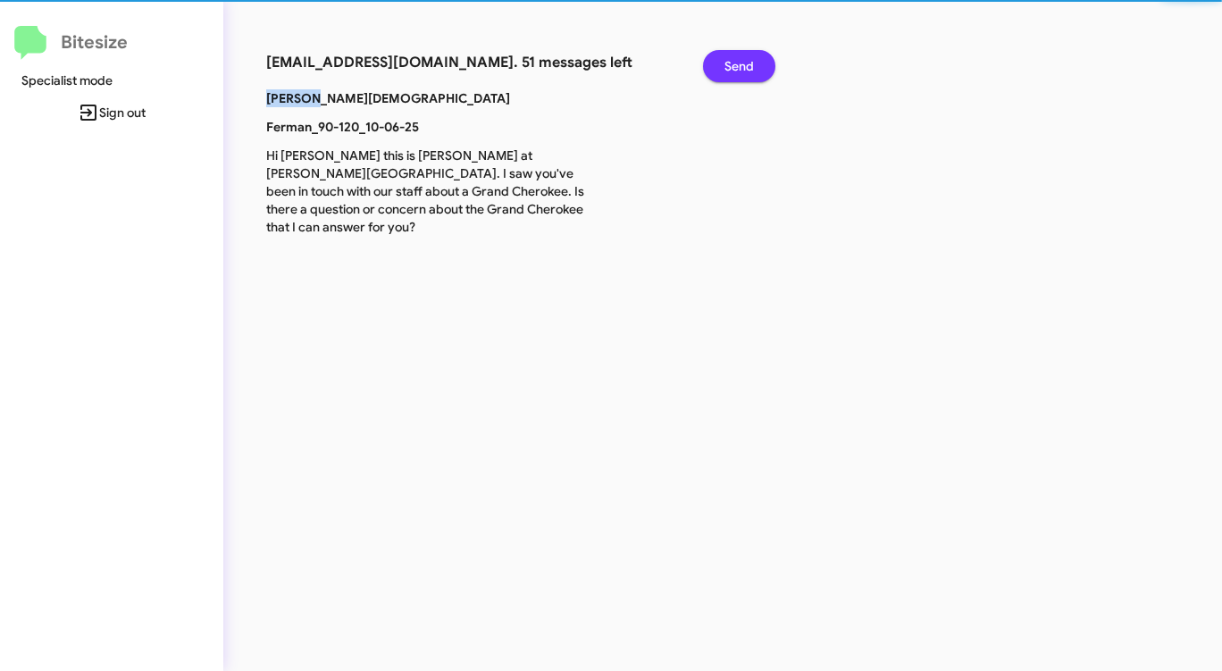
click at [724, 67] on button "Send" at bounding box center [739, 66] width 72 height 32
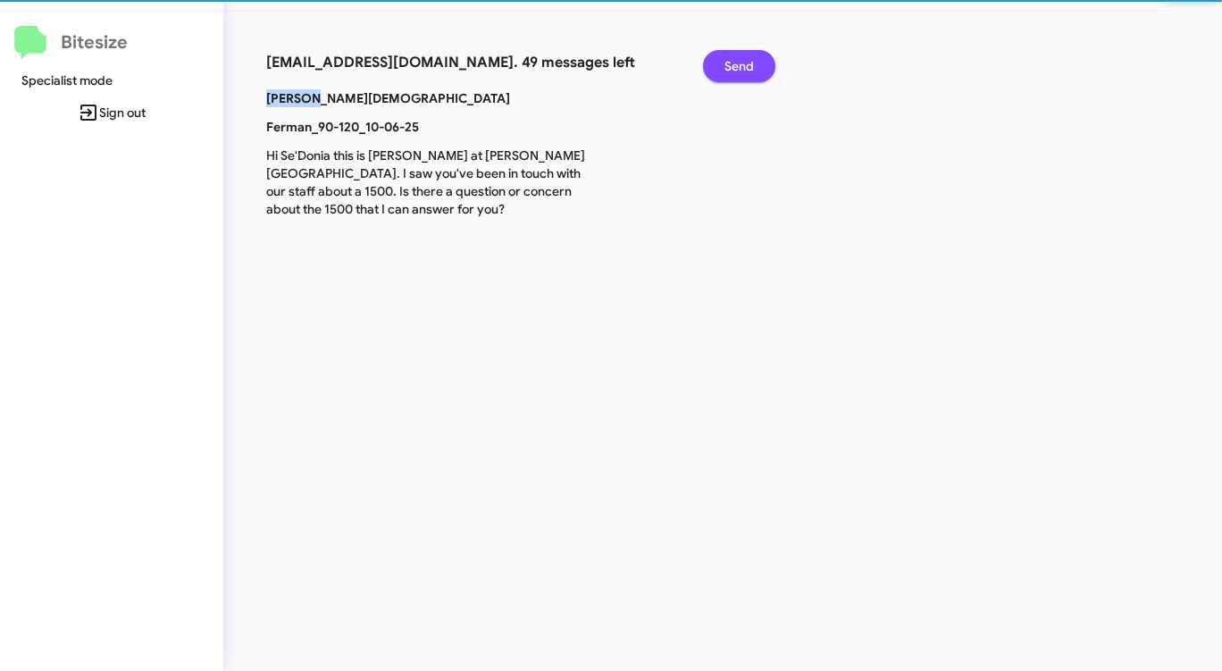
click at [724, 67] on button "Send" at bounding box center [739, 66] width 72 height 32
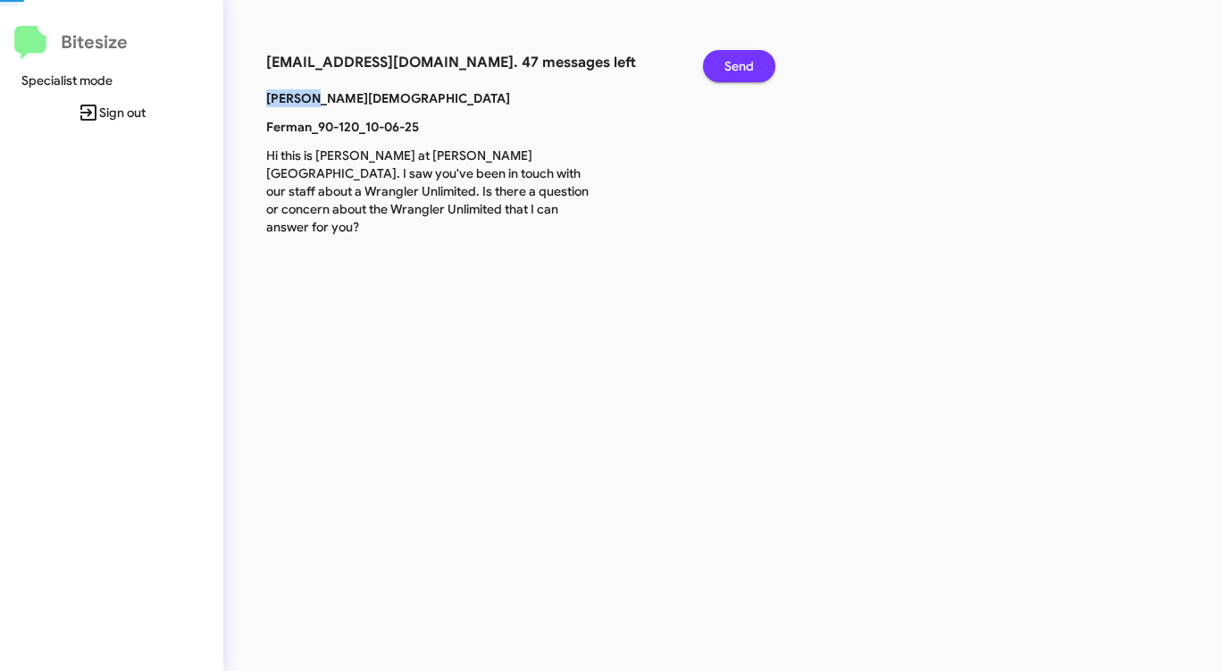
click at [724, 67] on button "Send" at bounding box center [739, 66] width 72 height 32
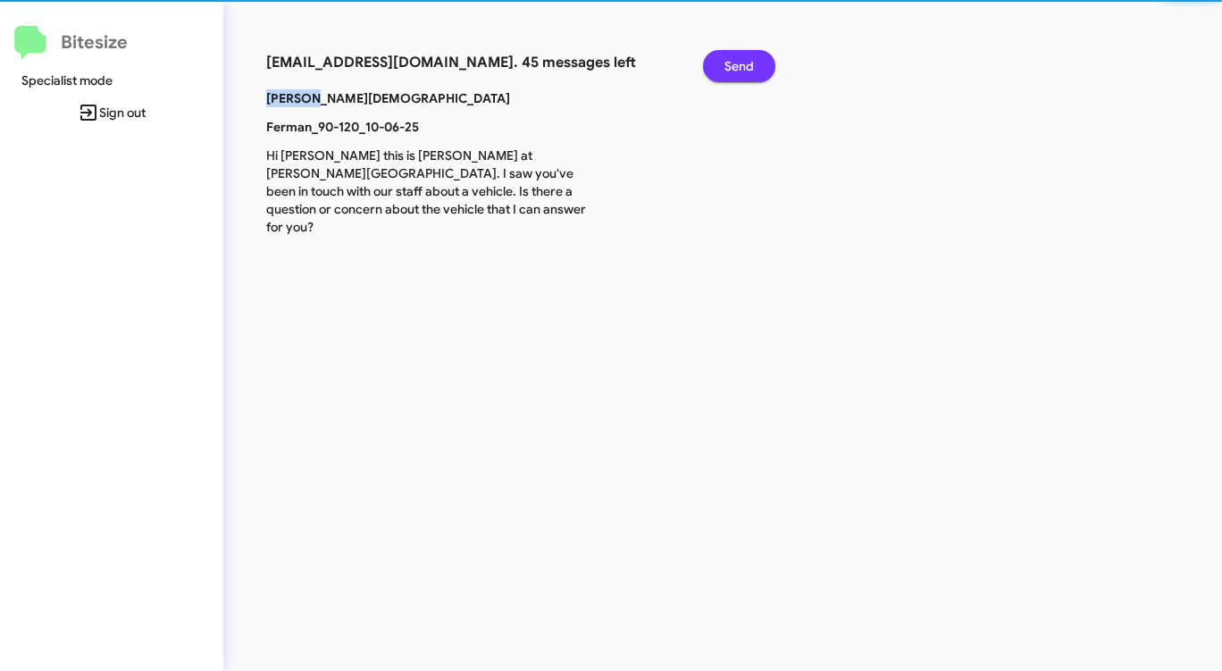
click at [724, 67] on button "Send" at bounding box center [739, 66] width 72 height 32
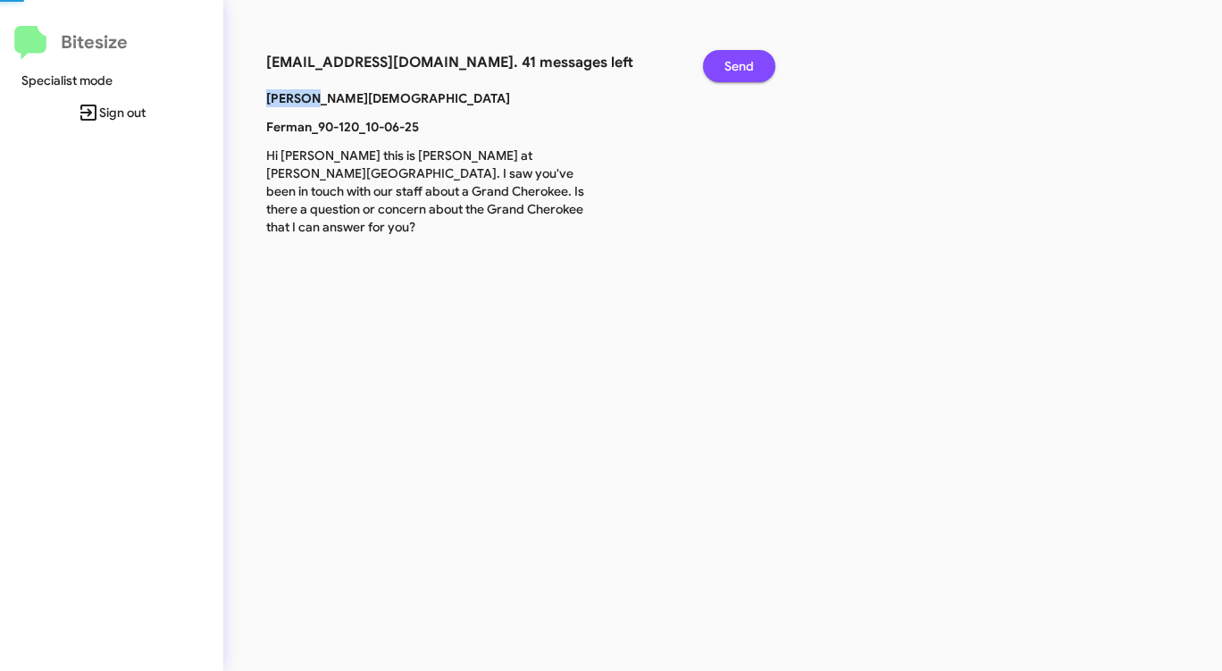
click at [724, 67] on button "Send" at bounding box center [739, 66] width 72 height 32
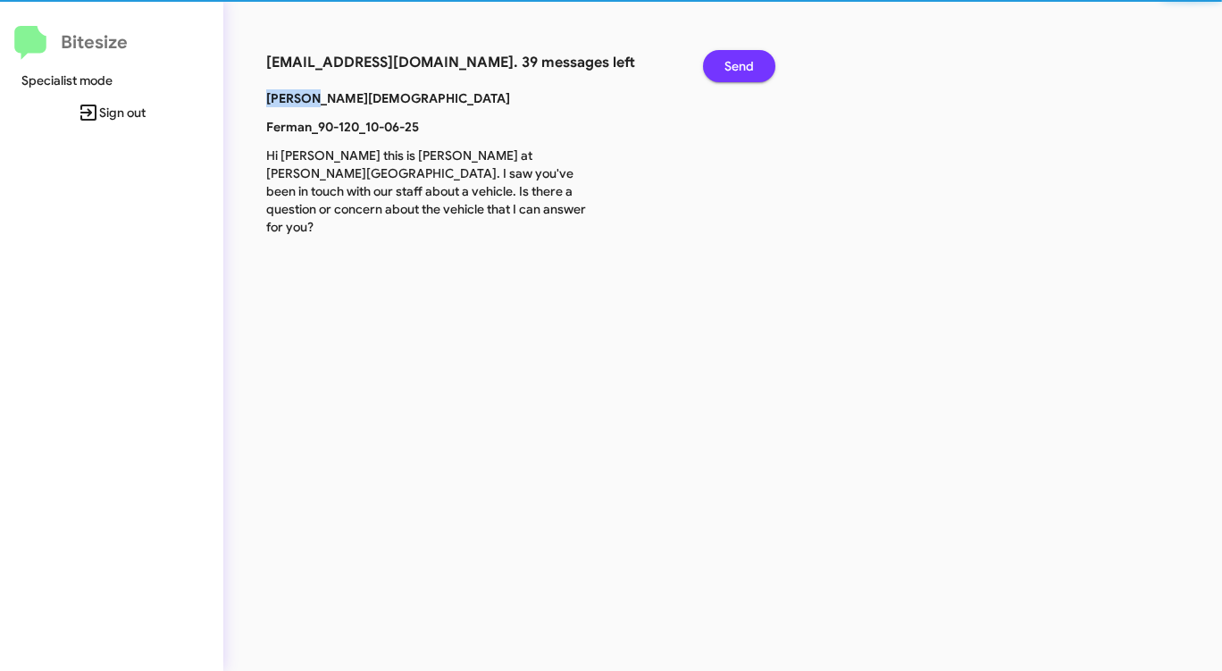
click at [724, 67] on button "Send" at bounding box center [739, 66] width 72 height 32
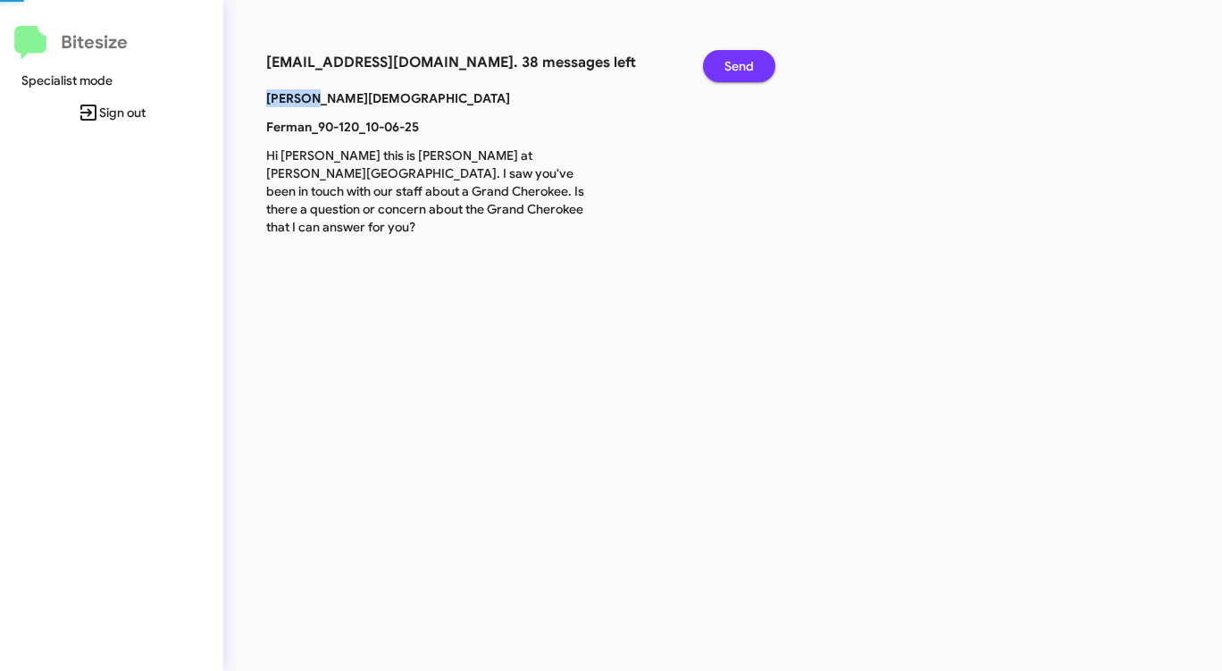
click at [724, 67] on button "Send" at bounding box center [739, 66] width 72 height 32
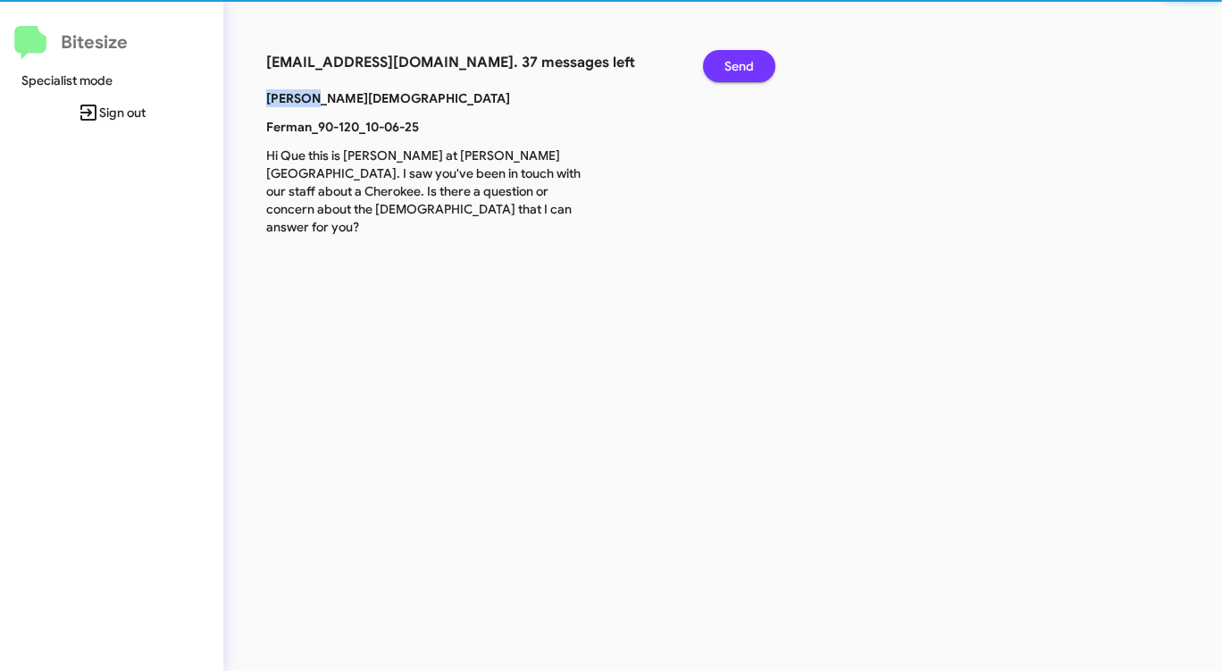
click at [724, 67] on button "Send" at bounding box center [739, 66] width 72 height 32
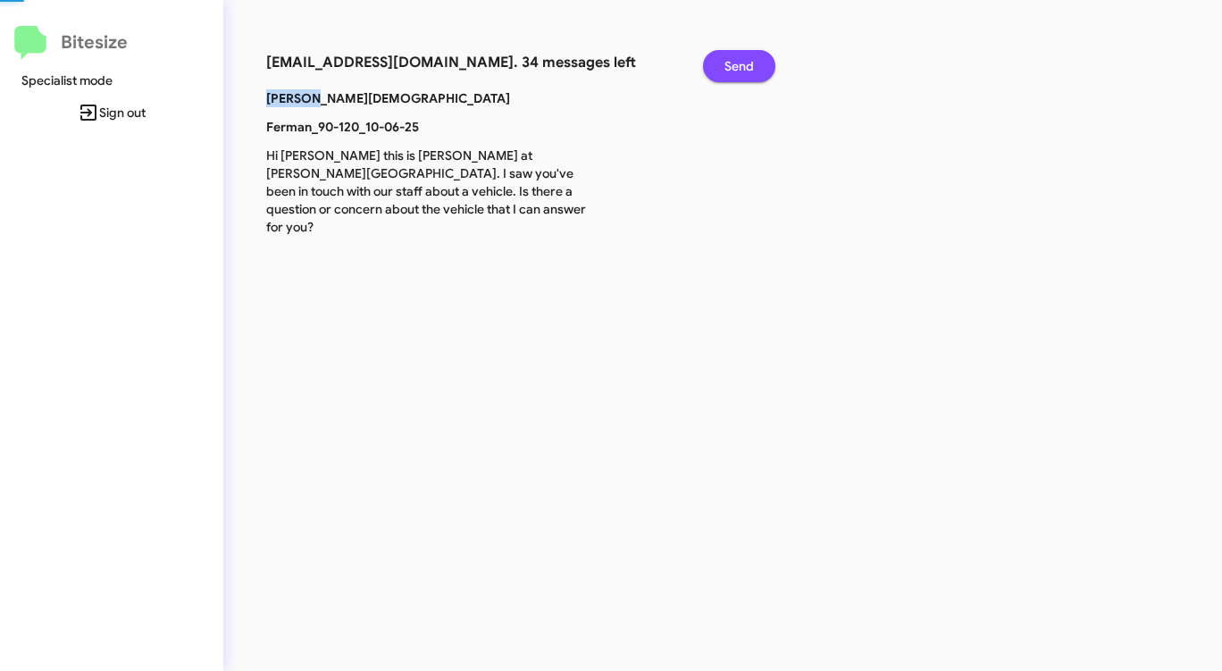
click at [724, 67] on button "Send" at bounding box center [739, 66] width 72 height 32
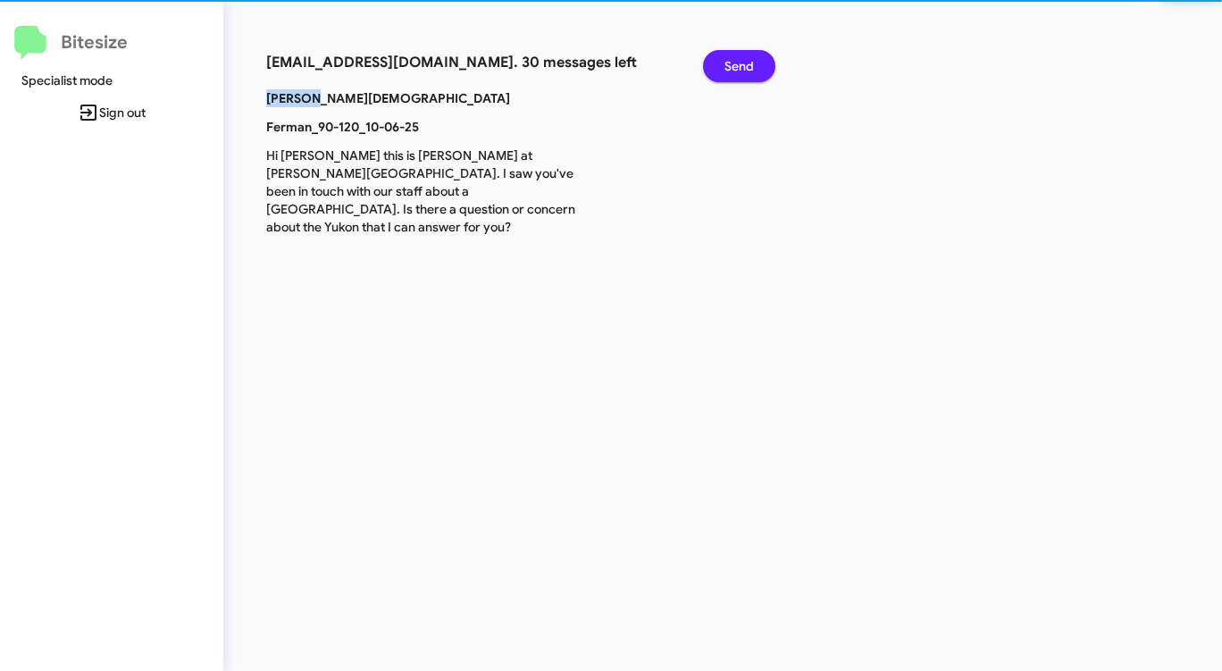
click at [724, 67] on button "Send" at bounding box center [739, 66] width 72 height 32
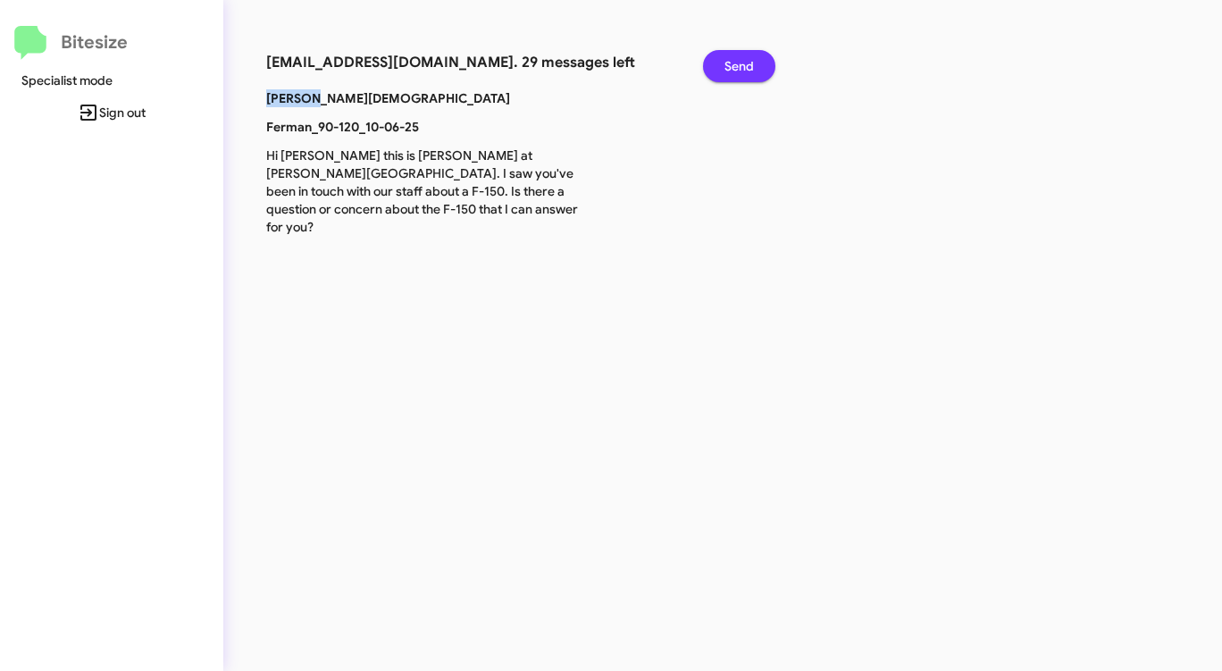
click at [724, 67] on button "Send" at bounding box center [739, 66] width 72 height 32
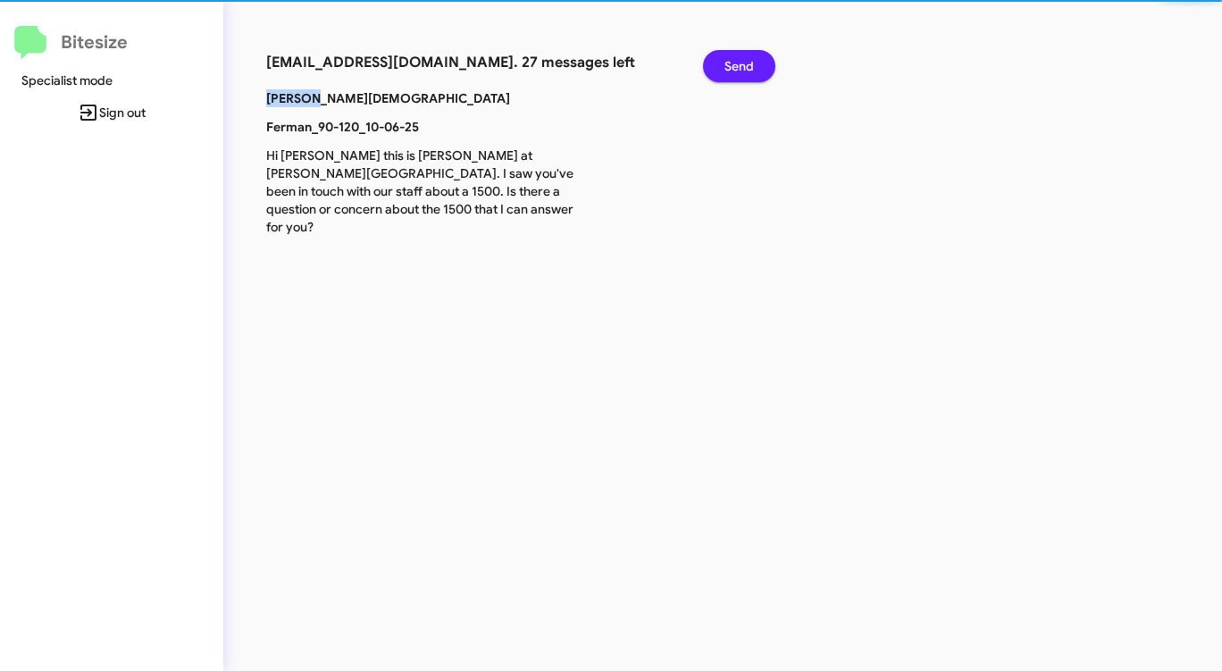
click at [724, 67] on button "Send" at bounding box center [739, 66] width 72 height 32
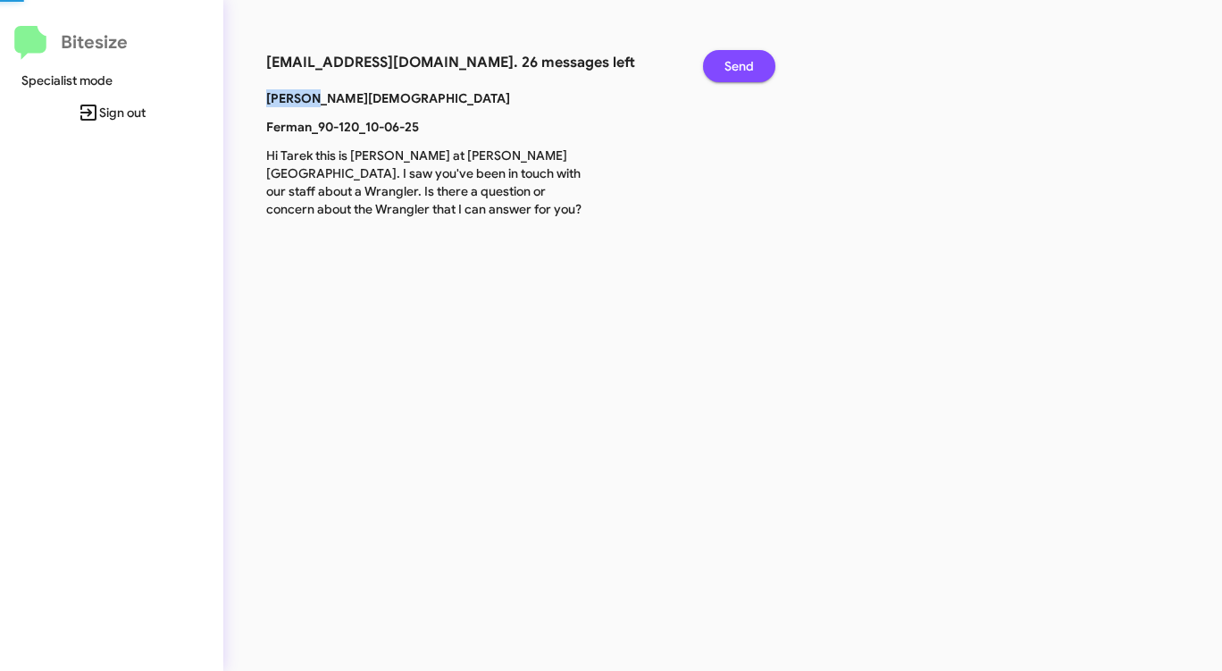
click at [724, 67] on button "Send" at bounding box center [739, 66] width 72 height 32
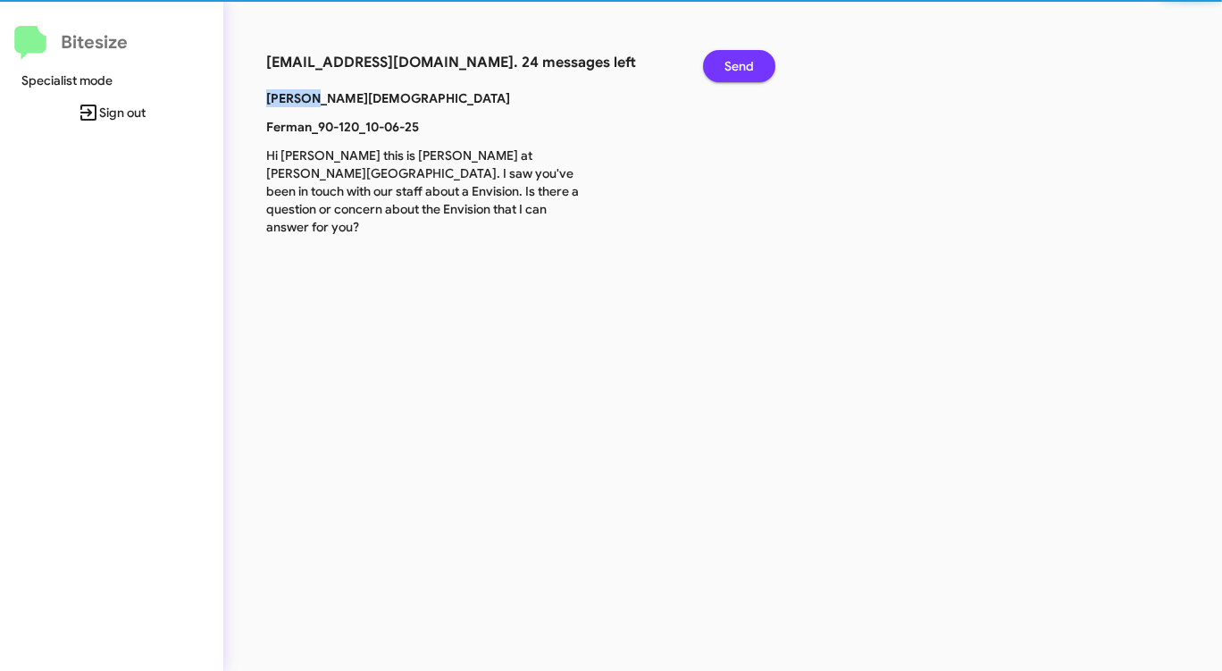
click at [724, 67] on button "Send" at bounding box center [739, 66] width 72 height 32
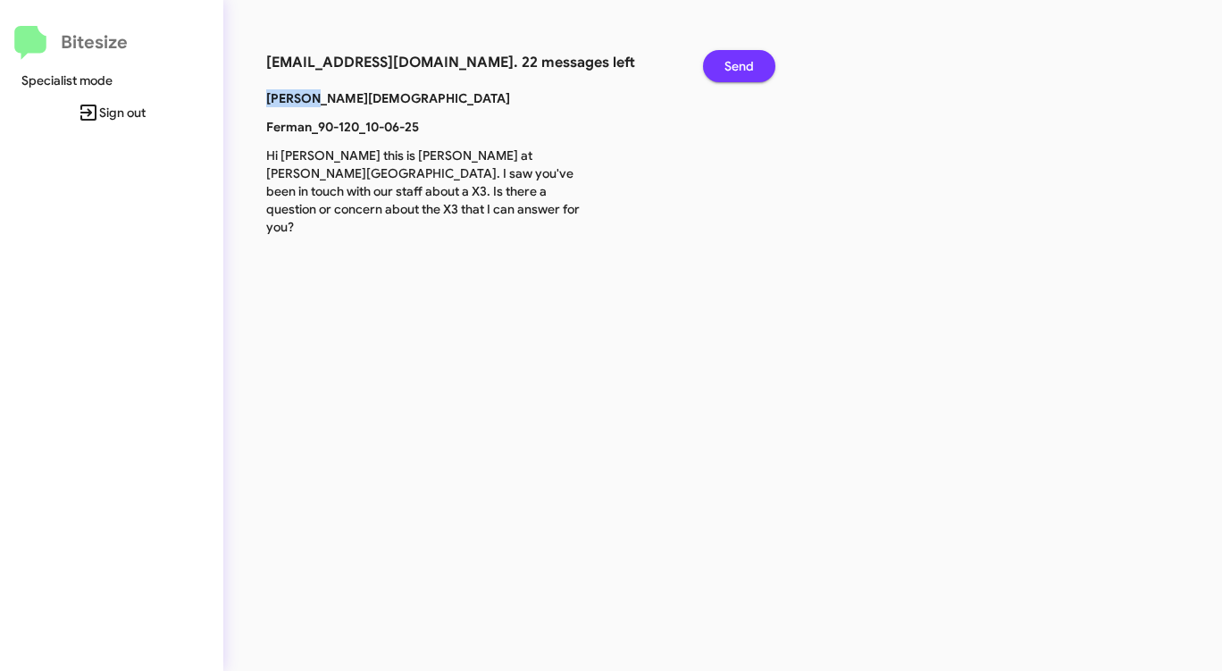
click at [724, 67] on button "Send" at bounding box center [739, 66] width 72 height 32
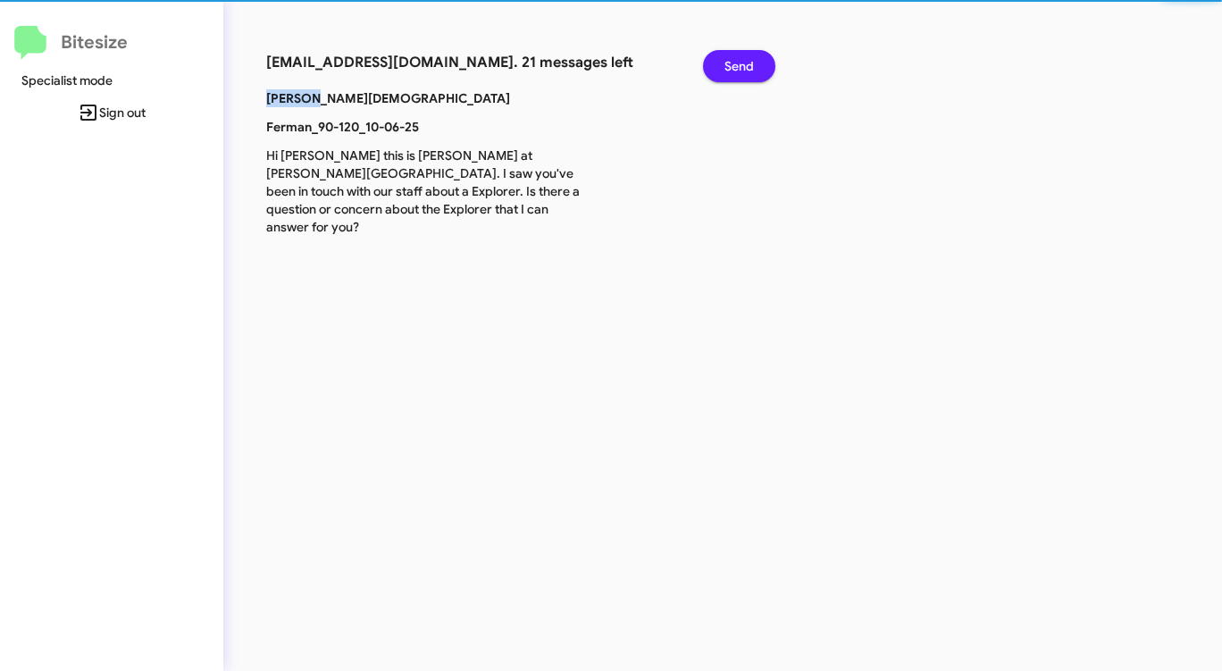
click at [724, 67] on button "Send" at bounding box center [739, 66] width 72 height 32
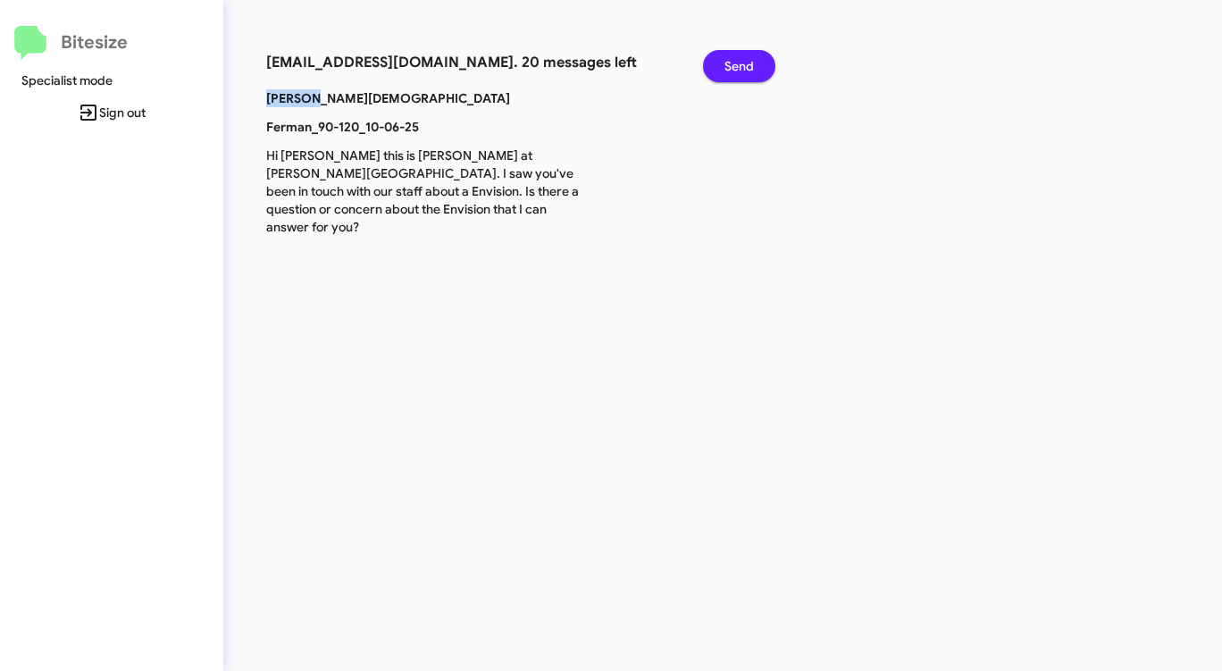
click at [724, 67] on button "Send" at bounding box center [739, 66] width 72 height 32
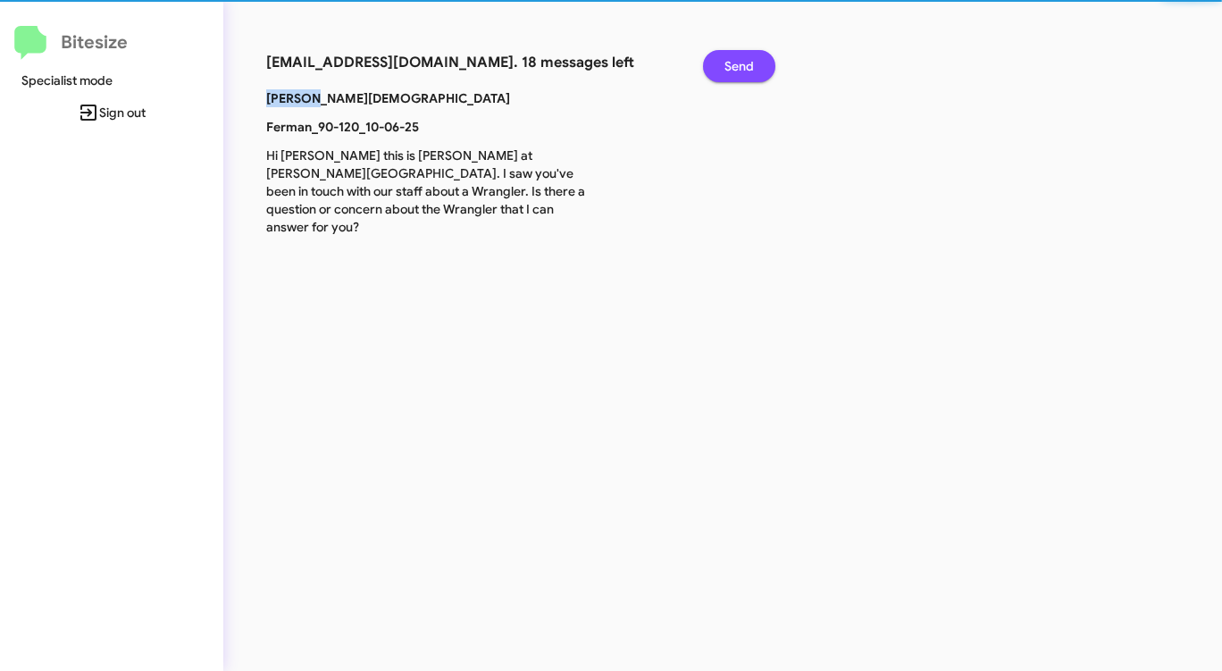
click at [724, 67] on button "Send" at bounding box center [739, 66] width 72 height 32
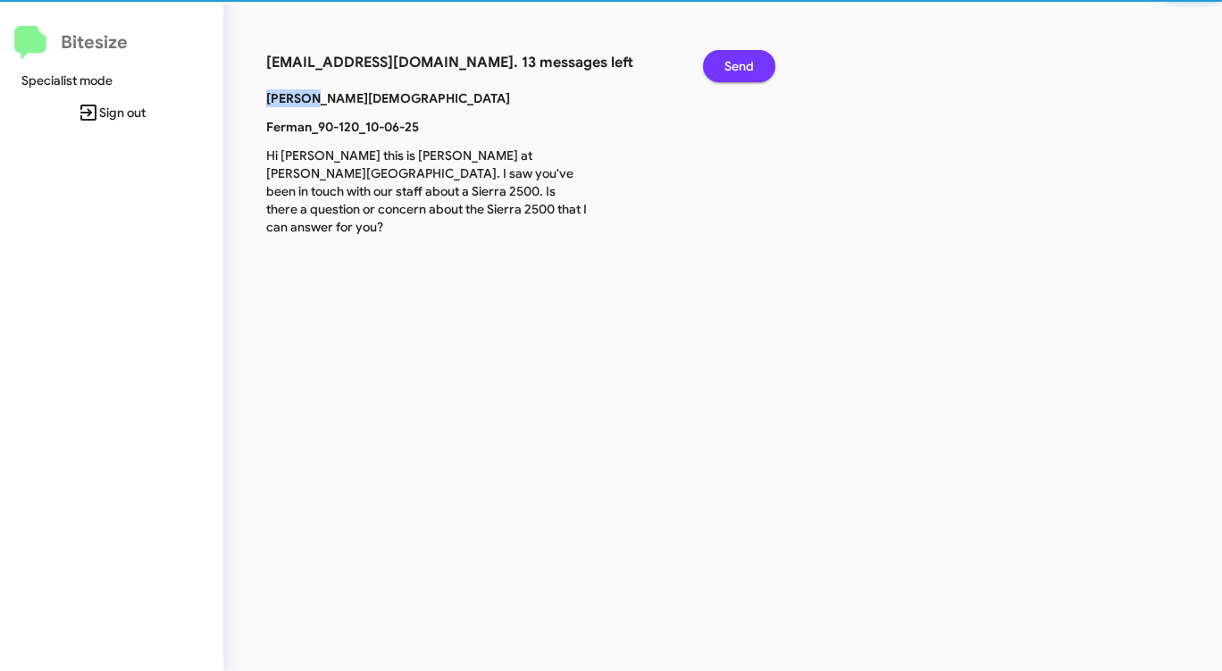
click at [724, 67] on button "Send" at bounding box center [739, 66] width 72 height 32
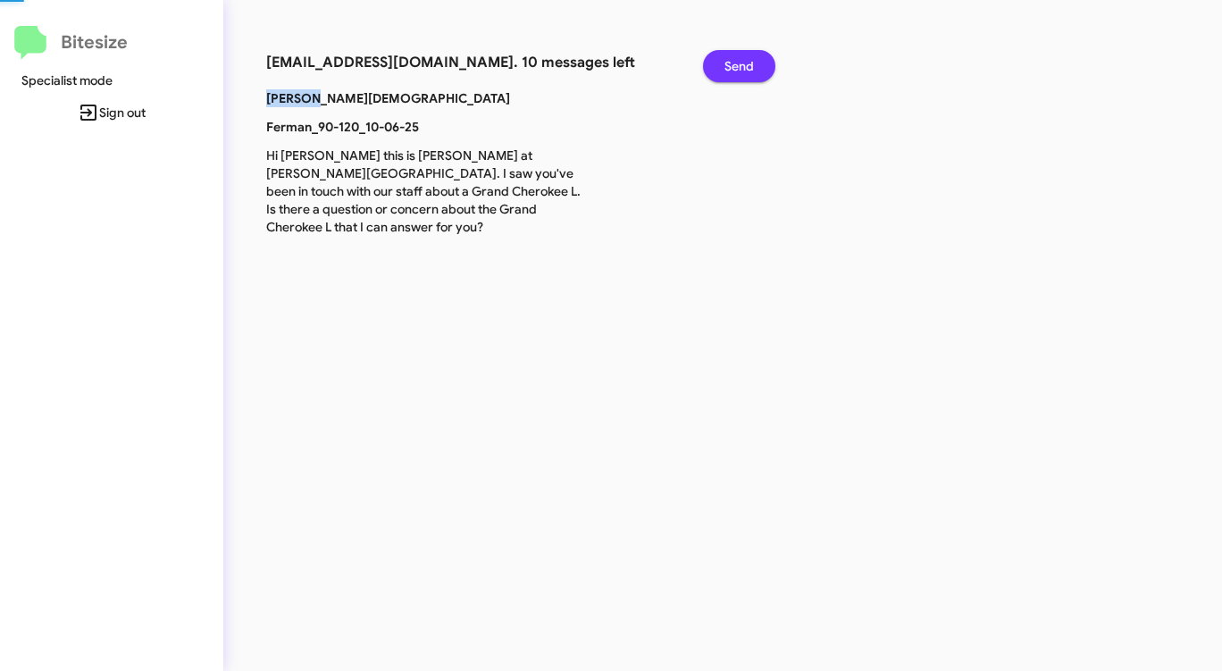
click at [724, 67] on button "Send" at bounding box center [739, 66] width 72 height 32
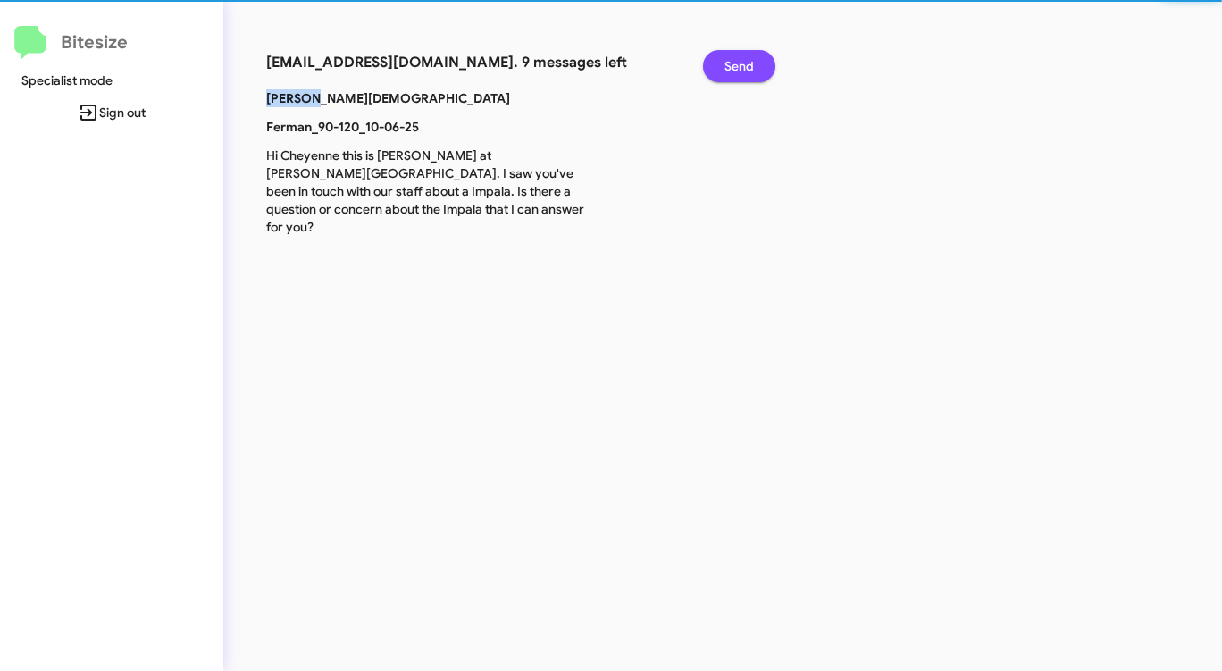
click at [724, 67] on button "Send" at bounding box center [739, 66] width 72 height 32
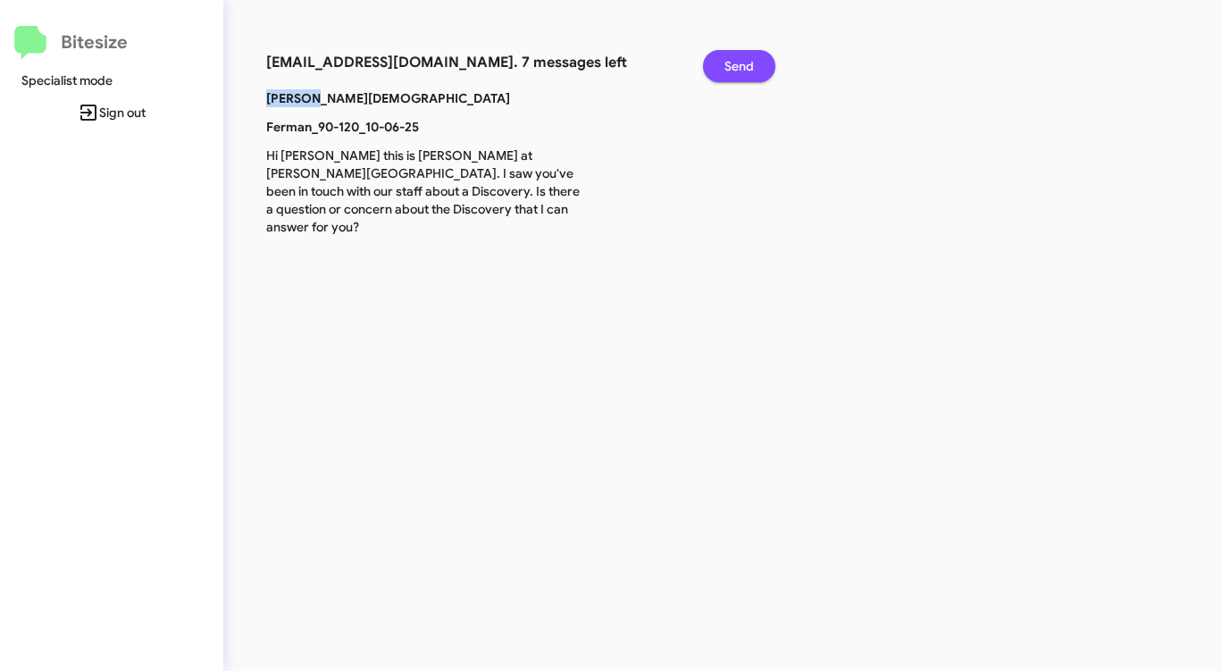
click at [724, 67] on button "Send" at bounding box center [739, 66] width 72 height 32
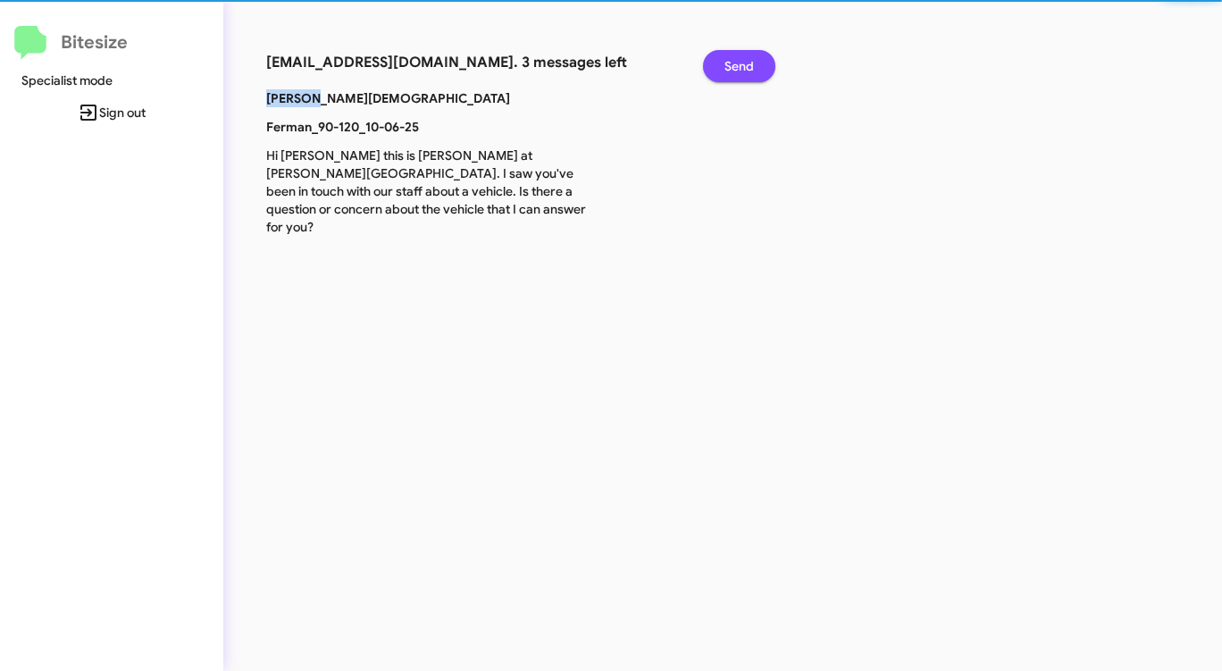
click at [724, 67] on button "Send" at bounding box center [739, 66] width 72 height 32
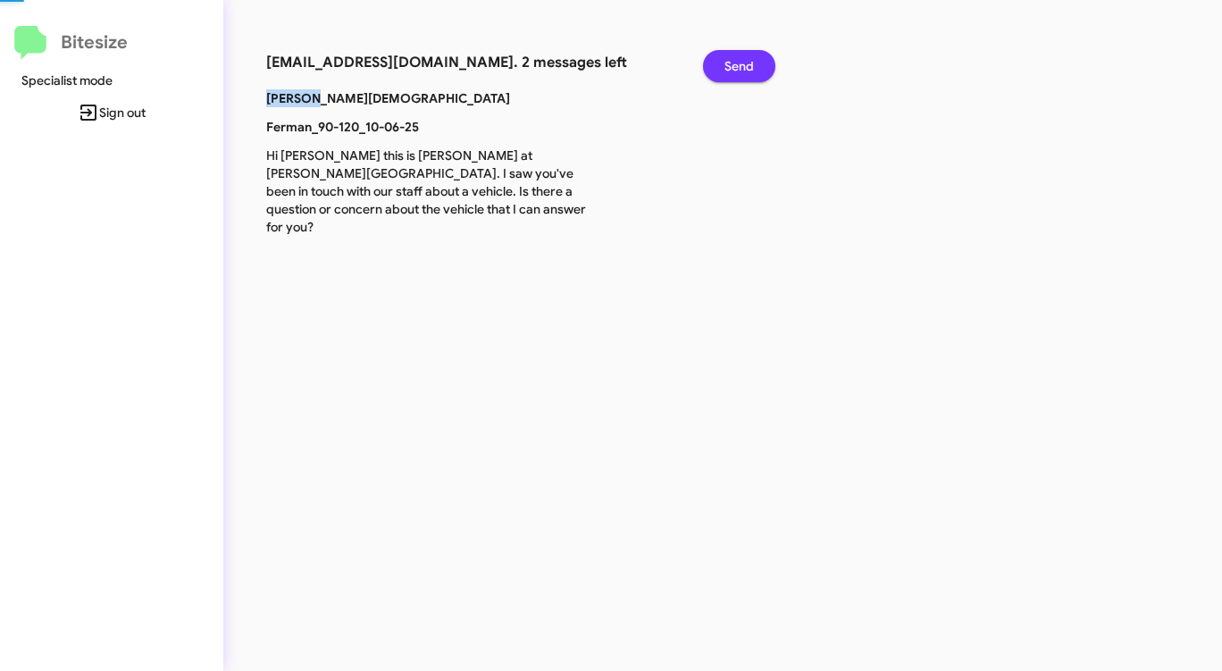
click at [724, 67] on button "Send" at bounding box center [739, 66] width 72 height 32
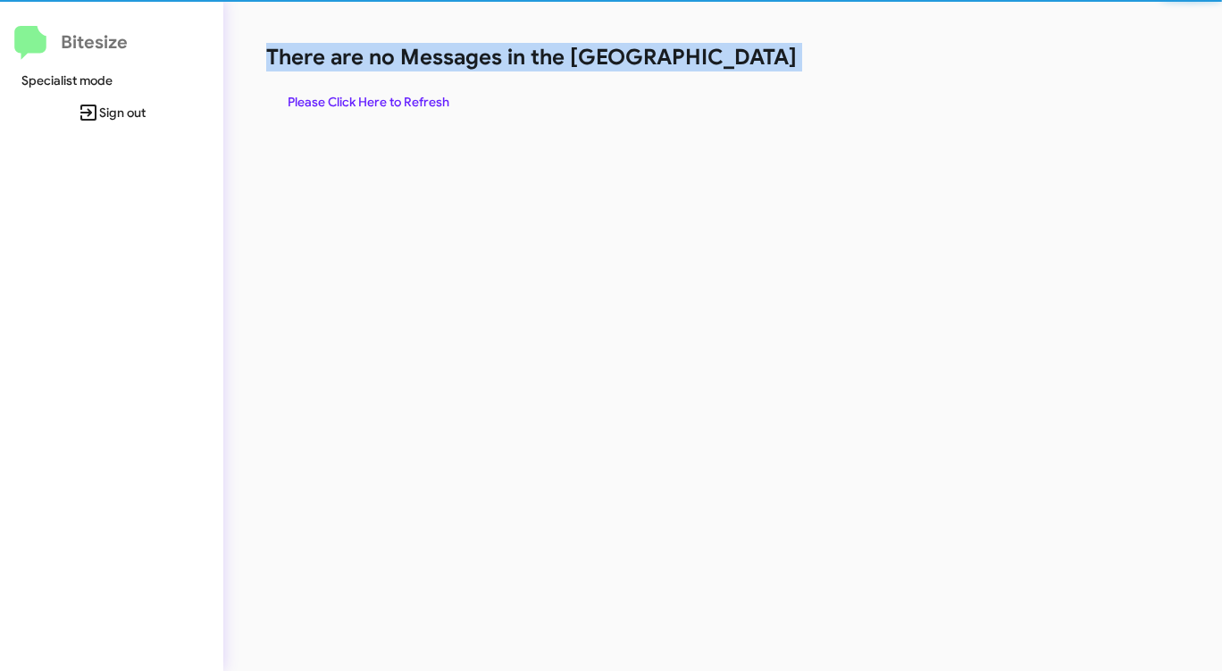
click at [724, 67] on h1 "There are no Messages in the [GEOGRAPHIC_DATA]" at bounding box center [639, 57] width 747 height 29
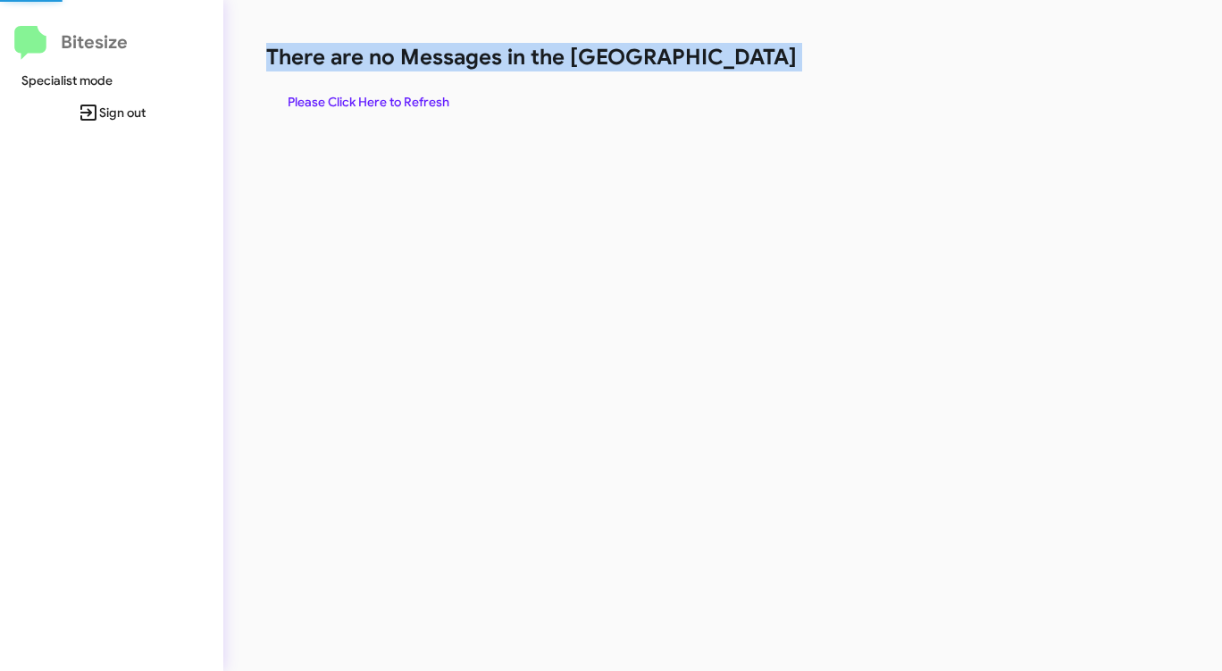
click at [724, 67] on h1 "There are no Messages in the [GEOGRAPHIC_DATA]" at bounding box center [639, 57] width 747 height 29
click at [347, 103] on span "Please Click Here to Refresh" at bounding box center [369, 102] width 162 height 32
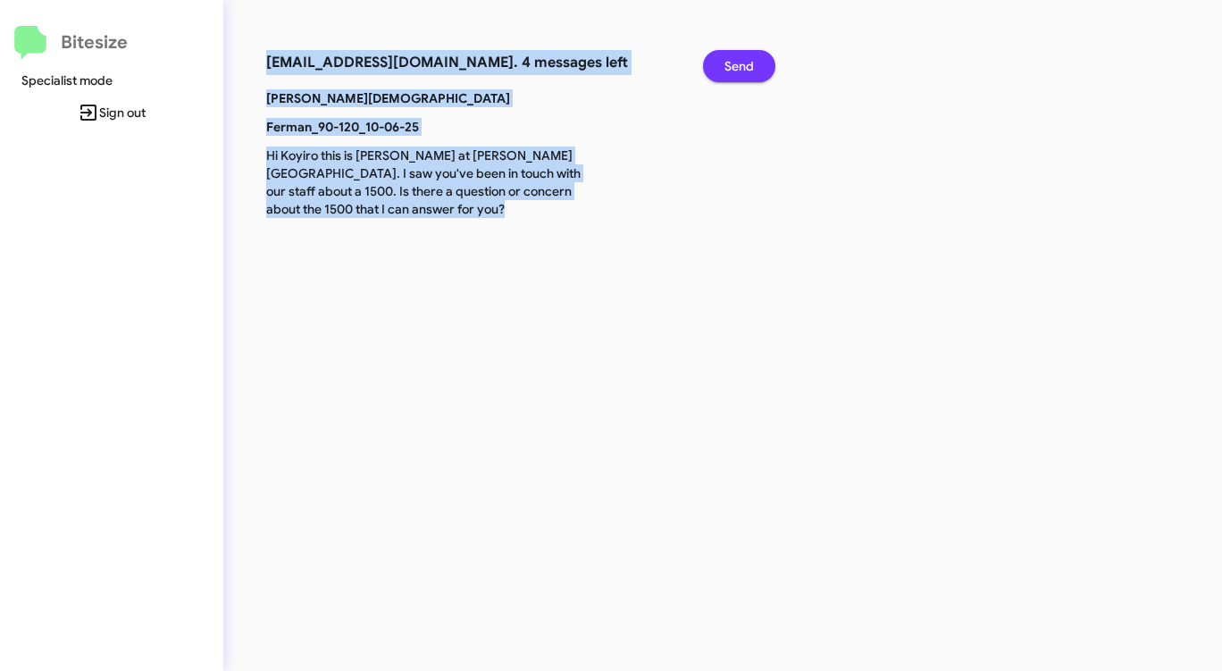
click at [728, 56] on span "Send" at bounding box center [738, 66] width 29 height 32
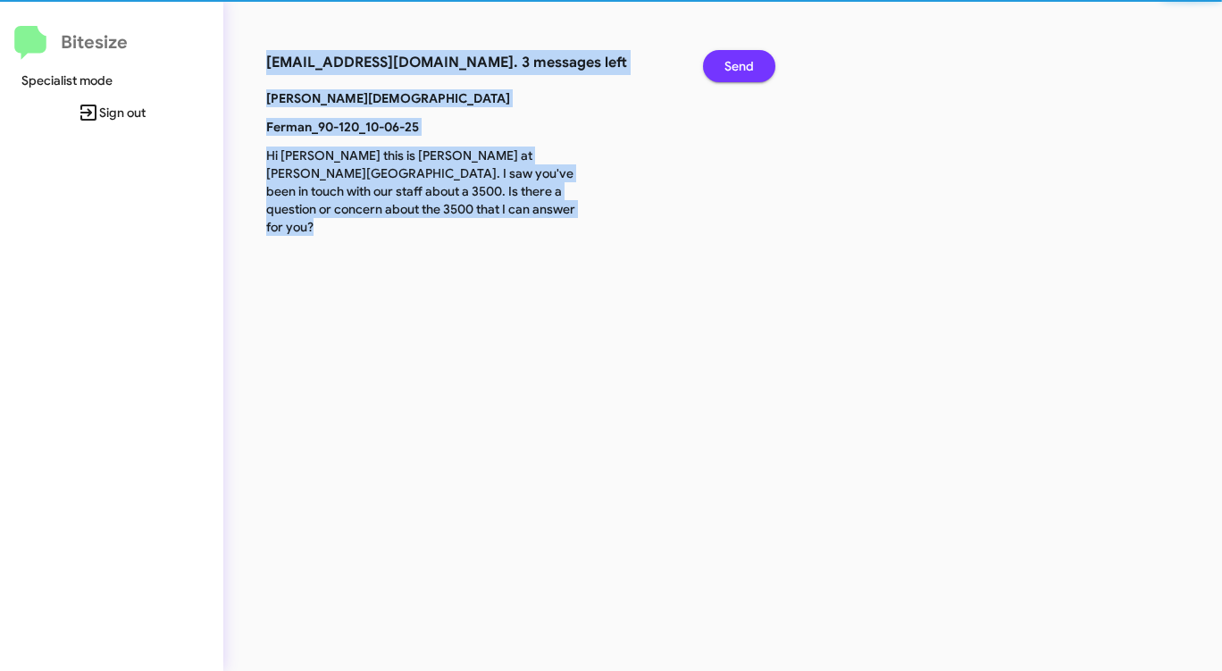
click at [728, 56] on span "Send" at bounding box center [738, 66] width 29 height 32
click at [728, 55] on span "Send" at bounding box center [738, 66] width 29 height 32
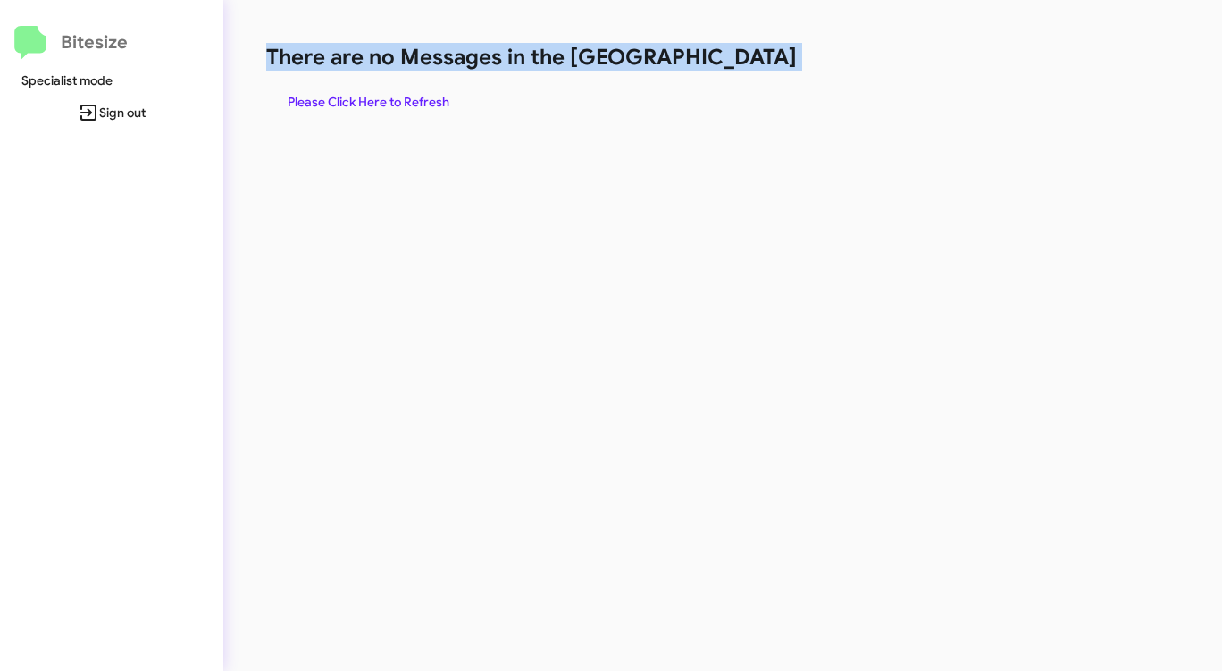
click at [728, 55] on h1 "There are no Messages in the [GEOGRAPHIC_DATA]" at bounding box center [639, 57] width 747 height 29
click at [424, 108] on span "Please Click Here to Refresh" at bounding box center [369, 102] width 162 height 32
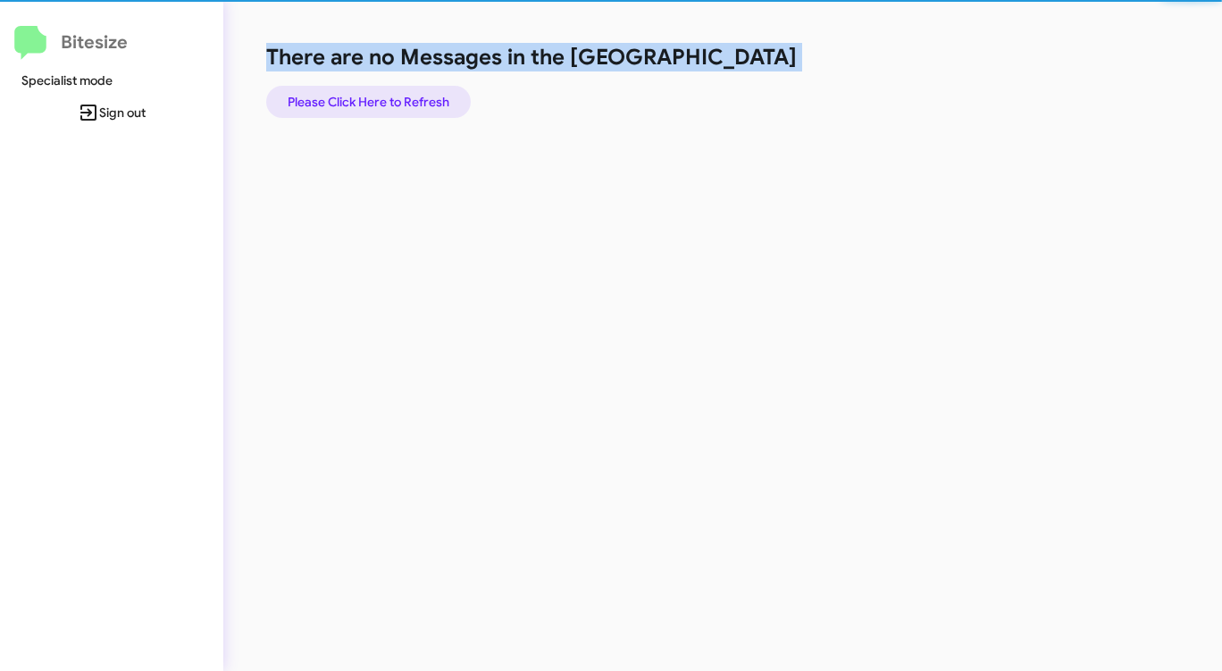
click at [424, 108] on span "Please Click Here to Refresh" at bounding box center [369, 102] width 162 height 32
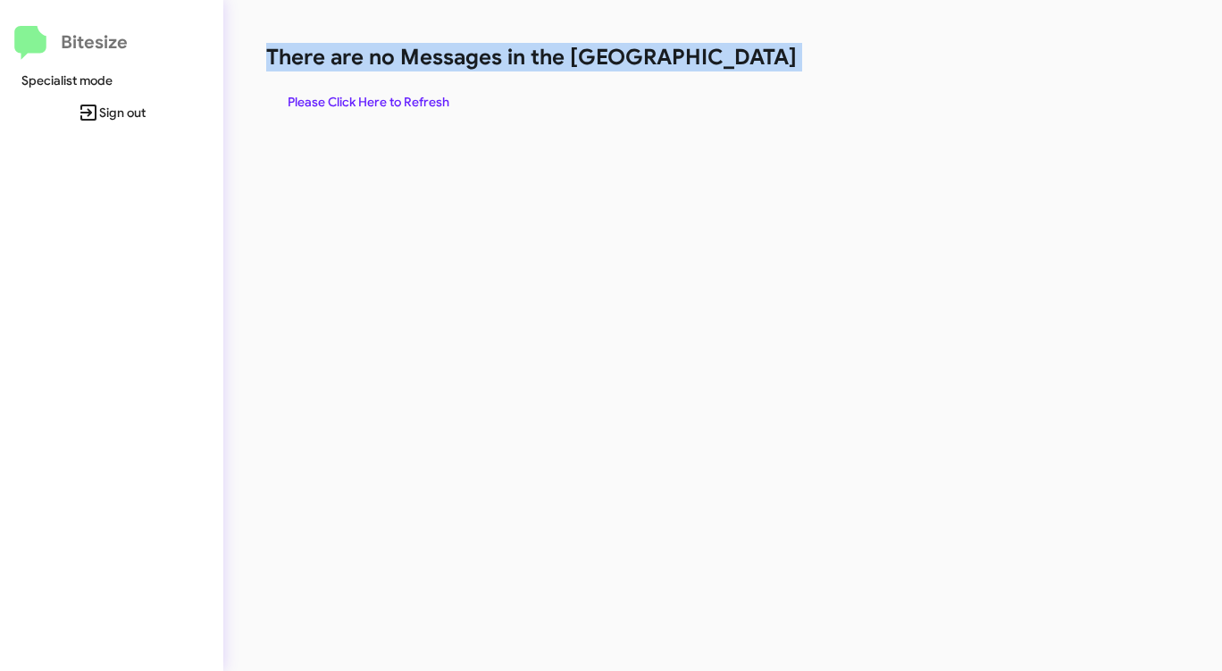
click at [424, 108] on span "Please Click Here to Refresh" at bounding box center [369, 102] width 162 height 32
click at [424, 107] on span "Please Click Here to Refresh" at bounding box center [369, 102] width 162 height 32
click at [424, 106] on span "Please Click Here to Refresh" at bounding box center [369, 102] width 162 height 32
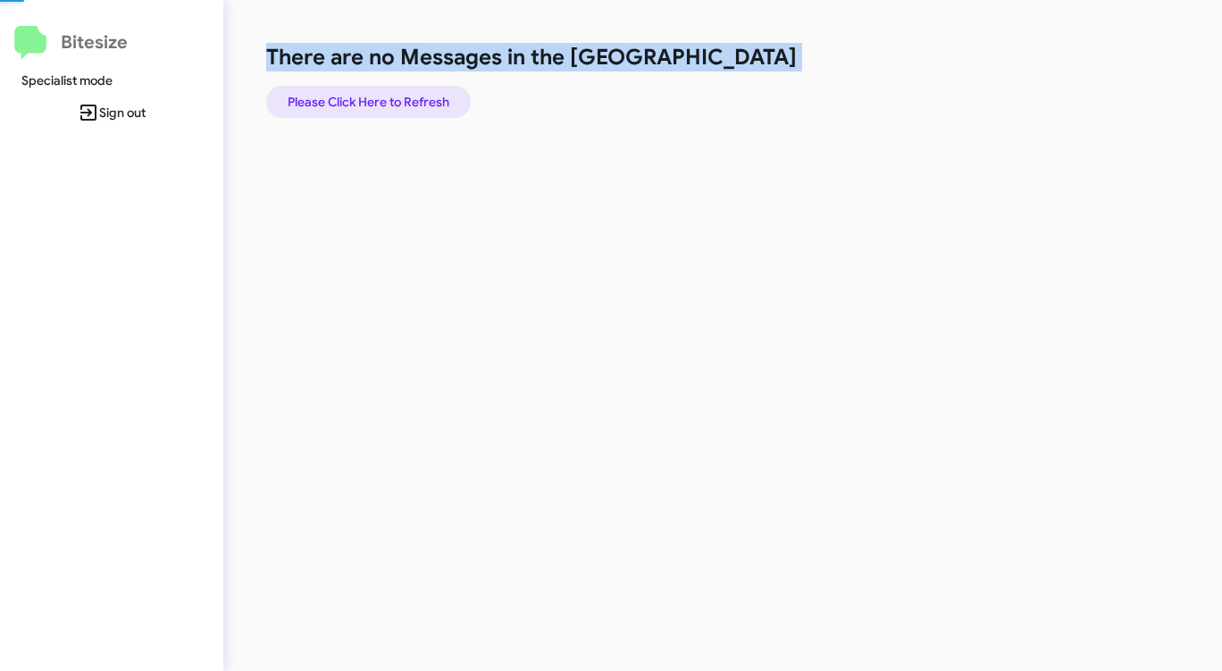
click at [424, 106] on span "Please Click Here to Refresh" at bounding box center [369, 102] width 162 height 32
click at [424, 96] on span "Please Click Here to Refresh" at bounding box center [369, 102] width 162 height 32
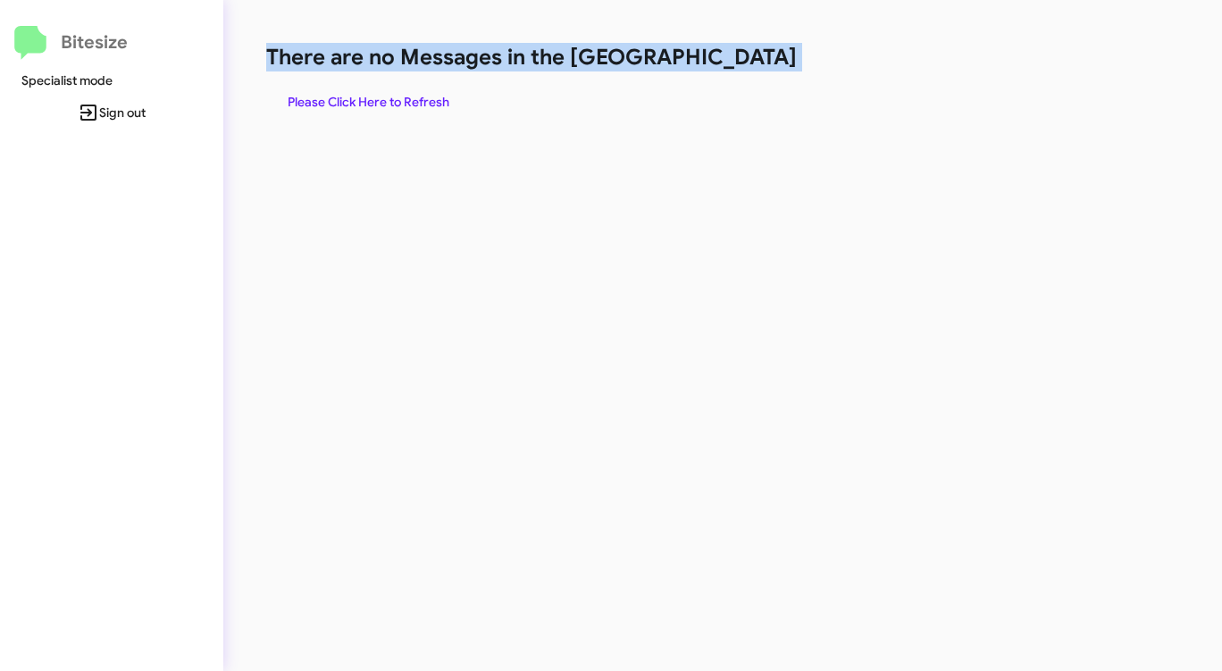
click at [424, 96] on span "Please Click Here to Refresh" at bounding box center [369, 102] width 162 height 32
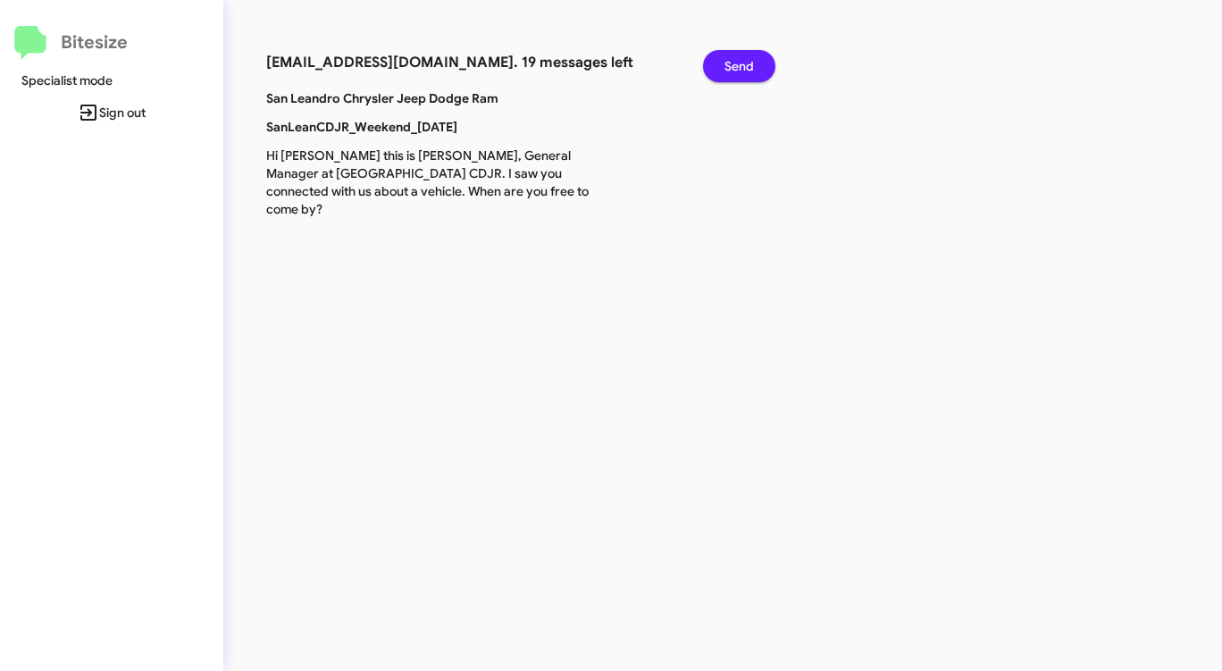
click at [752, 60] on span "Send" at bounding box center [738, 66] width 29 height 32
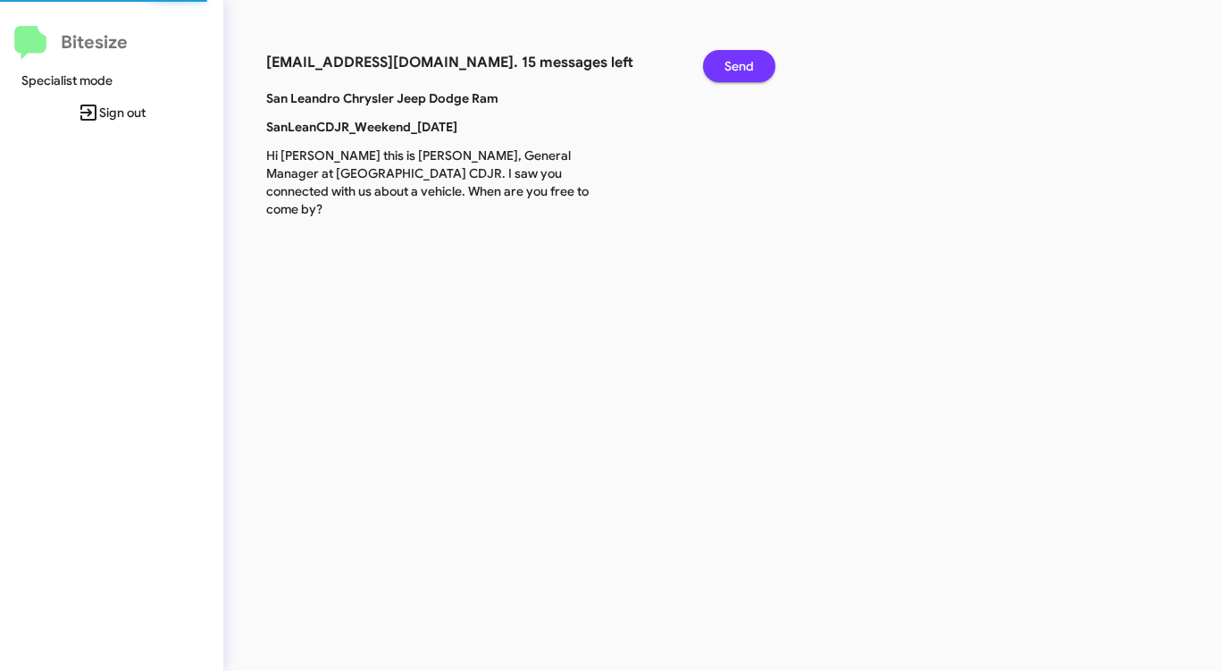
click at [752, 60] on span "Send" at bounding box center [738, 66] width 29 height 32
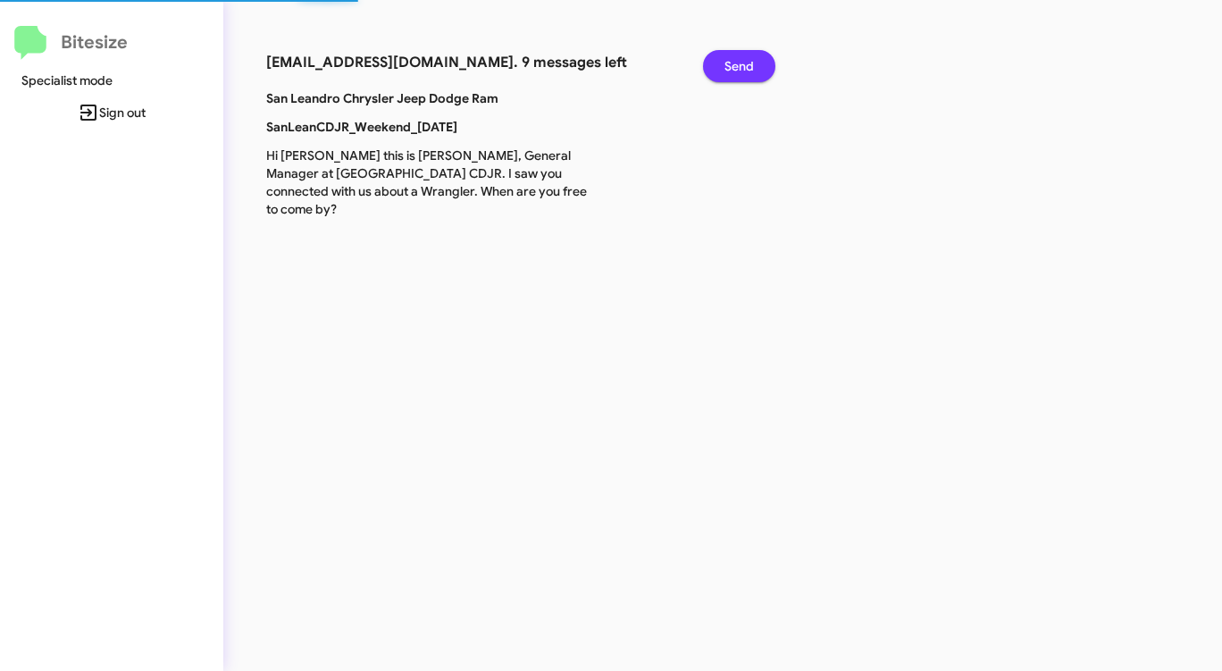
click at [752, 60] on span "Send" at bounding box center [738, 66] width 29 height 32
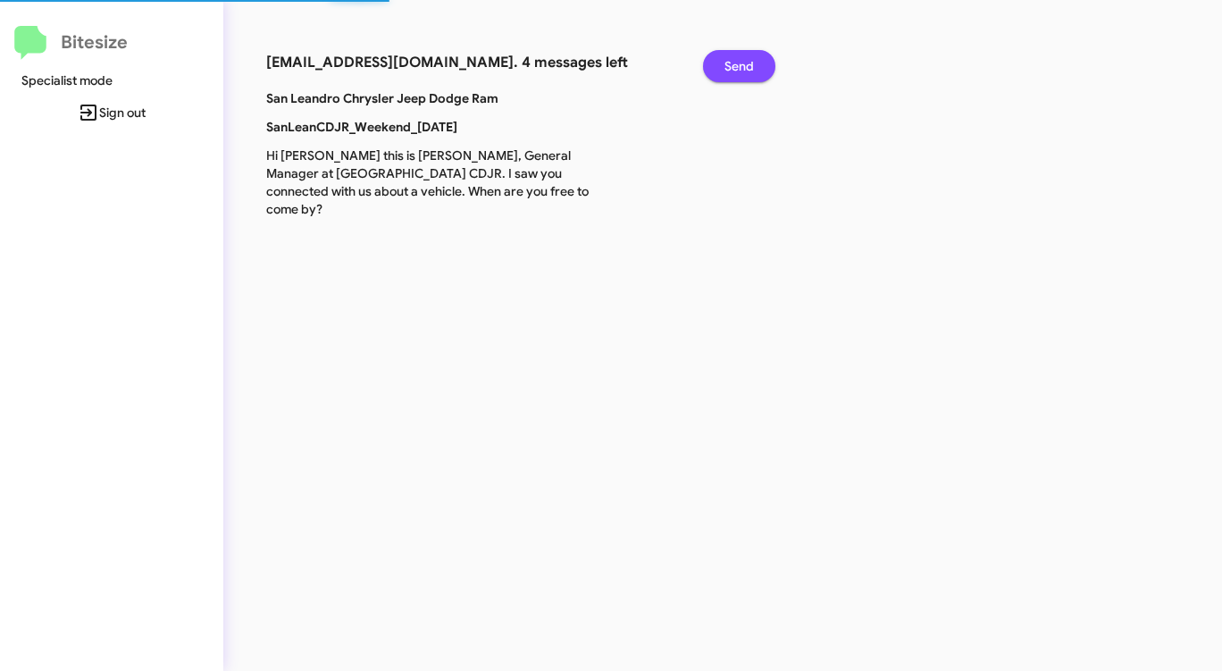
click at [752, 60] on span "Send" at bounding box center [738, 66] width 29 height 32
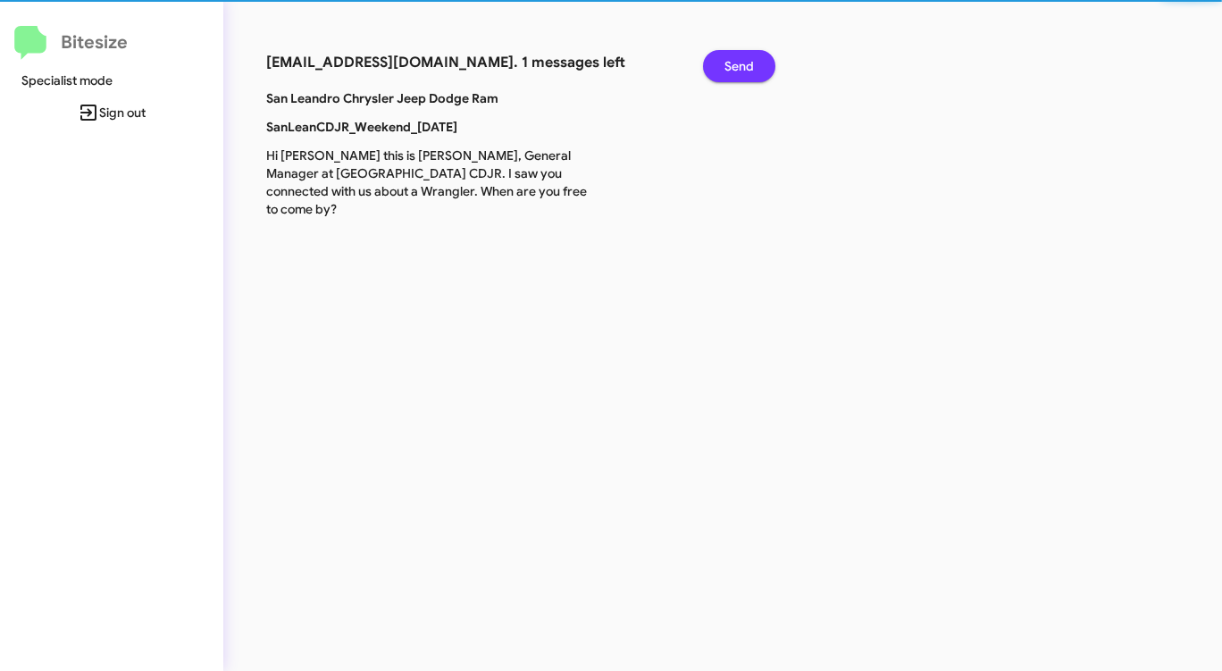
click at [751, 62] on span "Send" at bounding box center [738, 66] width 29 height 32
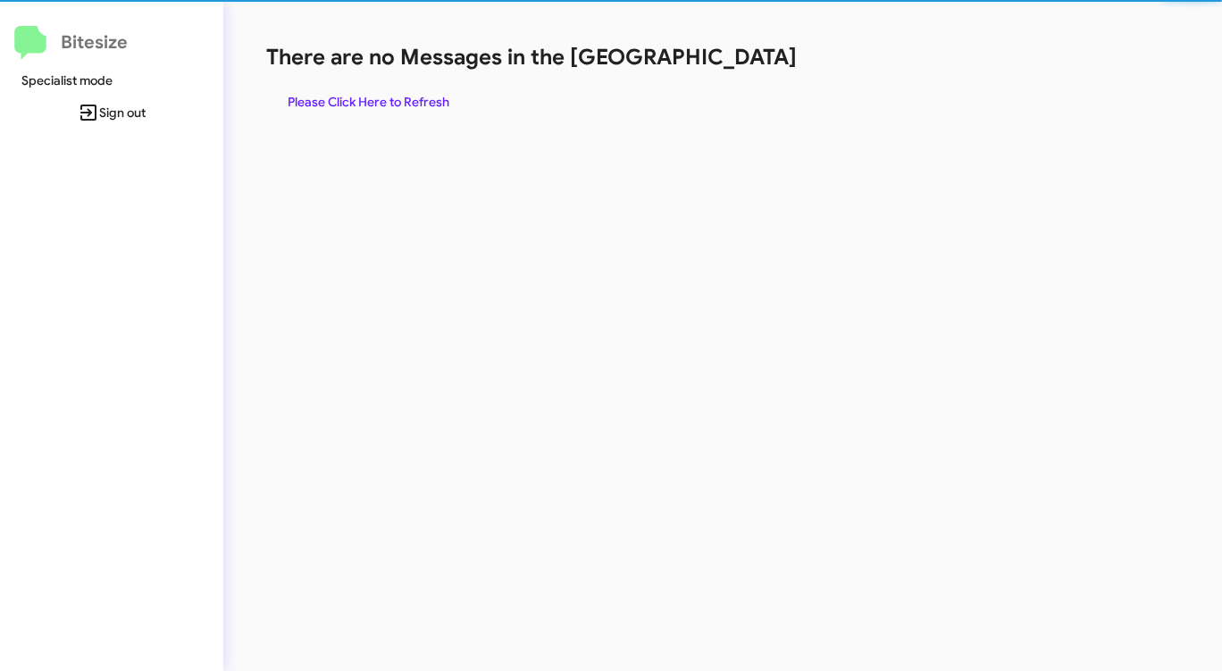
click at [749, 63] on h1 "There are no Messages in the [GEOGRAPHIC_DATA]" at bounding box center [639, 57] width 747 height 29
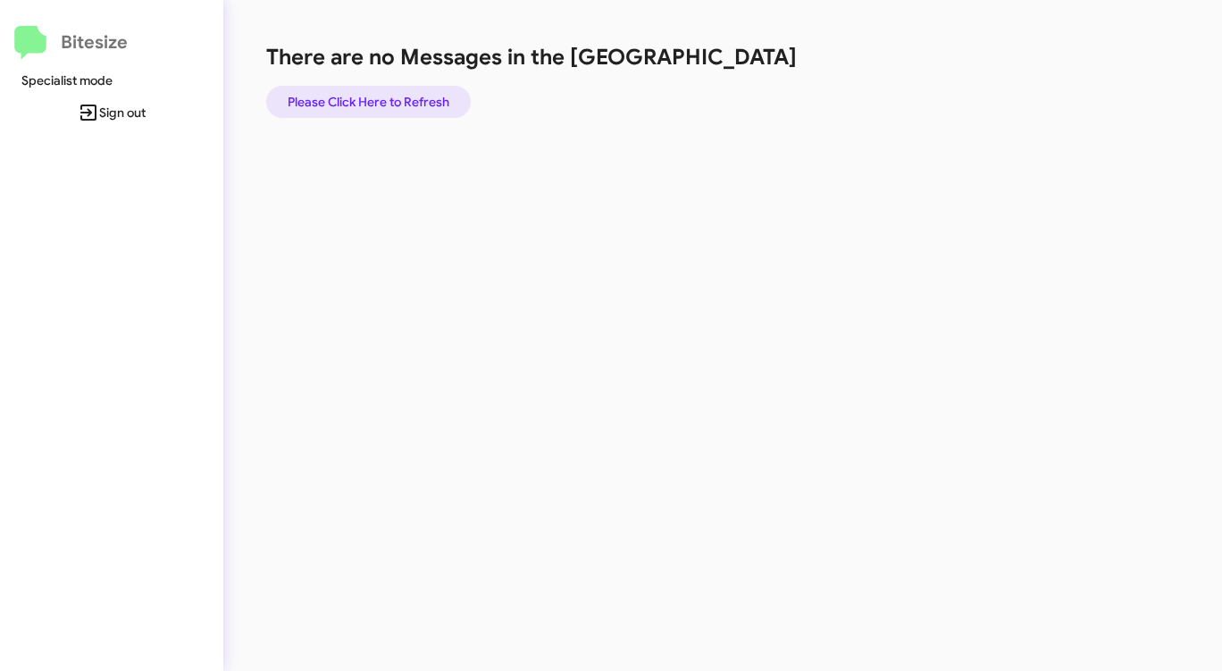
click at [416, 102] on span "Please Click Here to Refresh" at bounding box center [369, 102] width 162 height 32
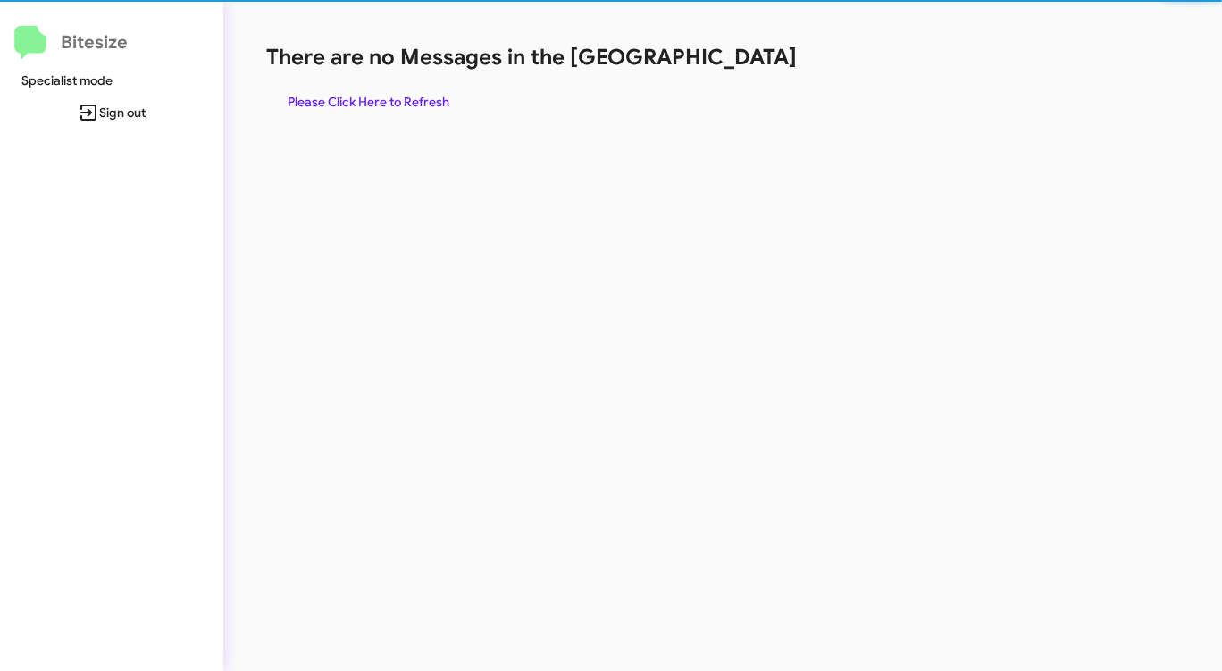
click at [416, 101] on span "Please Click Here to Refresh" at bounding box center [369, 102] width 162 height 32
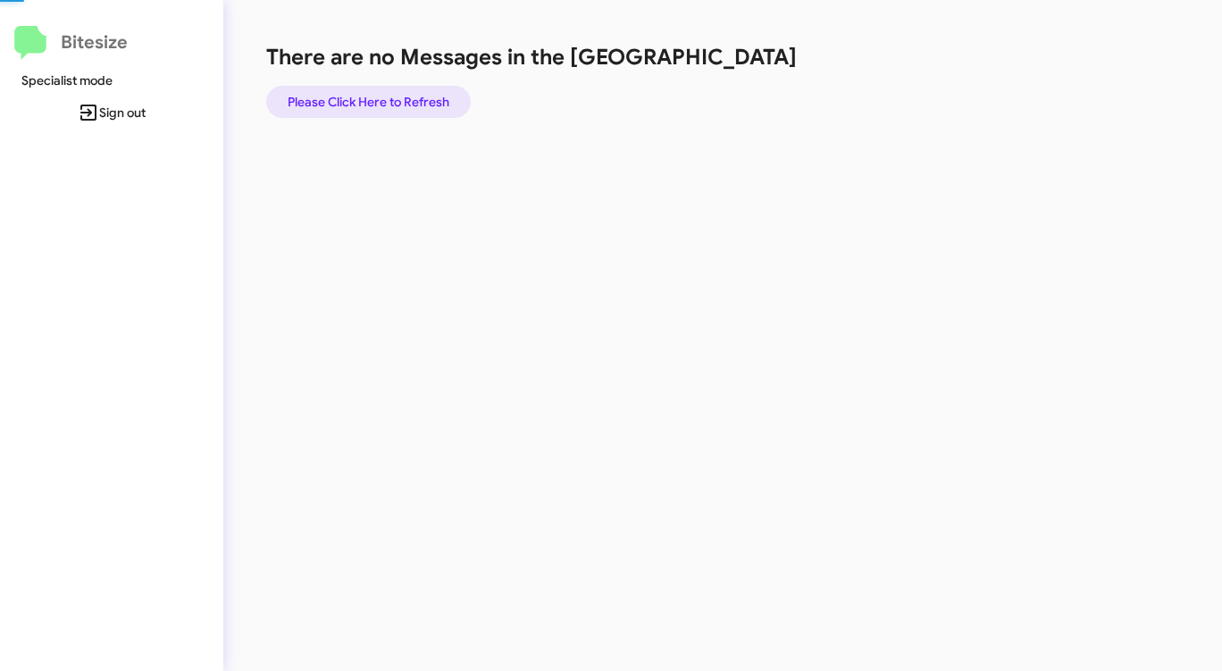
click at [416, 101] on span "Please Click Here to Refresh" at bounding box center [369, 102] width 162 height 32
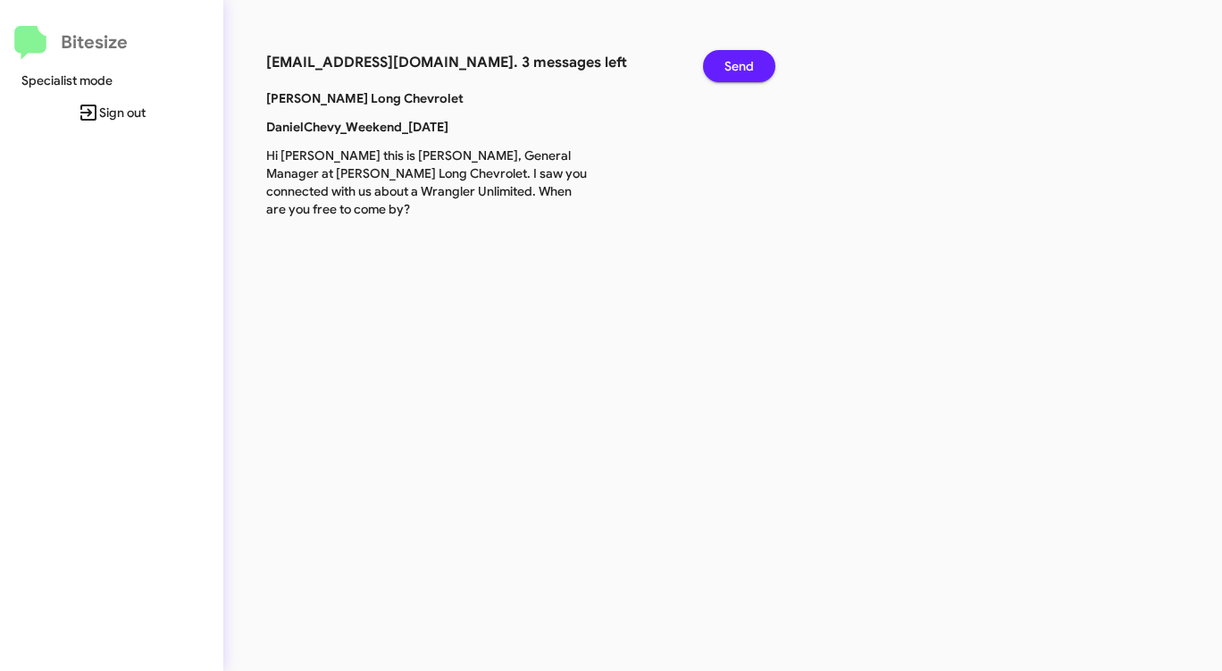
click at [749, 71] on span "Send" at bounding box center [738, 66] width 29 height 32
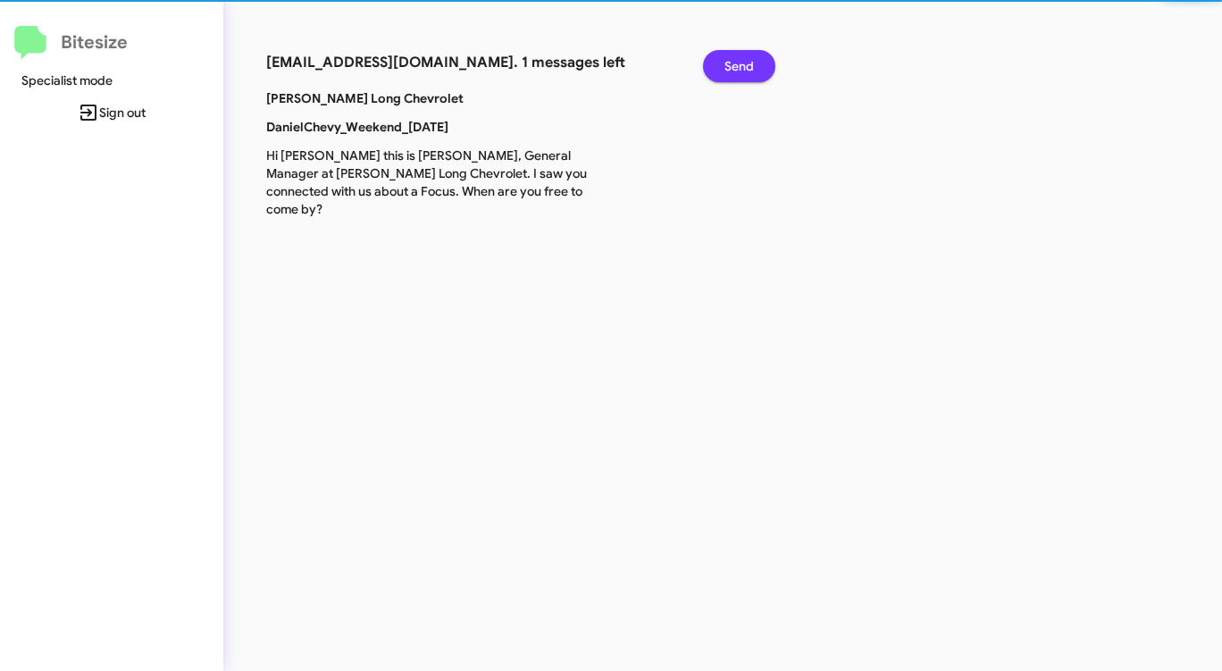
click at [749, 71] on span "Send" at bounding box center [738, 66] width 29 height 32
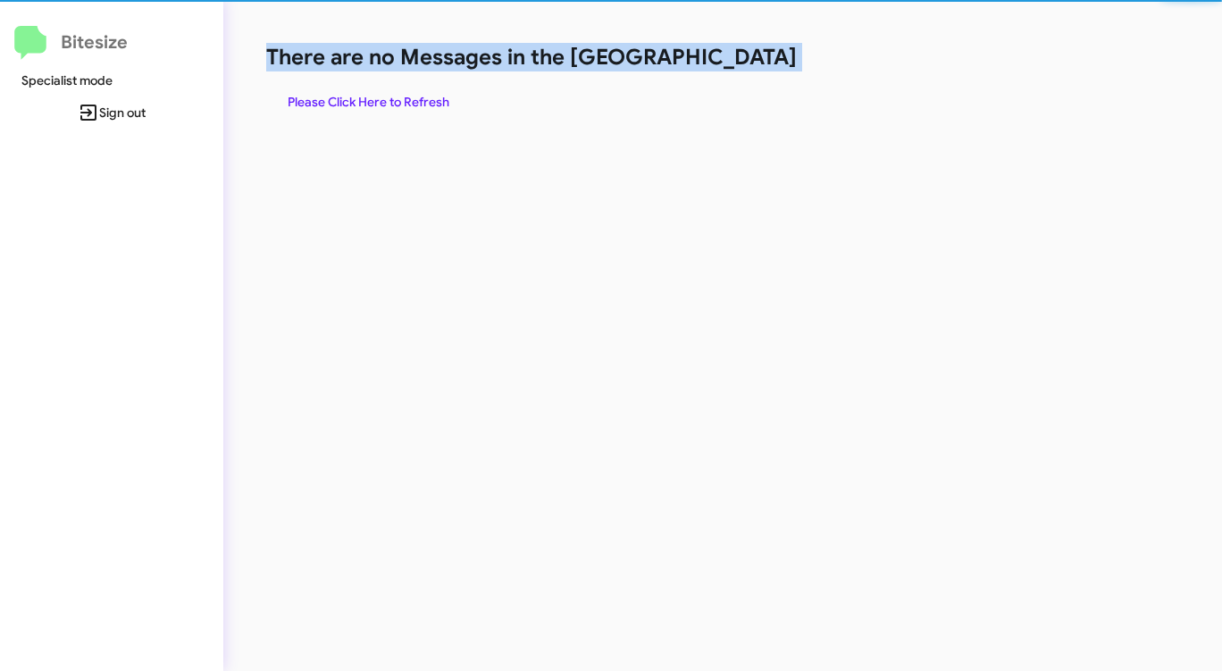
click at [749, 71] on div "There are no Messages in the Queue Please Click Here to Refresh" at bounding box center [639, 80] width 747 height 75
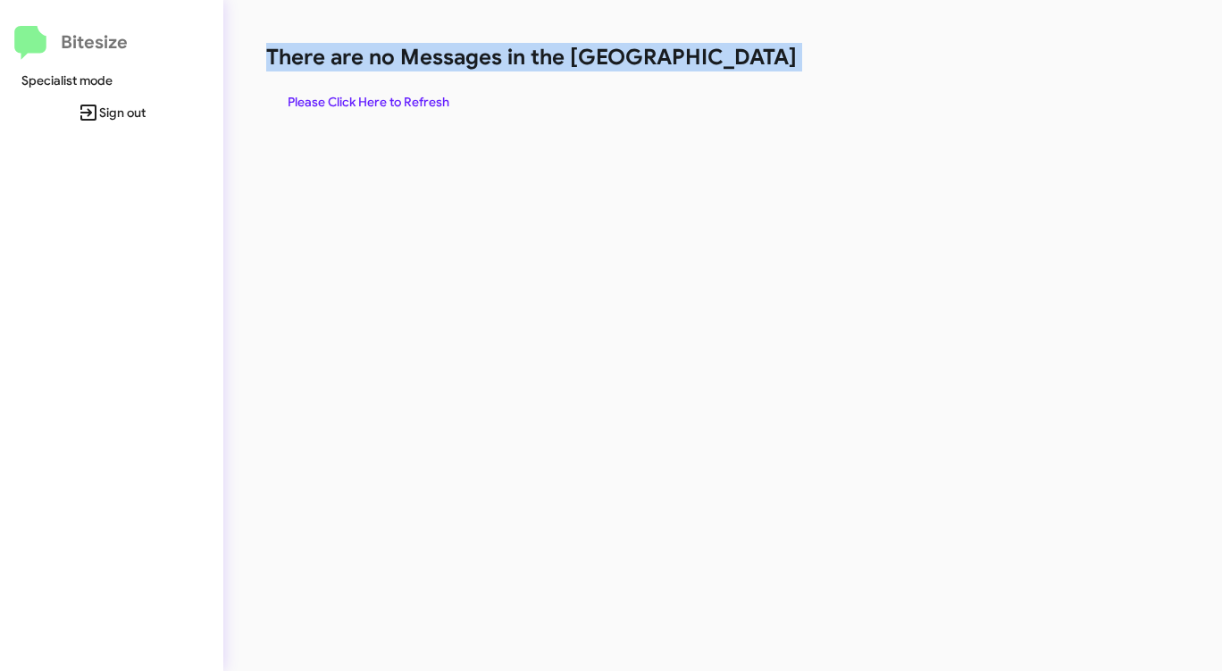
click at [749, 71] on h1 "There are no Messages in the [GEOGRAPHIC_DATA]" at bounding box center [639, 57] width 747 height 29
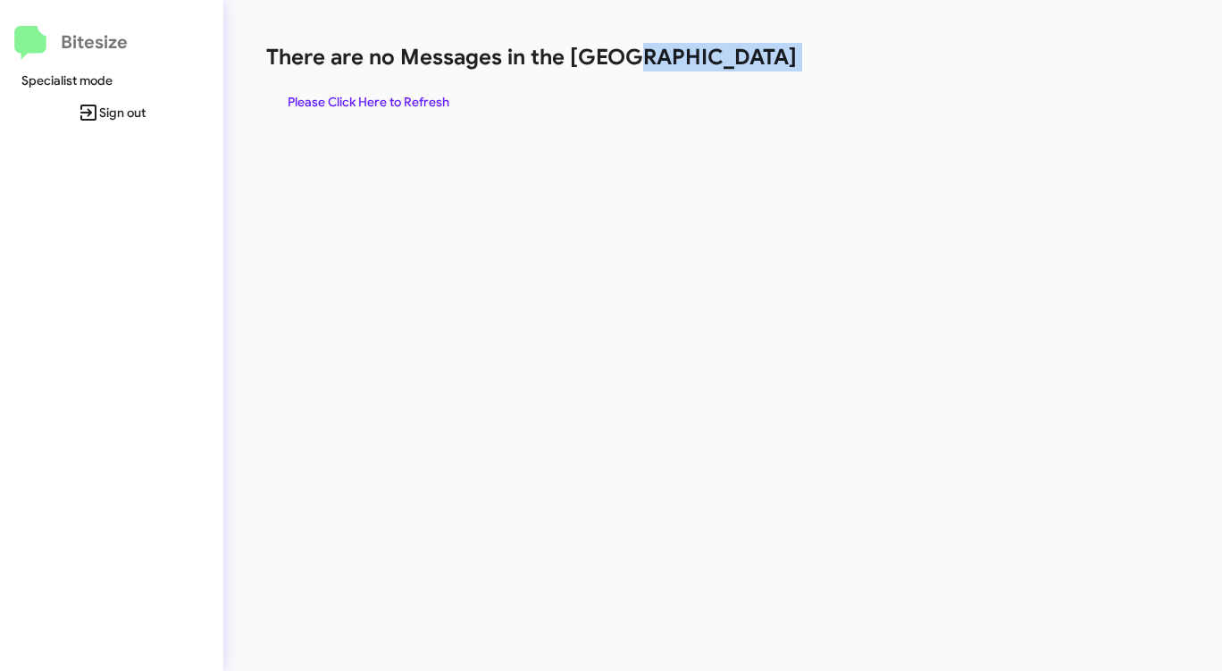
click at [749, 71] on h1 "There are no Messages in the [GEOGRAPHIC_DATA]" at bounding box center [639, 57] width 747 height 29
click at [401, 96] on span "Please Click Here to Refresh" at bounding box center [369, 102] width 162 height 32
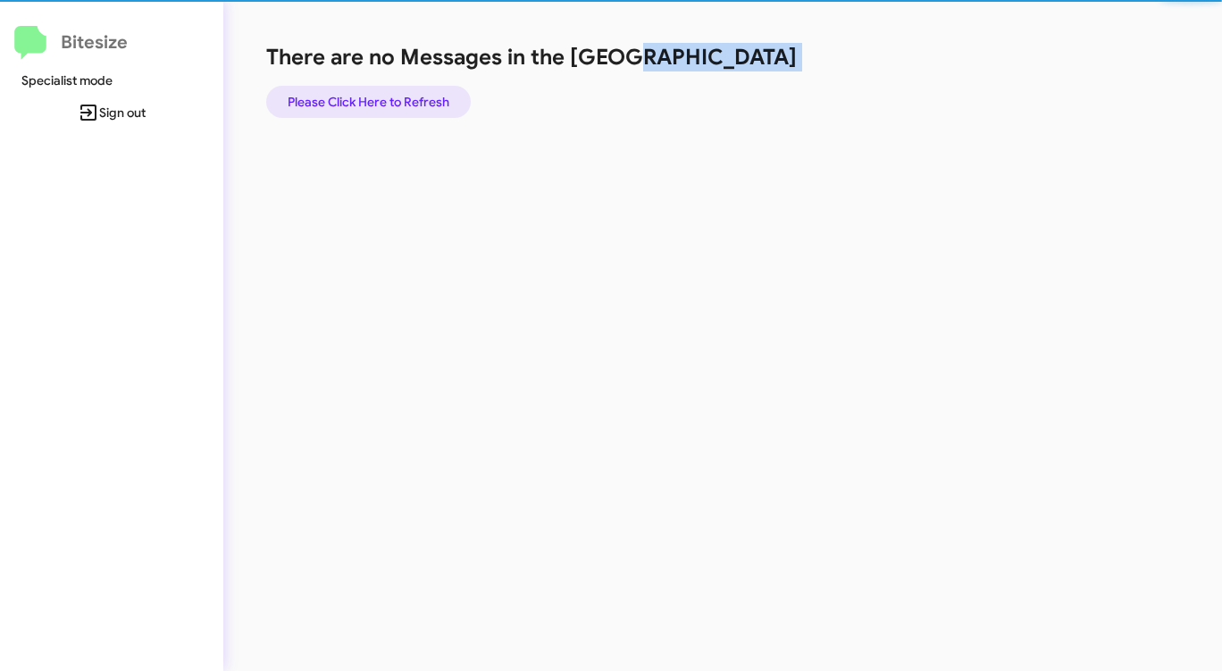
click at [401, 96] on span "Please Click Here to Refresh" at bounding box center [369, 102] width 162 height 32
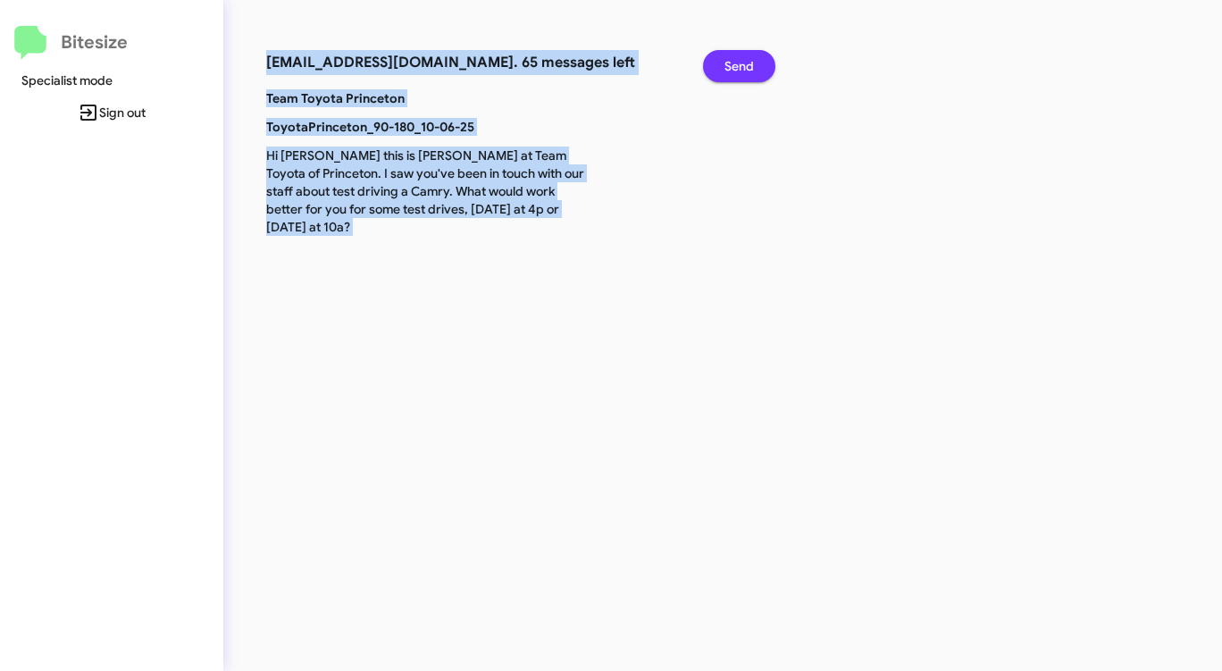
click at [727, 56] on span "Send" at bounding box center [738, 66] width 29 height 32
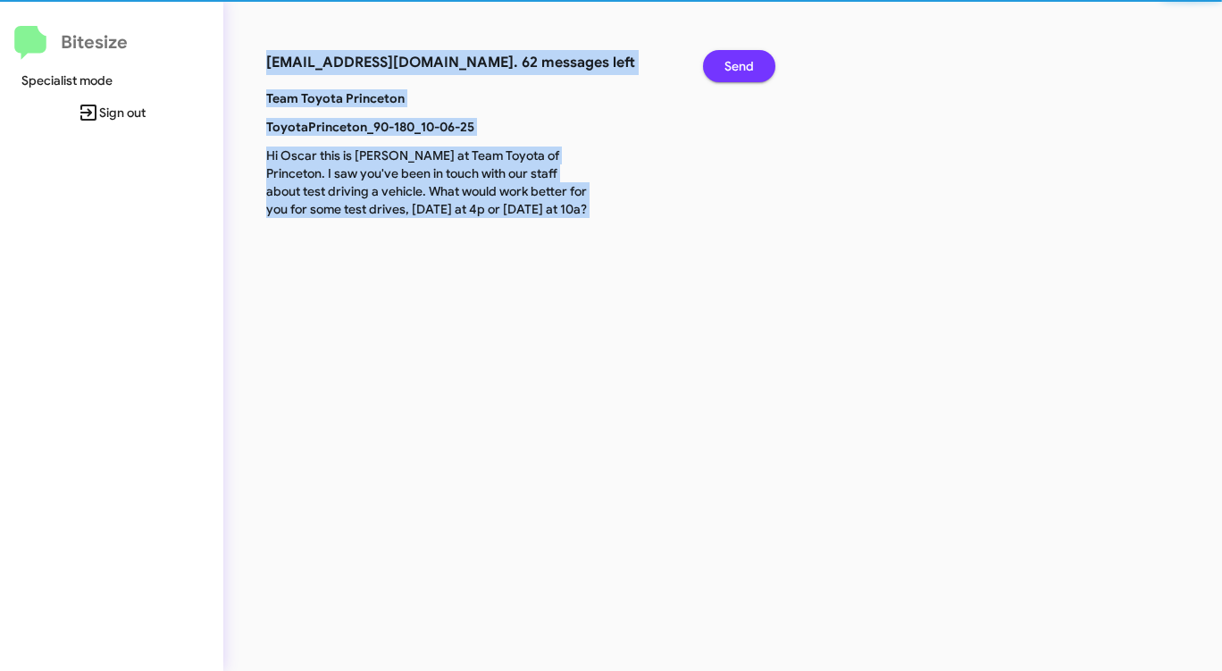
click at [727, 56] on span "Send" at bounding box center [738, 66] width 29 height 32
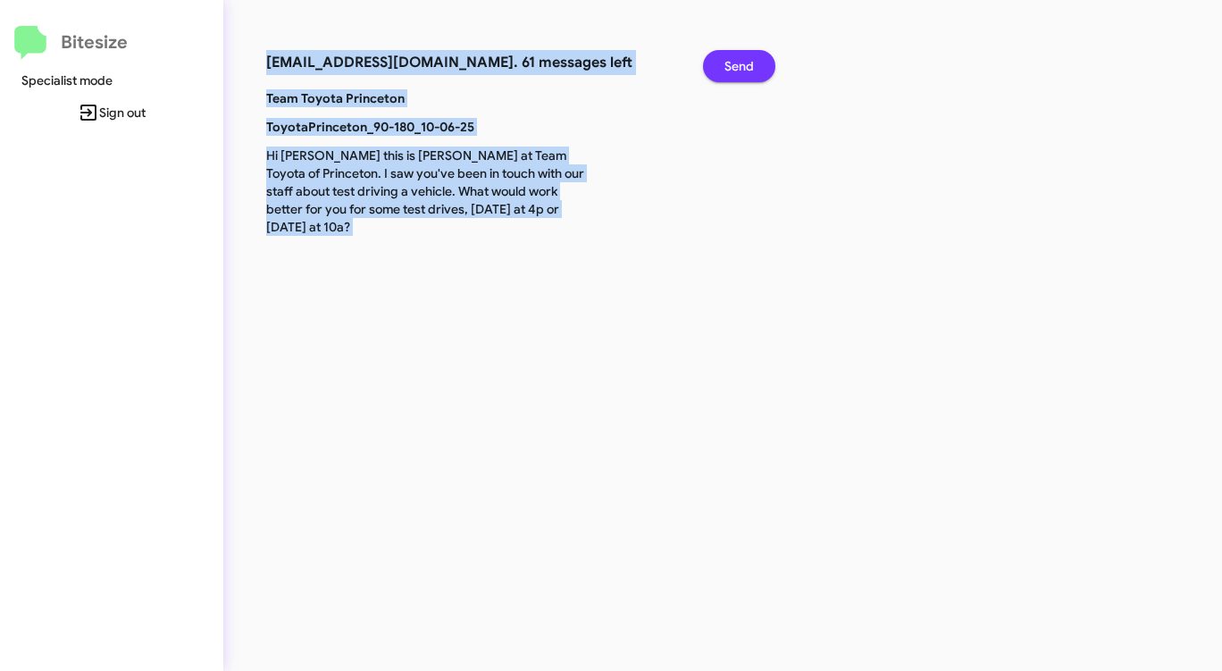
click at [727, 56] on span "Send" at bounding box center [738, 66] width 29 height 32
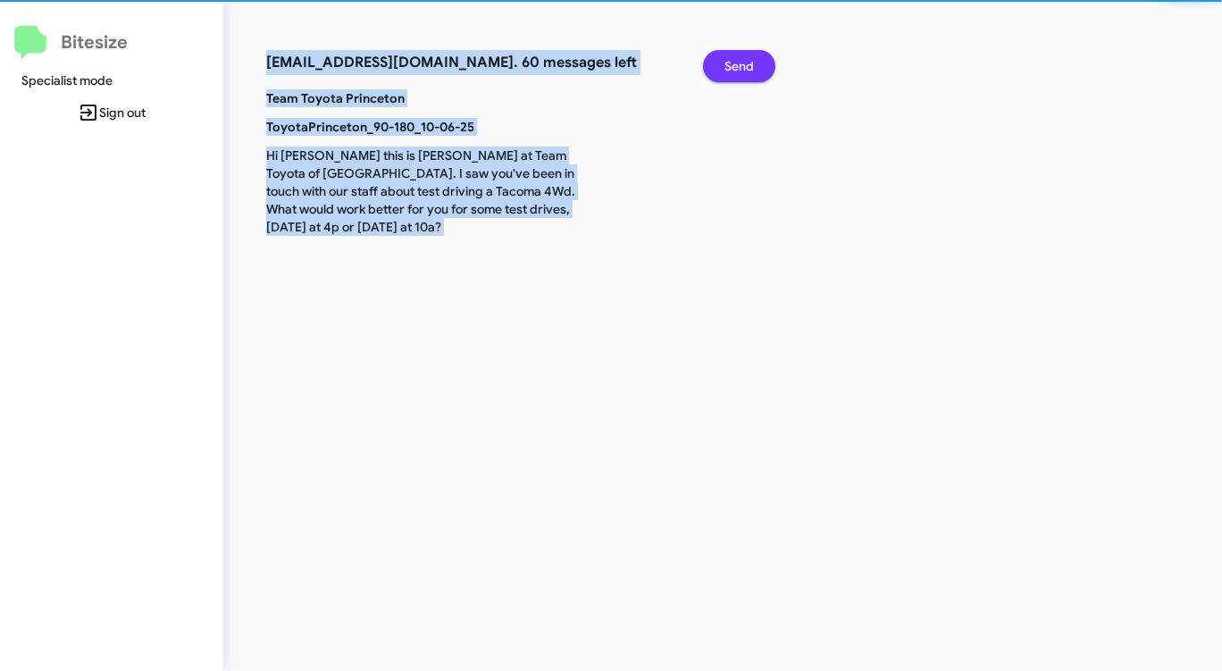
click at [727, 56] on span "Send" at bounding box center [738, 66] width 29 height 32
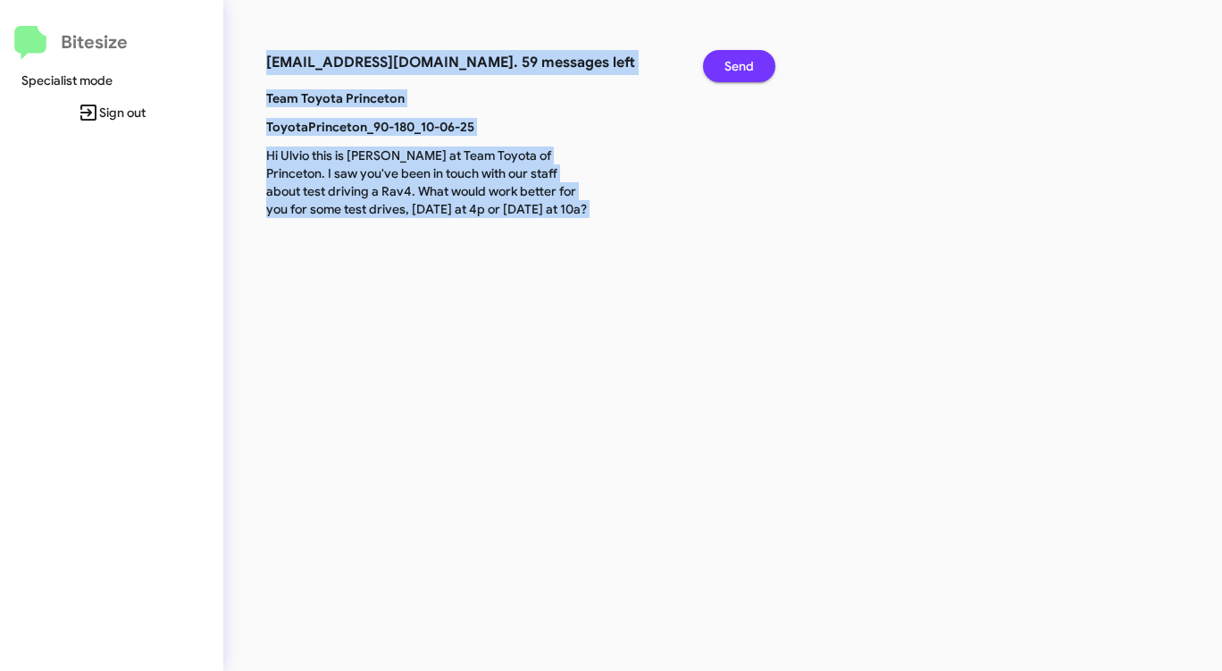
click at [727, 56] on span "Send" at bounding box center [738, 66] width 29 height 32
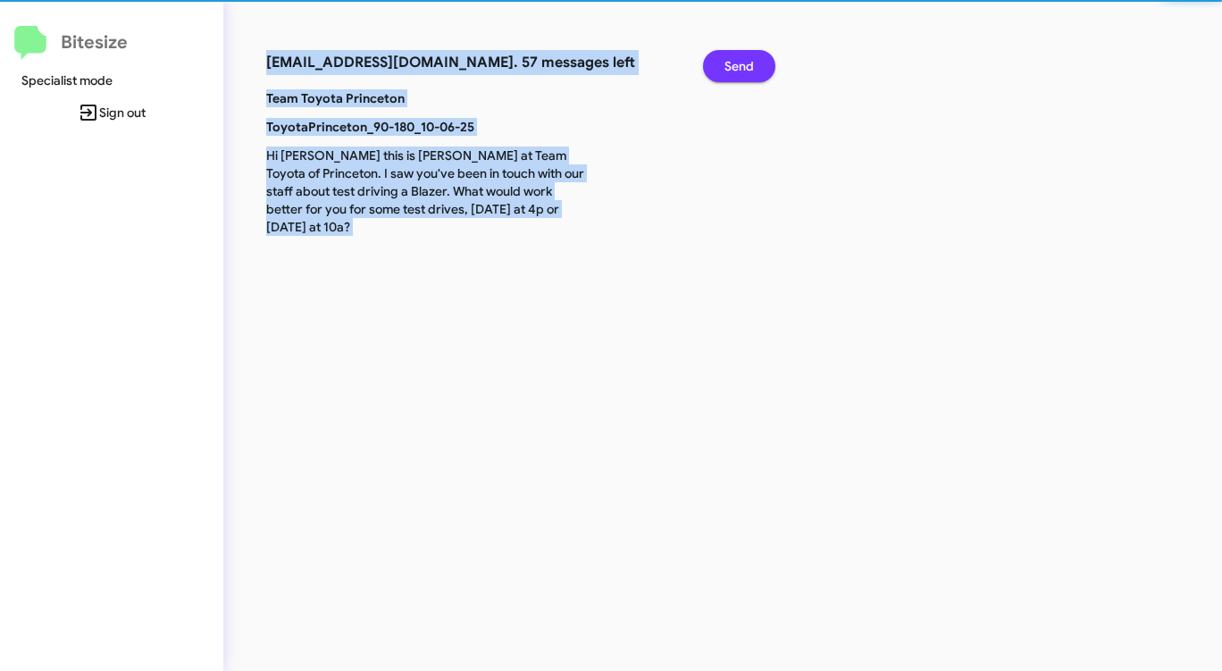
click at [727, 56] on span "Send" at bounding box center [738, 66] width 29 height 32
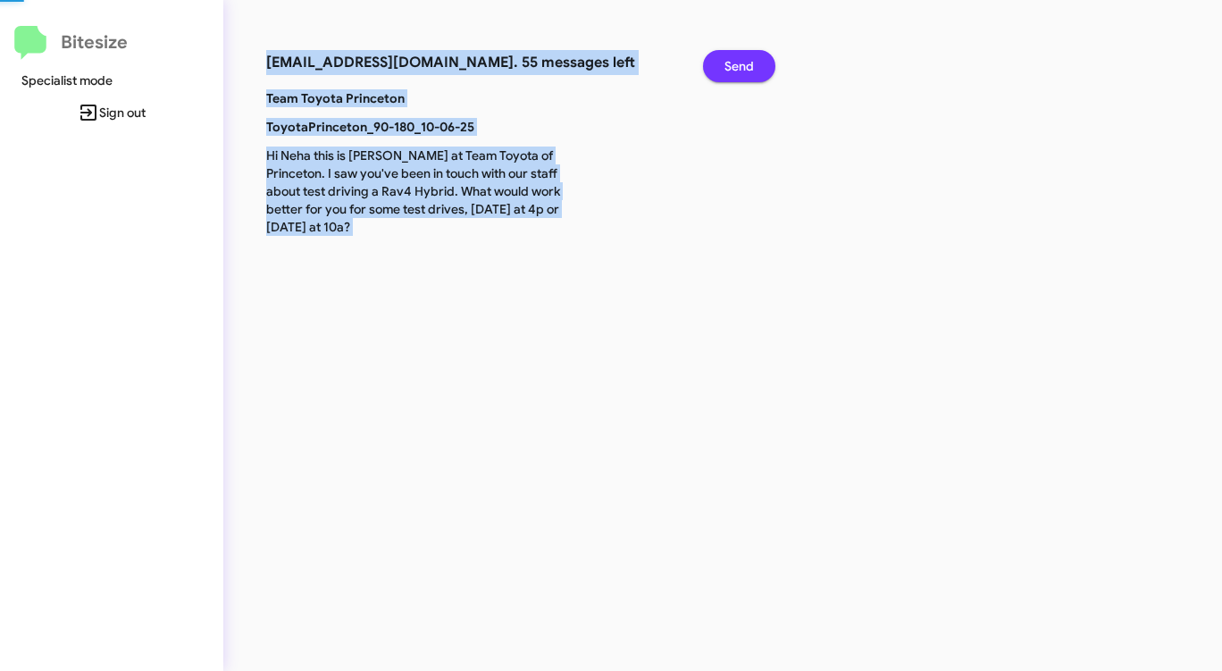
click at [727, 56] on span "Send" at bounding box center [738, 66] width 29 height 32
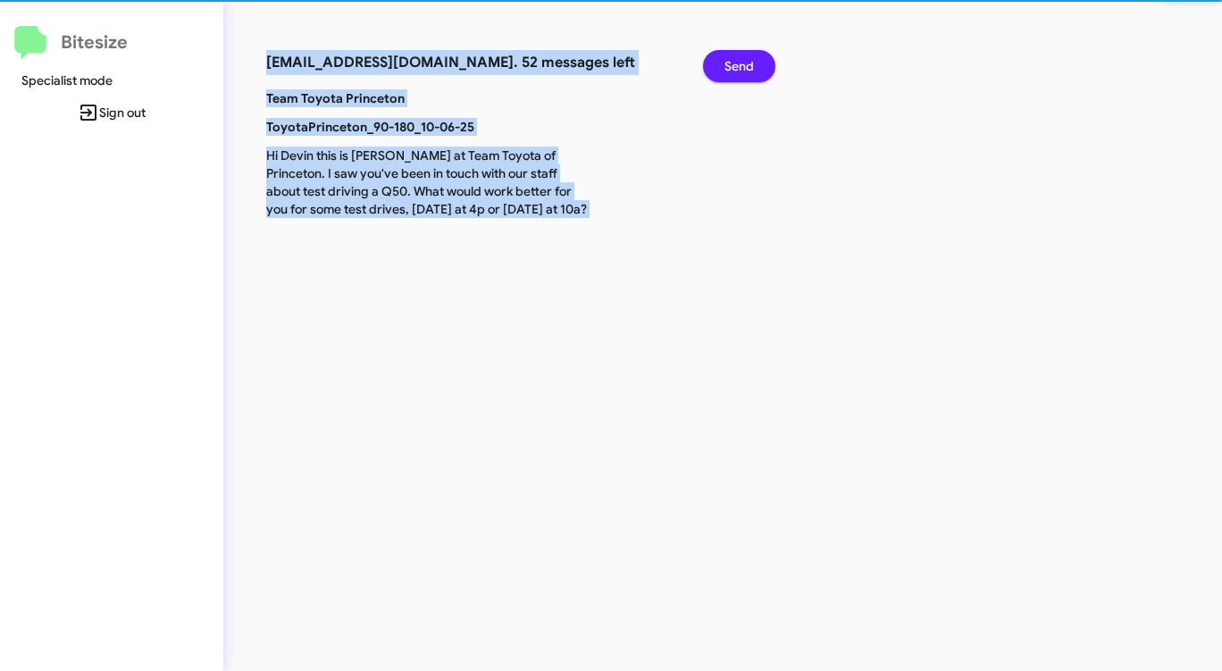
click at [727, 56] on span "Send" at bounding box center [738, 66] width 29 height 32
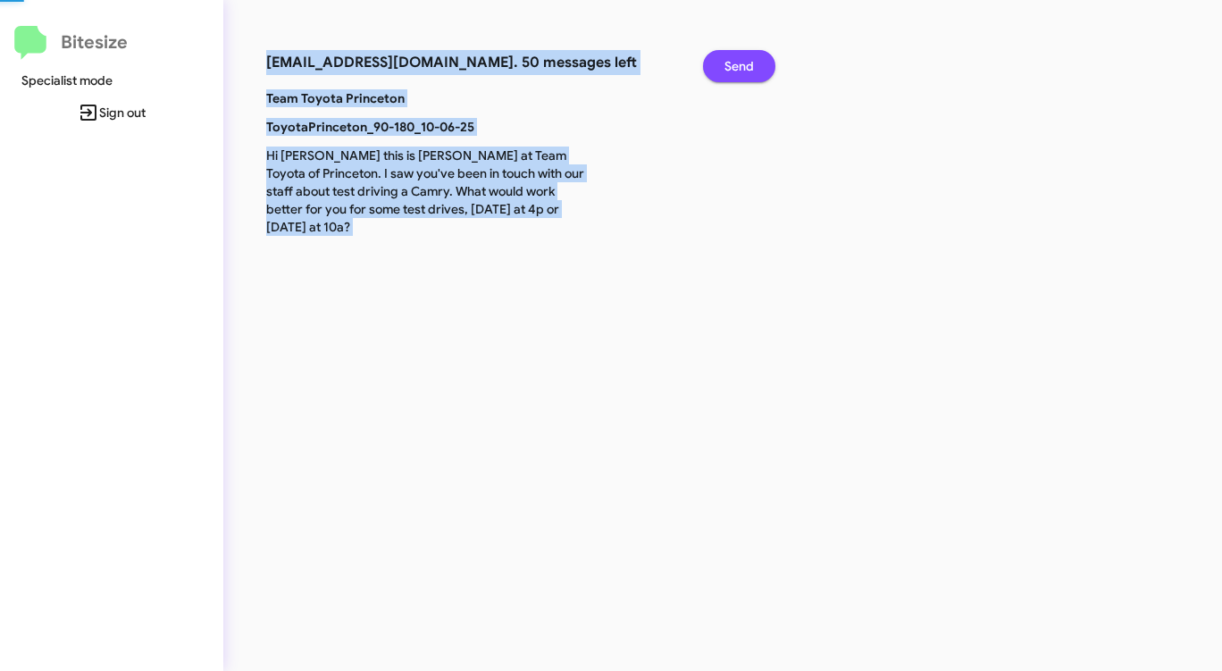
click at [727, 56] on span "Send" at bounding box center [738, 66] width 29 height 32
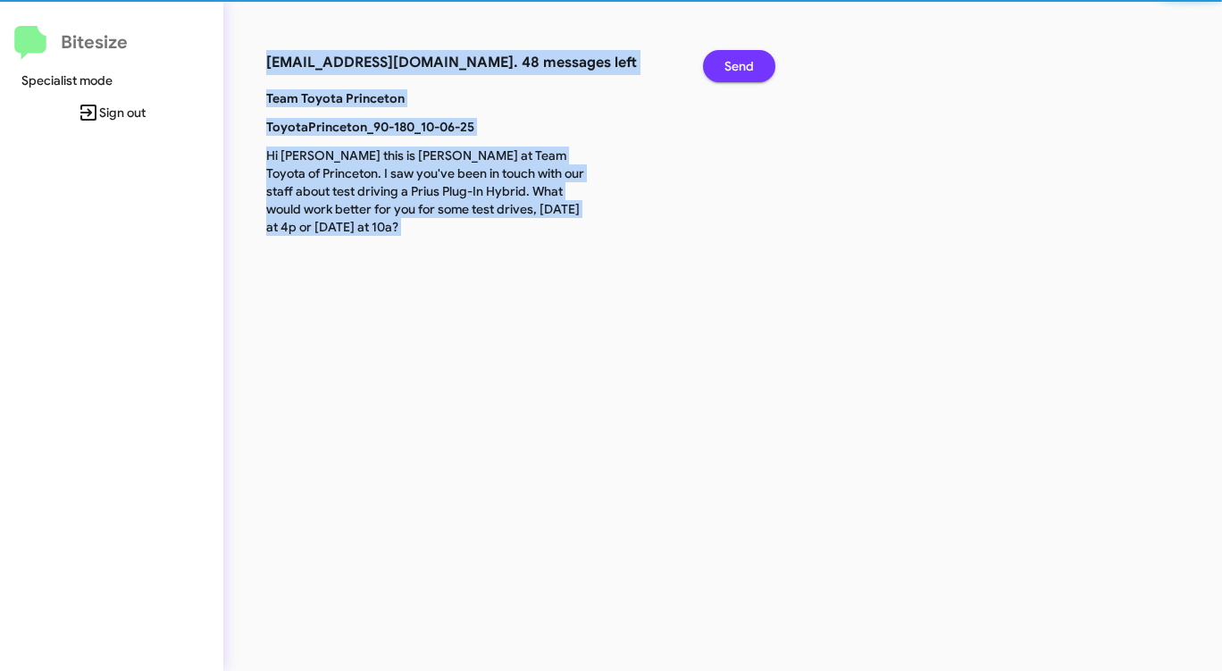
click at [727, 56] on span "Send" at bounding box center [738, 66] width 29 height 32
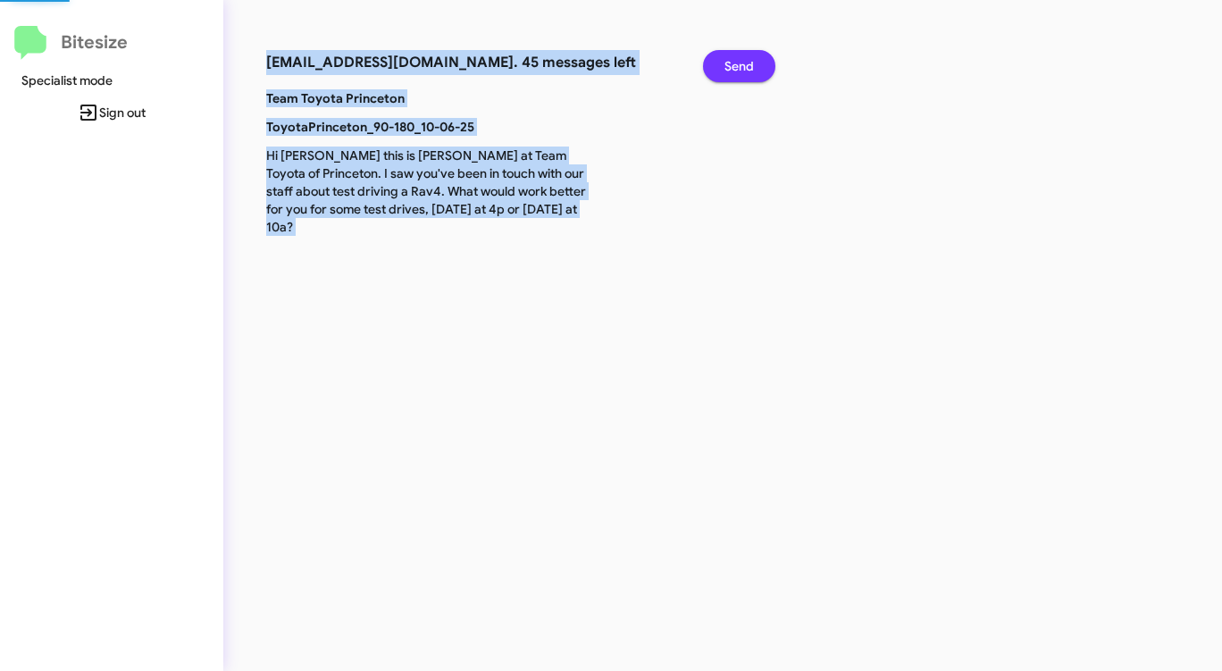
click at [727, 56] on span "Send" at bounding box center [738, 66] width 29 height 32
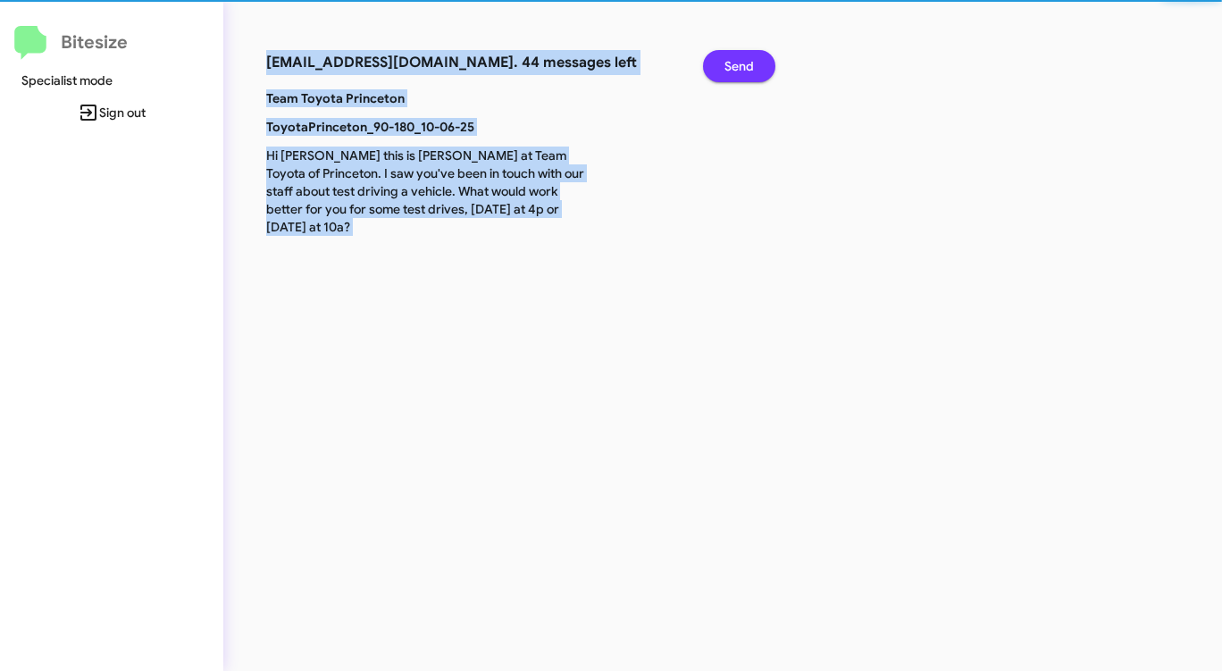
click at [727, 56] on span "Send" at bounding box center [738, 66] width 29 height 32
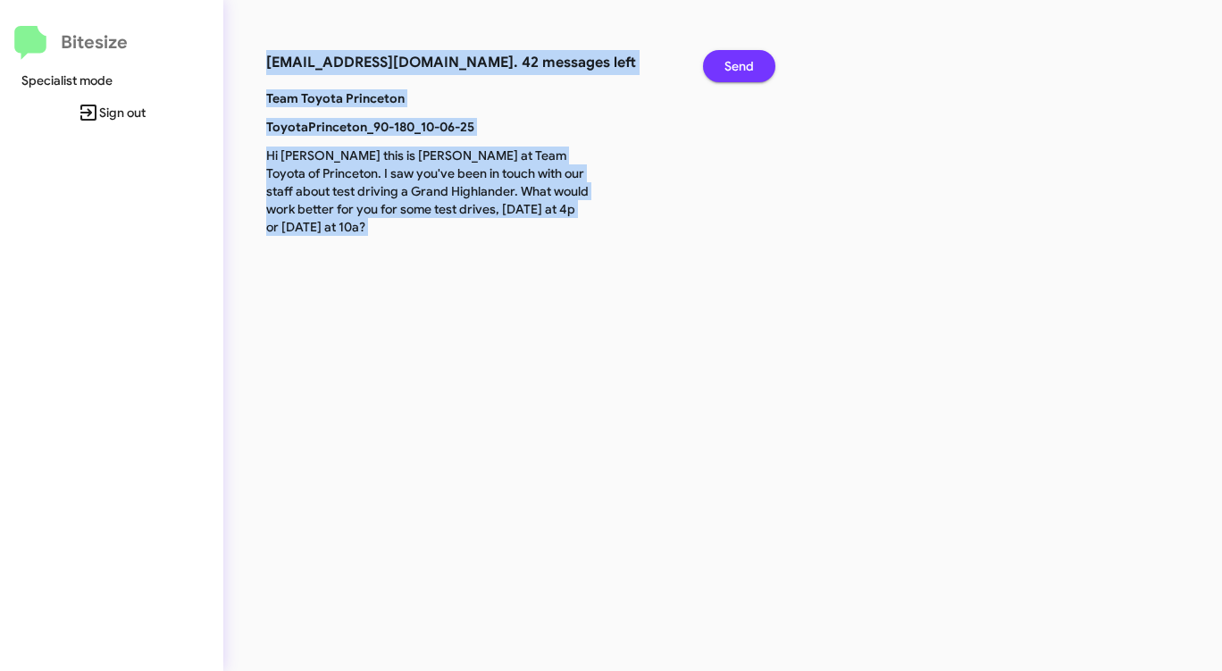
click at [727, 56] on span "Send" at bounding box center [738, 66] width 29 height 32
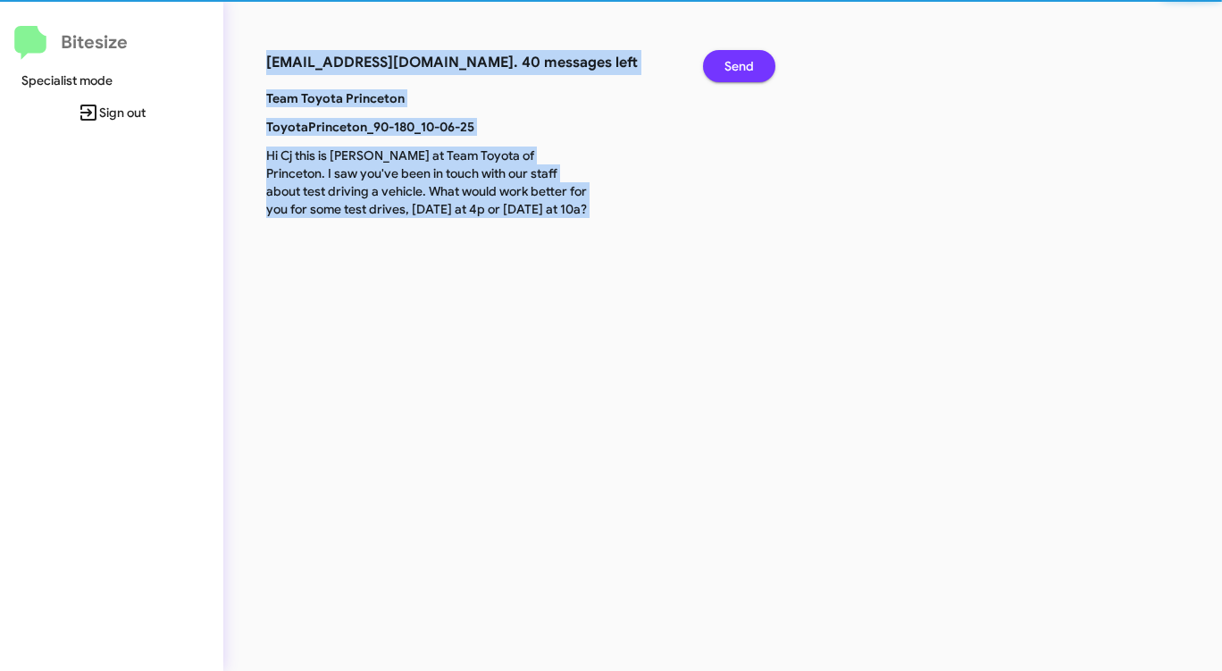
click at [727, 56] on span "Send" at bounding box center [738, 66] width 29 height 32
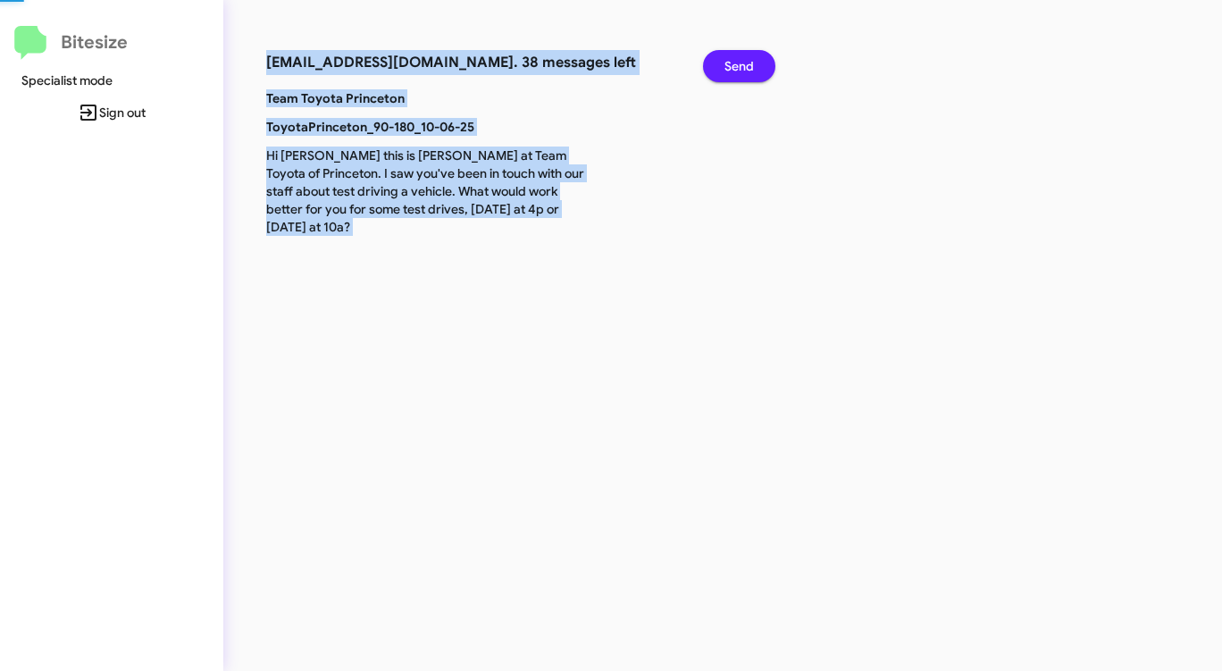
click at [727, 56] on span "Send" at bounding box center [738, 66] width 29 height 32
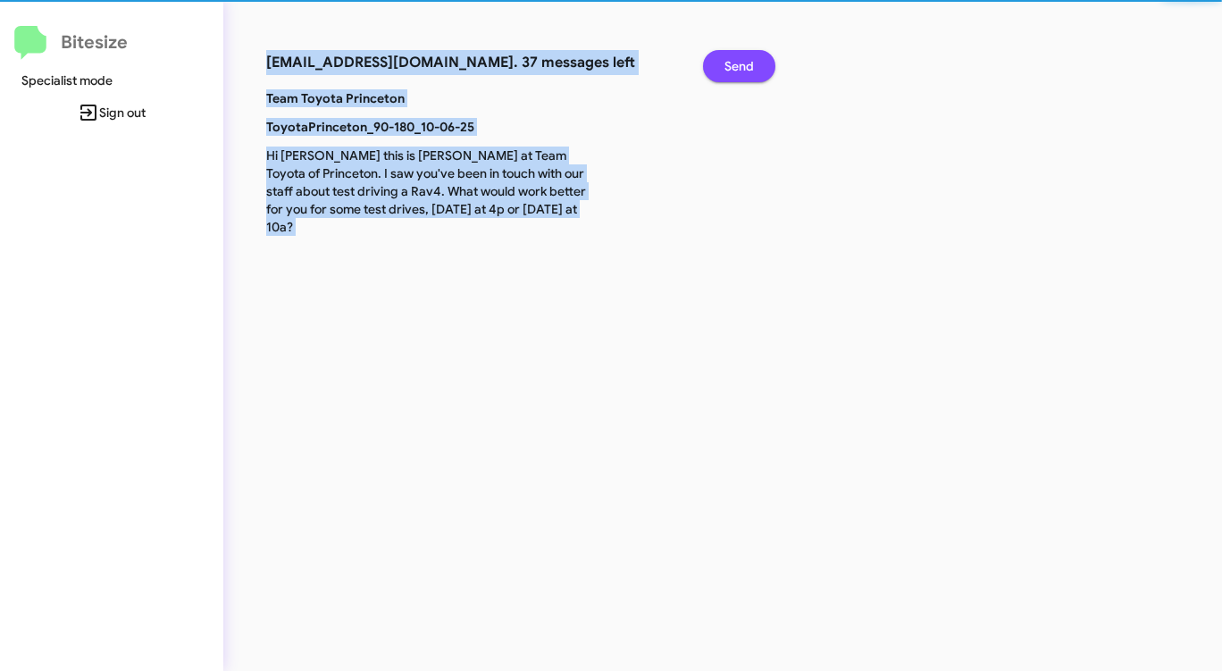
click at [727, 56] on span "Send" at bounding box center [738, 66] width 29 height 32
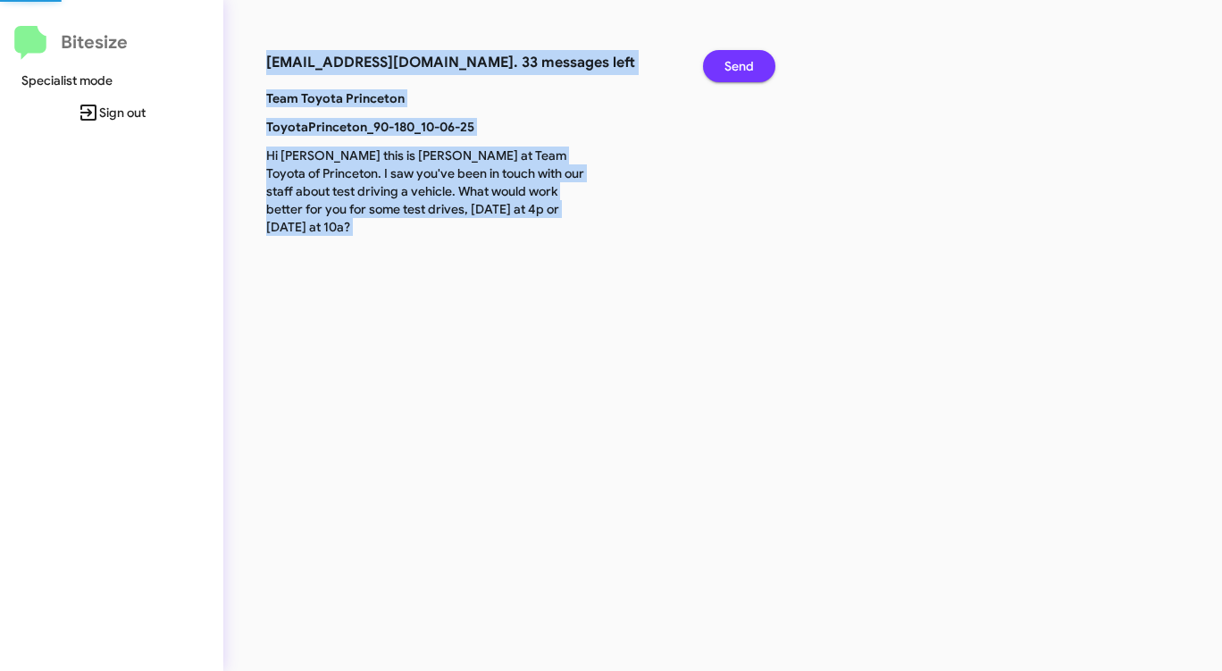
click at [727, 56] on span "Send" at bounding box center [738, 66] width 29 height 32
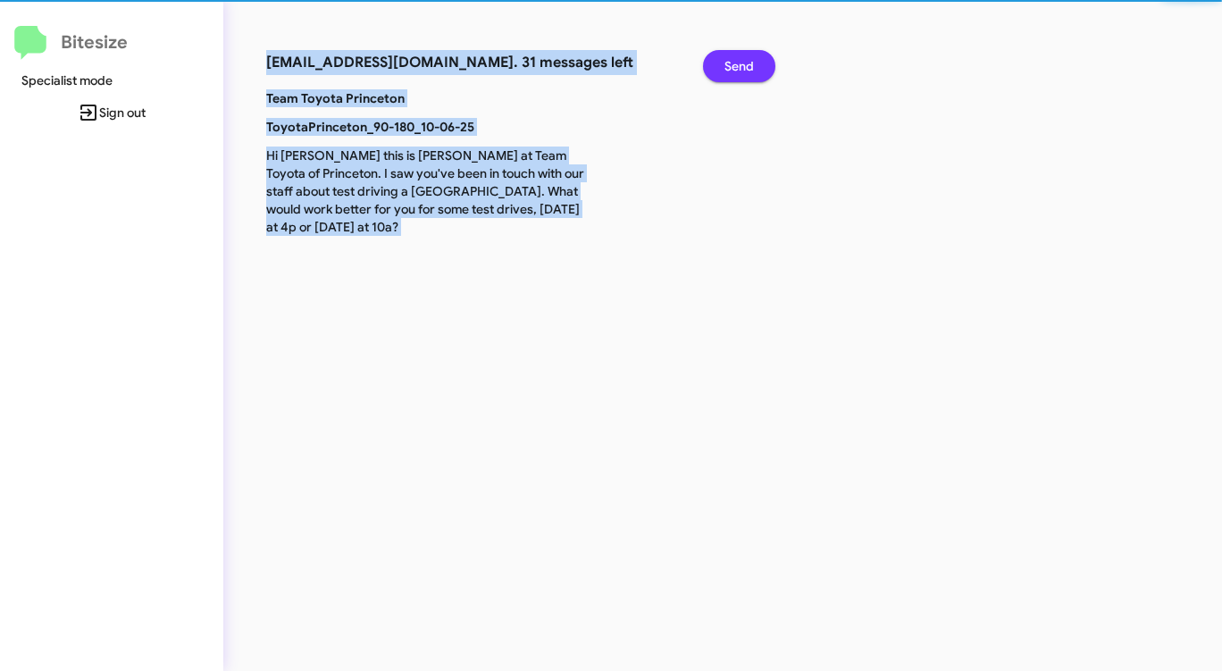
click at [727, 56] on span "Send" at bounding box center [738, 66] width 29 height 32
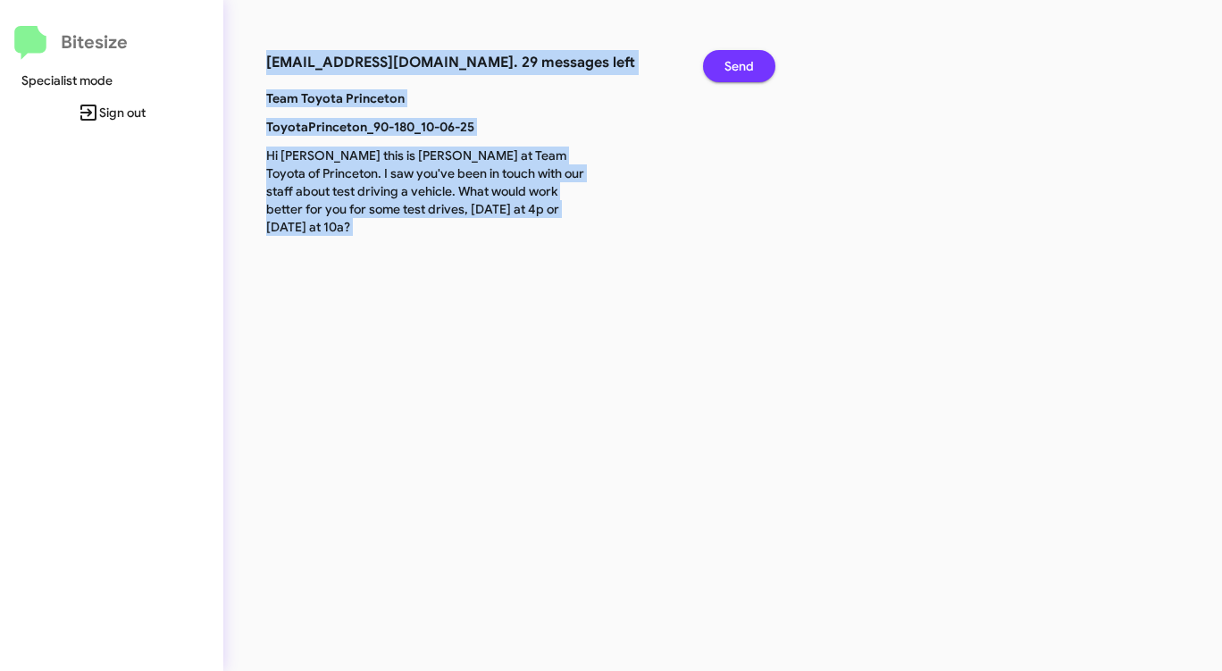
click at [727, 56] on span "Send" at bounding box center [738, 66] width 29 height 32
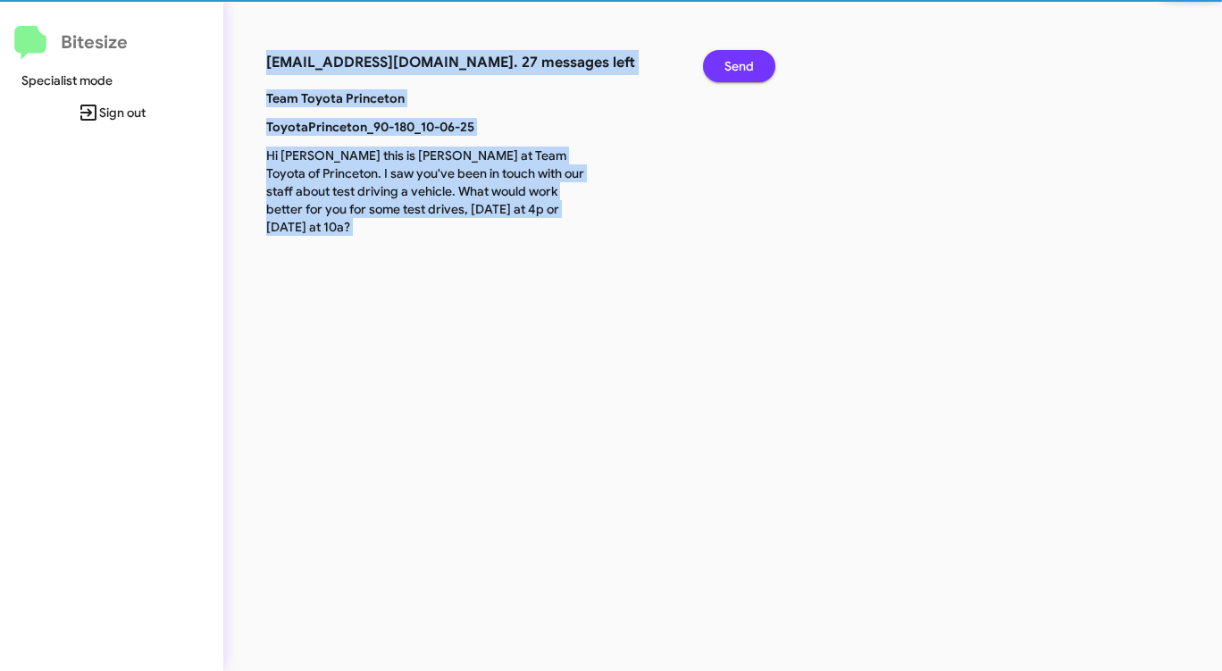
click at [727, 56] on span "Send" at bounding box center [738, 66] width 29 height 32
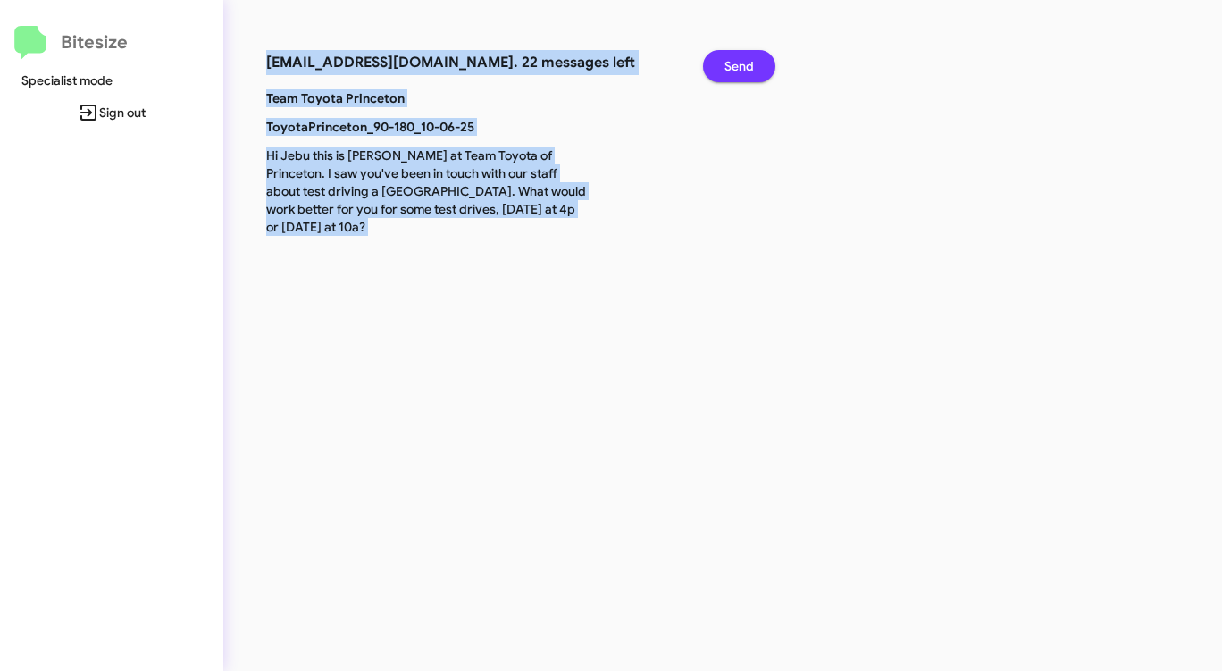
click at [727, 56] on span "Send" at bounding box center [738, 66] width 29 height 32
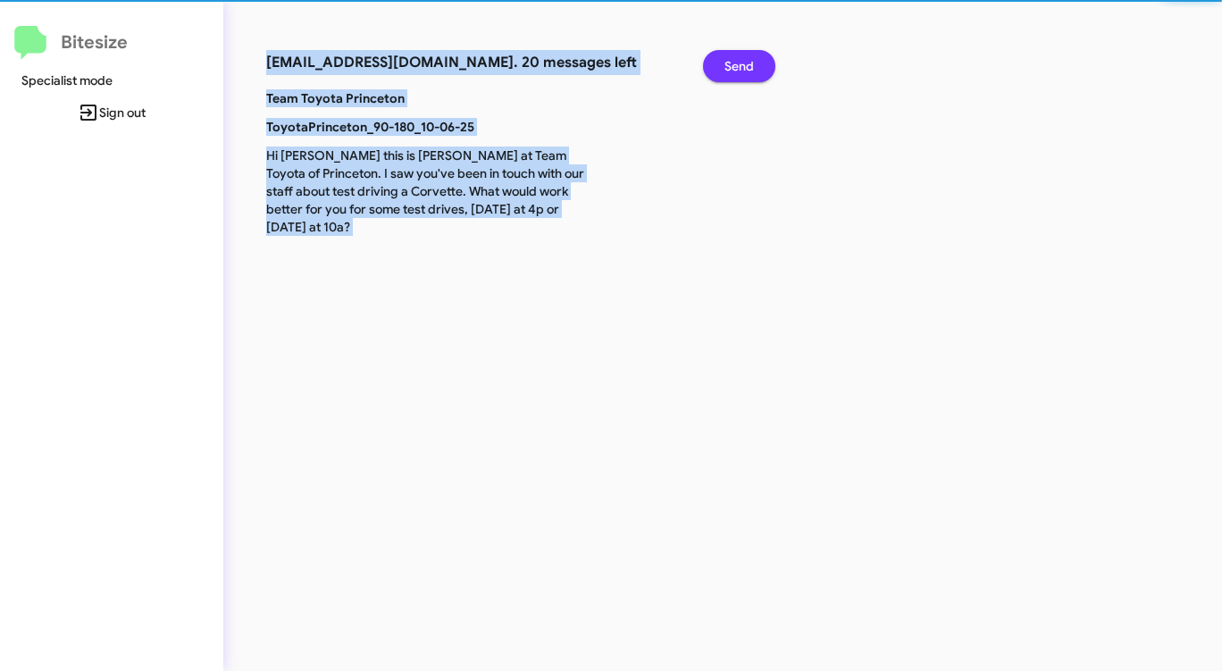
click at [727, 56] on span "Send" at bounding box center [738, 66] width 29 height 32
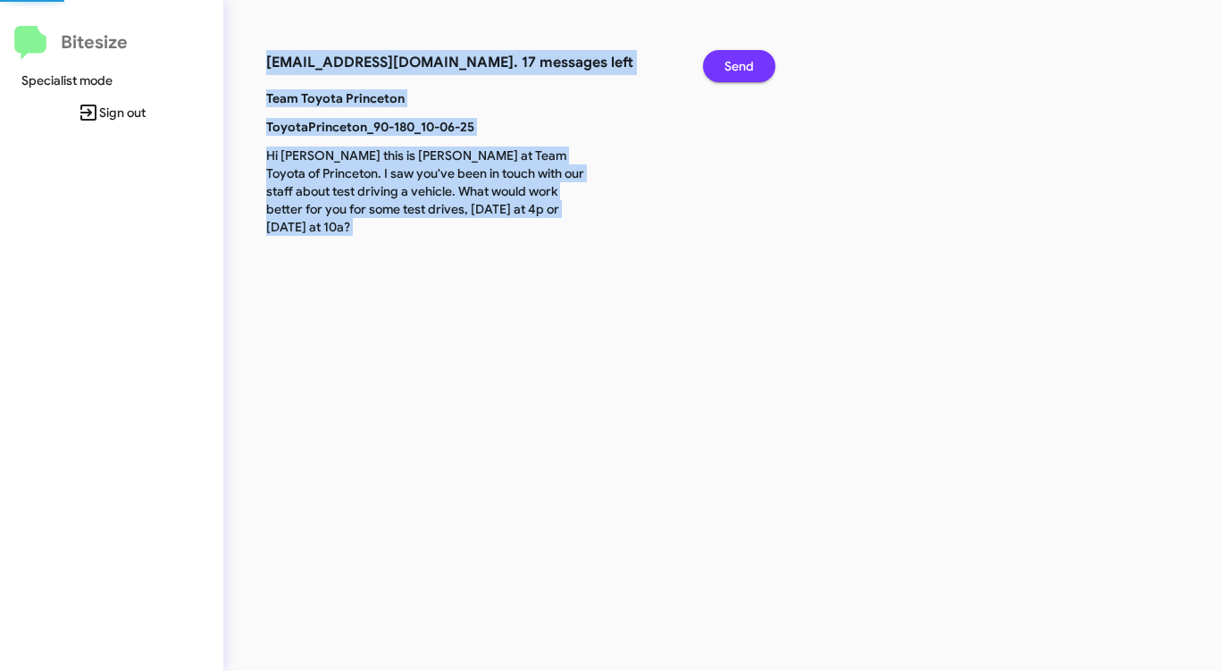
click at [727, 56] on span "Send" at bounding box center [738, 66] width 29 height 32
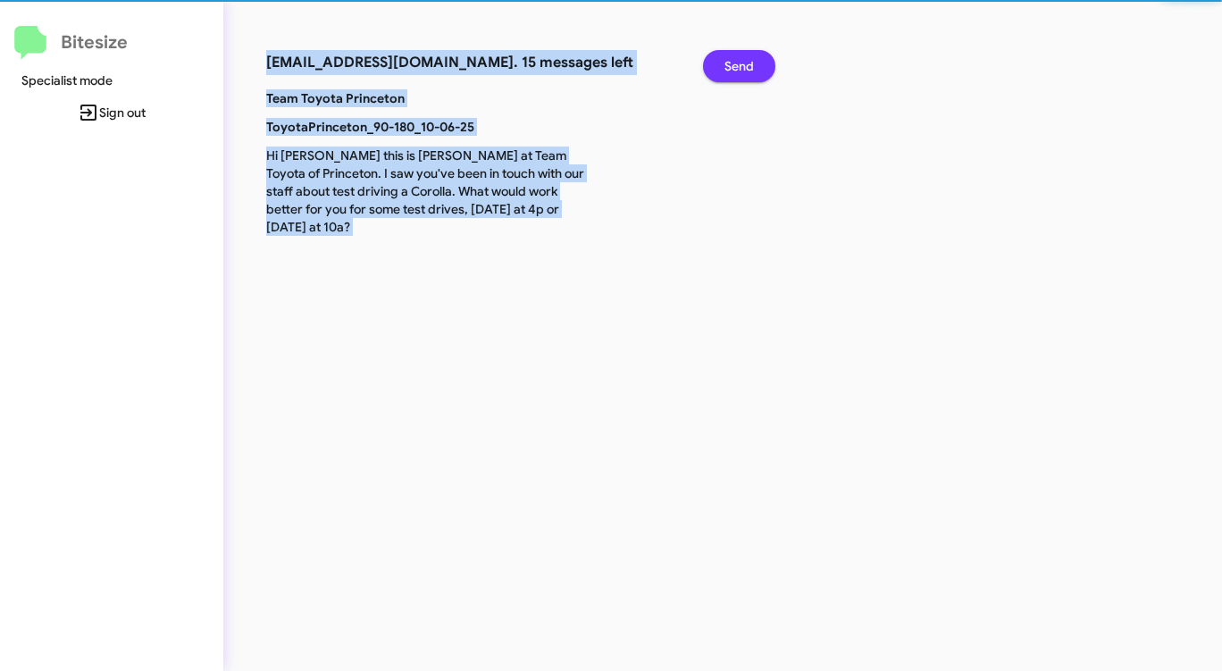
click at [727, 56] on span "Send" at bounding box center [738, 66] width 29 height 32
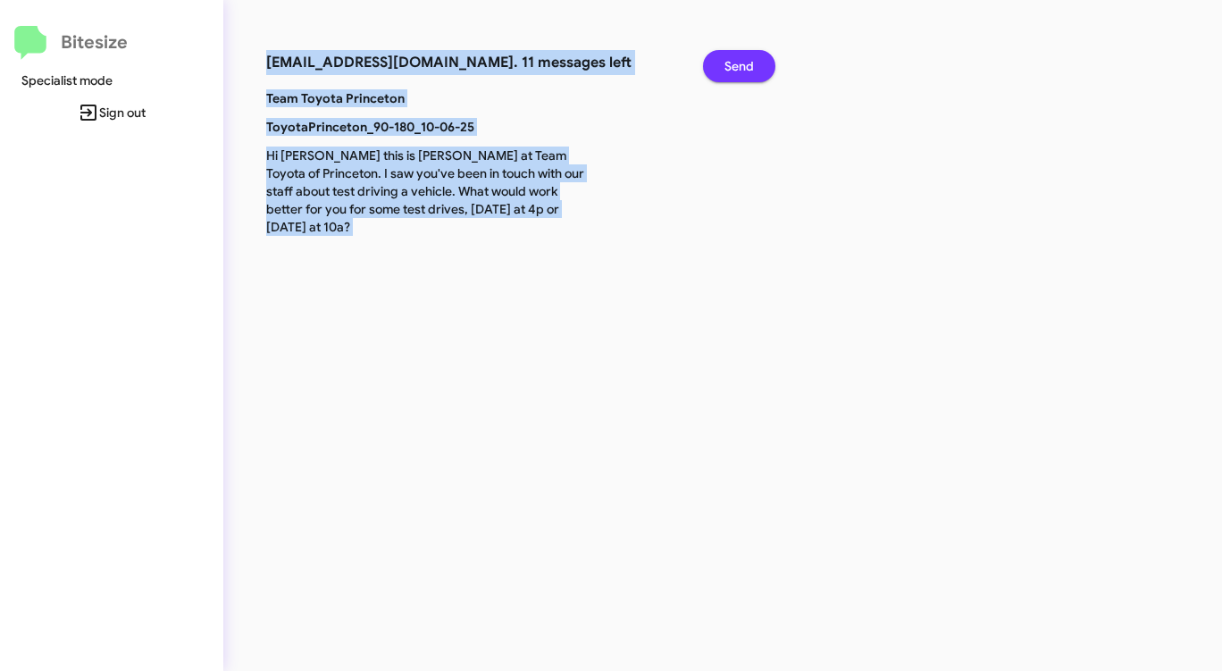
click at [727, 56] on span "Send" at bounding box center [738, 66] width 29 height 32
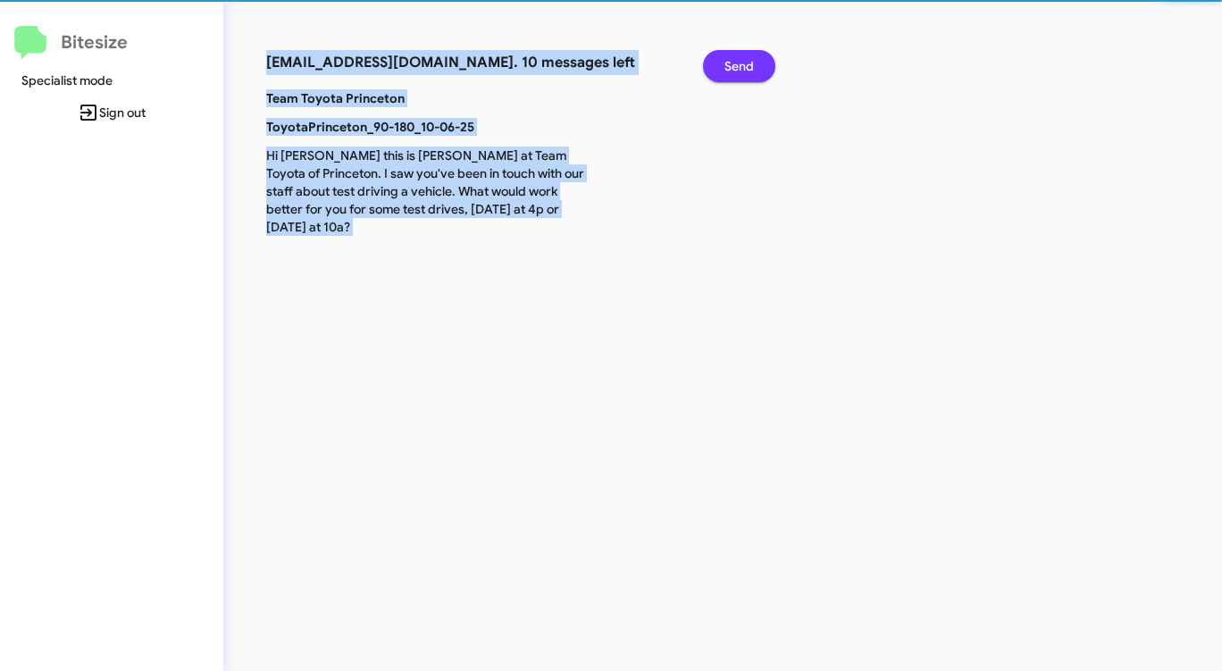
click at [727, 56] on span "Send" at bounding box center [738, 66] width 29 height 32
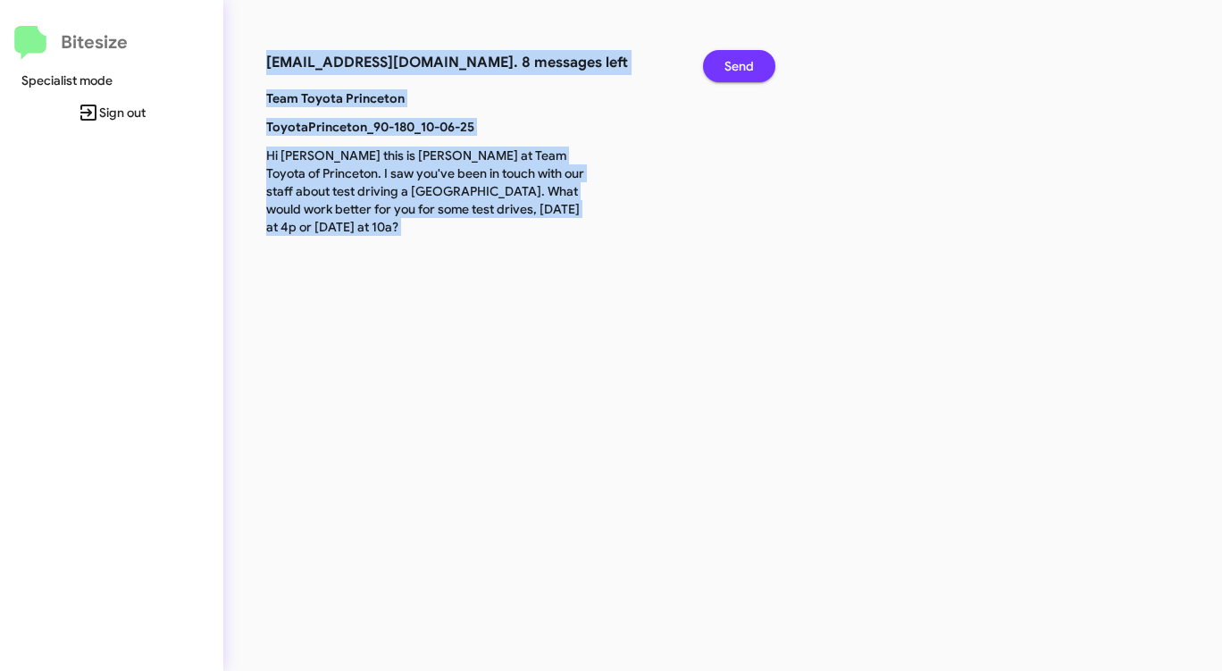
click at [727, 56] on span "Send" at bounding box center [738, 66] width 29 height 32
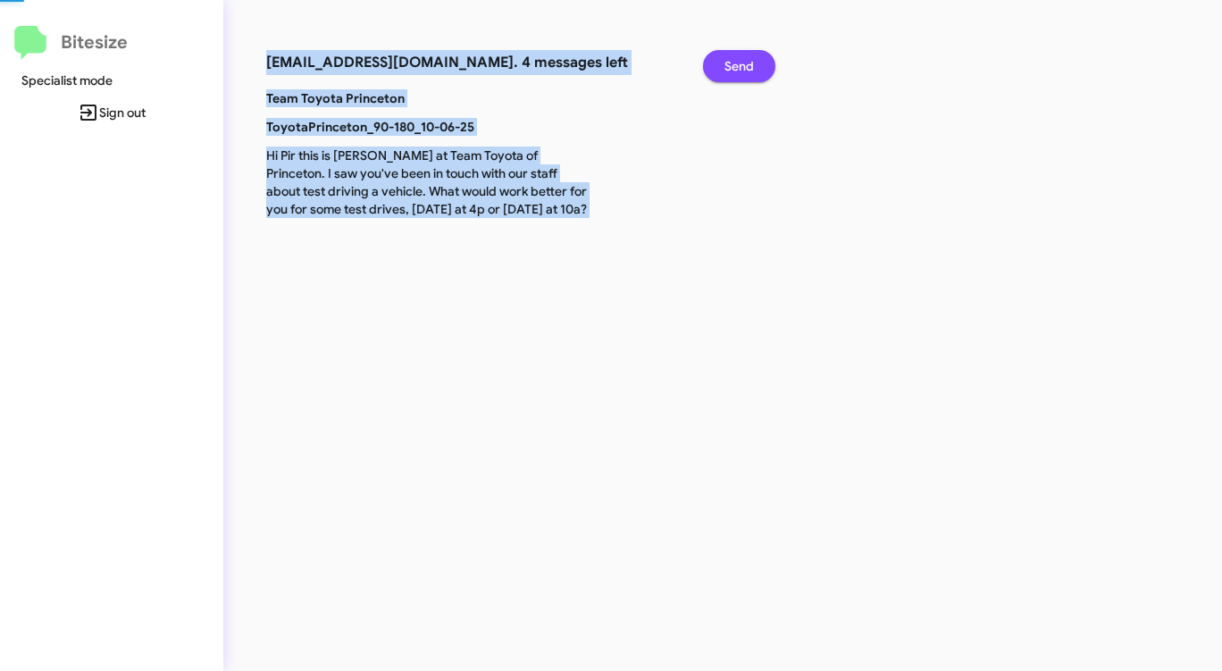
click at [727, 56] on span "Send" at bounding box center [738, 66] width 29 height 32
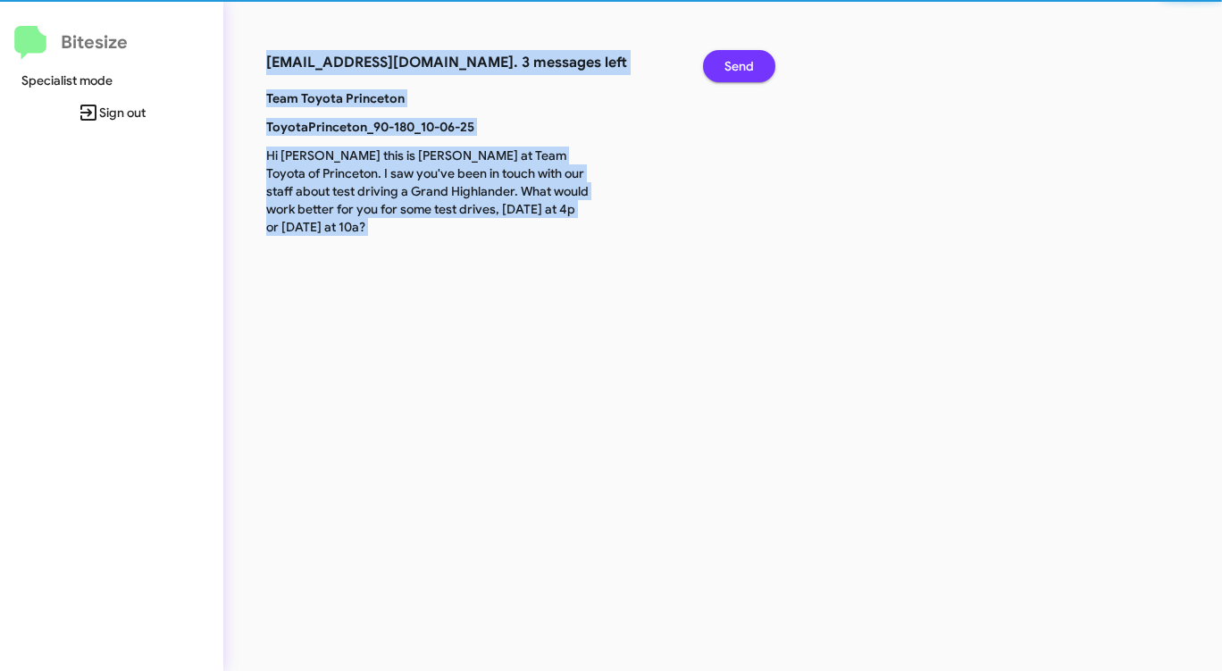
click at [727, 56] on span "Send" at bounding box center [738, 66] width 29 height 32
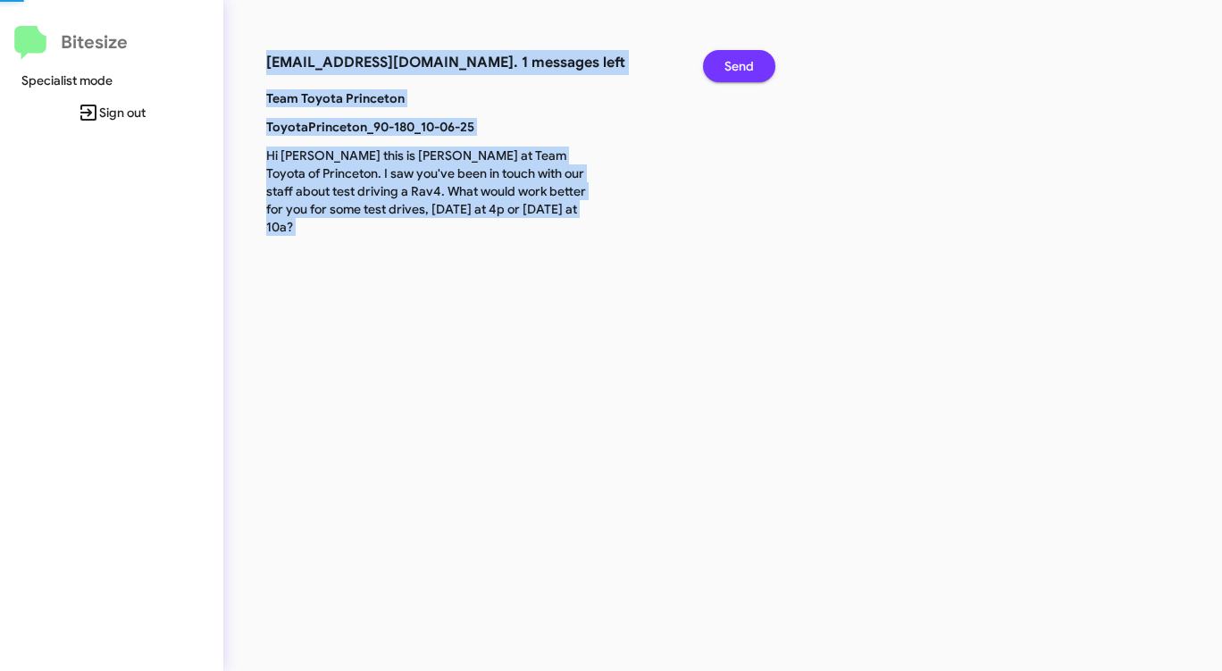
click at [727, 56] on span "Send" at bounding box center [738, 66] width 29 height 32
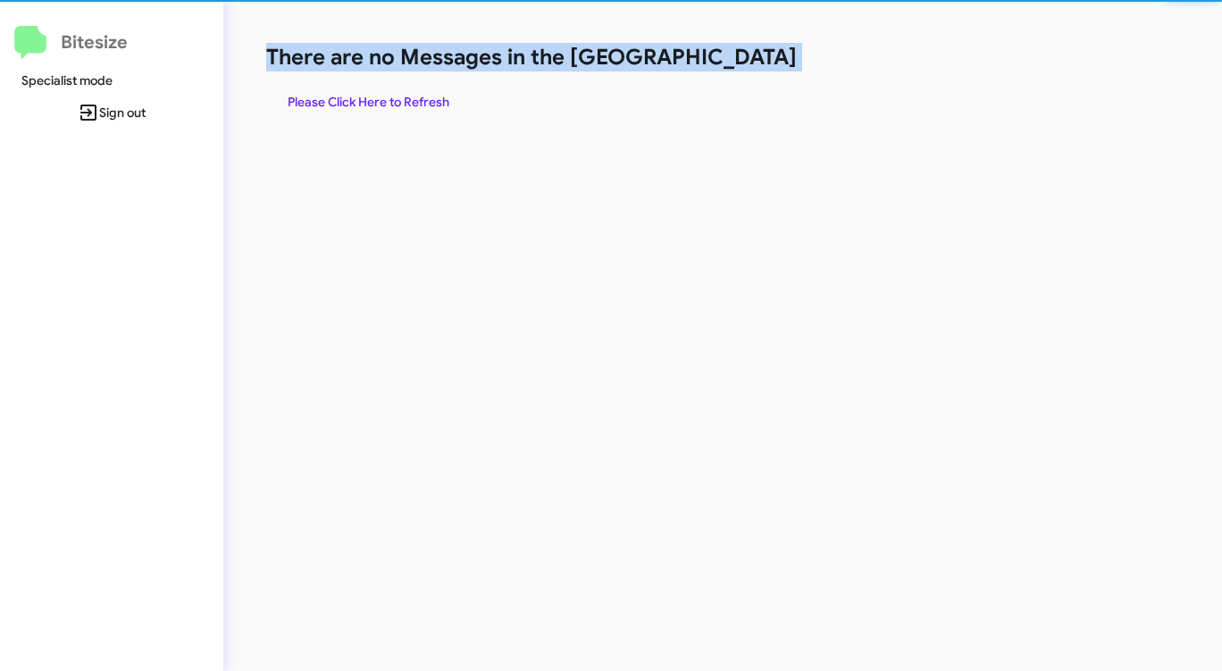
click at [727, 56] on h1 "There are no Messages in the [GEOGRAPHIC_DATA]" at bounding box center [639, 57] width 747 height 29
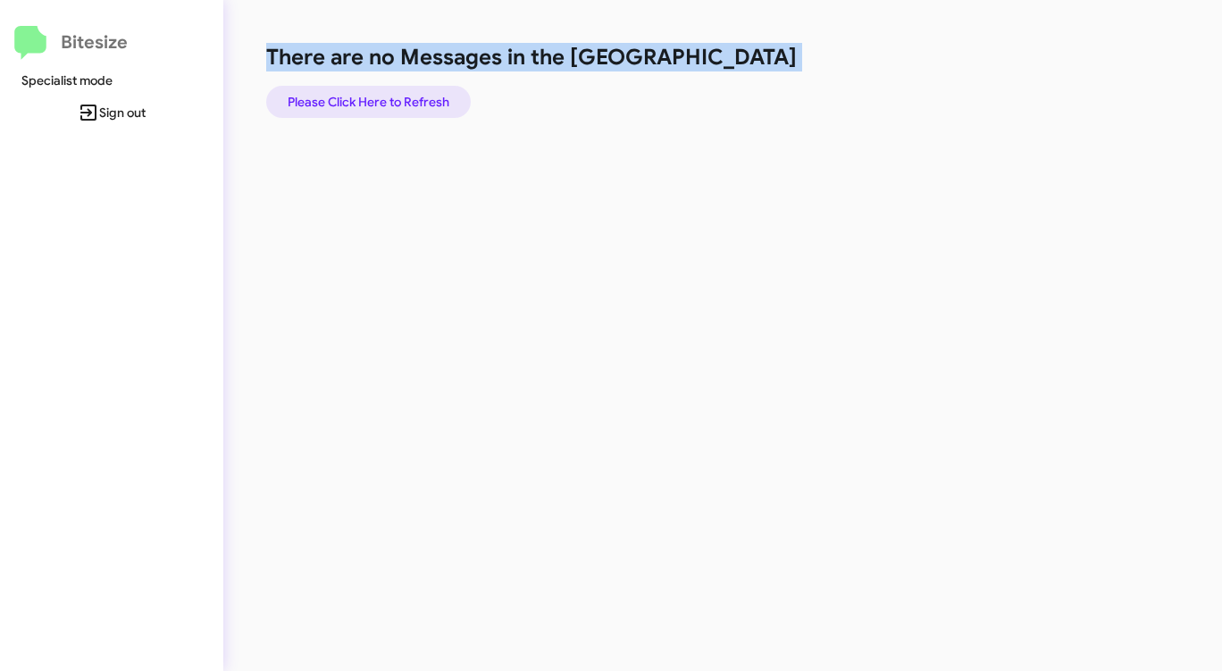
click at [438, 93] on span "Please Click Here to Refresh" at bounding box center [369, 102] width 162 height 32
click at [404, 108] on span "Please Click Here to Refresh" at bounding box center [369, 102] width 162 height 32
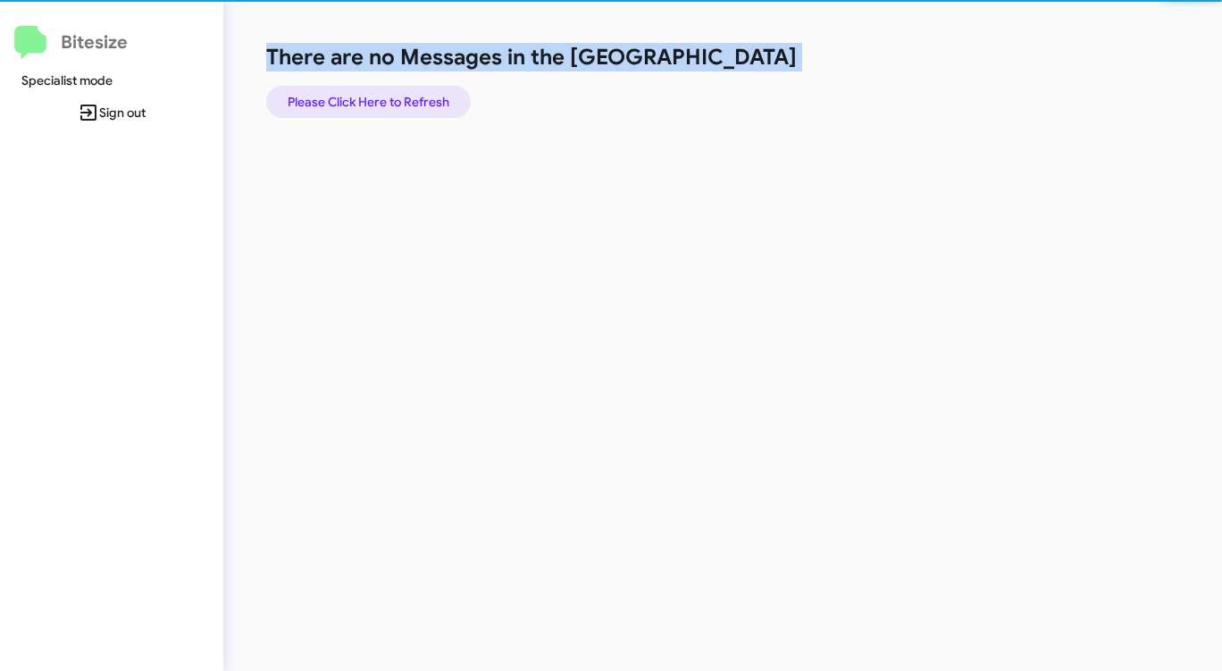
click at [404, 108] on span "Please Click Here to Refresh" at bounding box center [369, 102] width 162 height 32
click at [404, 107] on span "Please Click Here to Refresh" at bounding box center [369, 102] width 162 height 32
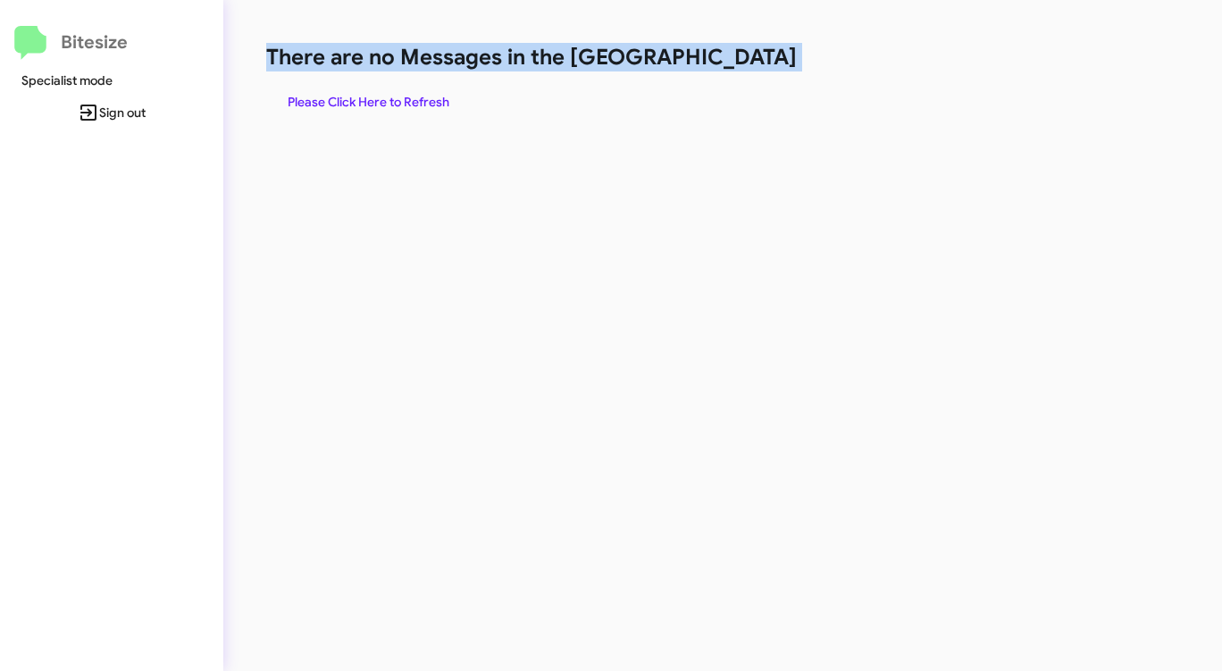
click at [421, 101] on span "Please Click Here to Refresh" at bounding box center [369, 102] width 162 height 32
click at [420, 101] on span "Please Click Here to Refresh" at bounding box center [369, 102] width 162 height 32
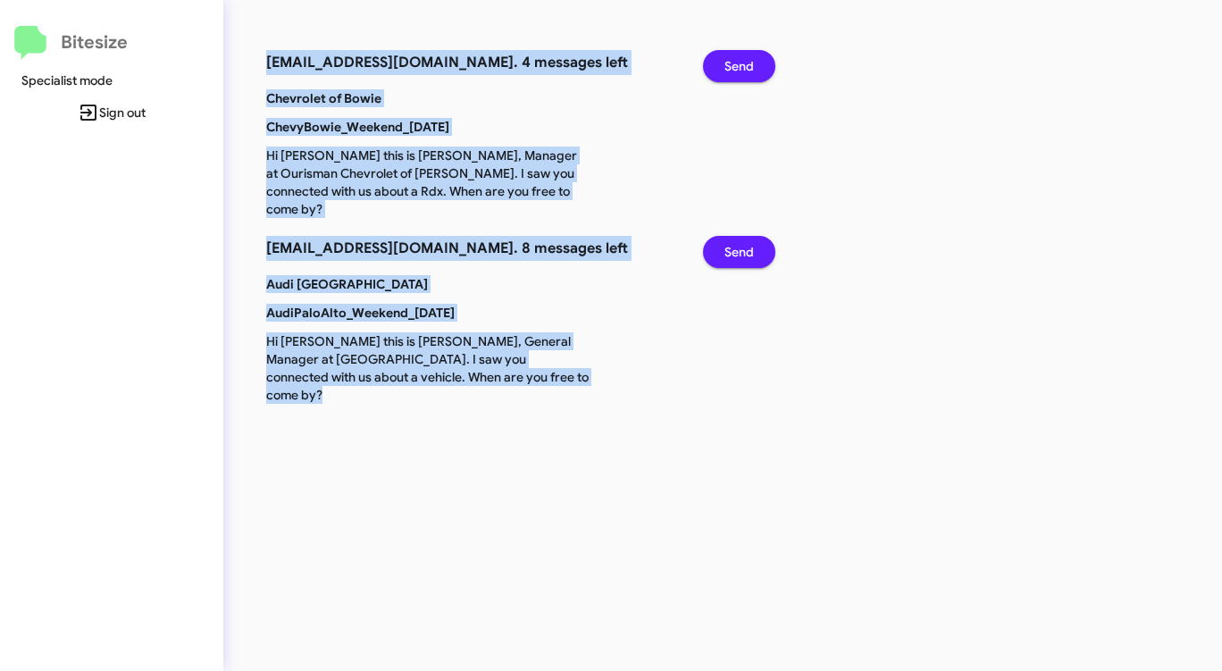
click at [759, 59] on button "Send" at bounding box center [739, 66] width 72 height 32
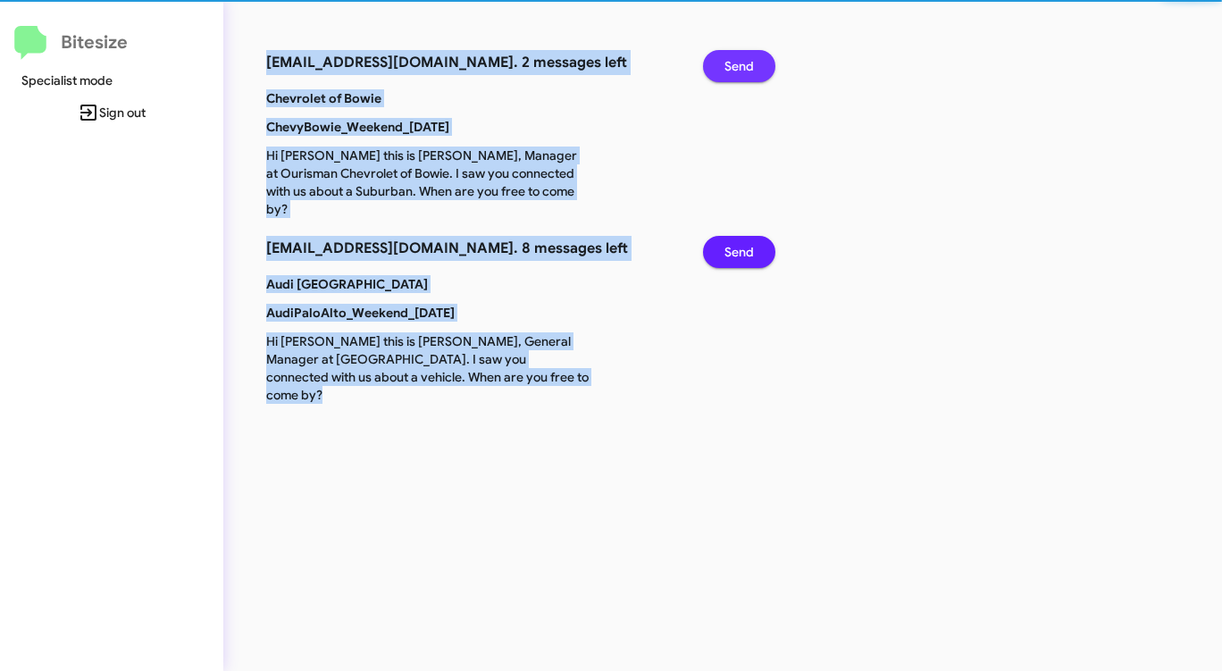
click at [759, 59] on button "Send" at bounding box center [739, 66] width 72 height 32
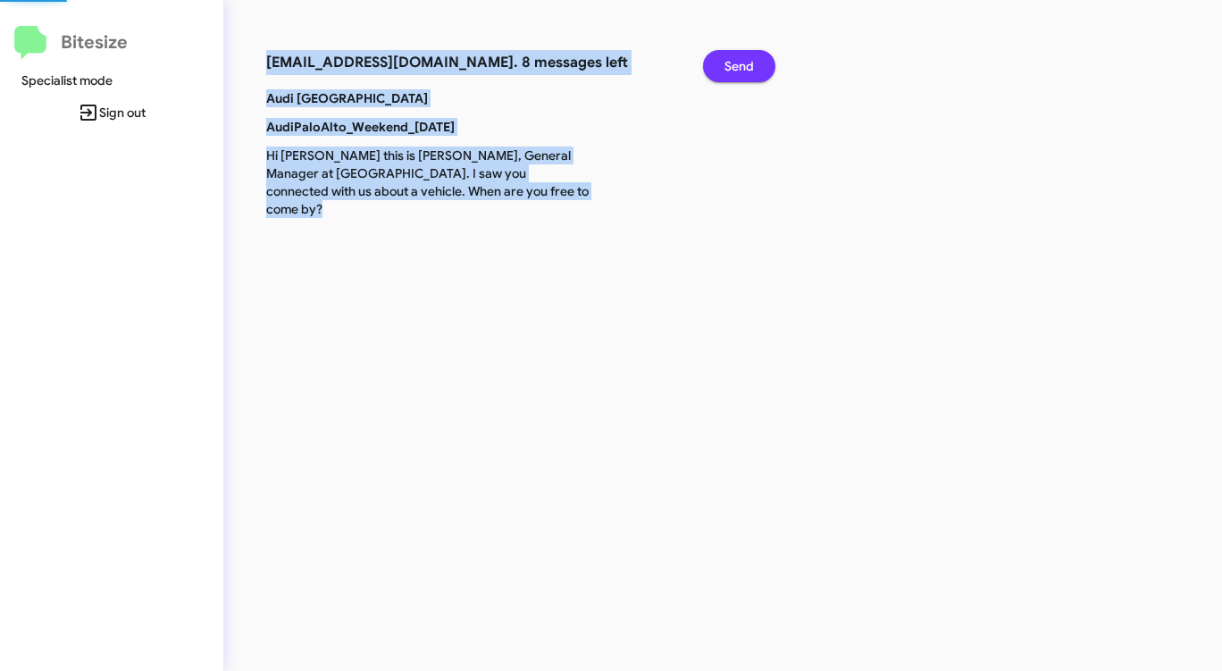
click at [759, 59] on button "Send" at bounding box center [739, 66] width 72 height 32
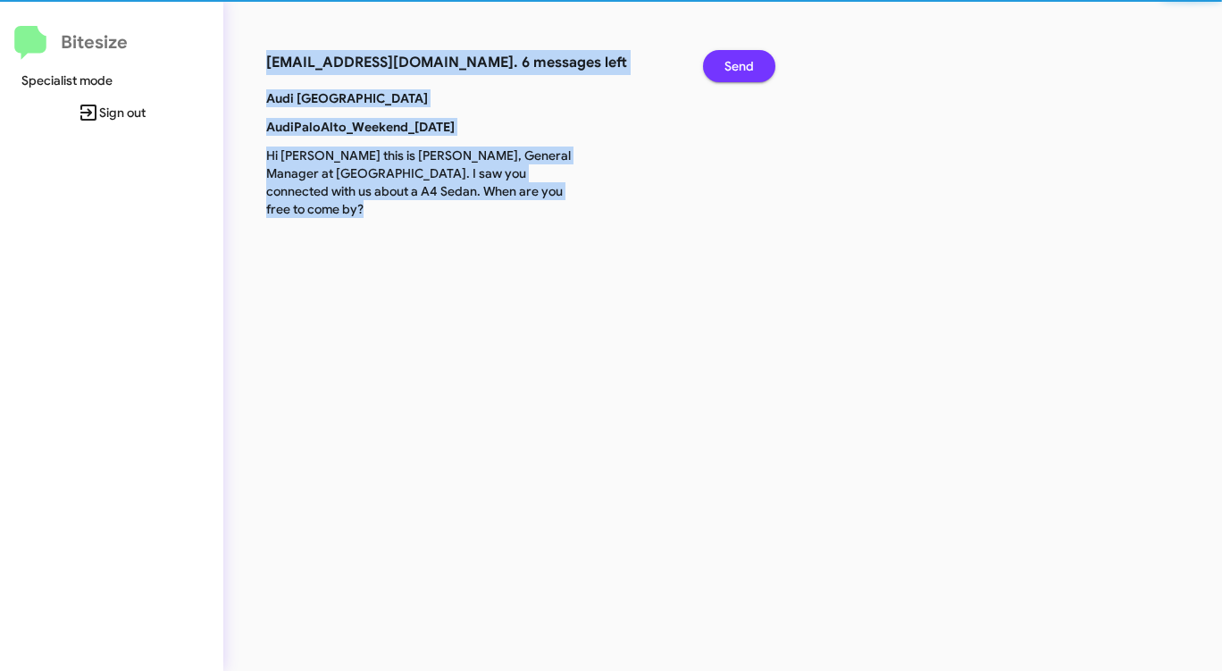
click at [759, 59] on button "Send" at bounding box center [739, 66] width 72 height 32
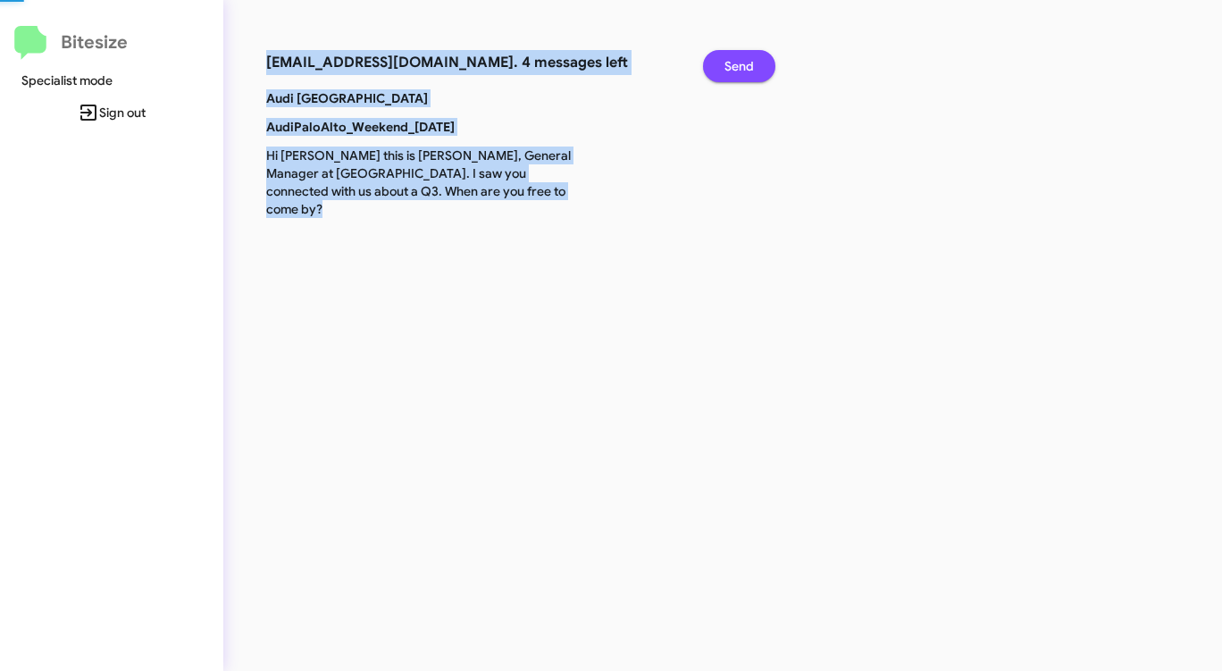
click at [759, 59] on button "Send" at bounding box center [739, 66] width 72 height 32
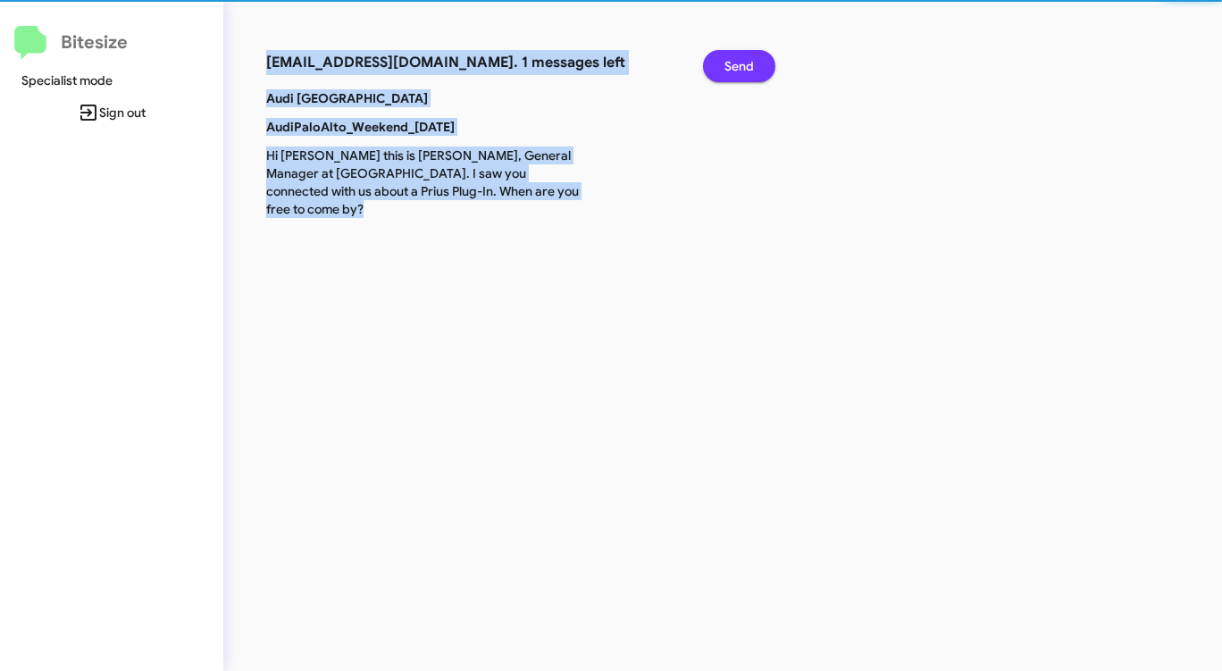
click at [759, 59] on button "Send" at bounding box center [739, 66] width 72 height 32
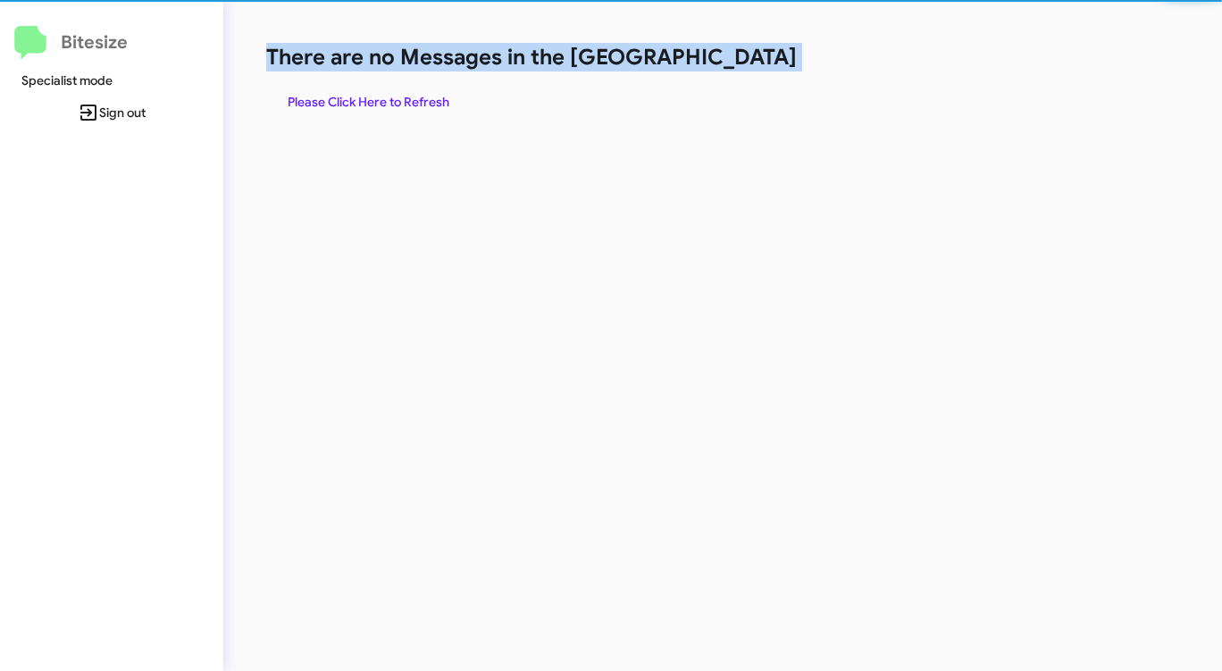
click at [759, 59] on h1 "There are no Messages in the [GEOGRAPHIC_DATA]" at bounding box center [639, 57] width 747 height 29
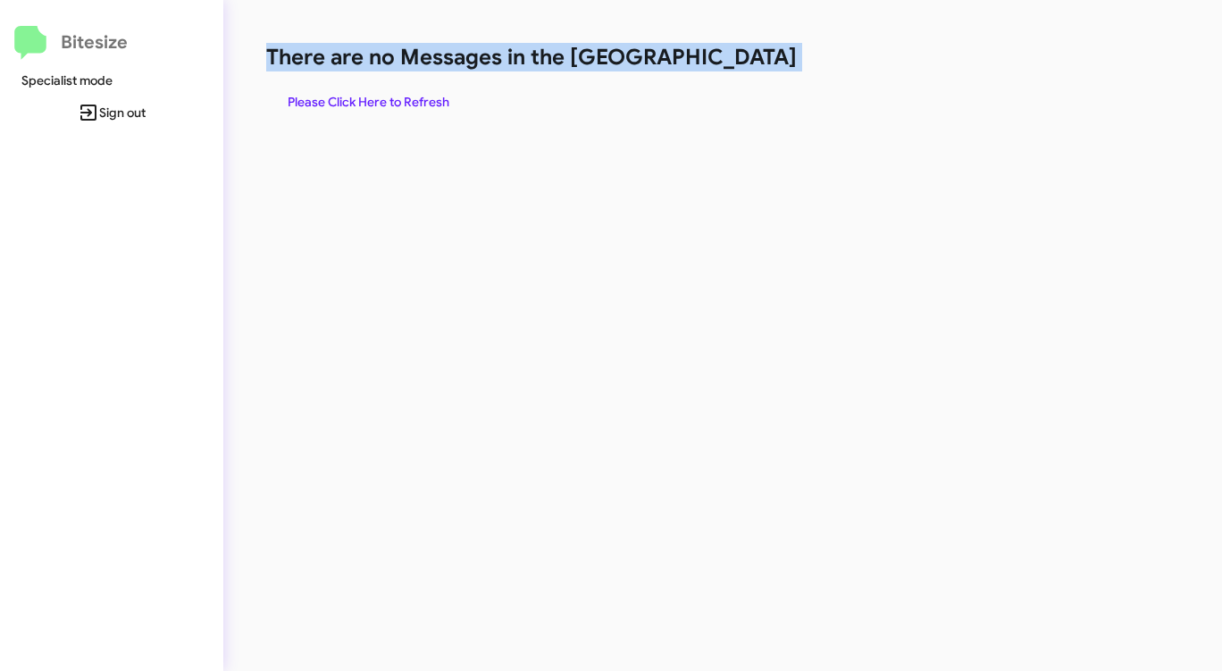
click at [758, 59] on h1 "There are no Messages in the [GEOGRAPHIC_DATA]" at bounding box center [639, 57] width 747 height 29
click at [682, 77] on div "There are no Messages in the Queue Please Click Here to Refresh" at bounding box center [639, 80] width 747 height 75
click at [402, 96] on span "Please Click Here to Refresh" at bounding box center [369, 102] width 162 height 32
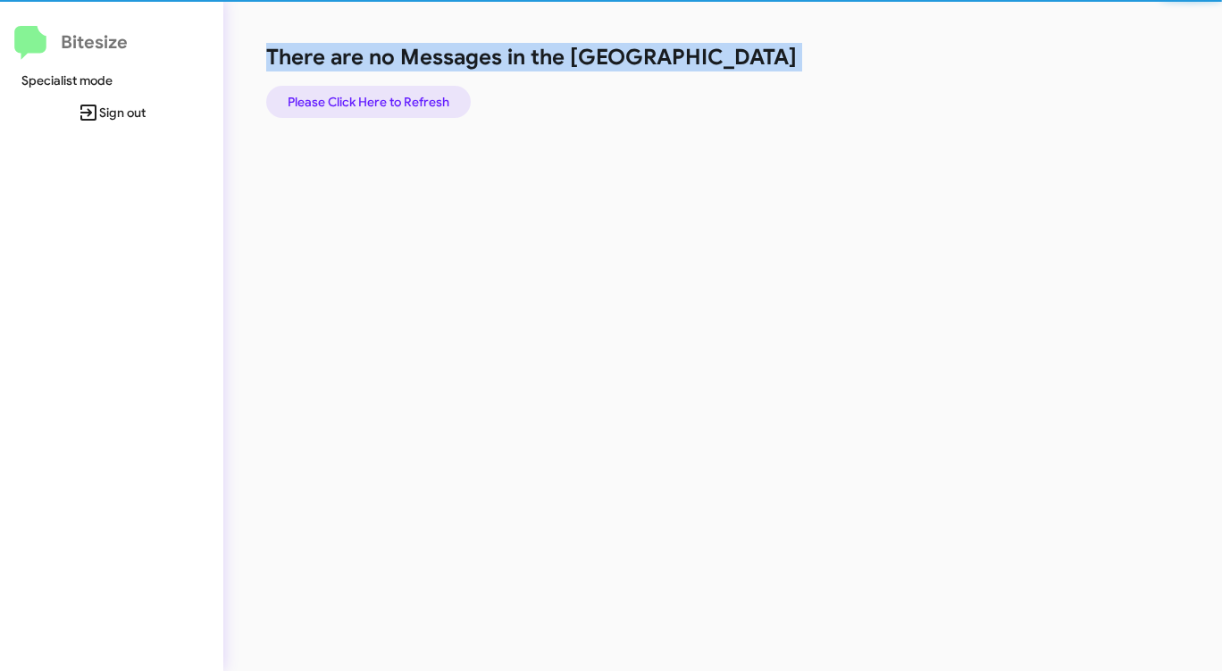
click at [405, 96] on span "Please Click Here to Refresh" at bounding box center [369, 102] width 162 height 32
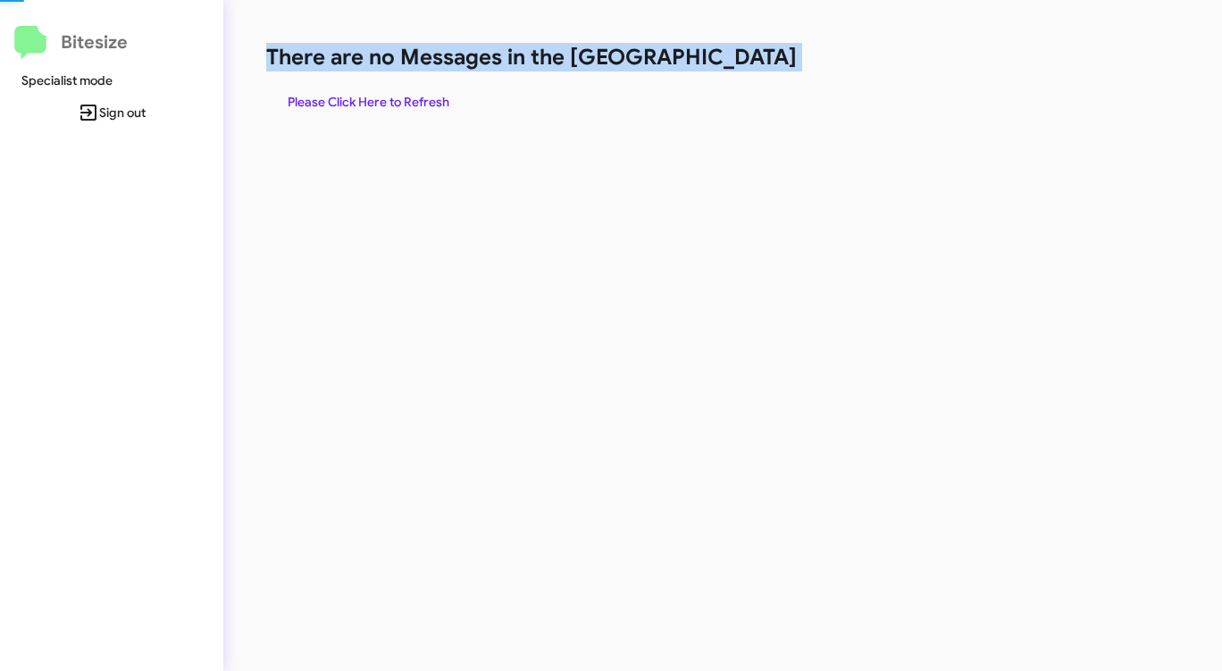
click at [405, 96] on span "Please Click Here to Refresh" at bounding box center [369, 102] width 162 height 32
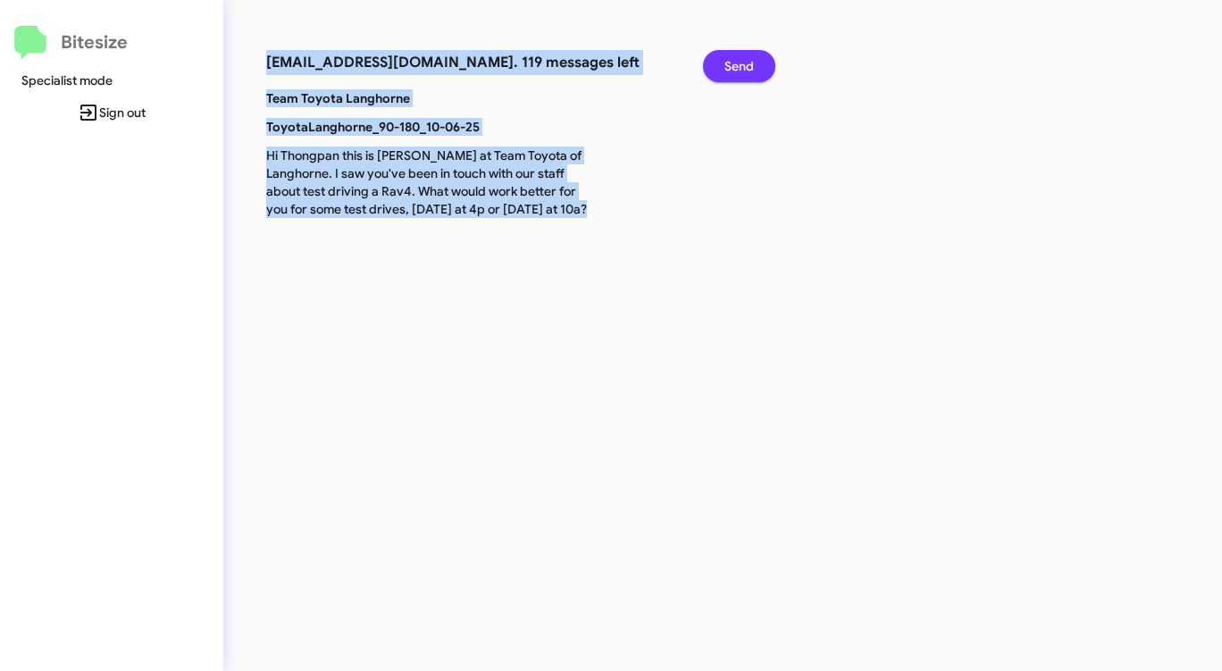
click at [736, 63] on span "Send" at bounding box center [738, 66] width 29 height 32
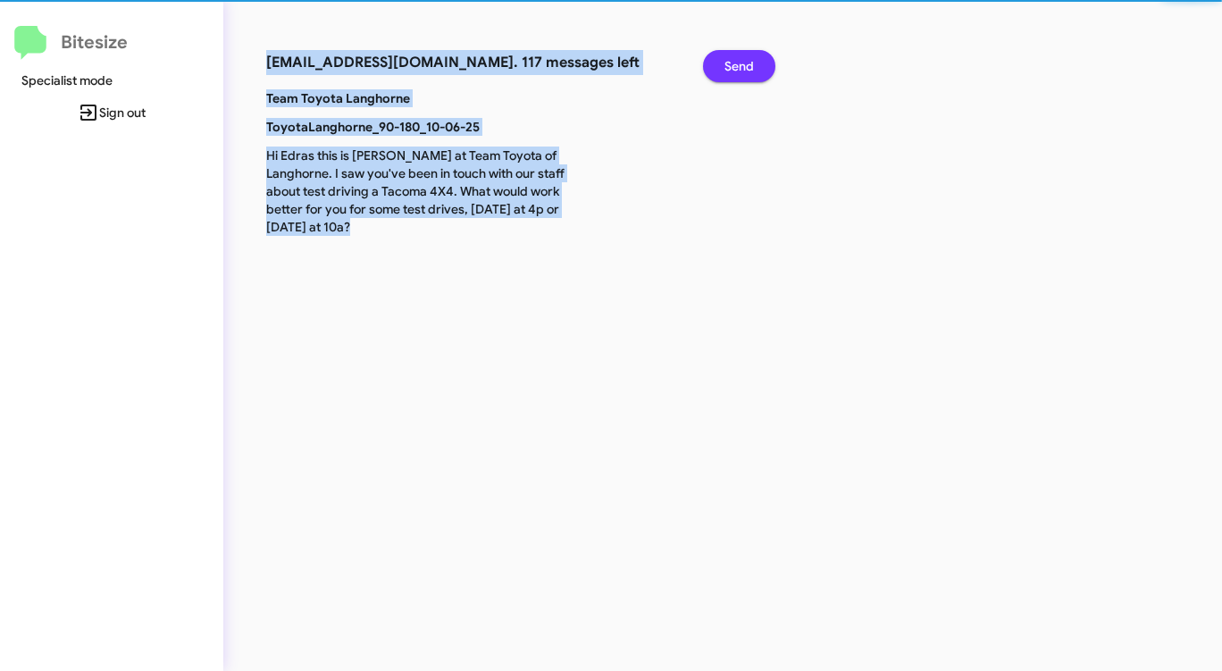
click at [736, 63] on span "Send" at bounding box center [738, 66] width 29 height 32
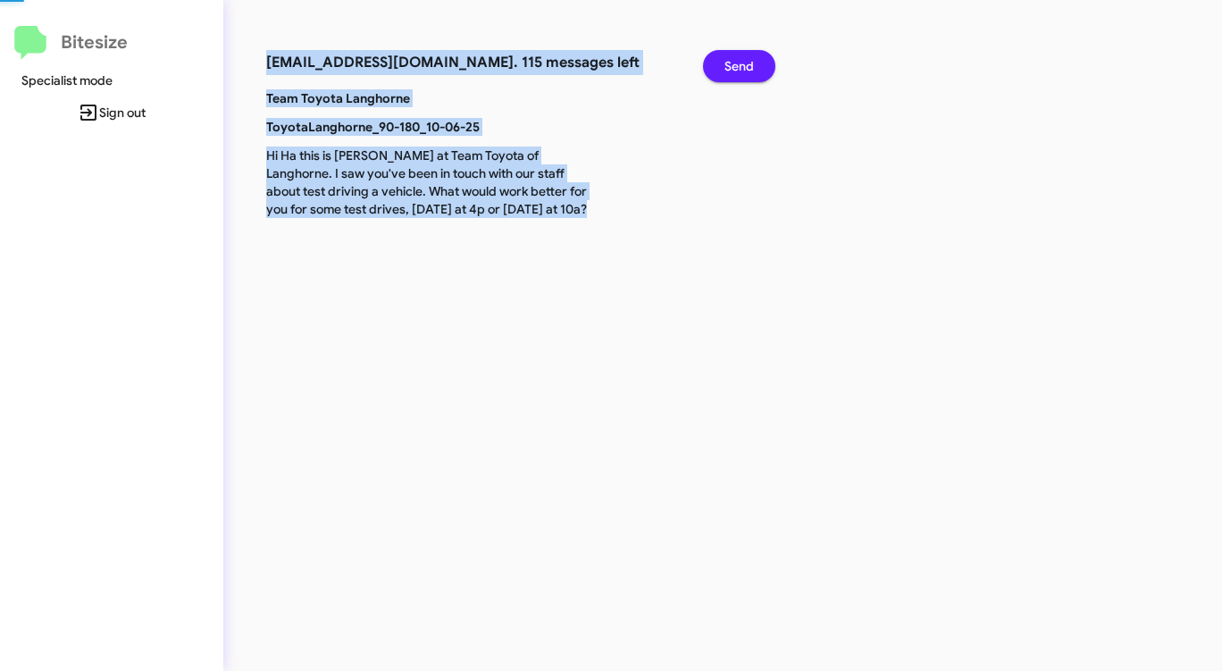
click at [736, 63] on span "Send" at bounding box center [738, 66] width 29 height 32
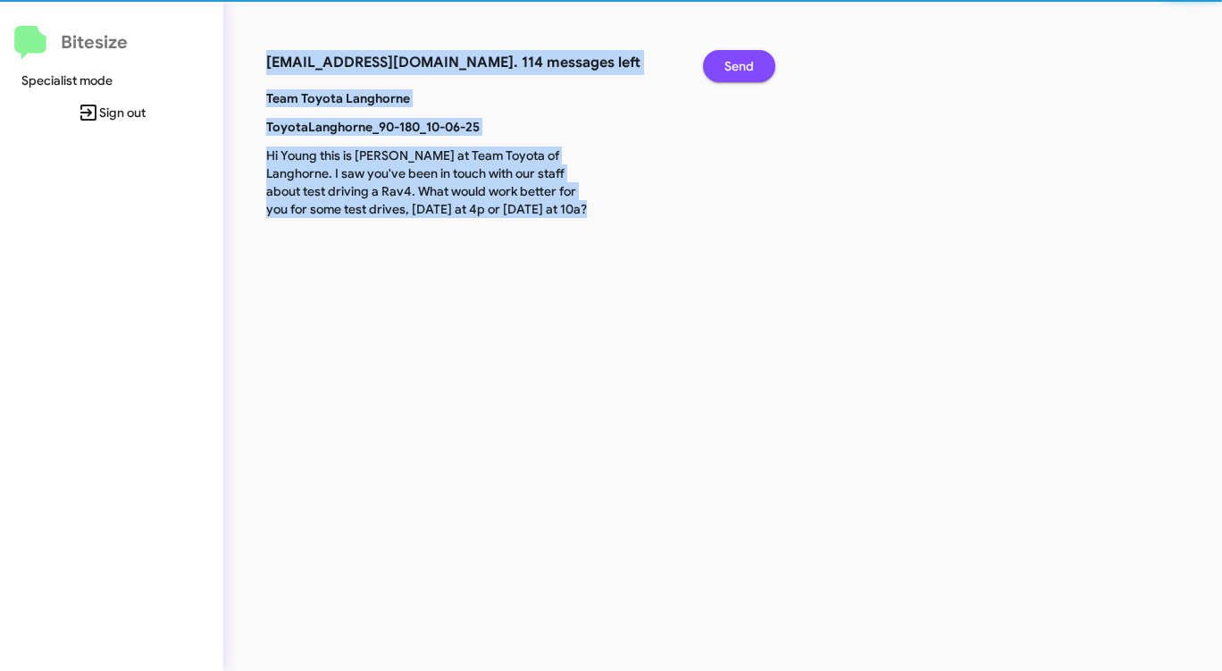
click at [736, 63] on span "Send" at bounding box center [738, 66] width 29 height 32
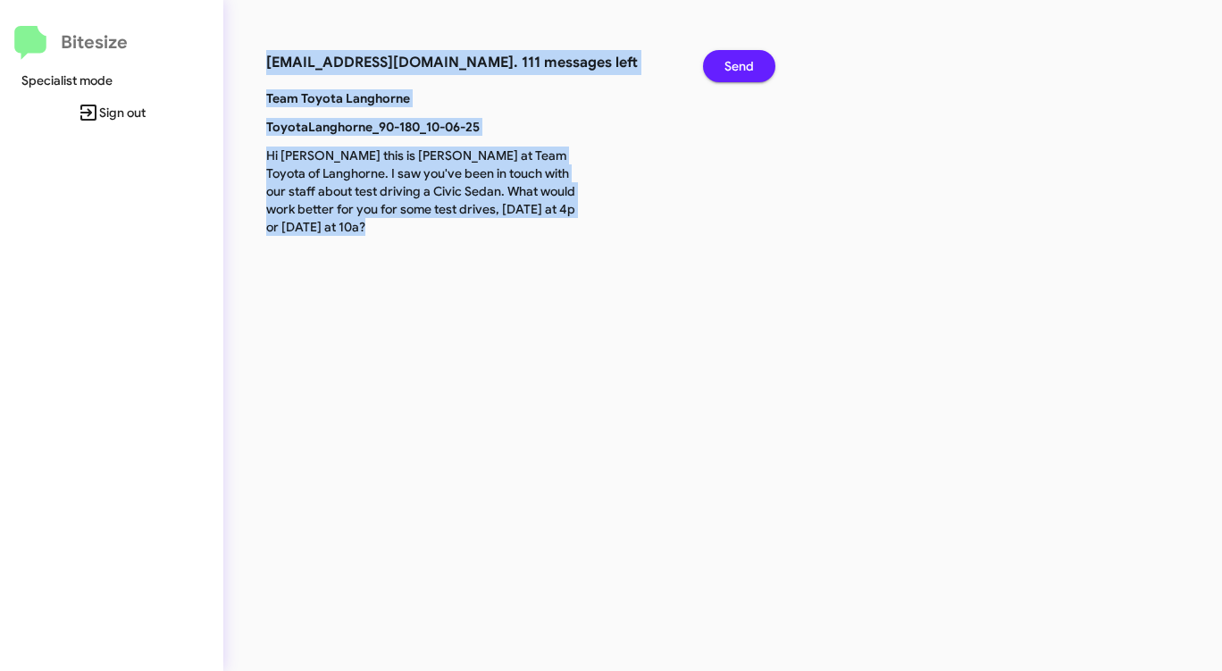
click at [736, 63] on span "Send" at bounding box center [738, 66] width 29 height 32
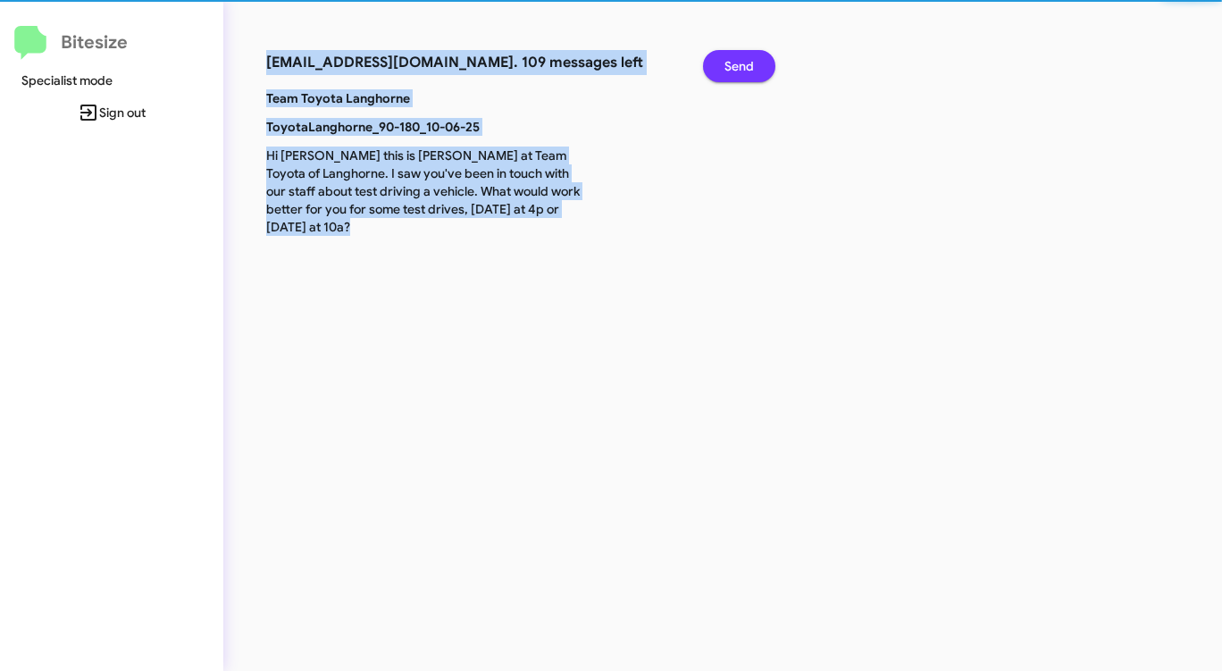
click at [736, 63] on span "Send" at bounding box center [738, 66] width 29 height 32
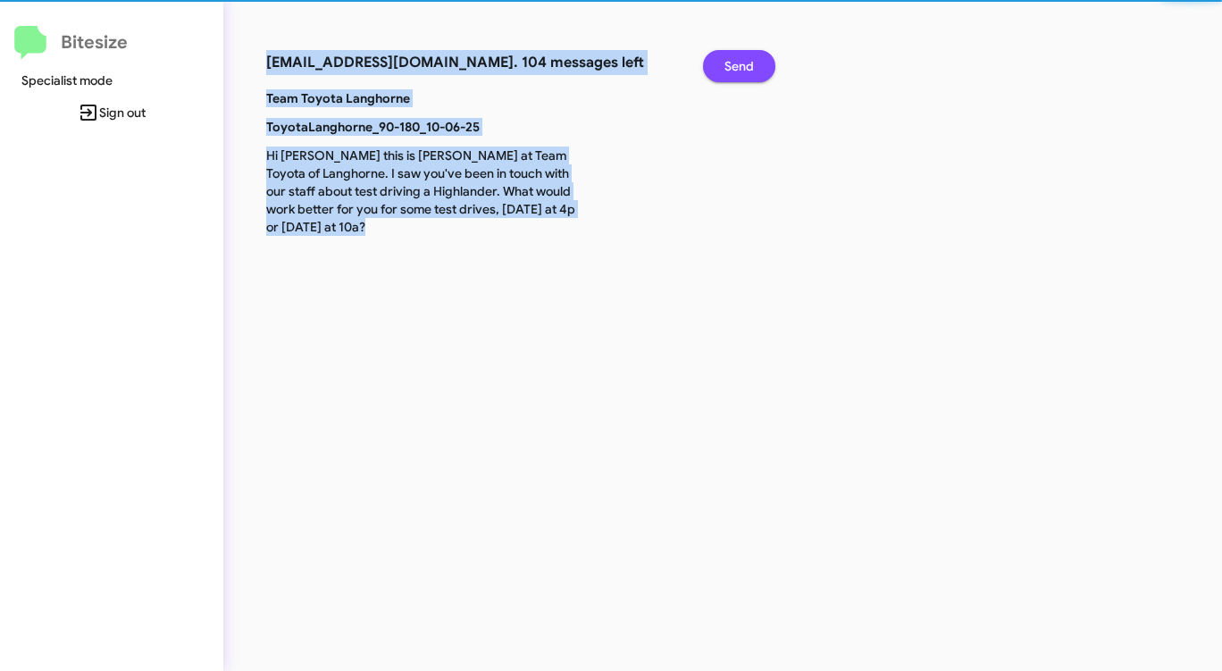
click at [736, 63] on span "Send" at bounding box center [738, 66] width 29 height 32
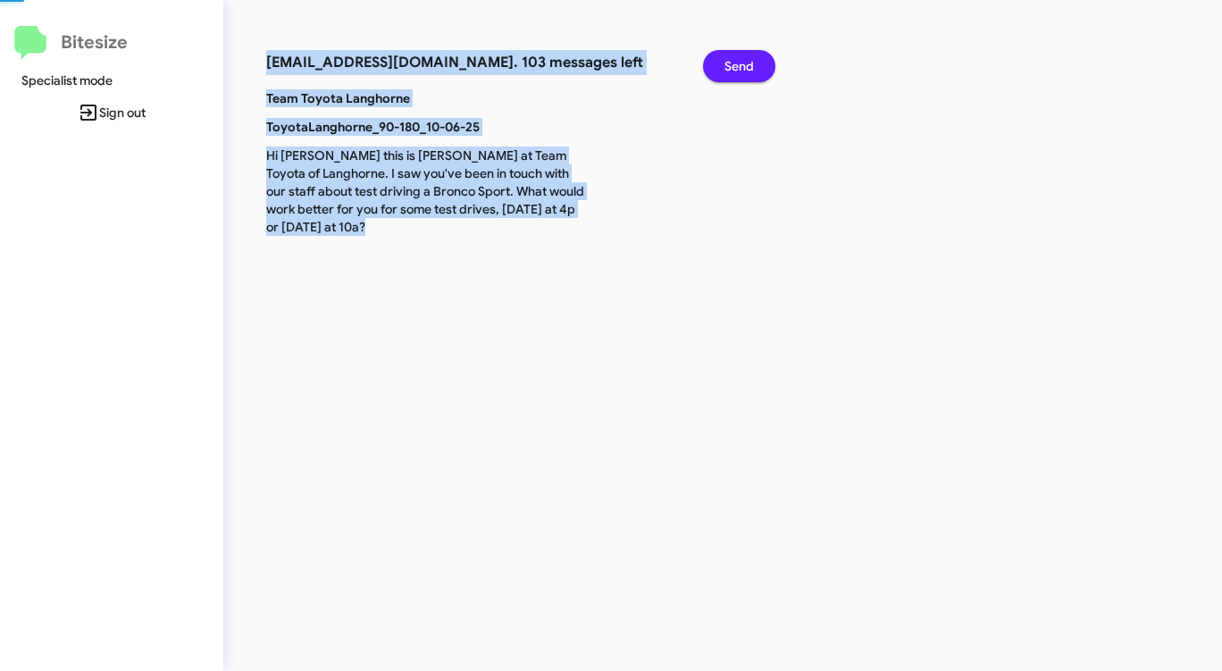
click at [736, 63] on span "Send" at bounding box center [738, 66] width 29 height 32
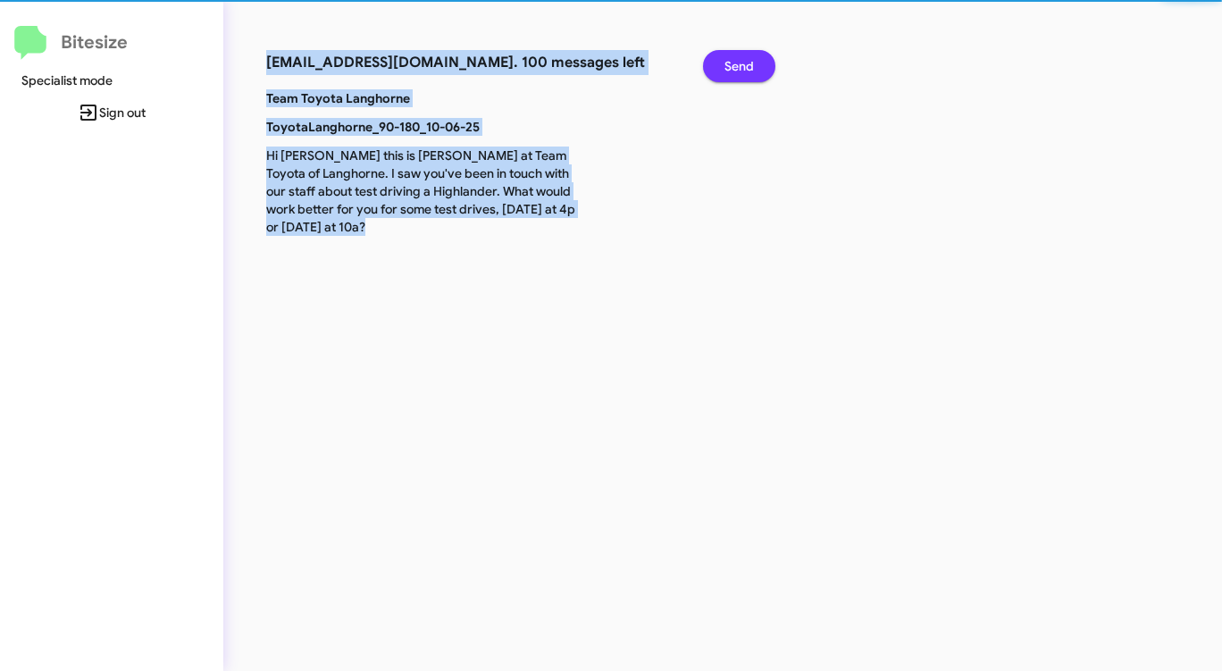
click at [736, 63] on span "Send" at bounding box center [738, 66] width 29 height 32
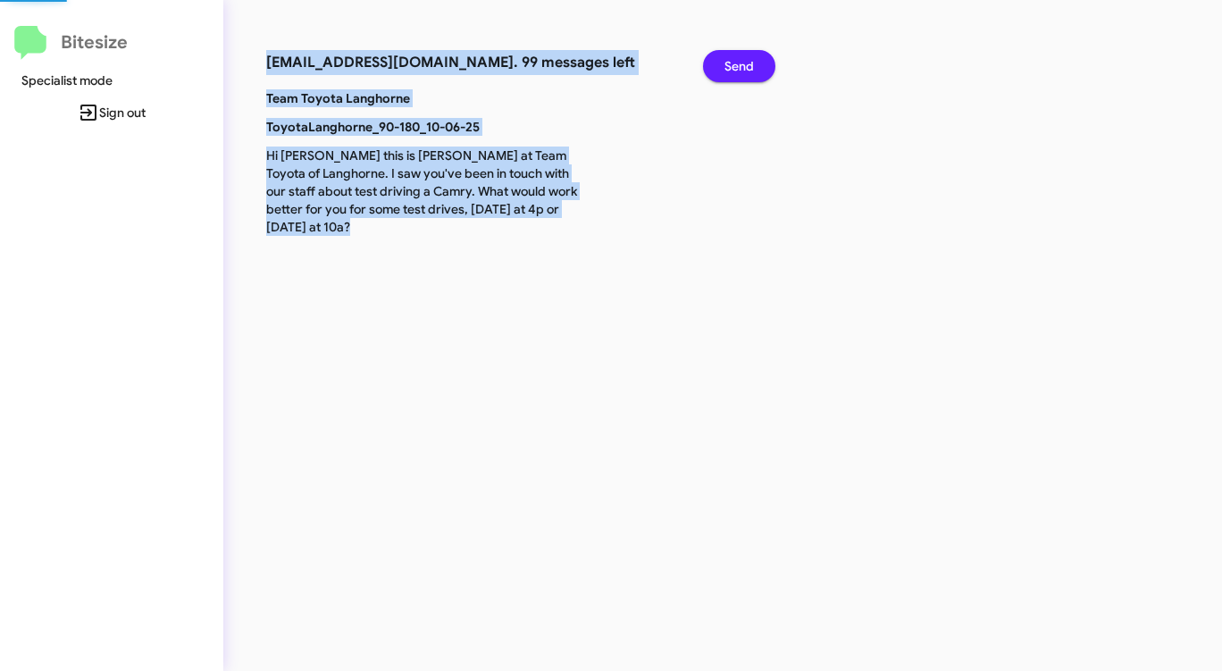
click at [736, 63] on span "Send" at bounding box center [738, 66] width 29 height 32
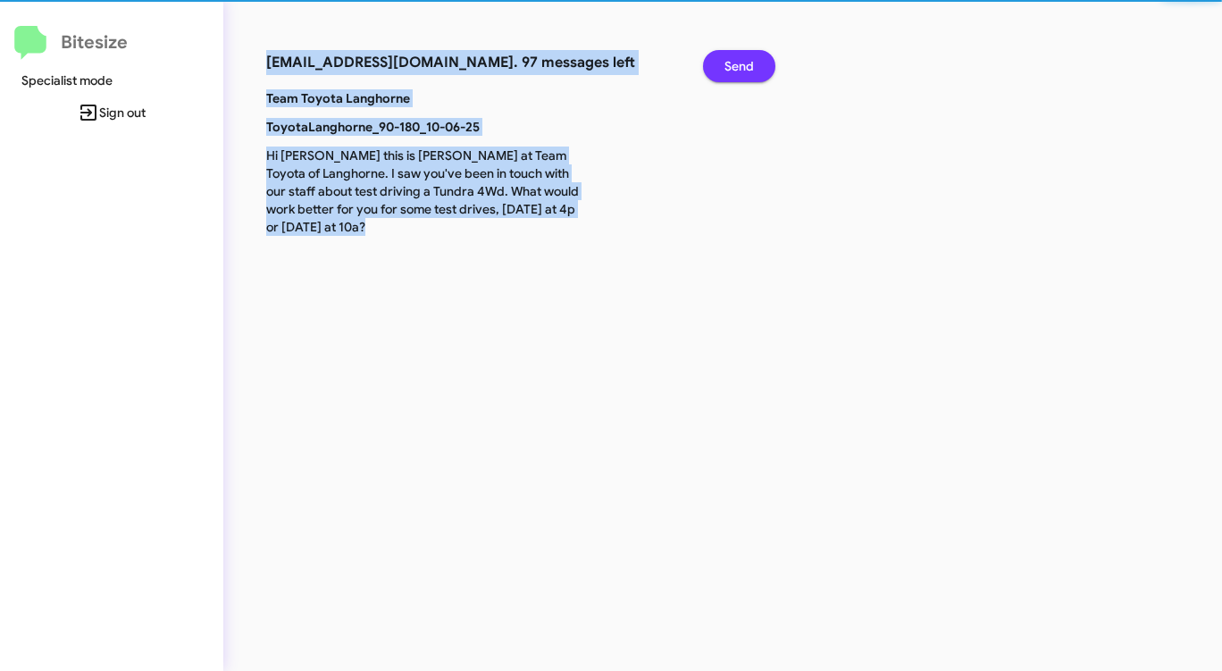
click at [736, 63] on span "Send" at bounding box center [738, 66] width 29 height 32
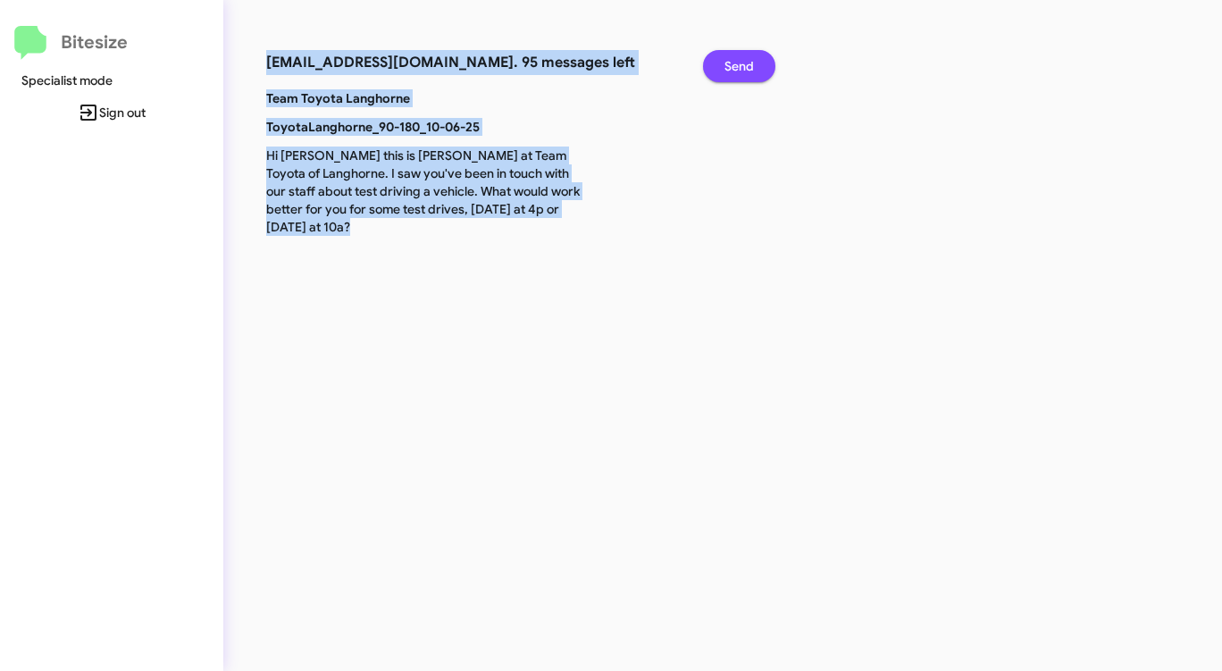
click at [736, 63] on span "Send" at bounding box center [738, 66] width 29 height 32
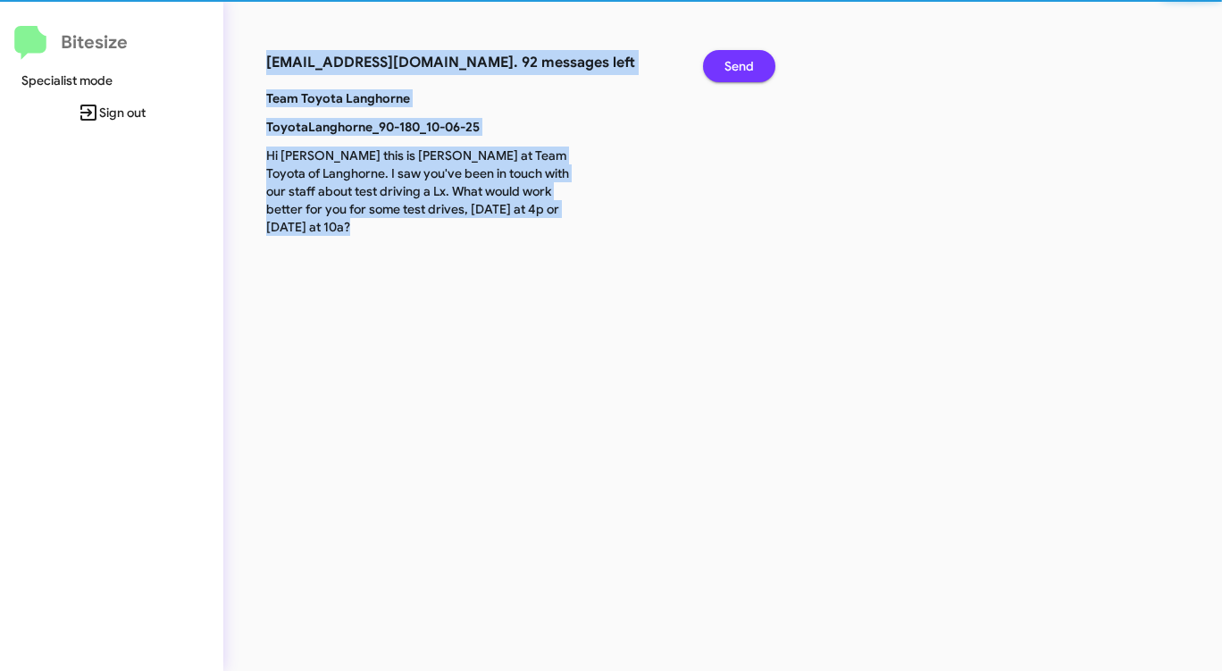
click at [736, 63] on span "Send" at bounding box center [738, 66] width 29 height 32
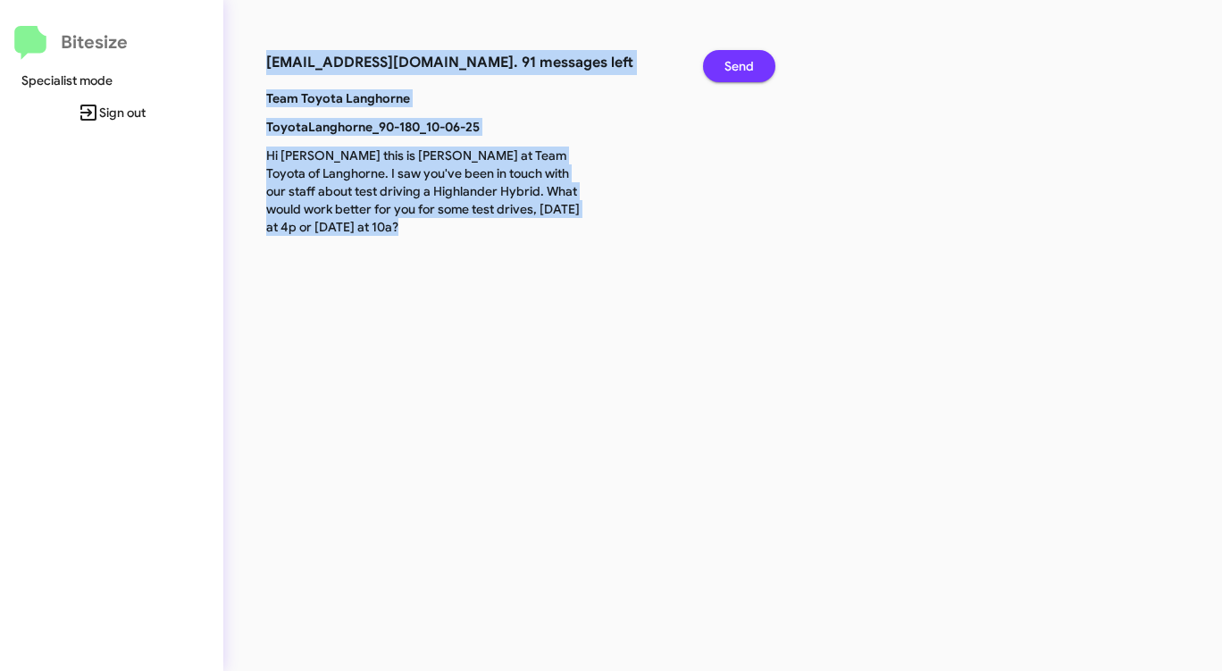
click at [736, 63] on span "Send" at bounding box center [738, 66] width 29 height 32
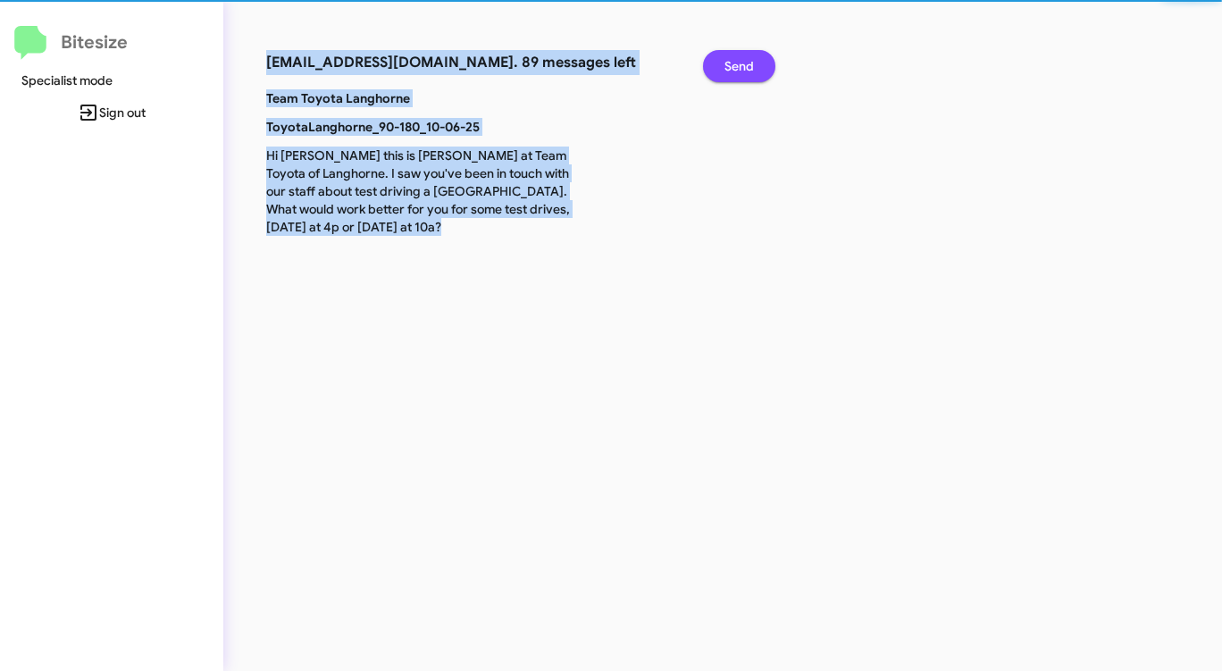
click at [736, 63] on span "Send" at bounding box center [738, 66] width 29 height 32
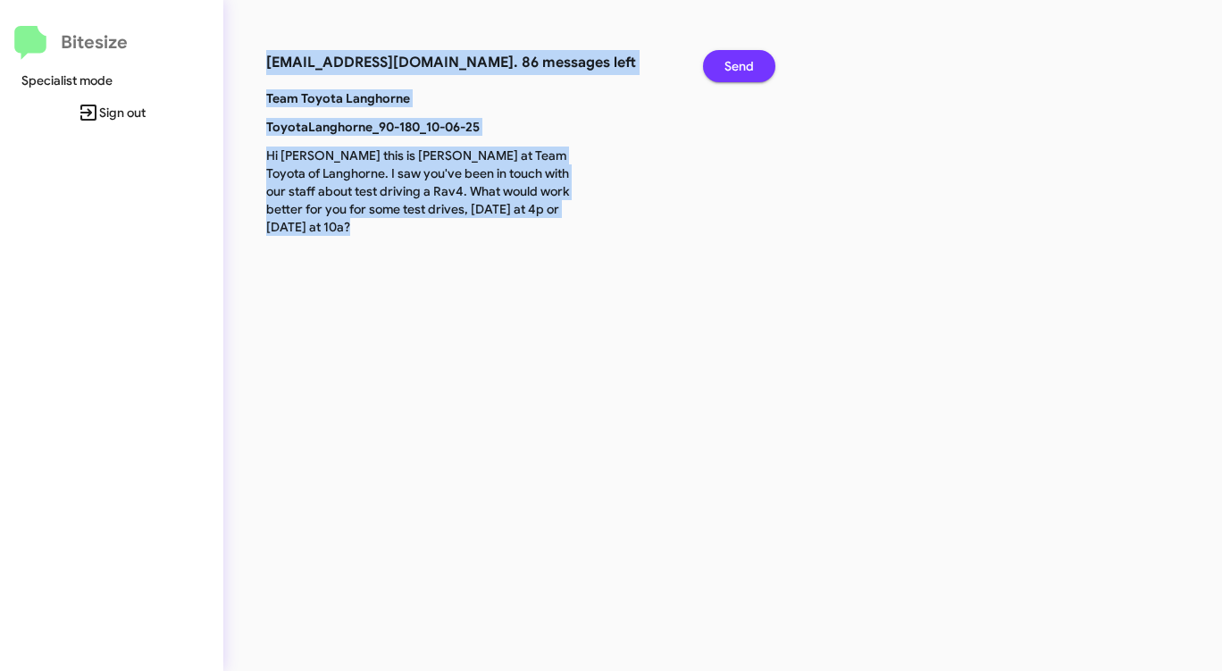
click at [736, 63] on span "Send" at bounding box center [738, 66] width 29 height 32
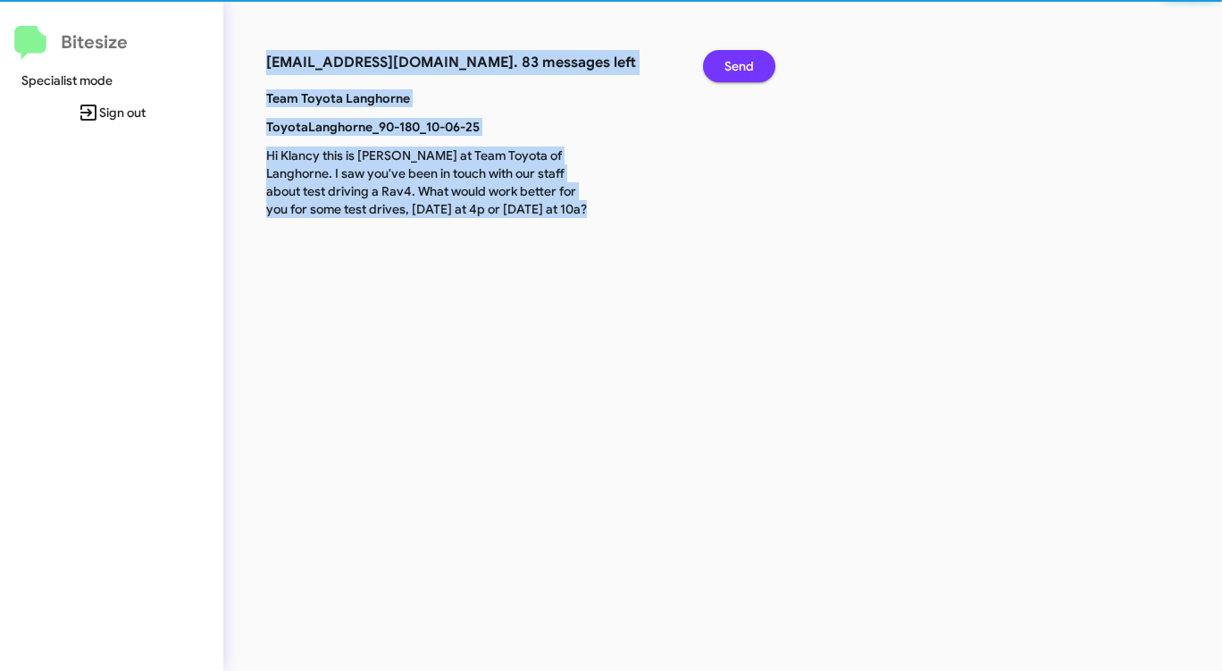
click at [736, 63] on span "Send" at bounding box center [738, 66] width 29 height 32
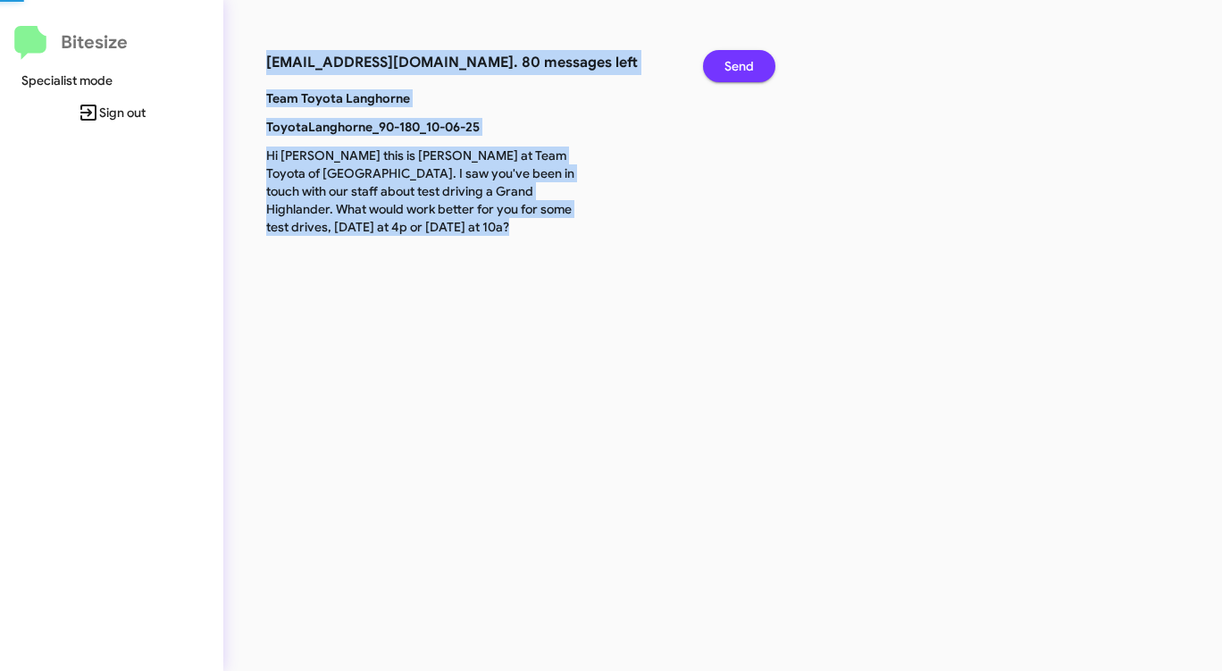
click at [736, 63] on span "Send" at bounding box center [738, 66] width 29 height 32
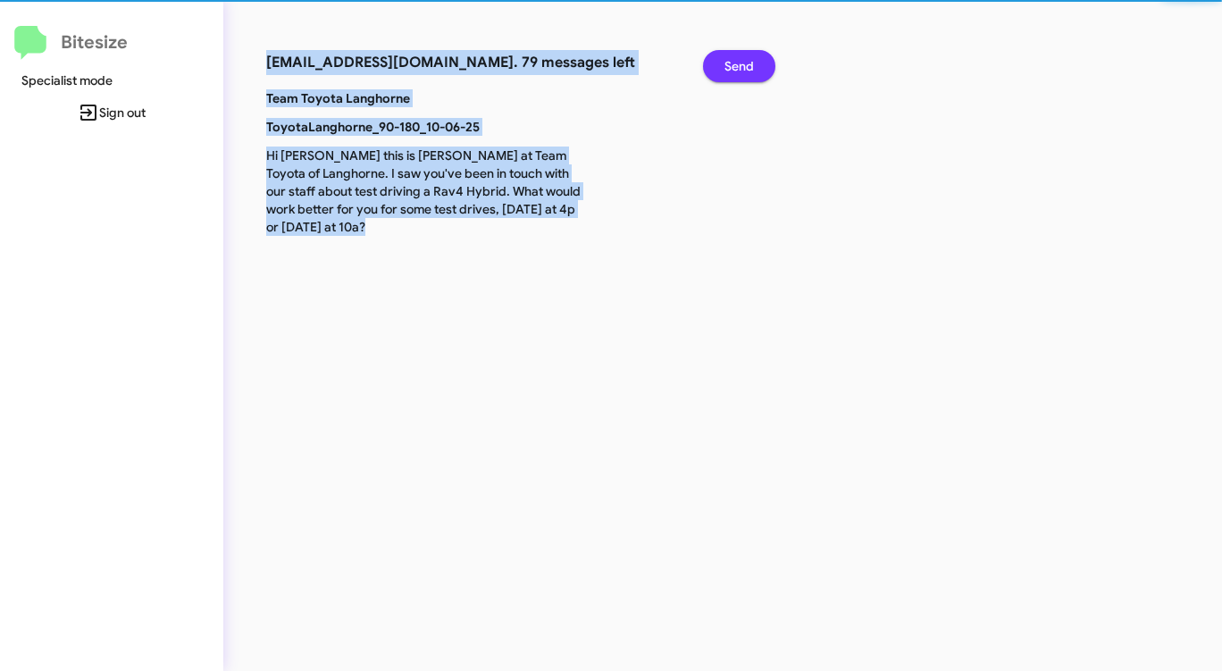
click at [736, 63] on span "Send" at bounding box center [738, 66] width 29 height 32
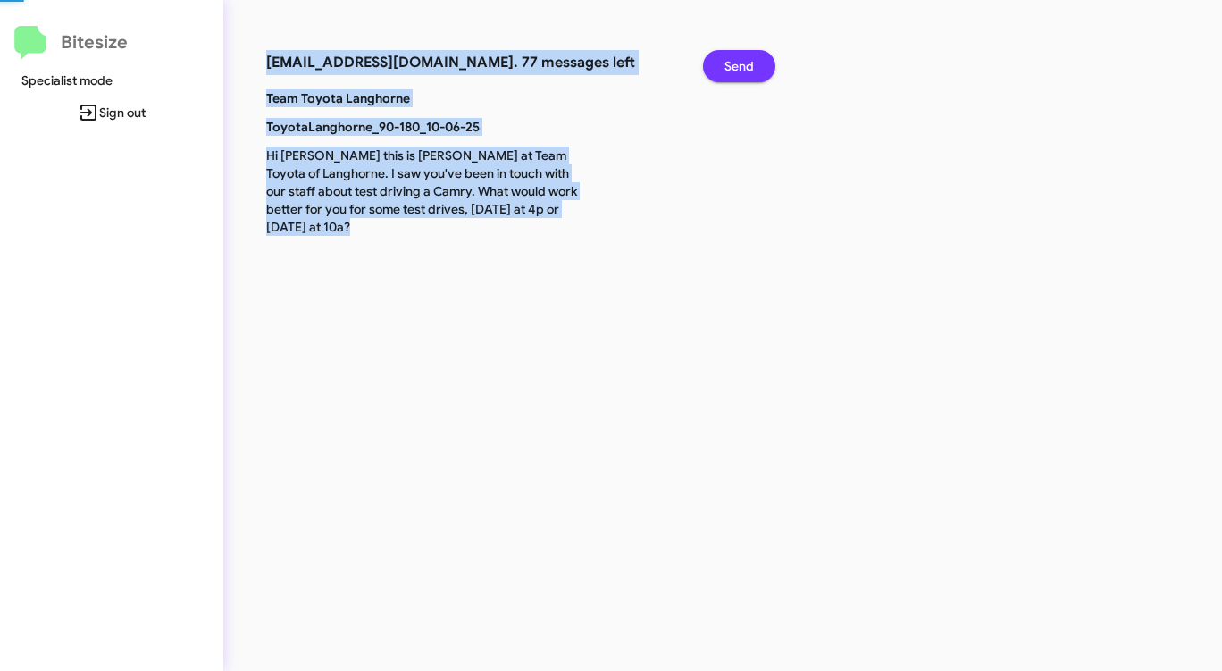
click at [736, 63] on span "Send" at bounding box center [738, 66] width 29 height 32
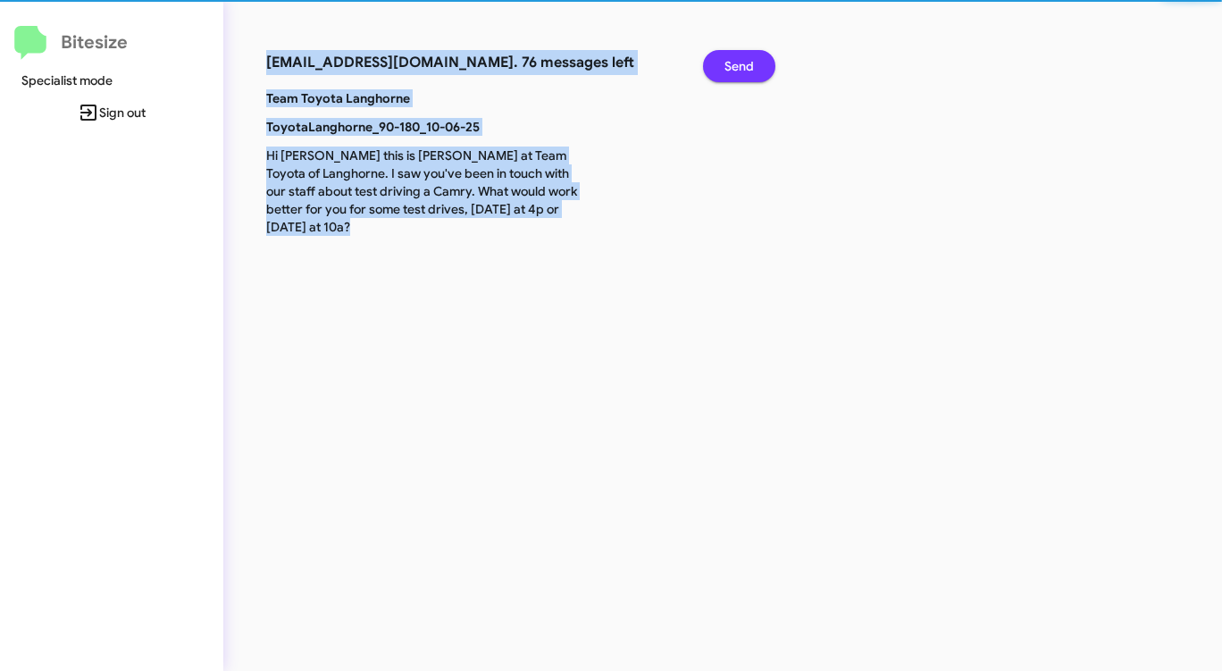
click at [736, 63] on span "Send" at bounding box center [738, 66] width 29 height 32
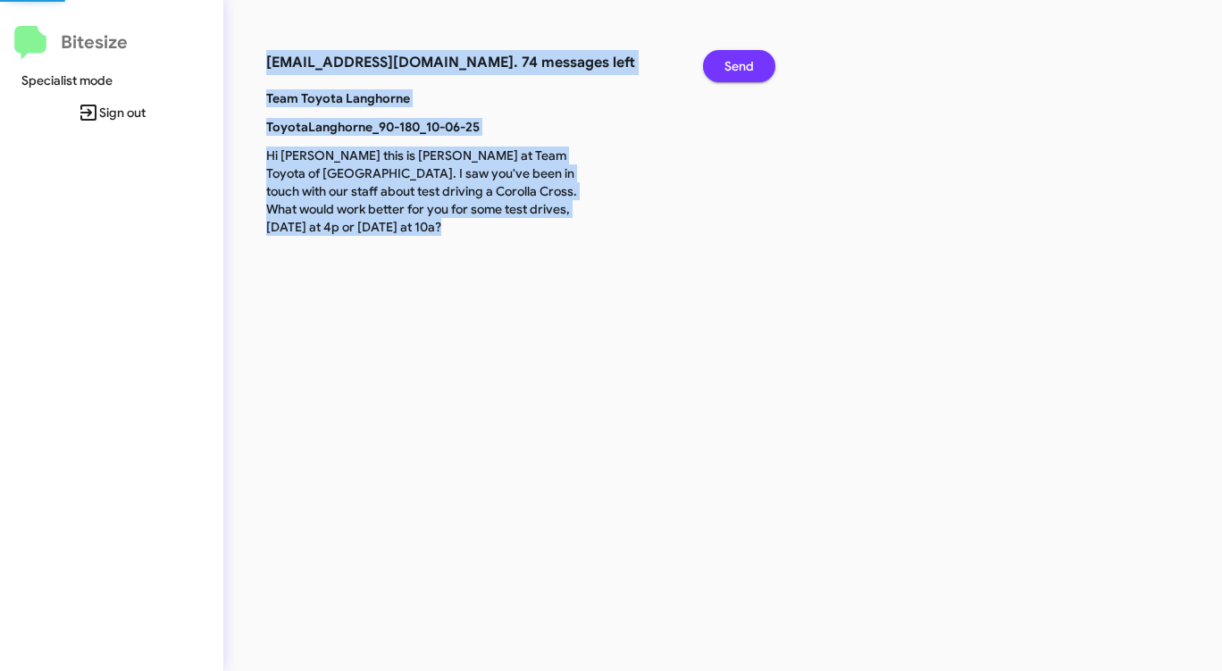
click at [736, 63] on span "Send" at bounding box center [738, 66] width 29 height 32
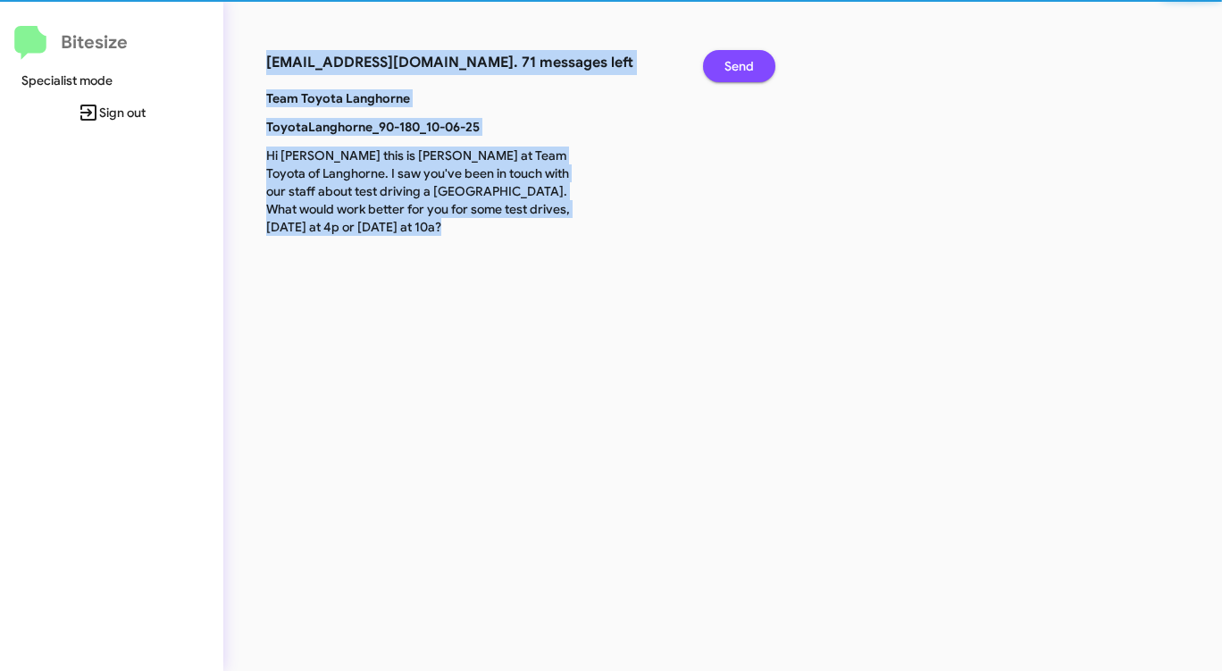
click at [736, 63] on span "Send" at bounding box center [738, 66] width 29 height 32
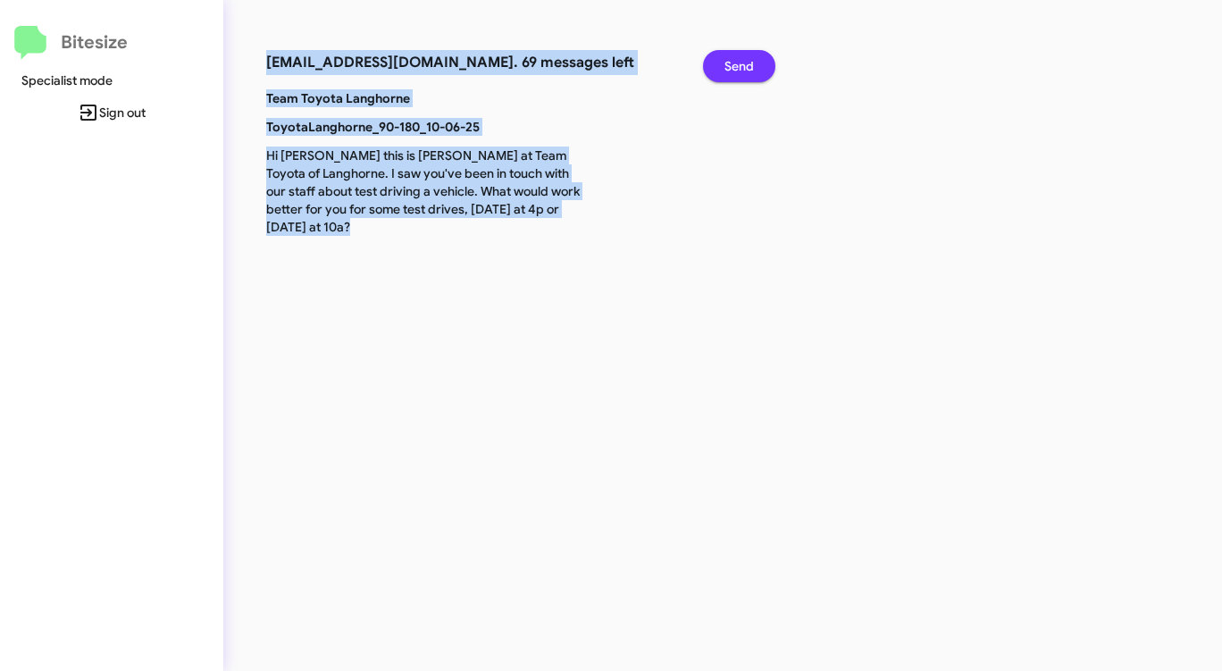
click at [736, 63] on span "Send" at bounding box center [738, 66] width 29 height 32
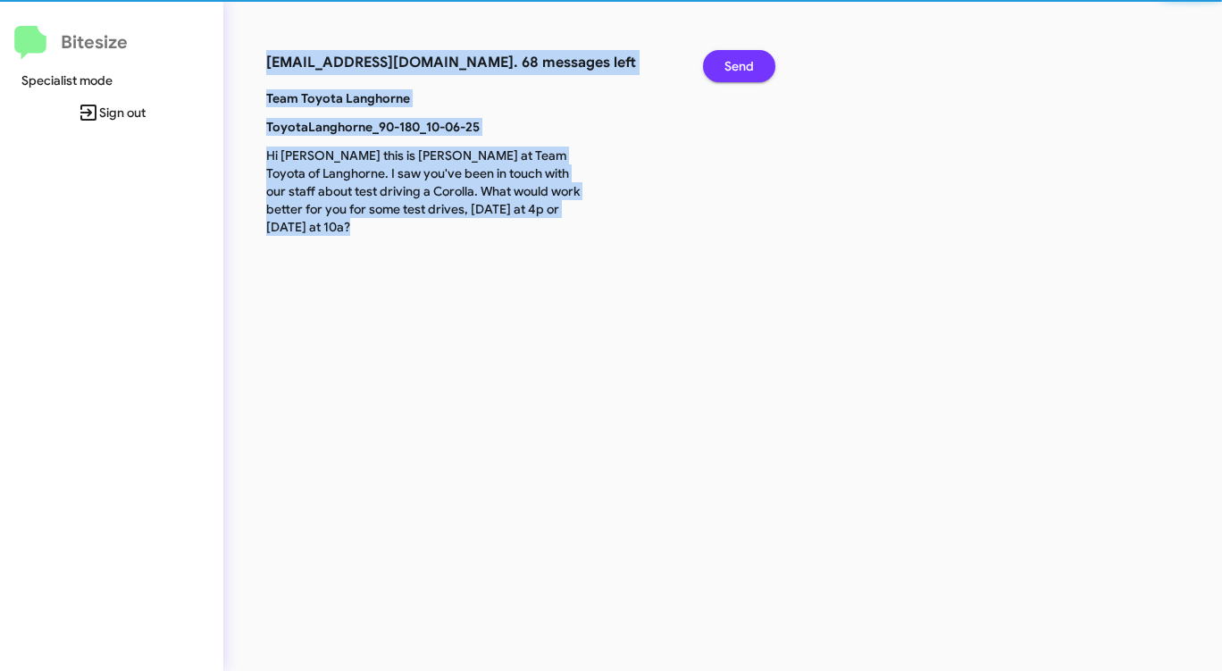
click at [736, 63] on span "Send" at bounding box center [738, 66] width 29 height 32
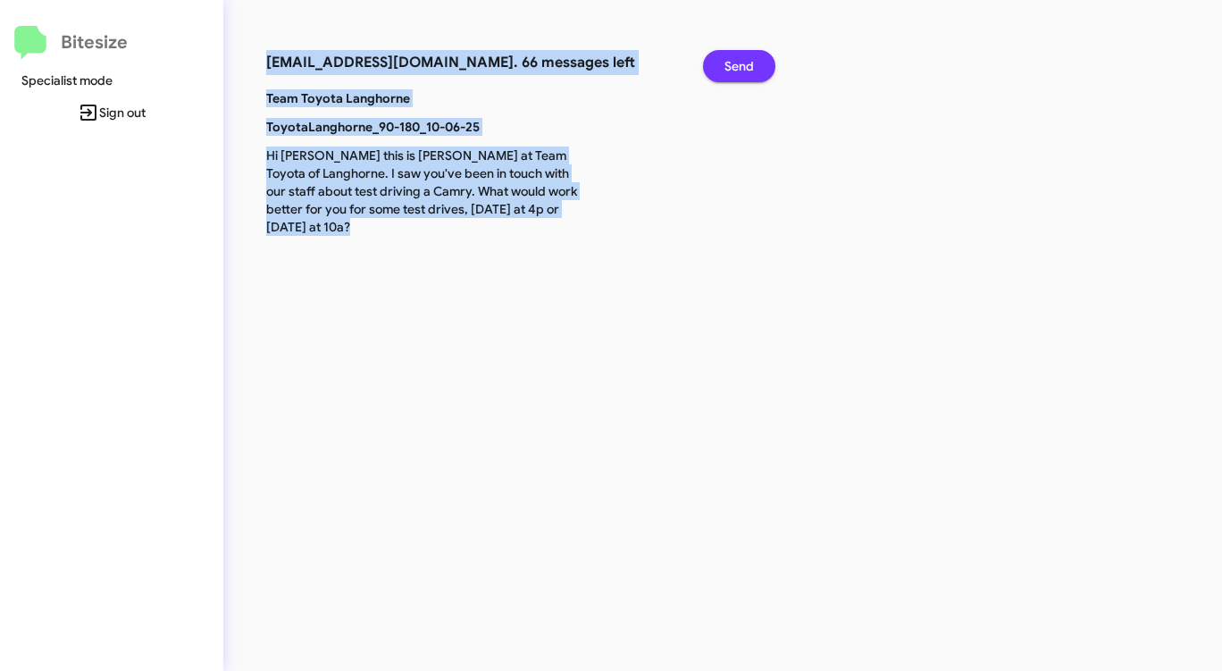
click at [736, 63] on span "Send" at bounding box center [738, 66] width 29 height 32
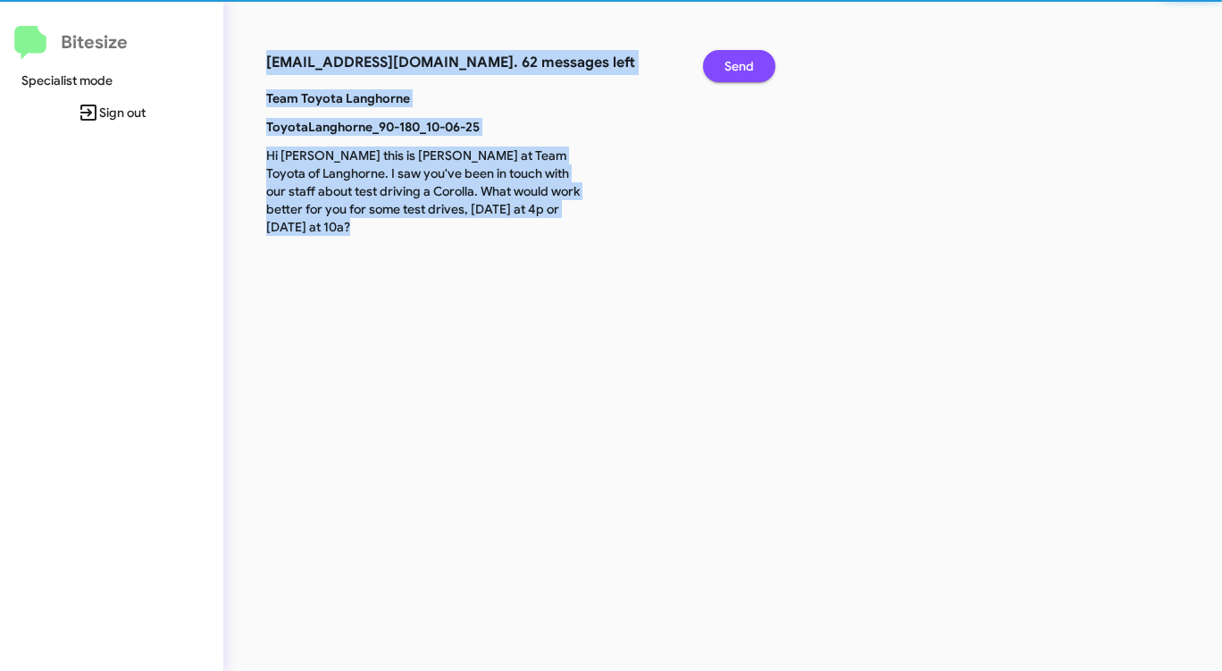
click at [736, 63] on span "Send" at bounding box center [738, 66] width 29 height 32
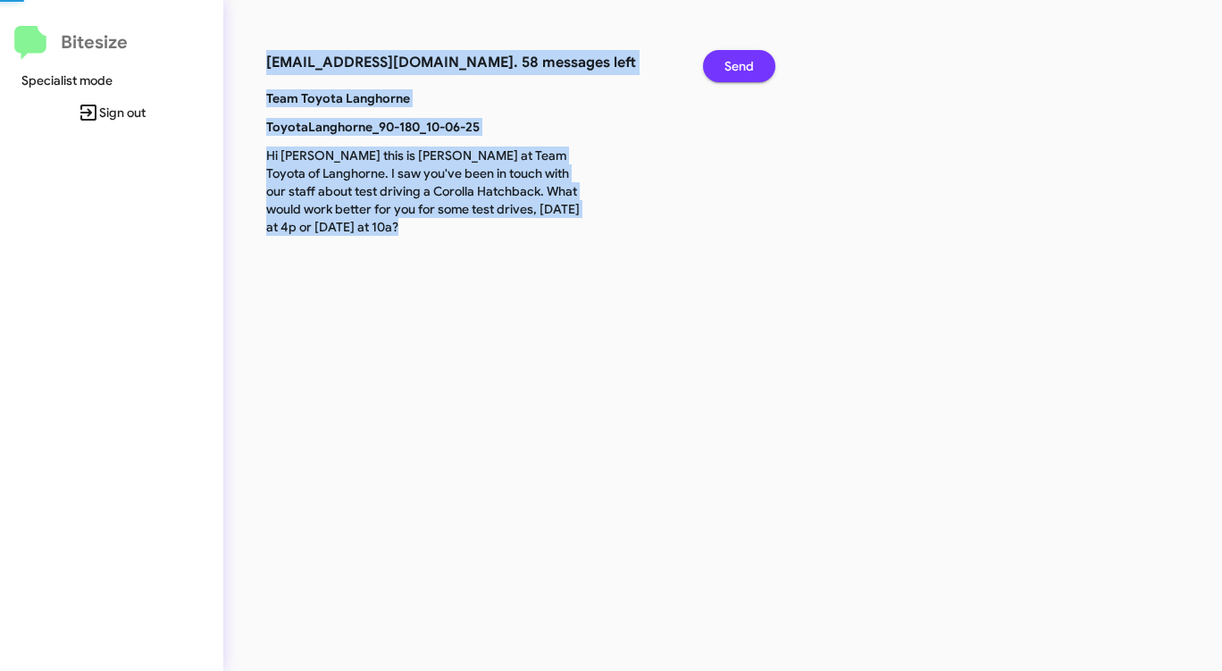
click at [736, 63] on span "Send" at bounding box center [738, 66] width 29 height 32
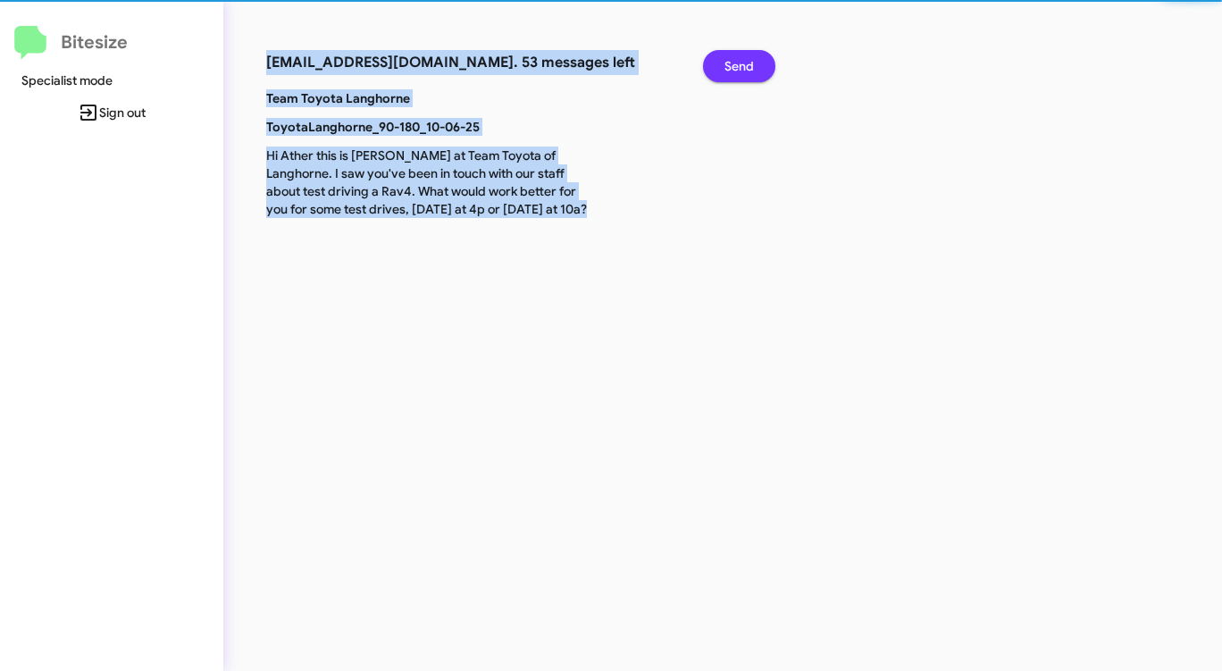
click at [736, 63] on span "Send" at bounding box center [738, 66] width 29 height 32
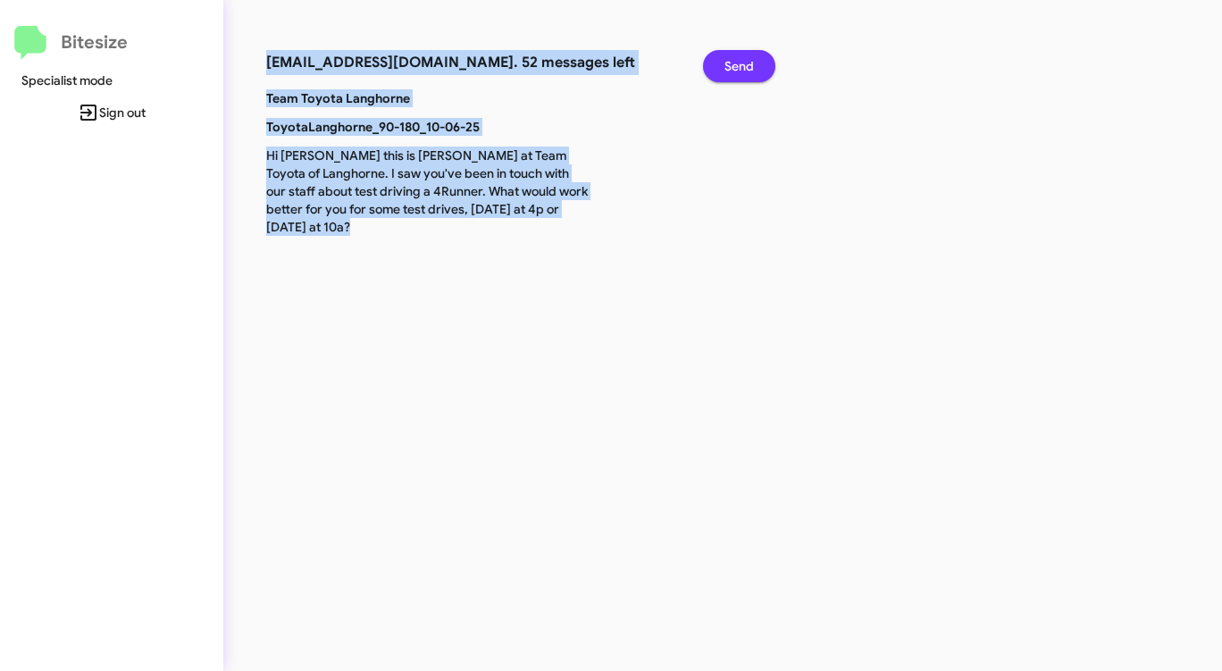
click at [736, 63] on span "Send" at bounding box center [738, 66] width 29 height 32
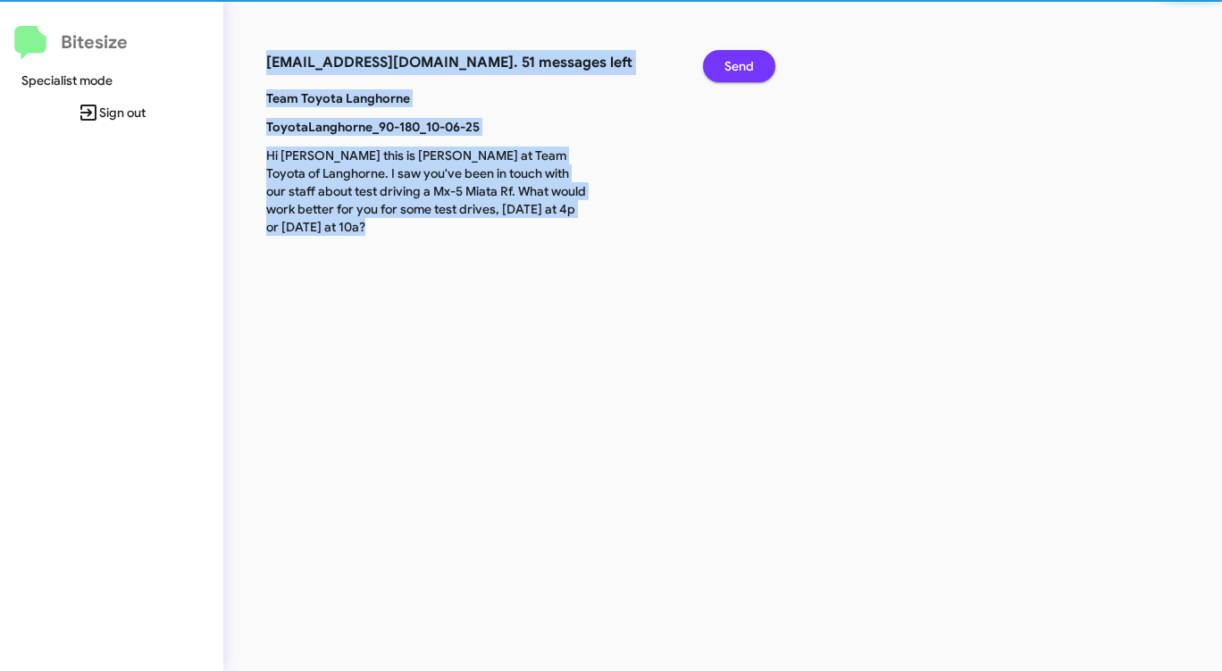
click at [736, 63] on span "Send" at bounding box center [738, 66] width 29 height 32
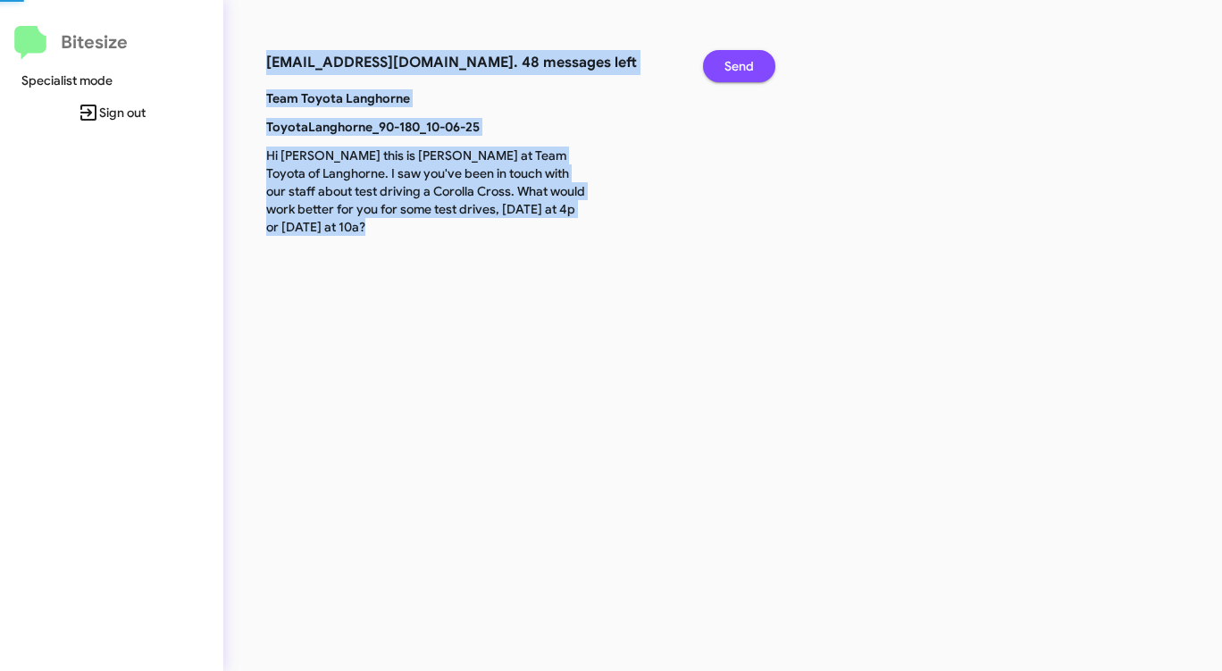
click at [736, 63] on span "Send" at bounding box center [738, 66] width 29 height 32
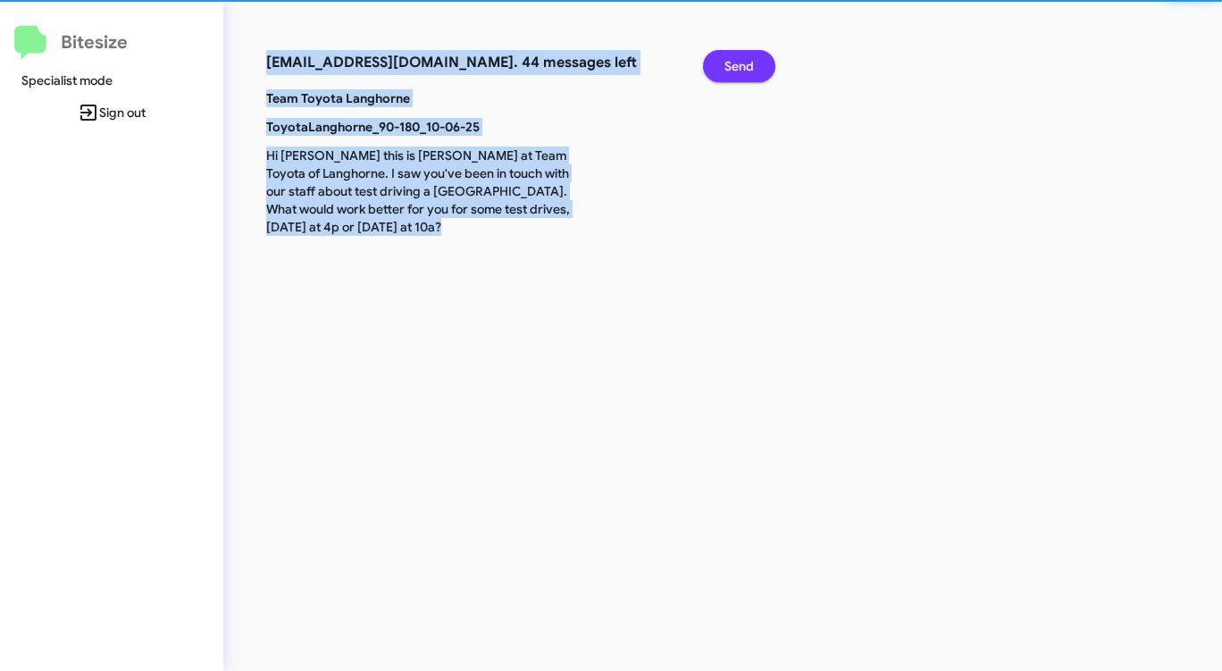
click at [736, 63] on span "Send" at bounding box center [738, 66] width 29 height 32
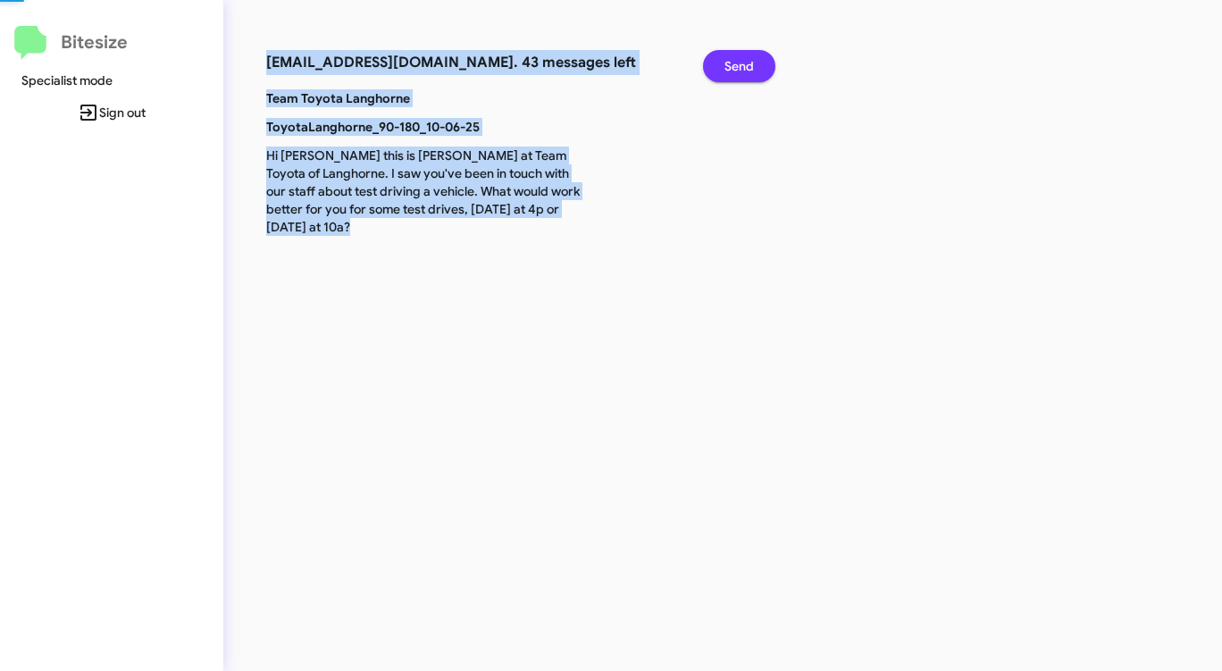
click at [736, 63] on span "Send" at bounding box center [738, 66] width 29 height 32
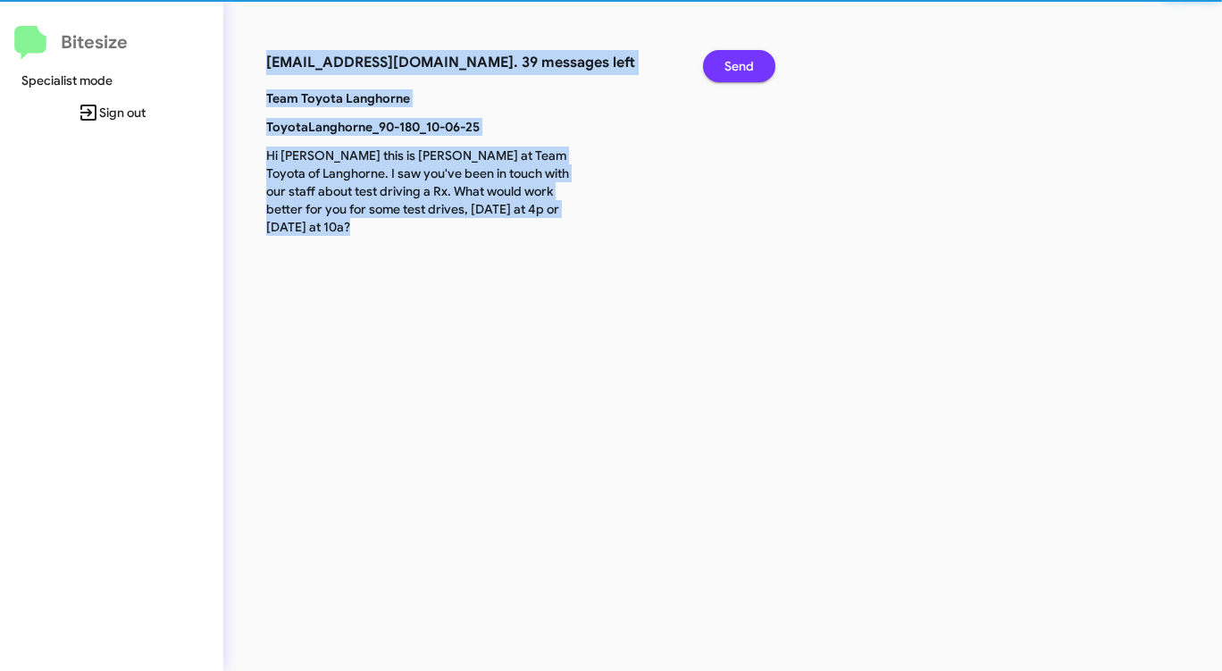
click at [736, 63] on span "Send" at bounding box center [738, 66] width 29 height 32
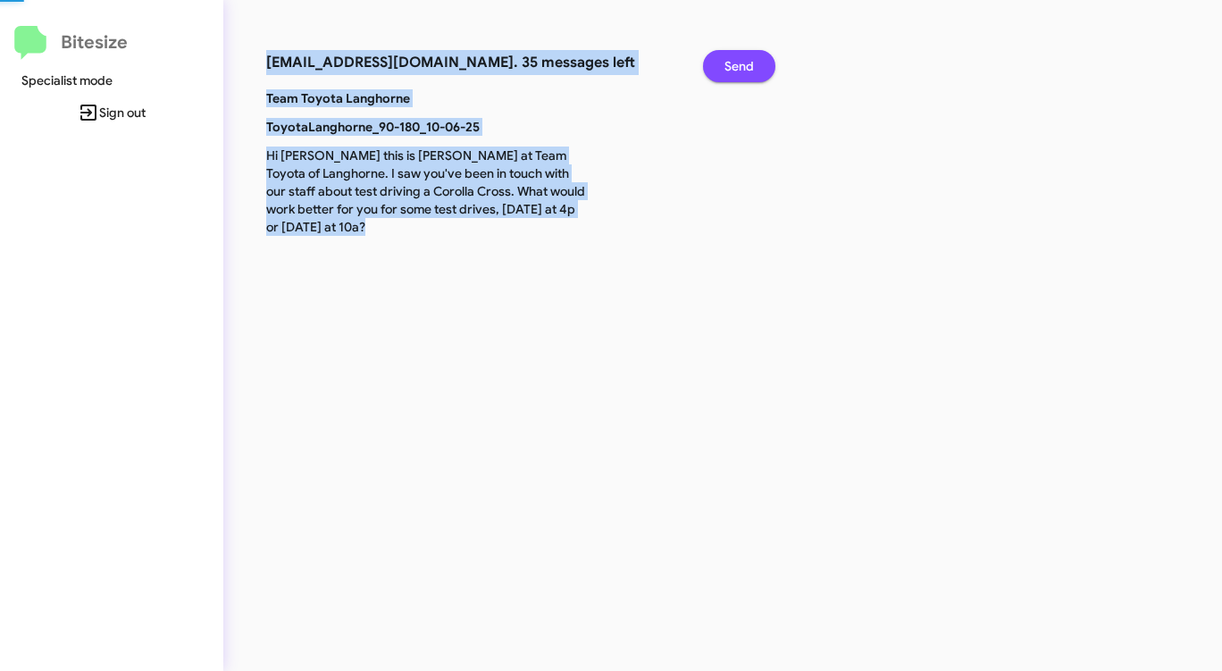
click at [736, 63] on span "Send" at bounding box center [738, 66] width 29 height 32
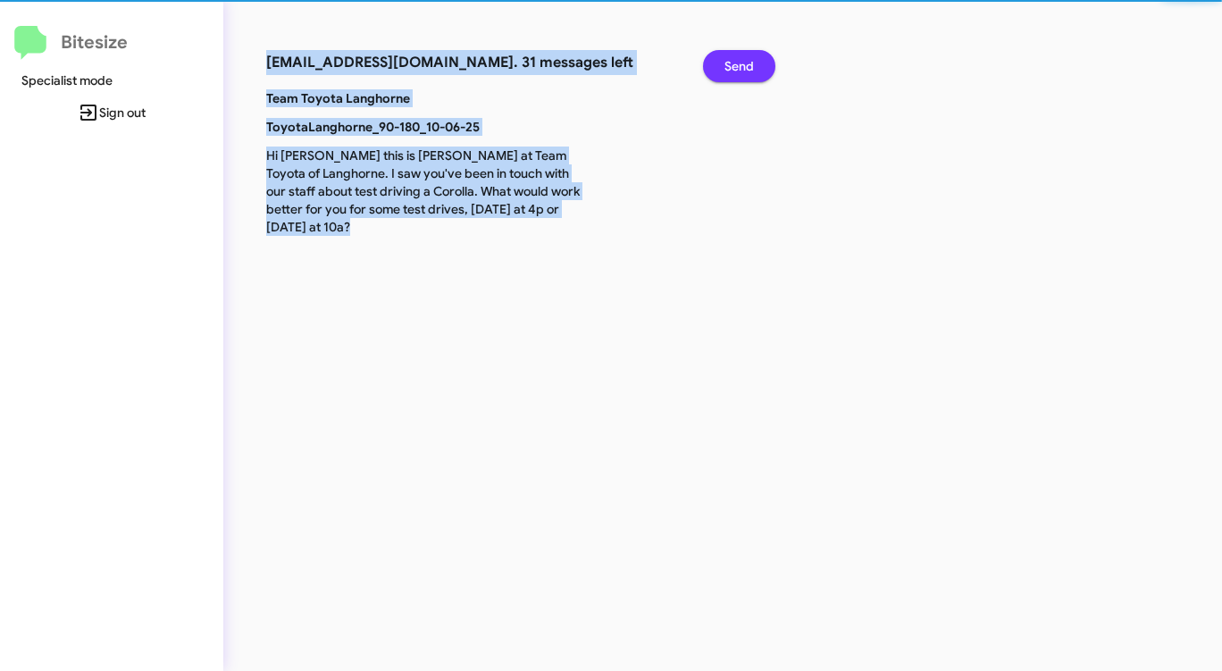
click at [736, 63] on span "Send" at bounding box center [738, 66] width 29 height 32
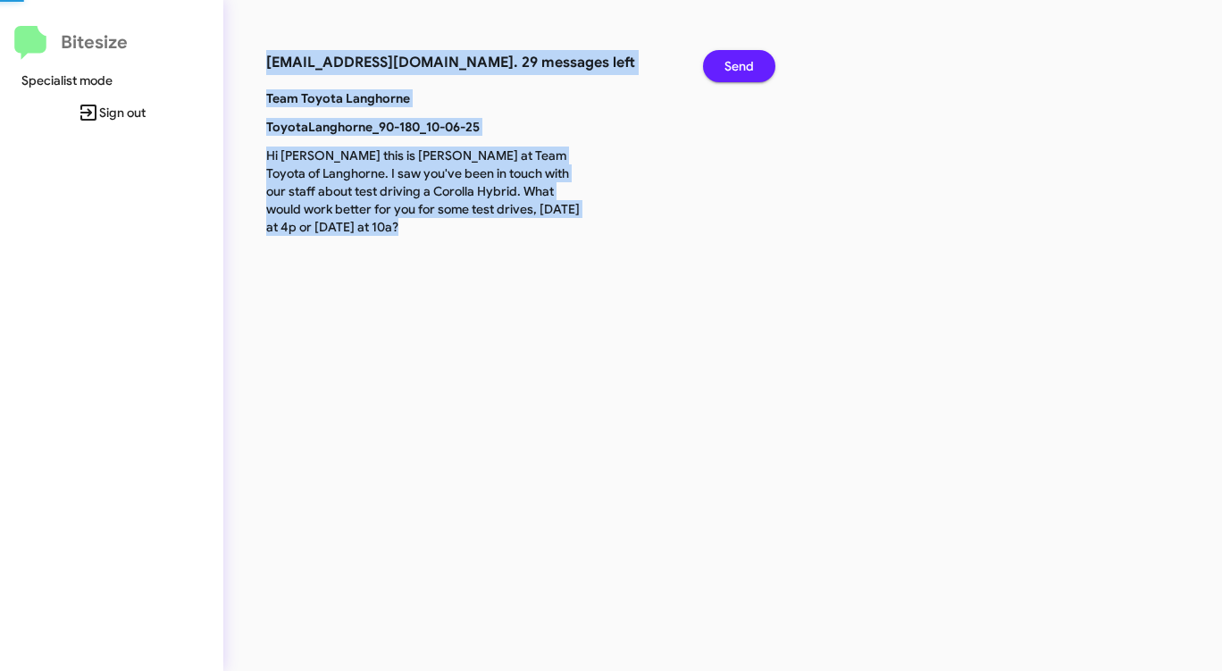
click at [736, 63] on span "Send" at bounding box center [738, 66] width 29 height 32
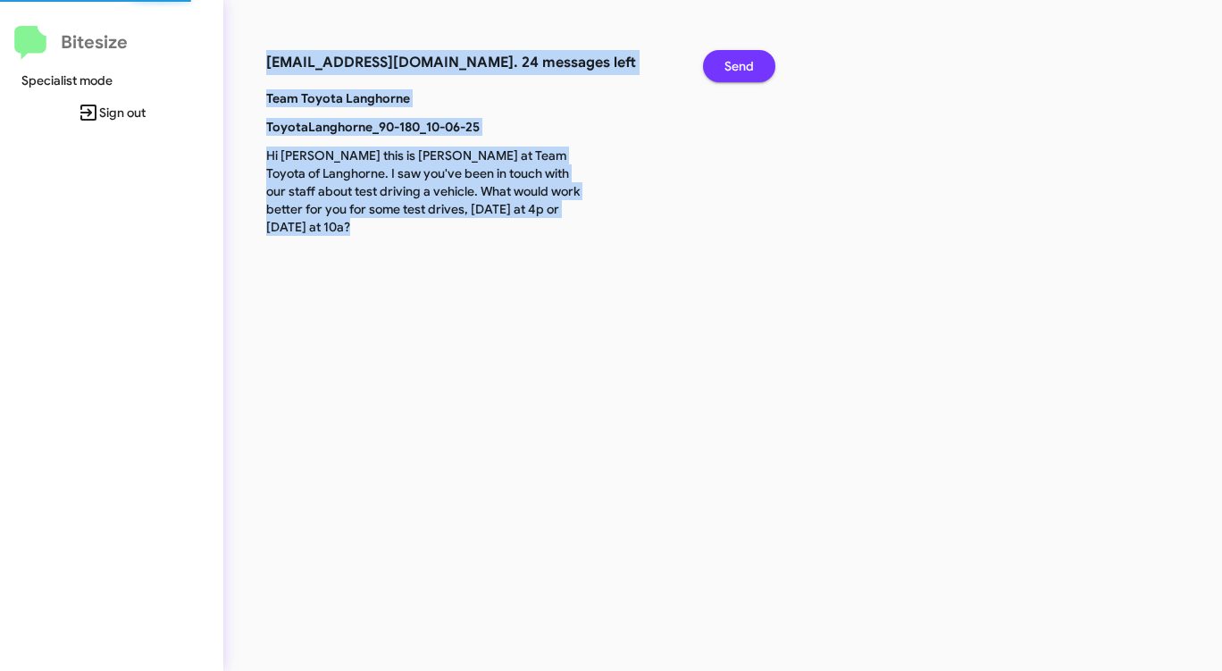
click at [736, 63] on span "Send" at bounding box center [738, 66] width 29 height 32
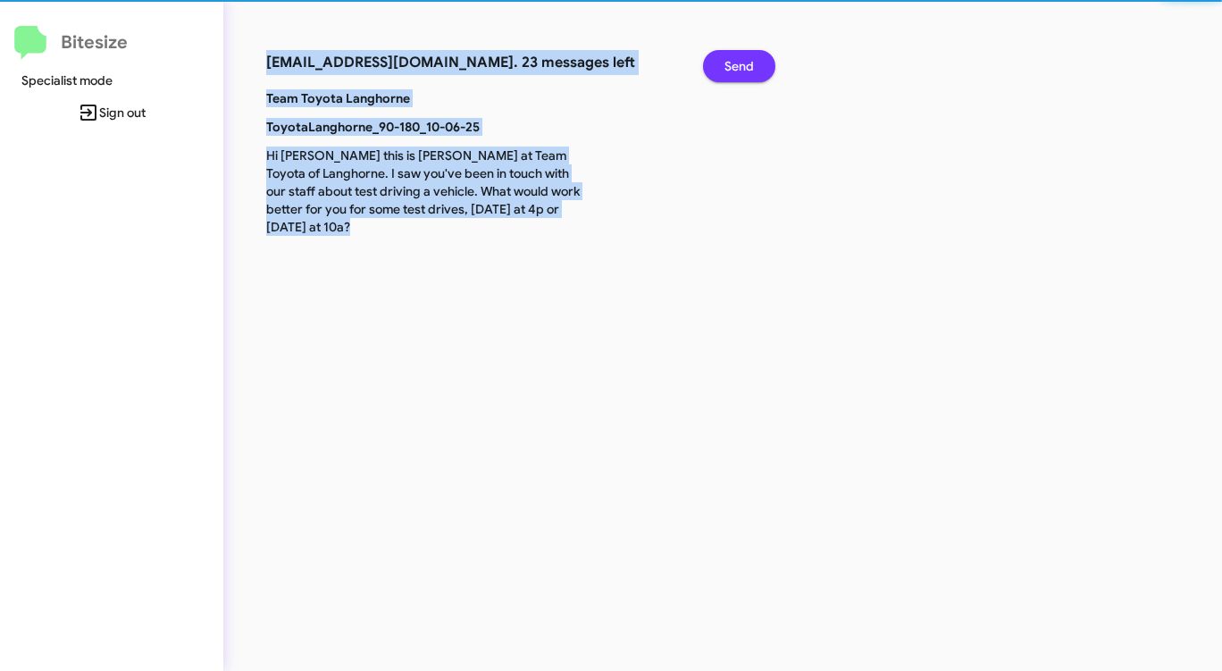
click at [736, 63] on span "Send" at bounding box center [738, 66] width 29 height 32
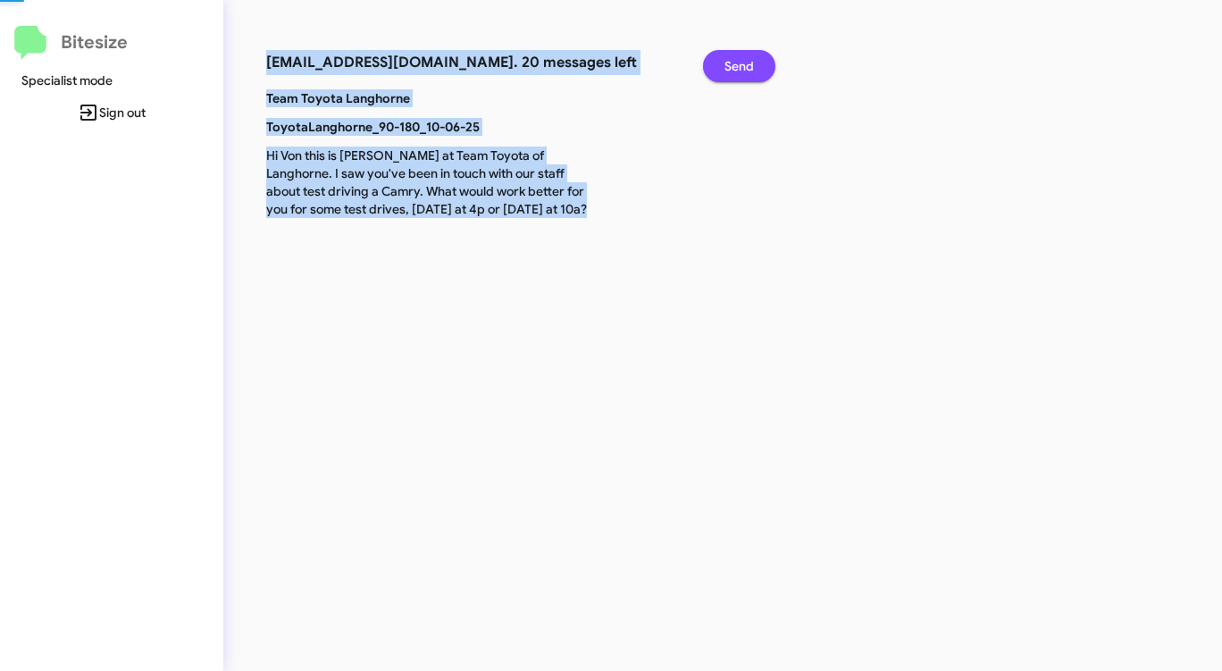
click at [736, 63] on span "Send" at bounding box center [738, 66] width 29 height 32
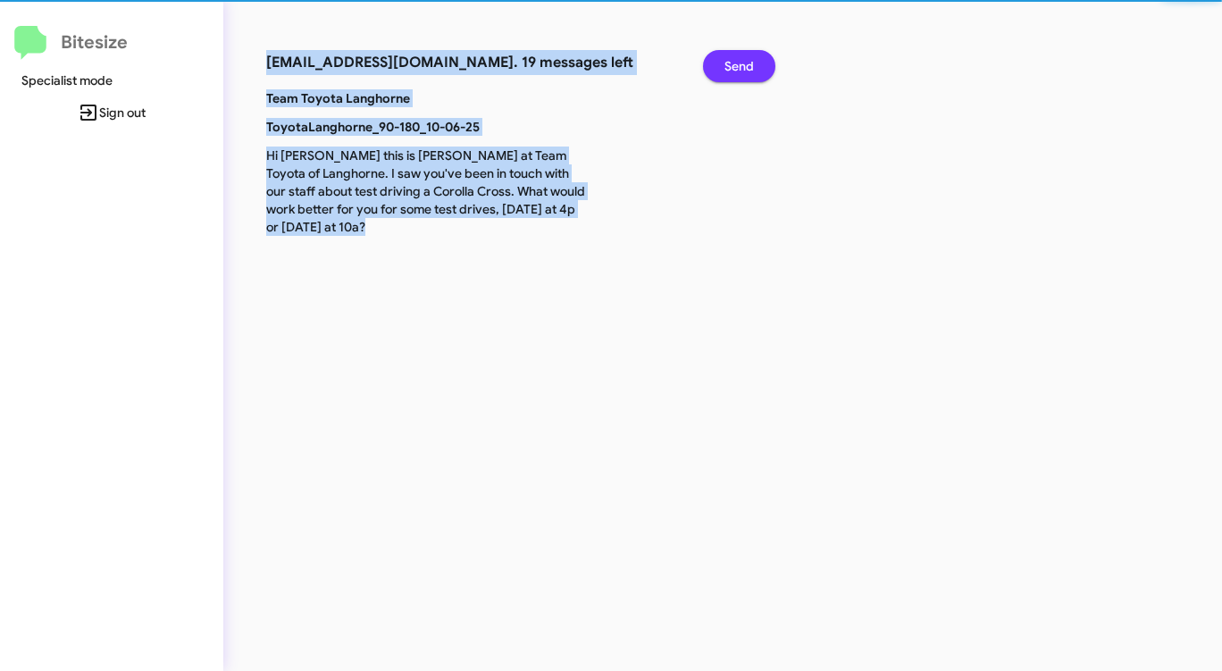
click at [736, 63] on span "Send" at bounding box center [738, 66] width 29 height 32
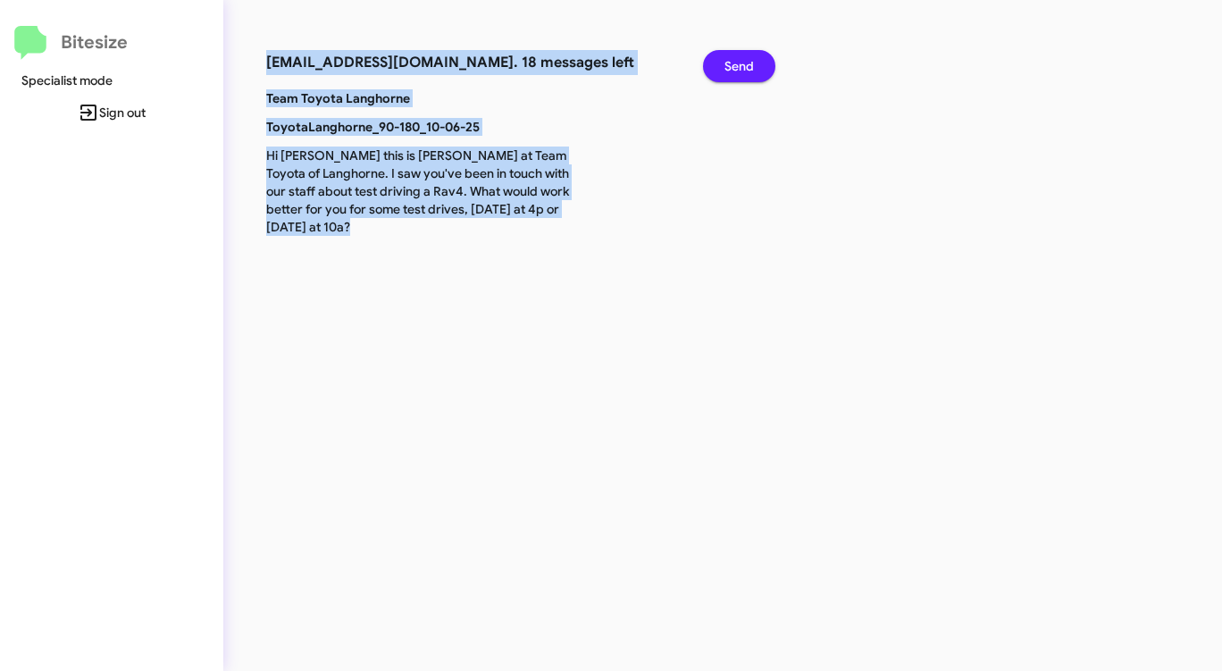
click at [736, 63] on span "Send" at bounding box center [738, 66] width 29 height 32
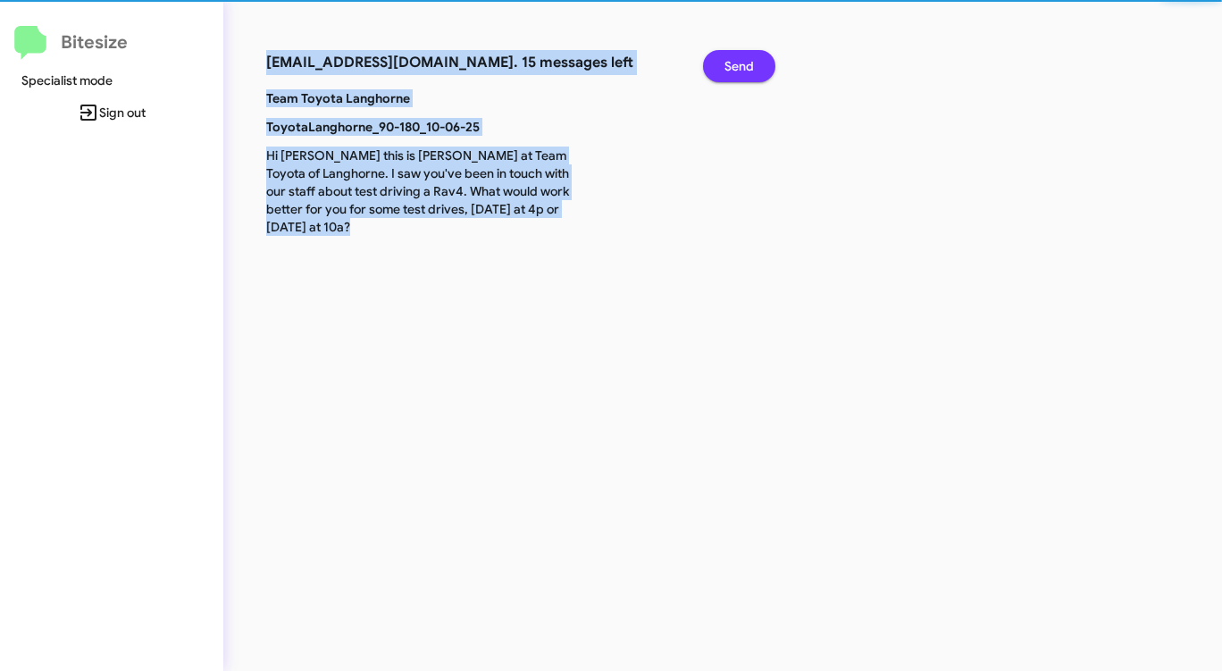
click at [736, 63] on span "Send" at bounding box center [738, 66] width 29 height 32
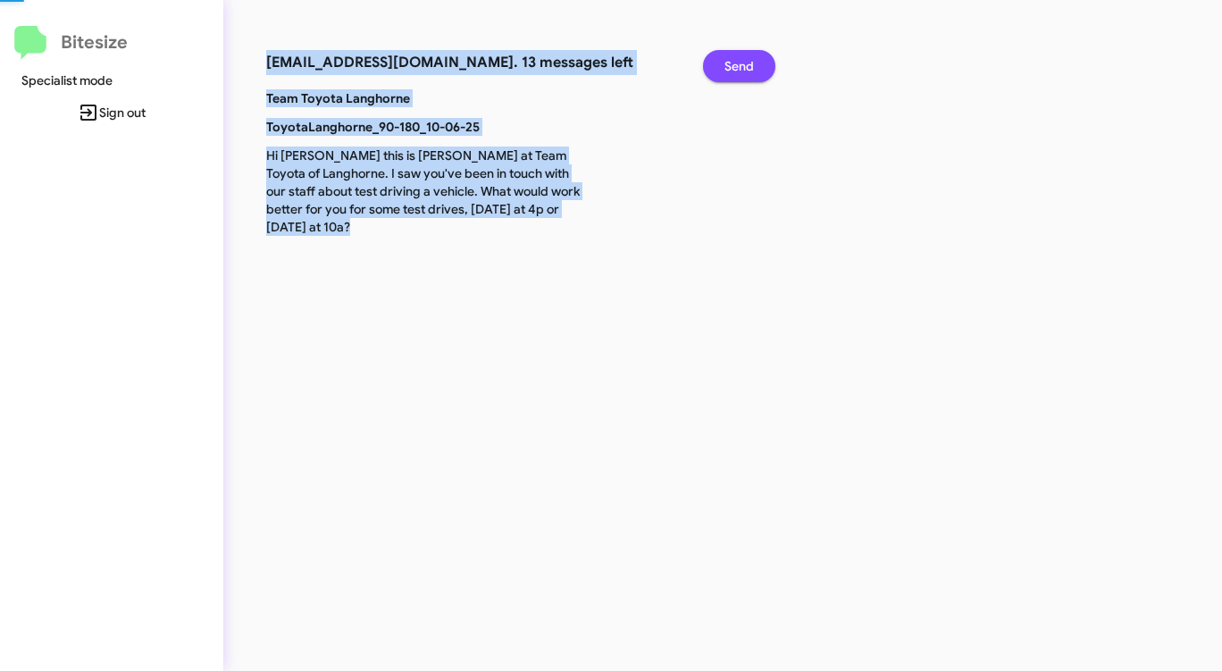
click at [736, 63] on span "Send" at bounding box center [738, 66] width 29 height 32
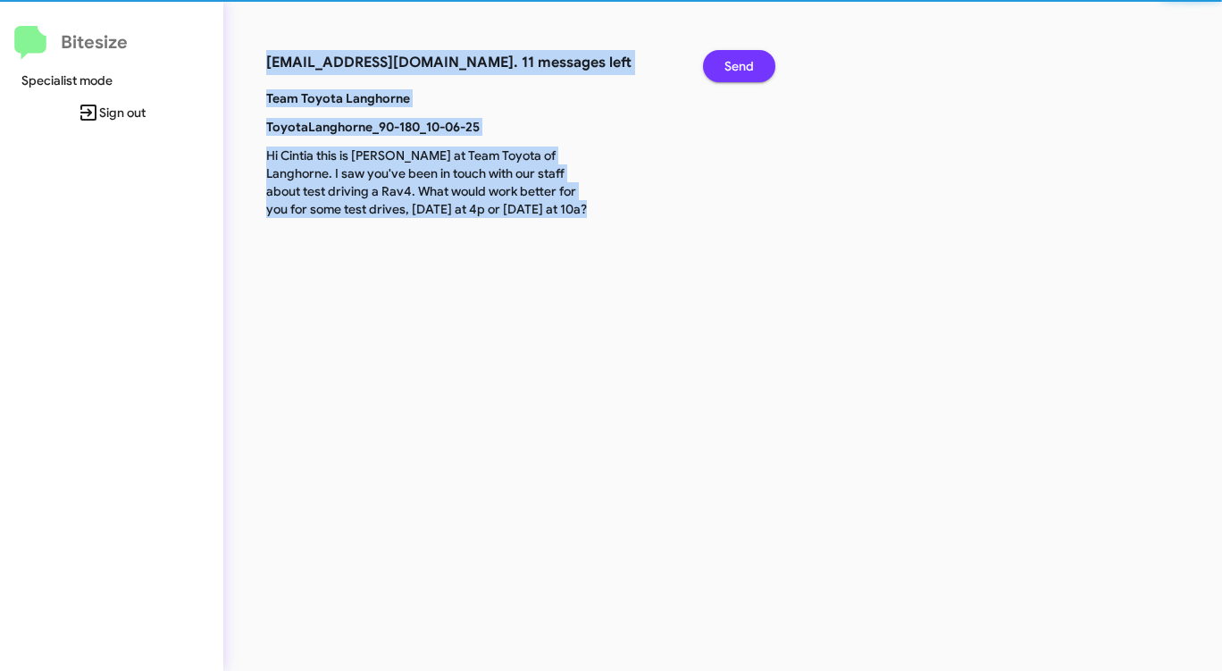
click at [735, 63] on span "Send" at bounding box center [738, 66] width 29 height 32
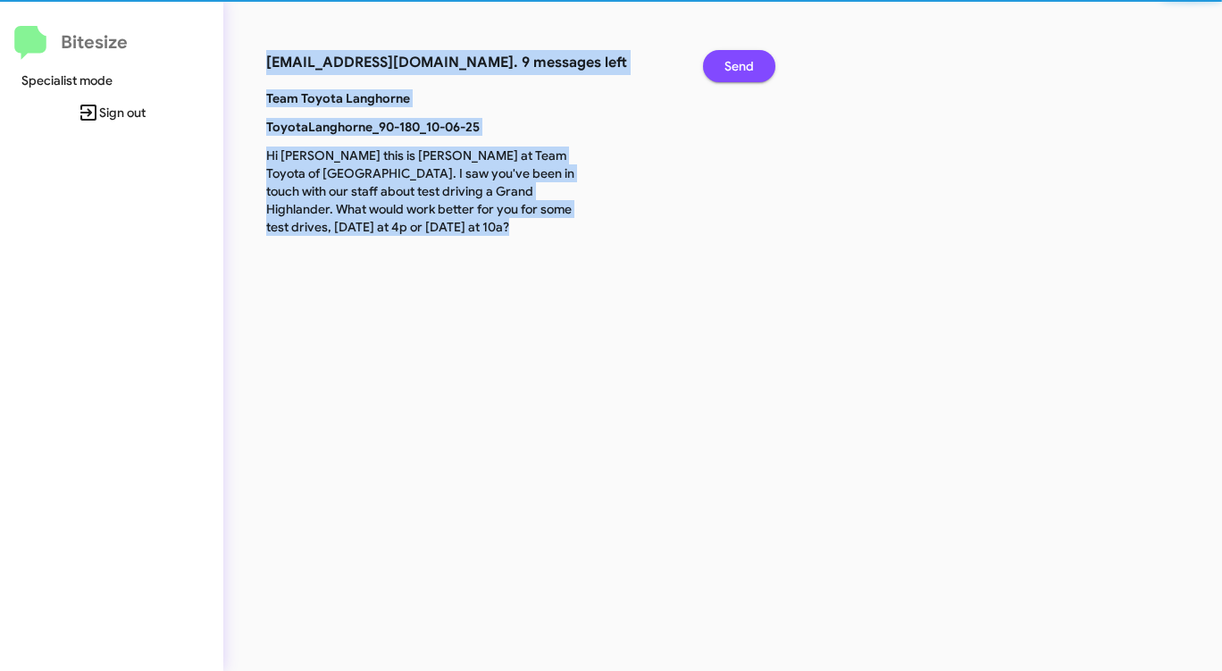
click at [735, 63] on span "Send" at bounding box center [738, 66] width 29 height 32
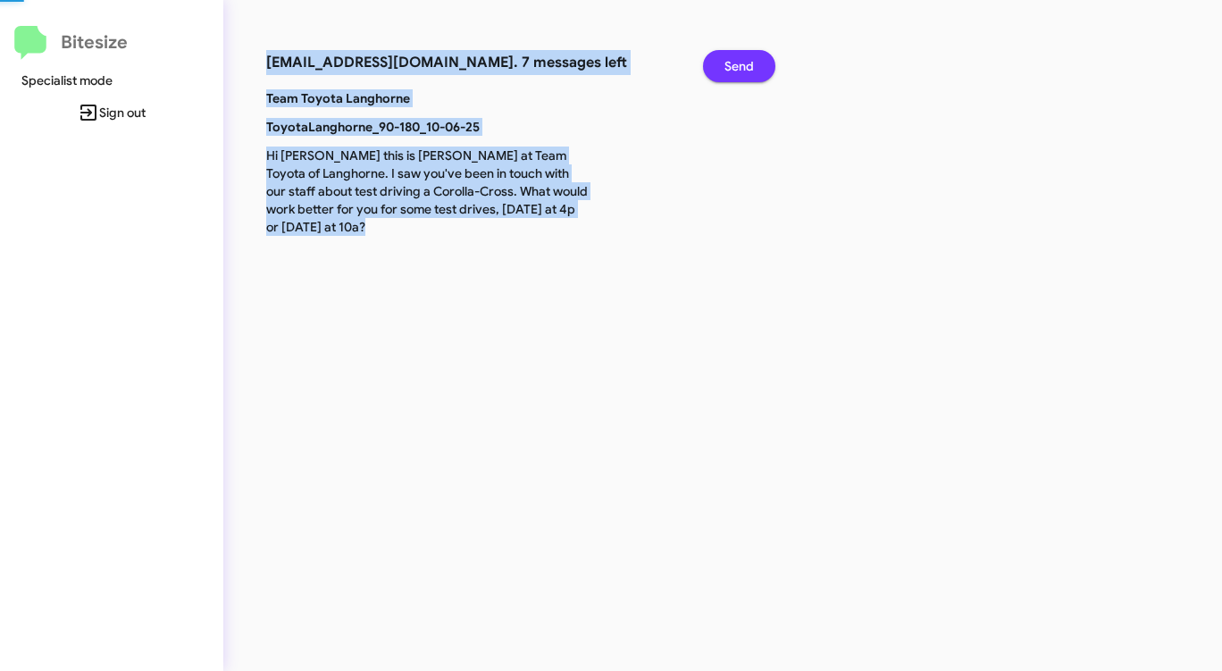
click at [735, 63] on span "Send" at bounding box center [738, 66] width 29 height 32
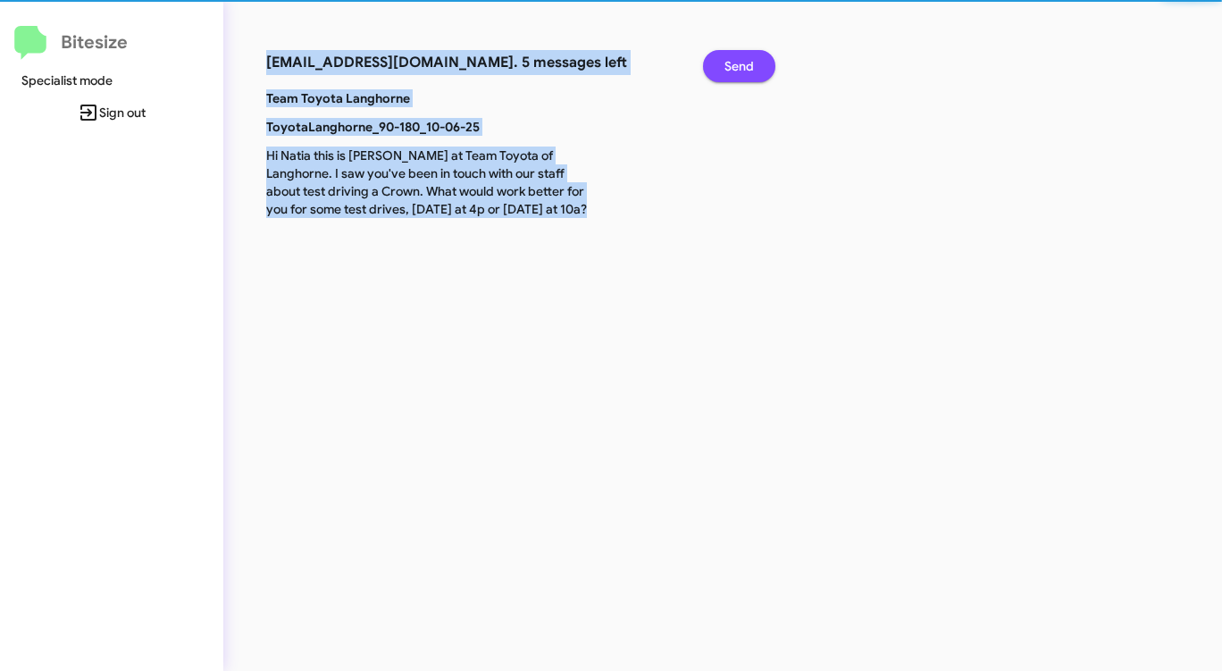
click at [735, 63] on span "Send" at bounding box center [738, 66] width 29 height 32
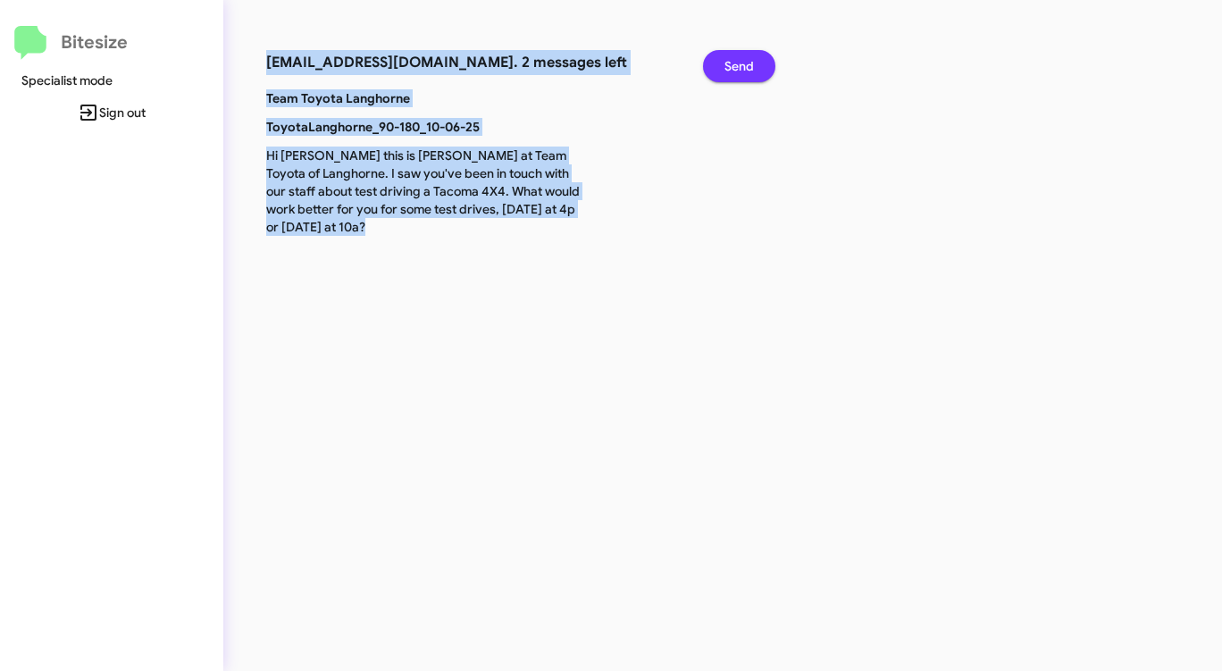
click at [735, 63] on span "Send" at bounding box center [738, 66] width 29 height 32
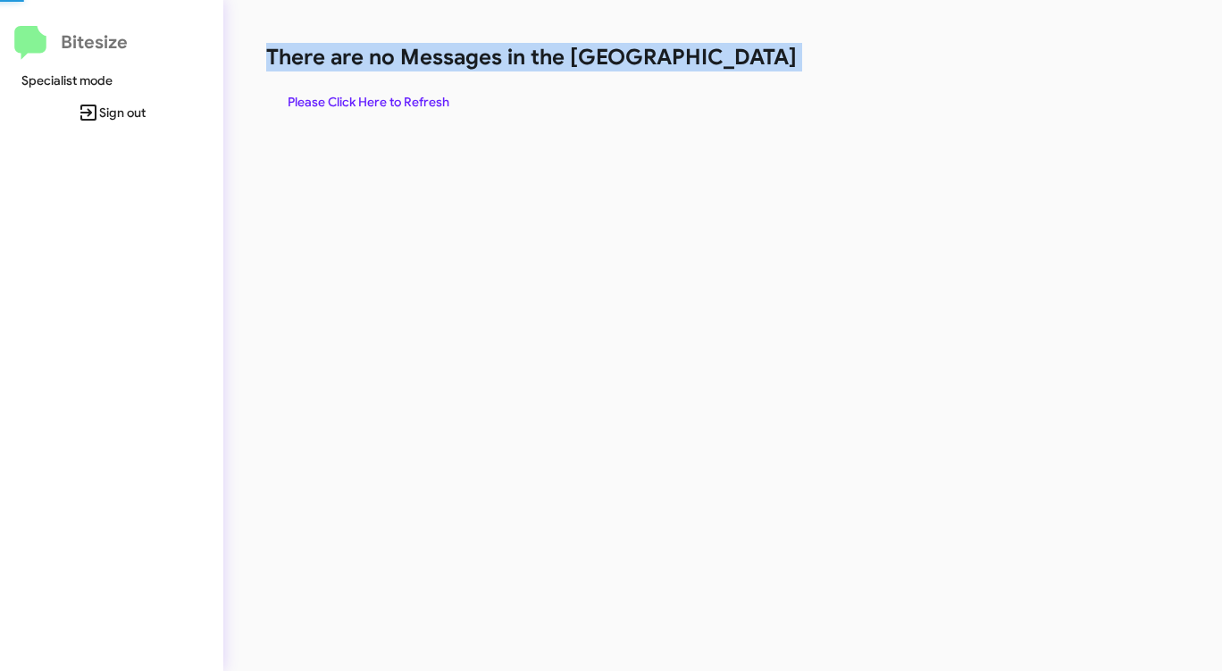
click at [735, 63] on h1 "There are no Messages in the [GEOGRAPHIC_DATA]" at bounding box center [639, 57] width 747 height 29
click at [734, 63] on h1 "There are no Messages in the [GEOGRAPHIC_DATA]" at bounding box center [639, 57] width 747 height 29
click at [423, 95] on span "Please Click Here to Refresh" at bounding box center [369, 102] width 162 height 32
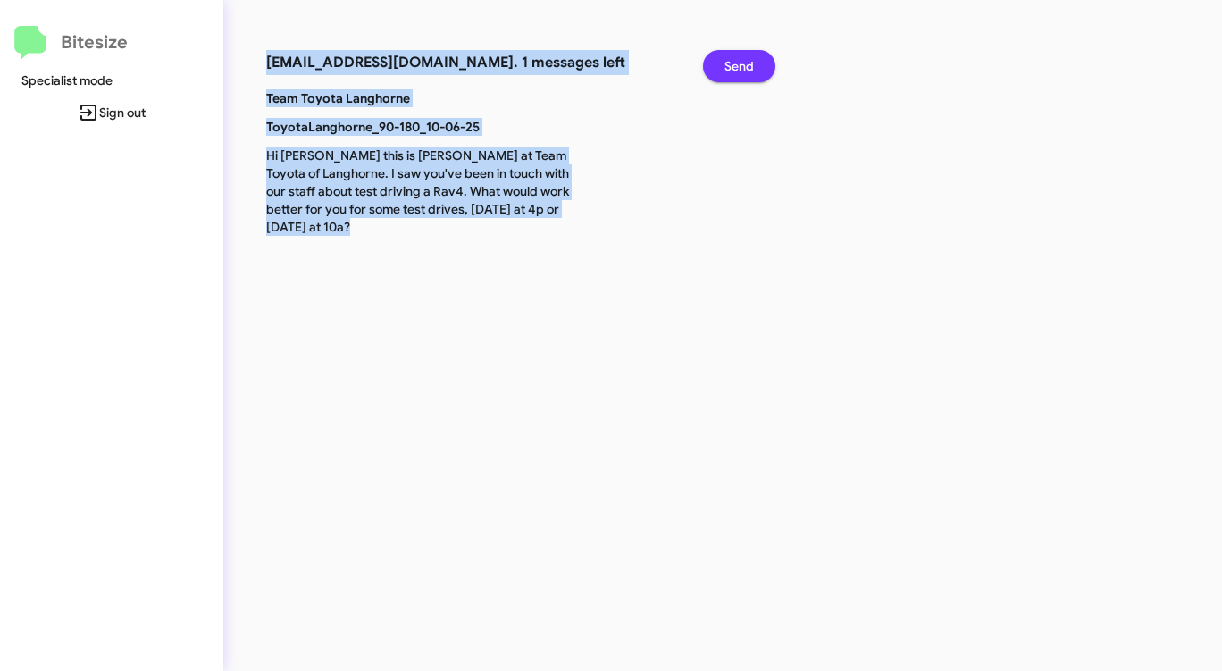
click at [723, 65] on button "Send" at bounding box center [739, 66] width 72 height 32
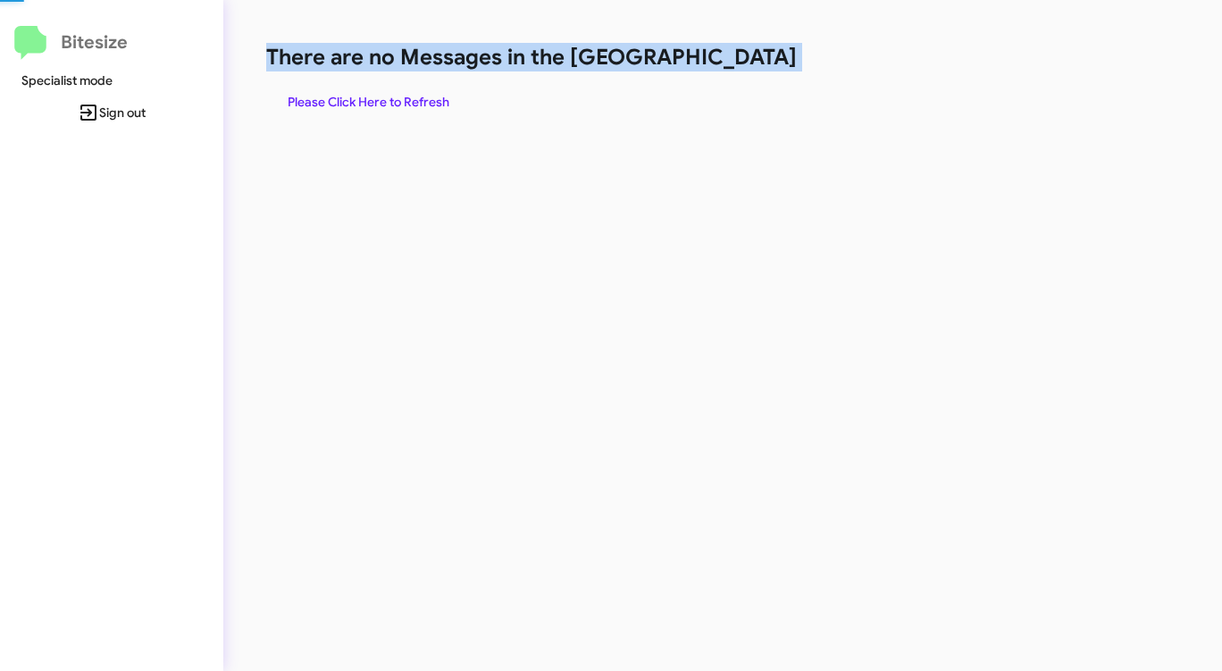
click at [723, 65] on h1 "There are no Messages in the [GEOGRAPHIC_DATA]" at bounding box center [639, 57] width 747 height 29
click at [378, 106] on span "Please Click Here to Refresh" at bounding box center [369, 102] width 162 height 32
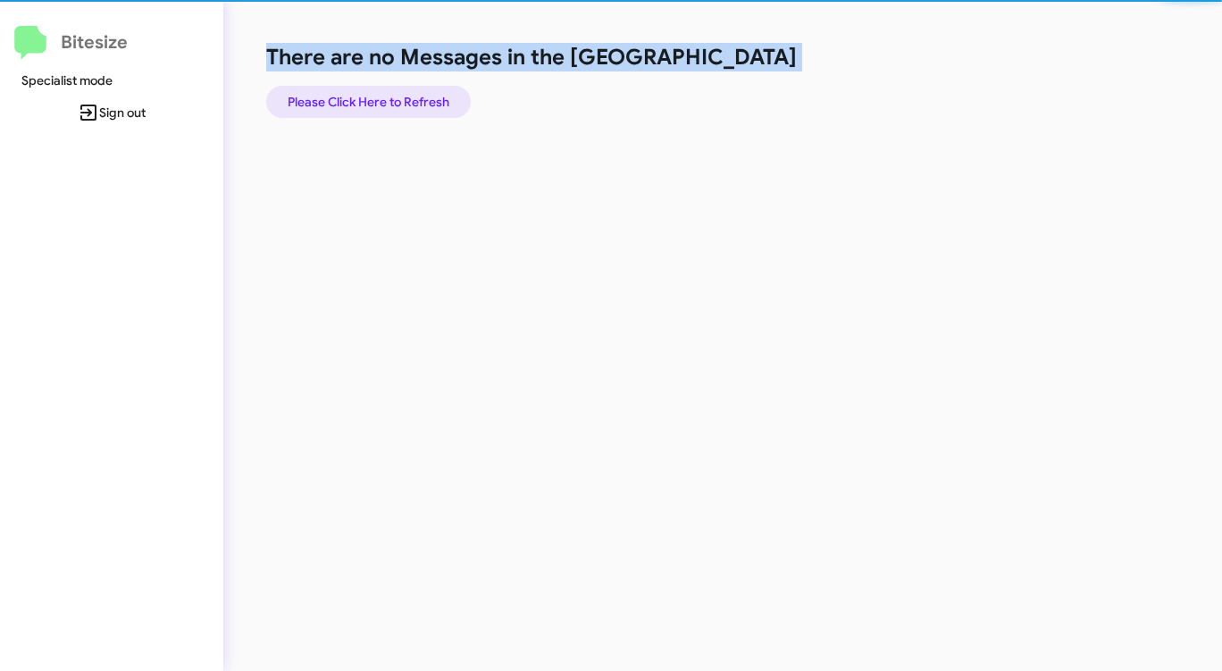
click at [378, 106] on span "Please Click Here to Refresh" at bounding box center [369, 102] width 162 height 32
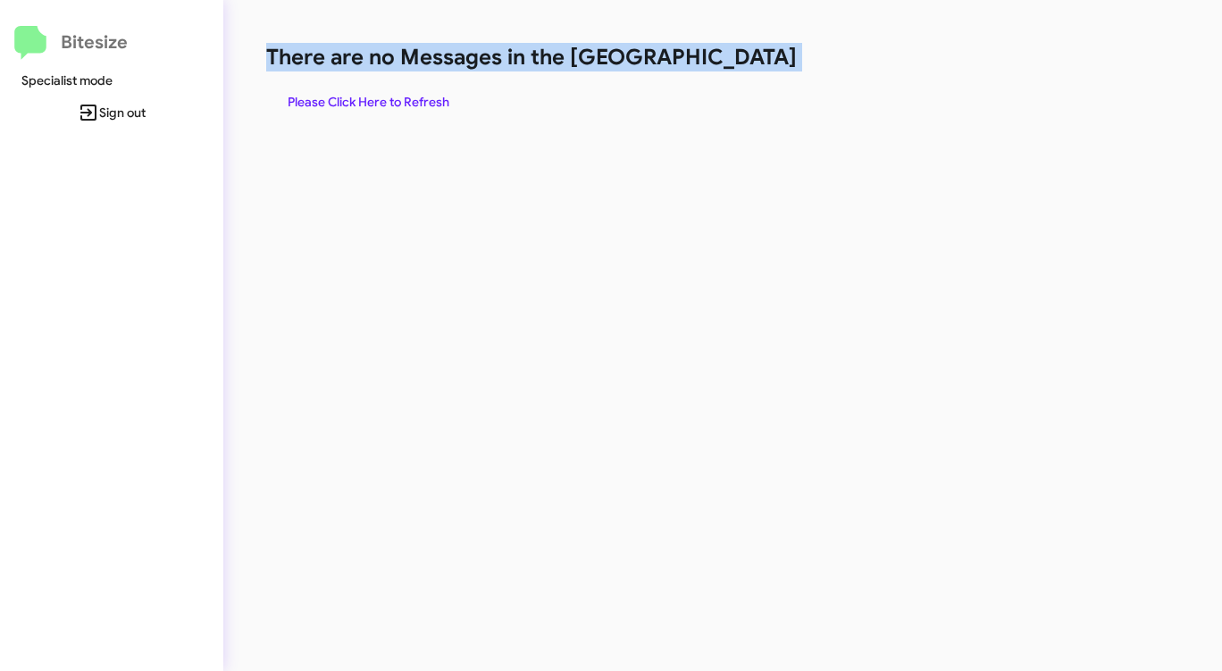
click at [381, 105] on span "Please Click Here to Refresh" at bounding box center [369, 102] width 162 height 32
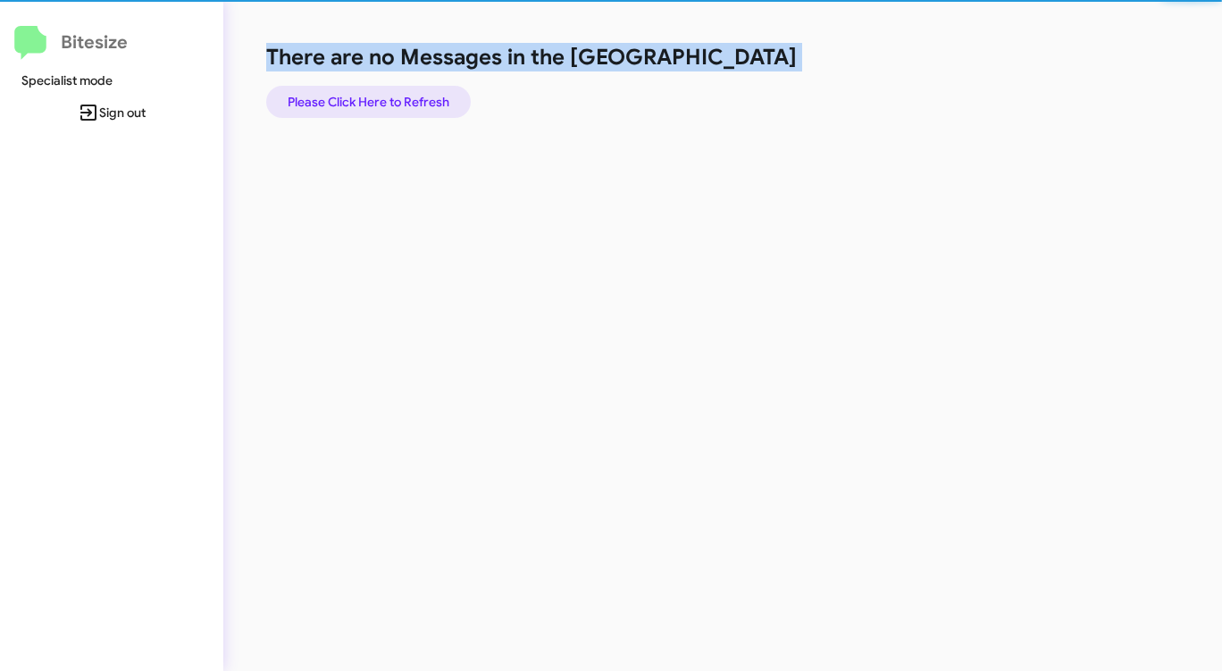
click at [381, 105] on span "Please Click Here to Refresh" at bounding box center [369, 102] width 162 height 32
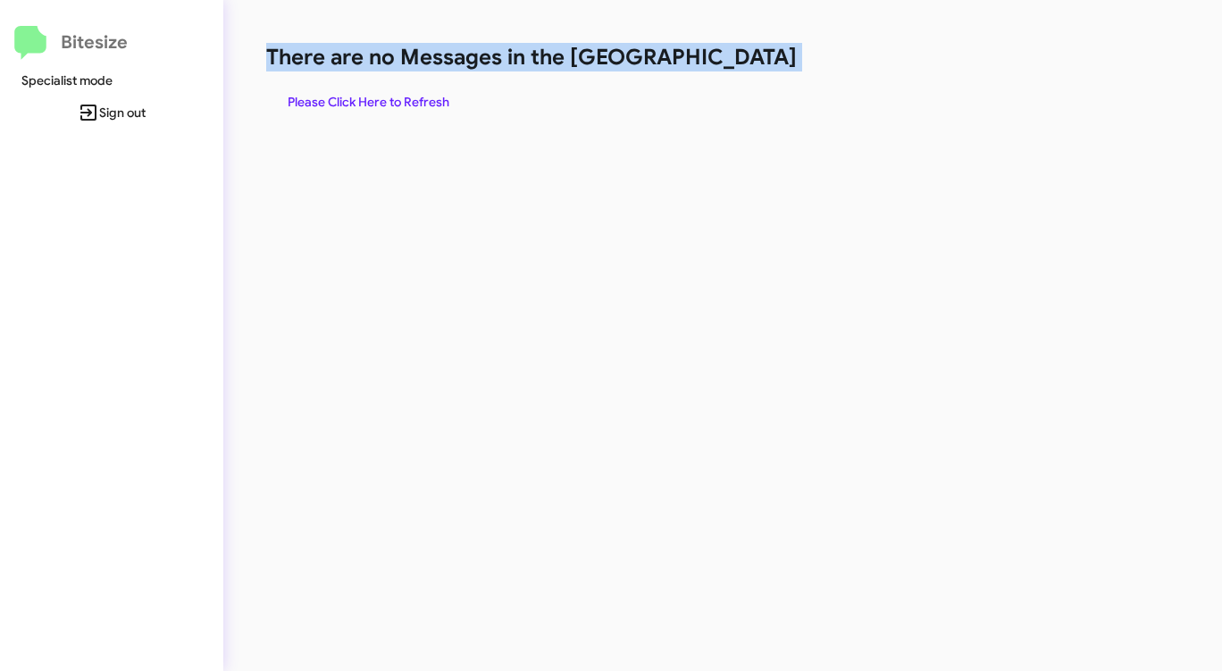
click at [381, 105] on span "Please Click Here to Refresh" at bounding box center [369, 102] width 162 height 32
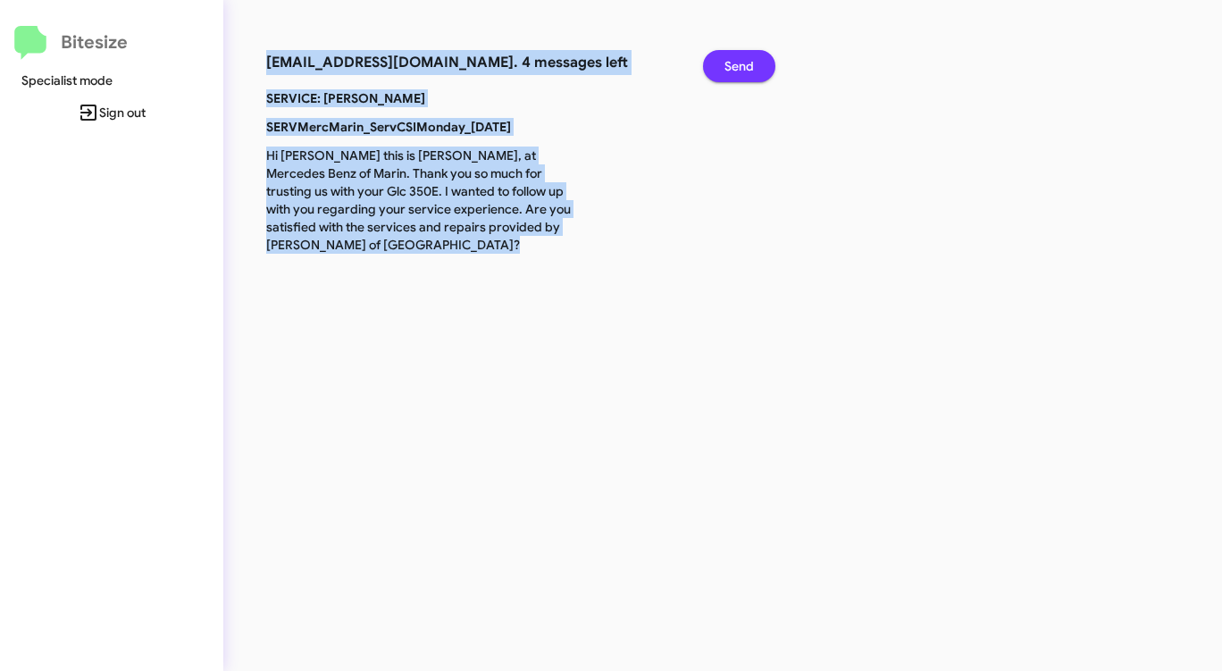
click at [747, 62] on span "Send" at bounding box center [738, 66] width 29 height 32
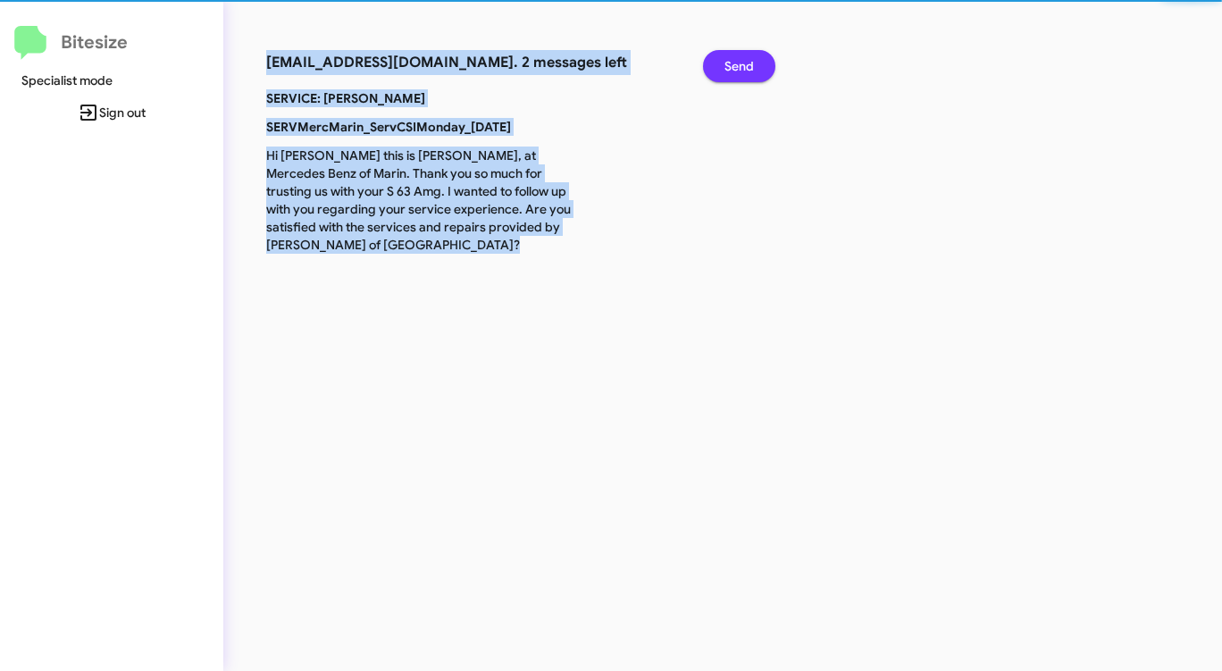
click at [747, 62] on span "Send" at bounding box center [738, 66] width 29 height 32
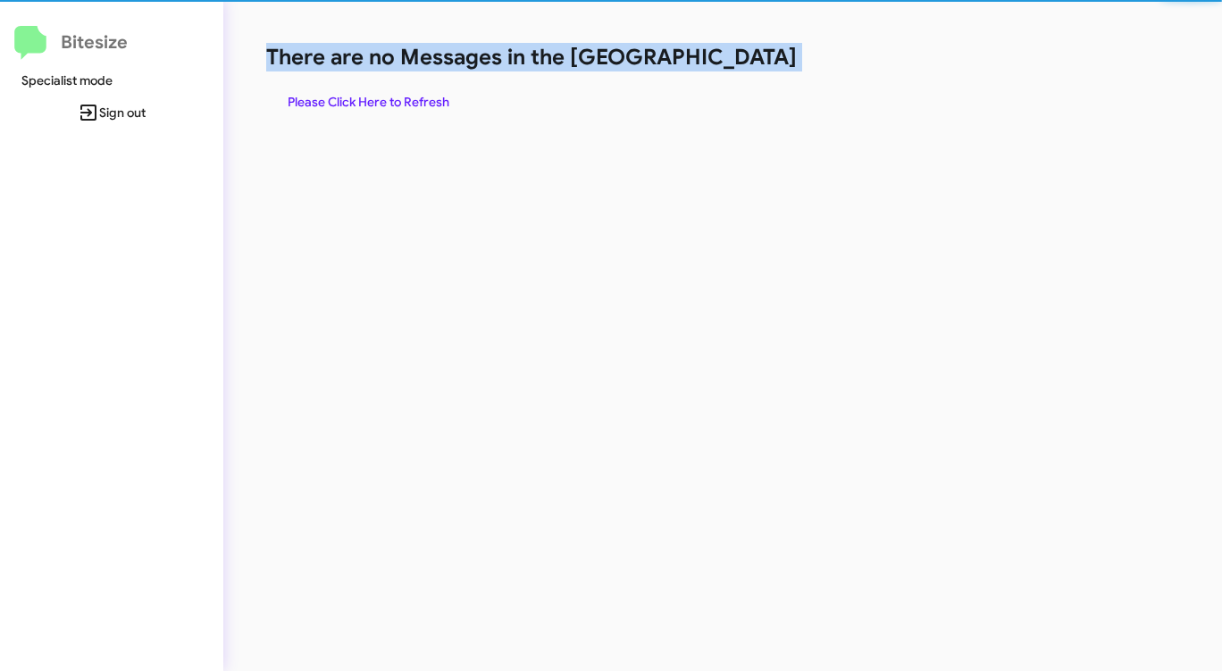
click at [747, 62] on h1 "There are no Messages in the [GEOGRAPHIC_DATA]" at bounding box center [639, 57] width 747 height 29
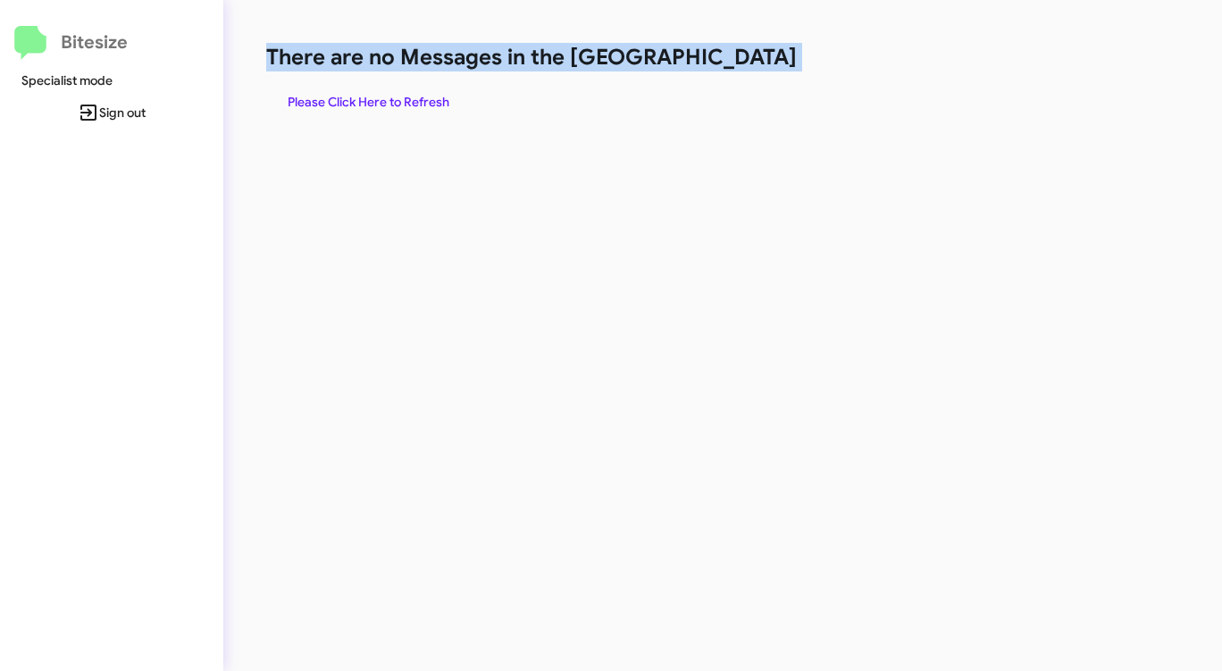
click at [747, 62] on h1 "There are no Messages in the [GEOGRAPHIC_DATA]" at bounding box center [639, 57] width 747 height 29
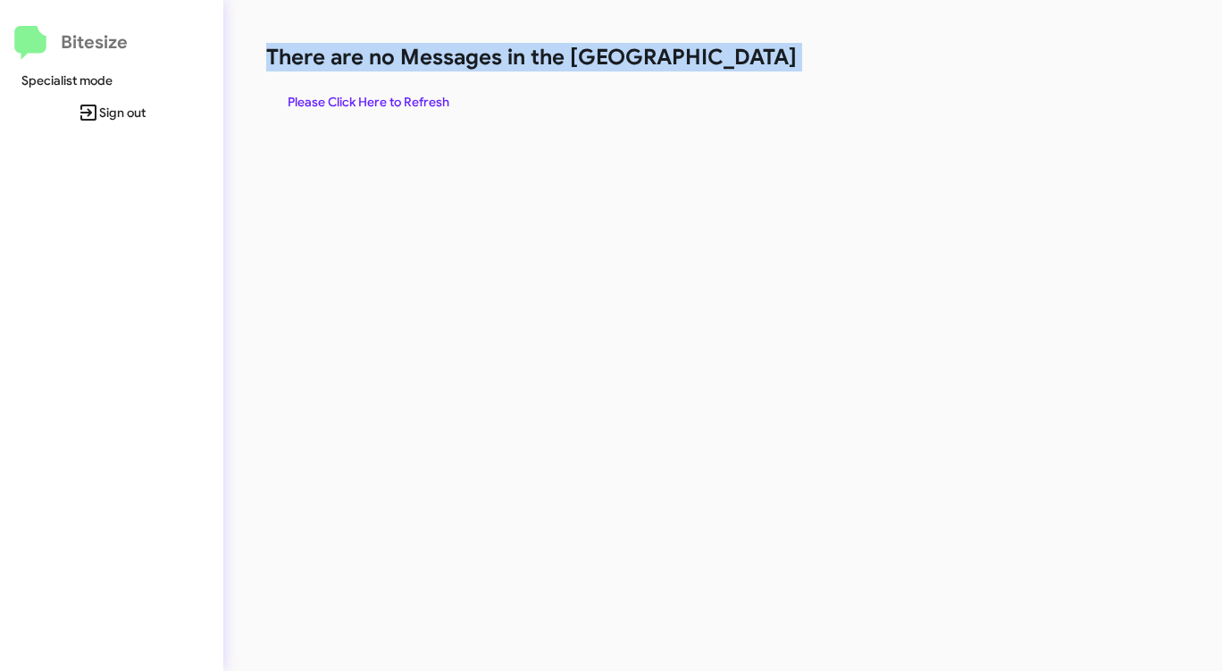
click at [406, 102] on span "Please Click Here to Refresh" at bounding box center [369, 102] width 162 height 32
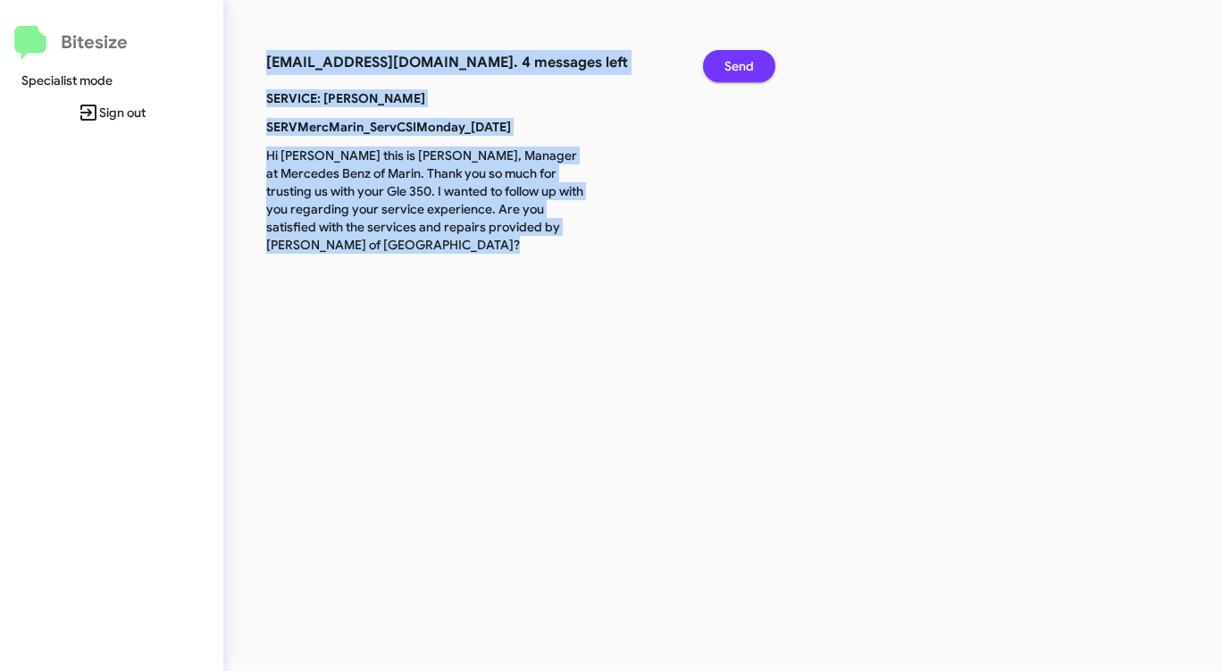
click at [734, 63] on span "Send" at bounding box center [738, 66] width 29 height 32
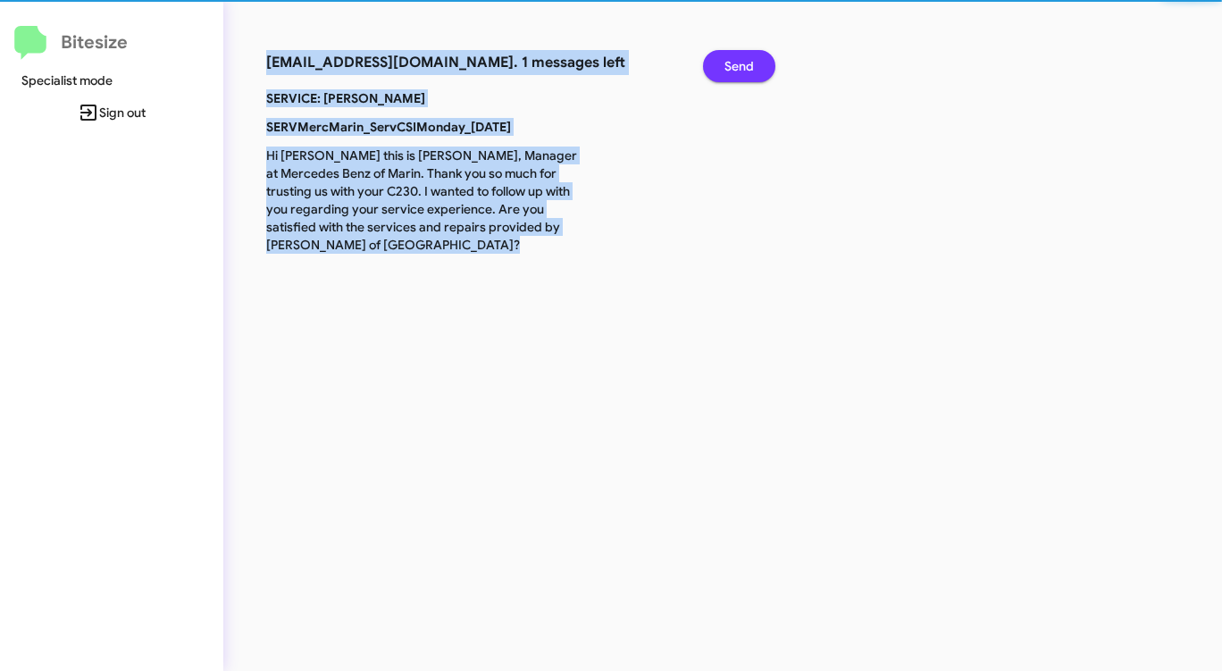
click at [734, 63] on span "Send" at bounding box center [738, 66] width 29 height 32
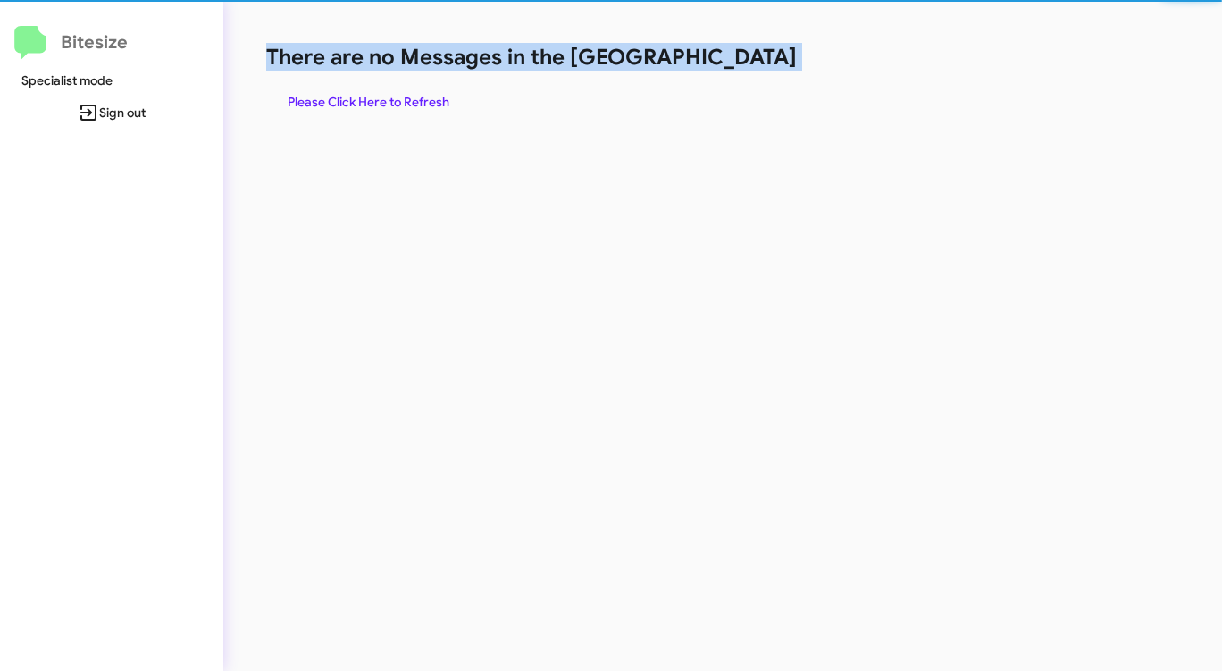
click at [734, 63] on h1 "There are no Messages in the [GEOGRAPHIC_DATA]" at bounding box center [639, 57] width 747 height 29
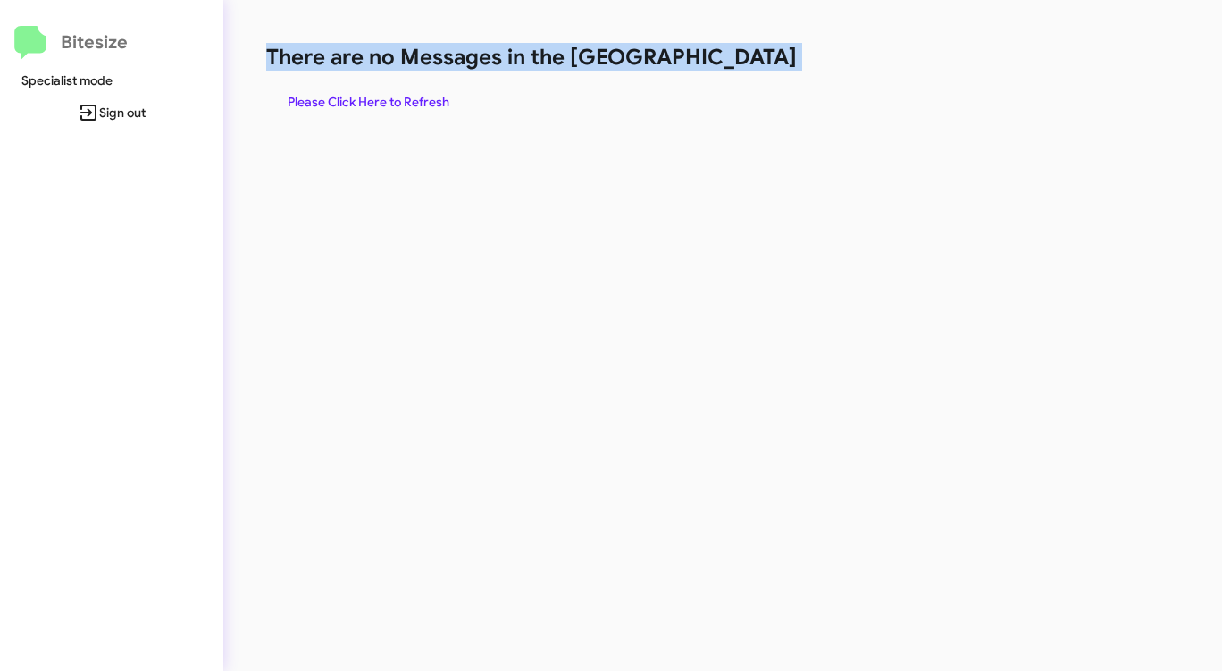
click at [734, 63] on h1 "There are no Messages in the [GEOGRAPHIC_DATA]" at bounding box center [639, 57] width 747 height 29
click at [735, 63] on h1 "There are no Messages in the [GEOGRAPHIC_DATA]" at bounding box center [639, 57] width 747 height 29
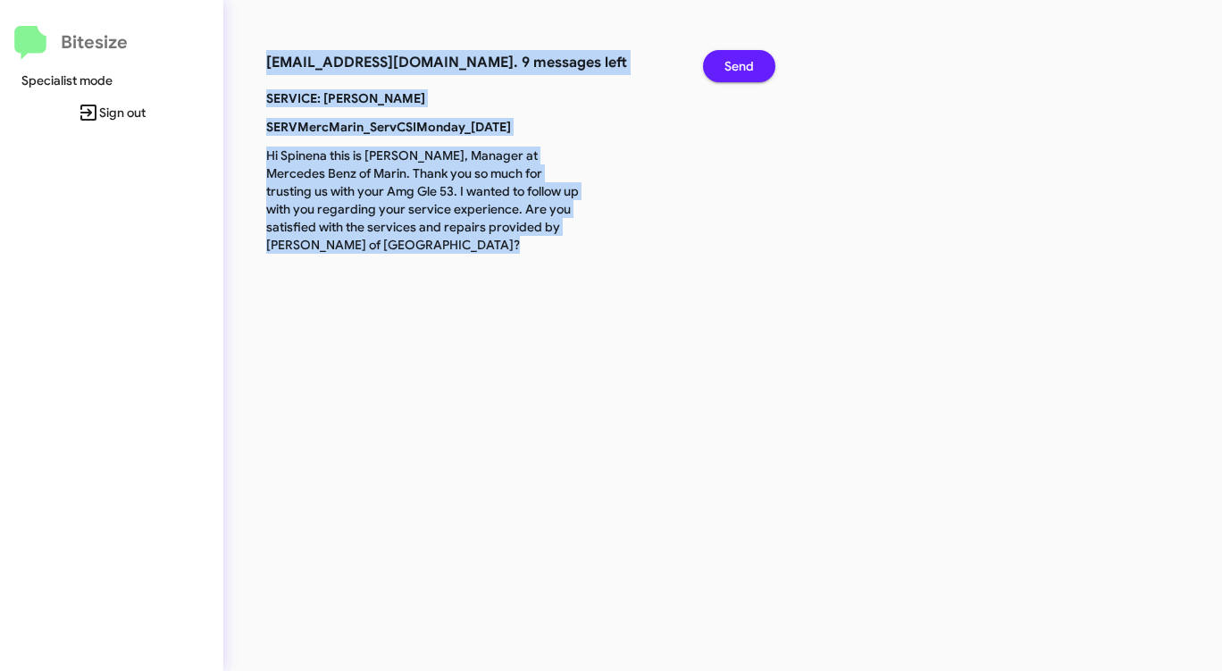
click at [735, 63] on span "Send" at bounding box center [738, 66] width 29 height 32
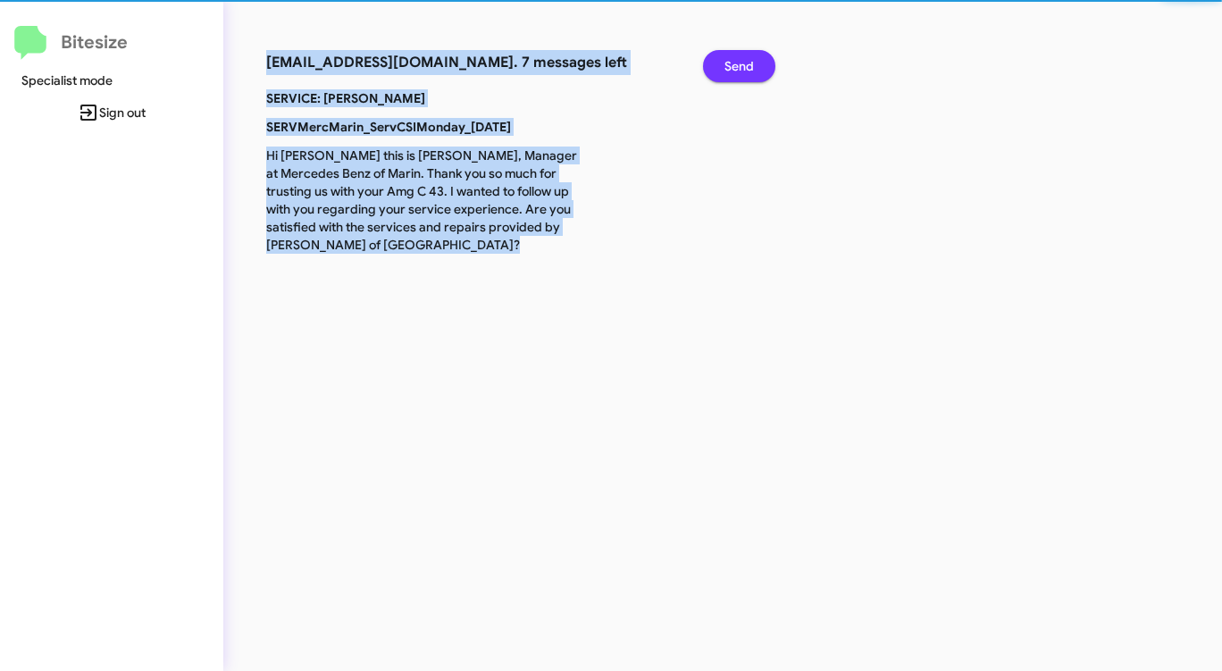
click at [735, 63] on span "Send" at bounding box center [738, 66] width 29 height 32
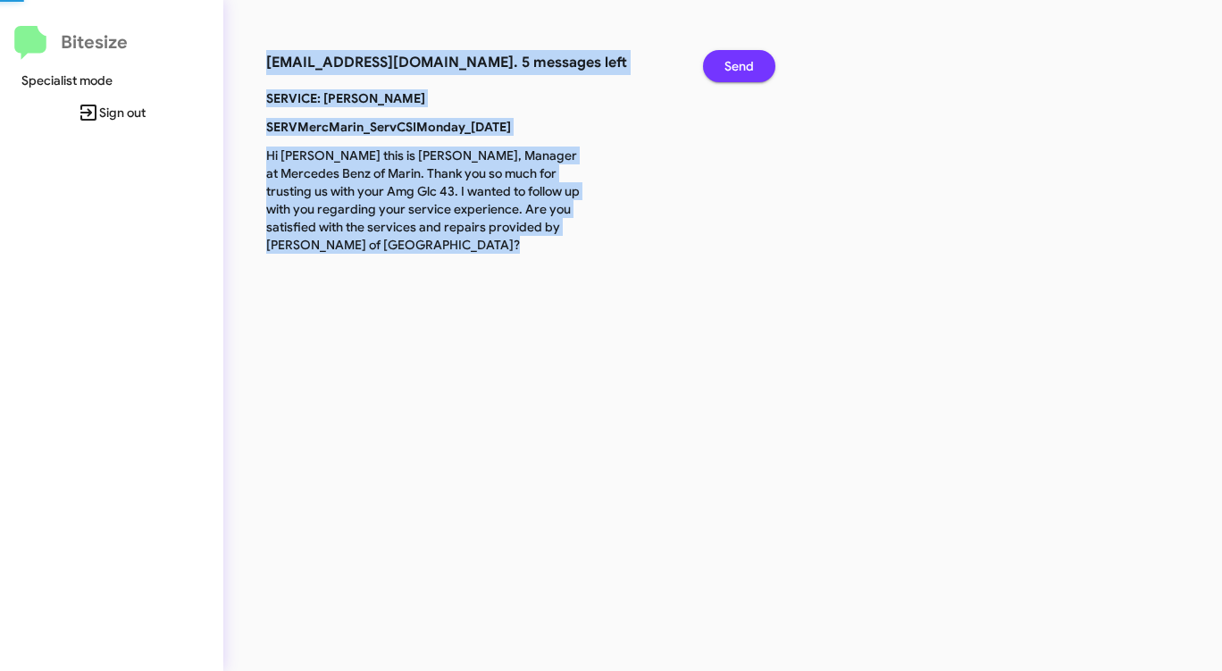
click at [735, 63] on span "Send" at bounding box center [738, 66] width 29 height 32
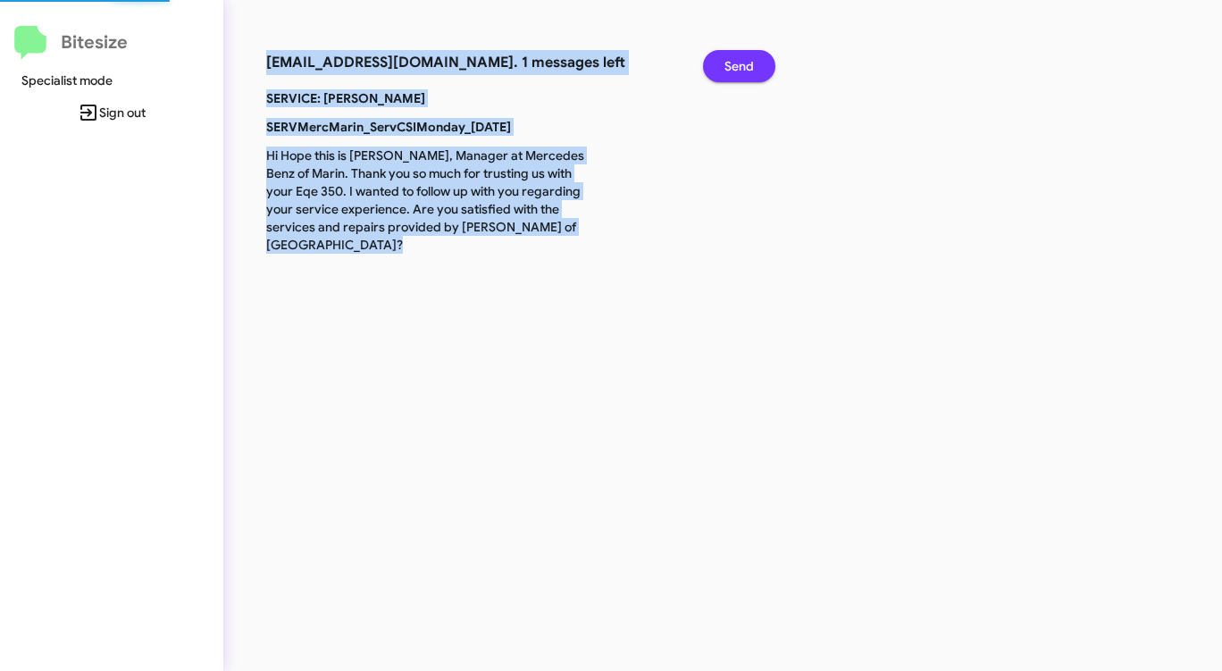
click at [735, 63] on span "Send" at bounding box center [738, 66] width 29 height 32
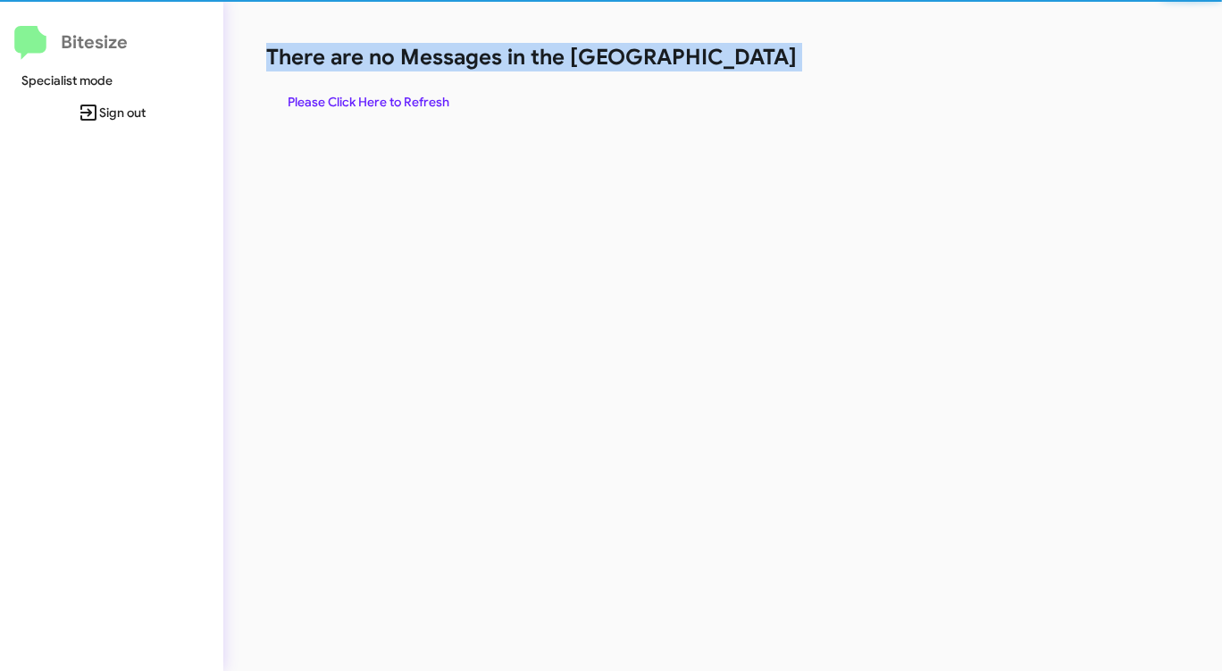
click at [735, 63] on h1 "There are no Messages in the [GEOGRAPHIC_DATA]" at bounding box center [639, 57] width 747 height 29
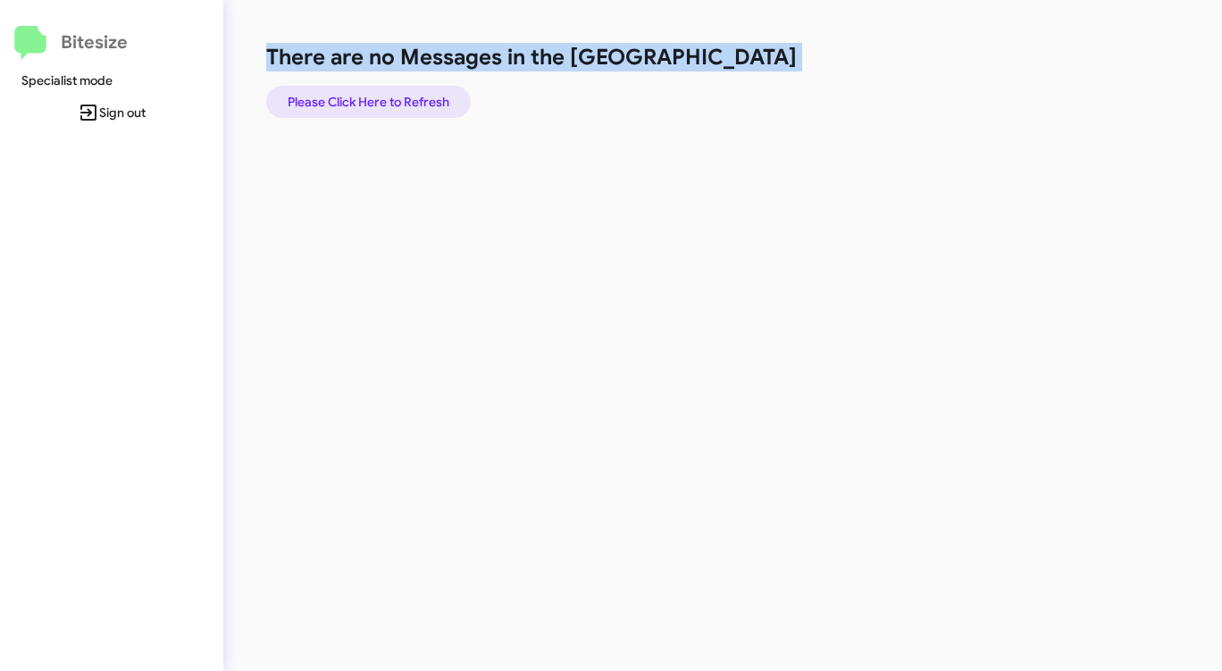
click at [389, 103] on span "Please Click Here to Refresh" at bounding box center [369, 102] width 162 height 32
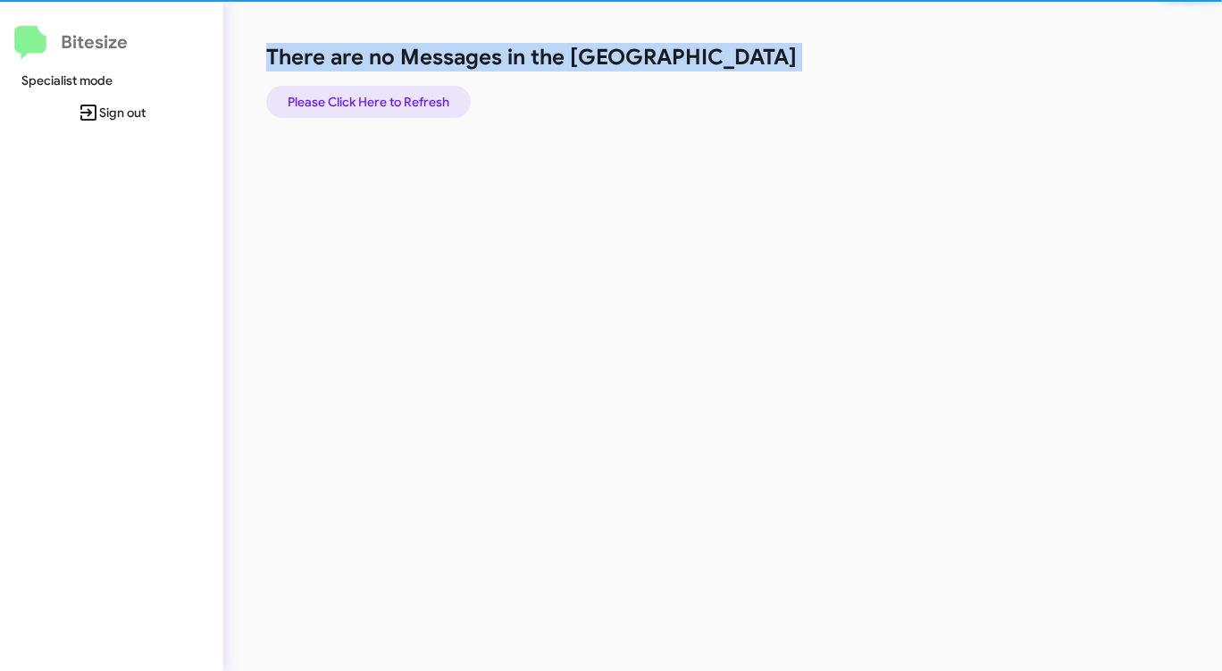
click at [389, 103] on span "Please Click Here to Refresh" at bounding box center [369, 102] width 162 height 32
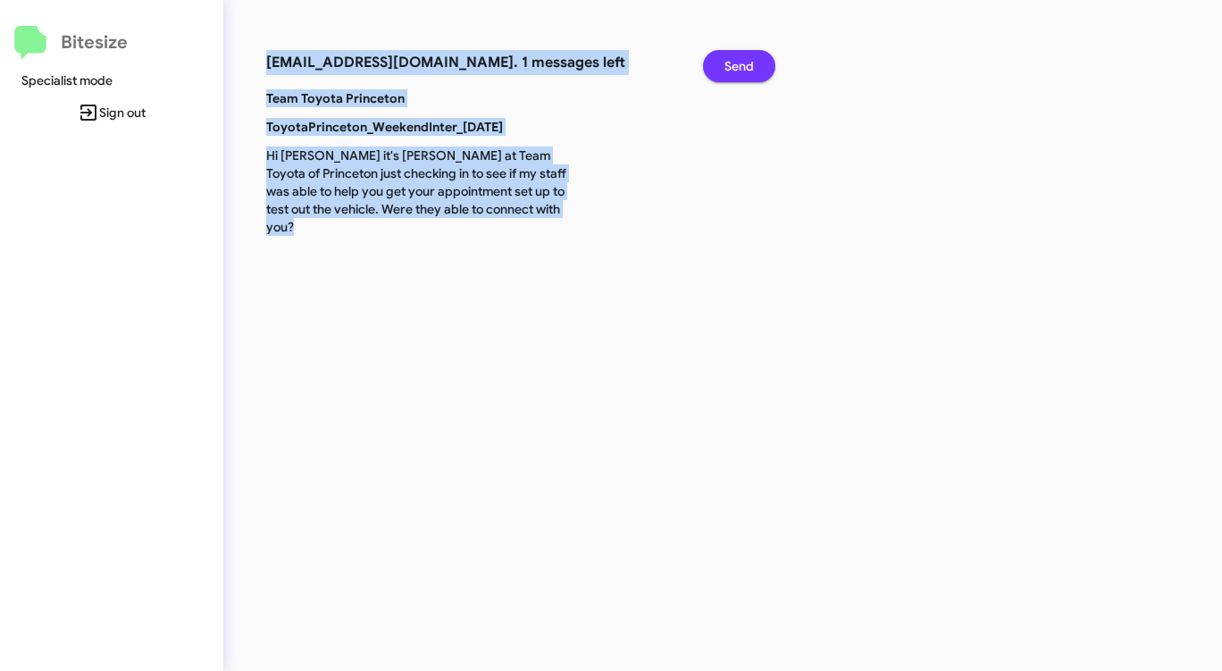
click at [748, 63] on span "Send" at bounding box center [738, 66] width 29 height 32
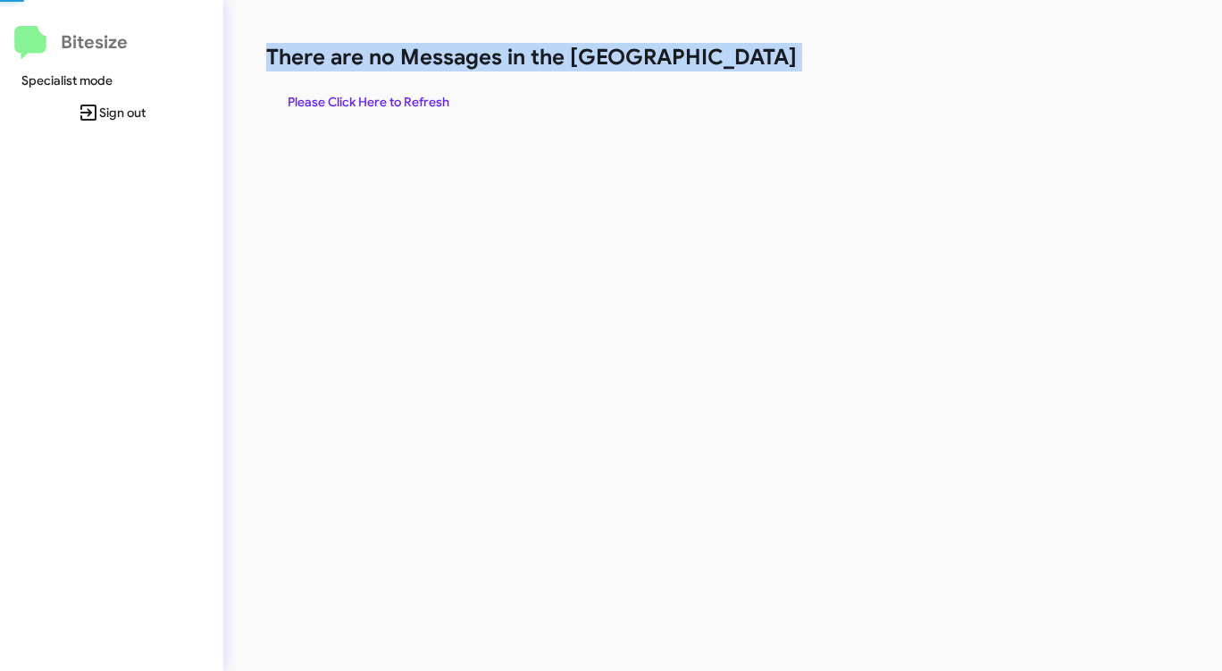
click at [748, 63] on h1 "There are no Messages in the [GEOGRAPHIC_DATA]" at bounding box center [639, 57] width 747 height 29
click at [745, 77] on div "There are no Messages in the Queue Please Click Here to Refresh" at bounding box center [639, 80] width 747 height 75
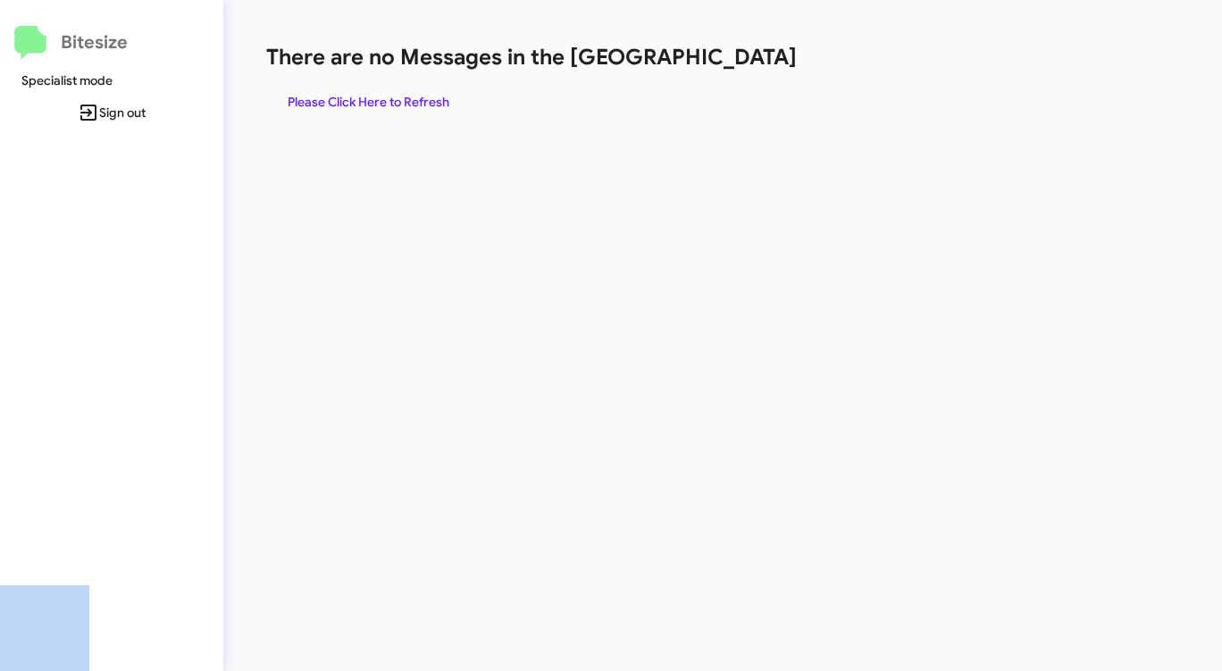
click at [745, 77] on div "There are no Messages in the Queue Please Click Here to Refresh" at bounding box center [639, 80] width 747 height 75
click at [392, 95] on span "Please Click Here to Refresh" at bounding box center [369, 102] width 162 height 32
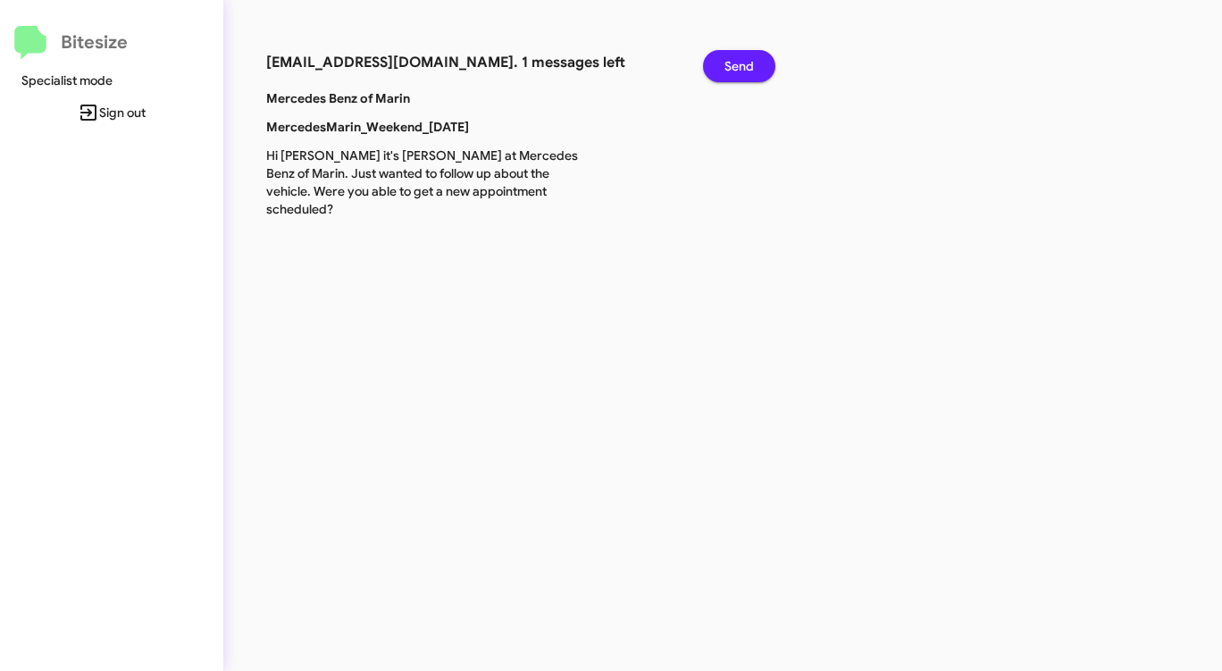
click at [751, 56] on span "Send" at bounding box center [738, 66] width 29 height 32
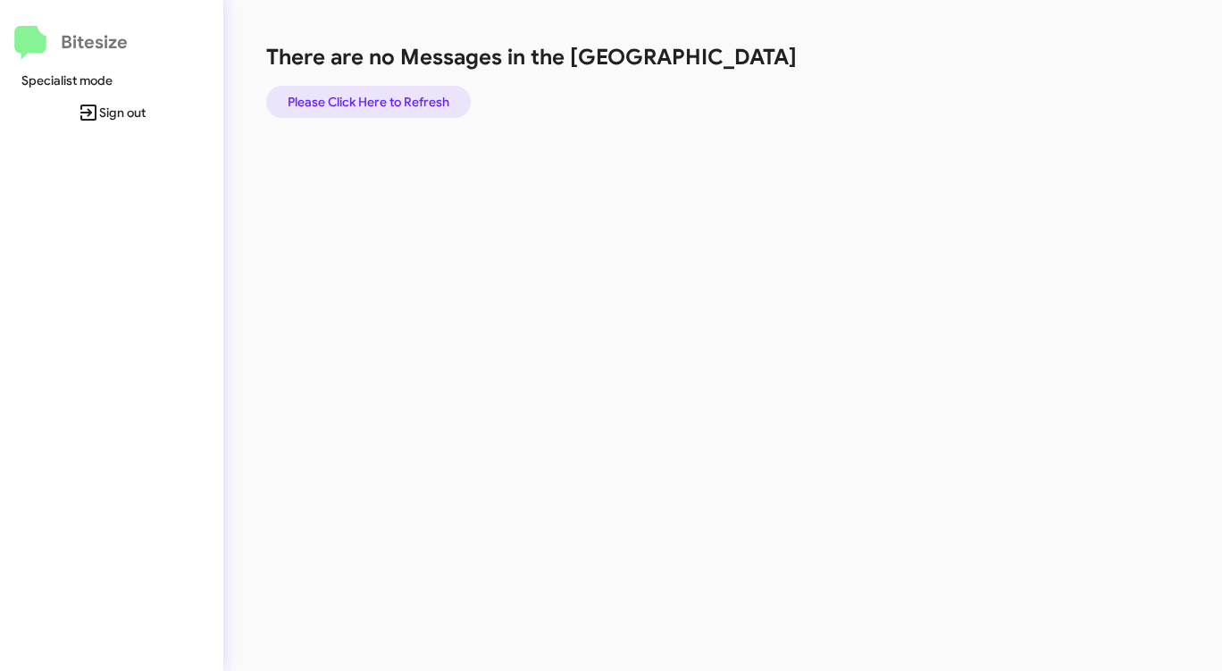
click at [371, 102] on span "Please Click Here to Refresh" at bounding box center [369, 102] width 162 height 32
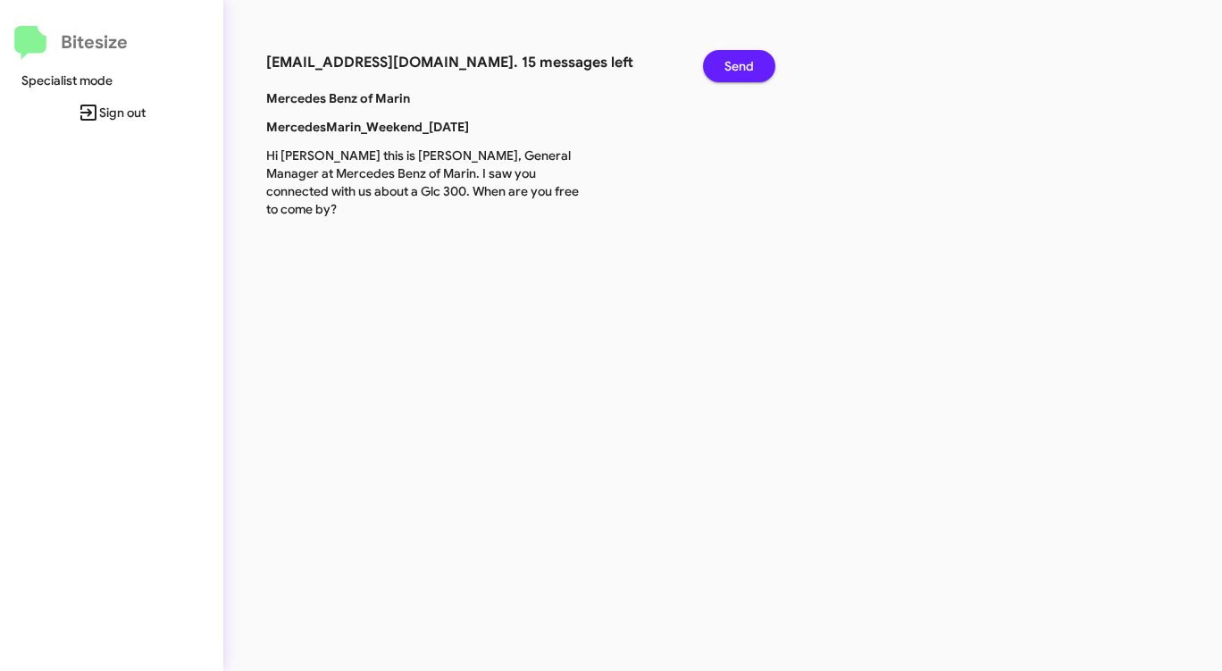
click at [753, 64] on span "Send" at bounding box center [738, 66] width 29 height 32
click at [750, 64] on span "Send" at bounding box center [738, 66] width 29 height 32
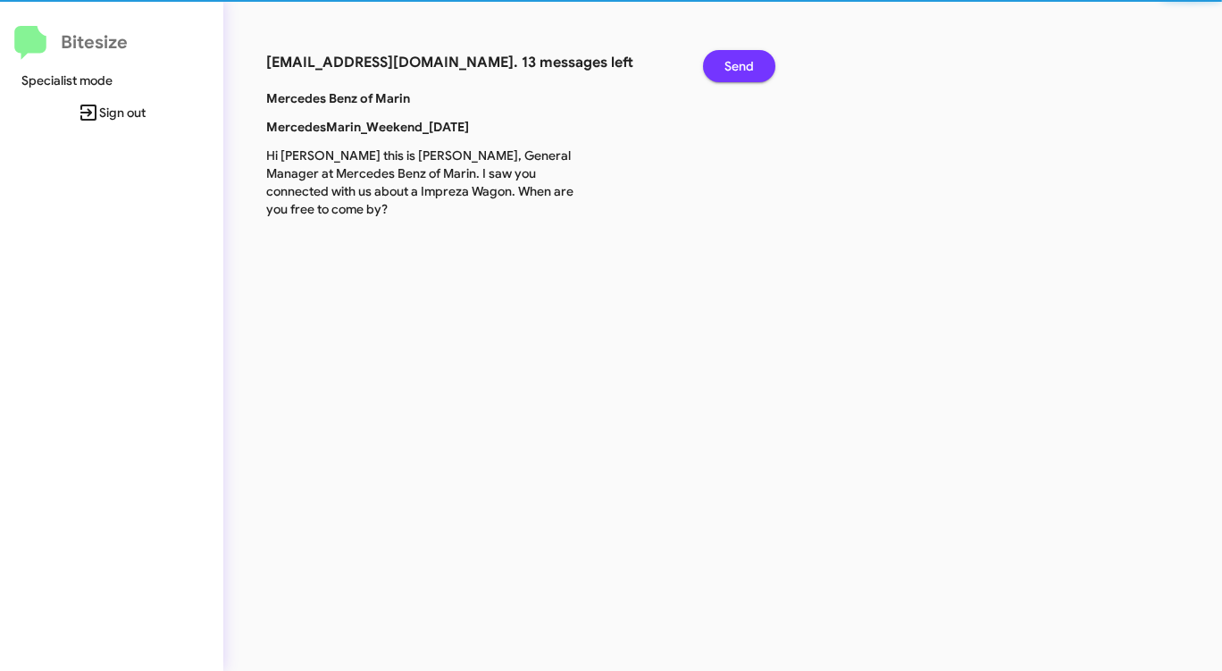
click at [750, 64] on span "Send" at bounding box center [738, 66] width 29 height 32
click at [747, 65] on span "Send" at bounding box center [738, 66] width 29 height 32
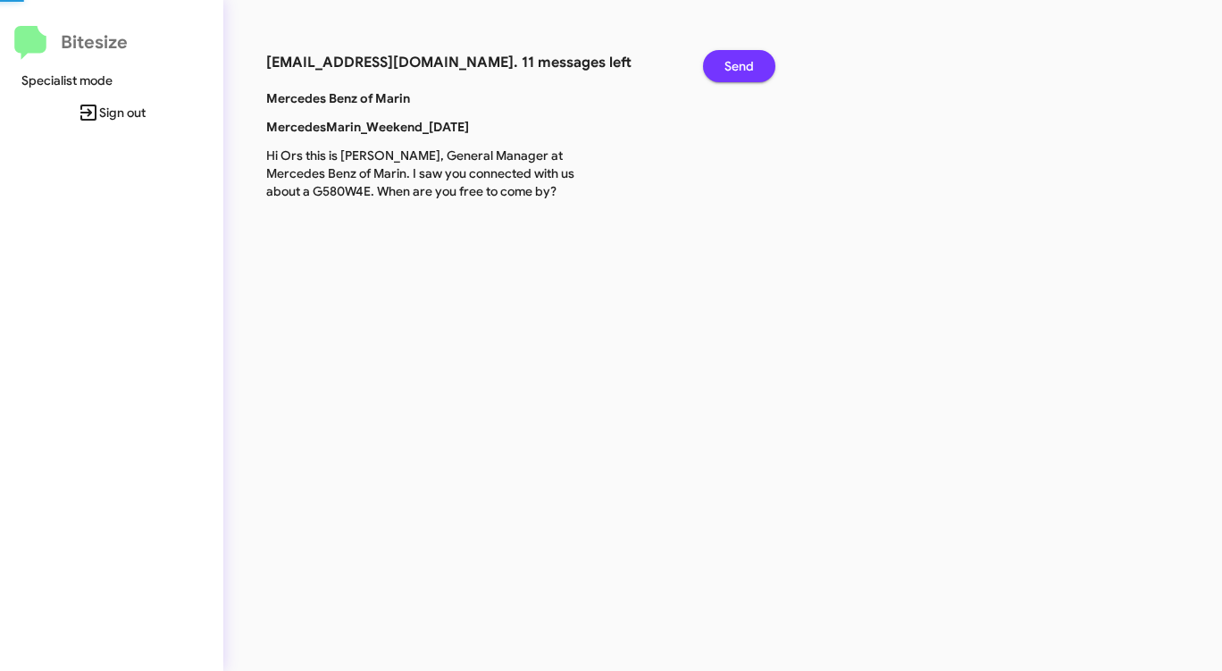
click at [747, 65] on span "Send" at bounding box center [738, 66] width 29 height 32
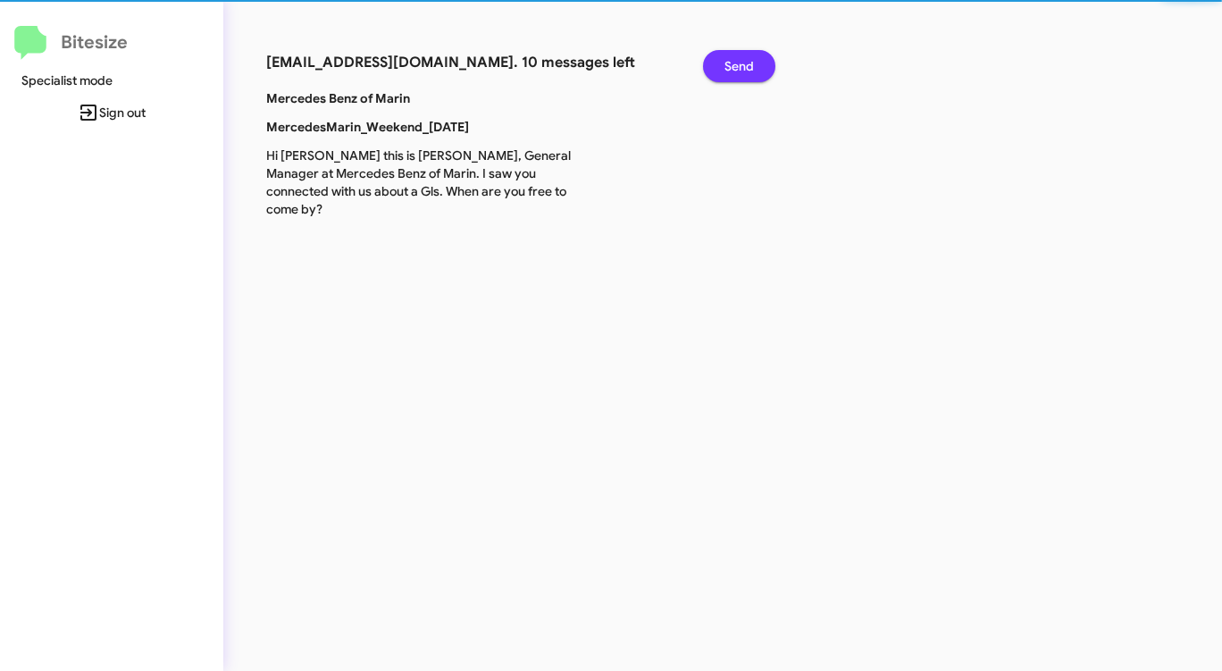
click at [747, 65] on span "Send" at bounding box center [738, 66] width 29 height 32
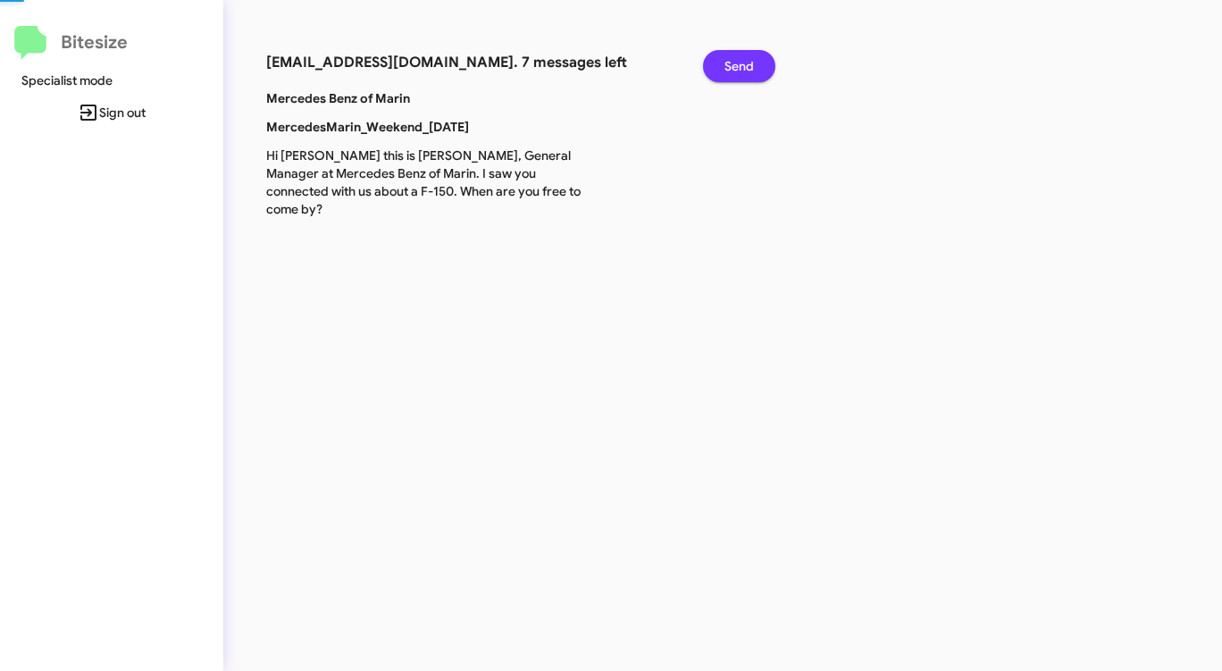
click at [746, 65] on span "Send" at bounding box center [738, 66] width 29 height 32
click at [745, 66] on span "Send" at bounding box center [738, 66] width 29 height 32
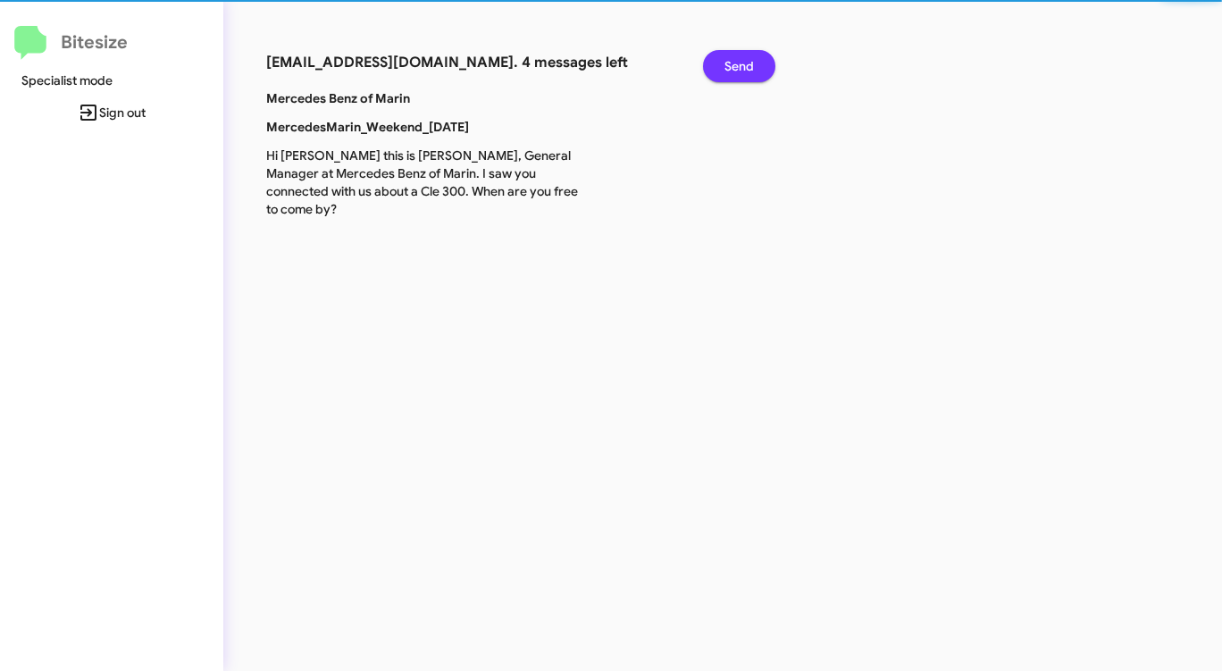
click at [744, 66] on span "Send" at bounding box center [738, 66] width 29 height 32
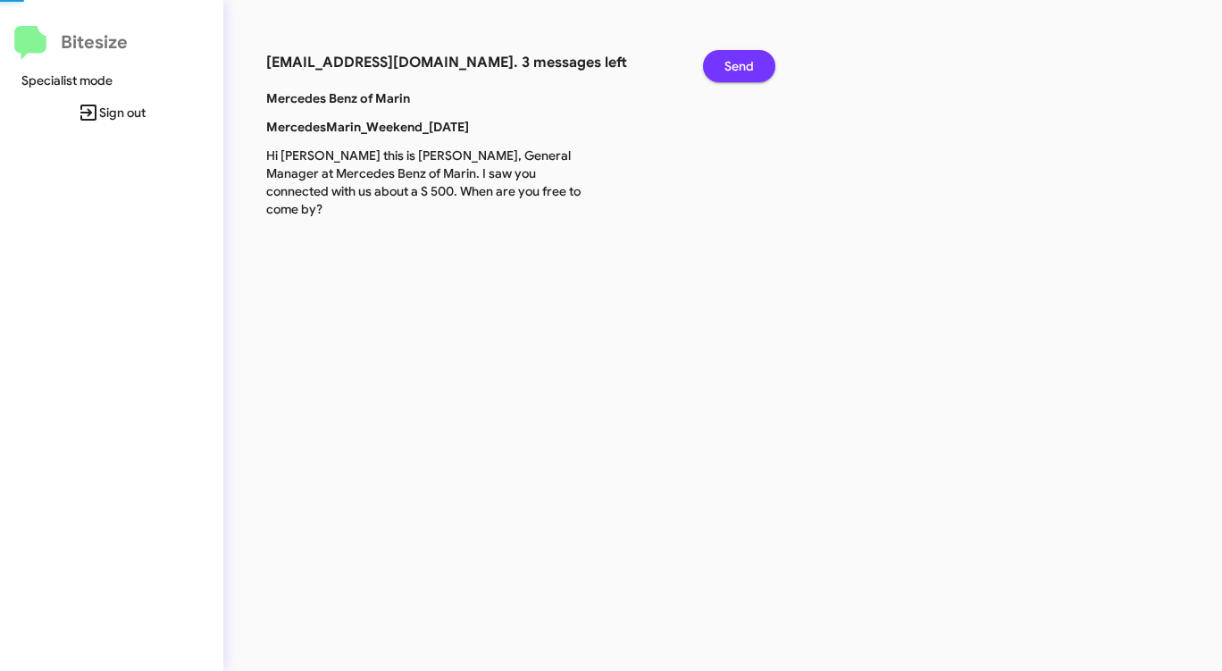
click at [744, 66] on span "Send" at bounding box center [738, 66] width 29 height 32
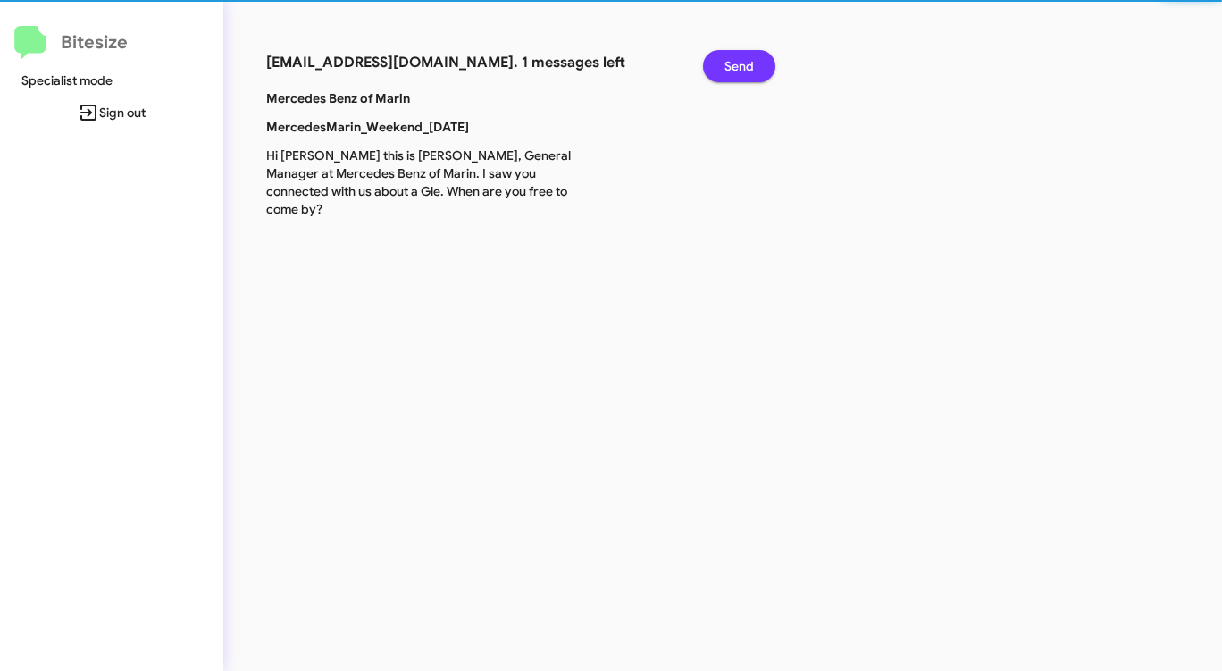
click at [744, 66] on span "Send" at bounding box center [738, 66] width 29 height 32
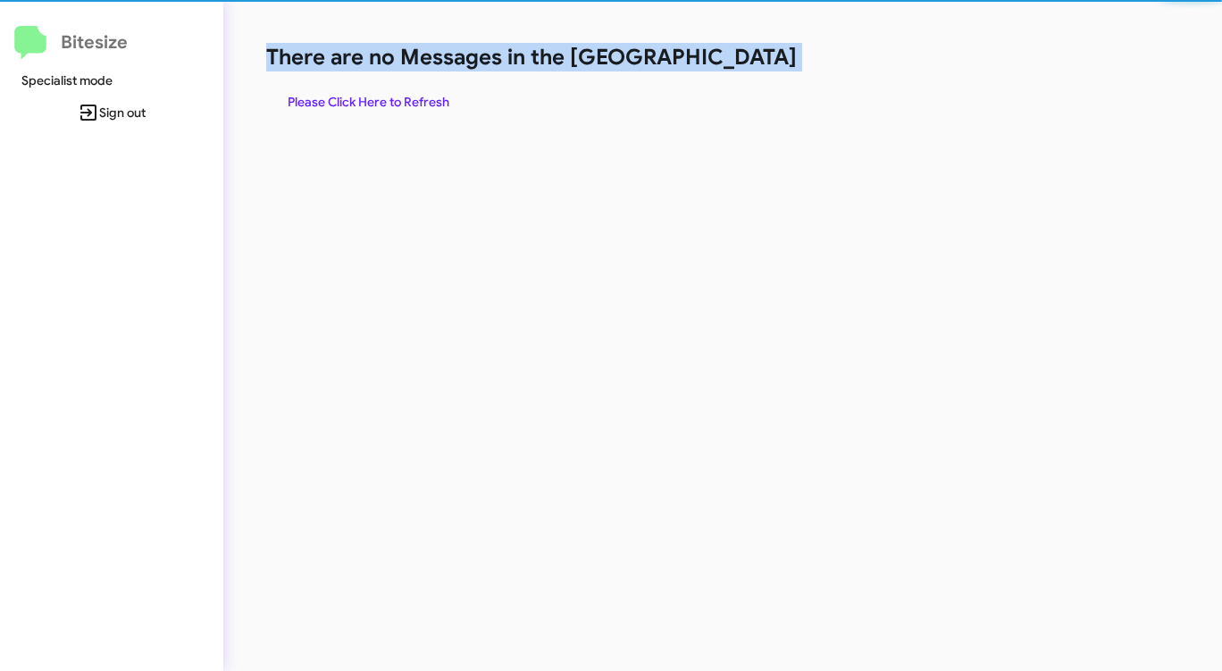
click at [744, 66] on h1 "There are no Messages in the [GEOGRAPHIC_DATA]" at bounding box center [639, 57] width 747 height 29
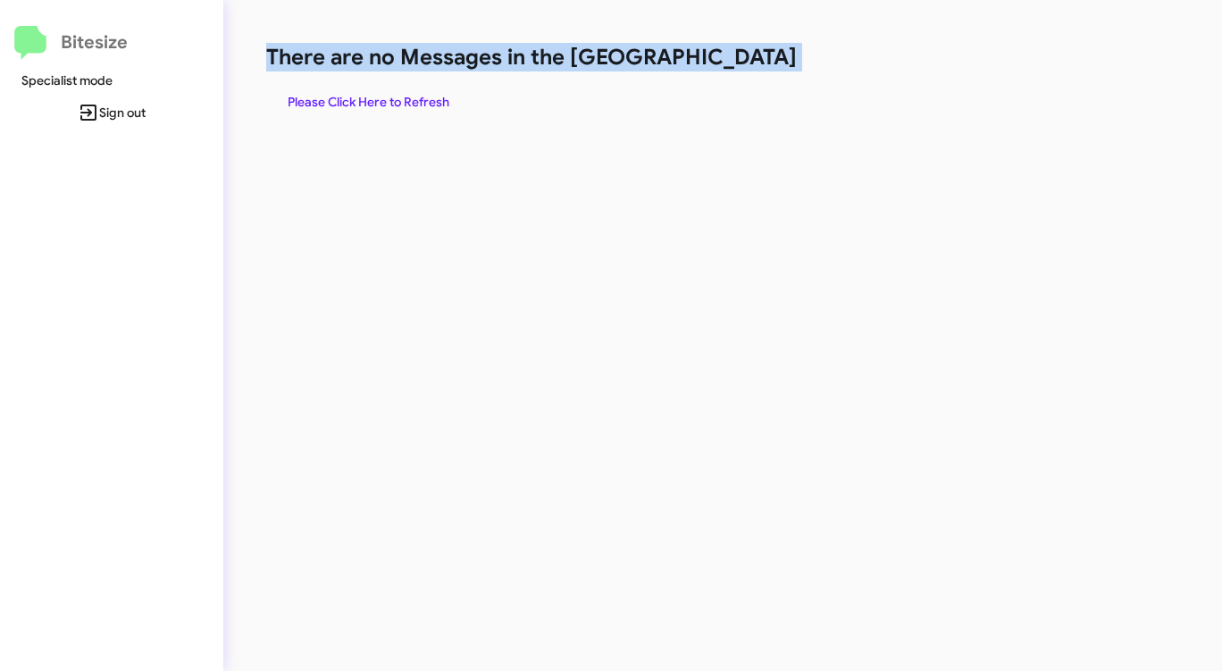
click at [744, 66] on h1 "There are no Messages in the [GEOGRAPHIC_DATA]" at bounding box center [639, 57] width 747 height 29
click at [417, 97] on span "Please Click Here to Refresh" at bounding box center [369, 102] width 162 height 32
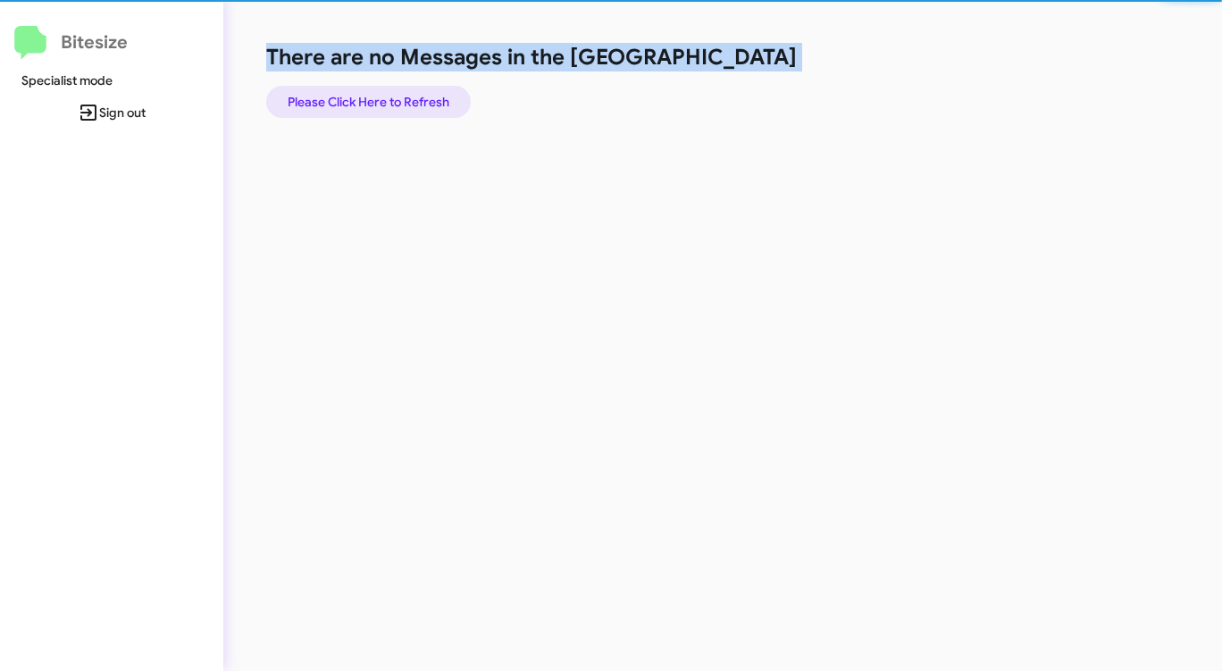
click at [417, 97] on span "Please Click Here to Refresh" at bounding box center [369, 102] width 162 height 32
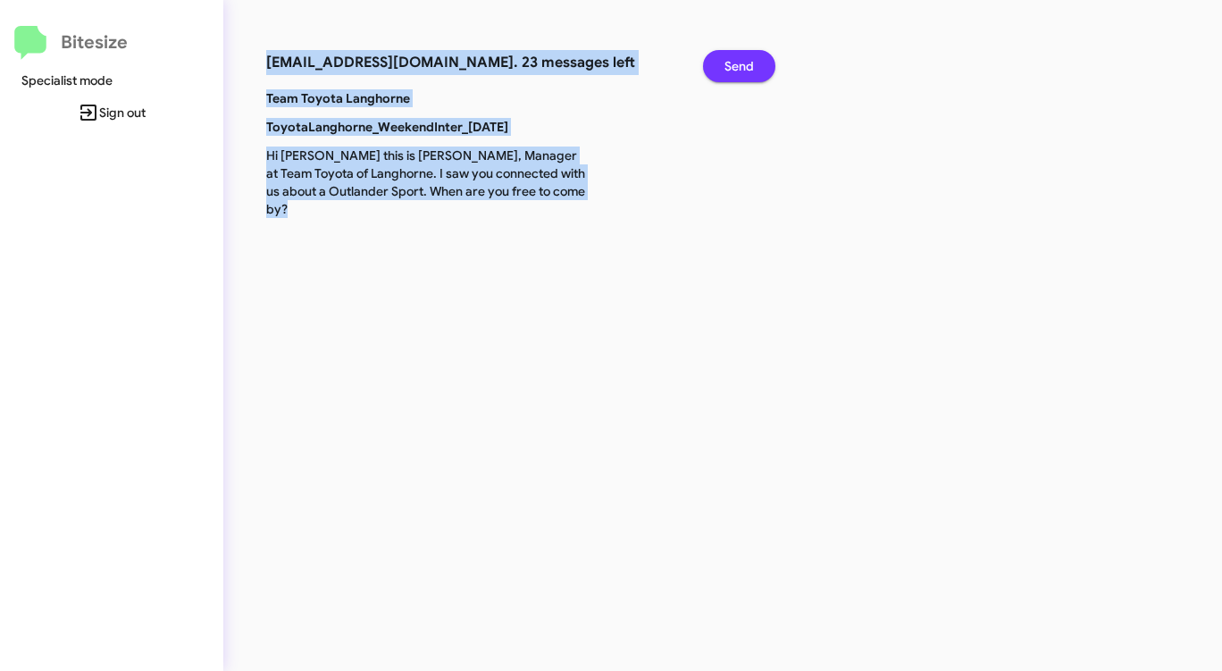
click at [744, 70] on span "Send" at bounding box center [738, 66] width 29 height 32
click at [743, 70] on span "Send" at bounding box center [738, 66] width 29 height 32
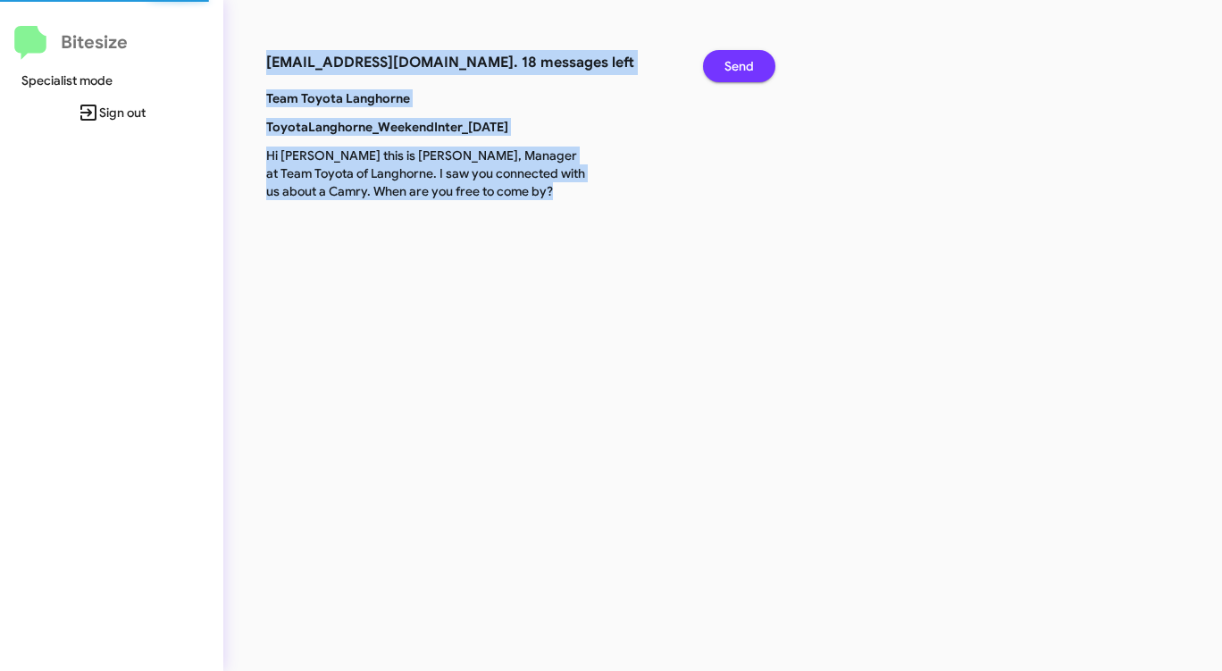
click at [743, 70] on span "Send" at bounding box center [738, 66] width 29 height 32
click at [742, 70] on span "Send" at bounding box center [738, 66] width 29 height 32
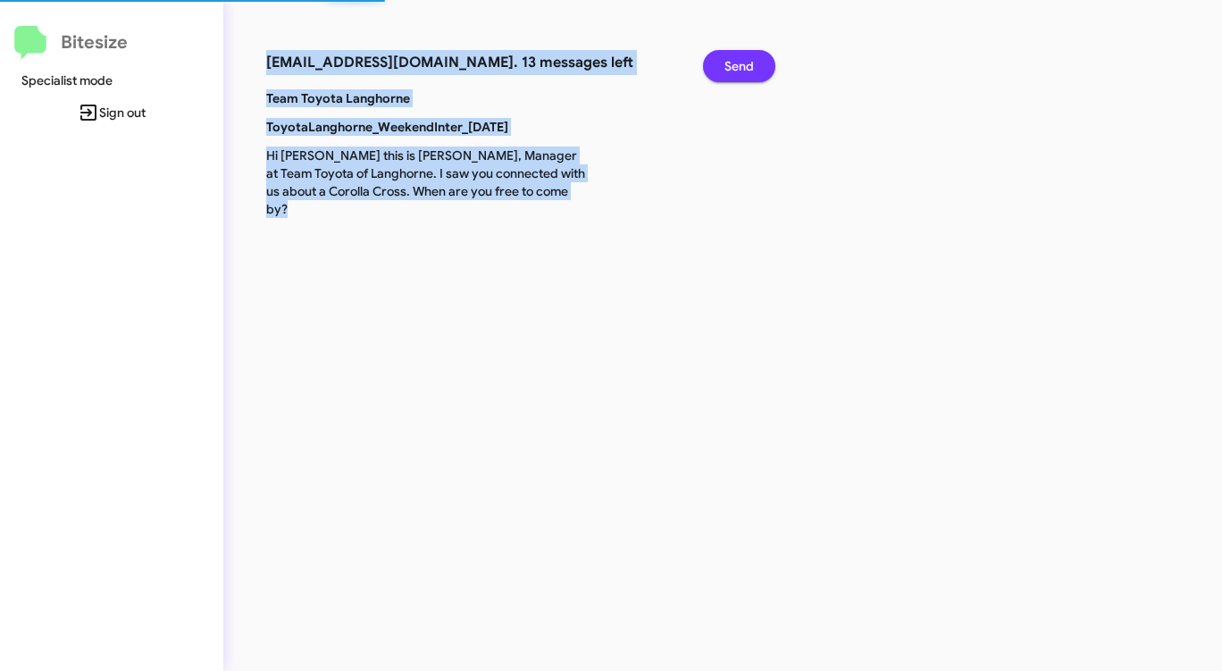
click at [741, 70] on span "Send" at bounding box center [738, 66] width 29 height 32
click at [740, 70] on span "Send" at bounding box center [738, 66] width 29 height 32
click at [739, 70] on span "Send" at bounding box center [738, 66] width 29 height 32
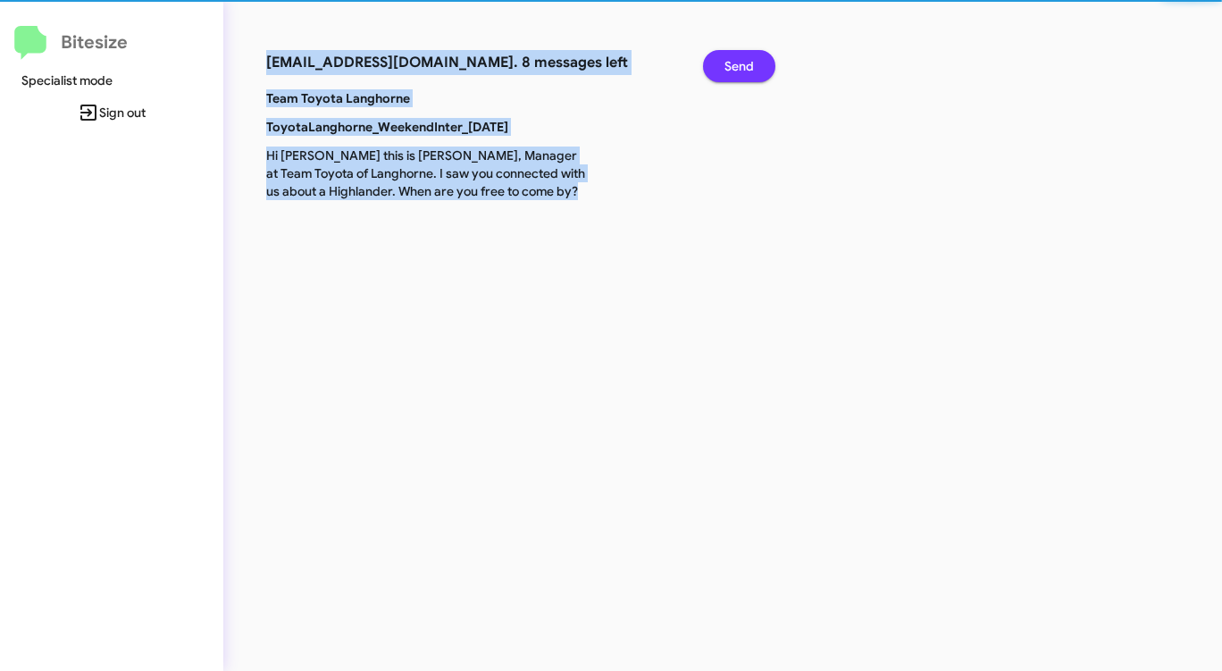
click at [738, 68] on span "Send" at bounding box center [738, 66] width 29 height 32
click at [735, 68] on span "Send" at bounding box center [738, 66] width 29 height 32
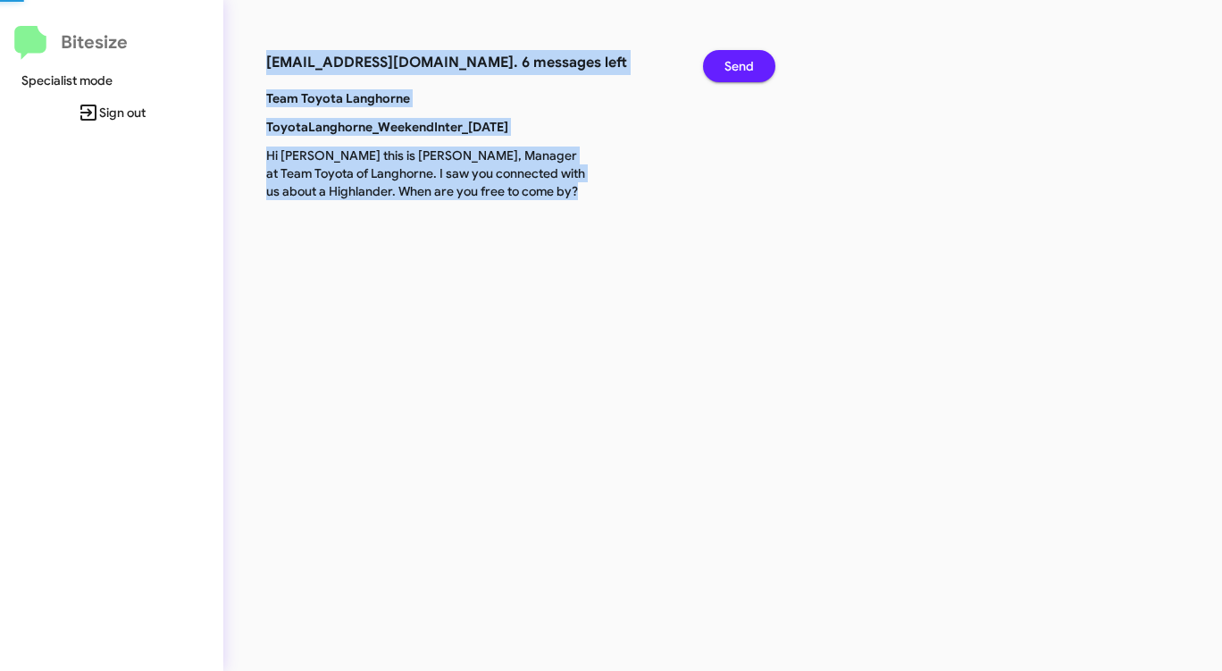
click at [735, 68] on span "Send" at bounding box center [738, 66] width 29 height 32
click at [734, 68] on span "Send" at bounding box center [738, 66] width 29 height 32
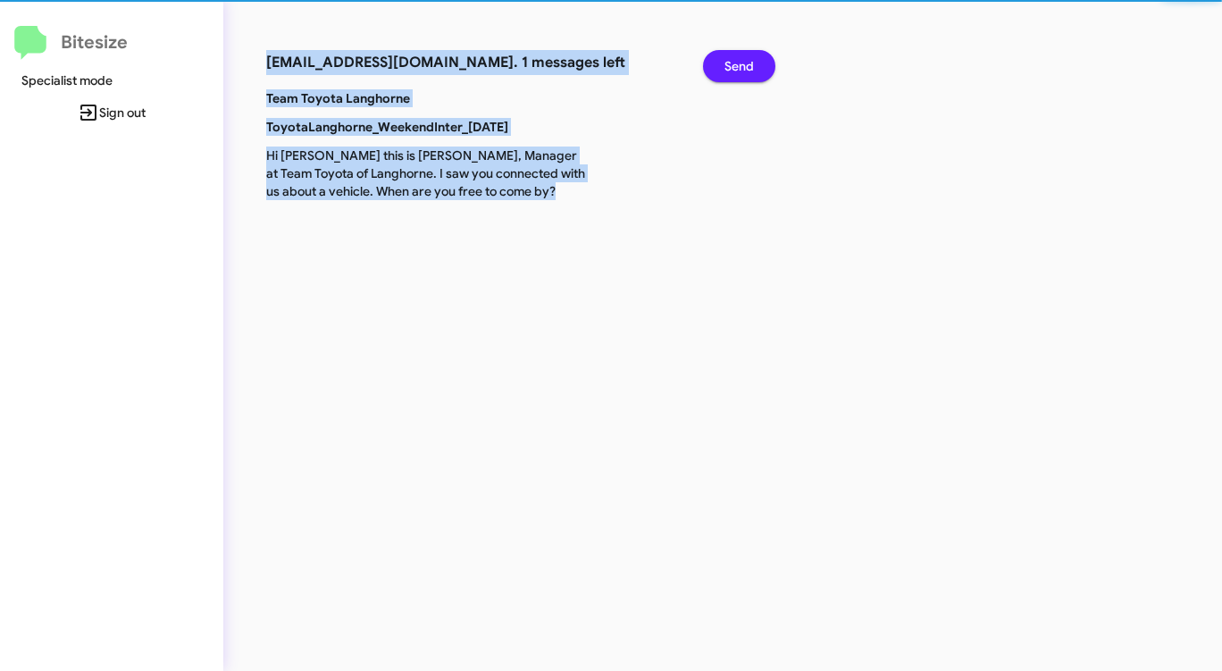
click at [734, 68] on span "Send" at bounding box center [738, 66] width 29 height 32
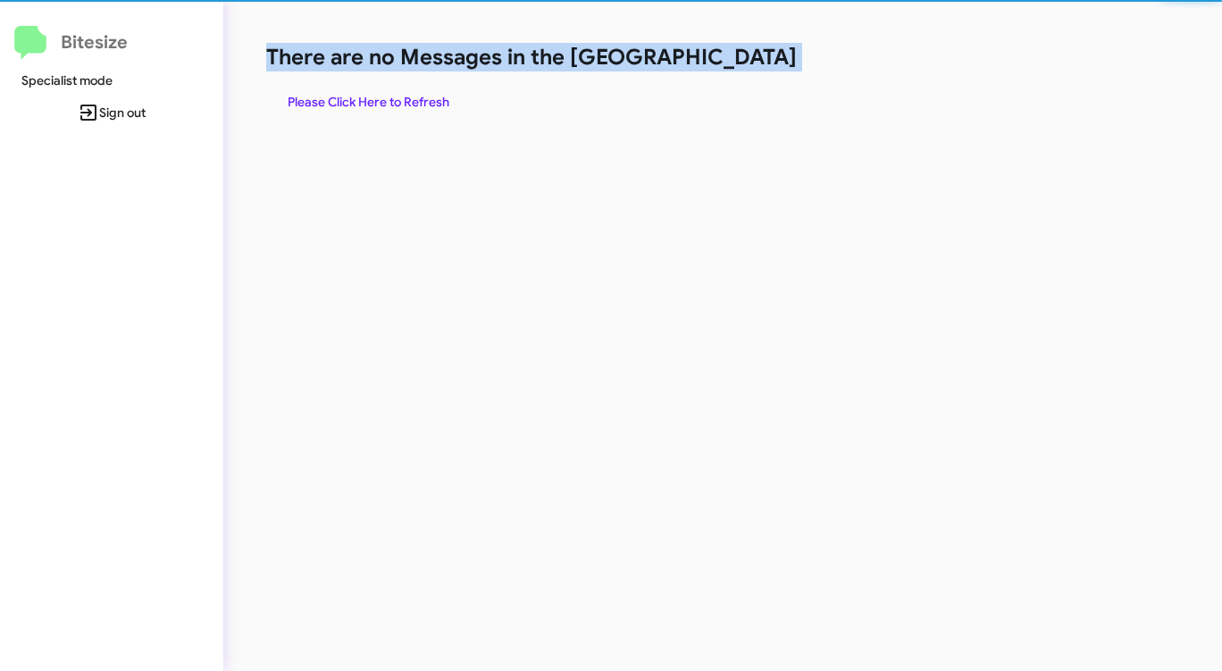
click at [734, 68] on h1 "There are no Messages in the [GEOGRAPHIC_DATA]" at bounding box center [639, 57] width 747 height 29
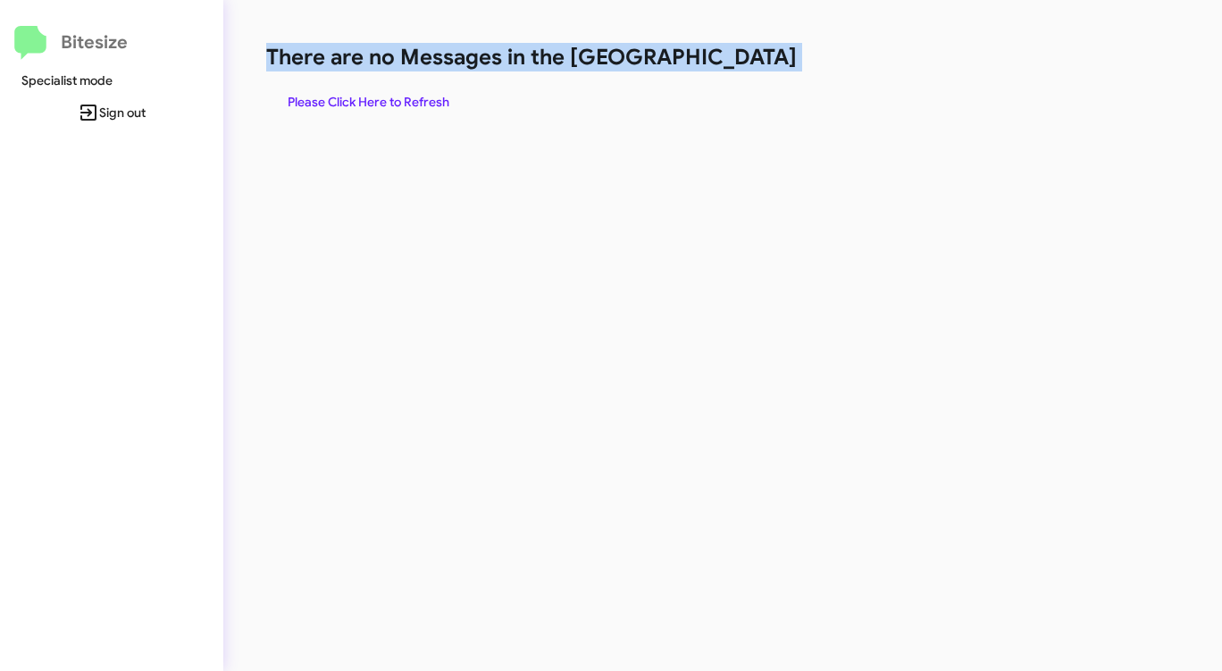
click at [364, 90] on span "Please Click Here to Refresh" at bounding box center [369, 102] width 162 height 32
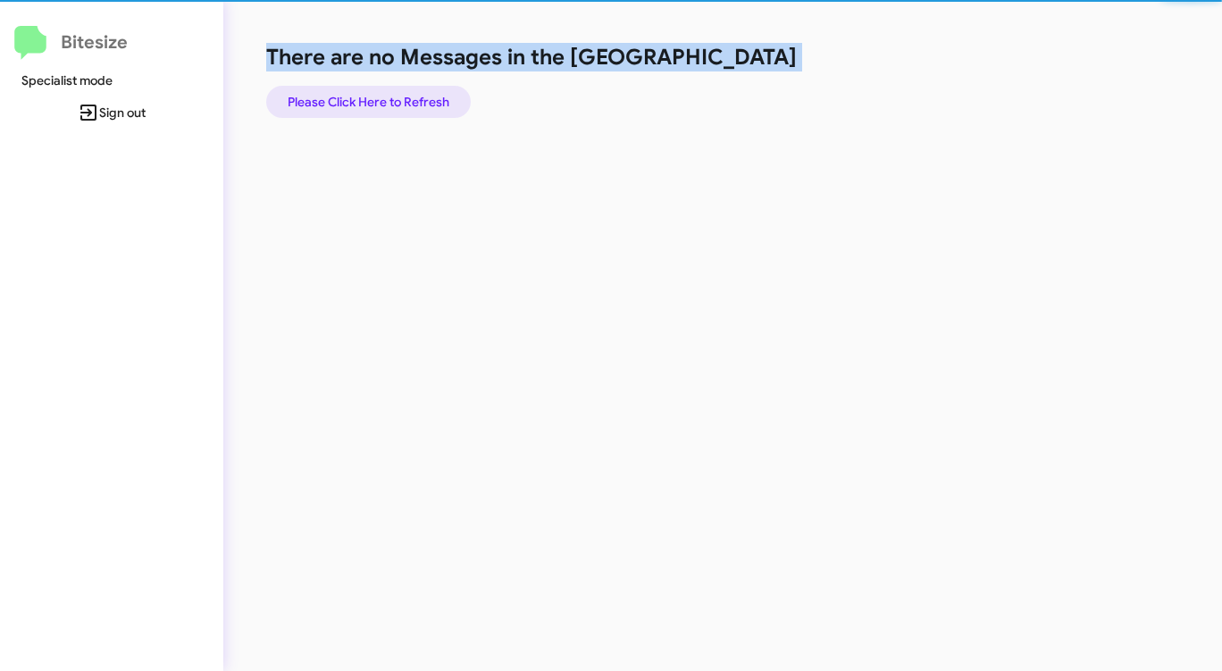
click at [364, 90] on span "Please Click Here to Refresh" at bounding box center [369, 102] width 162 height 32
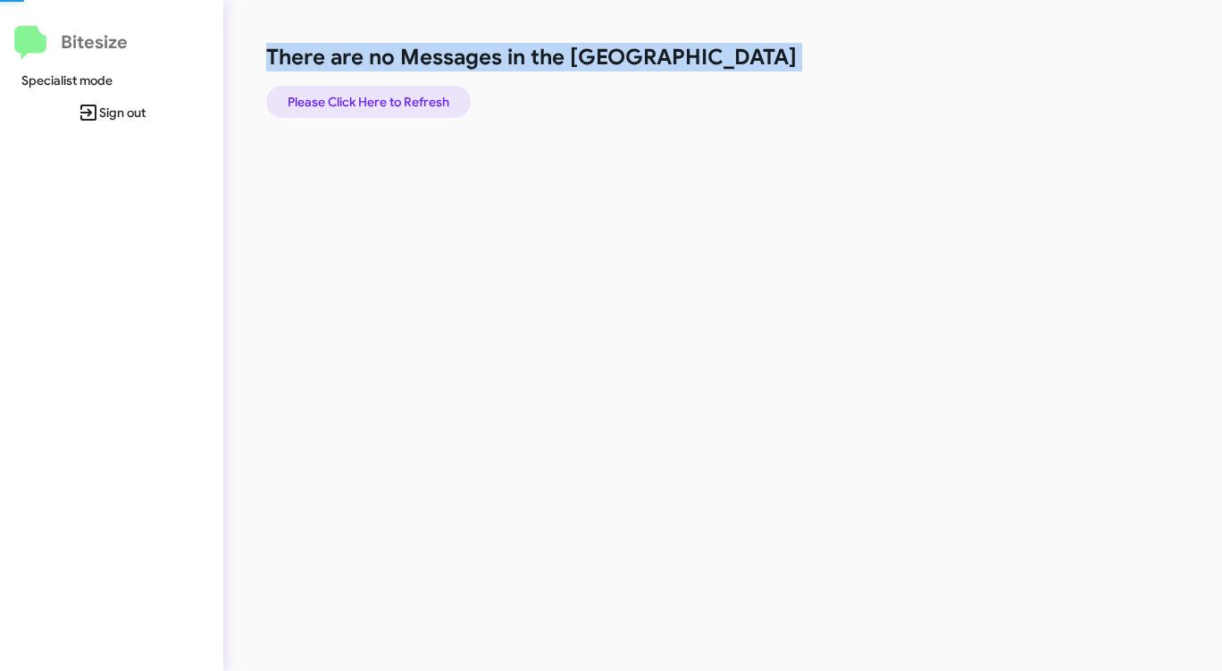
click at [364, 90] on span "Please Click Here to Refresh" at bounding box center [369, 102] width 162 height 32
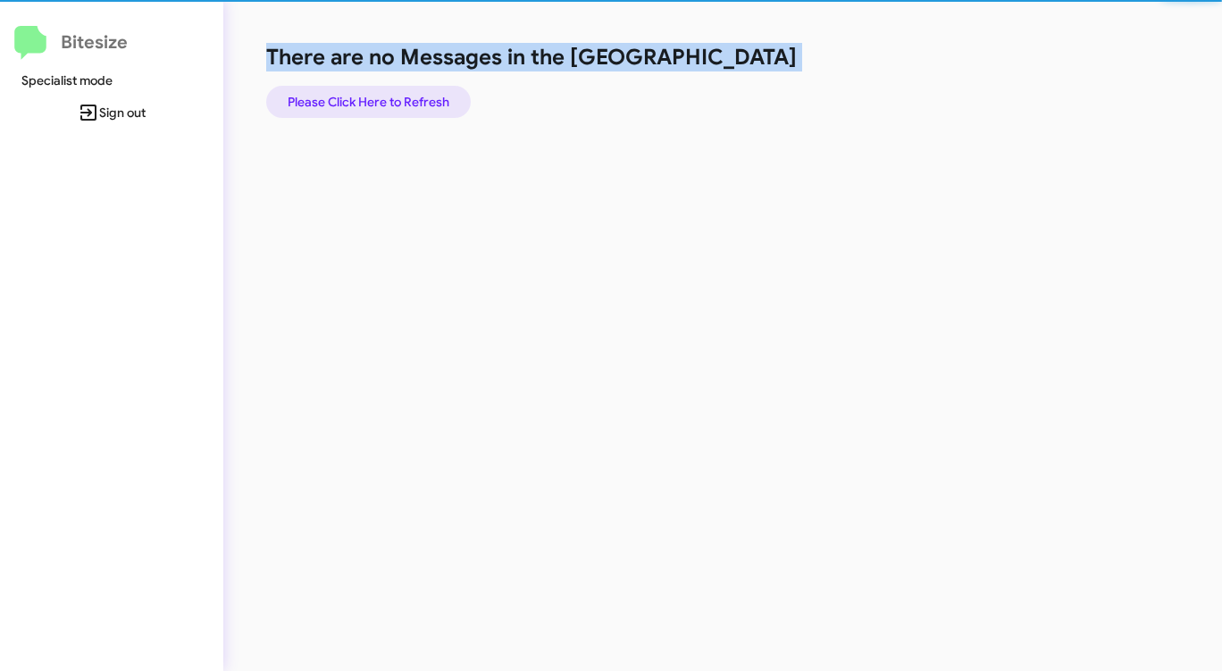
click at [364, 90] on span "Please Click Here to Refresh" at bounding box center [369, 102] width 162 height 32
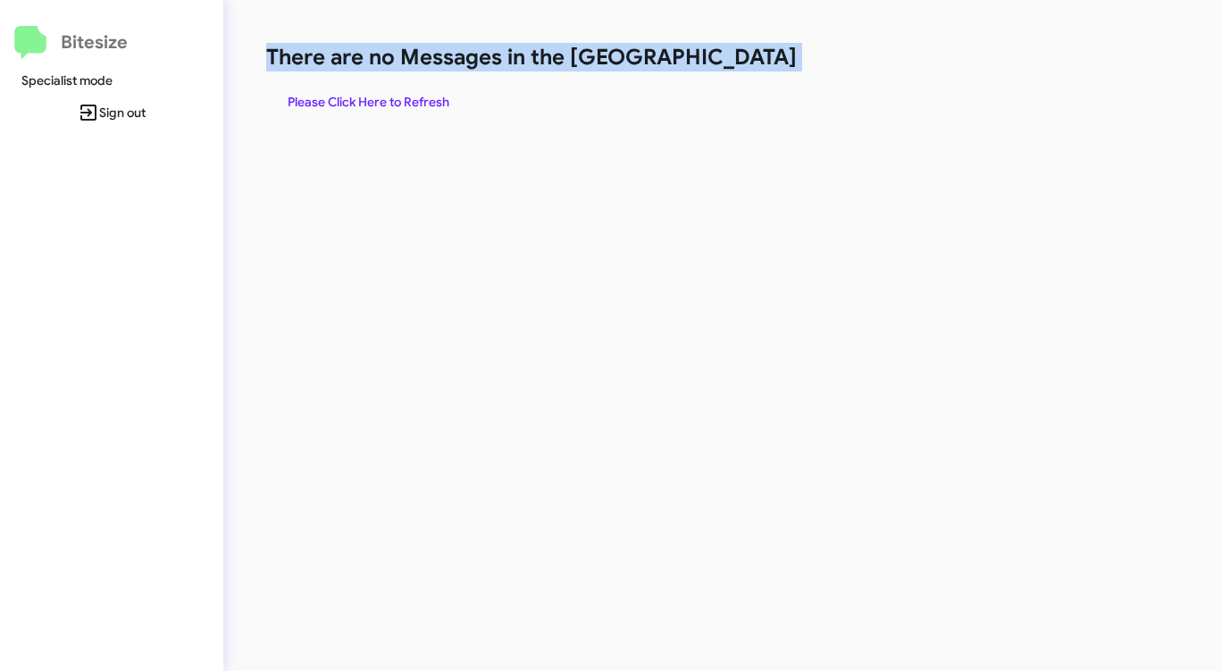
click at [361, 100] on span "Please Click Here to Refresh" at bounding box center [369, 102] width 162 height 32
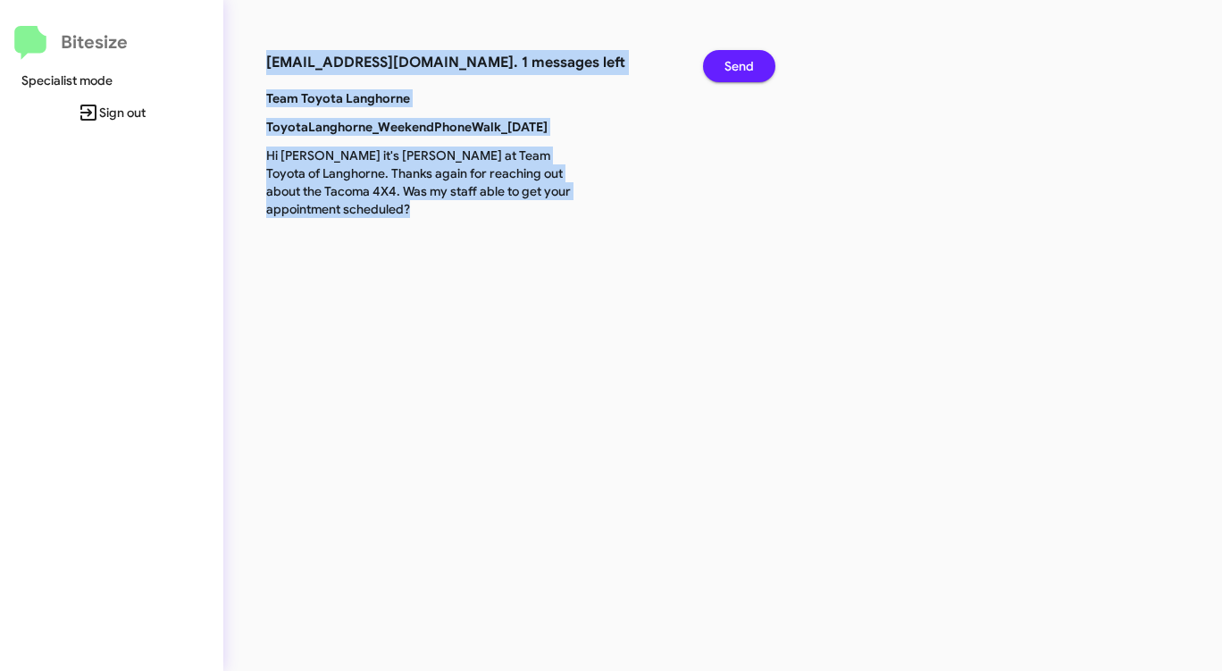
click at [742, 71] on span "Send" at bounding box center [738, 66] width 29 height 32
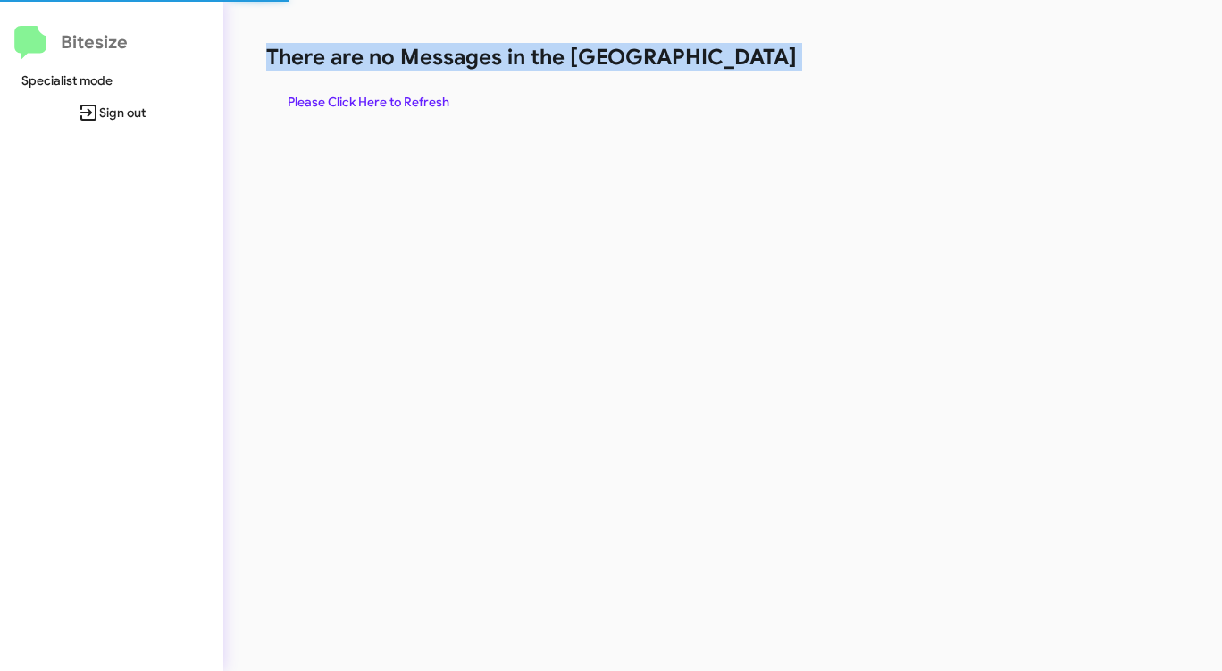
click at [377, 96] on span "Please Click Here to Refresh" at bounding box center [369, 102] width 162 height 32
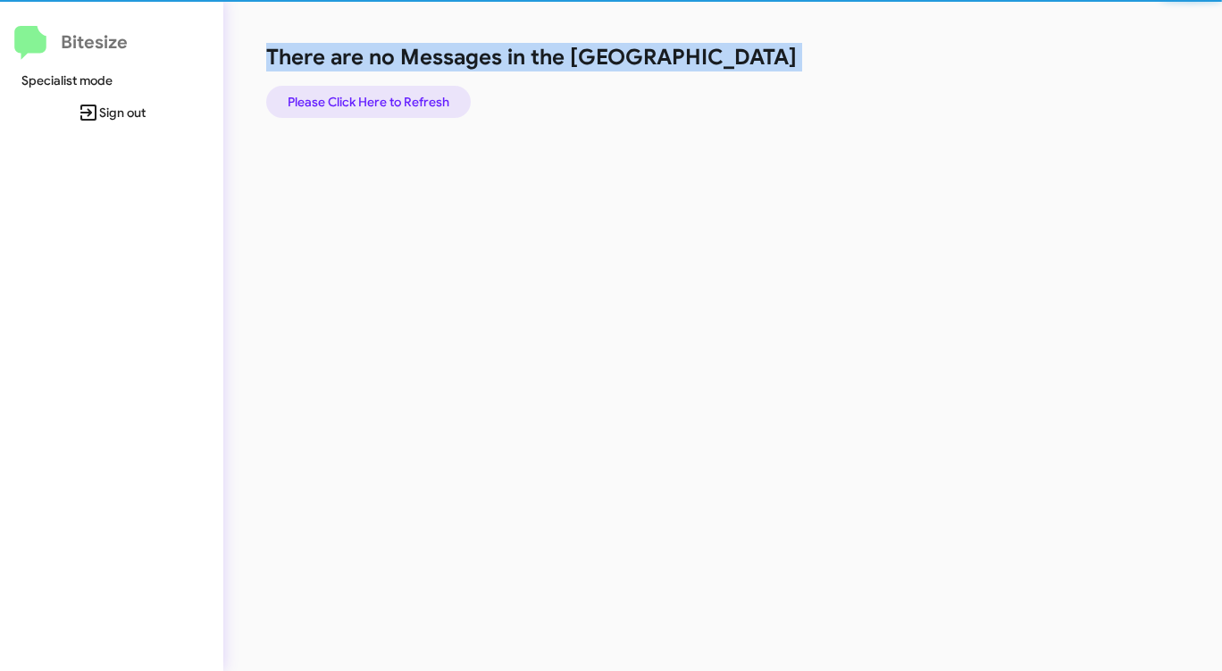
click at [379, 96] on span "Please Click Here to Refresh" at bounding box center [369, 102] width 162 height 32
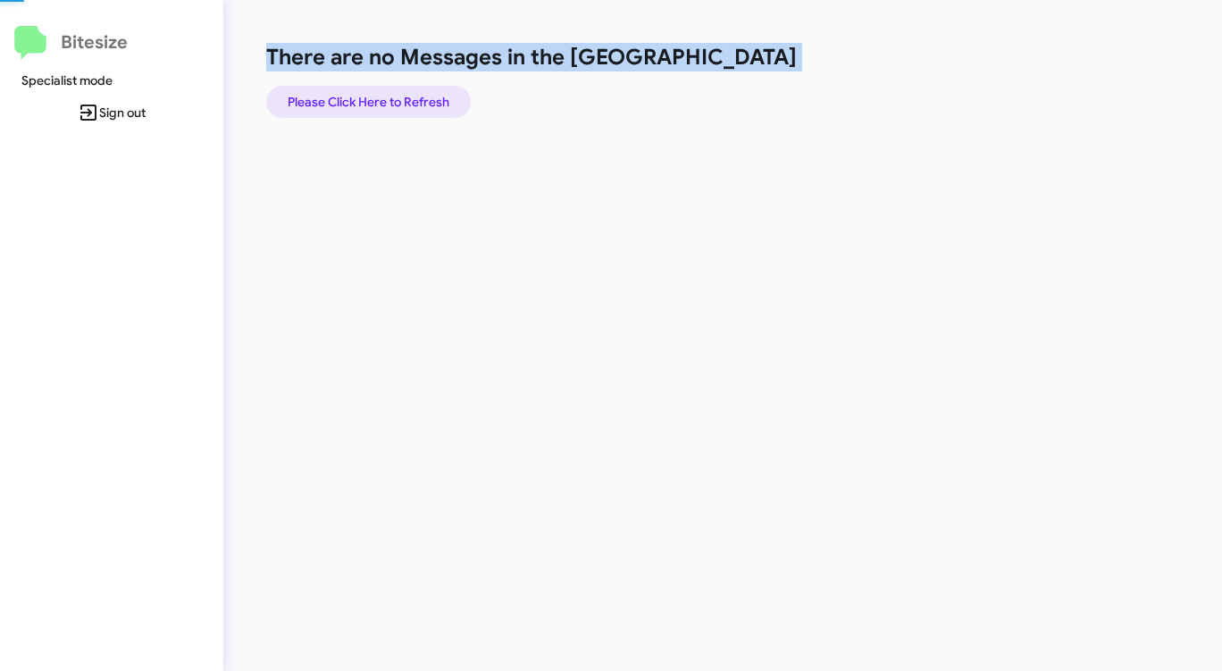
click at [379, 96] on span "Please Click Here to Refresh" at bounding box center [369, 102] width 162 height 32
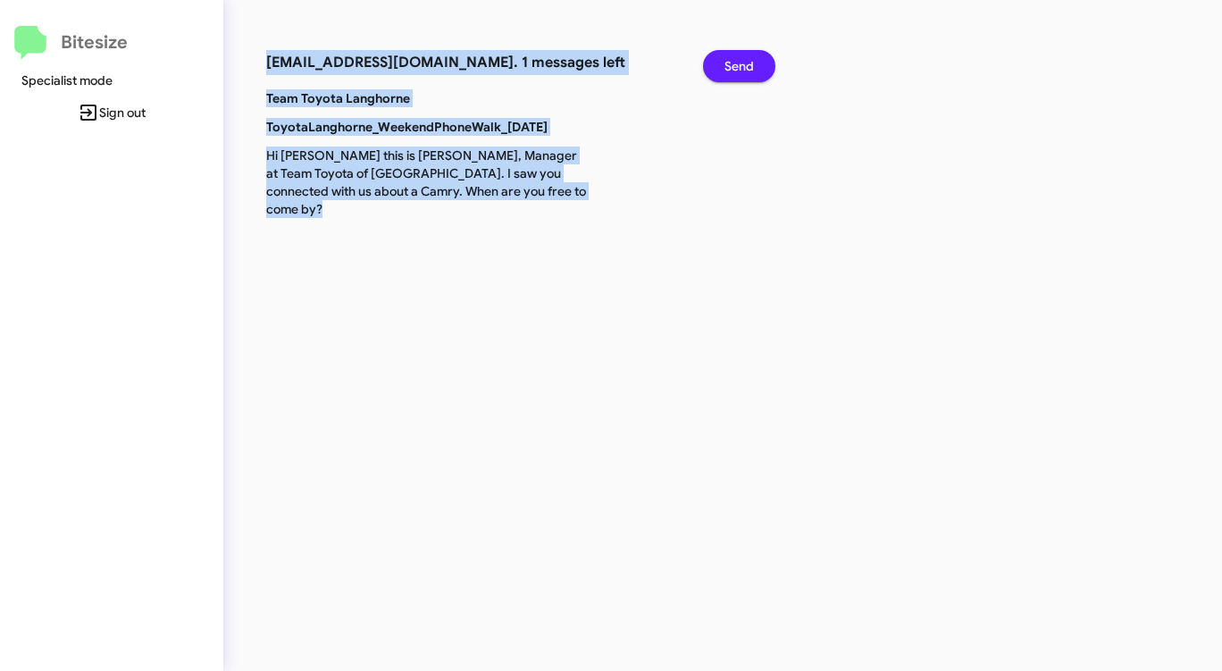
click at [728, 61] on span "Send" at bounding box center [738, 66] width 29 height 32
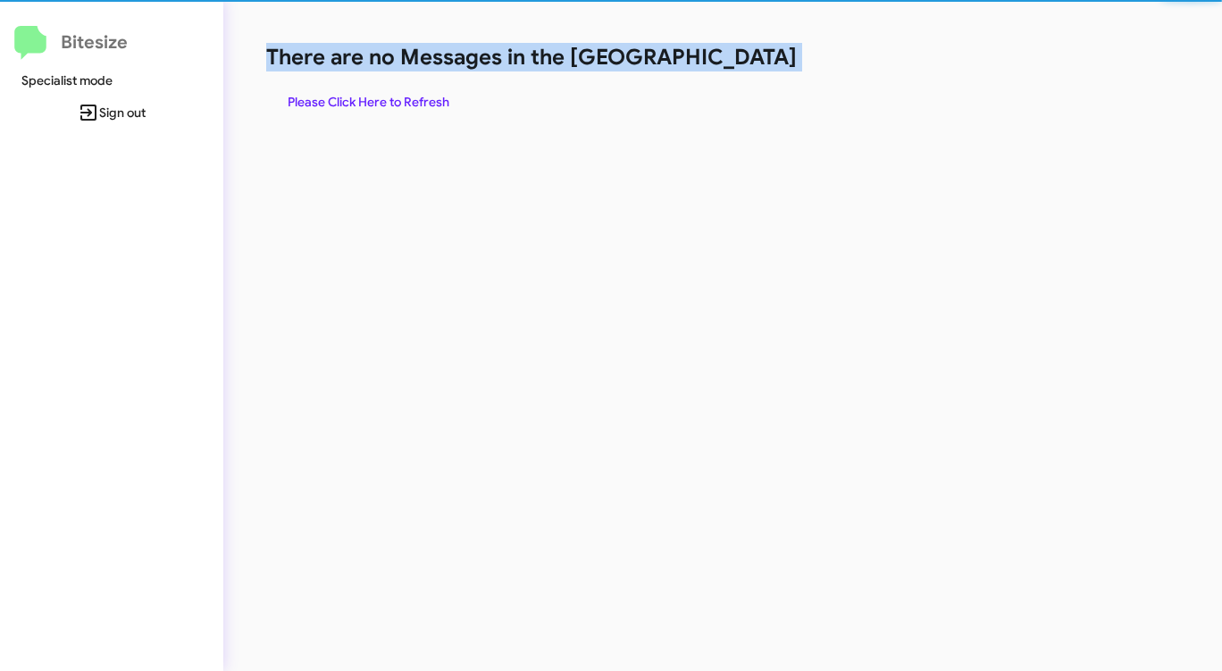
click at [727, 62] on h1 "There are no Messages in the [GEOGRAPHIC_DATA]" at bounding box center [639, 57] width 747 height 29
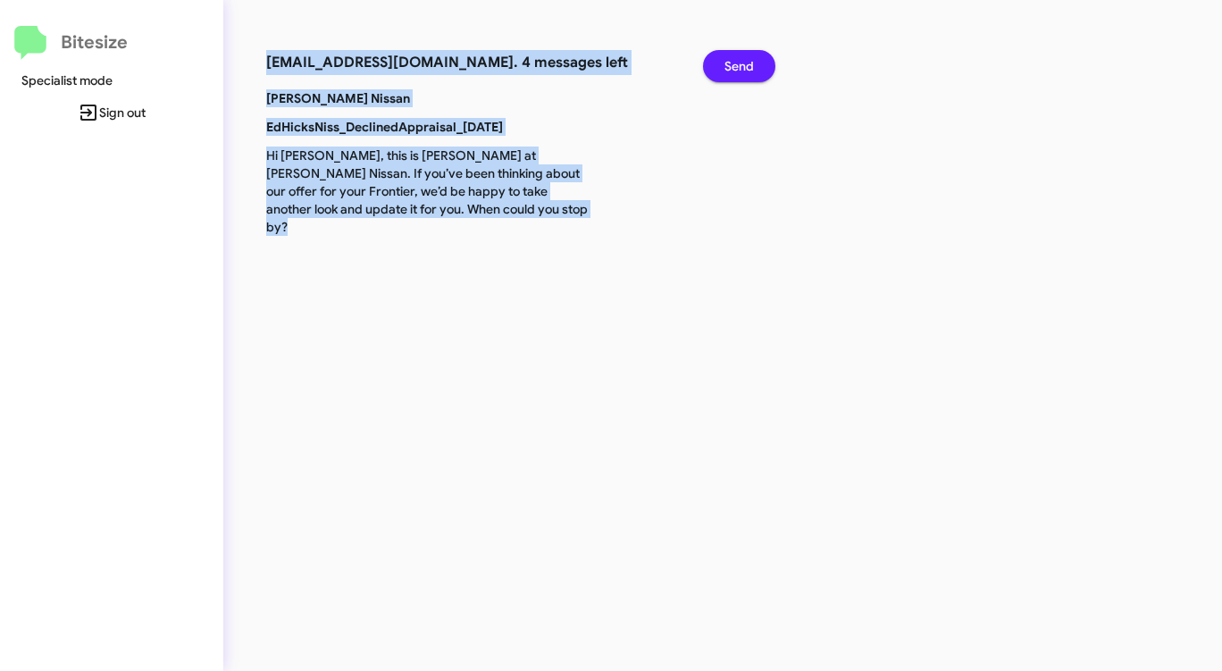
click at [726, 64] on span "Send" at bounding box center [738, 66] width 29 height 32
click at [724, 64] on span "Send" at bounding box center [738, 66] width 29 height 32
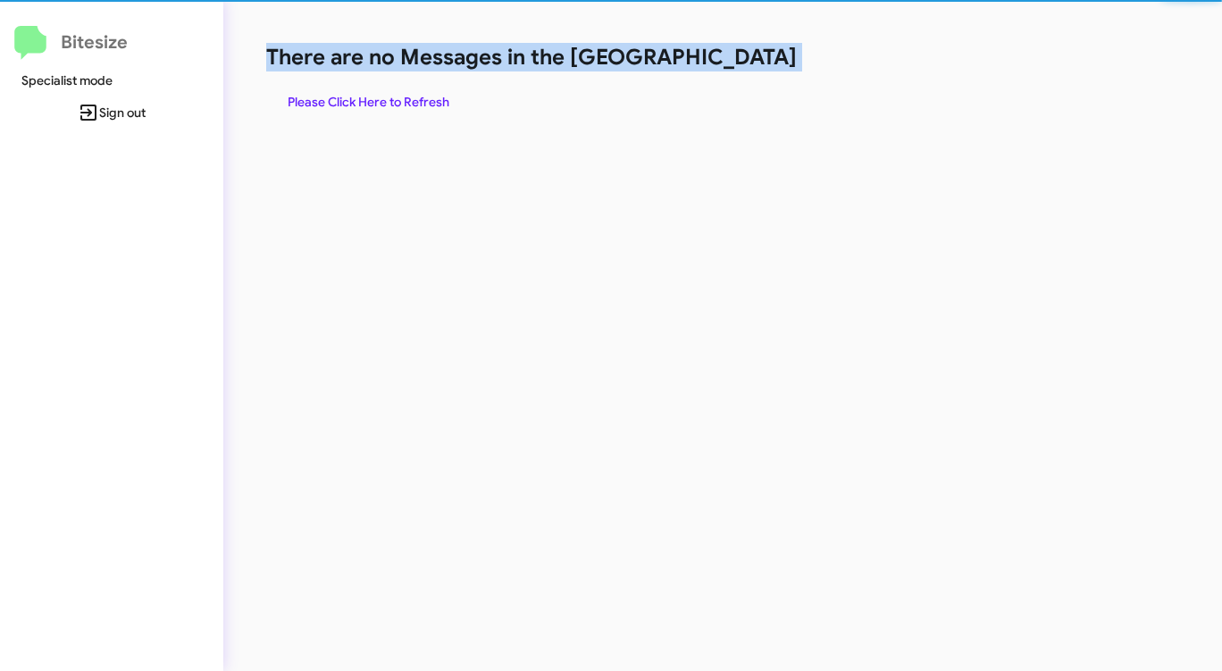
click at [724, 64] on h1 "There are no Messages in the [GEOGRAPHIC_DATA]" at bounding box center [639, 57] width 747 height 29
click at [724, 65] on h1 "There are no Messages in the [GEOGRAPHIC_DATA]" at bounding box center [639, 57] width 747 height 29
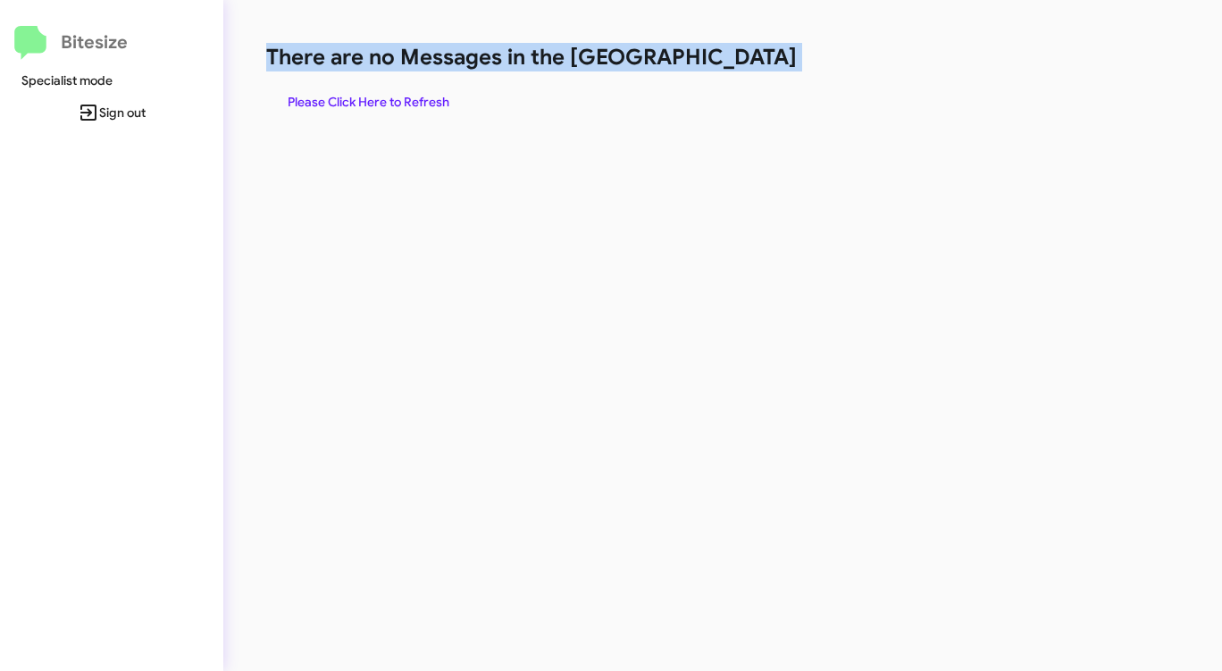
click at [724, 65] on h1 "There are no Messages in the [GEOGRAPHIC_DATA]" at bounding box center [639, 57] width 747 height 29
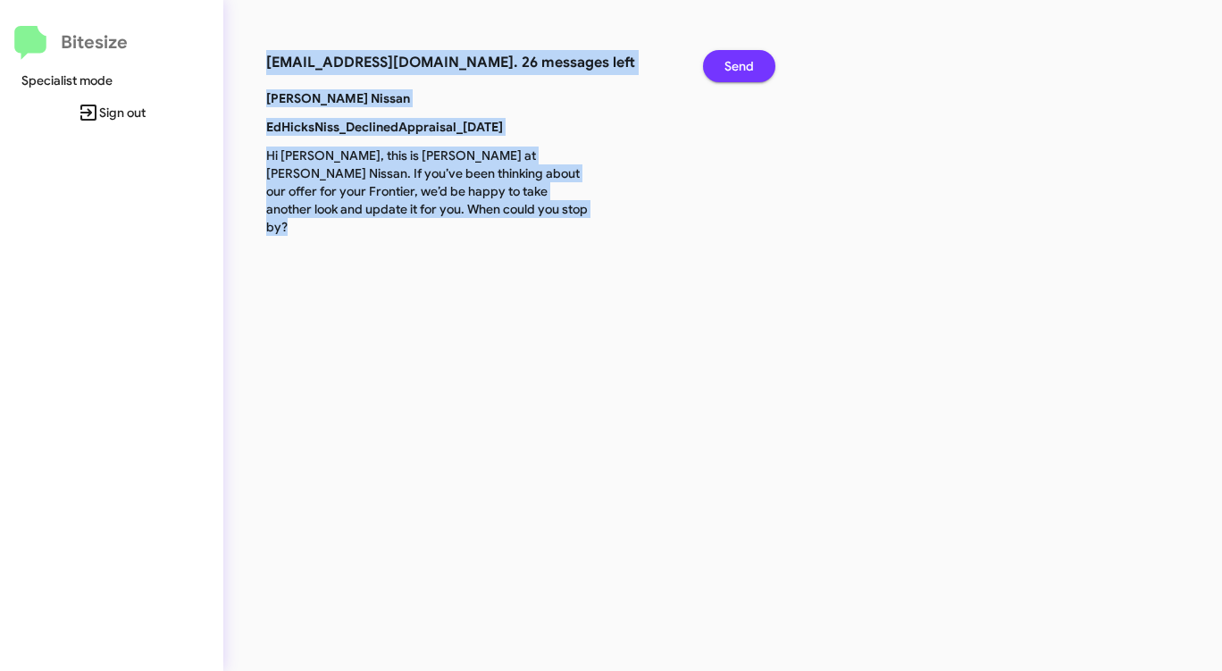
click at [742, 70] on span "Send" at bounding box center [738, 66] width 29 height 32
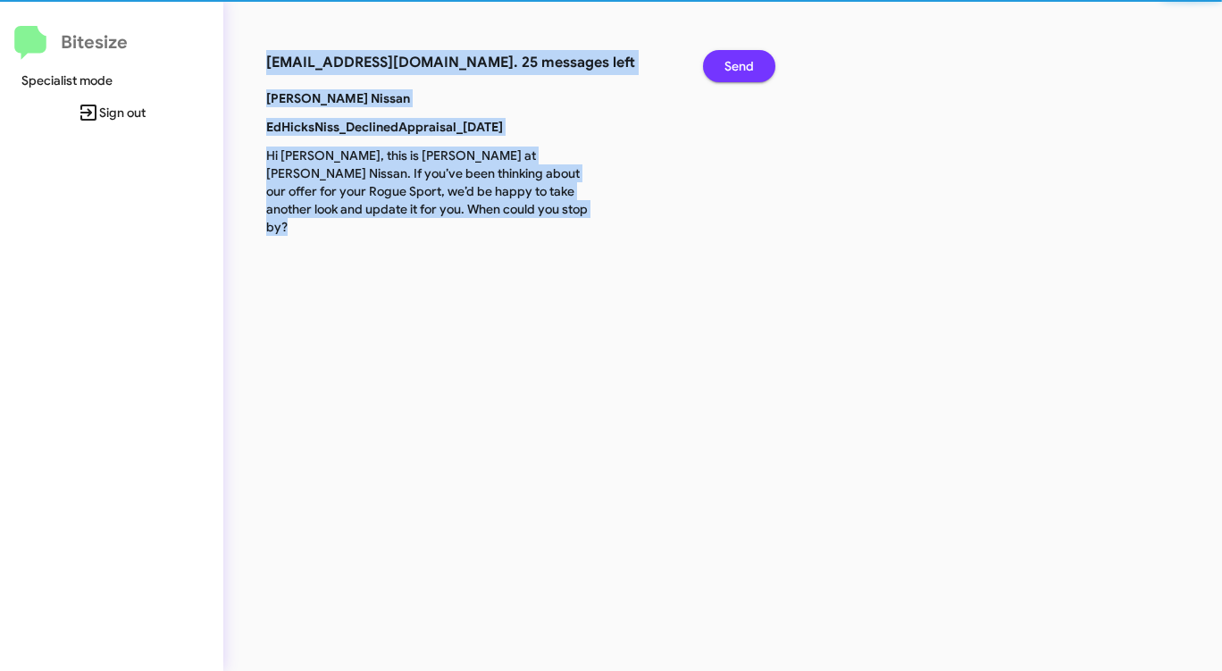
click at [743, 71] on span "Send" at bounding box center [738, 66] width 29 height 32
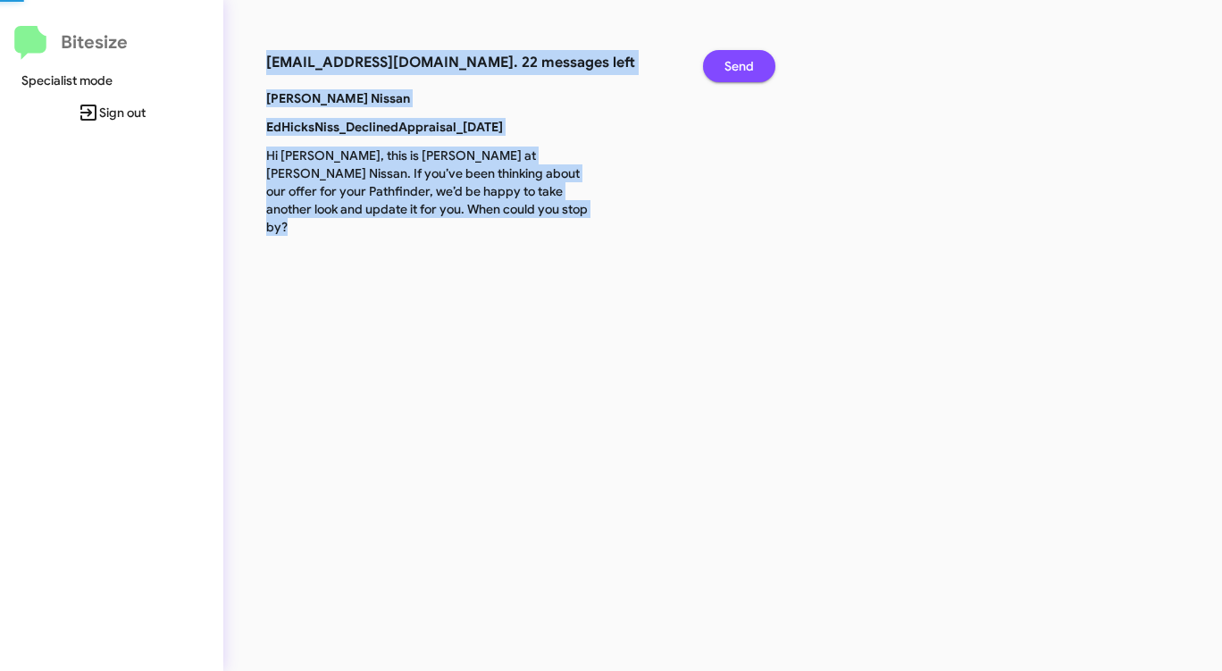
click at [743, 71] on span "Send" at bounding box center [738, 66] width 29 height 32
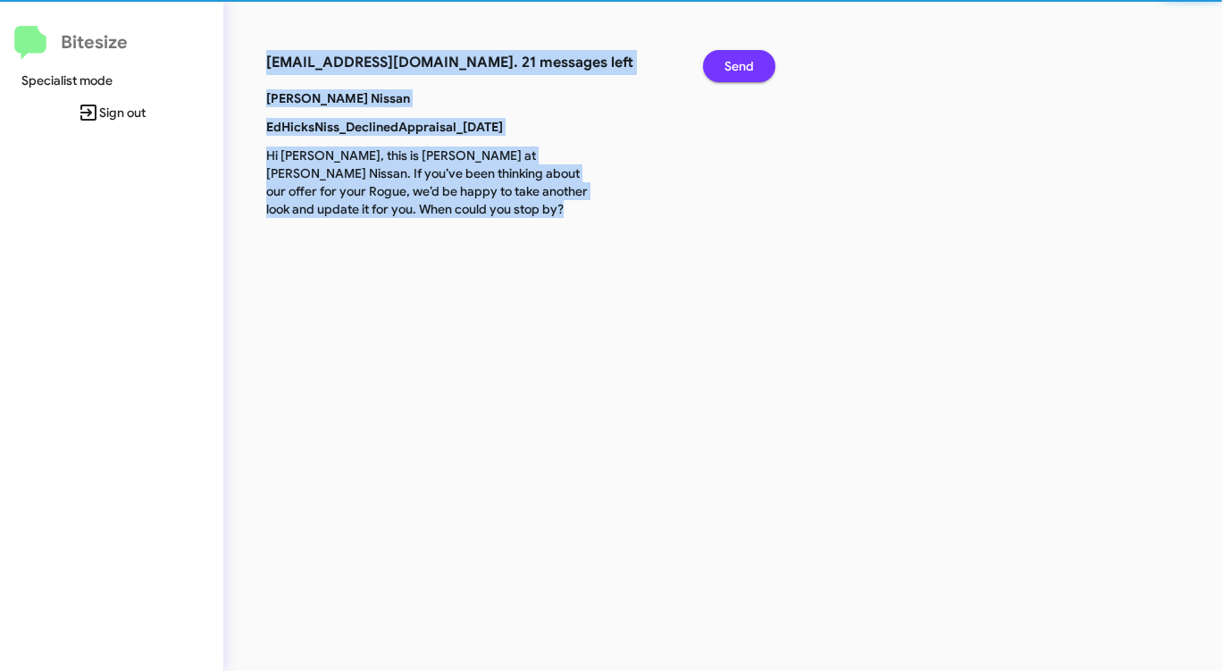
click at [743, 72] on span "Send" at bounding box center [738, 66] width 29 height 32
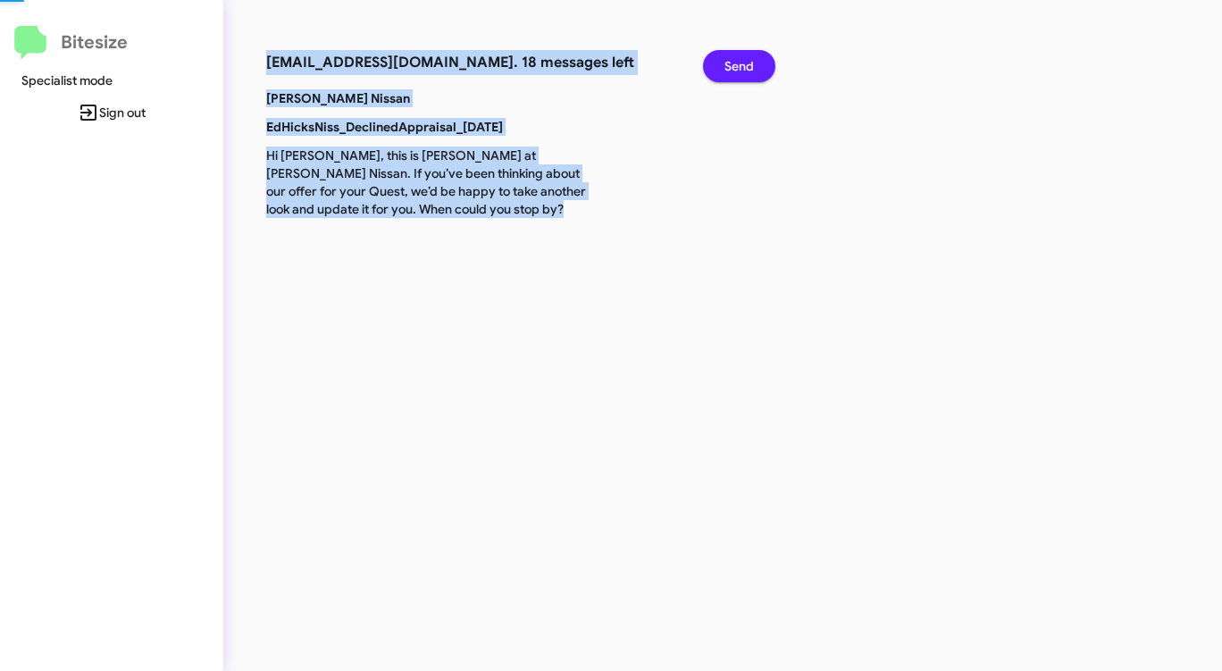
click at [743, 72] on span "Send" at bounding box center [738, 66] width 29 height 32
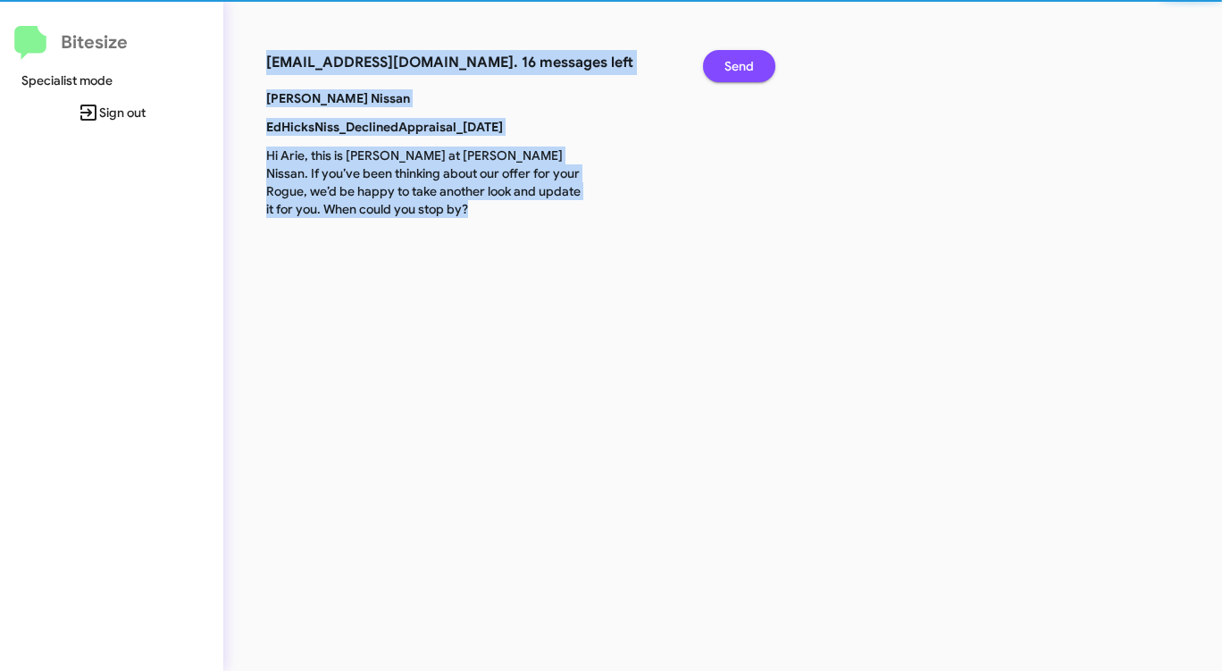
click at [743, 72] on span "Send" at bounding box center [738, 66] width 29 height 32
click at [743, 73] on span "Send" at bounding box center [738, 66] width 29 height 32
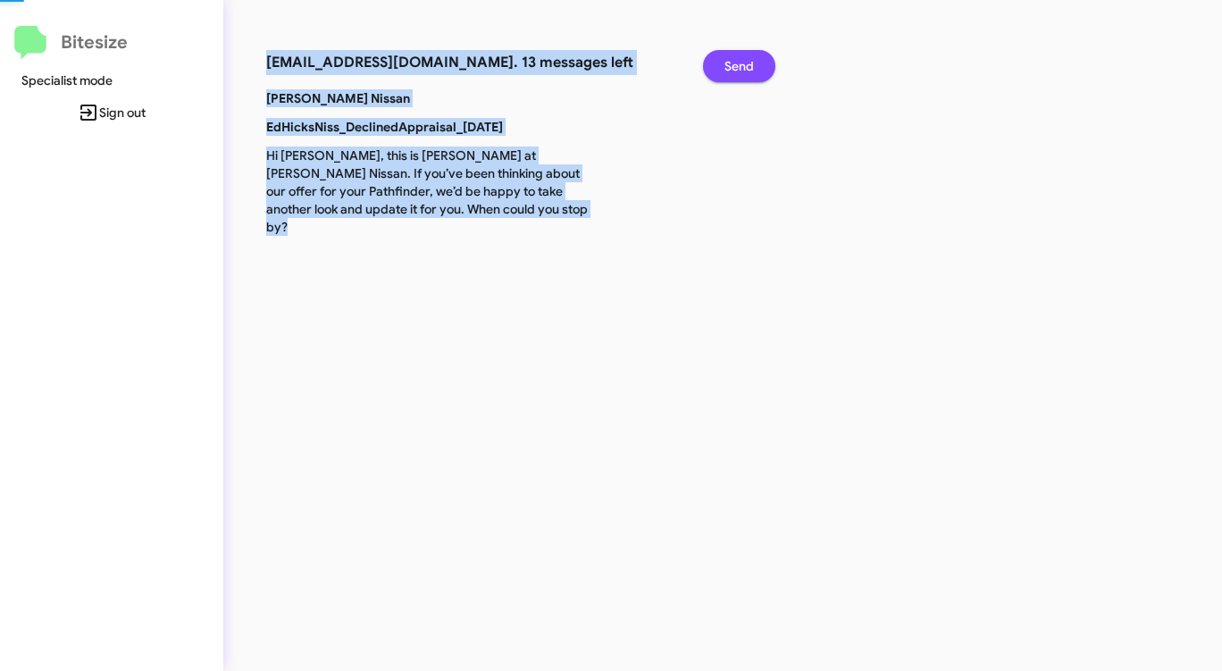
click at [743, 73] on span "Send" at bounding box center [738, 66] width 29 height 32
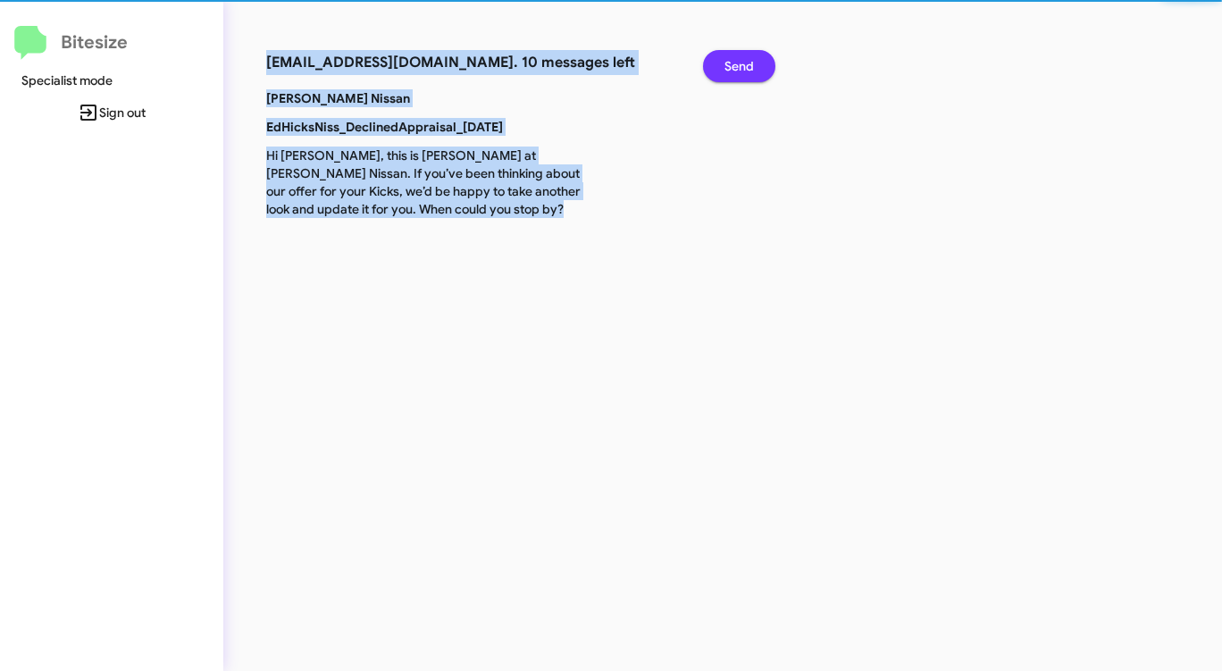
click at [743, 73] on span "Send" at bounding box center [738, 66] width 29 height 32
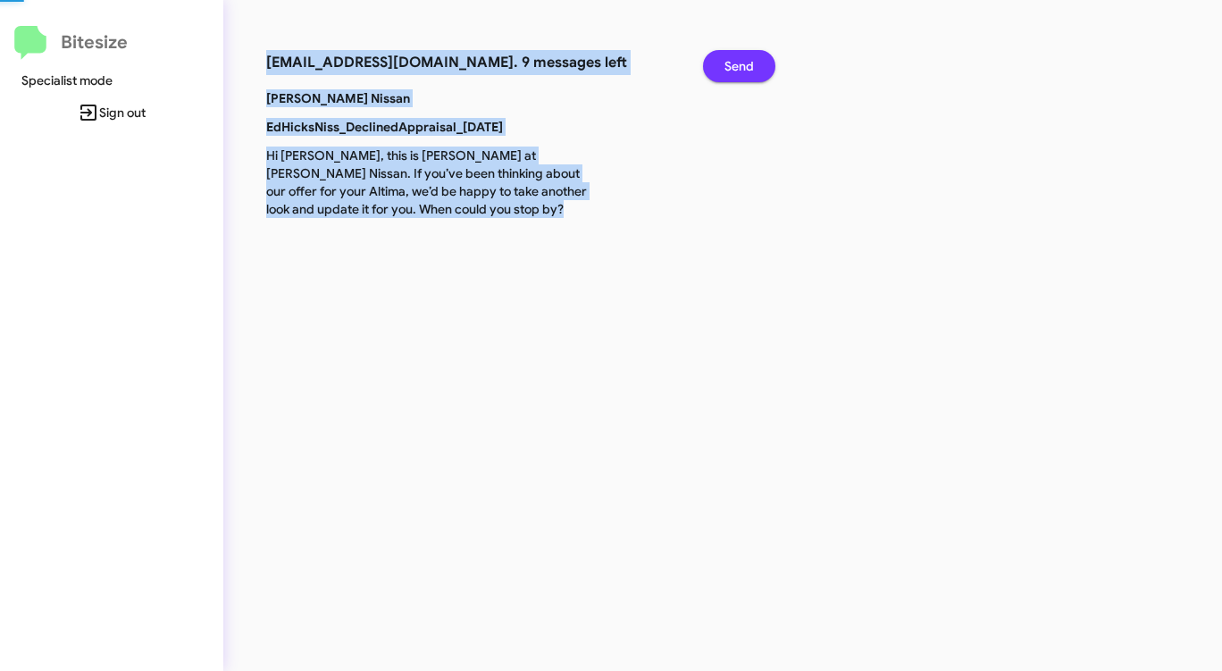
click at [743, 73] on span "Send" at bounding box center [738, 66] width 29 height 32
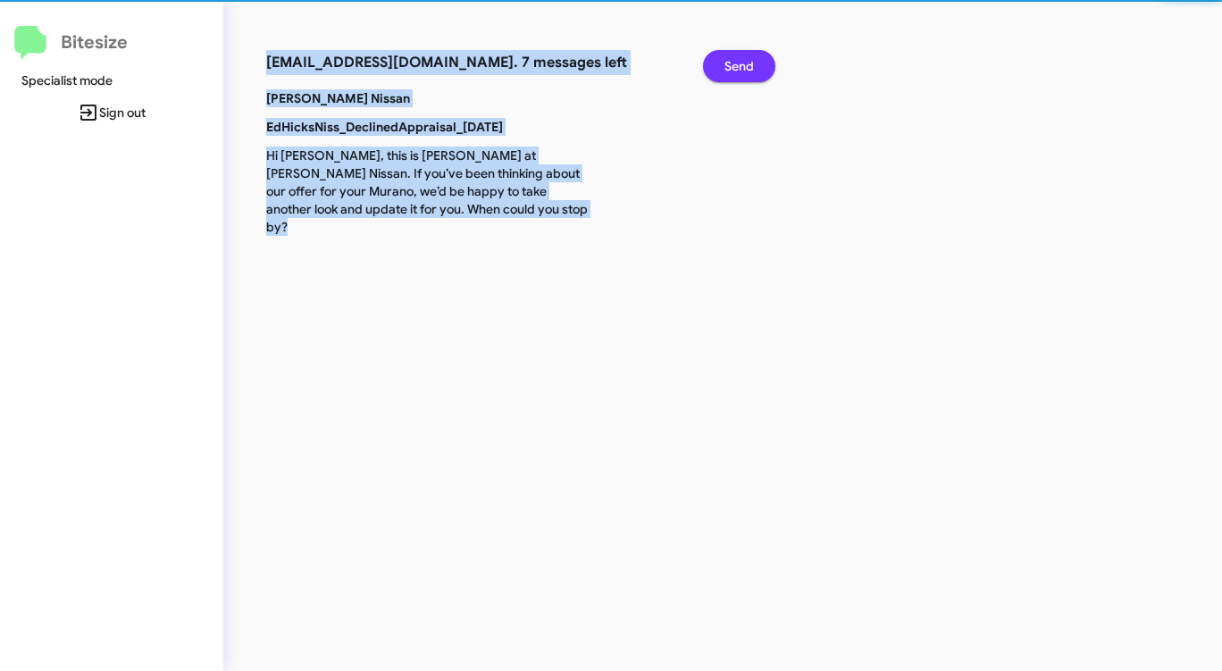
click at [743, 73] on span "Send" at bounding box center [738, 66] width 29 height 32
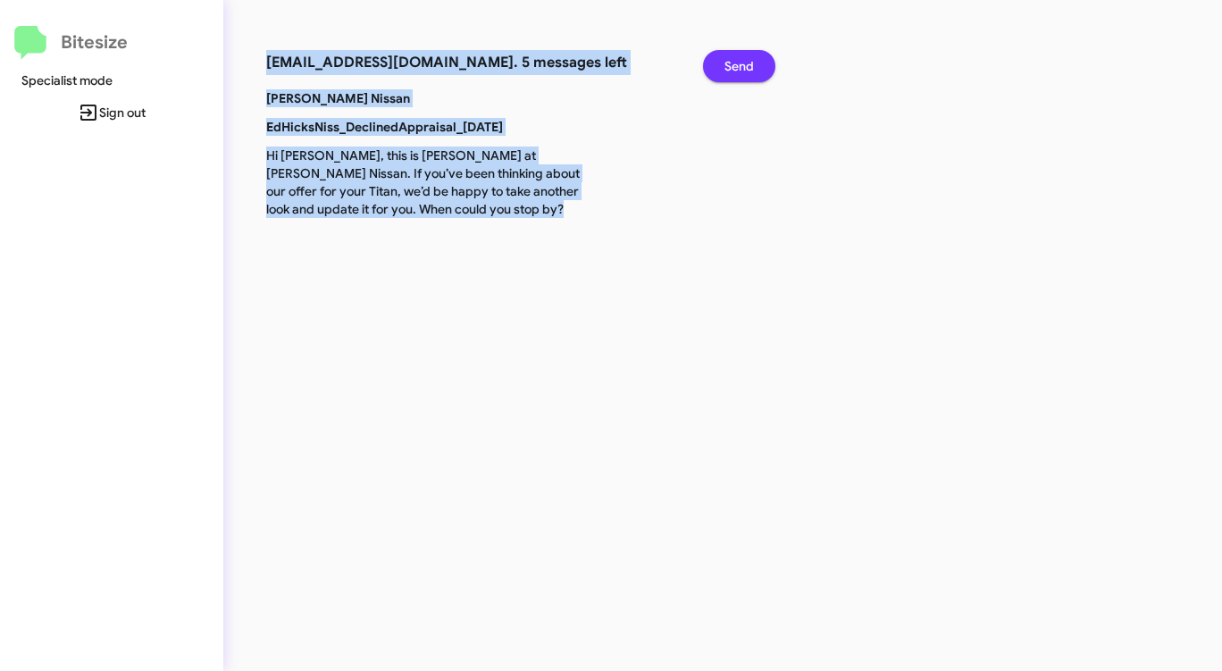
click at [743, 73] on span "Send" at bounding box center [738, 66] width 29 height 32
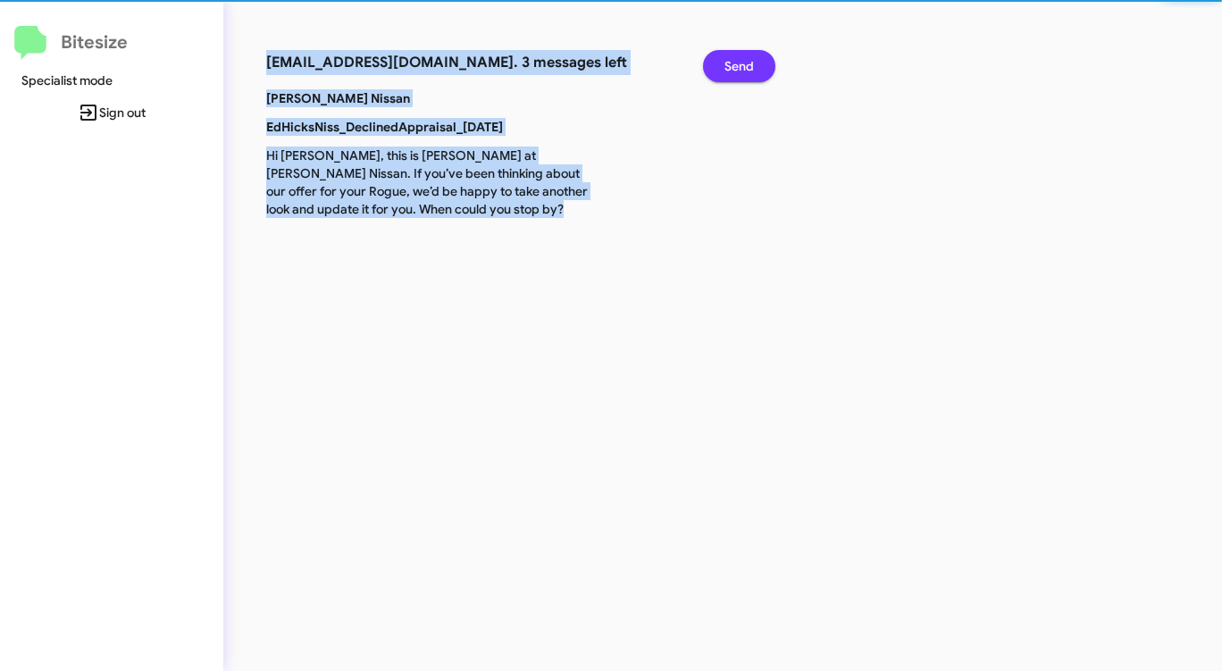
click at [743, 73] on span "Send" at bounding box center [738, 66] width 29 height 32
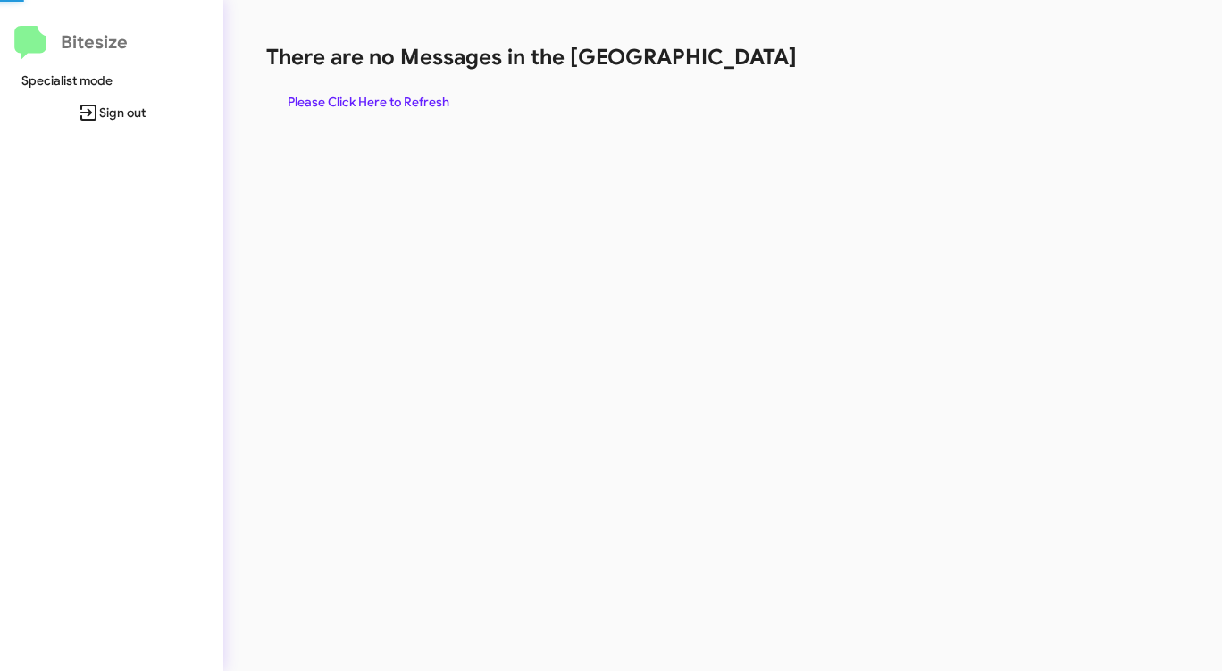
click at [743, 73] on div "There are no Messages in the Queue Please Click Here to Refresh" at bounding box center [639, 80] width 747 height 75
click at [412, 105] on span "Please Click Here to Refresh" at bounding box center [369, 102] width 162 height 32
click at [418, 105] on span "Please Click Here to Refresh" at bounding box center [369, 102] width 162 height 32
click at [418, 104] on span "Please Click Here to Refresh" at bounding box center [369, 102] width 162 height 32
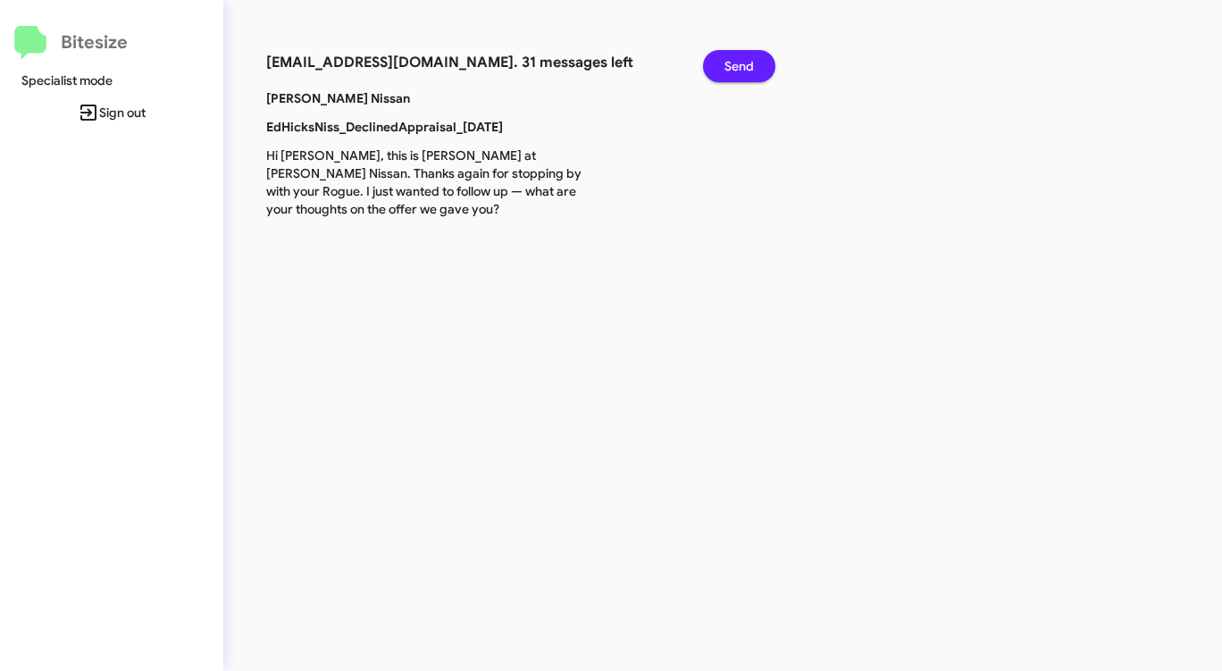
click at [749, 55] on span "Send" at bounding box center [738, 66] width 29 height 32
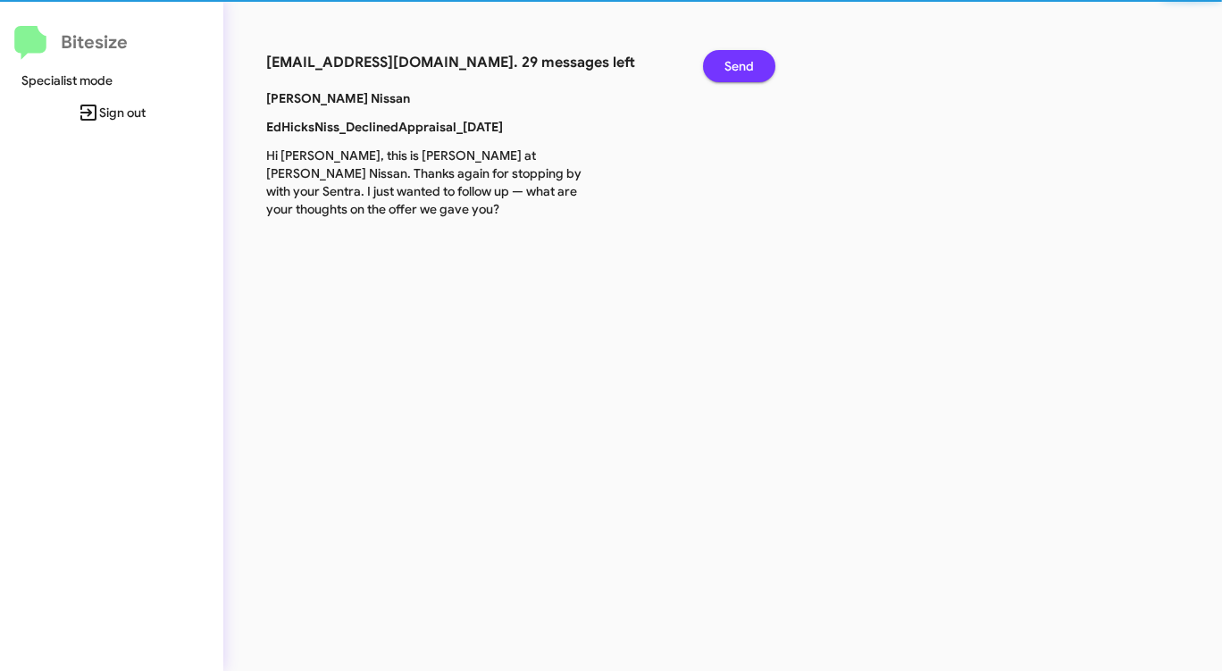
click at [749, 55] on span "Send" at bounding box center [738, 66] width 29 height 32
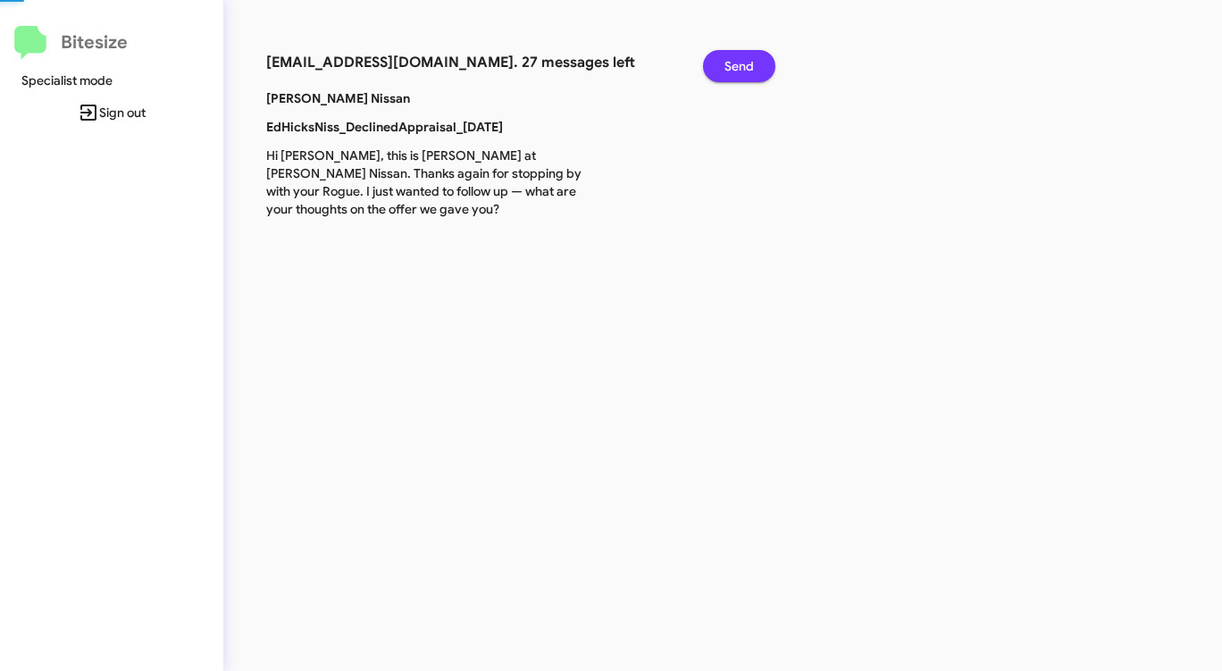
click at [749, 55] on span "Send" at bounding box center [738, 66] width 29 height 32
click at [749, 56] on span "Send" at bounding box center [738, 66] width 29 height 32
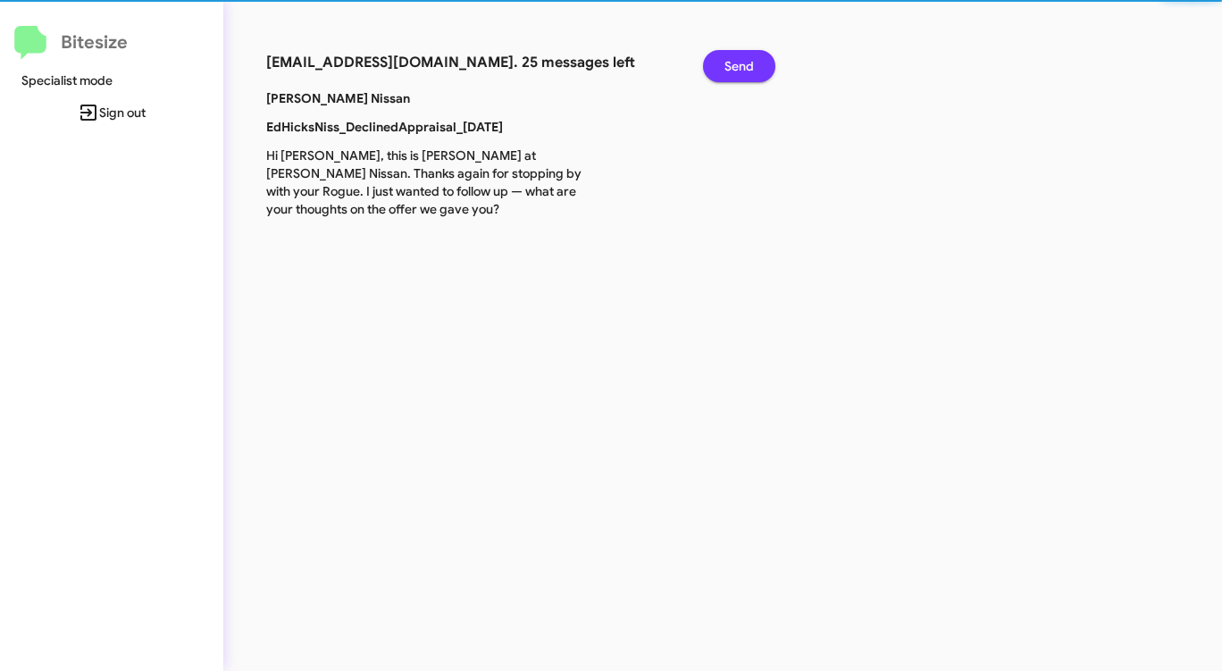
click at [749, 55] on span "Send" at bounding box center [738, 66] width 29 height 32
click at [747, 55] on span "Send" at bounding box center [738, 66] width 29 height 32
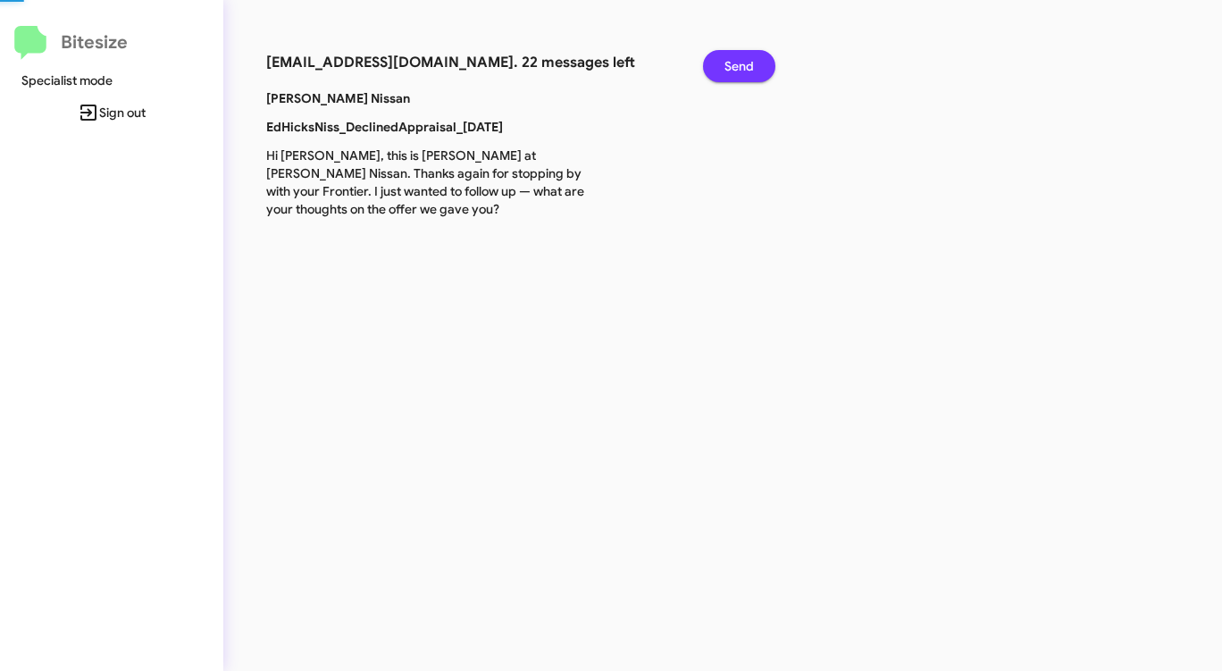
click at [747, 55] on span "Send" at bounding box center [738, 66] width 29 height 32
click at [745, 54] on span "Send" at bounding box center [738, 66] width 29 height 32
click at [744, 54] on span "Send" at bounding box center [738, 66] width 29 height 32
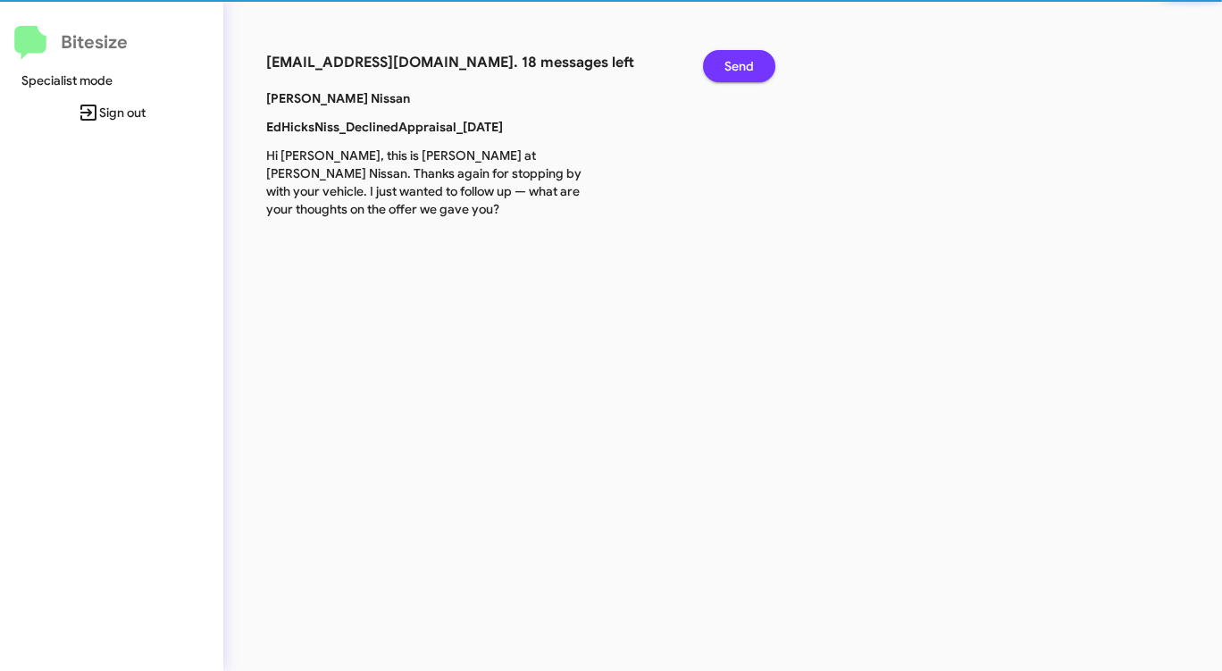
click at [744, 54] on span "Send" at bounding box center [738, 66] width 29 height 32
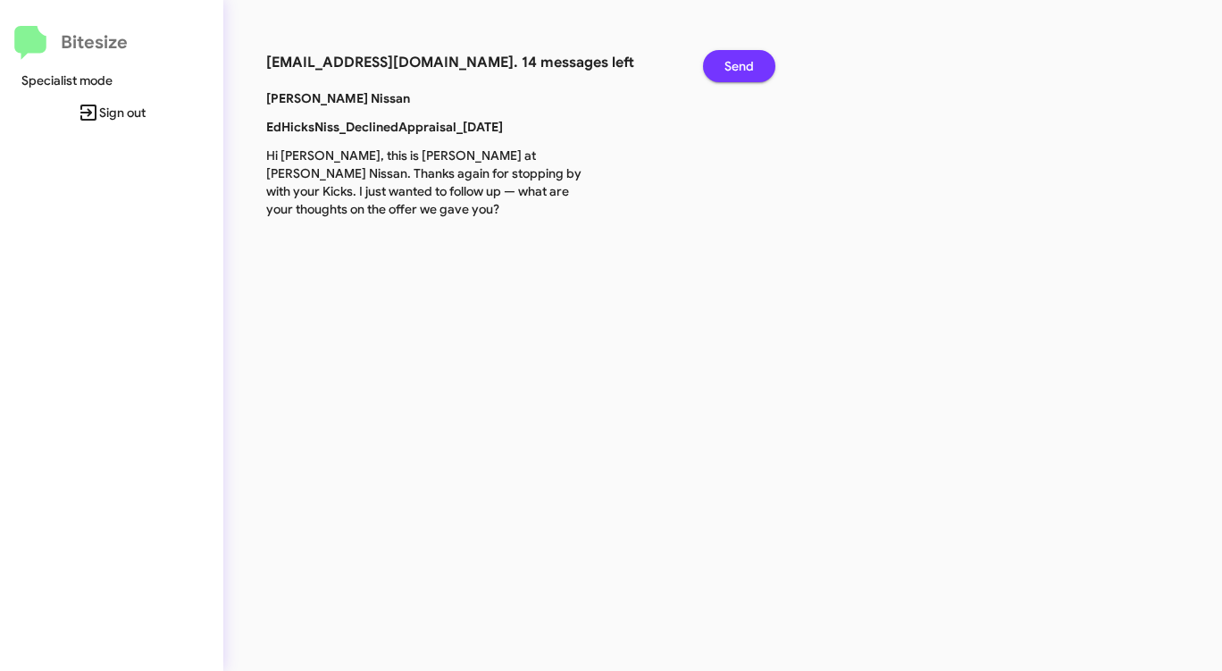
click at [744, 54] on span "Send" at bounding box center [738, 66] width 29 height 32
click at [743, 54] on span "Send" at bounding box center [738, 66] width 29 height 32
click at [740, 56] on span "Send" at bounding box center [738, 66] width 29 height 32
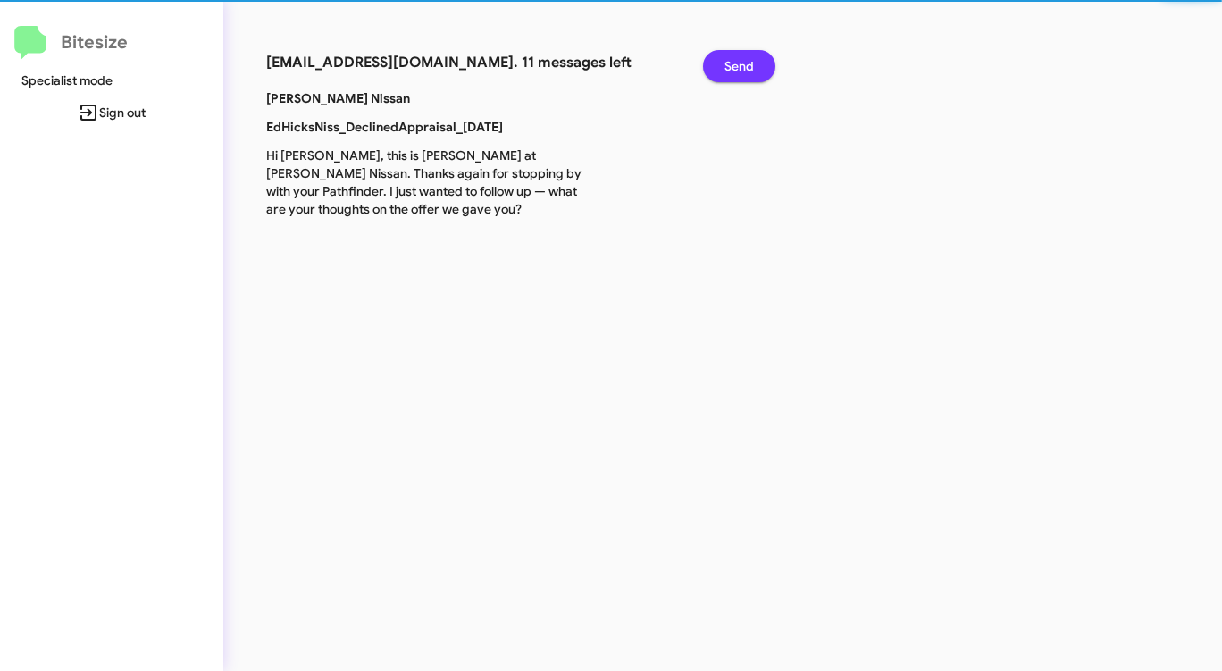
click at [740, 56] on span "Send" at bounding box center [738, 66] width 29 height 32
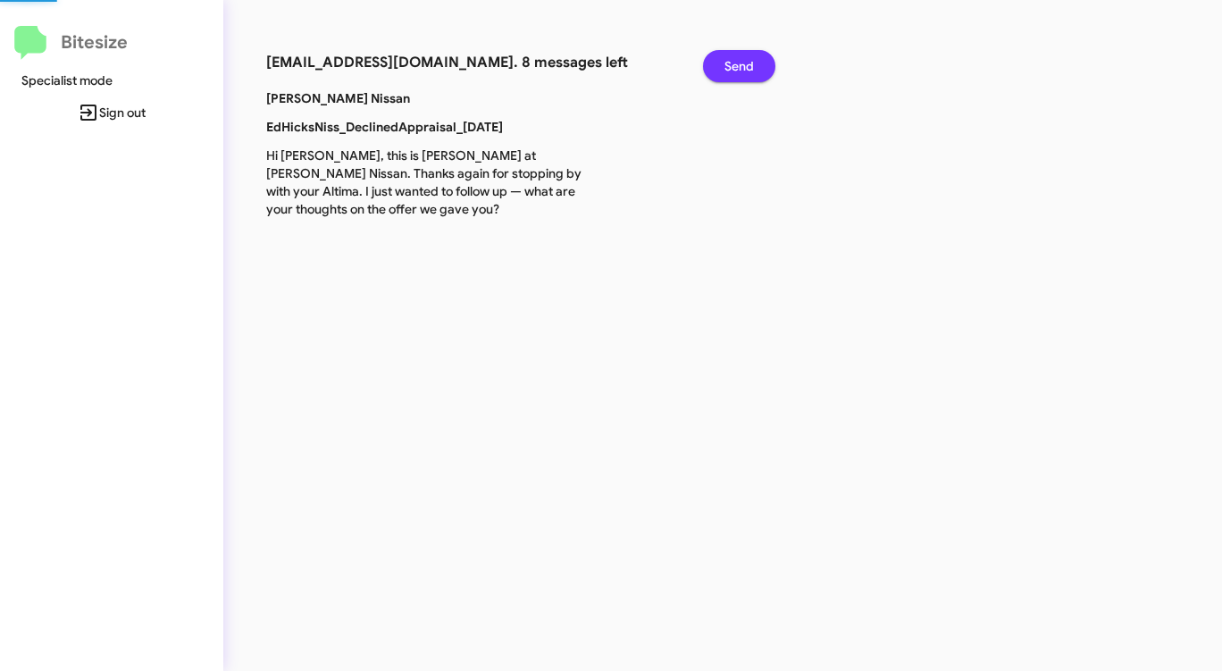
click at [740, 56] on span "Send" at bounding box center [738, 66] width 29 height 32
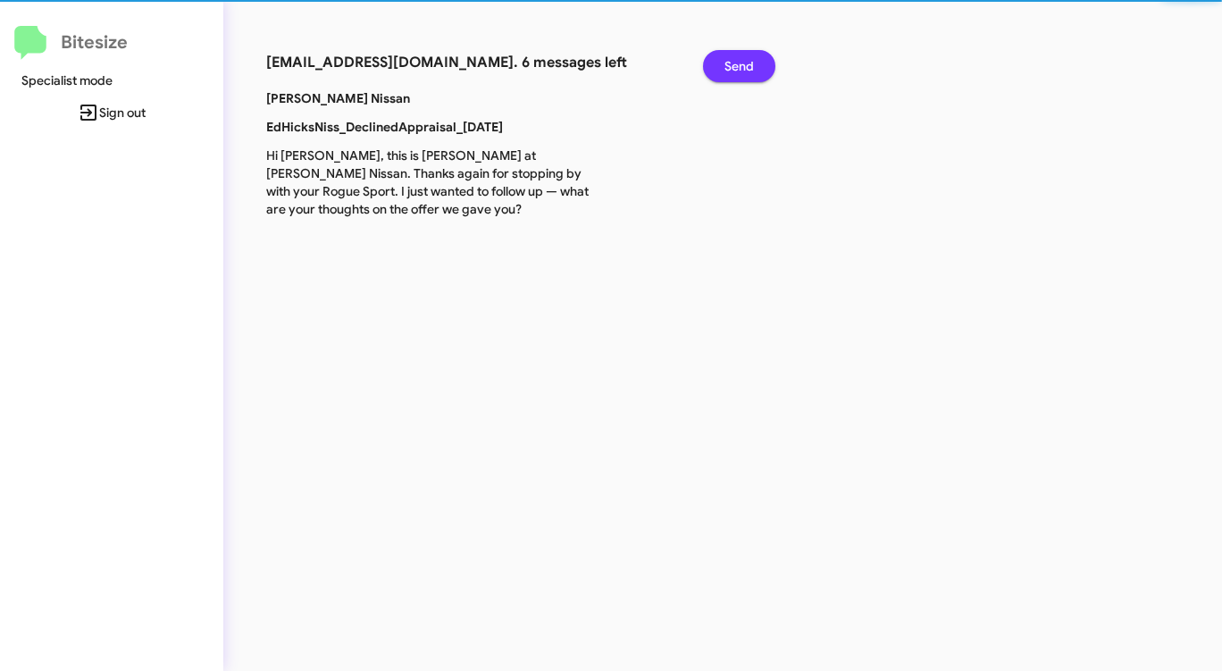
click at [740, 56] on span "Send" at bounding box center [738, 66] width 29 height 32
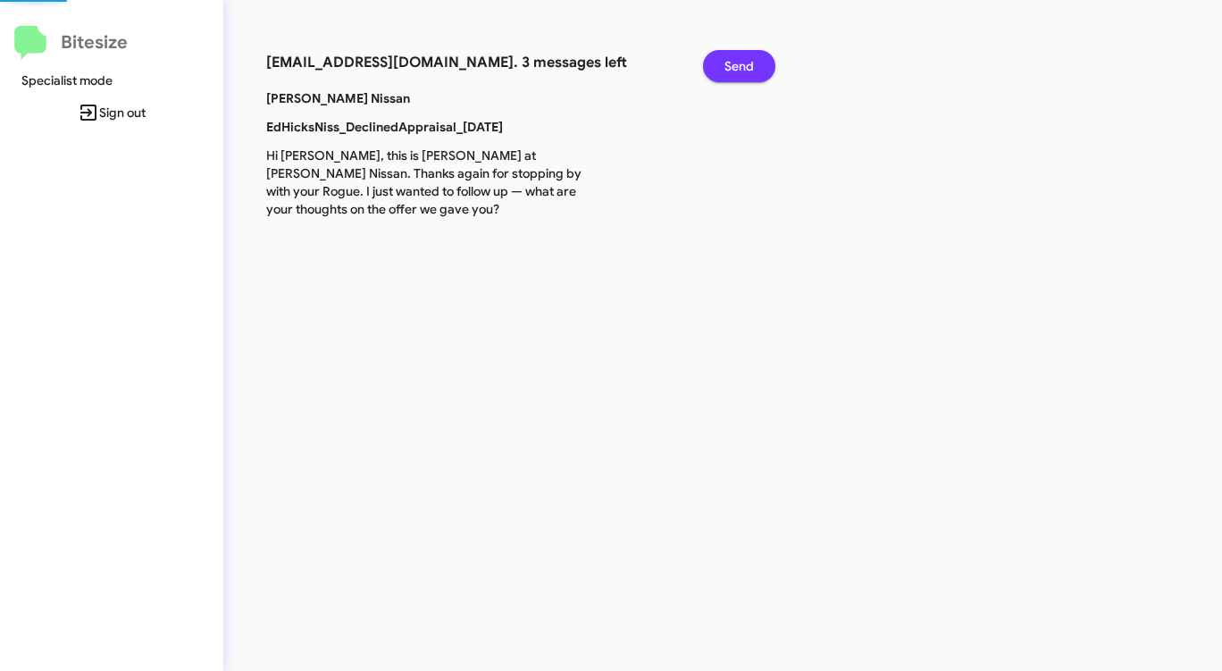
click at [740, 56] on span "Send" at bounding box center [738, 66] width 29 height 32
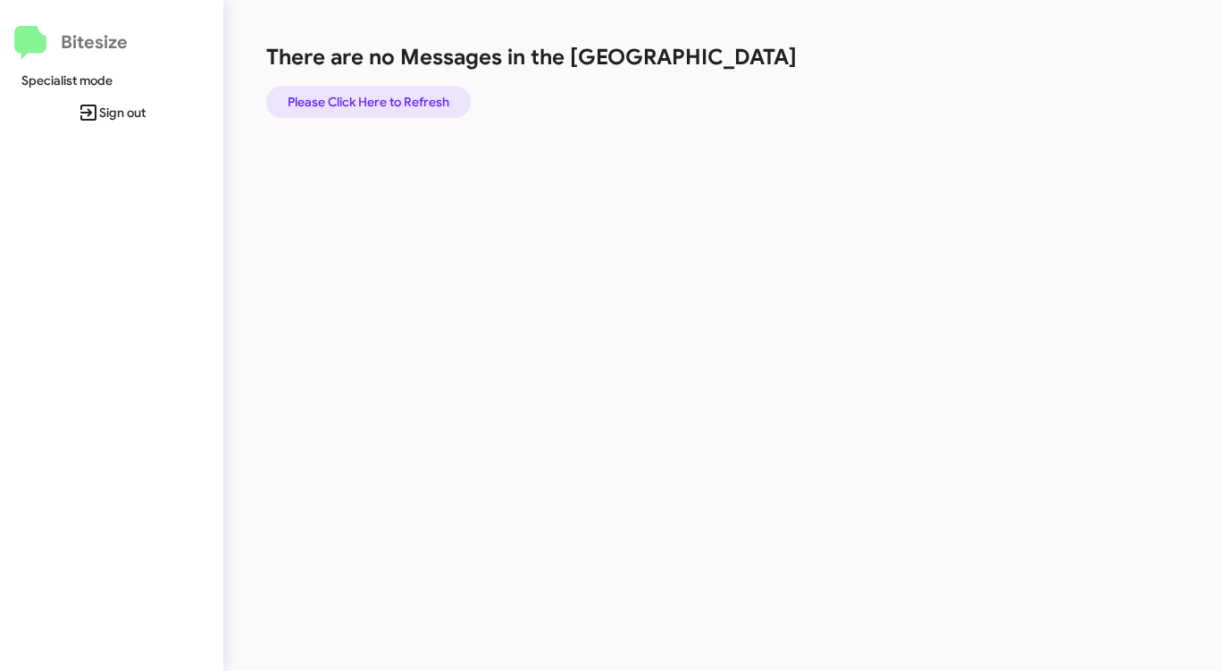
click at [355, 103] on span "Please Click Here to Refresh" at bounding box center [369, 102] width 162 height 32
click at [354, 104] on span "Please Click Here to Refresh" at bounding box center [369, 102] width 162 height 32
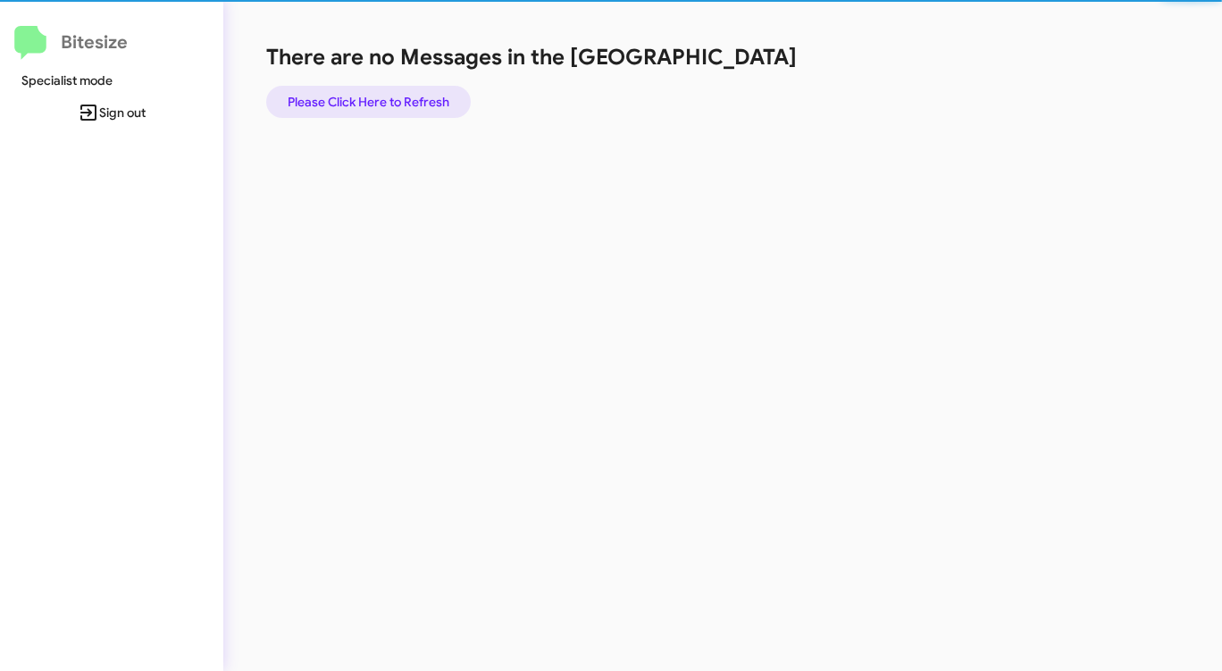
click at [356, 105] on span "Please Click Here to Refresh" at bounding box center [369, 102] width 162 height 32
click at [361, 107] on span "Please Click Here to Refresh" at bounding box center [369, 102] width 162 height 32
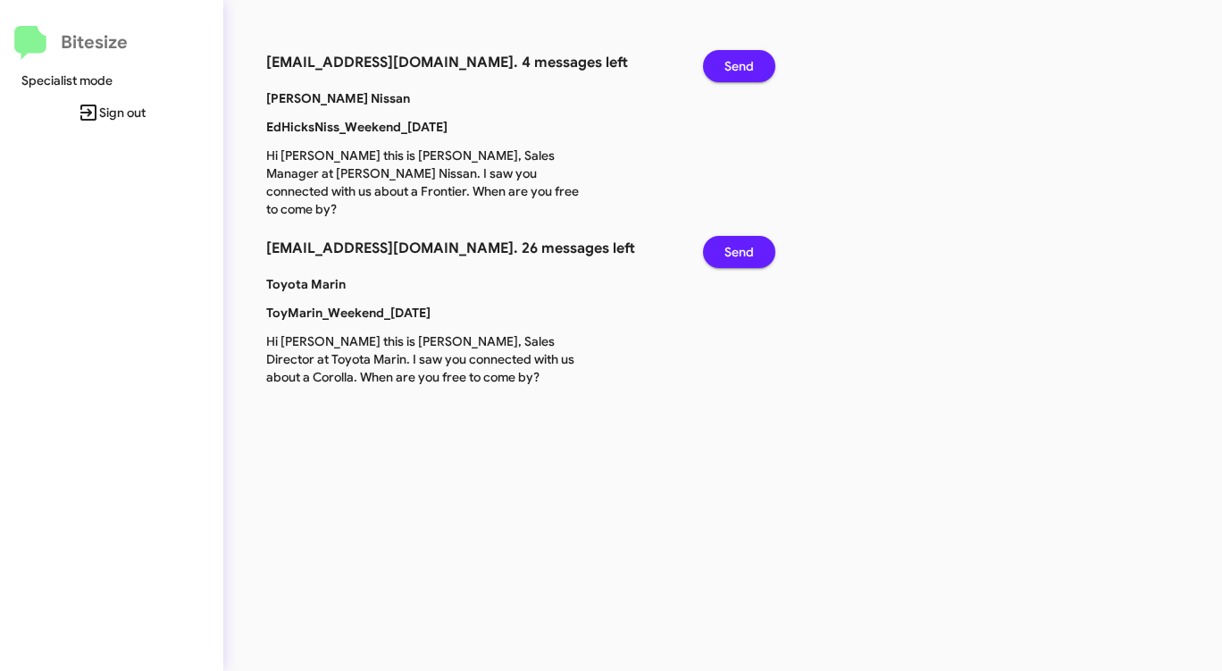
click at [741, 61] on span "Send" at bounding box center [738, 66] width 29 height 32
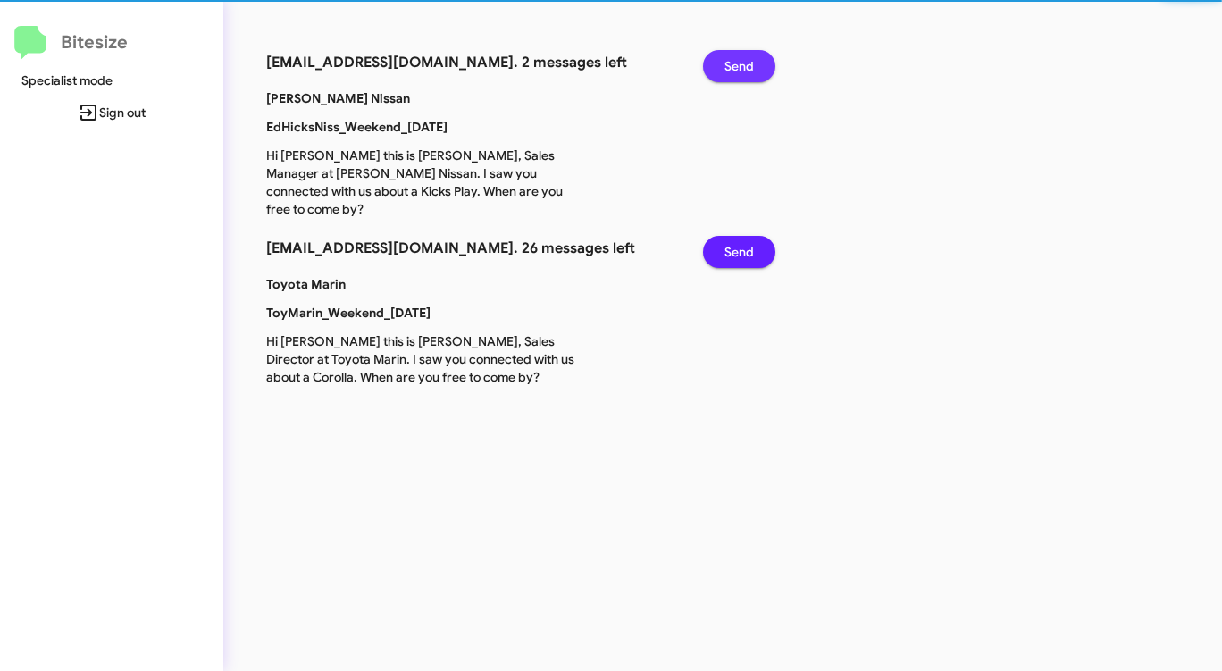
click at [741, 61] on span "Send" at bounding box center [738, 66] width 29 height 32
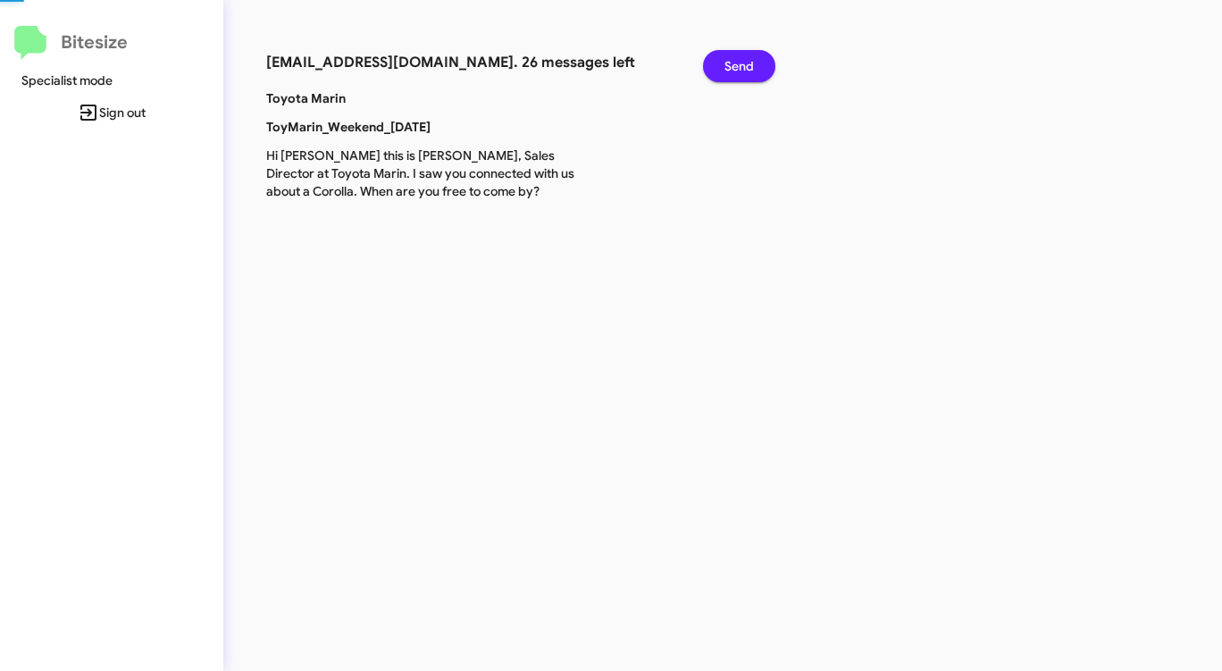
click at [741, 60] on span "Send" at bounding box center [738, 66] width 29 height 32
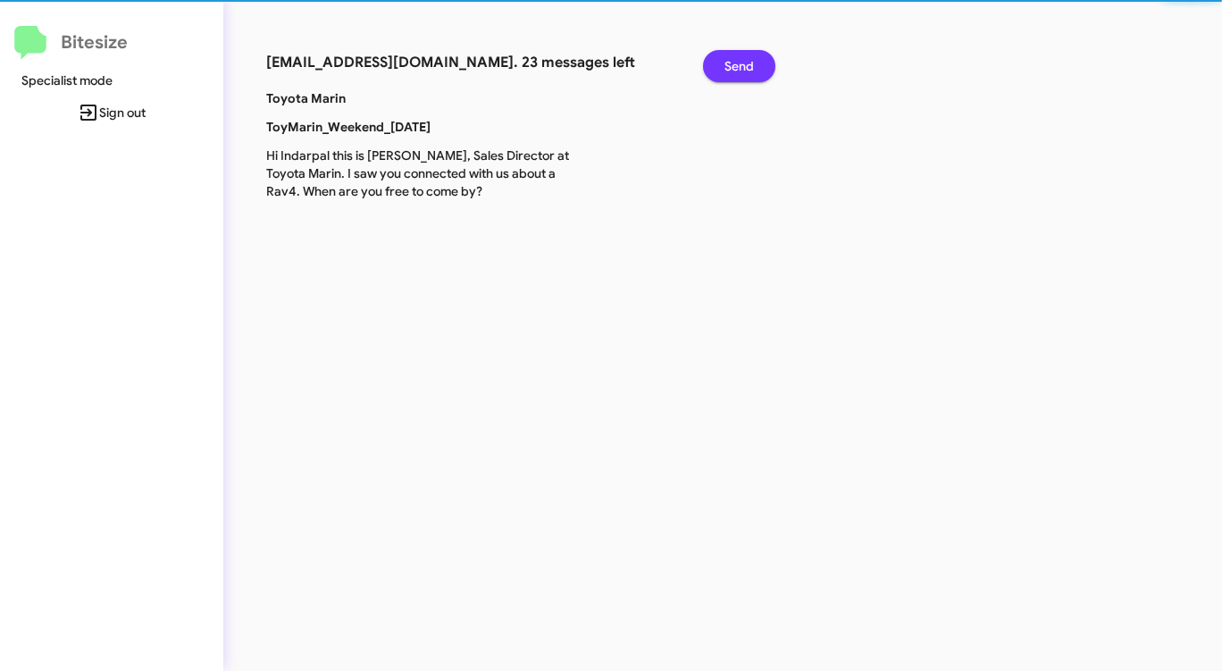
click at [741, 60] on span "Send" at bounding box center [738, 66] width 29 height 32
click at [741, 59] on span "Send" at bounding box center [738, 66] width 29 height 32
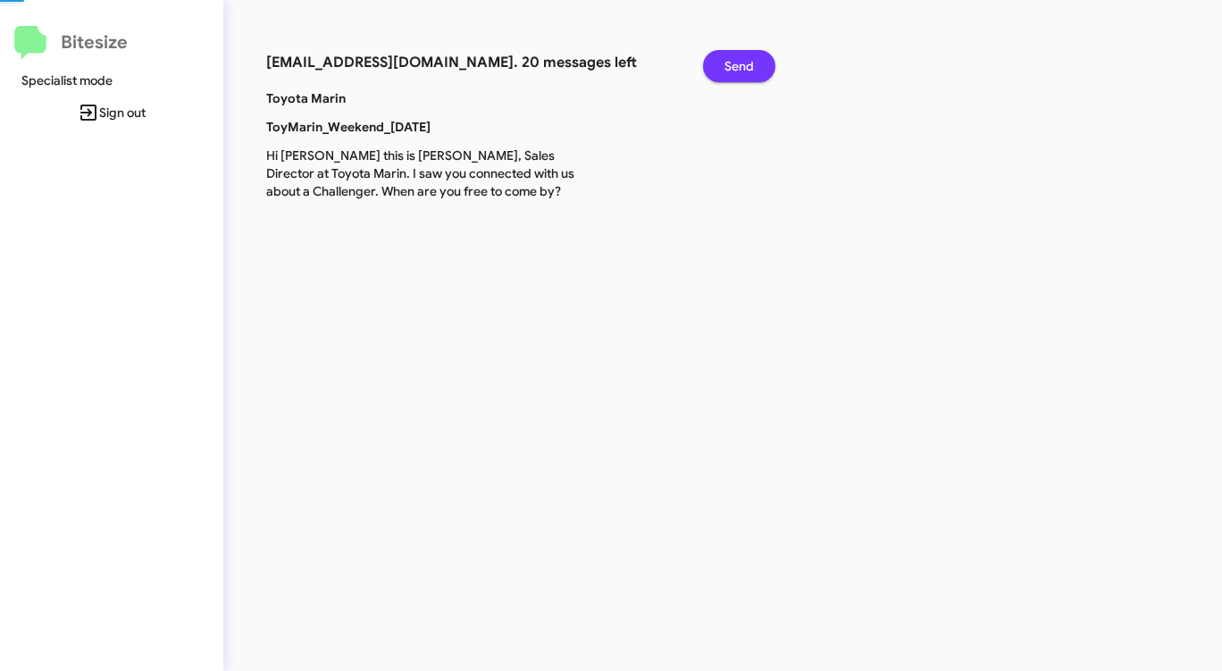
click at [741, 59] on span "Send" at bounding box center [738, 66] width 29 height 32
click at [740, 58] on span "Send" at bounding box center [738, 66] width 29 height 32
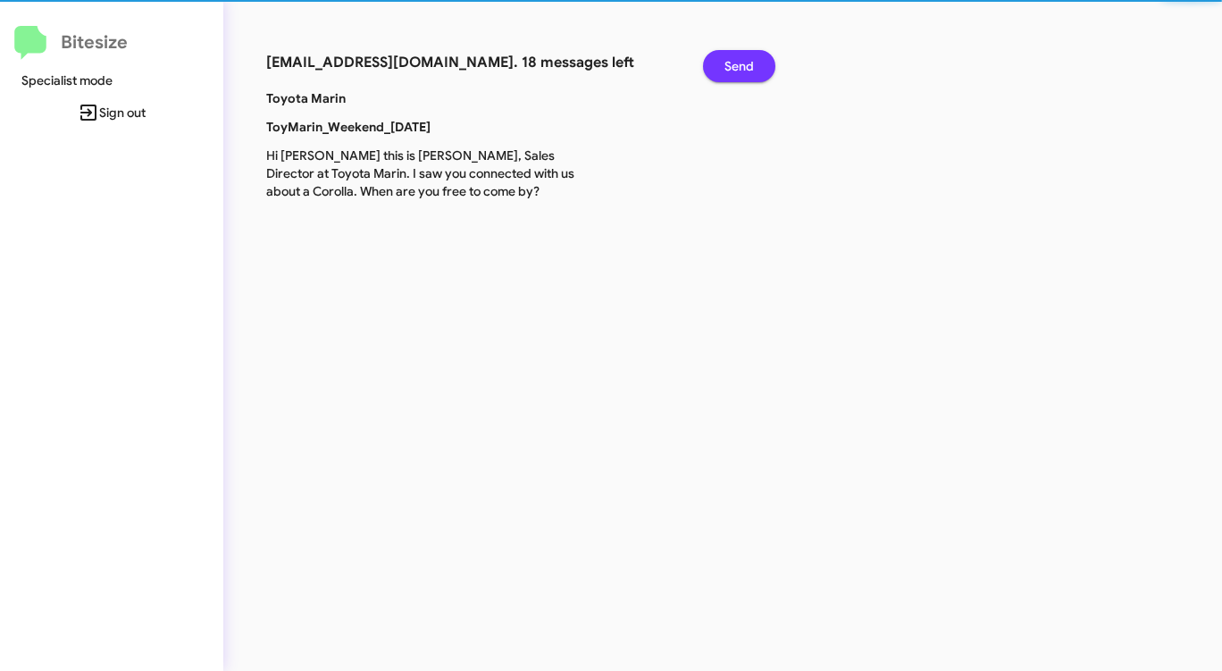
click at [740, 58] on span "Send" at bounding box center [738, 66] width 29 height 32
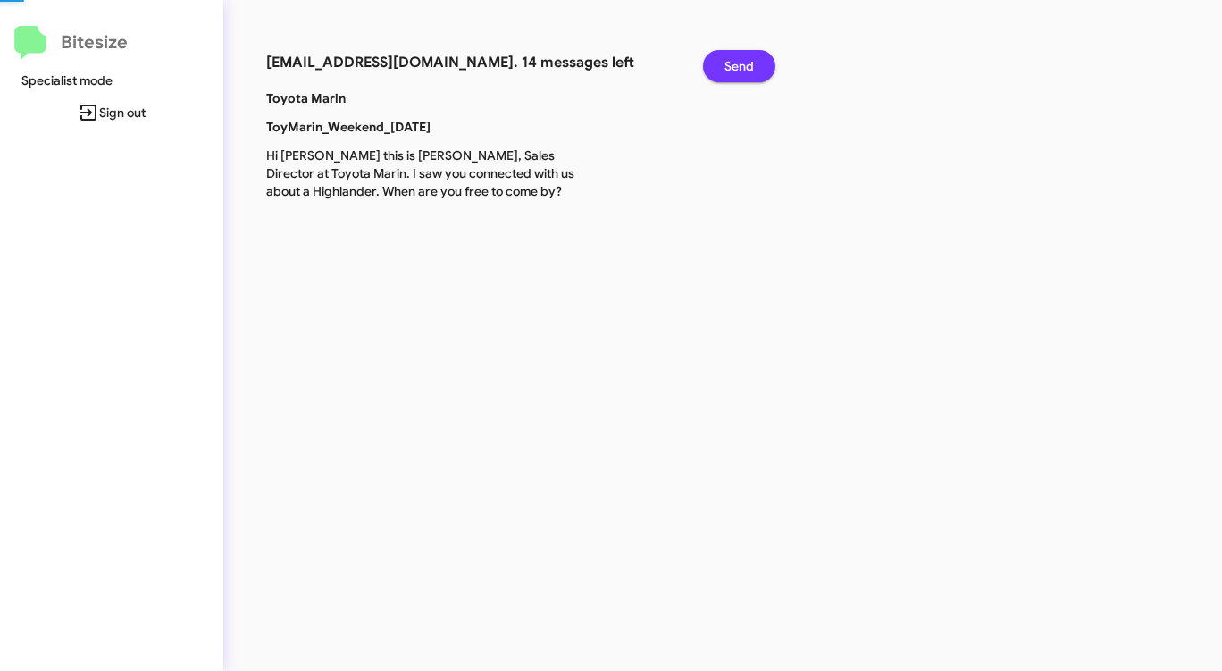
click at [740, 58] on span "Send" at bounding box center [738, 66] width 29 height 32
click at [740, 57] on span "Send" at bounding box center [738, 66] width 29 height 32
click at [739, 57] on span "Send" at bounding box center [738, 66] width 29 height 32
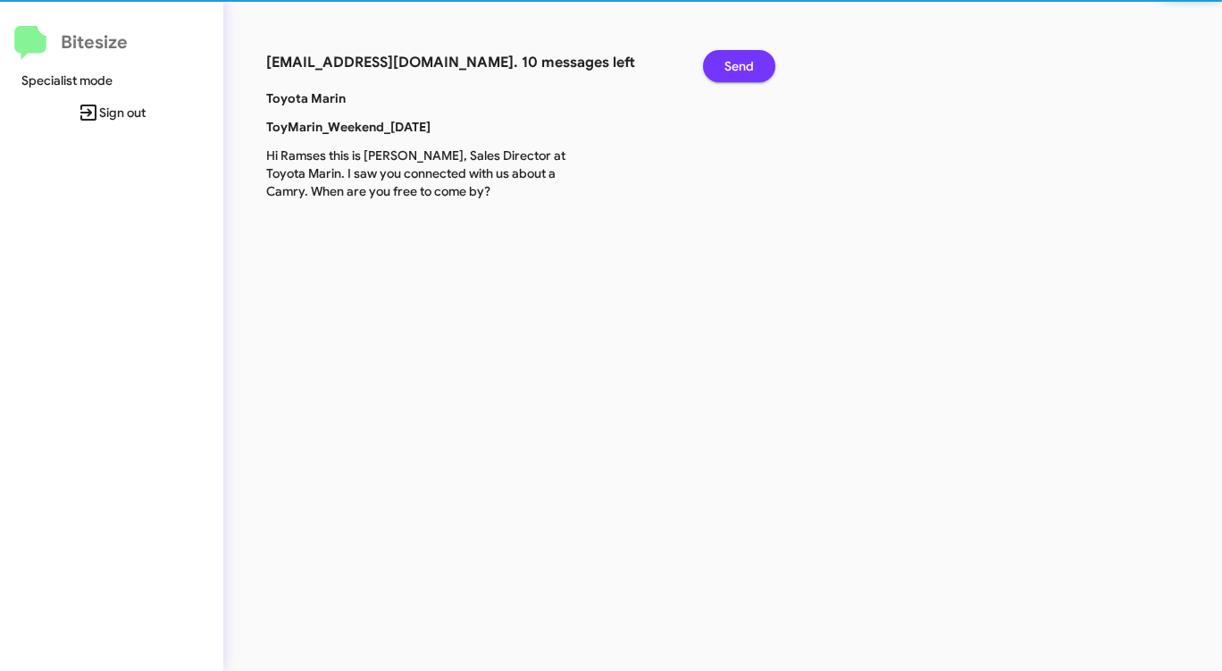
click at [739, 57] on span "Send" at bounding box center [738, 66] width 29 height 32
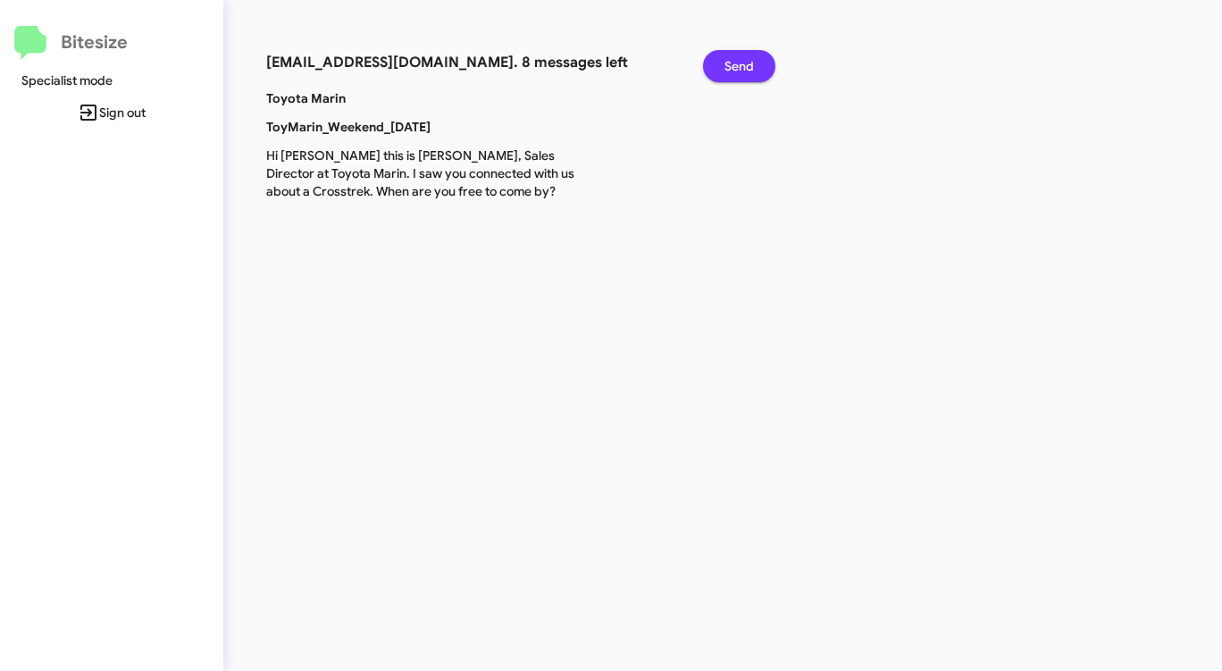
click at [739, 57] on span "Send" at bounding box center [738, 66] width 29 height 32
click at [738, 58] on span "Send" at bounding box center [738, 66] width 29 height 32
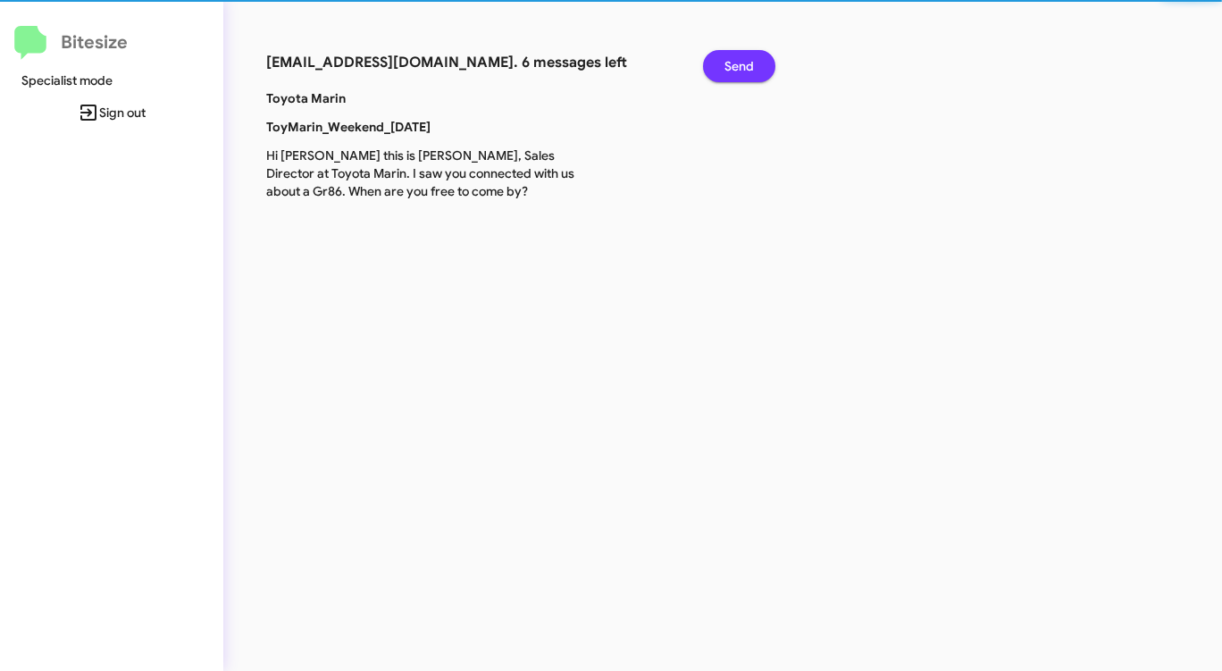
click at [738, 58] on span "Send" at bounding box center [738, 66] width 29 height 32
click at [737, 58] on span "Send" at bounding box center [738, 66] width 29 height 32
click at [736, 58] on span "Send" at bounding box center [738, 66] width 29 height 32
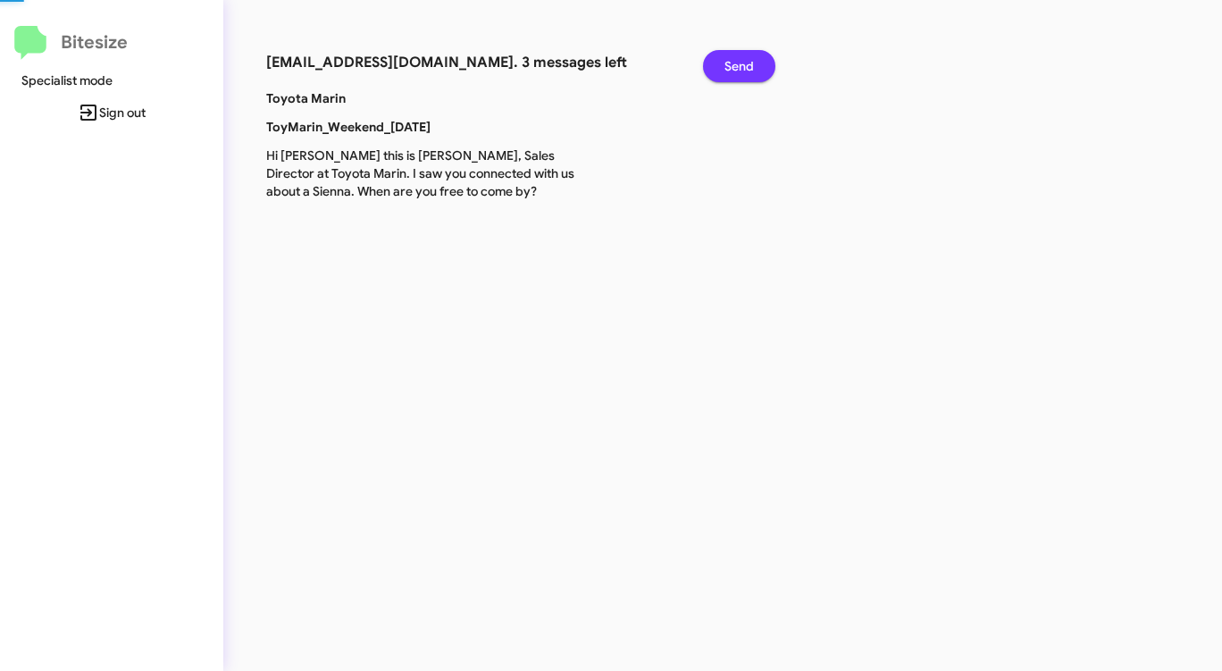
click at [736, 57] on span "Send" at bounding box center [738, 66] width 29 height 32
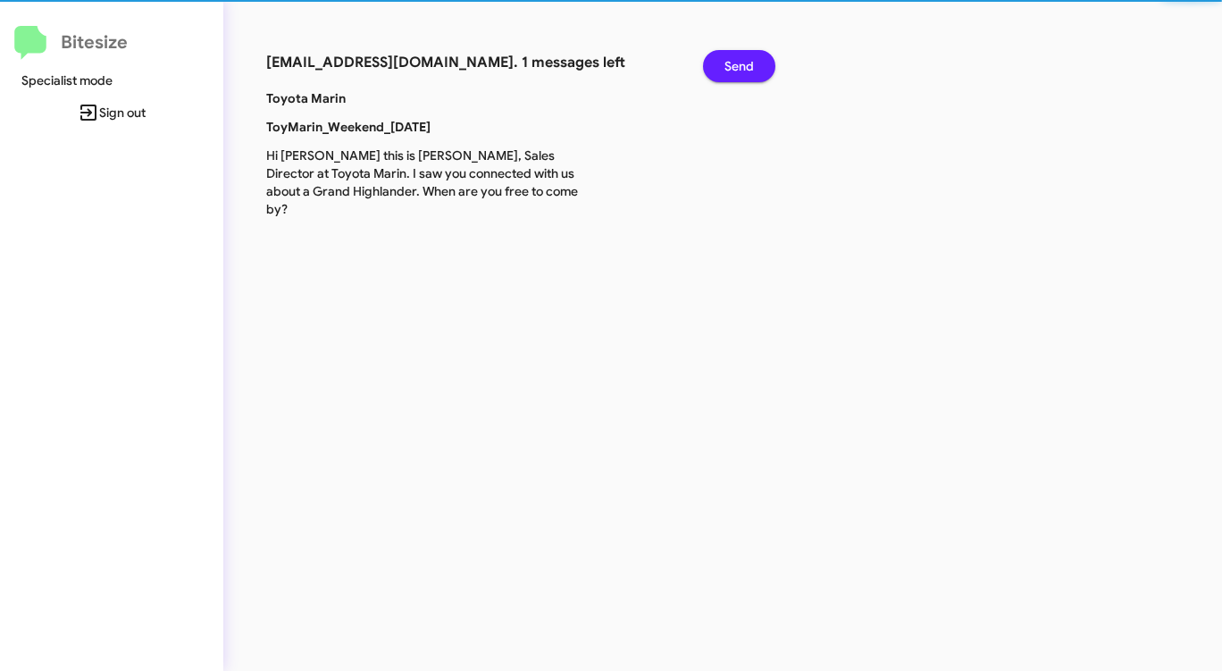
click at [735, 58] on span "Send" at bounding box center [738, 66] width 29 height 32
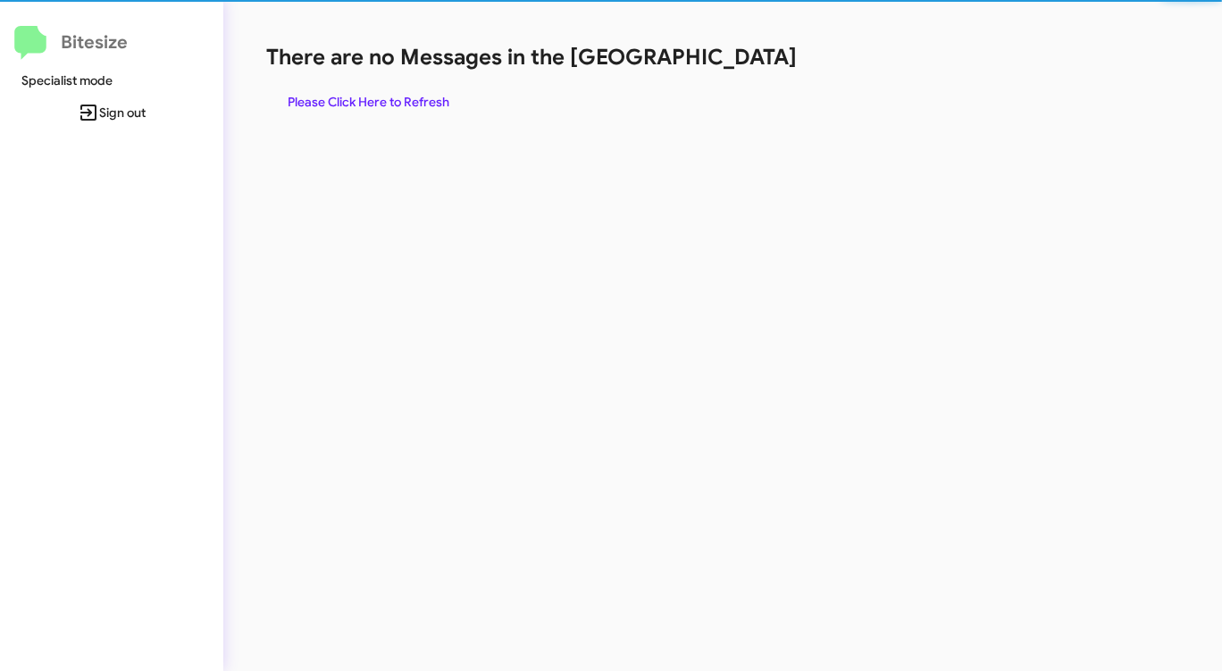
click at [734, 58] on h1 "There are no Messages in the [GEOGRAPHIC_DATA]" at bounding box center [639, 57] width 747 height 29
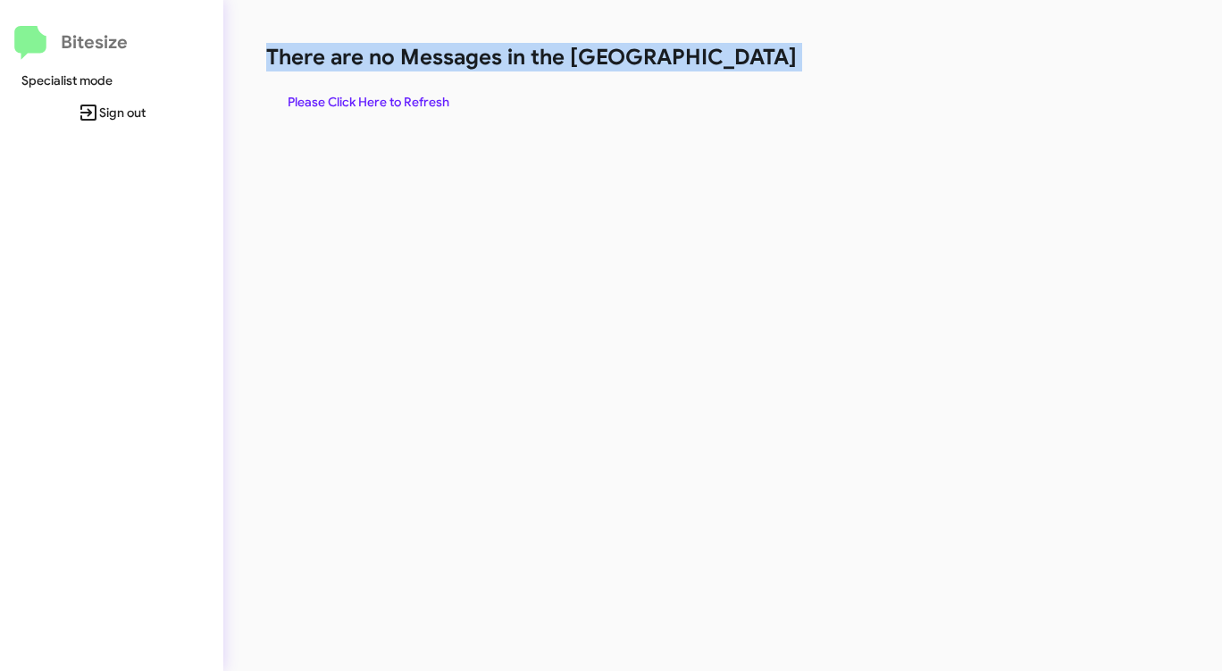
click at [734, 58] on h1 "There are no Messages in the [GEOGRAPHIC_DATA]" at bounding box center [639, 57] width 747 height 29
click at [415, 107] on span "Please Click Here to Refresh" at bounding box center [369, 102] width 162 height 32
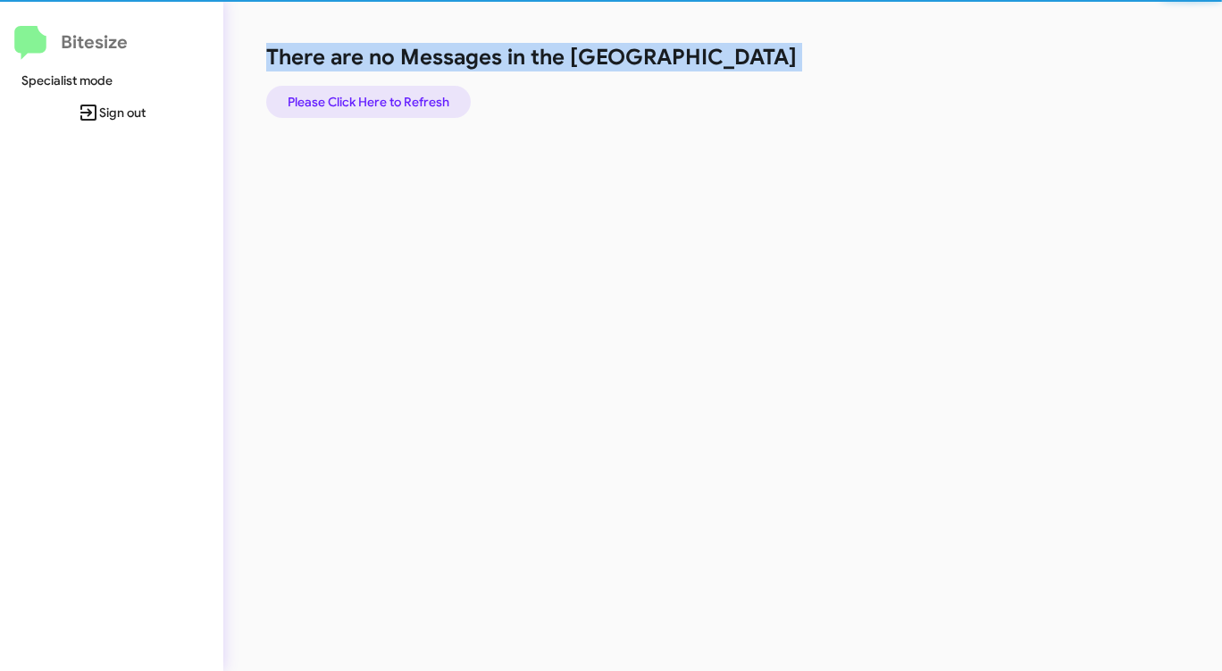
click at [415, 107] on span "Please Click Here to Refresh" at bounding box center [369, 102] width 162 height 32
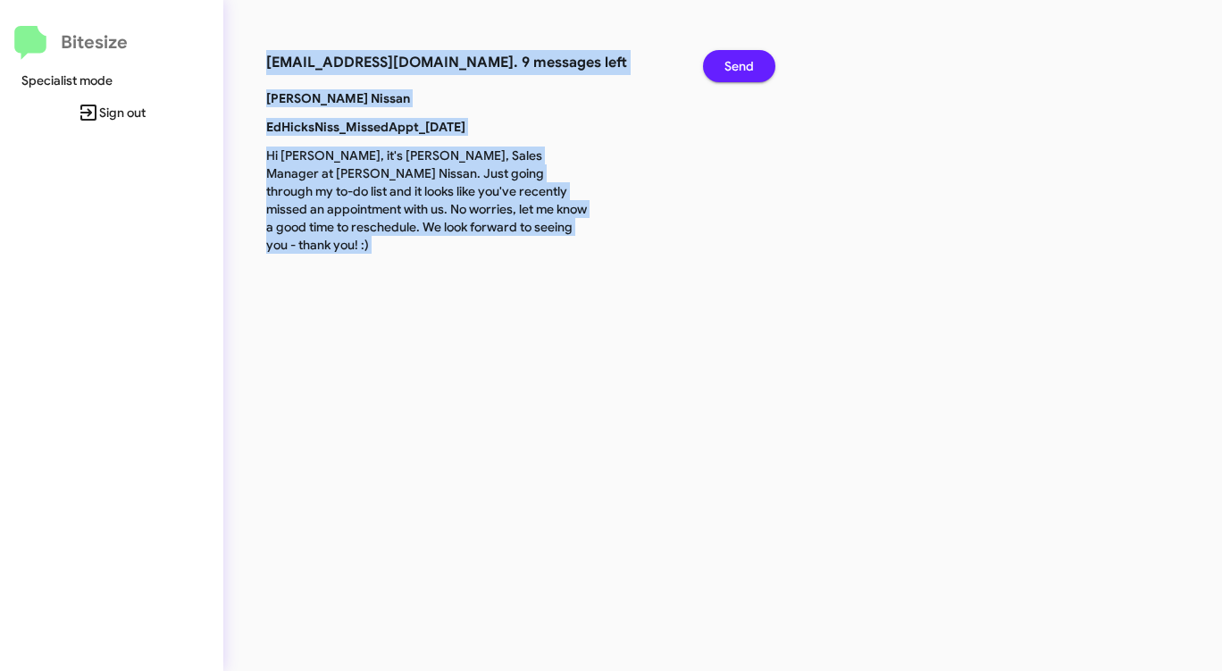
click at [722, 67] on button "Send" at bounding box center [739, 66] width 72 height 32
click at [722, 66] on button "Send" at bounding box center [739, 66] width 72 height 32
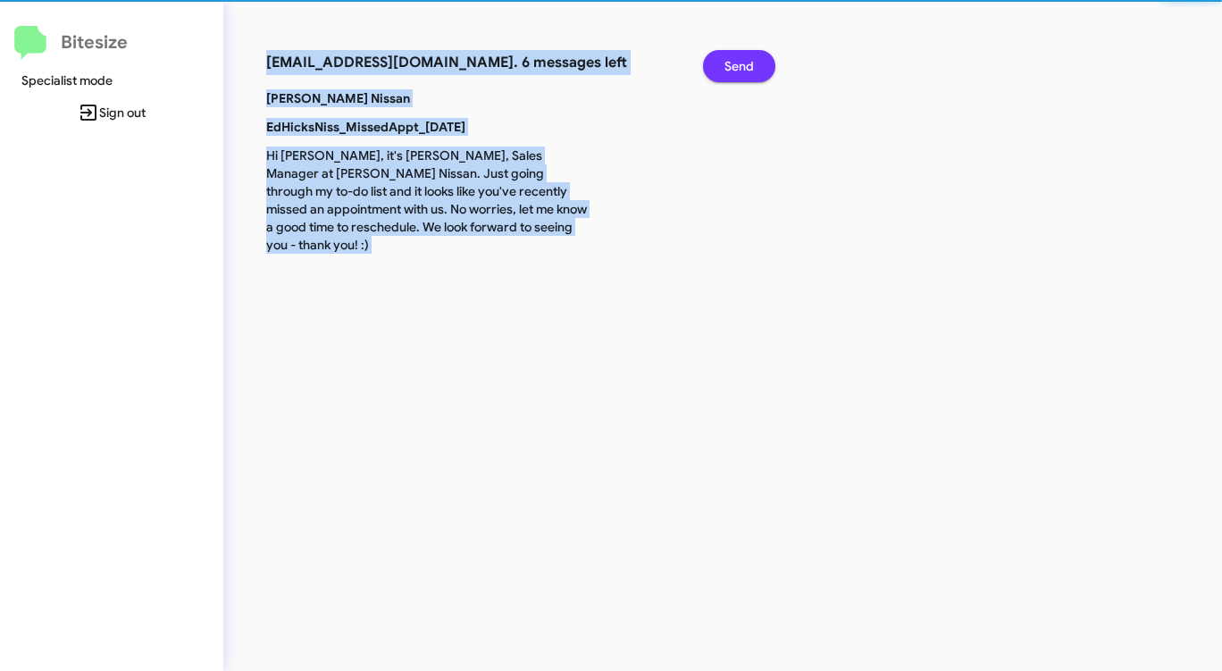
click at [722, 66] on button "Send" at bounding box center [739, 66] width 72 height 32
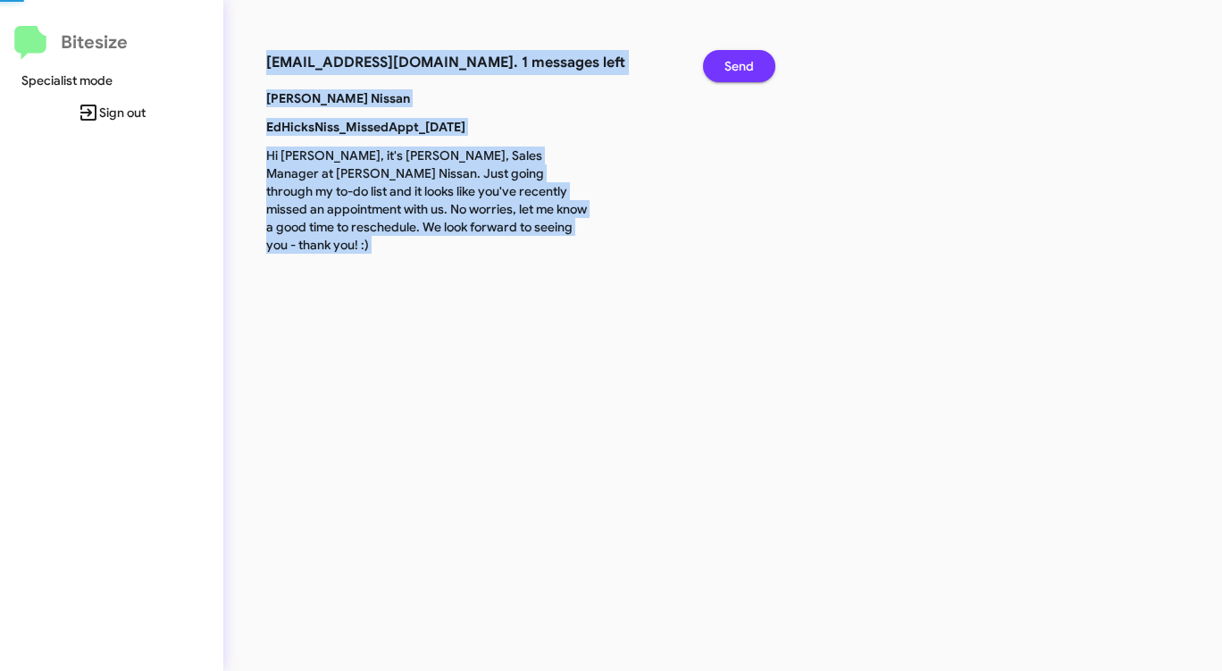
click at [722, 66] on button "Send" at bounding box center [739, 66] width 72 height 32
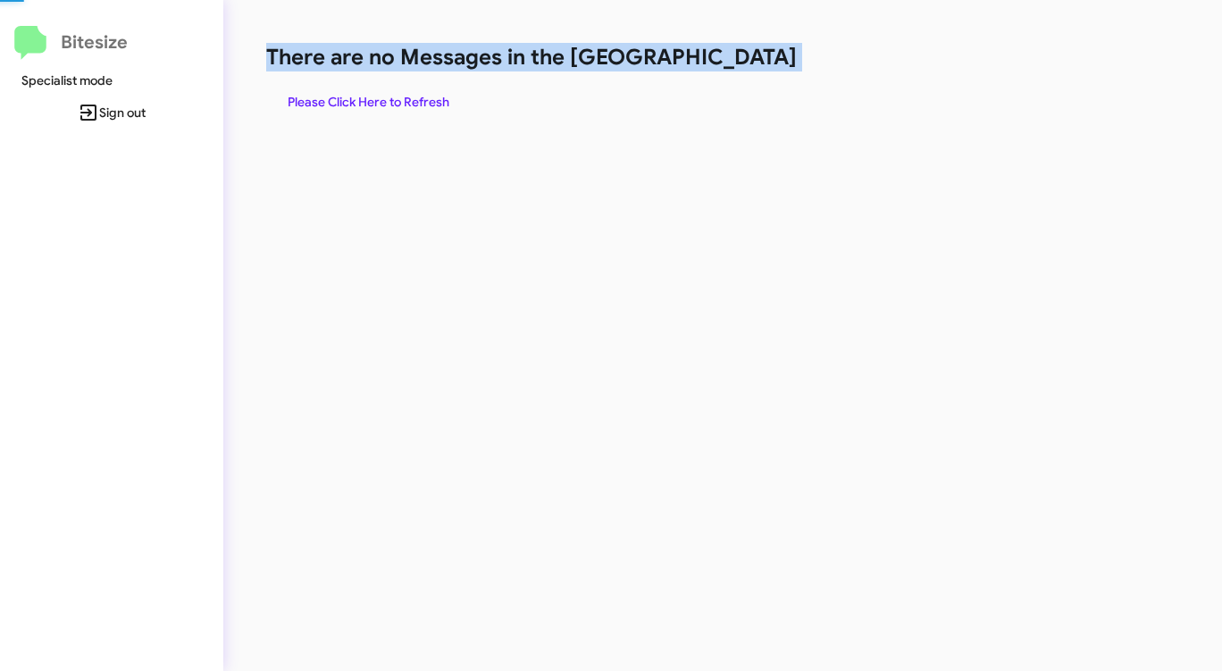
click at [722, 66] on h1 "There are no Messages in the [GEOGRAPHIC_DATA]" at bounding box center [639, 57] width 747 height 29
drag, startPoint x: 722, startPoint y: 66, endPoint x: 681, endPoint y: 76, distance: 42.2
click at [722, 66] on h1 "There are no Messages in the [GEOGRAPHIC_DATA]" at bounding box center [639, 57] width 747 height 29
click at [362, 96] on span "Please Click Here to Refresh" at bounding box center [369, 102] width 162 height 32
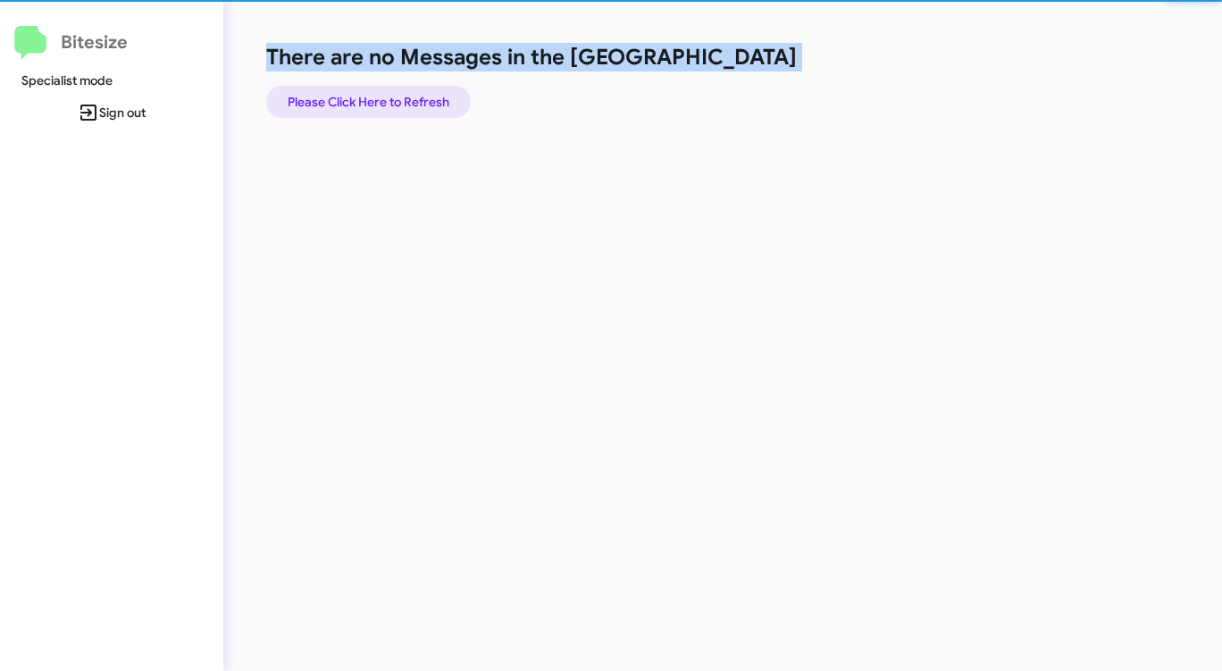
click at [362, 96] on span "Please Click Here to Refresh" at bounding box center [369, 102] width 162 height 32
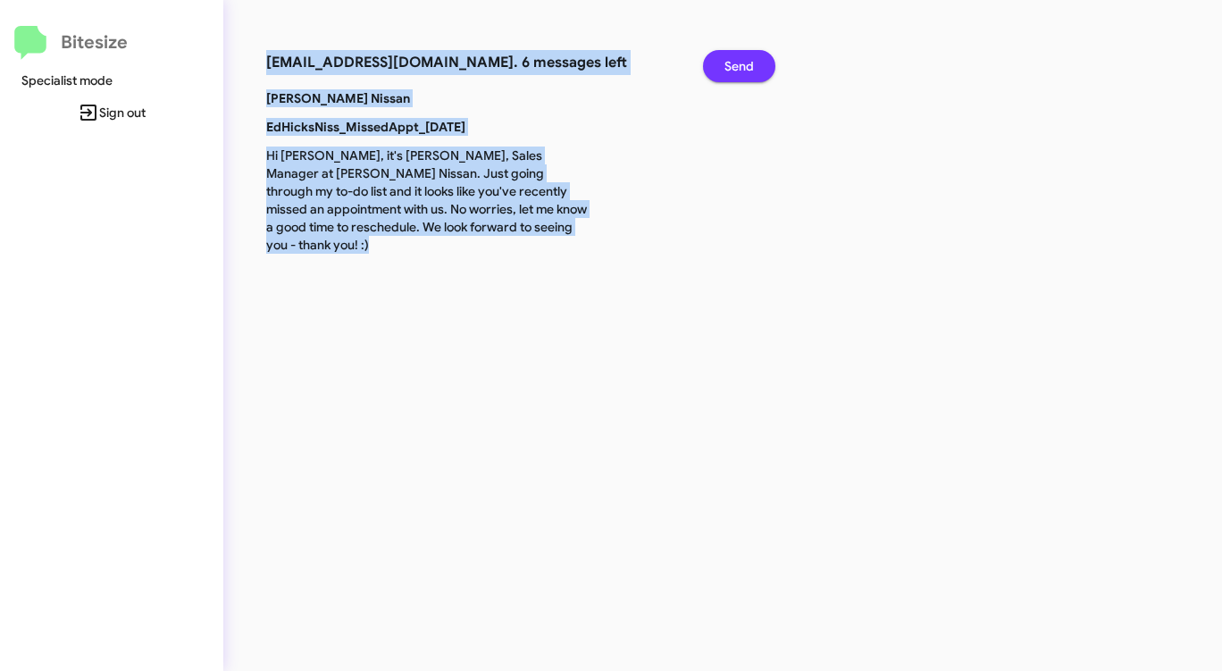
click at [734, 70] on span "Send" at bounding box center [738, 66] width 29 height 32
click at [734, 69] on span "Send" at bounding box center [738, 66] width 29 height 32
click at [734, 68] on span "Send" at bounding box center [738, 66] width 29 height 32
click at [734, 69] on span "Send" at bounding box center [738, 66] width 29 height 32
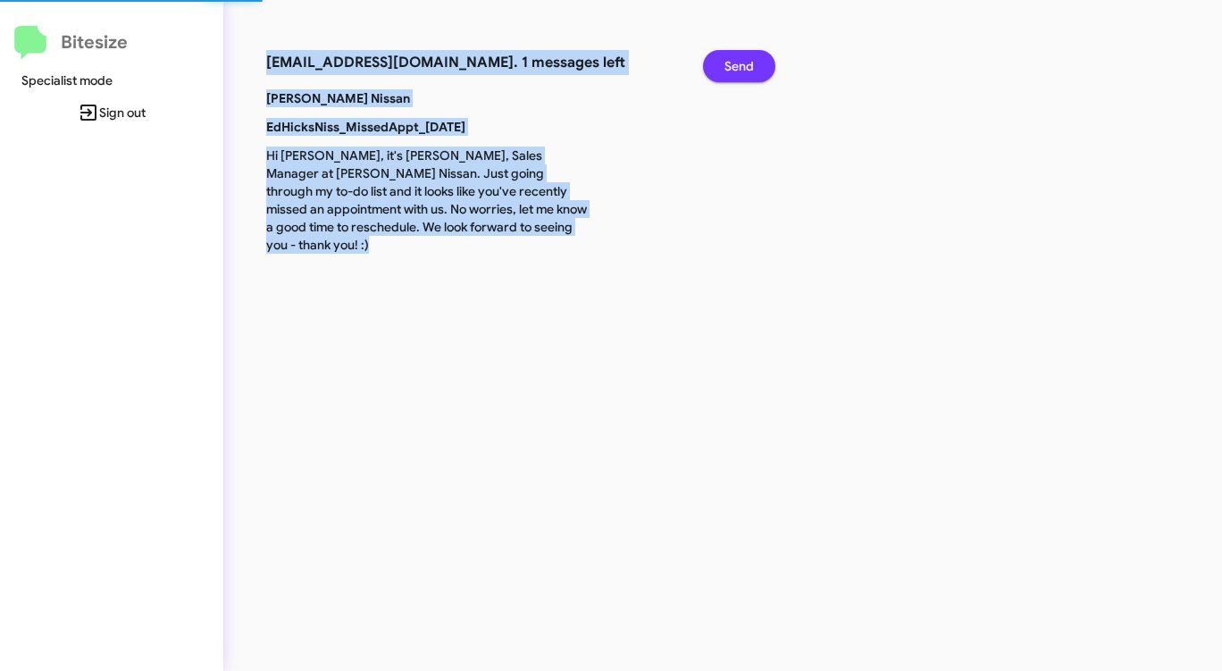
click at [734, 69] on span "Send" at bounding box center [738, 66] width 29 height 32
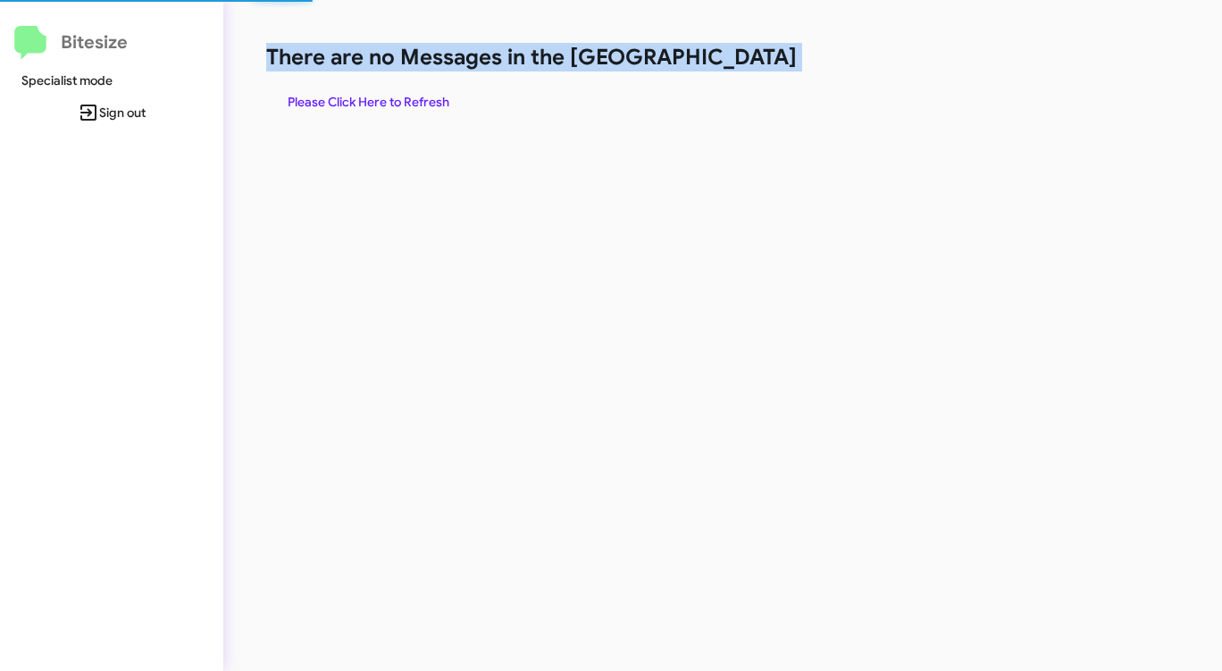
click at [734, 69] on h1 "There are no Messages in the [GEOGRAPHIC_DATA]" at bounding box center [639, 57] width 747 height 29
click at [727, 72] on div "There are no Messages in the Queue Please Click Here to Refresh" at bounding box center [639, 80] width 747 height 75
click at [404, 97] on span "Please Click Here to Refresh" at bounding box center [369, 102] width 162 height 32
click at [405, 96] on span "Please Click Here to Refresh" at bounding box center [369, 102] width 162 height 32
click at [404, 99] on span "Please Click Here to Refresh" at bounding box center [369, 102] width 162 height 32
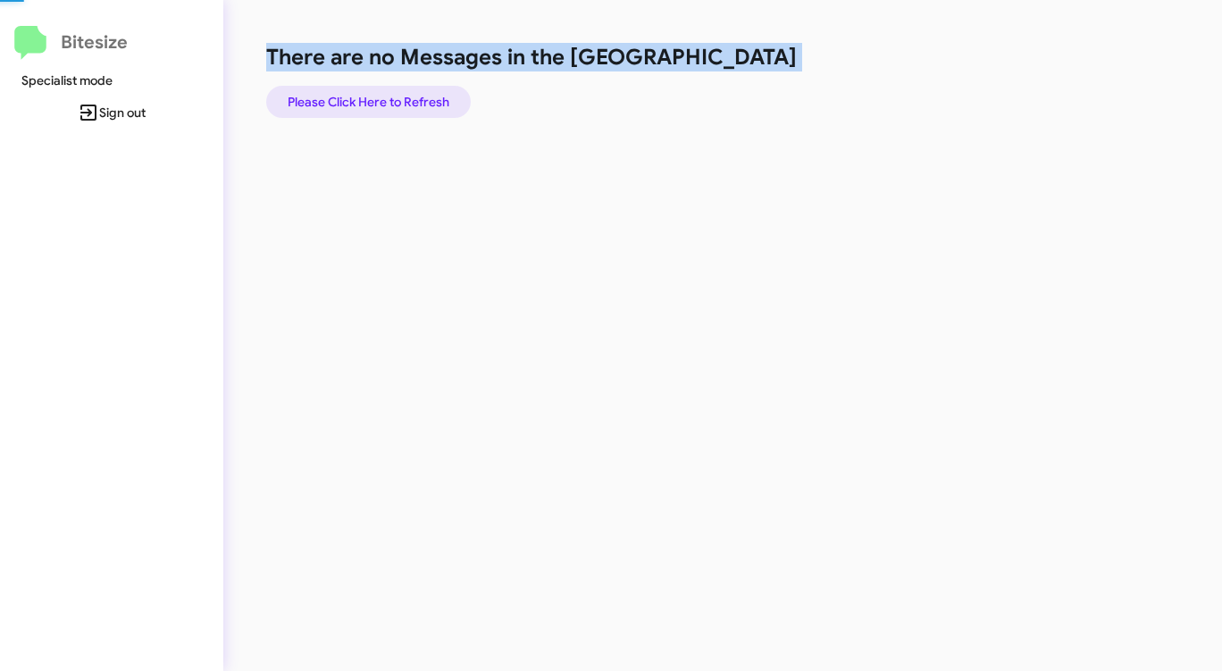
click at [403, 99] on span "Please Click Here to Refresh" at bounding box center [369, 102] width 162 height 32
